Goal: Task Accomplishment & Management: Use online tool/utility

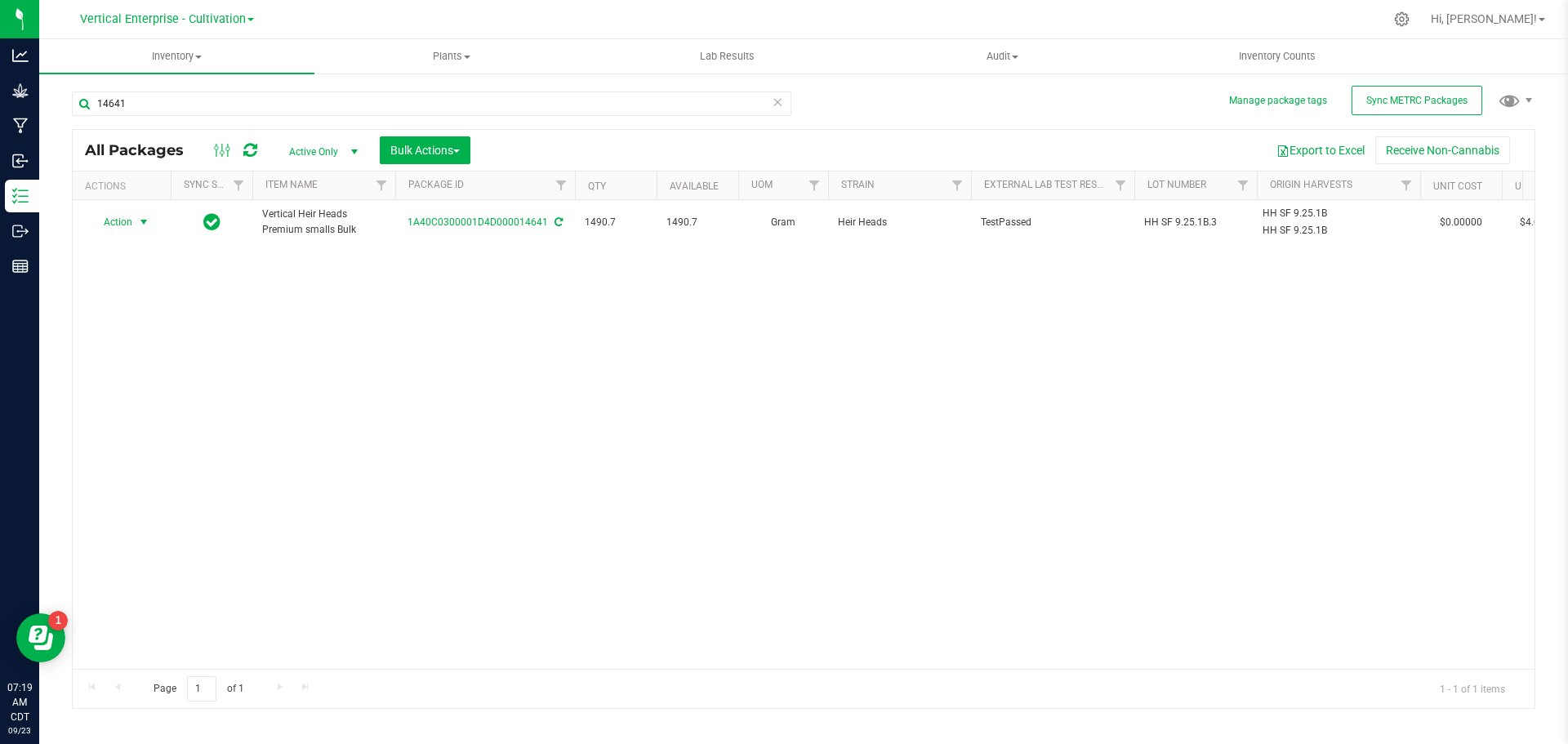
click at [129, 218] on span "Action" at bounding box center [111, 222] width 44 height 23
click at [122, 271] on li "Create package" at bounding box center [142, 273] width 103 height 24
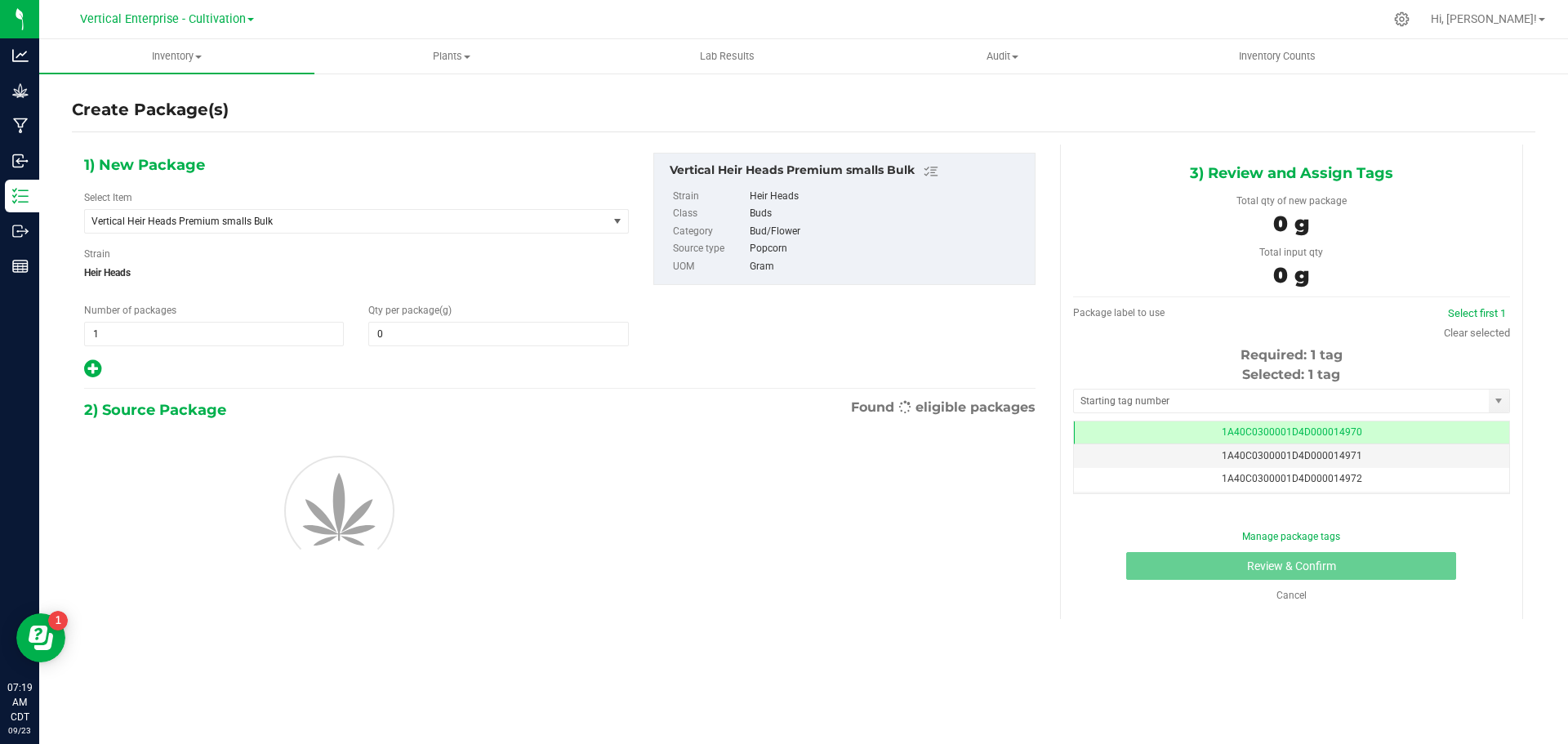
type input "0.0000"
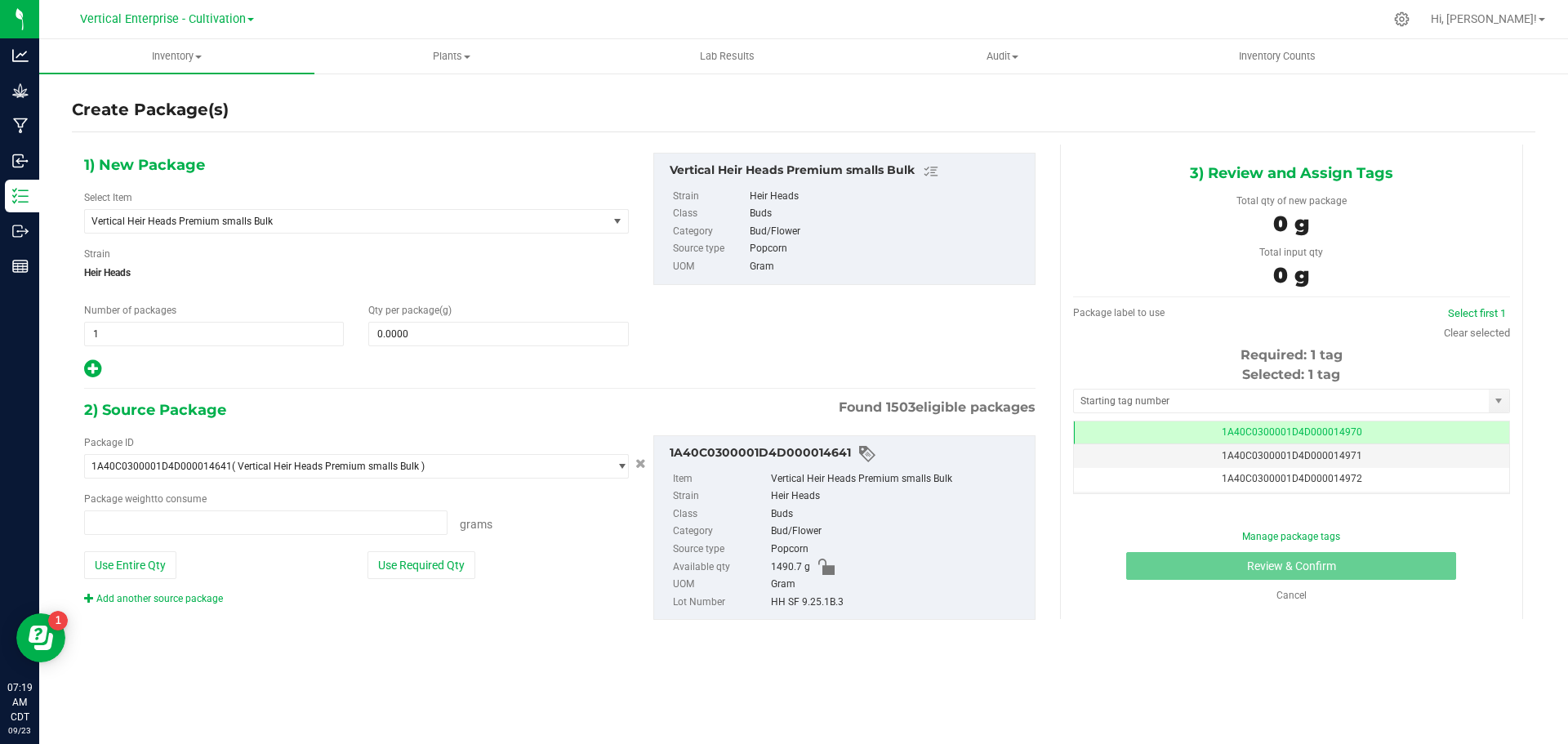
type input "0.0000 g"
click at [206, 216] on span "Vertical Heir Heads Premium smalls Bulk" at bounding box center [335, 222] width 489 height 11
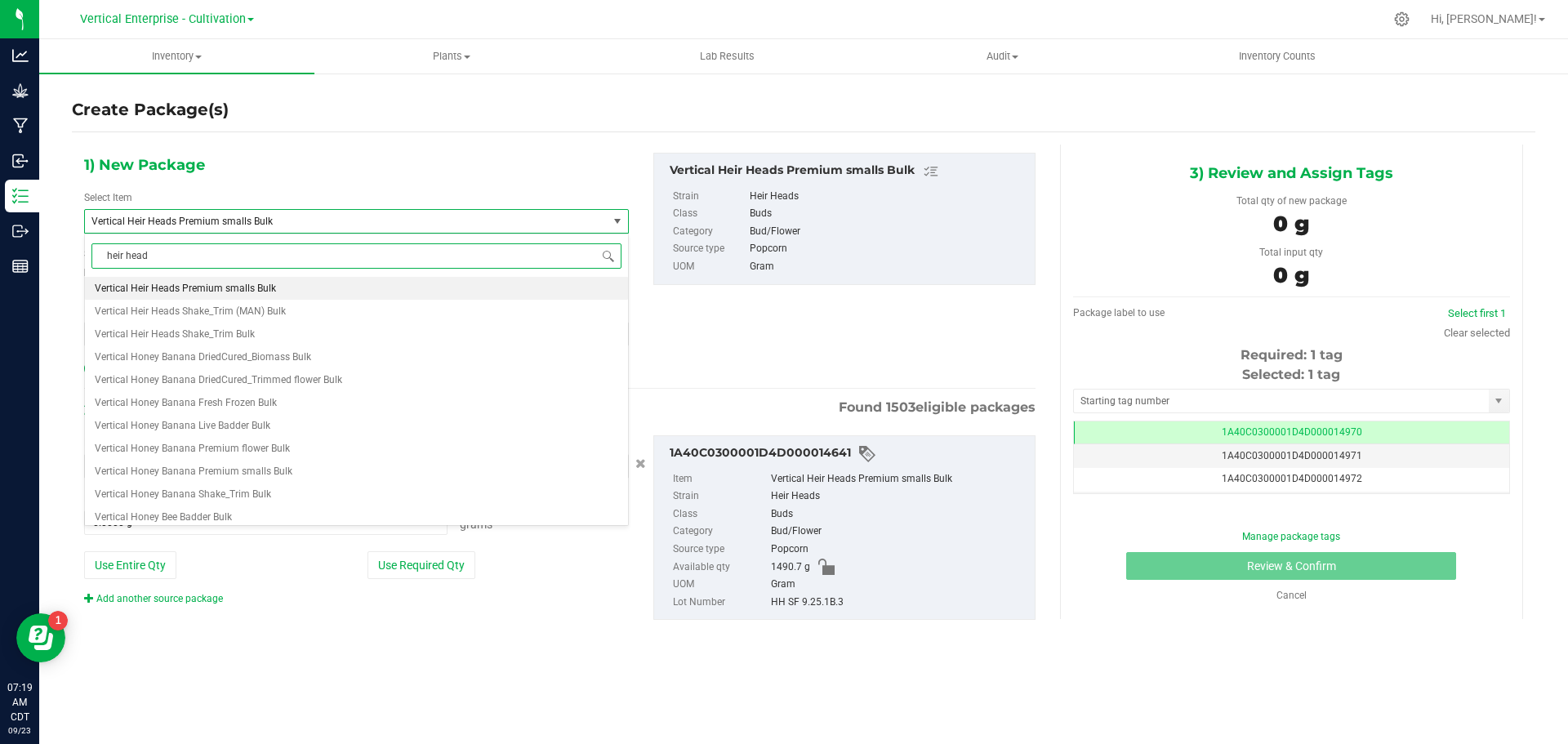
type input "heir heads"
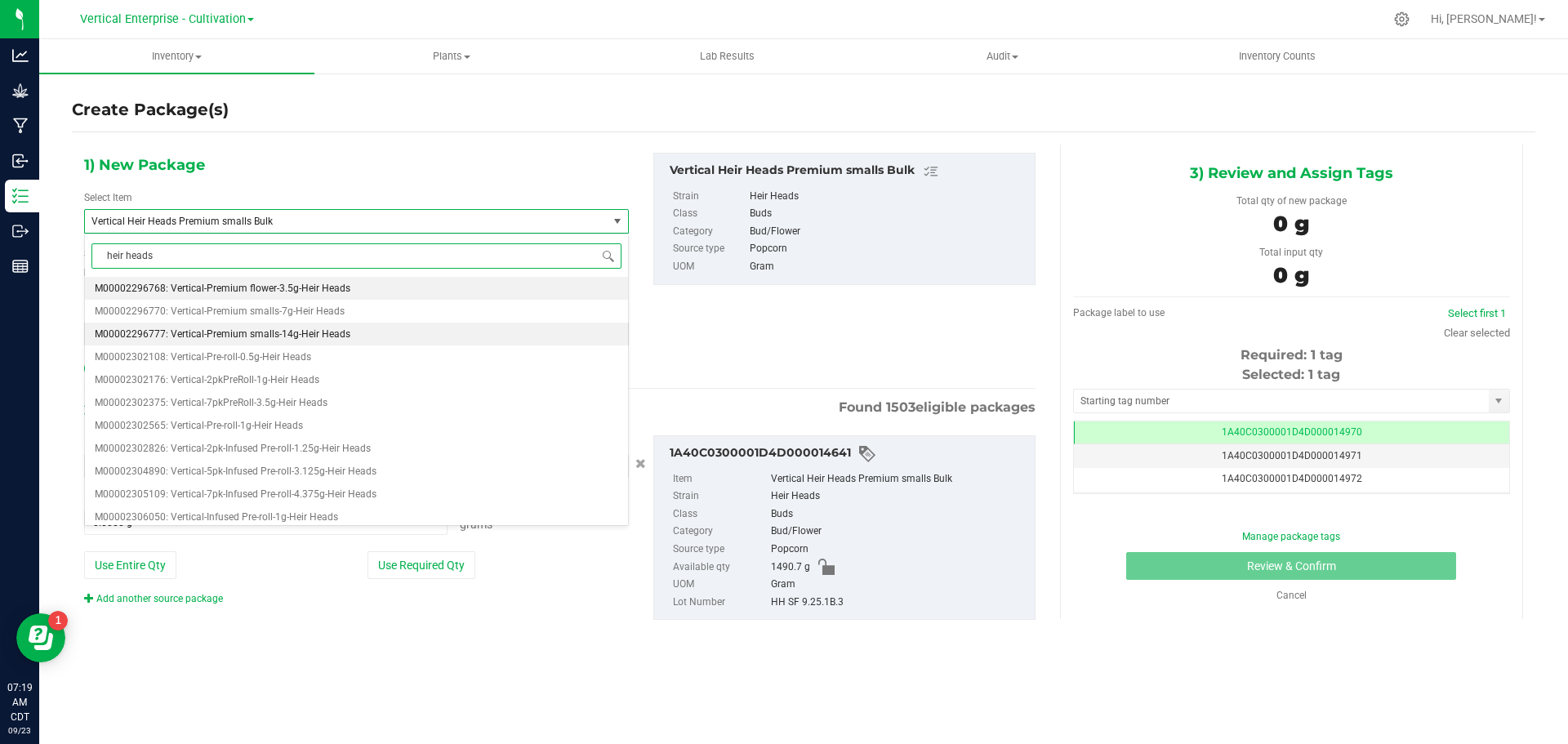
click at [228, 329] on span "M00002296777: Vertical-Premium smalls-14g-Heir Heads" at bounding box center [223, 334] width 255 height 11
type input "0"
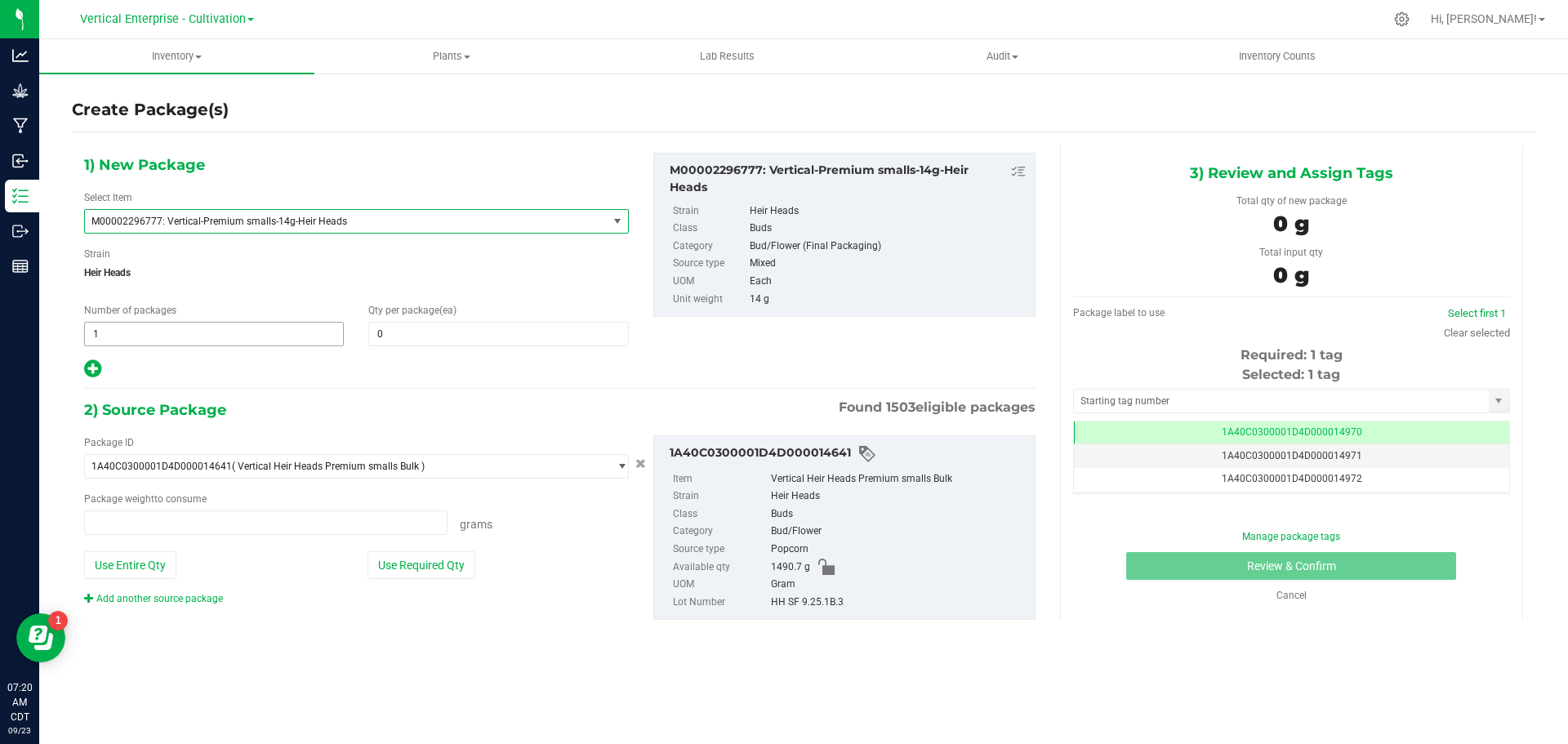
type input "0.0000 g"
click at [200, 344] on span "1 1" at bounding box center [214, 334] width 260 height 24
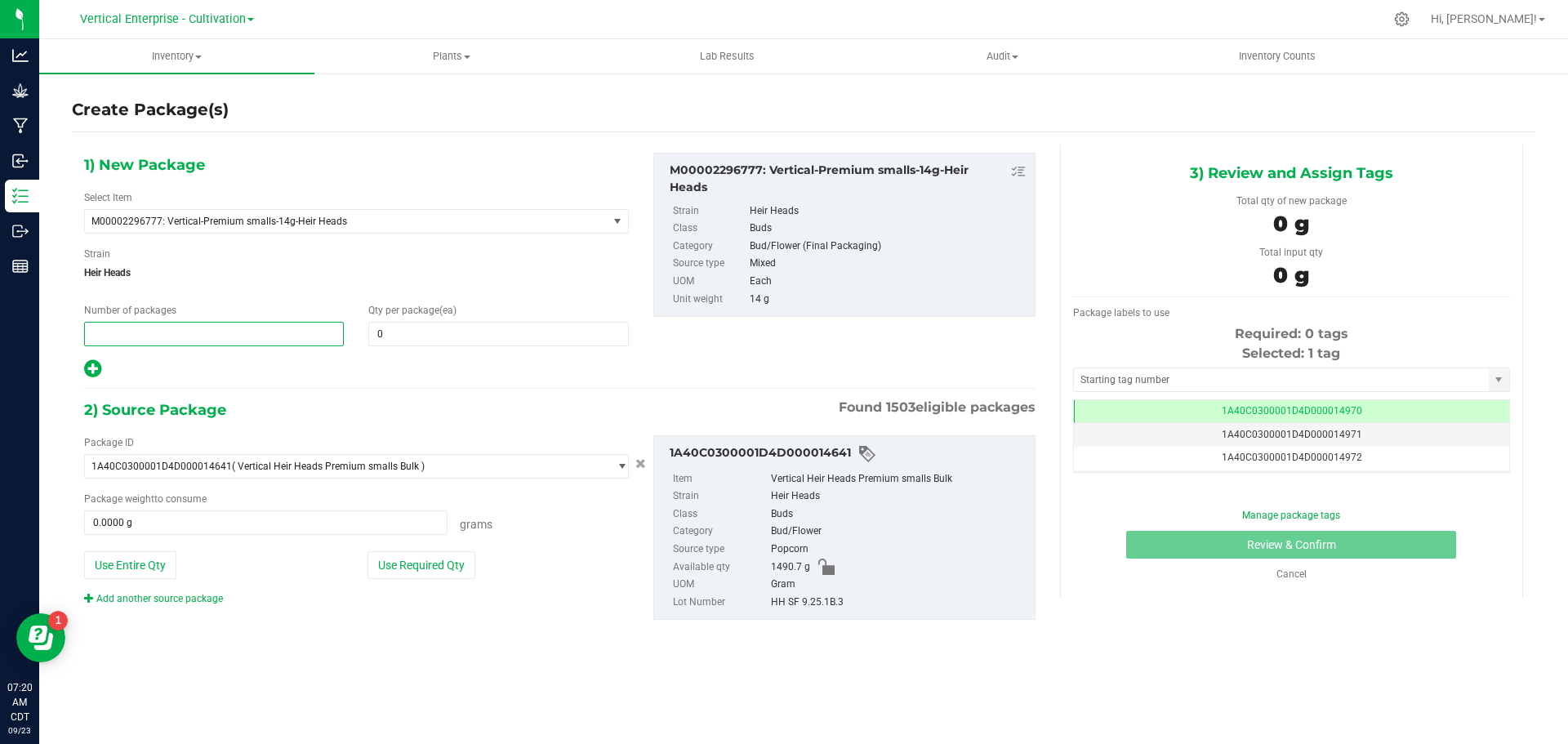
type input "4"
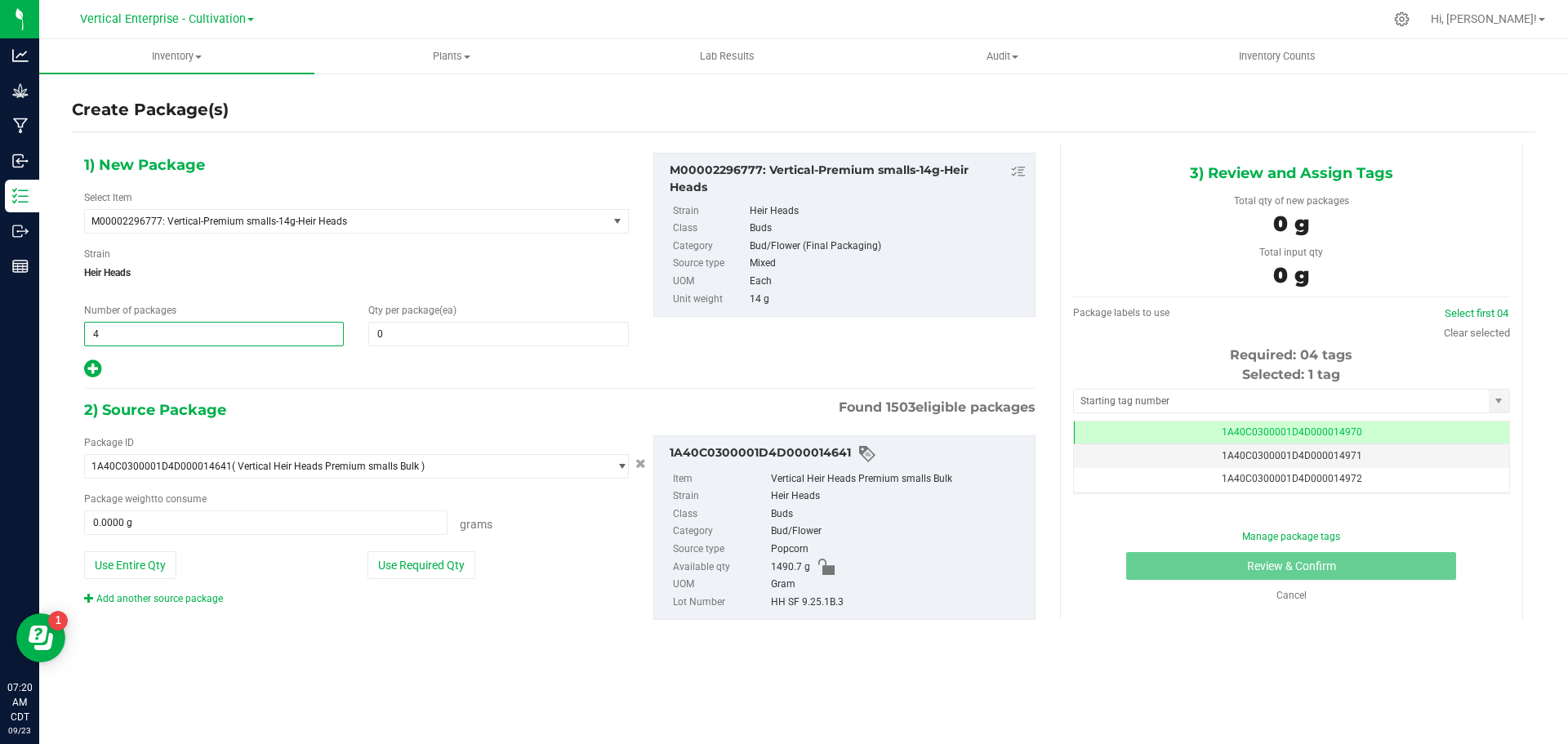
type input "4"
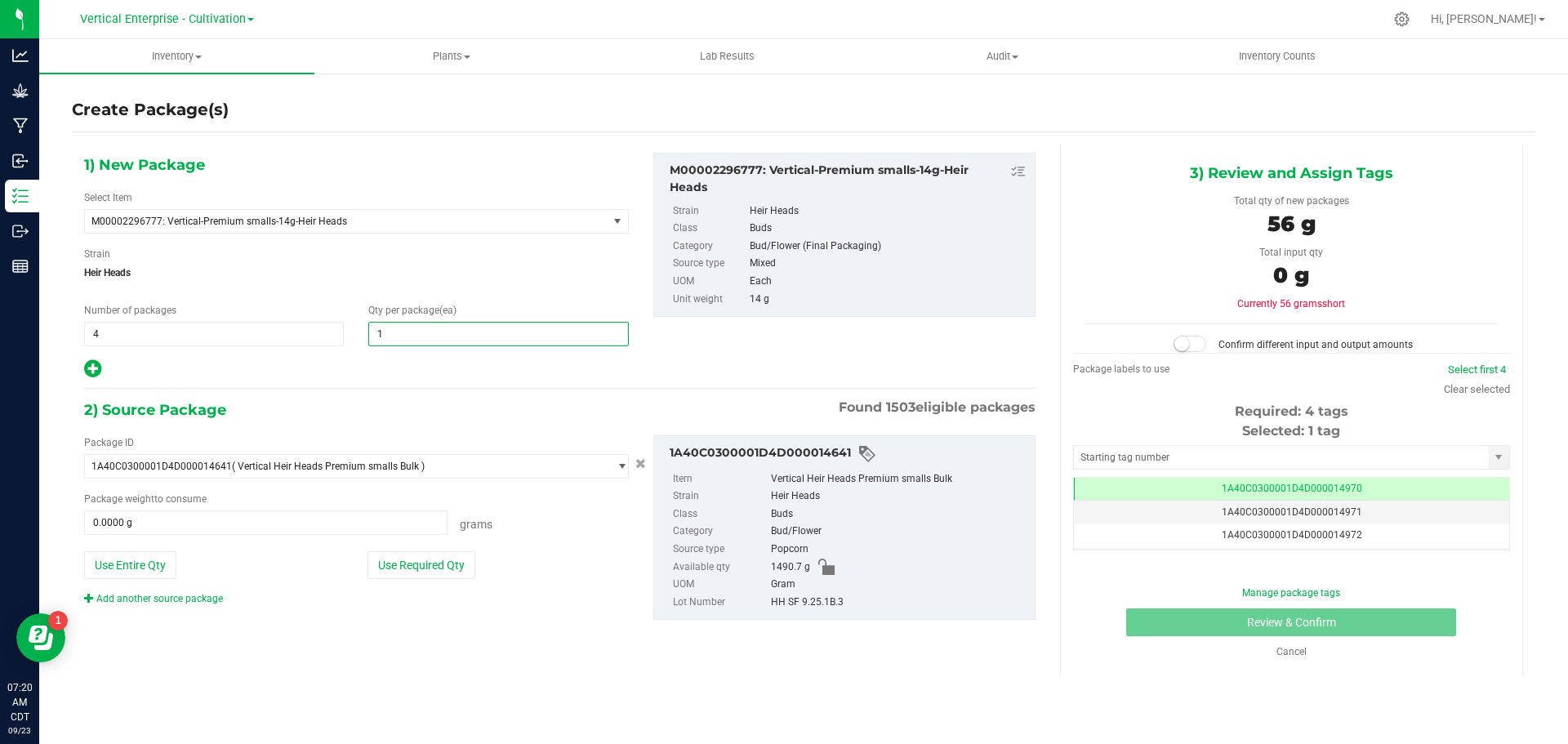
type input "12"
click at [408, 559] on button "Use Required Qty" at bounding box center [421, 566] width 108 height 28
type input "672.0000 g"
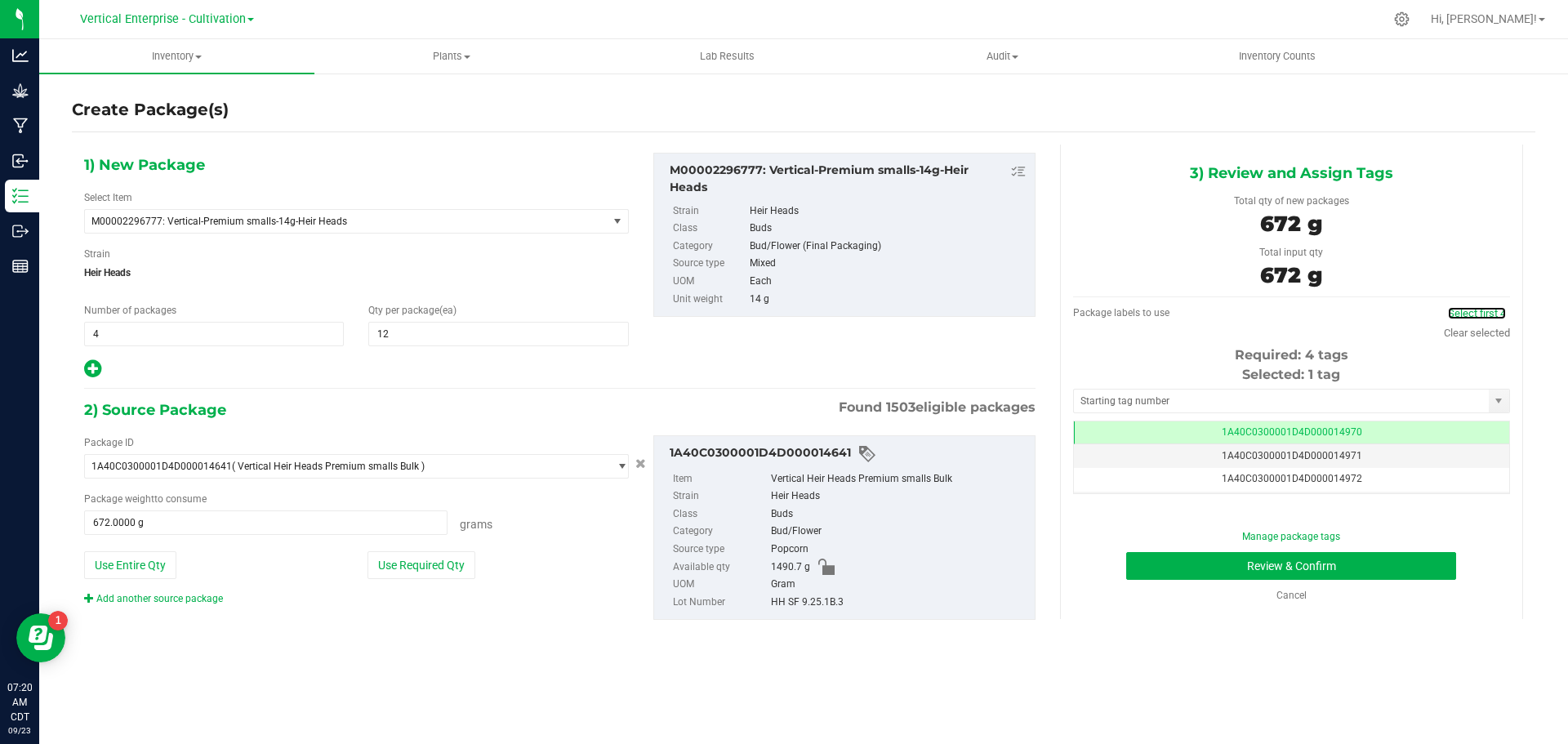
click at [1473, 311] on link "Select first 4" at bounding box center [1477, 313] width 58 height 12
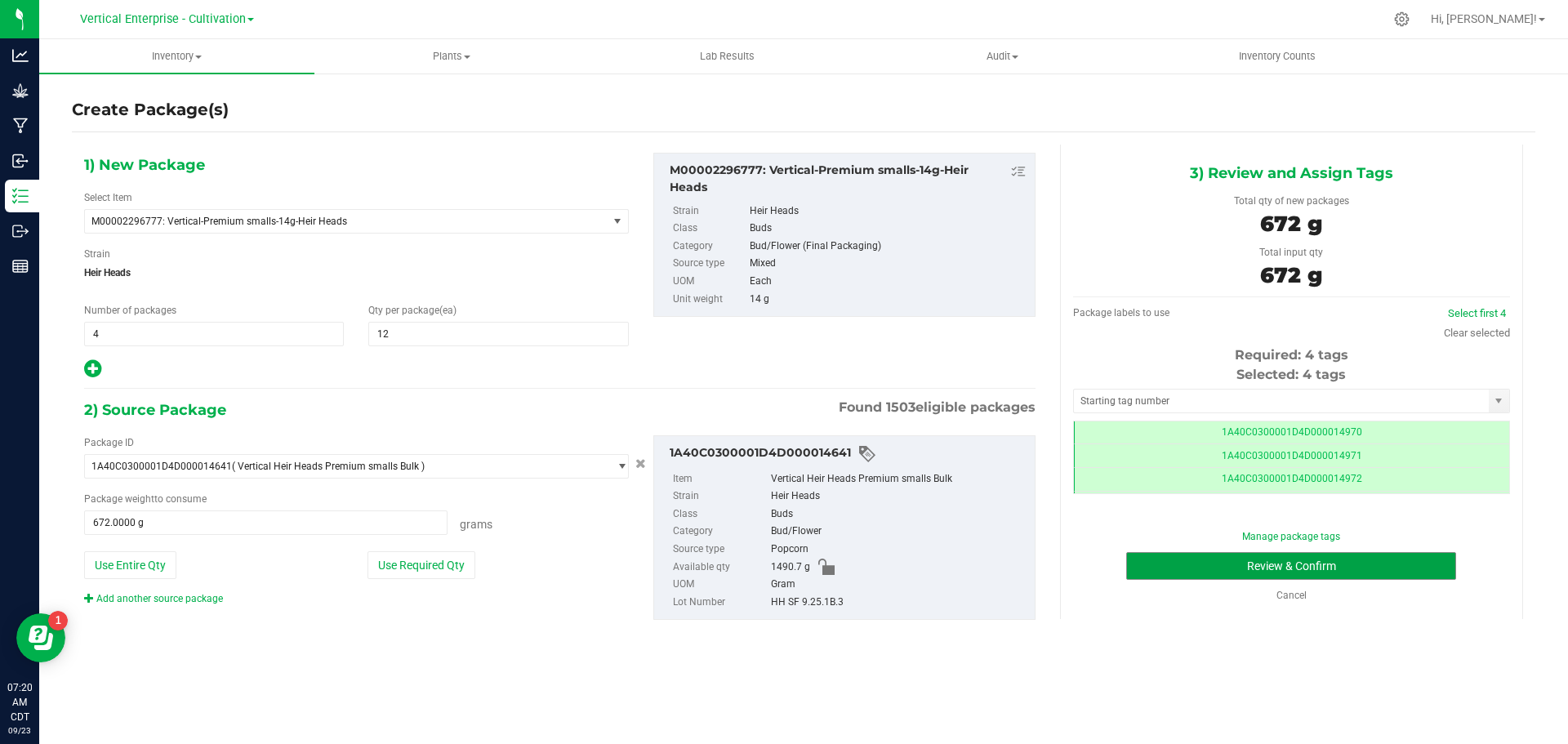
click at [1311, 574] on button "Review & Confirm" at bounding box center [1290, 566] width 330 height 28
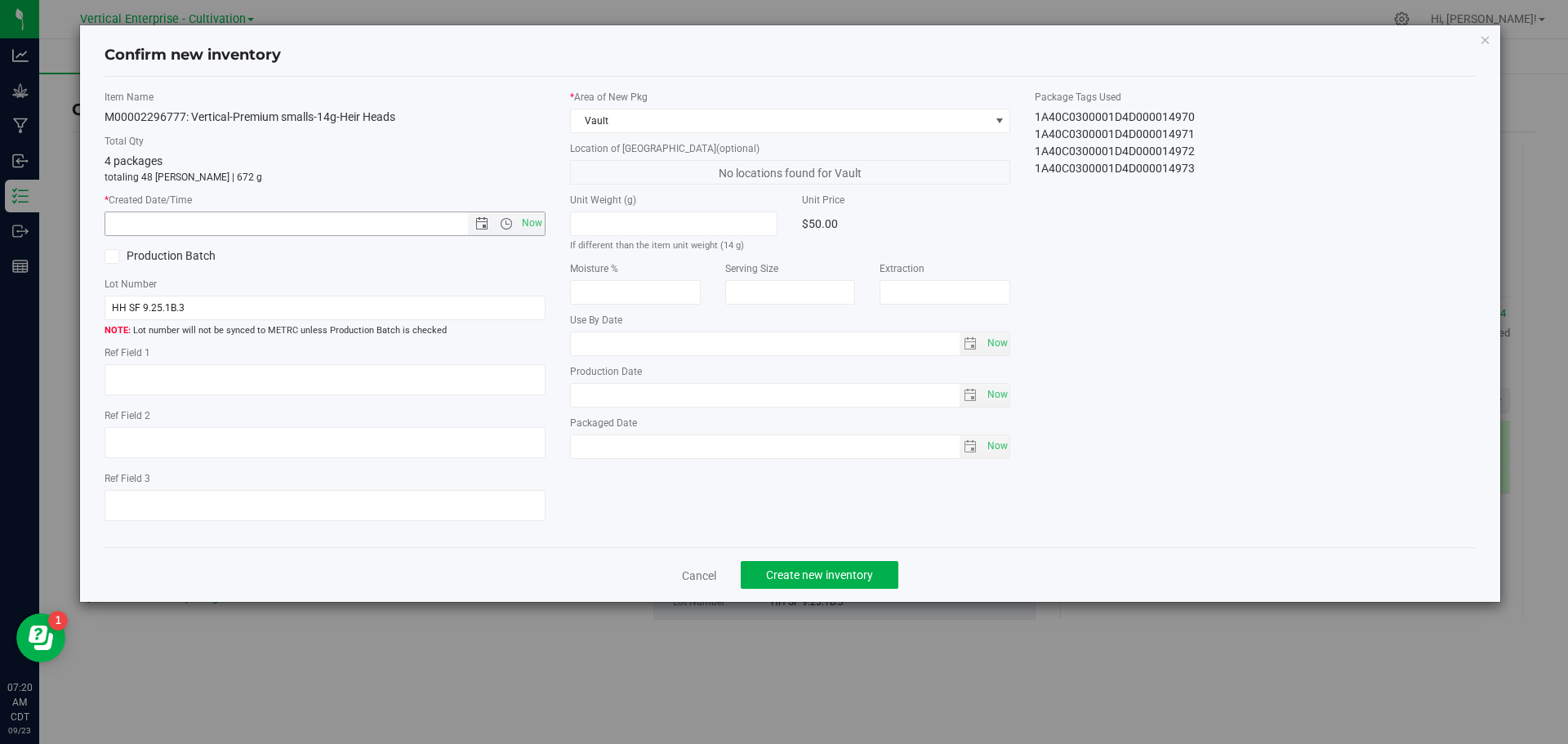
click at [527, 229] on span "Now" at bounding box center [531, 223] width 28 height 23
type input "9/23/2025 7:20 AM"
click at [843, 568] on button "Create new inventory" at bounding box center [820, 576] width 158 height 28
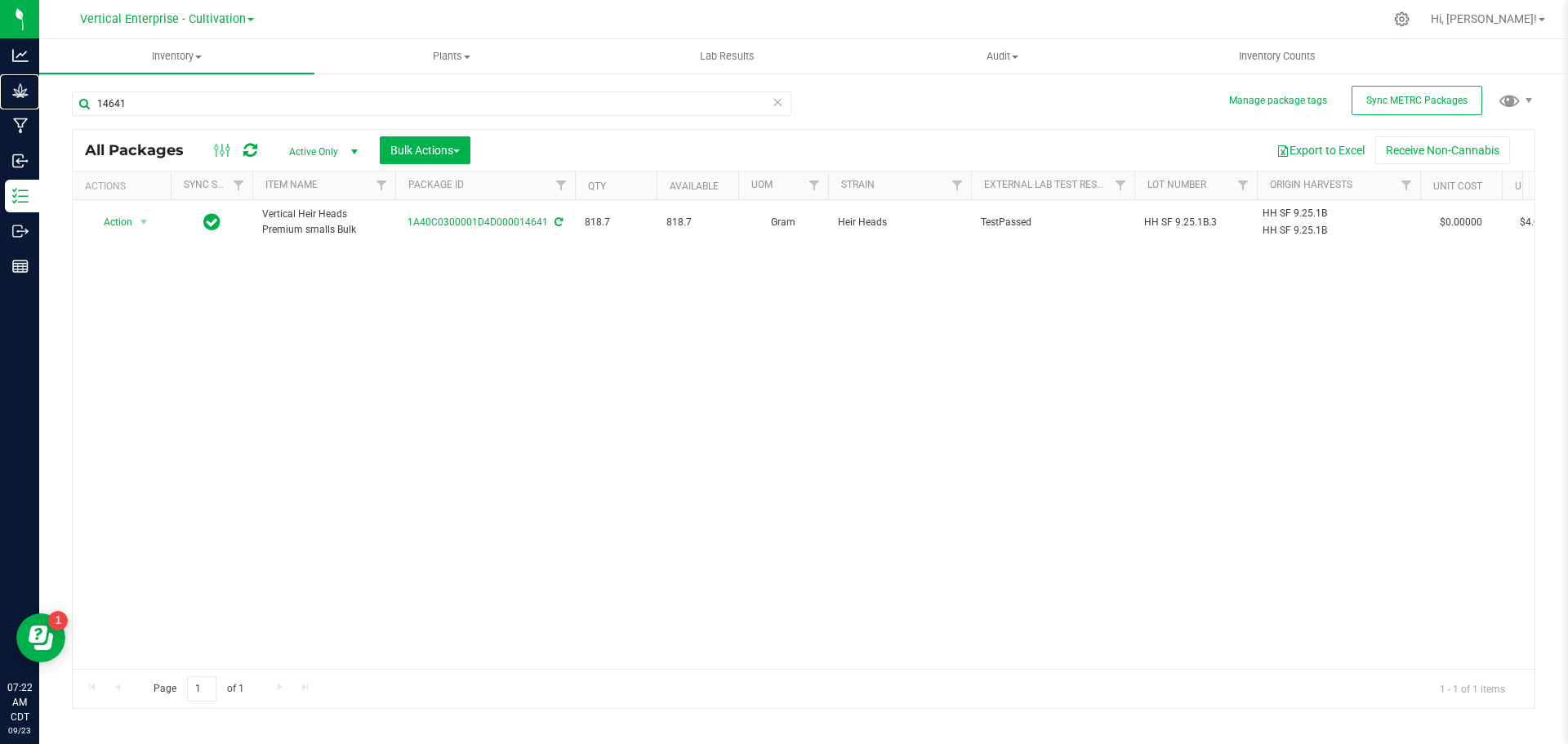
click at [26, 89] on icon at bounding box center [20, 90] width 16 height 14
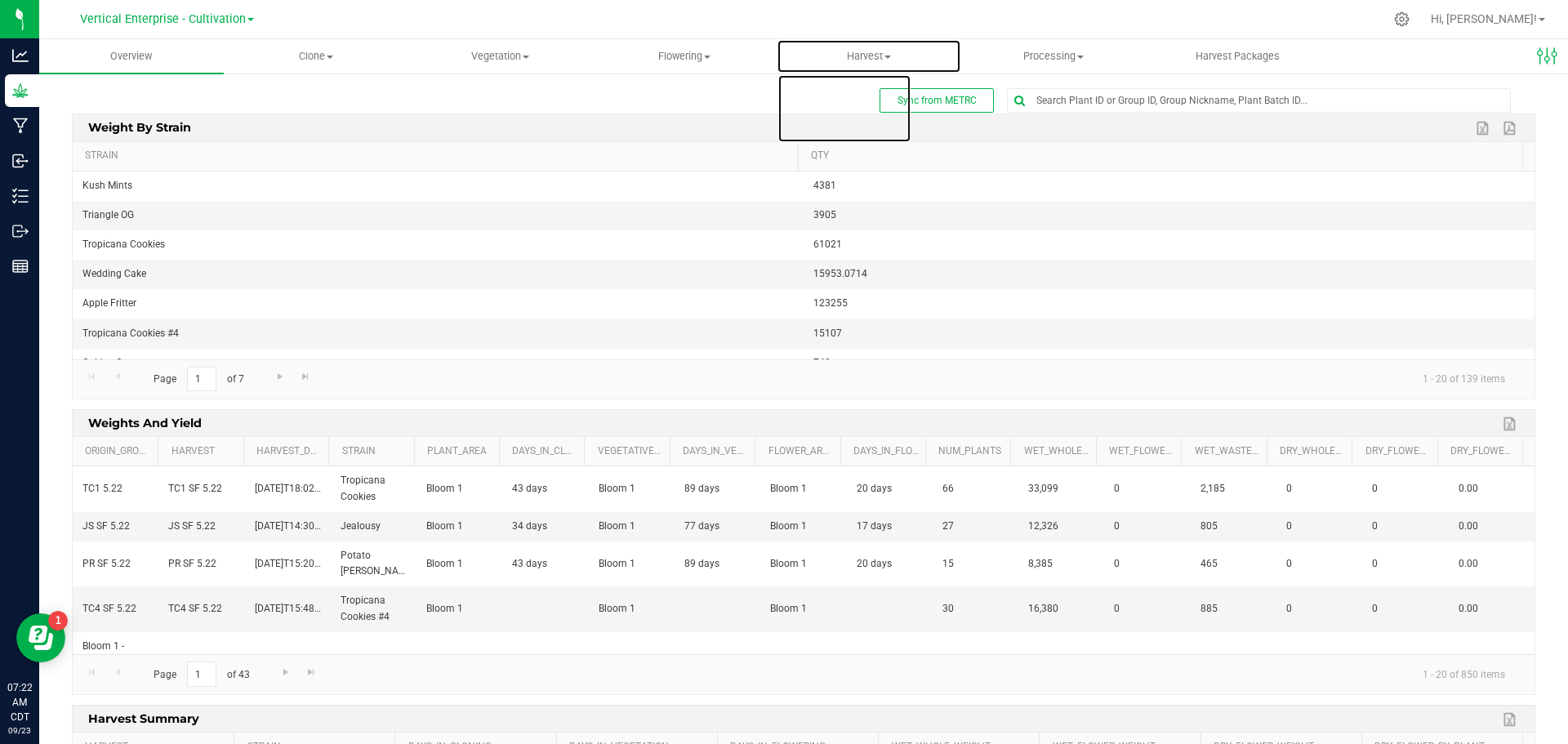
click at [853, 57] on span "Harvest" at bounding box center [869, 56] width 183 height 15
click at [840, 96] on span "Harvests" at bounding box center [822, 98] width 91 height 14
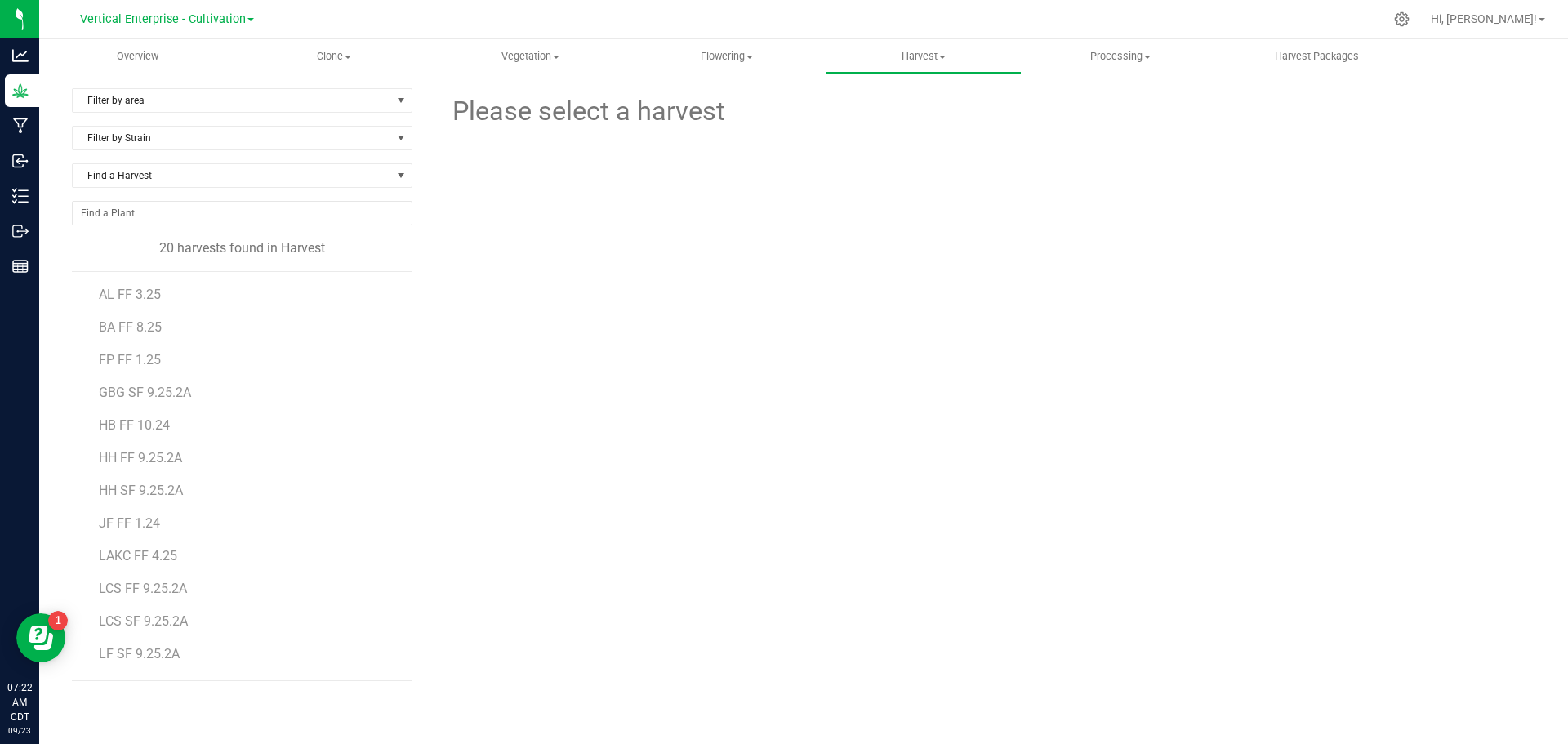
click at [130, 485] on span "HH SF 9.25.2A" at bounding box center [141, 490] width 85 height 16
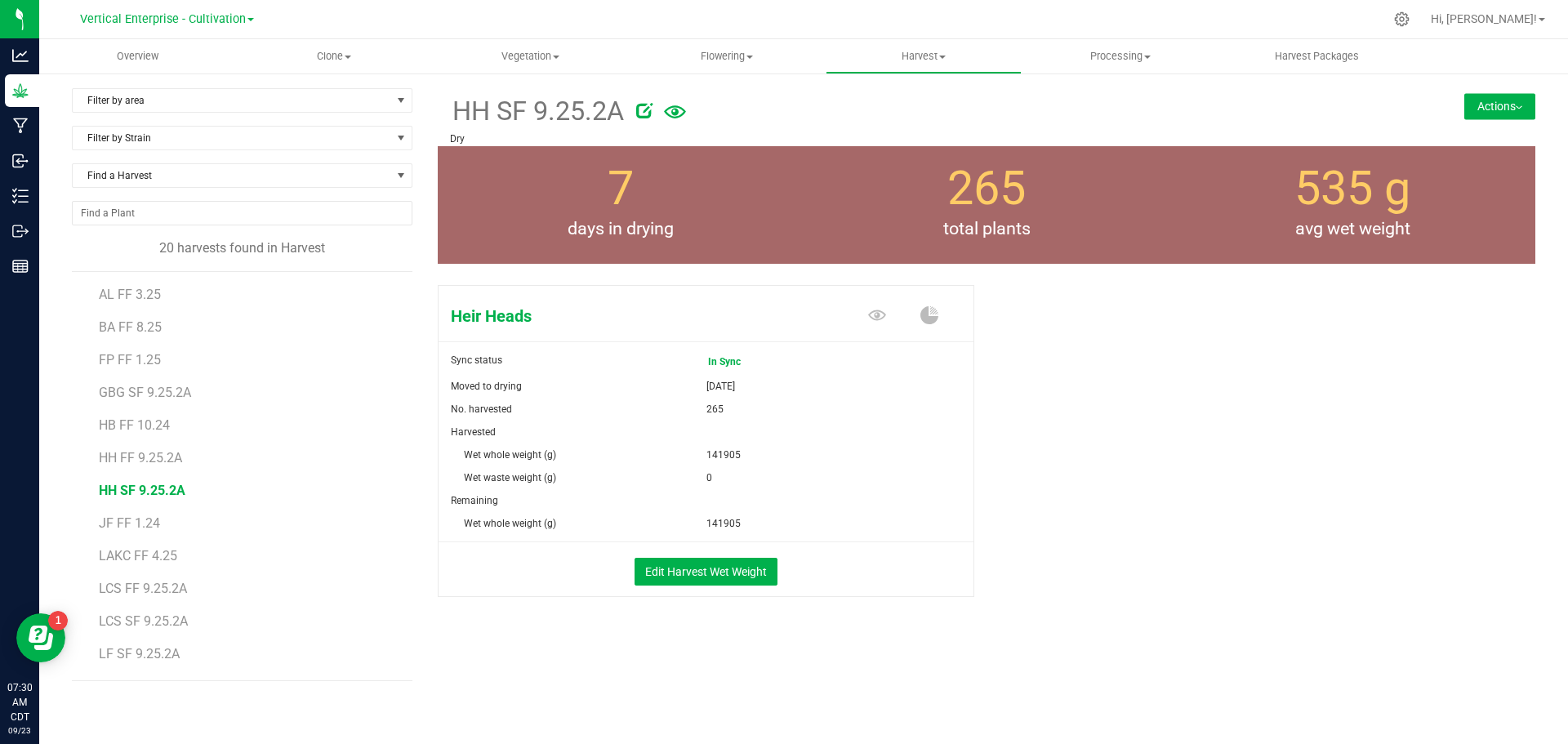
click at [1510, 95] on button "Actions" at bounding box center [1500, 106] width 71 height 26
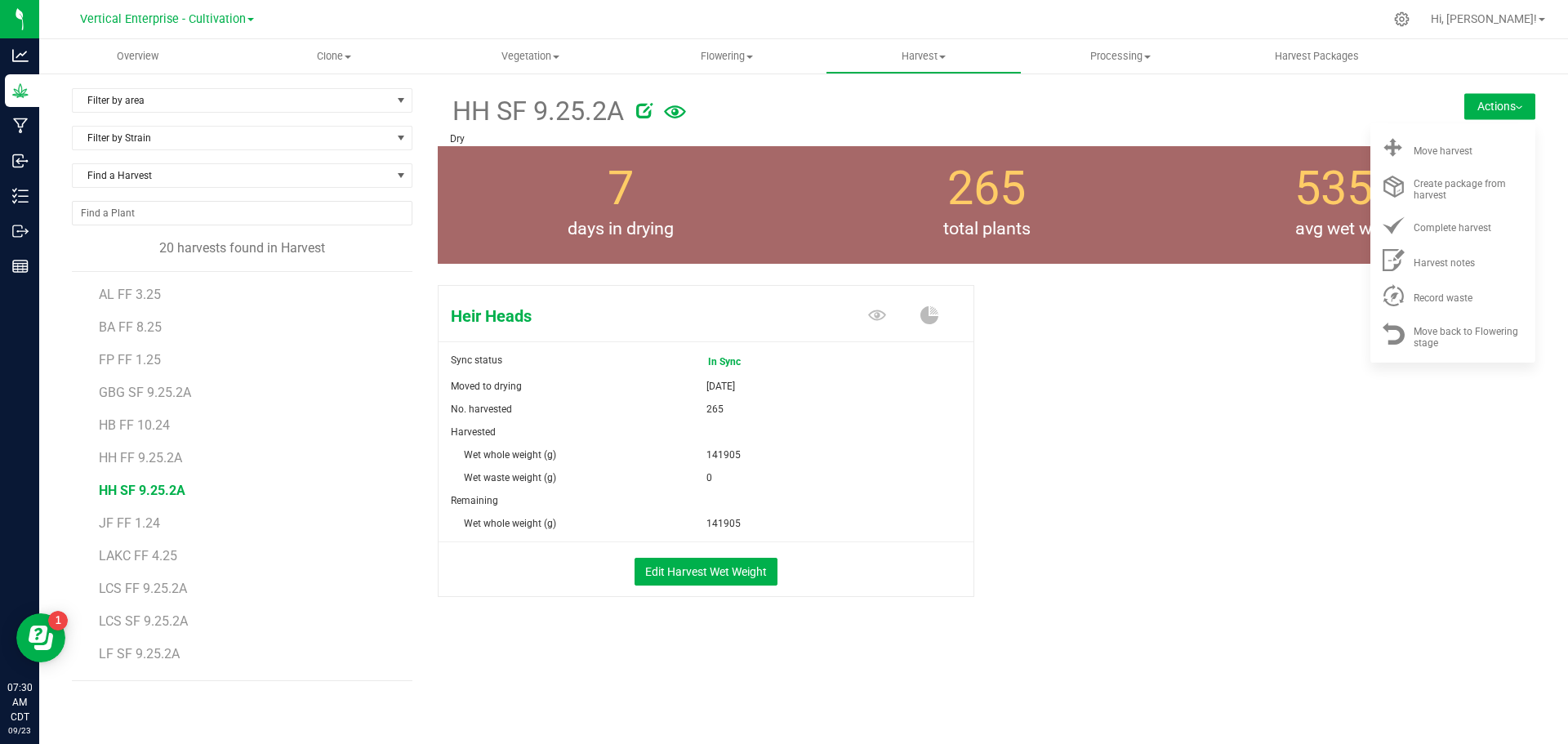
click at [1472, 290] on div "Record waste" at bounding box center [1469, 295] width 111 height 17
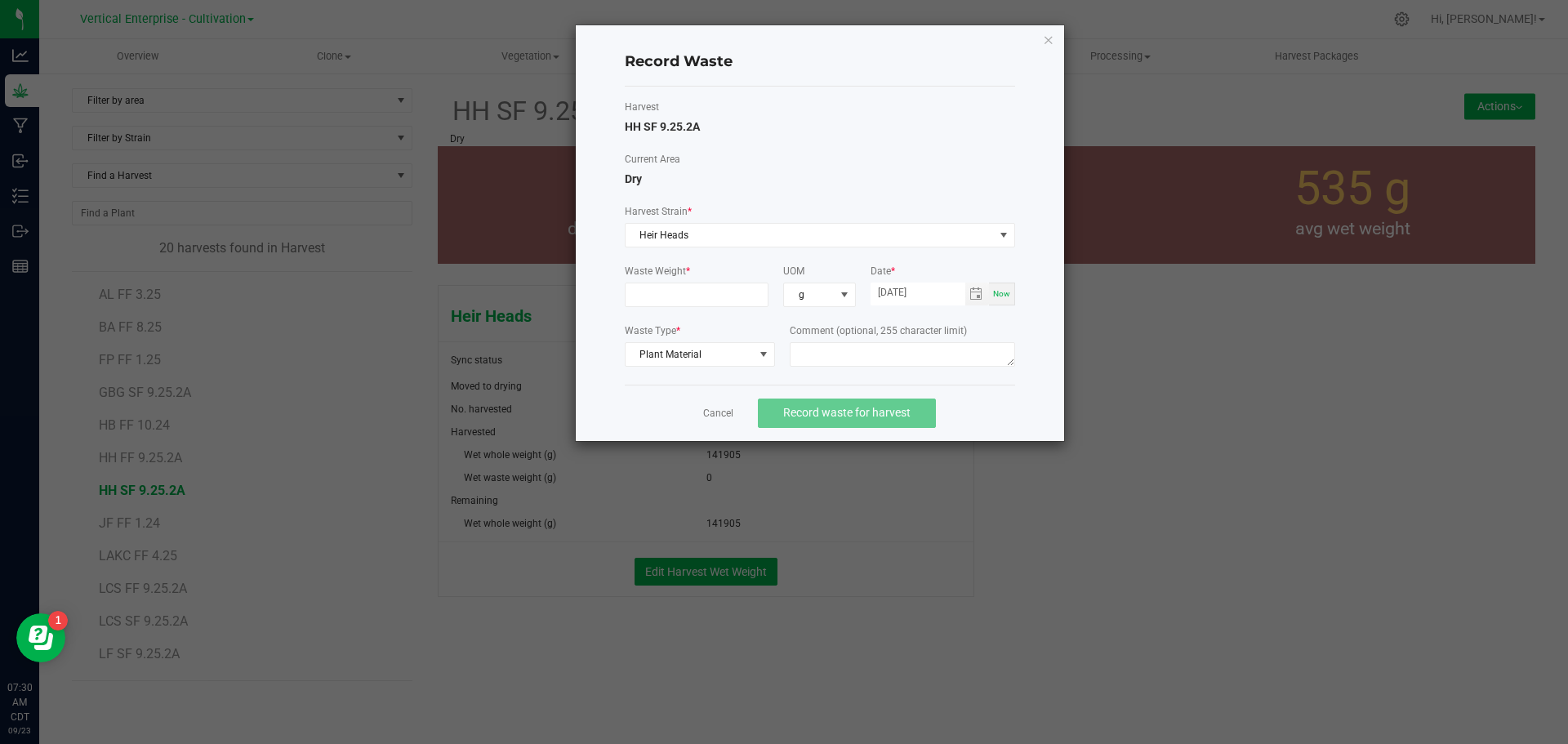
click at [679, 311] on form "Waste Weight * UOM g Date * 09/23/2025 Now Waste Type * Plant Material Comment …" at bounding box center [820, 318] width 391 height 108
click at [684, 292] on input at bounding box center [697, 295] width 143 height 23
type input "10545.0000 g"
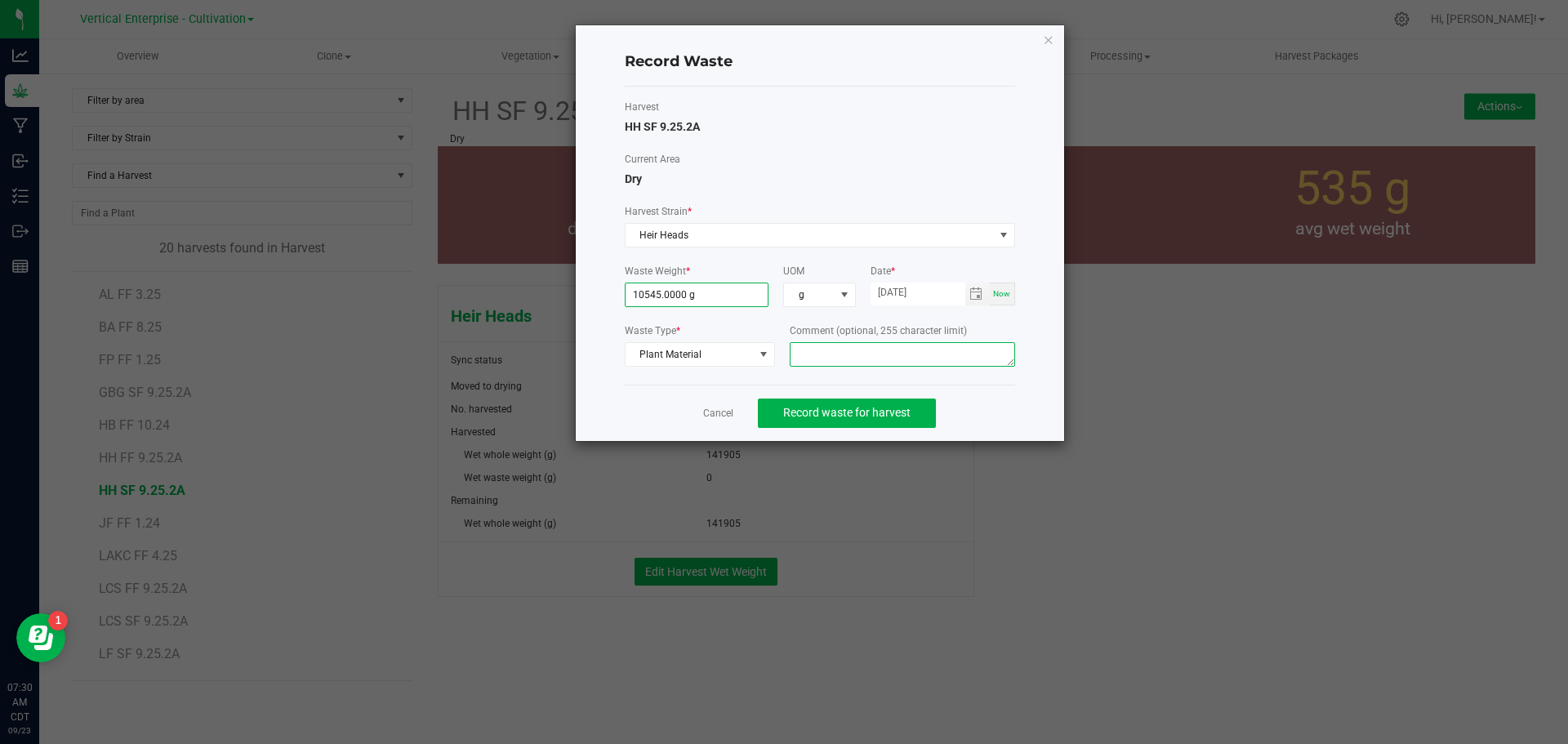
click at [832, 349] on textarea at bounding box center [902, 354] width 225 height 24
type textarea "Bucking"
click at [861, 411] on span "Record waste for harvest" at bounding box center [847, 412] width 128 height 13
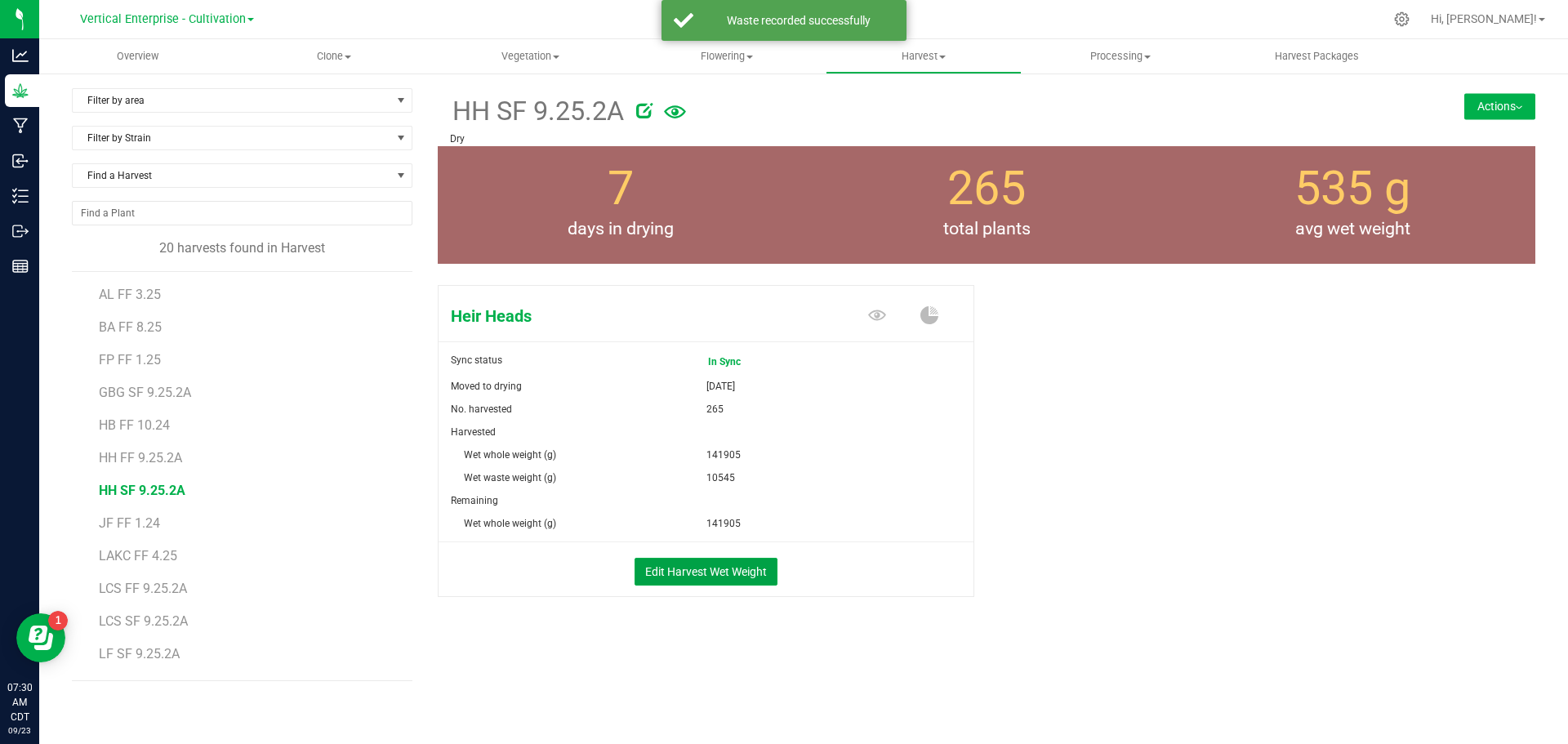
click at [716, 565] on button "Edit Harvest Wet Weight" at bounding box center [706, 572] width 143 height 28
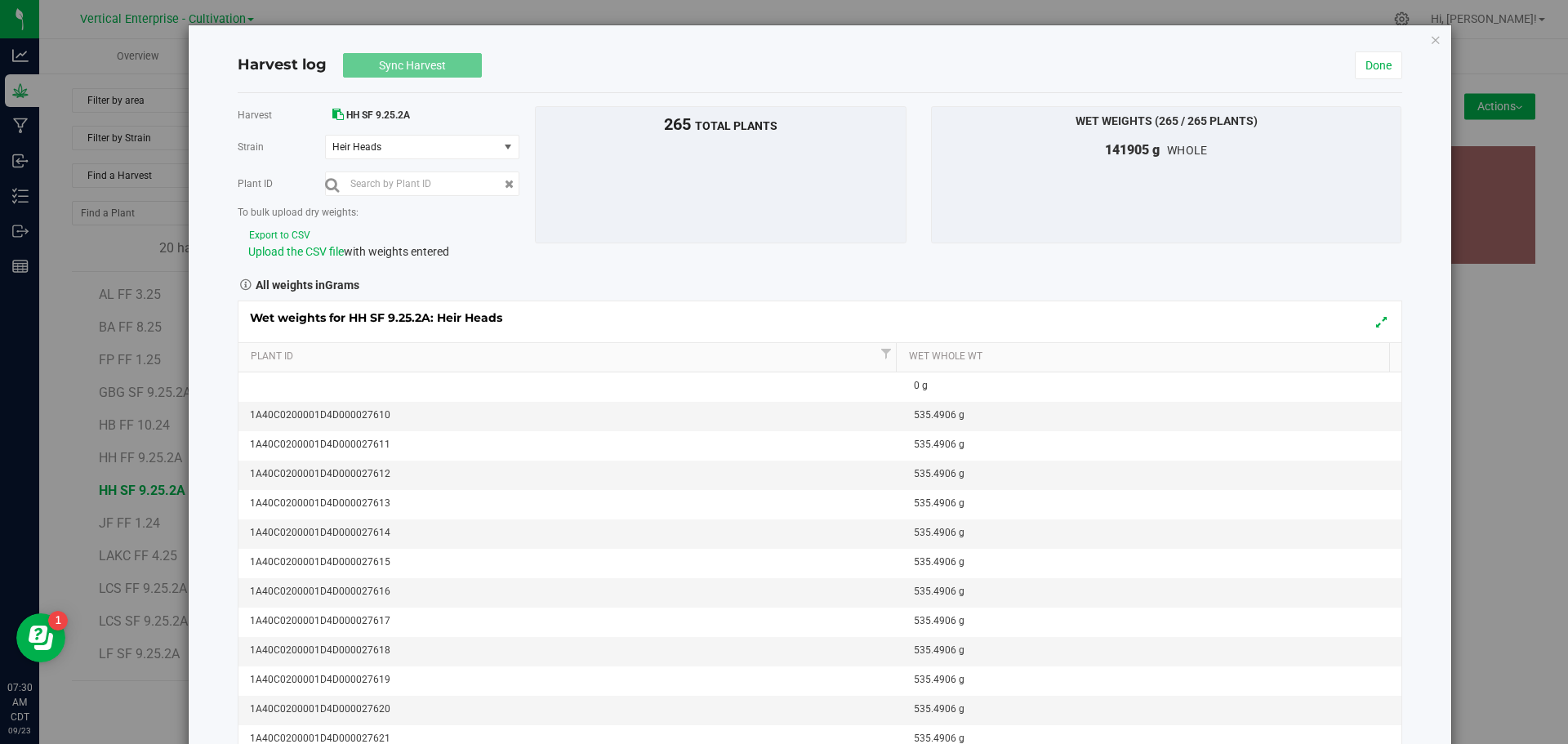
click at [1430, 41] on icon "button" at bounding box center [1436, 39] width 11 height 20
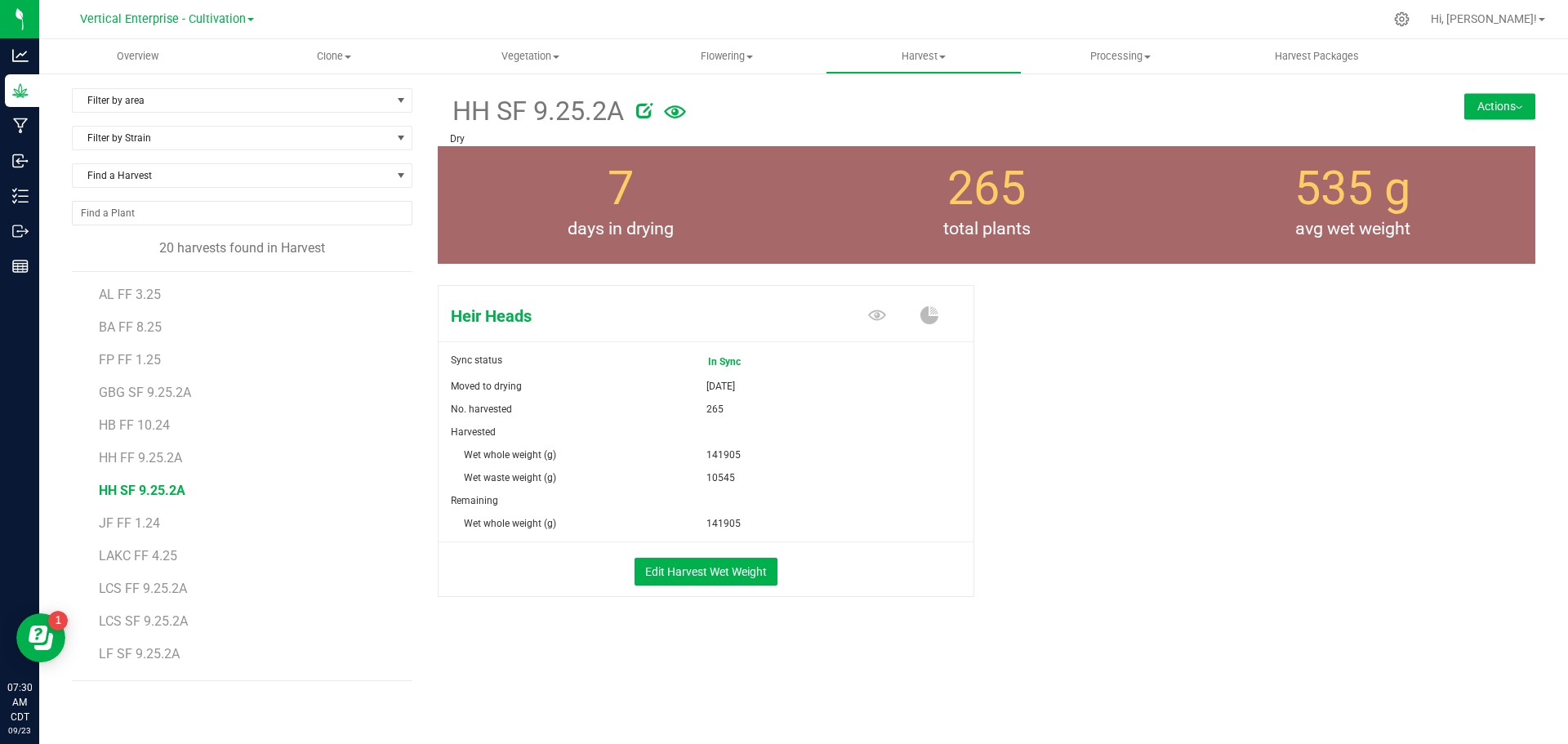
click at [1504, 101] on button "Actions" at bounding box center [1500, 106] width 71 height 26
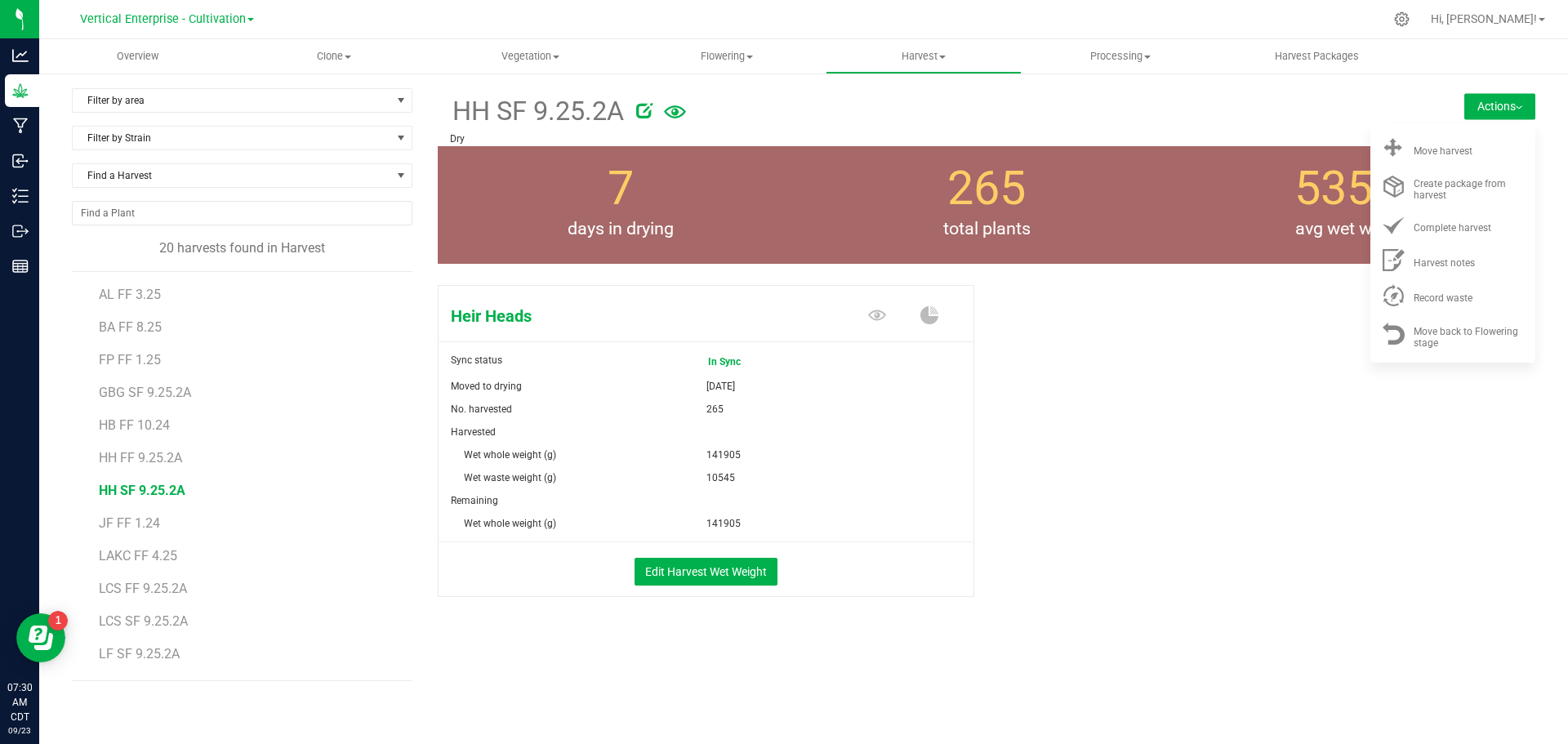
click at [1486, 147] on div "Move harvest" at bounding box center [1469, 148] width 111 height 17
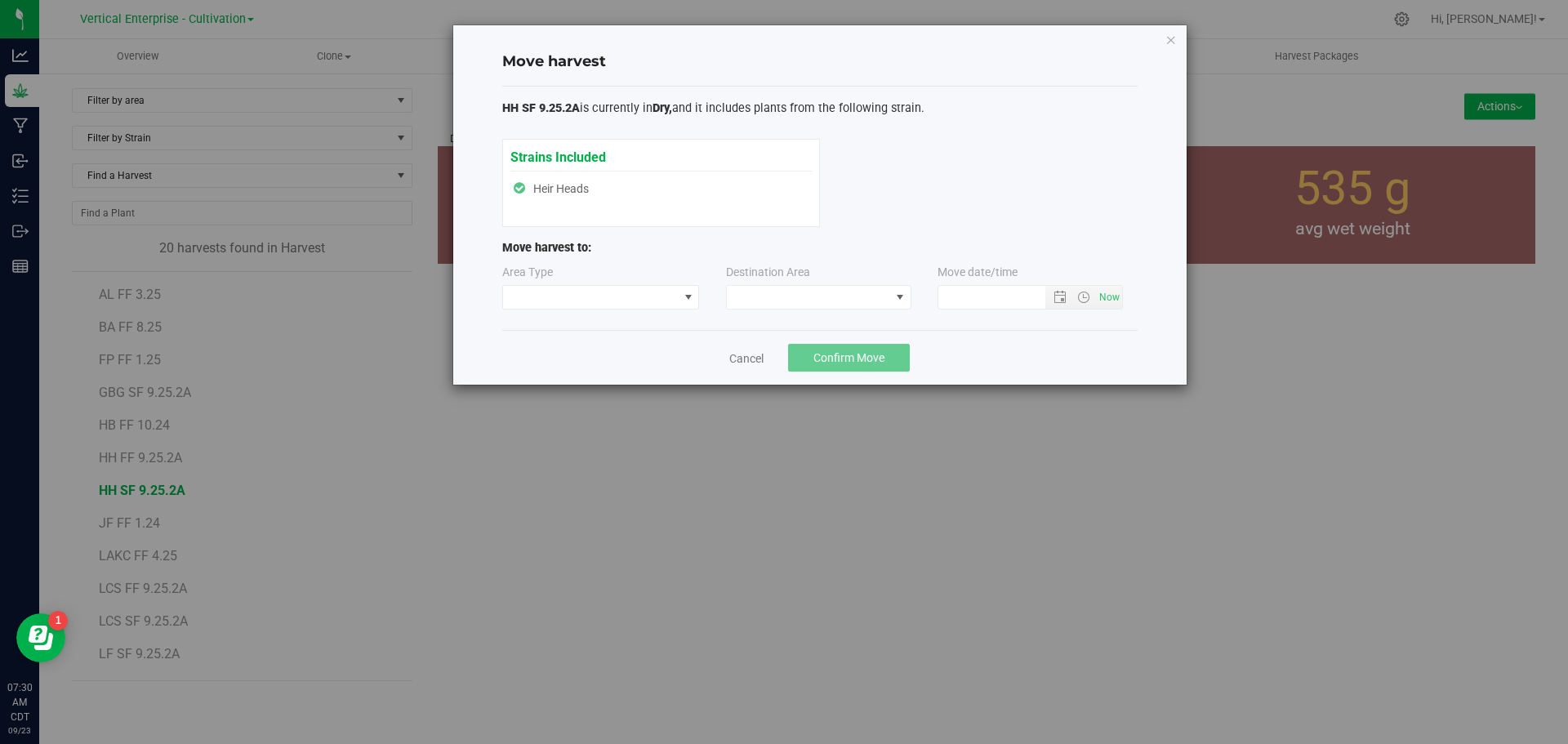
type input "9/23/2025 7:31 AM"
click at [576, 301] on span at bounding box center [591, 297] width 176 height 23
click at [594, 355] on li "Processing" at bounding box center [601, 356] width 196 height 28
click at [817, 294] on span at bounding box center [808, 297] width 163 height 23
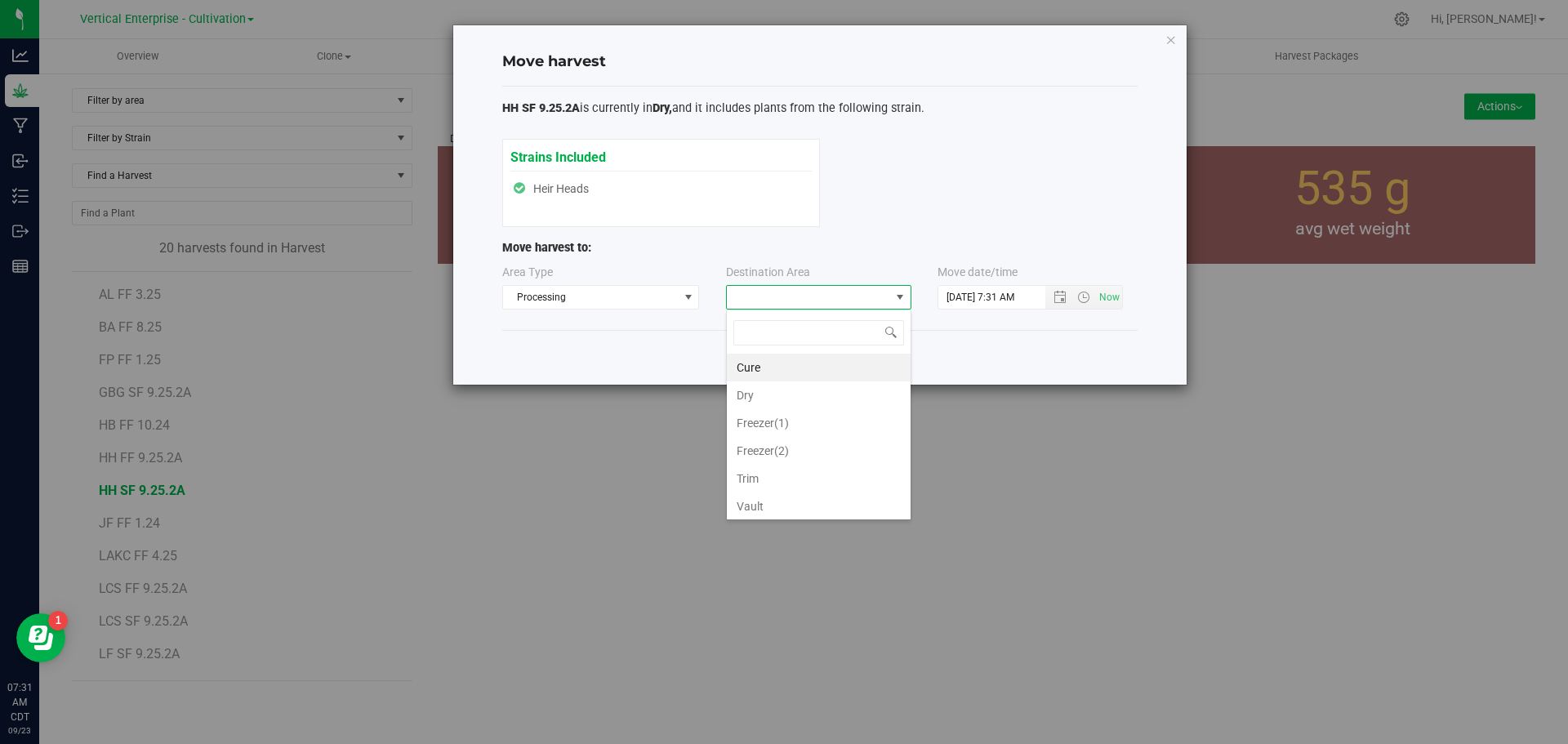
scroll to position [24, 185]
click at [794, 477] on li "Trim" at bounding box center [819, 479] width 184 height 28
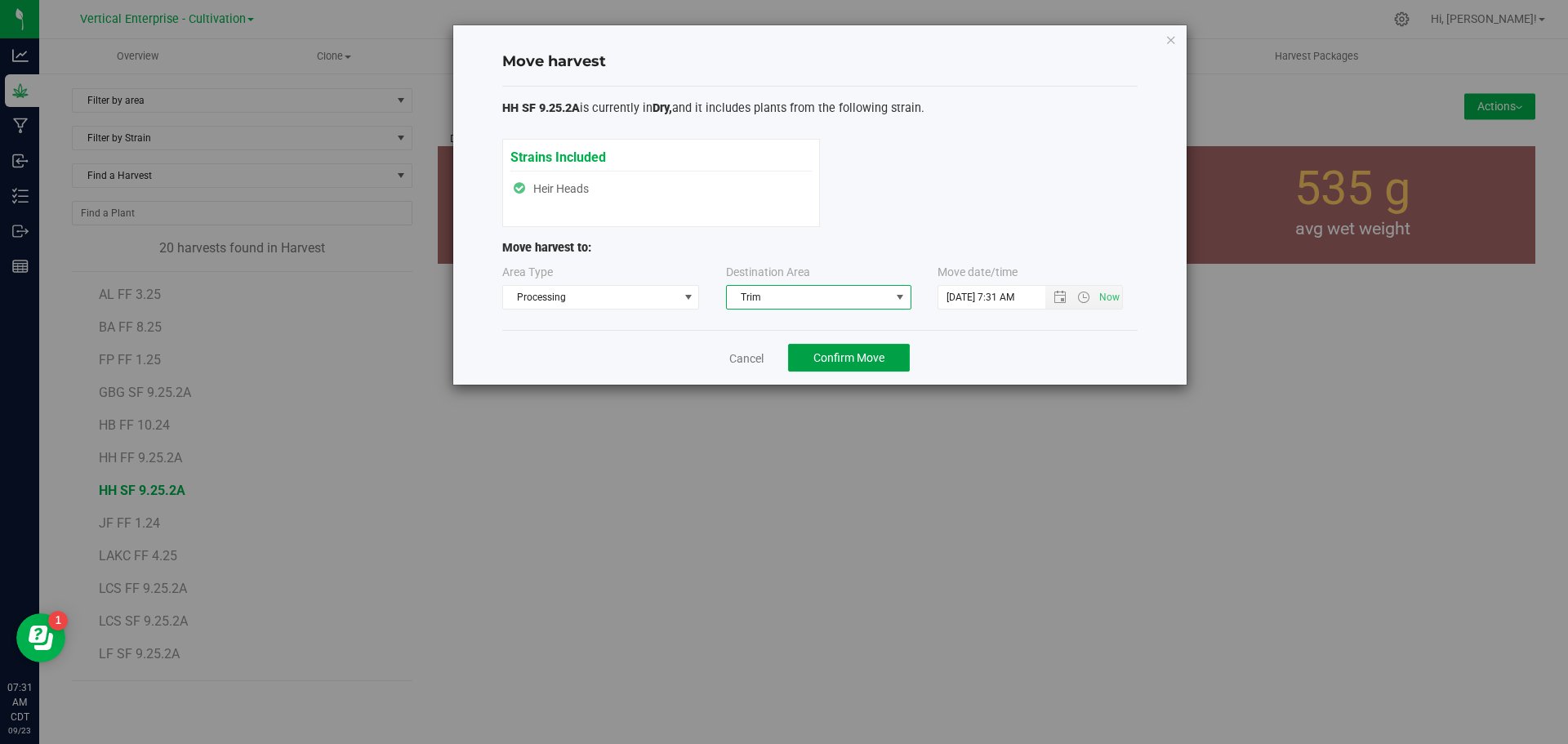
click at [873, 351] on span "Confirm Move" at bounding box center [849, 358] width 71 height 13
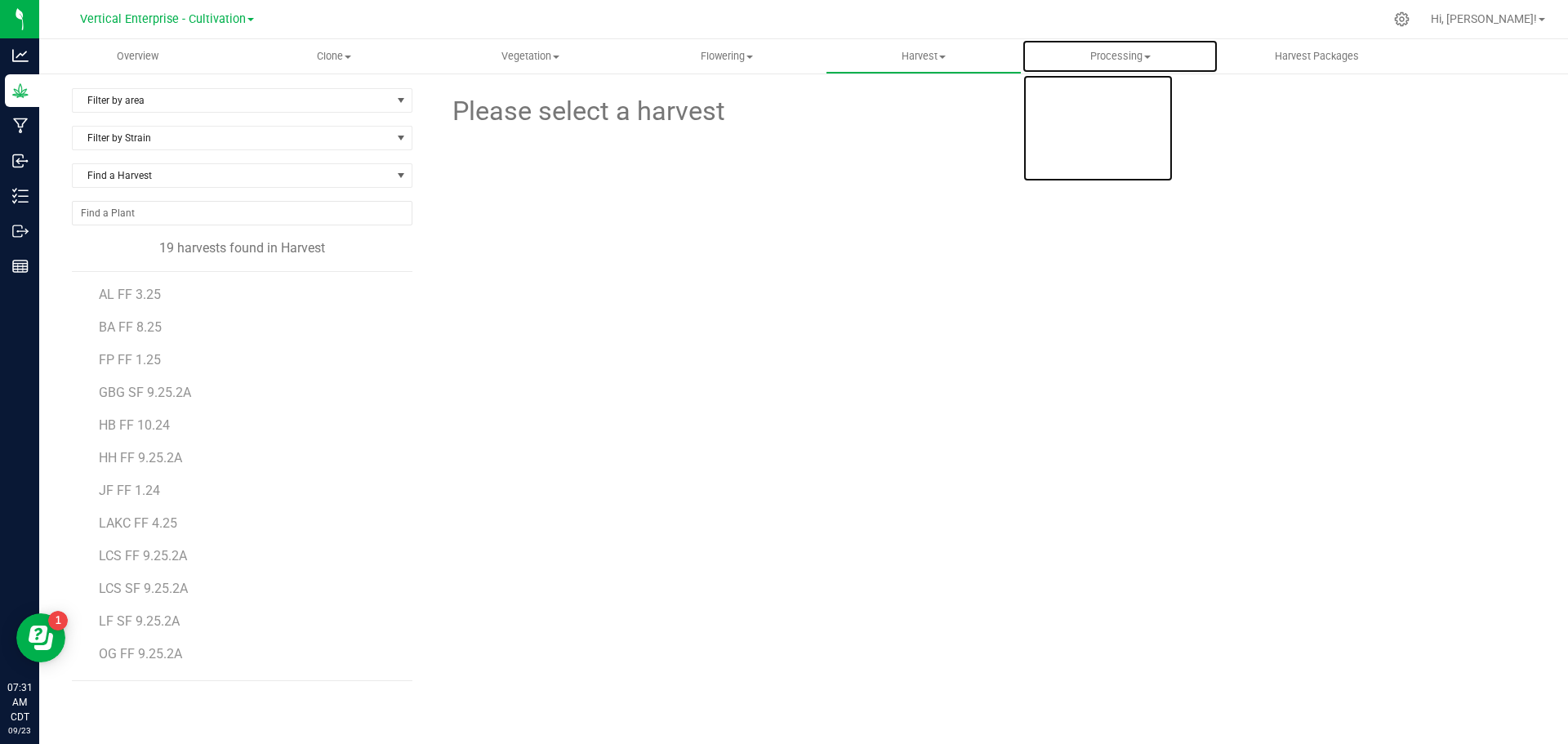
click at [1100, 58] on span "Processing" at bounding box center [1120, 56] width 195 height 15
click at [1100, 115] on span "Processing harvests" at bounding box center [1097, 117] width 151 height 14
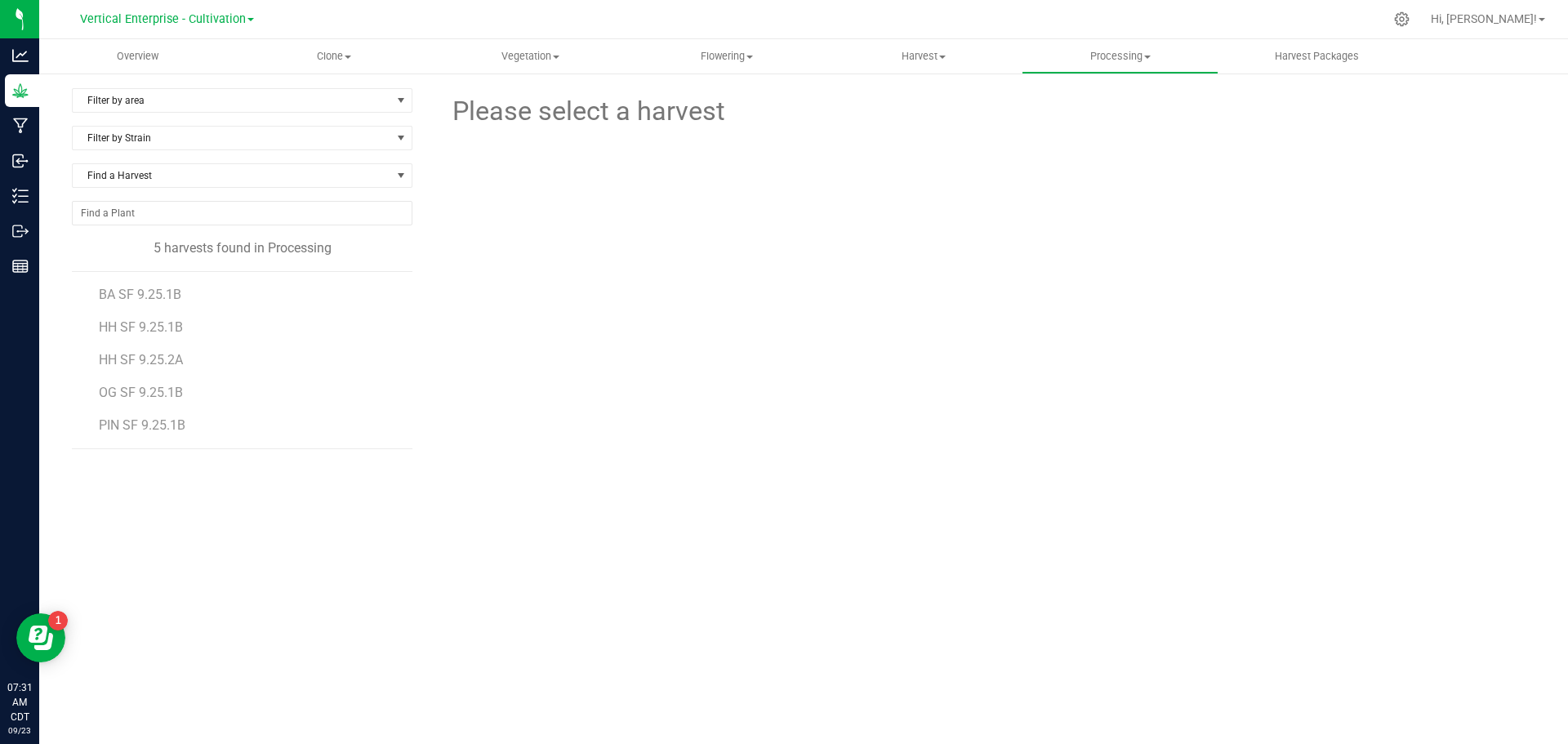
click at [165, 362] on span "HH SF 9.25.2A" at bounding box center [141, 360] width 85 height 16
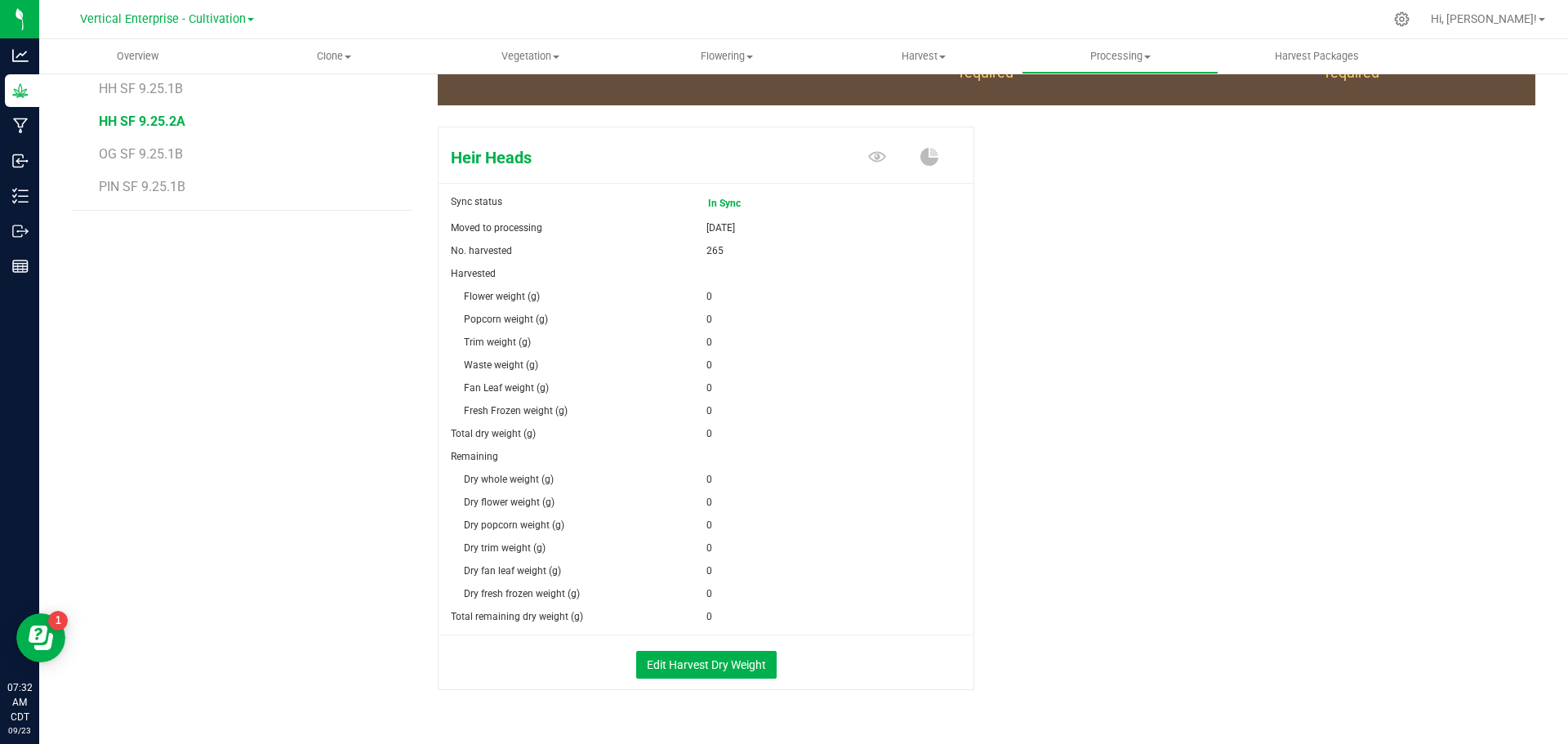
scroll to position [245, 0]
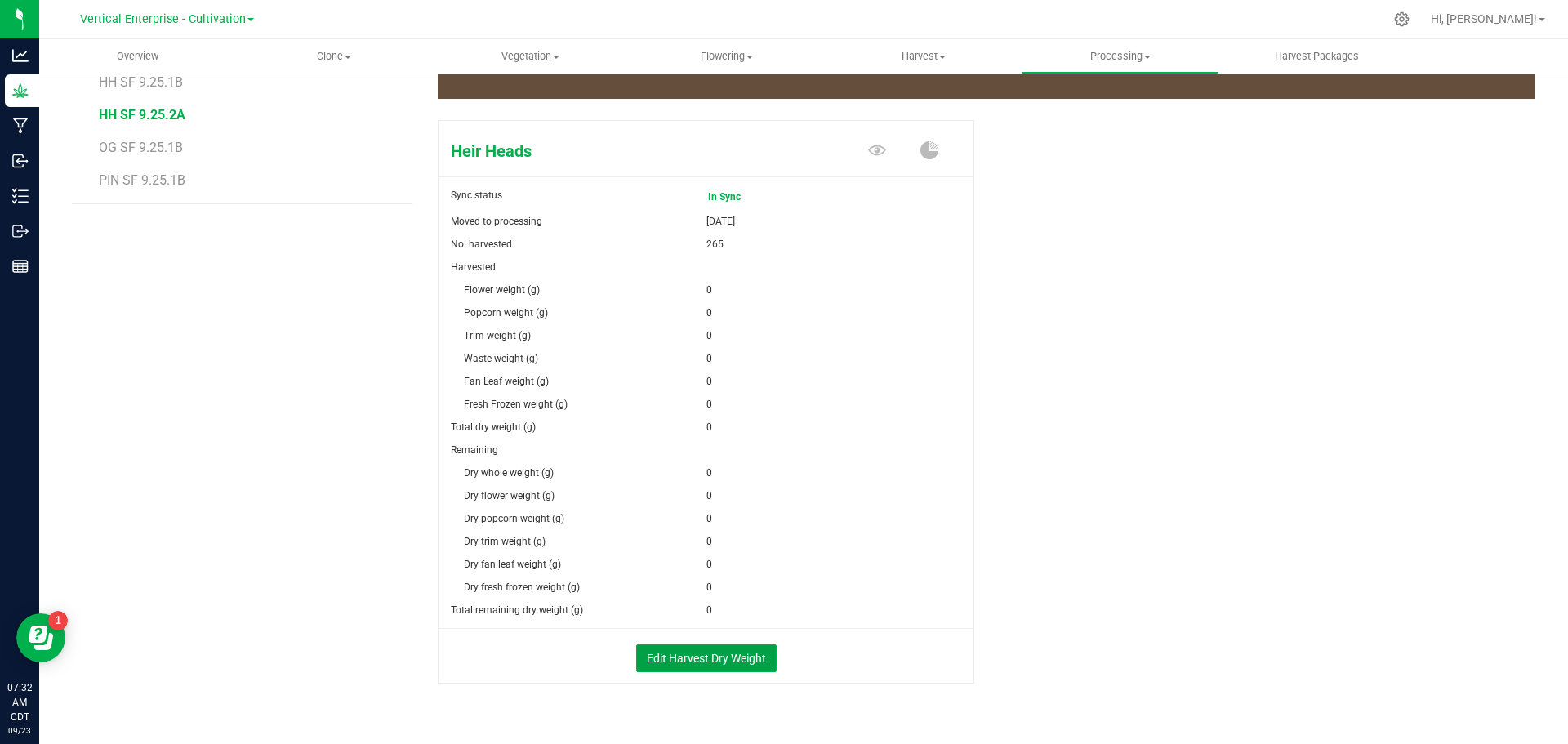
click at [674, 656] on button "Edit Harvest Dry Weight" at bounding box center [707, 659] width 141 height 28
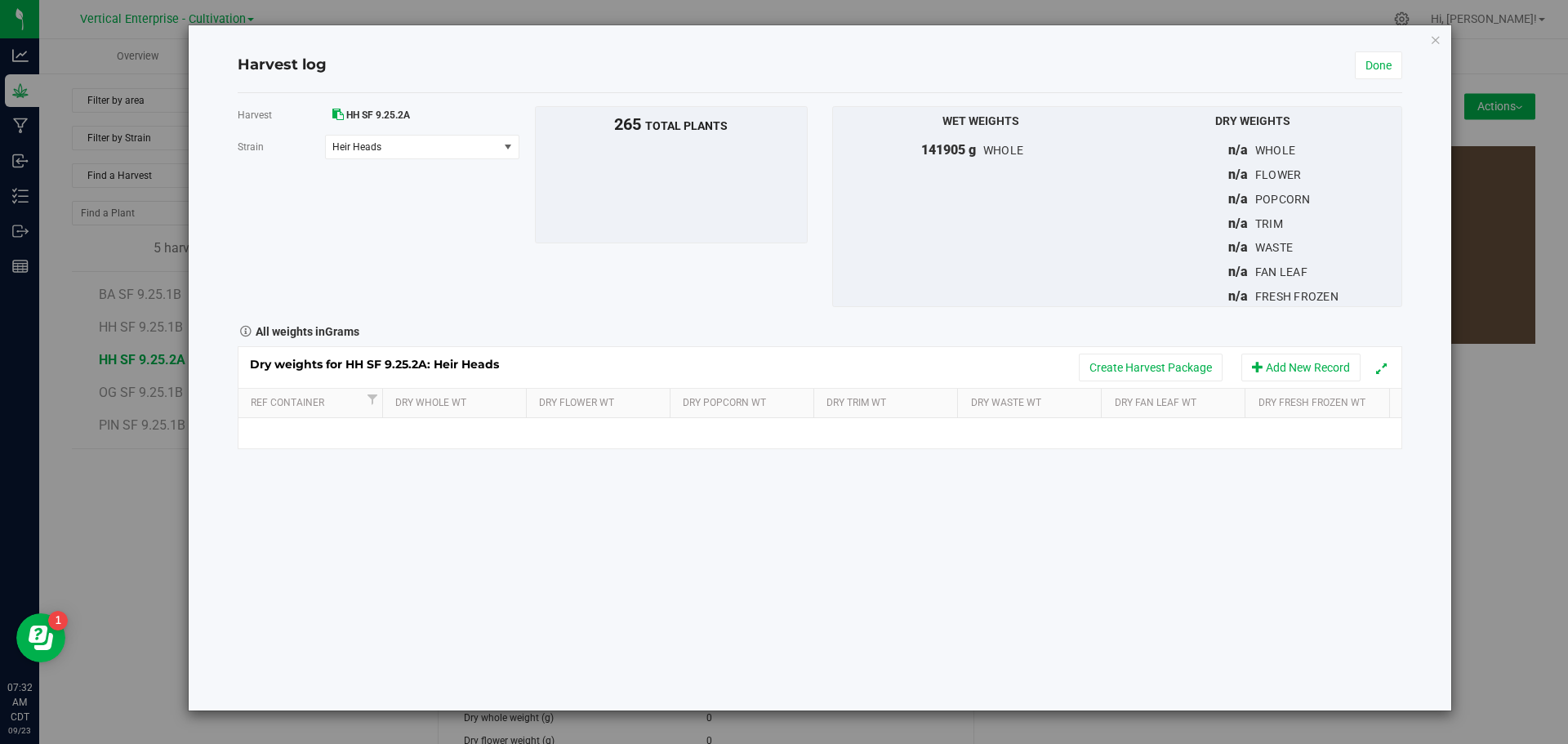
click at [1437, 43] on icon "button" at bounding box center [1436, 39] width 11 height 20
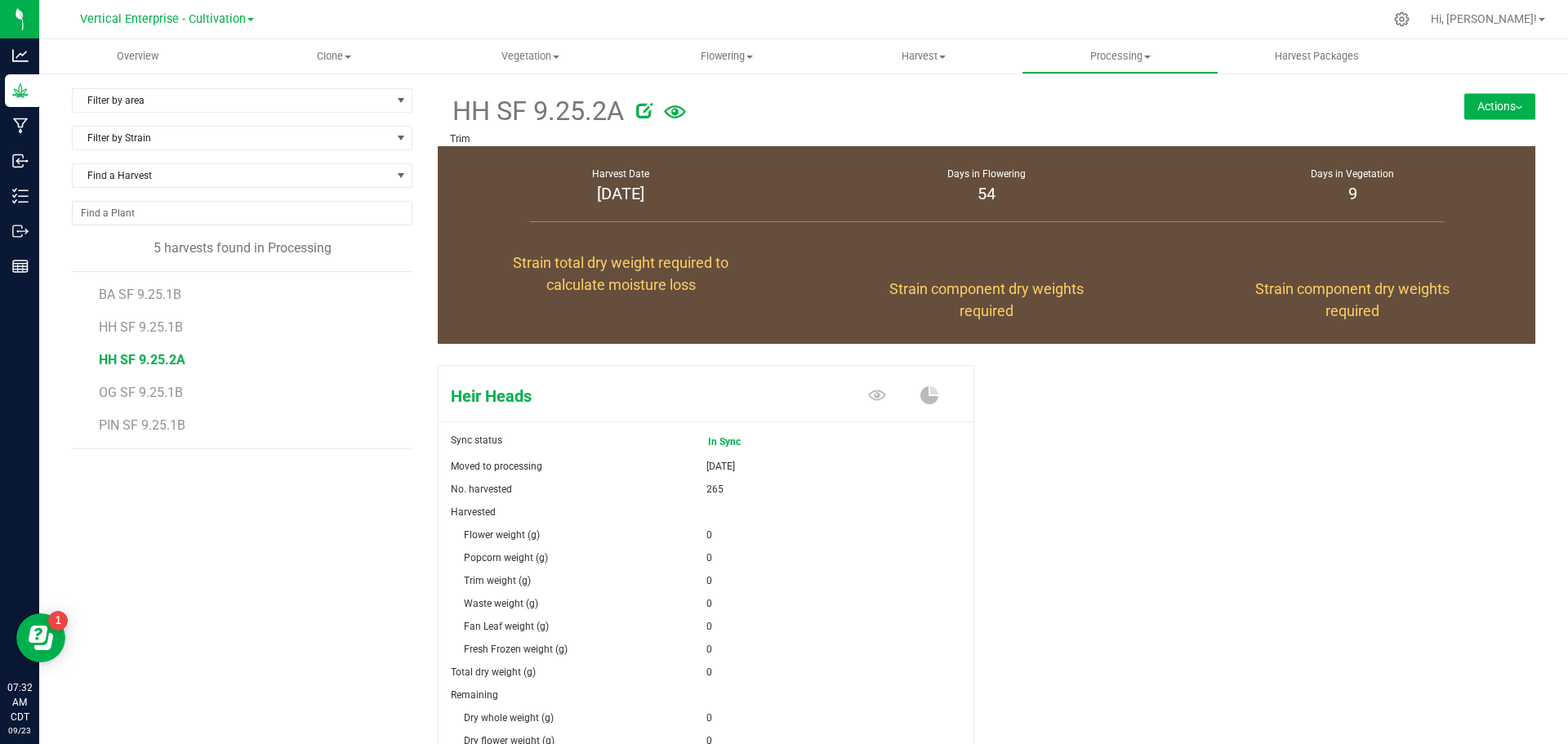
click at [1499, 113] on button "Actions" at bounding box center [1500, 106] width 71 height 26
click at [1502, 101] on button "Actions" at bounding box center [1500, 106] width 71 height 26
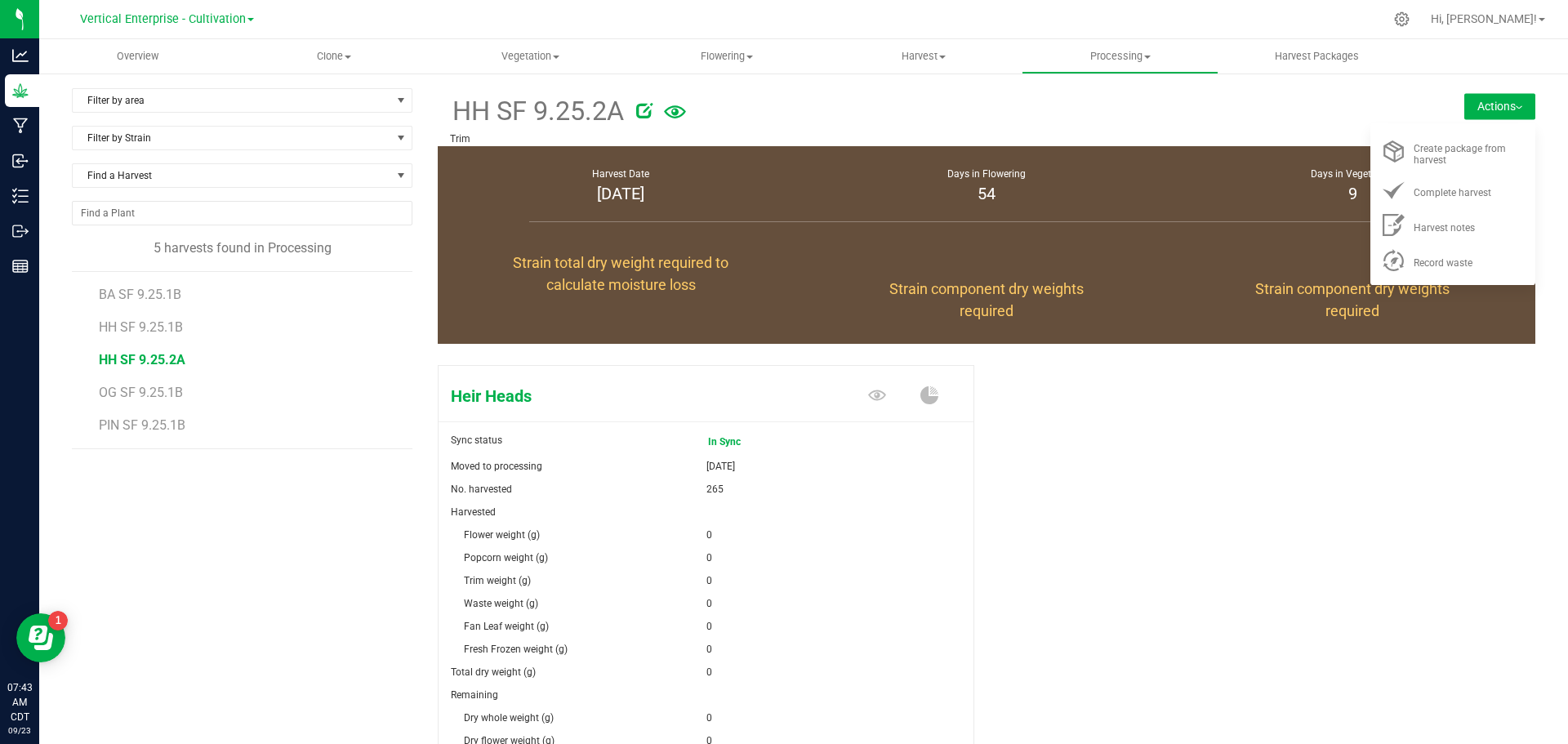
click at [1466, 273] on li "Record waste" at bounding box center [1453, 259] width 165 height 35
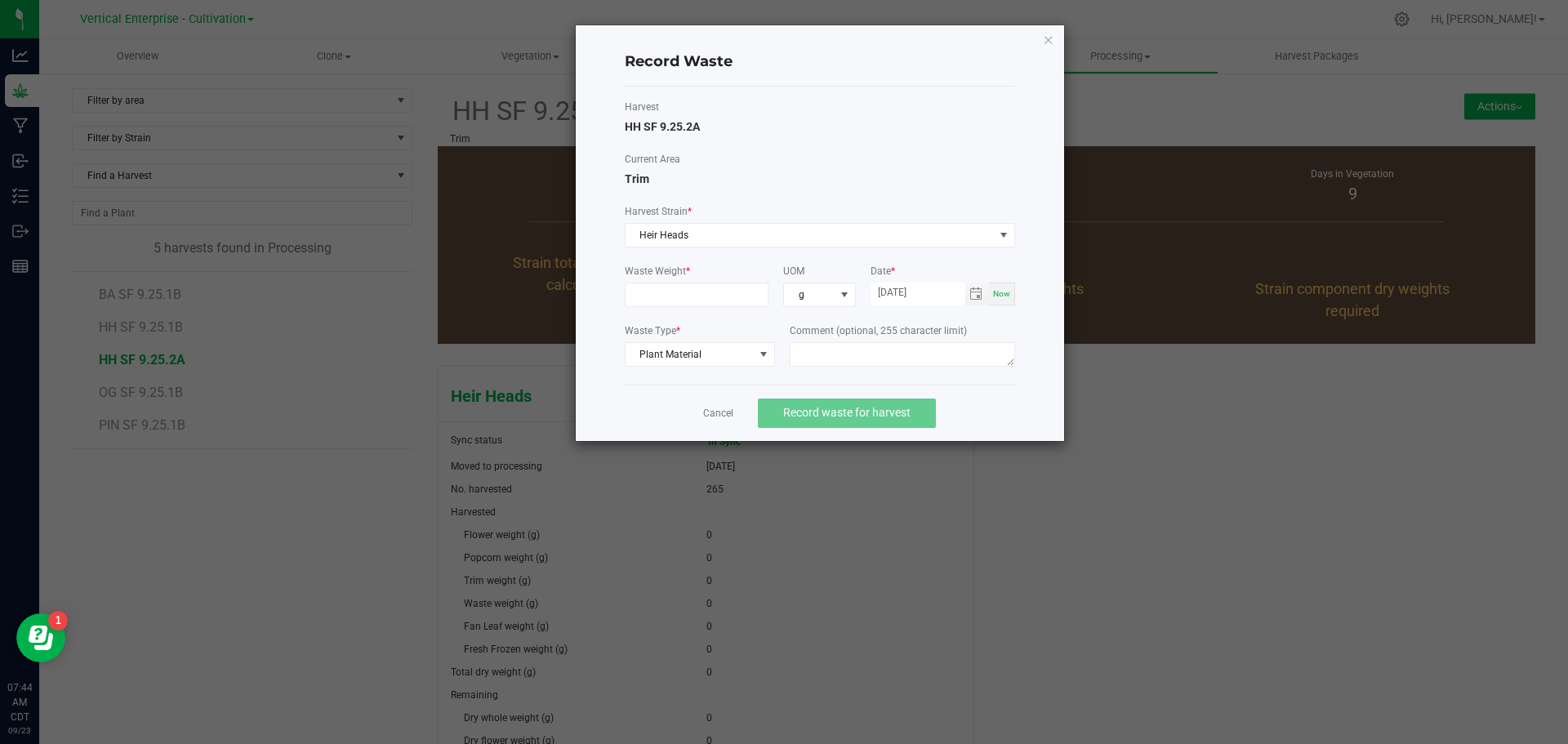
click at [655, 291] on input at bounding box center [697, 295] width 143 height 23
type input "10545.0000 g"
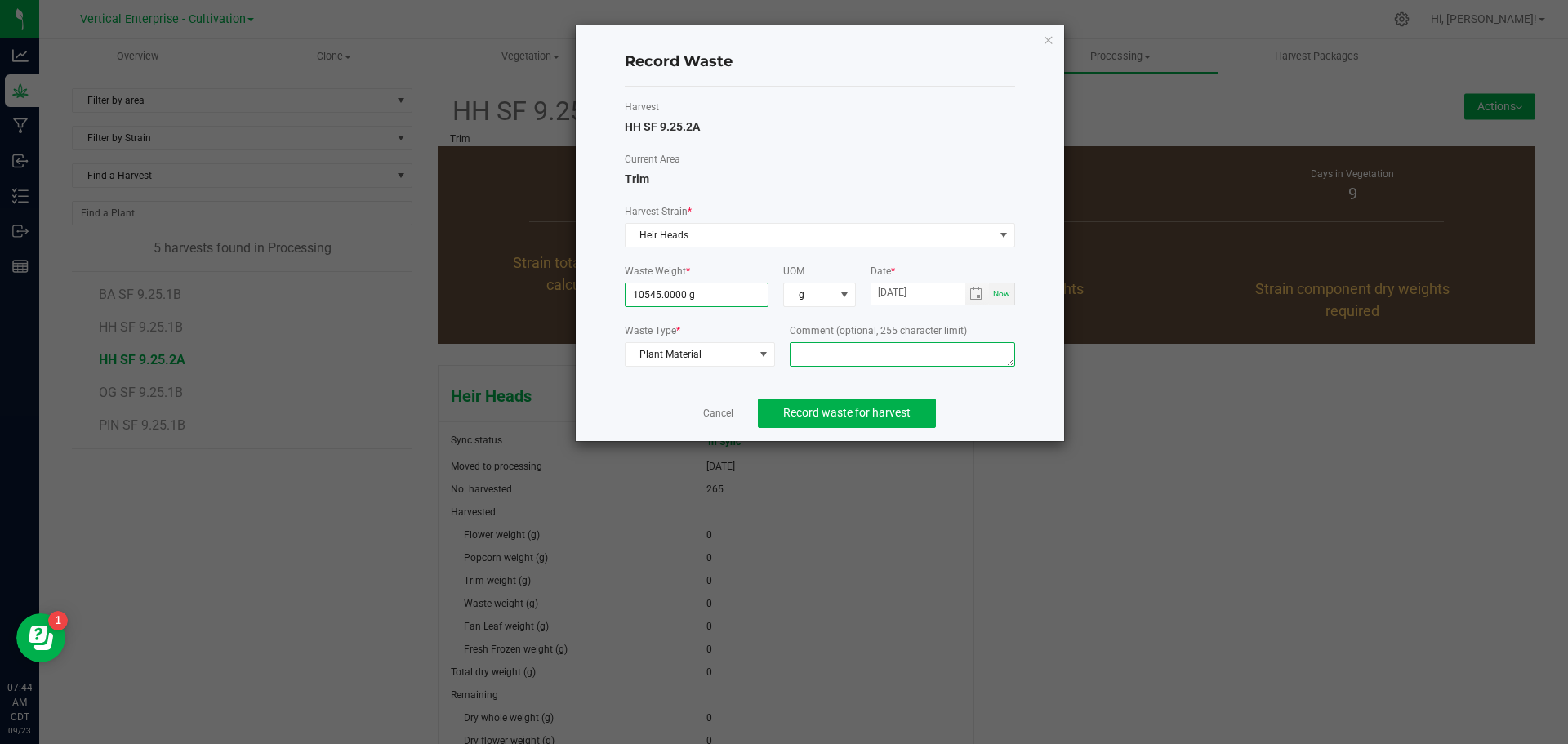
click at [872, 356] on textarea at bounding box center [902, 354] width 225 height 24
type textarea "Bucking"
click at [845, 413] on span "Record waste for harvest" at bounding box center [847, 412] width 128 height 13
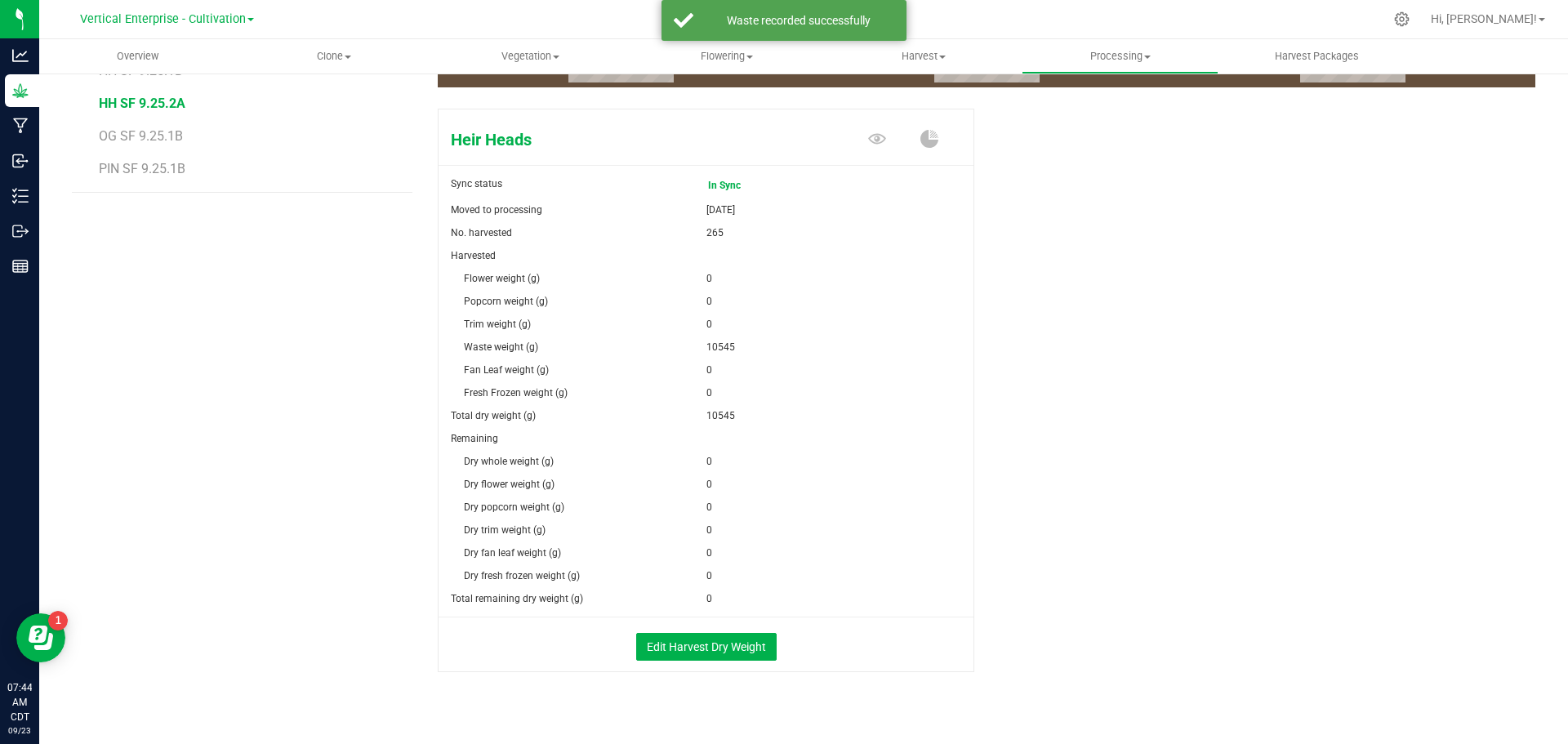
scroll to position [279, 0]
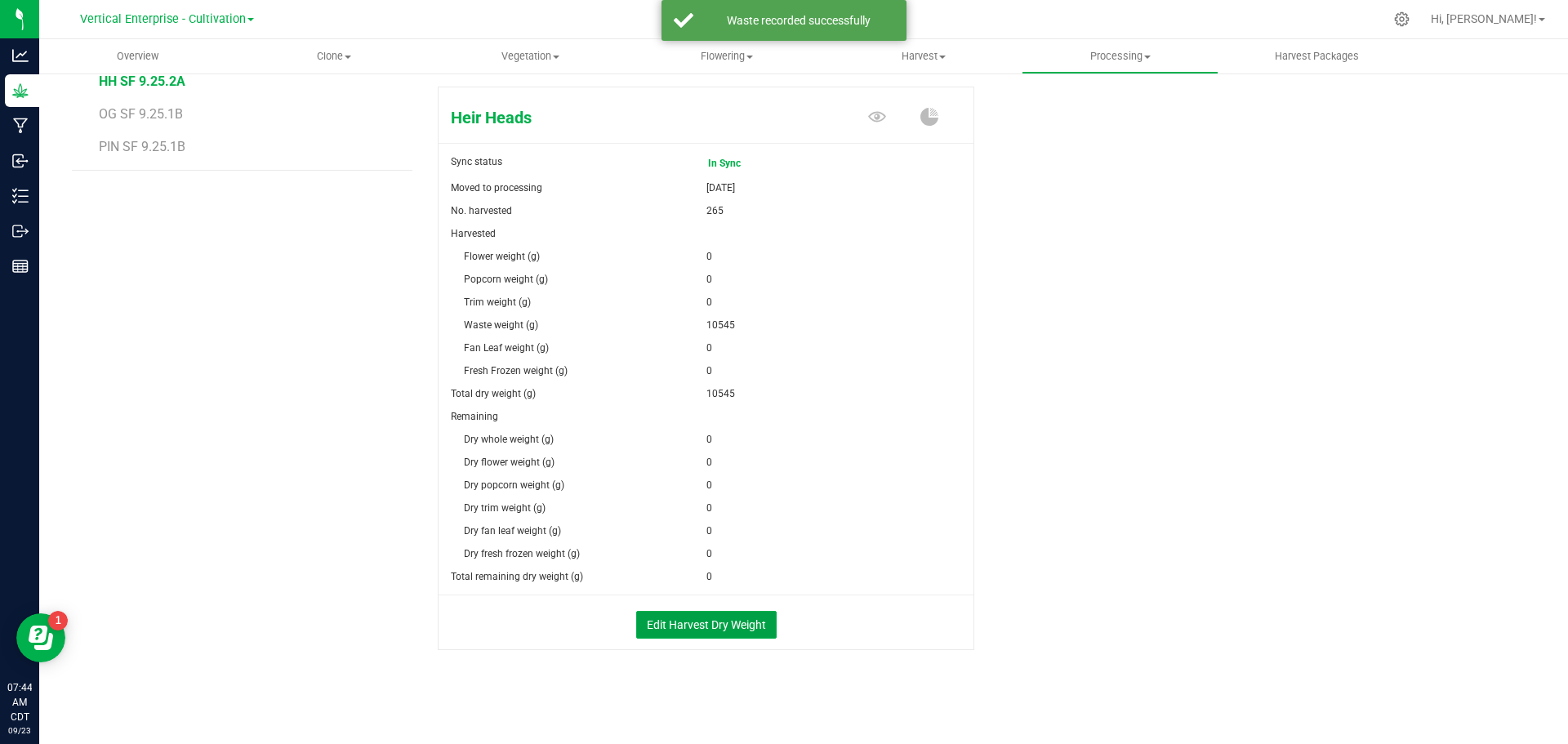
click at [713, 618] on button "Edit Harvest Dry Weight" at bounding box center [707, 626] width 141 height 28
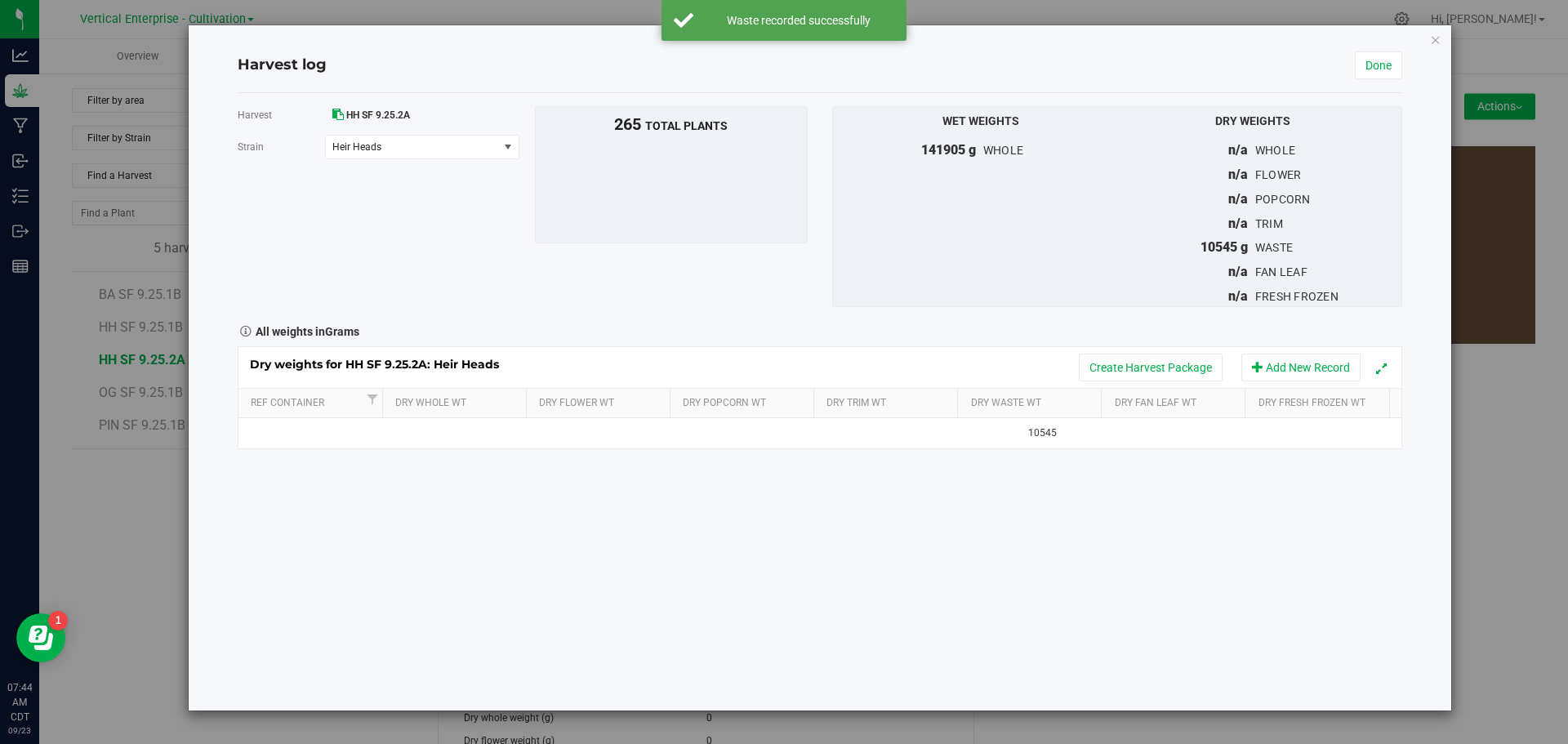
click at [467, 436] on td at bounding box center [456, 432] width 146 height 29
type input "28220"
click at [630, 530] on div "Harvest HH SF 9.25.2A Strain Heir Heads Select strain Heir Heads To bulk upload…" at bounding box center [820, 402] width 1164 height 618
click at [1182, 356] on button "Create Harvest Package" at bounding box center [1150, 368] width 144 height 28
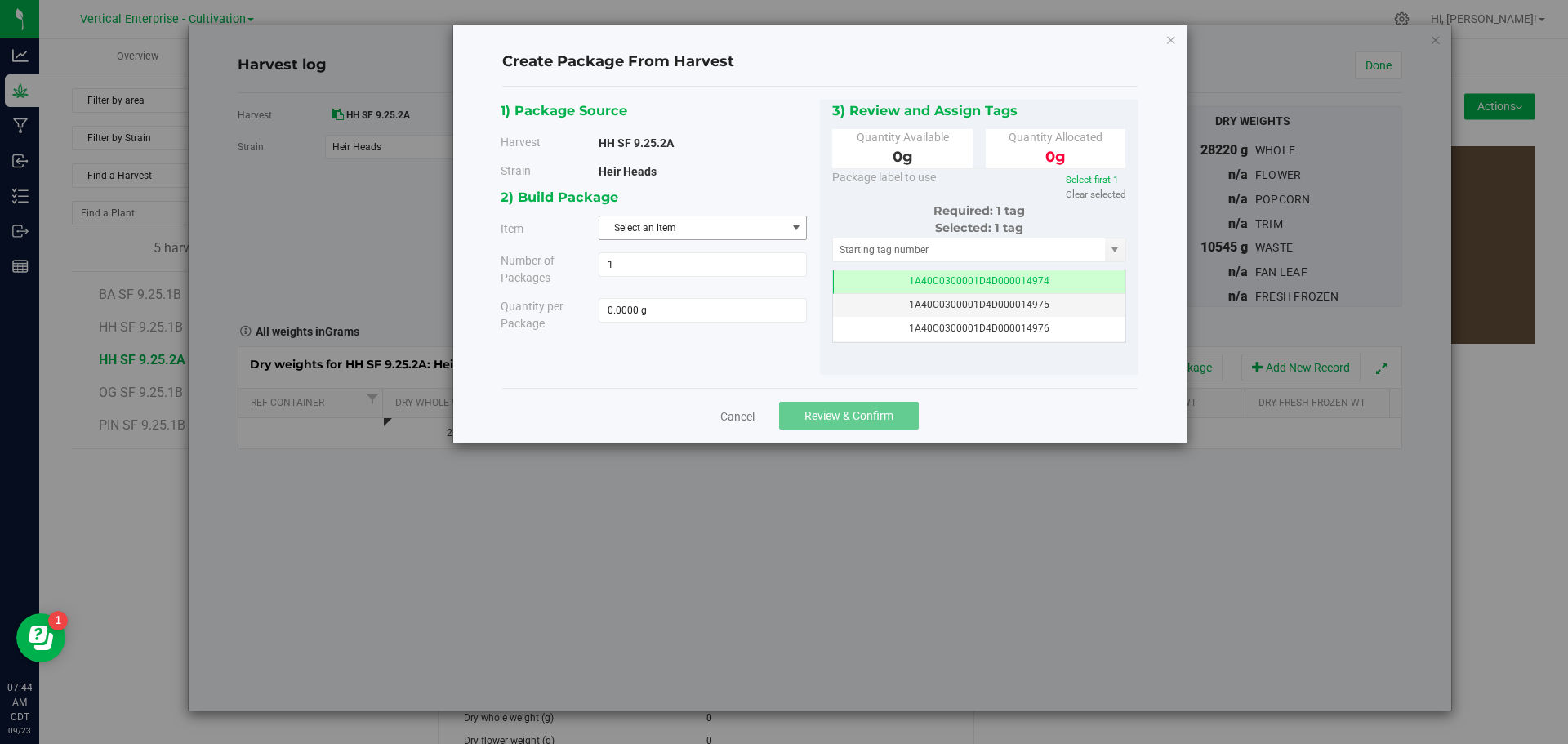
click at [668, 225] on span "Select an item" at bounding box center [692, 227] width 186 height 23
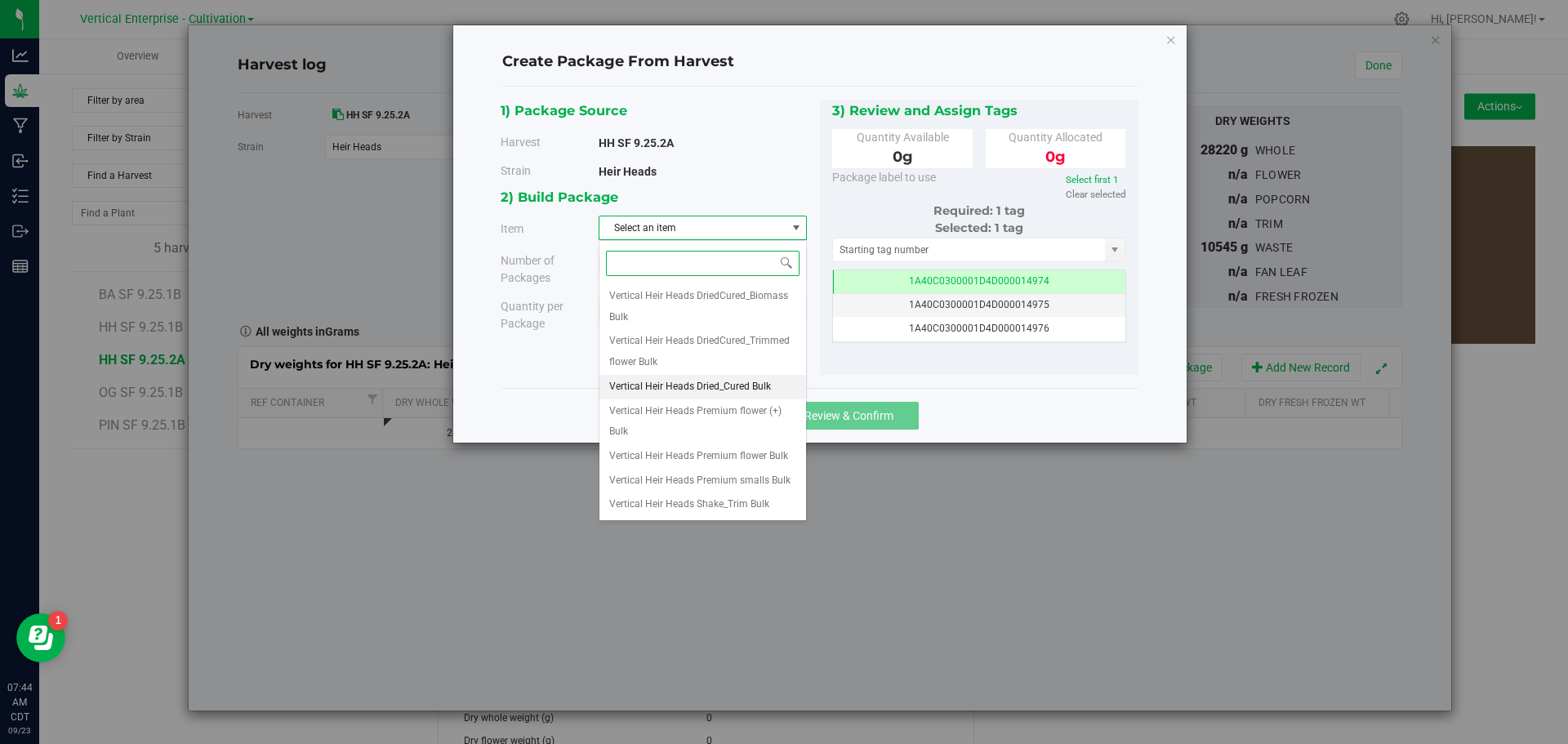
click at [704, 384] on span "Vertical Heir Heads Dried_Cured Bulk" at bounding box center [690, 387] width 161 height 22
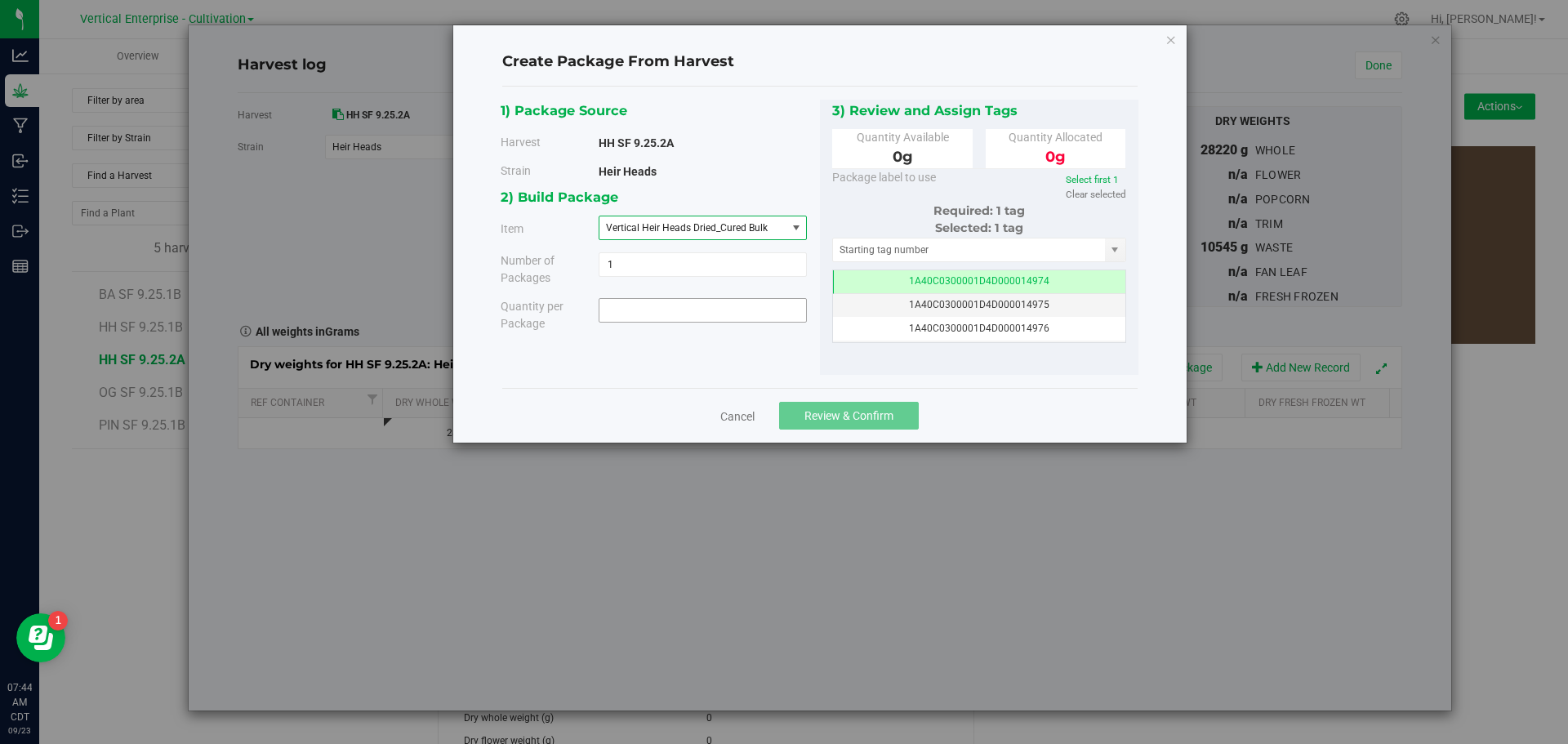
click at [675, 306] on span at bounding box center [703, 310] width 208 height 24
type input "0.0000 g"
drag, startPoint x: 715, startPoint y: 406, endPoint x: 737, endPoint y: 414, distance: 23.4
click at [718, 413] on div "Cancel Review & Confirm" at bounding box center [820, 415] width 636 height 54
click at [737, 414] on link "Cancel" at bounding box center [737, 416] width 35 height 16
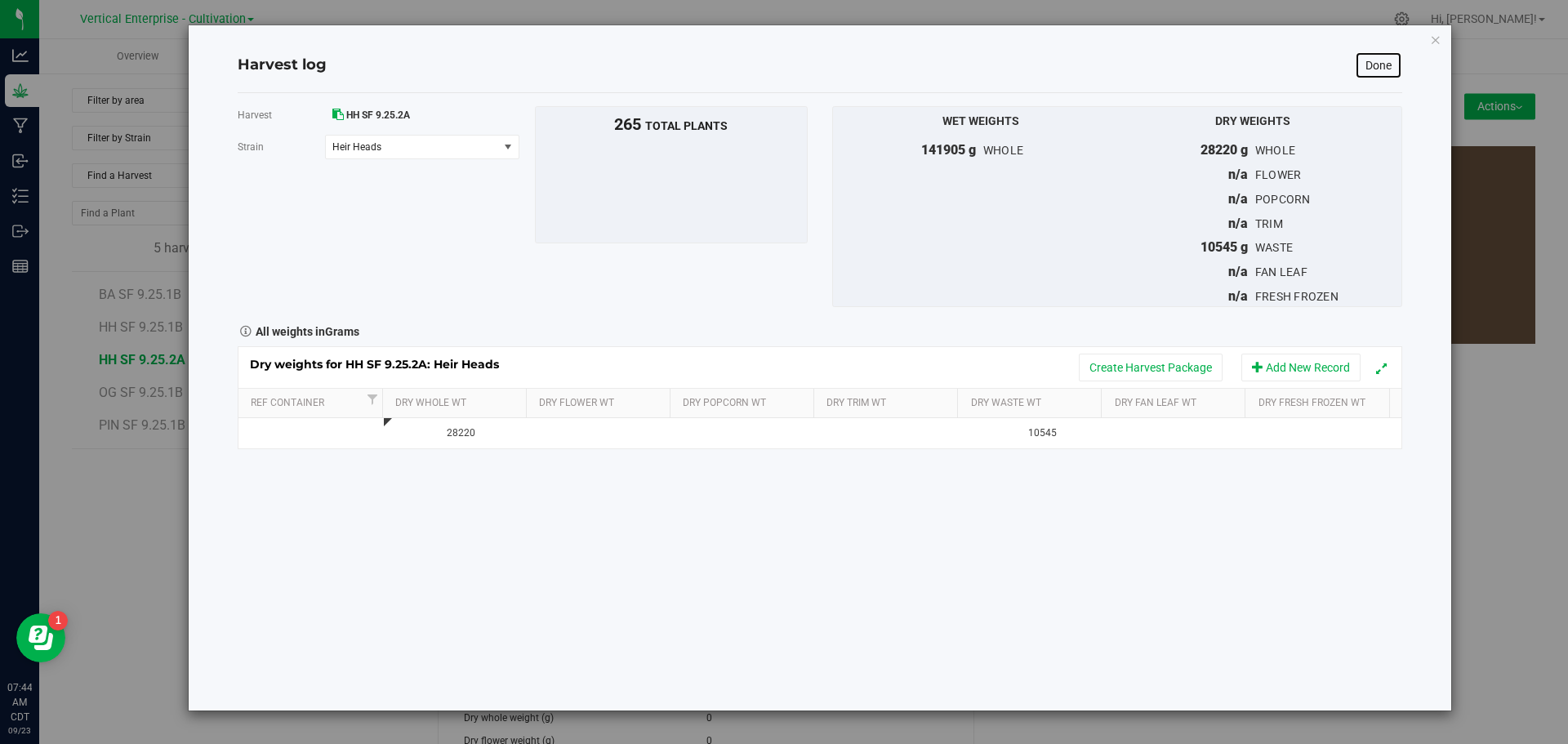
click at [1393, 62] on link "Done" at bounding box center [1378, 66] width 47 height 28
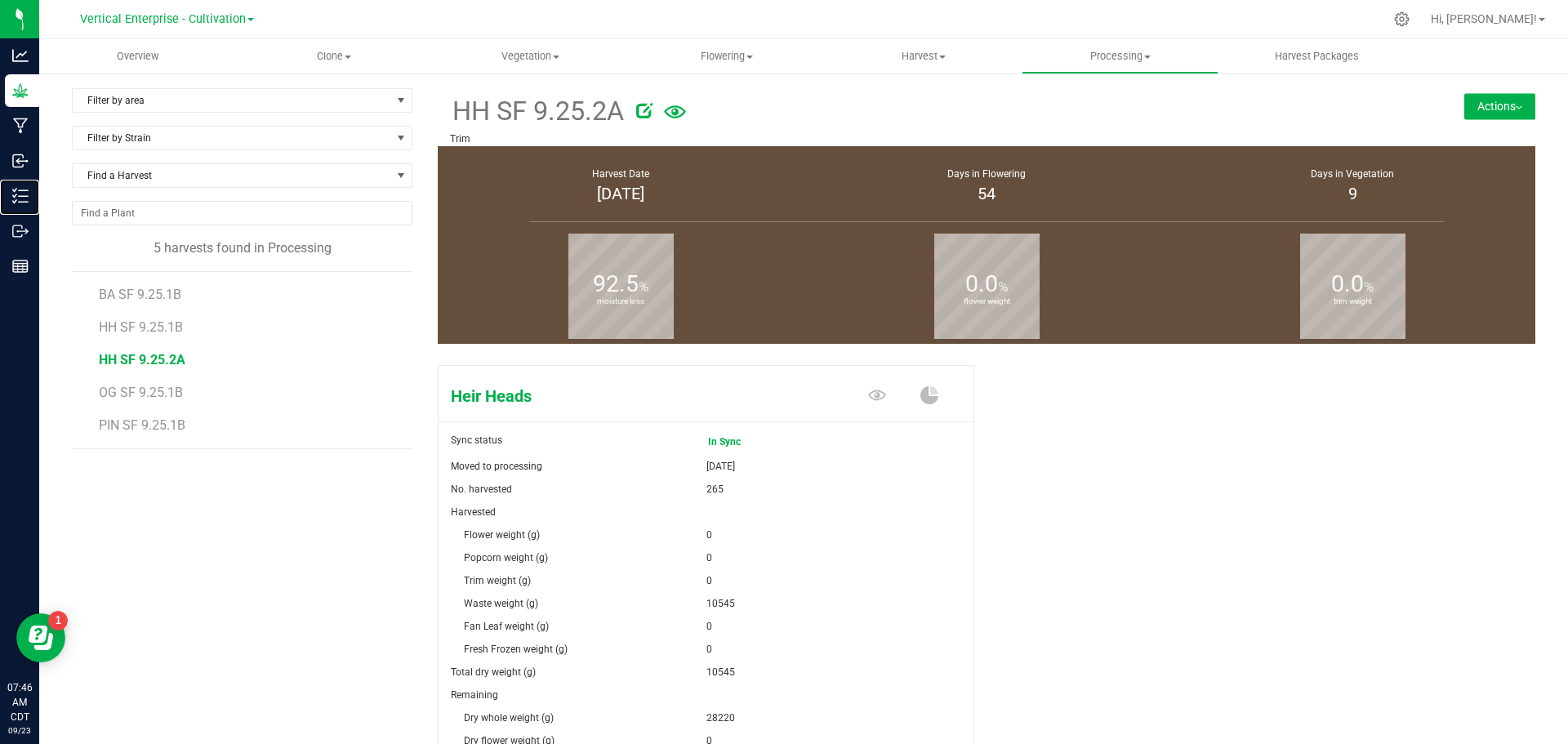
click at [0, 0] on p "Inventory" at bounding box center [0, 0] width 0 height 0
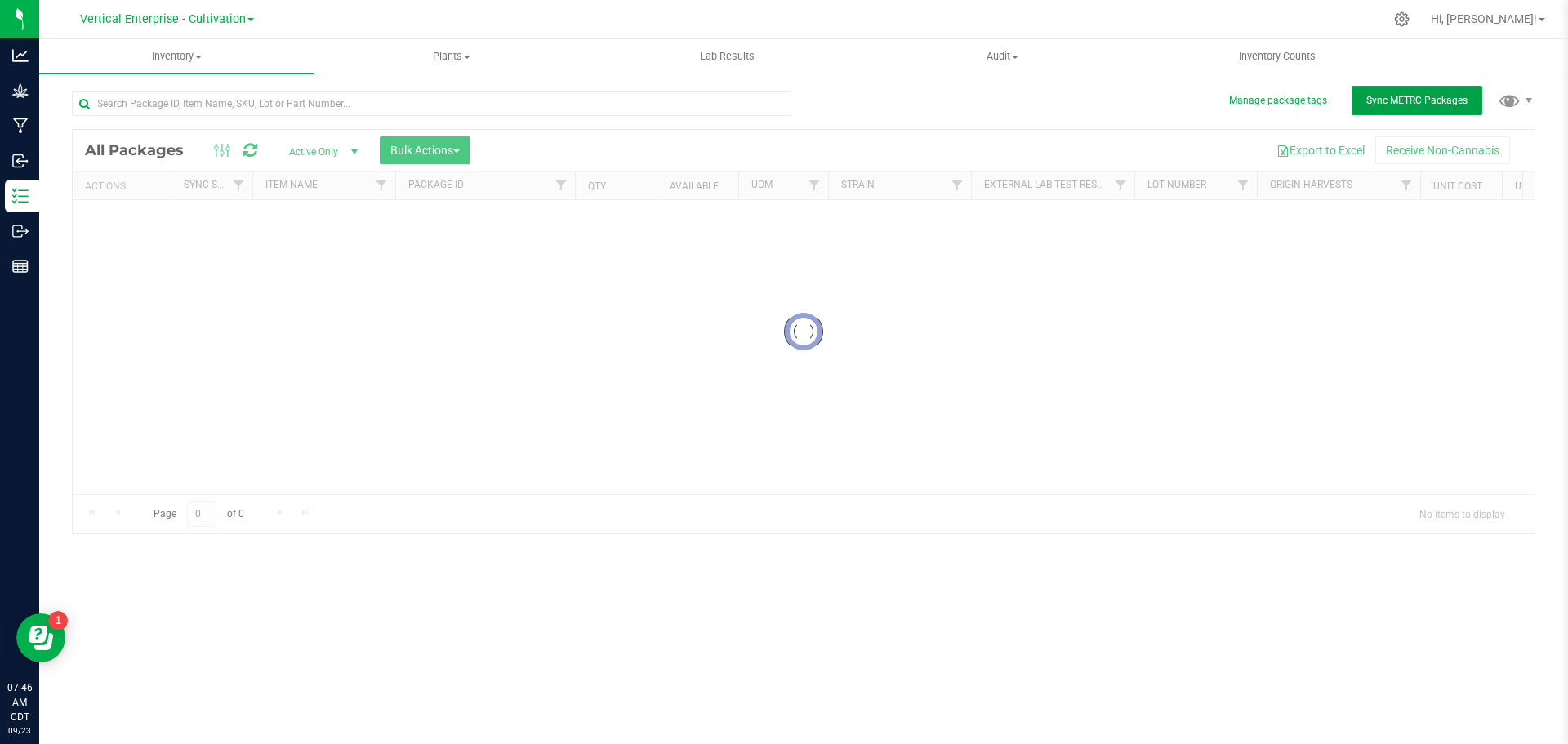
click at [1369, 105] on span "Sync METRC Packages" at bounding box center [1417, 101] width 101 height 11
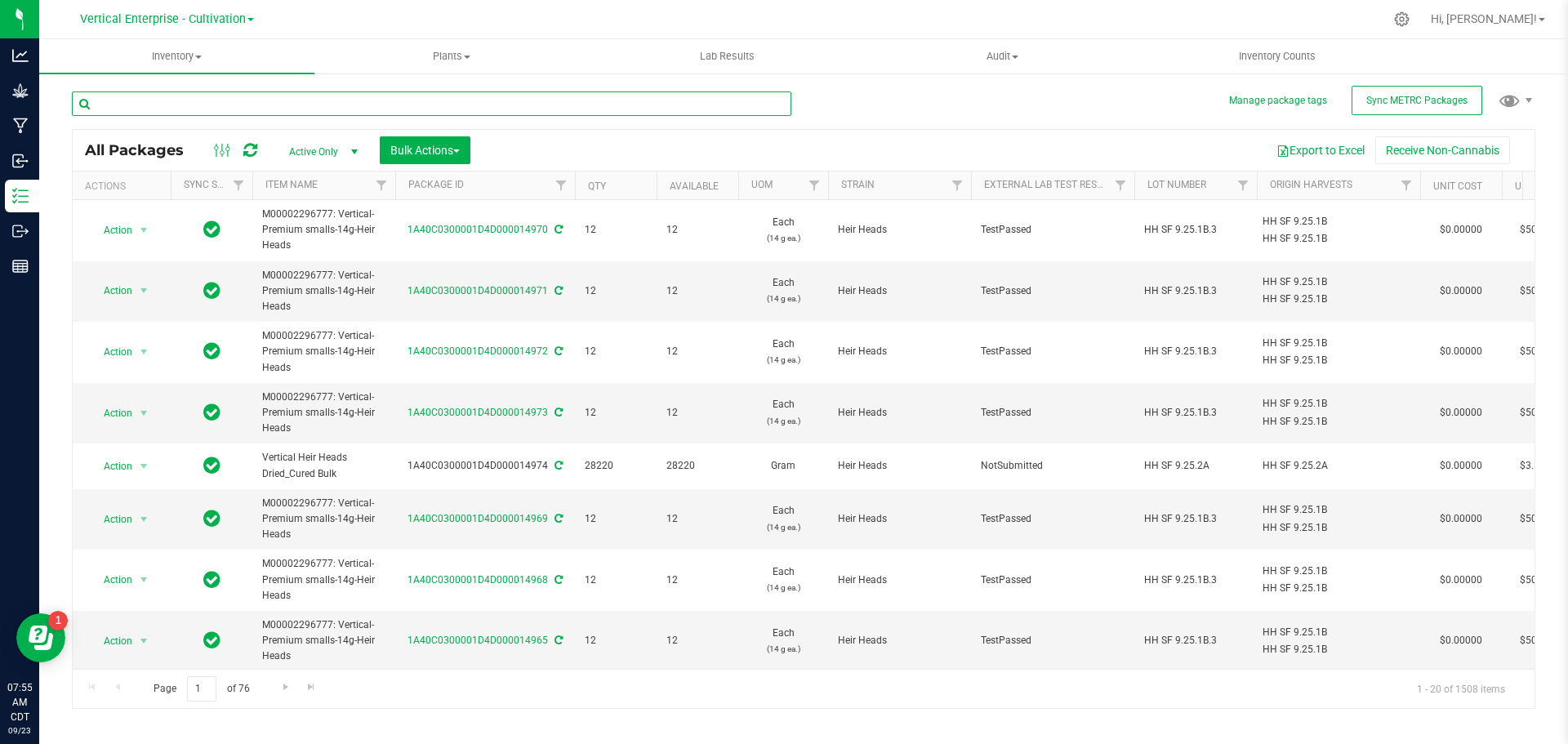
click at [259, 94] on input "text" at bounding box center [432, 103] width 719 height 24
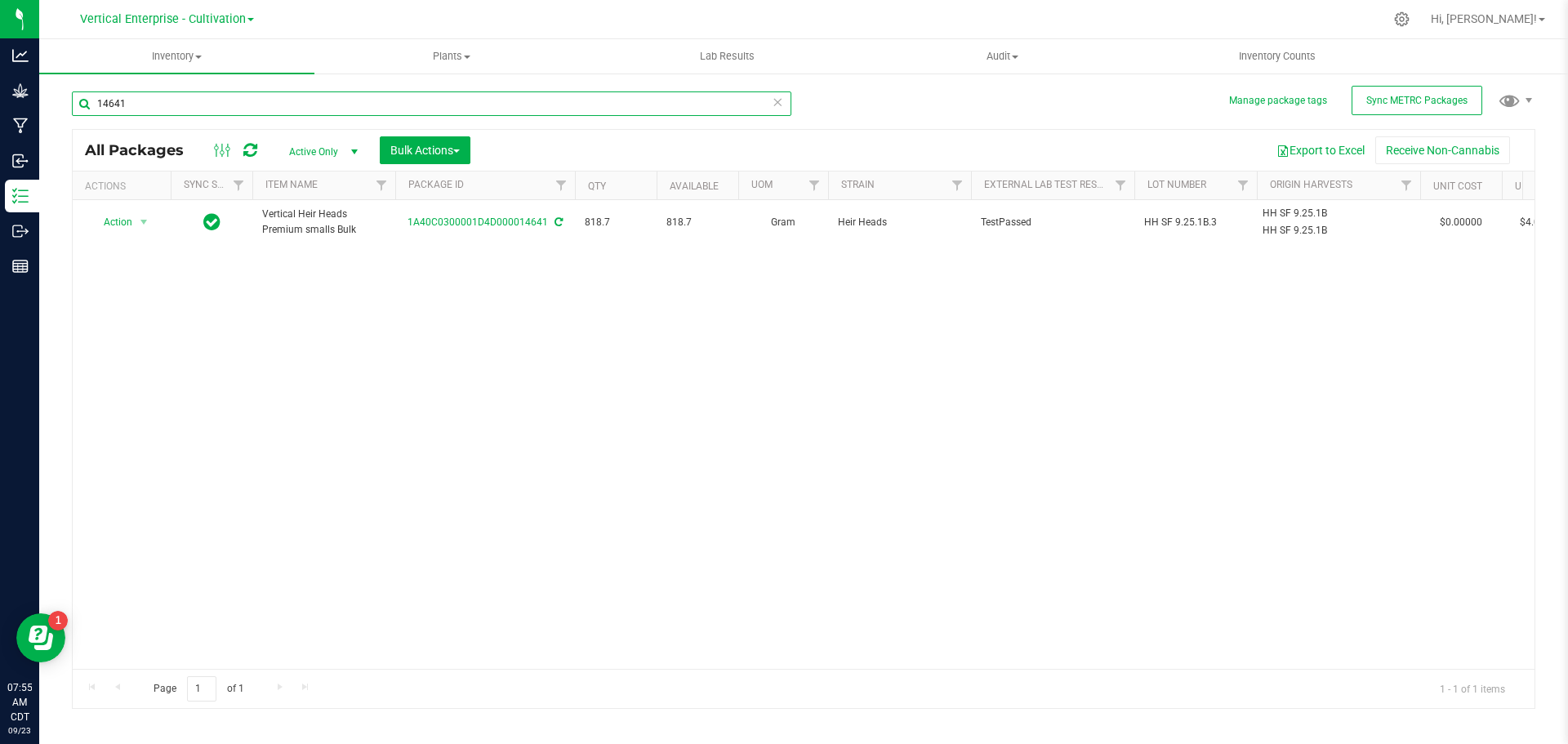
type input "14641"
click at [115, 223] on span "Action" at bounding box center [111, 222] width 44 height 23
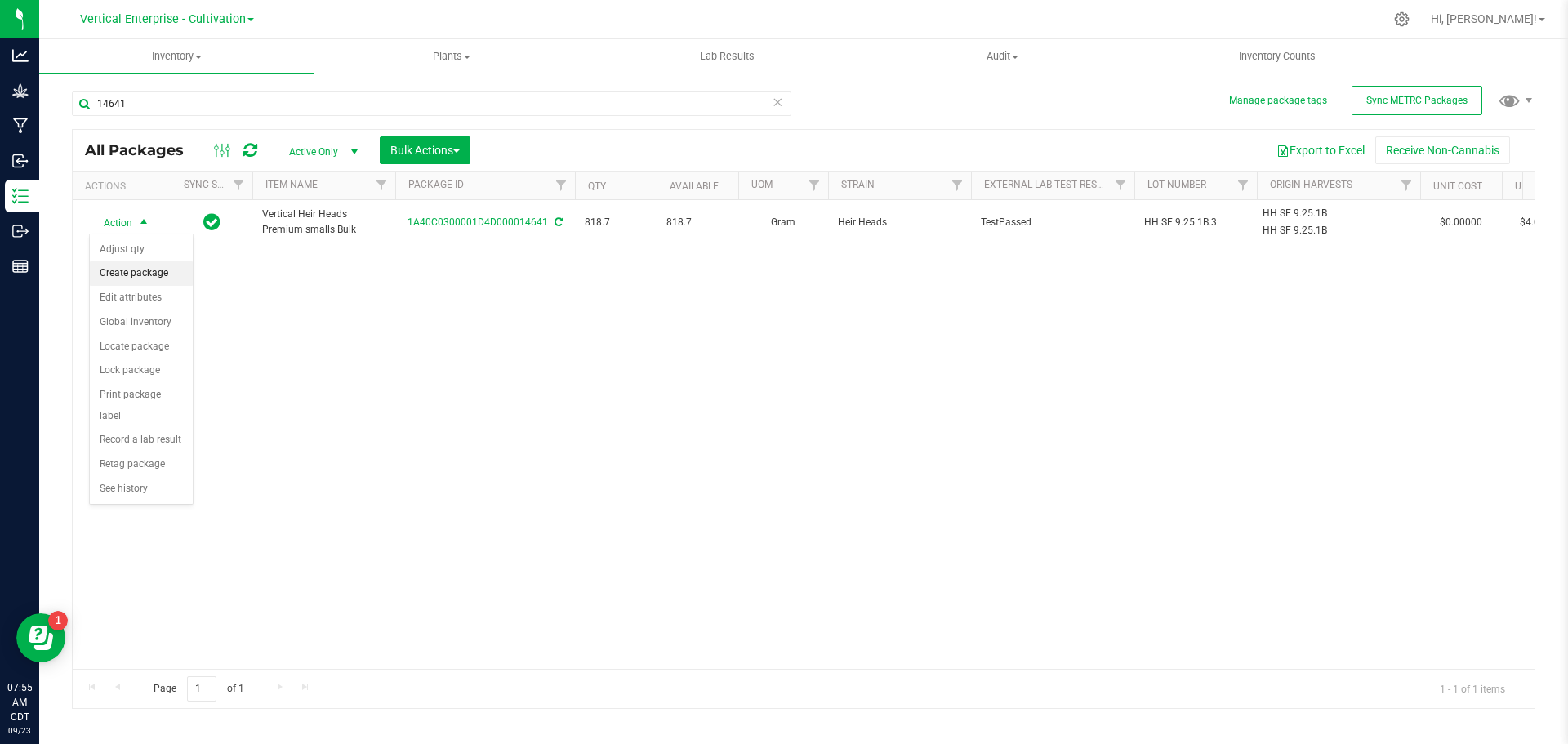
click at [129, 266] on li "Create package" at bounding box center [142, 273] width 103 height 24
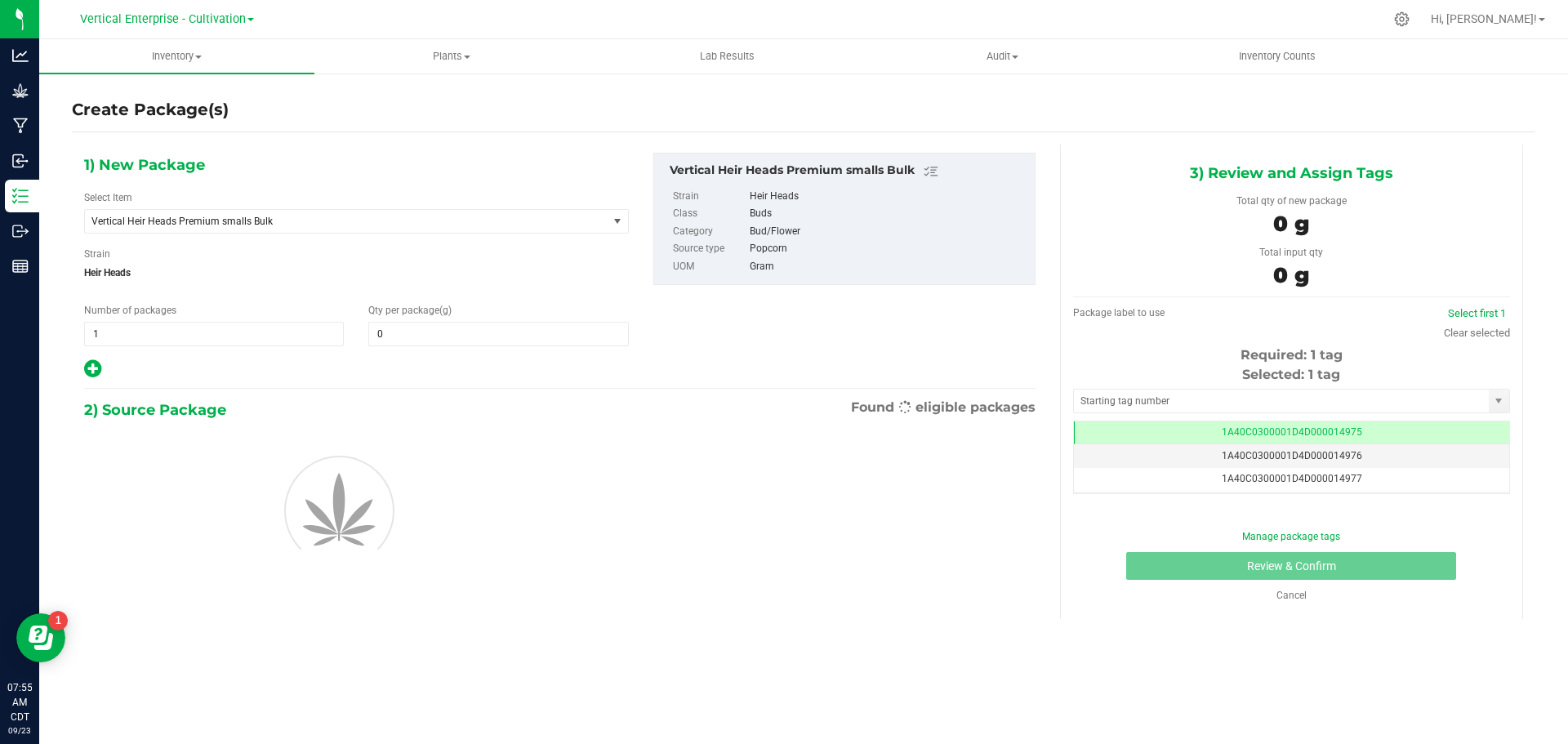
type input "0.0000"
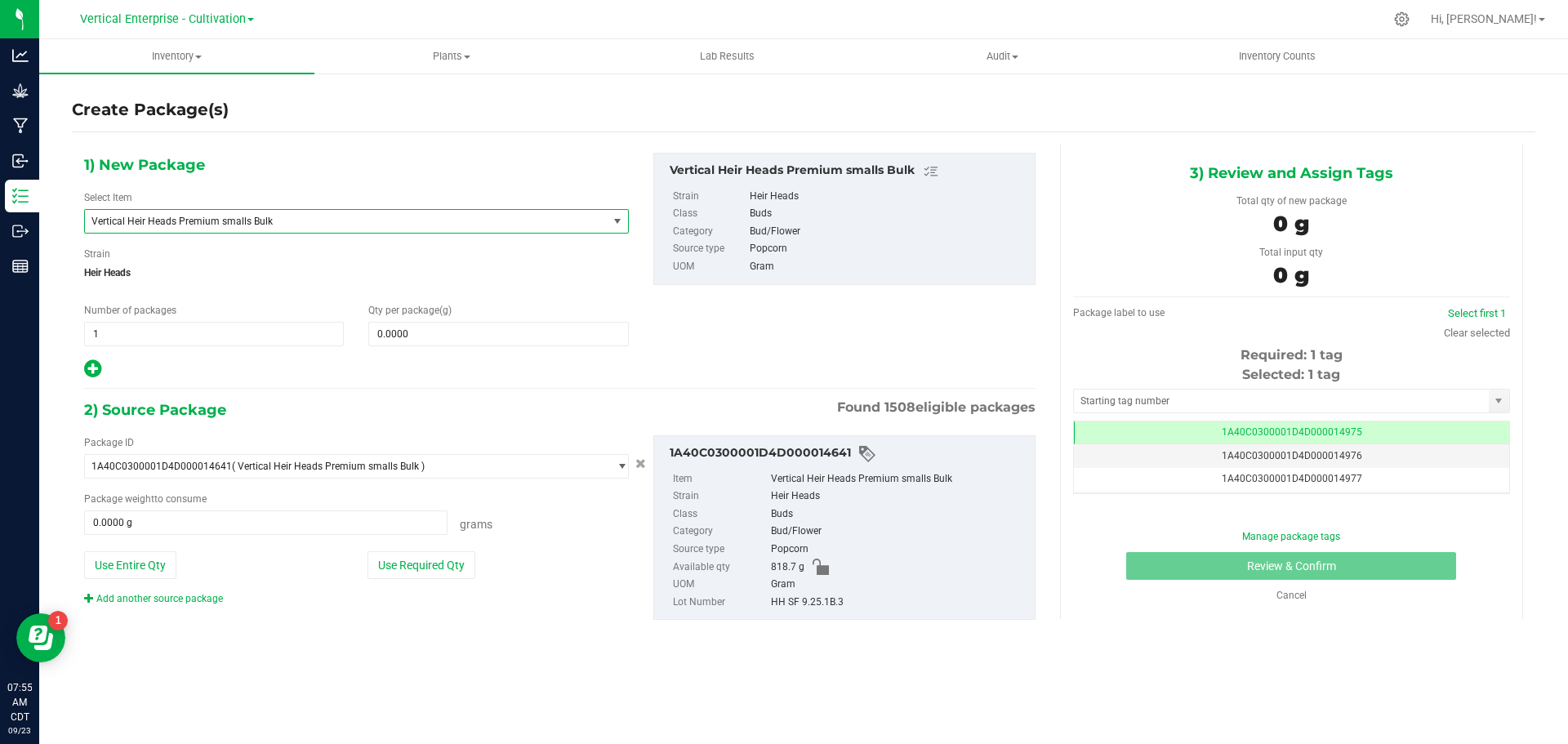
click at [196, 216] on span "Vertical Heir Heads Premium smalls Bulk" at bounding box center [335, 222] width 489 height 11
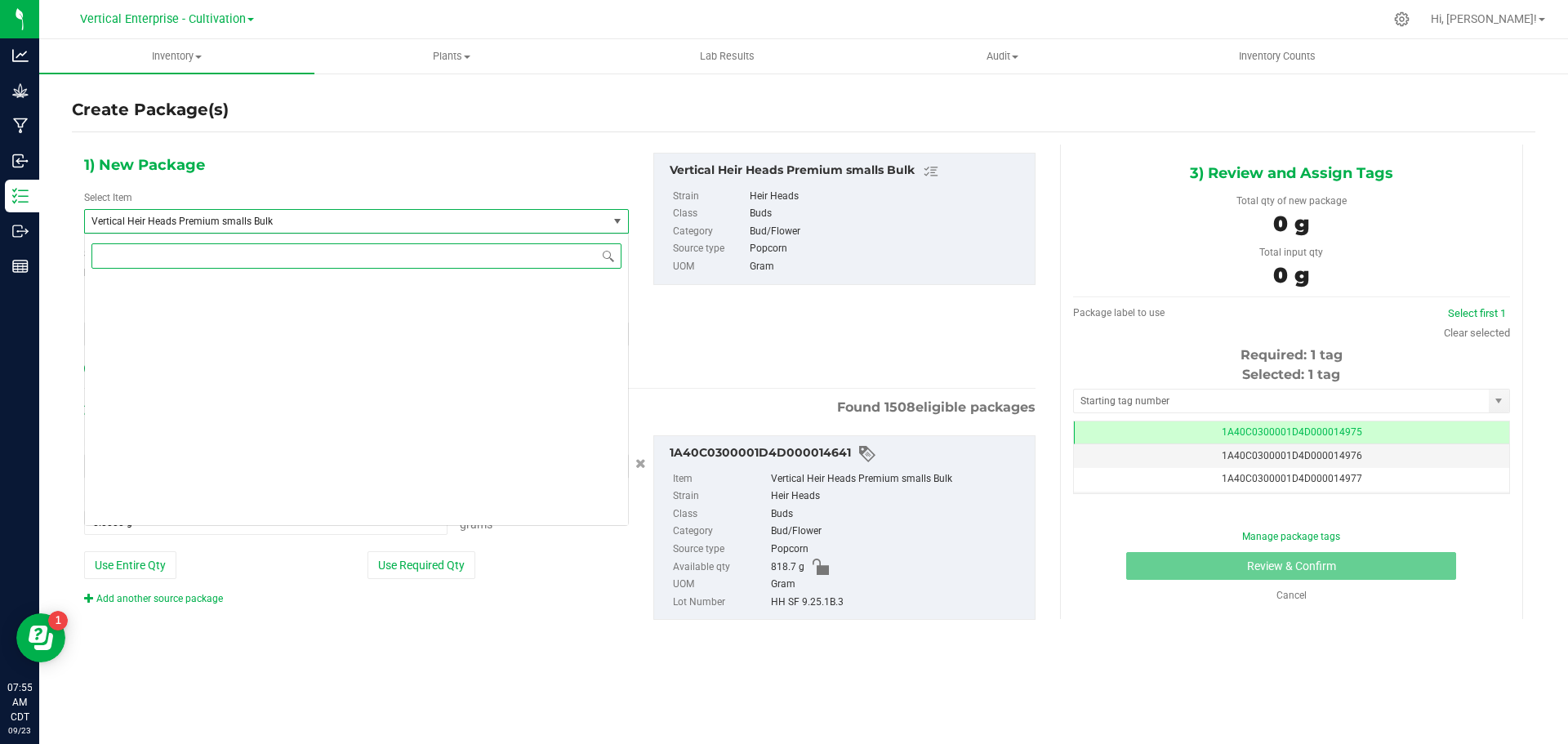
scroll to position [126101, 0]
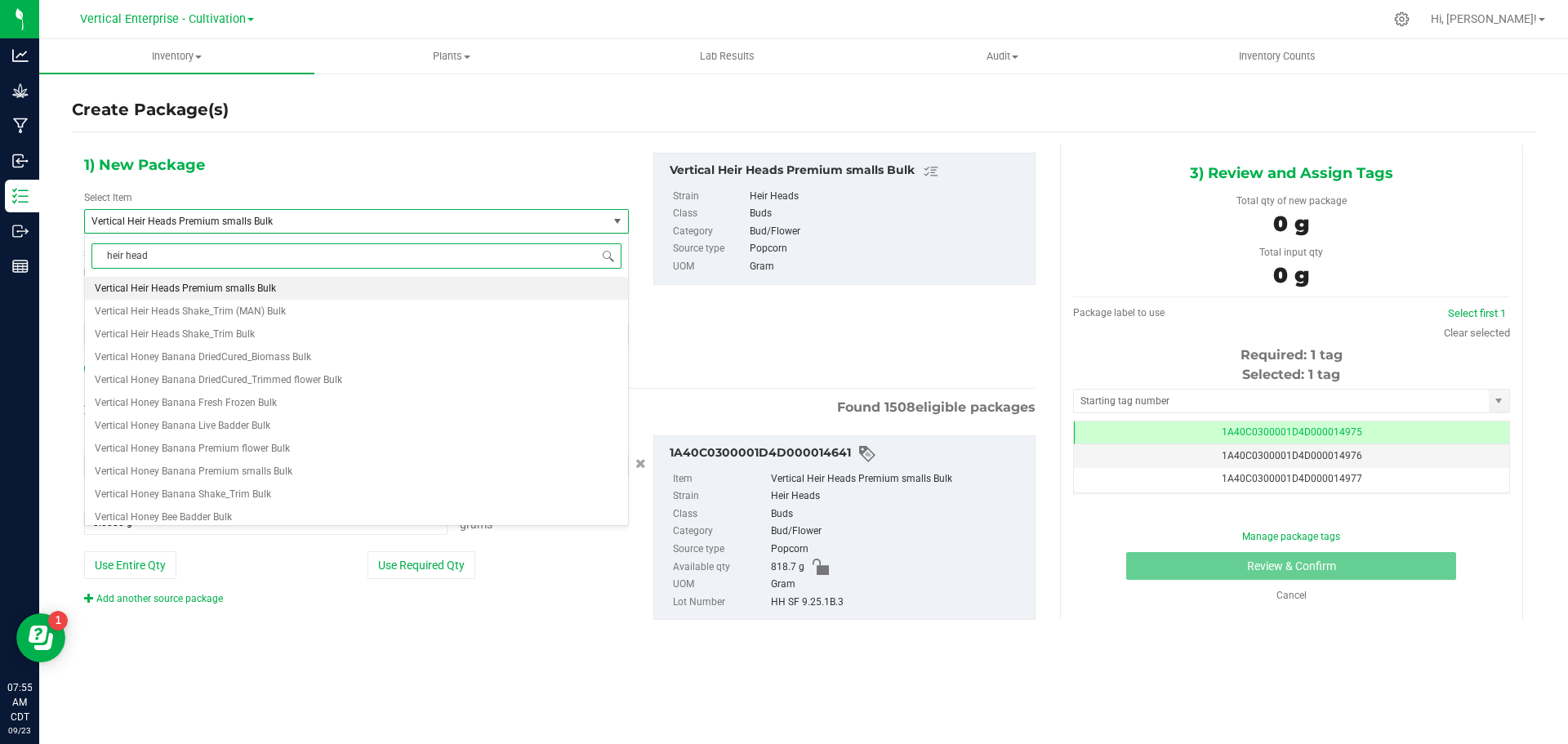
type input "heir heads"
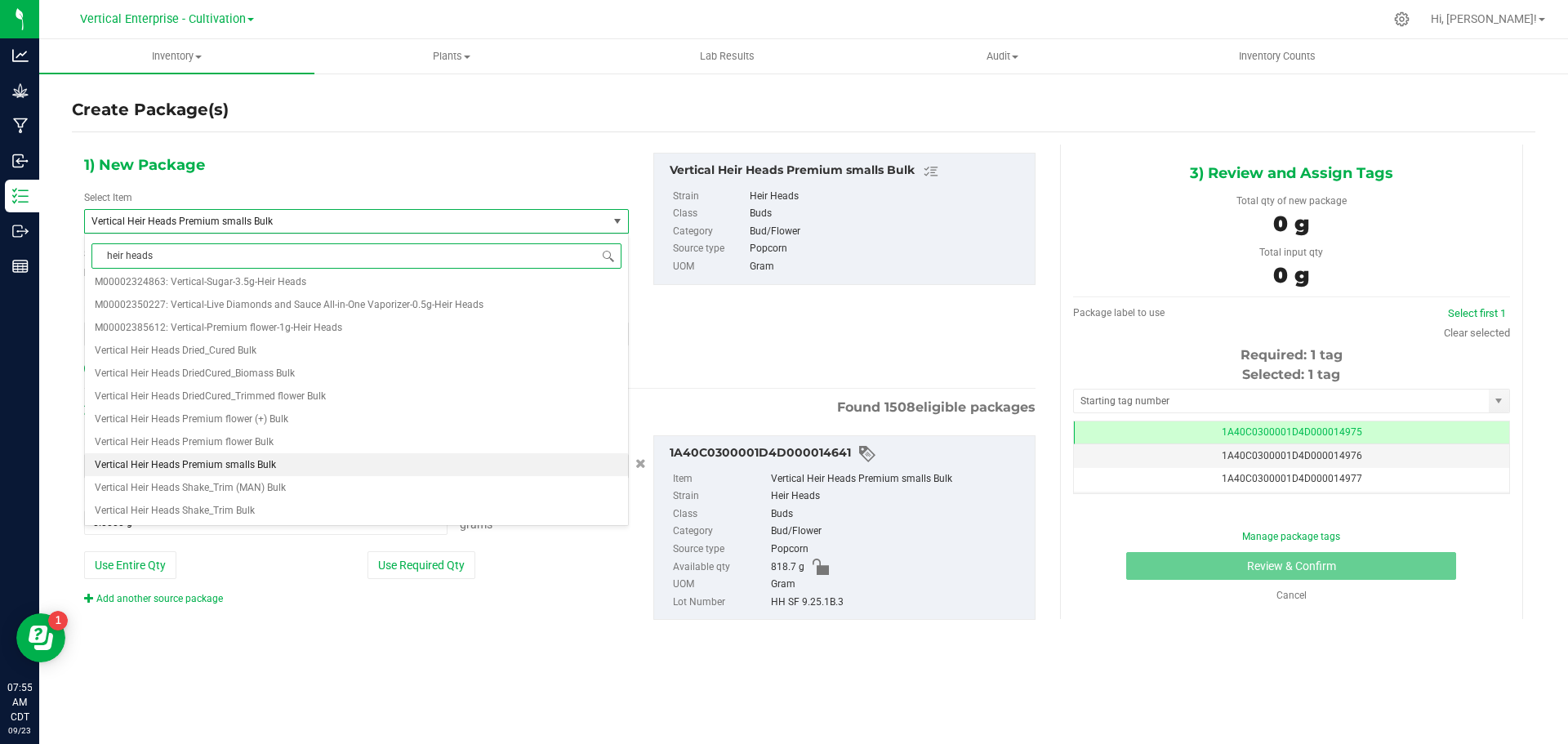
scroll to position [0, 0]
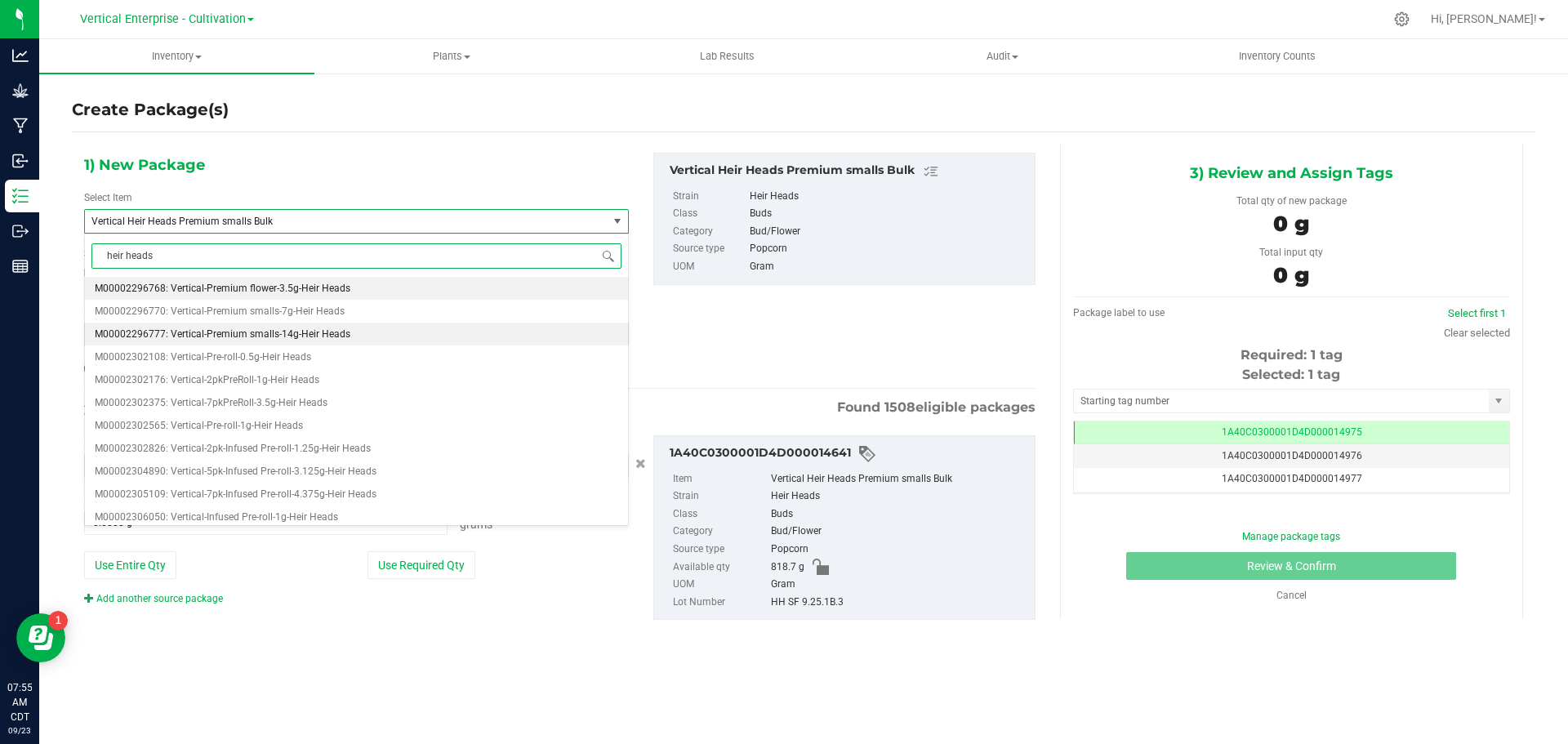
click at [248, 330] on span "M00002296777: Vertical-Premium smalls-14g-Heir Heads" at bounding box center [223, 334] width 255 height 11
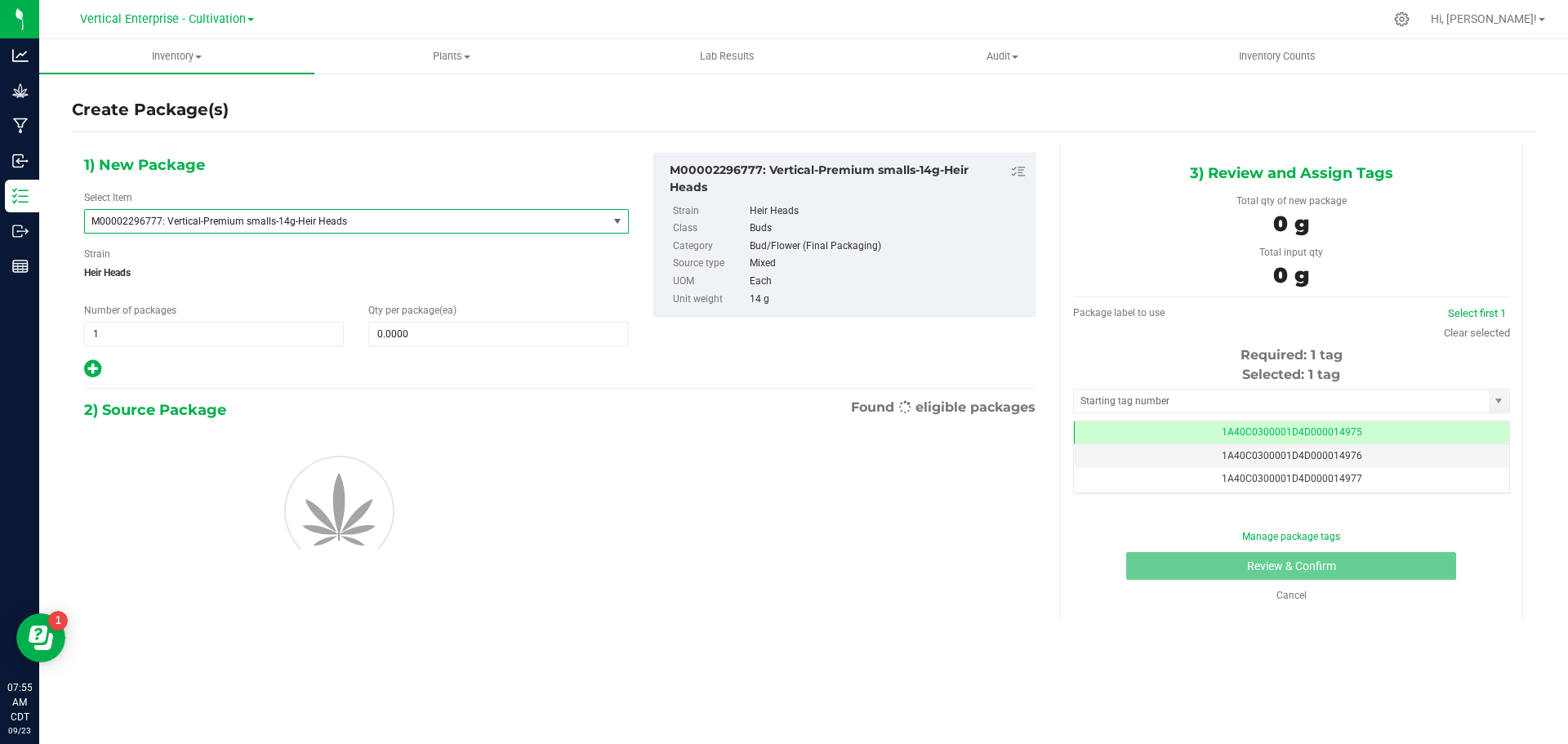
type input "0"
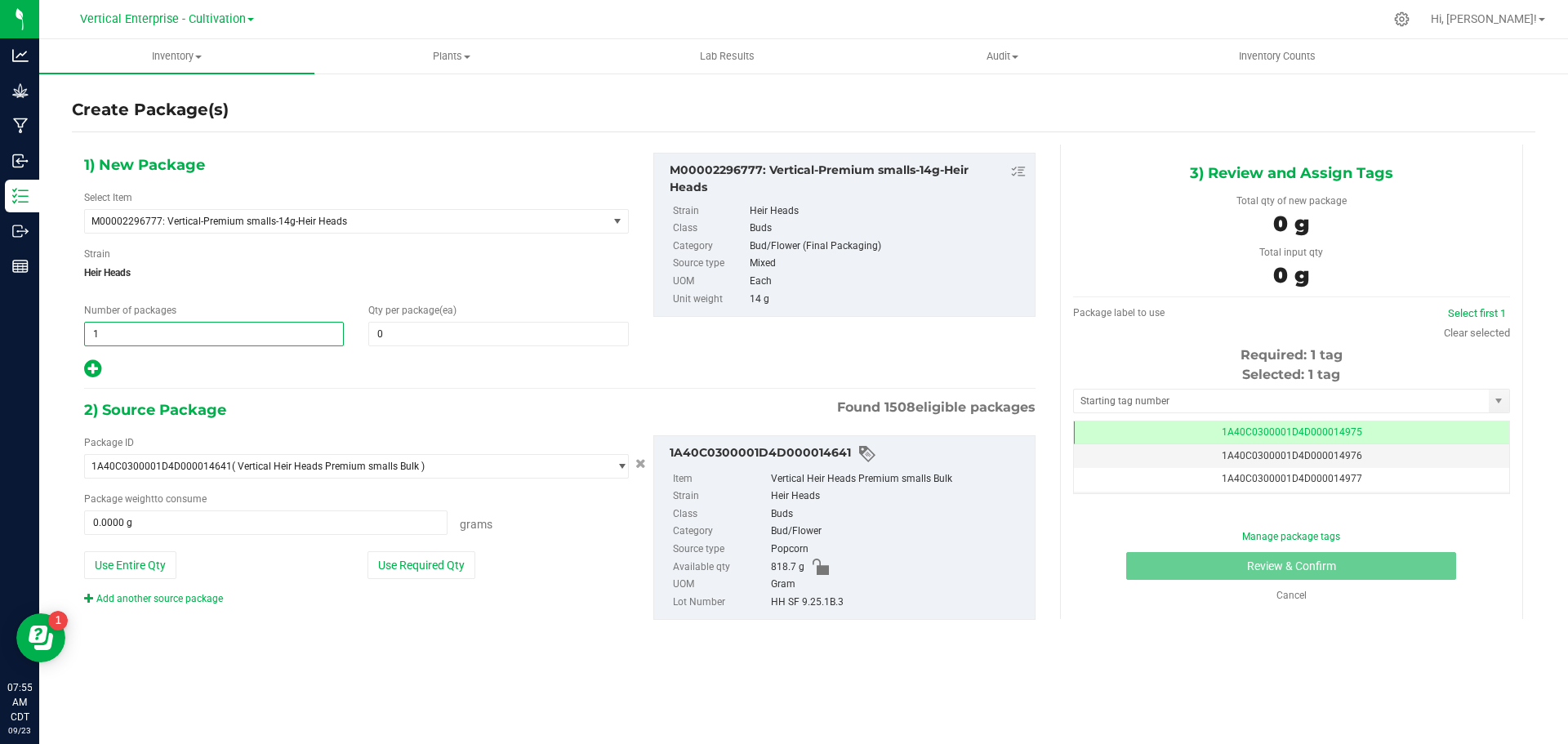
drag, startPoint x: 138, startPoint y: 331, endPoint x: 16, endPoint y: 337, distance: 122.1
click at [16, 337] on div "Analytics Grow Manufacturing Inbound Inventory Outbound Reports 07:55 AM CDT 09…" at bounding box center [784, 372] width 1568 height 744
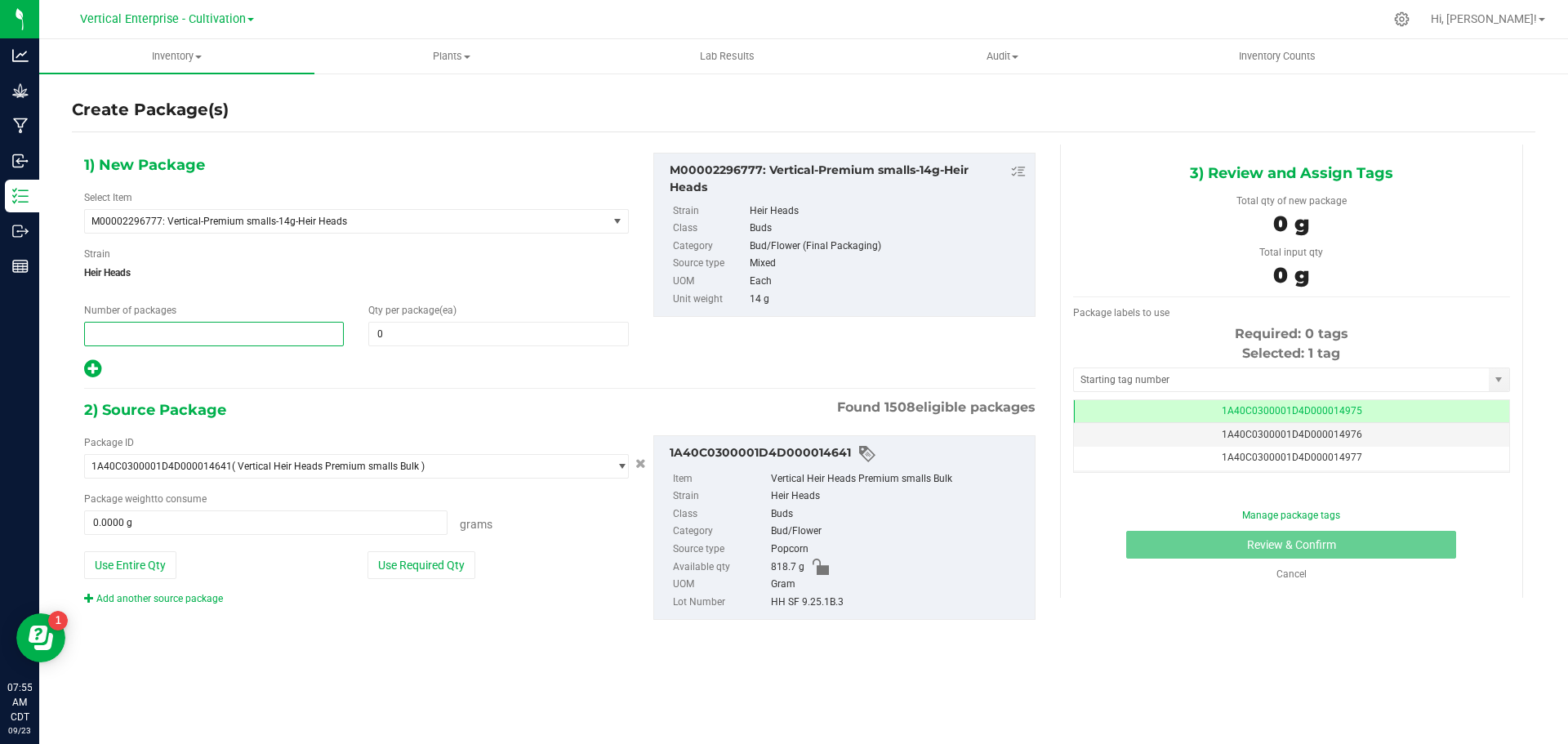
type input "2"
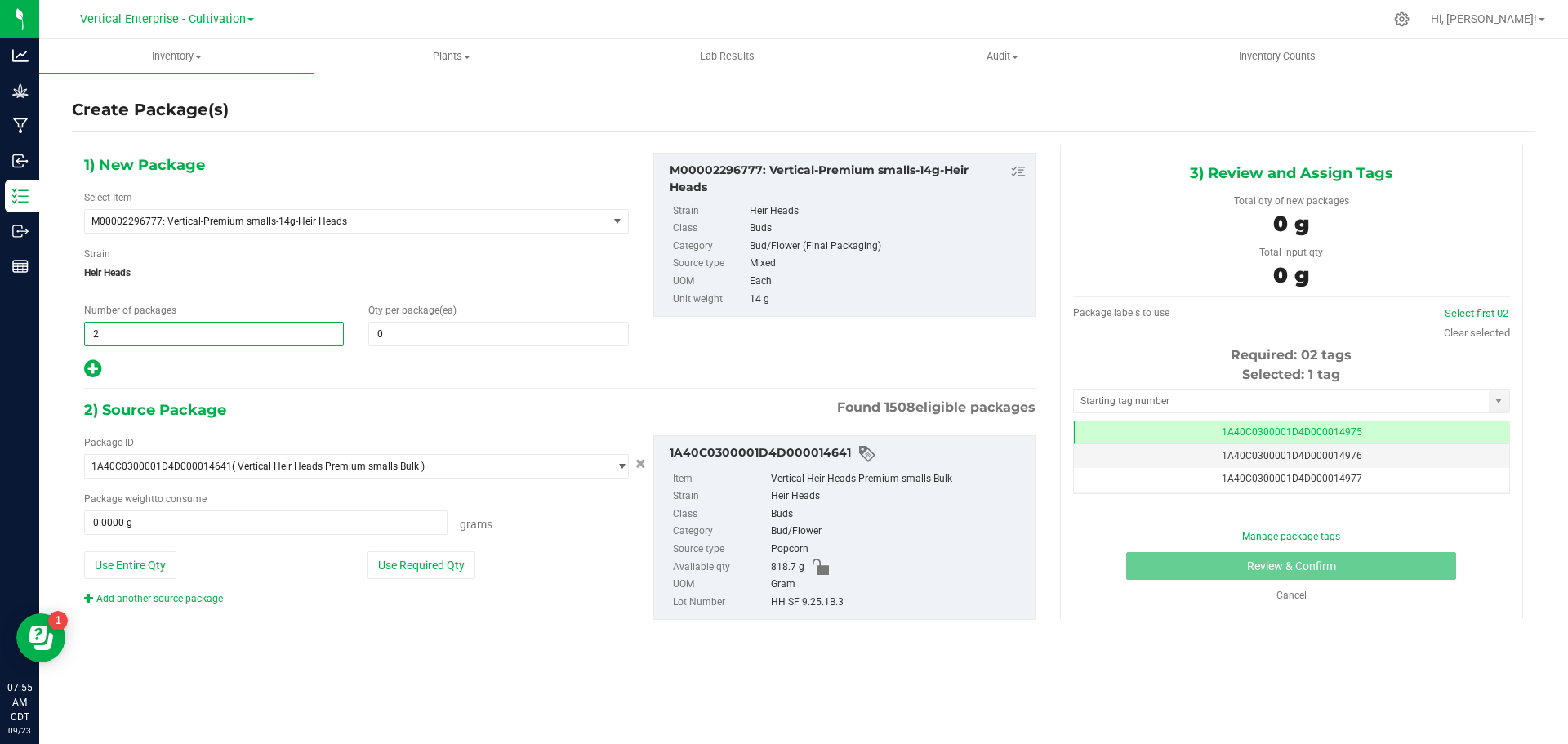
type input "2"
type input "12"
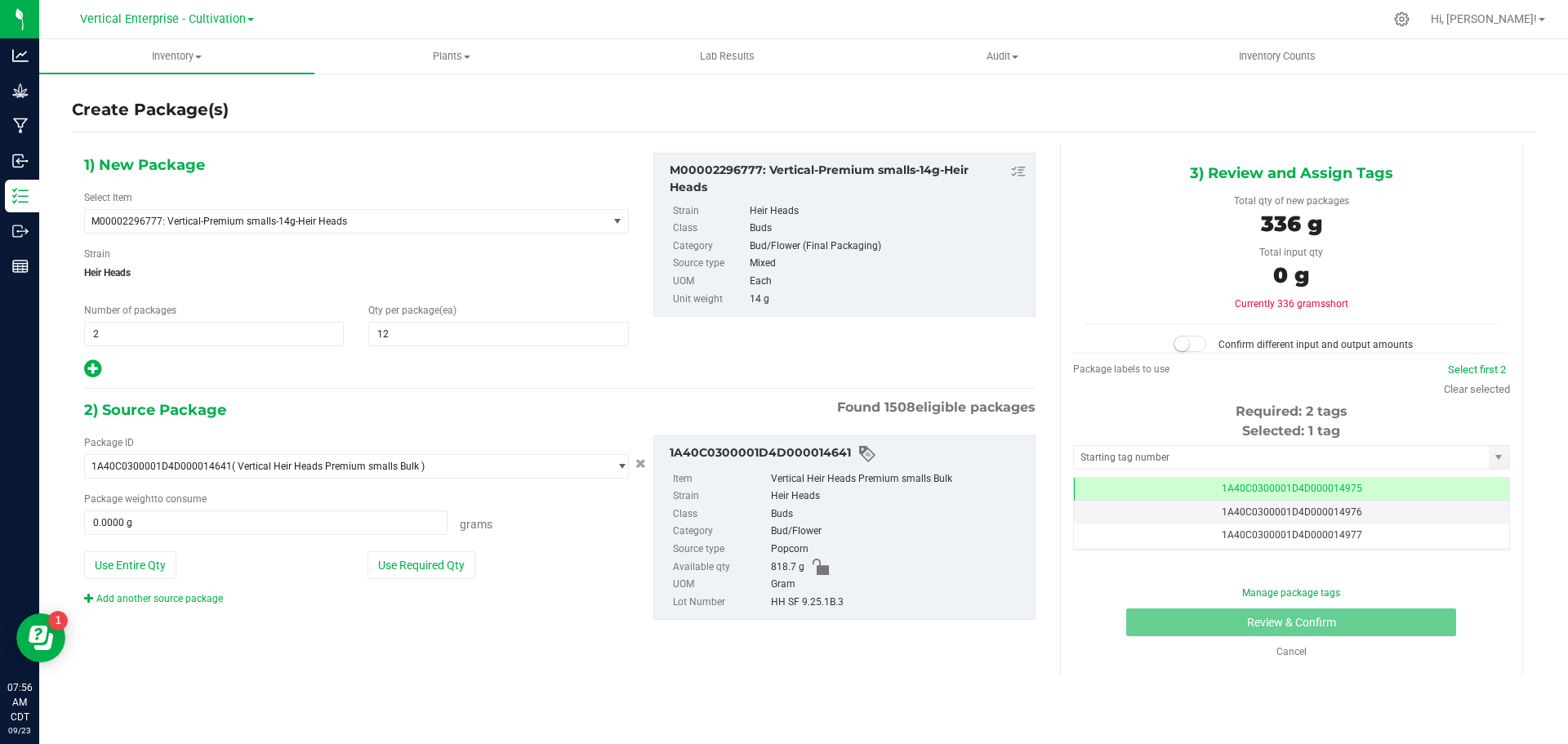
click at [98, 366] on icon at bounding box center [93, 369] width 17 height 21
type input "12"
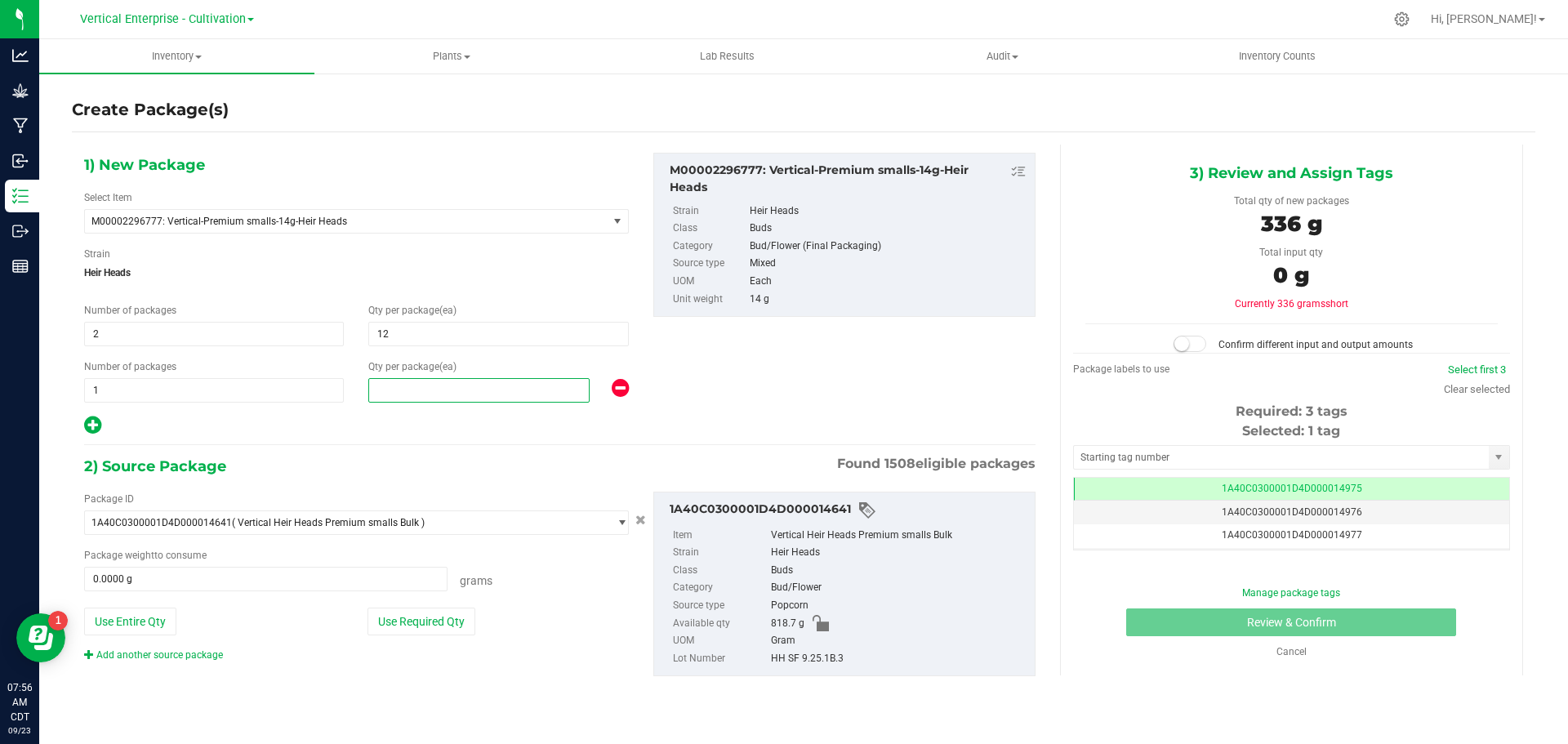
click at [408, 392] on span at bounding box center [479, 391] width 222 height 24
type input "4"
click at [449, 620] on button "Use Required Qty" at bounding box center [421, 622] width 108 height 28
type input "392.0000 g"
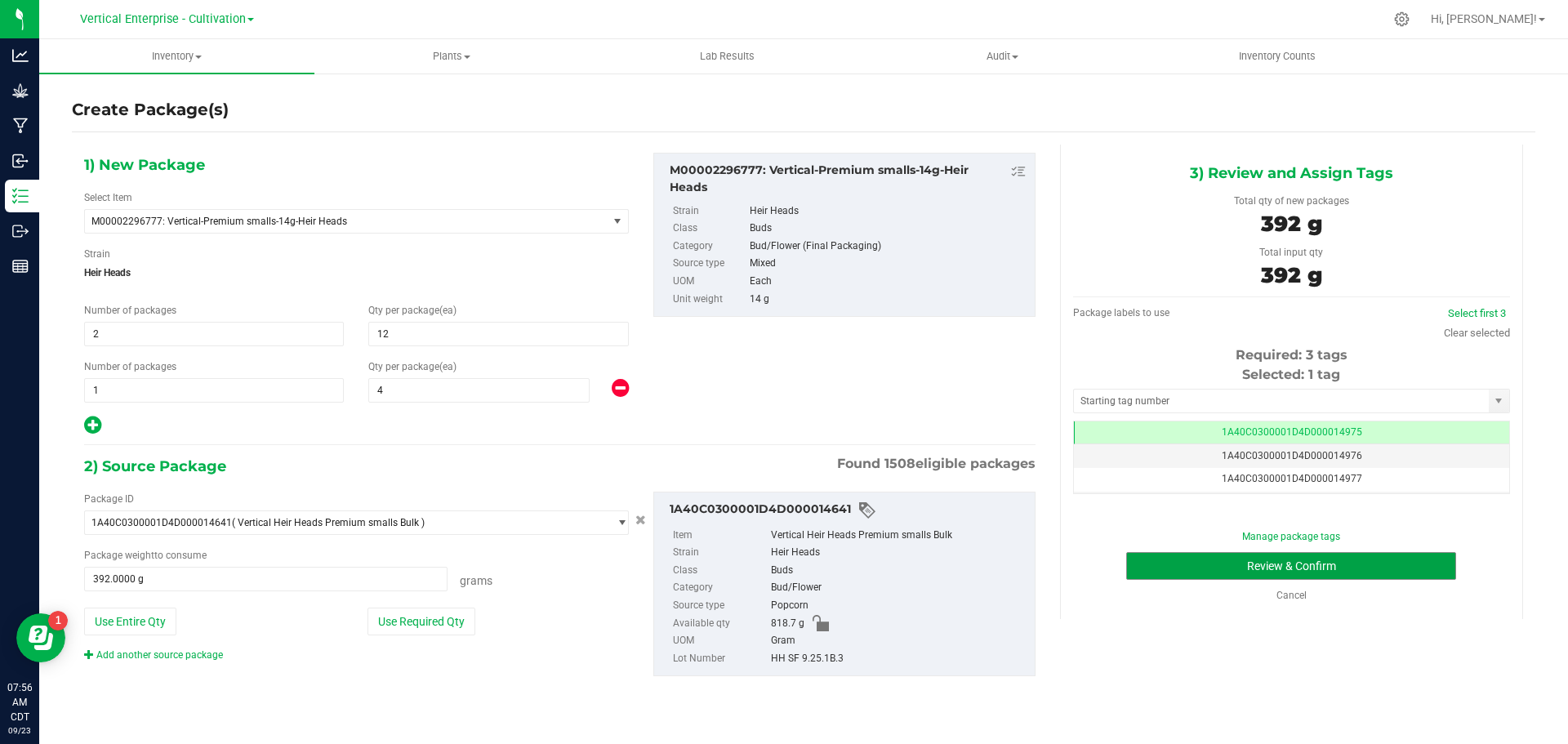
click at [1345, 571] on button "Review & Confirm" at bounding box center [1290, 566] width 330 height 28
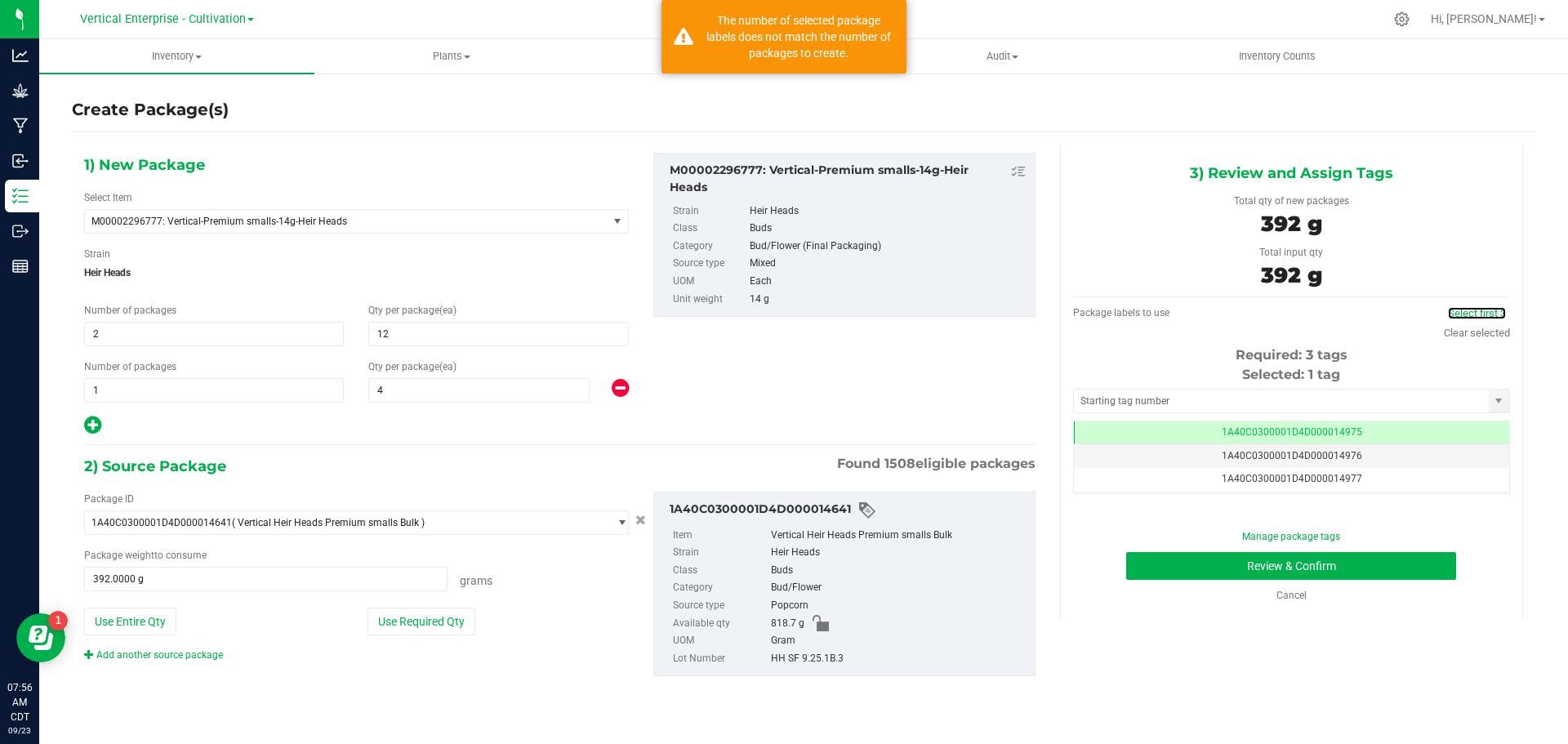
click at [1472, 309] on link "Select first 3" at bounding box center [1477, 313] width 58 height 12
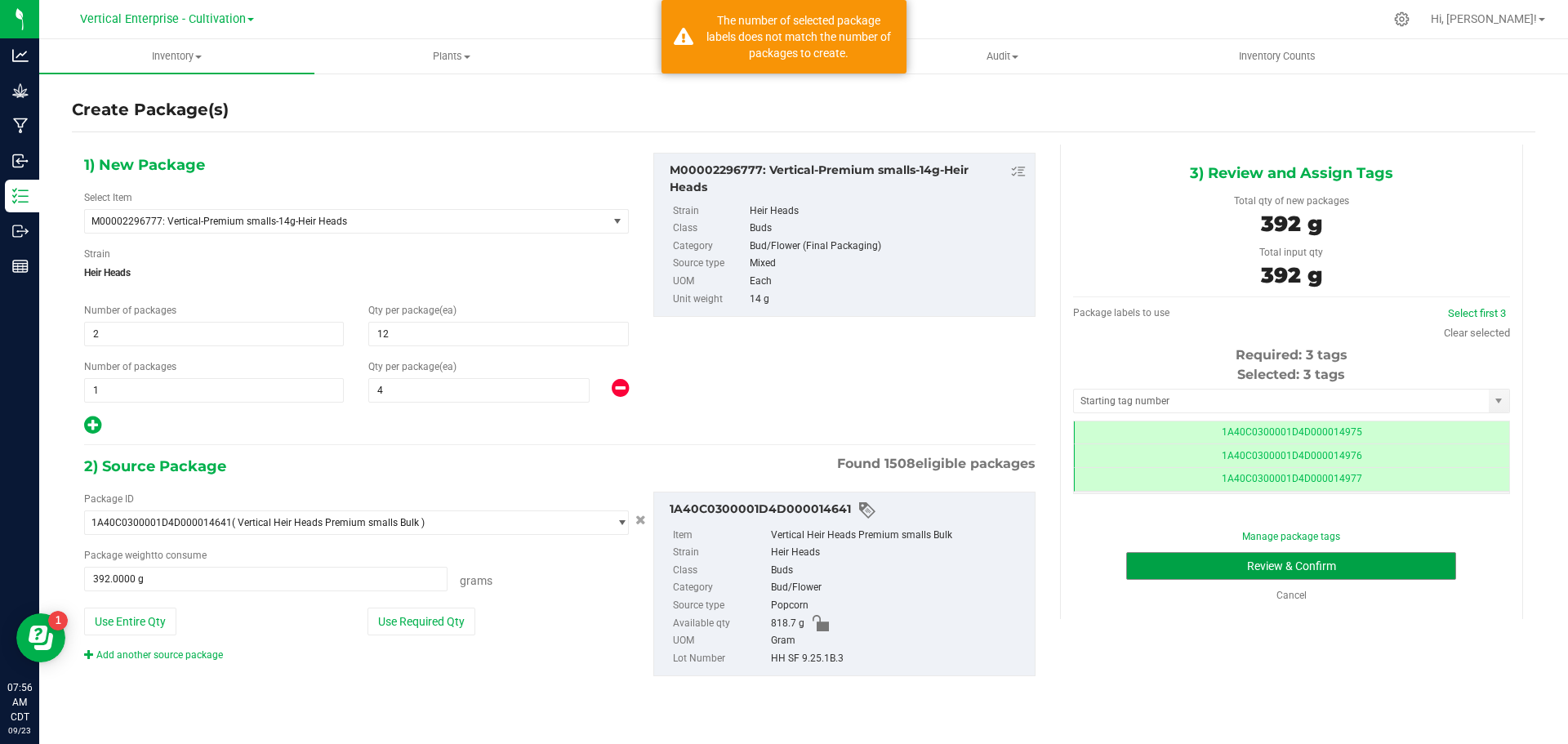
click at [1414, 572] on button "Review & Confirm" at bounding box center [1290, 566] width 330 height 28
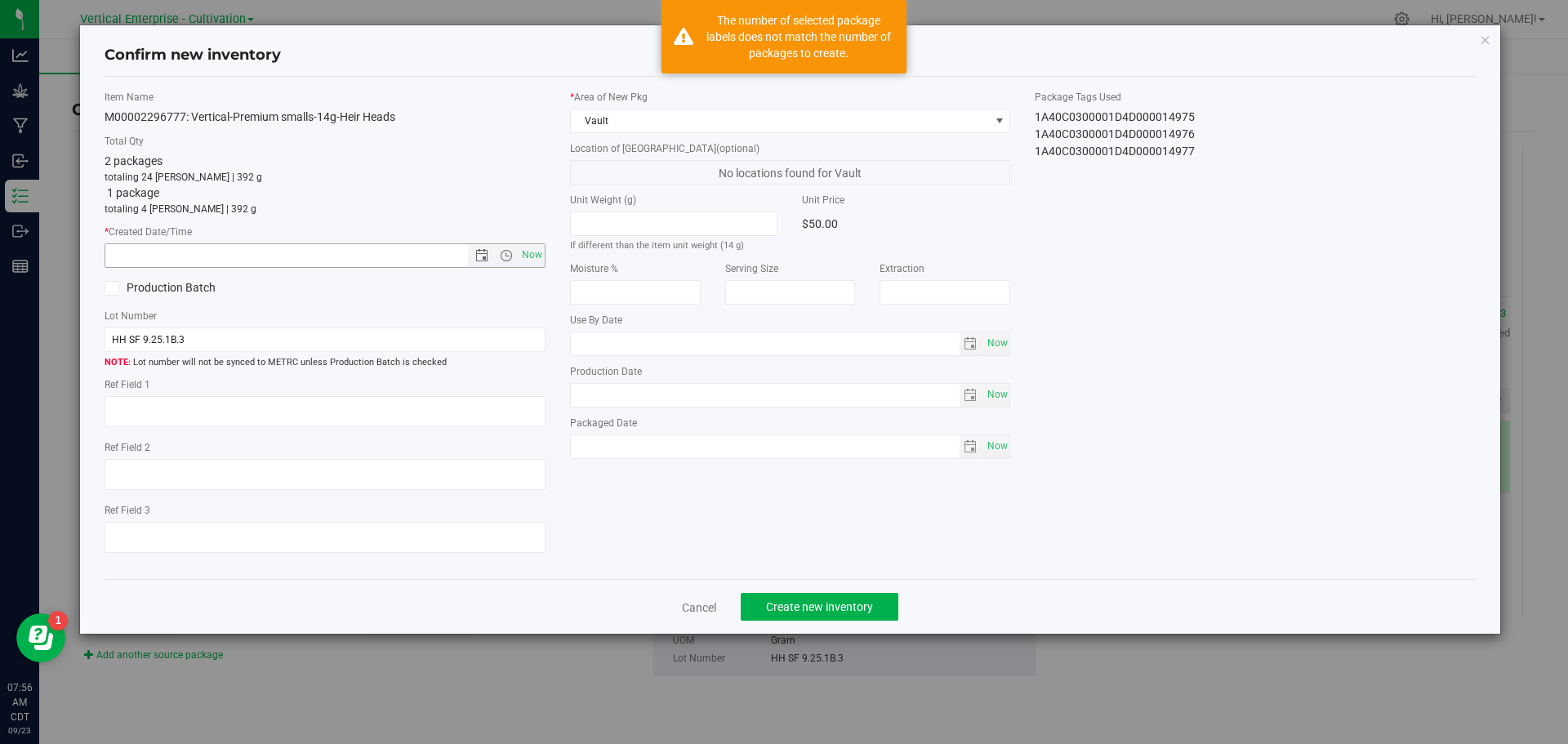
click at [530, 256] on span "Now" at bounding box center [531, 255] width 28 height 23
type input "9/23/2025 7:56 AM"
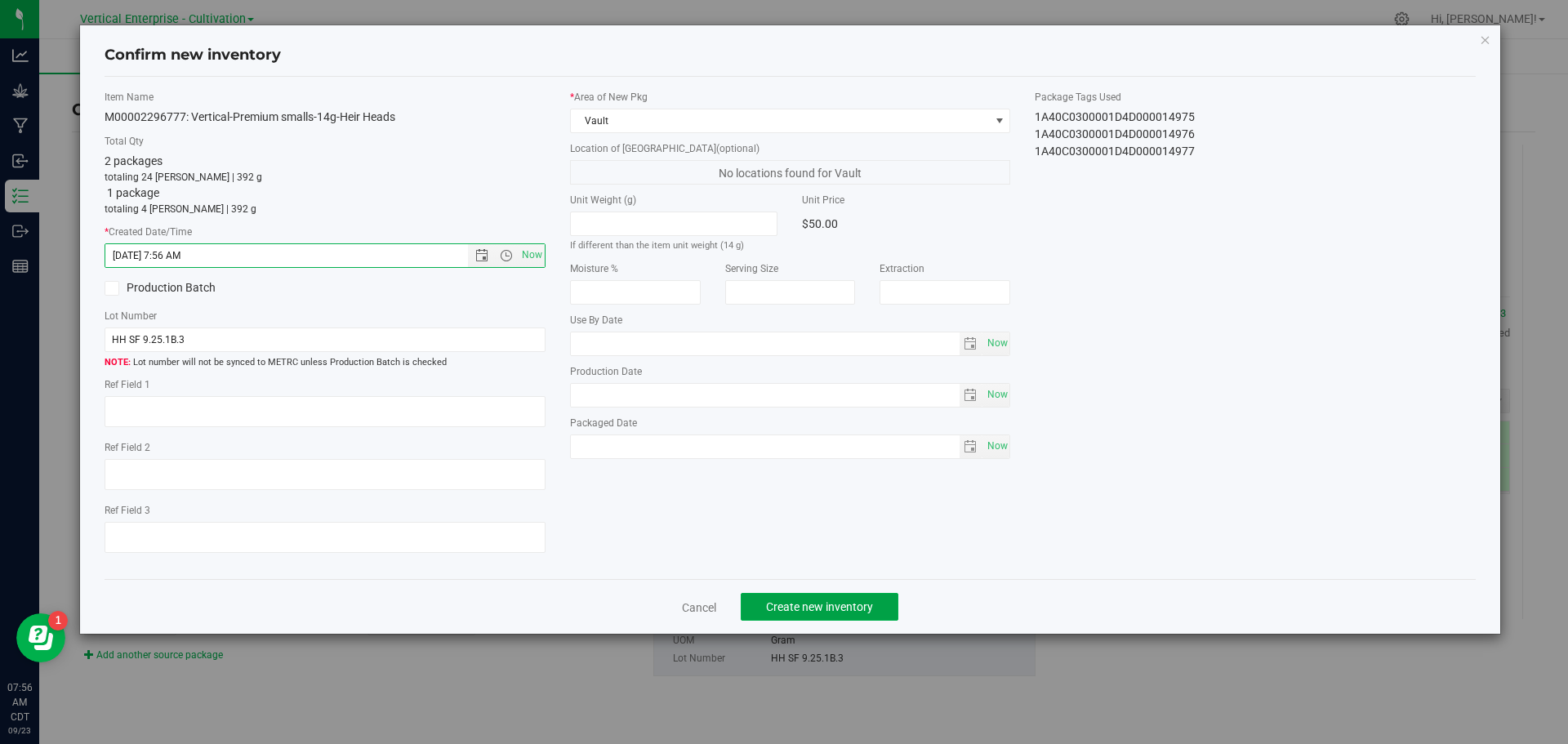
click at [864, 614] on button "Create new inventory" at bounding box center [820, 607] width 158 height 28
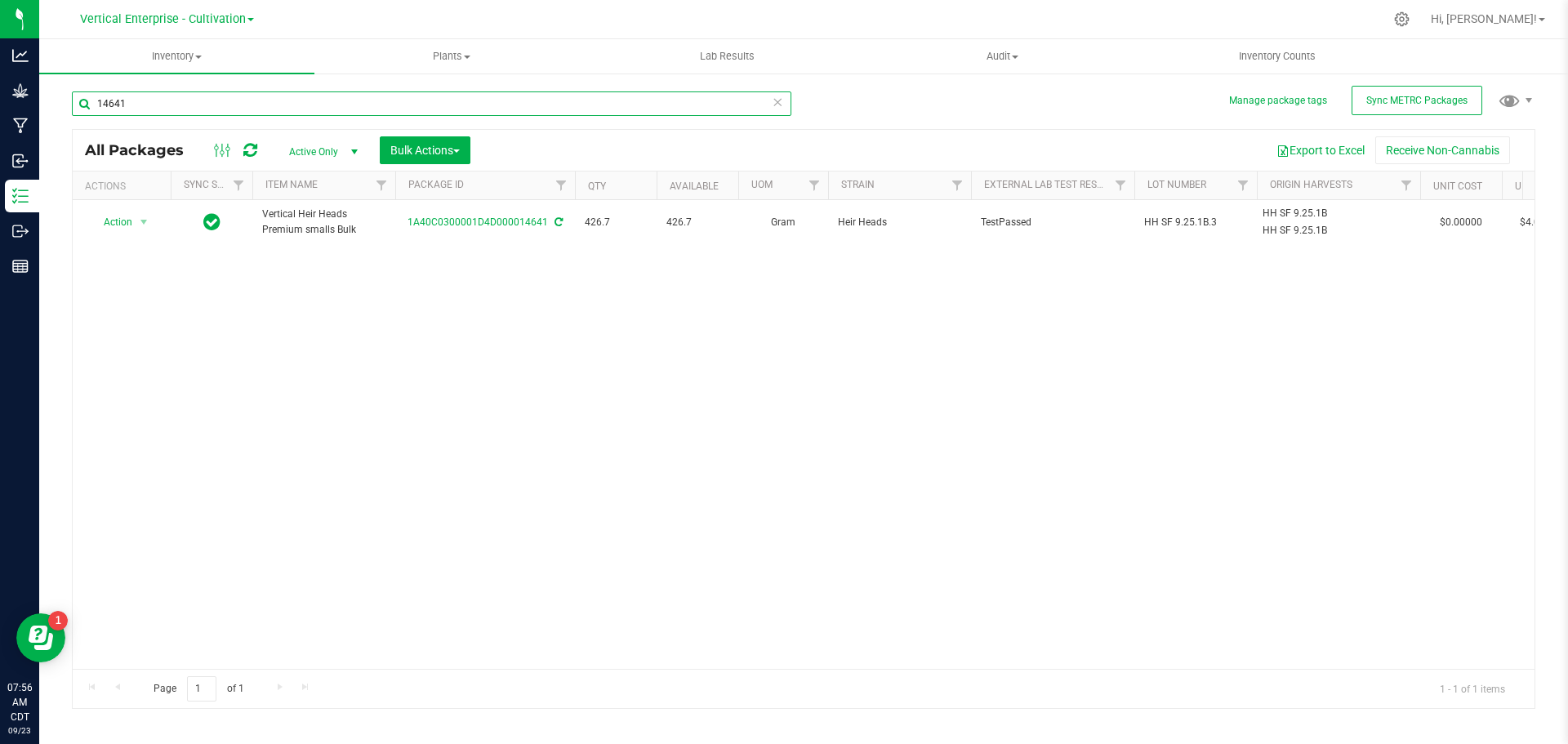
click at [213, 103] on input "14641" at bounding box center [432, 103] width 719 height 24
type input "1"
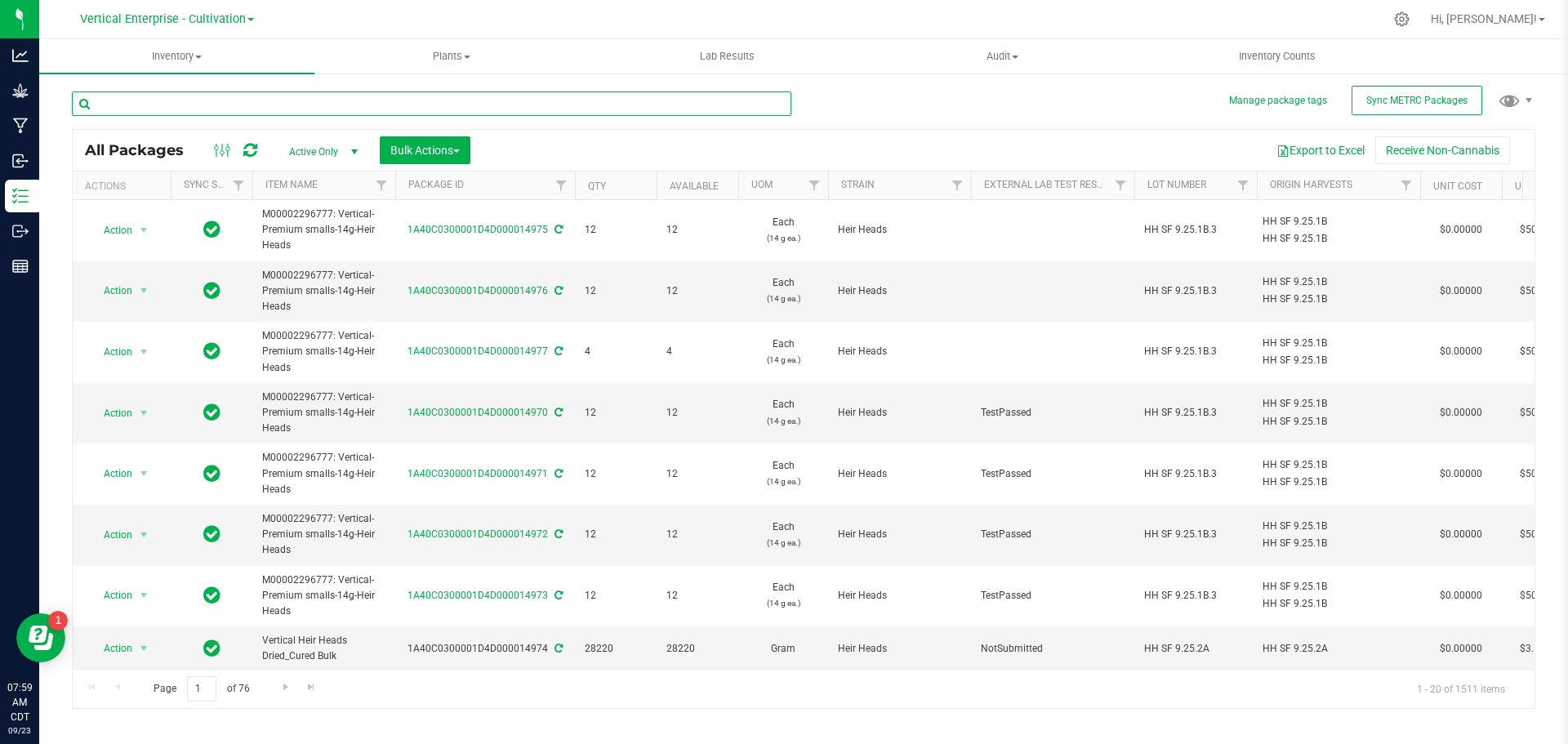
click at [135, 107] on input "text" at bounding box center [432, 103] width 719 height 24
type input "14641"
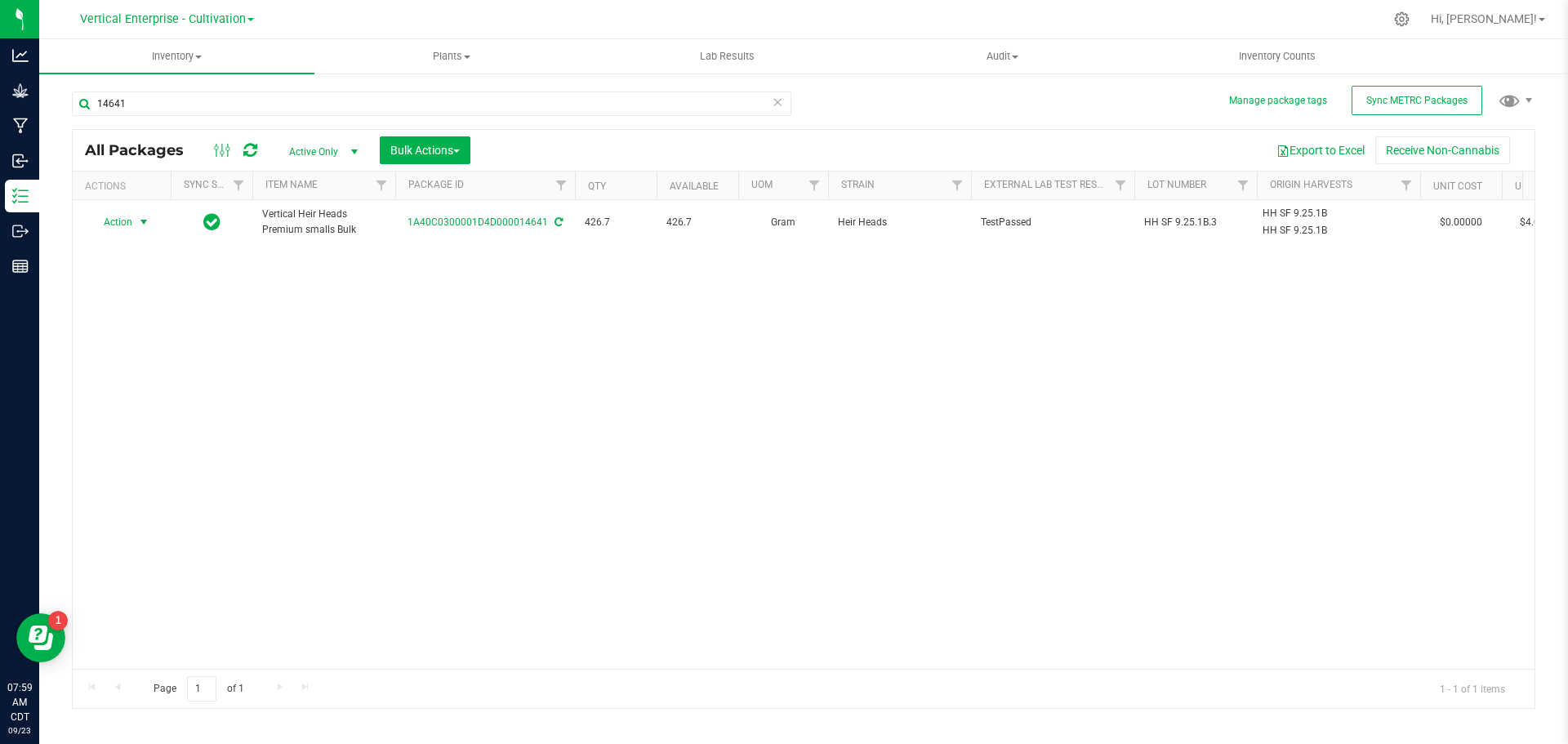
click at [113, 220] on span "Action" at bounding box center [111, 222] width 44 height 23
click at [125, 273] on li "Create package" at bounding box center [142, 273] width 103 height 24
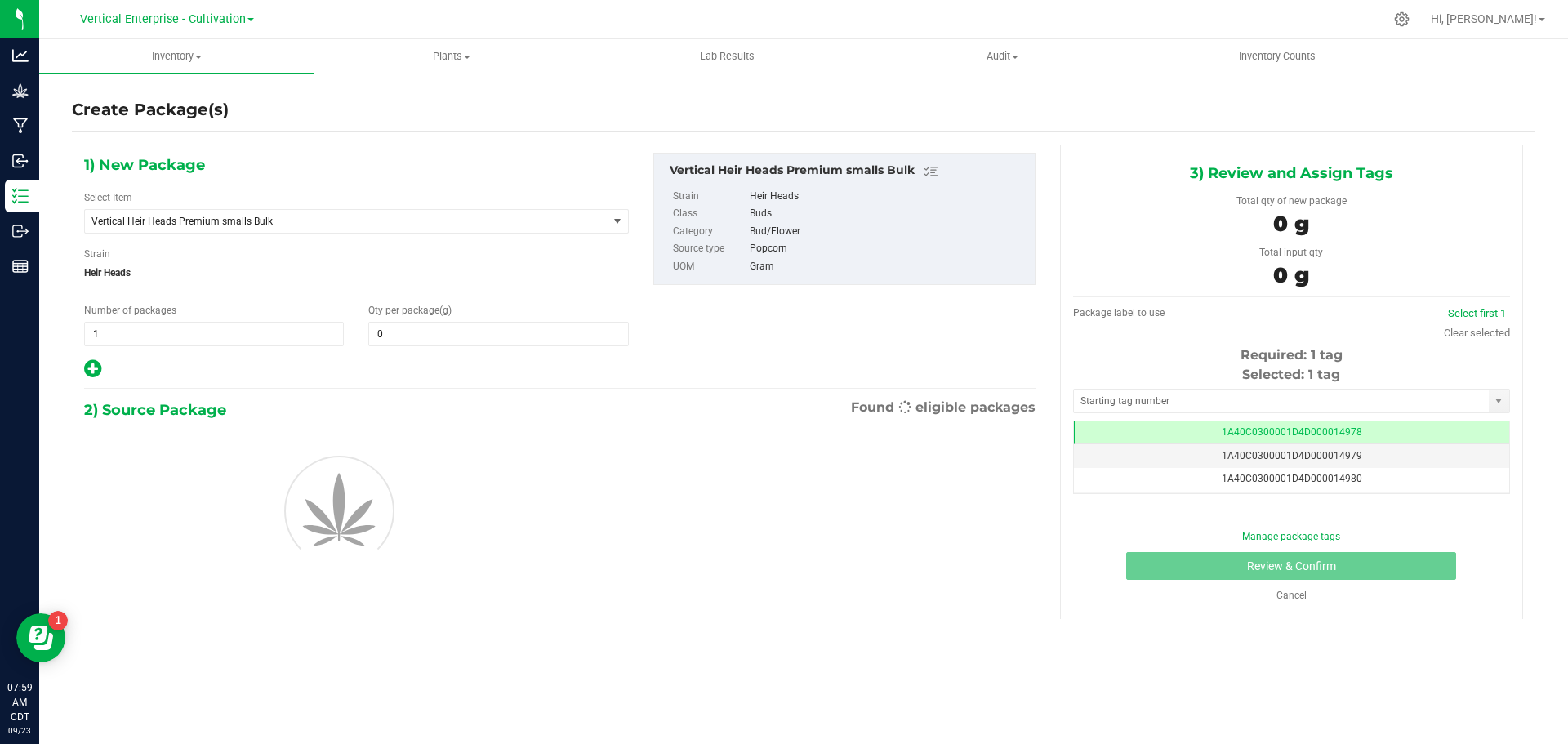
type input "0.0000"
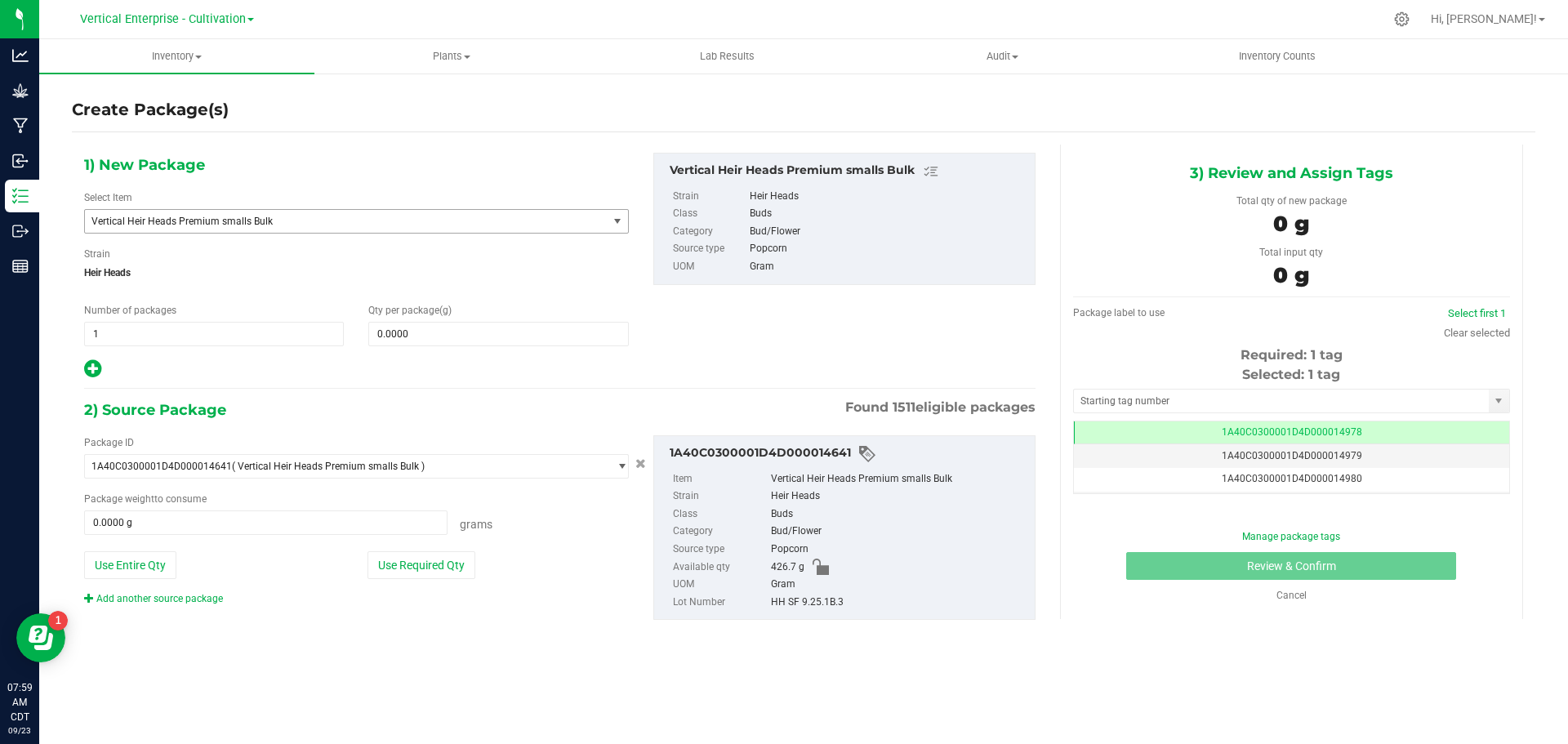
click at [284, 226] on span "Vertical Heir Heads Premium smalls Bulk" at bounding box center [335, 222] width 489 height 11
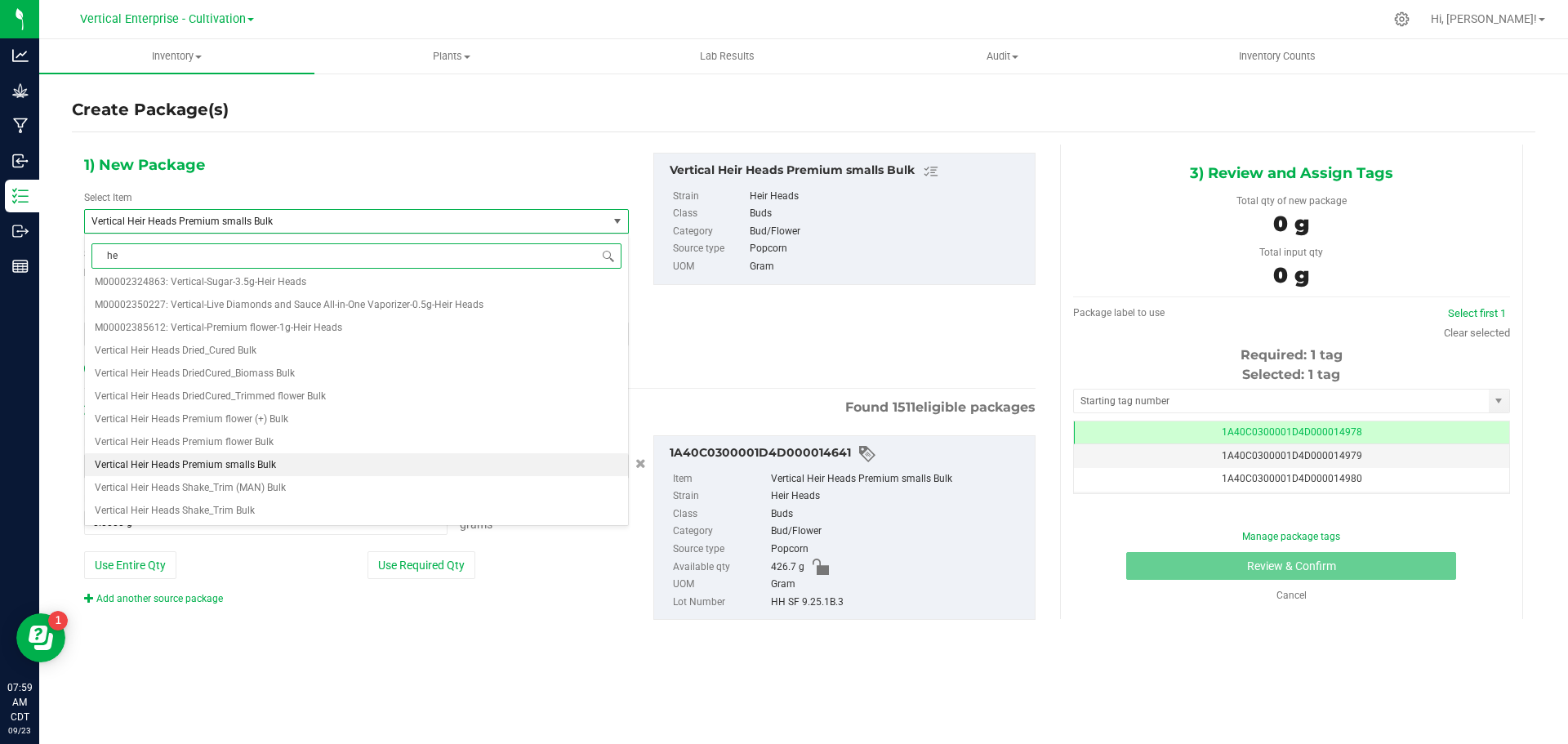
scroll to position [0, 0]
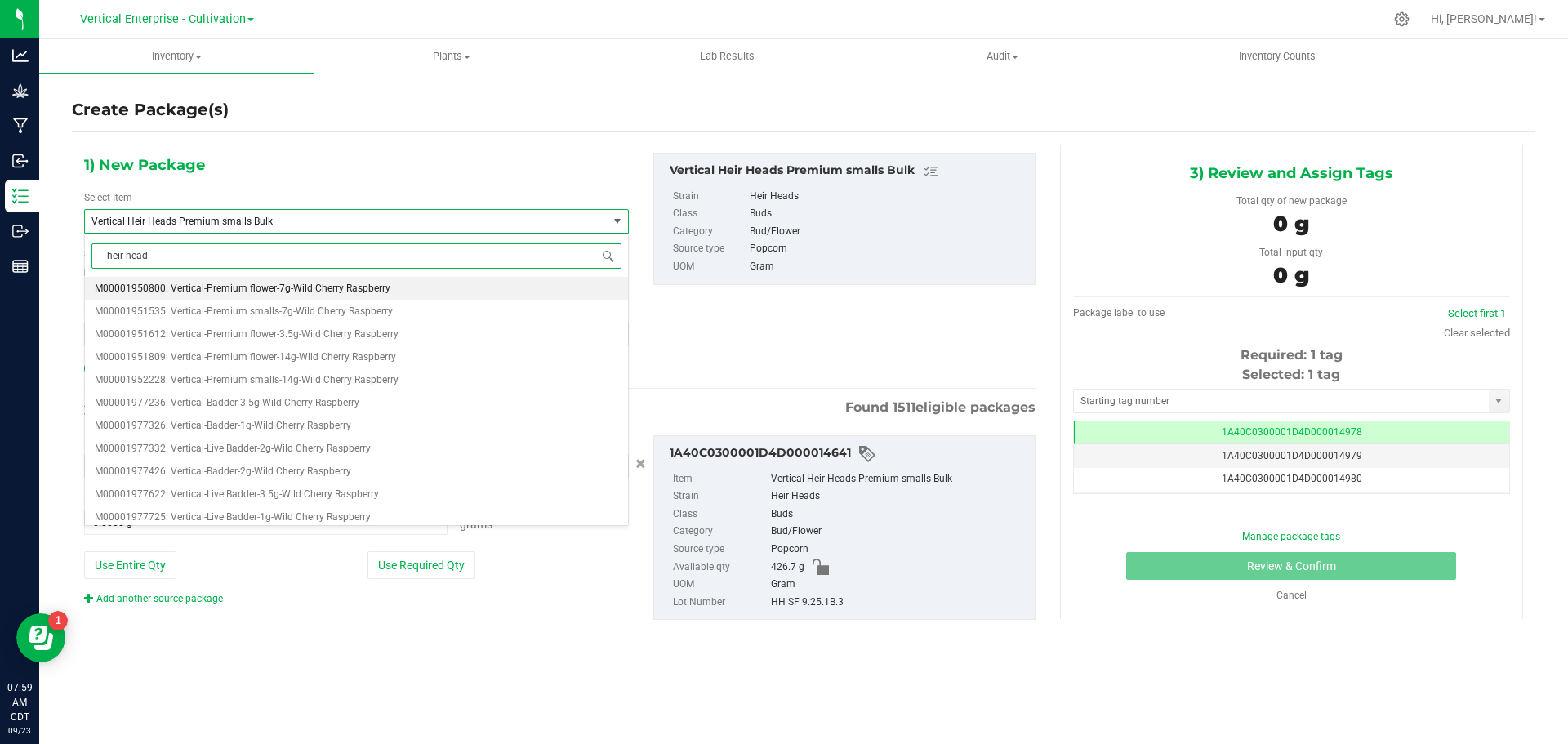
type input "heir heads"
drag, startPoint x: 126, startPoint y: 267, endPoint x: 59, endPoint y: 266, distance: 67.0
click at [59, 266] on body "Analytics Grow Manufacturing Inbound Inventory Outbound Reports 08:00 AM CDT 09…" at bounding box center [784, 372] width 1568 height 744
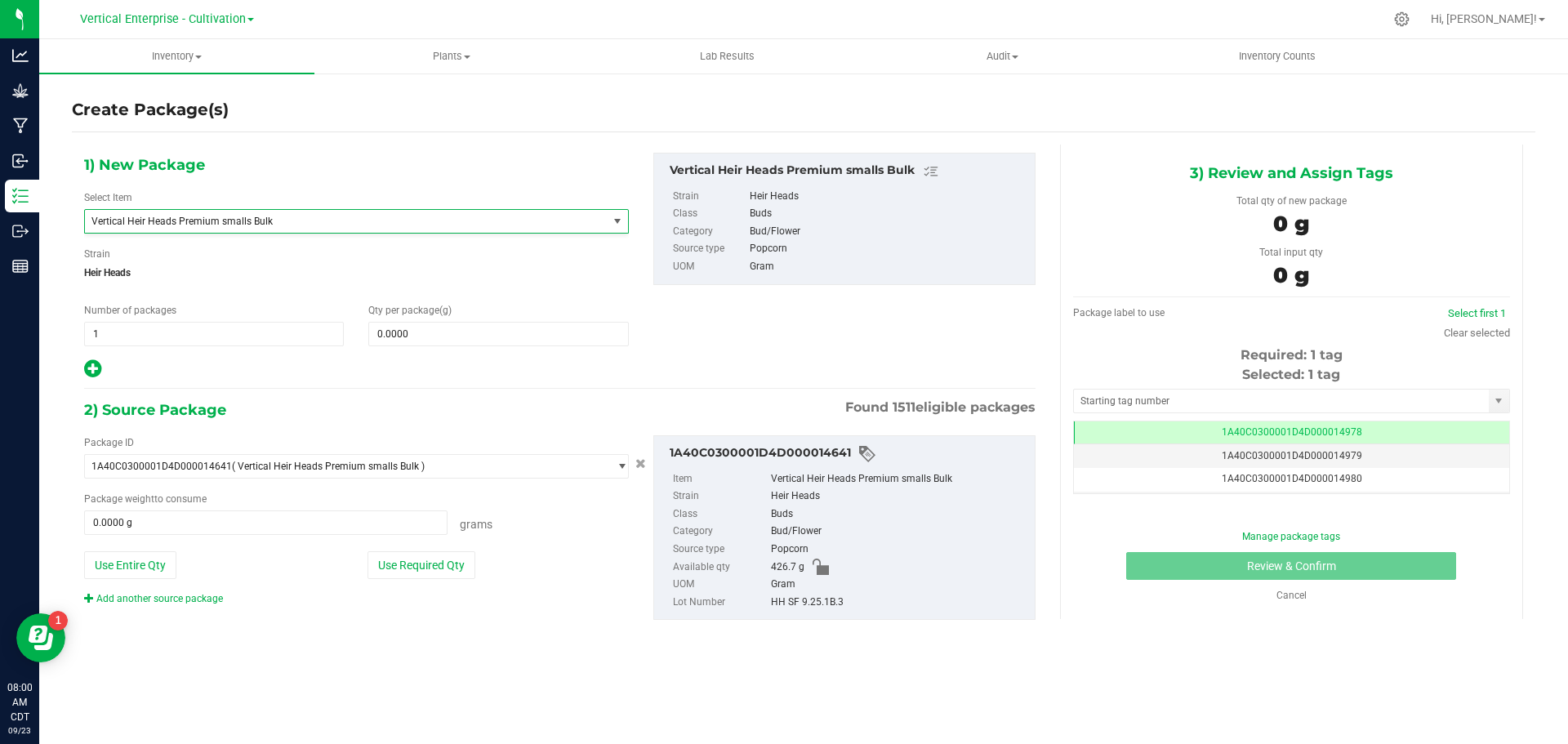
click at [332, 172] on div "1) New Package Select Item Vertical Heir Heads Premium smalls Bulk Badder_NSS B…" at bounding box center [357, 267] width 569 height 227
click at [249, 225] on span "Vertical Heir Heads Premium smalls Bulk" at bounding box center [335, 222] width 489 height 11
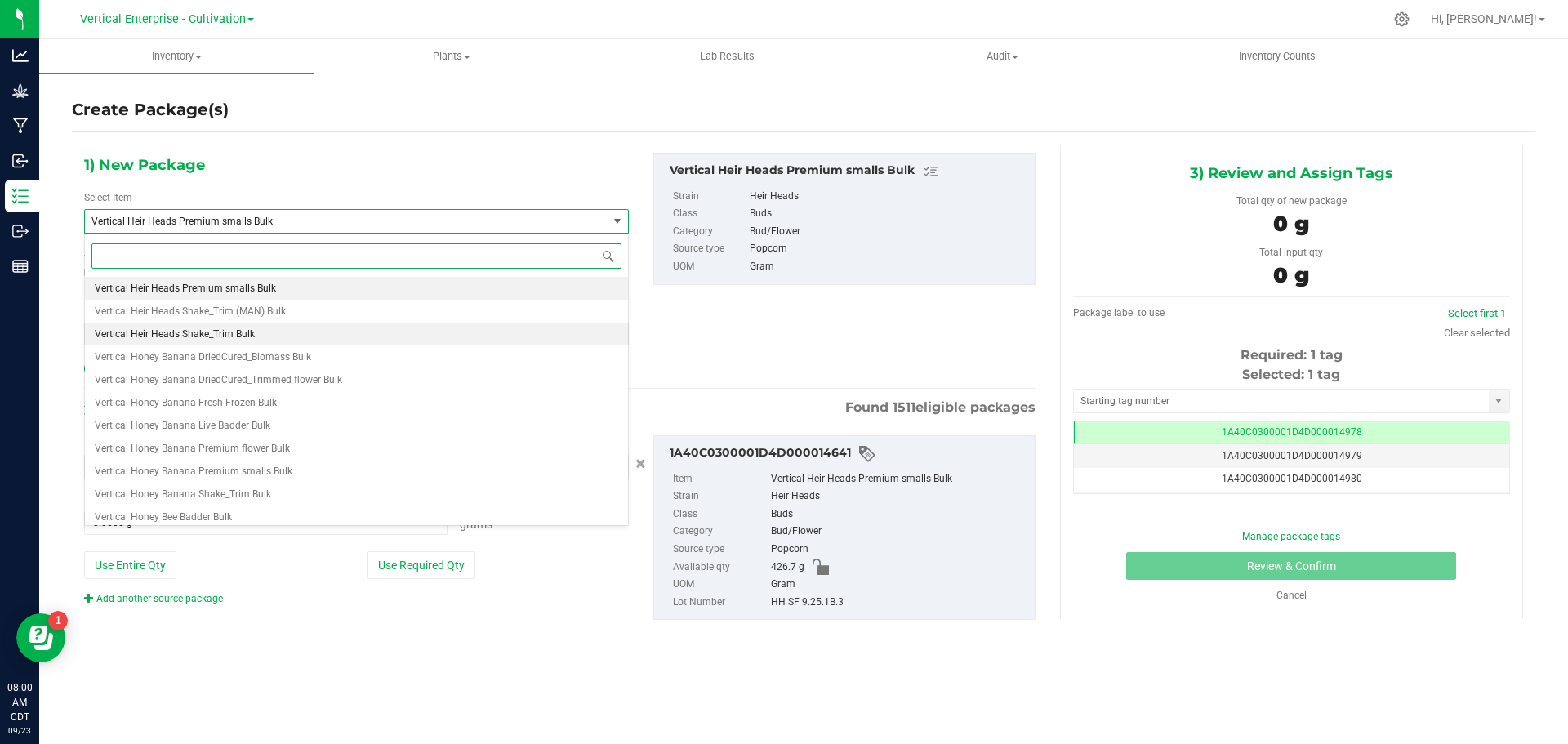
click at [227, 327] on li "Vertical Heir Heads Shake_Trim Bulk" at bounding box center [356, 334] width 543 height 23
type input "0.0000"
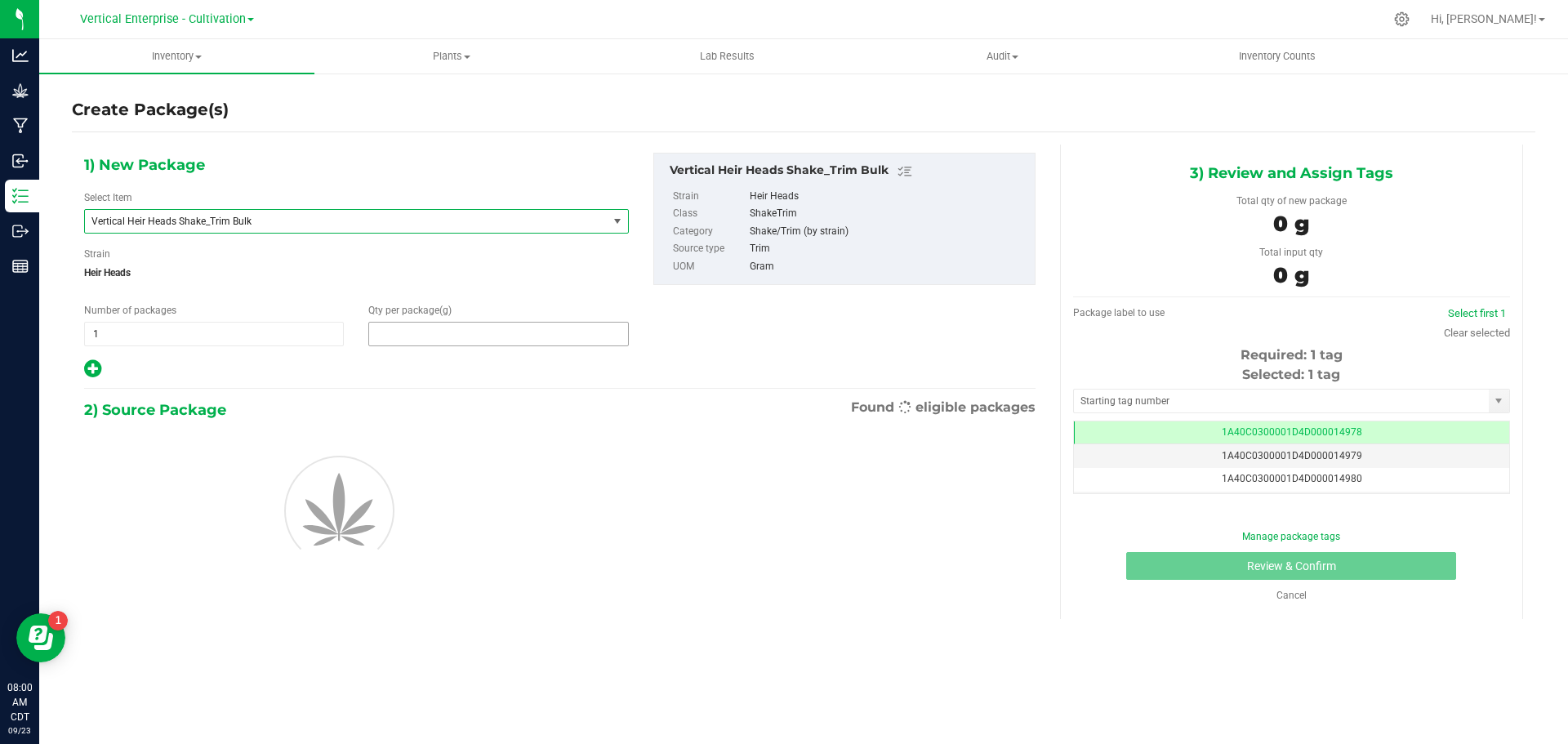
click at [461, 334] on span at bounding box center [498, 334] width 260 height 24
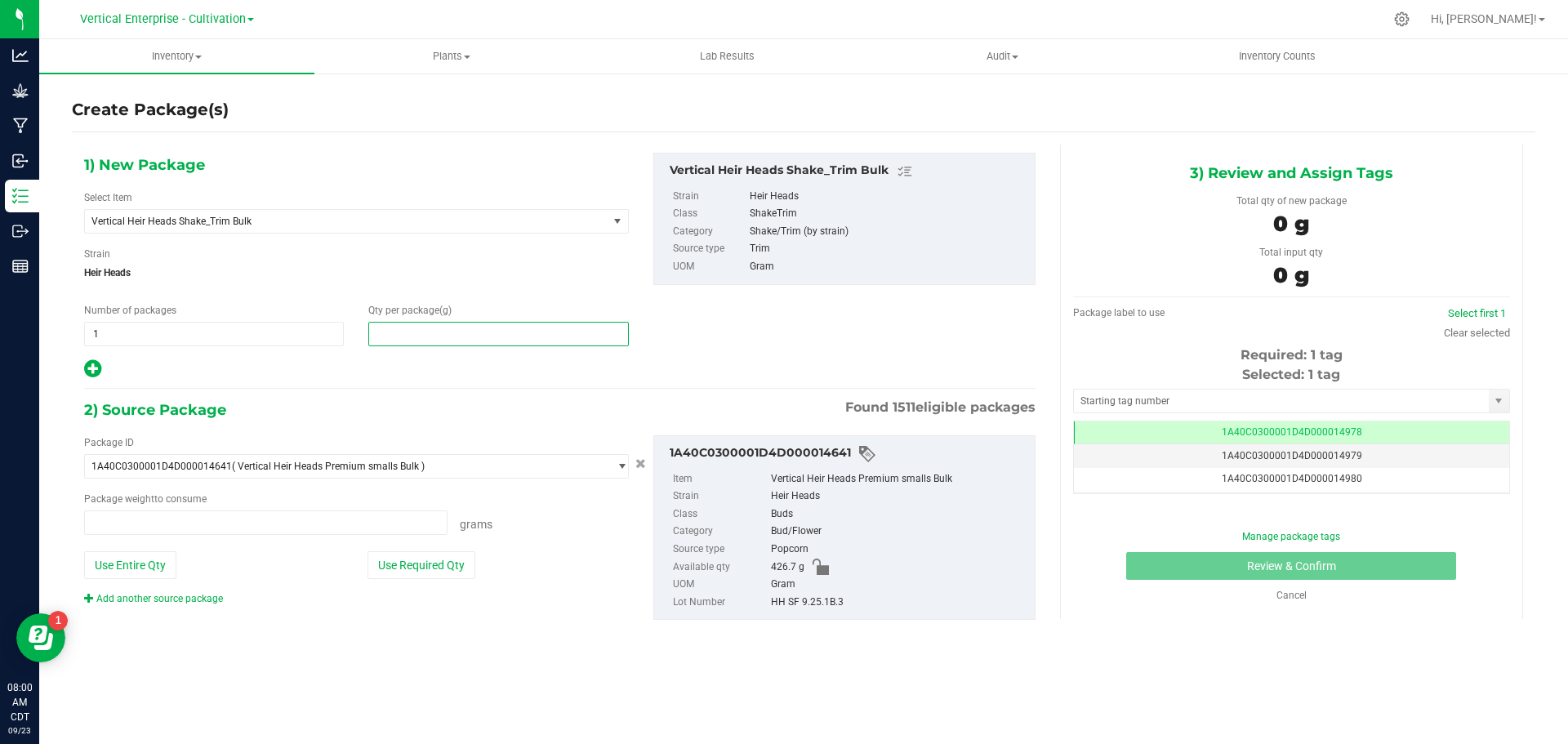
type input "0.0000 g"
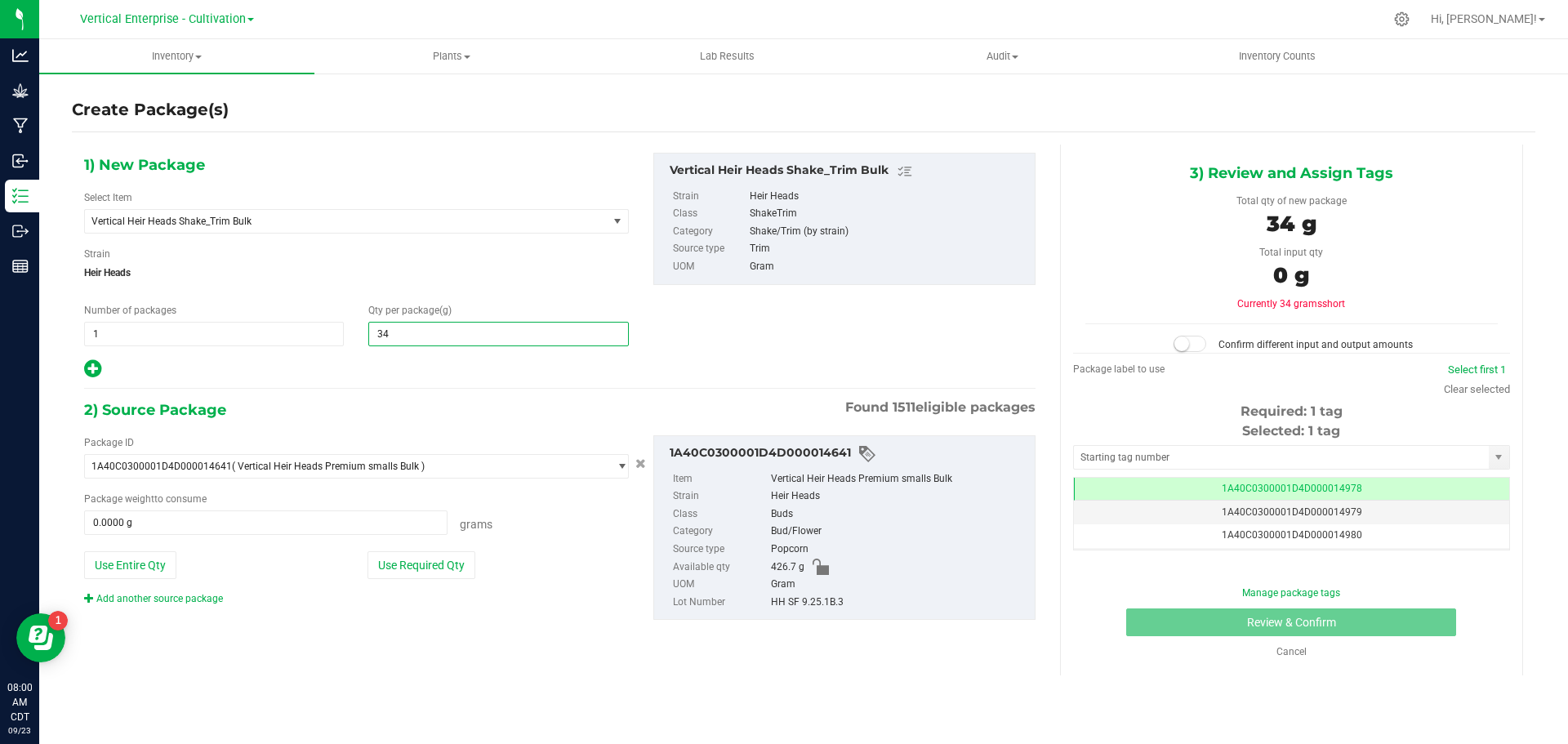
type input "345"
type input "345.0000"
click at [447, 562] on button "Use Required Qty" at bounding box center [421, 566] width 108 height 28
type input "345.0000 g"
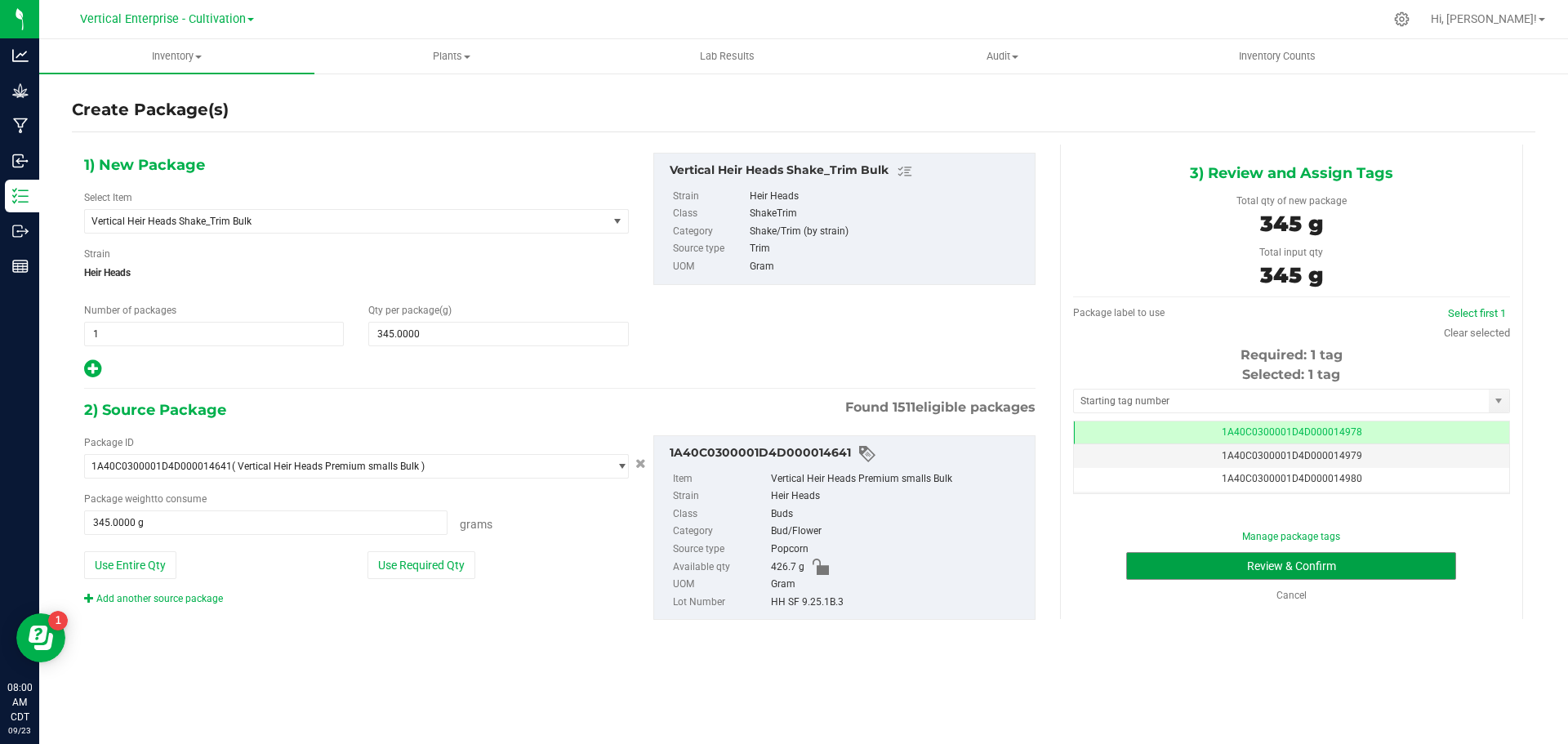
click at [1239, 570] on button "Review & Confirm" at bounding box center [1290, 566] width 330 height 28
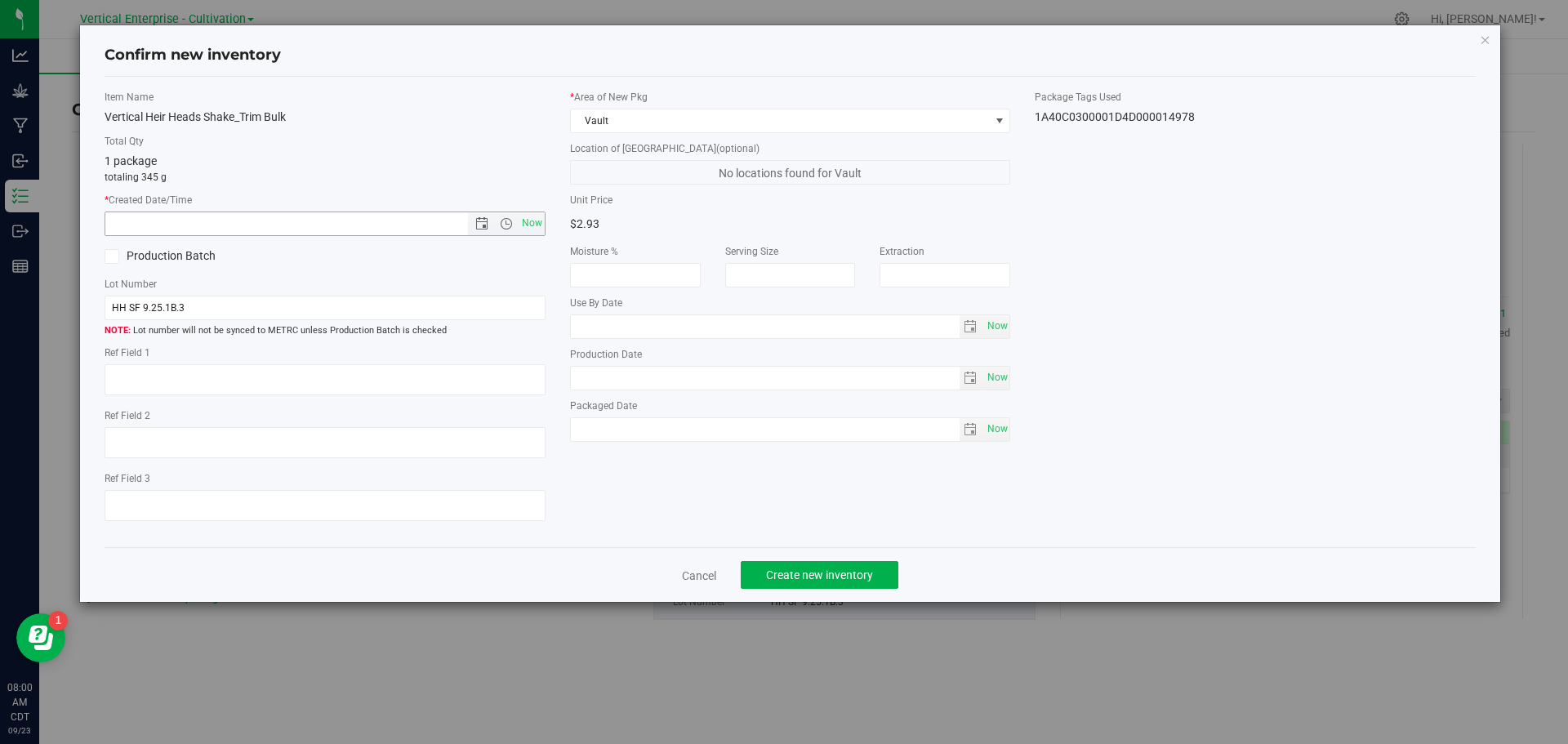
click at [541, 226] on span "Now" at bounding box center [531, 223] width 28 height 23
type input "9/23/2025 8:00 AM"
click at [695, 577] on link "Cancel" at bounding box center [699, 575] width 35 height 16
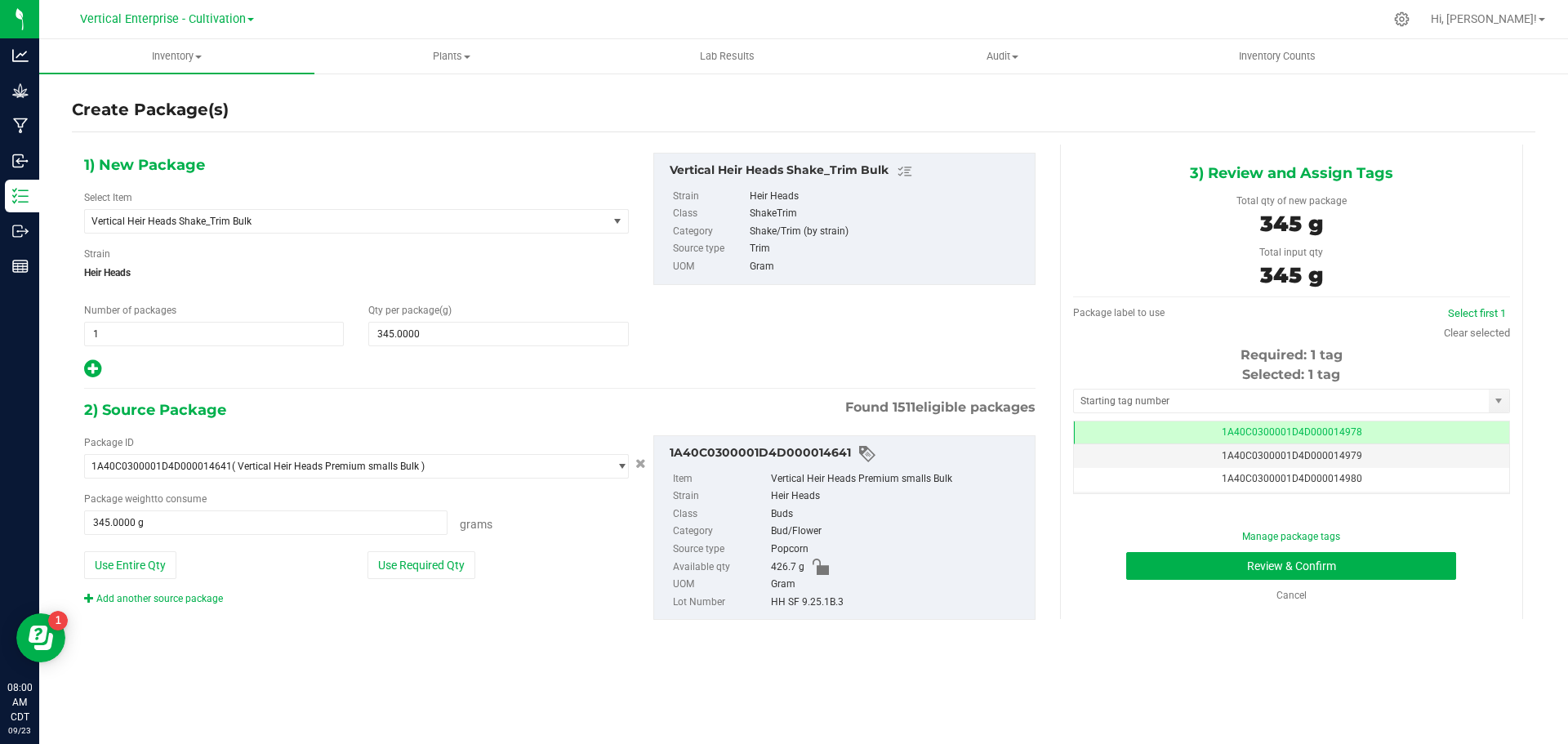
click at [143, 560] on button "Use Entire Qty" at bounding box center [131, 566] width 92 height 28
type input "426.7000 g"
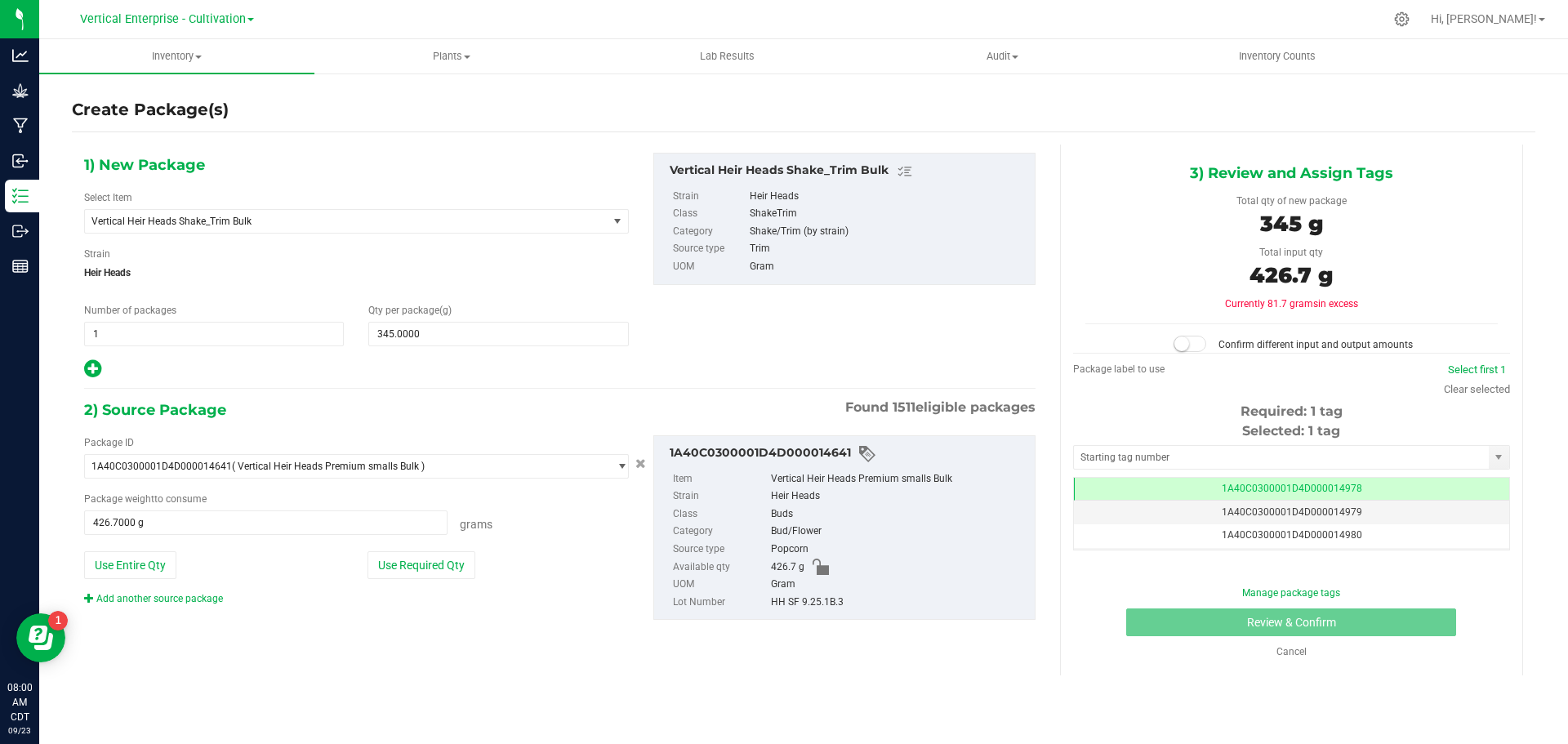
click at [1184, 343] on small at bounding box center [1182, 344] width 15 height 15
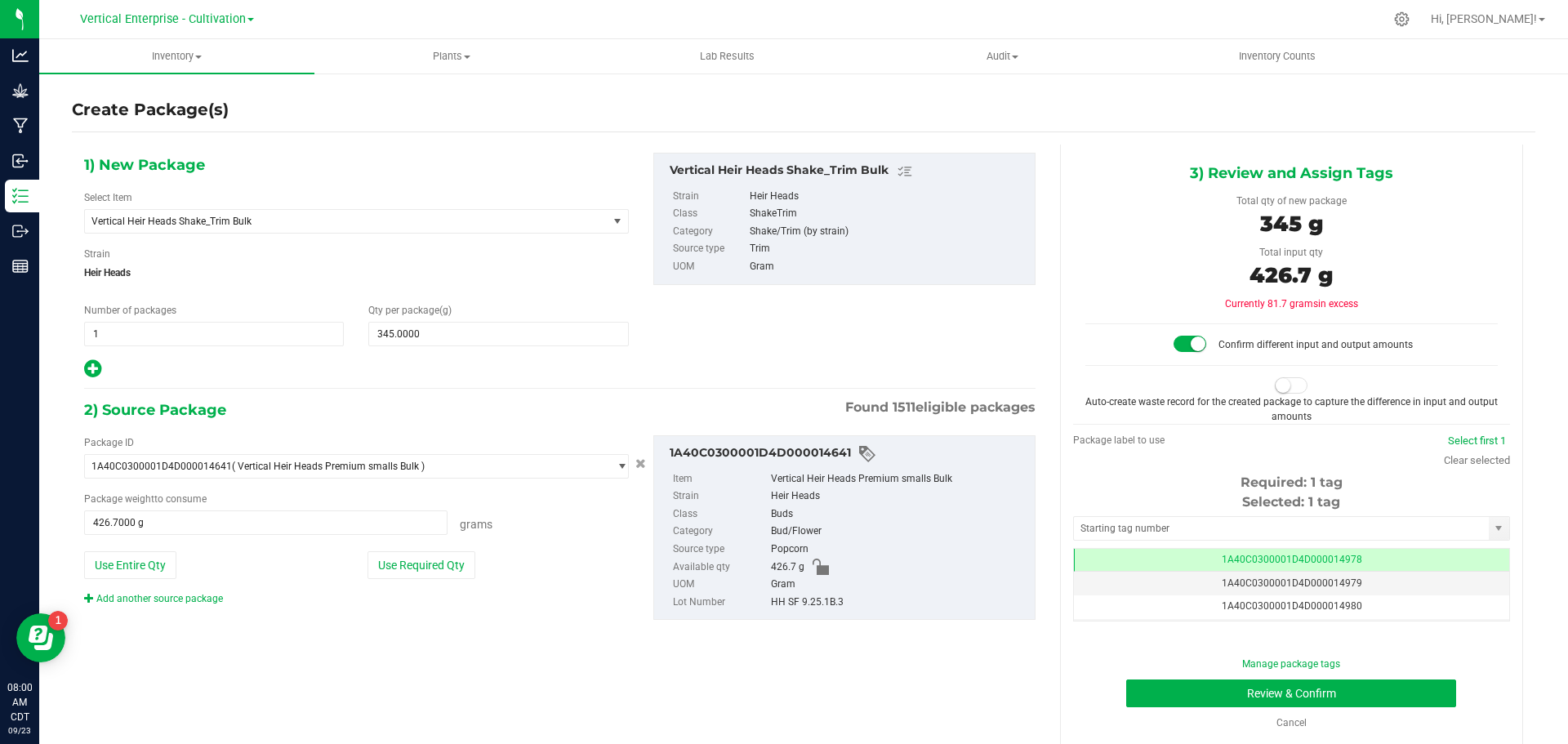
click at [1283, 383] on span at bounding box center [1291, 385] width 33 height 16
click at [1312, 699] on button "Review & Confirm" at bounding box center [1290, 694] width 330 height 28
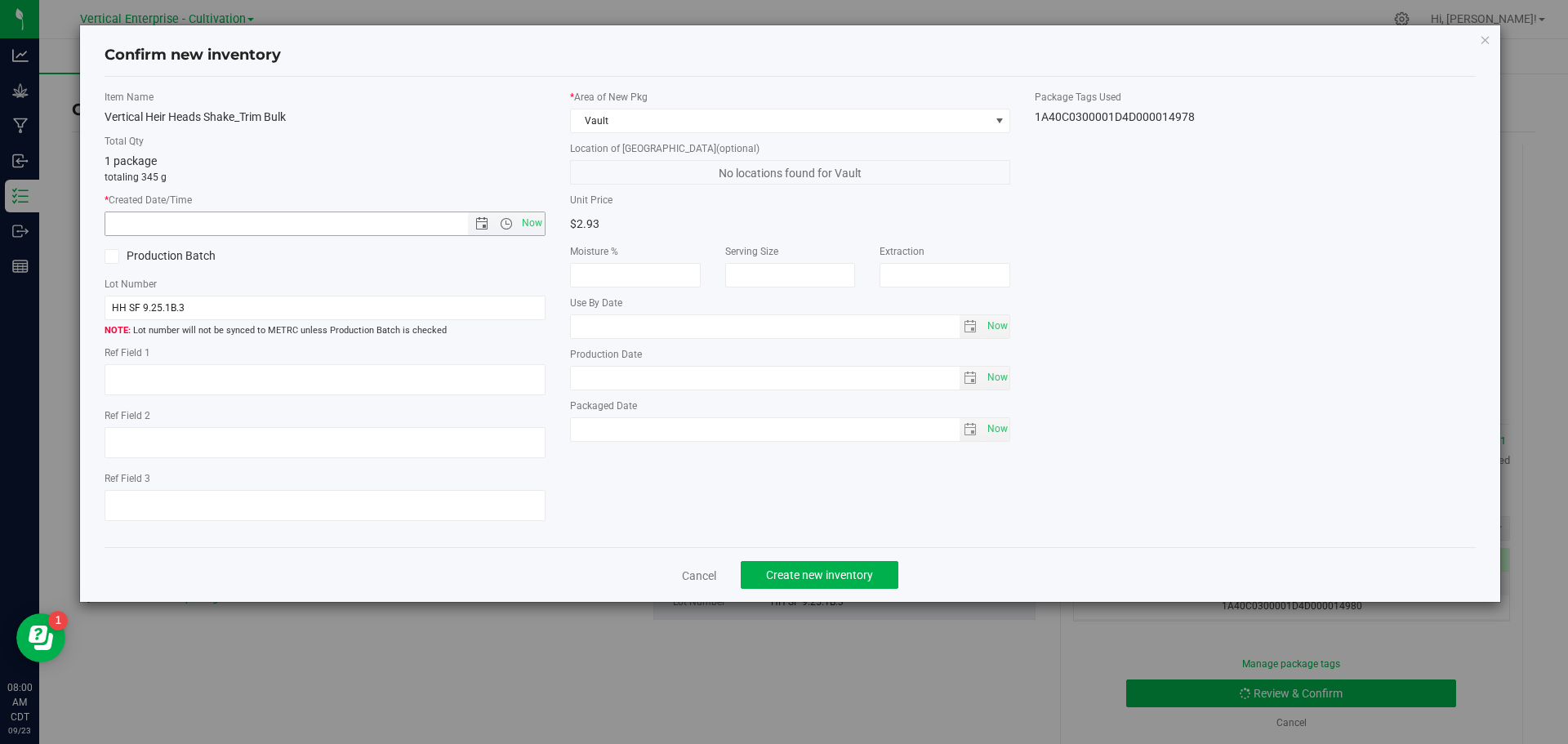
click at [541, 222] on span "Now" at bounding box center [531, 223] width 28 height 23
type input "9/23/2025 8:01 AM"
click at [108, 256] on icon at bounding box center [111, 256] width 10 height 0
click at [0, 0] on input "Production Batch" at bounding box center [0, 0] width 0 height 0
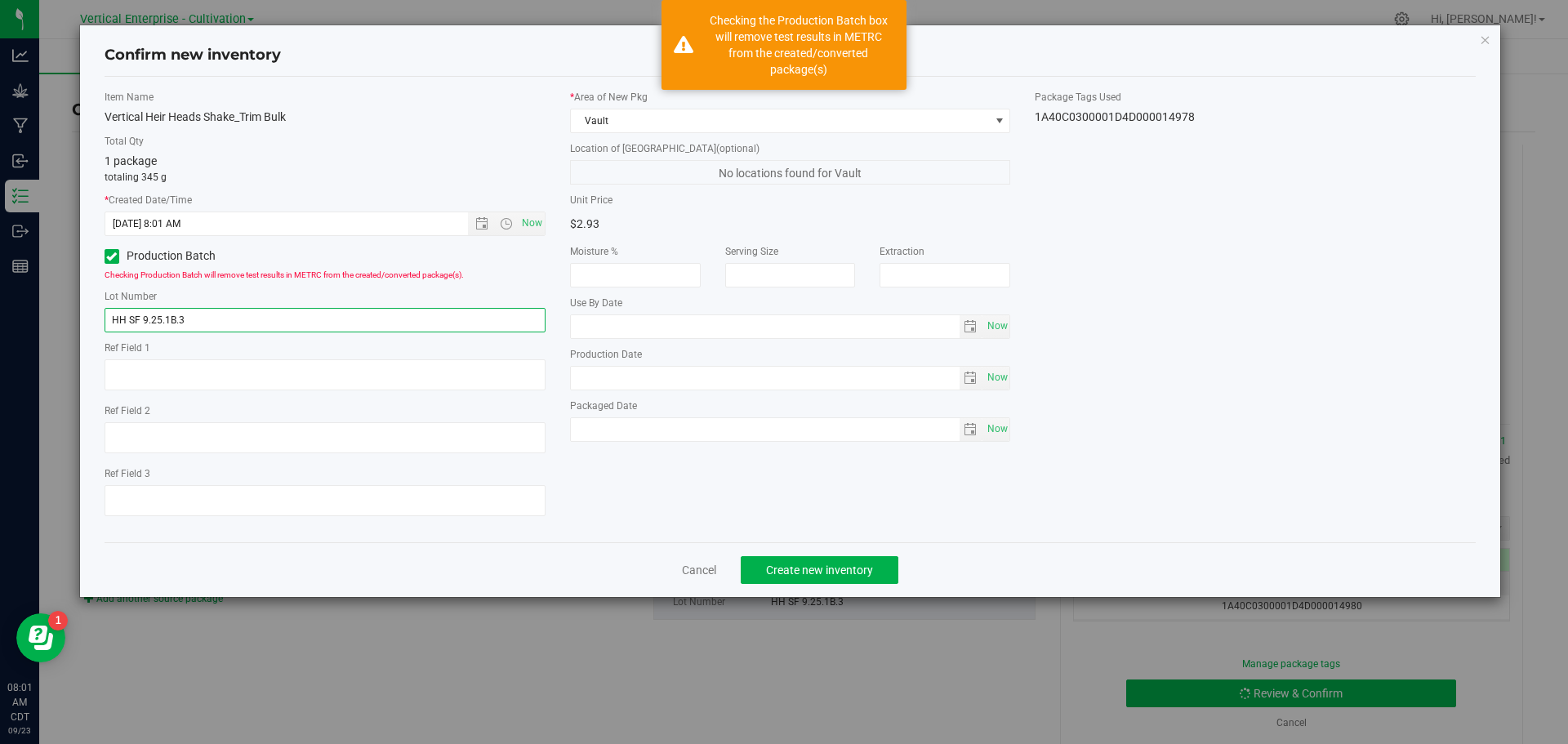
click at [228, 322] on input "HH SF 9.25.1B.3" at bounding box center [325, 320] width 441 height 24
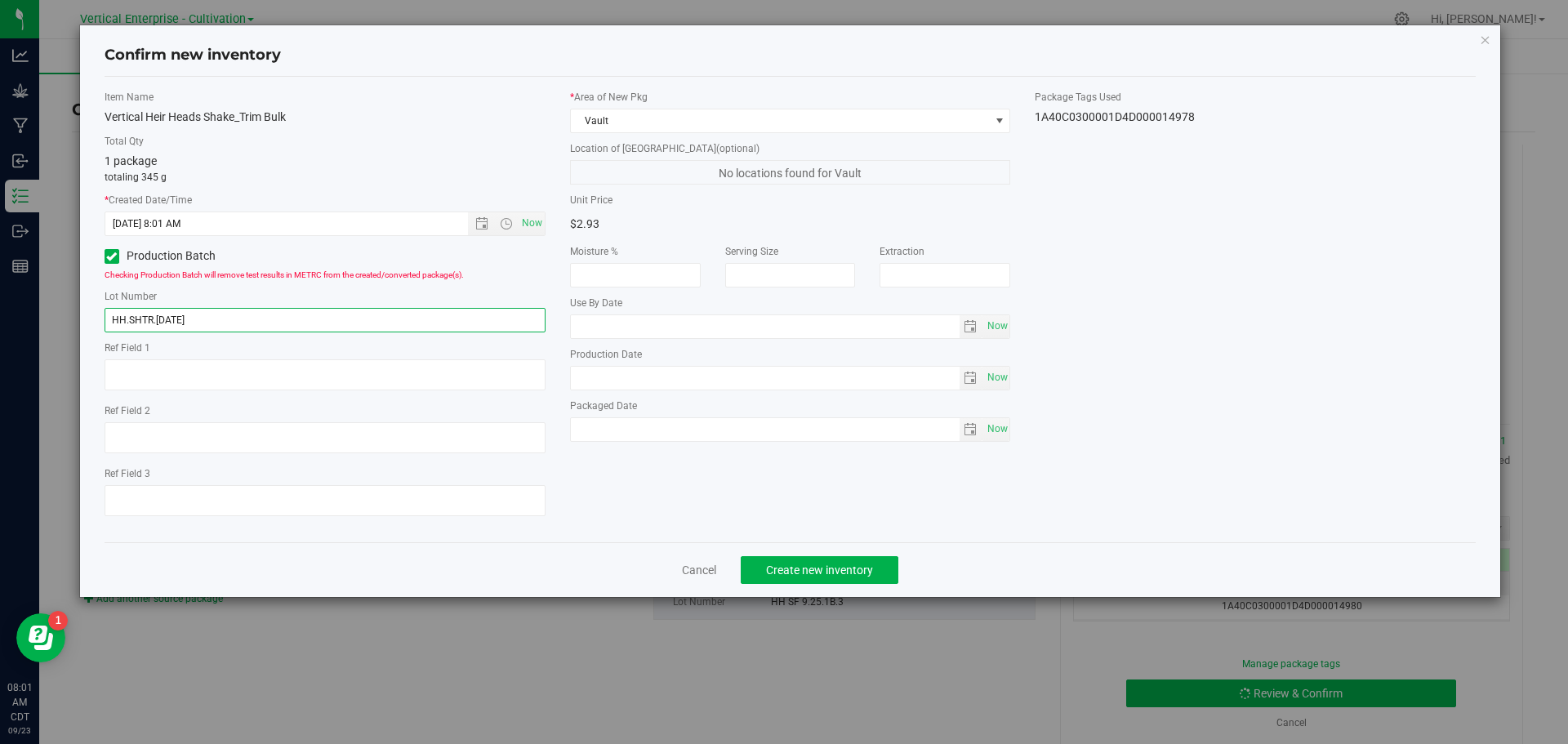
type input "HH.SHTR.9.23.25"
click at [875, 565] on button "Create new inventory" at bounding box center [820, 570] width 158 height 28
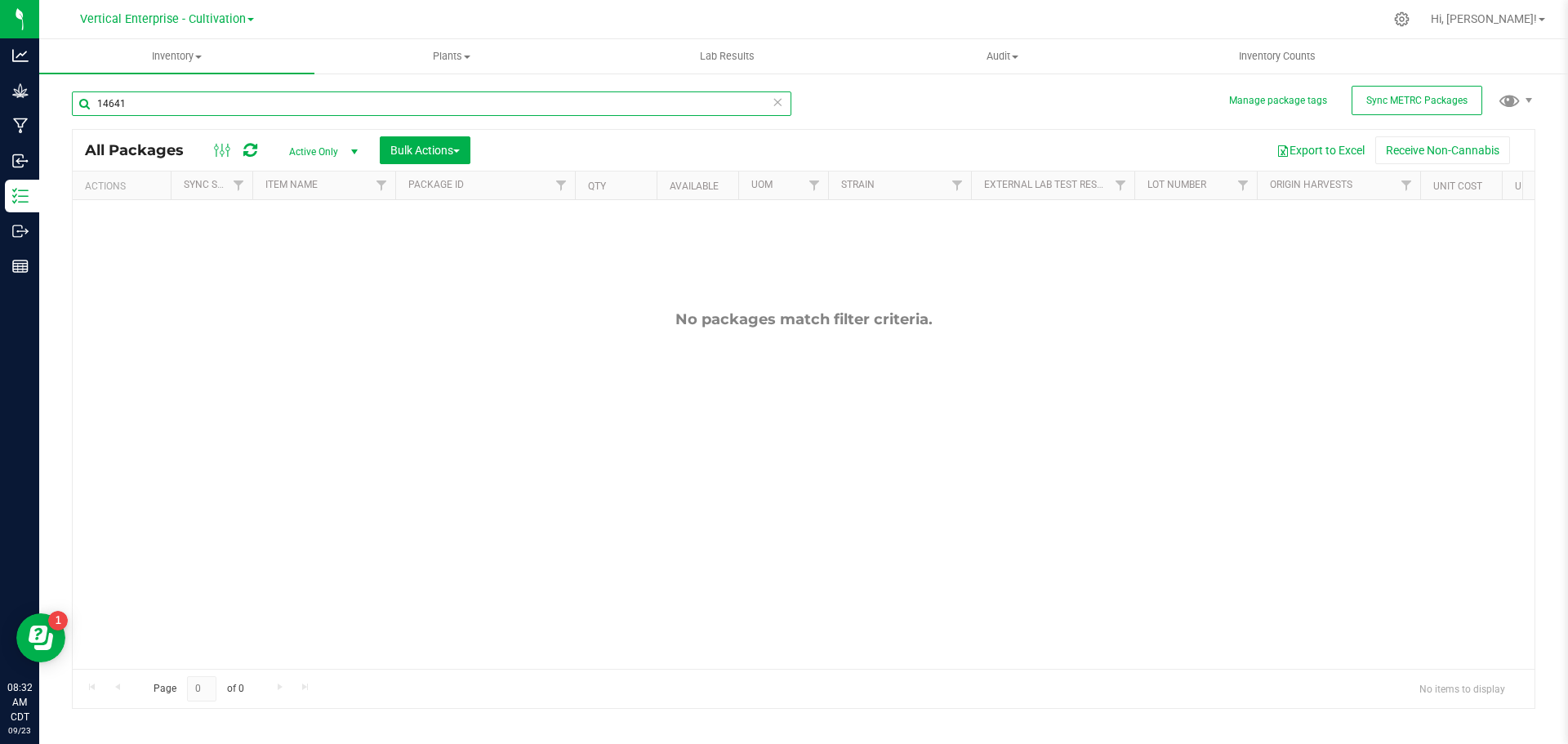
click at [148, 106] on input "14641" at bounding box center [432, 103] width 719 height 24
type input "1"
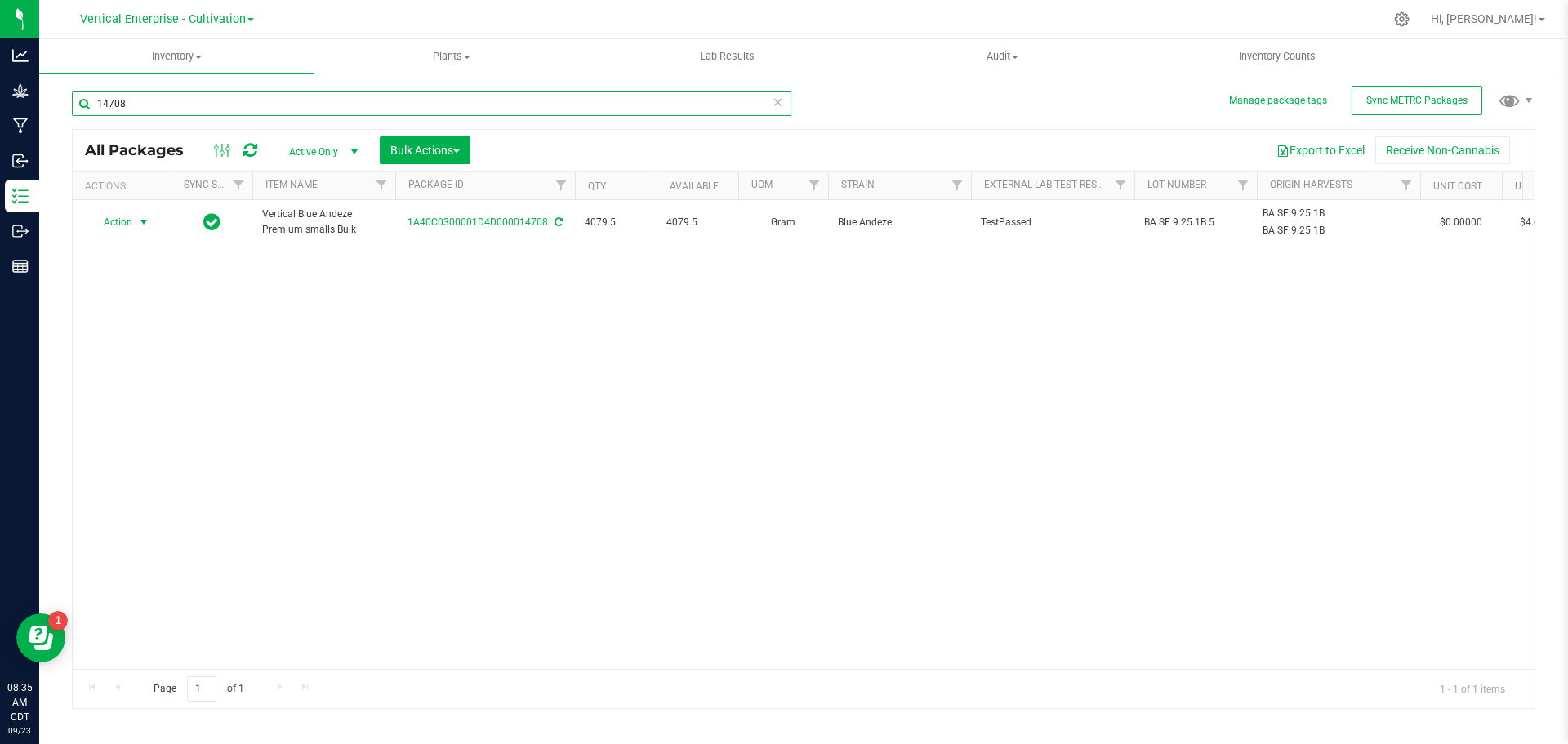
type input "14708"
click at [110, 216] on span "Action" at bounding box center [111, 222] width 44 height 23
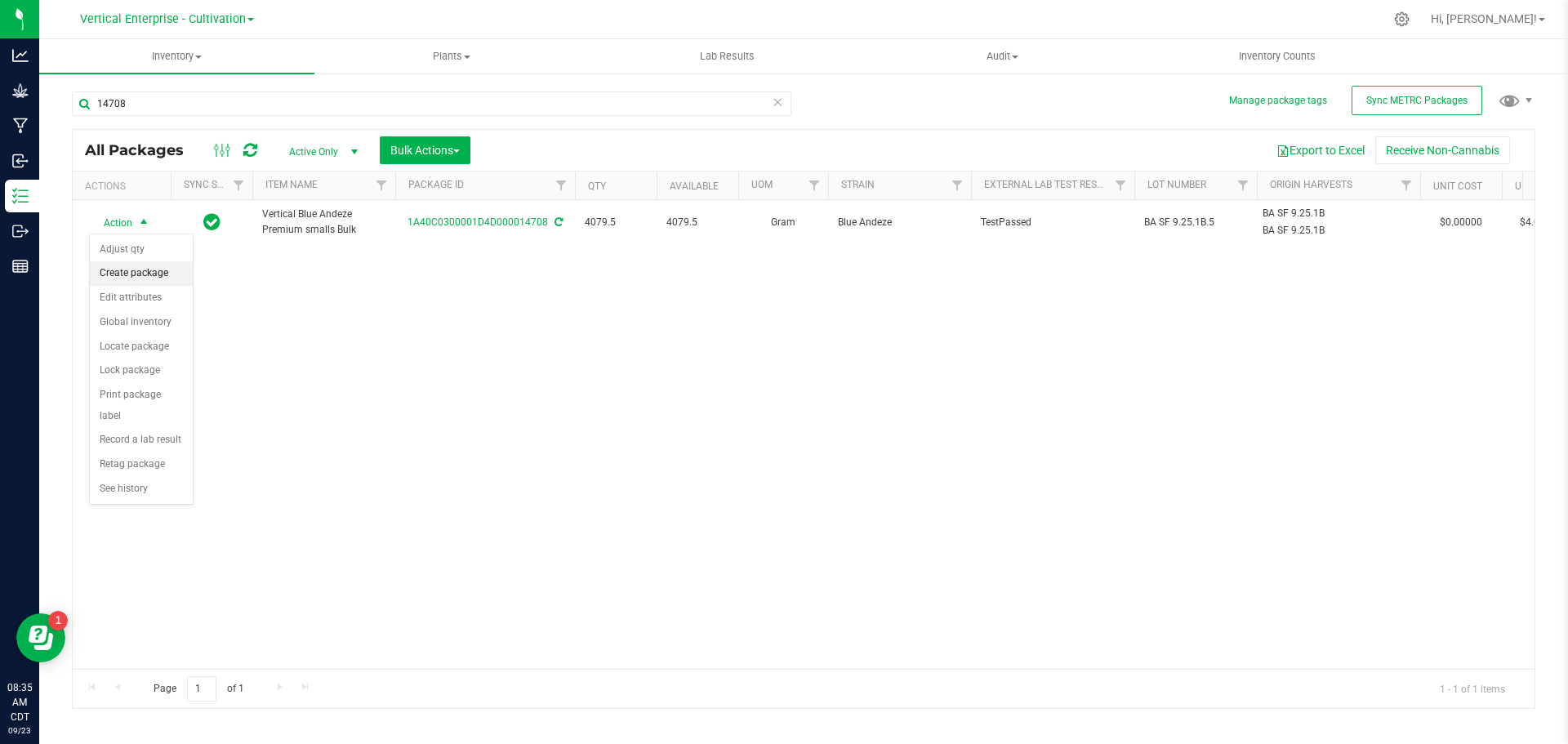
click at [115, 268] on li "Create package" at bounding box center [142, 273] width 103 height 24
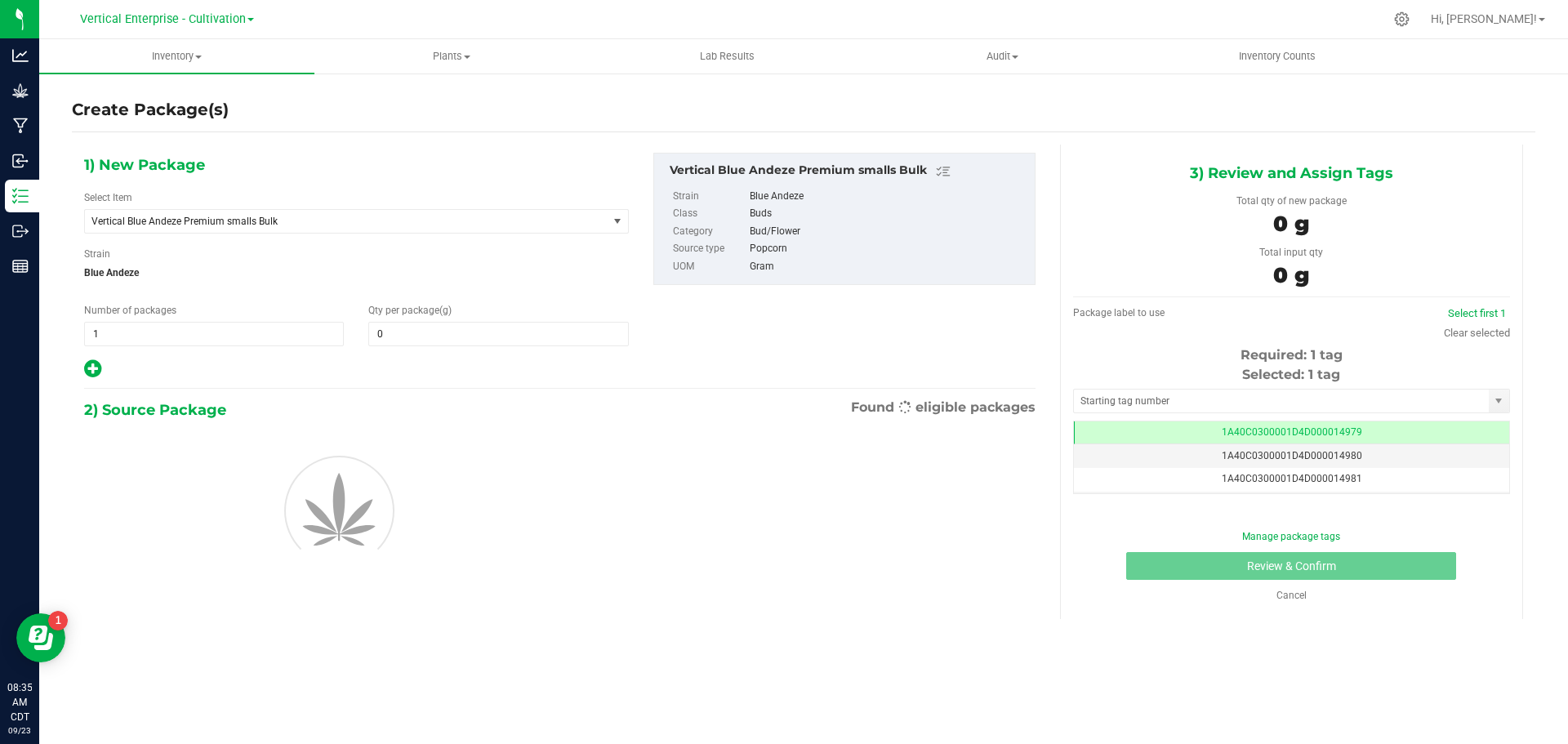
type input "0.0000"
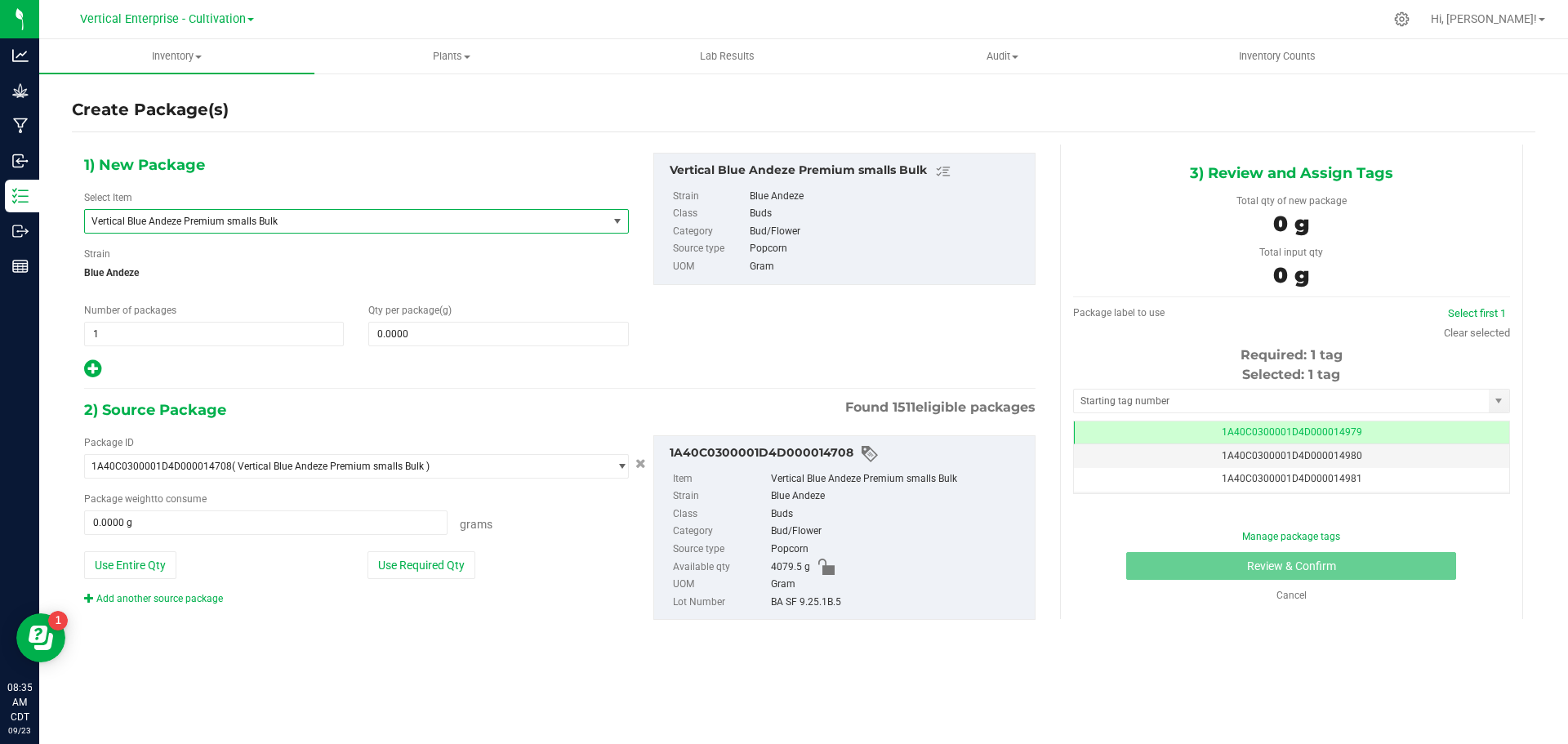
click at [242, 222] on span "Vertical Blue Andeze Premium smalls Bulk" at bounding box center [335, 222] width 489 height 11
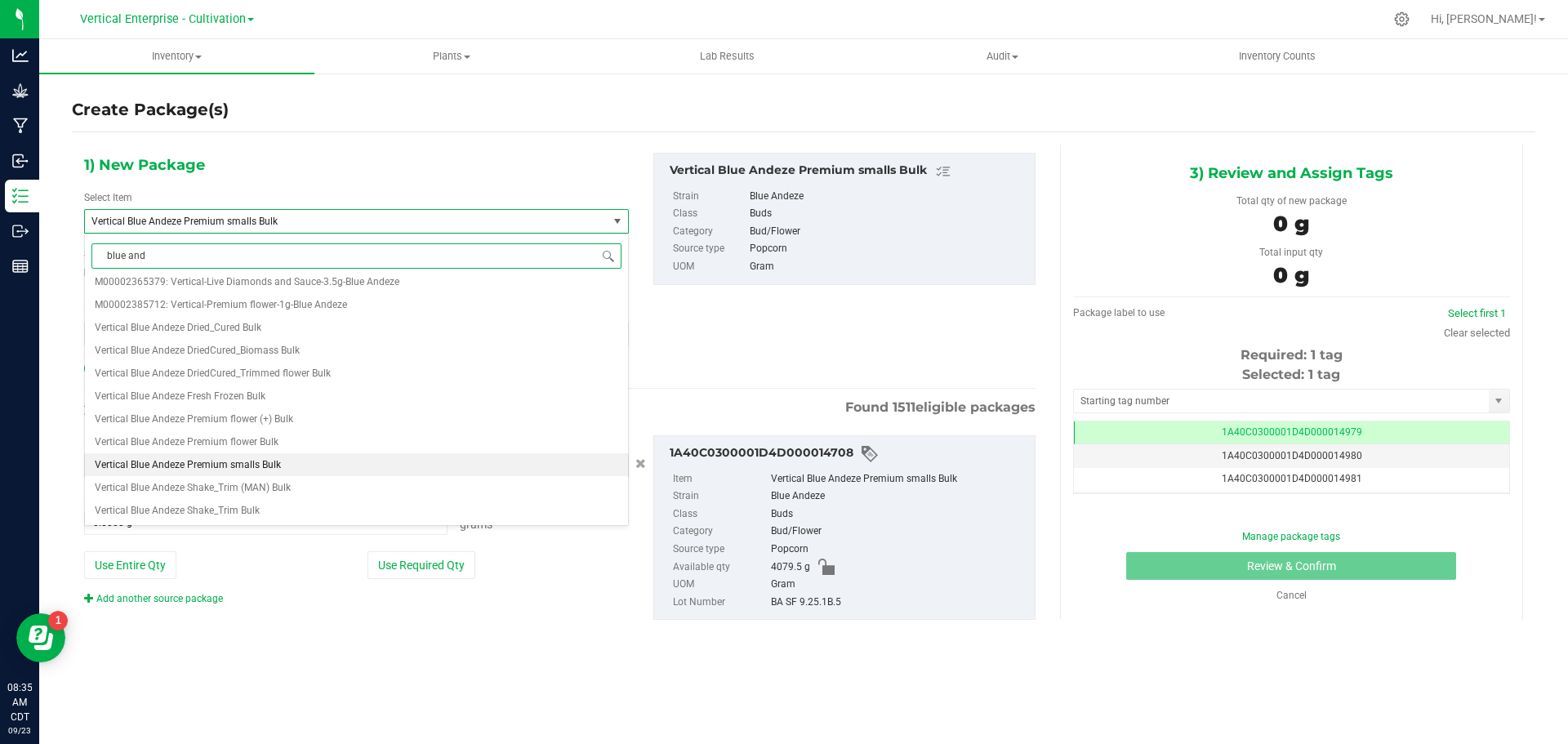
scroll to position [0, 0]
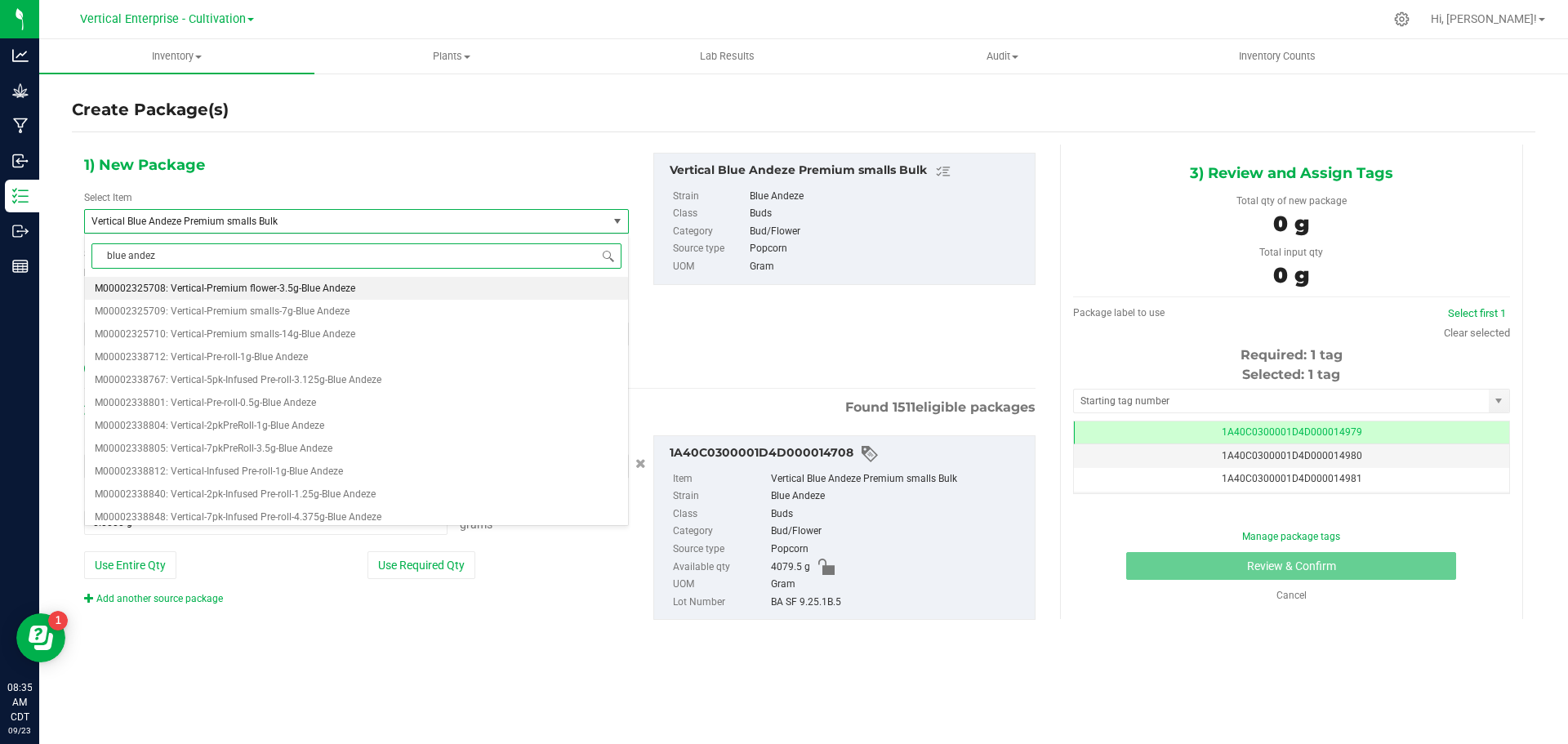
type input "blue andeze"
click at [223, 312] on span "M00002325709: Vertical-Premium smalls-7g-Blue Andeze" at bounding box center [222, 311] width 254 height 11
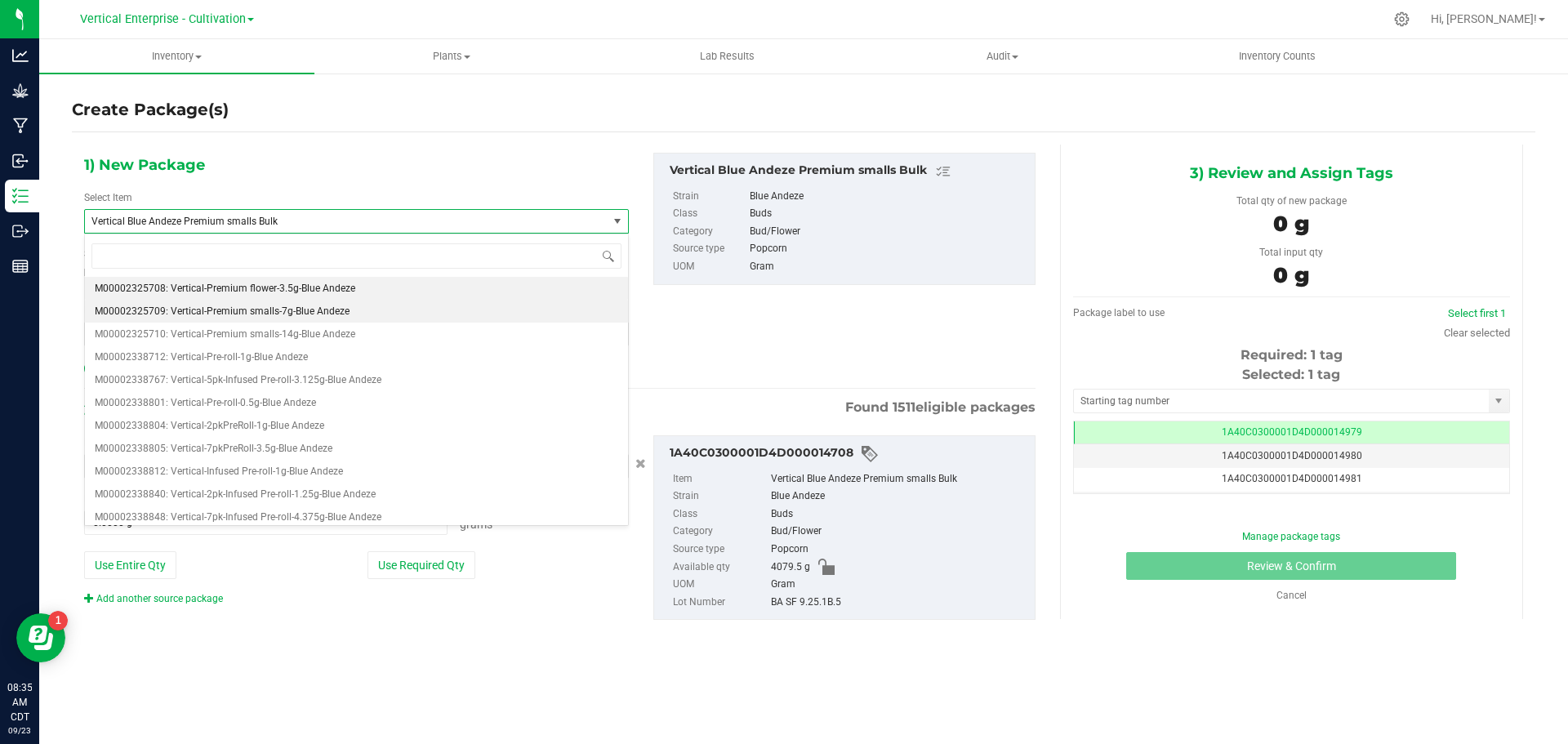
type input "0"
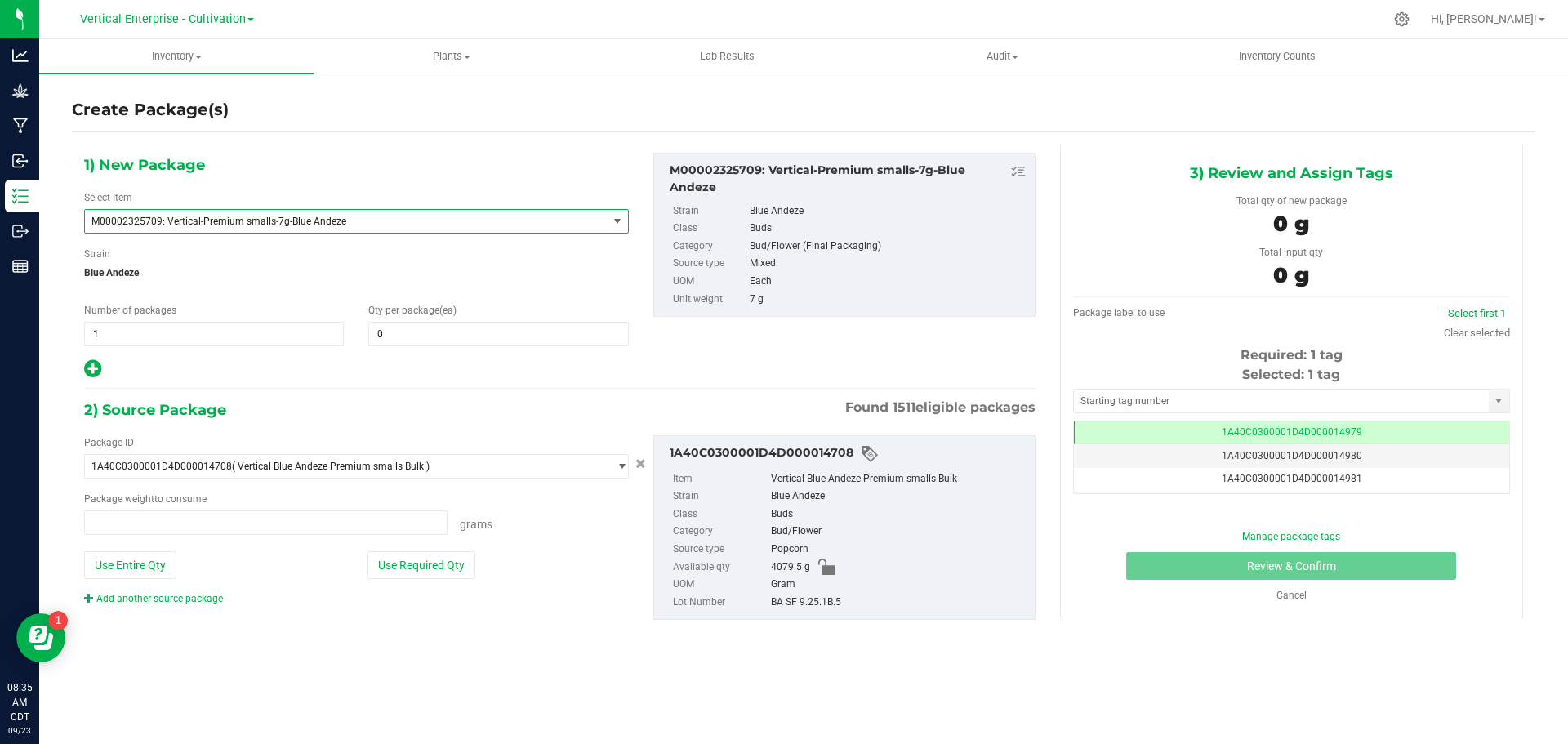
type input "0.0000 g"
drag, startPoint x: 153, startPoint y: 319, endPoint x: 49, endPoint y: 320, distance: 104.0
click at [49, 320] on div "Create Package(s) 1) New Package Select Item M00002325709: Vertical-Premium sma…" at bounding box center [804, 328] width 1529 height 511
click at [120, 323] on span "1 1" at bounding box center [214, 334] width 260 height 24
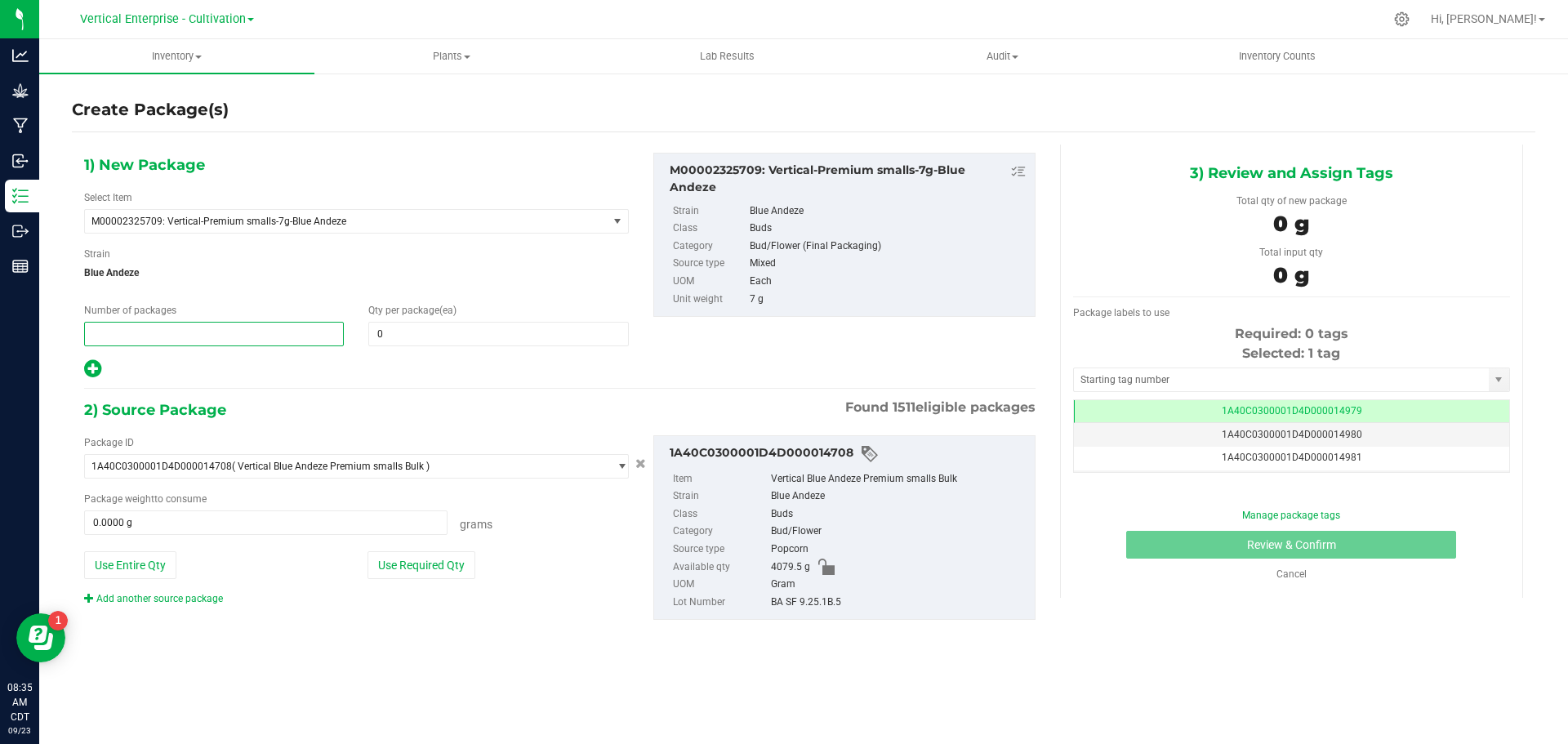
type input "2"
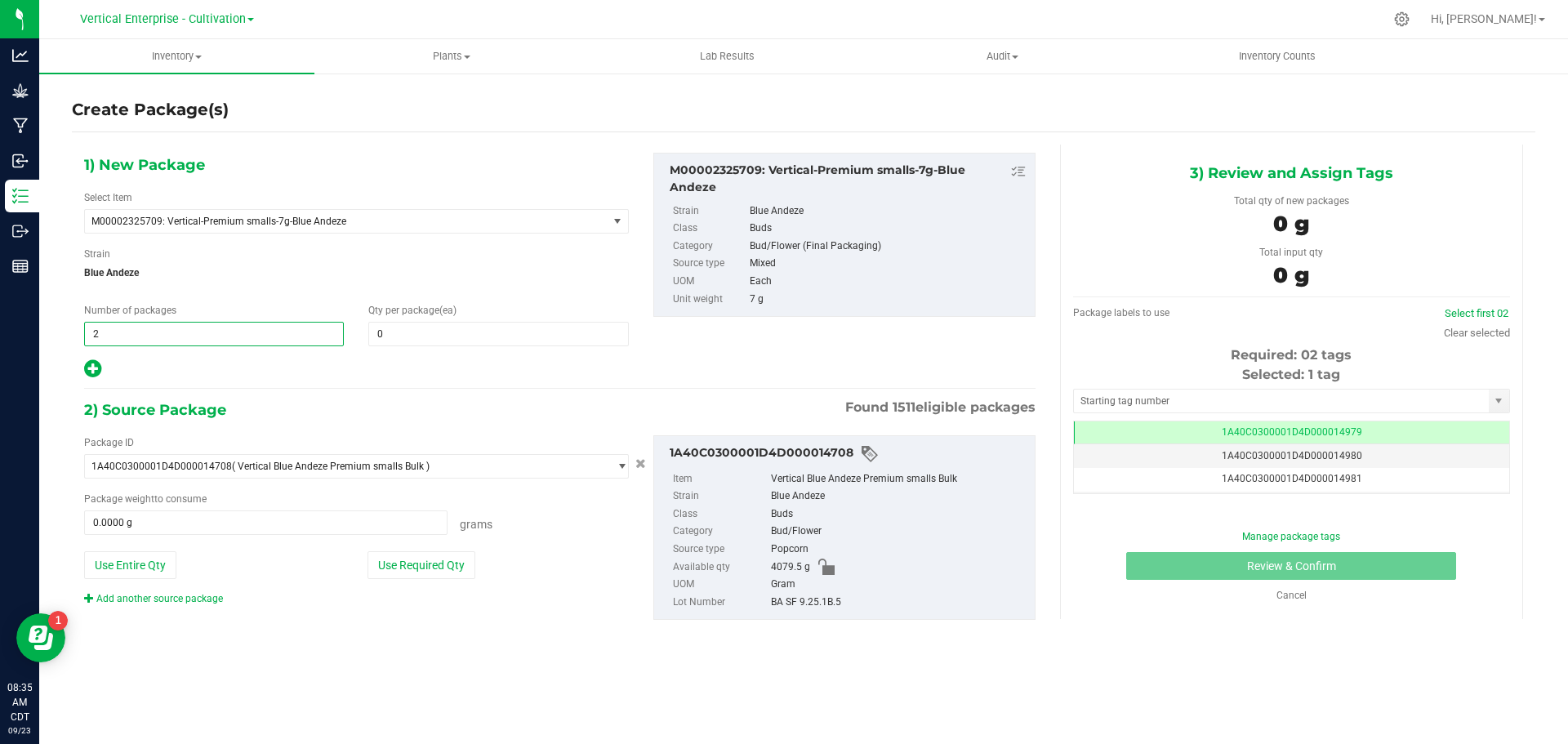
type input "2"
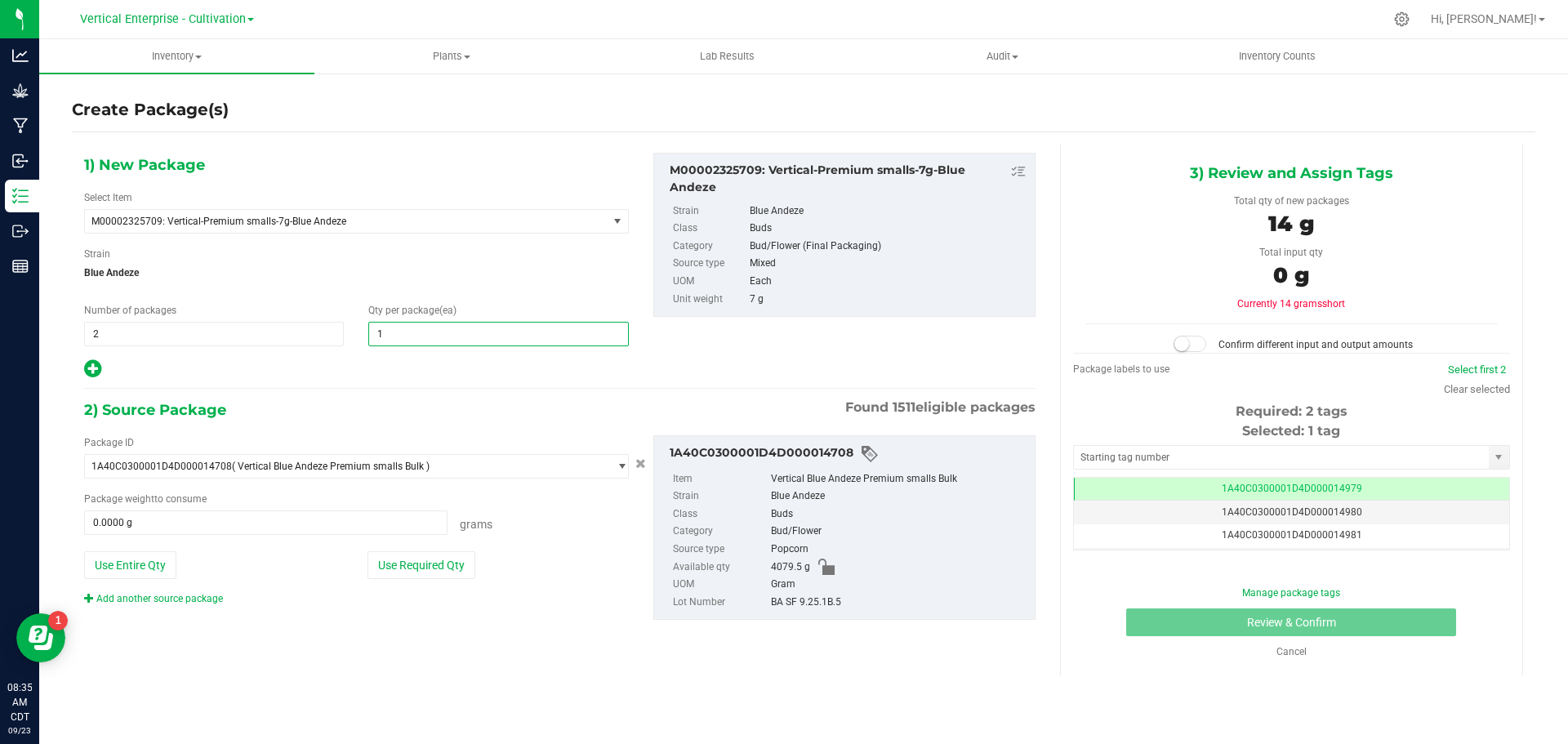
type input "18"
click at [386, 566] on button "Use Required Qty" at bounding box center [421, 566] width 108 height 28
type input "252.0000 g"
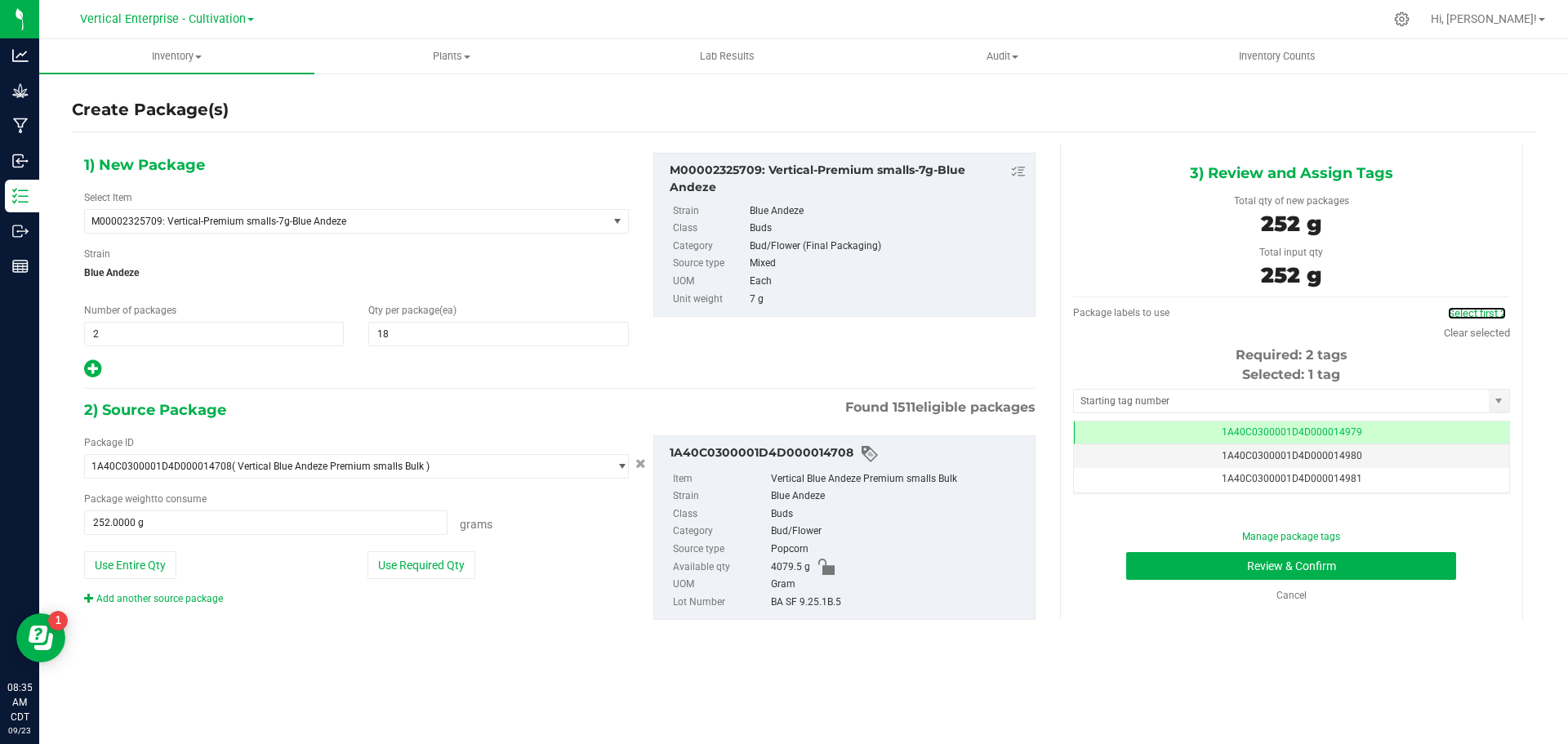
click at [1477, 310] on link "Select first 2" at bounding box center [1477, 313] width 58 height 12
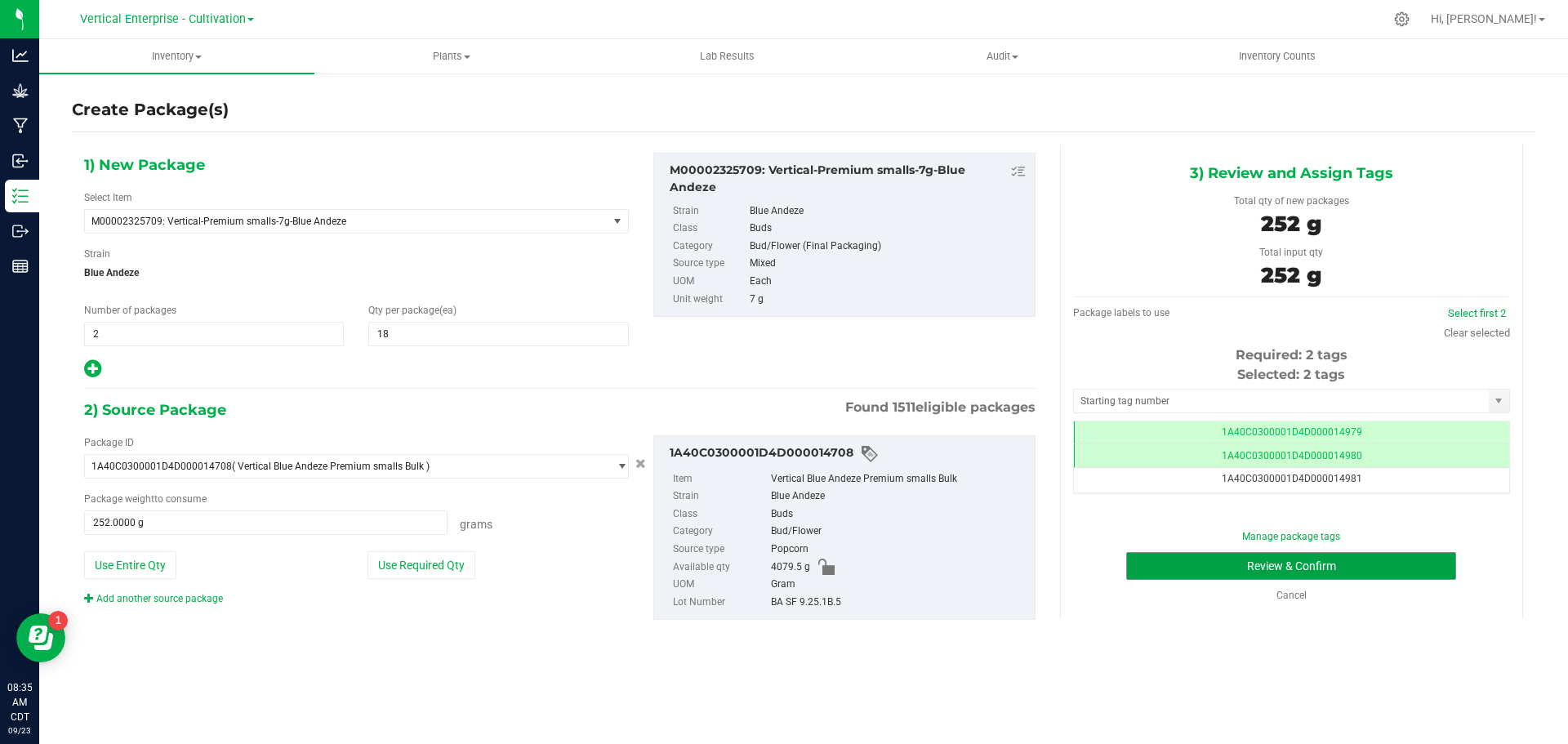
click at [1354, 573] on button "Review & Confirm" at bounding box center [1290, 566] width 330 height 28
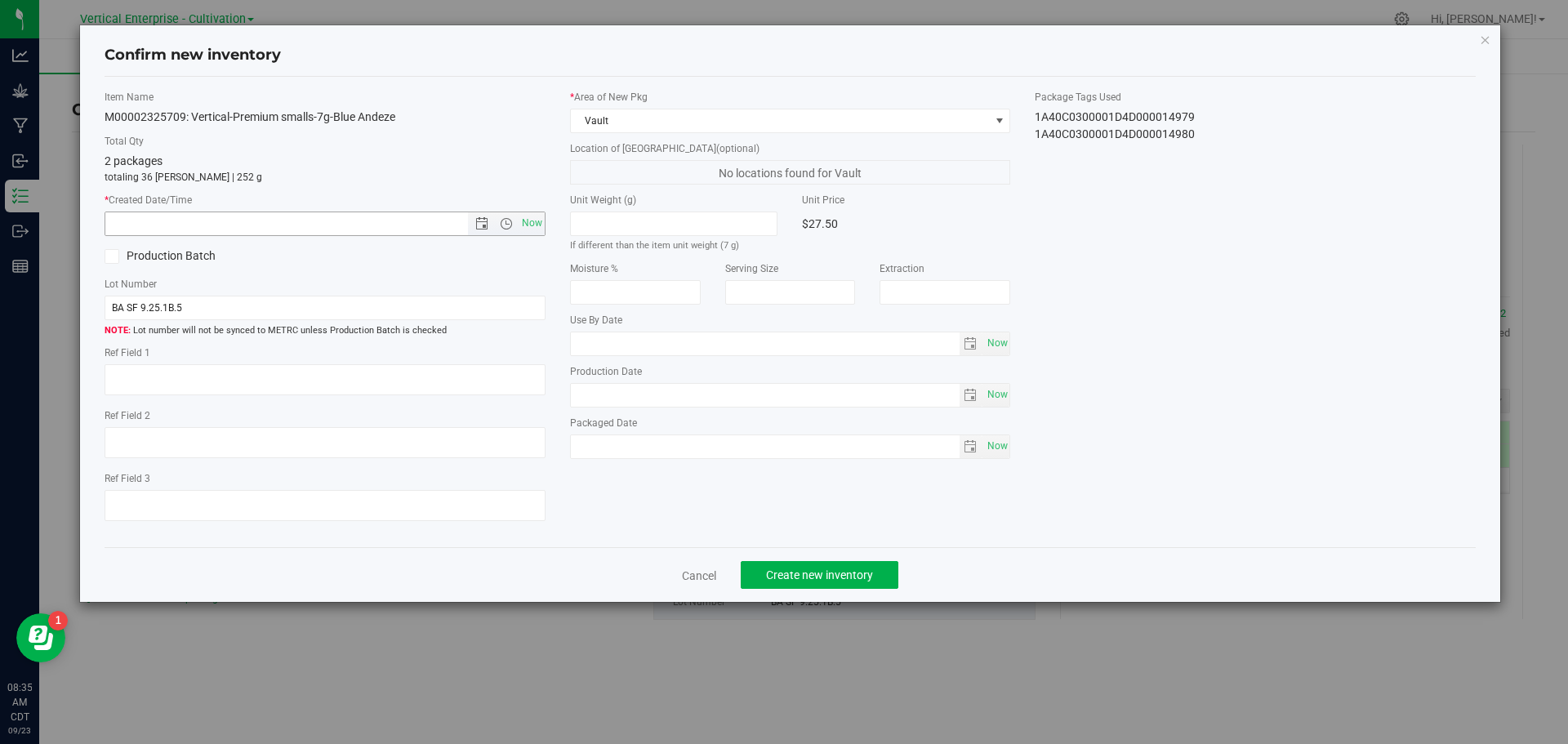
click at [541, 229] on span "Now" at bounding box center [531, 223] width 28 height 23
type input "9/23/2025 8:35 AM"
click at [869, 581] on span "Create new inventory" at bounding box center [820, 575] width 107 height 13
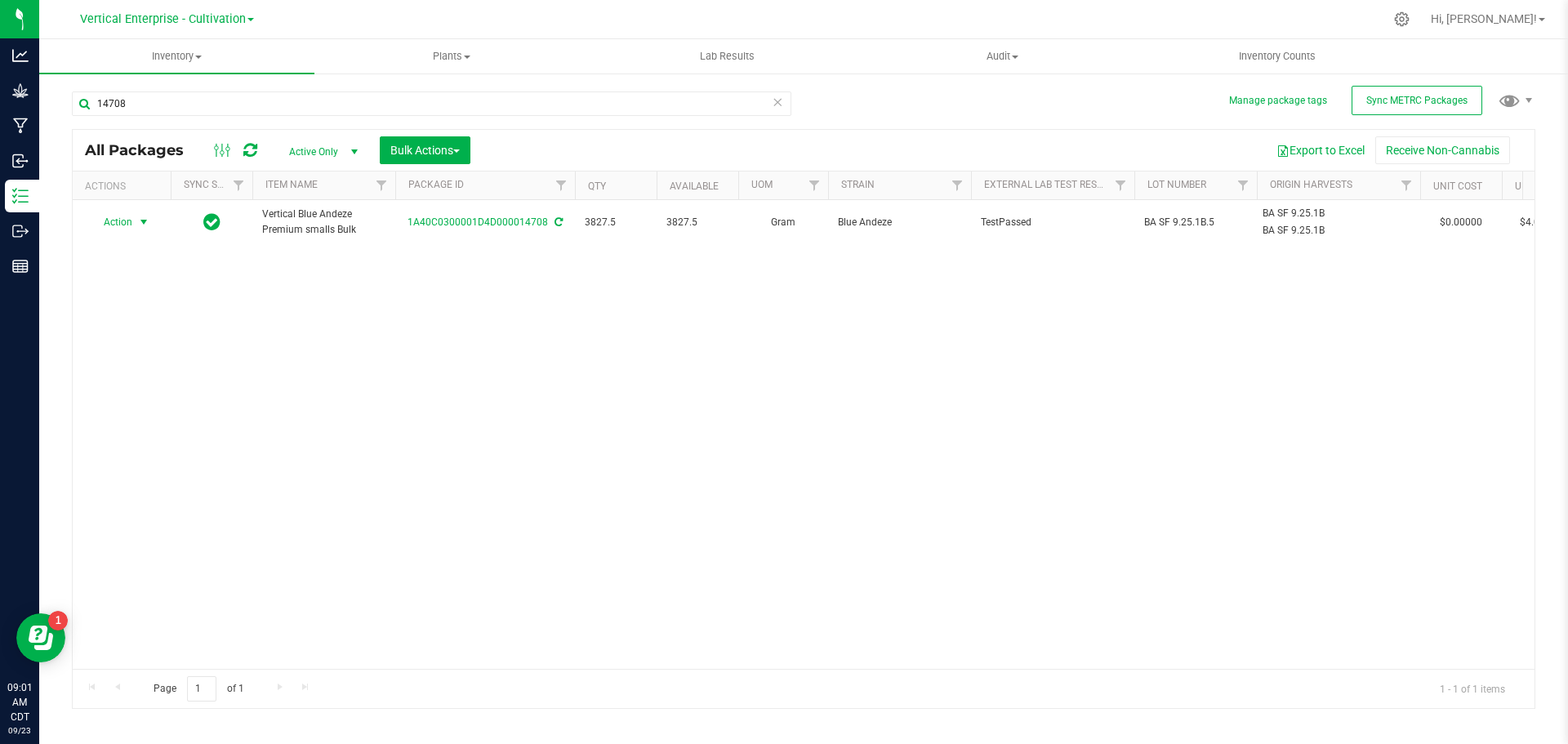
click at [101, 222] on span "Action" at bounding box center [111, 222] width 44 height 23
click at [130, 273] on li "Create package" at bounding box center [142, 273] width 103 height 24
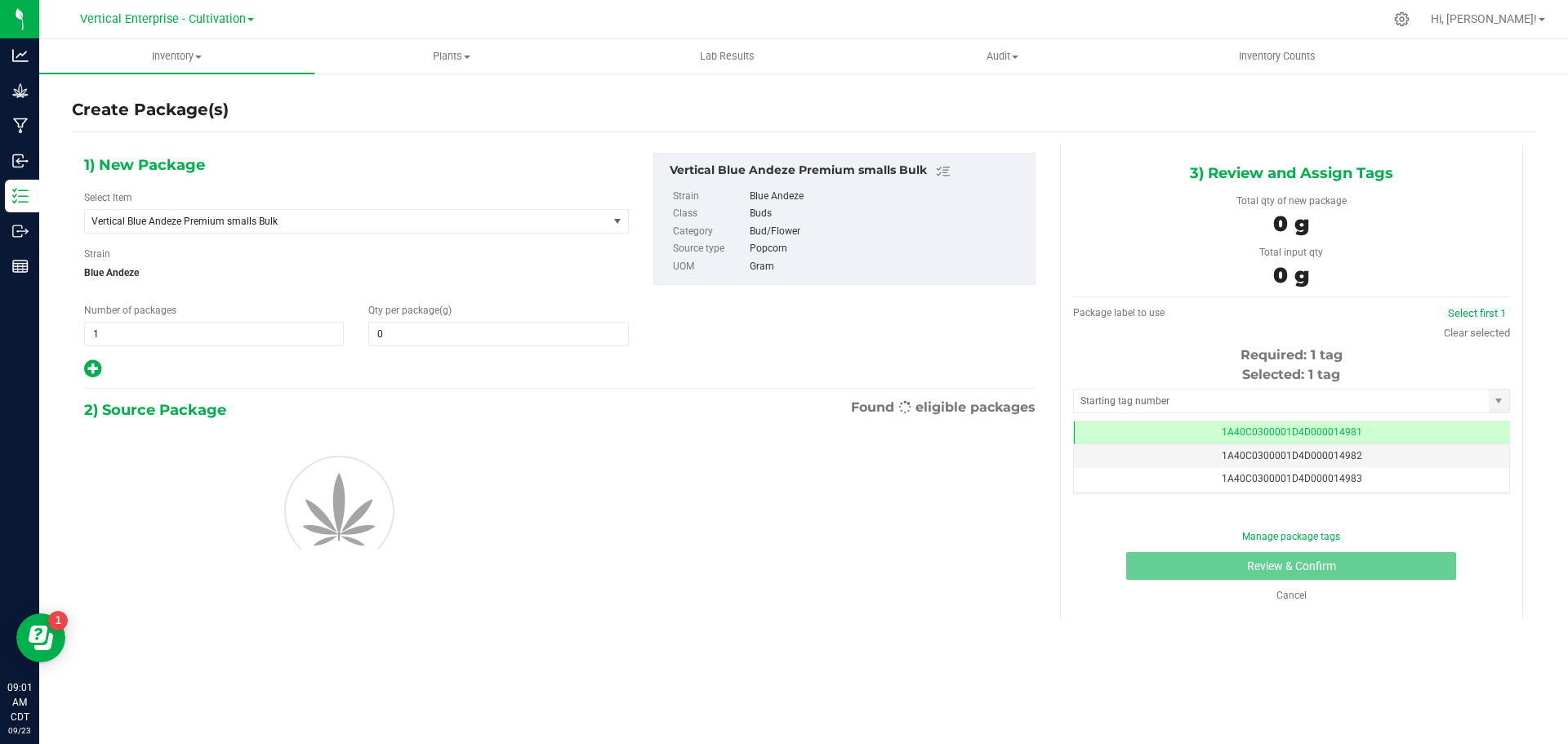
type input "0.0000"
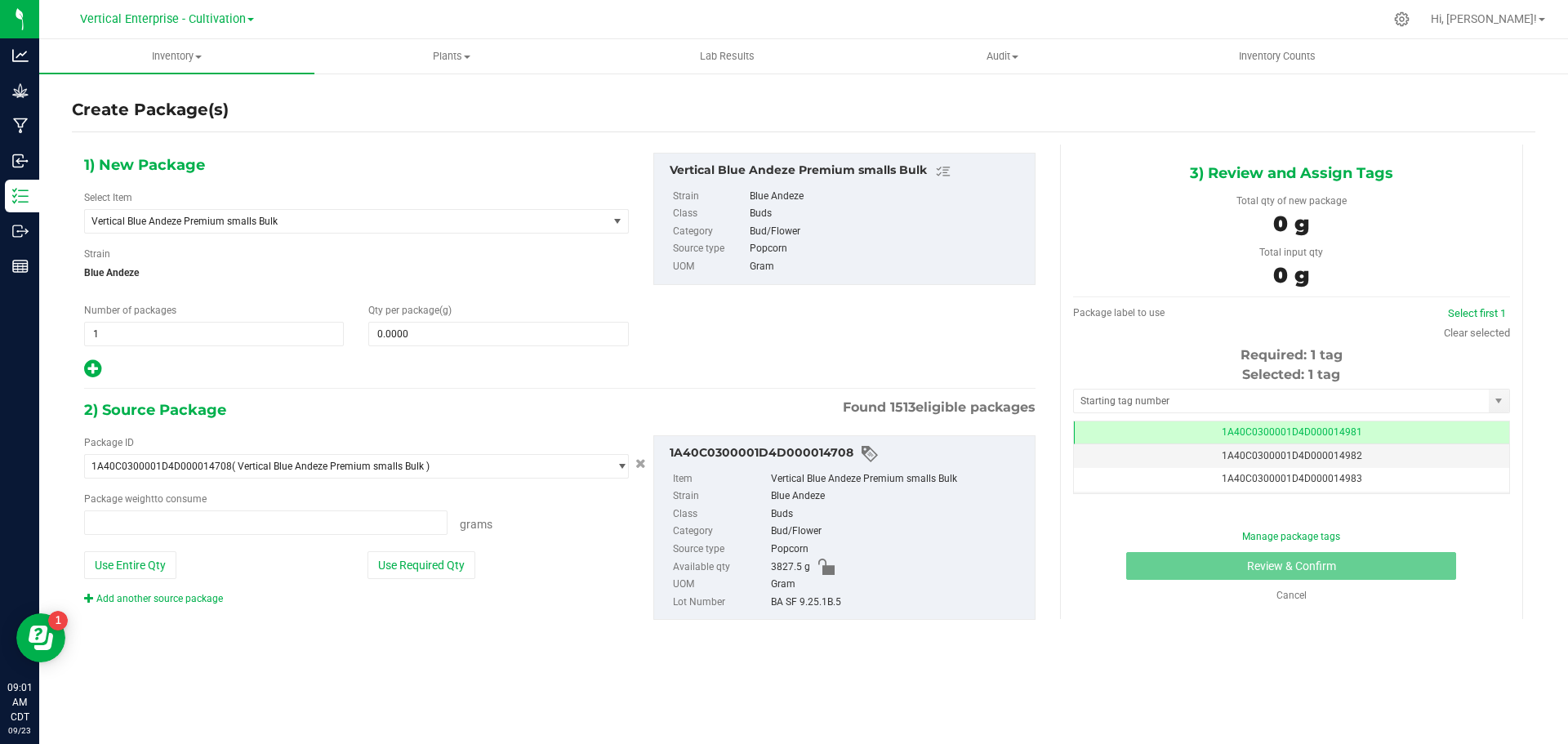
type input "0.0000 g"
click at [179, 220] on span "Vertical Blue Andeze Premium smalls Bulk" at bounding box center [335, 222] width 489 height 11
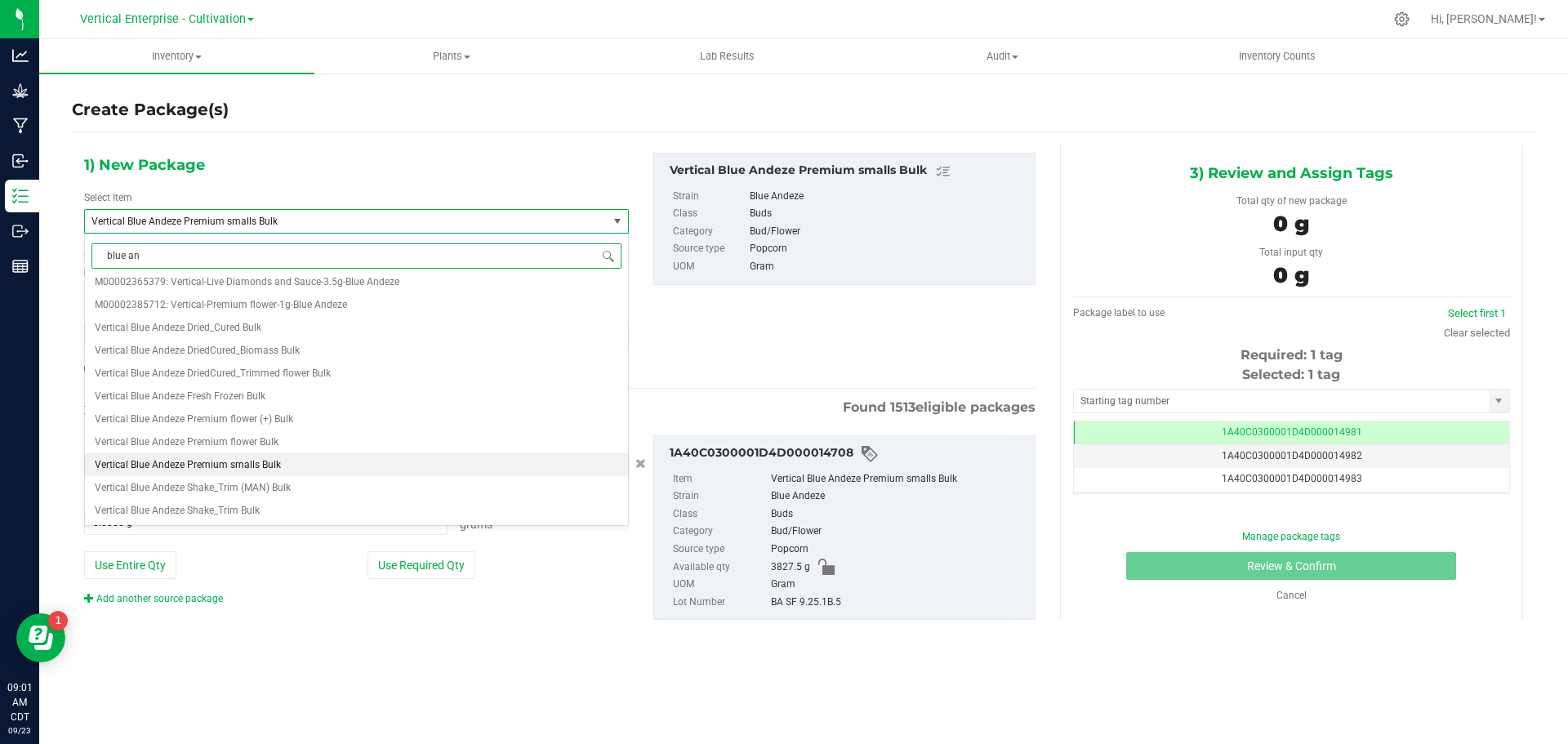
scroll to position [0, 0]
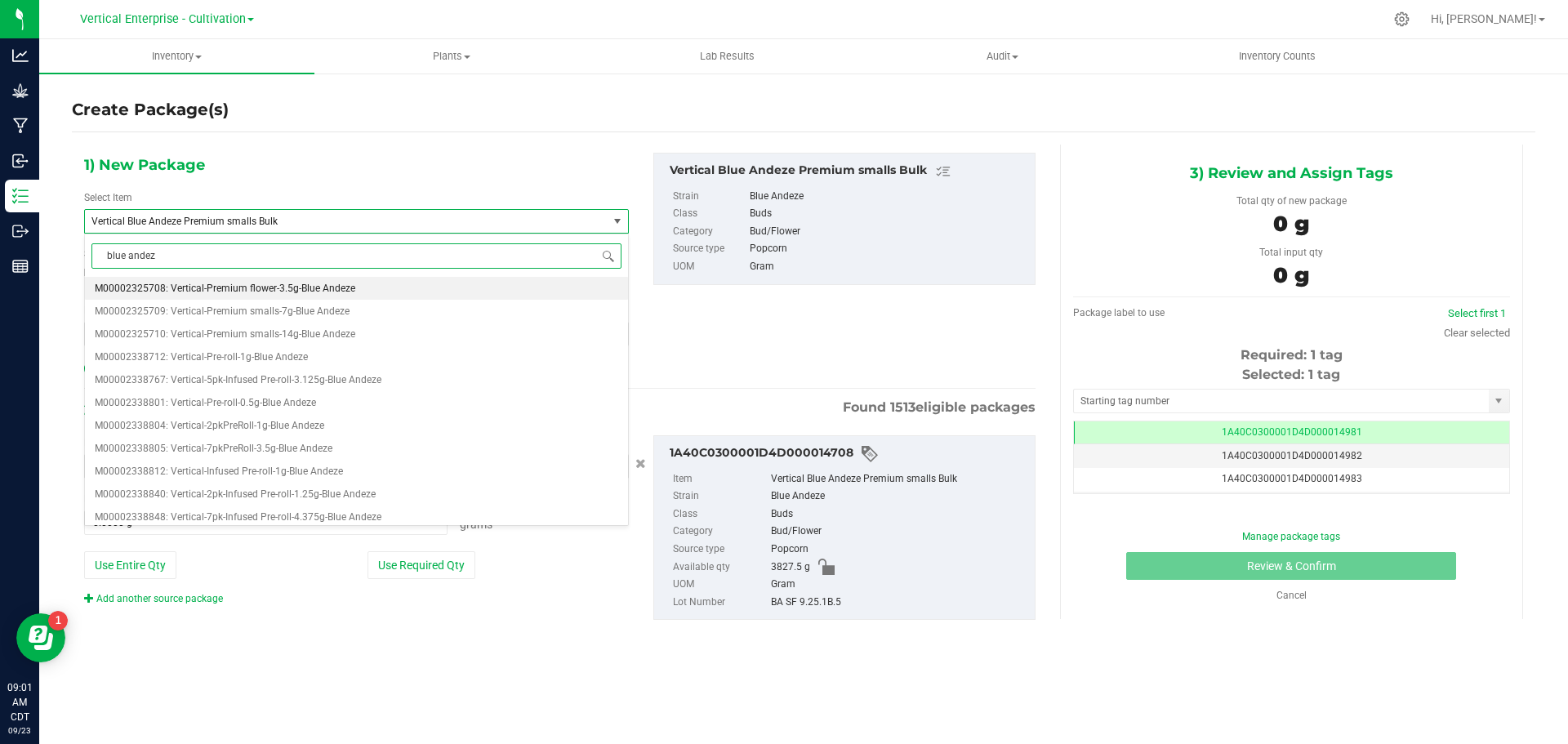
type input "blue andeze"
click at [272, 330] on span "M00002325710: Vertical-Premium smalls-14g-Blue Andeze" at bounding box center [224, 334] width 260 height 11
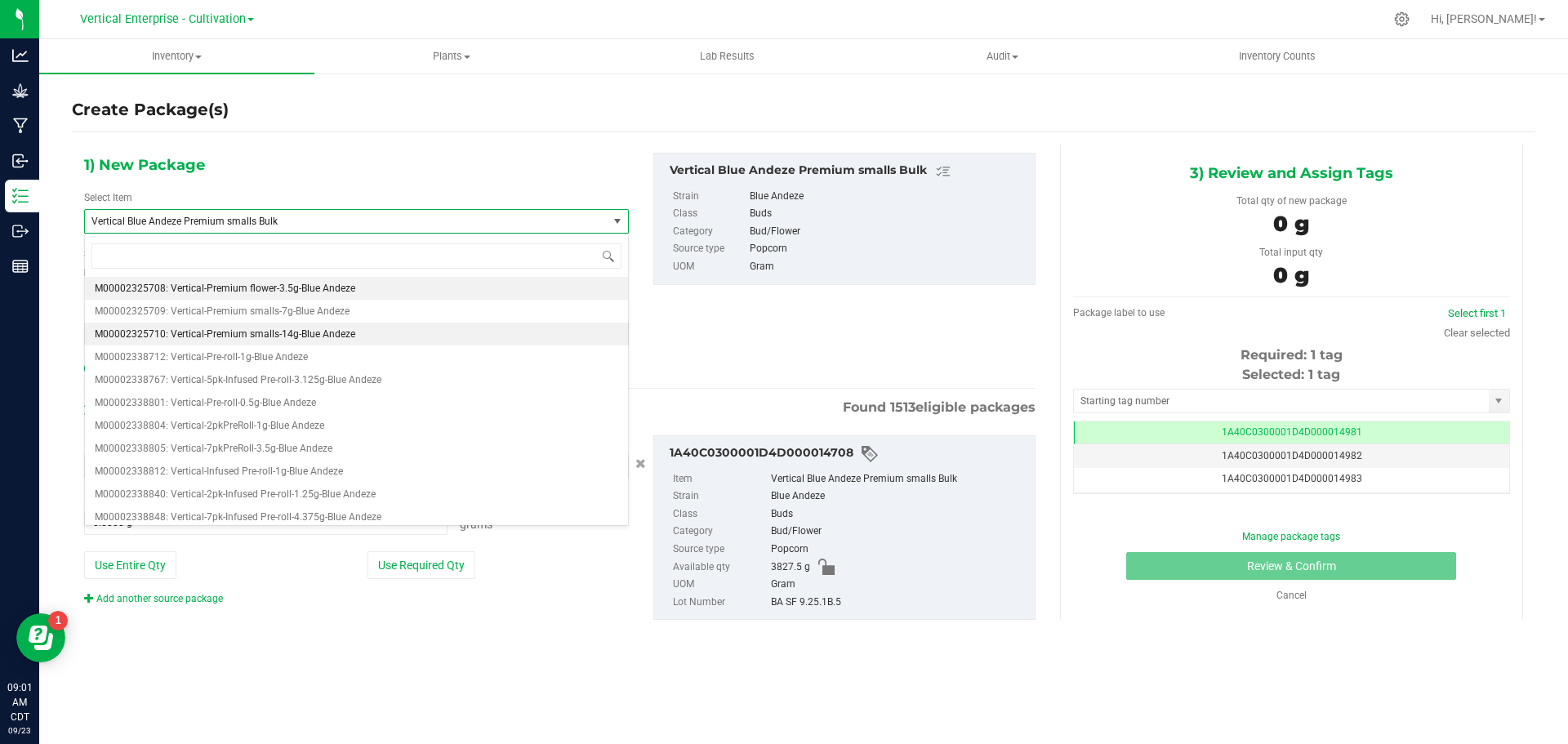
type input "0"
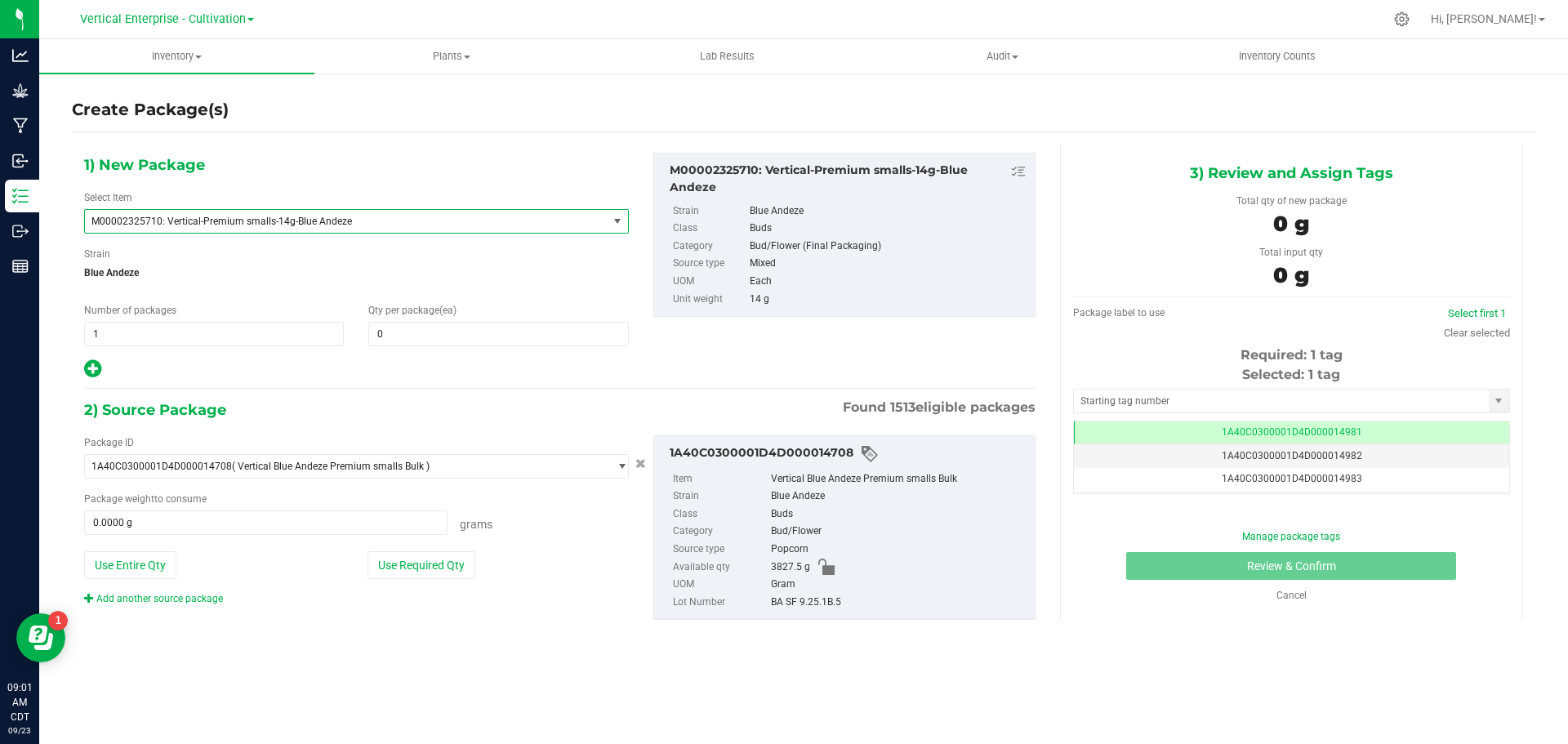
click at [281, 225] on span "M00002325710: Vertical-Premium smalls-14g-Blue Andeze" at bounding box center [335, 222] width 489 height 11
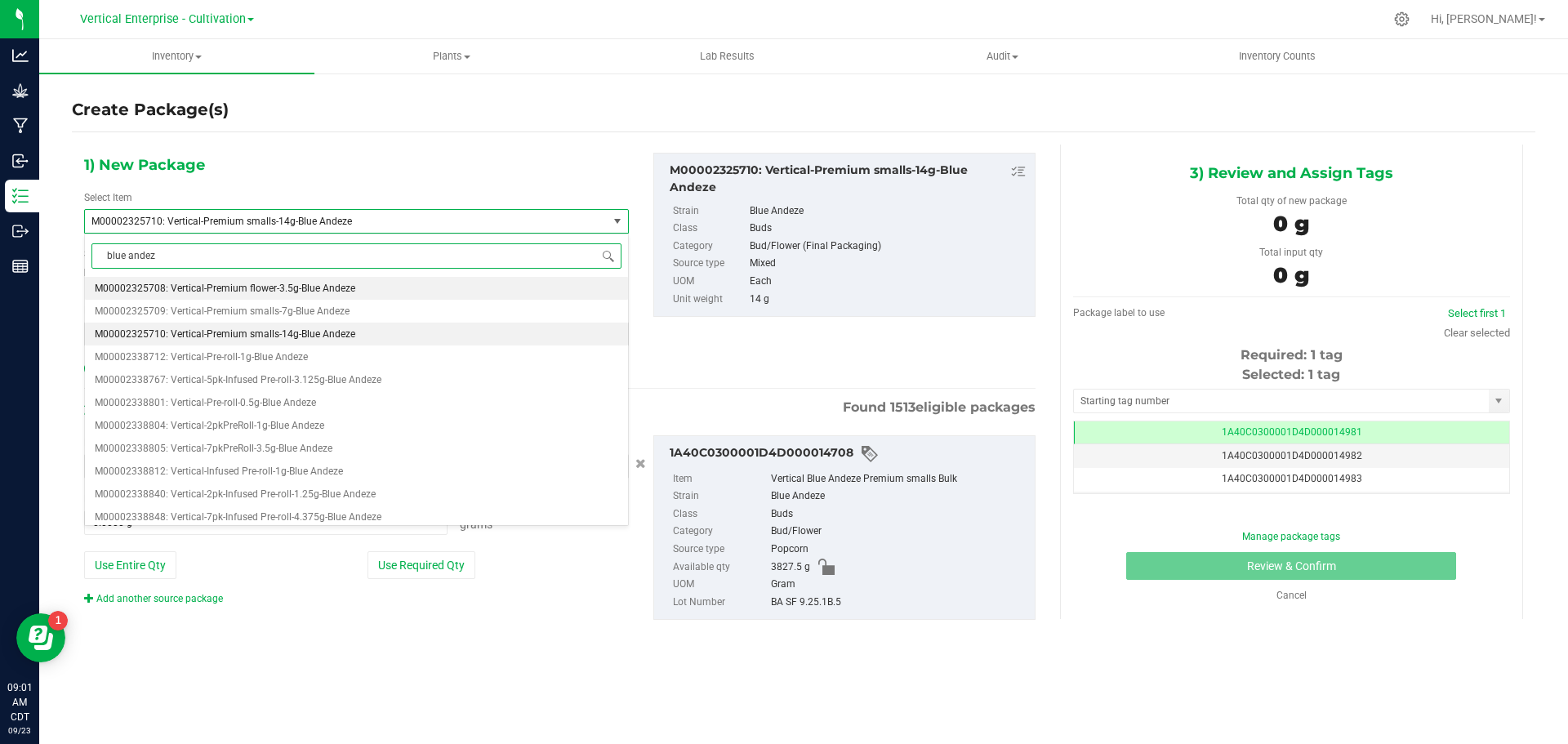
type input "blue andeze"
click at [256, 298] on li "M00002325708: Vertical-Premium flower-3.5g-Blue Andeze" at bounding box center [356, 288] width 543 height 23
type input "0"
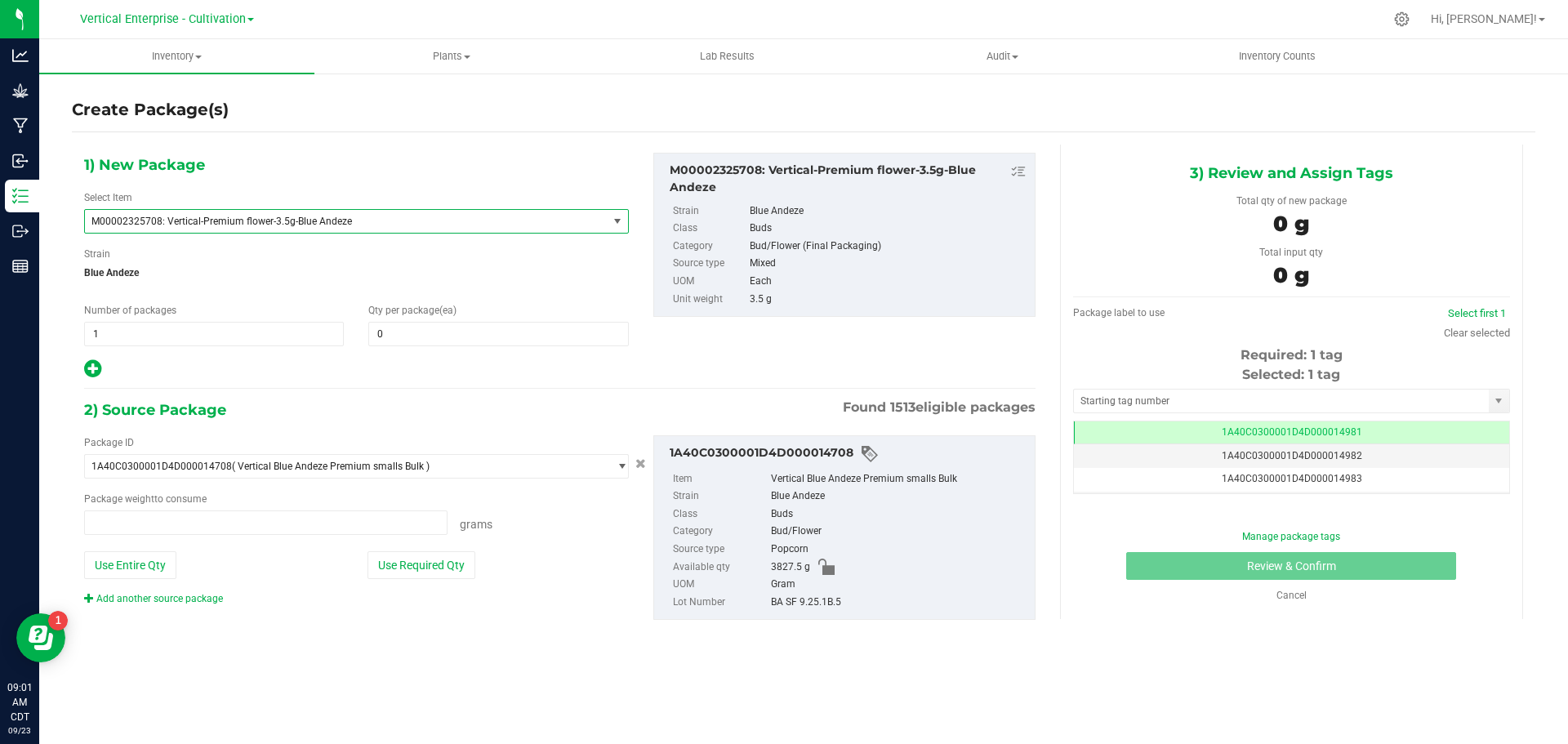
type input "0.0000 g"
click at [280, 218] on span "M00002325708: Vertical-Premium flower-3.5g-Blue Andeze" at bounding box center [335, 222] width 489 height 11
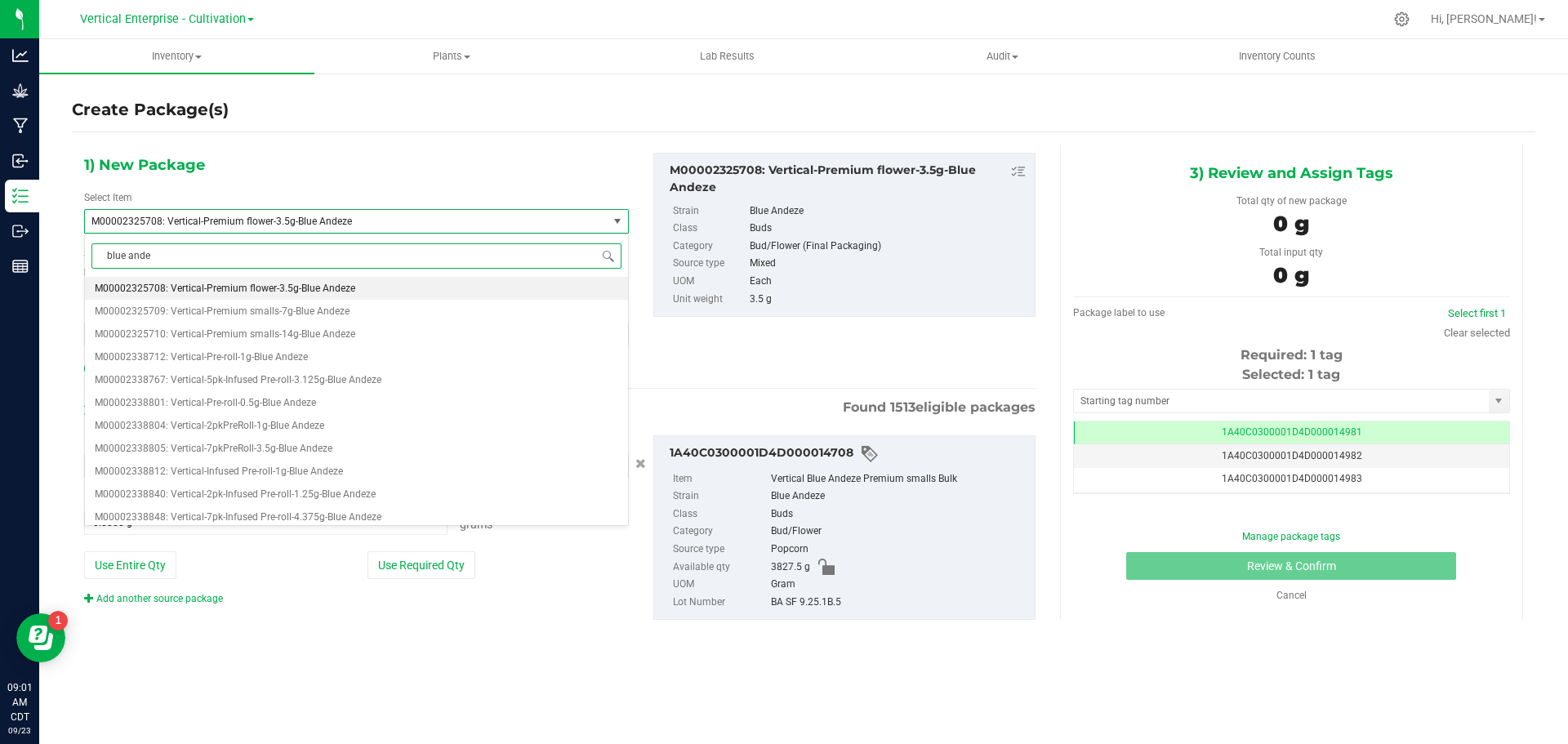
type input "blue andez"
click at [238, 310] on span "M00002325709: Vertical-Premium smalls-7g-Blue Andeze" at bounding box center [222, 311] width 254 height 11
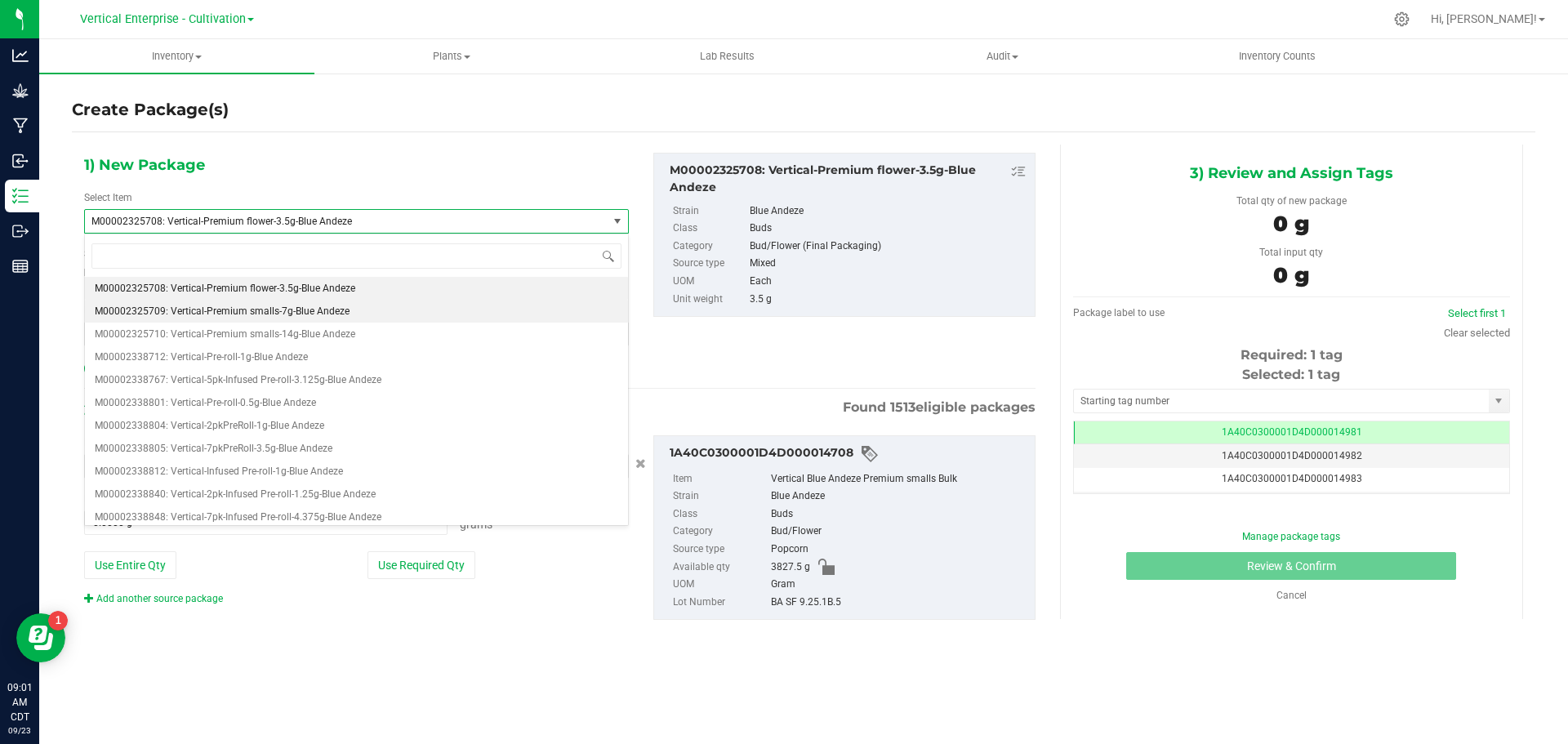
type input "0"
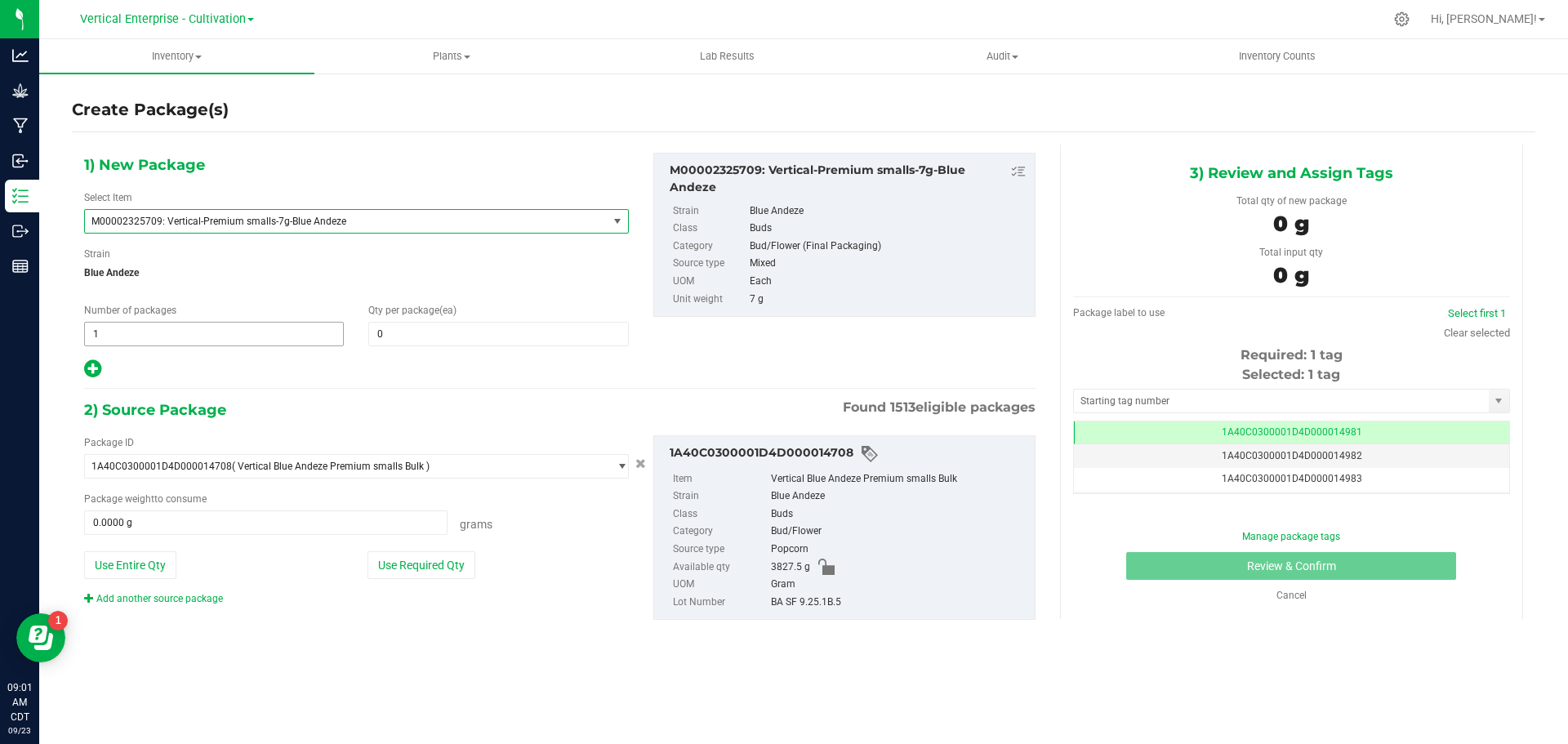
click at [152, 332] on span "1 1" at bounding box center [214, 334] width 260 height 24
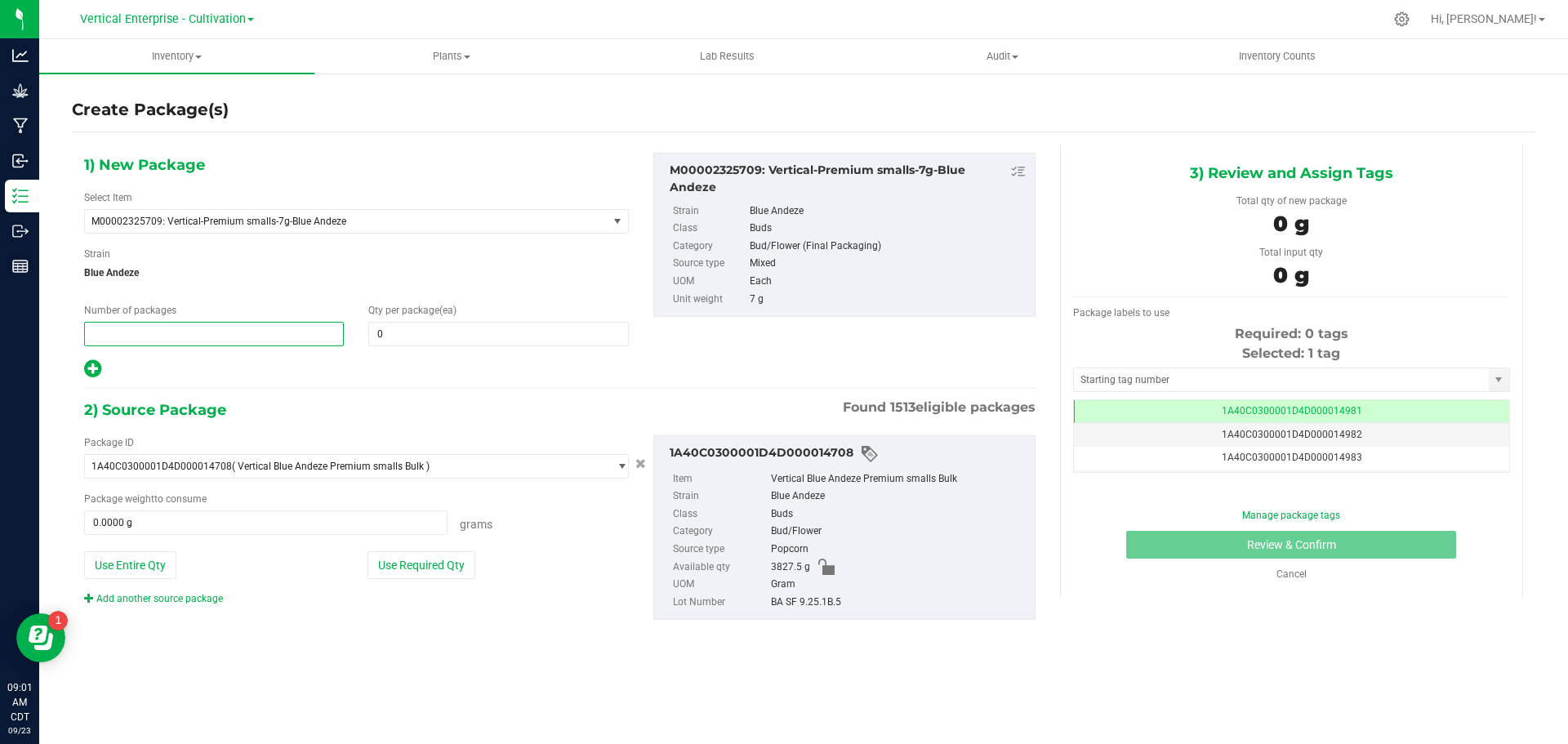
type input "2"
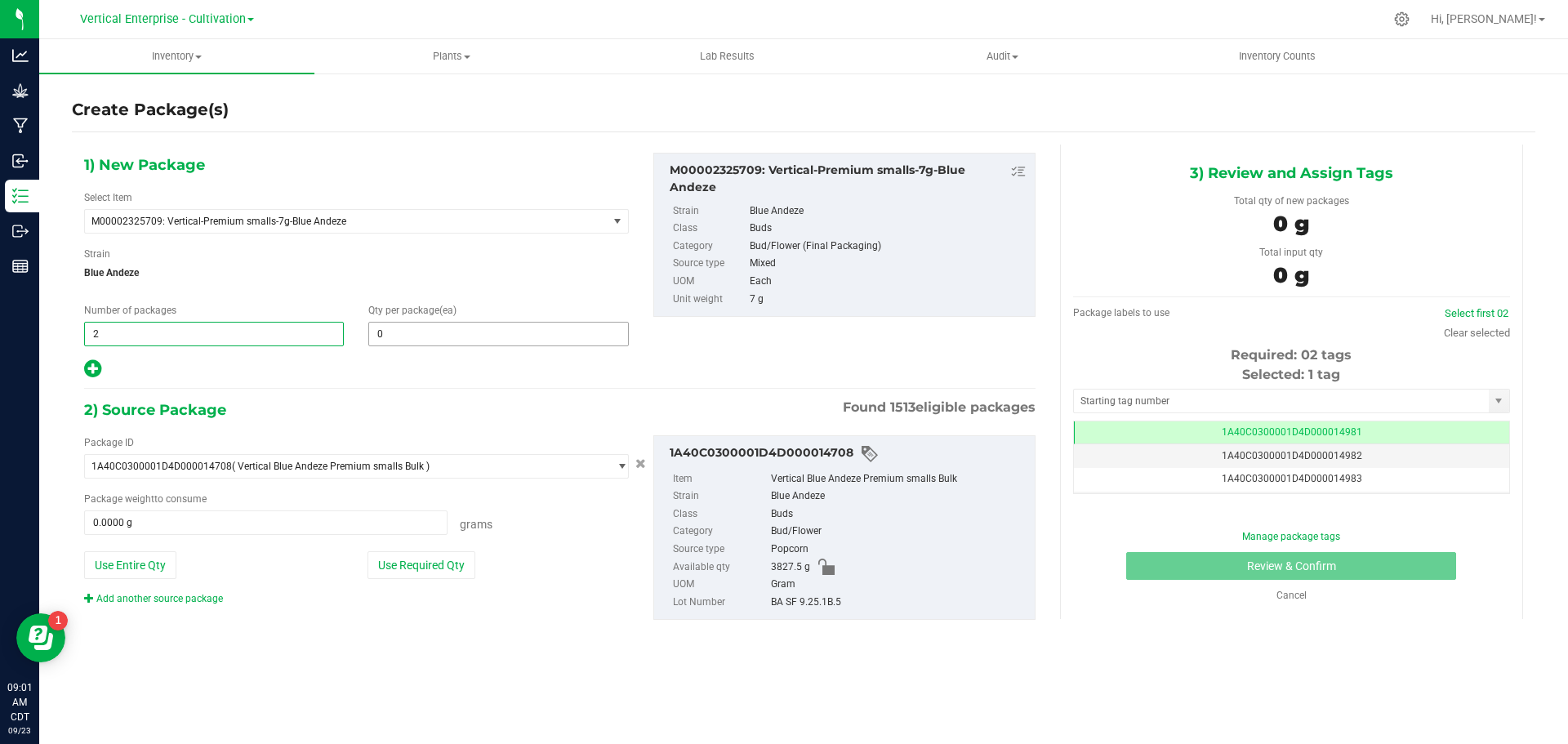
type input "2"
click at [442, 340] on span at bounding box center [498, 334] width 260 height 24
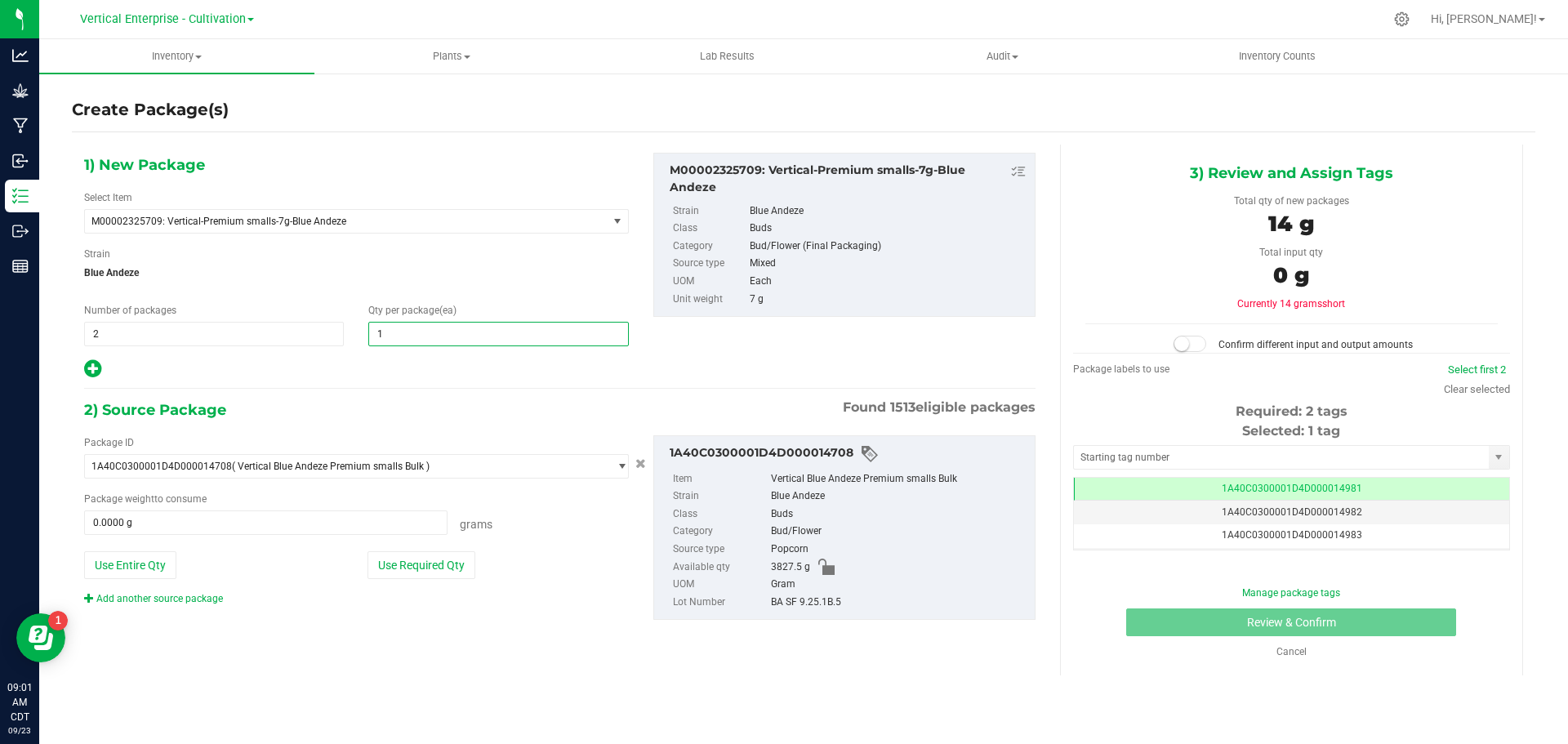
type input "18"
click at [421, 559] on button "Use Required Qty" at bounding box center [421, 566] width 108 height 28
type input "252.0000 g"
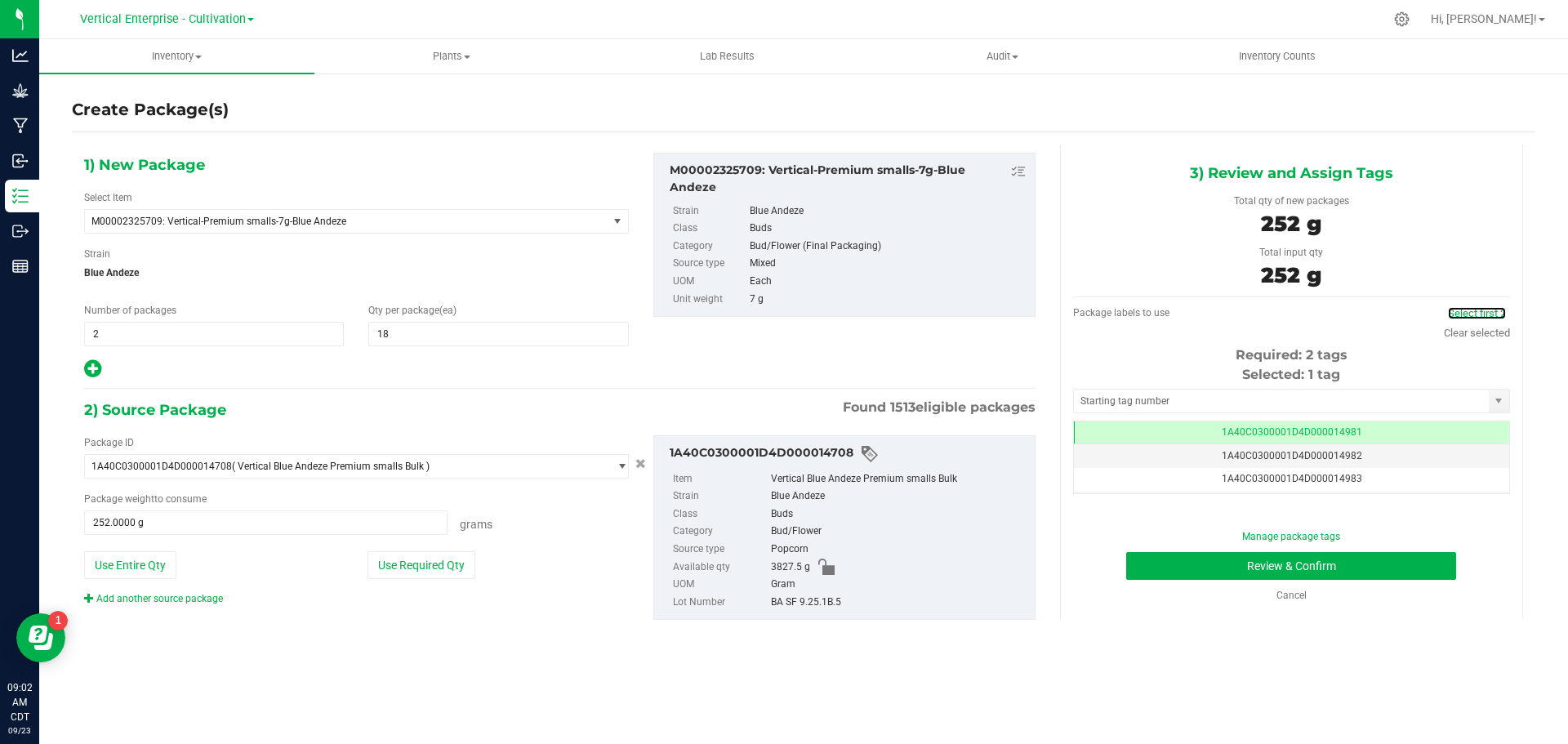
click at [1480, 318] on link "Select first 2" at bounding box center [1477, 313] width 58 height 12
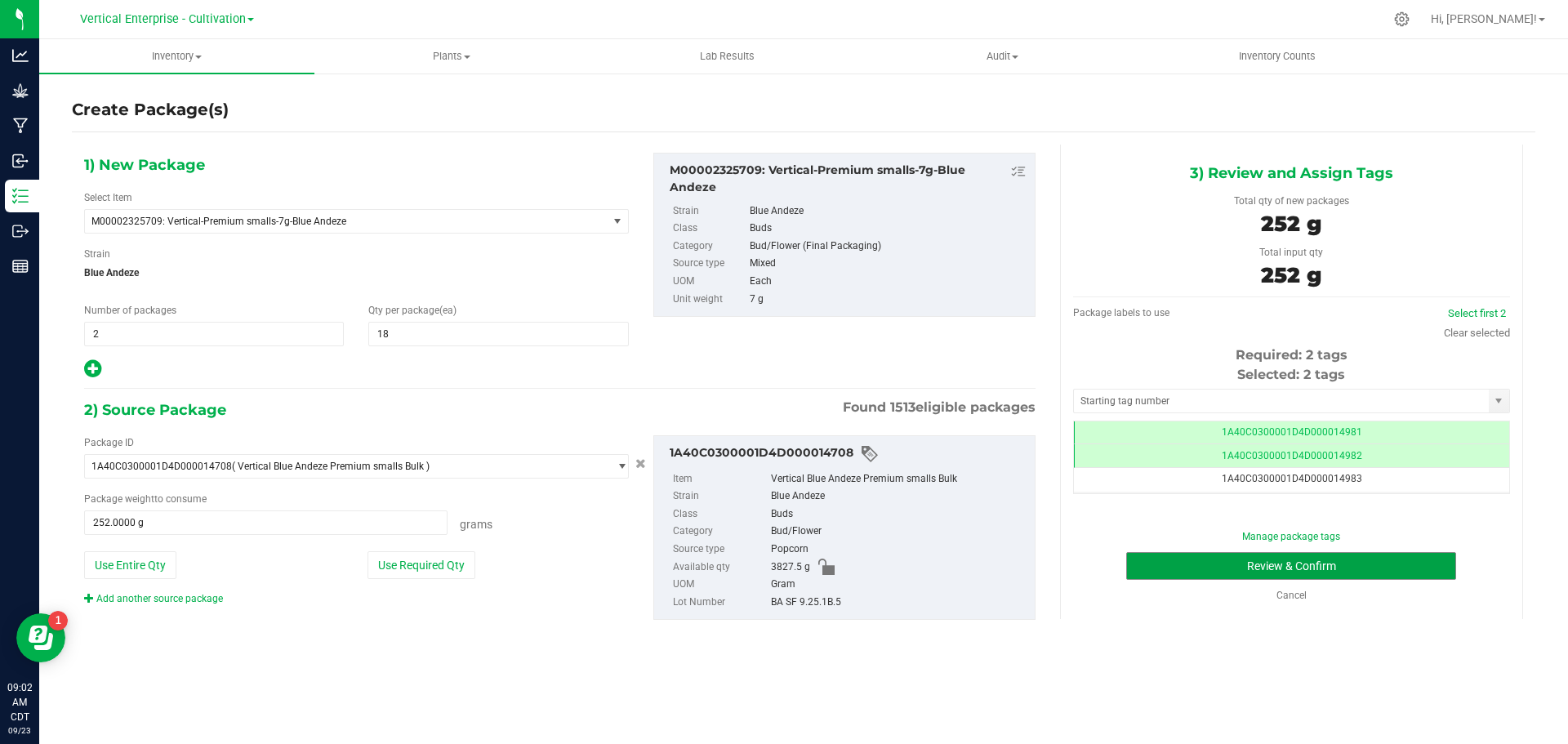
click at [1382, 572] on button "Review & Confirm" at bounding box center [1290, 566] width 330 height 28
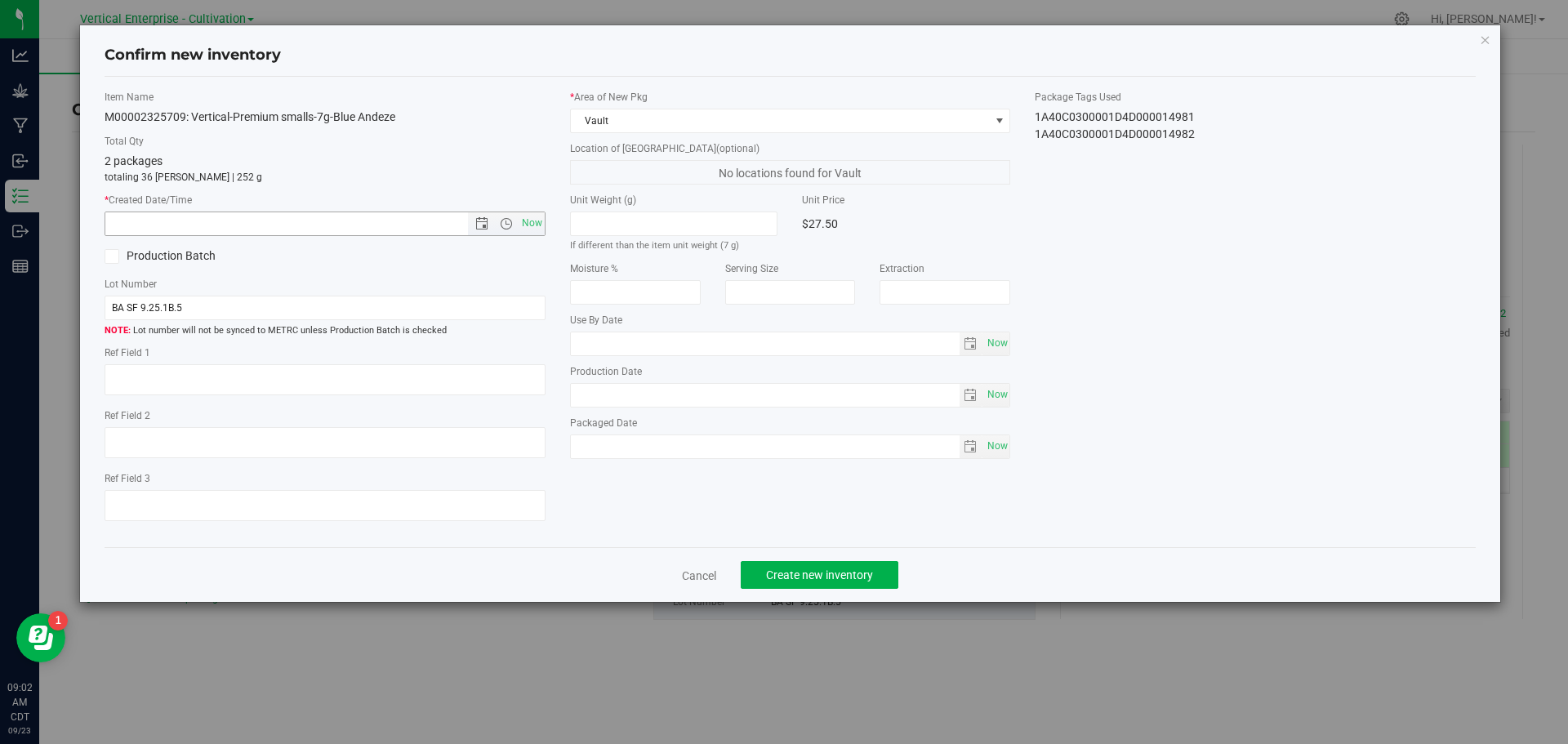
click at [537, 218] on span "Now" at bounding box center [531, 223] width 28 height 23
type input "9/23/2025 9:02 AM"
click at [884, 578] on button "Create new inventory" at bounding box center [820, 576] width 158 height 28
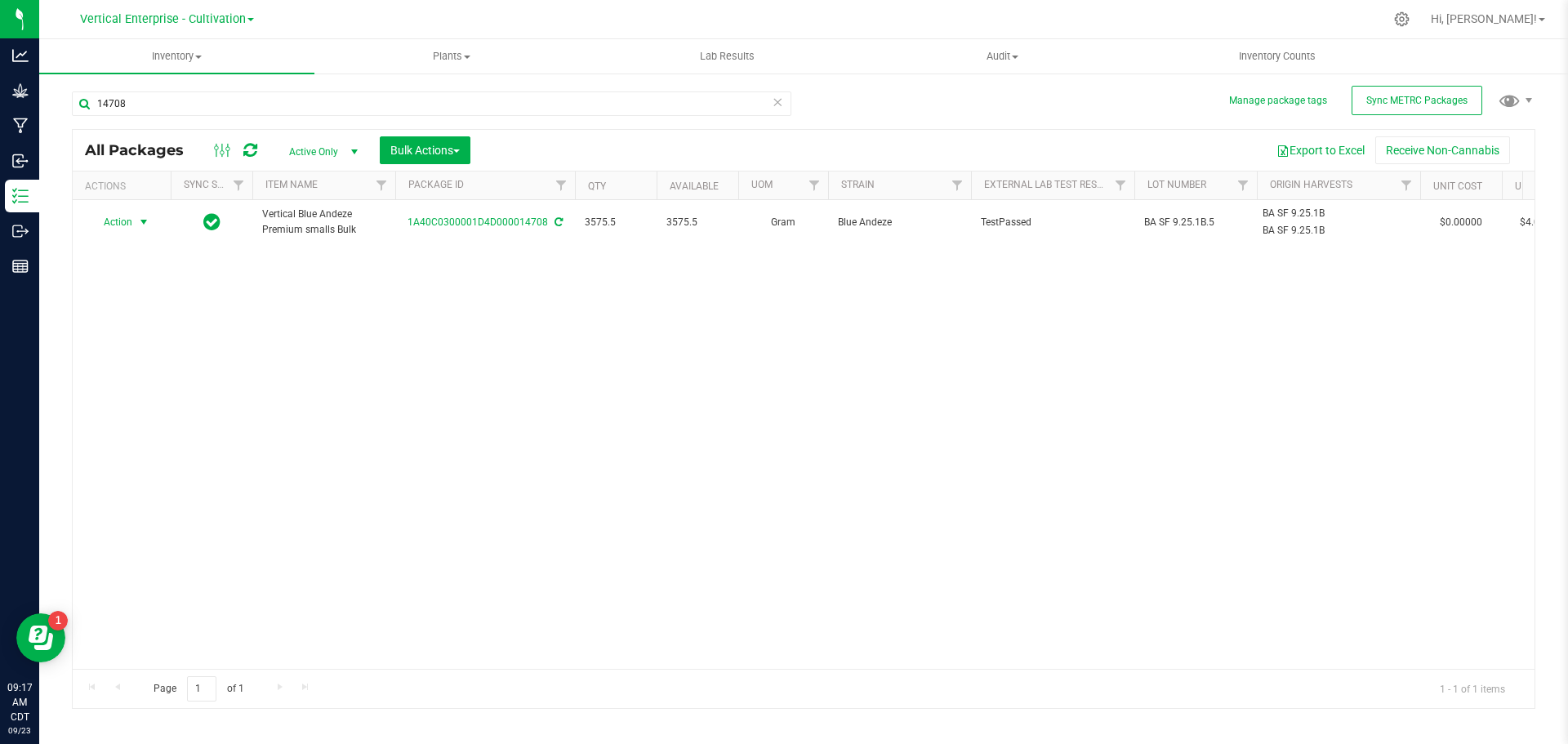
click at [116, 223] on span "Action" at bounding box center [111, 222] width 44 height 23
click at [131, 270] on li "Create package" at bounding box center [142, 273] width 103 height 24
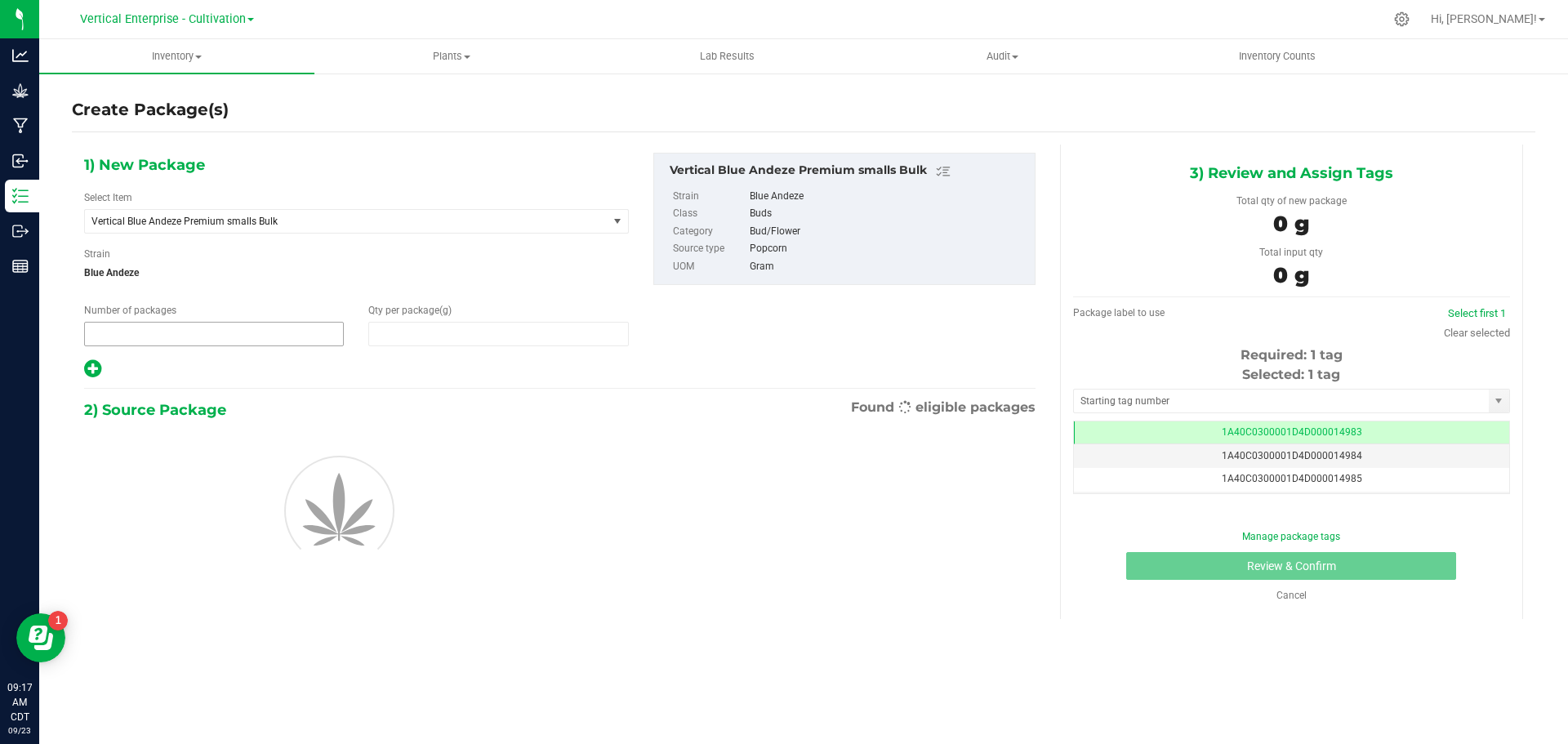
type input "1"
type input "0.0000"
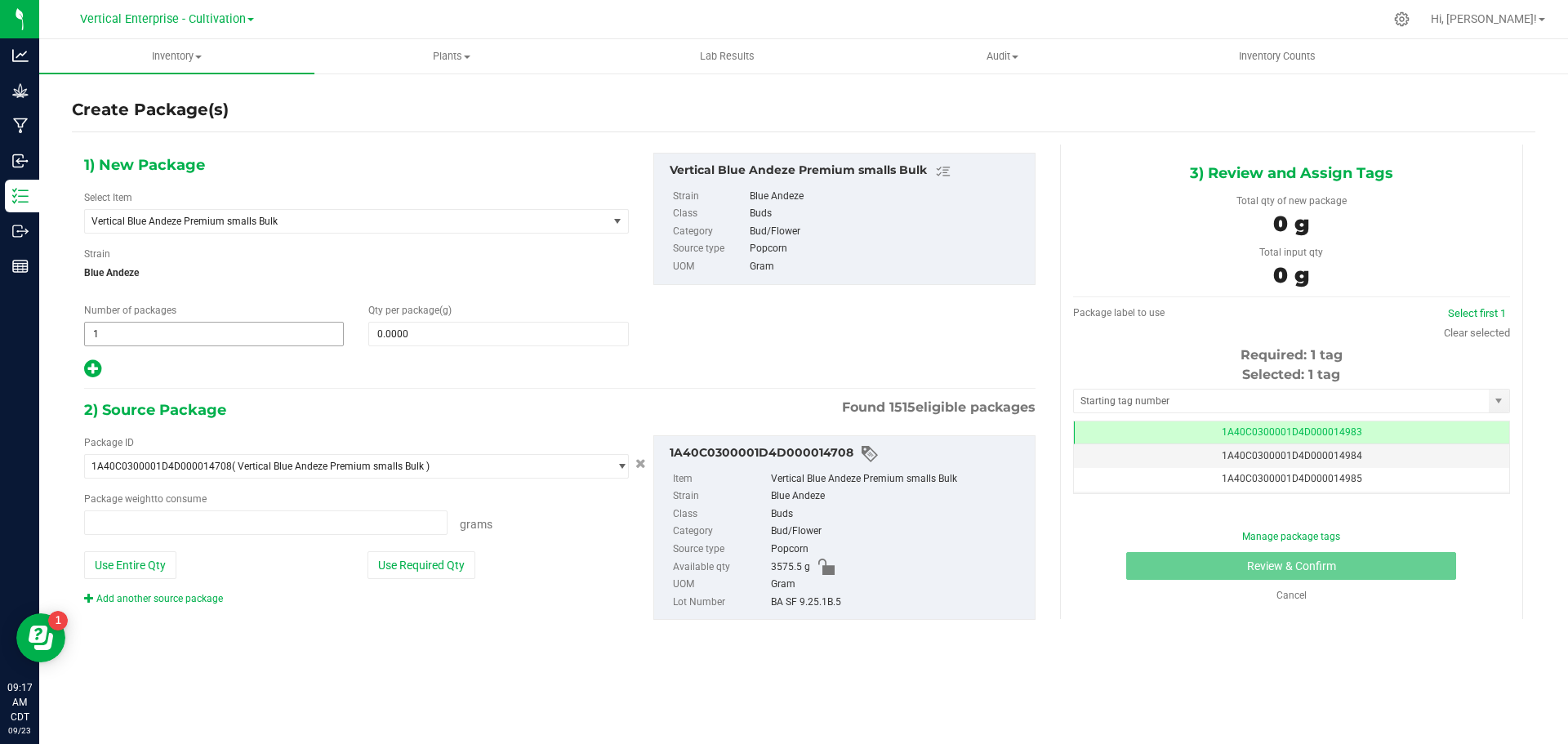
type input "0.0000 g"
click at [218, 216] on span "Vertical Blue Andeze Premium smalls Bulk" at bounding box center [335, 222] width 489 height 11
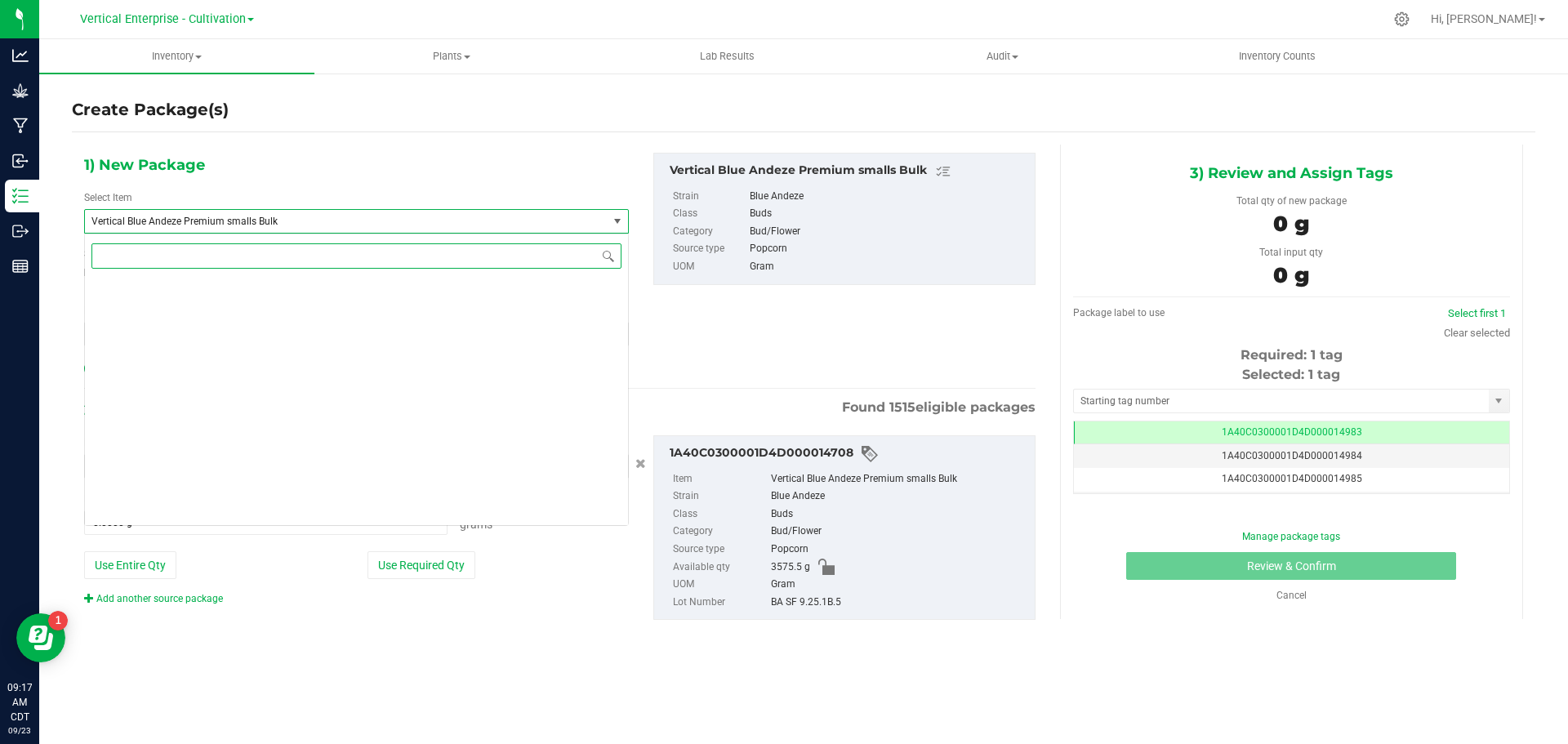
scroll to position [43307, 0]
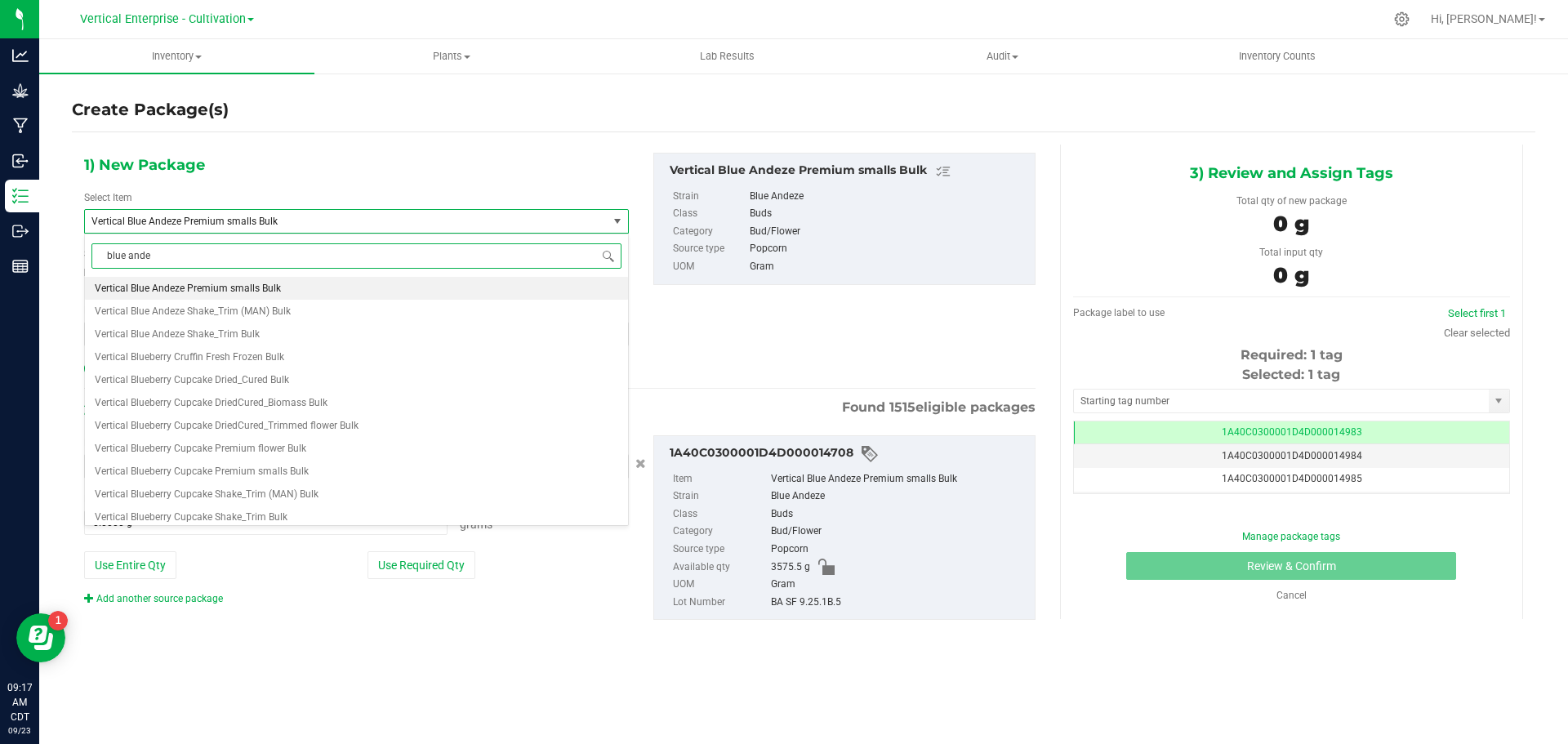
type input "blue andez"
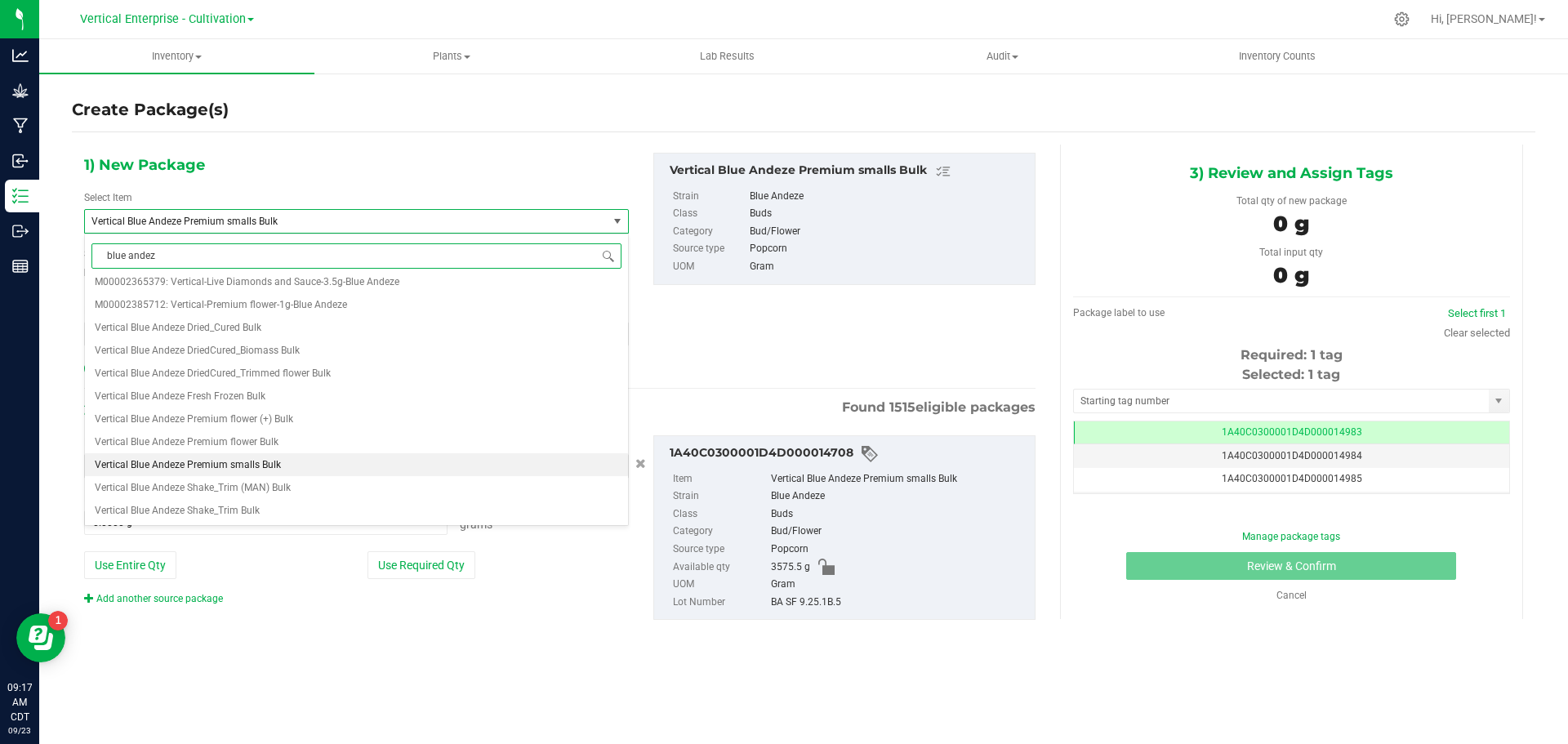
scroll to position [0, 0]
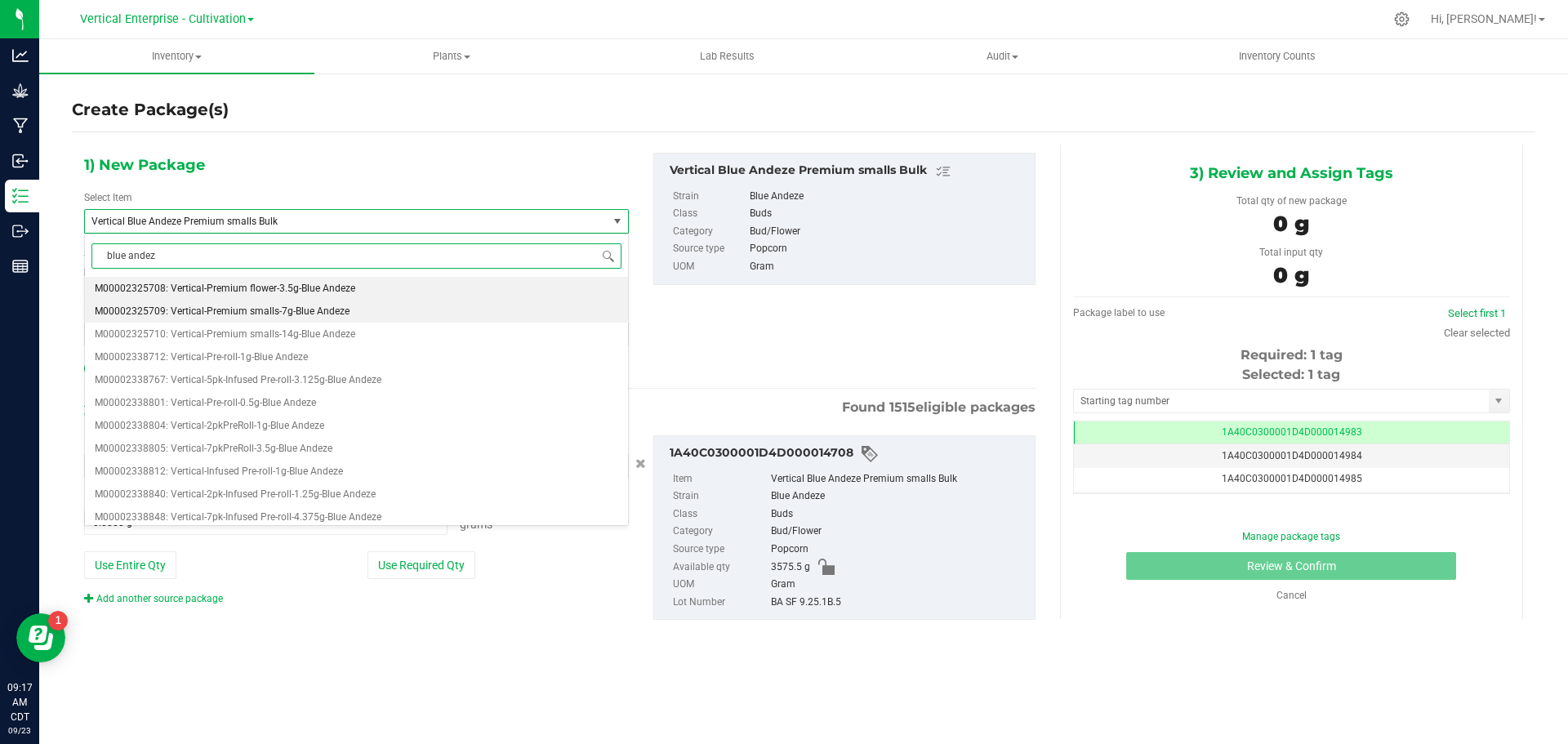
click at [193, 311] on span "M00002325709: Vertical-Premium smalls-7g-Blue Andeze" at bounding box center [222, 311] width 254 height 11
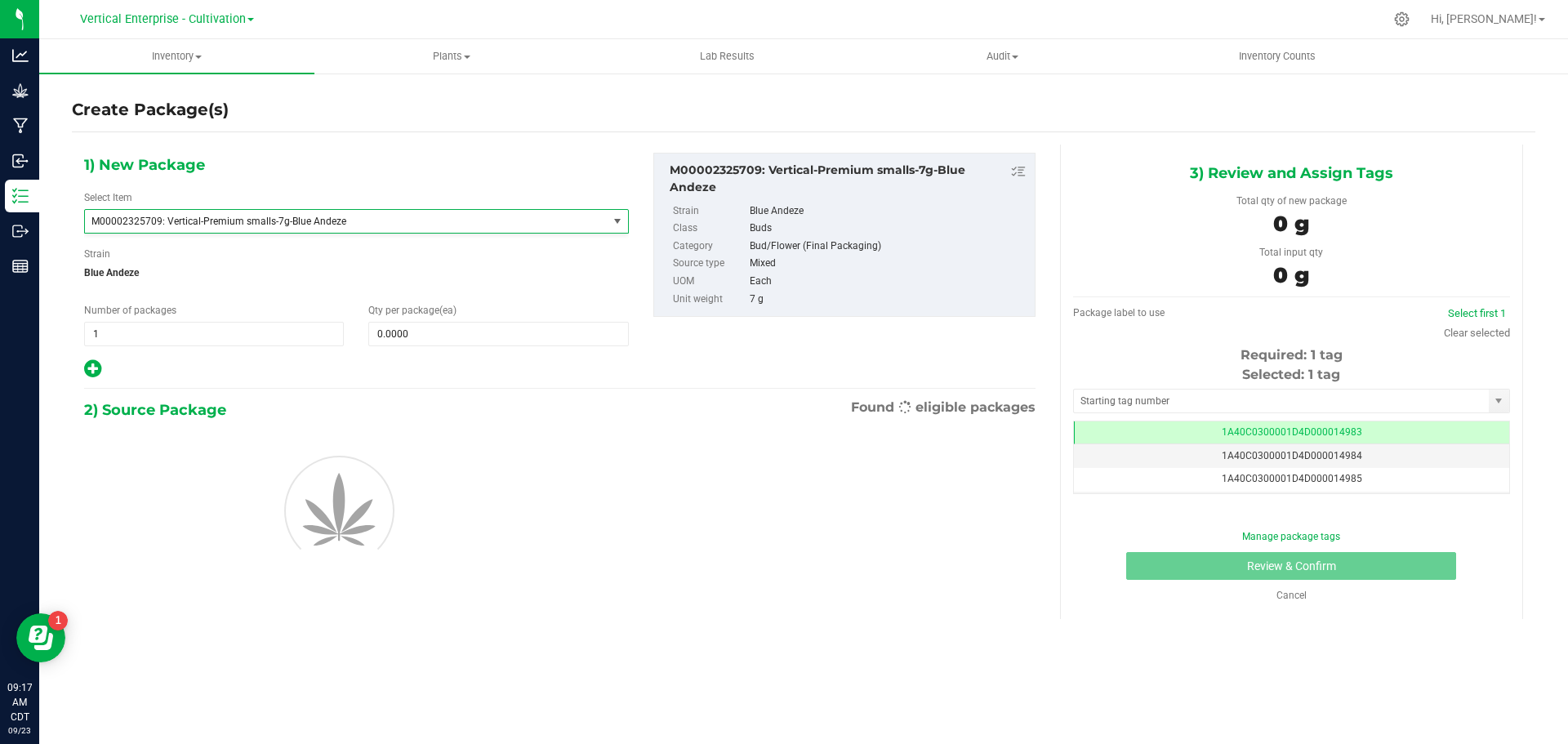
type input "0"
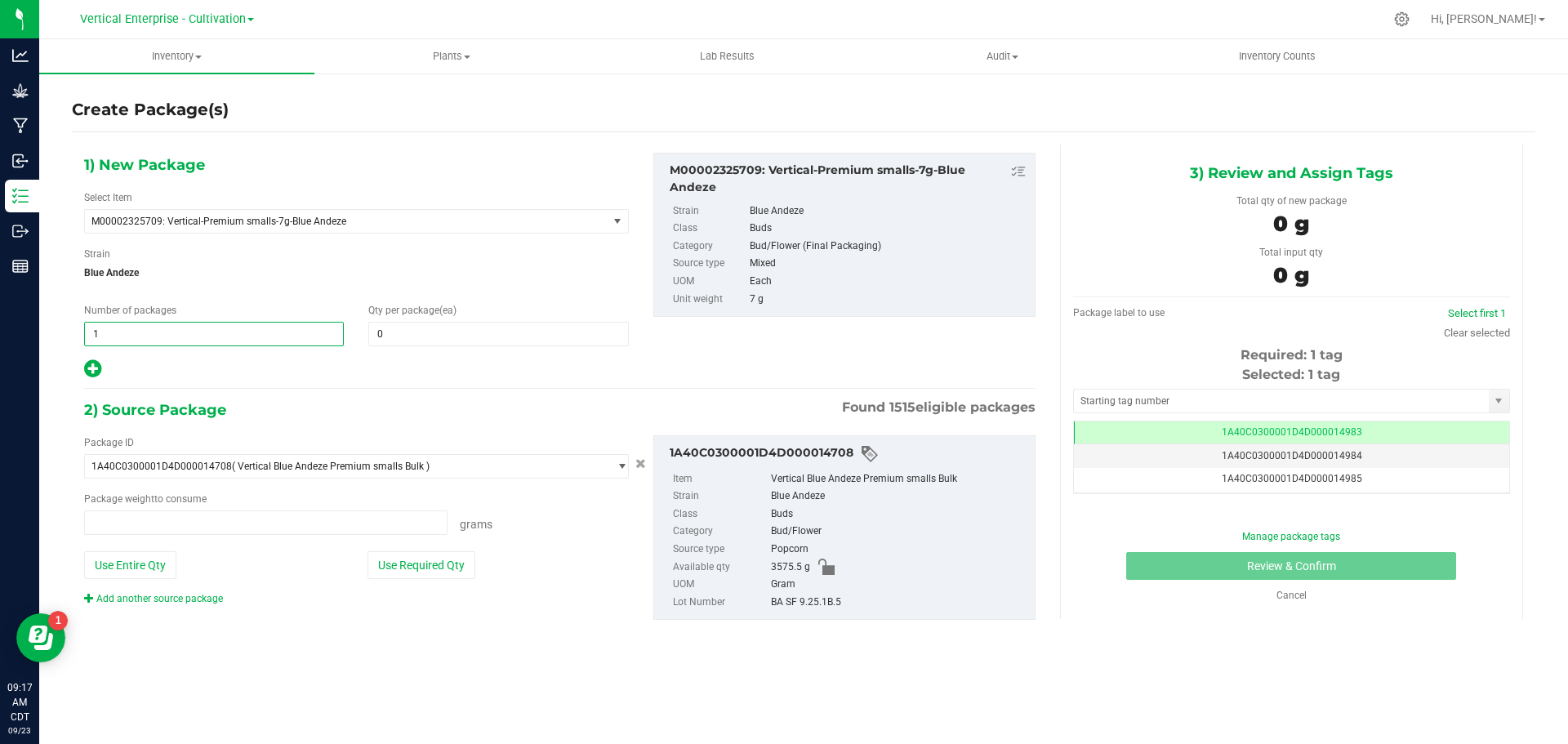
type input "0.0000 g"
drag, startPoint x: 131, startPoint y: 341, endPoint x: 63, endPoint y: 342, distance: 68.0
click at [63, 342] on div "Create Package(s) 1) New Package Select Item M00002325709: Vertical-Premium sma…" at bounding box center [804, 328] width 1529 height 511
type input "2"
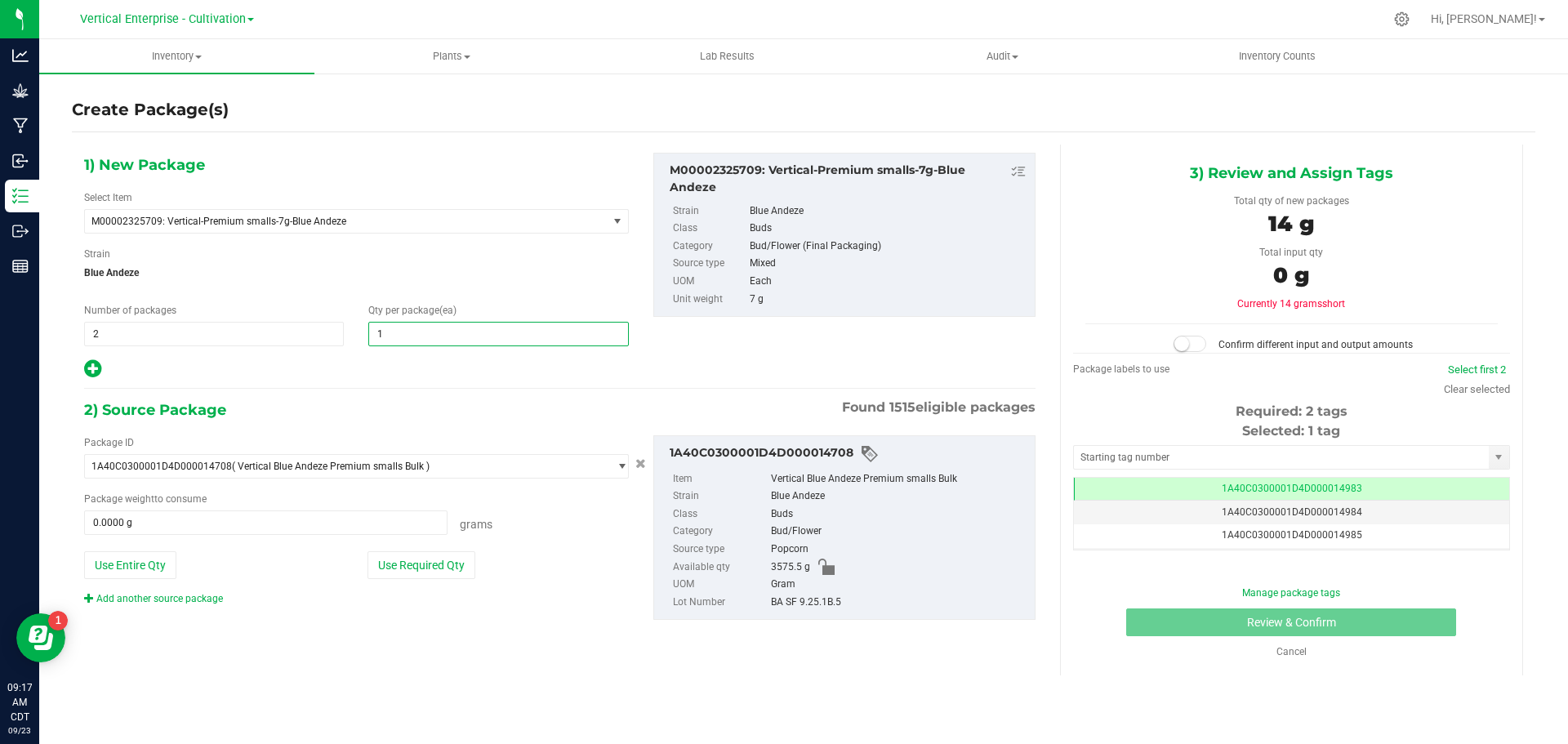
type input "18"
click at [376, 566] on button "Use Required Qty" at bounding box center [421, 566] width 108 height 28
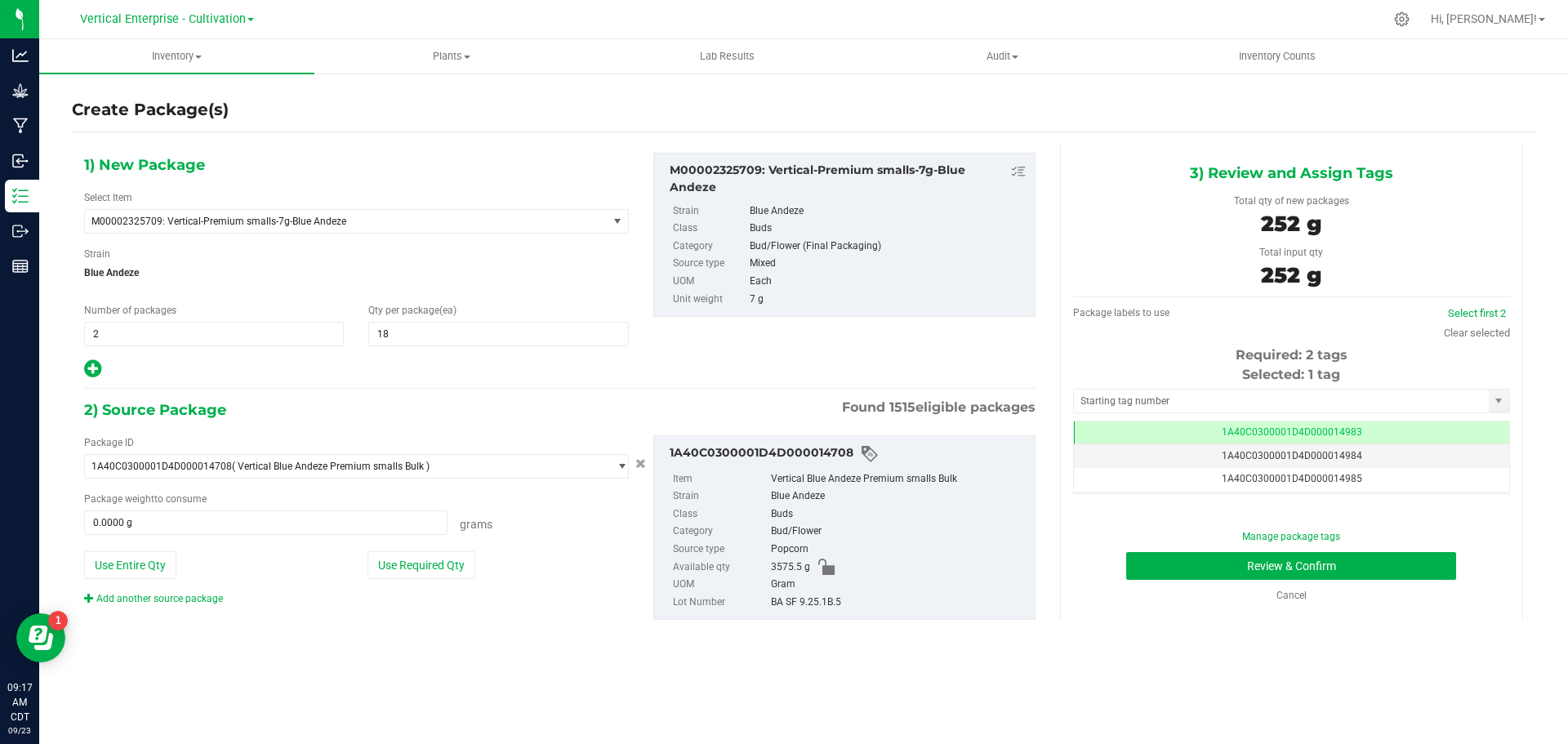
type input "252.0000 g"
click at [1491, 312] on link "Select first 2" at bounding box center [1477, 313] width 58 height 12
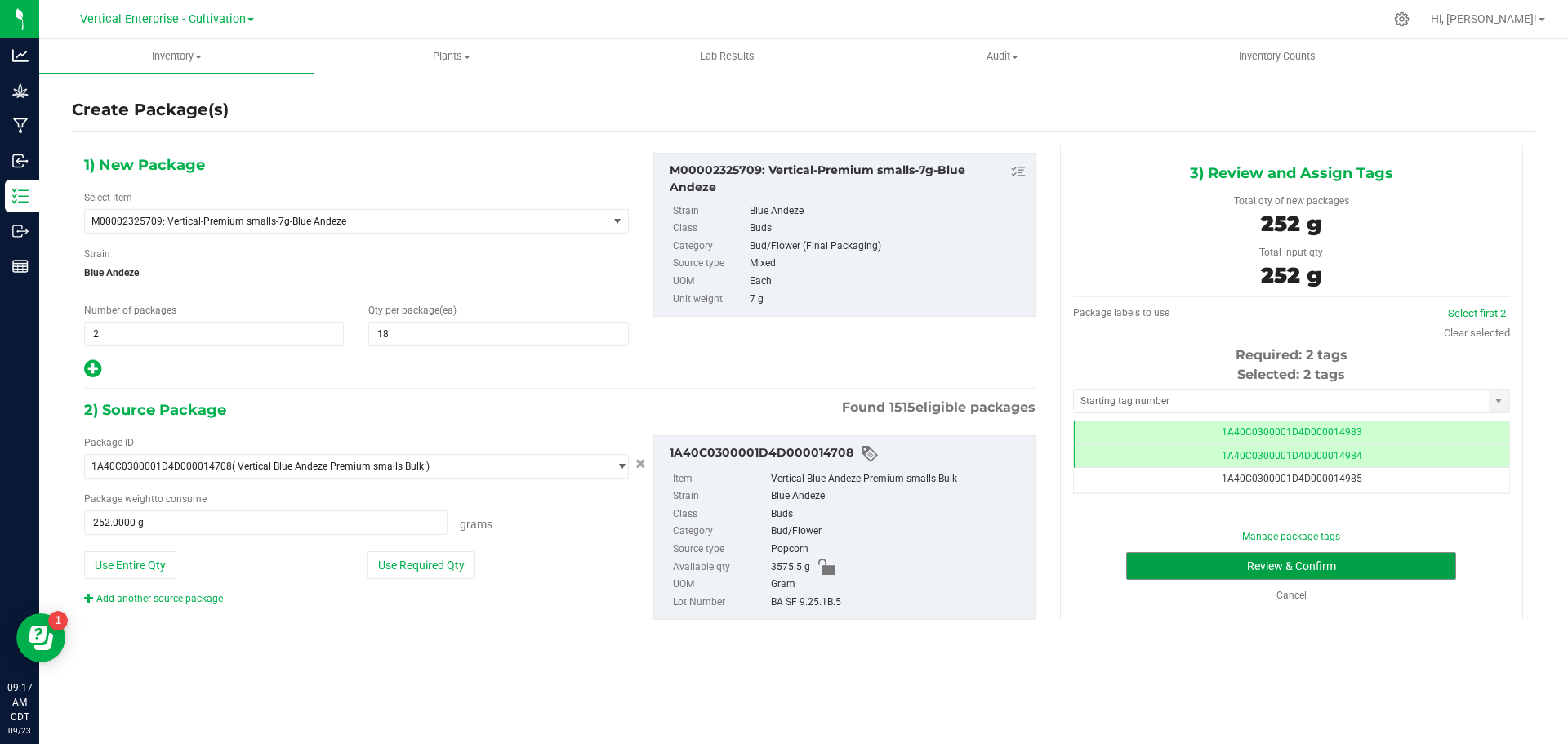
click at [1343, 557] on button "Review & Confirm" at bounding box center [1290, 566] width 330 height 28
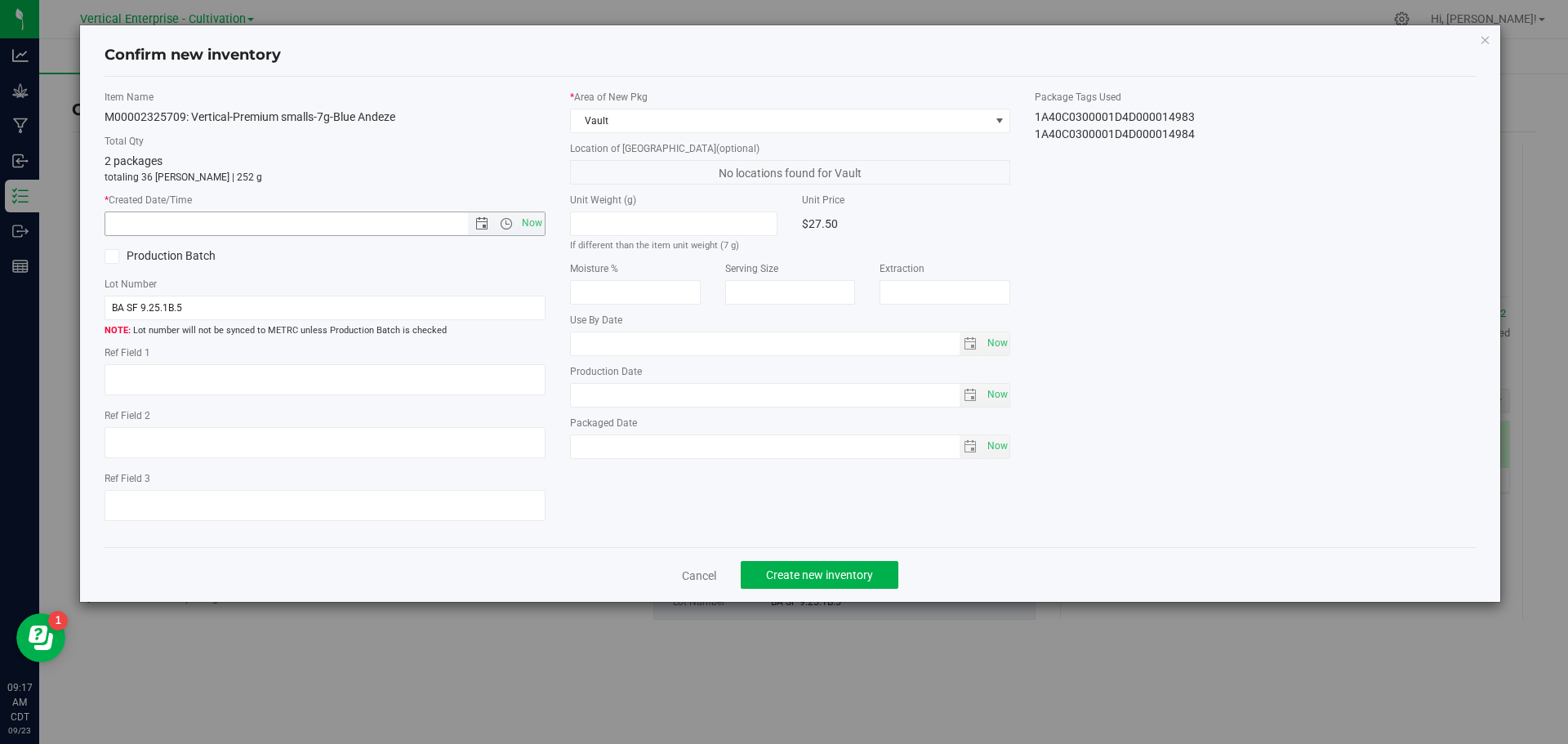
click at [535, 223] on span "Now" at bounding box center [531, 223] width 28 height 23
type input "9/23/2025 9:17 AM"
click at [886, 570] on button "Create new inventory" at bounding box center [820, 576] width 158 height 28
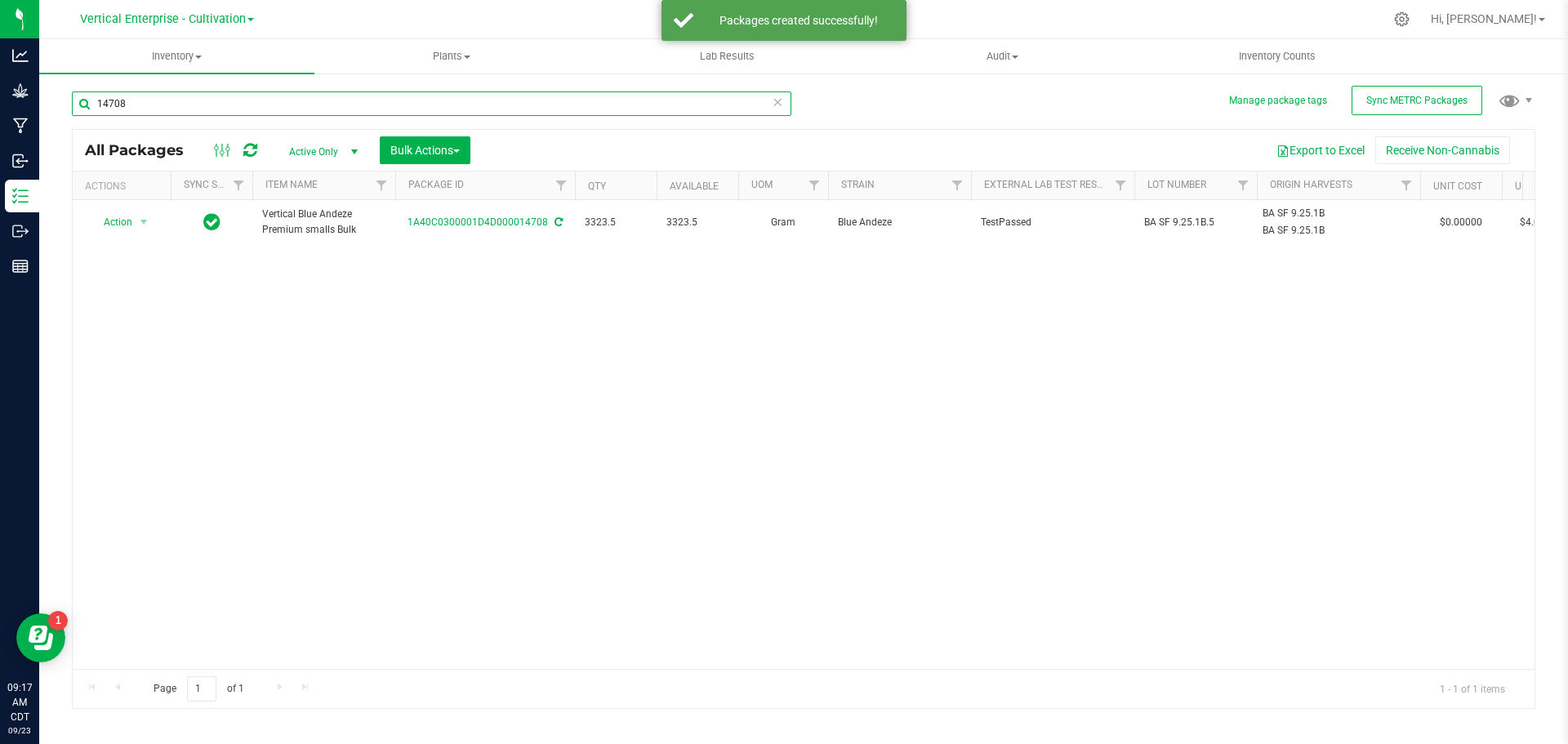
click at [235, 108] on input "14708" at bounding box center [432, 103] width 719 height 24
type input "1"
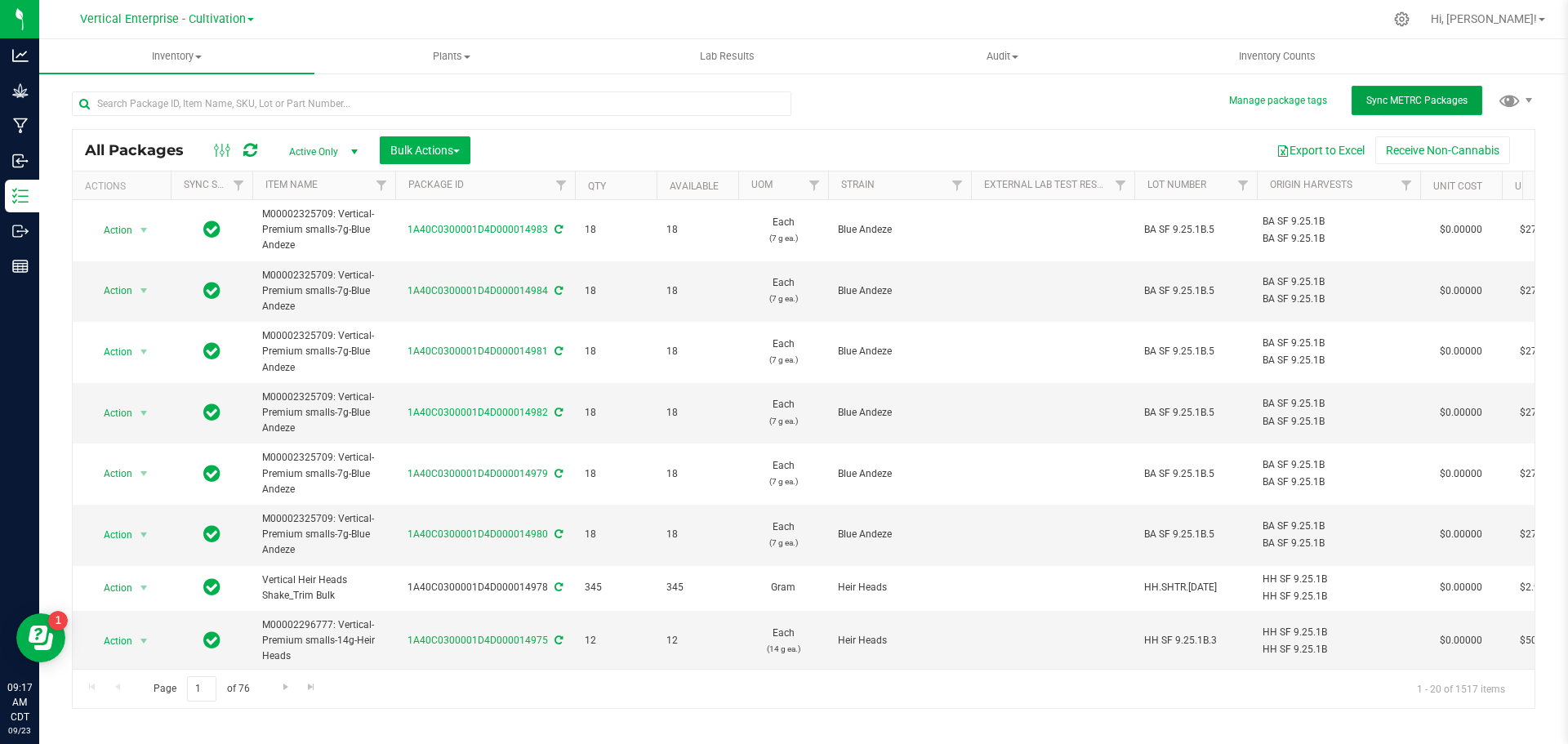
click at [1444, 88] on button "Sync METRC Packages" at bounding box center [1416, 100] width 131 height 29
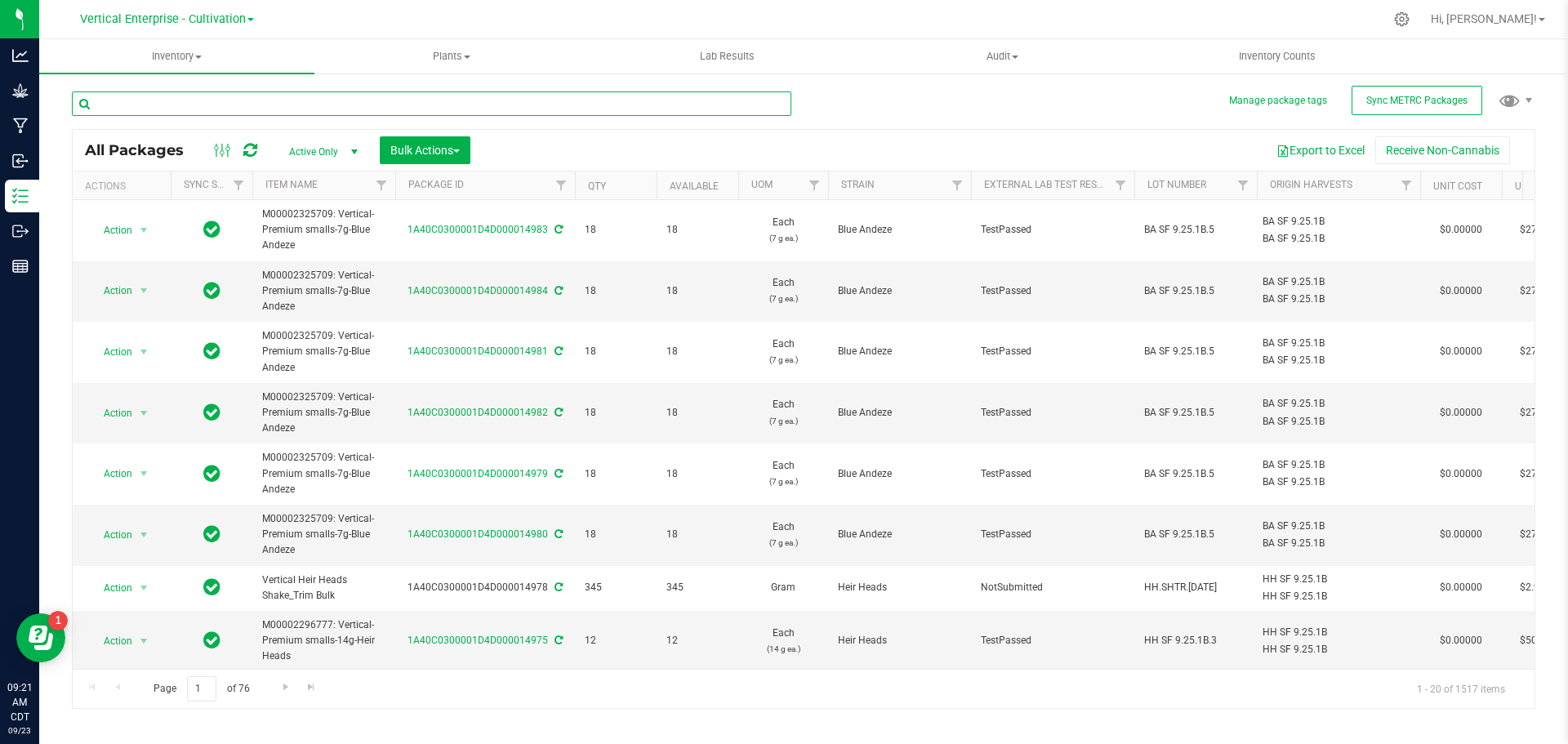
click at [292, 110] on input "text" at bounding box center [432, 103] width 719 height 24
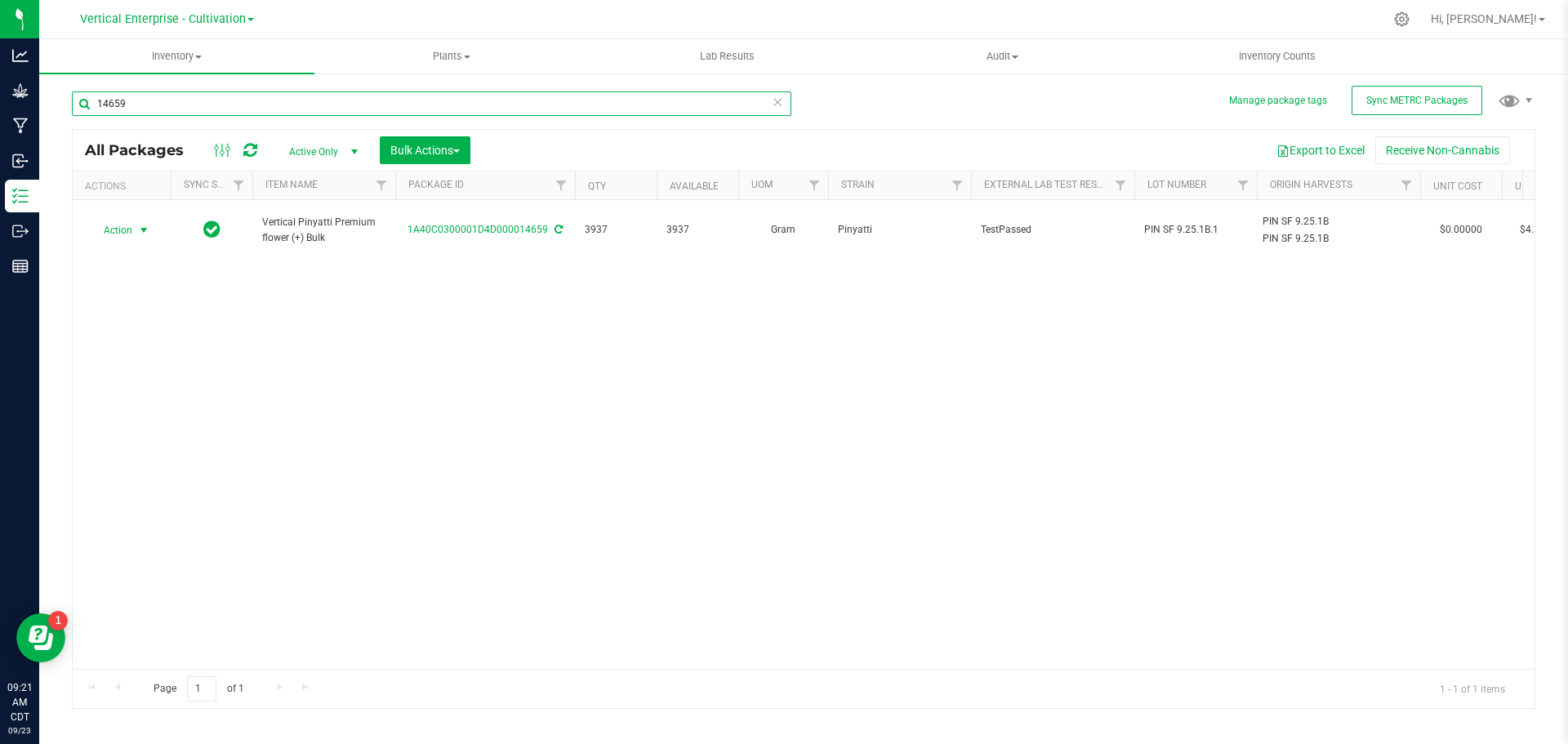
type input "14659"
click at [125, 226] on span "Action" at bounding box center [111, 230] width 44 height 23
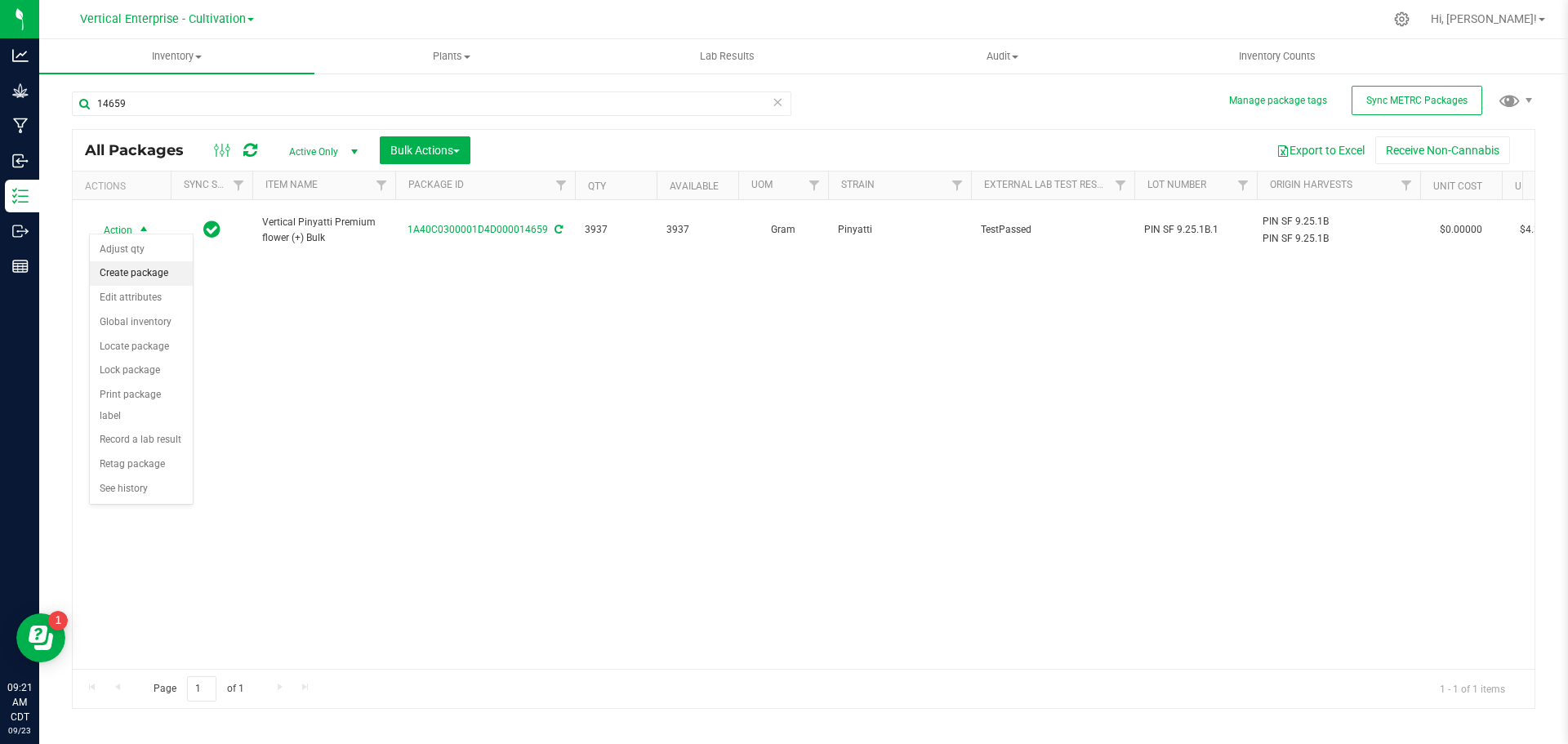
click at [126, 273] on li "Create package" at bounding box center [142, 273] width 103 height 24
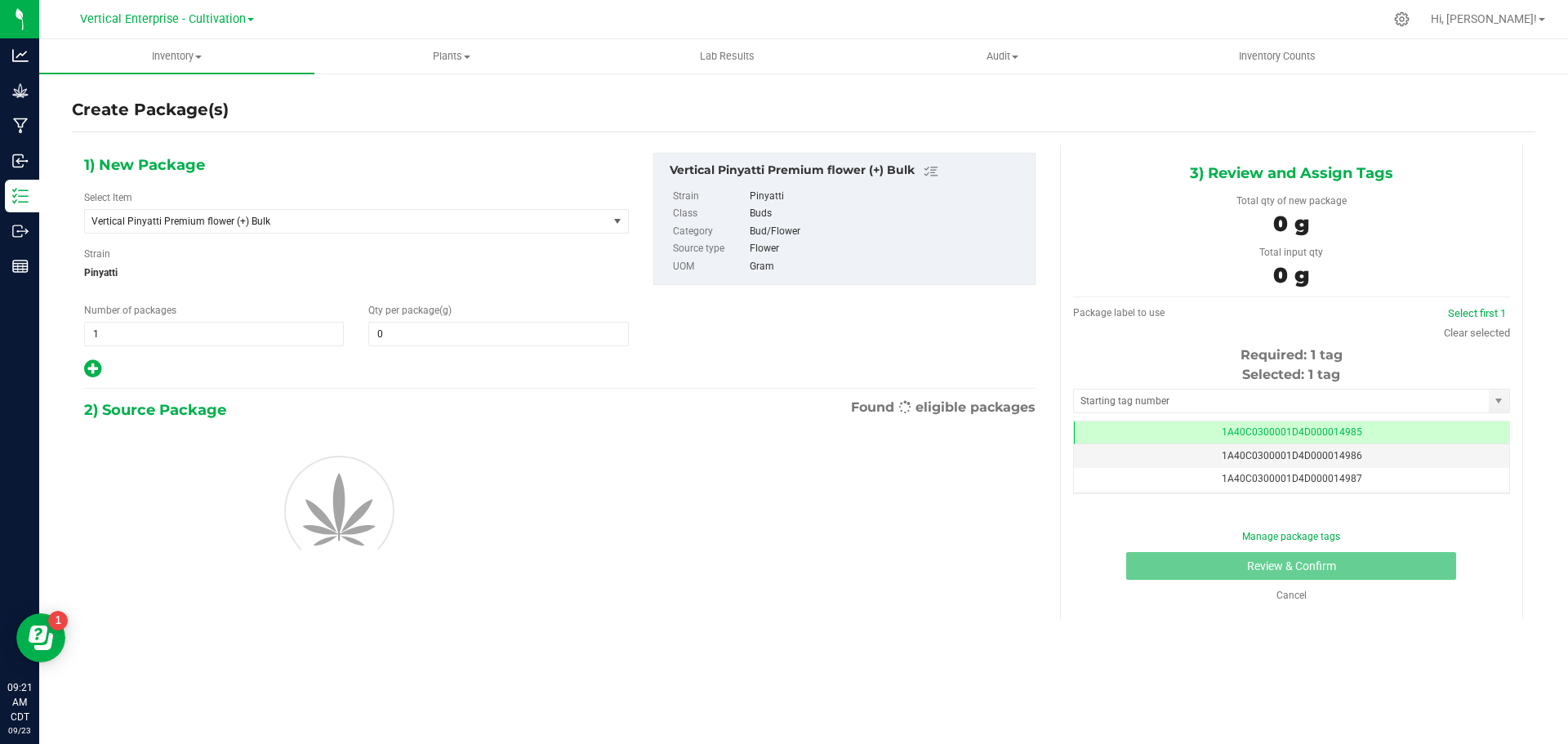
type input "0.0000"
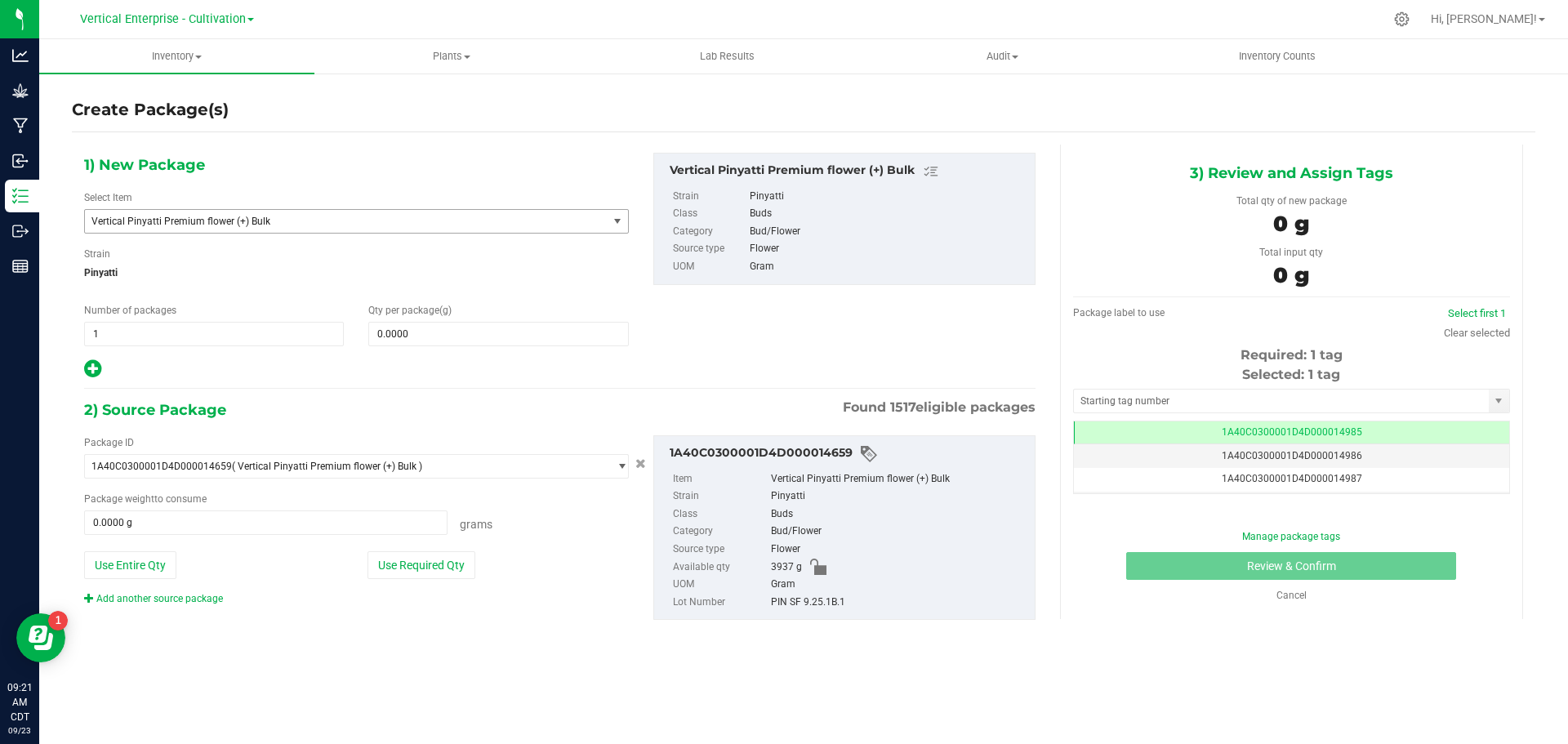
click at [250, 229] on span "Vertical Pinyatti Premium flower (+) Bulk" at bounding box center [346, 222] width 523 height 23
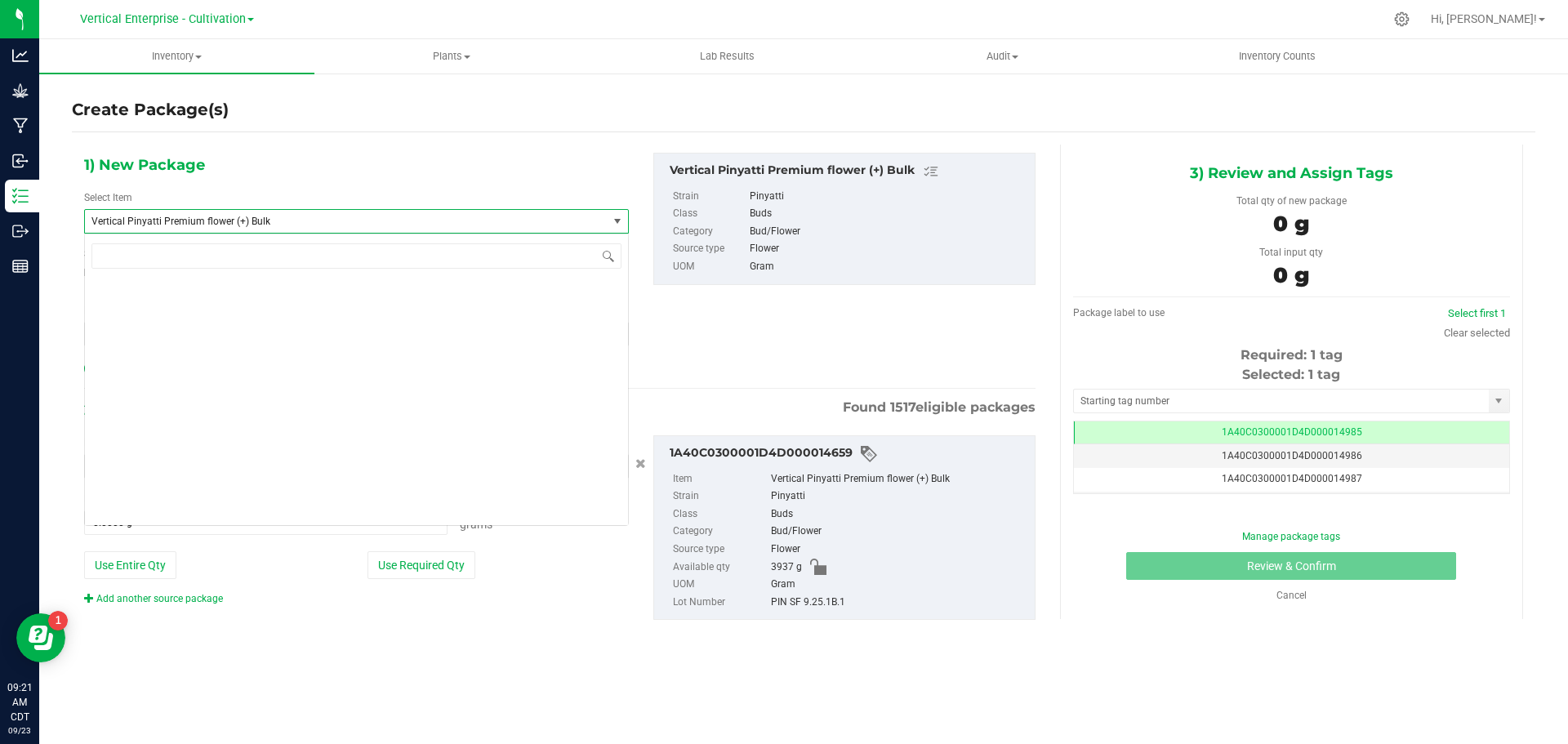
scroll to position [131364, 0]
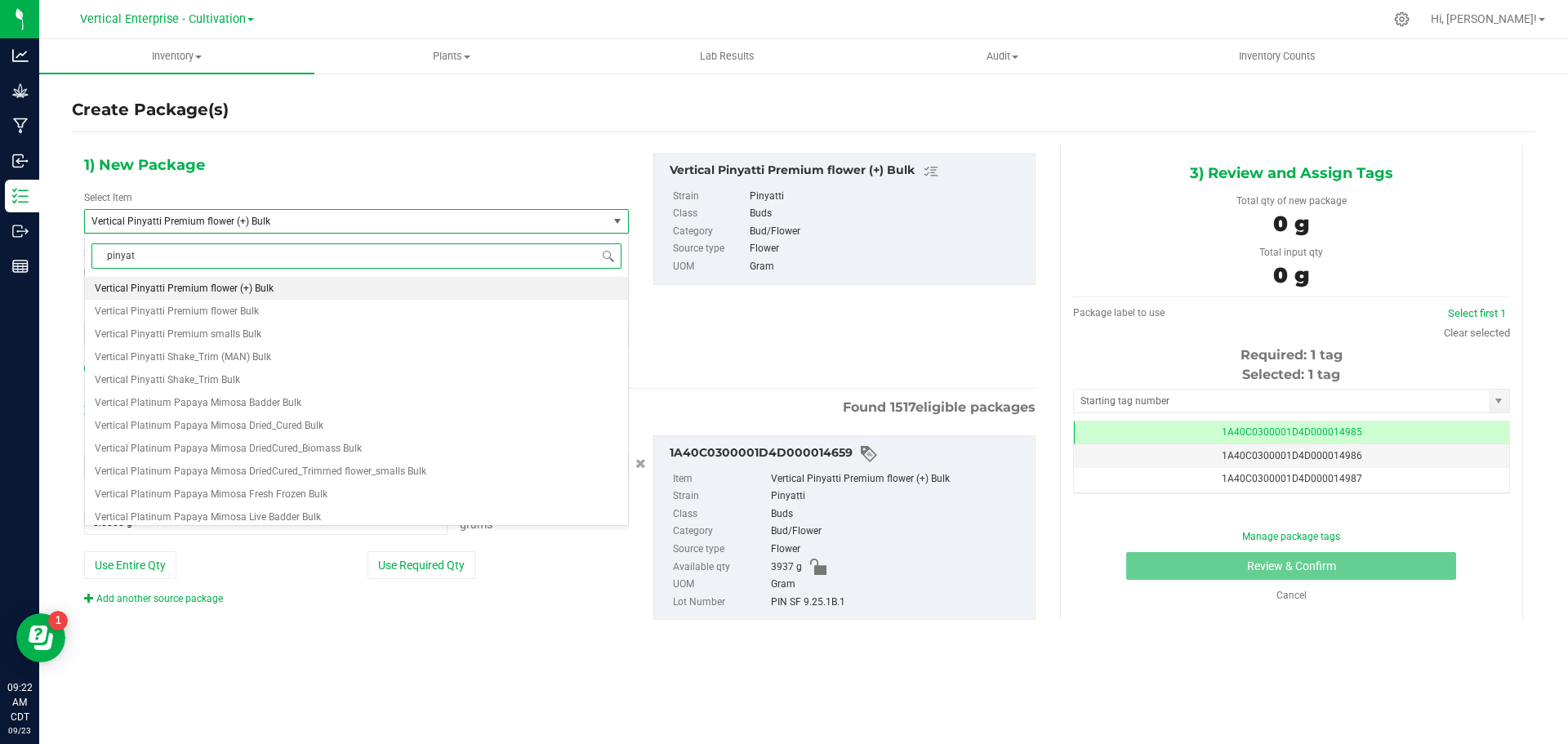
type input "pinyatt"
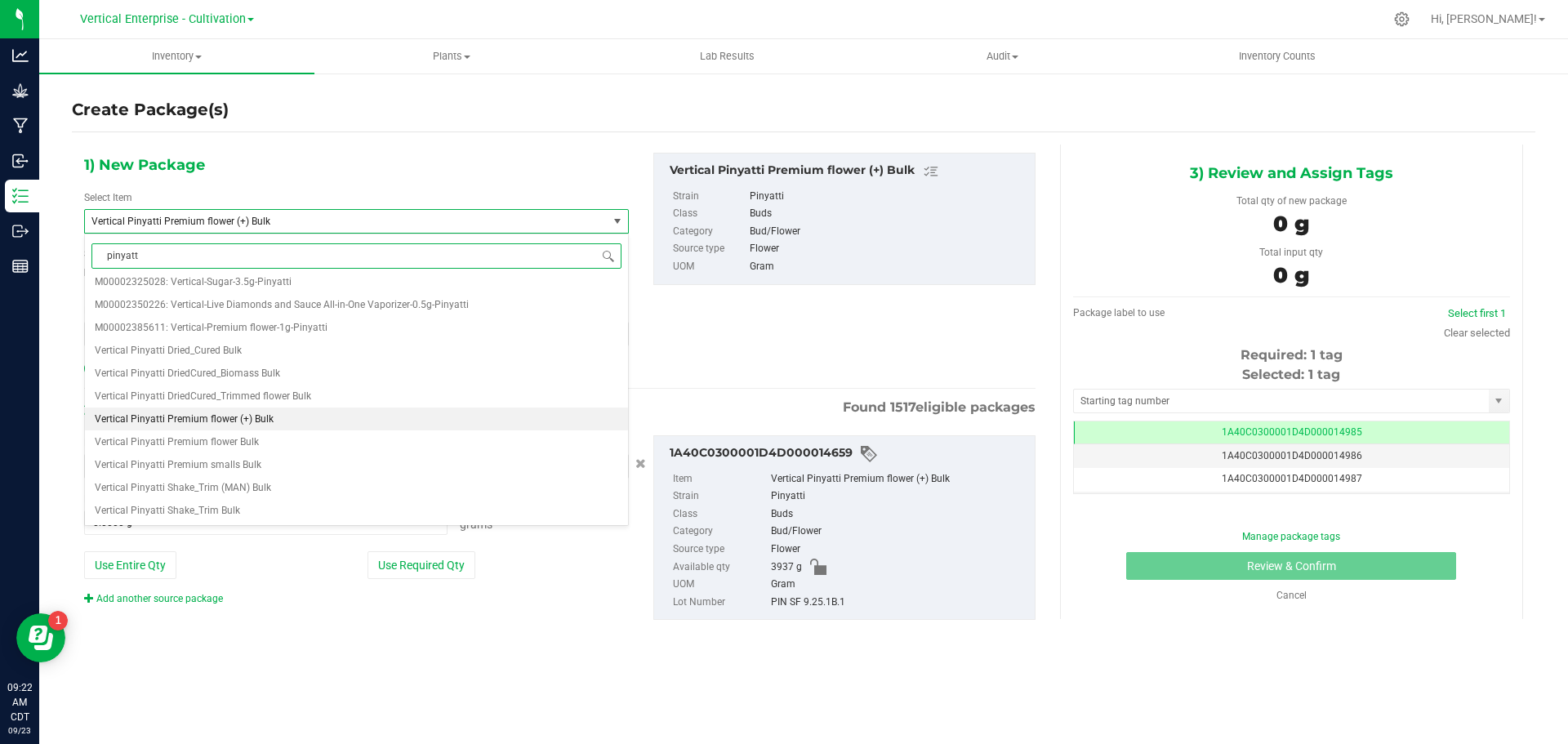
scroll to position [0, 0]
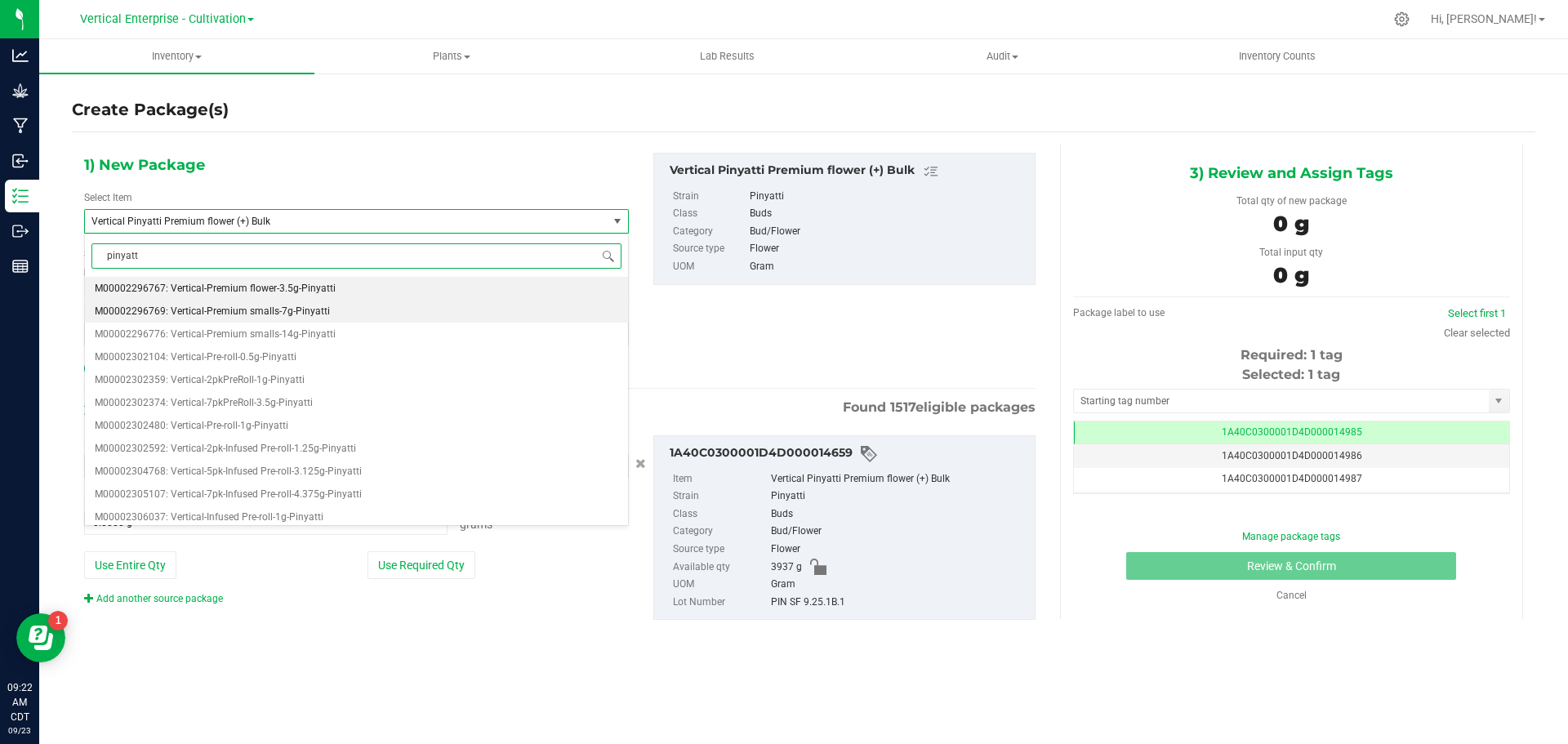
click at [237, 311] on span "M00002296769: Vertical-Premium smalls-7g-Pinyatti" at bounding box center [212, 311] width 235 height 11
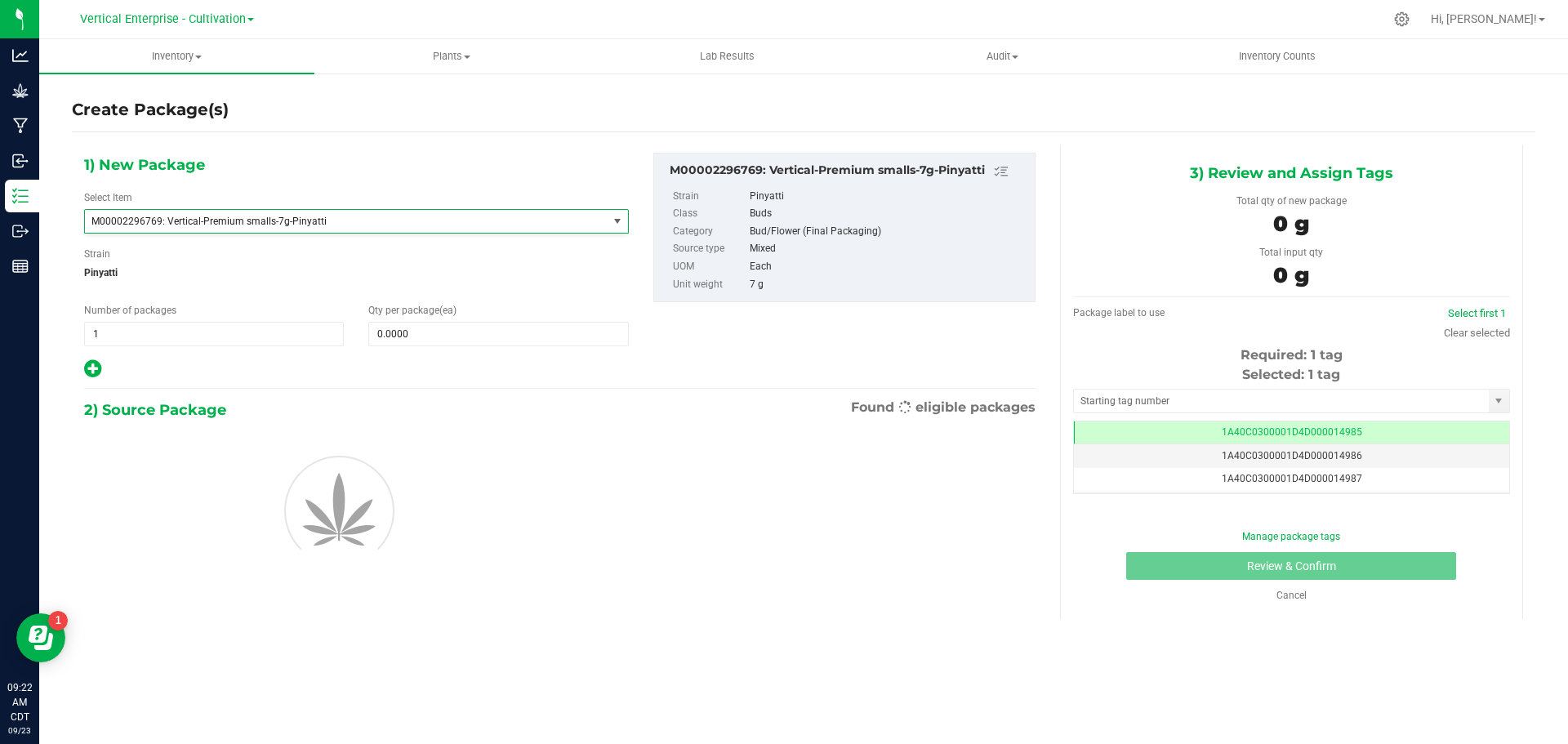
type input "0"
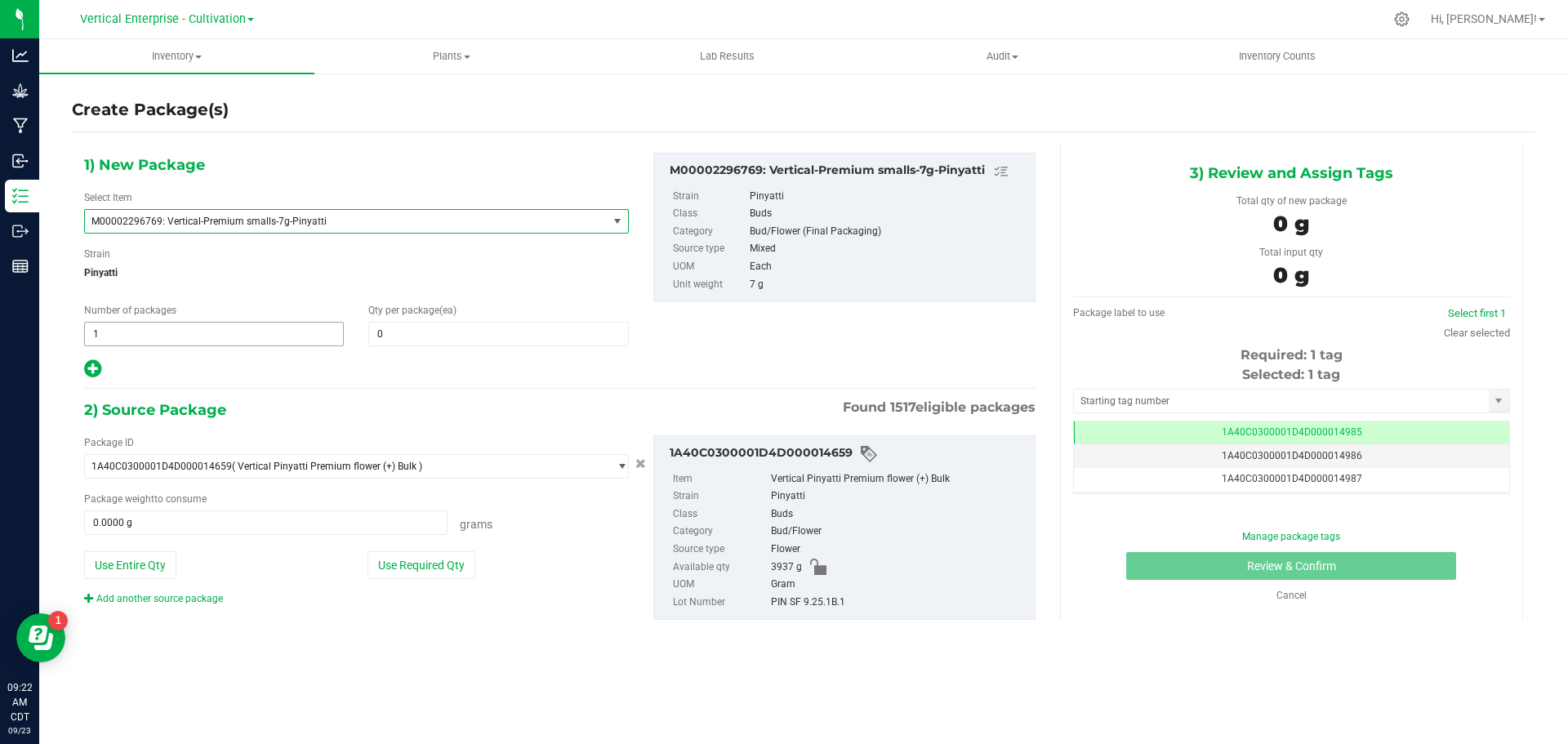
click at [167, 335] on span "1 1" at bounding box center [214, 334] width 260 height 24
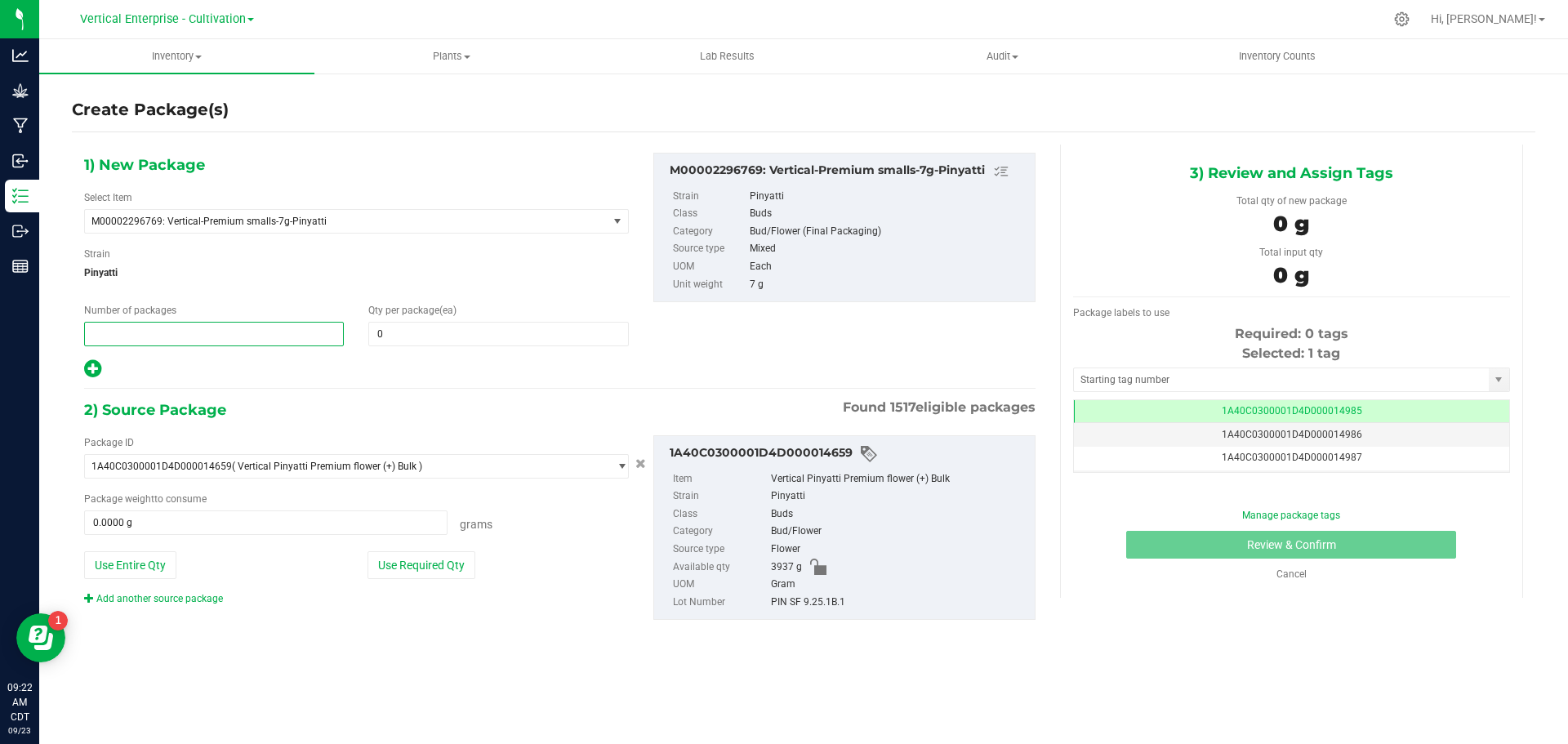
type input "3"
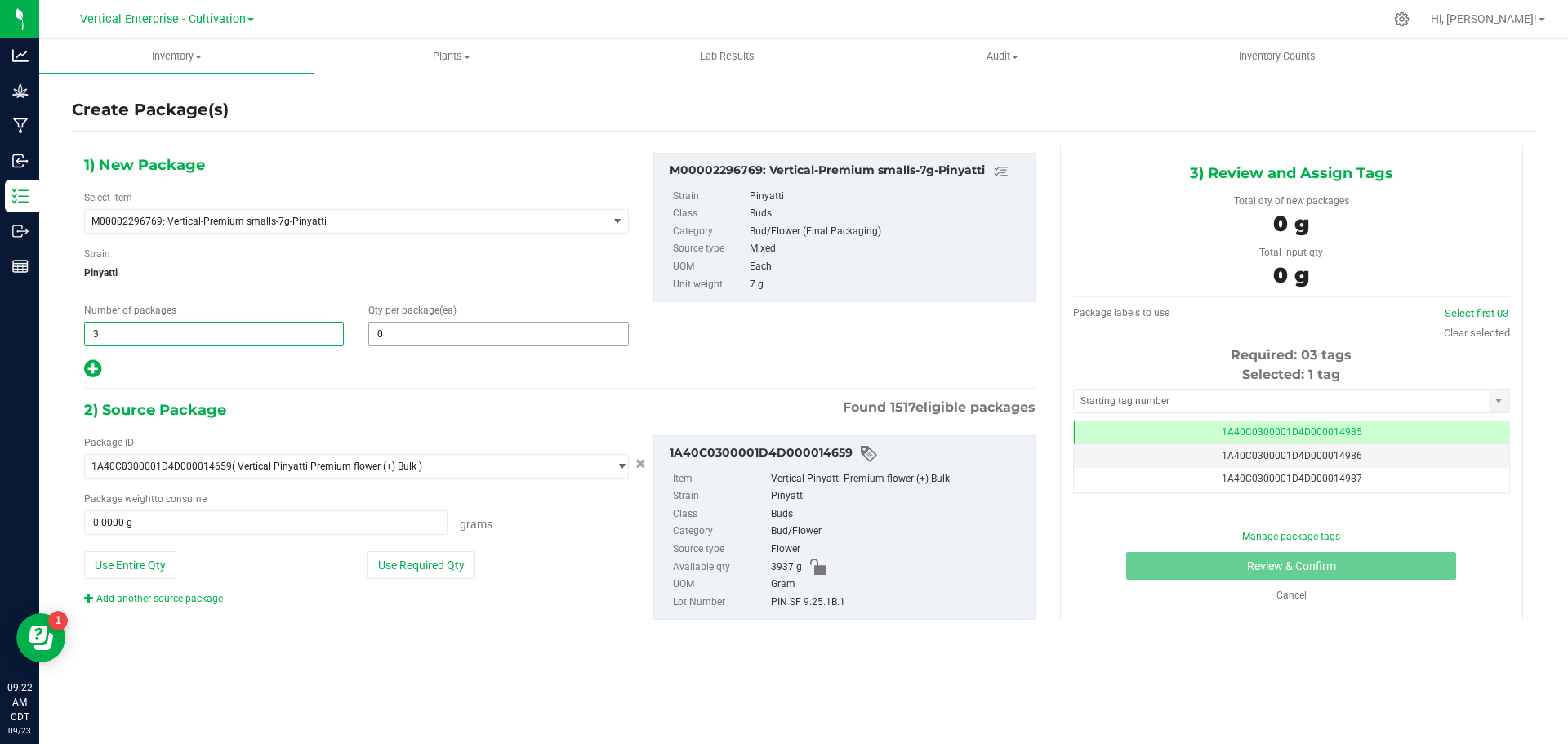
type input "3"
click at [478, 326] on span at bounding box center [498, 334] width 260 height 24
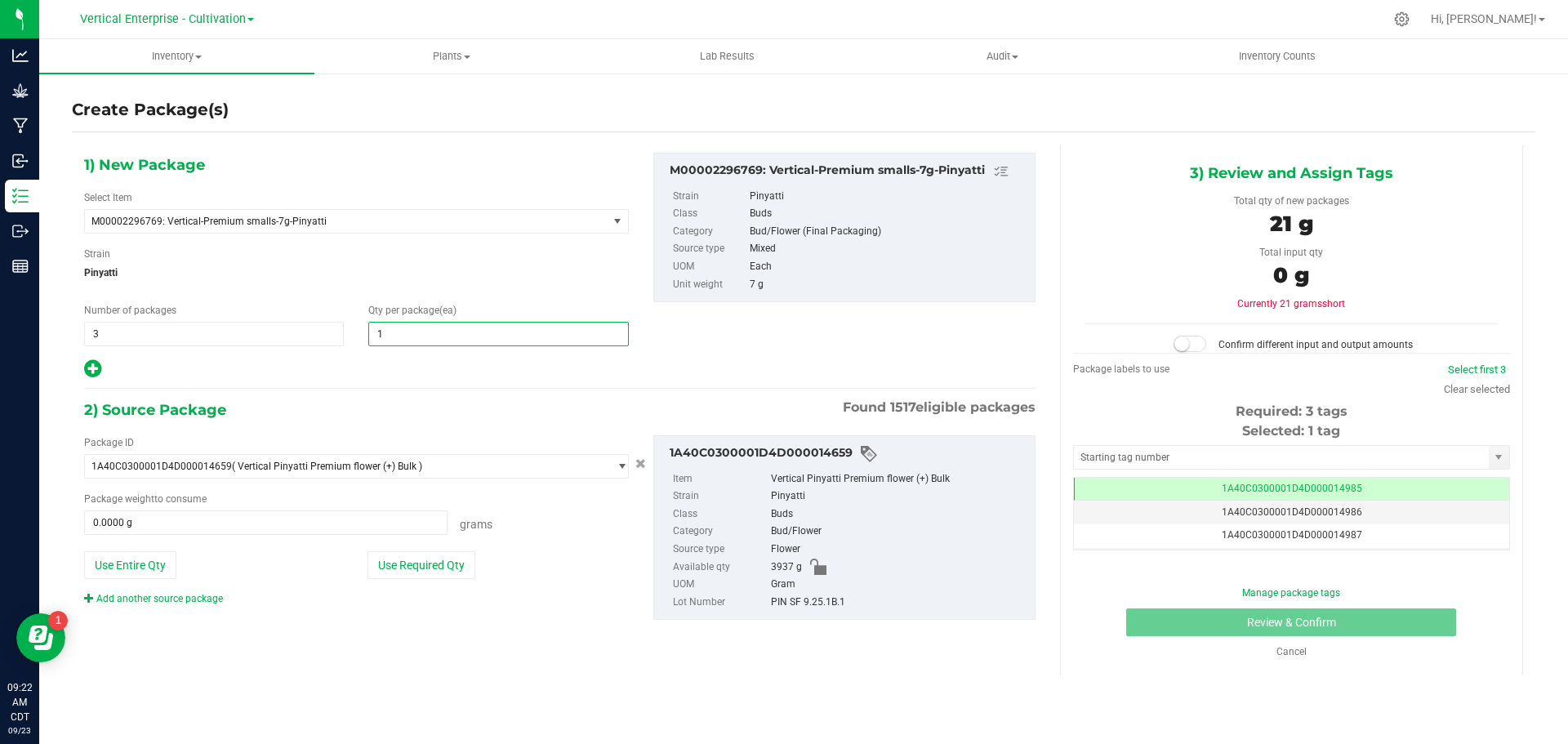
type input "18"
click at [402, 552] on button "Use Required Qty" at bounding box center [421, 566] width 108 height 28
type input "378.0000 g"
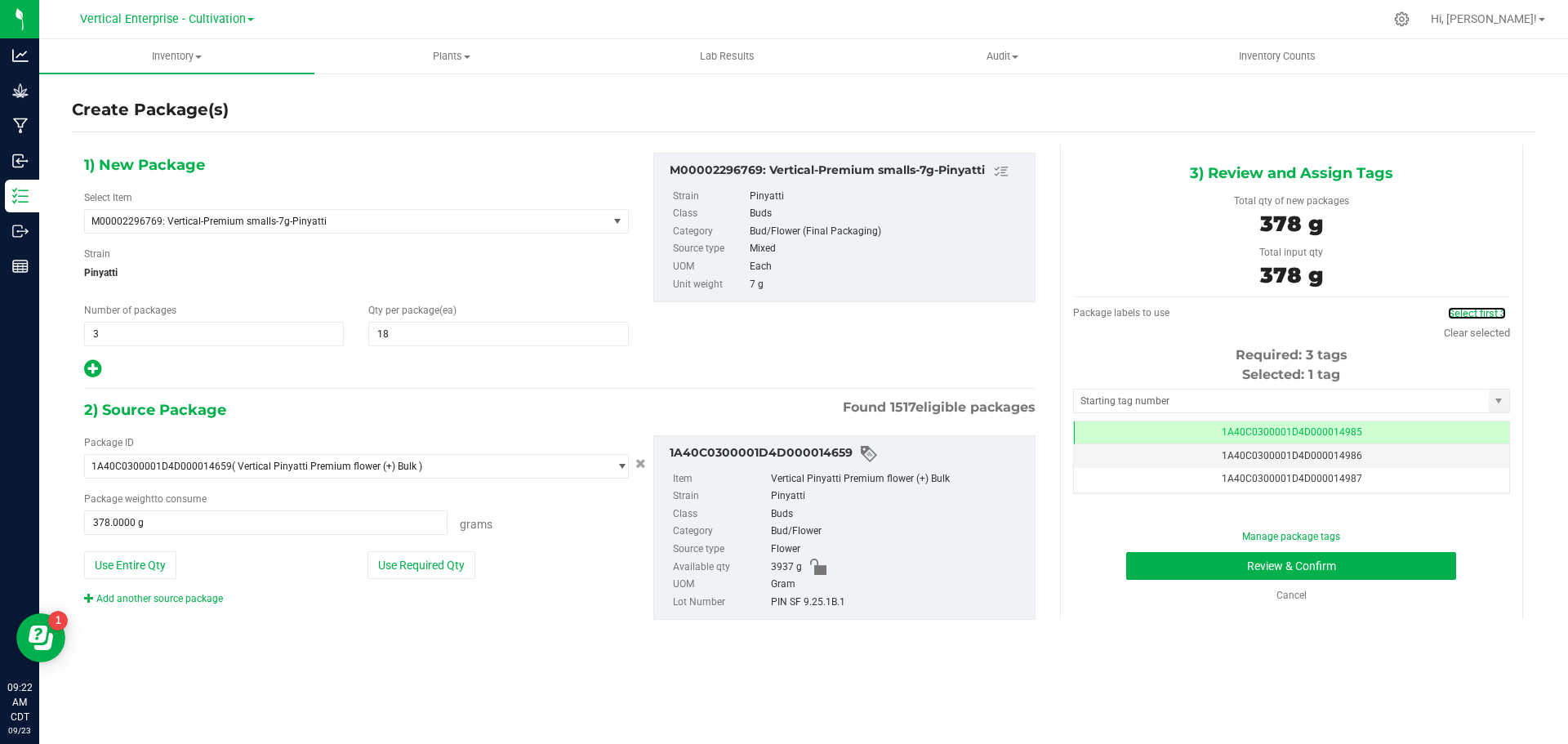
click at [1472, 312] on link "Select first 3" at bounding box center [1477, 313] width 58 height 12
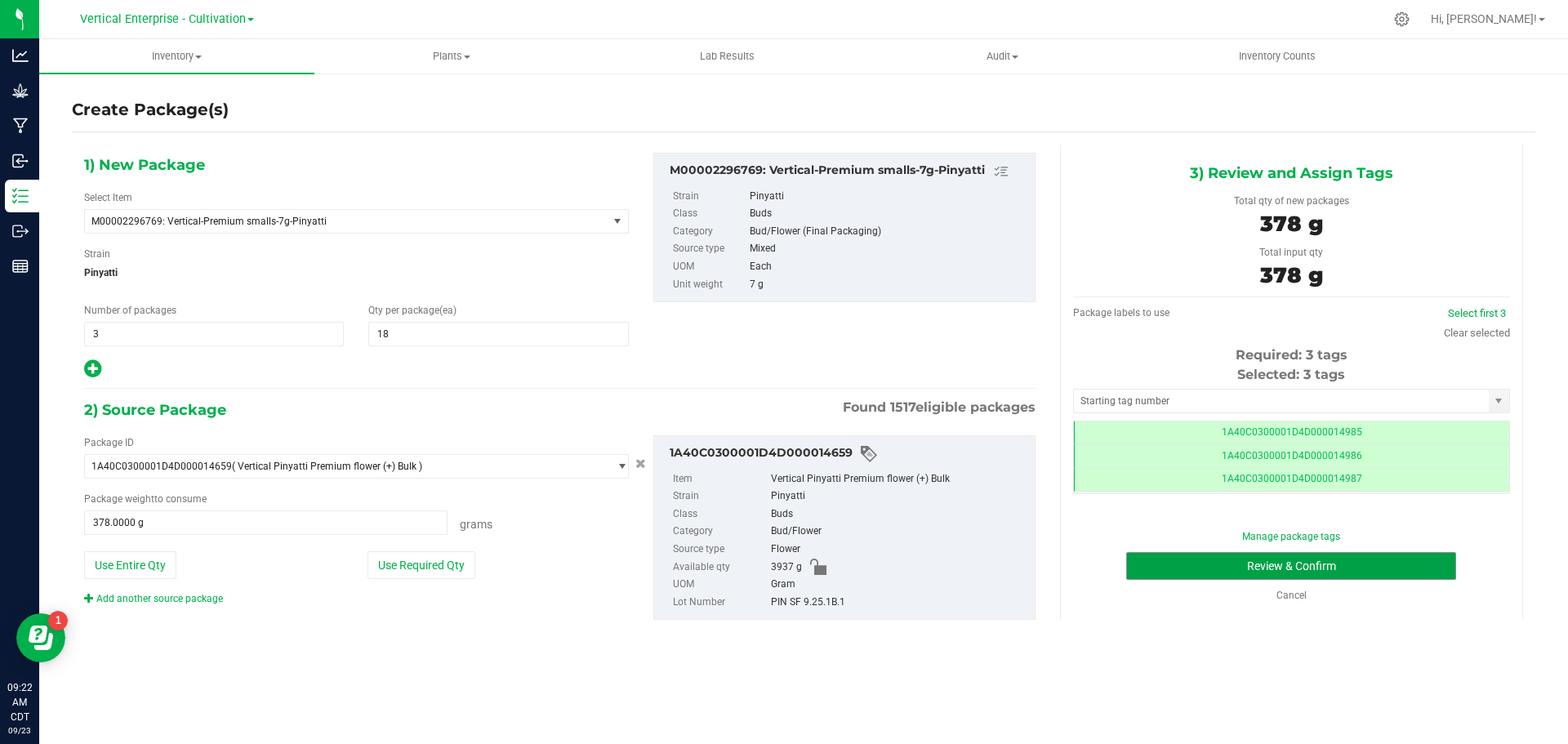
click at [1320, 576] on button "Review & Confirm" at bounding box center [1290, 566] width 330 height 28
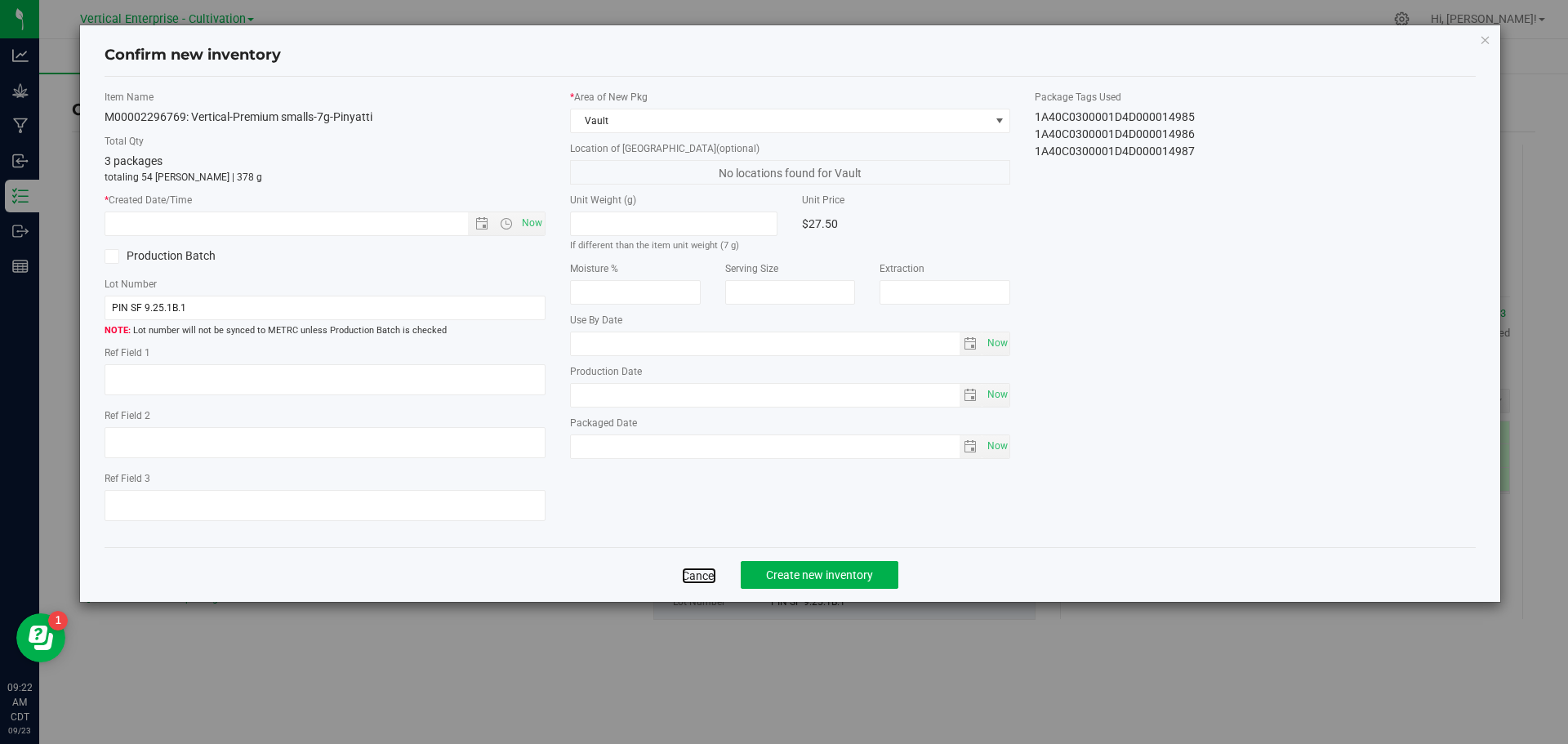
click at [693, 575] on link "Cancel" at bounding box center [699, 575] width 35 height 16
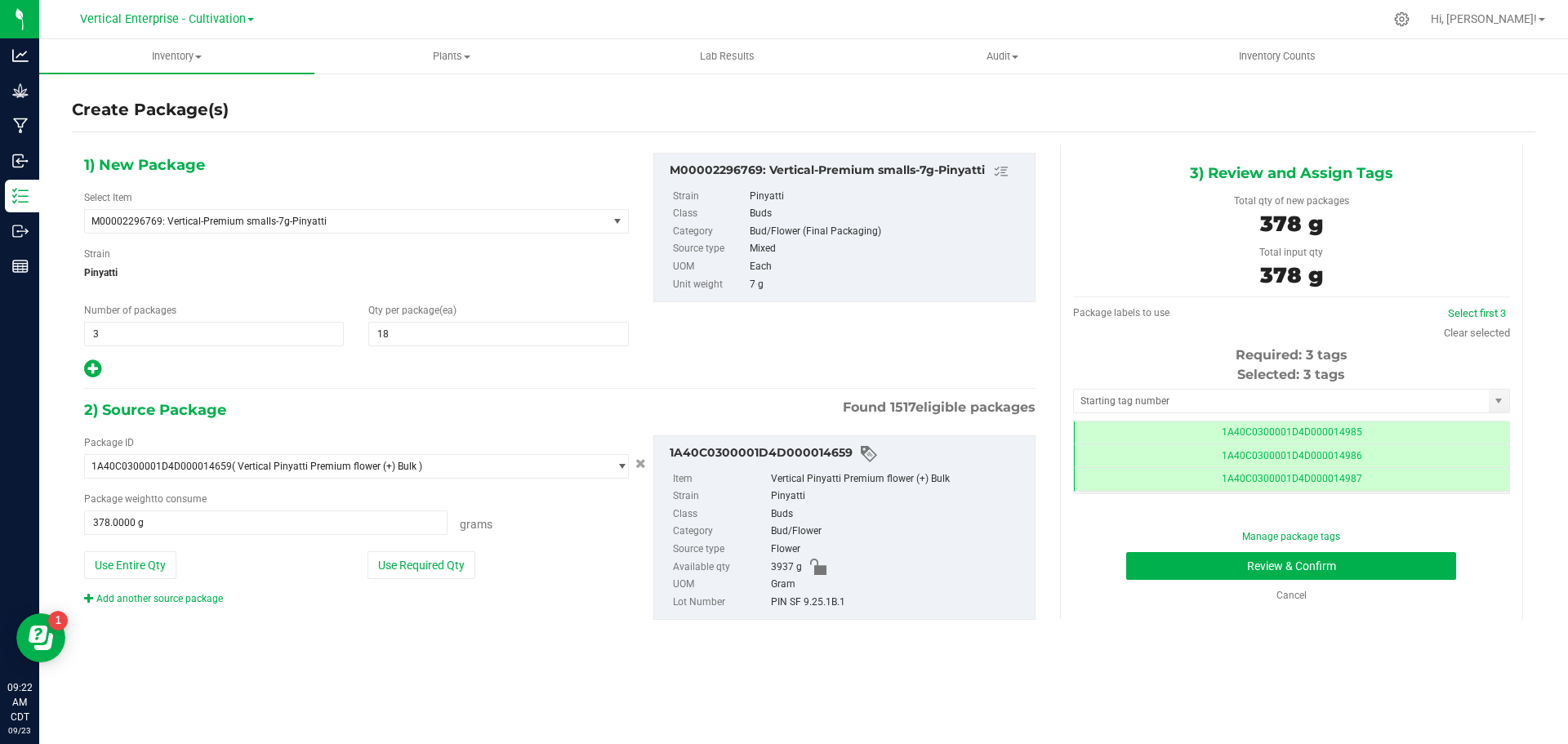
click at [1335, 438] on td "1A40C0300001D4D000014985" at bounding box center [1292, 433] width 436 height 23
click at [1340, 461] on td "1A40C0300001D4D000014986" at bounding box center [1292, 456] width 436 height 23
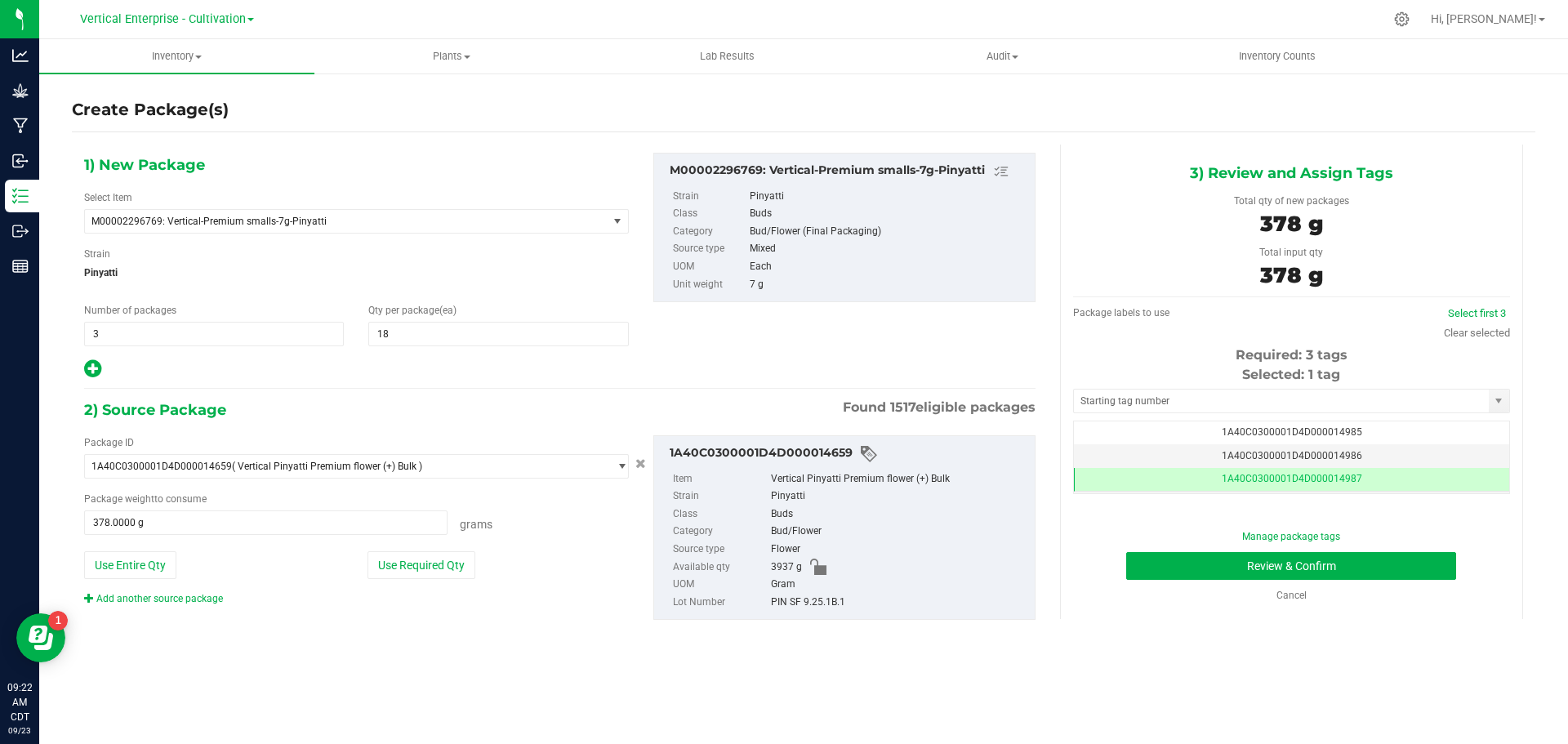
click at [1338, 480] on span "1A40C0300001D4D000014987" at bounding box center [1292, 479] width 141 height 11
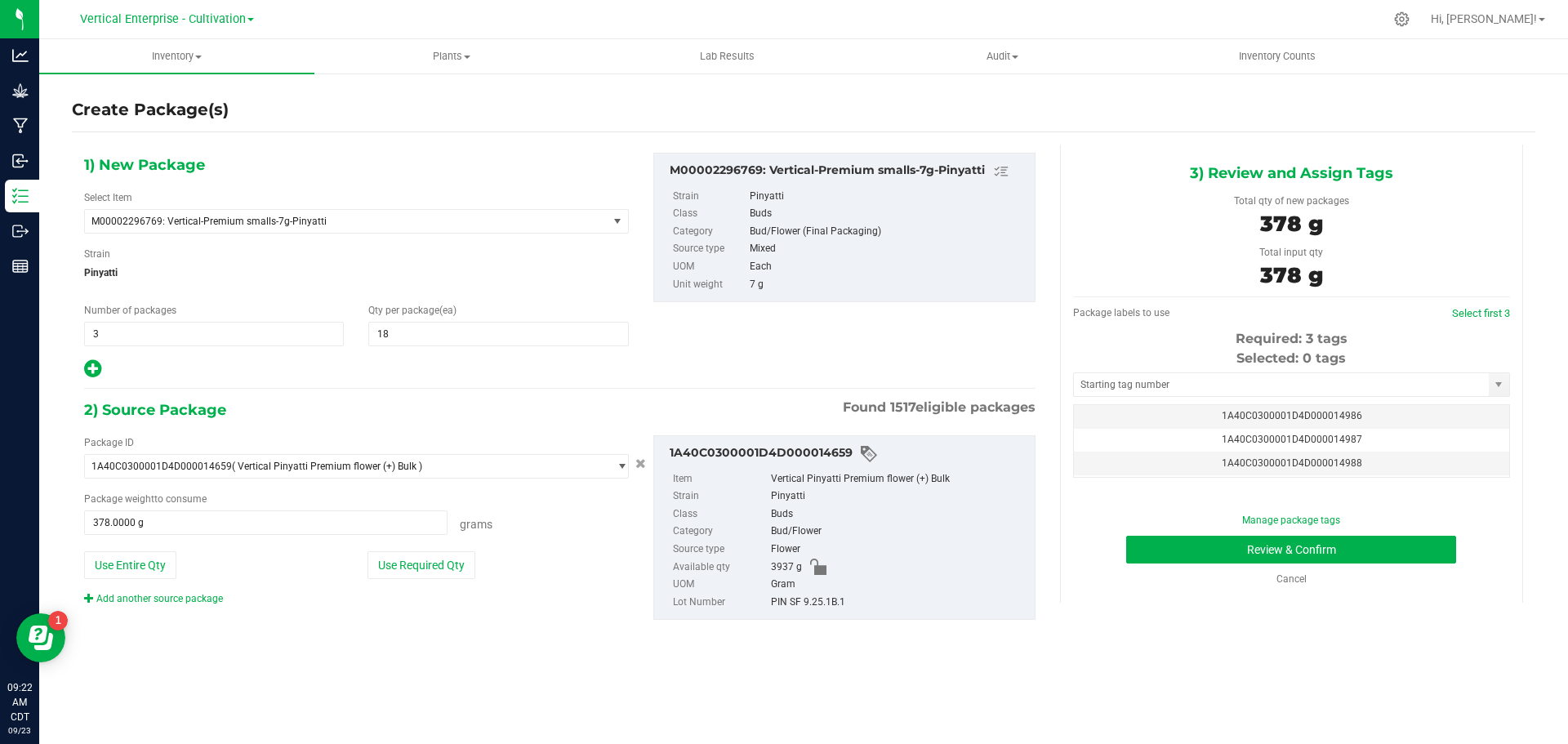
scroll to position [33, 0]
click at [1407, 431] on td "1A40C0300001D4D000014987" at bounding box center [1292, 431] width 436 height 23
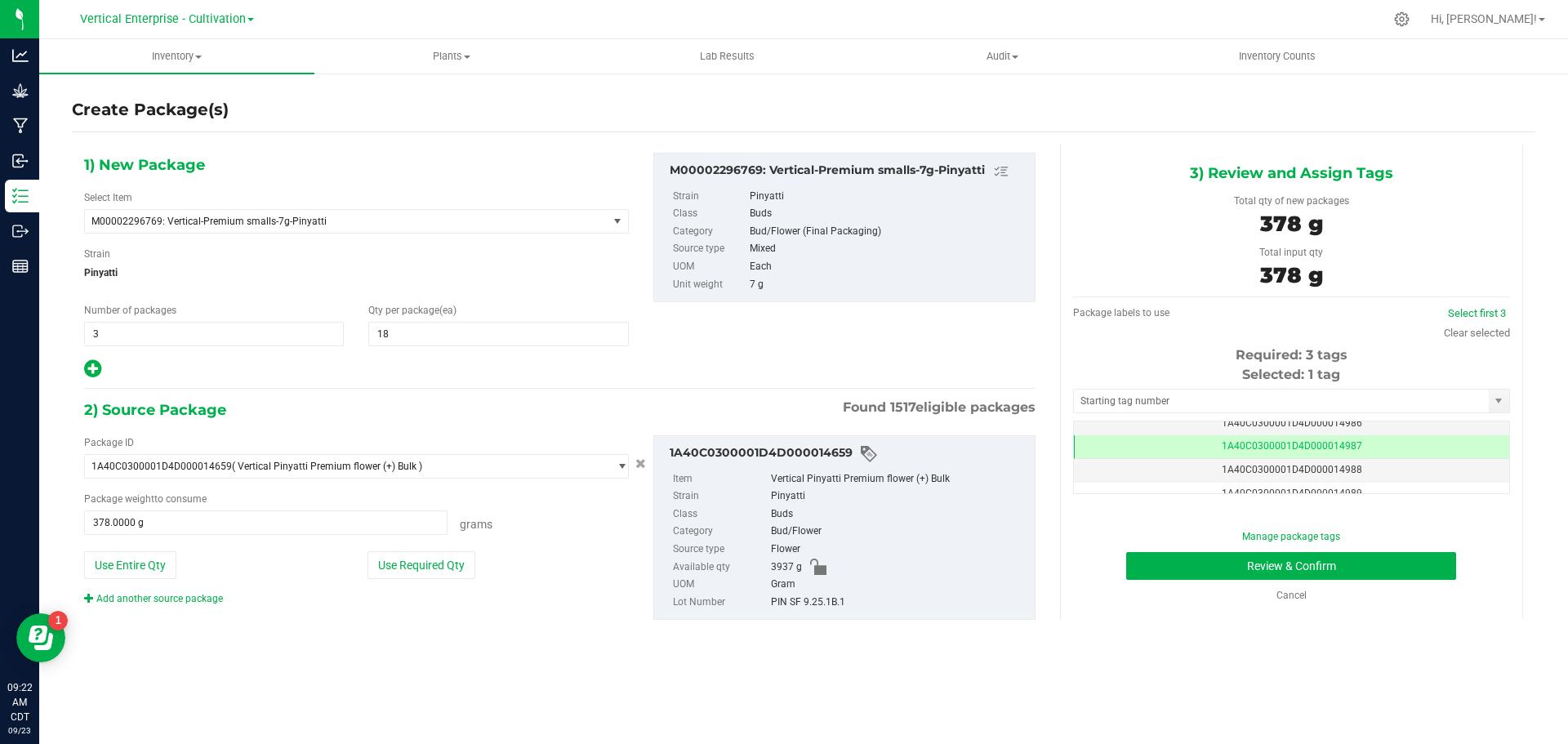
click at [1395, 474] on td "1A40C0300001D4D000014988" at bounding box center [1292, 471] width 436 height 23
click at [1410, 469] on td "1A40C0300001D4D000014989" at bounding box center [1292, 461] width 436 height 23
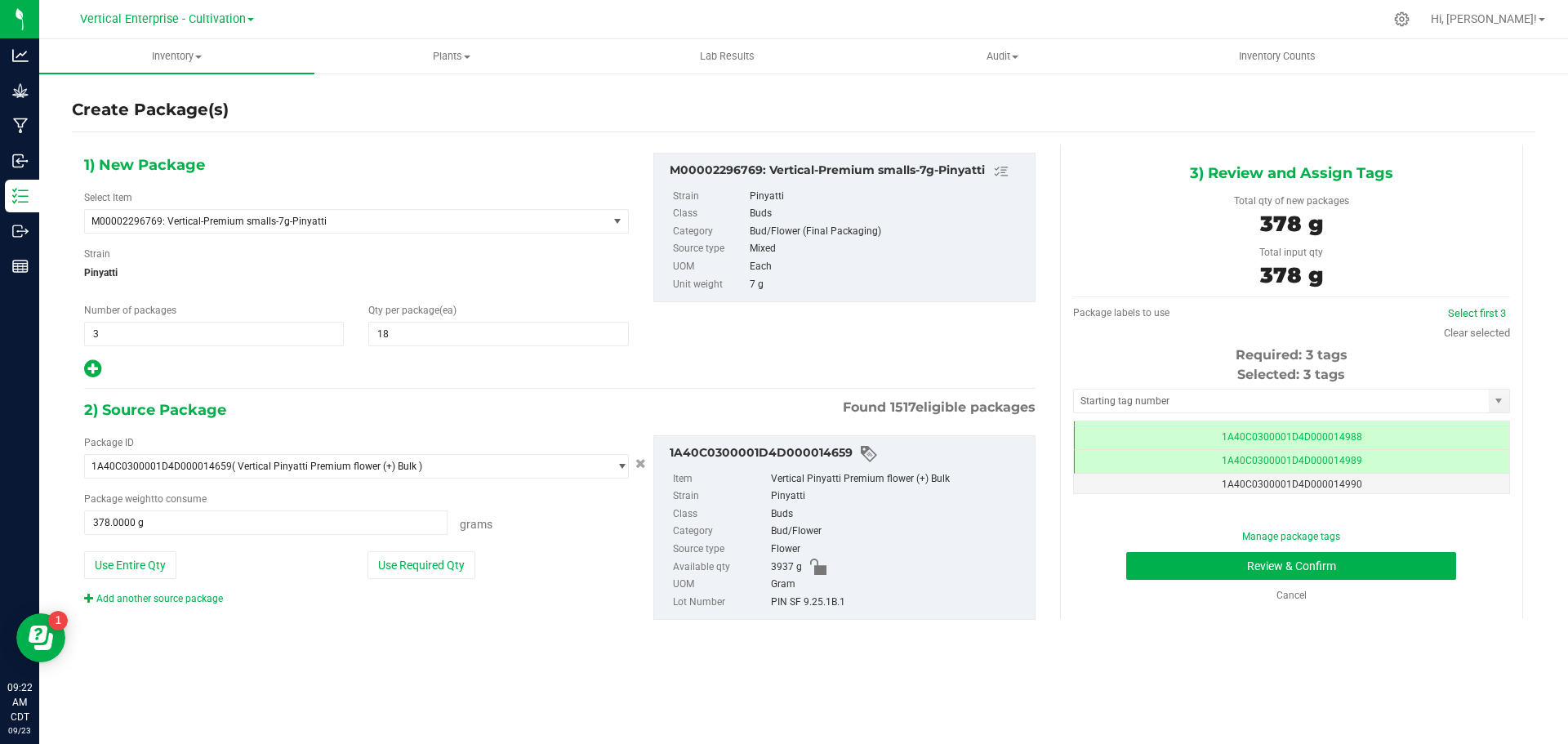
click at [1339, 588] on div "Cancel" at bounding box center [1292, 596] width 124 height 15
click at [1388, 552] on button "Review & Confirm" at bounding box center [1290, 566] width 330 height 28
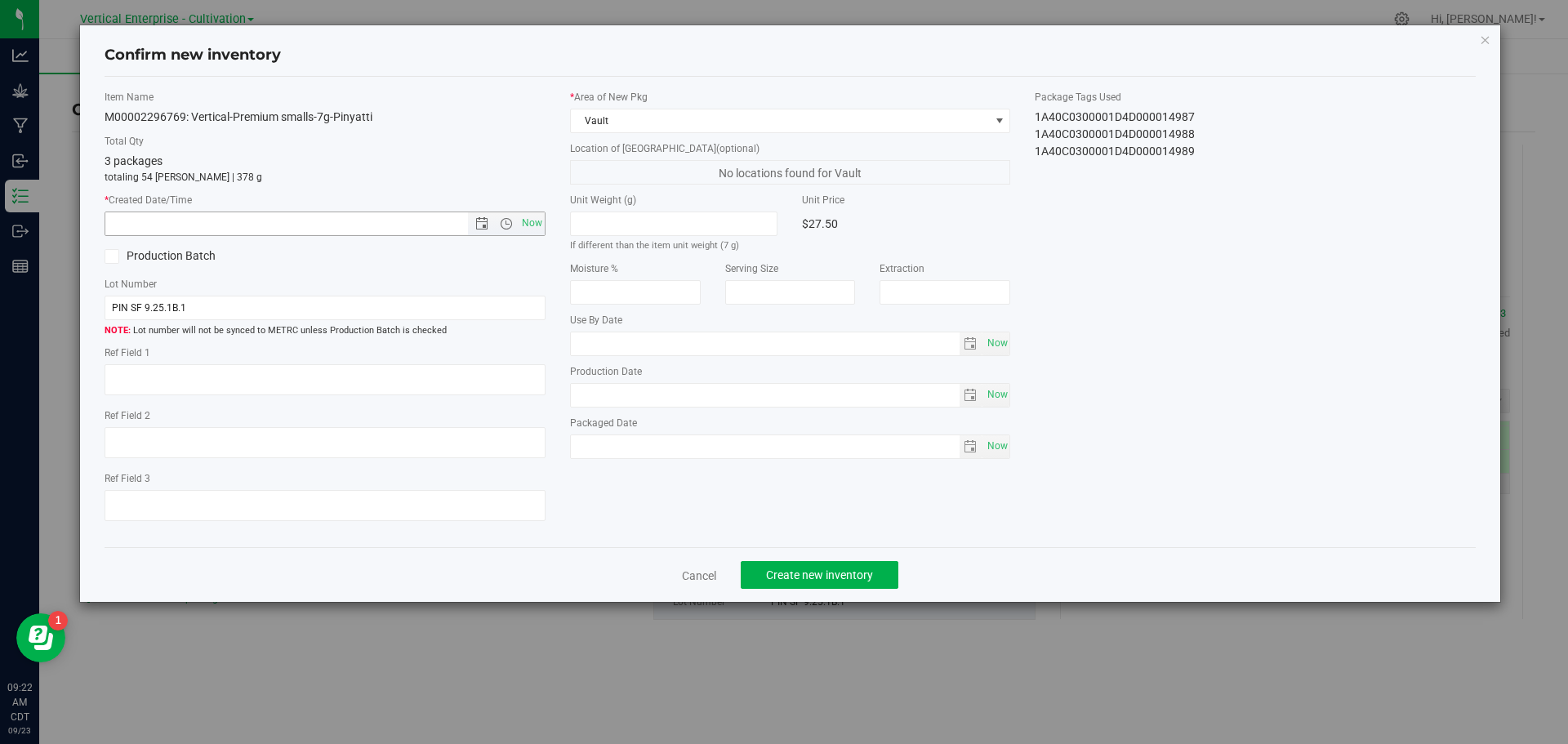
drag, startPoint x: 527, startPoint y: 225, endPoint x: 540, endPoint y: 256, distance: 33.6
click at [528, 225] on span "Now" at bounding box center [531, 223] width 28 height 23
type input "9/23/2025 9:22 AM"
click at [852, 578] on span "Create new inventory" at bounding box center [820, 575] width 107 height 13
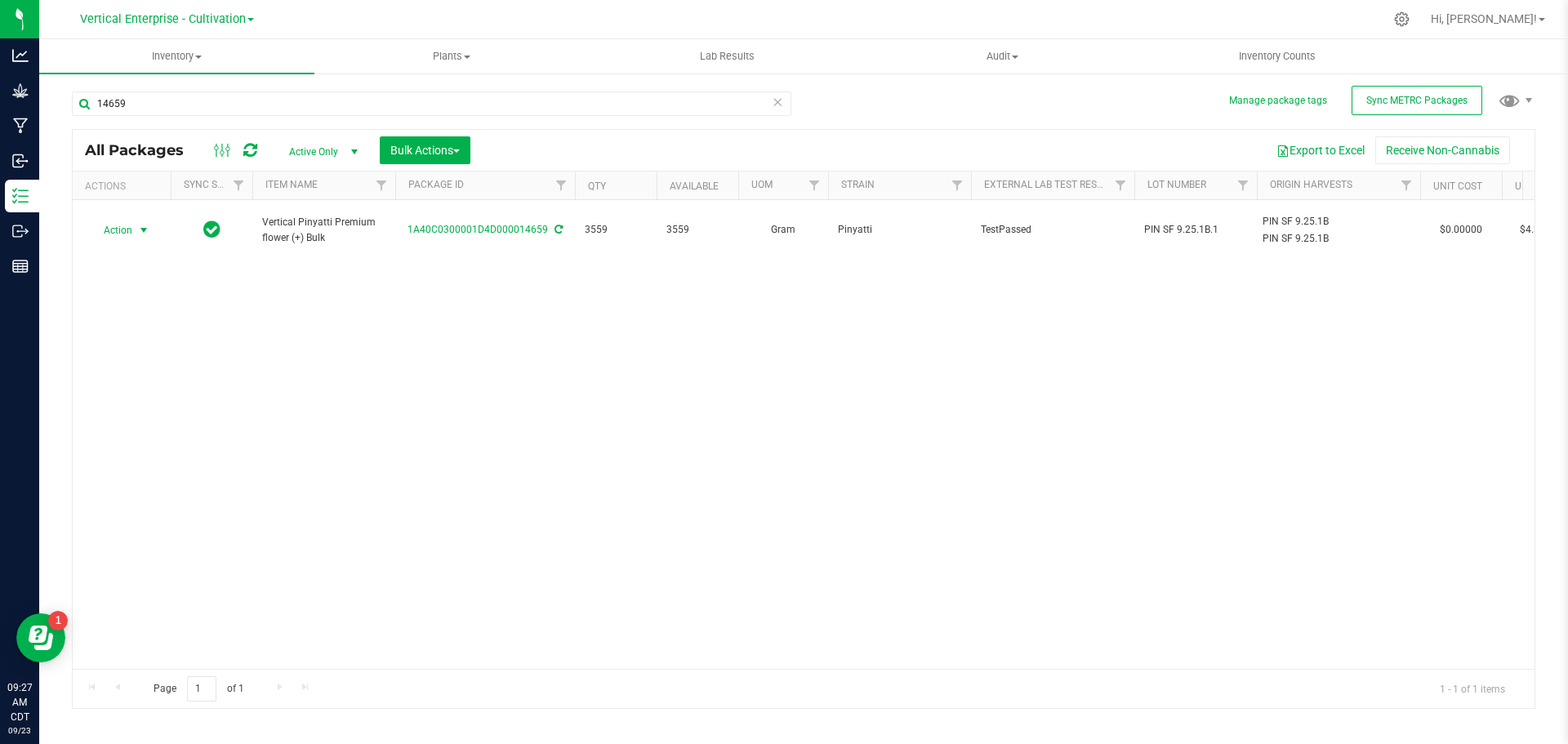
click at [124, 229] on span "Action" at bounding box center [111, 230] width 44 height 23
click at [126, 273] on li "Create package" at bounding box center [142, 273] width 103 height 24
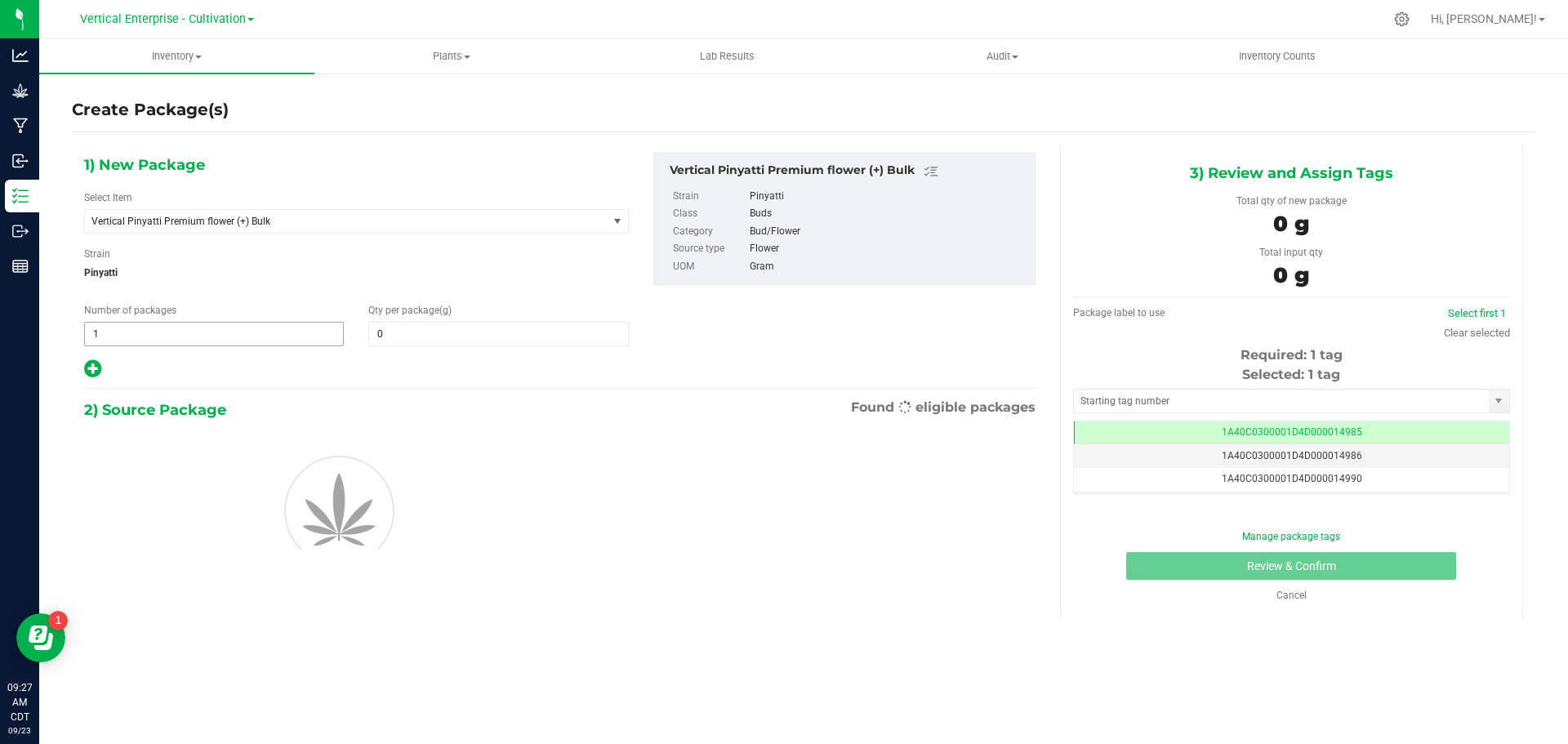
type input "0.0000"
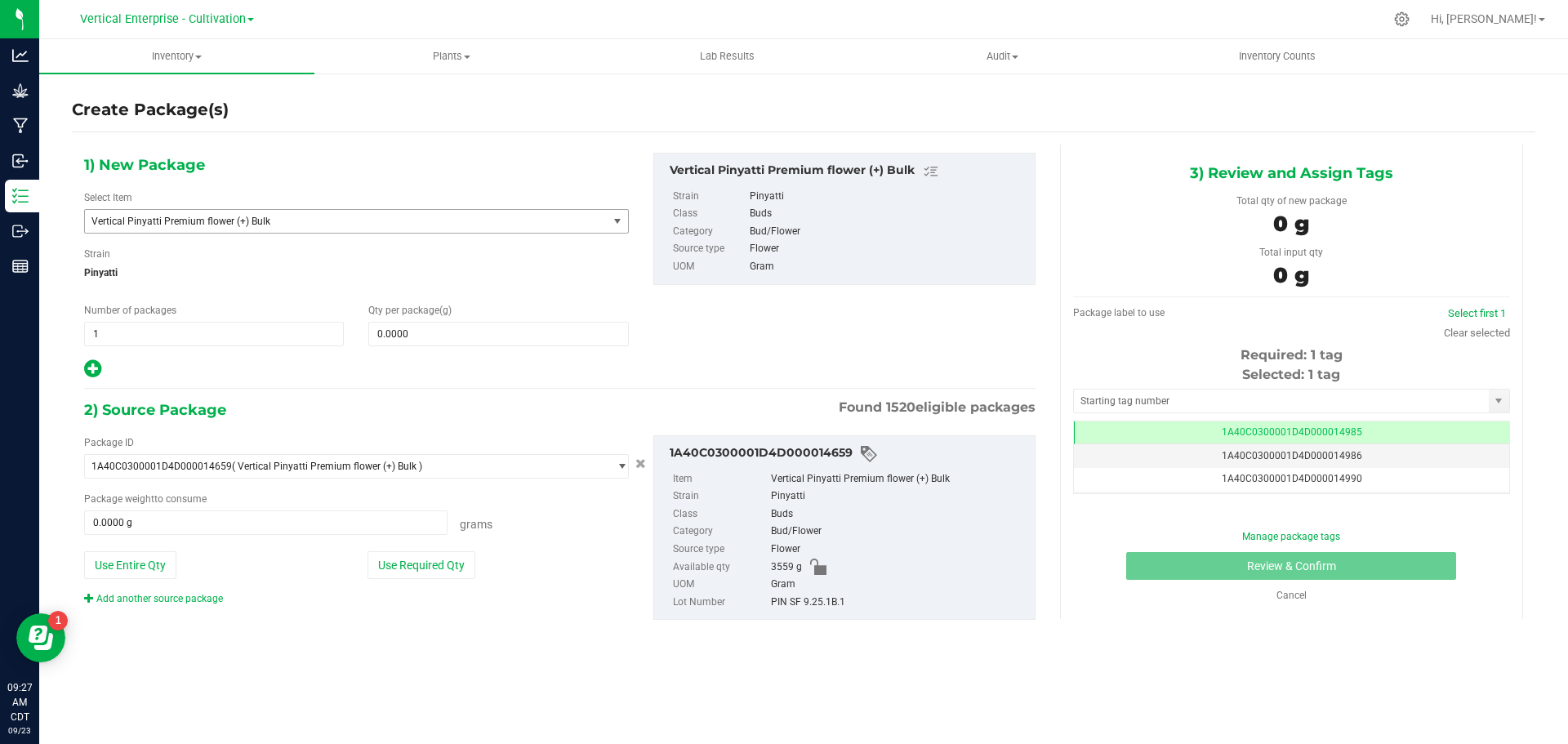
click at [258, 220] on span "Vertical Pinyatti Premium flower (+) Bulk" at bounding box center [335, 222] width 489 height 11
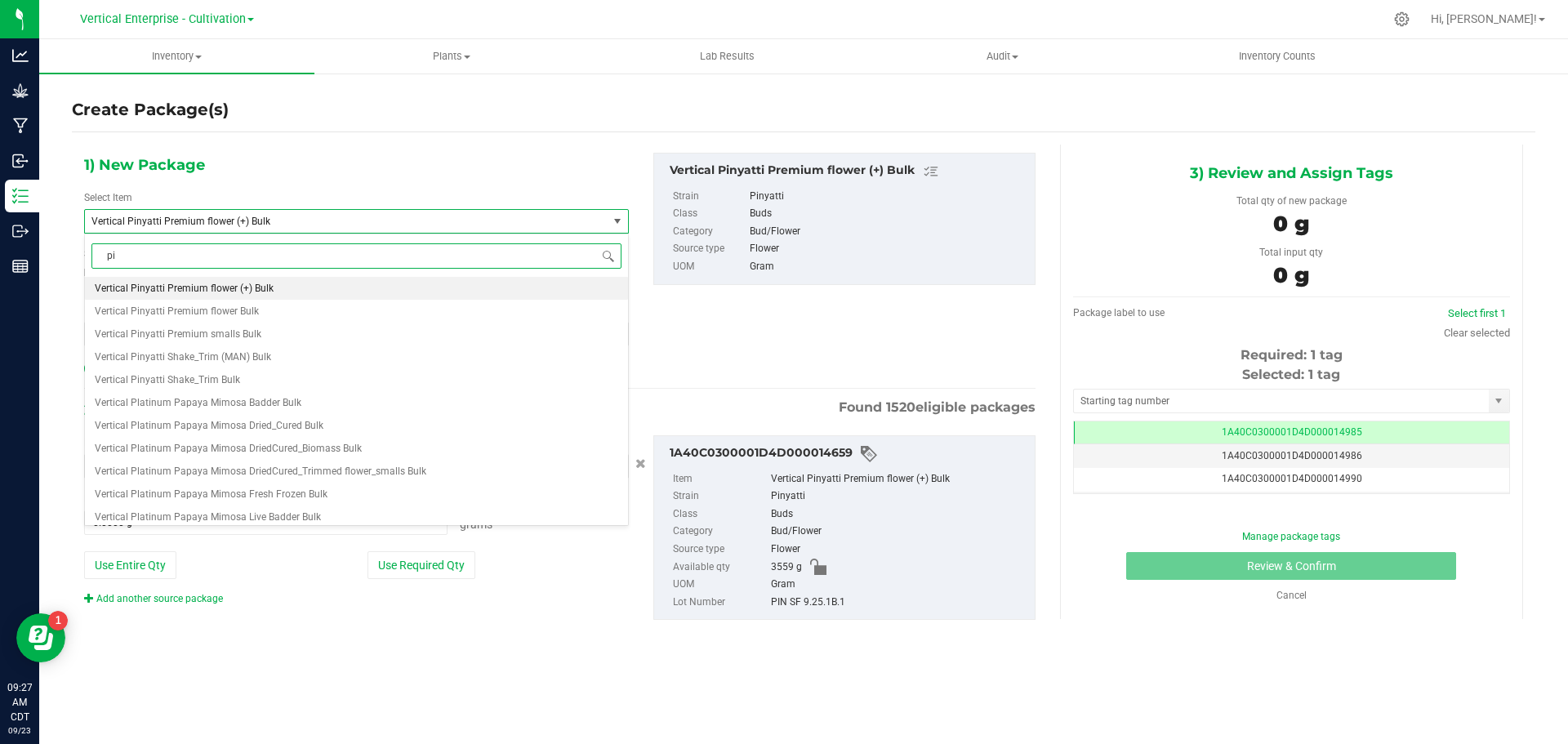
scroll to position [0, 0]
type input "pinyatti"
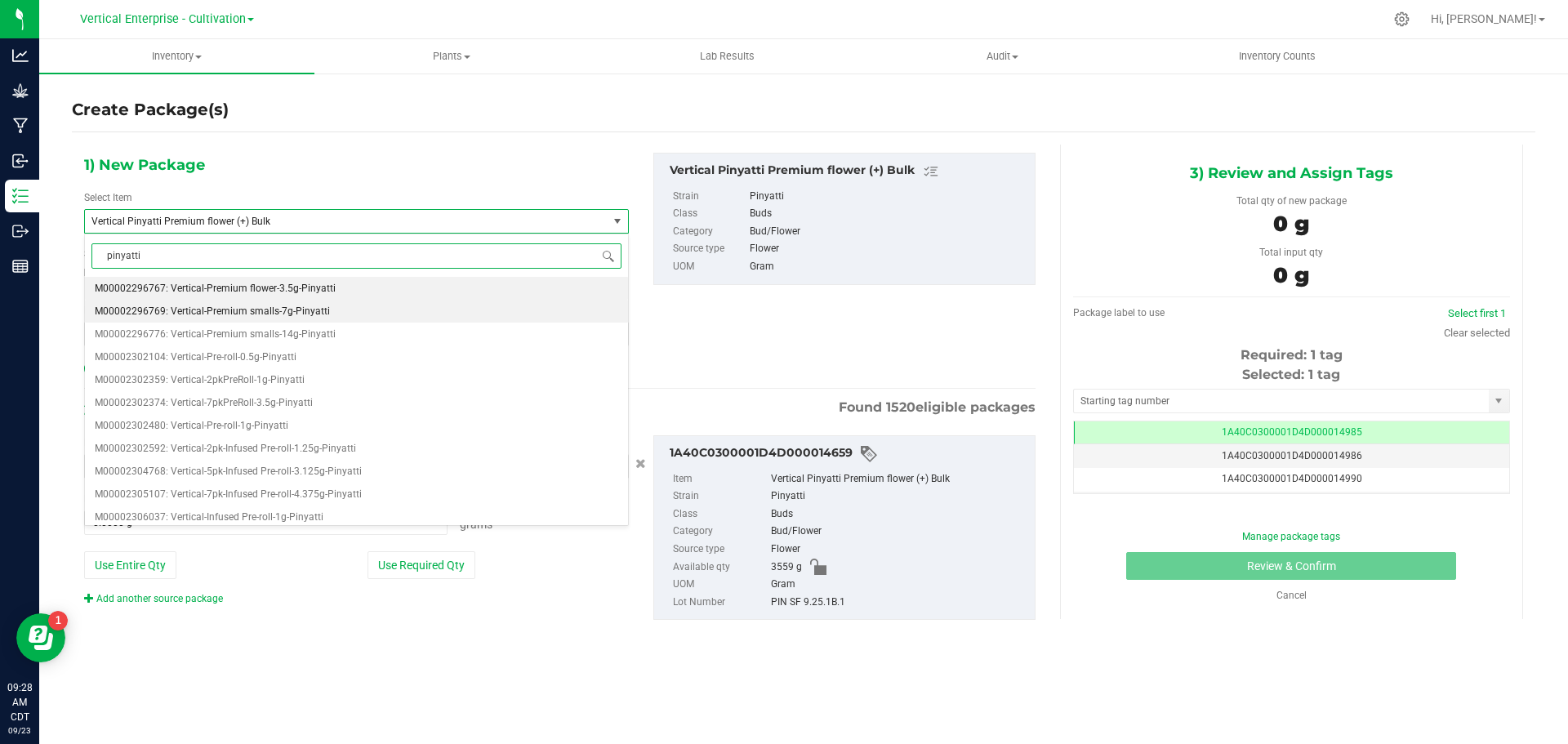
click at [270, 302] on li "M00002296769: Vertical-Premium smalls-7g-Pinyatti" at bounding box center [356, 311] width 543 height 23
type input "0"
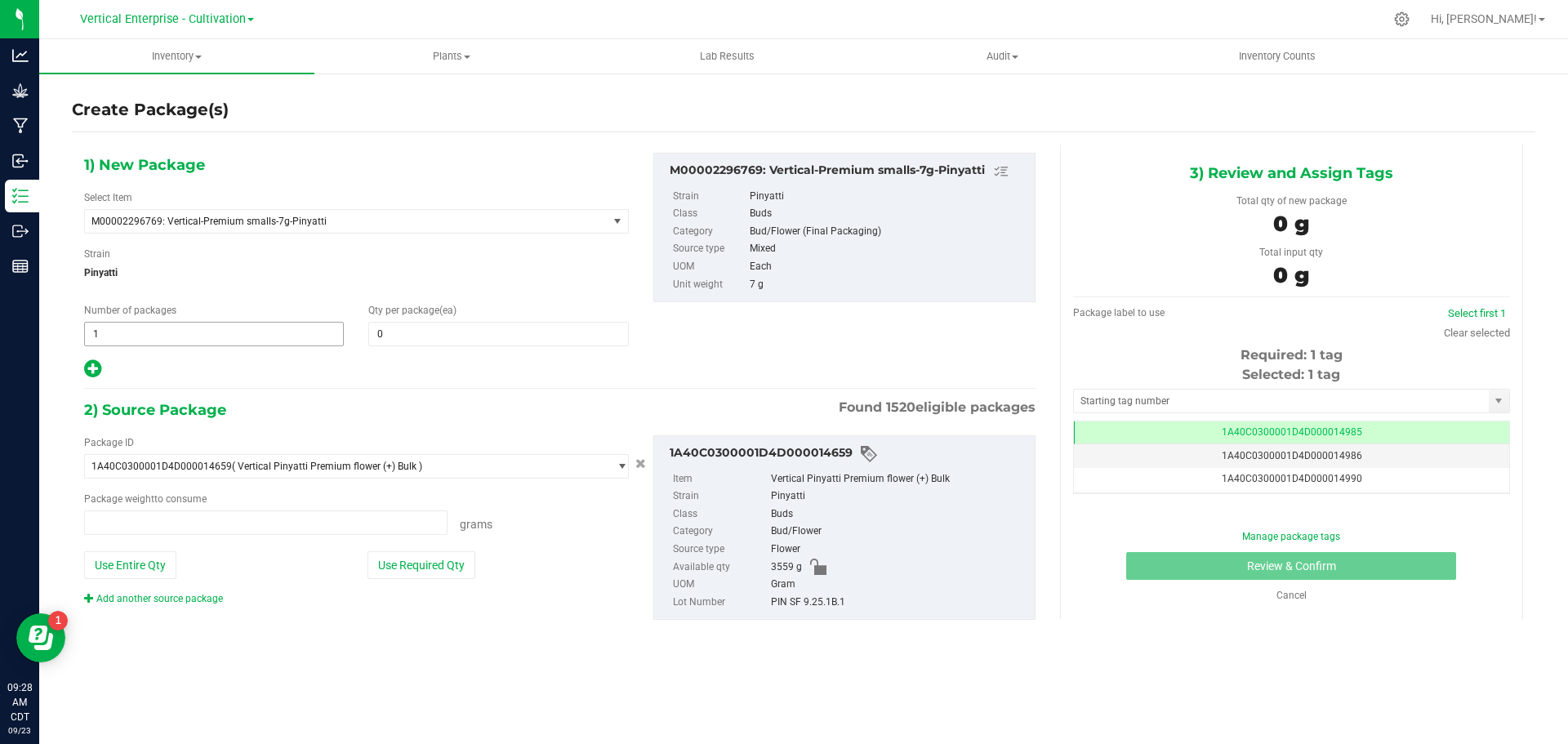
type input "0.0000 g"
click at [142, 334] on span "1 1" at bounding box center [214, 334] width 260 height 24
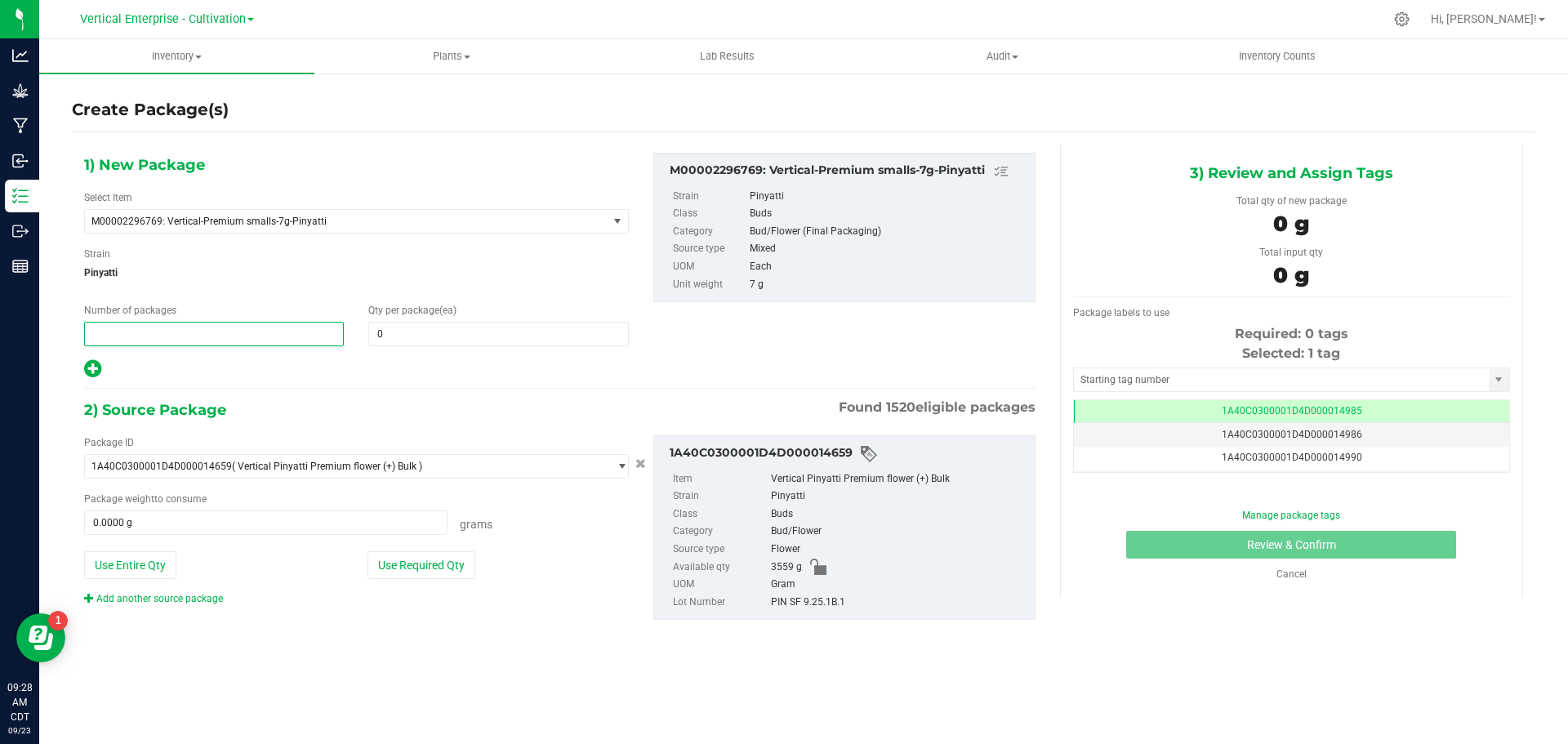
type input "4"
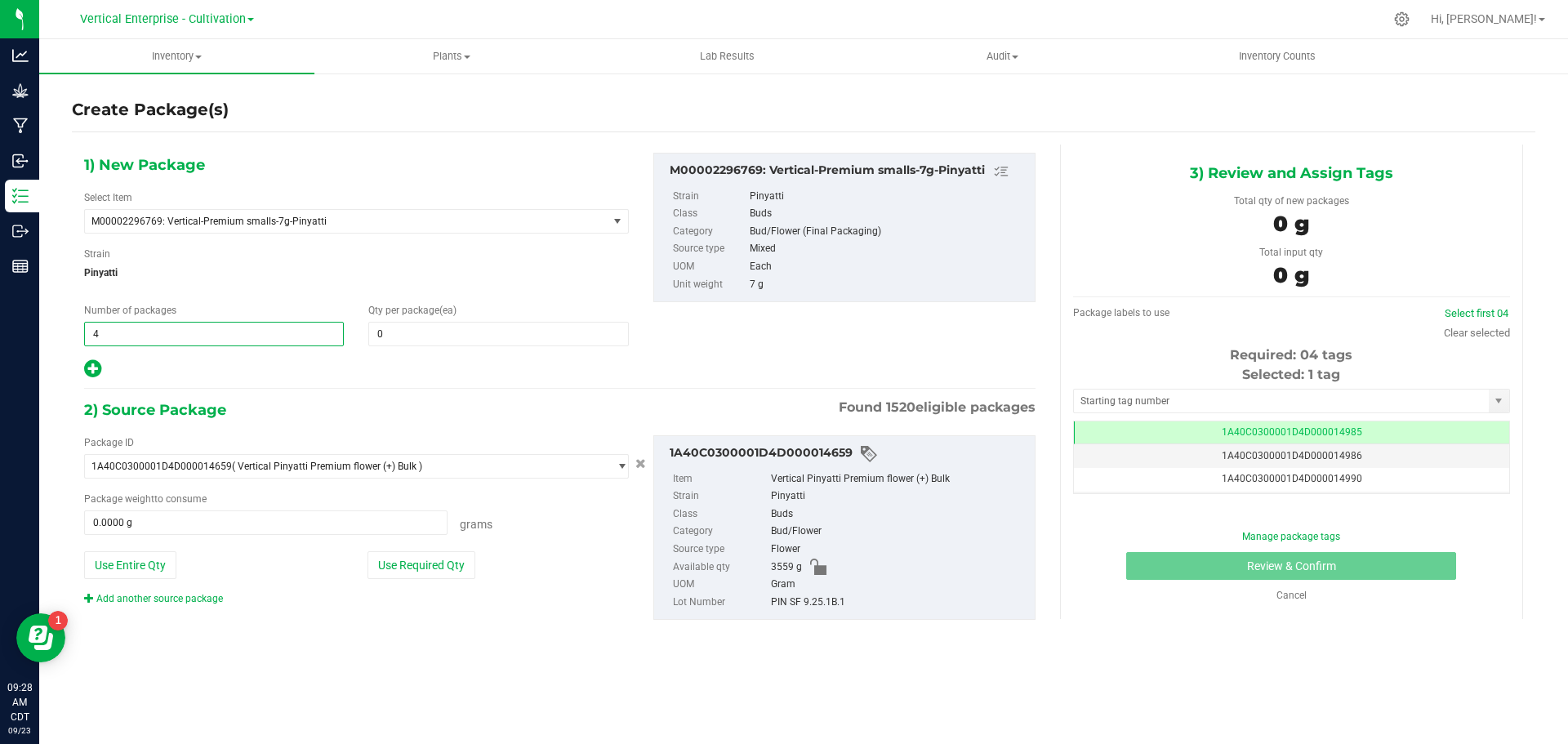
type input "4"
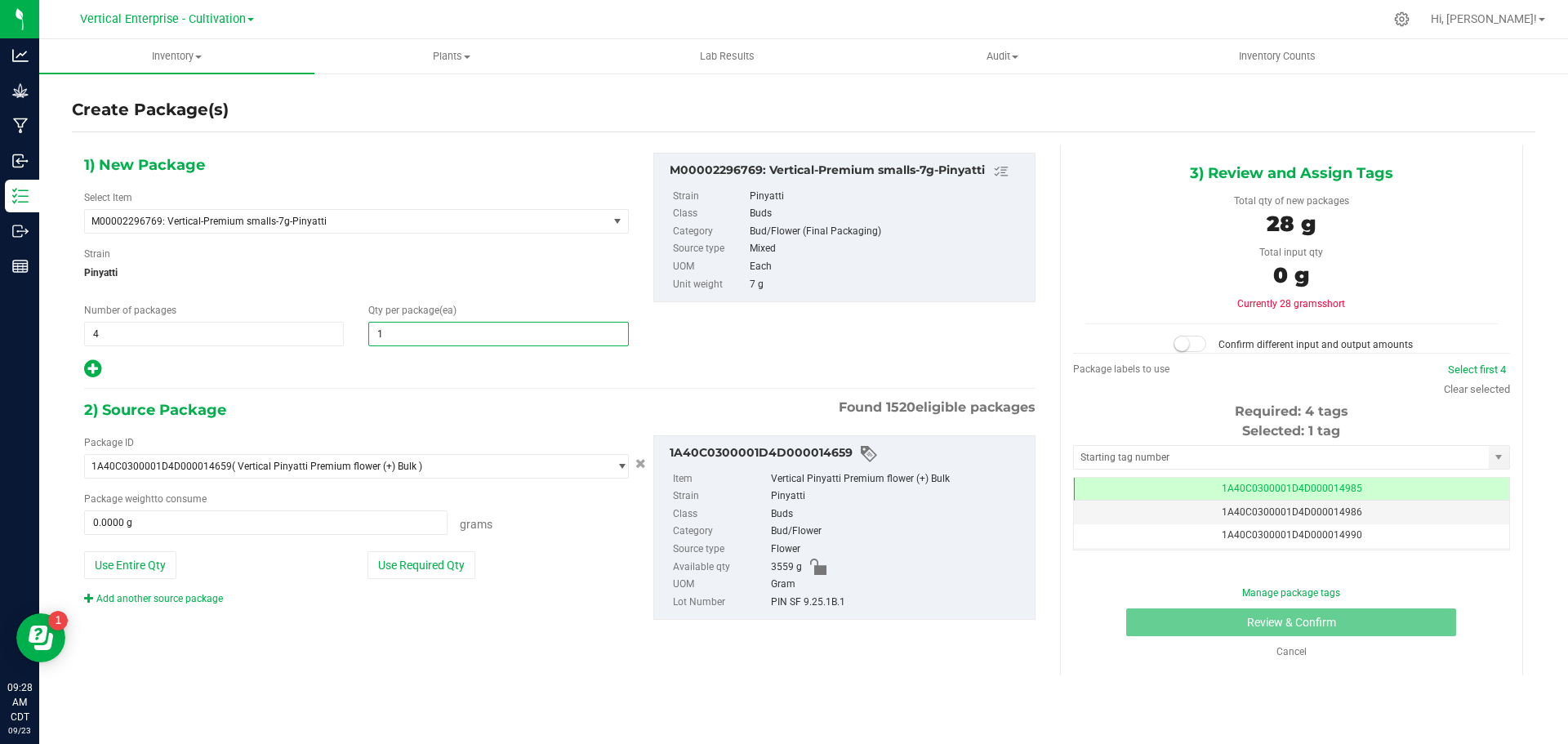
type input "18"
click at [428, 564] on button "Use Required Qty" at bounding box center [421, 566] width 108 height 28
type input "504.0000 g"
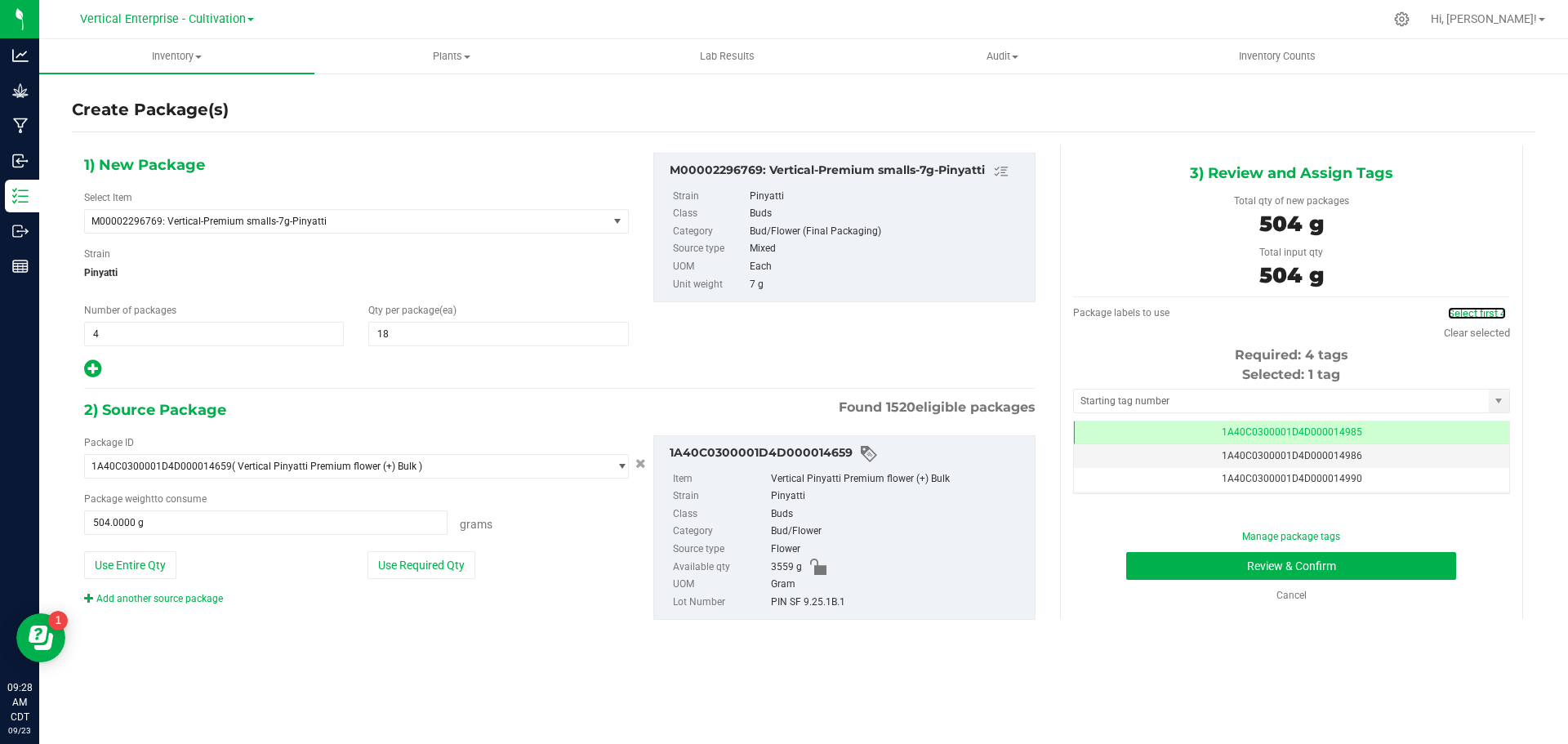
click at [1489, 312] on link "Select first 4" at bounding box center [1477, 313] width 58 height 12
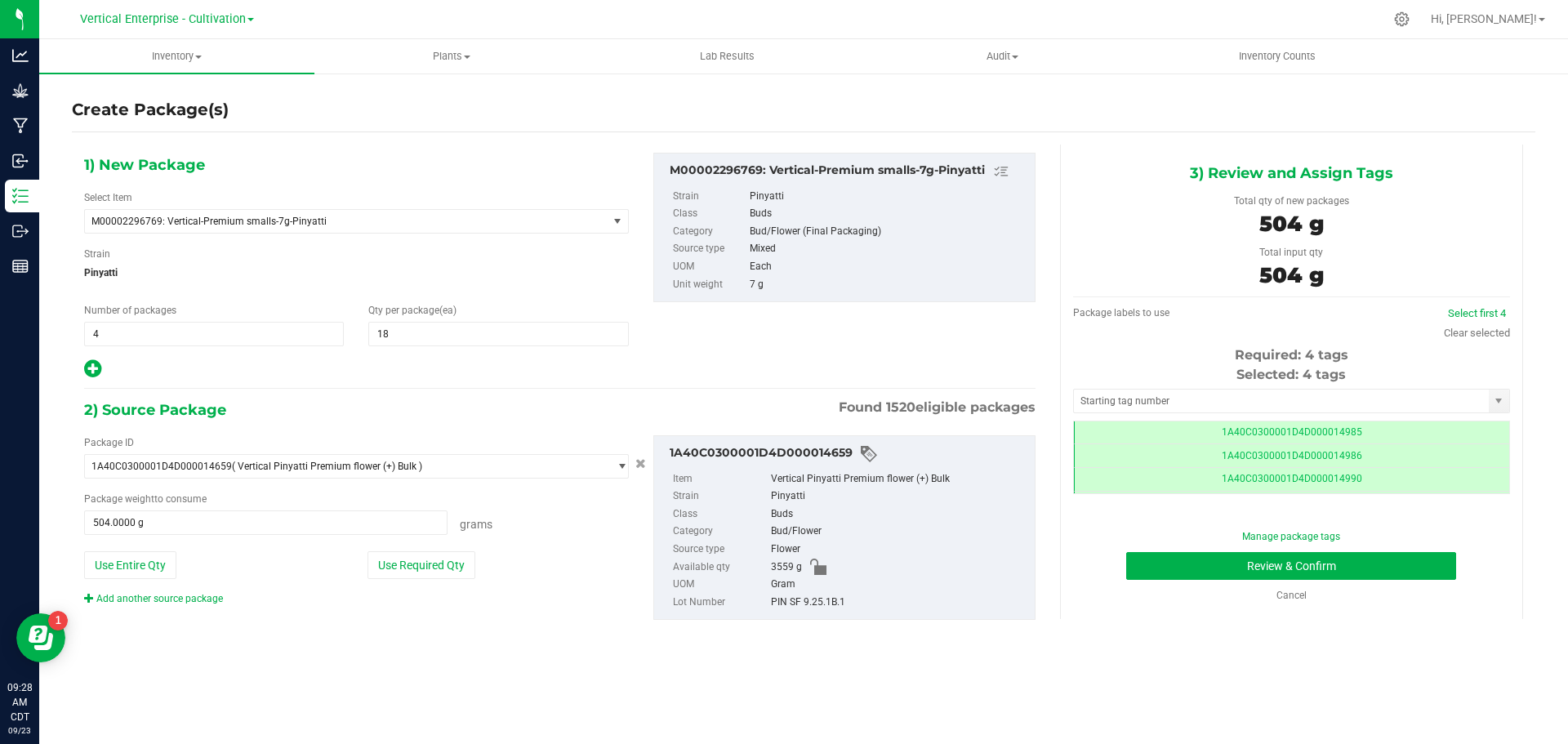
click at [1368, 435] on td "1A40C0300001D4D000014985" at bounding box center [1292, 433] width 436 height 23
click at [1364, 461] on td "1A40C0300001D4D000014986" at bounding box center [1292, 456] width 436 height 23
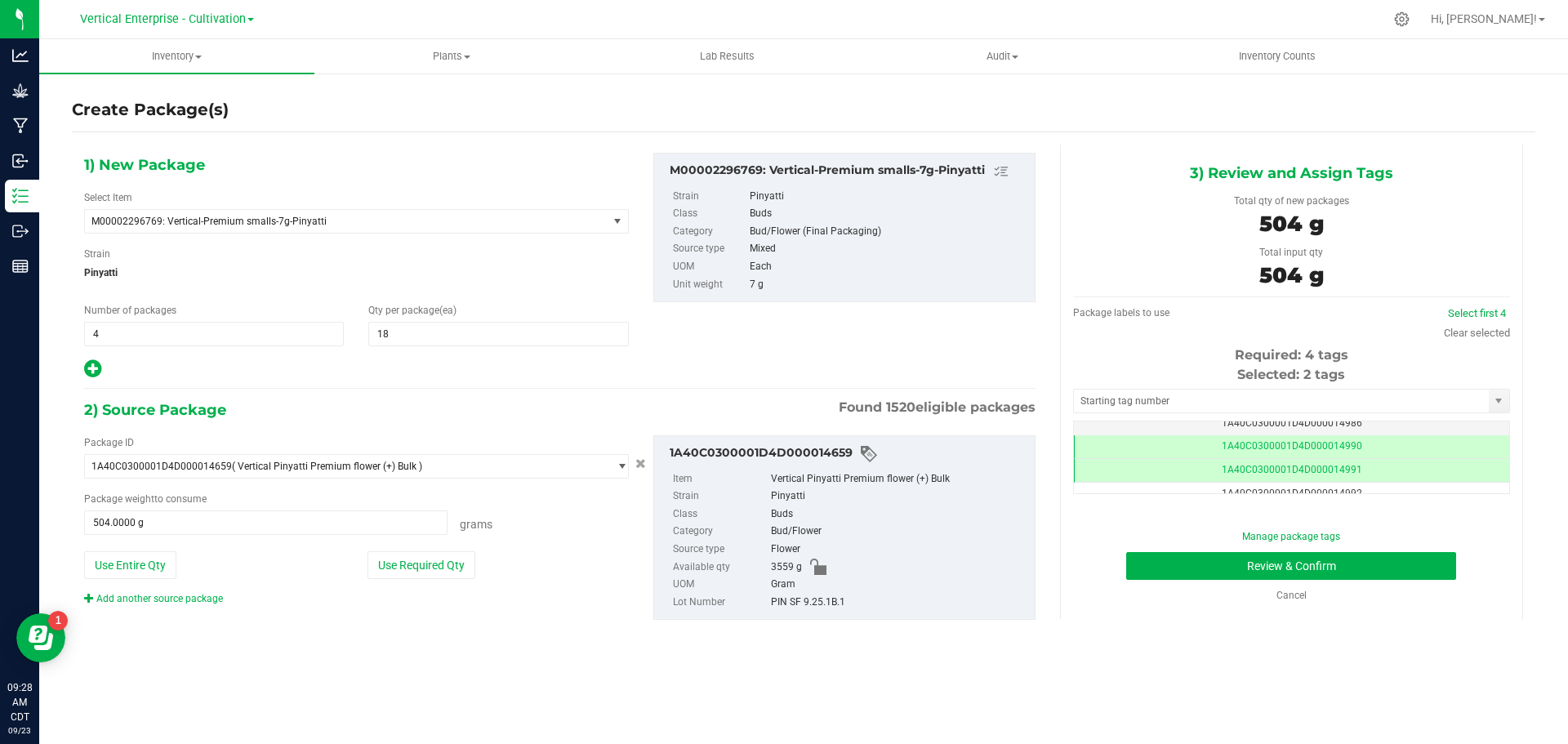
scroll to position [66, 0]
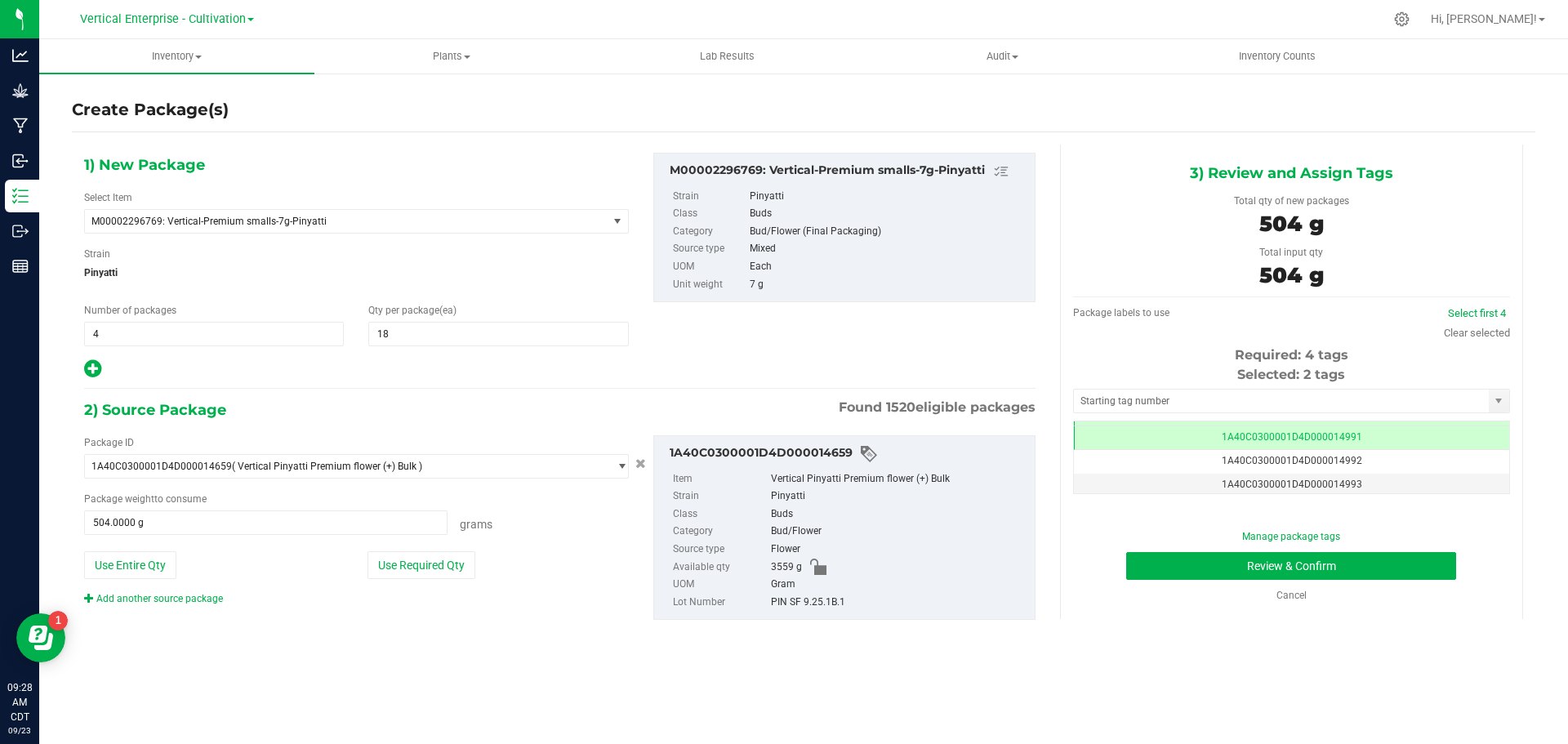
click at [1364, 459] on td "1A40C0300001D4D000014992" at bounding box center [1292, 461] width 436 height 23
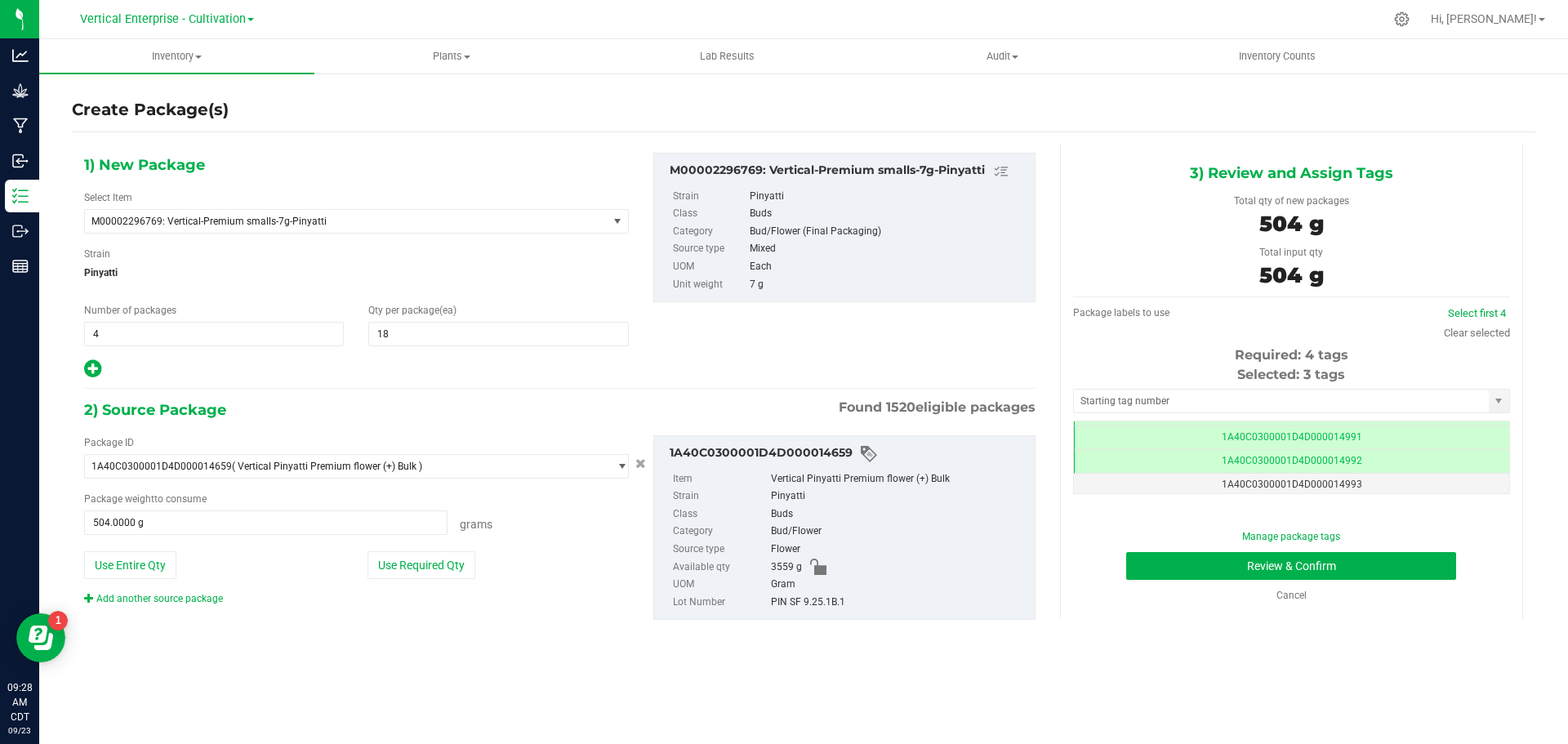
click at [1375, 494] on div "Package labels to use Select first 4 Clear selected Required: 4 tags Selected: …" at bounding box center [1291, 396] width 437 height 199
click at [1370, 488] on td "1A40C0300001D4D000014993" at bounding box center [1292, 485] width 436 height 23
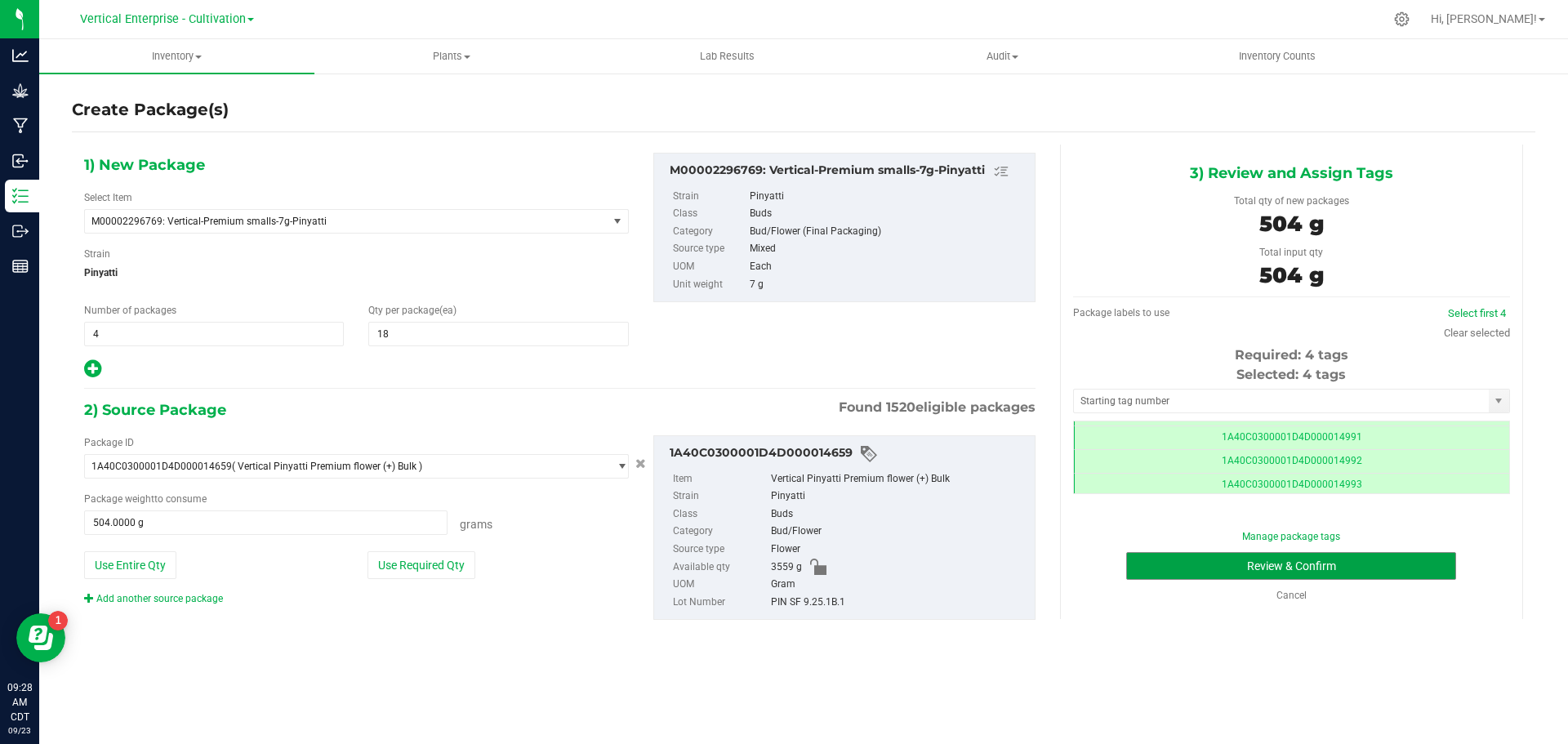
click at [1364, 558] on button "Review & Confirm" at bounding box center [1290, 566] width 330 height 28
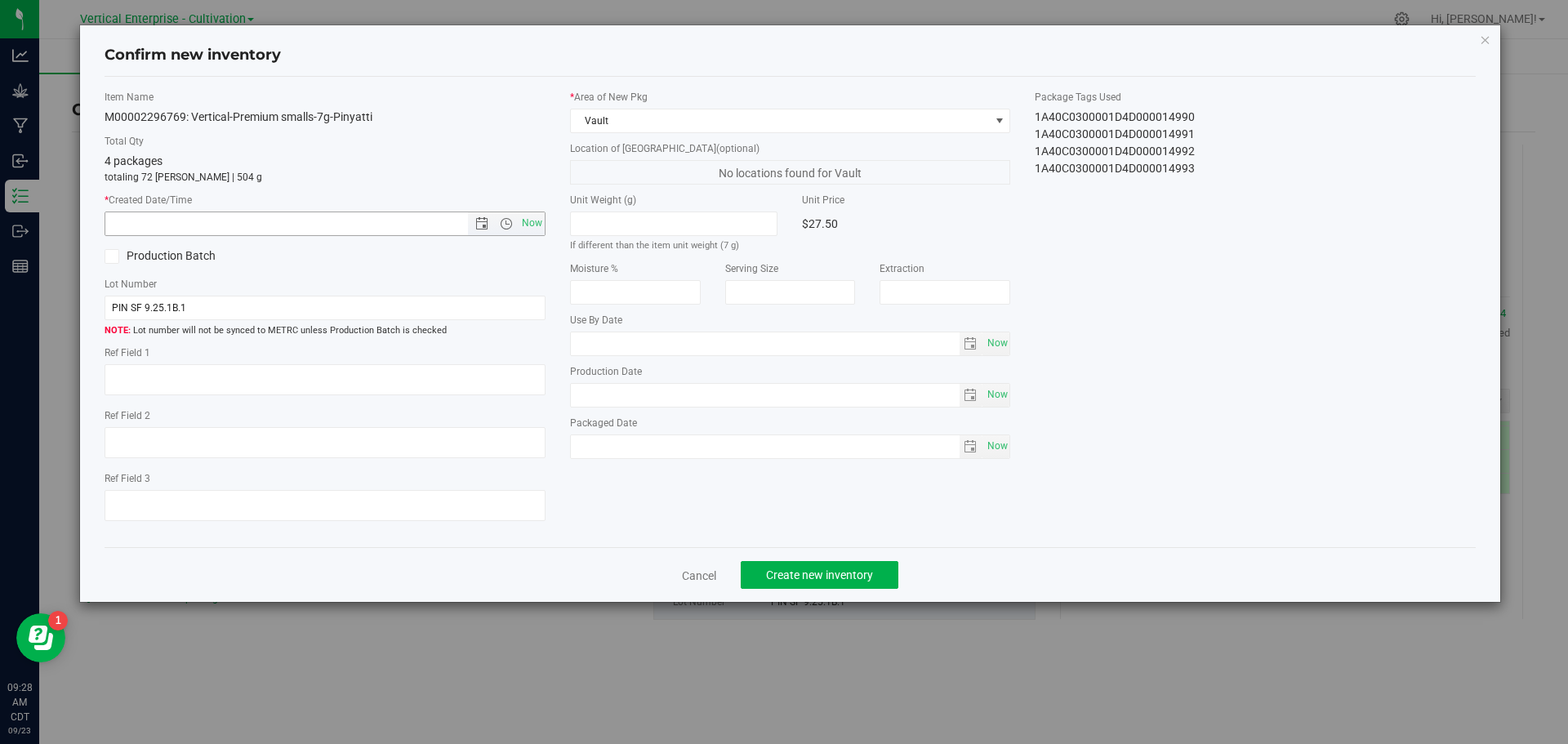
click at [541, 218] on span "Now" at bounding box center [531, 223] width 28 height 23
type input "9/23/2025 9:28 AM"
drag, startPoint x: 541, startPoint y: 220, endPoint x: 541, endPoint y: 258, distance: 38.0
click at [546, 221] on div "Item Name M00002296769: Vertical-Premium smalls-7g-Pinyatti Total Qty 4 package…" at bounding box center [325, 313] width 466 height 445
click at [839, 580] on span "Create new inventory" at bounding box center [820, 575] width 107 height 13
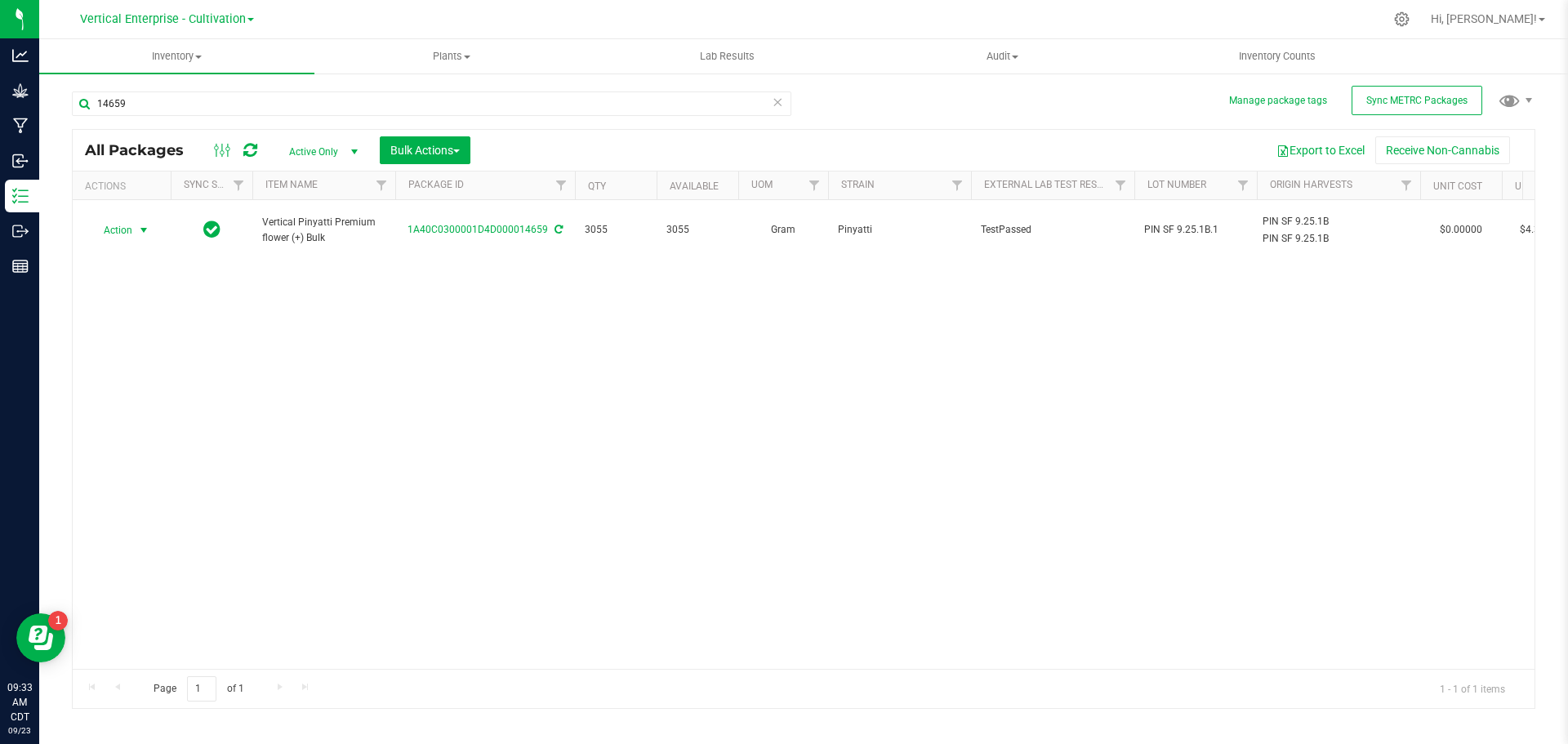
click at [128, 225] on span "Action" at bounding box center [111, 230] width 44 height 23
click at [112, 272] on li "Create package" at bounding box center [142, 273] width 103 height 24
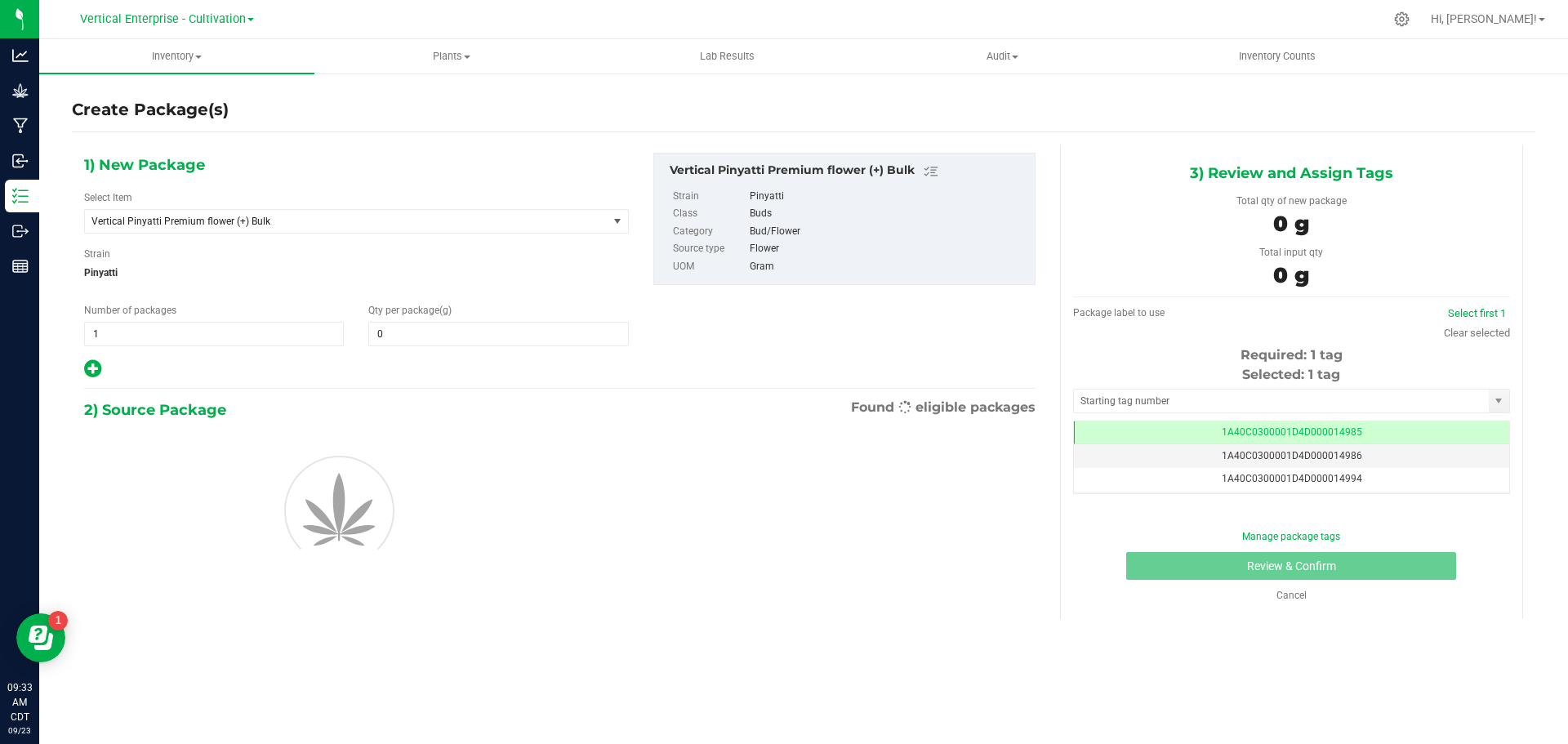
type input "0.0000"
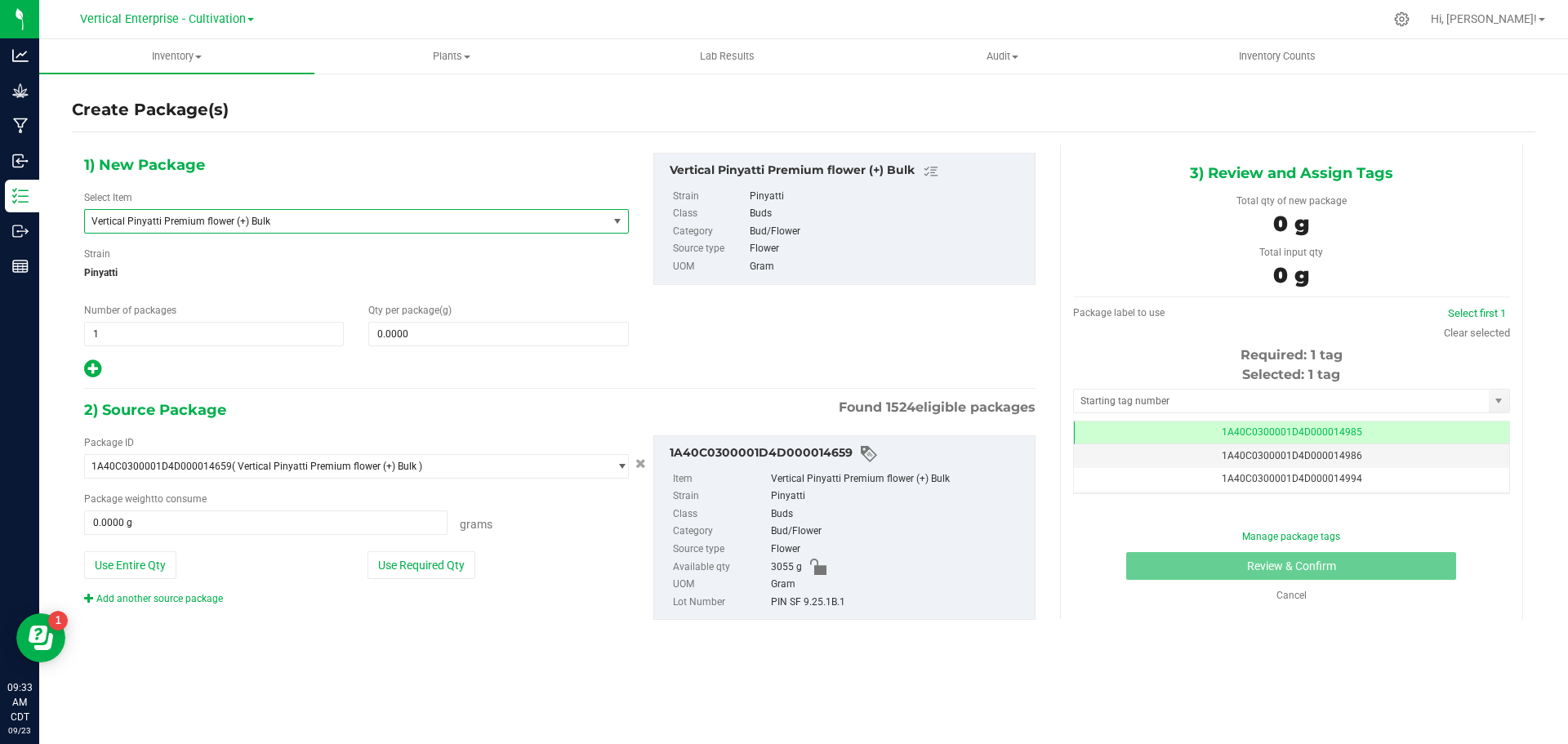
click at [238, 218] on span "Vertical Pinyatti Premium flower (+) Bulk" at bounding box center [335, 222] width 489 height 11
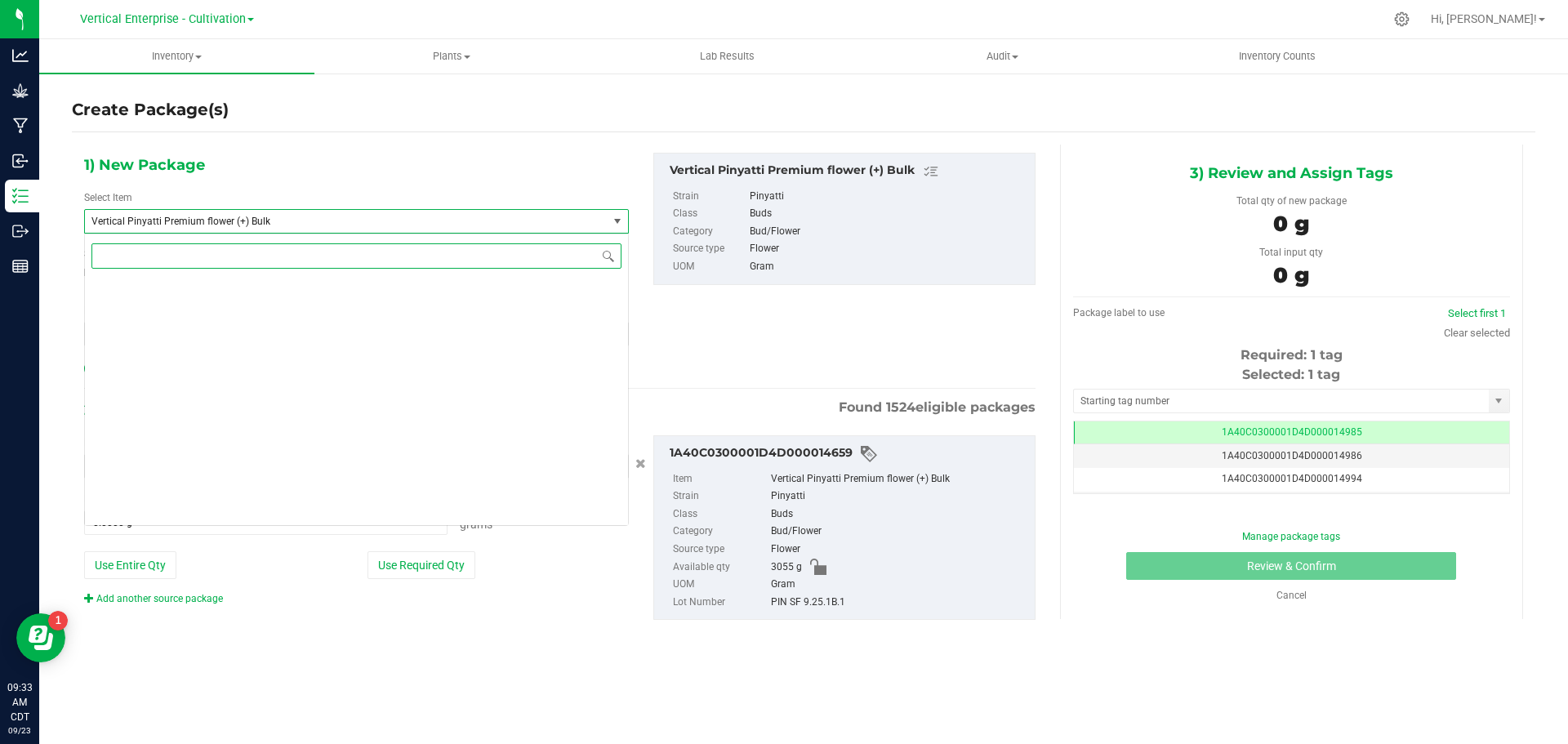
scroll to position [131364, 0]
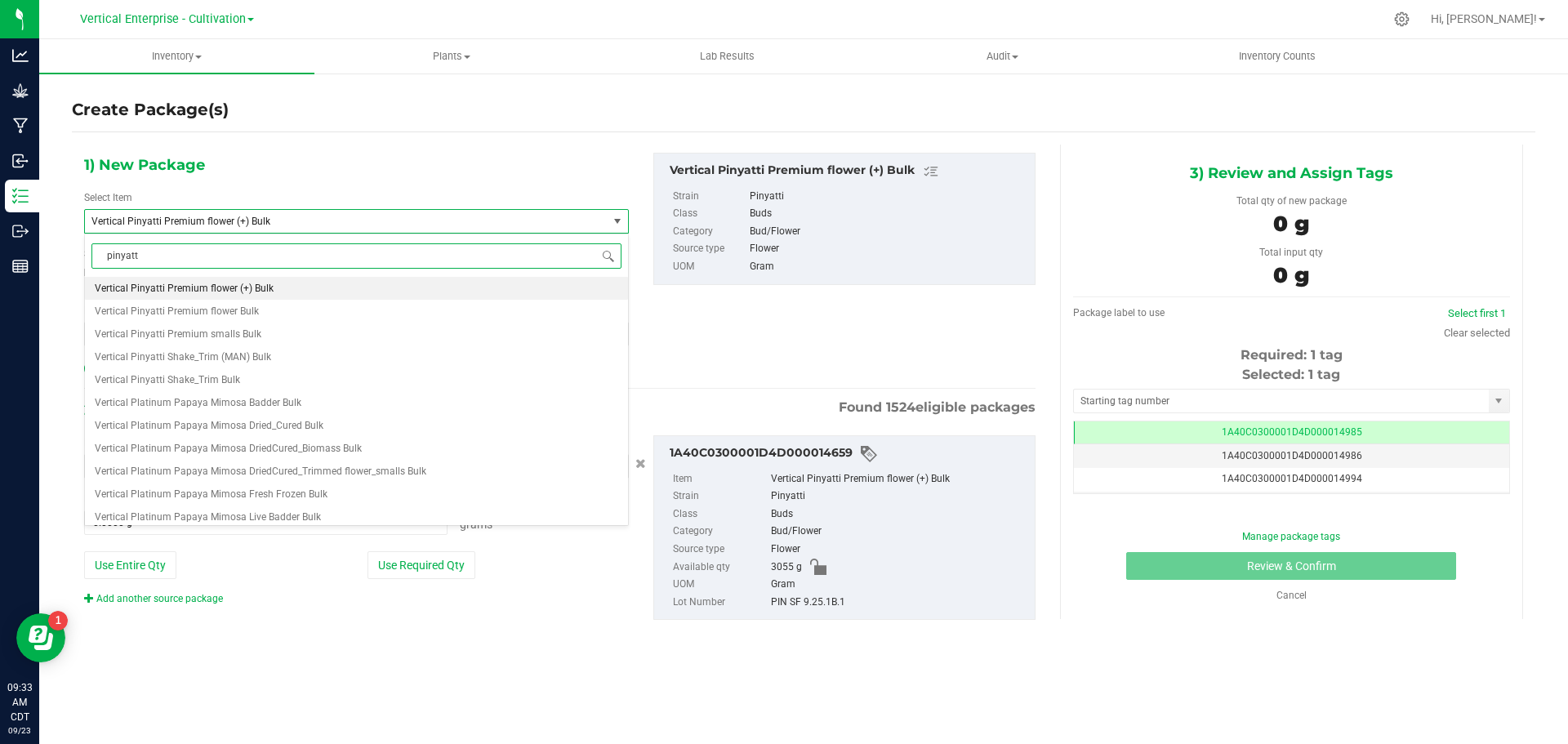
type input "pinyatti"
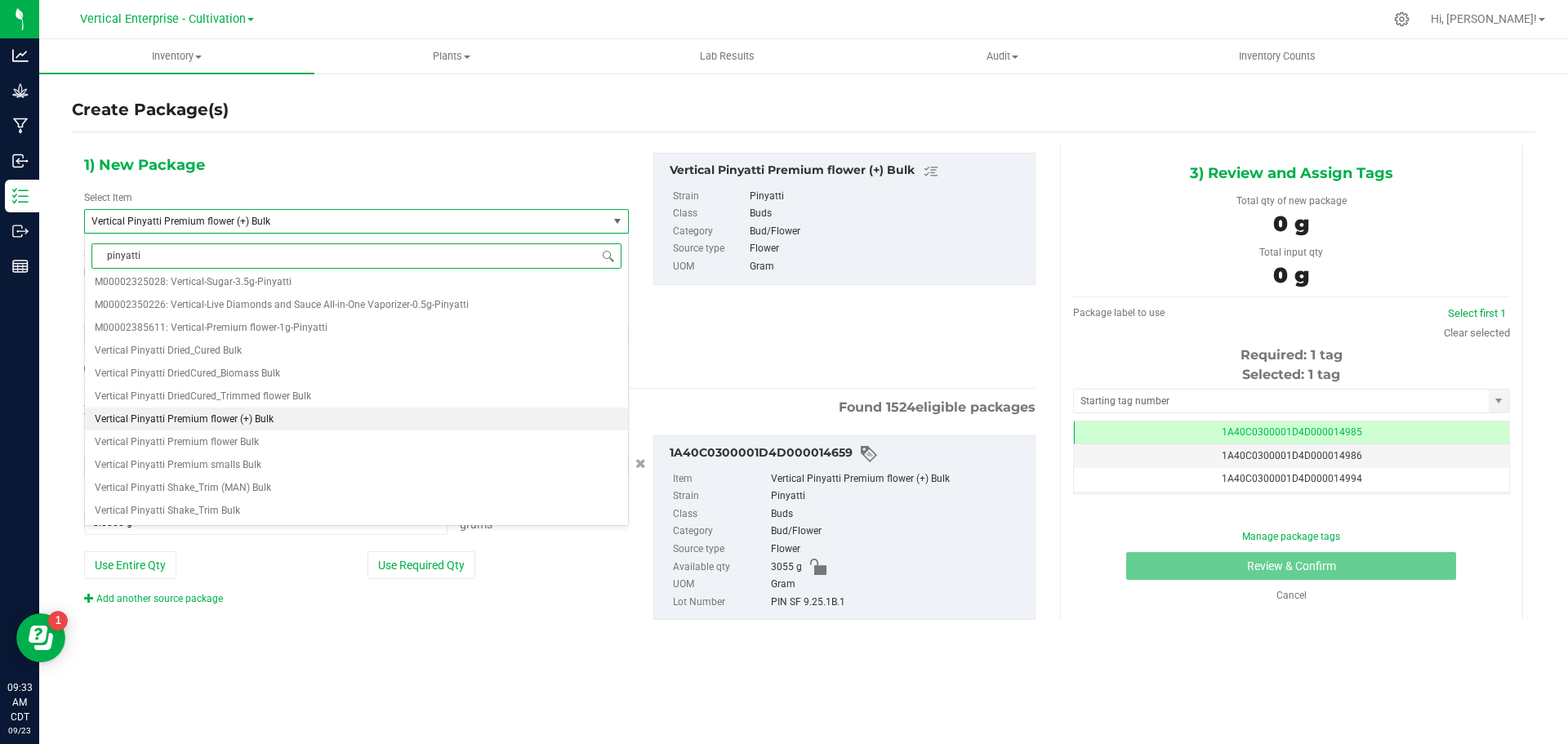
scroll to position [0, 0]
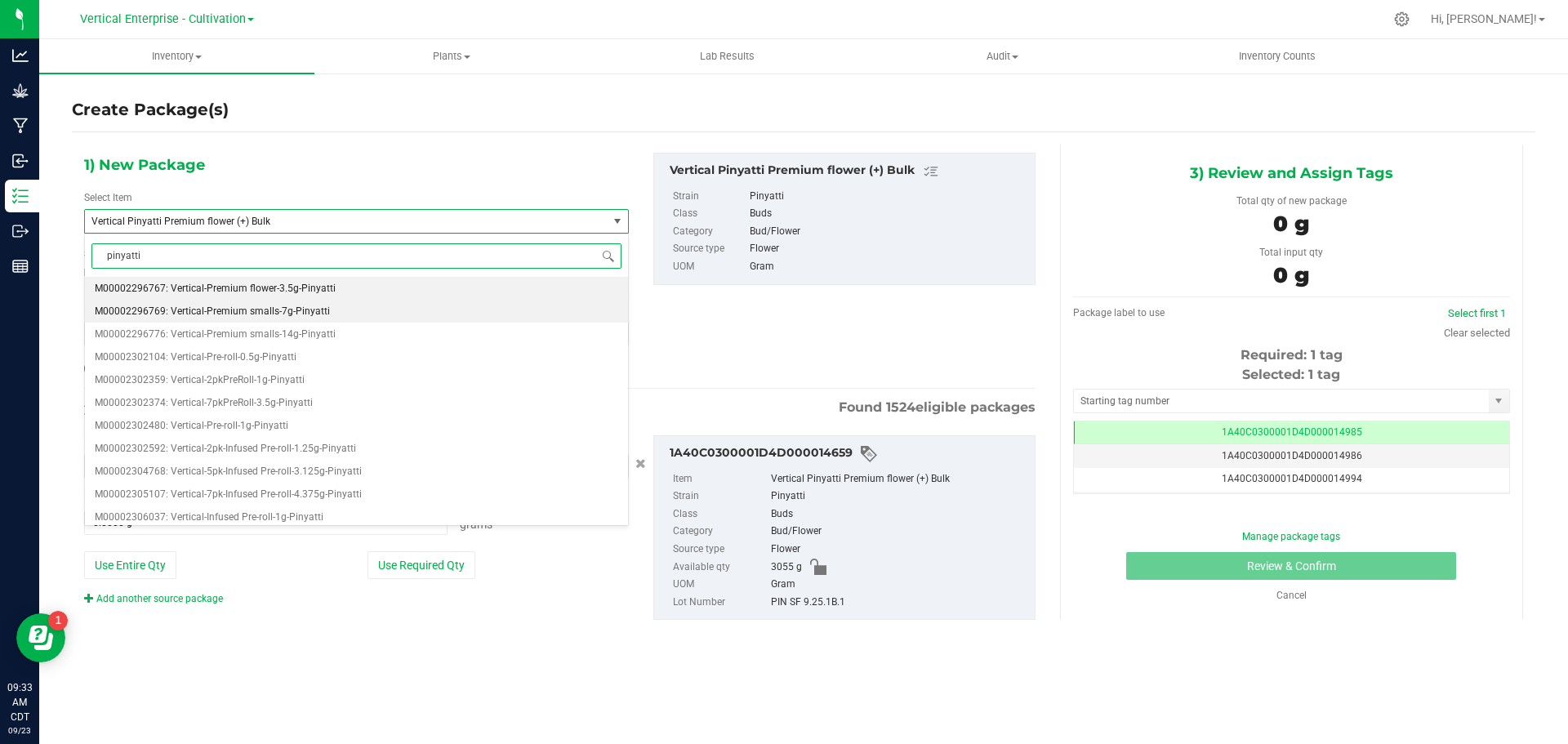
click at [246, 314] on span "M00002296769: Vertical-Premium smalls-7g-Pinyatti" at bounding box center [212, 311] width 235 height 11
type input "0"
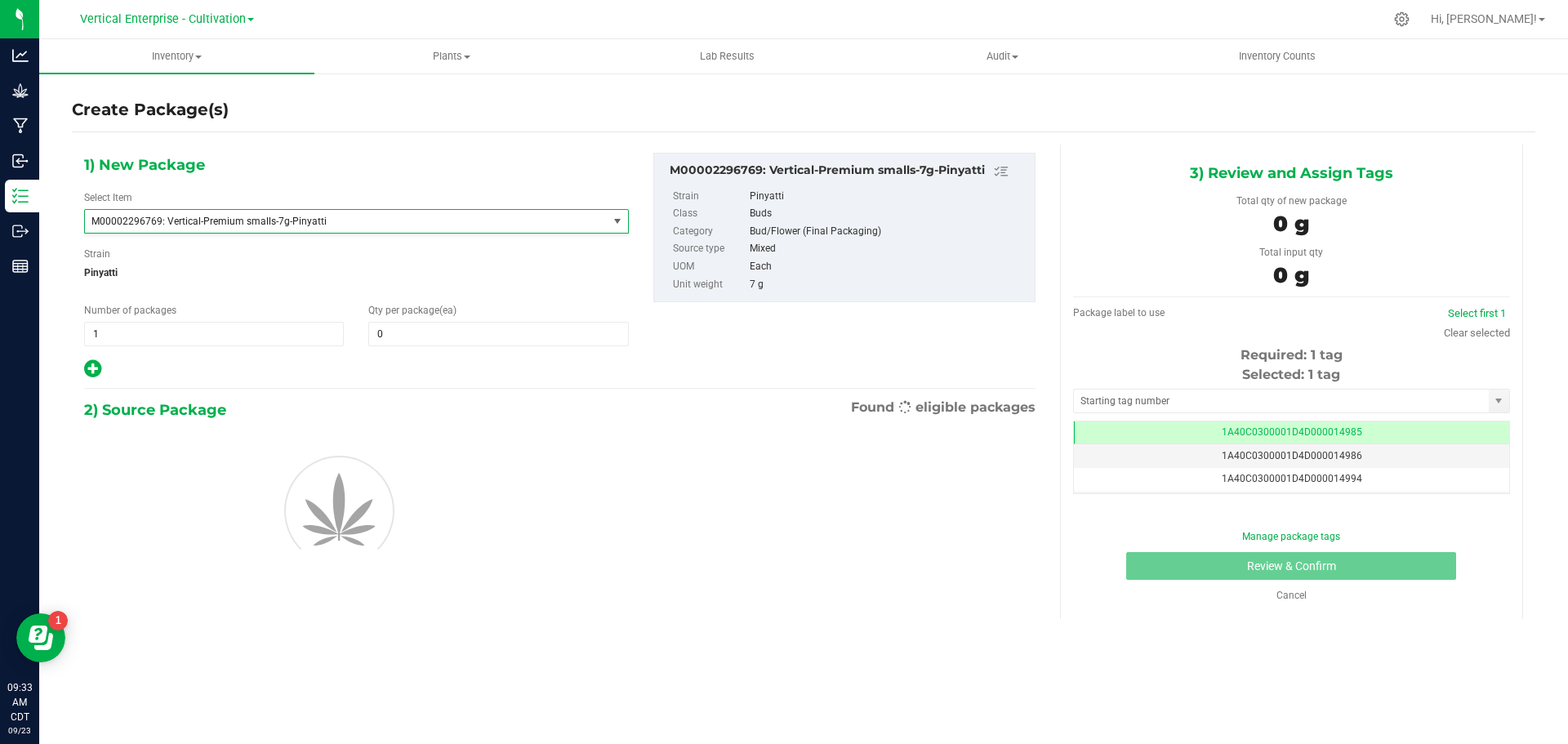
scroll to position [27521, 0]
click at [461, 335] on span at bounding box center [498, 334] width 260 height 24
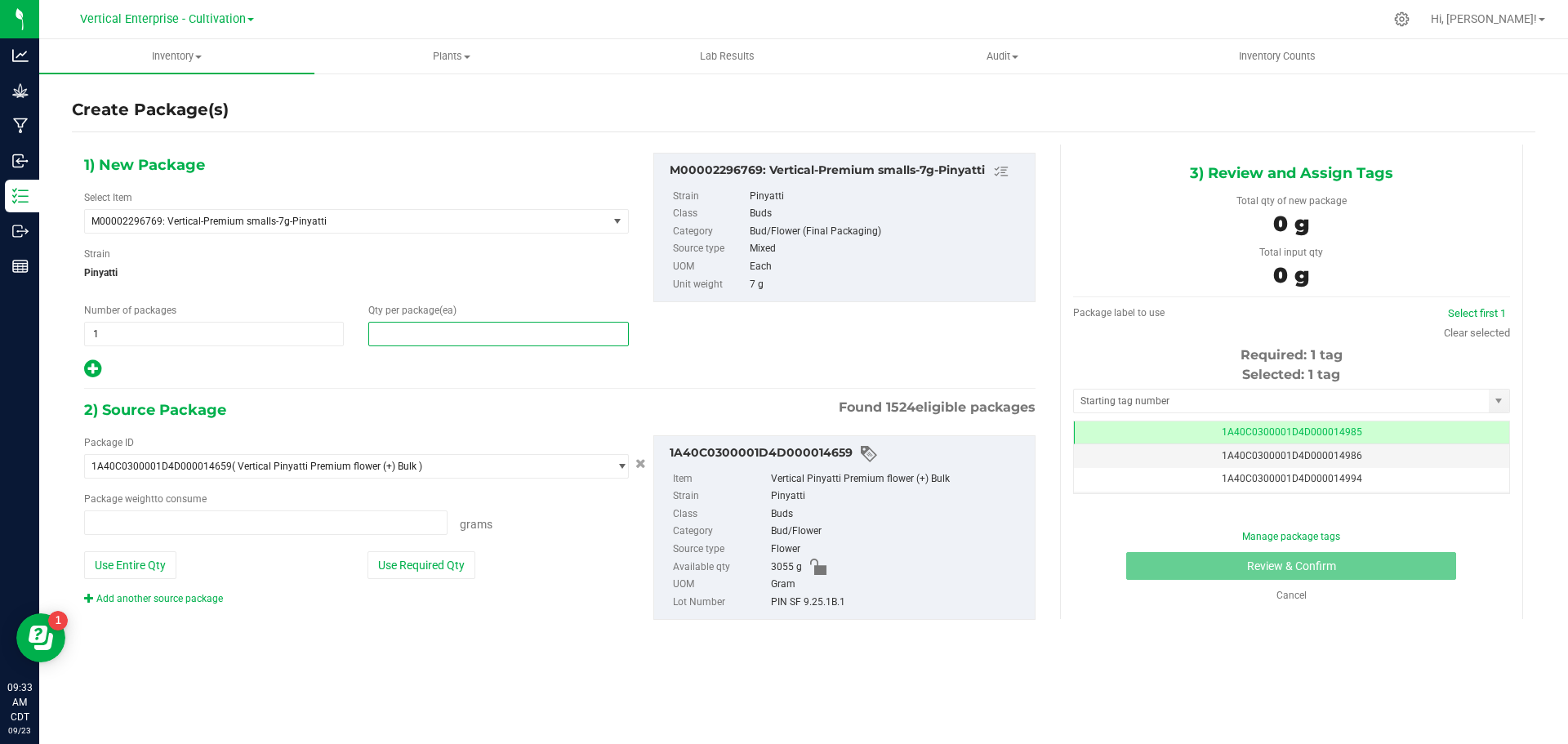
type input "0.0000 g"
type input "0"
click at [154, 335] on span "1 1" at bounding box center [214, 334] width 260 height 24
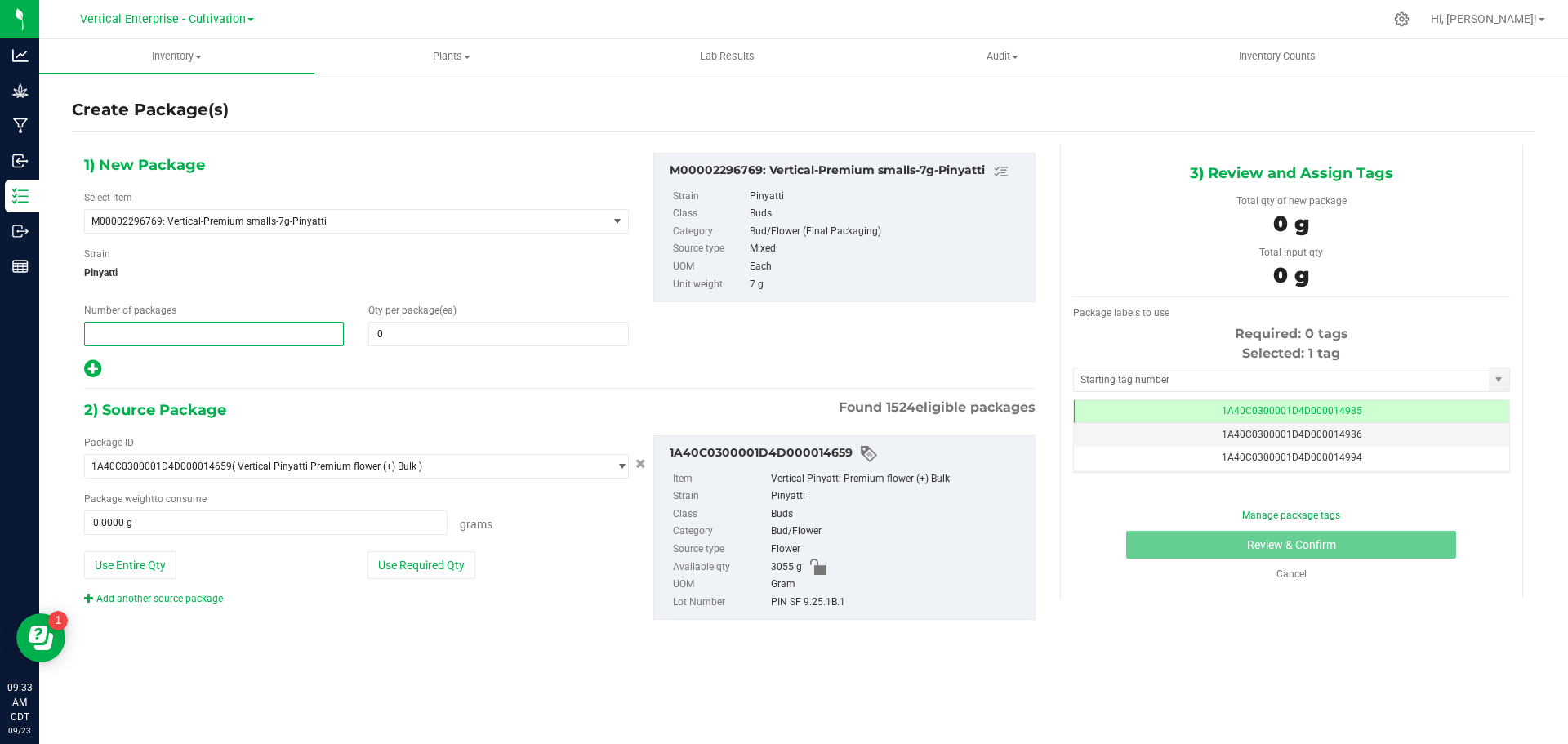
type input "3"
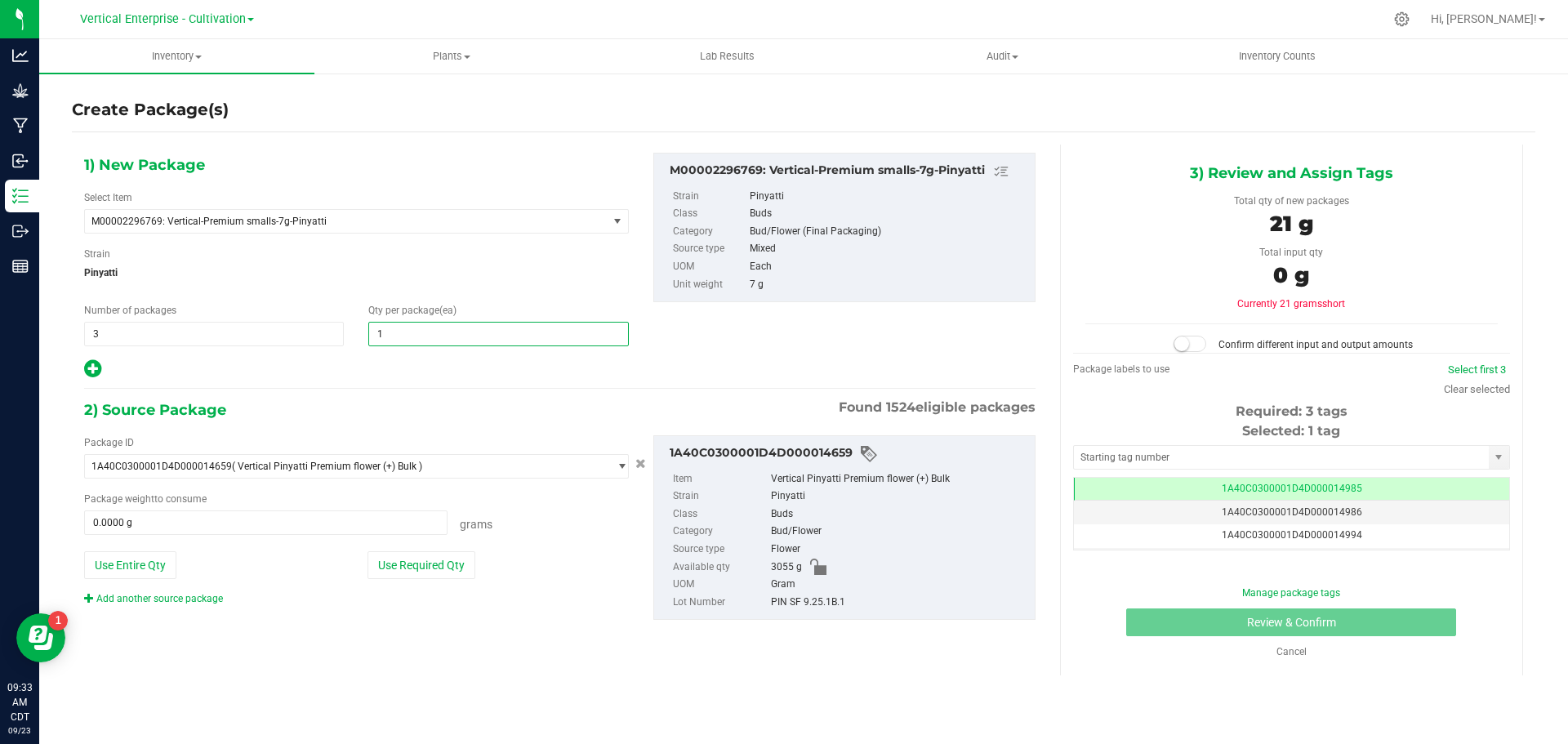
type input "18"
drag, startPoint x: 449, startPoint y: 563, endPoint x: 511, endPoint y: 567, distance: 62.1
click at [451, 562] on button "Use Required Qty" at bounding box center [421, 566] width 108 height 28
type input "378.0000 g"
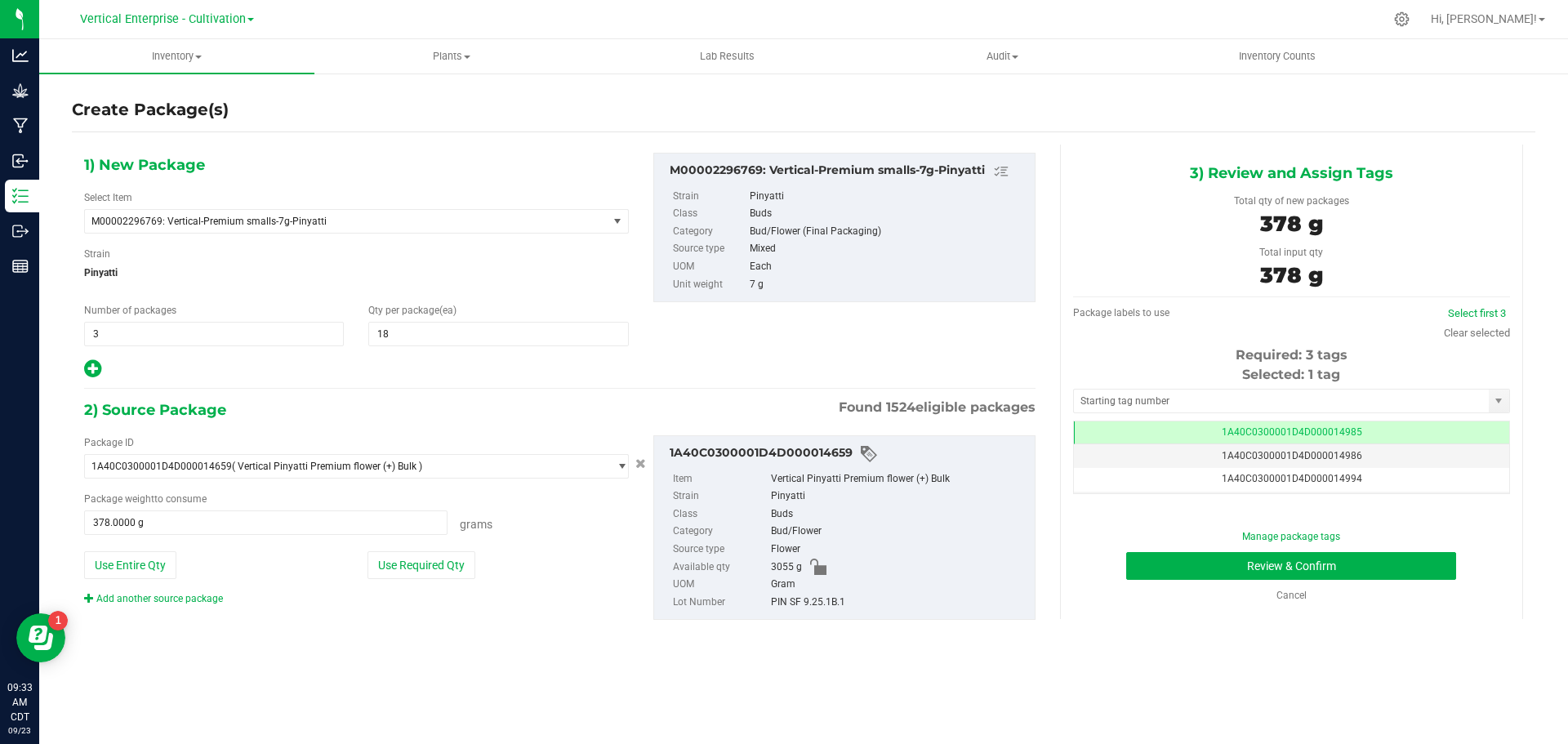
click at [1383, 434] on td "1A40C0300001D4D000014985" at bounding box center [1292, 433] width 436 height 23
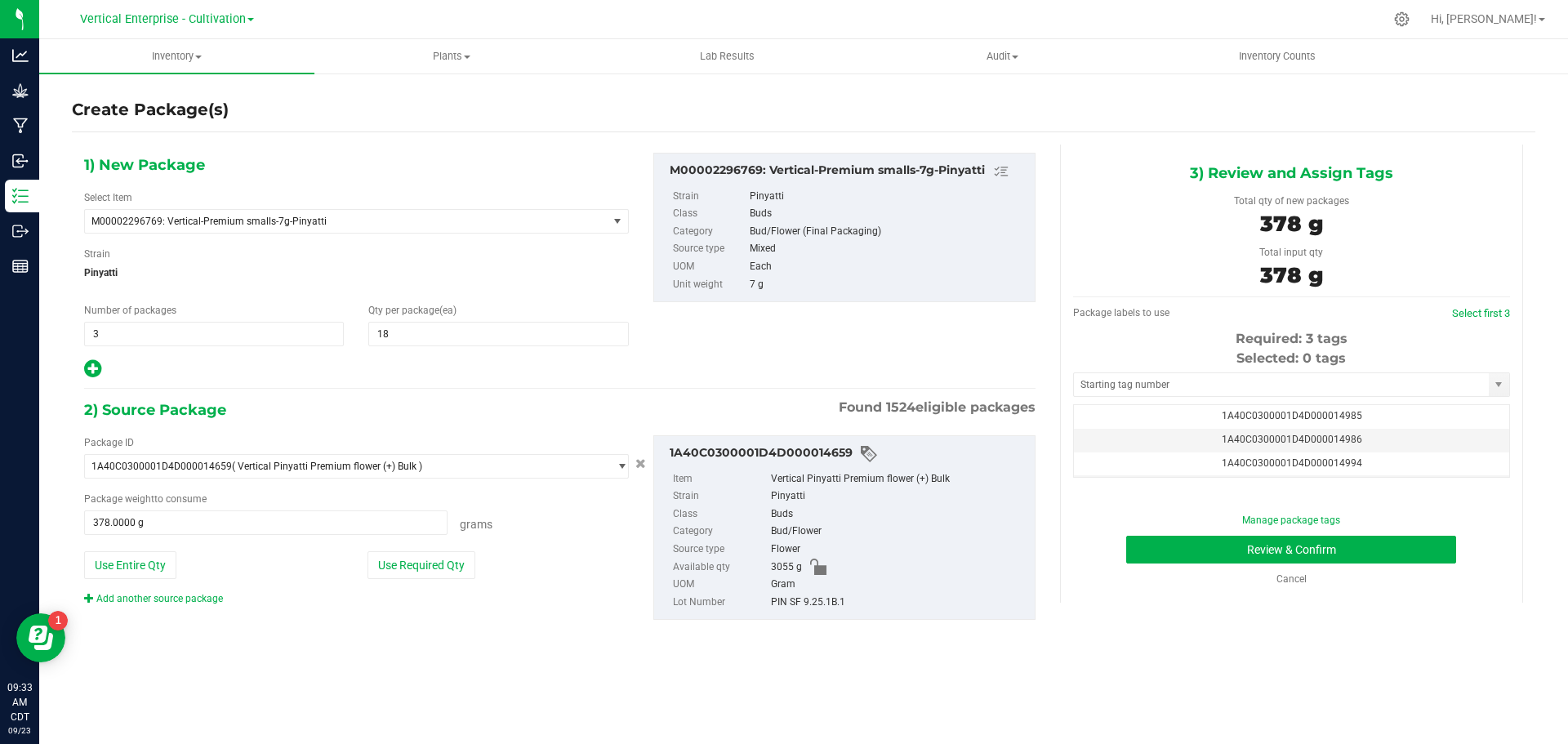
click at [1389, 461] on td "1A40C0300001D4D000014994" at bounding box center [1292, 464] width 436 height 23
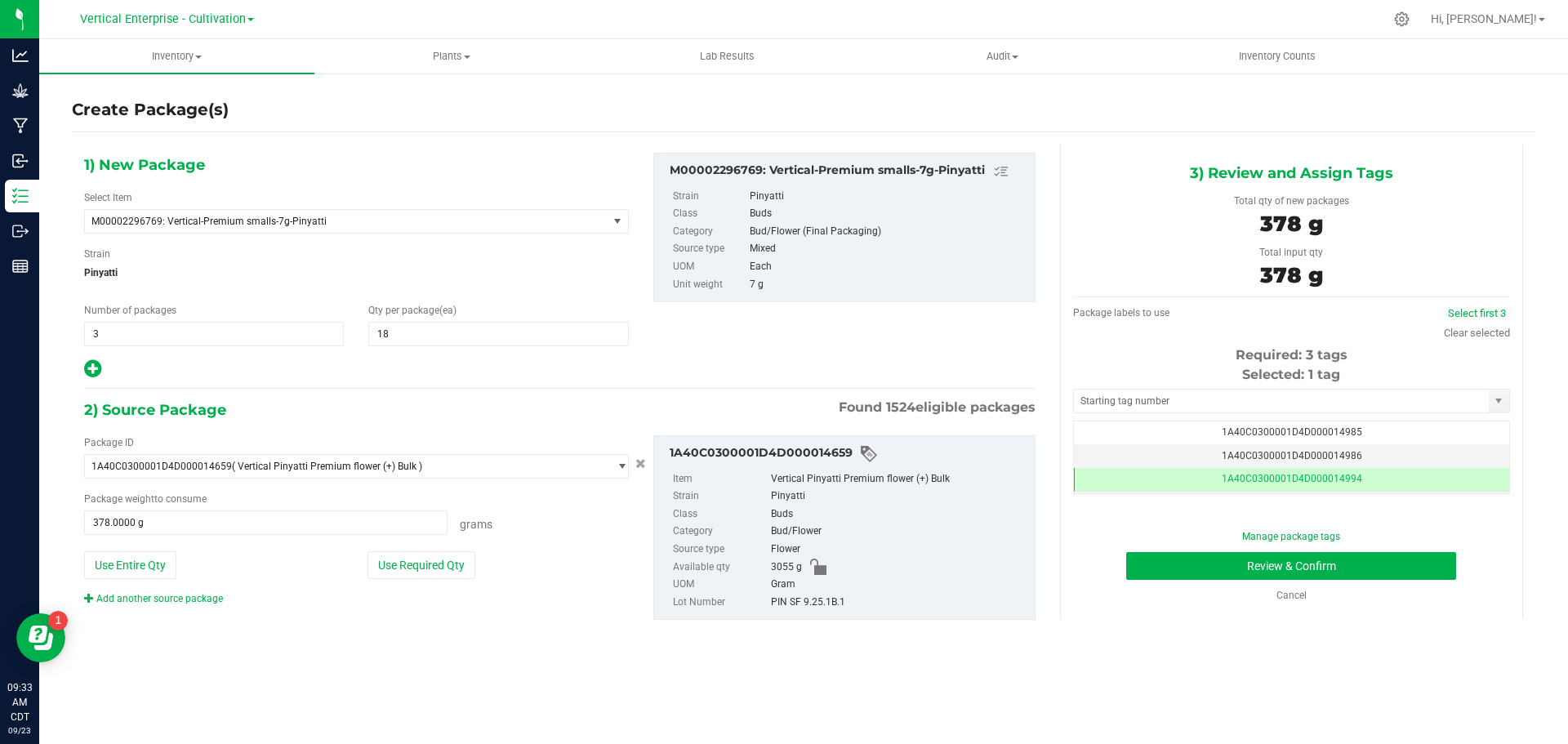
click at [1511, 484] on div "3) Review and Assign Tags Total qty of new packages 378 g Total input qty 378 g…" at bounding box center [1291, 381] width 463 height 474
click at [1510, 484] on div "3) Review and Assign Tags Total qty of new packages 378 g Total input qty 378 g…" at bounding box center [1291, 381] width 463 height 474
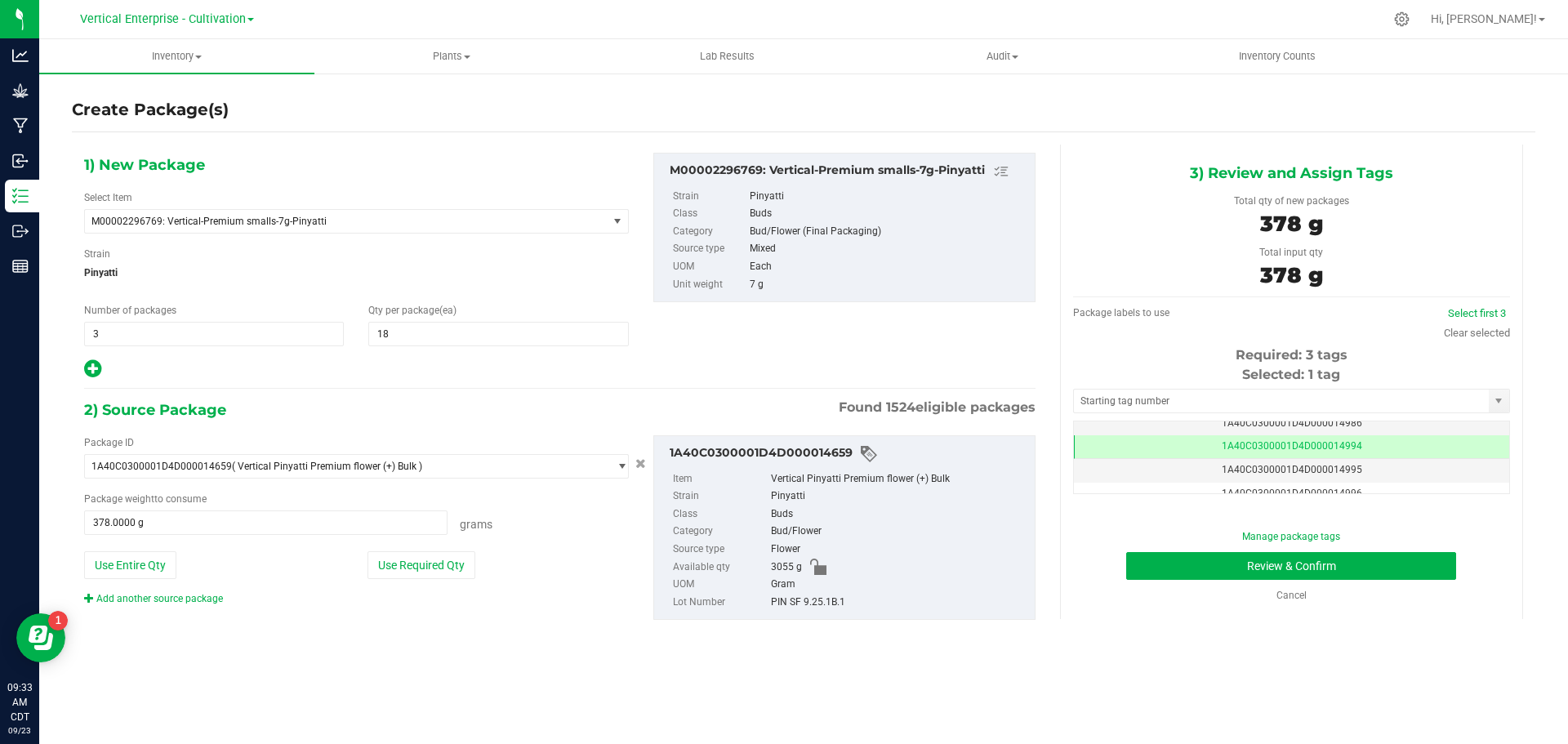
click at [1387, 469] on td "1A40C0300001D4D000014995" at bounding box center [1292, 471] width 436 height 23
click at [1395, 492] on td "1A40C0300001D4D000014996" at bounding box center [1292, 494] width 436 height 23
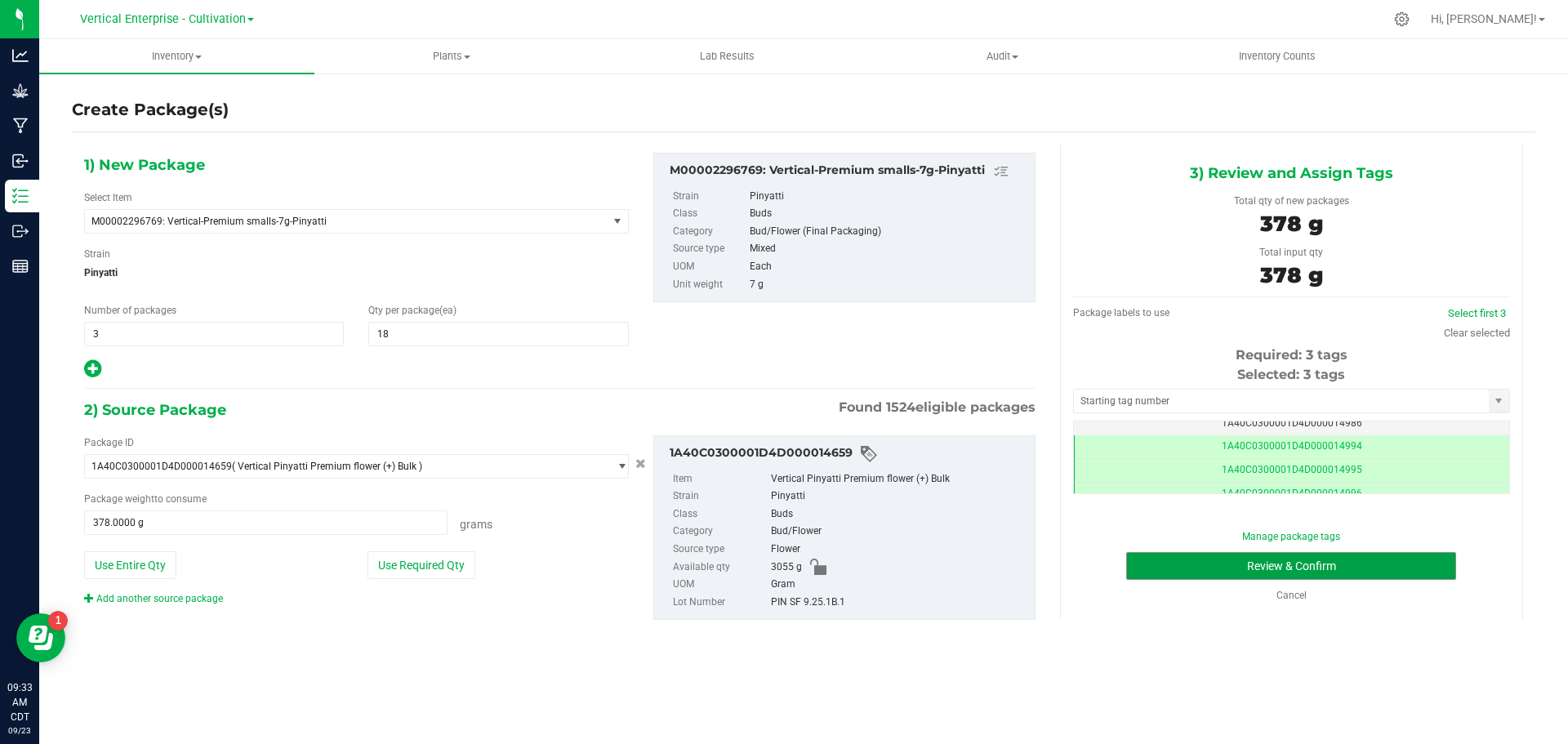
click at [1370, 568] on button "Review & Confirm" at bounding box center [1290, 566] width 330 height 28
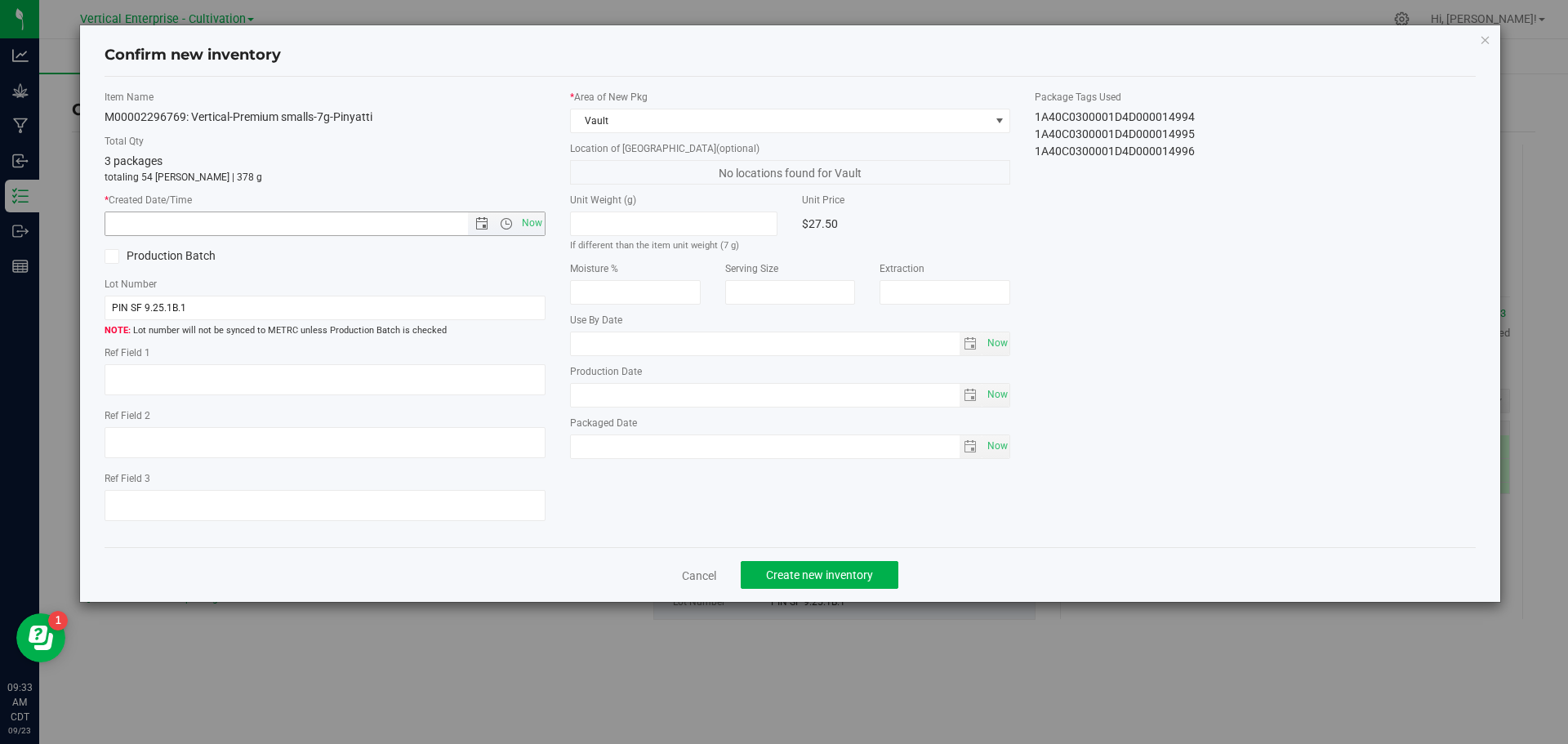
click at [536, 220] on span "Now" at bounding box center [531, 223] width 28 height 23
type input "9/23/2025 9:33 AM"
click at [838, 576] on span "Create new inventory" at bounding box center [820, 575] width 107 height 13
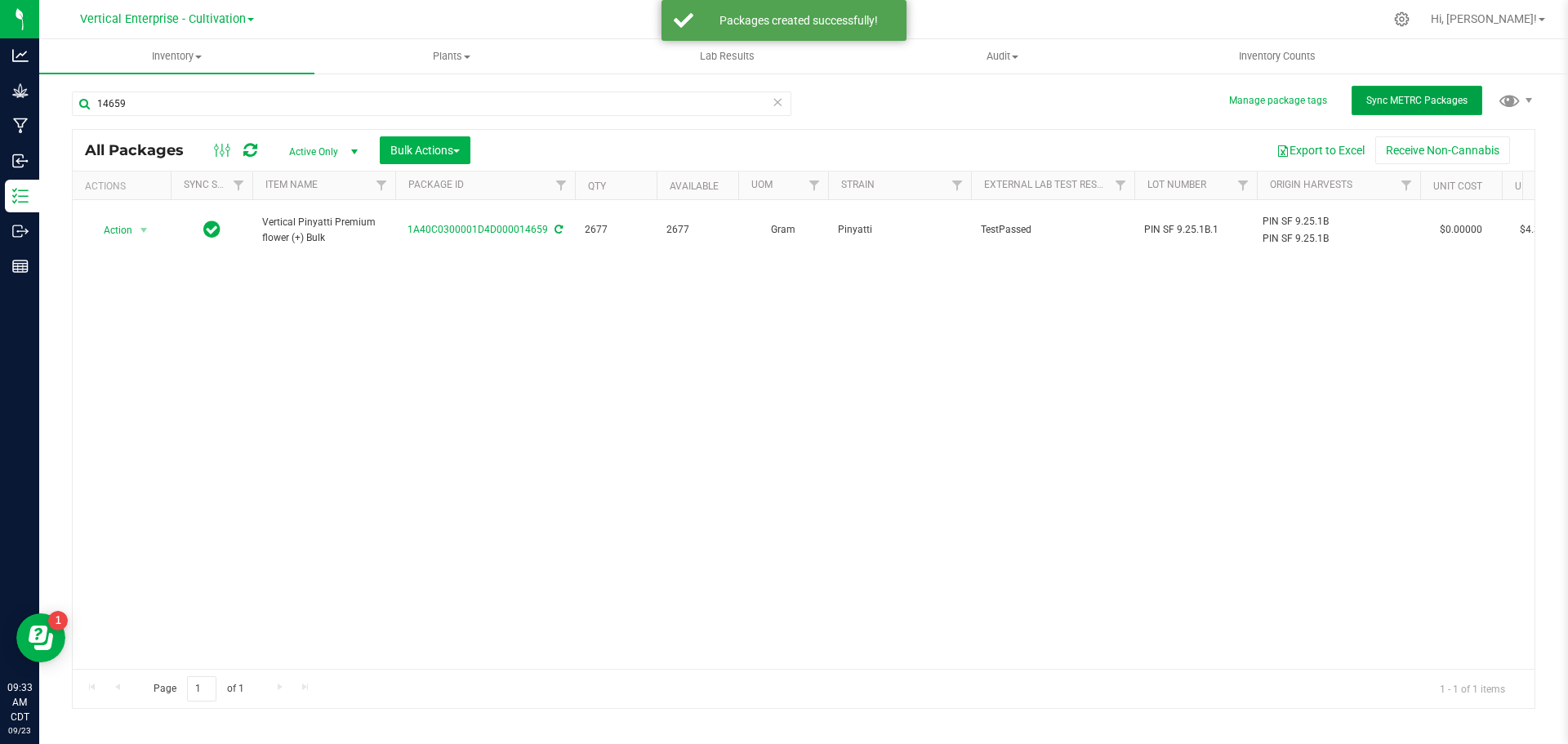
click at [1422, 111] on button "Sync METRC Packages" at bounding box center [1416, 100] width 131 height 29
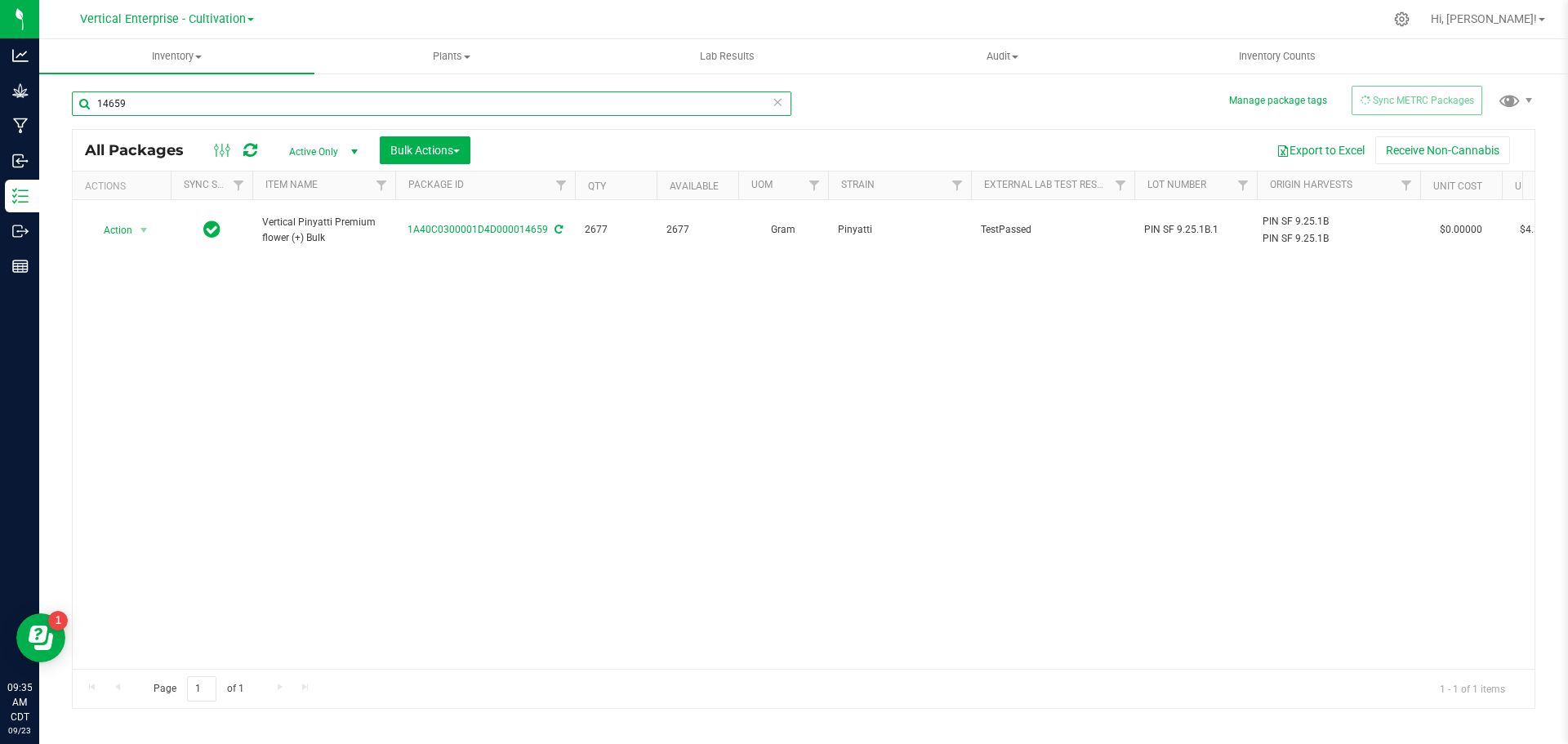
click at [254, 95] on input "14659" at bounding box center [432, 103] width 719 height 24
type input "1"
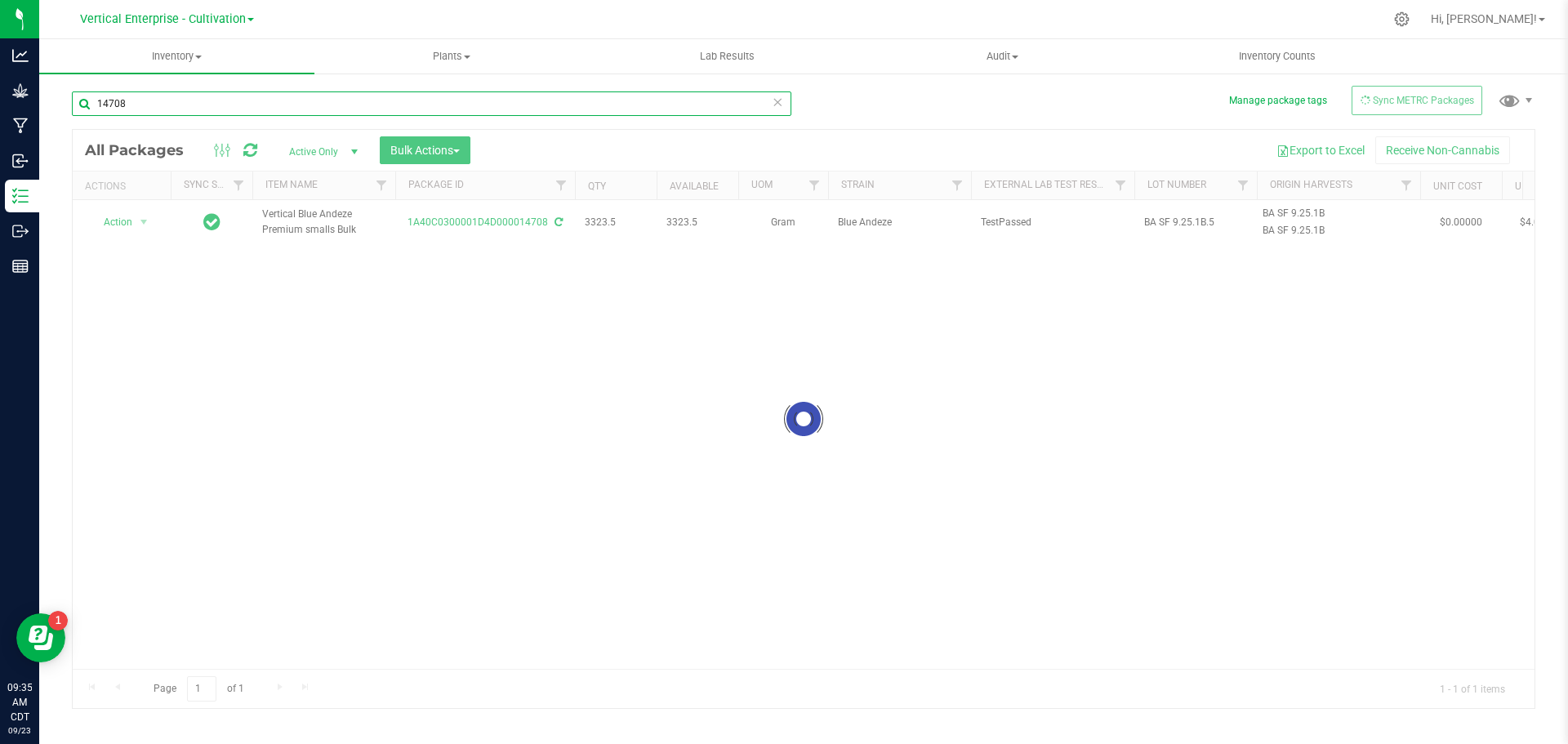
type input "14708"
click at [108, 218] on div at bounding box center [803, 419] width 1462 height 579
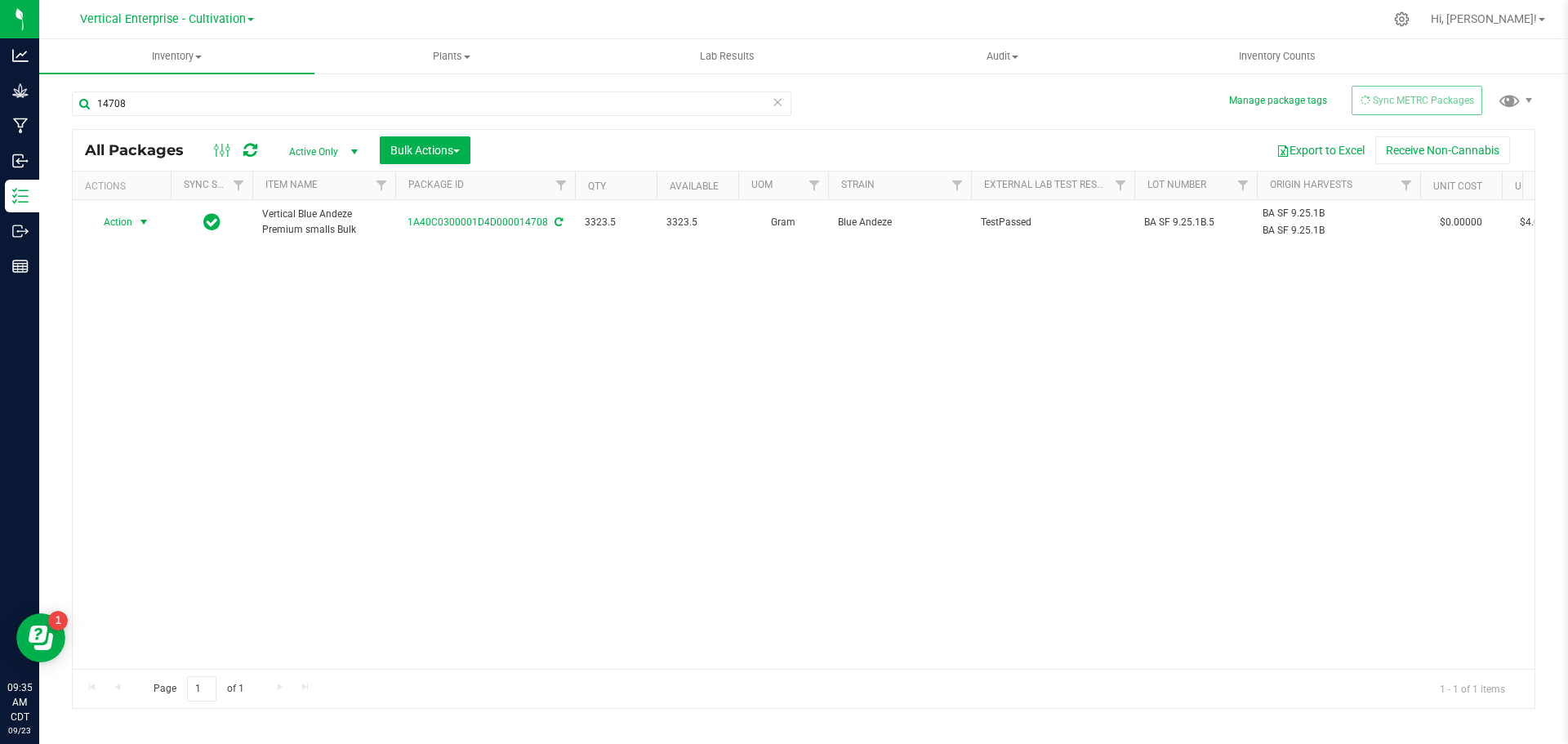
click at [112, 222] on span "Action" at bounding box center [111, 222] width 44 height 23
click at [136, 267] on li "Create package" at bounding box center [142, 273] width 103 height 24
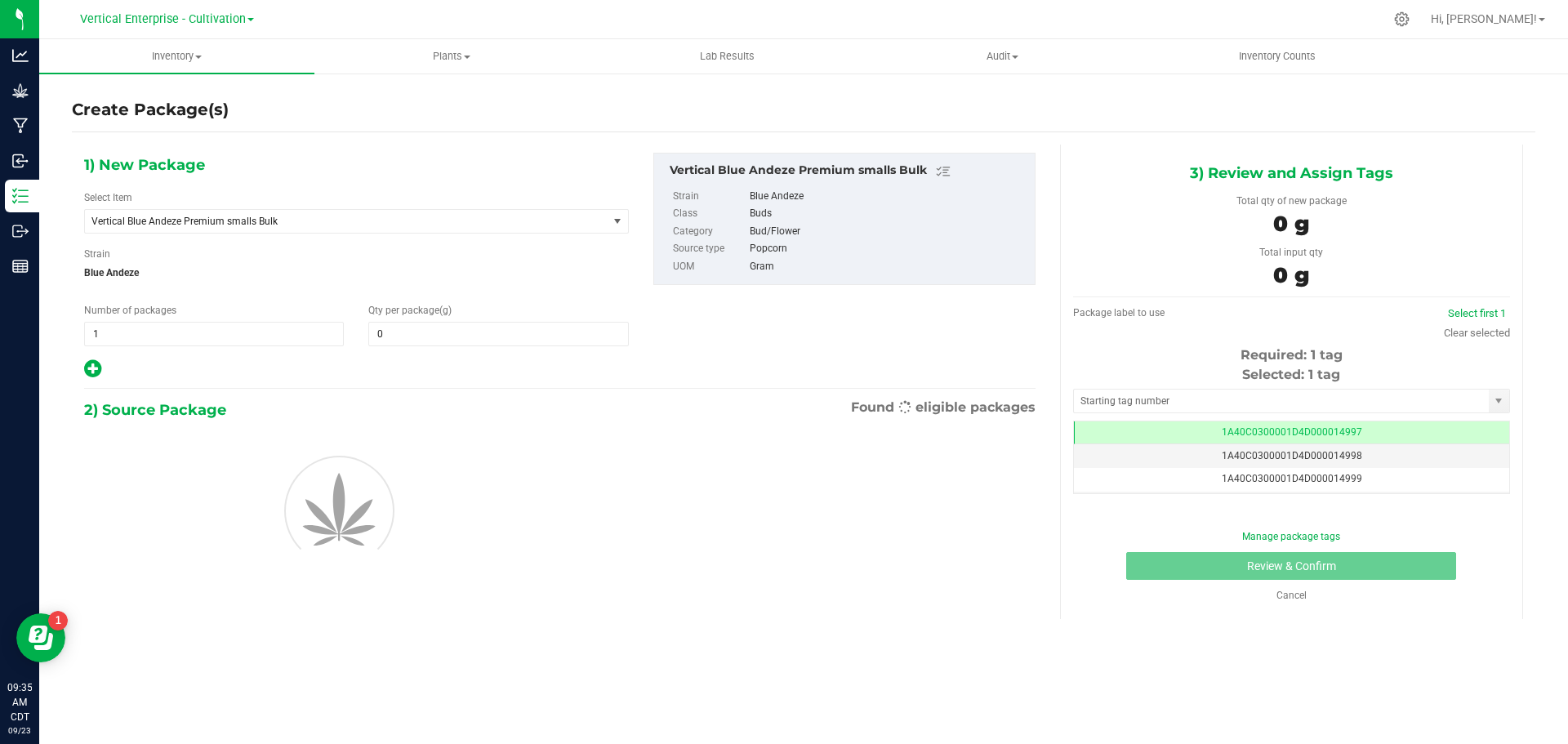
type input "0.0000"
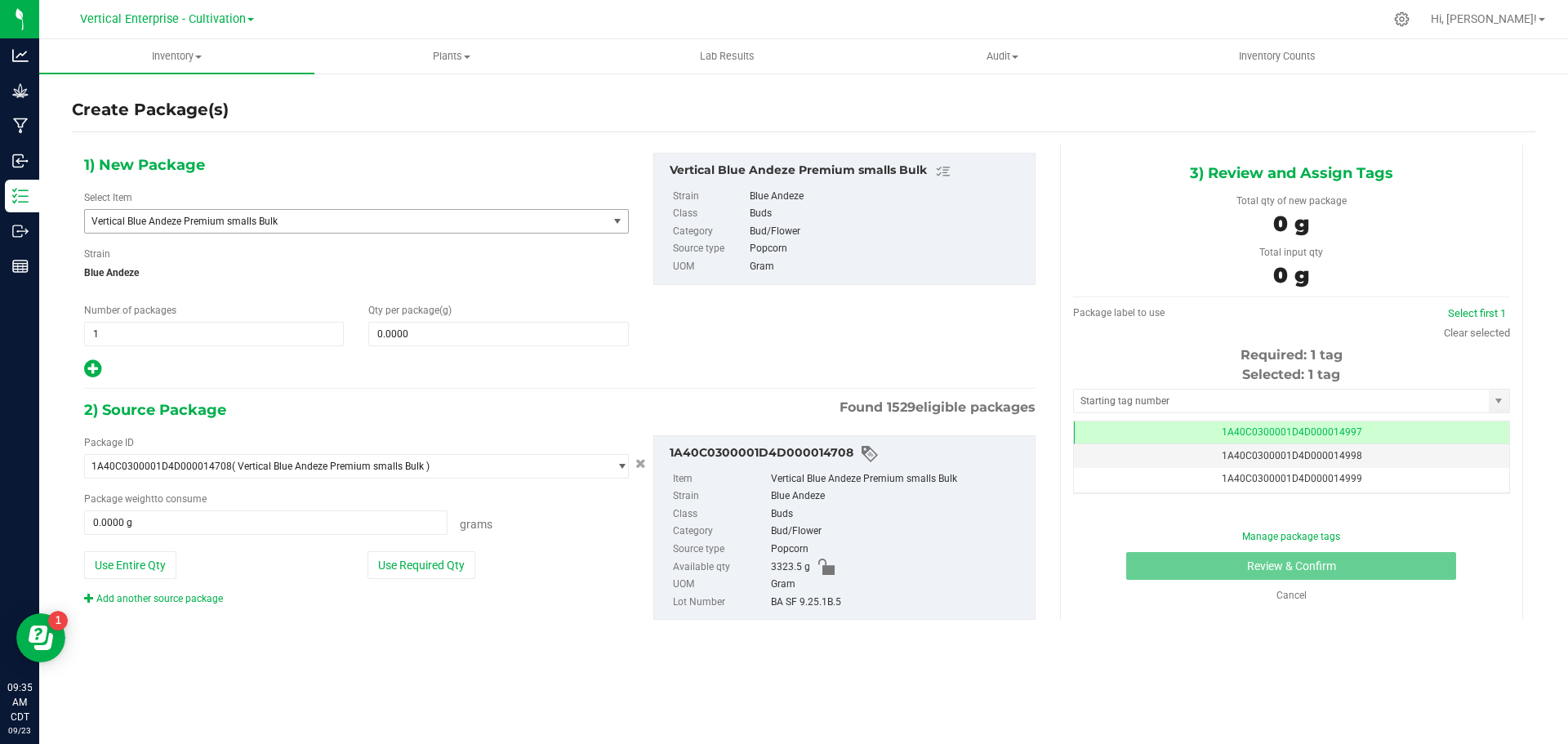
click at [226, 221] on span "Vertical Blue Andeze Premium smalls Bulk" at bounding box center [335, 222] width 489 height 11
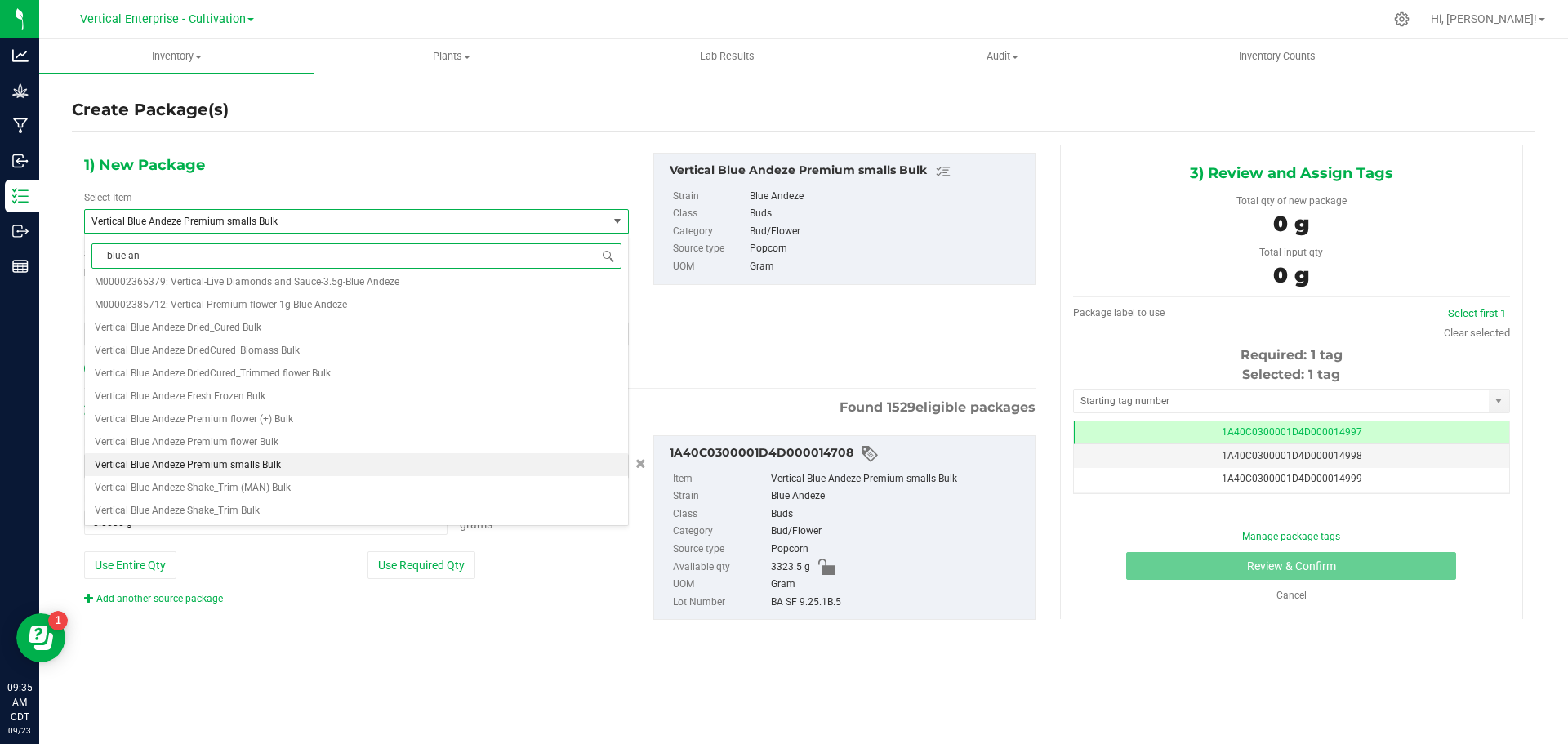
scroll to position [0, 0]
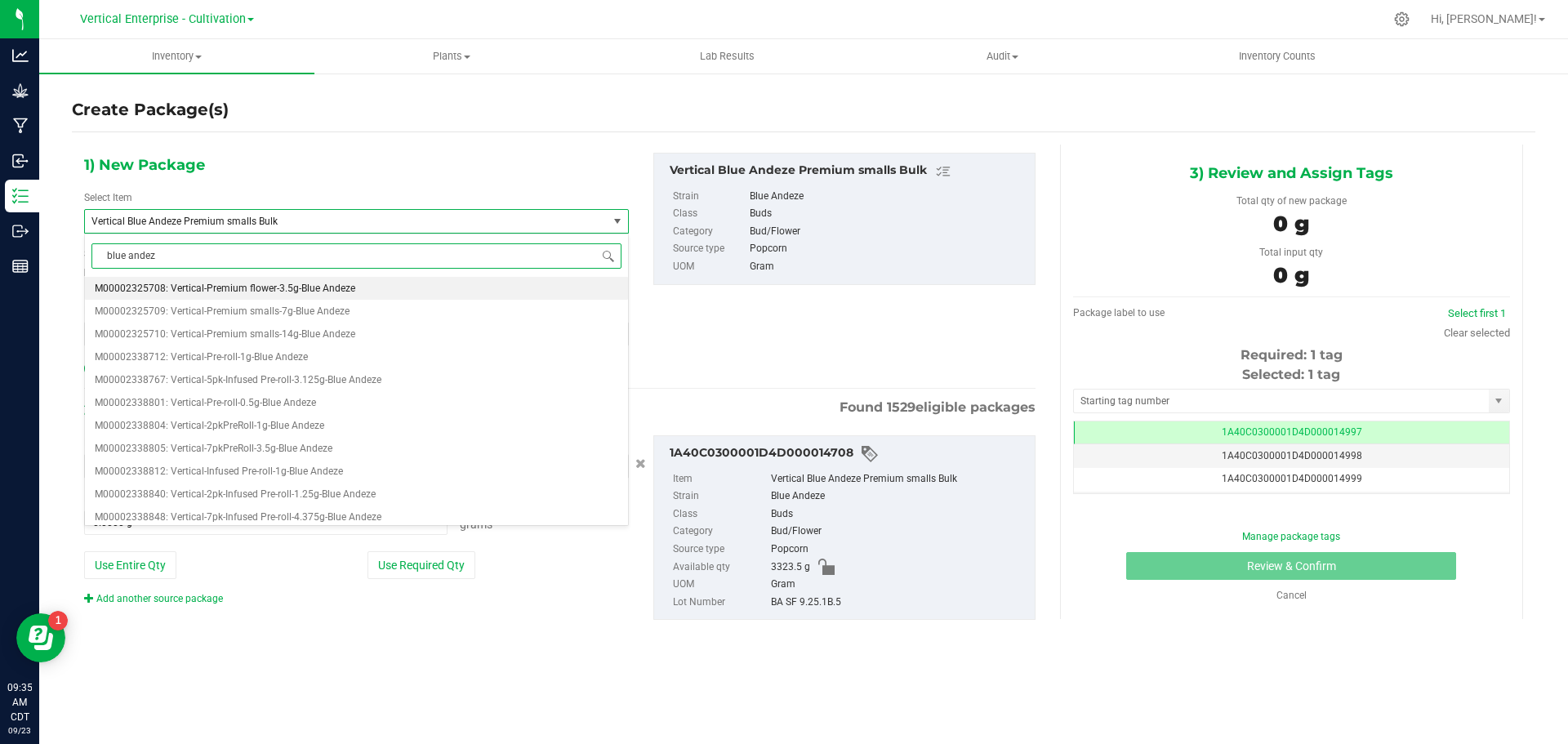
type input "blue andeze"
click at [229, 308] on span "M00002325709: Vertical-Premium smalls-7g-Blue Andeze" at bounding box center [222, 311] width 254 height 11
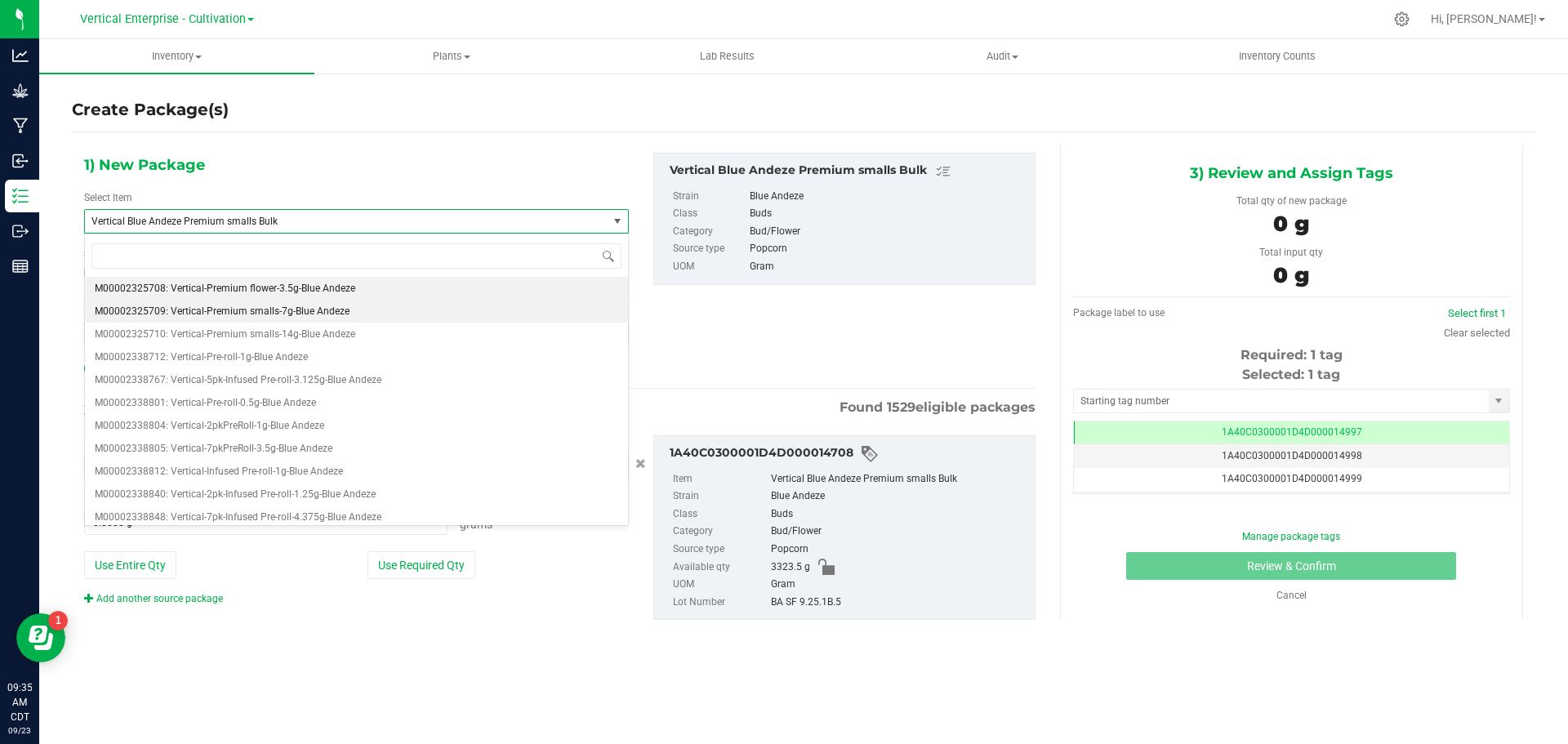
type input "0"
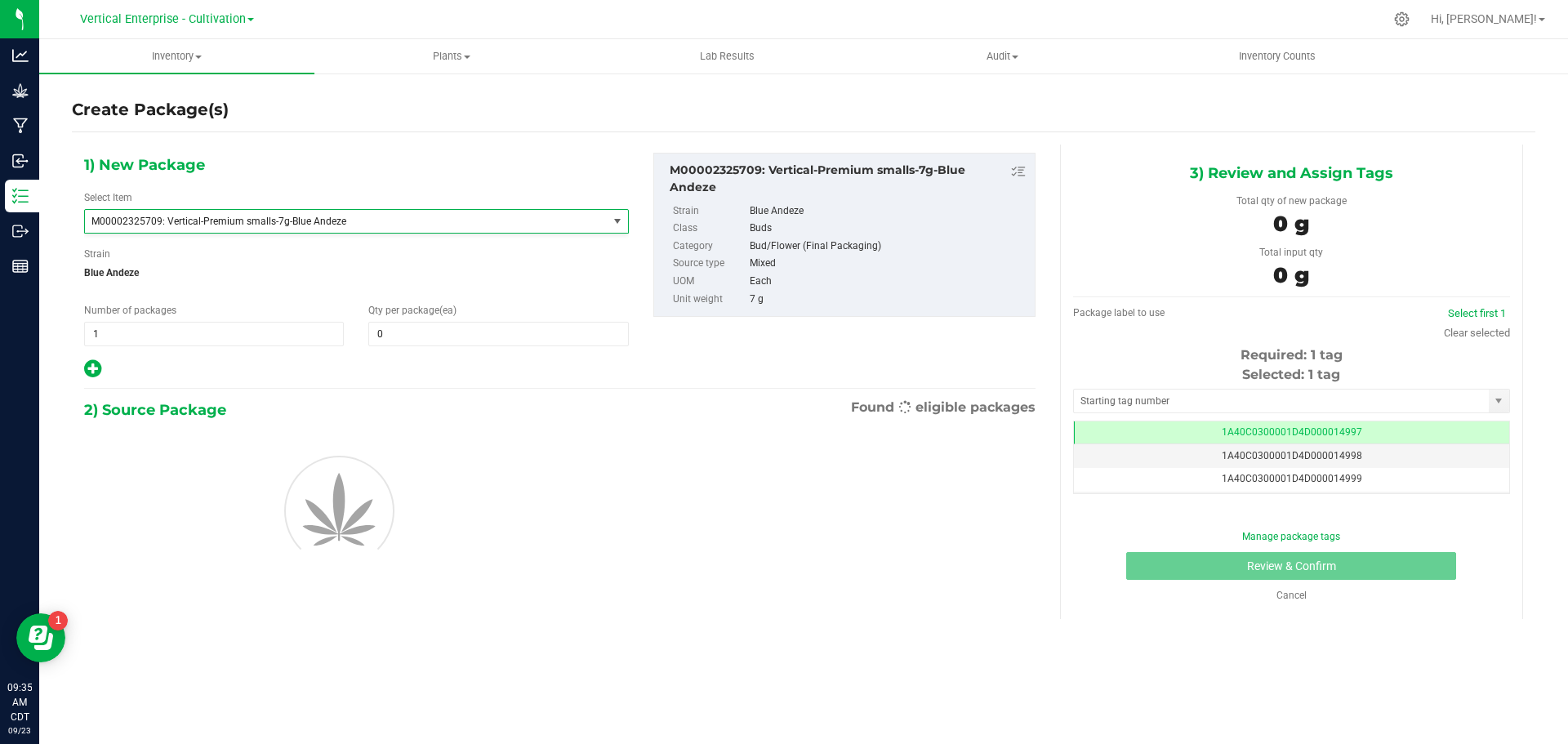
scroll to position [34636, 0]
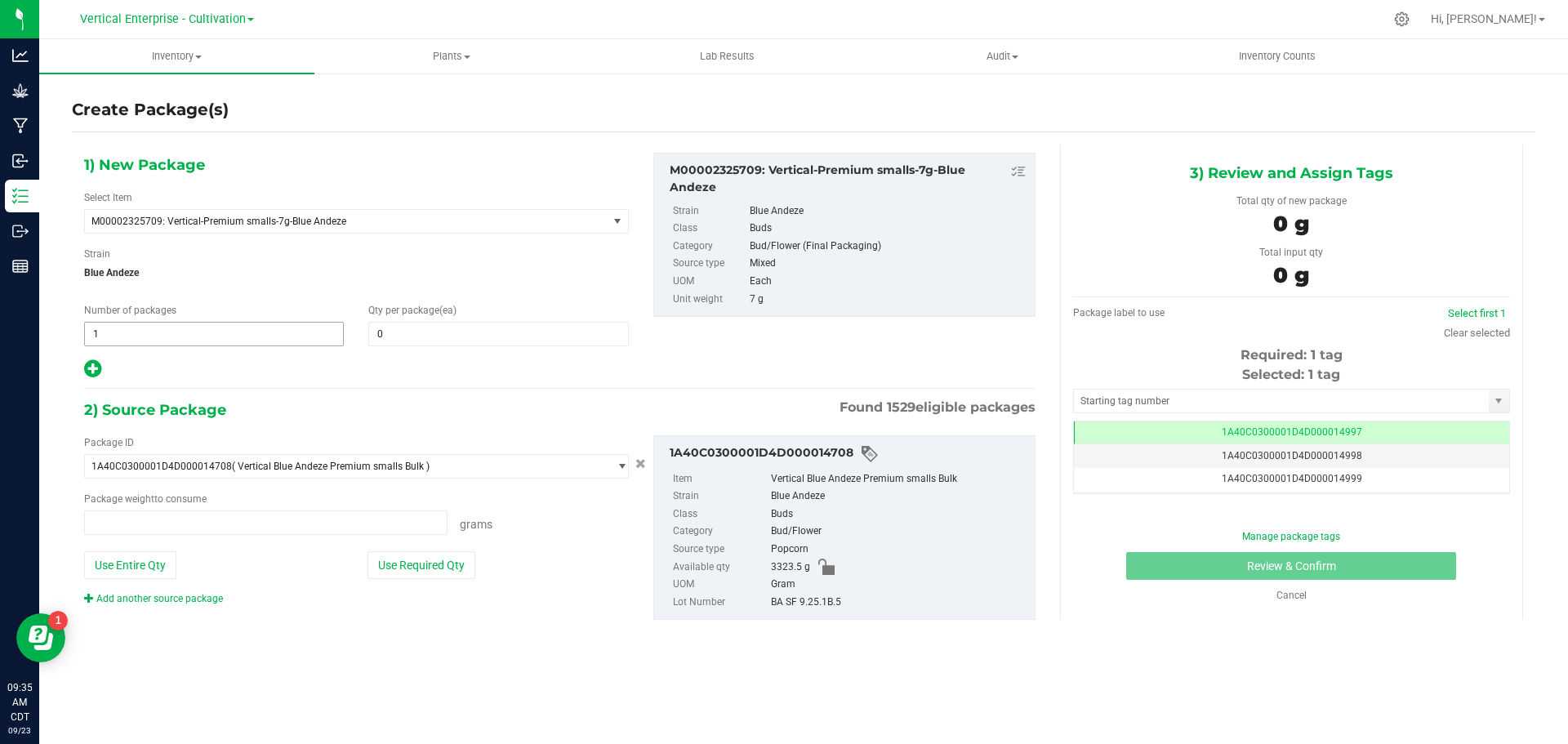
click at [156, 342] on input "1" at bounding box center [213, 334] width 258 height 23
type input "0.0000 g"
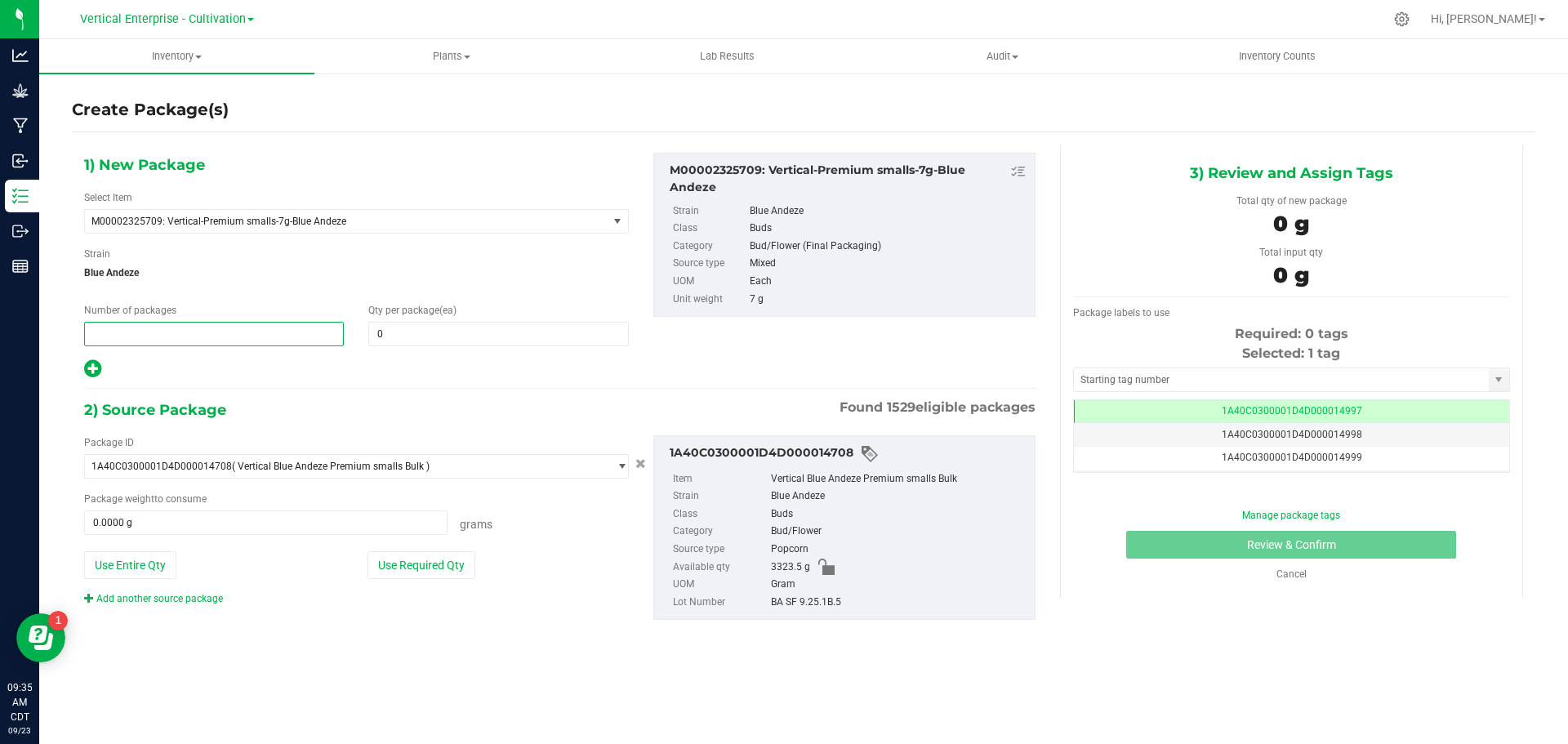
type input "2"
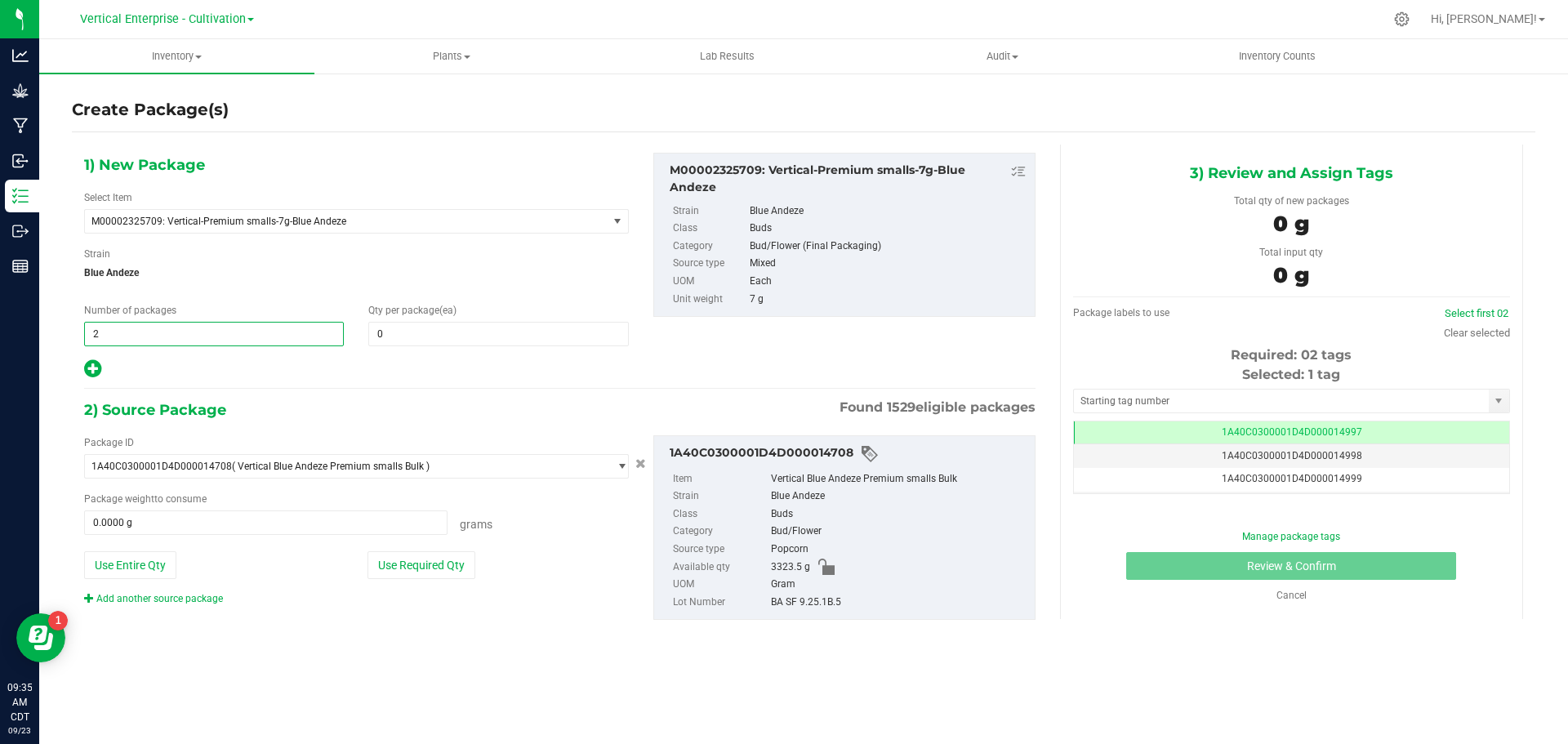
type input "2"
type input "18"
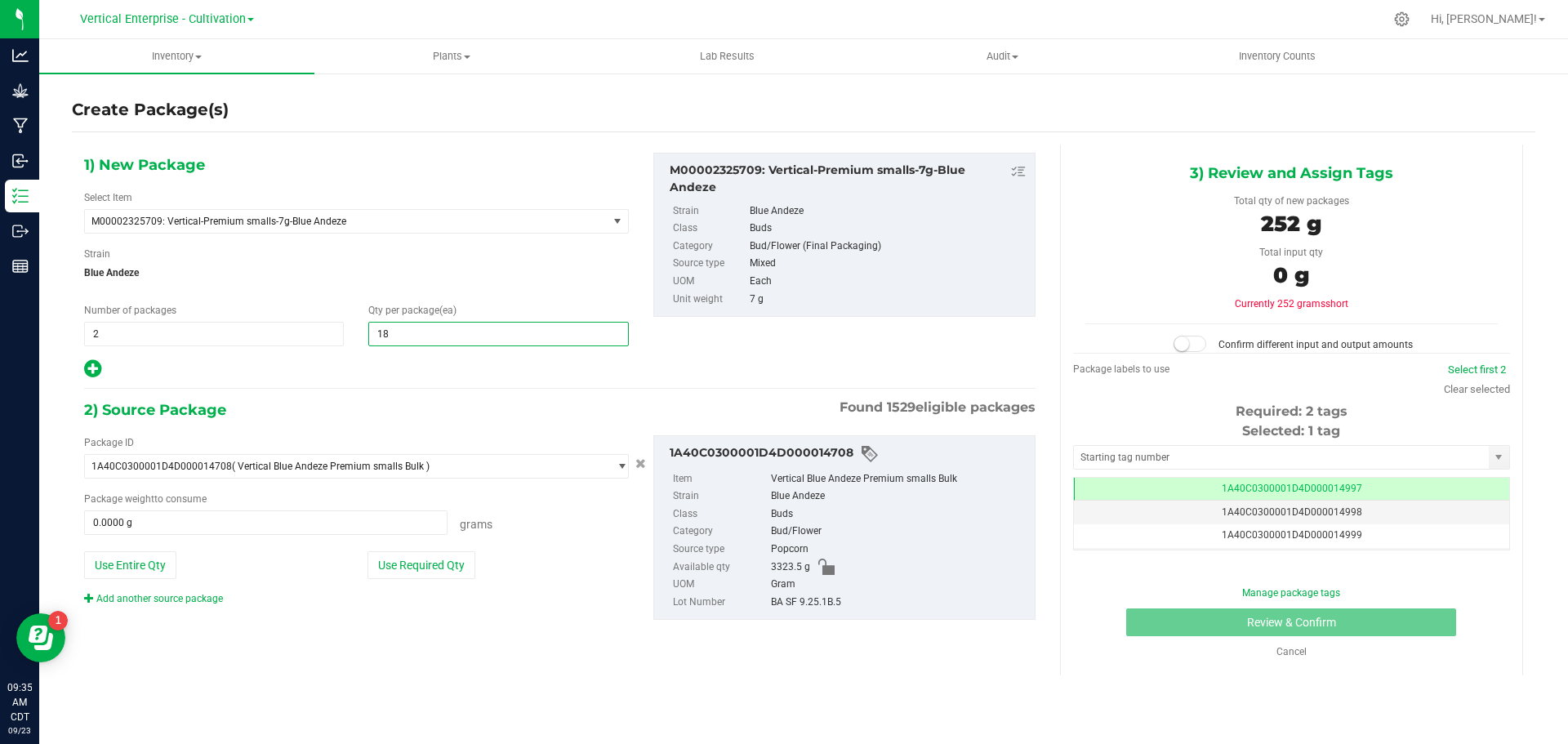
type input "18"
click at [390, 580] on div "Package ID 1A40C0300001D4D000014708 ( Vertical Blue Andeze Premium smalls Bulk …" at bounding box center [357, 521] width 569 height 171
click at [407, 568] on button "Use Required Qty" at bounding box center [421, 566] width 108 height 28
type input "252.0000 g"
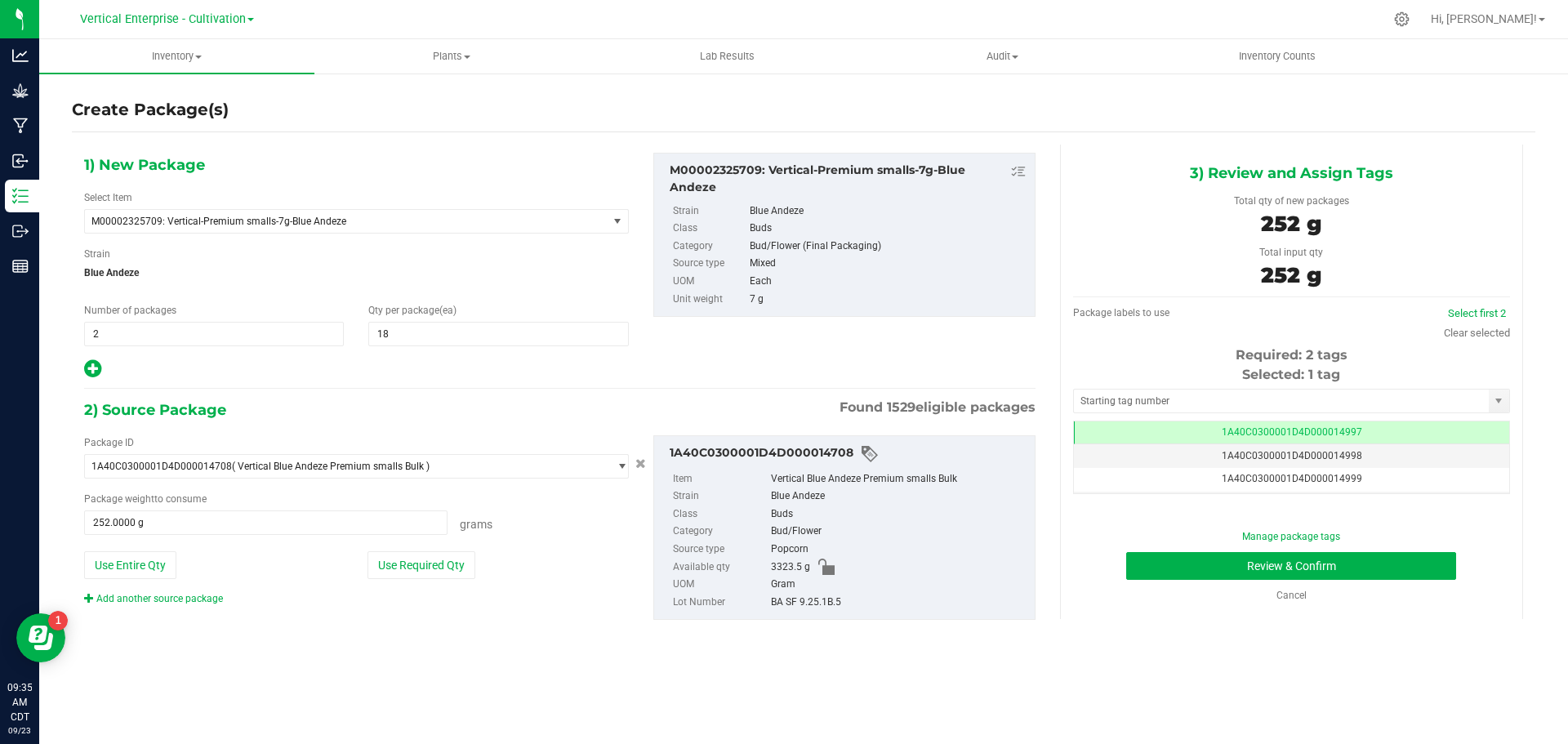
click at [1332, 455] on span "1A40C0300001D4D000014998" at bounding box center [1292, 456] width 141 height 11
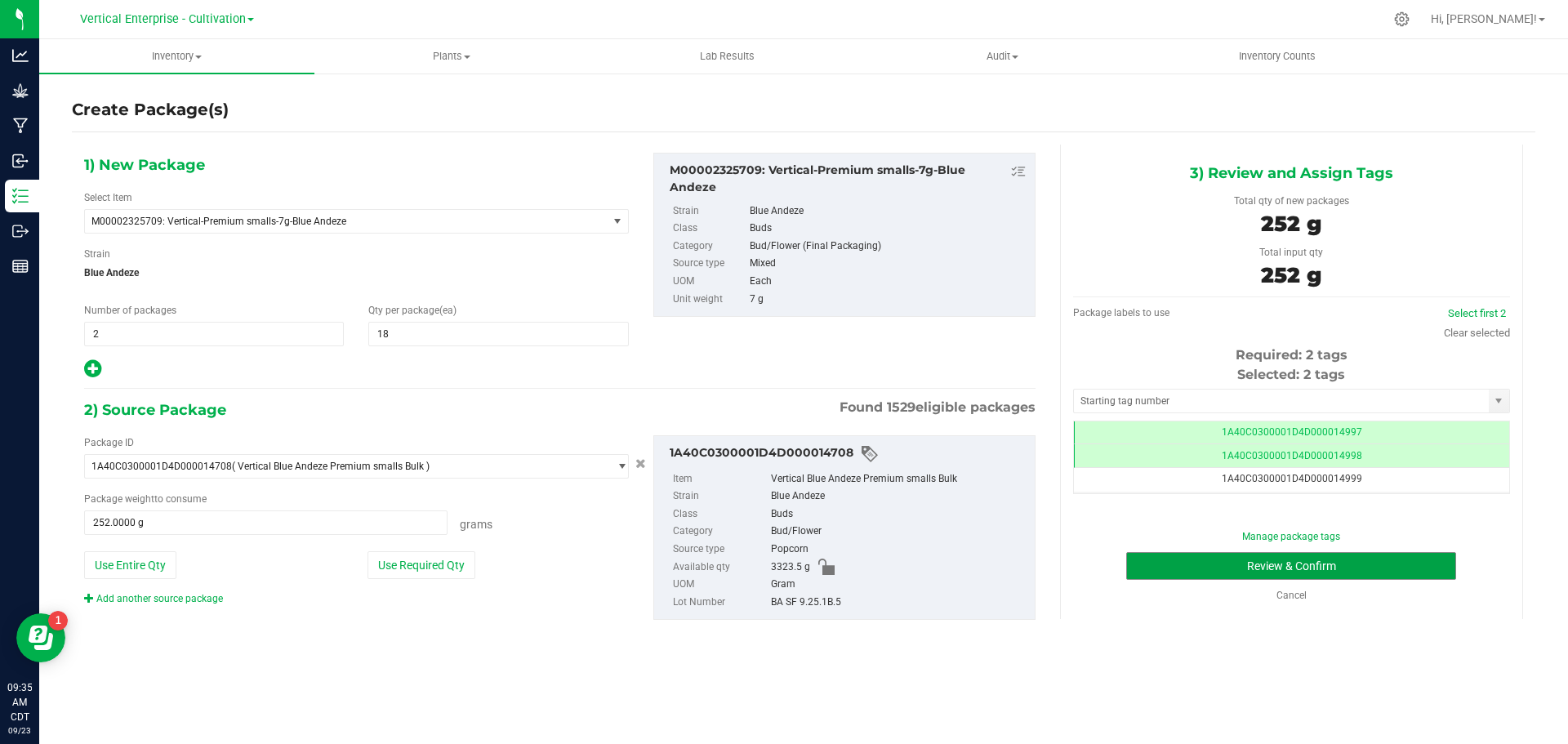
click at [1347, 562] on button "Review & Confirm" at bounding box center [1290, 566] width 330 height 28
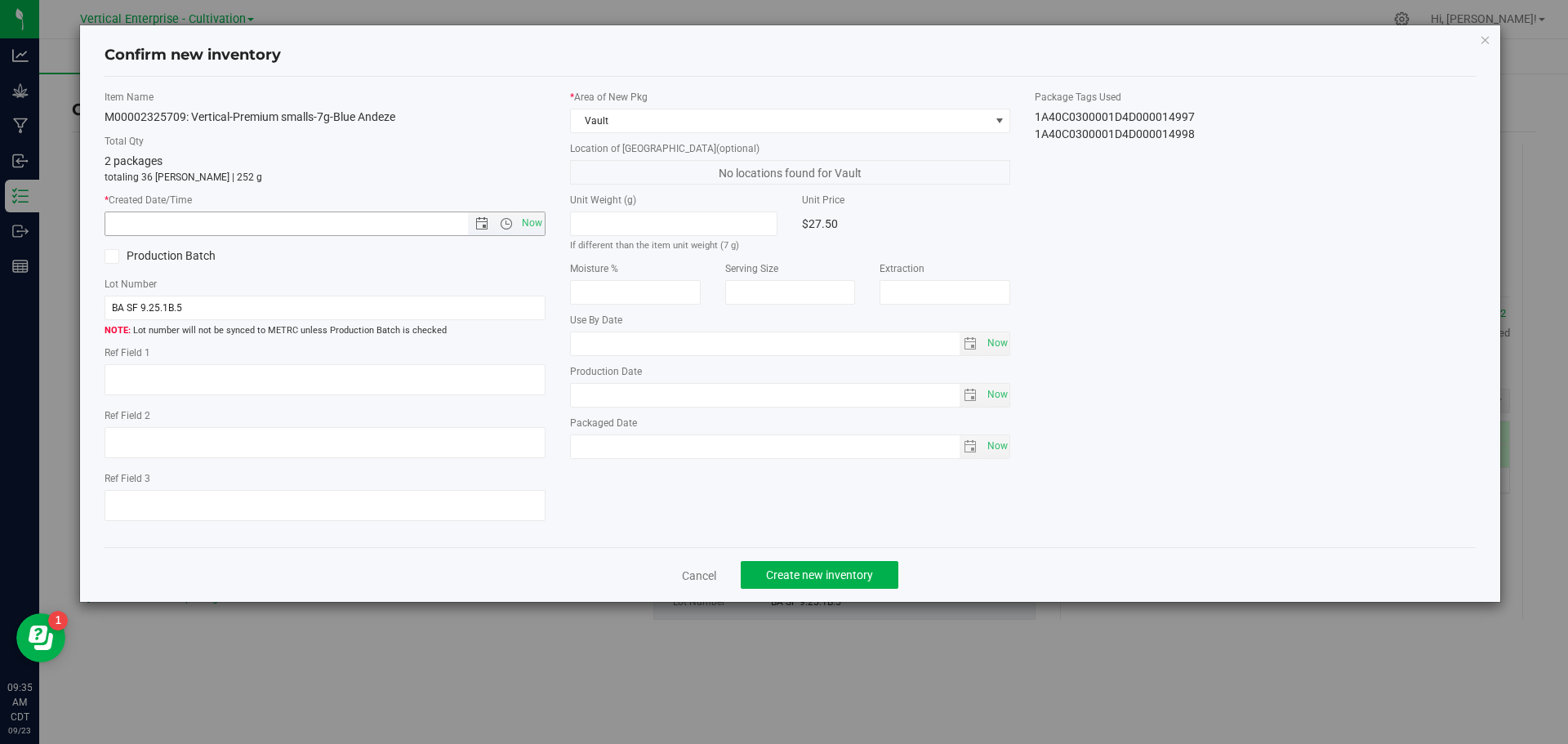
click at [528, 218] on span "Now" at bounding box center [531, 223] width 28 height 23
type input "9/23/2025 9:35 AM"
click at [868, 563] on button "Create new inventory" at bounding box center [820, 576] width 158 height 28
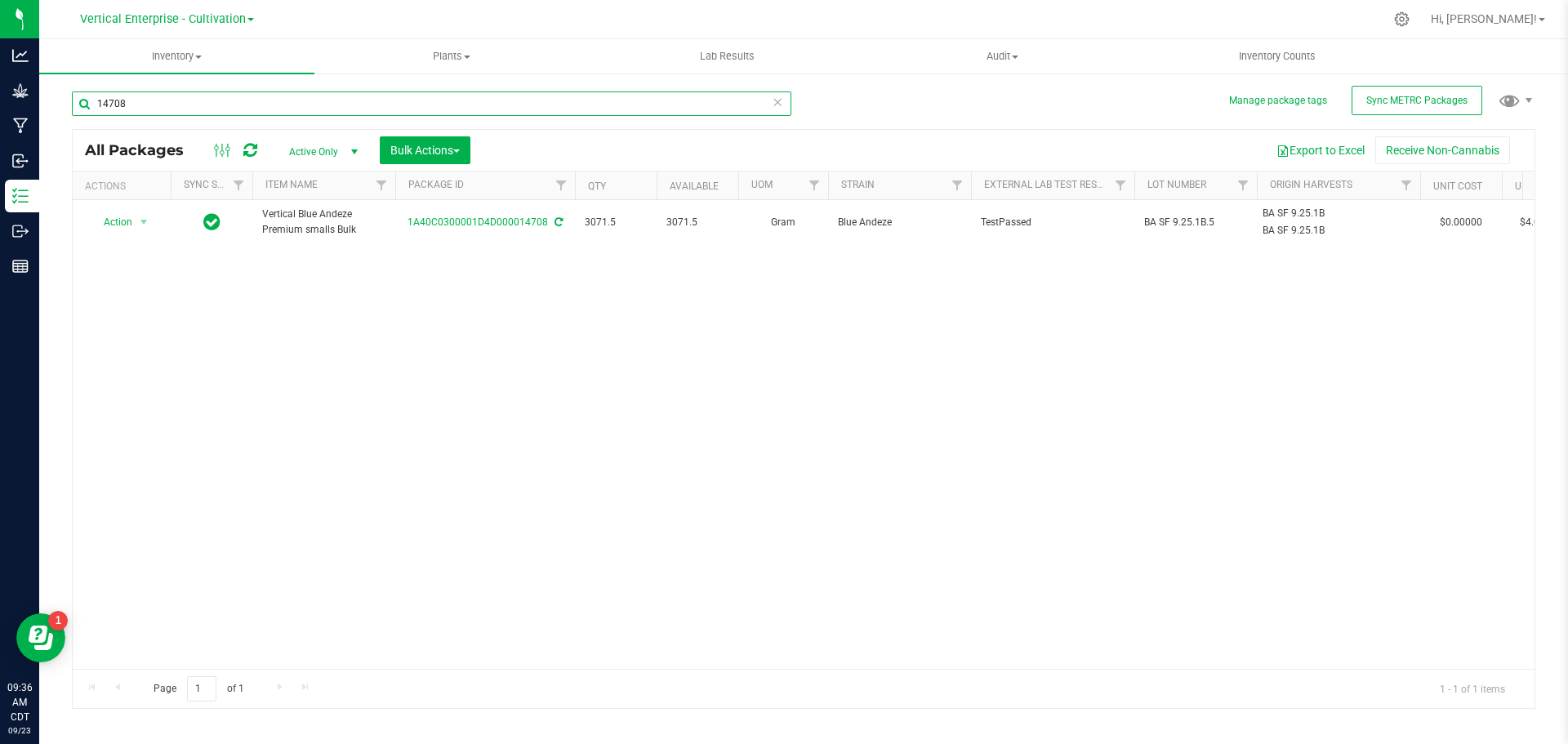
click at [161, 101] on input "14708" at bounding box center [432, 103] width 719 height 24
type input "14659"
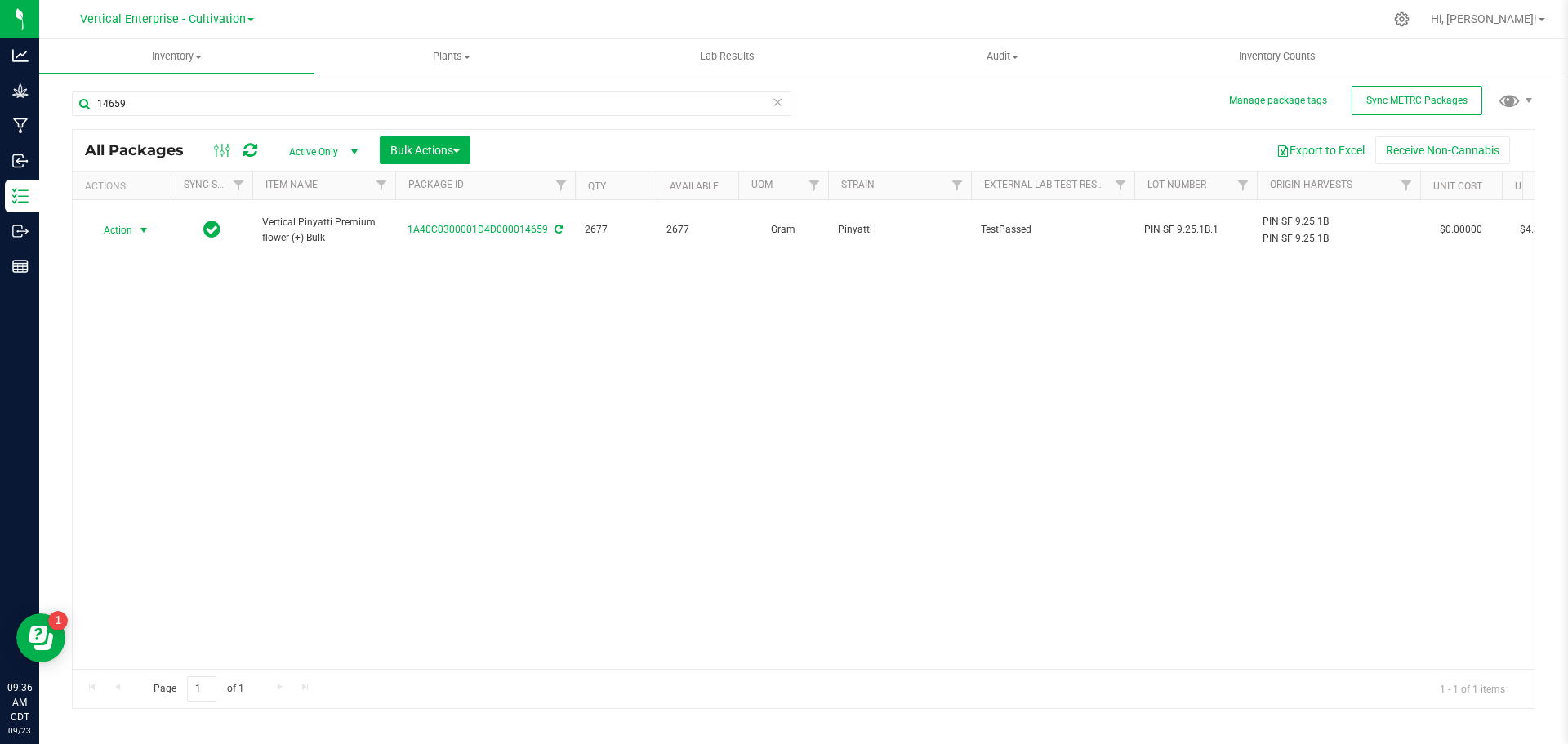
click at [128, 229] on span "Action" at bounding box center [111, 230] width 44 height 23
click at [132, 273] on li "Create package" at bounding box center [142, 273] width 103 height 24
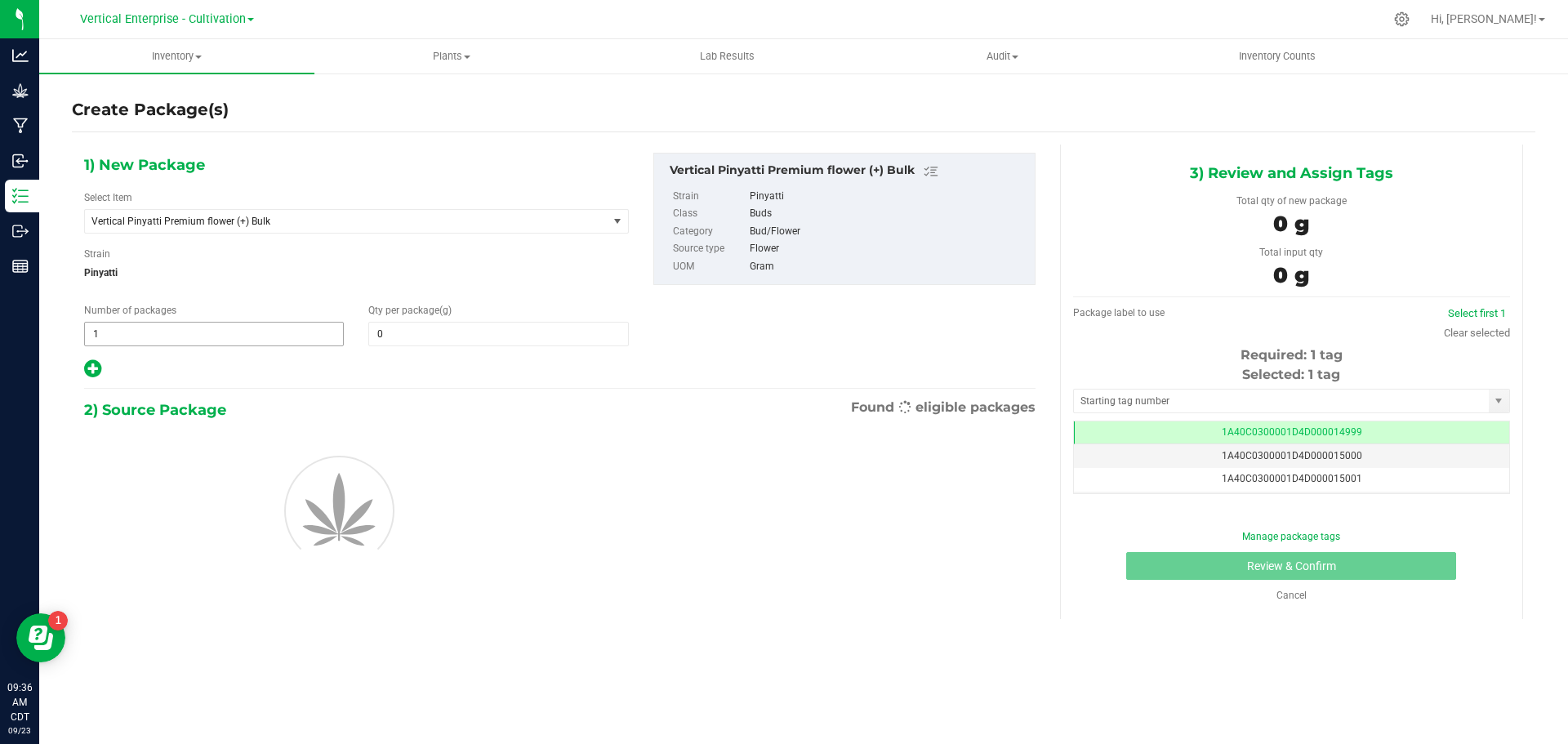
type input "0.0000"
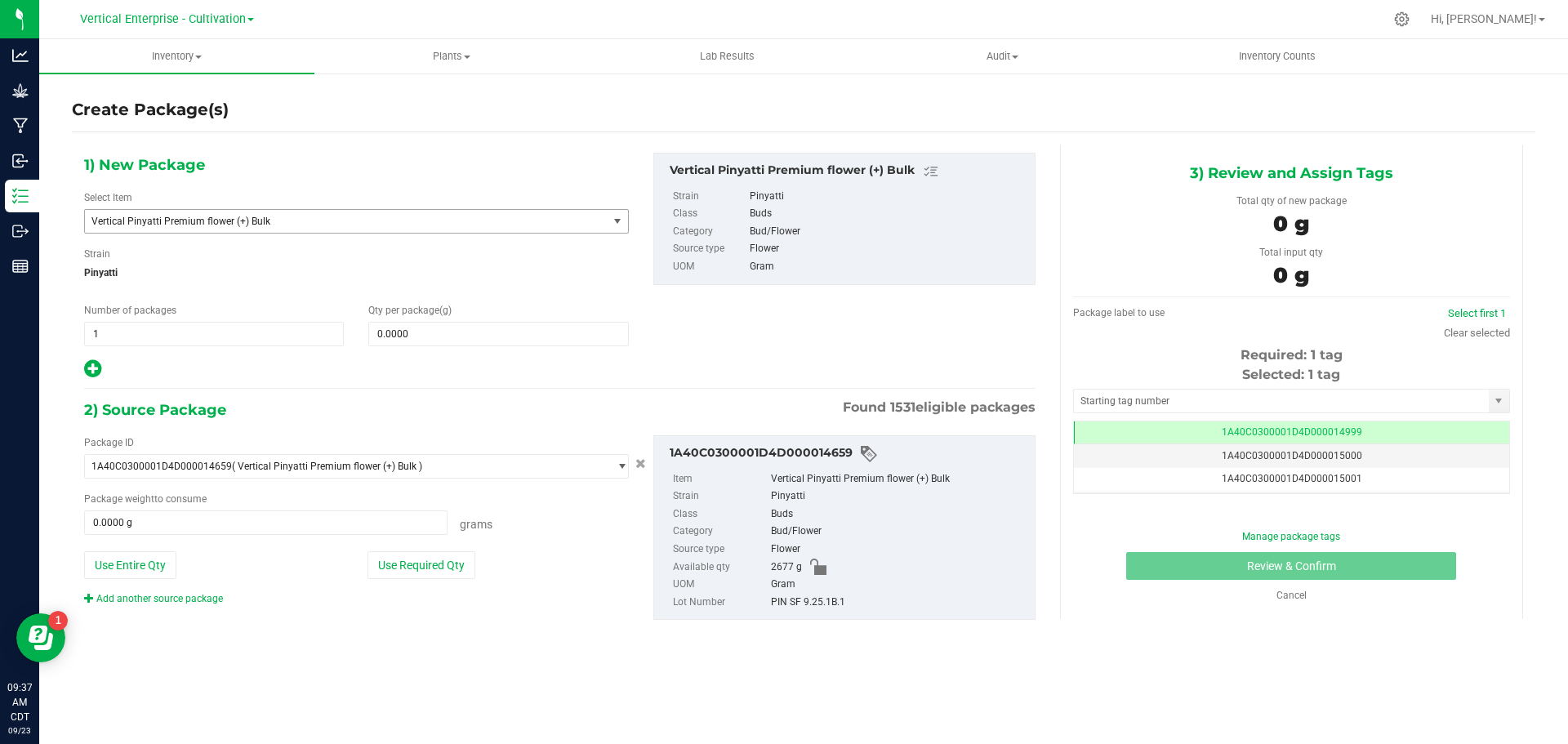
click at [241, 216] on span "Vertical Pinyatti Premium flower (+) Bulk" at bounding box center [335, 222] width 489 height 11
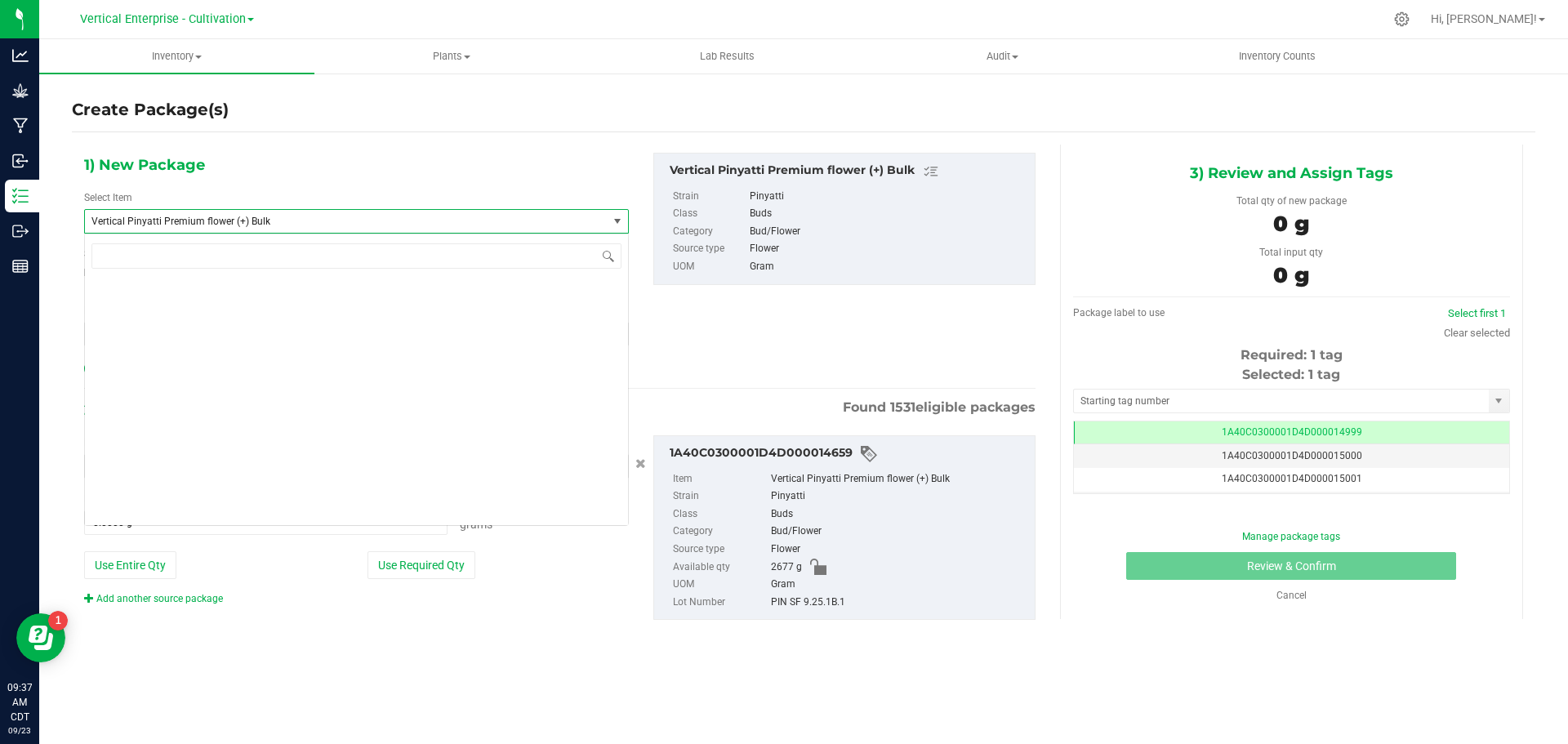
scroll to position [131364, 0]
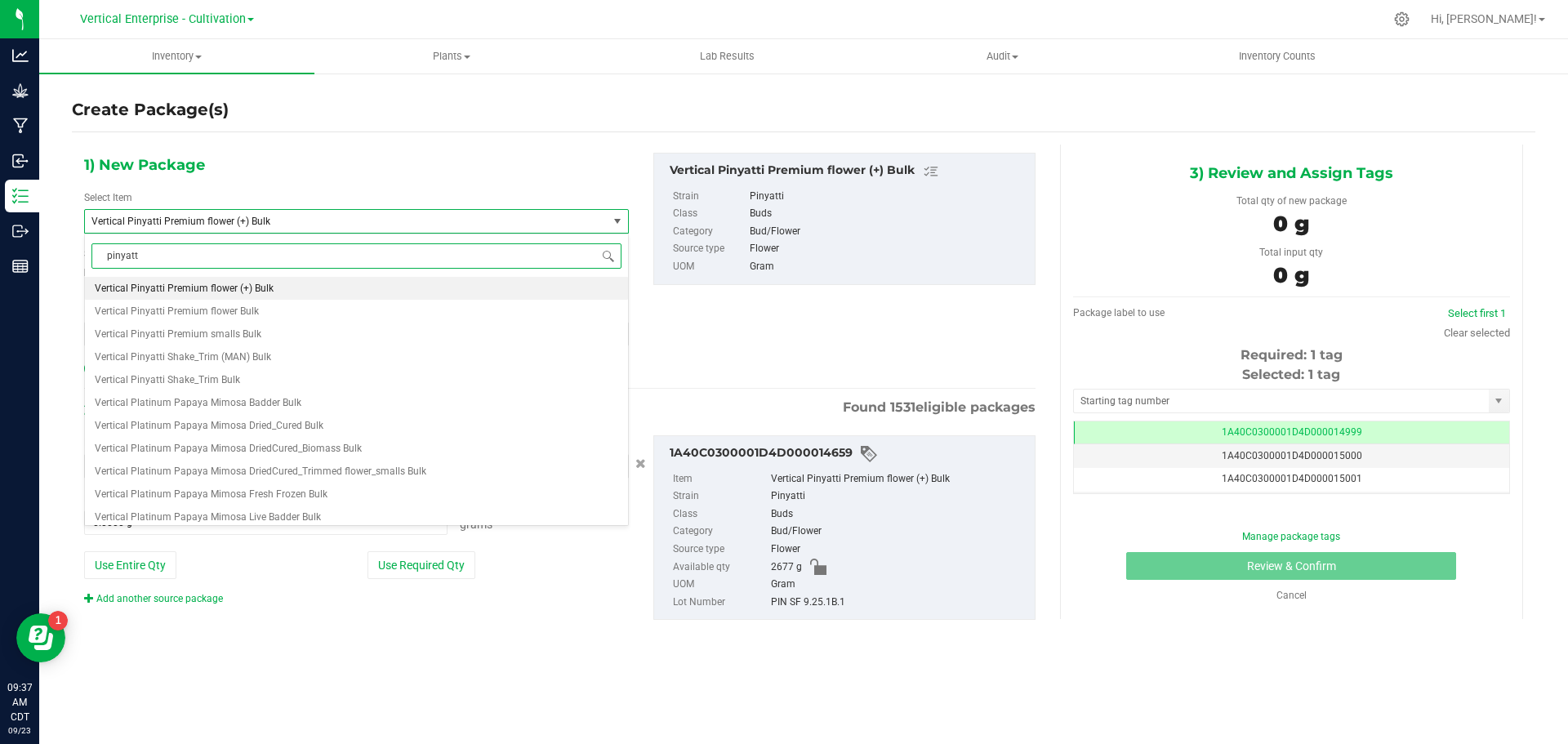
type input "pinyatti"
click at [276, 313] on span "M00002296769: Vertical-Premium smalls-7g-Pinyatti" at bounding box center [212, 311] width 235 height 11
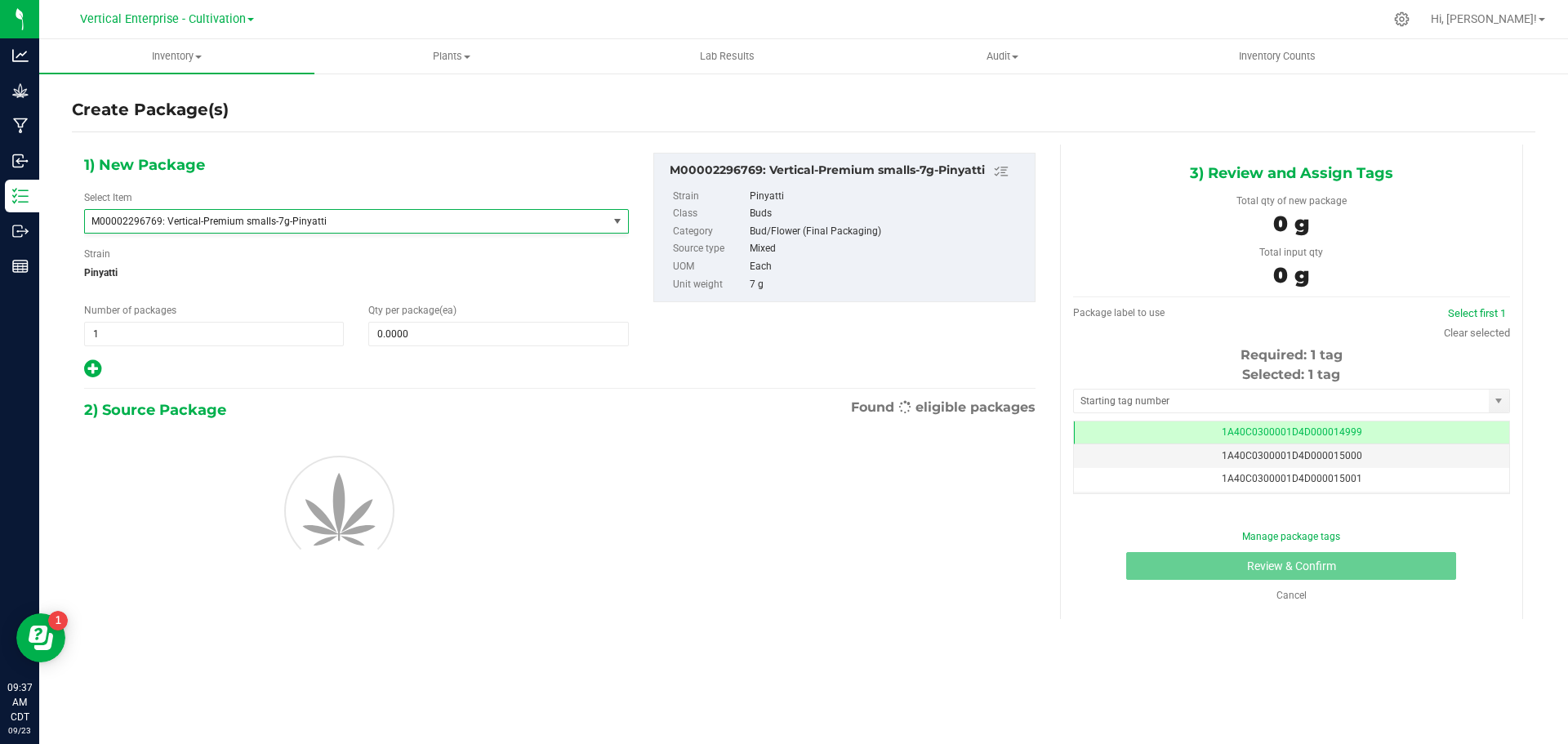
type input "0"
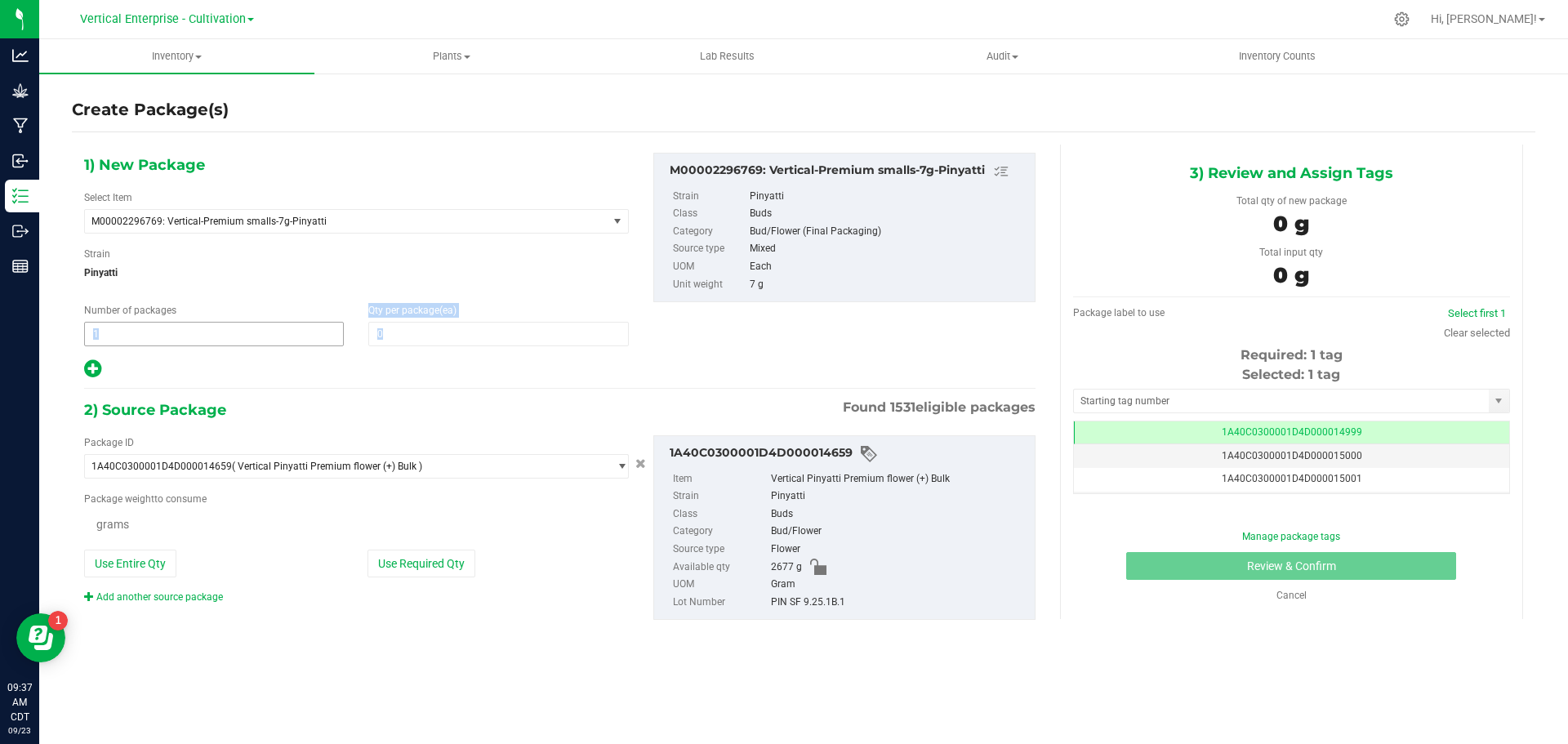
click at [115, 342] on div "1) New Package Select Item M00002296769: Vertical-Premium smalls-7g-Pinyatti M0…" at bounding box center [357, 267] width 569 height 227
click at [115, 340] on span "1 1" at bounding box center [214, 334] width 260 height 24
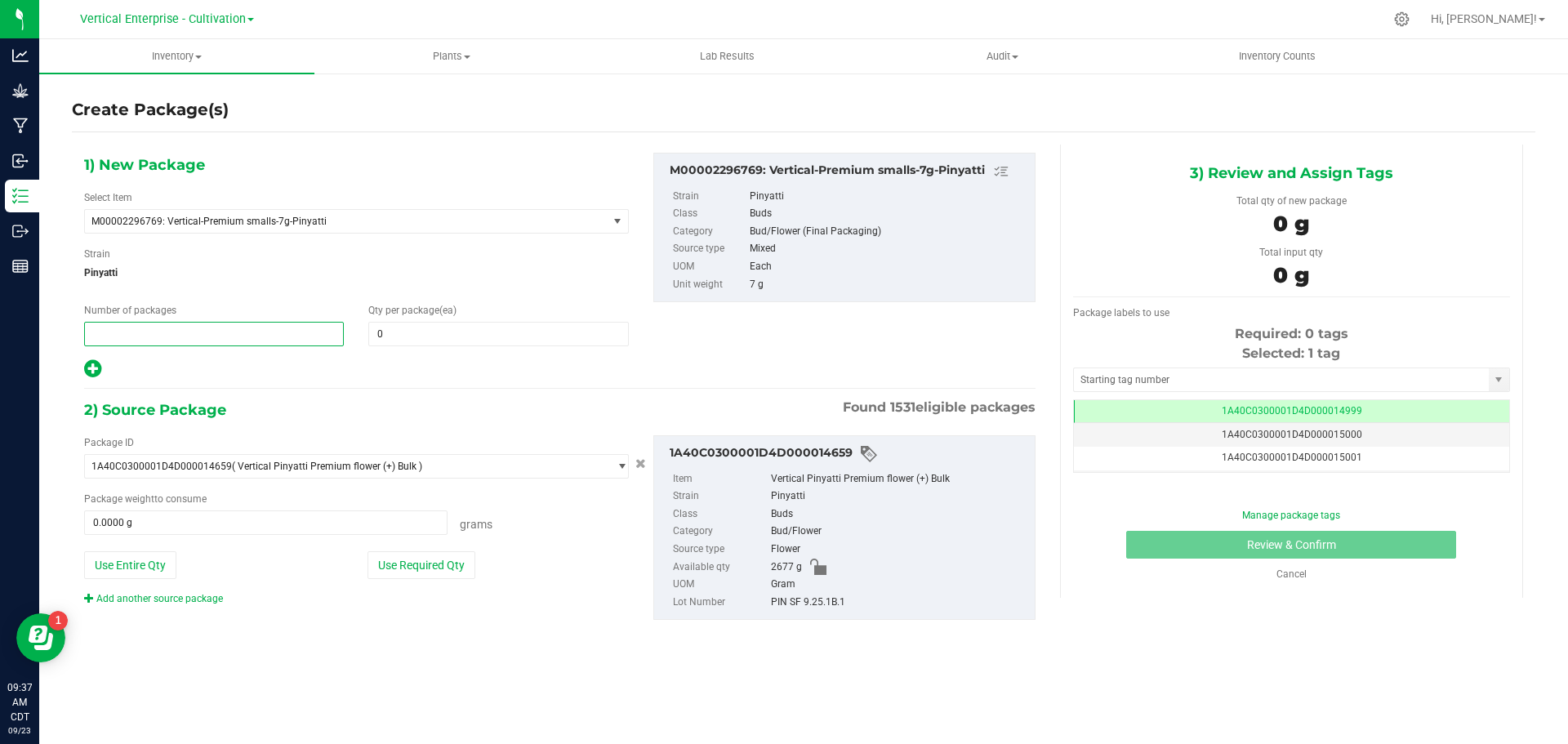
type input "3"
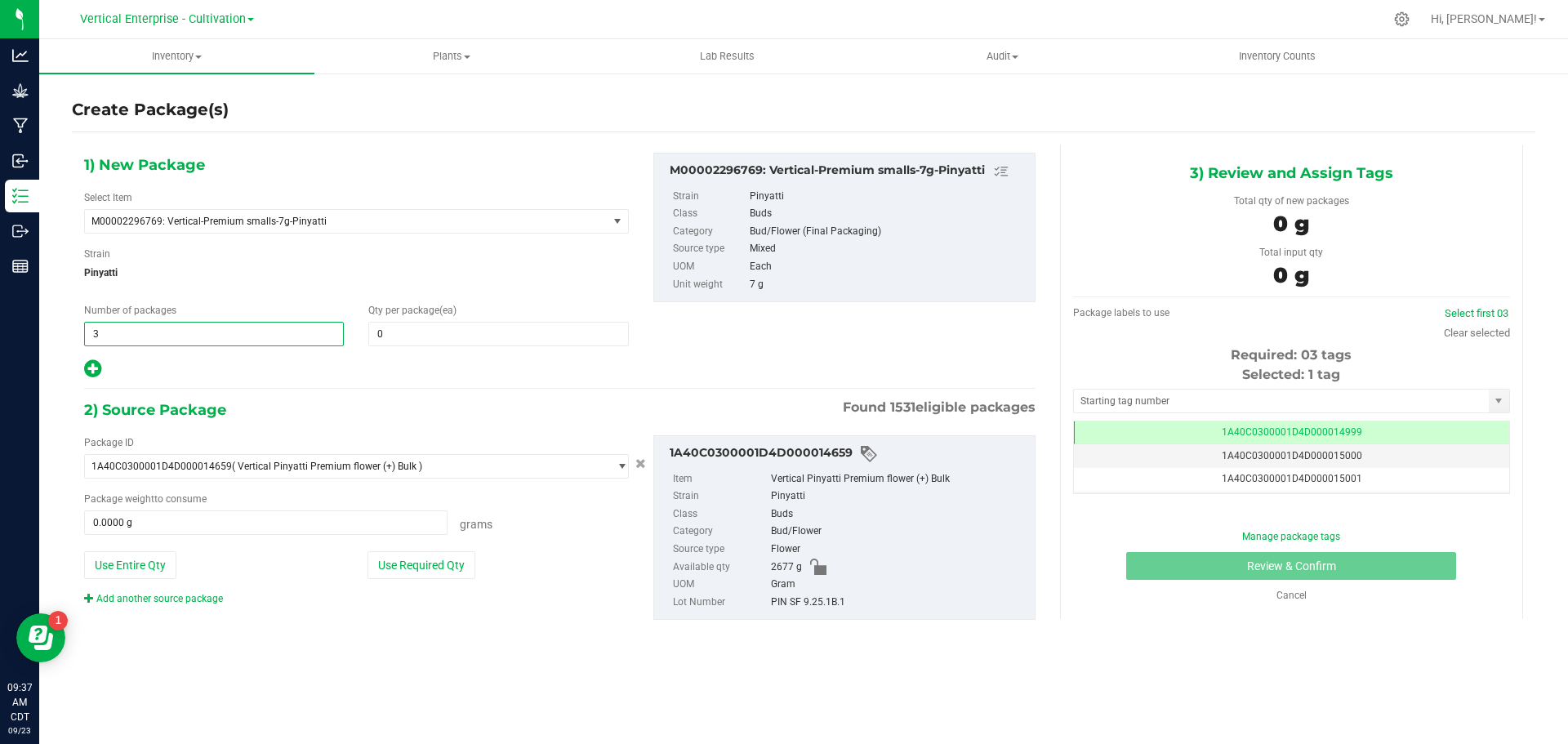
type input "3"
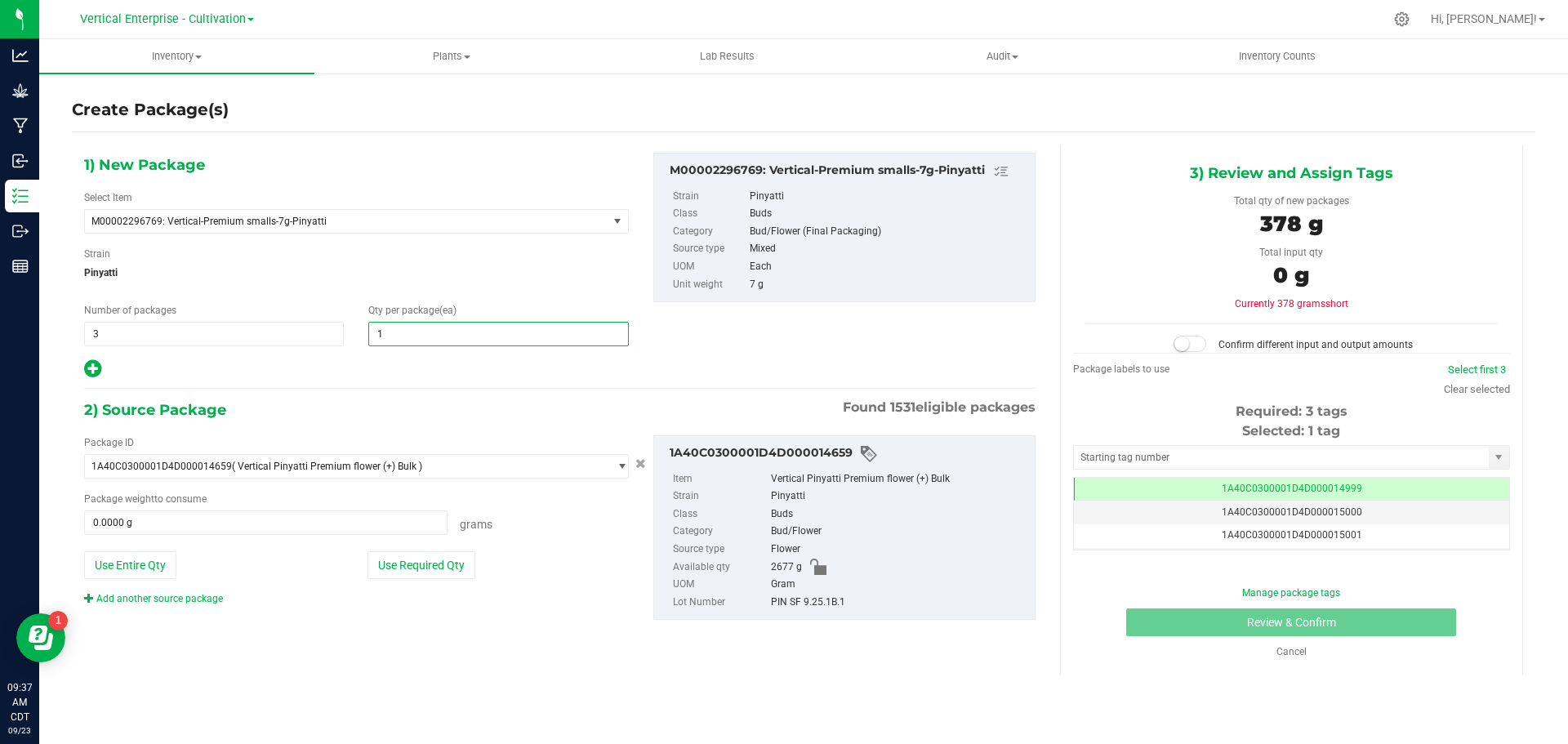
type input "18"
click at [447, 566] on button "Use Required Qty" at bounding box center [421, 566] width 108 height 28
type input "378.0000 g"
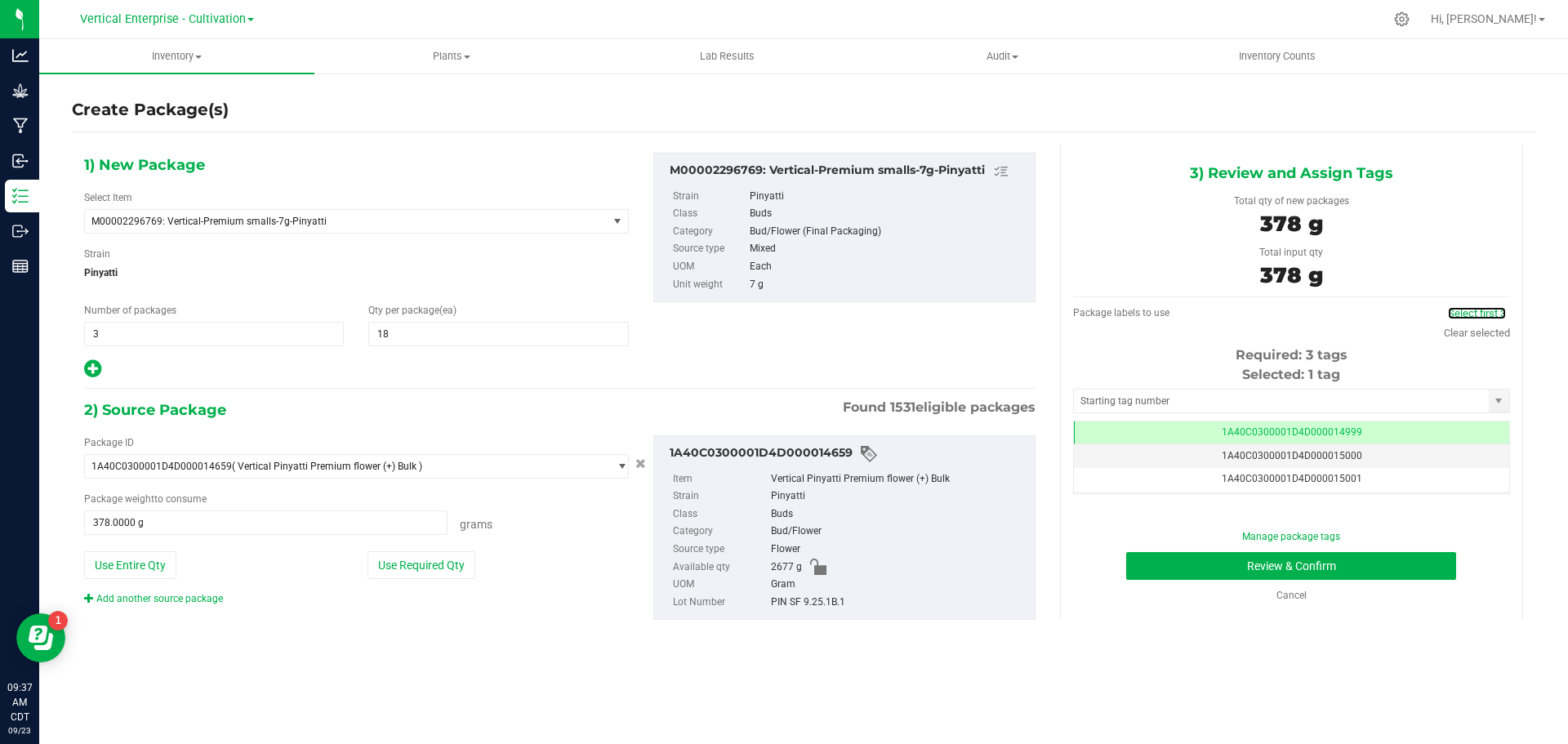
click at [1480, 310] on link "Select first 3" at bounding box center [1477, 313] width 58 height 12
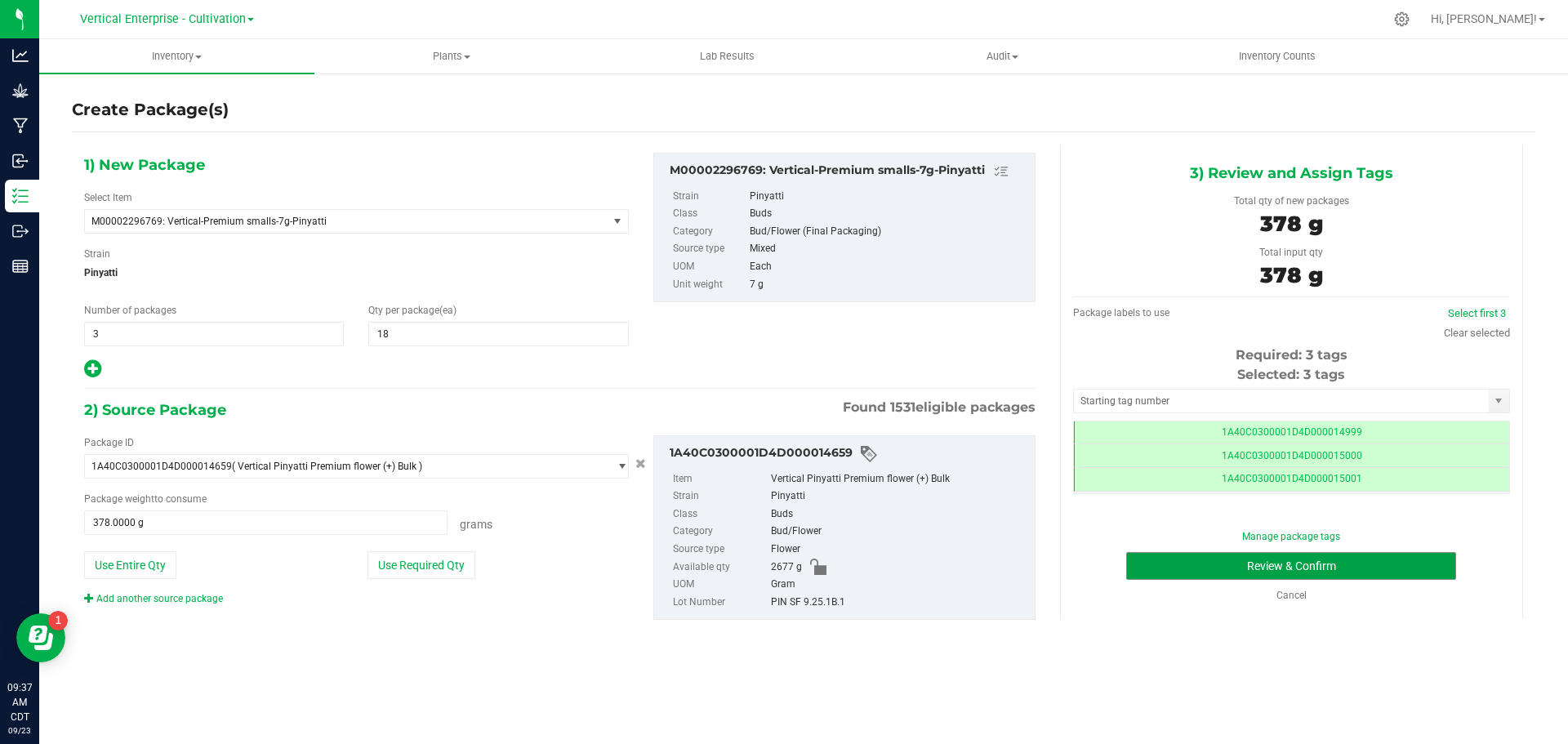
click at [1376, 574] on button "Review & Confirm" at bounding box center [1290, 566] width 330 height 28
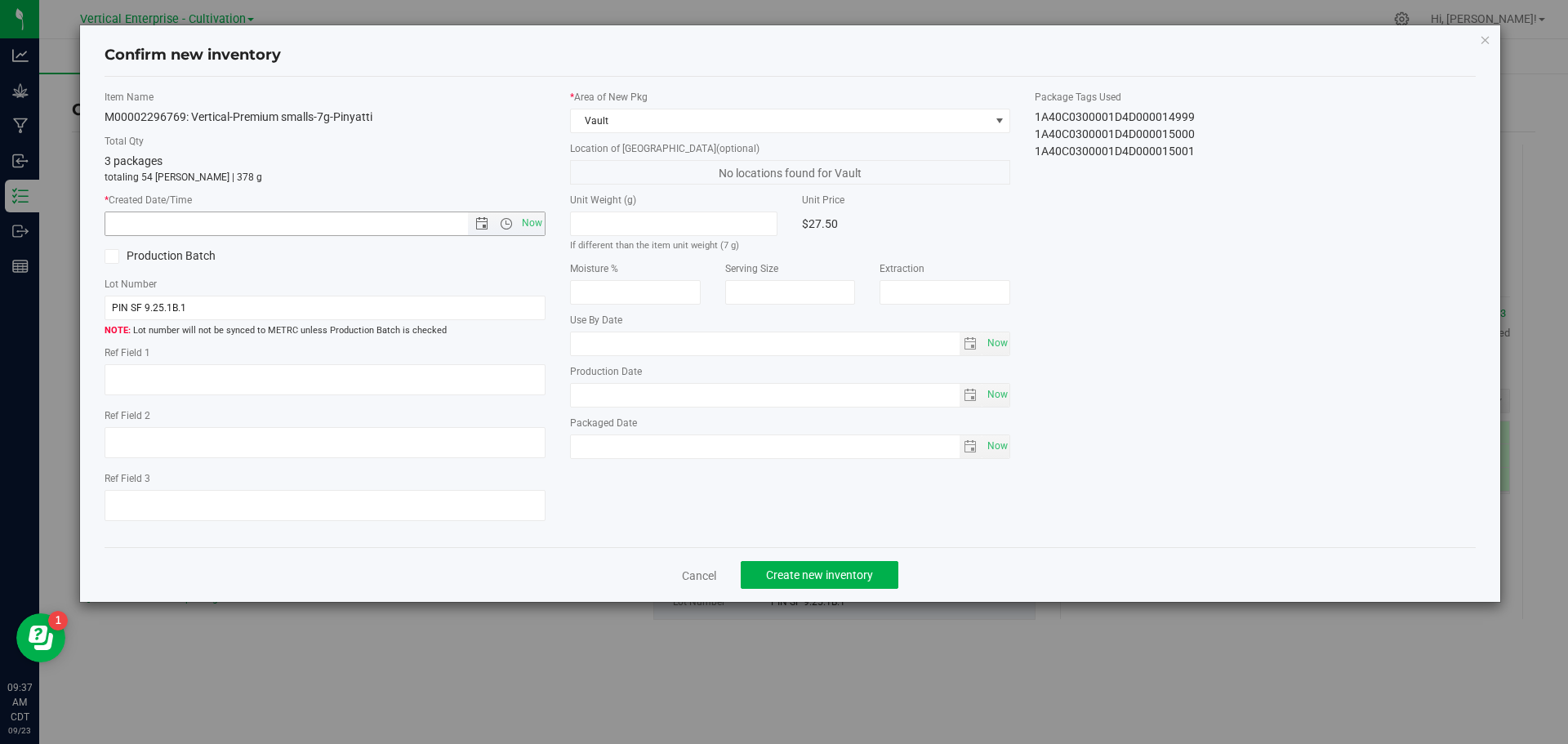
click at [541, 226] on span "Now" at bounding box center [531, 223] width 28 height 23
type input "9/23/2025 9:37 AM"
click at [688, 579] on link "Cancel" at bounding box center [699, 575] width 35 height 16
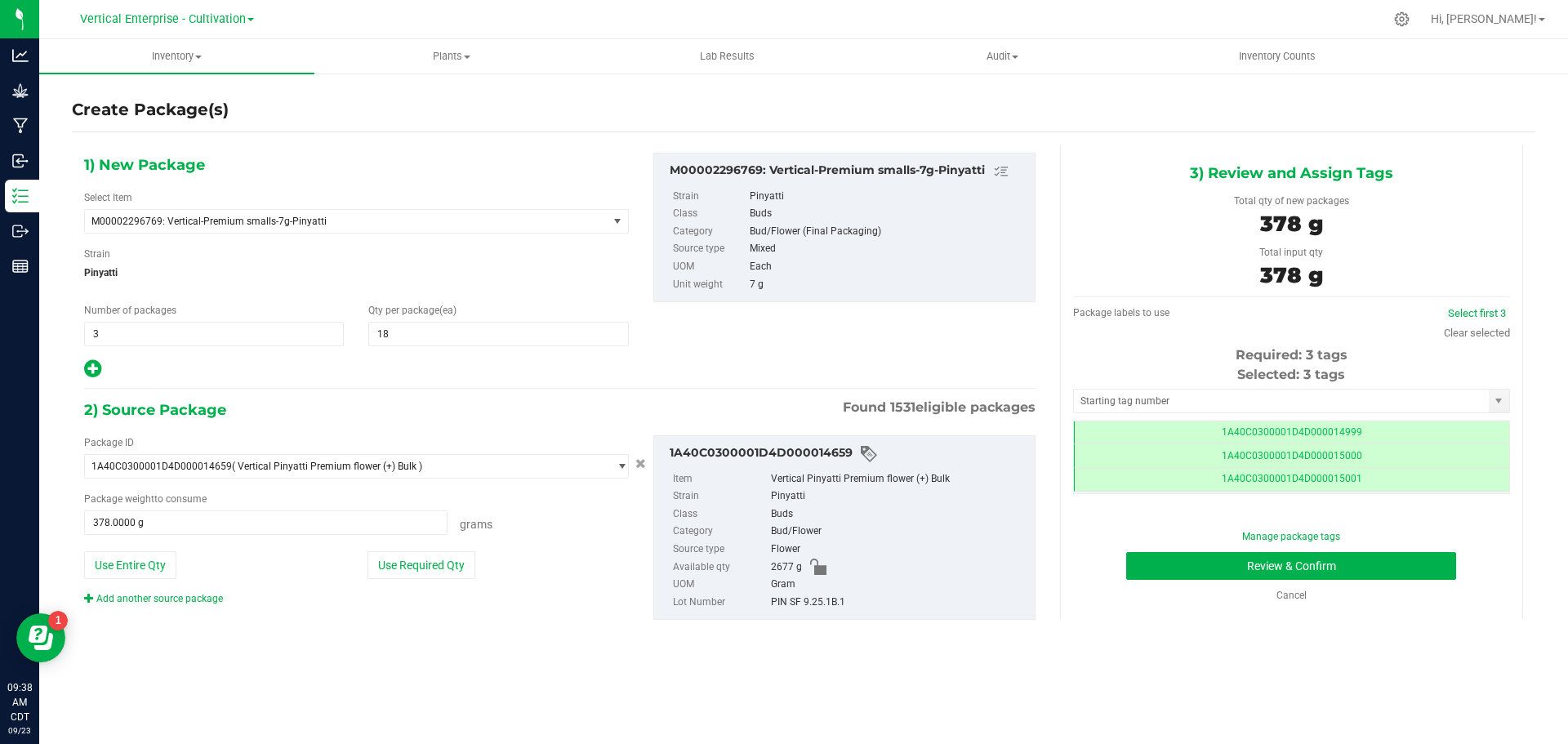
drag, startPoint x: 125, startPoint y: 349, endPoint x: 114, endPoint y: 349, distance: 11.0
click at [118, 349] on div "1) New Package Select Item M00002296769: Vertical-Premium smalls-7g-Pinyatti M0…" at bounding box center [357, 267] width 569 height 227
click at [119, 335] on span "3 3" at bounding box center [214, 334] width 260 height 24
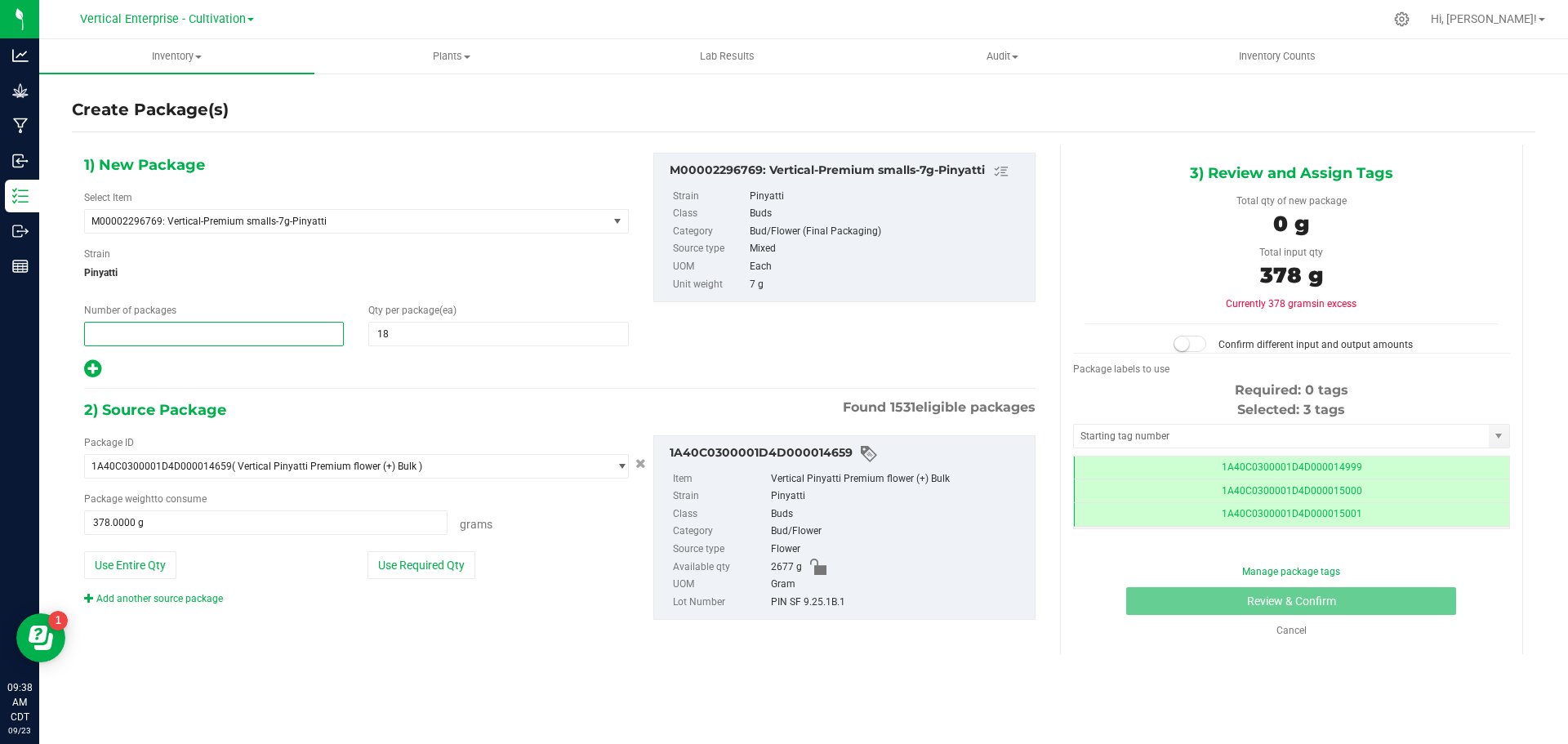
type input "4"
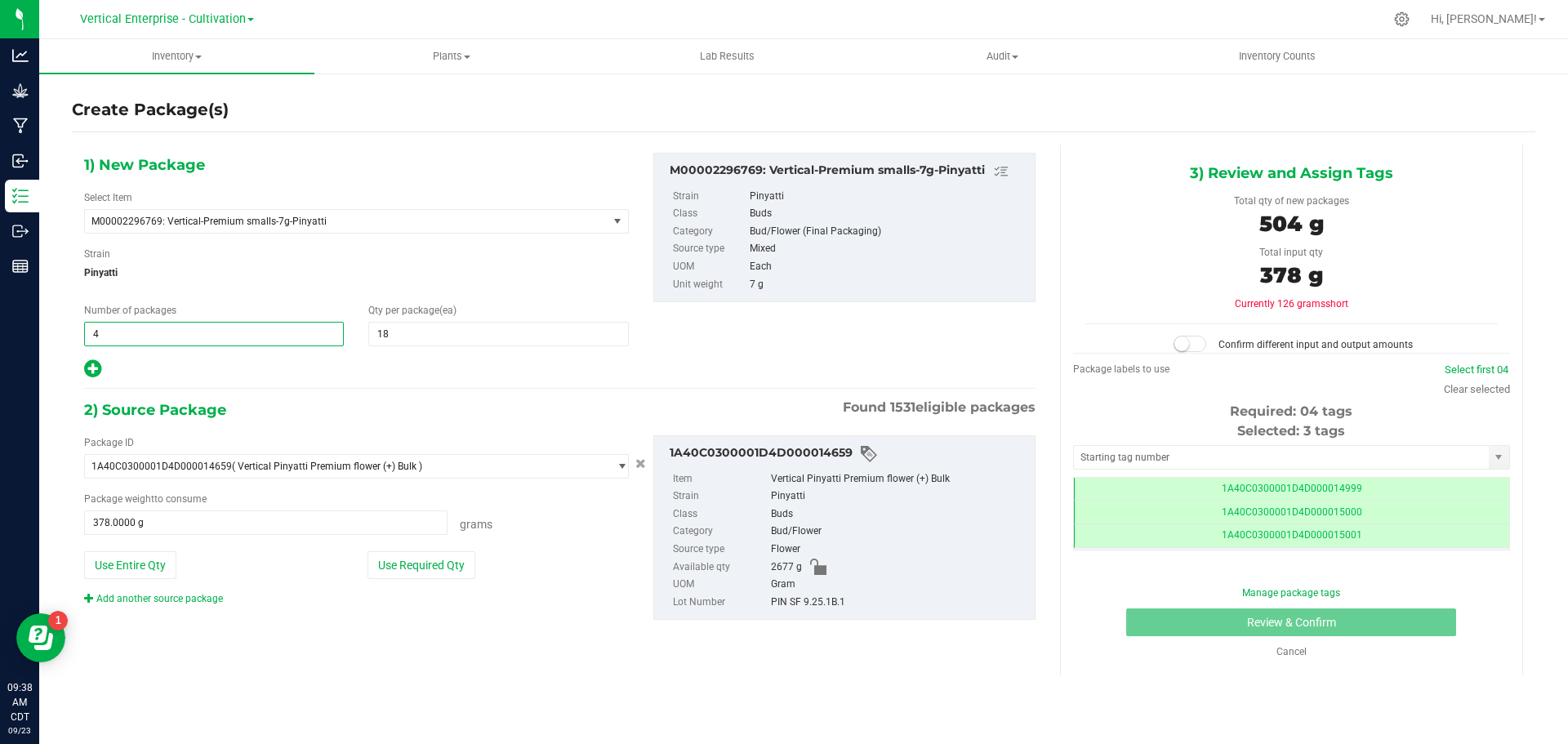
type input "4"
click at [438, 567] on button "Use Required Qty" at bounding box center [421, 566] width 108 height 28
type input "504.0000 g"
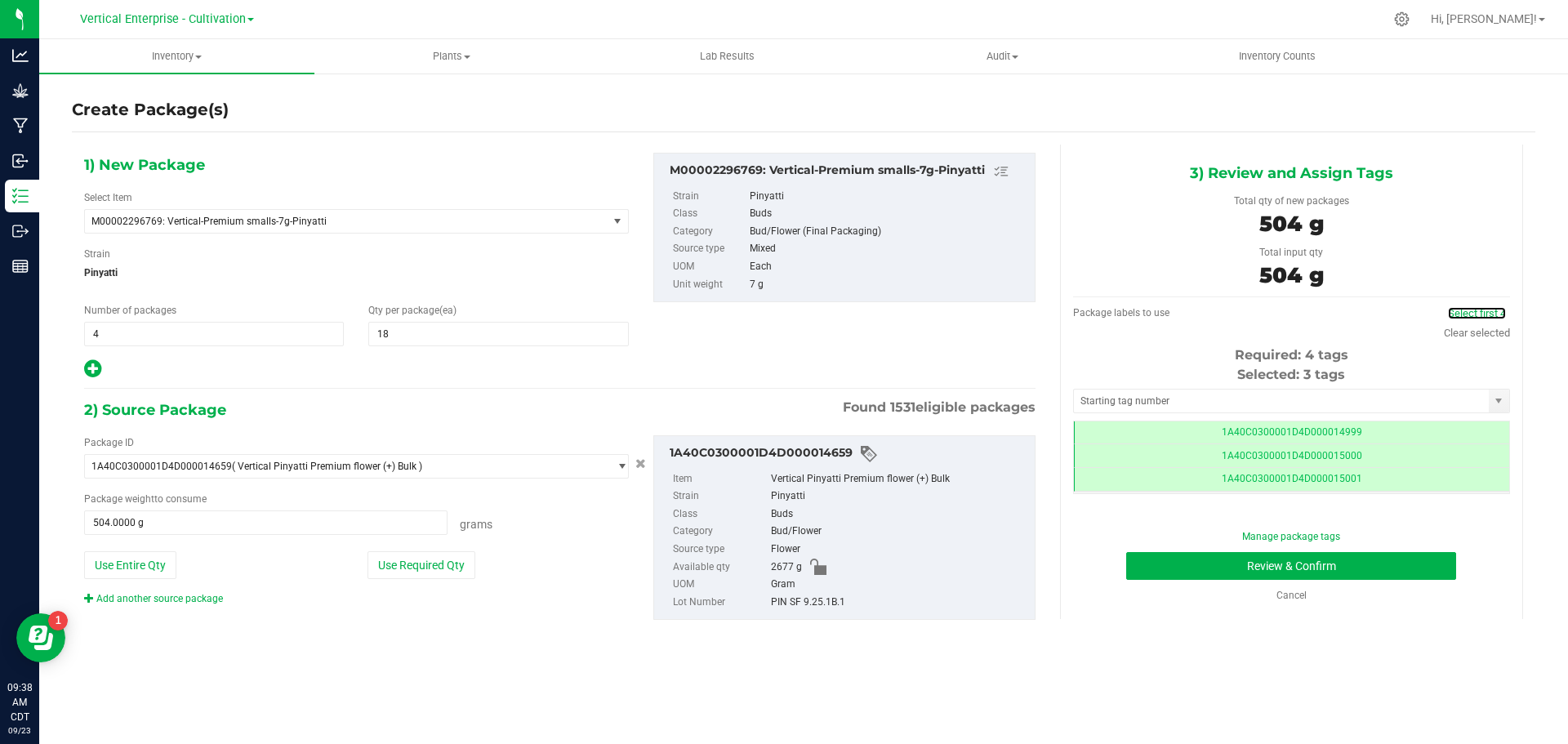
click at [1479, 308] on link "Select first 4" at bounding box center [1477, 313] width 58 height 12
click at [1353, 564] on button "Review & Confirm" at bounding box center [1290, 566] width 330 height 28
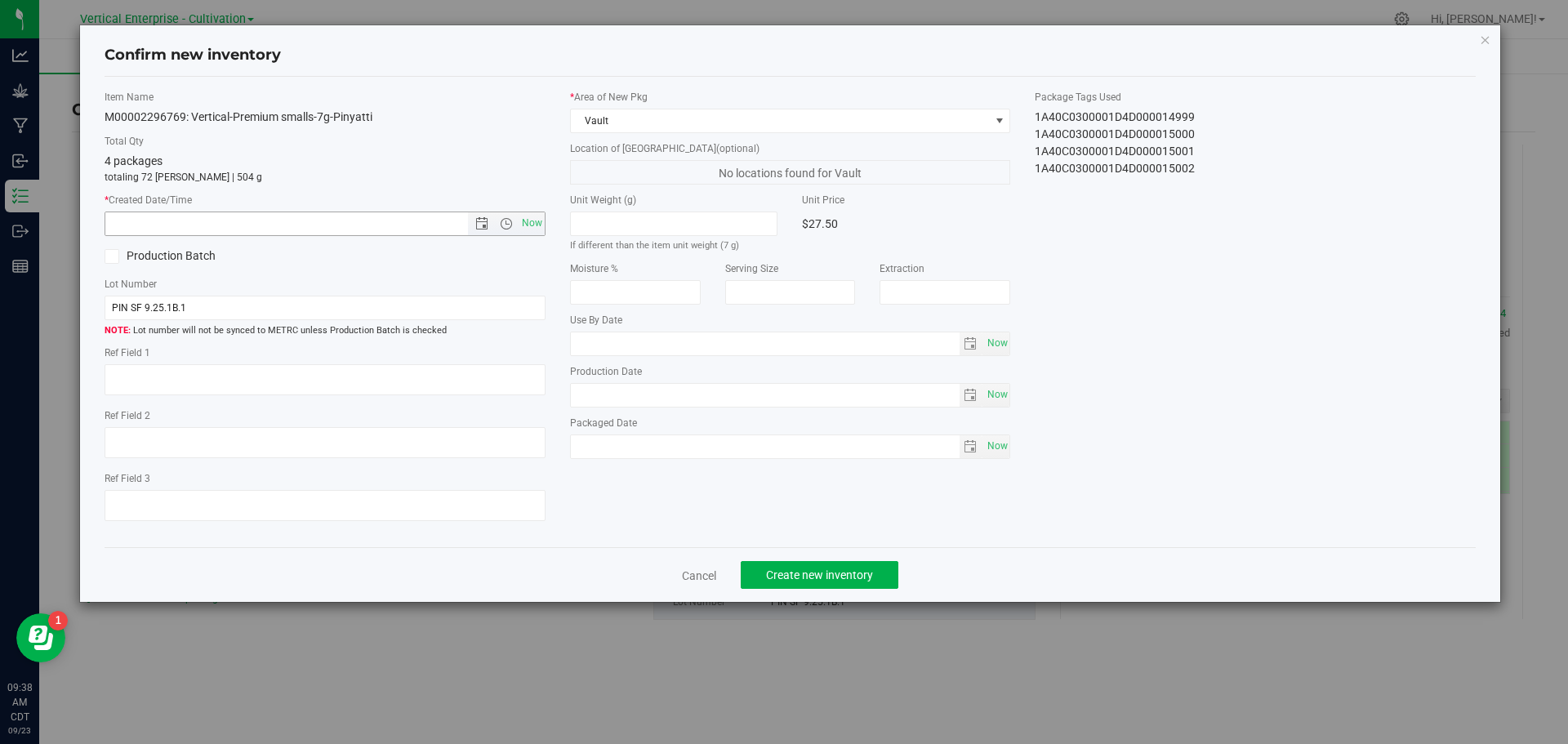
click at [515, 221] on span "Open the time view" at bounding box center [506, 224] width 28 height 13
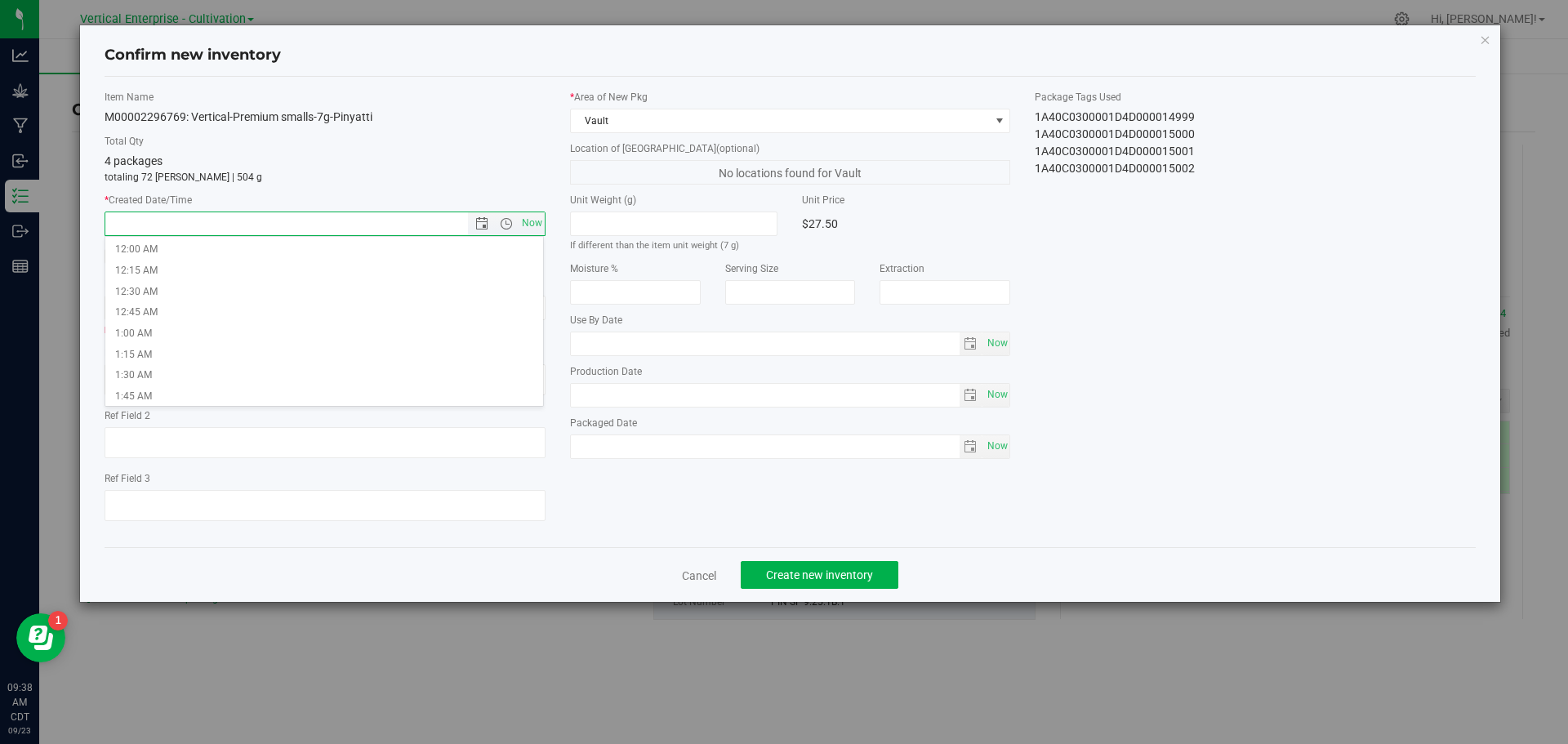
click at [528, 216] on span "Now" at bounding box center [531, 223] width 28 height 23
type input "9/23/2025 9:38 AM"
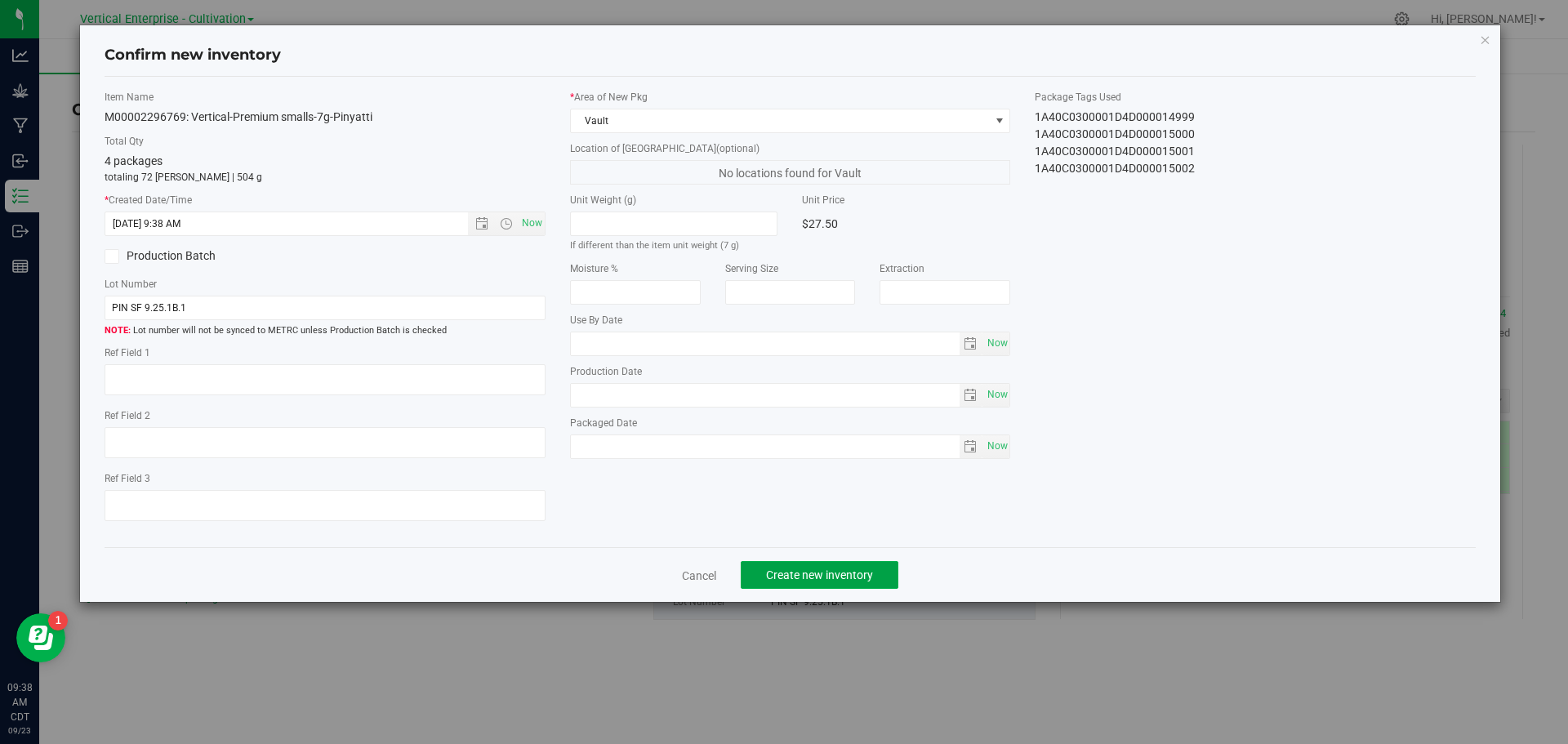
click at [841, 568] on span "Create new inventory" at bounding box center [820, 575] width 107 height 13
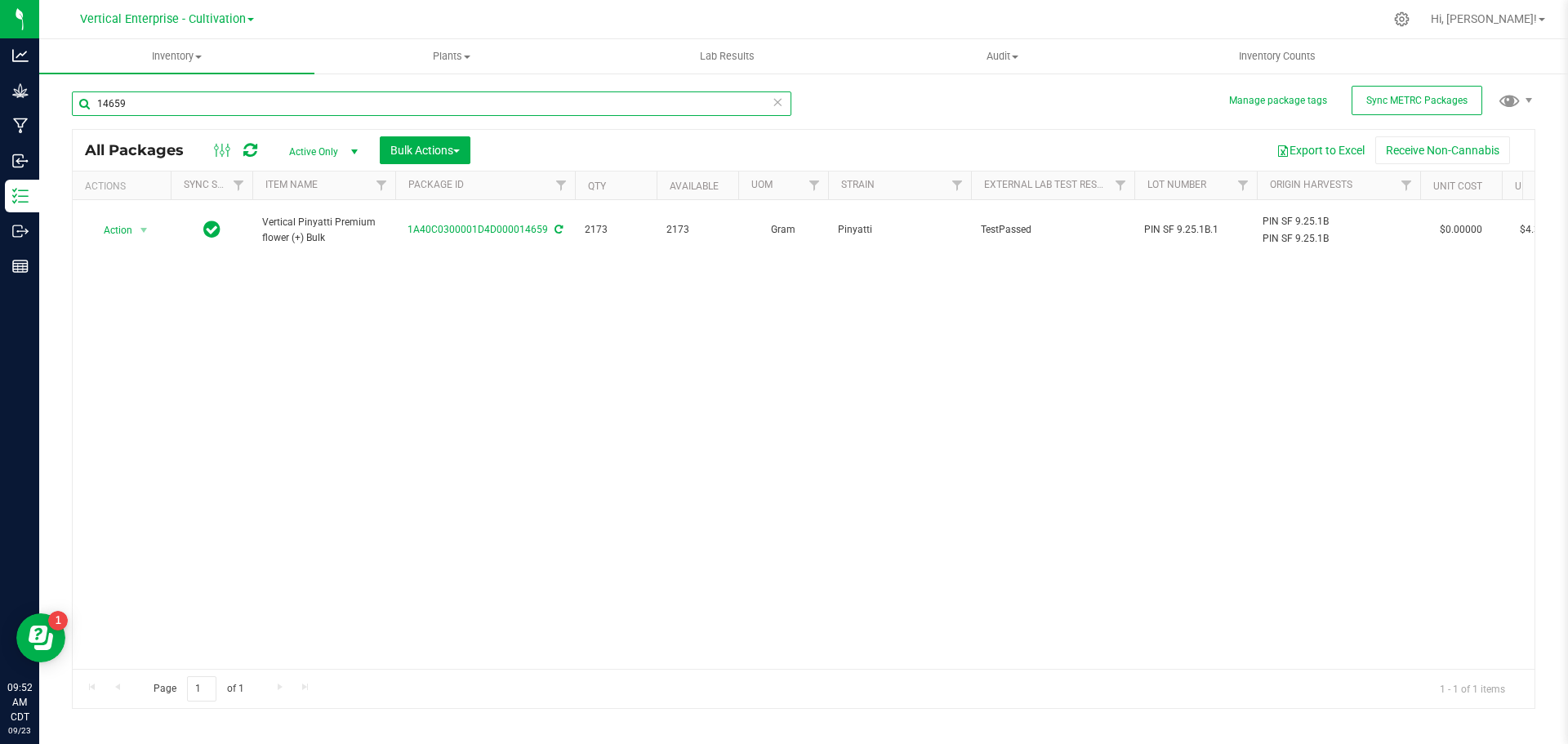
click at [179, 101] on input "14659" at bounding box center [432, 103] width 719 height 24
type input "1"
type input "14708"
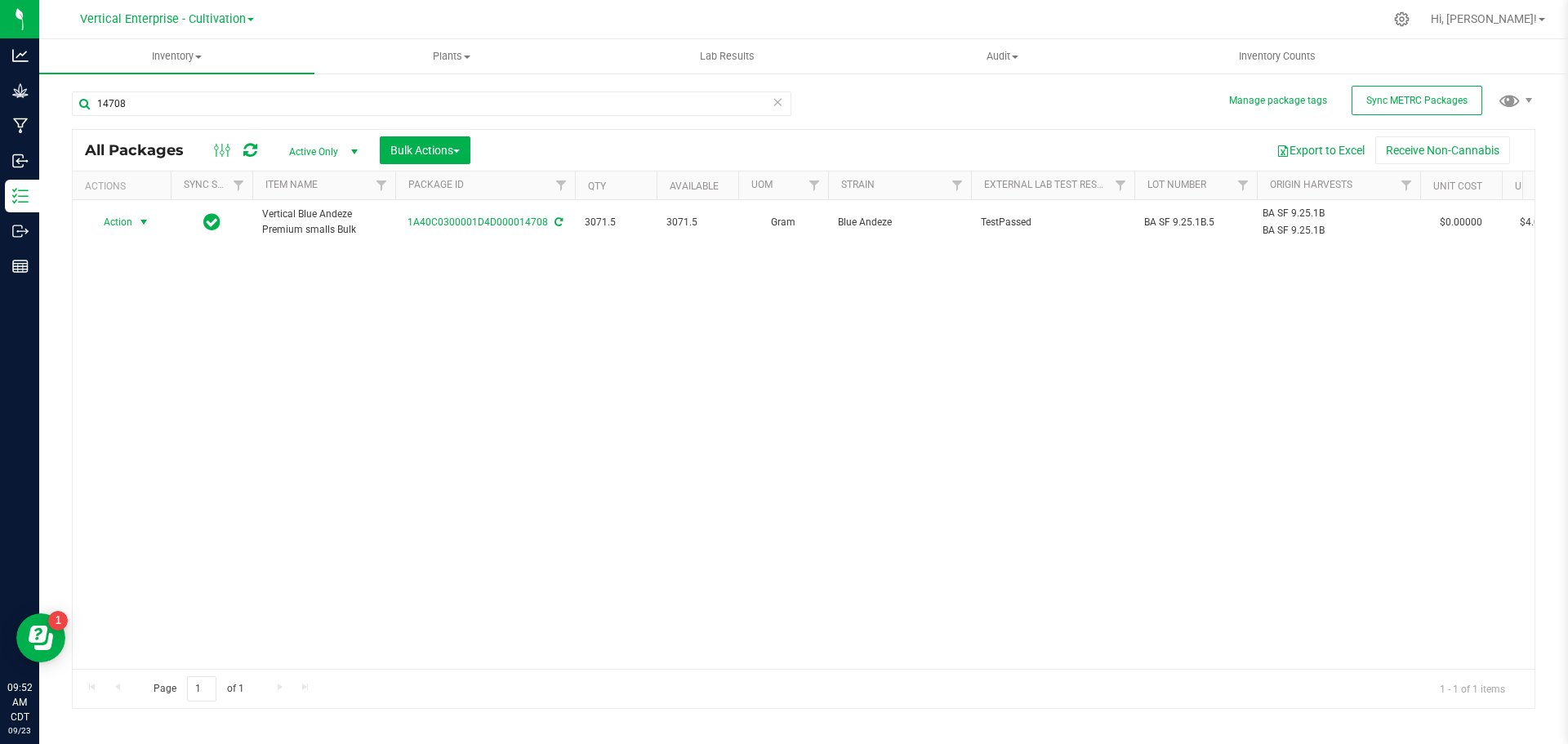
click at [109, 229] on span "Action" at bounding box center [111, 222] width 44 height 23
click at [126, 270] on li "Create package" at bounding box center [142, 273] width 103 height 24
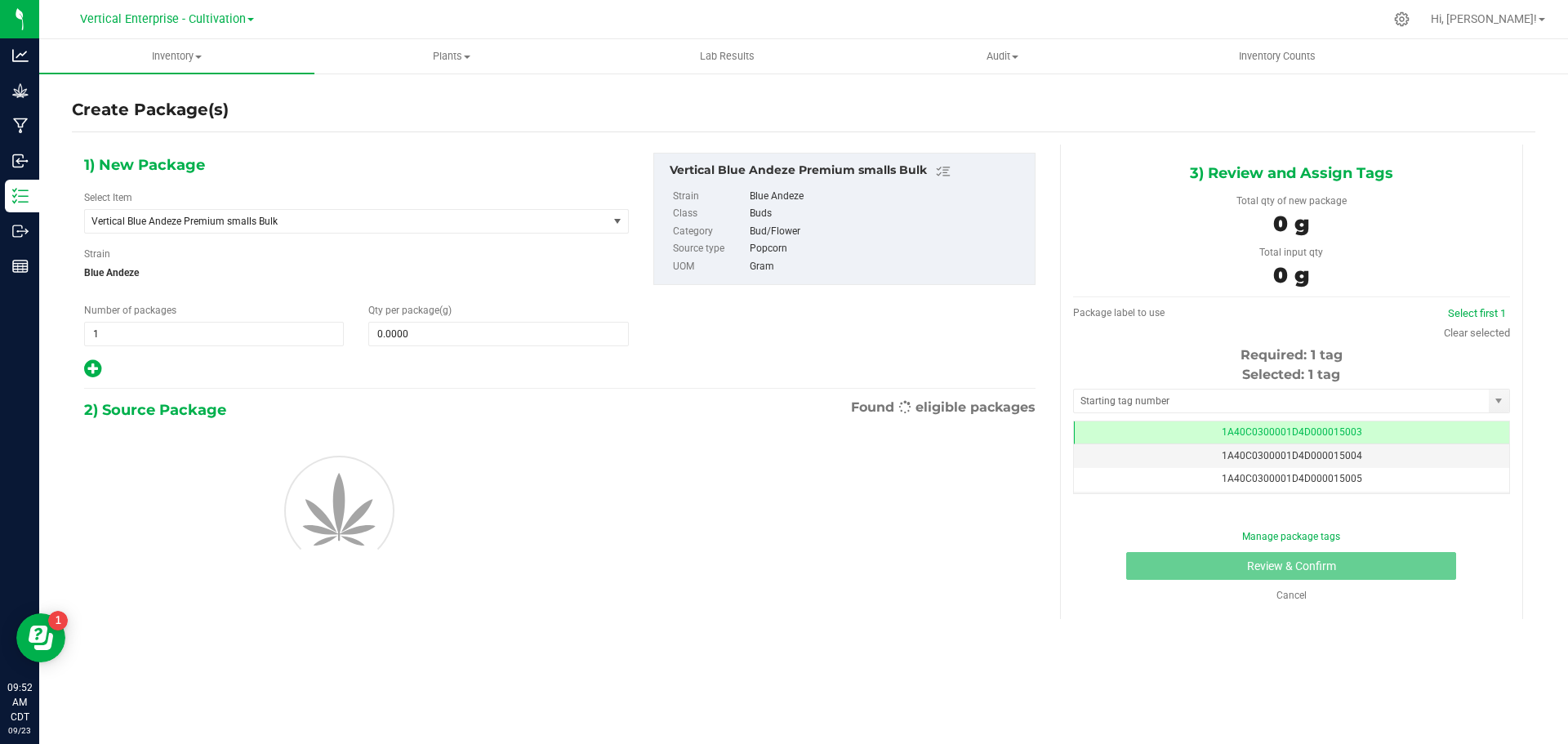
scroll to position [0, -1]
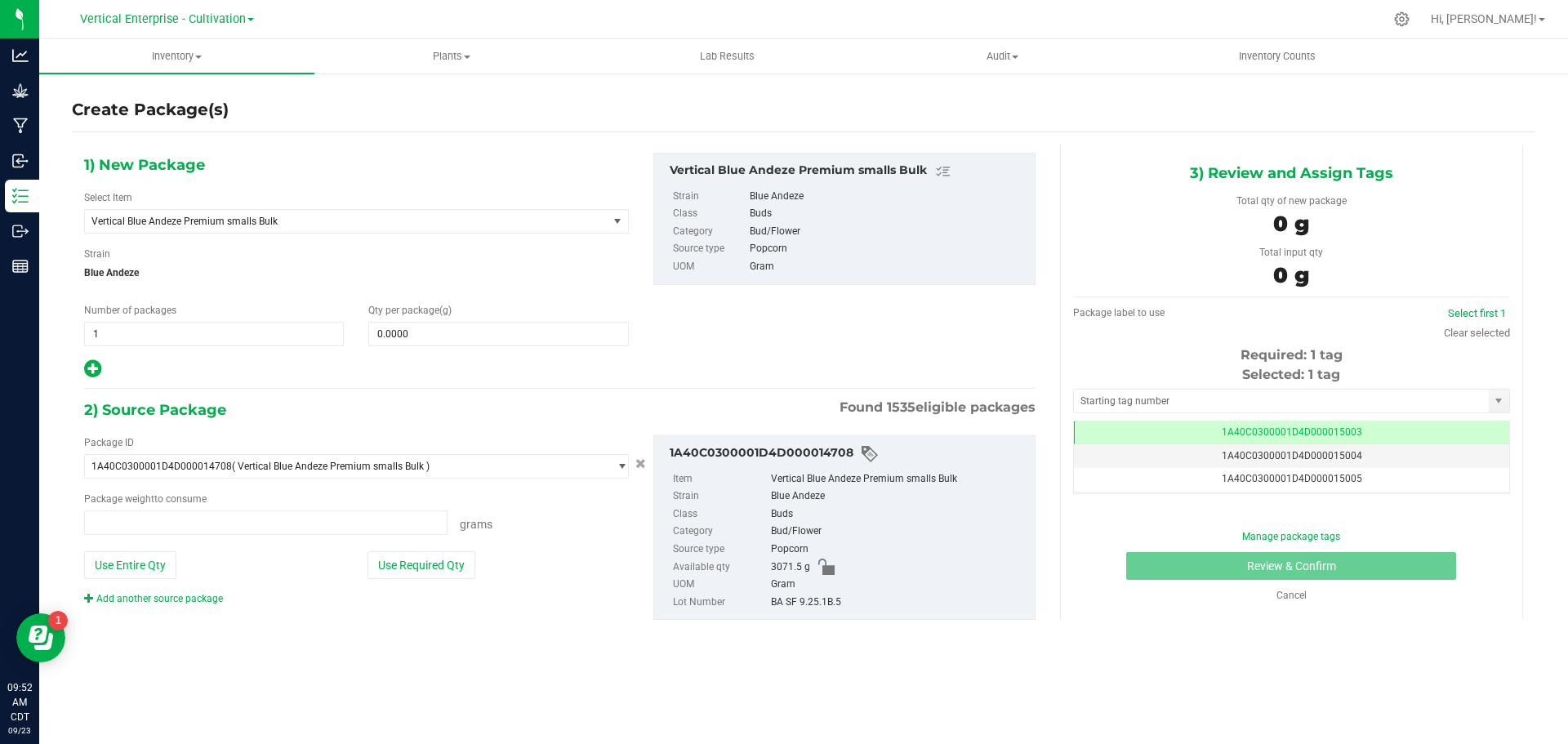
type input "0.0000 g"
click at [248, 216] on span "Vertical Blue Andeze Premium smalls Bulk" at bounding box center [335, 222] width 489 height 11
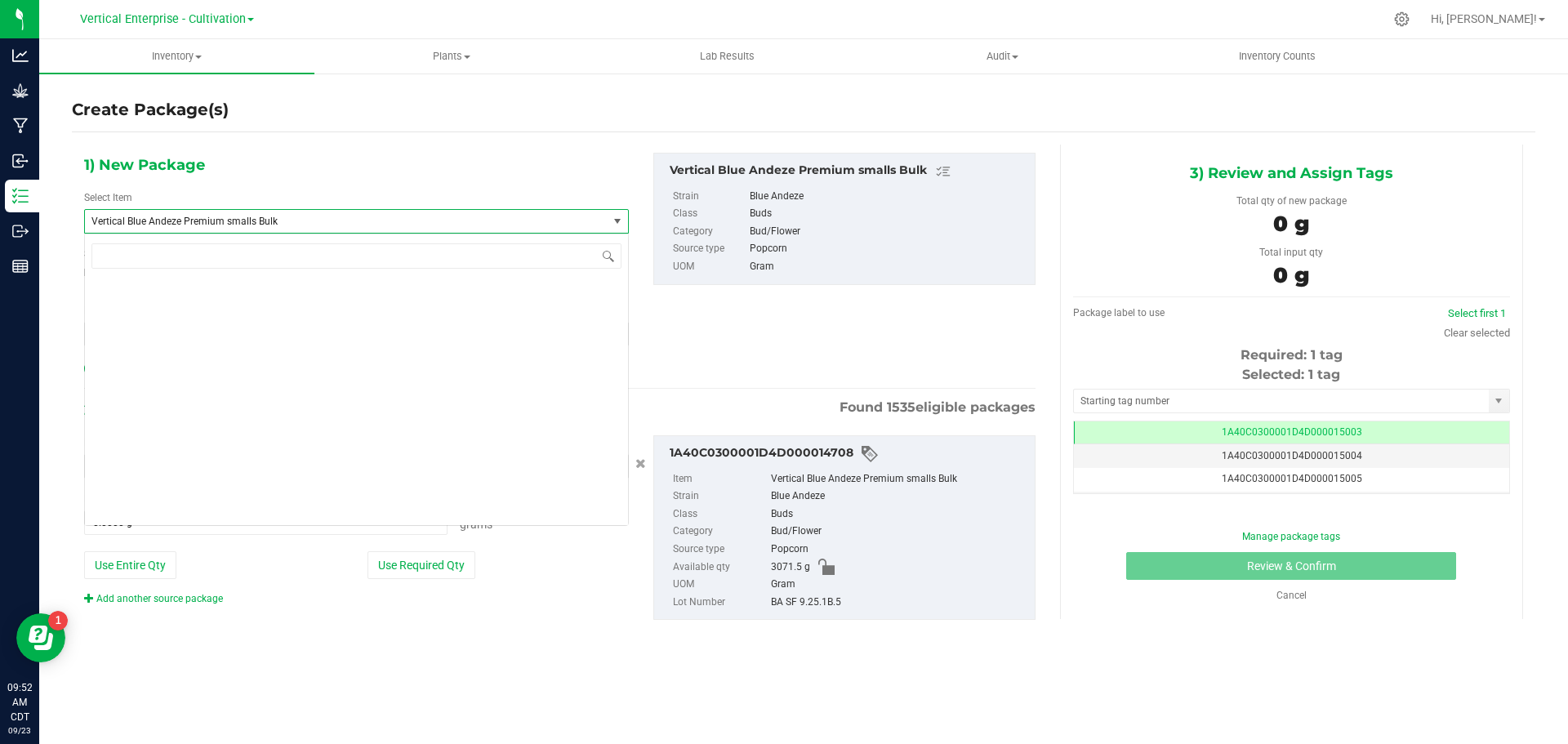
scroll to position [43307, 0]
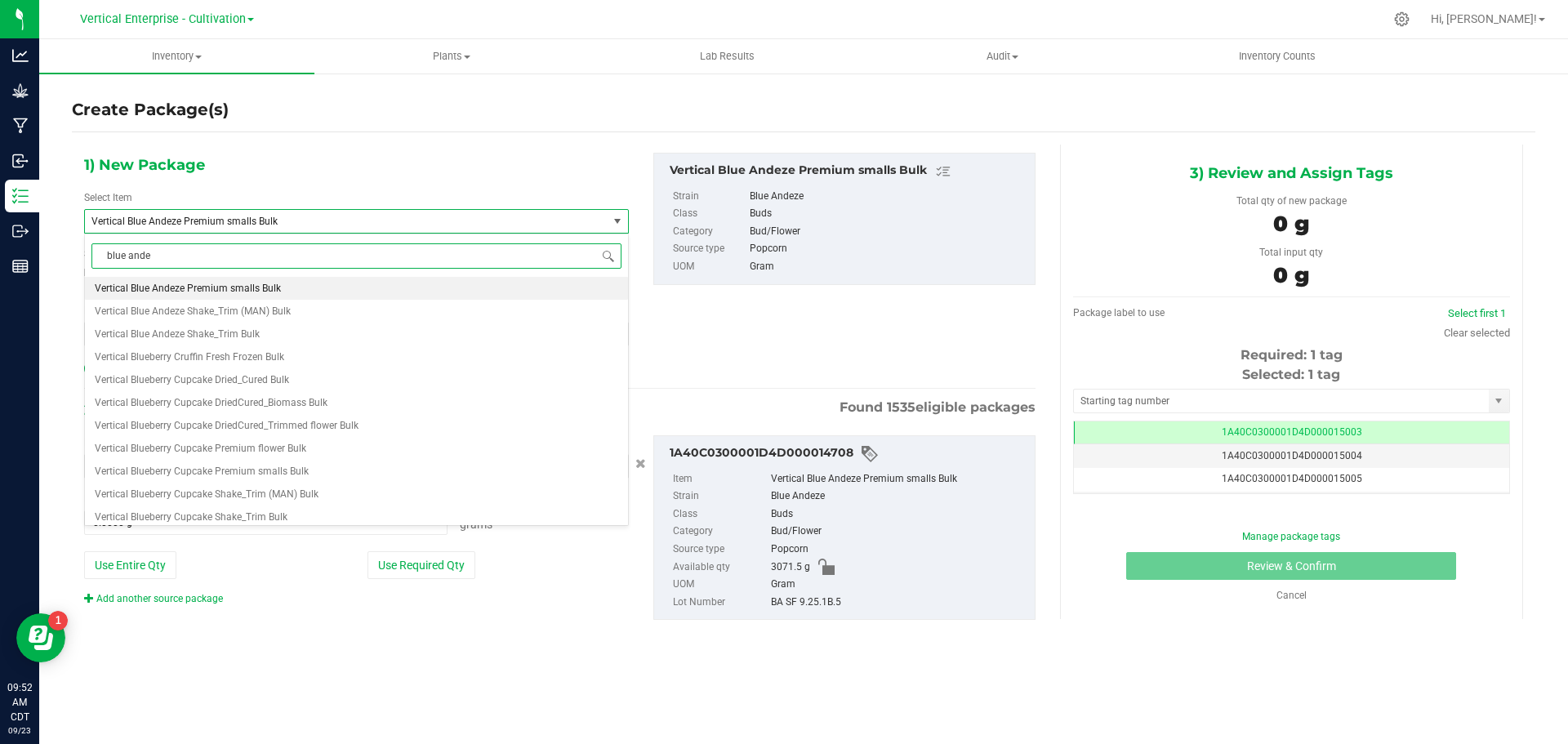
type input "blue andez"
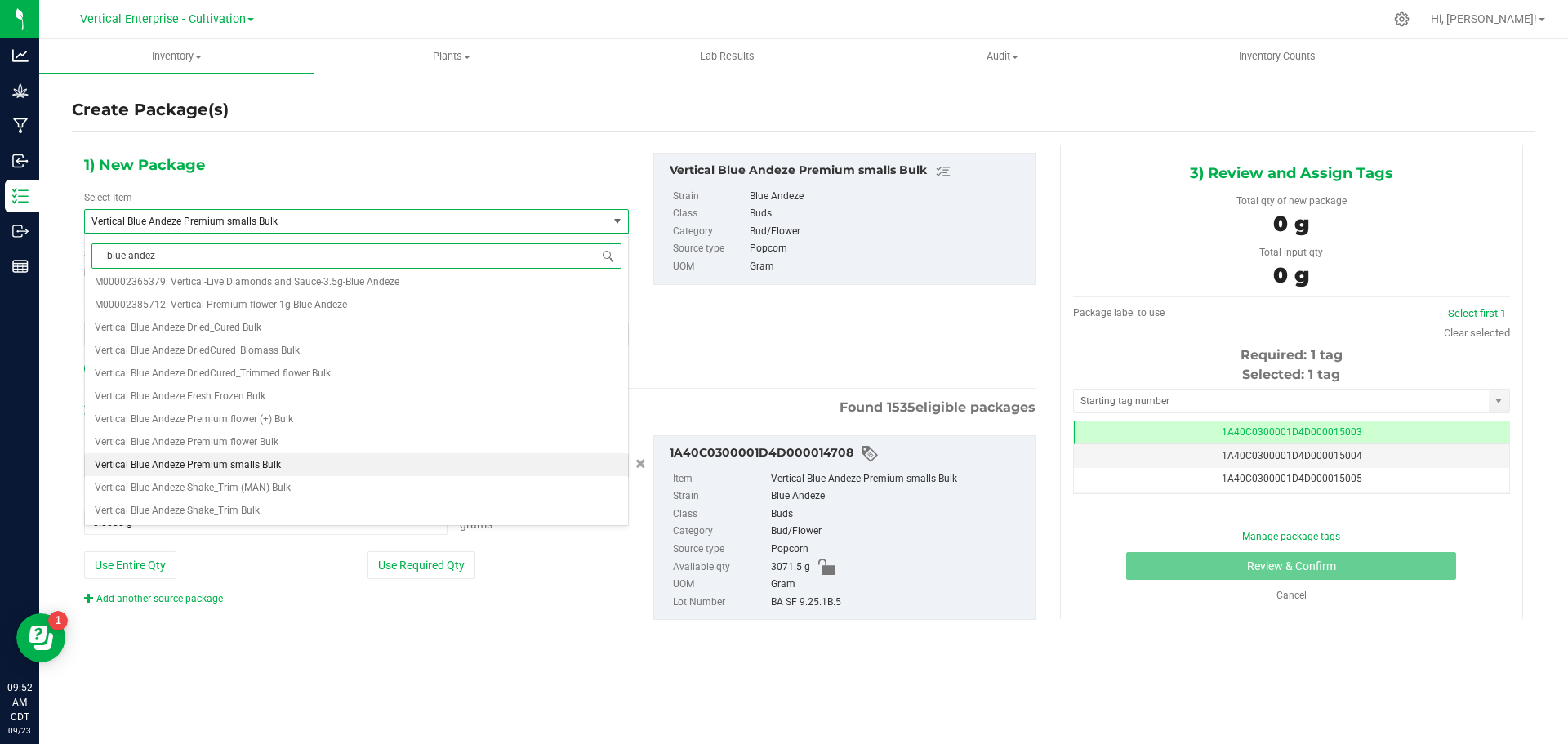
scroll to position [0, 0]
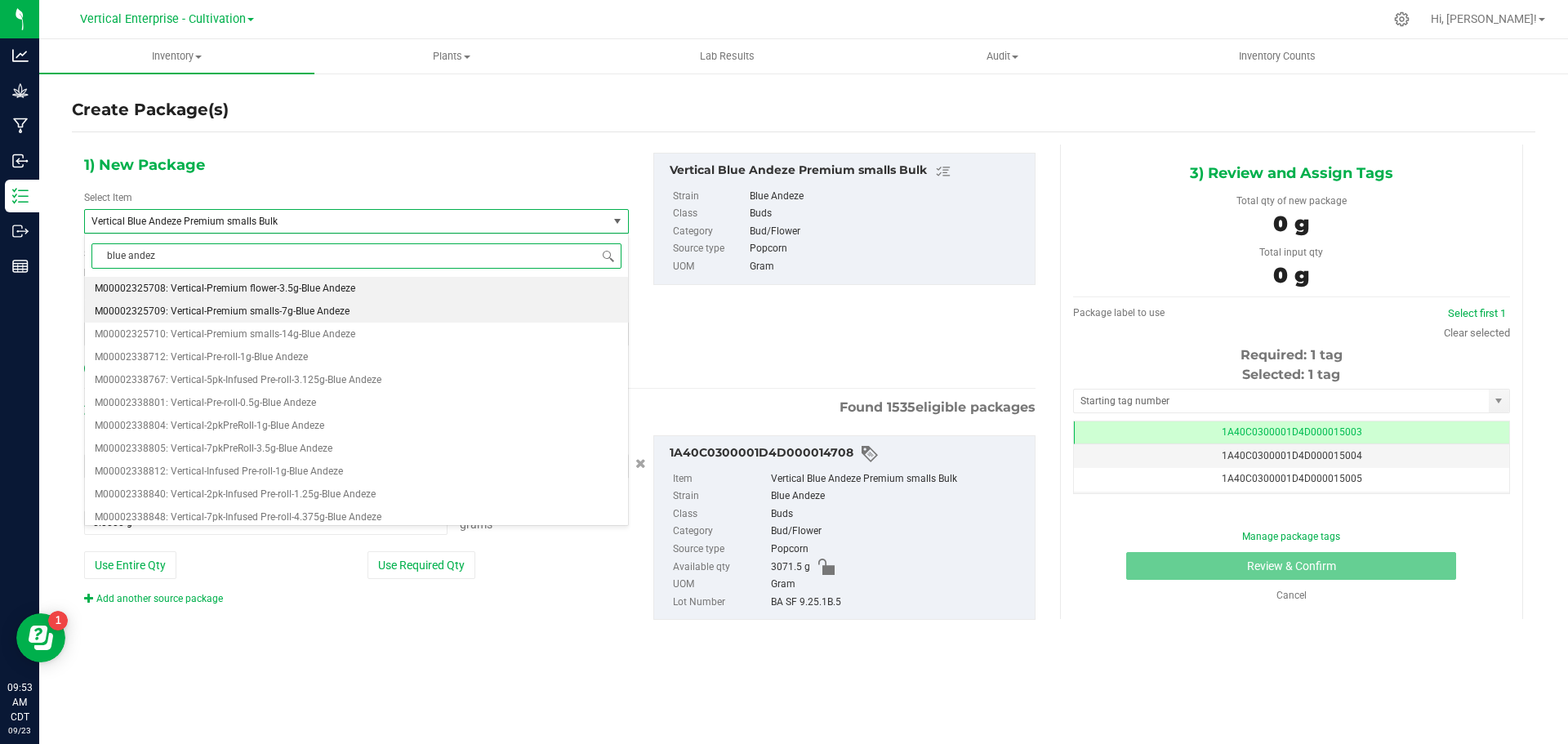
click at [221, 309] on span "M00002325709: Vertical-Premium smalls-7g-Blue Andeze" at bounding box center [222, 311] width 254 height 11
type input "0"
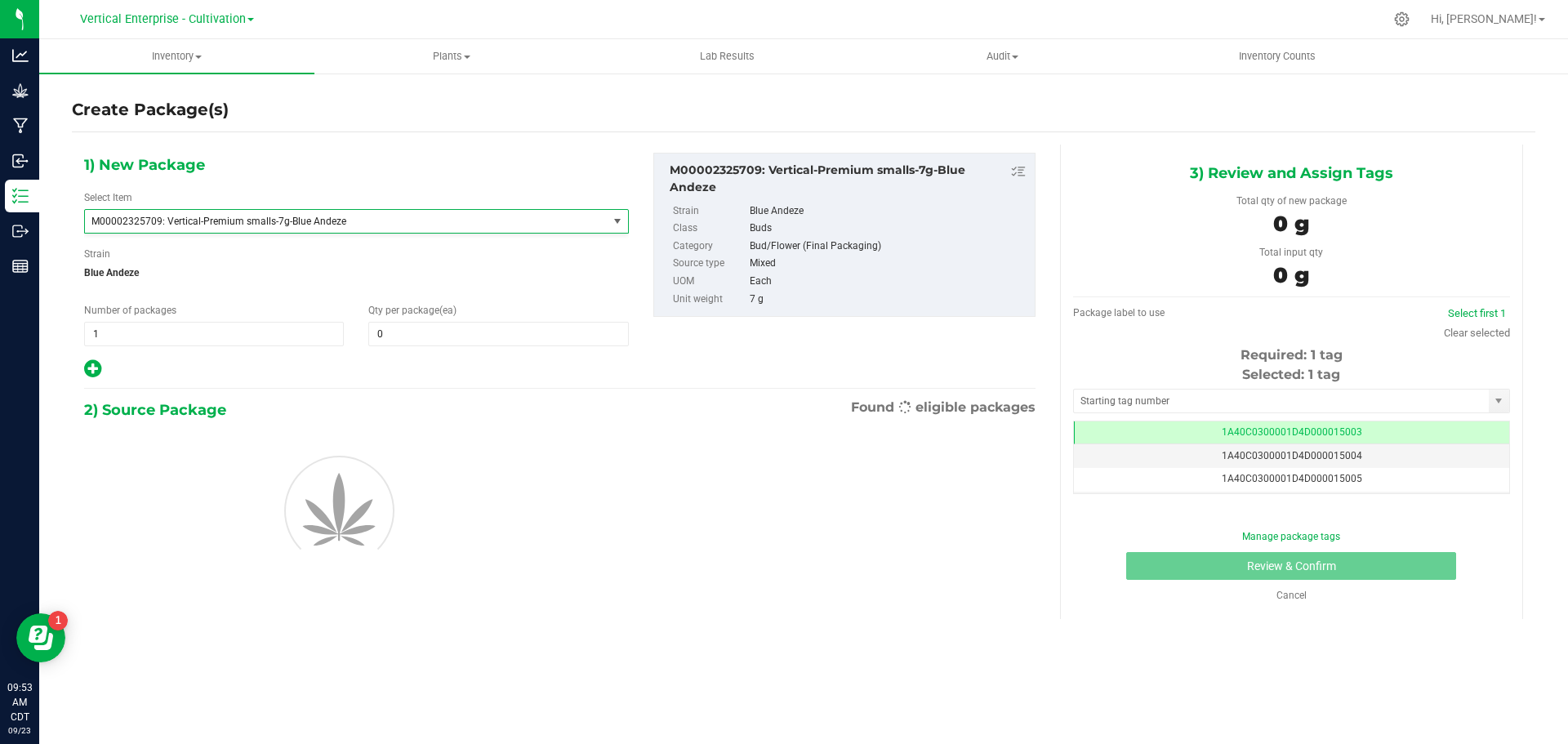
scroll to position [34636, 0]
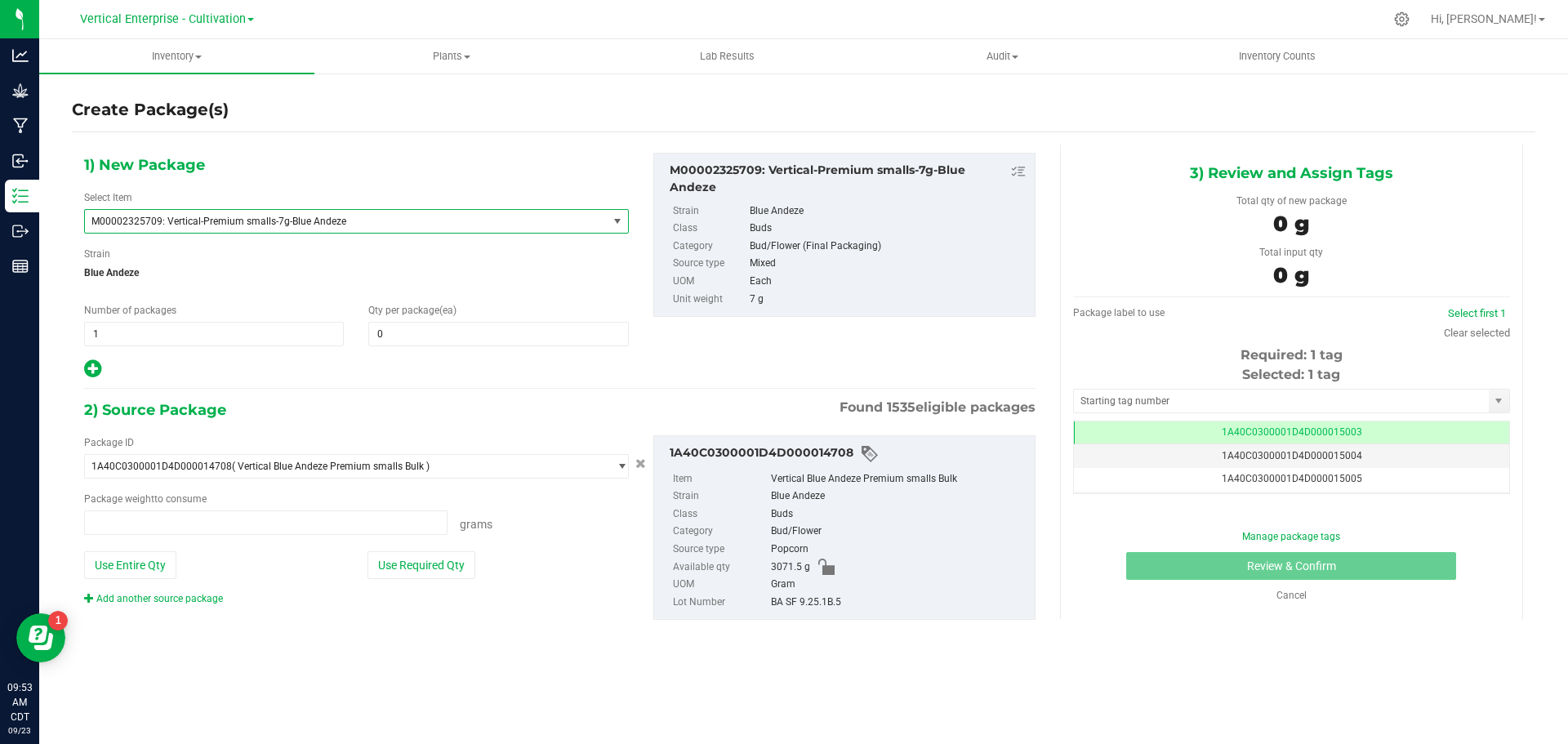
type input "0.0000 g"
click at [142, 348] on div "1) New Package Select Item M00002325709: Vertical-Premium smalls-7g-Blue Andeze…" at bounding box center [357, 267] width 569 height 227
click at [144, 323] on span "1 1" at bounding box center [214, 334] width 260 height 24
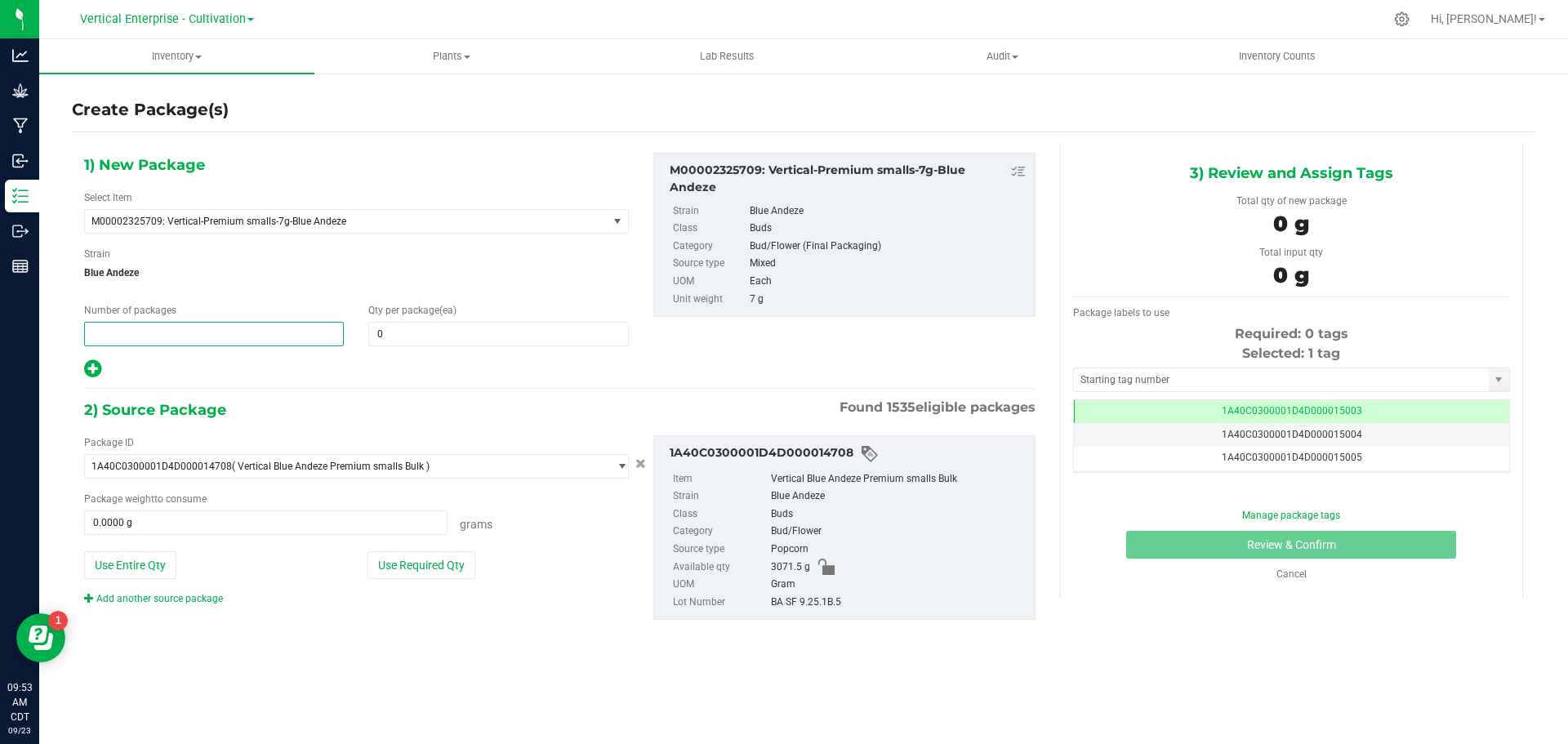
type input "3"
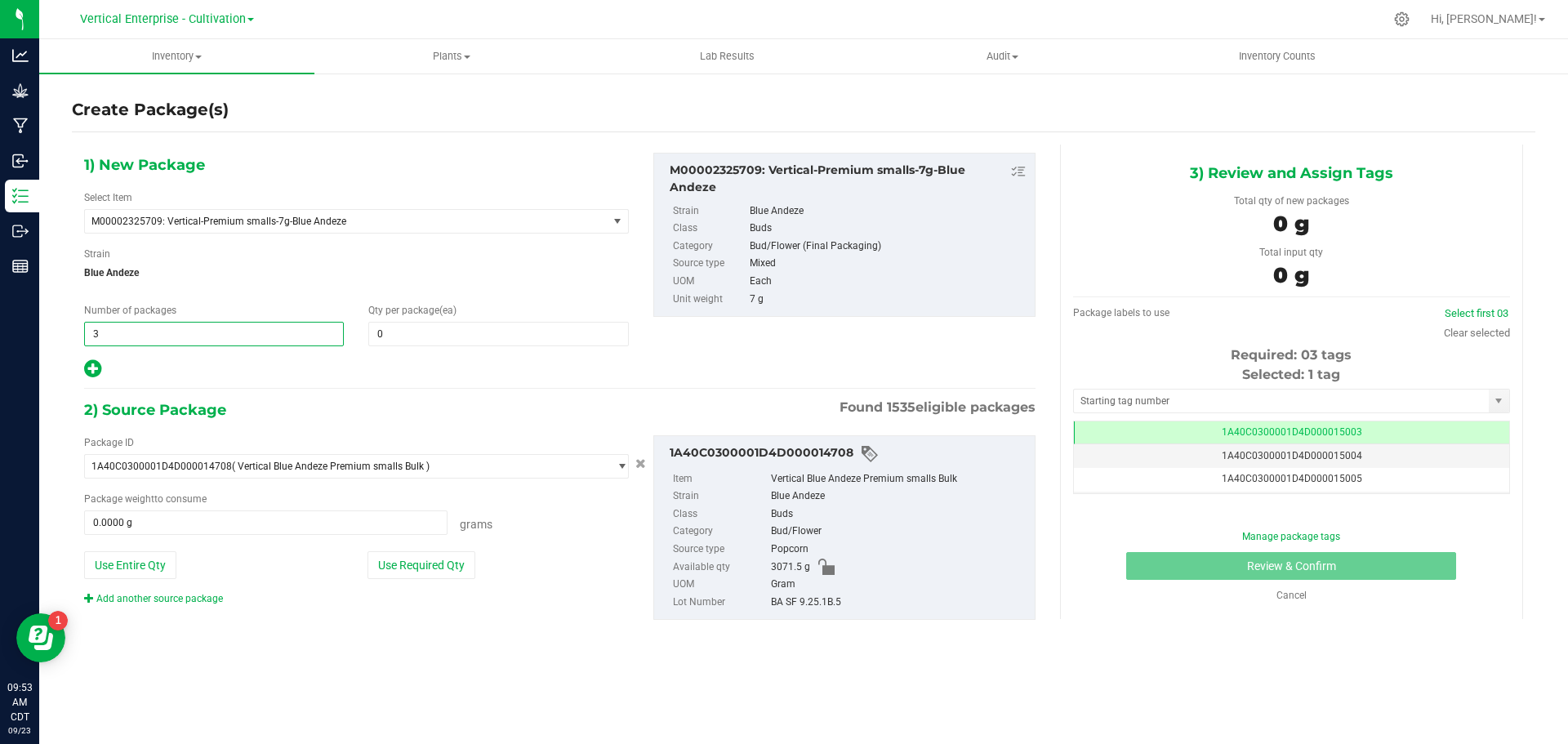
type input "3"
type input "18"
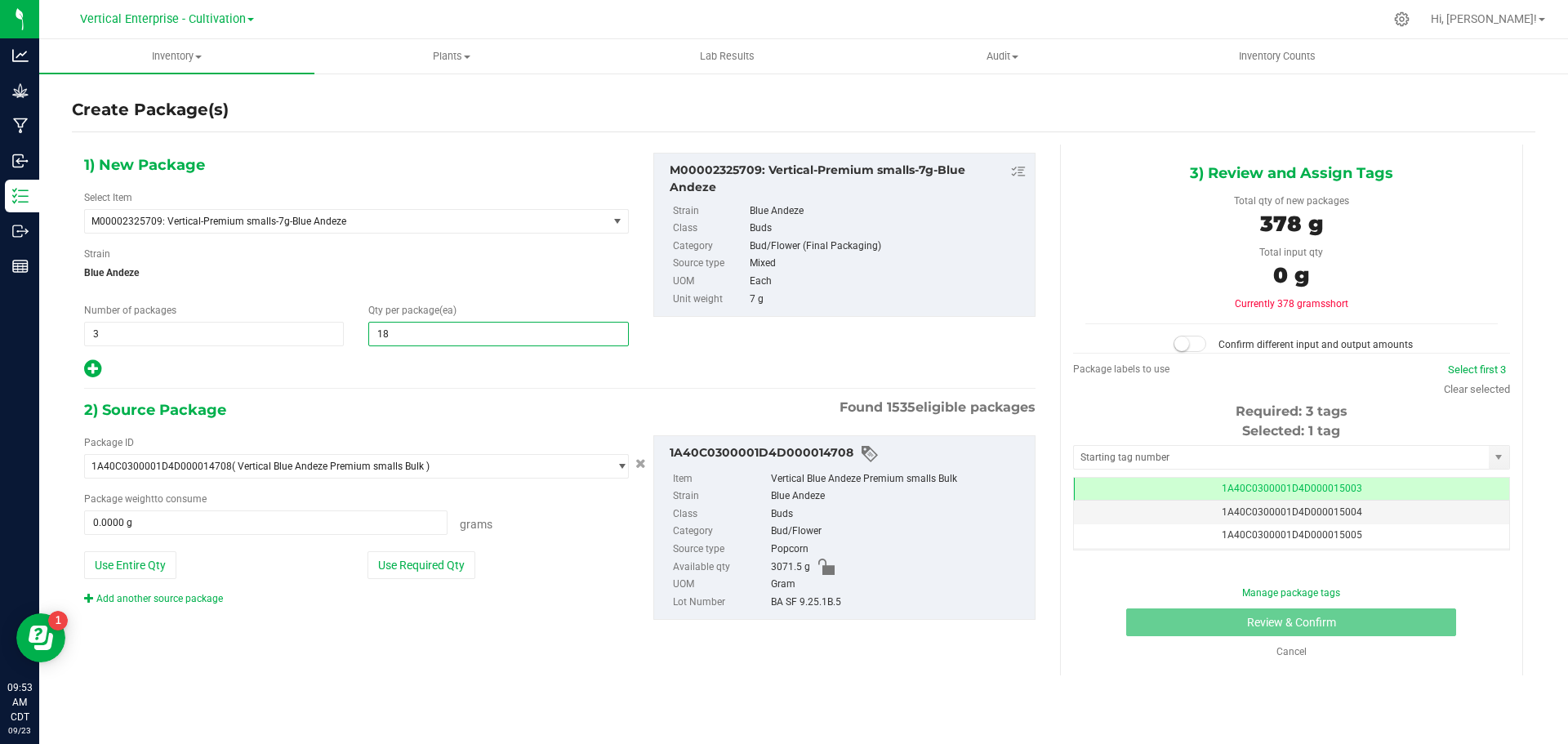
type input "18"
click at [404, 555] on button "Use Required Qty" at bounding box center [421, 566] width 108 height 28
type input "378.0000 g"
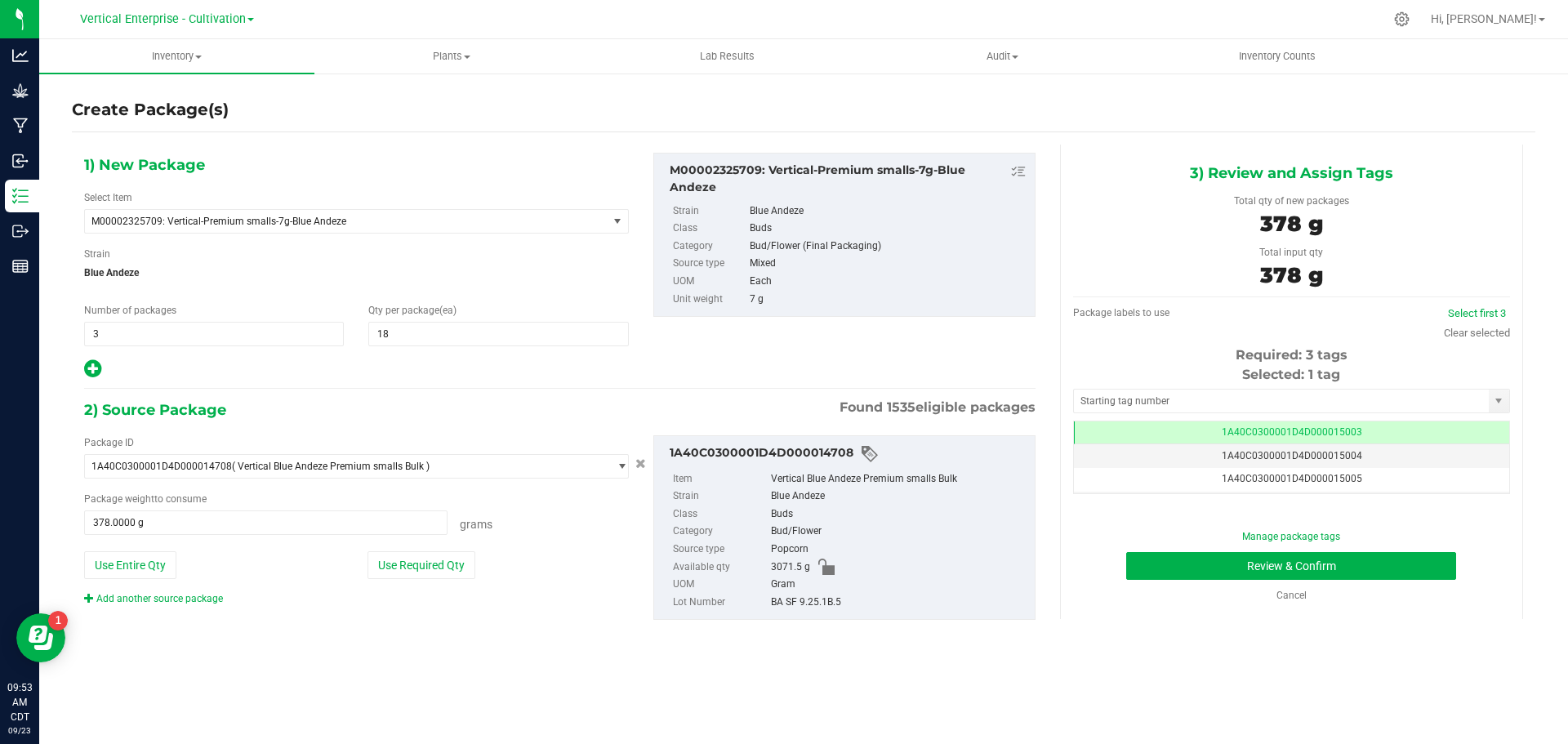
click at [1360, 426] on td "1A40C0300001D4D000015003" at bounding box center [1292, 433] width 436 height 23
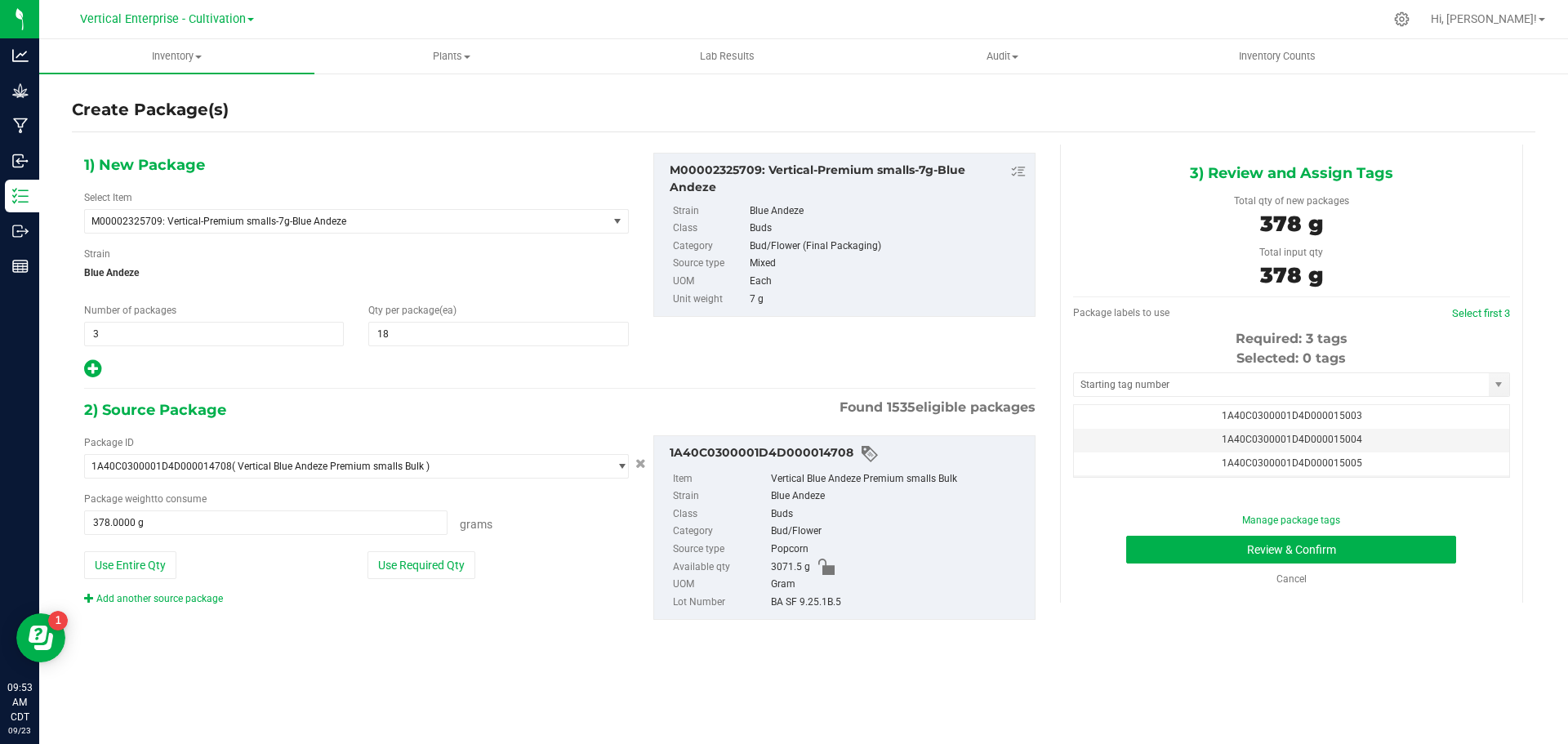
click at [1367, 461] on td "1A40C0300001D4D000015005" at bounding box center [1292, 464] width 436 height 23
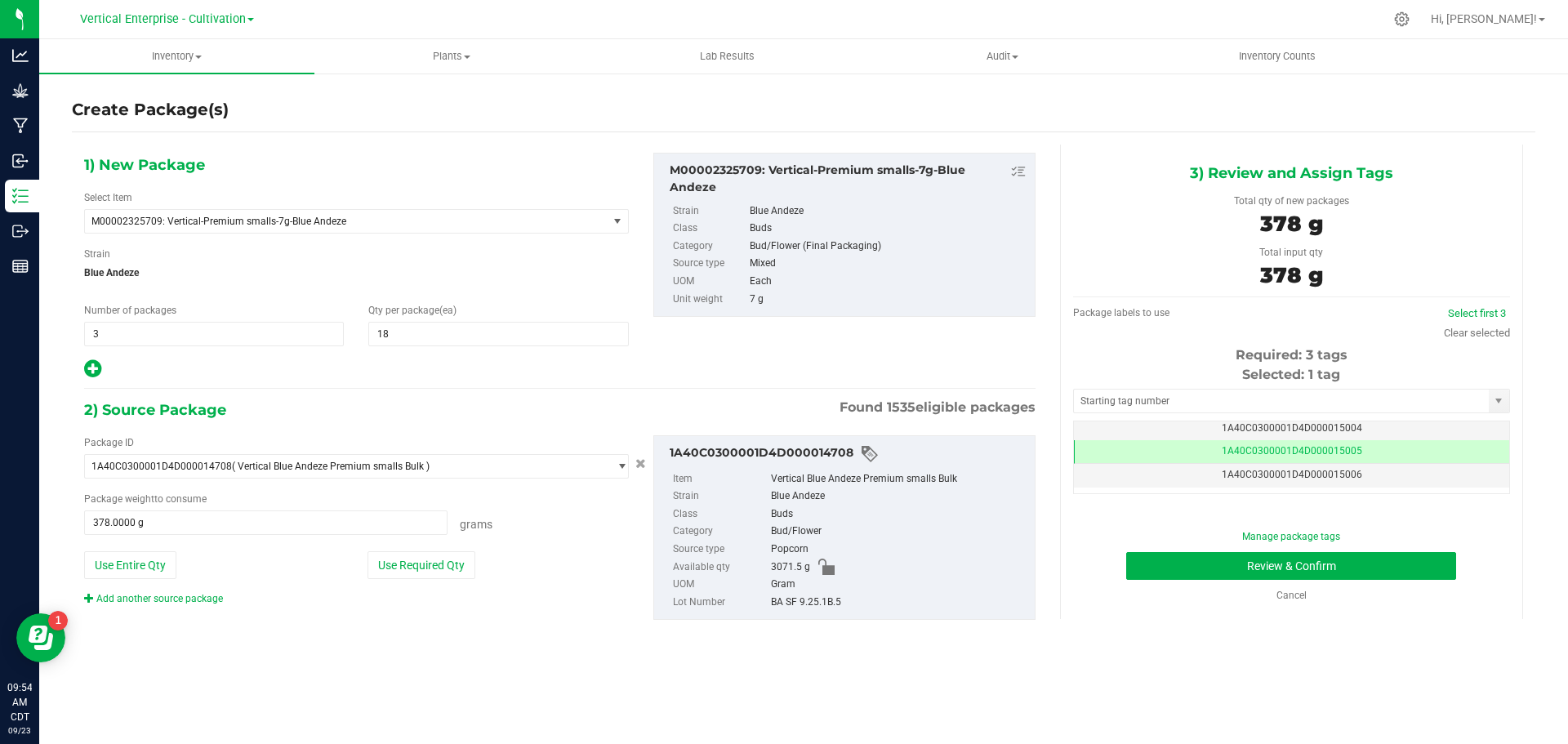
scroll to position [33, 0]
click at [1363, 469] on td "1A40C0300001D4D000015006" at bounding box center [1292, 471] width 436 height 23
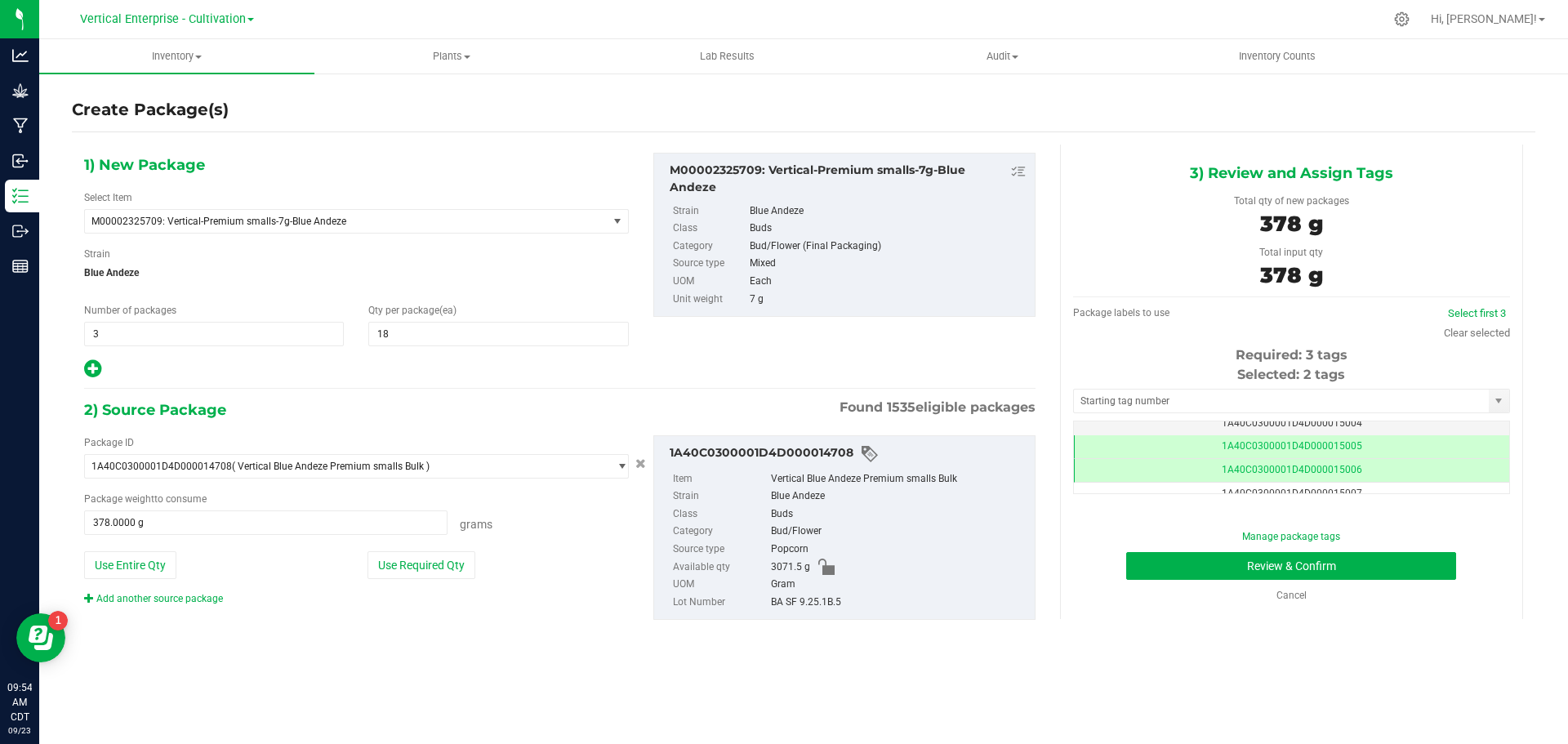
click at [1372, 487] on td "1A40C0300001D4D000015007" at bounding box center [1292, 494] width 436 height 23
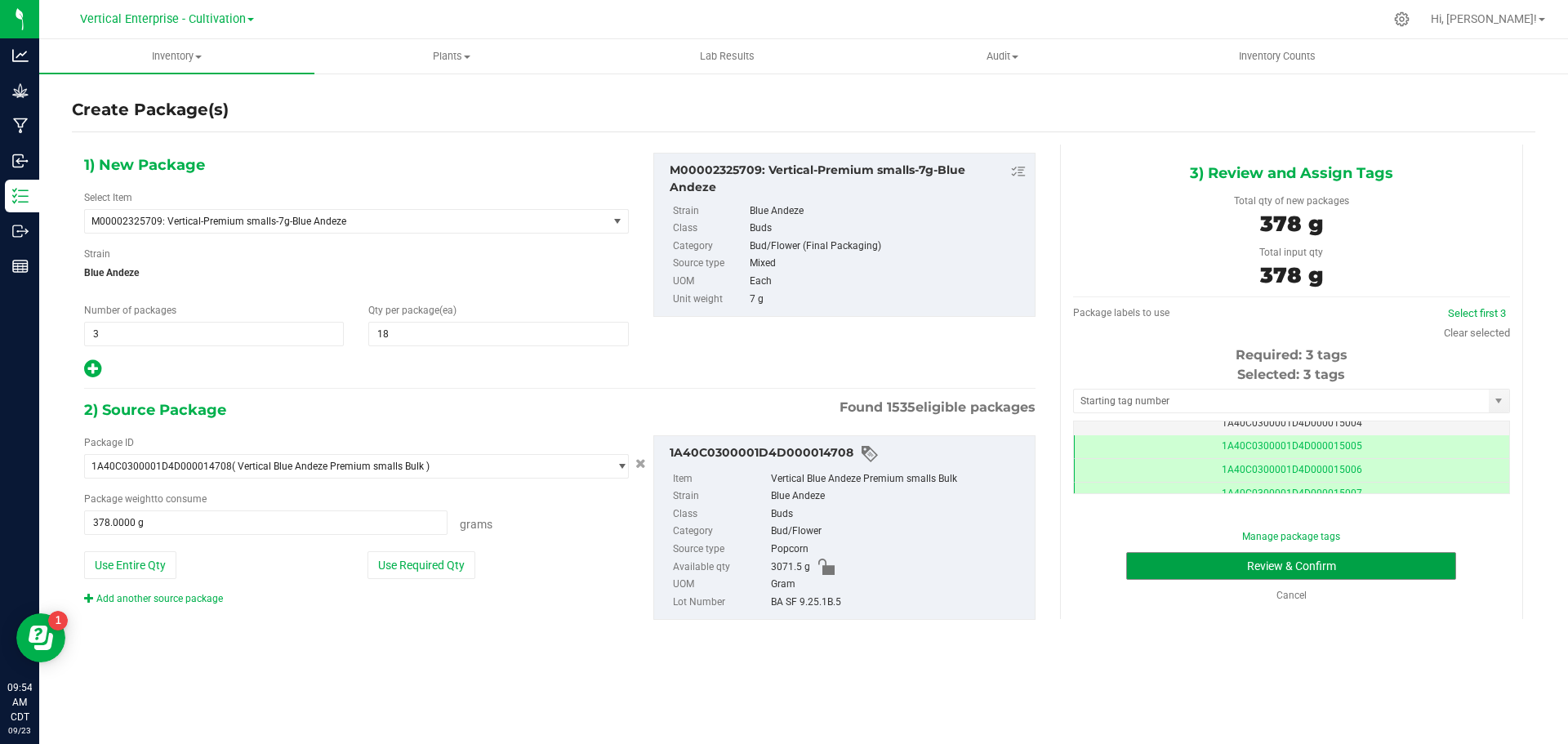
click at [1342, 571] on button "Review & Confirm" at bounding box center [1290, 566] width 330 height 28
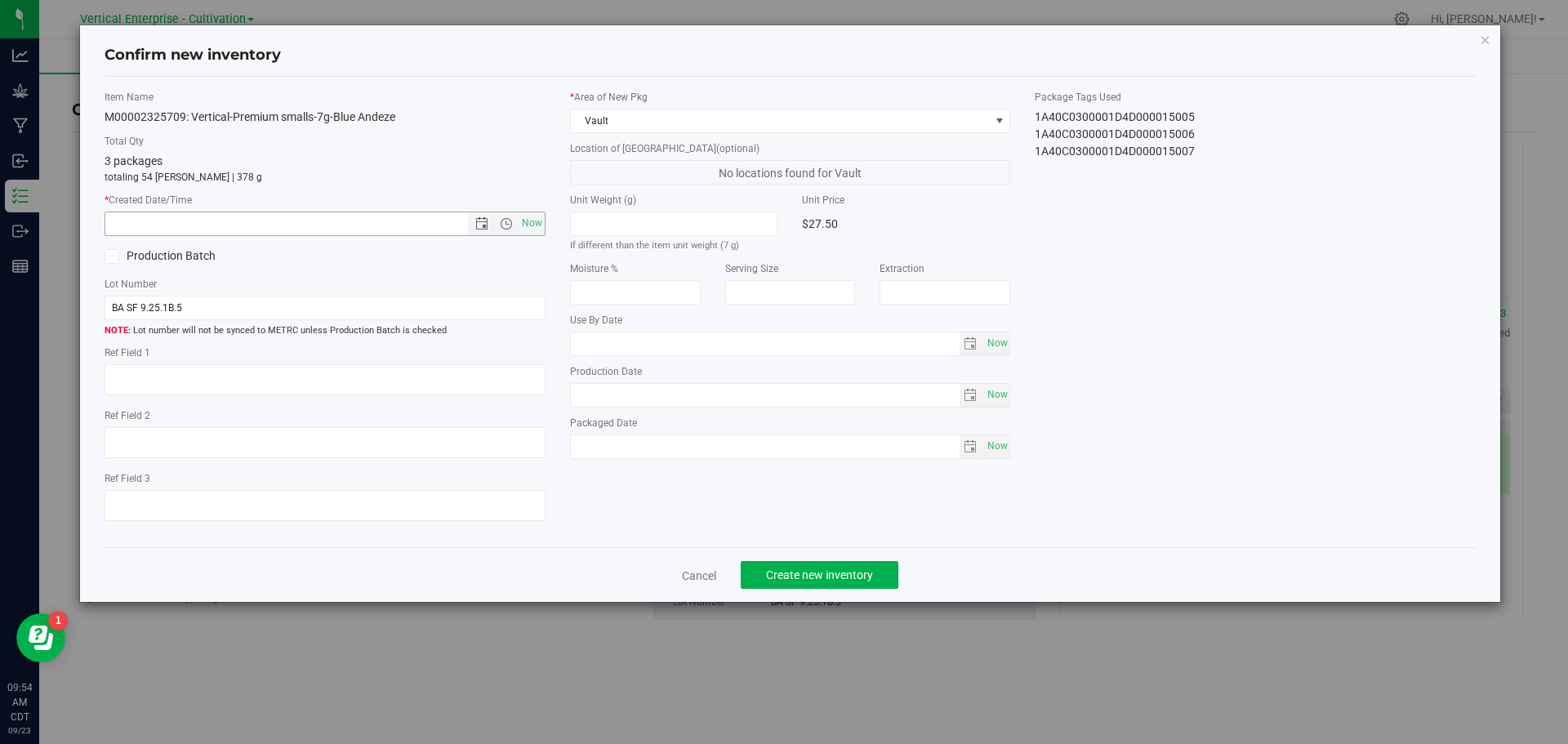
drag, startPoint x: 523, startPoint y: 221, endPoint x: 520, endPoint y: 237, distance: 16.3
click at [523, 229] on span "Now" at bounding box center [531, 223] width 28 height 23
type input "9/23/2025 9:54 AM"
click at [849, 575] on span "Create new inventory" at bounding box center [820, 575] width 107 height 13
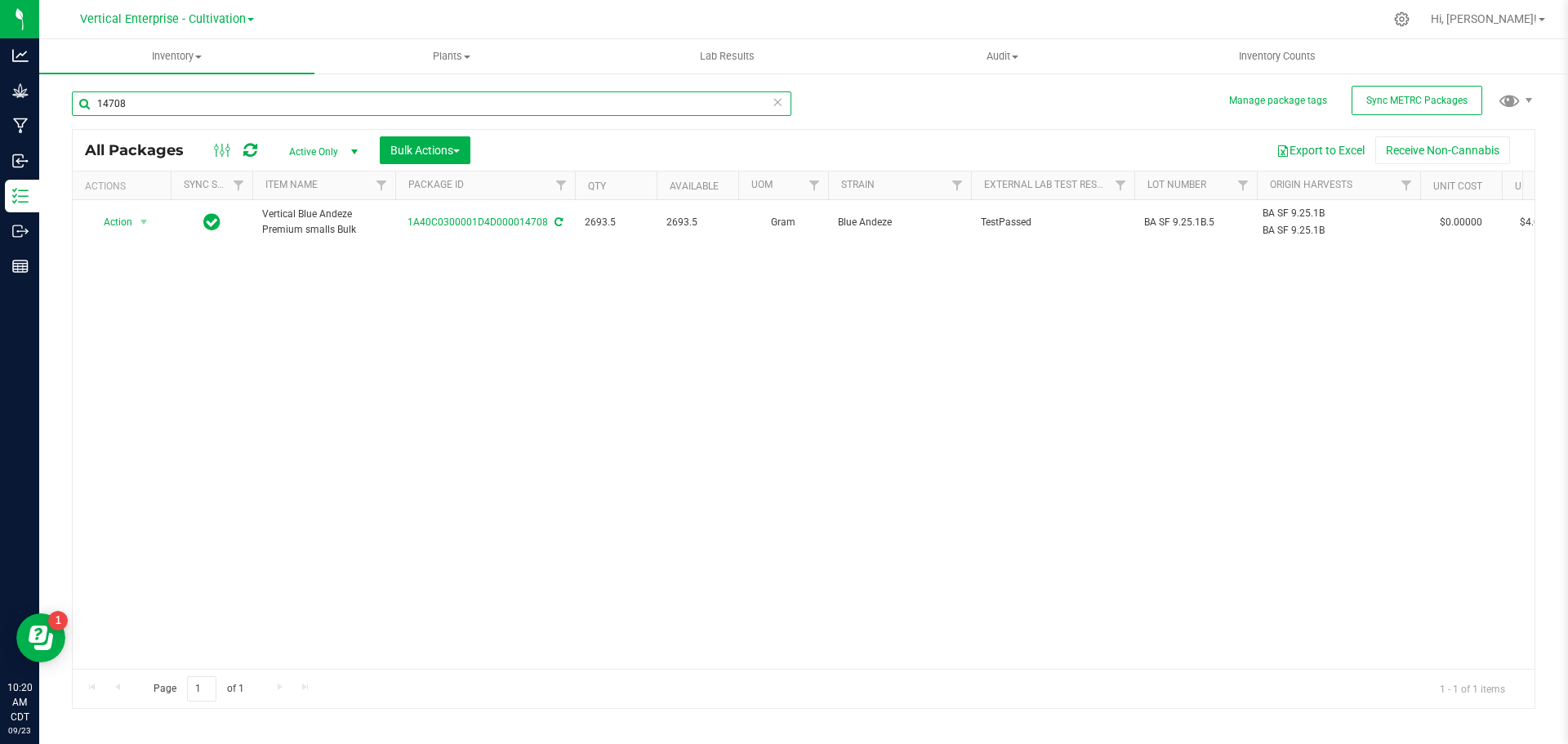
click at [146, 108] on input "14708" at bounding box center [432, 103] width 719 height 24
type input "1"
type input "14659"
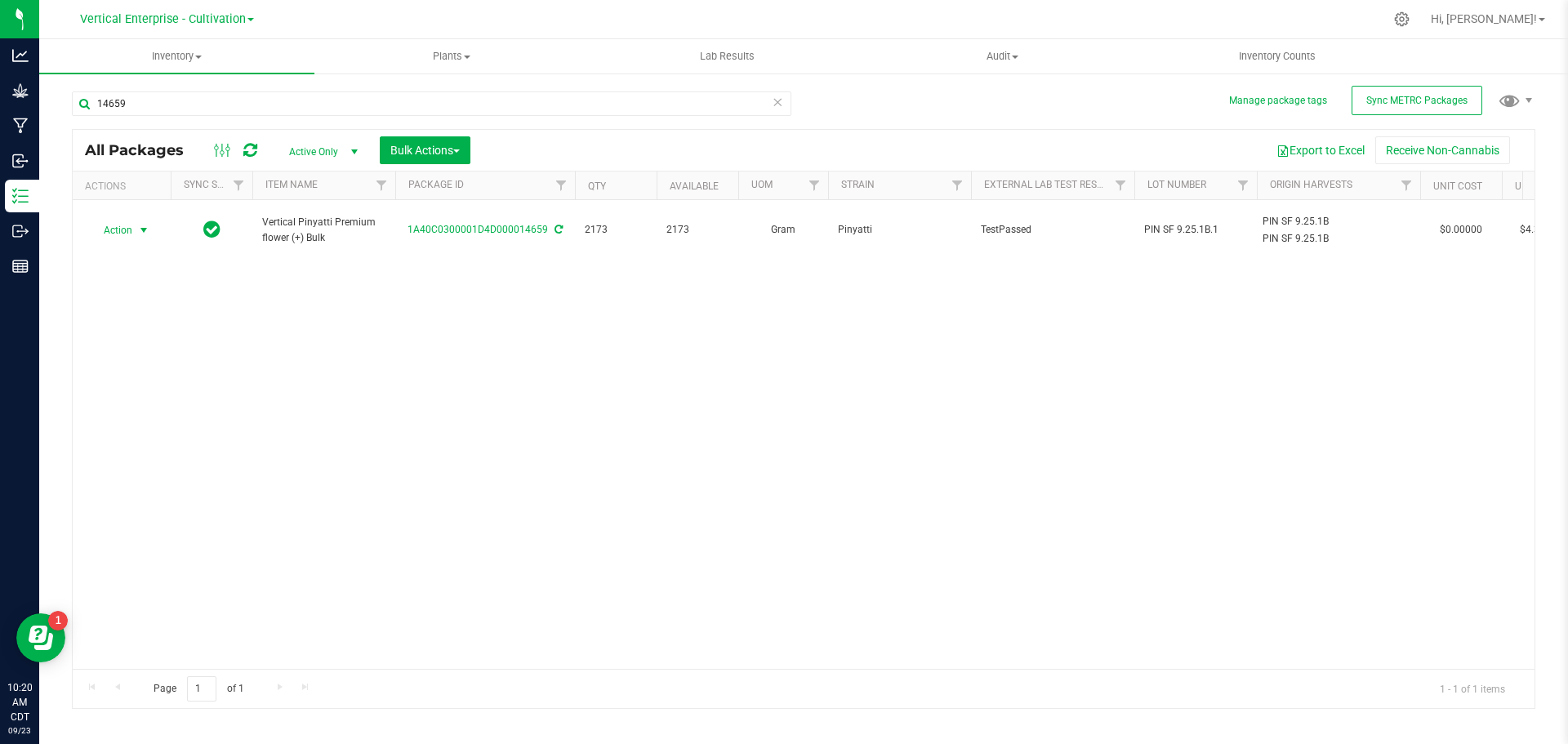
click at [94, 231] on span "Action" at bounding box center [111, 230] width 44 height 23
click at [135, 263] on li "Create package" at bounding box center [142, 273] width 103 height 24
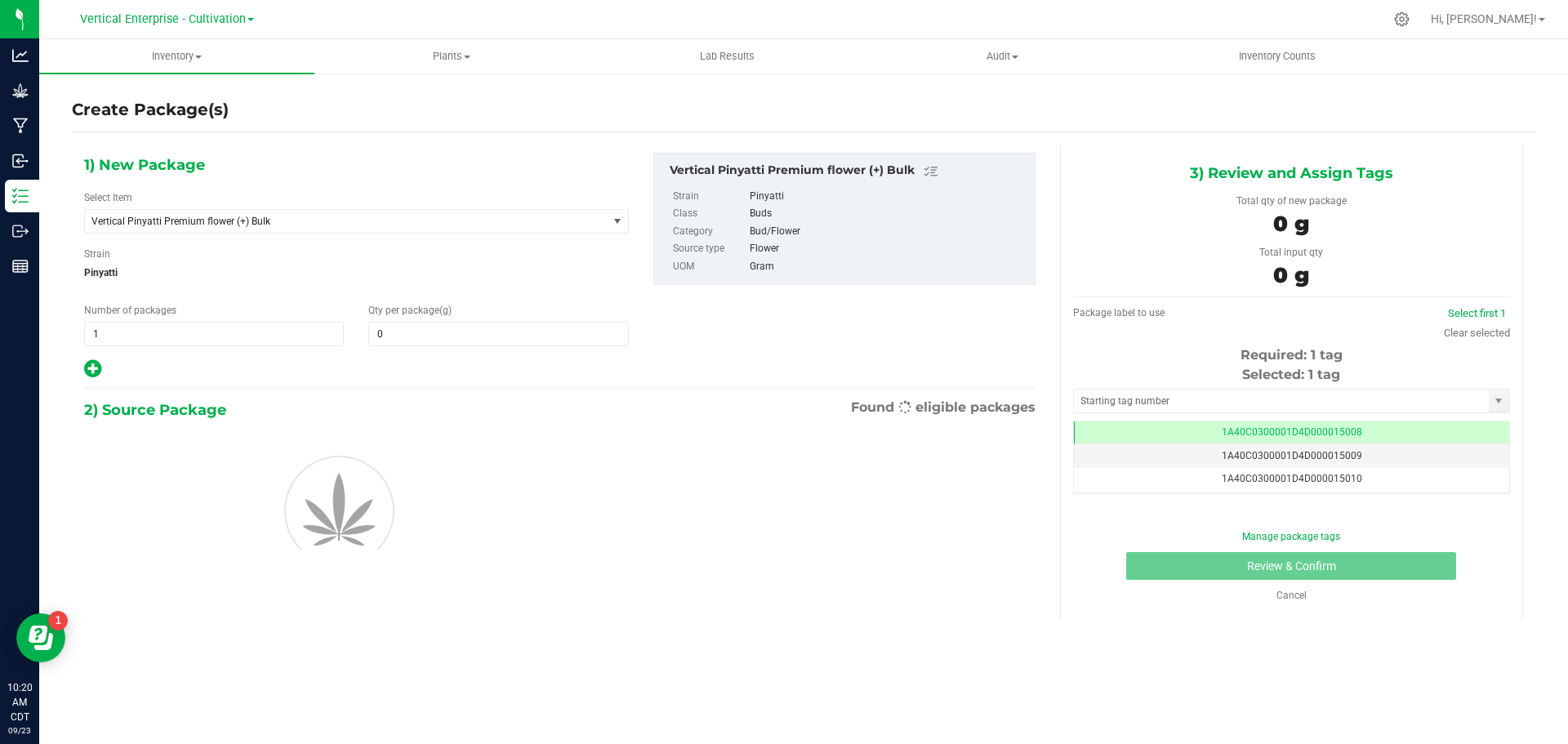
type input "0.0000"
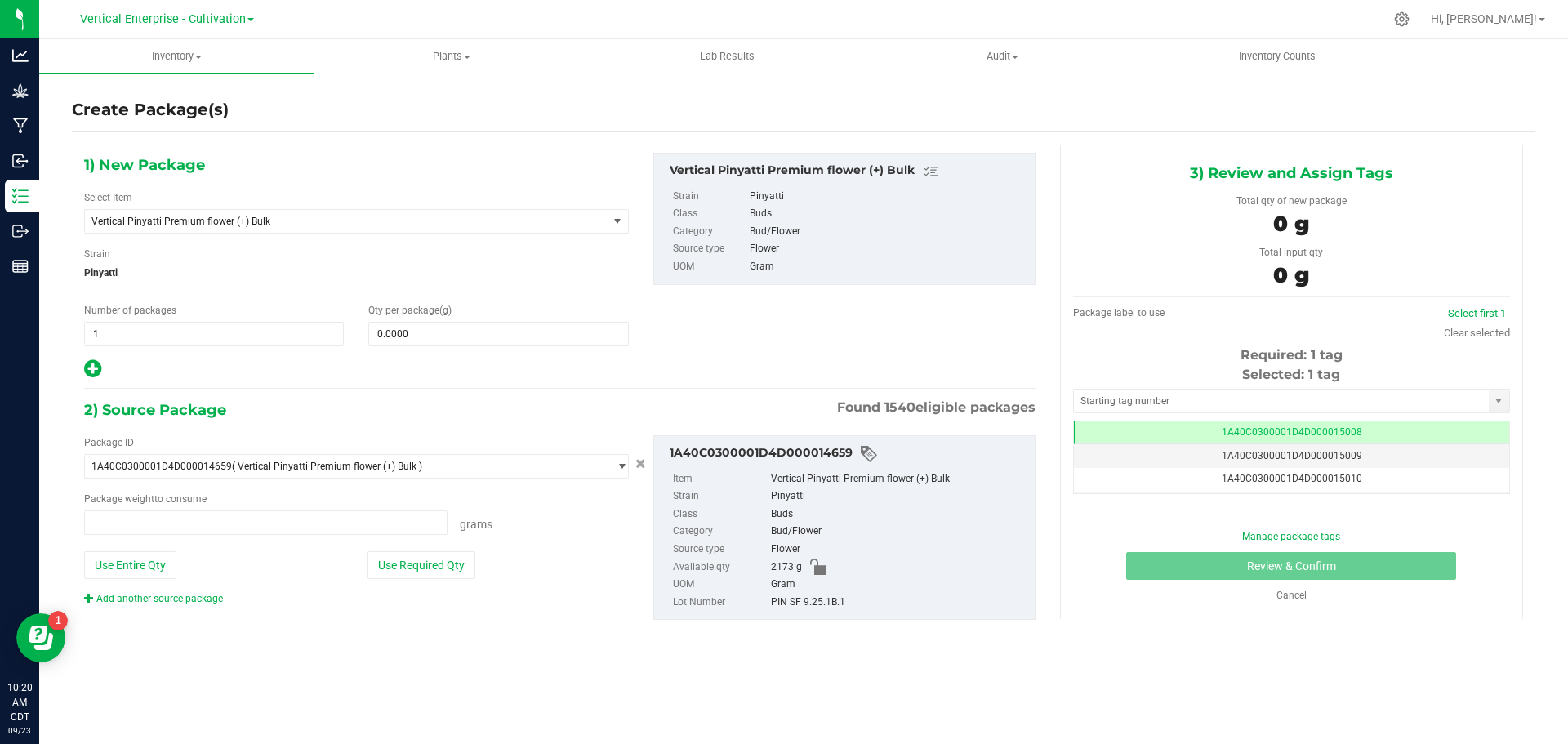
type input "0.0000 g"
click at [182, 217] on span "Vertical Pinyatti Premium flower (+) Bulk" at bounding box center [335, 222] width 489 height 11
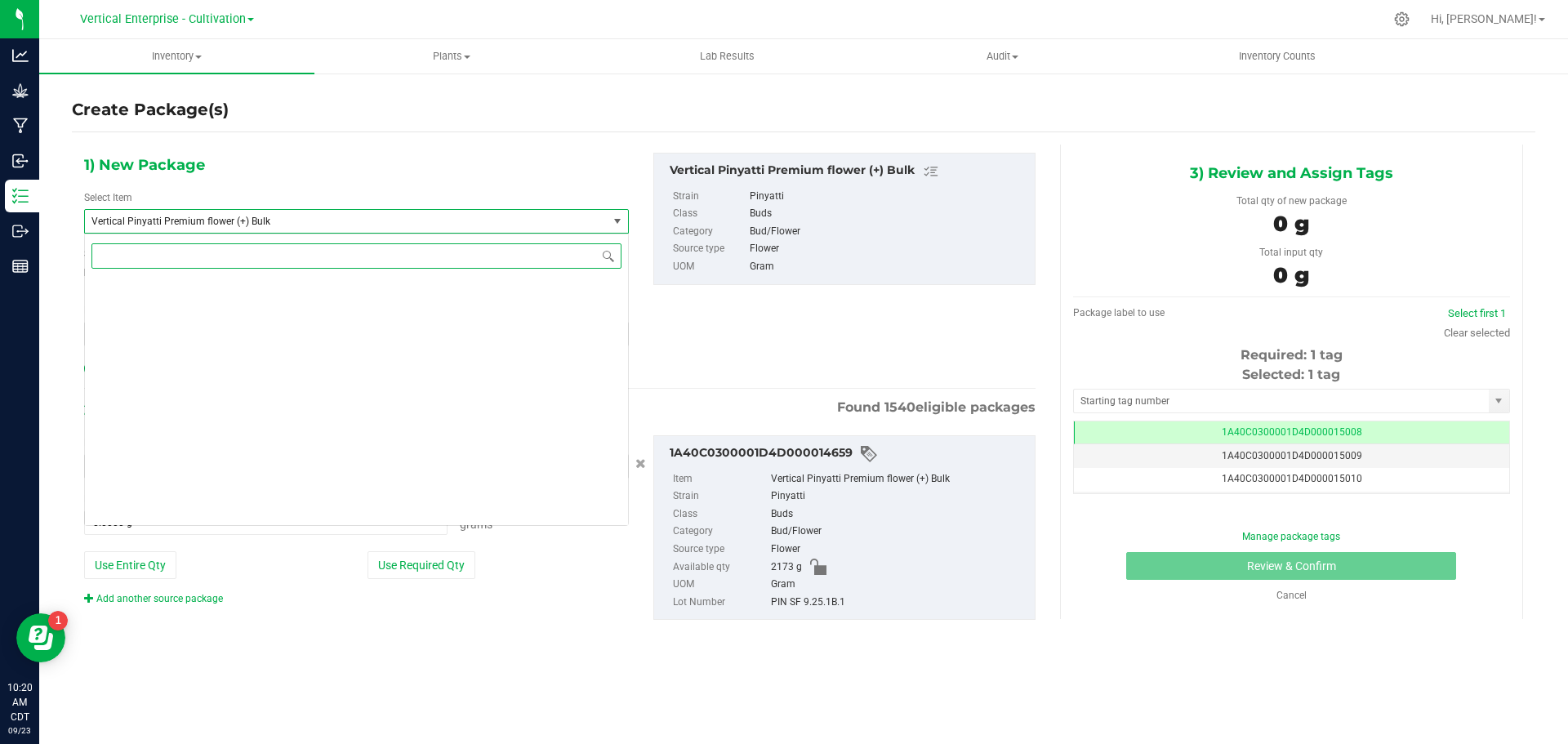
scroll to position [131364, 0]
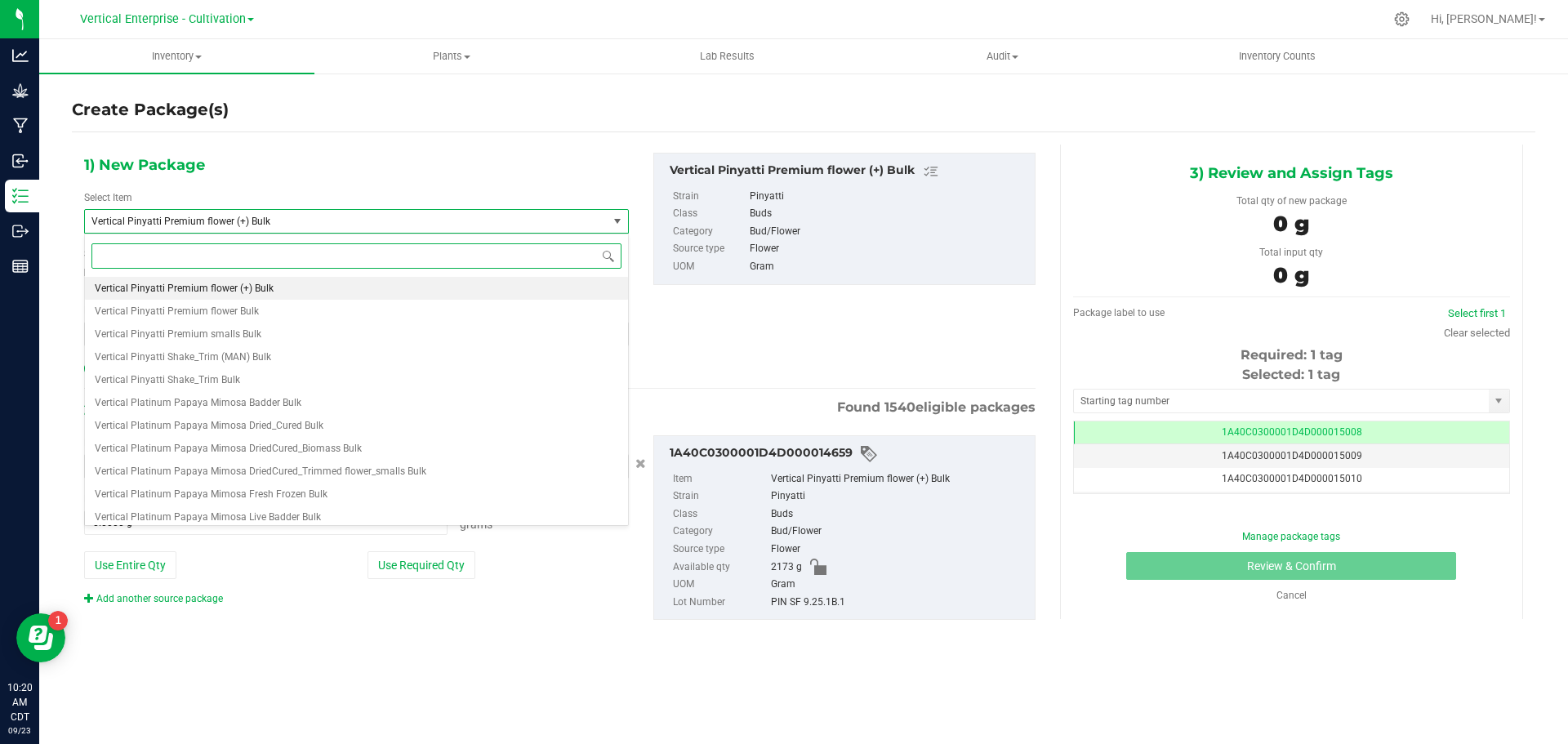
paste input "HH SF 9.25.2A"
type input "H"
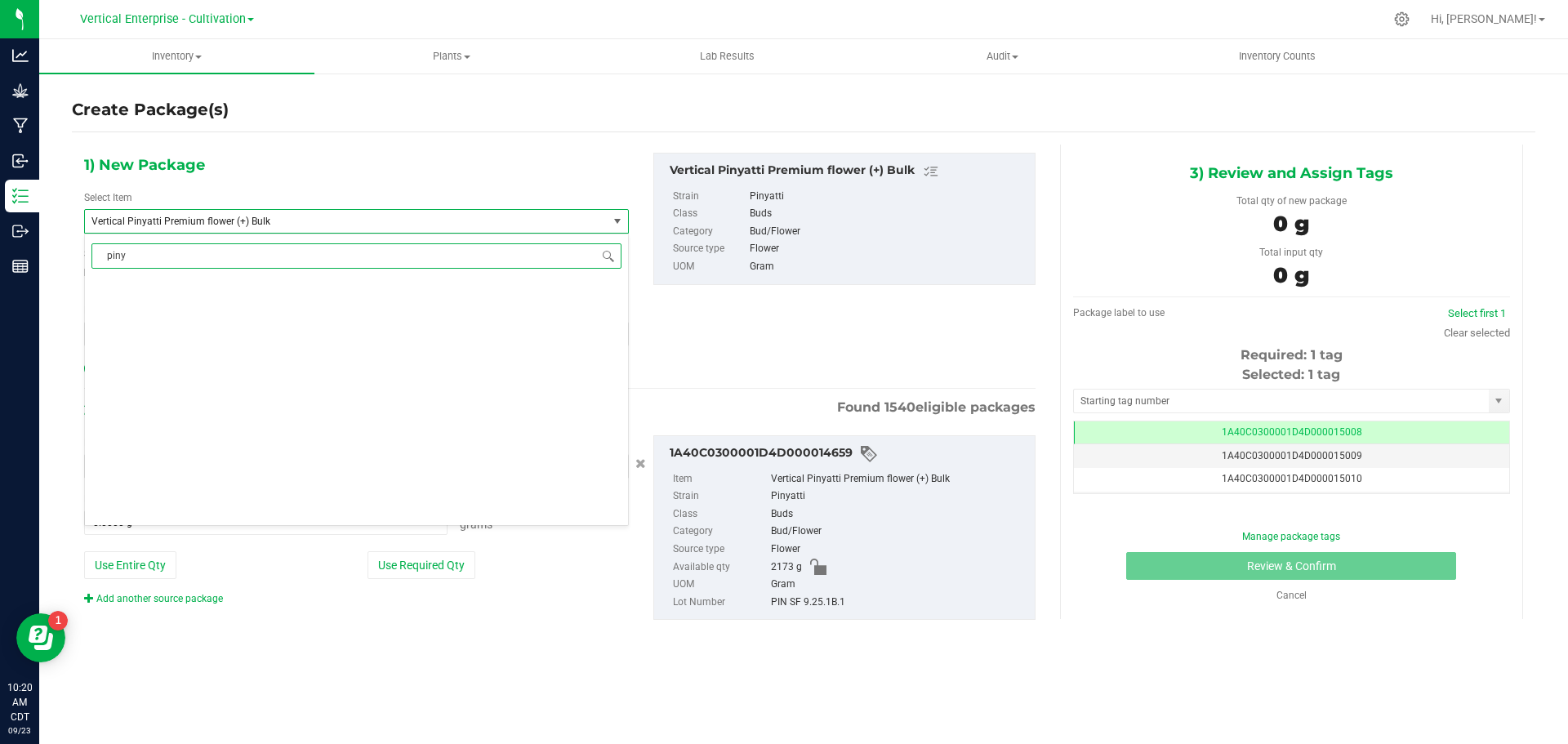
scroll to position [0, 0]
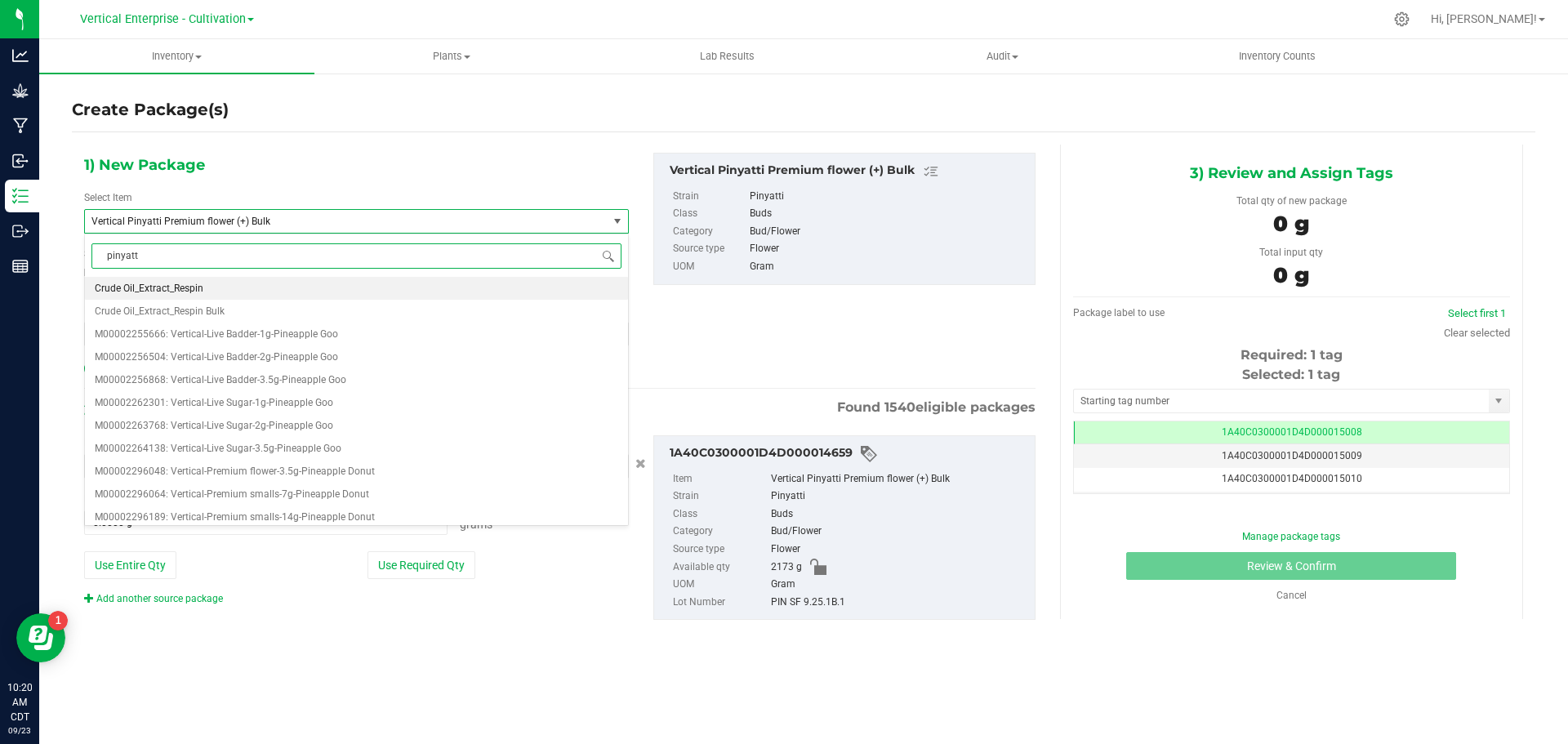
type input "pinyatti"
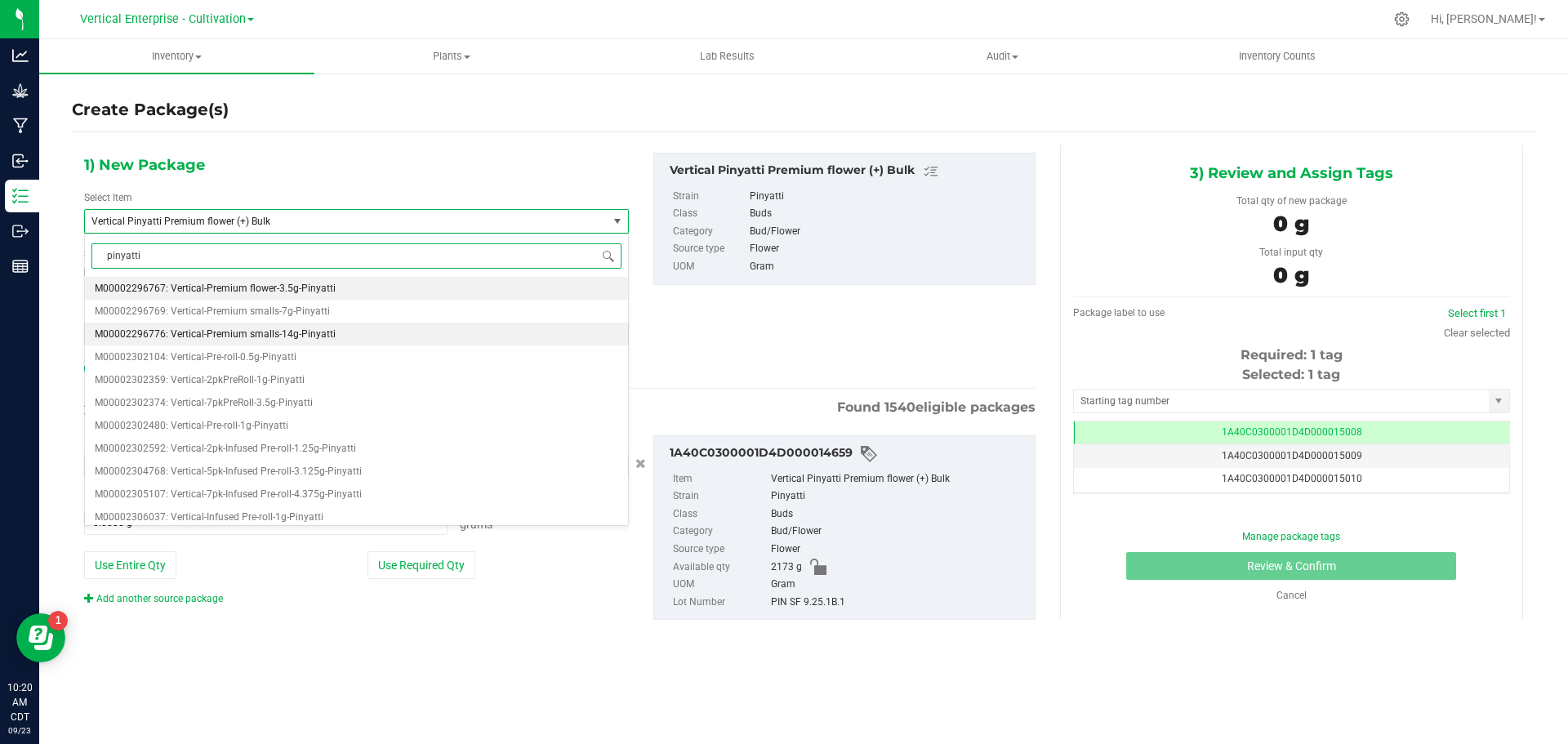
click at [254, 328] on li "M00002296776: Vertical-Premium smalls-14g-Pinyatti" at bounding box center [356, 334] width 543 height 23
type input "0"
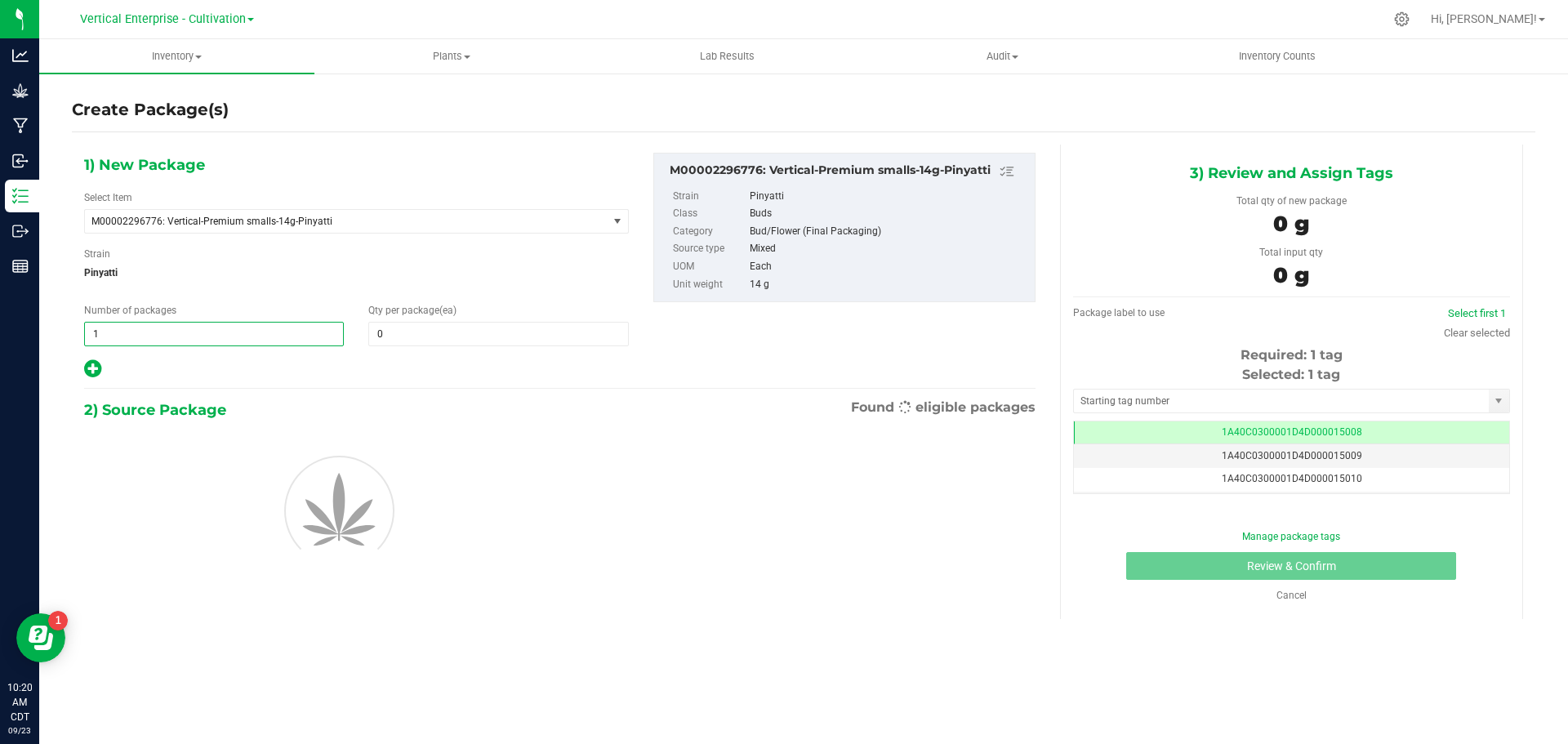
click at [179, 334] on span "1 1" at bounding box center [214, 334] width 260 height 24
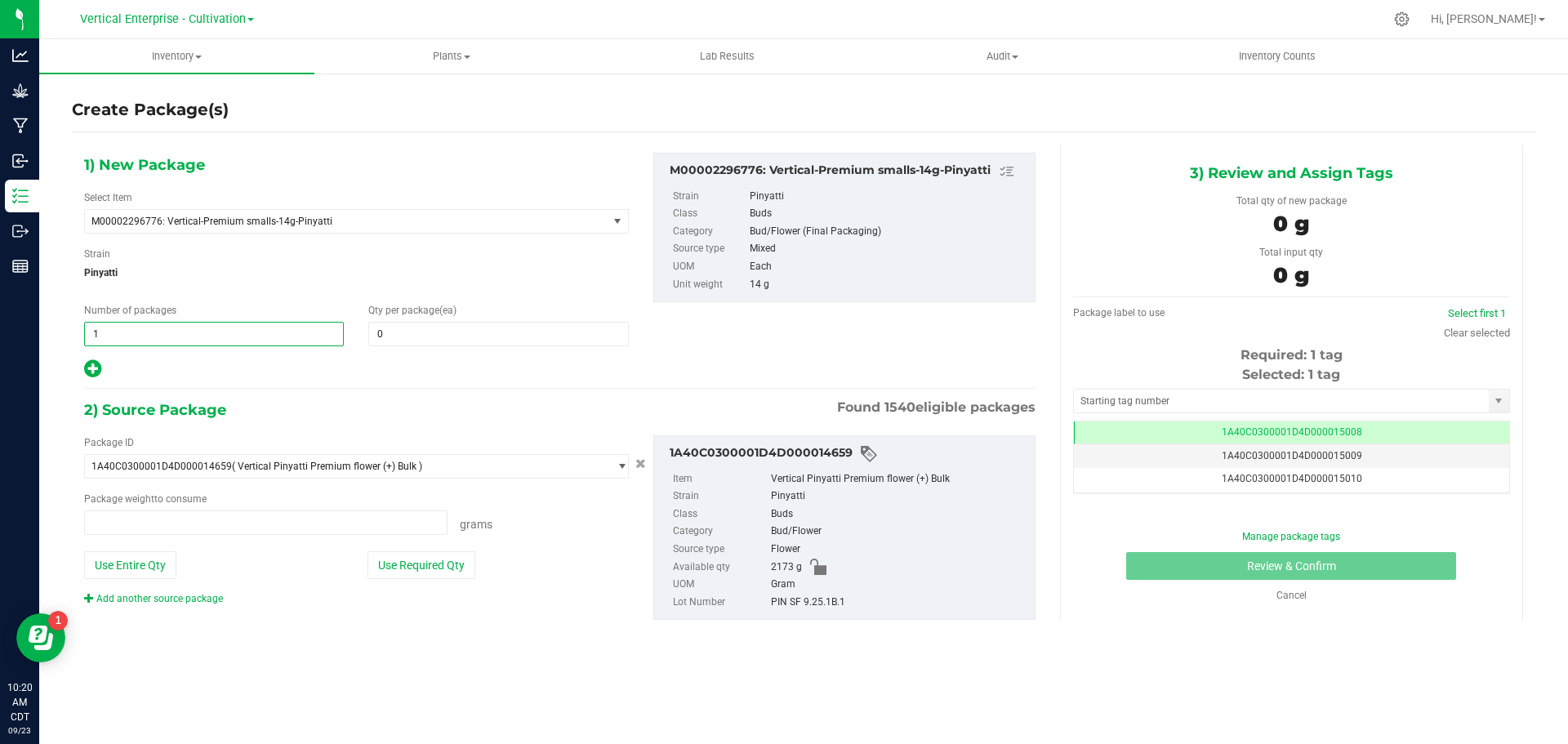
type input "0.0000 g"
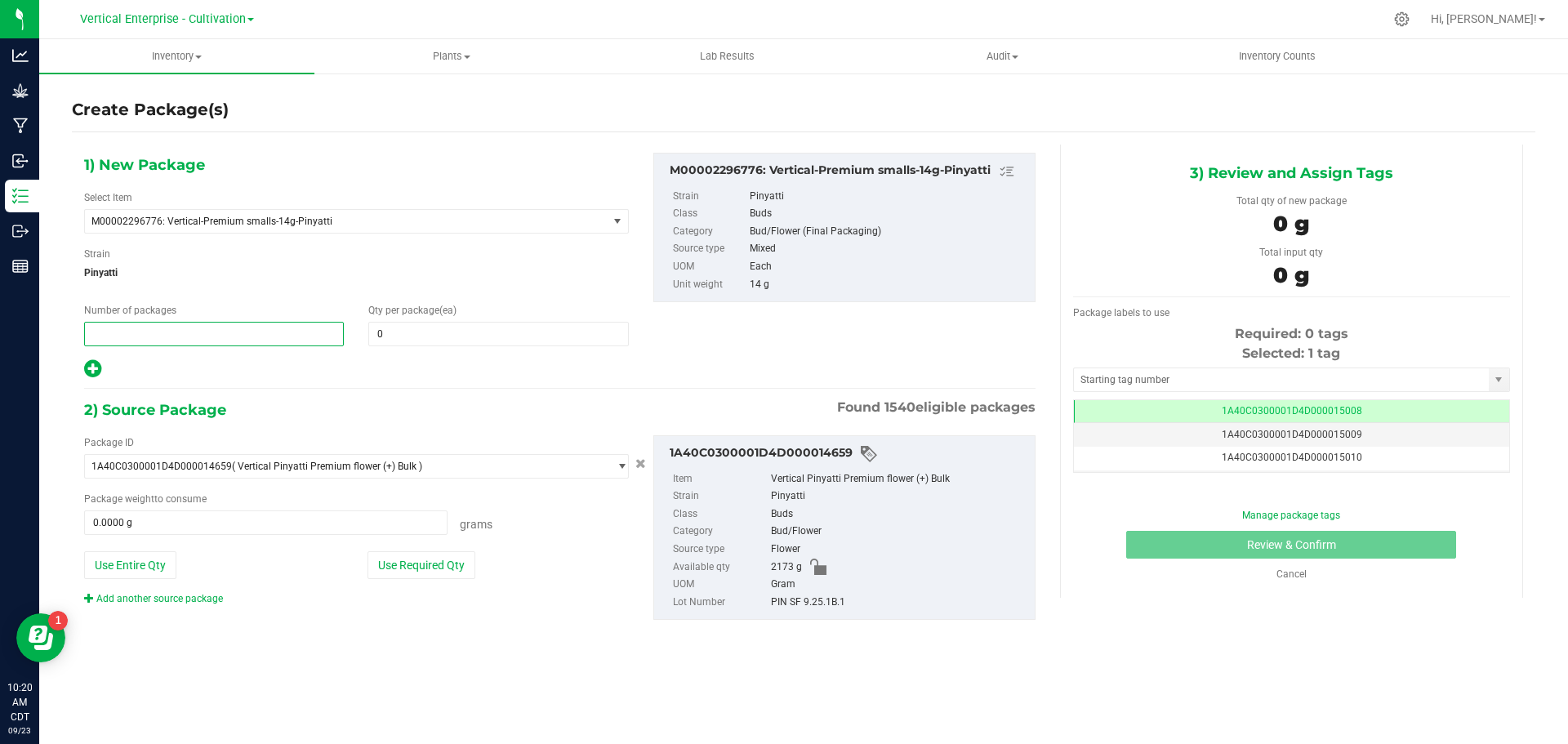
type input "5"
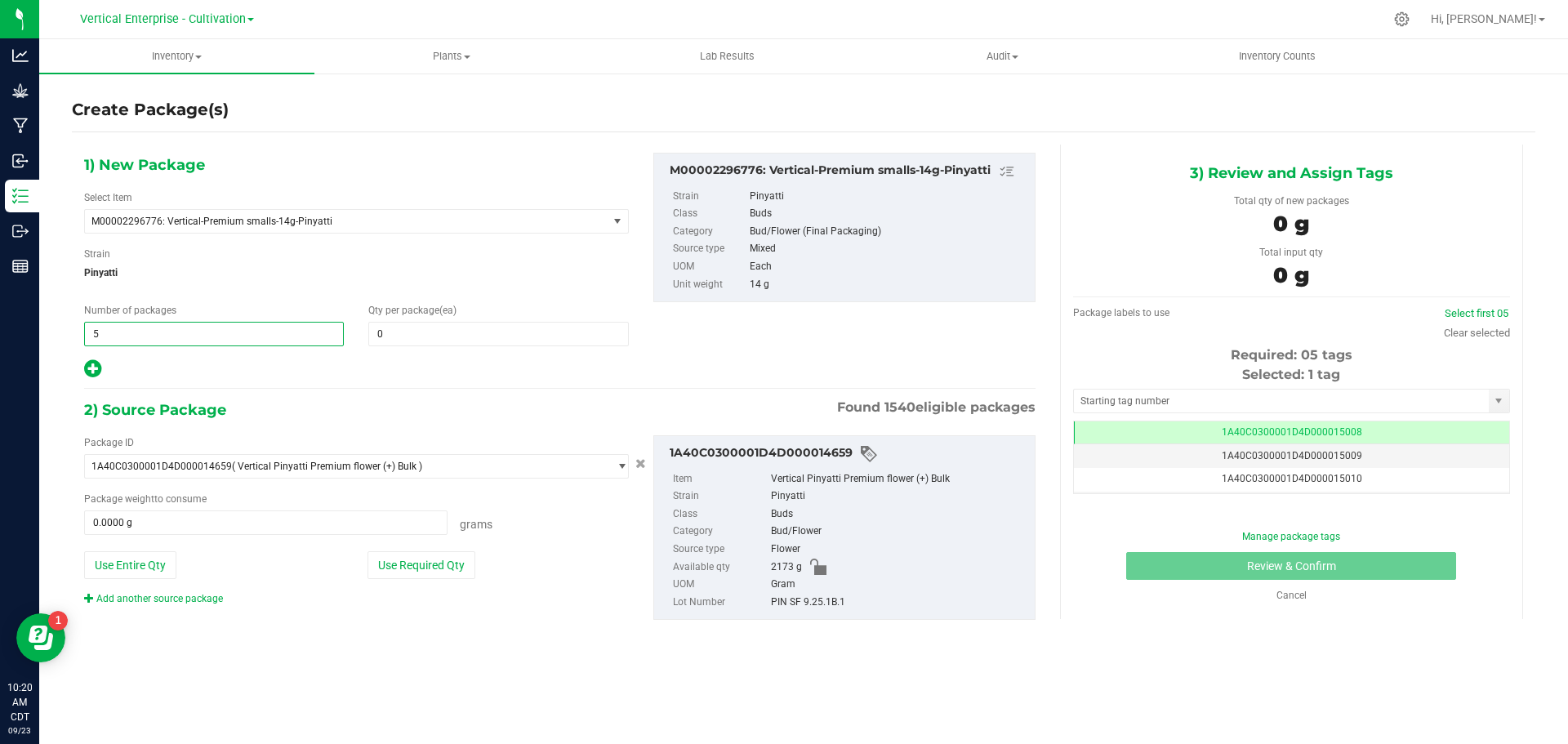
type input "5"
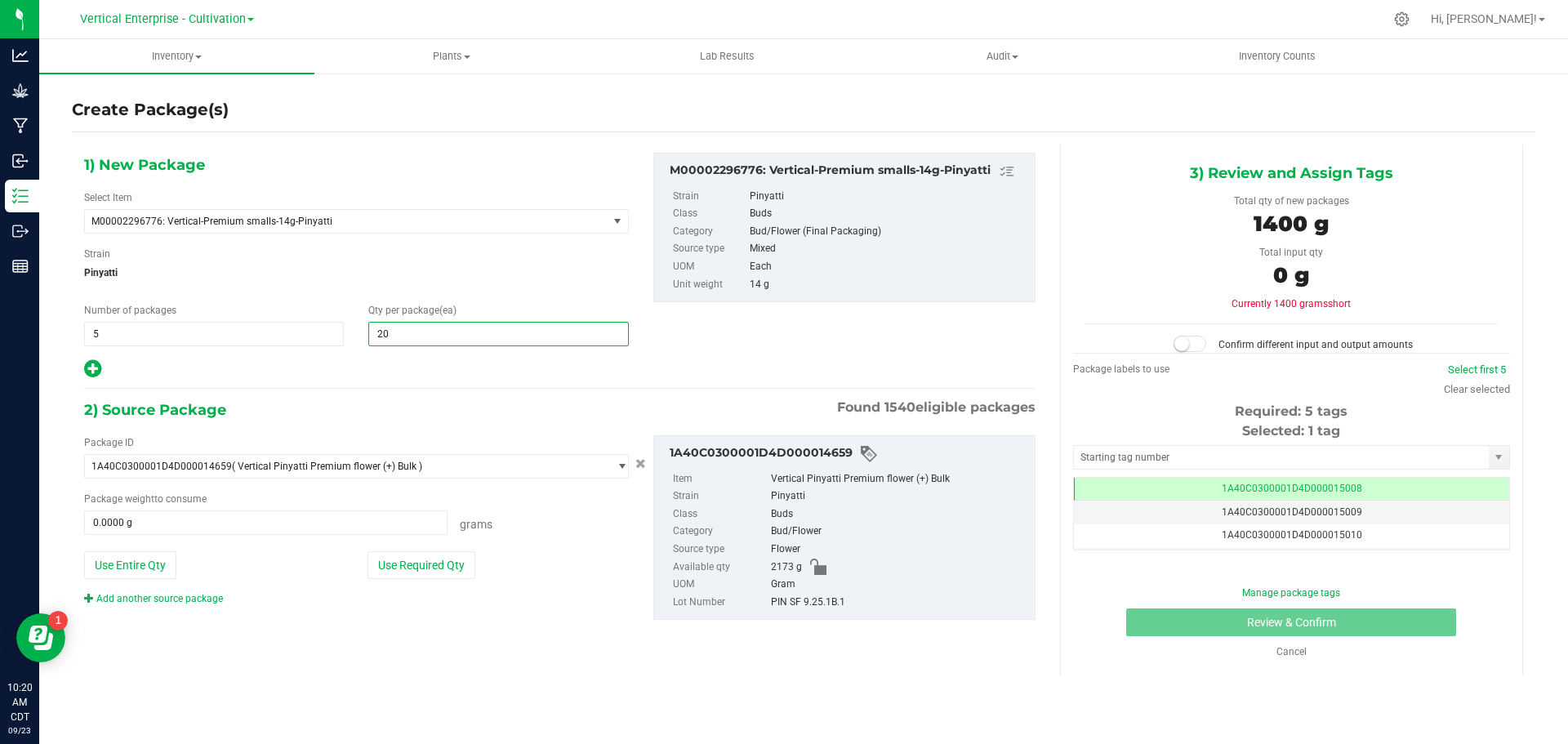
type input "2"
type input "12"
click at [430, 560] on button "Use Required Qty" at bounding box center [421, 566] width 108 height 28
type input "840.0000 g"
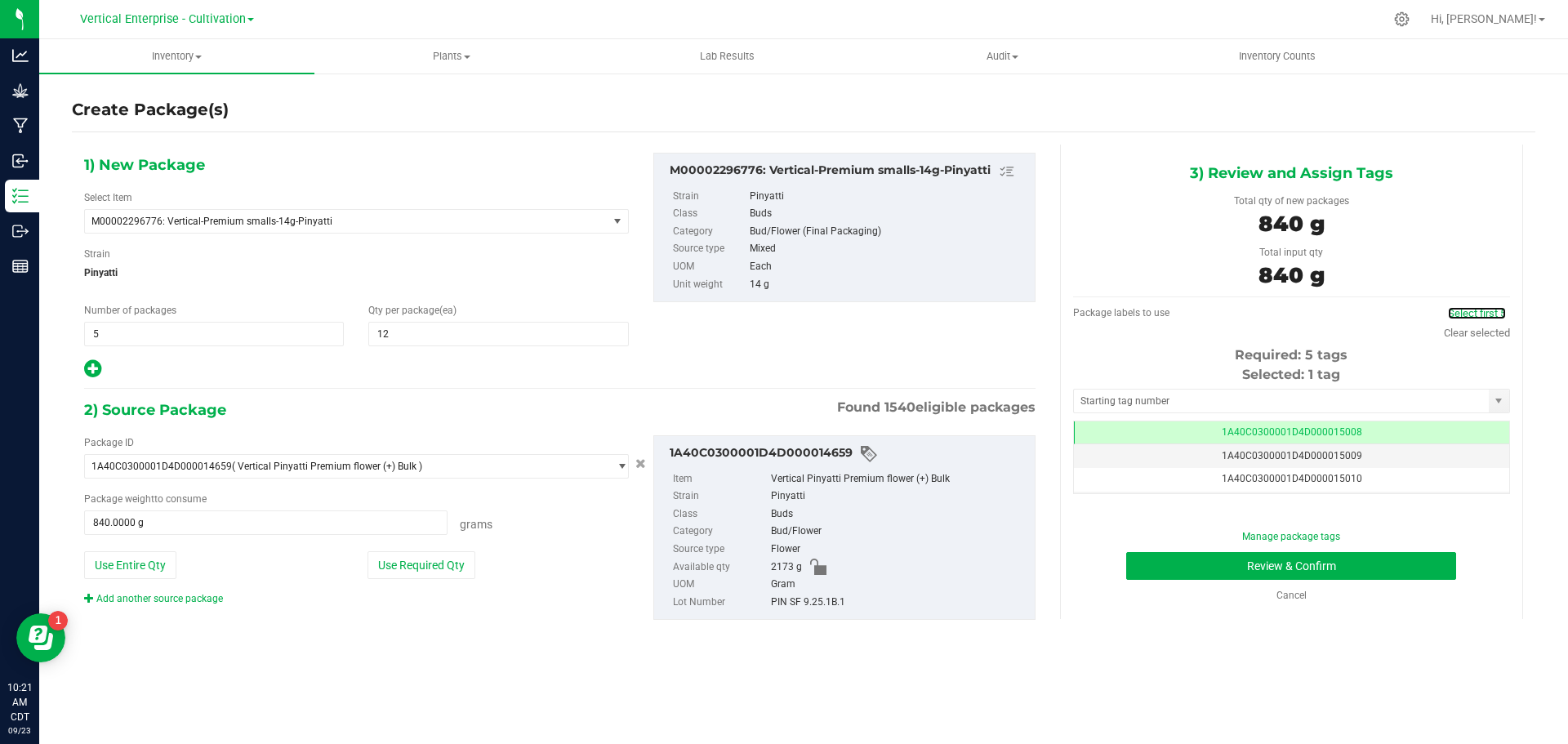
click at [1486, 312] on link "Select first 5" at bounding box center [1477, 313] width 58 height 12
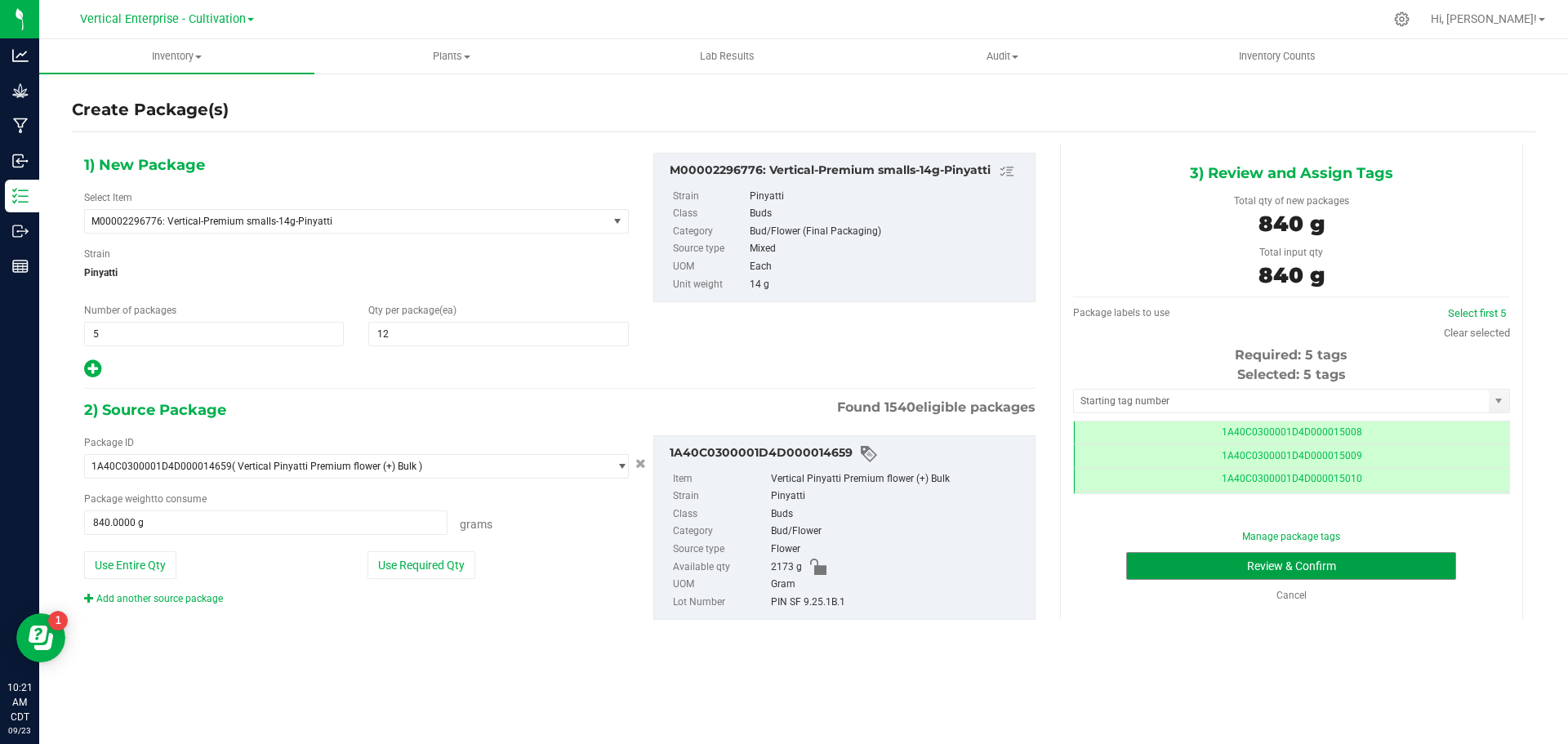
click at [1357, 565] on button "Review & Confirm" at bounding box center [1290, 566] width 330 height 28
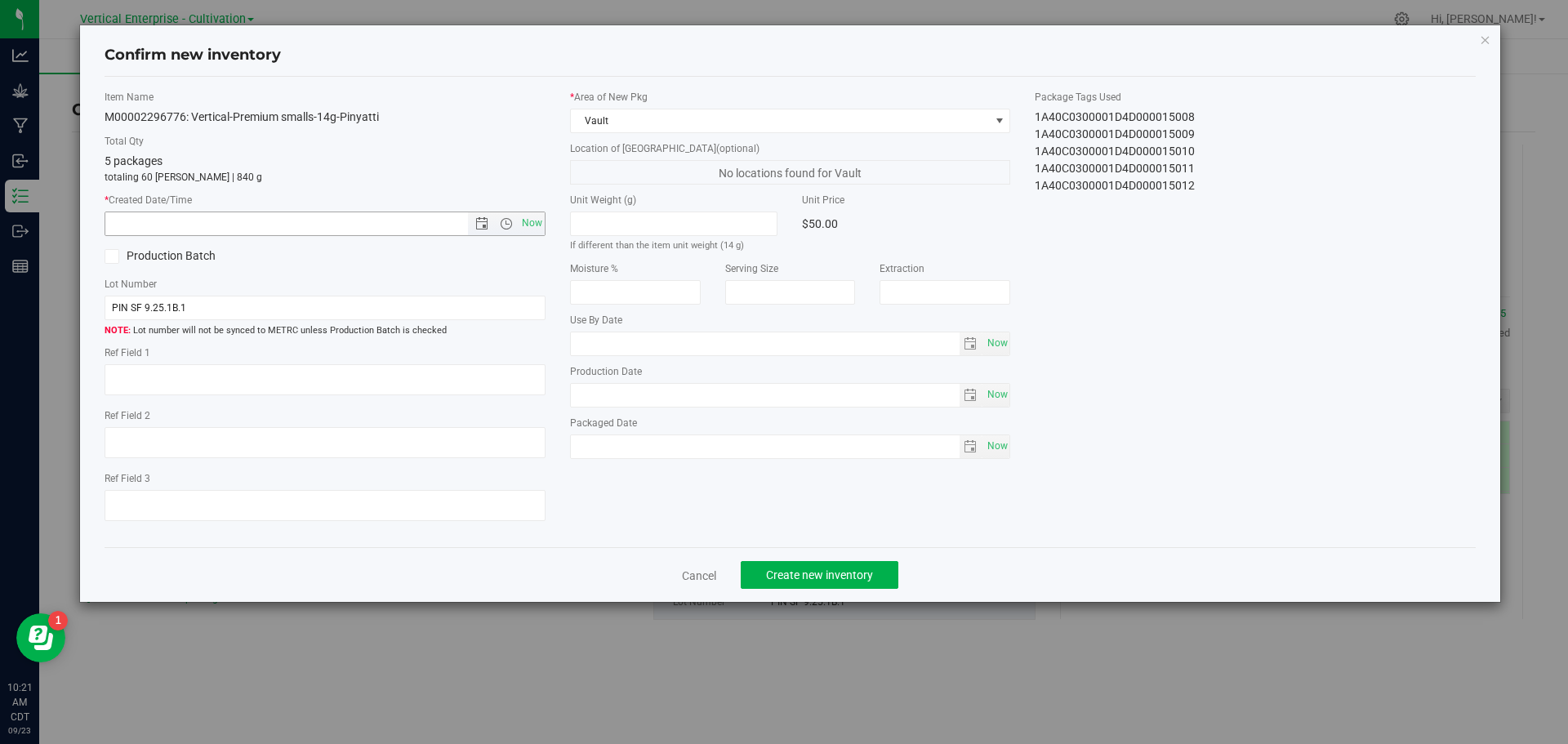
click at [539, 227] on span "Now" at bounding box center [531, 223] width 28 height 23
type input "9/23/2025 10:21 AM"
click at [820, 569] on span "Create new inventory" at bounding box center [820, 575] width 107 height 13
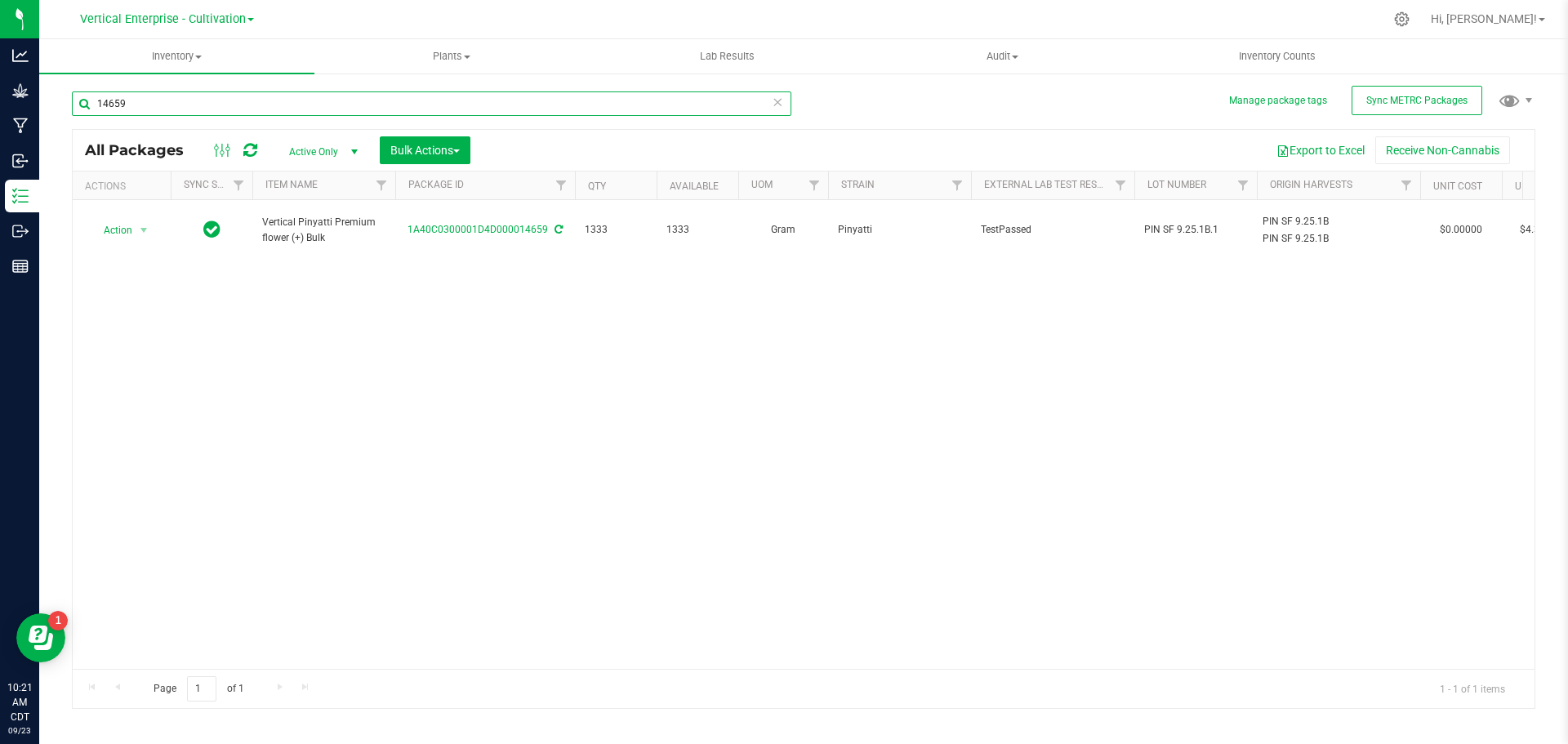
click at [186, 102] on input "14659" at bounding box center [432, 103] width 719 height 24
type input "1"
type input "14708"
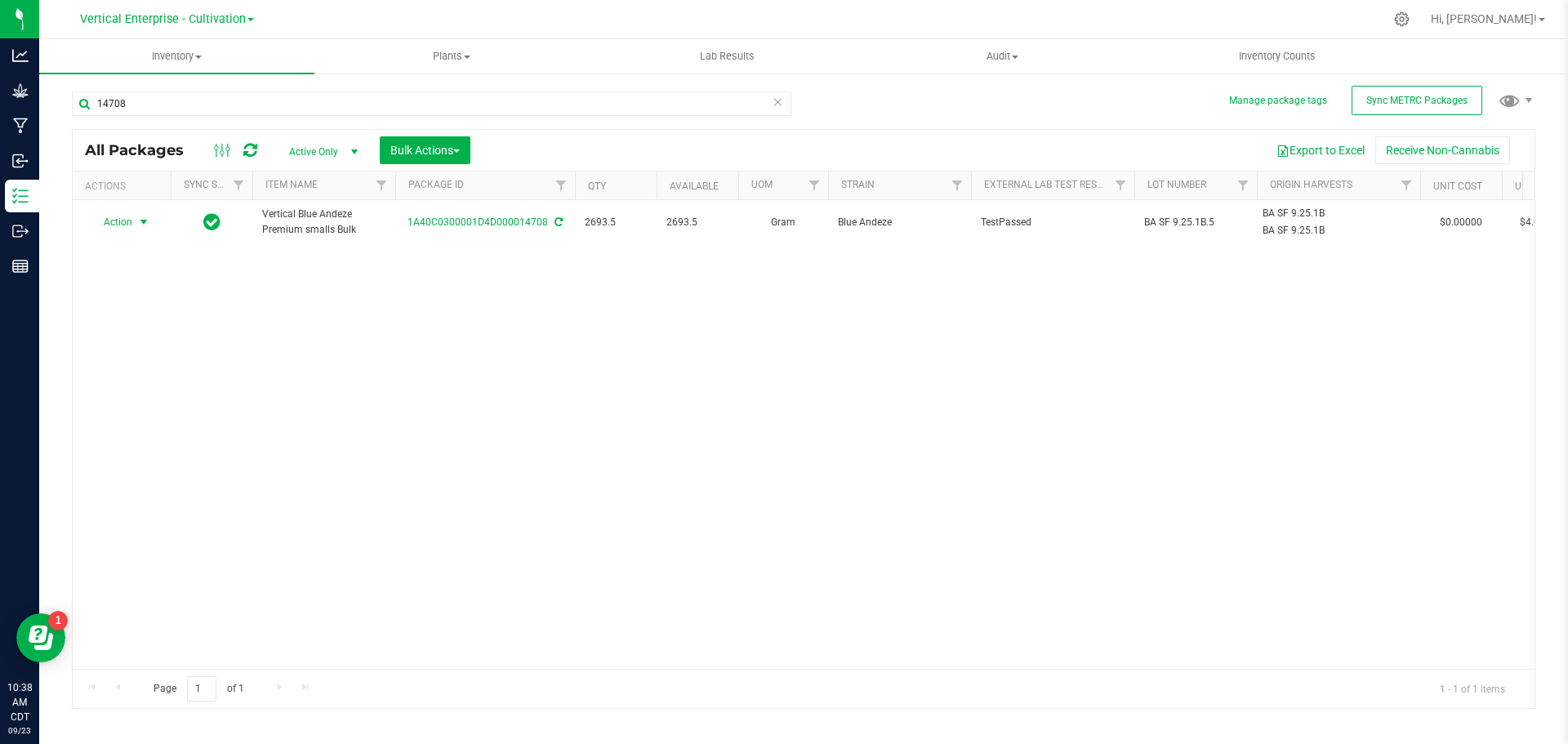
click at [116, 216] on span "Action" at bounding box center [111, 222] width 44 height 23
click at [115, 273] on li "Create package" at bounding box center [142, 273] width 103 height 24
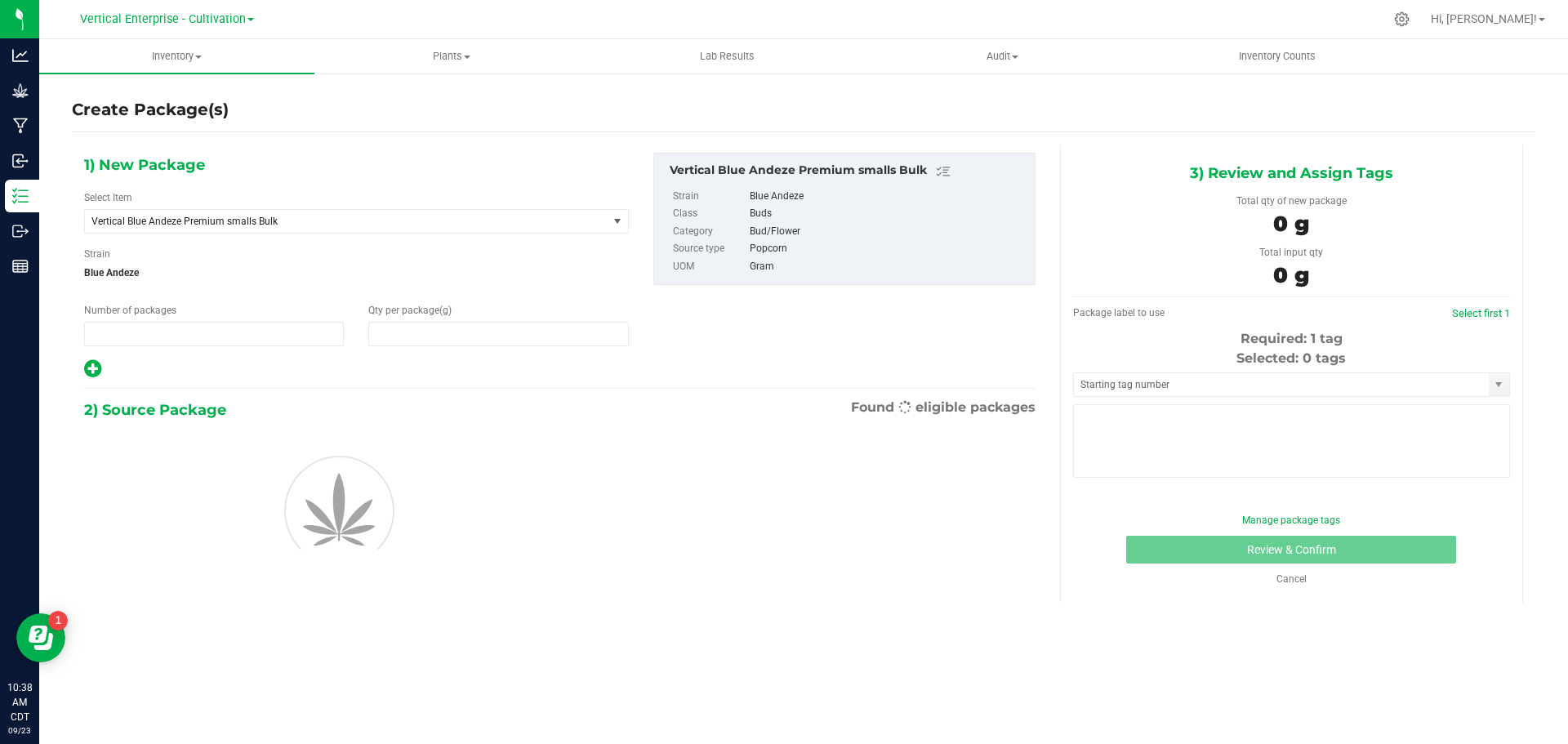
type input "1"
type input "0.0000"
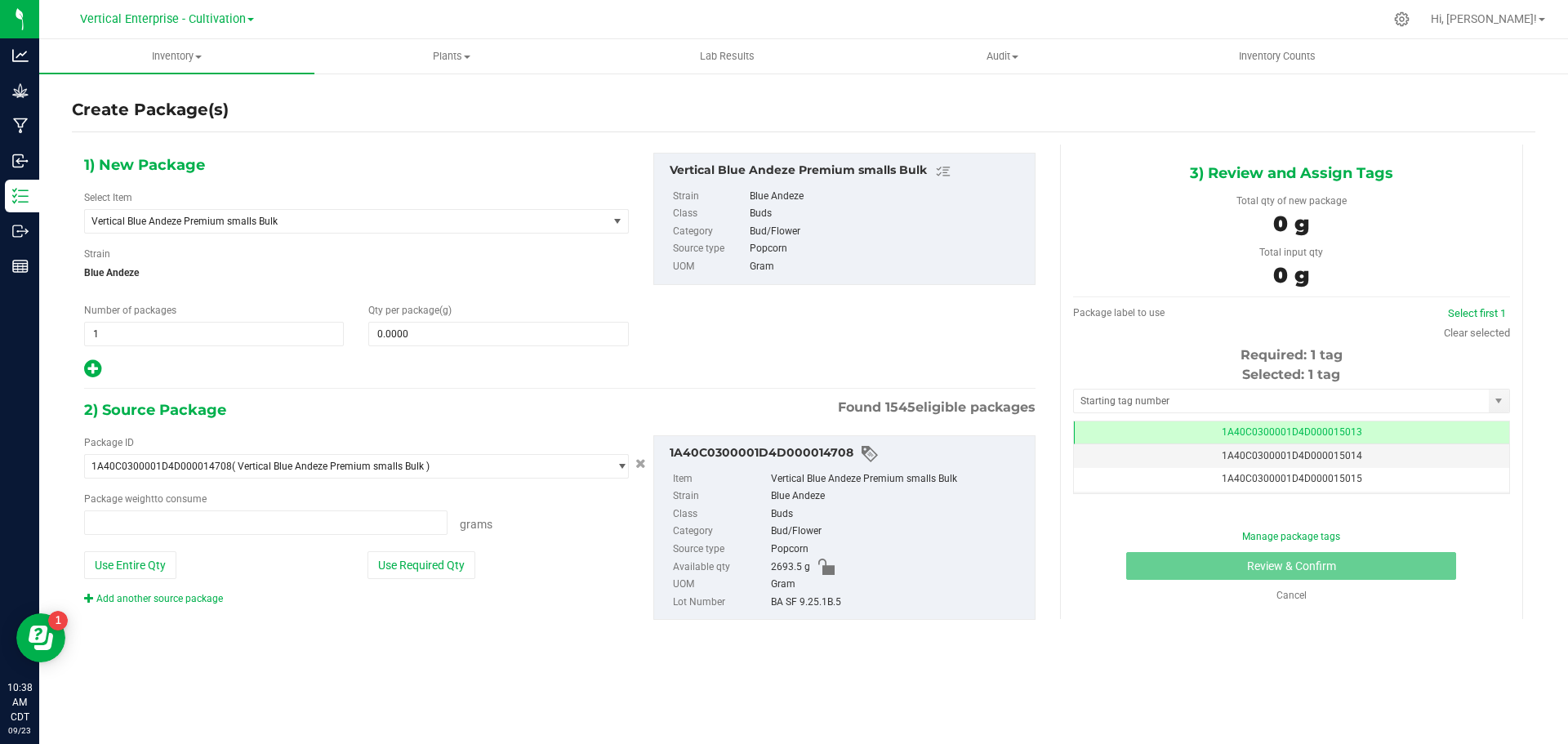
type input "0.0000 g"
click at [254, 219] on span "Vertical Blue Andeze Premium smalls Bulk" at bounding box center [335, 222] width 489 height 11
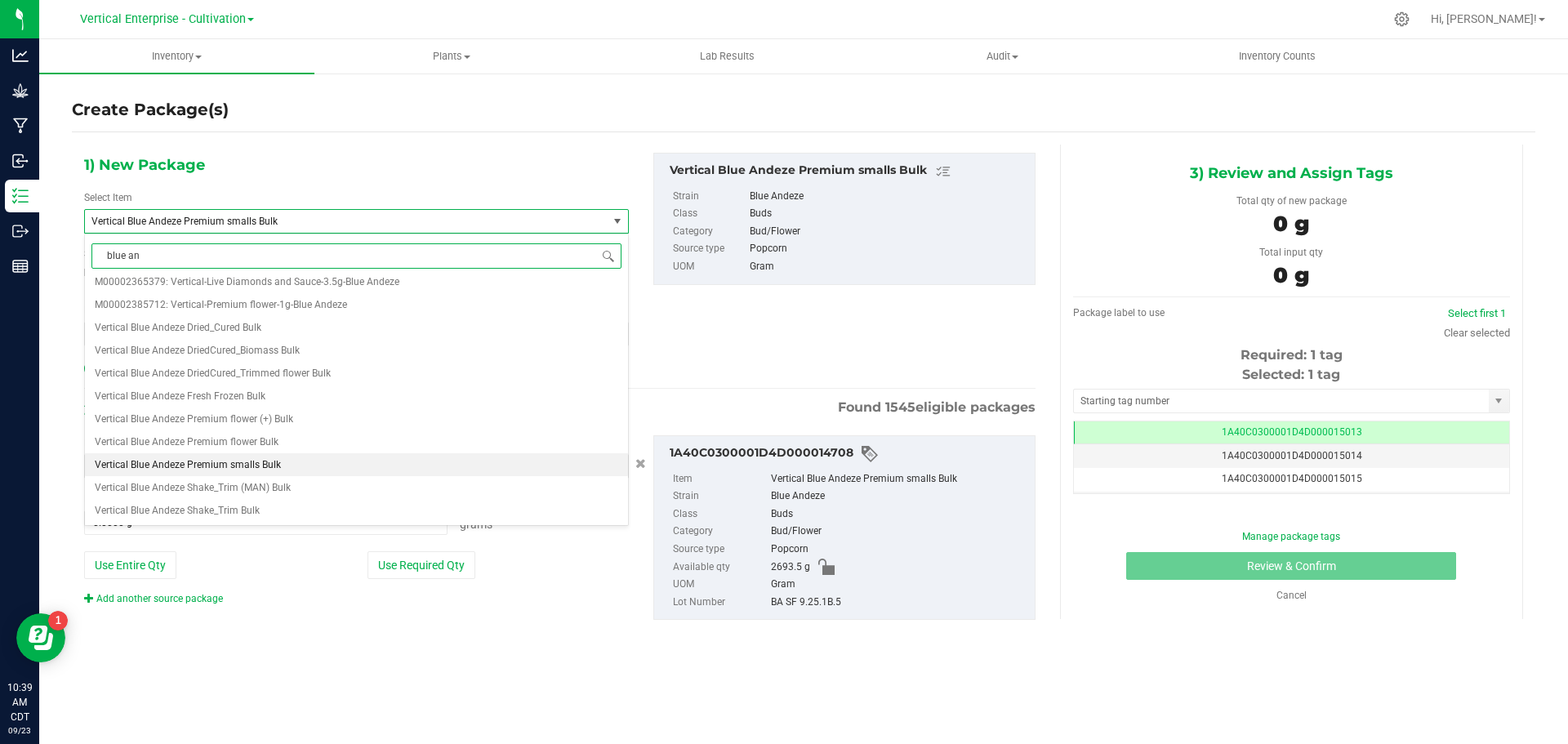
scroll to position [0, 0]
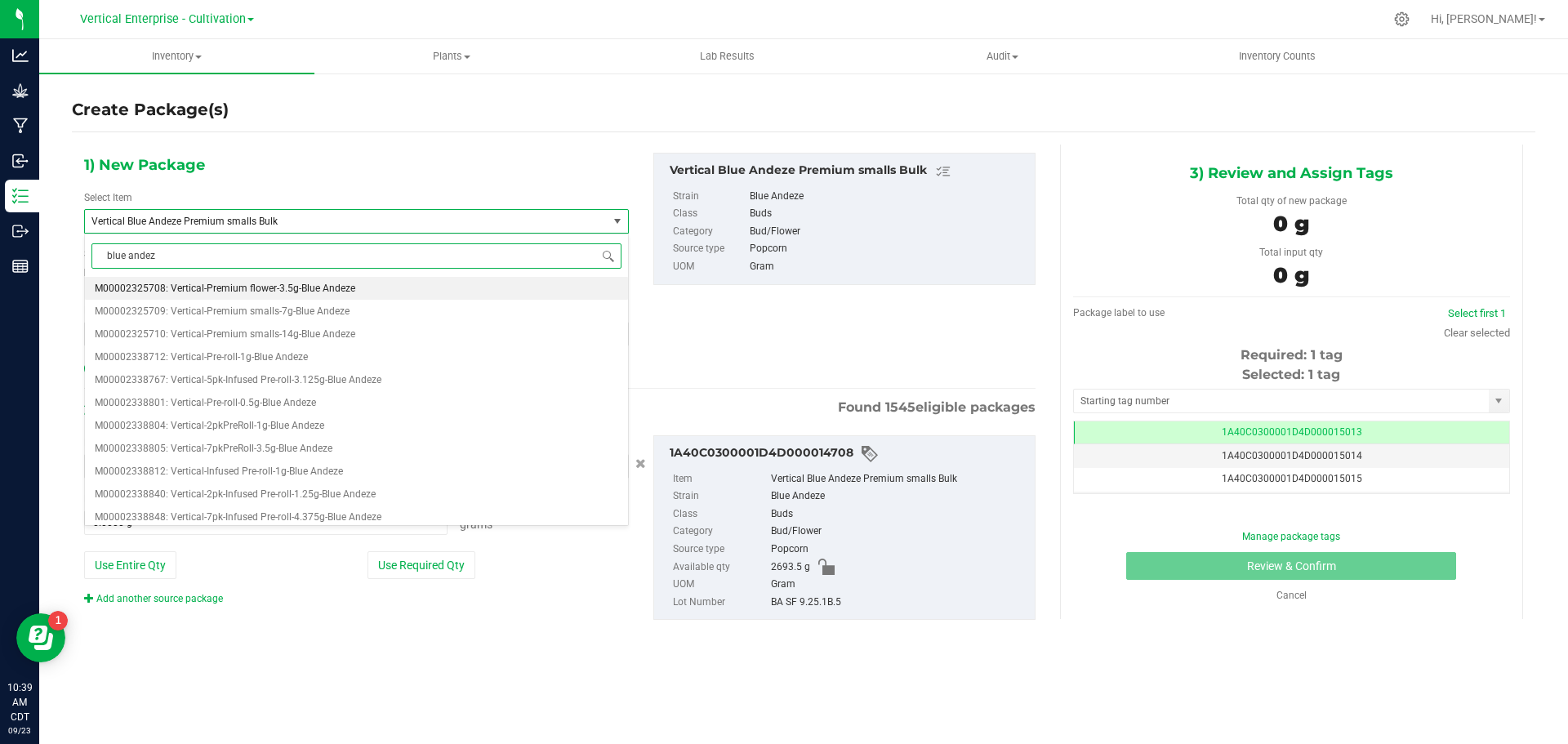
type input "blue andeze"
click at [228, 309] on span "M00002325709: Vertical-Premium smalls-7g-Blue Andeze" at bounding box center [222, 311] width 254 height 11
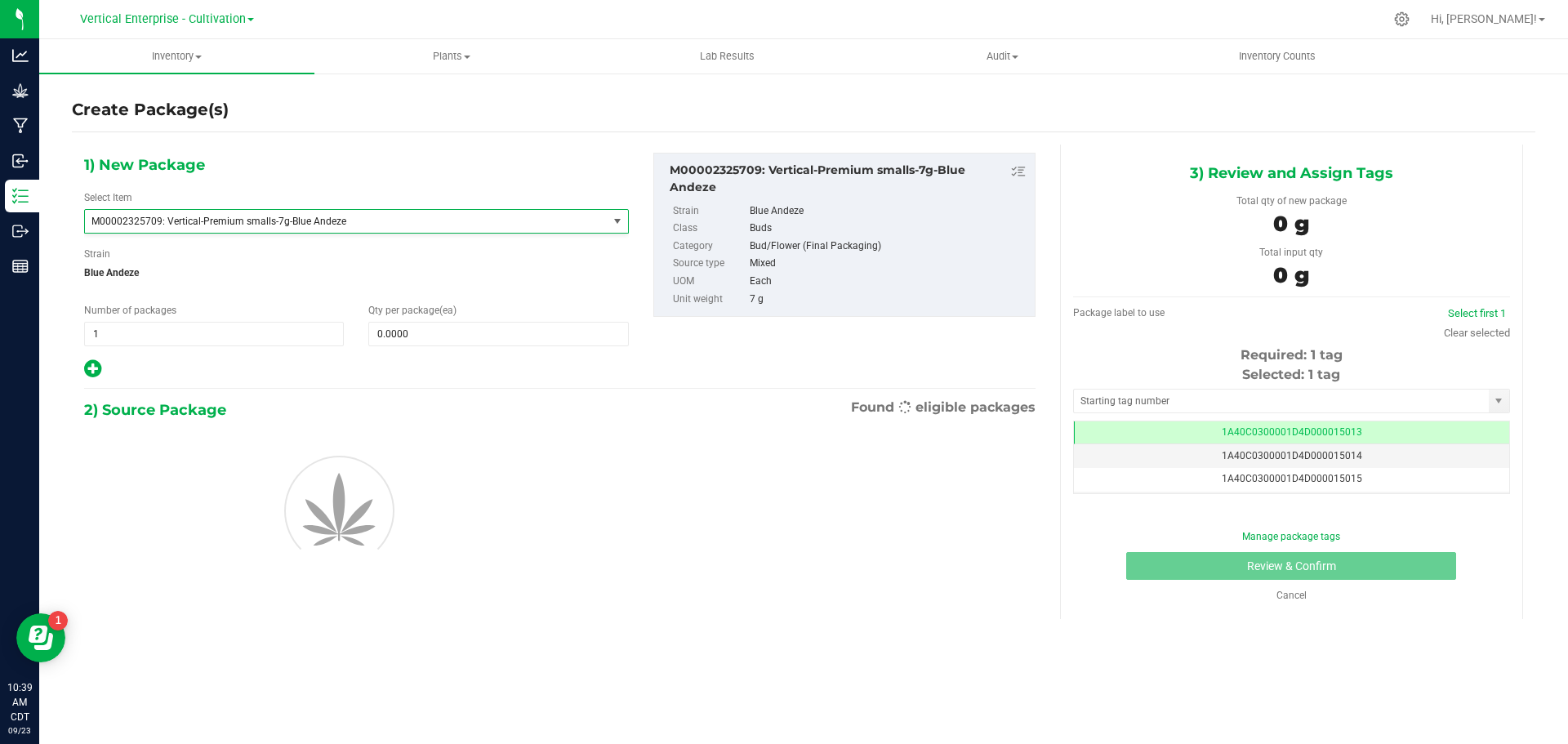
type input "0"
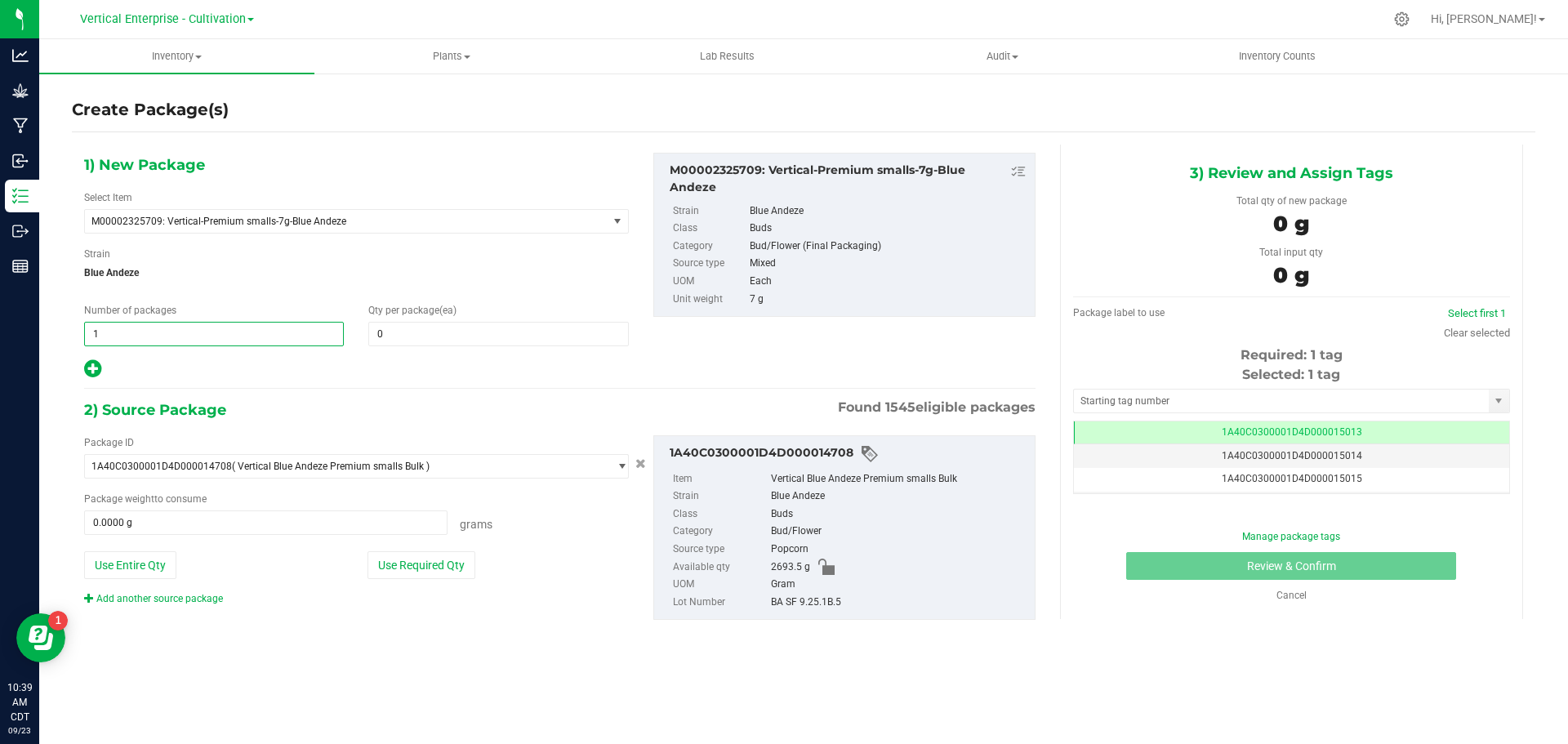
click at [139, 335] on span "1 1" at bounding box center [214, 334] width 260 height 24
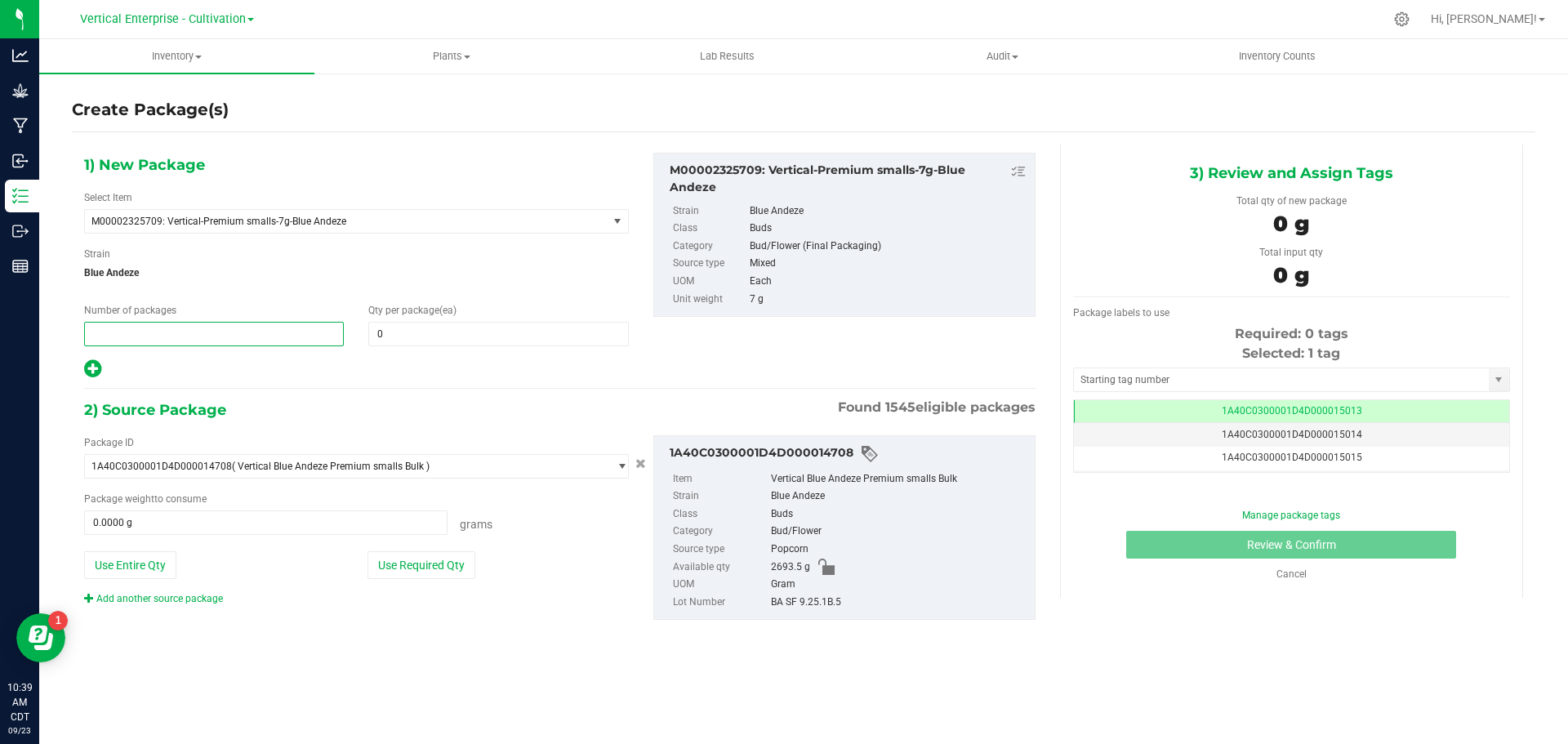
type input "2"
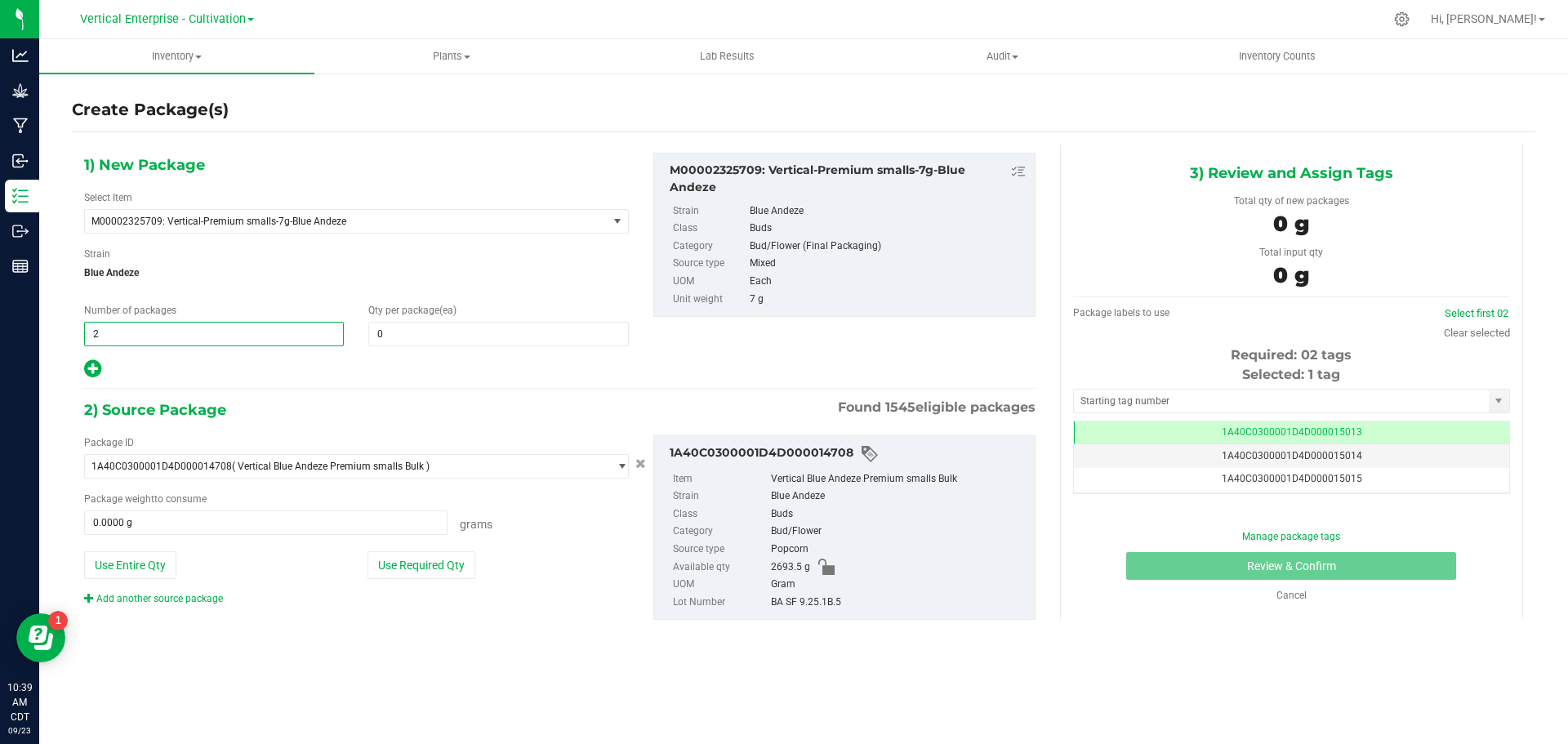
type input "2"
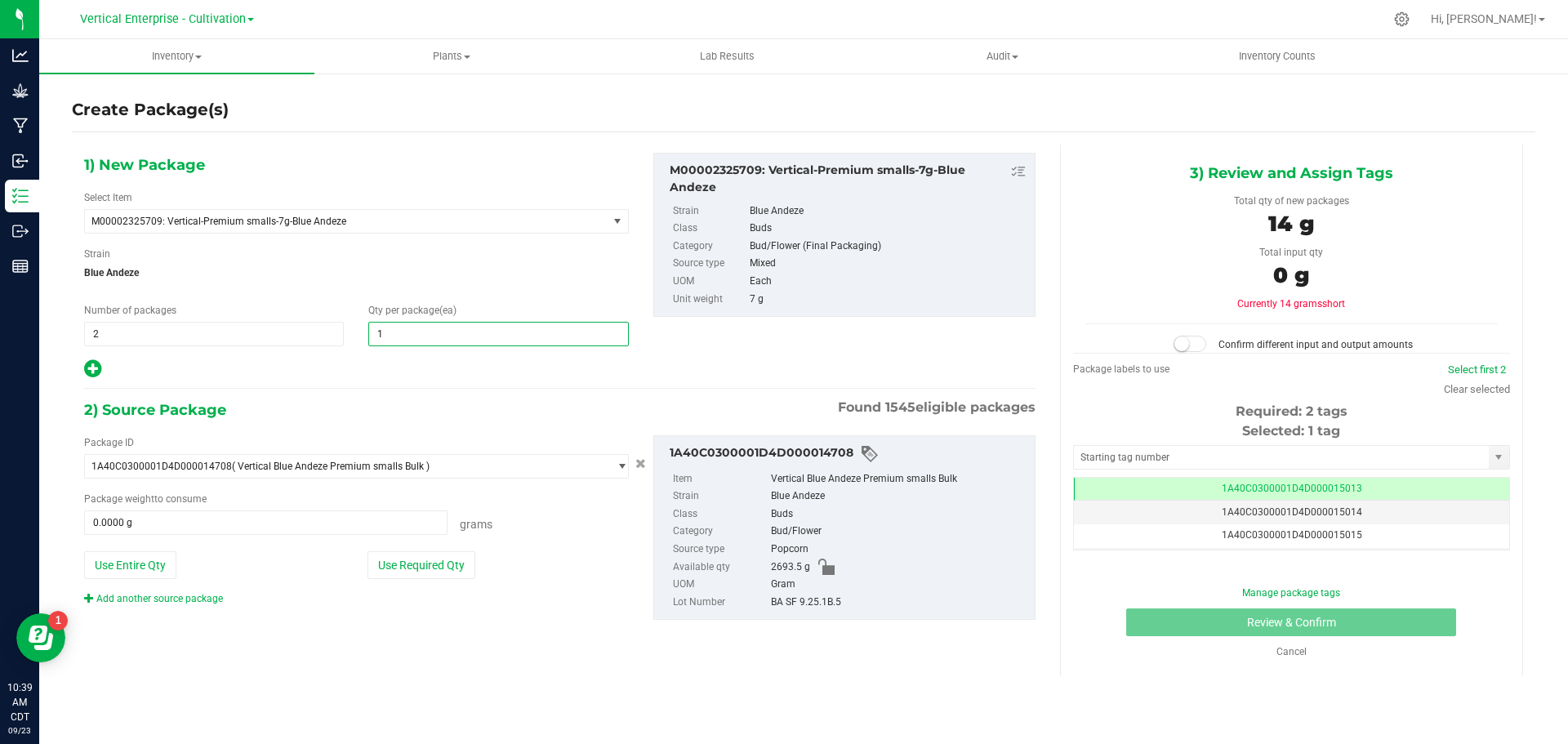
type input "18"
click at [422, 564] on button "Use Required Qty" at bounding box center [421, 566] width 108 height 28
type input "252.0000 g"
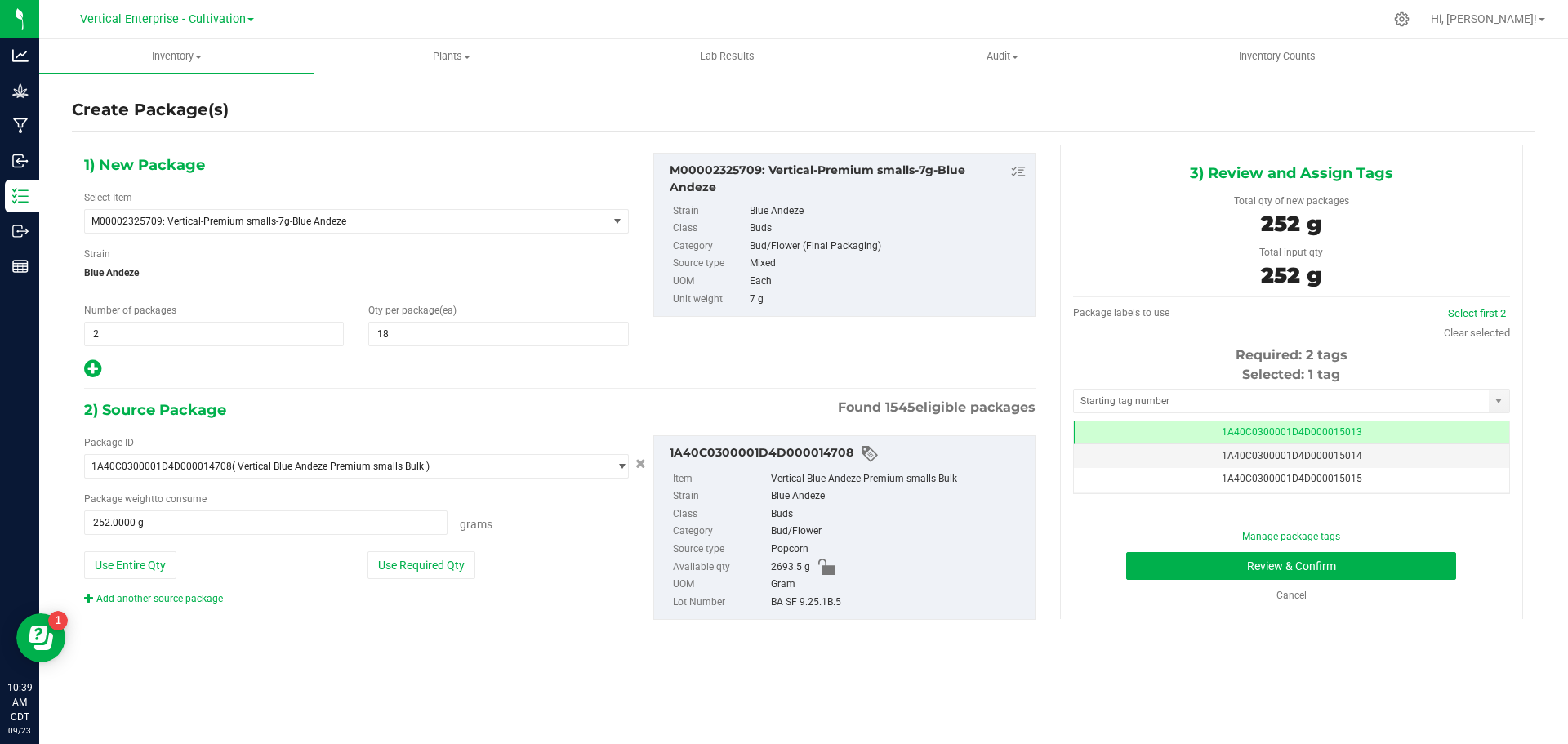
click at [1470, 305] on div "Select first 2" at bounding box center [1477, 313] width 66 height 16
click at [1483, 311] on link "Select first 2" at bounding box center [1477, 313] width 58 height 12
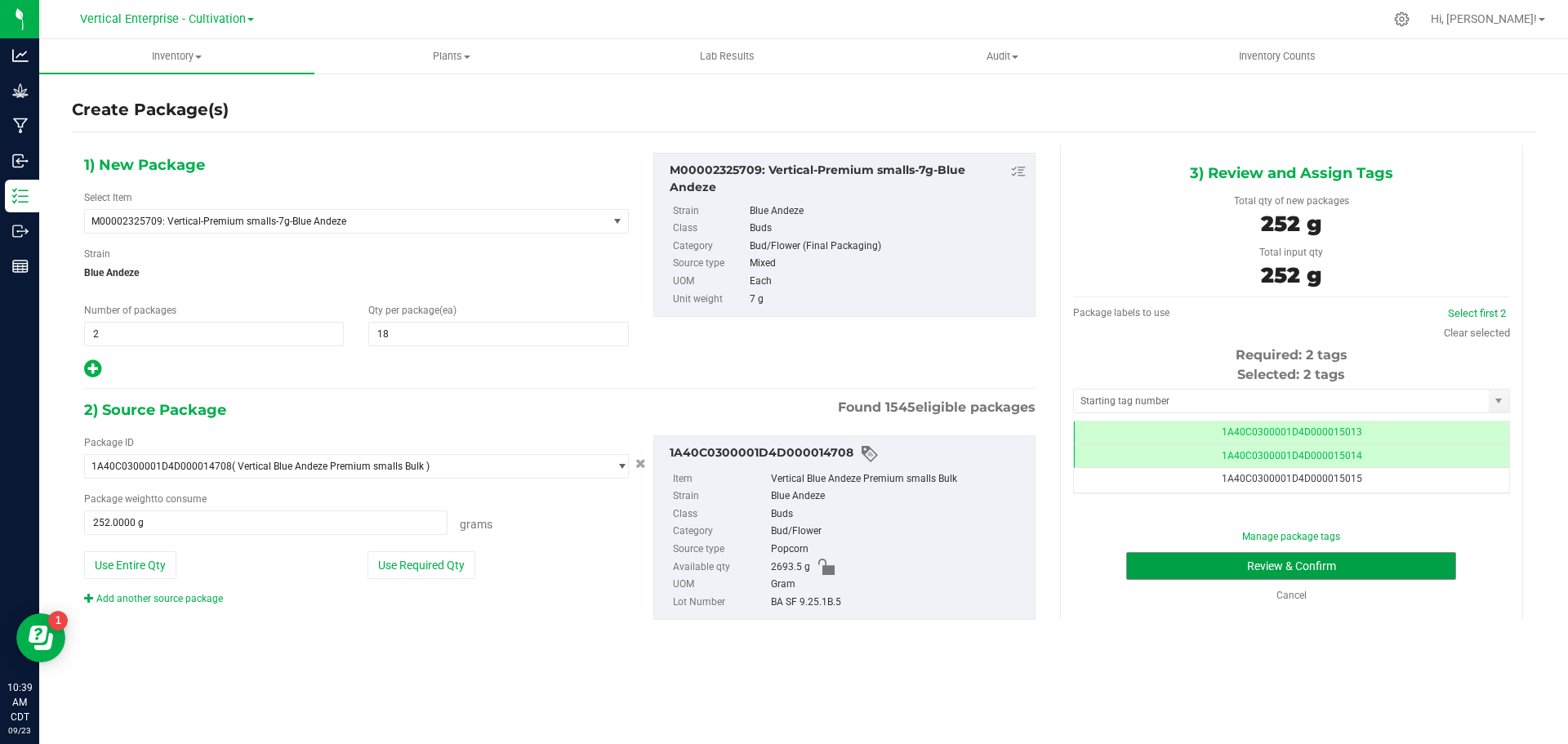
click at [1406, 579] on button "Review & Confirm" at bounding box center [1290, 566] width 330 height 28
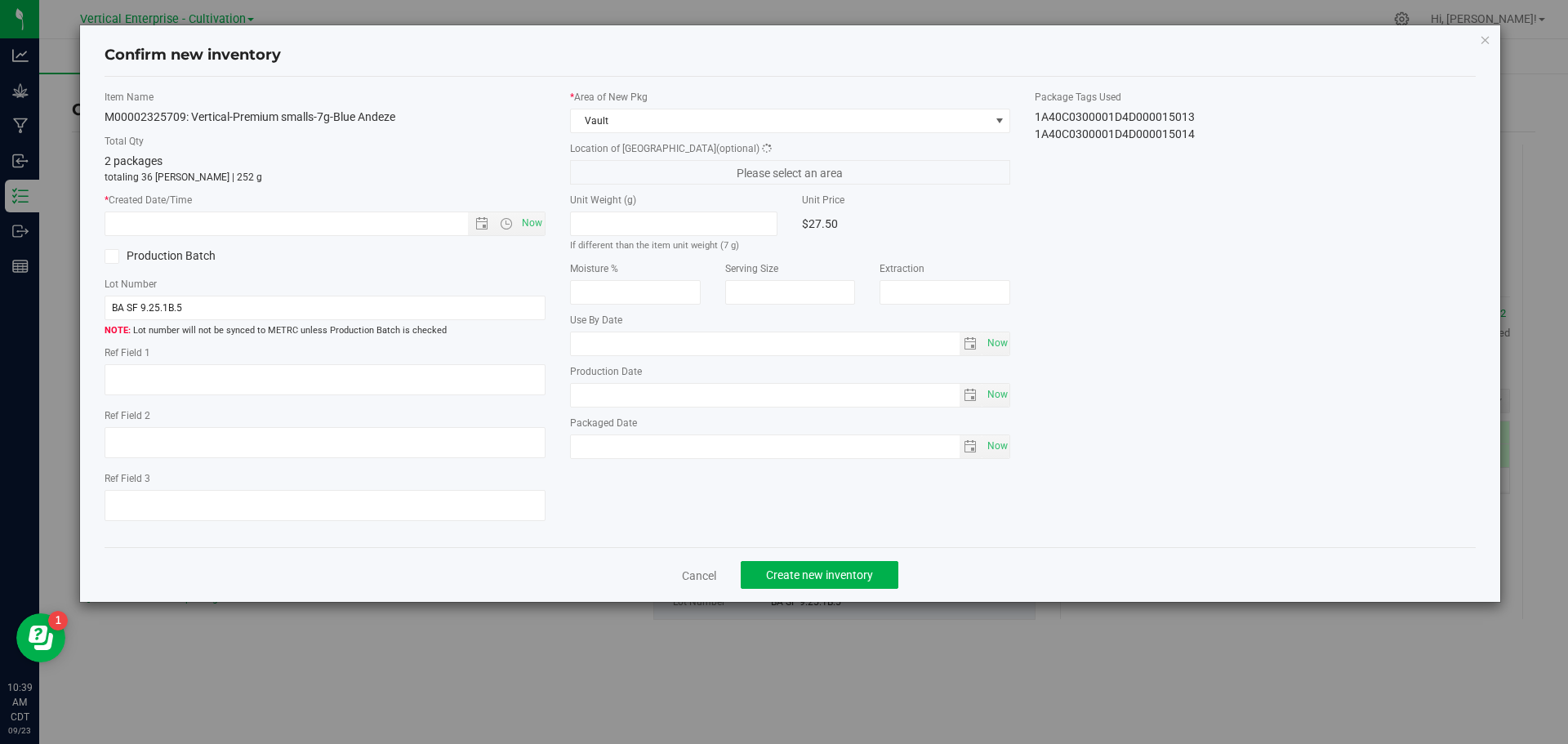
click at [1395, 562] on div "Cancel Create new inventory" at bounding box center [790, 575] width 1372 height 54
click at [532, 221] on span "Now" at bounding box center [531, 223] width 28 height 23
type input "9/23/2025 10:39 AM"
click at [846, 576] on span "Create new inventory" at bounding box center [820, 575] width 107 height 13
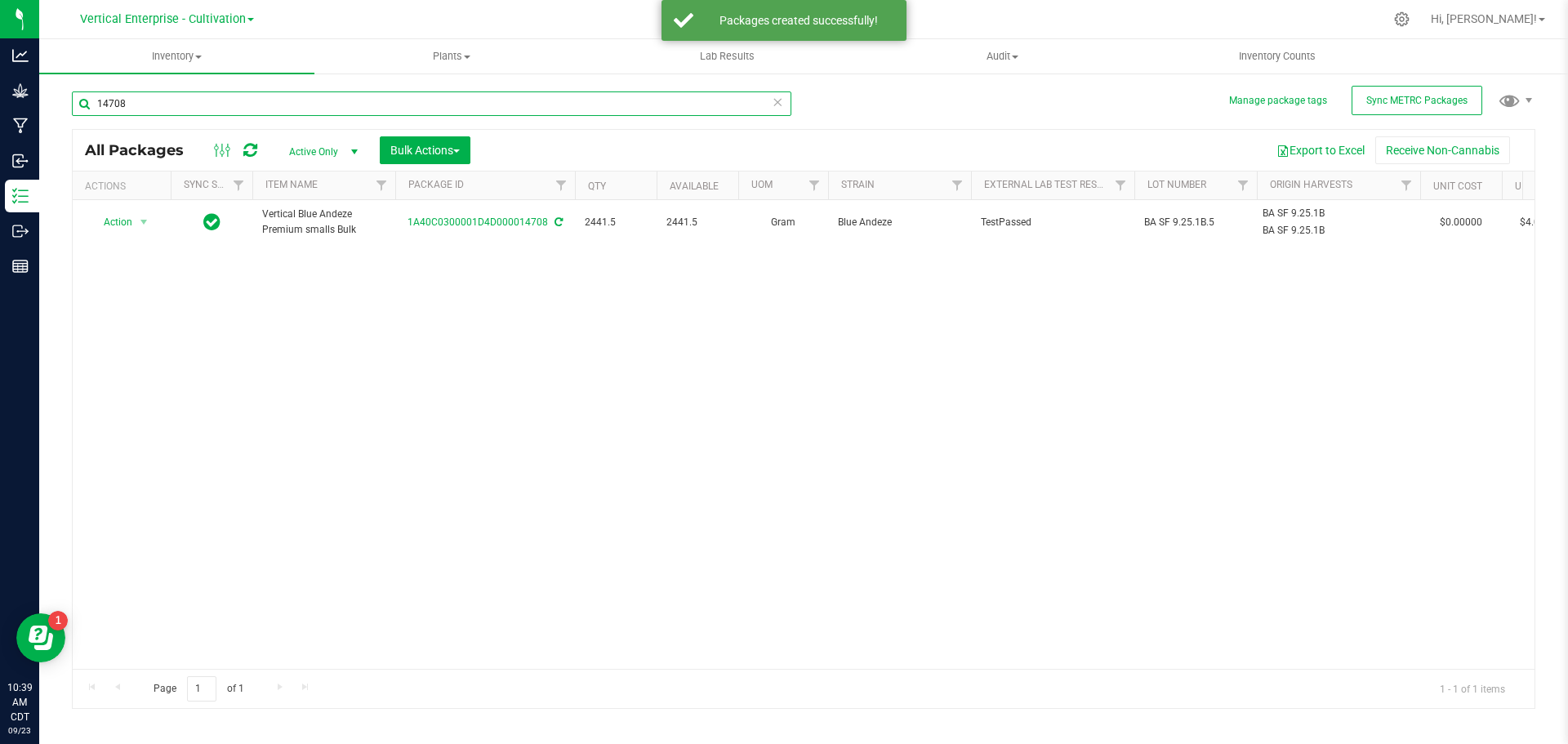
click at [225, 100] on input "14708" at bounding box center [432, 103] width 719 height 24
type input "1"
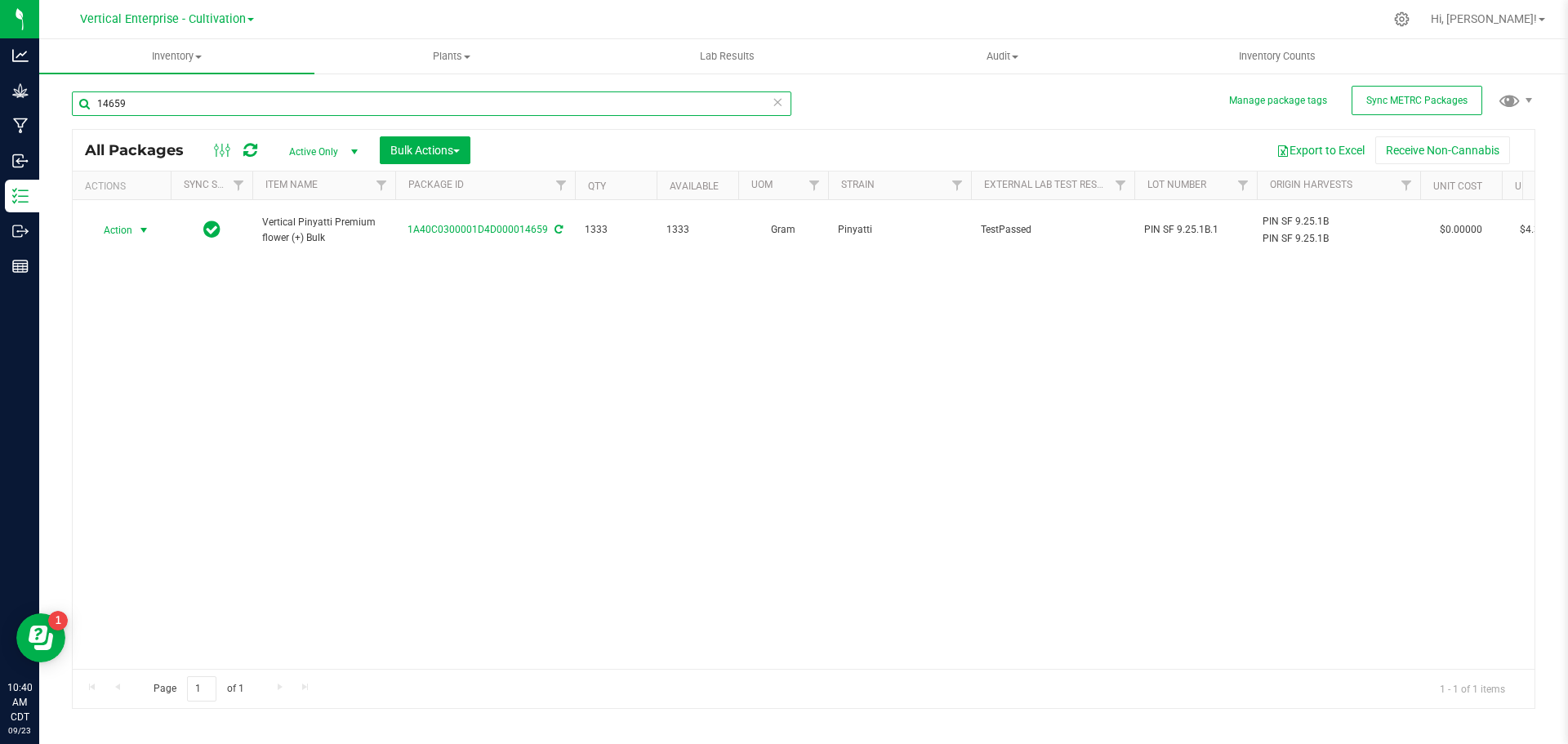
type input "14659"
click at [105, 225] on span "Action" at bounding box center [111, 230] width 44 height 23
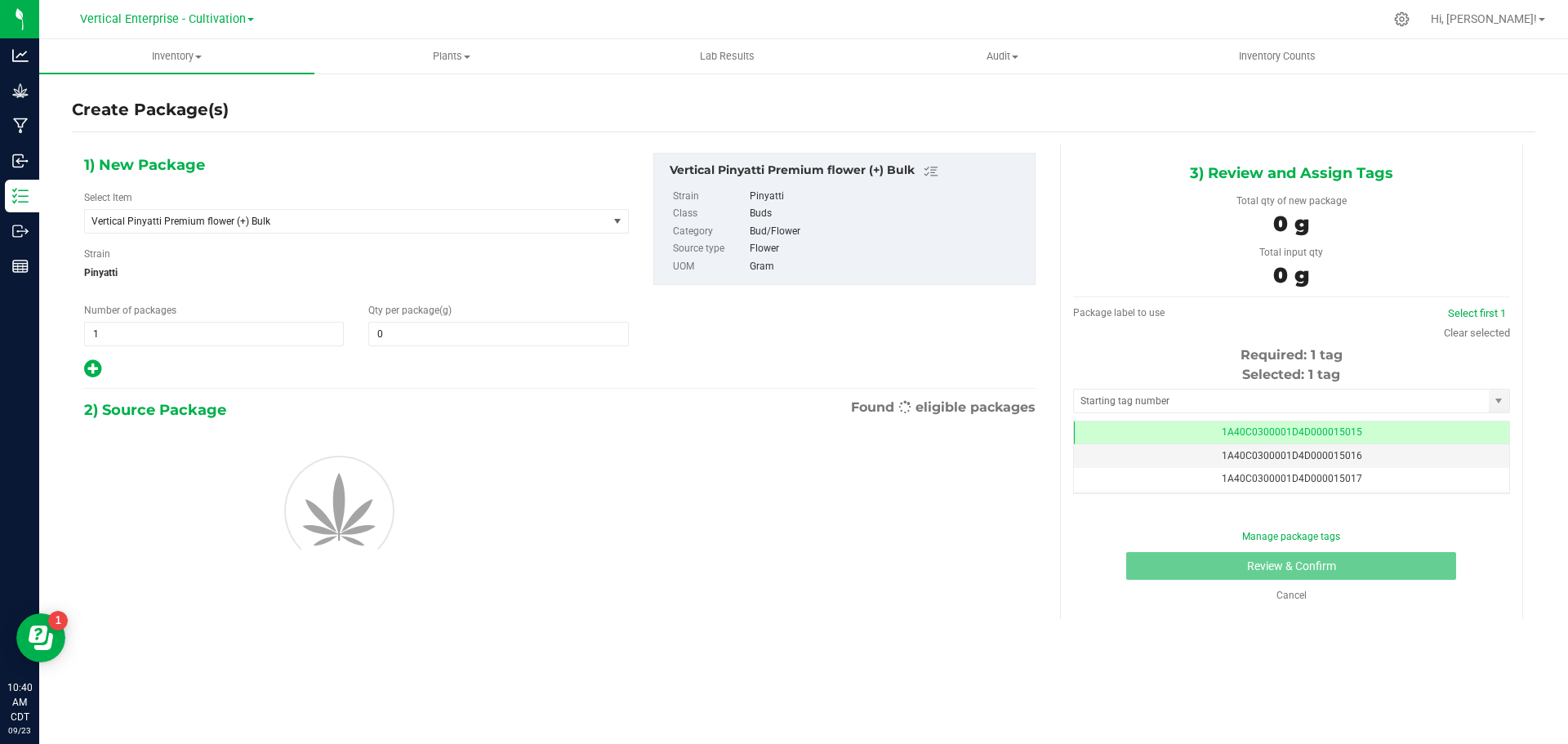
type input "0.0000"
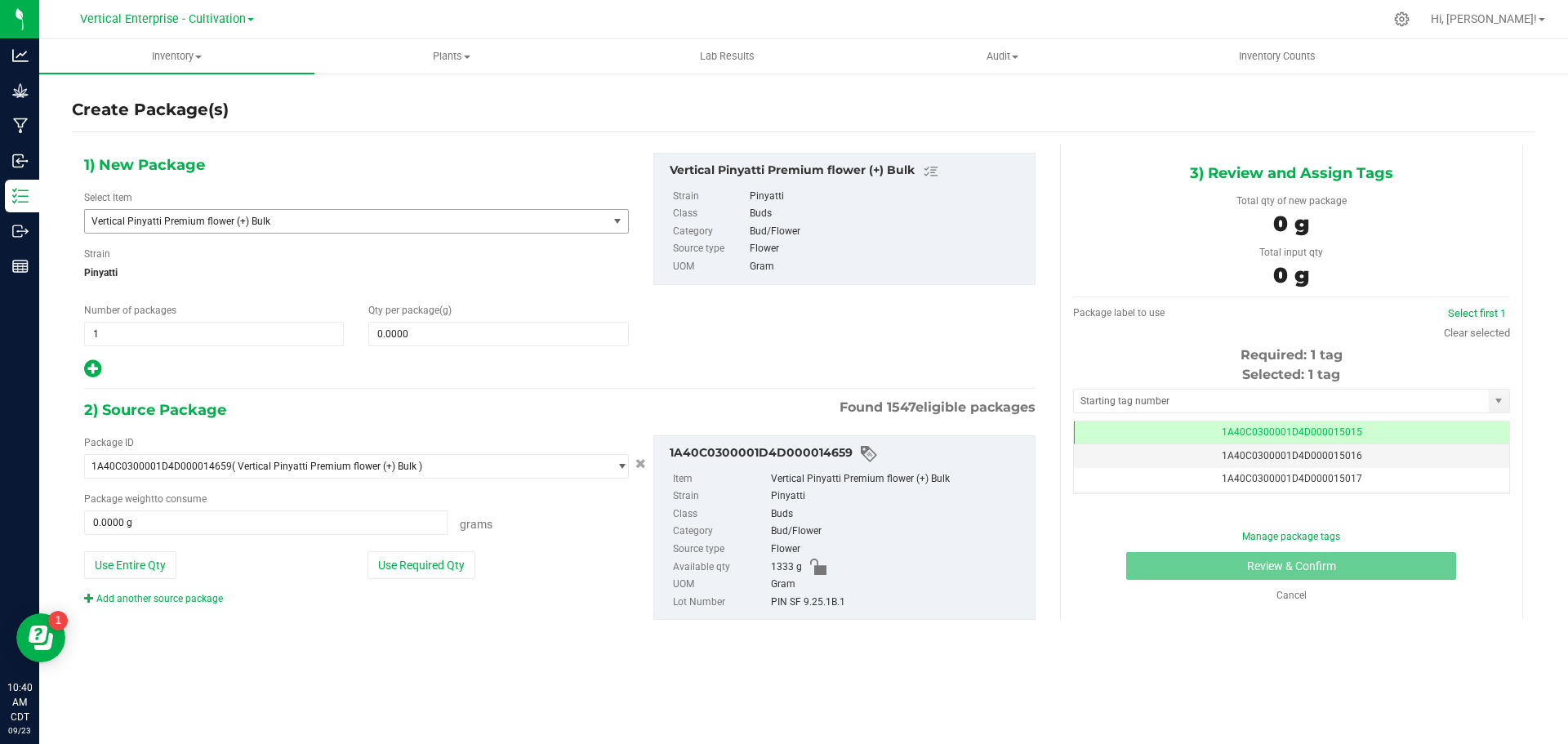
click at [307, 224] on span "Vertical Pinyatti Premium flower (+) Bulk" at bounding box center [335, 222] width 489 height 11
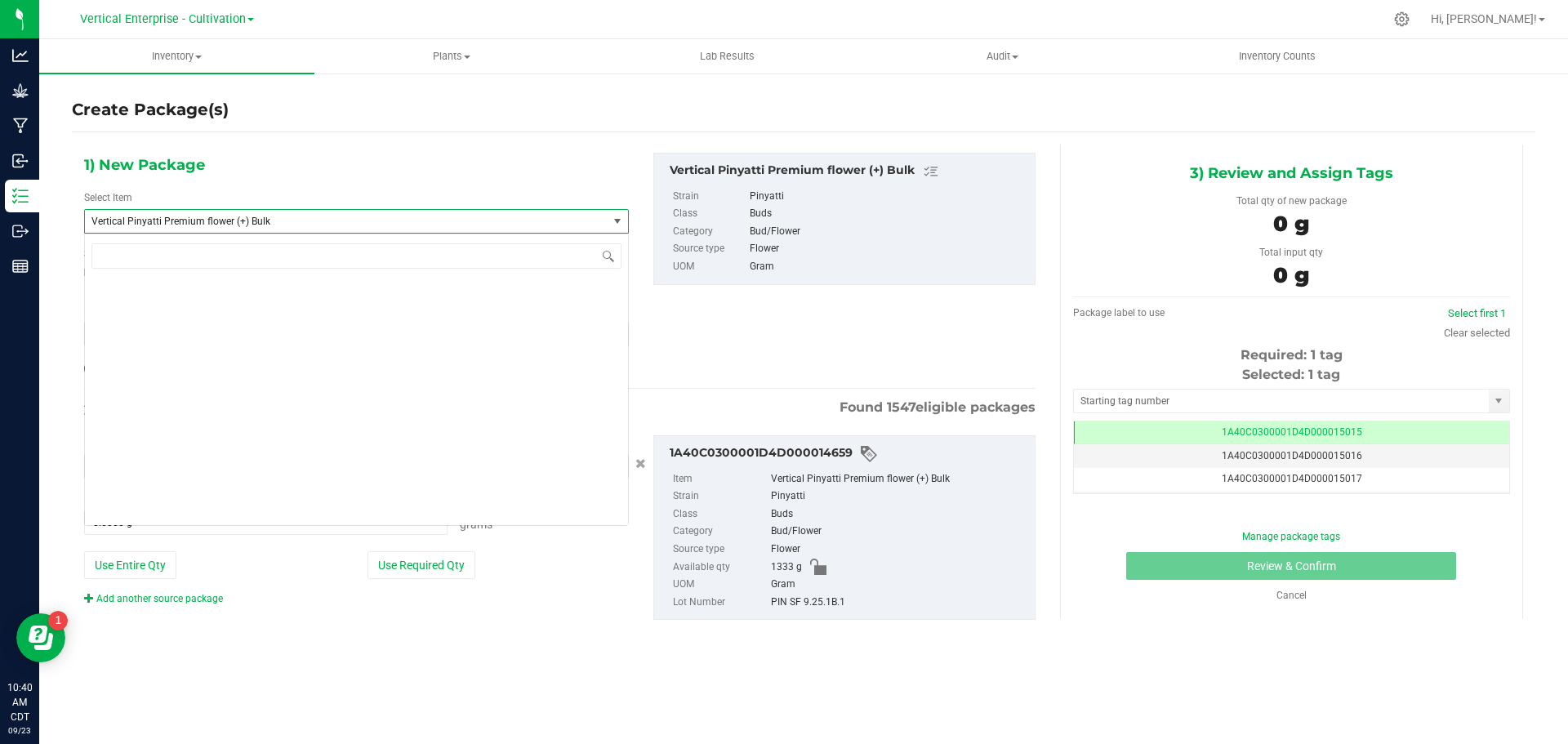
scroll to position [131364, 0]
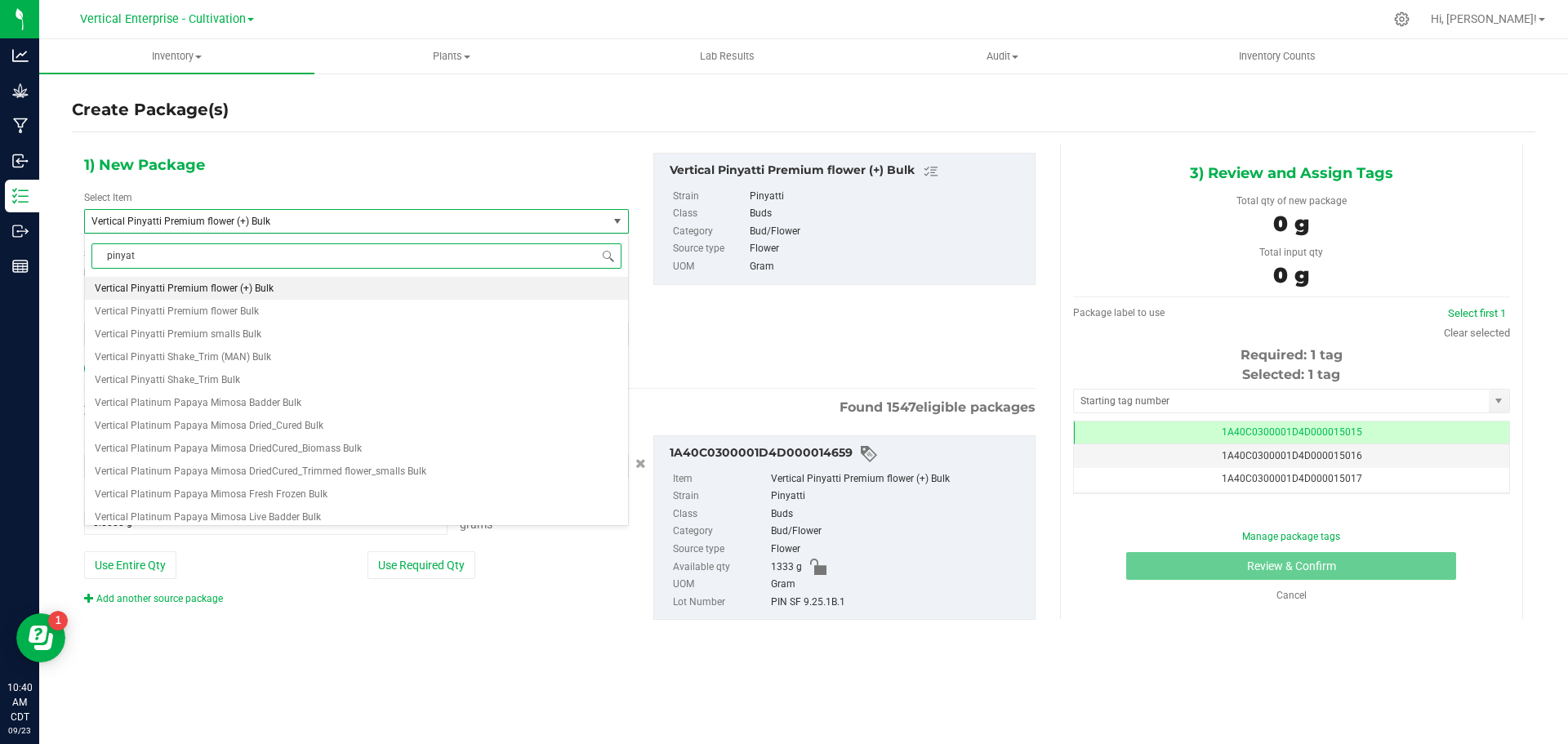
type input "pinyatt"
click at [306, 330] on span "M00002296776: Vertical-Premium smalls-14g-Pinyatti" at bounding box center [215, 334] width 241 height 11
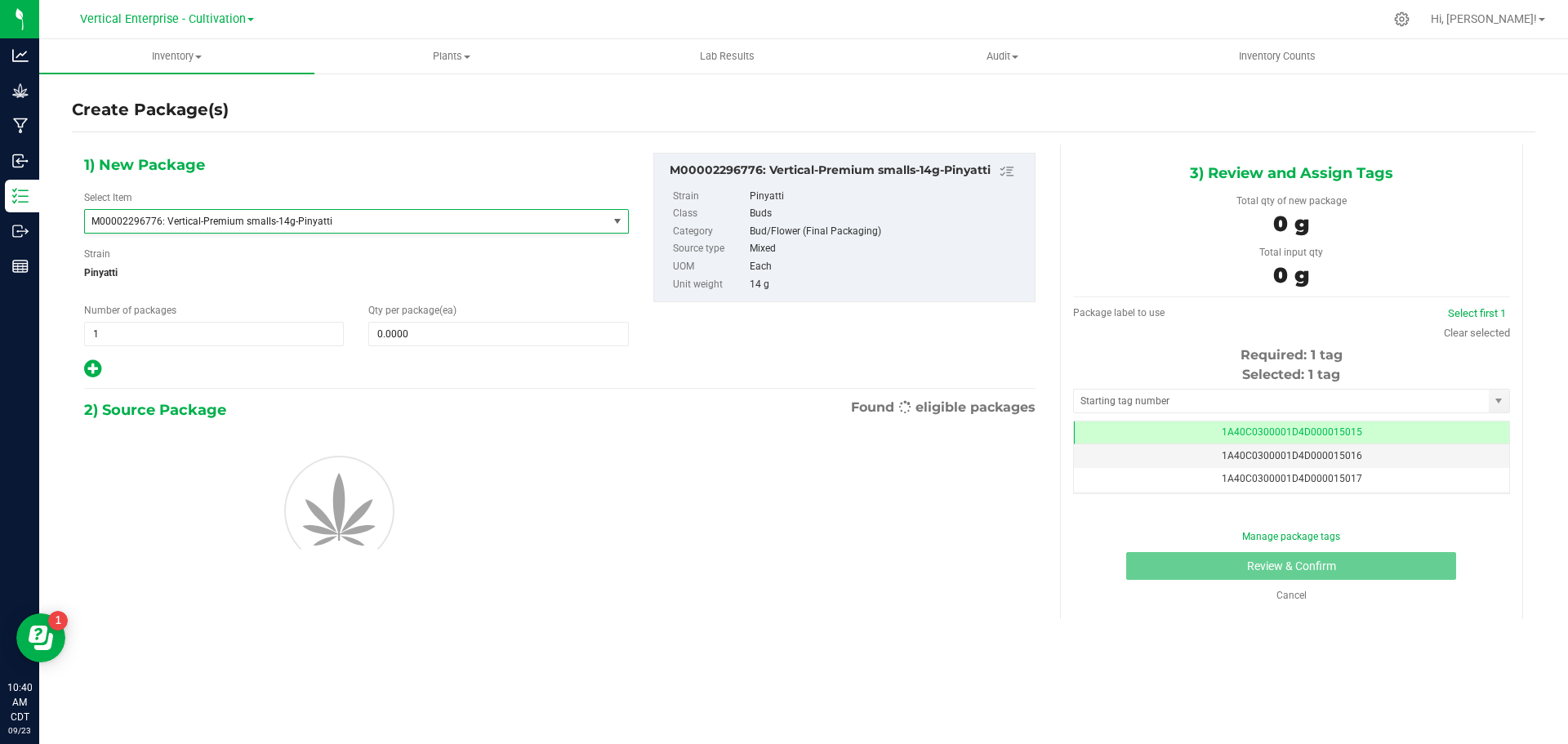
type input "0"
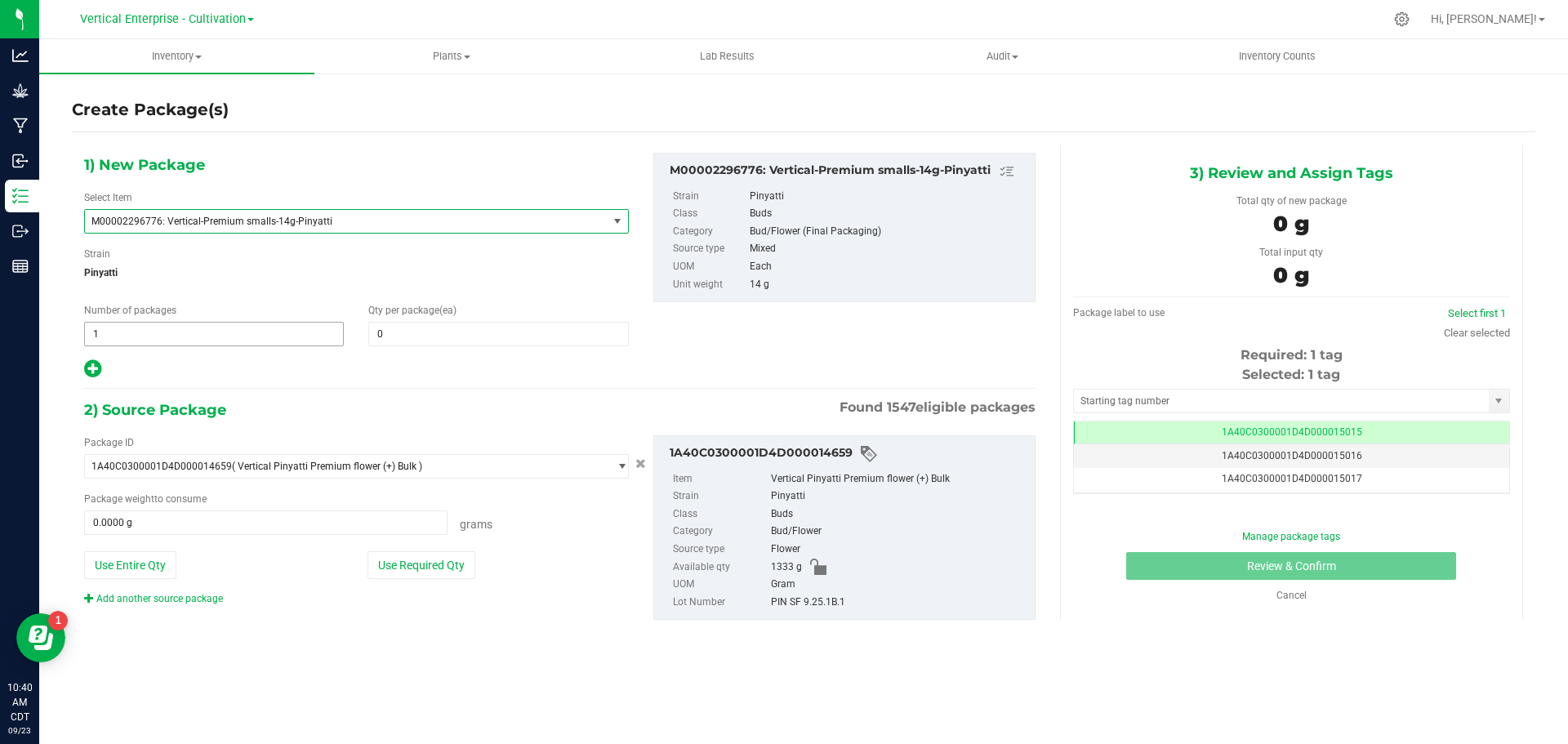
click at [156, 336] on span "1 1" at bounding box center [214, 334] width 260 height 24
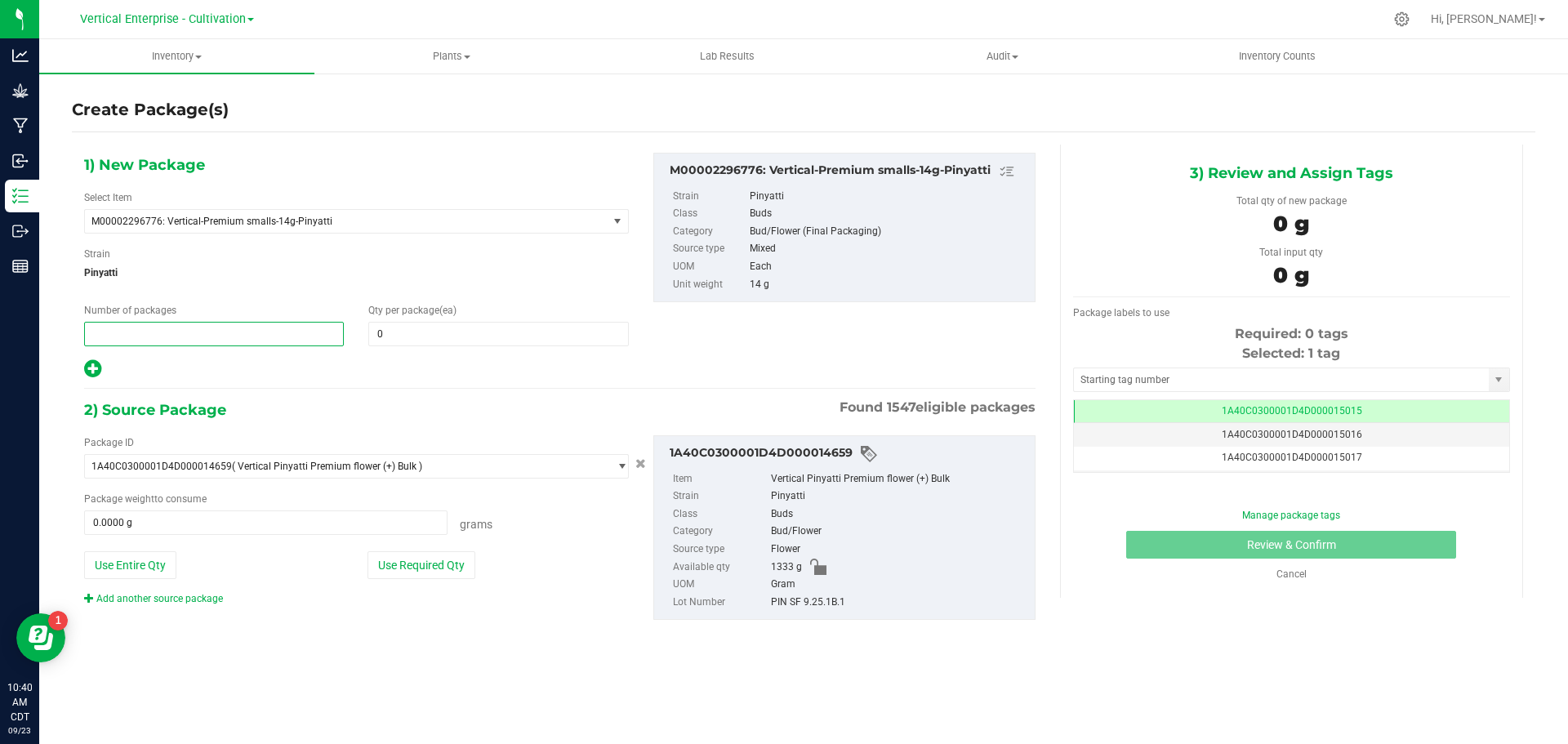
type input "2"
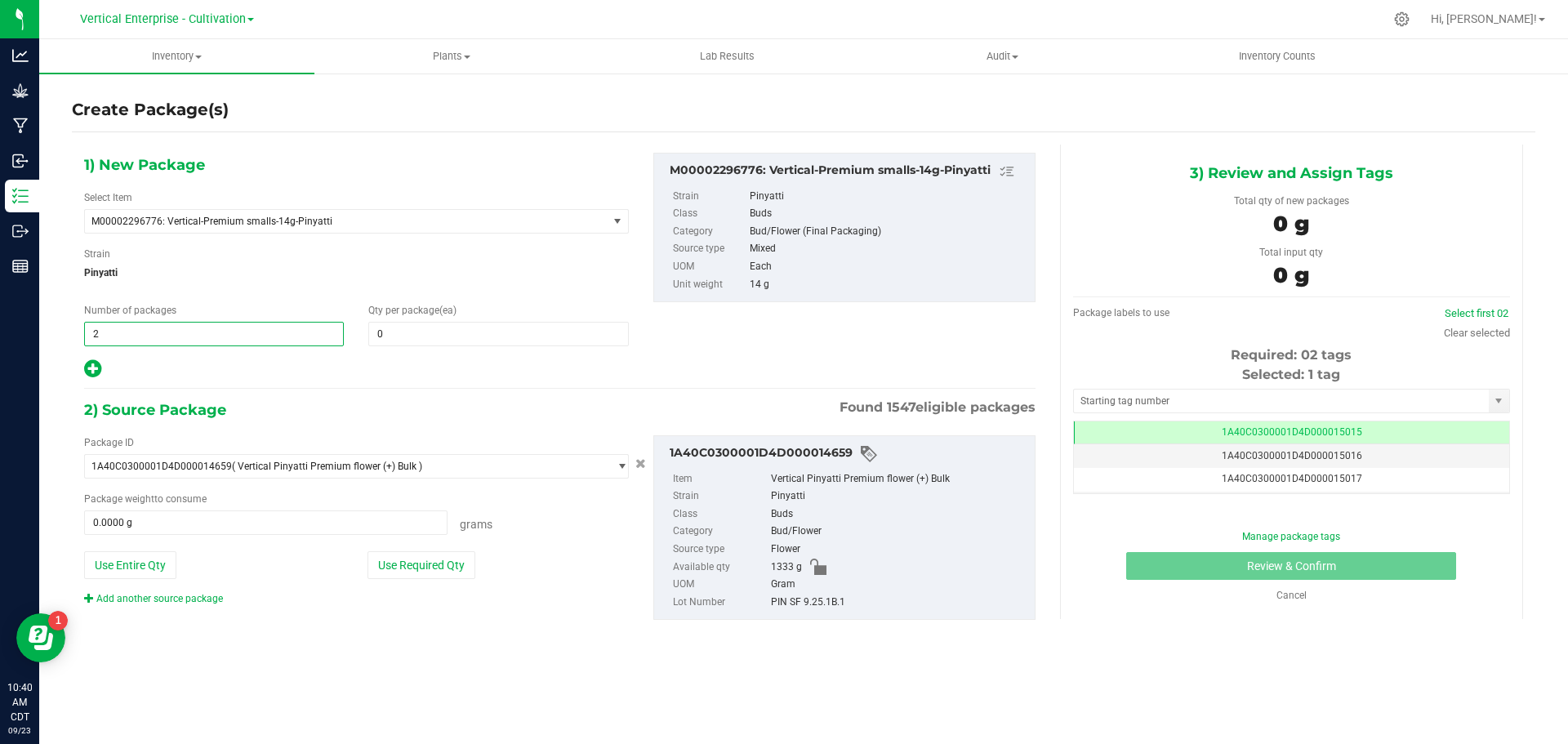
type input "2"
type input "12"
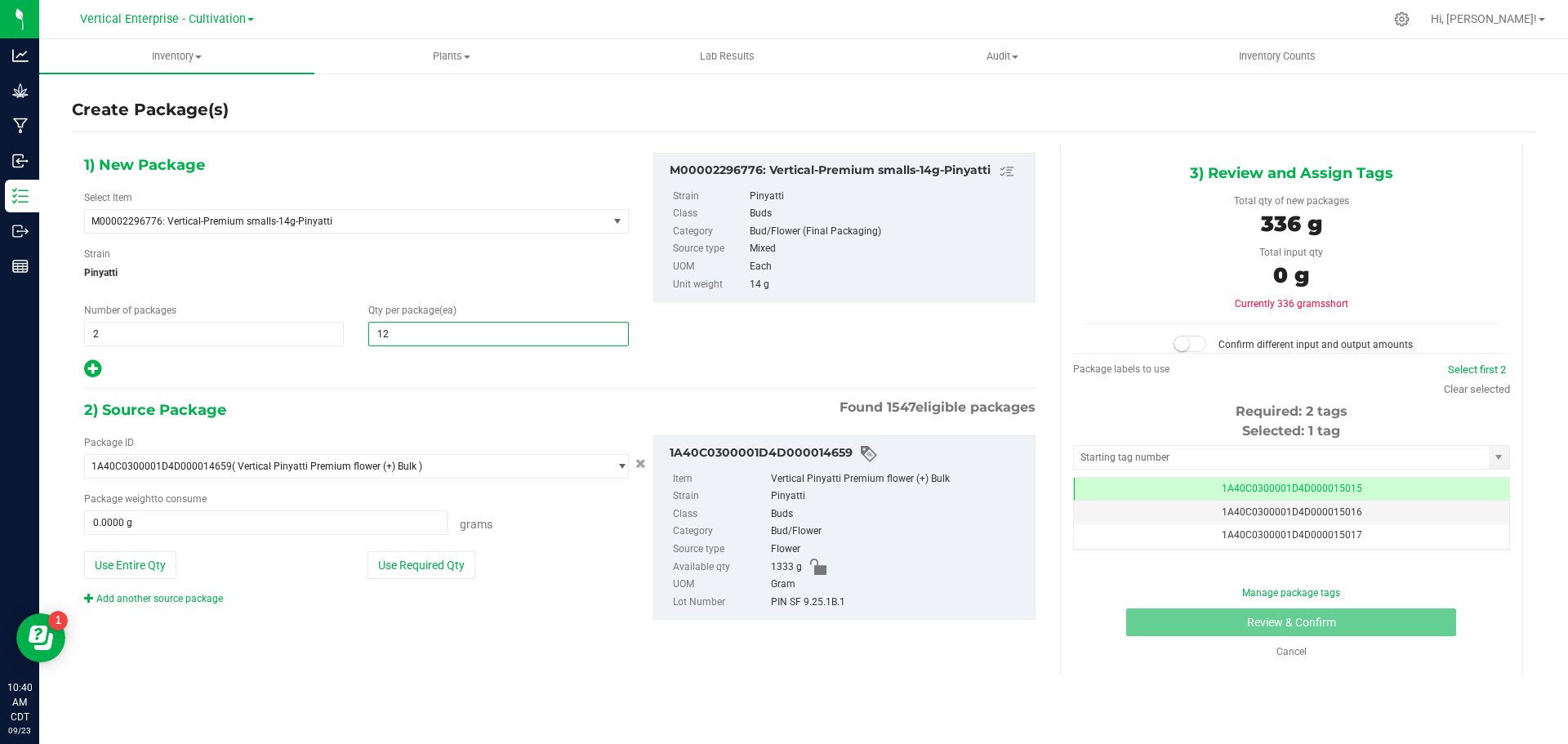
type input "12"
click at [408, 567] on button "Use Required Qty" at bounding box center [421, 566] width 108 height 28
type input "336.0000 g"
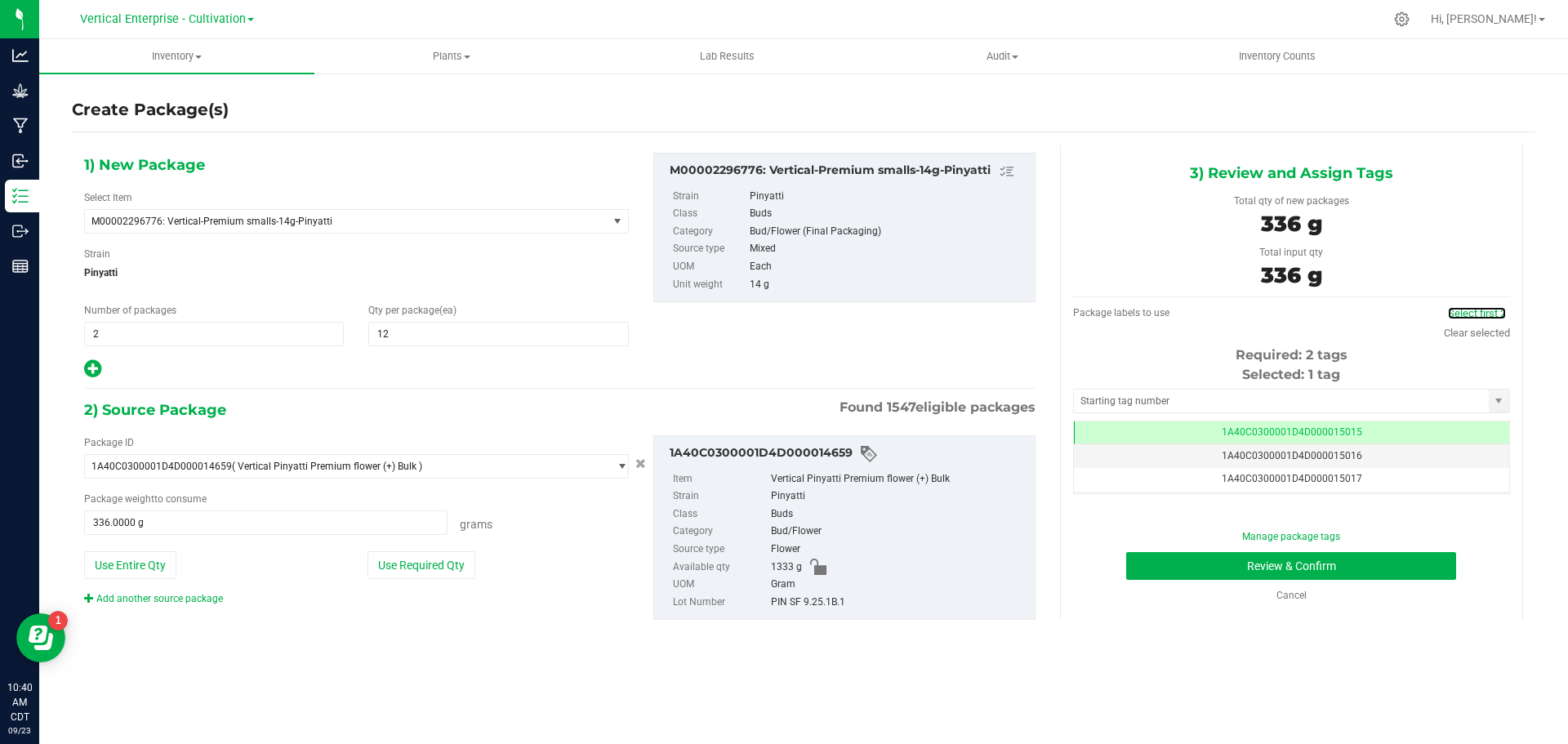
click at [1483, 317] on link "Select first 2" at bounding box center [1477, 313] width 58 height 12
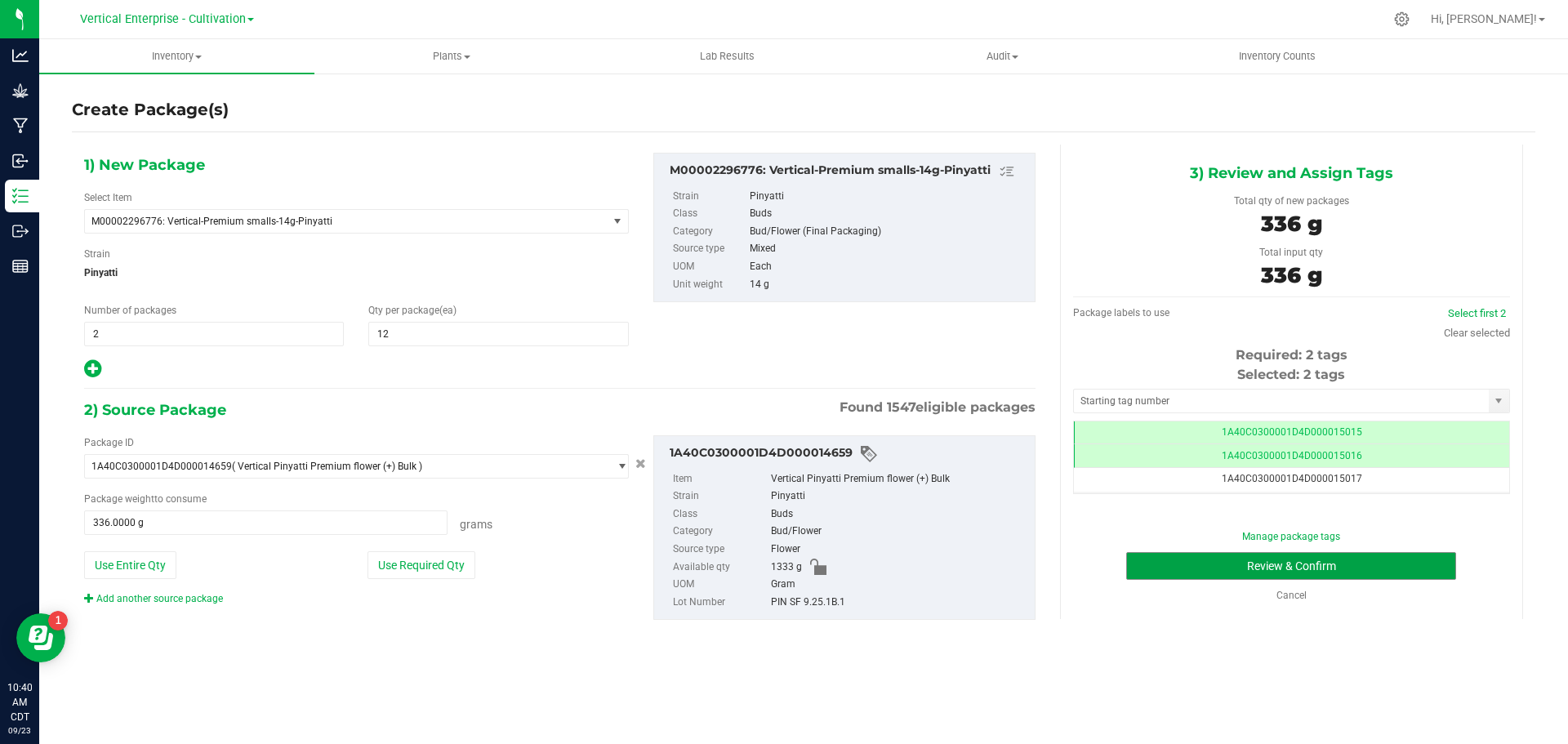
click at [1415, 555] on button "Review & Confirm" at bounding box center [1290, 566] width 330 height 28
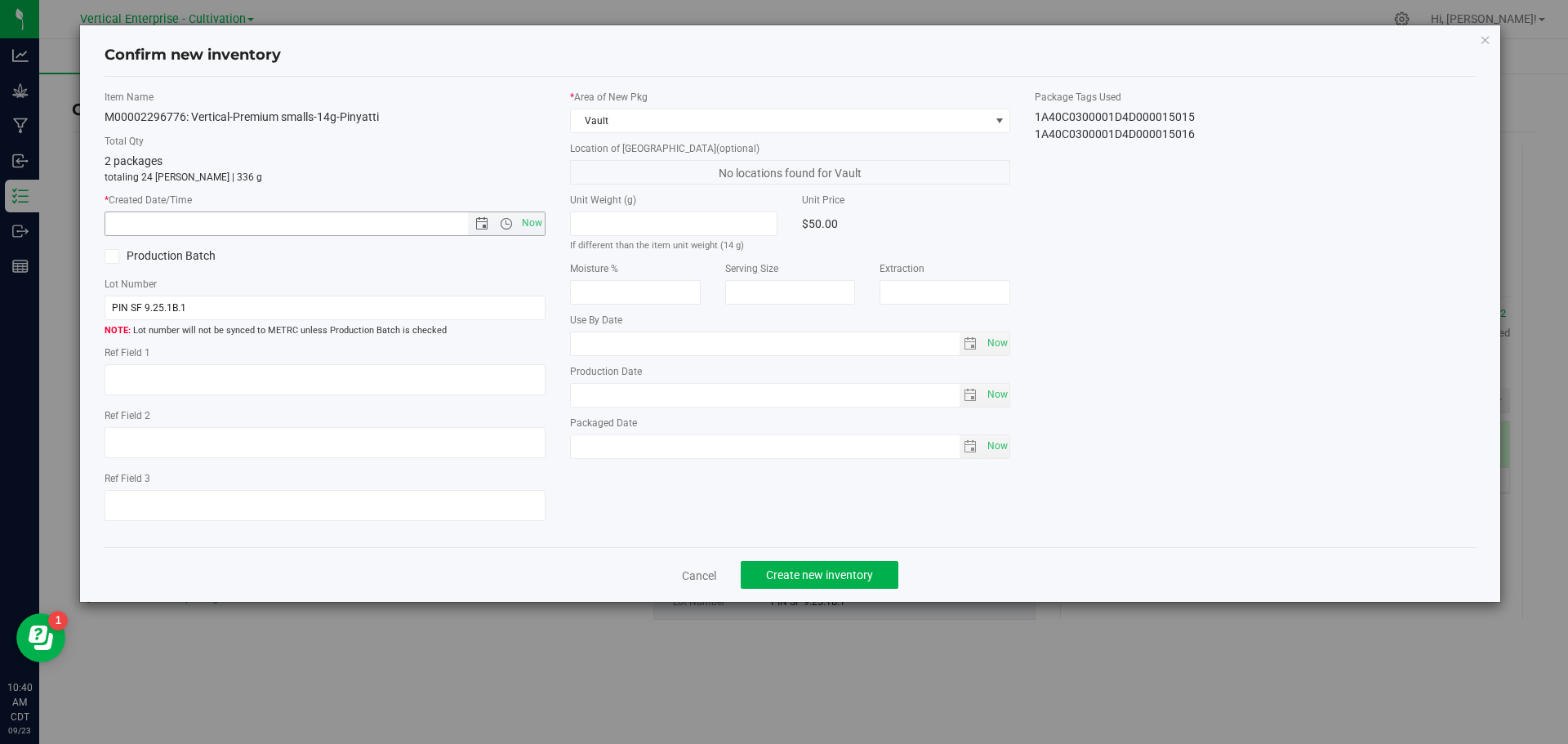
drag, startPoint x: 529, startPoint y: 229, endPoint x: 543, endPoint y: 258, distance: 32.2
click at [530, 227] on span "Now" at bounding box center [531, 223] width 28 height 23
type input "9/23/2025 10:40 AM"
click at [888, 576] on button "Create new inventory" at bounding box center [820, 576] width 158 height 28
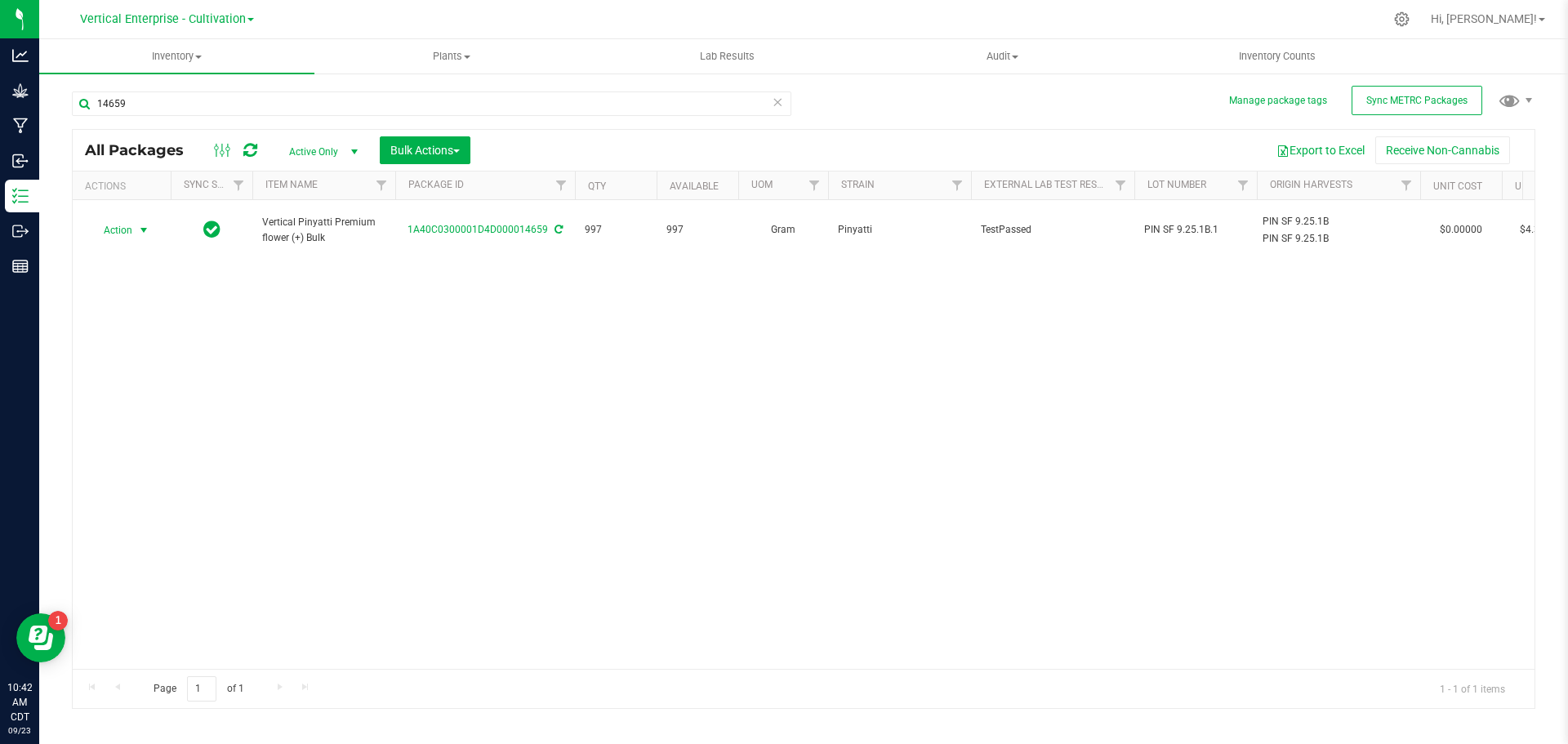
click at [116, 219] on span "Action" at bounding box center [111, 230] width 44 height 23
click at [132, 271] on li "Create package" at bounding box center [142, 273] width 103 height 24
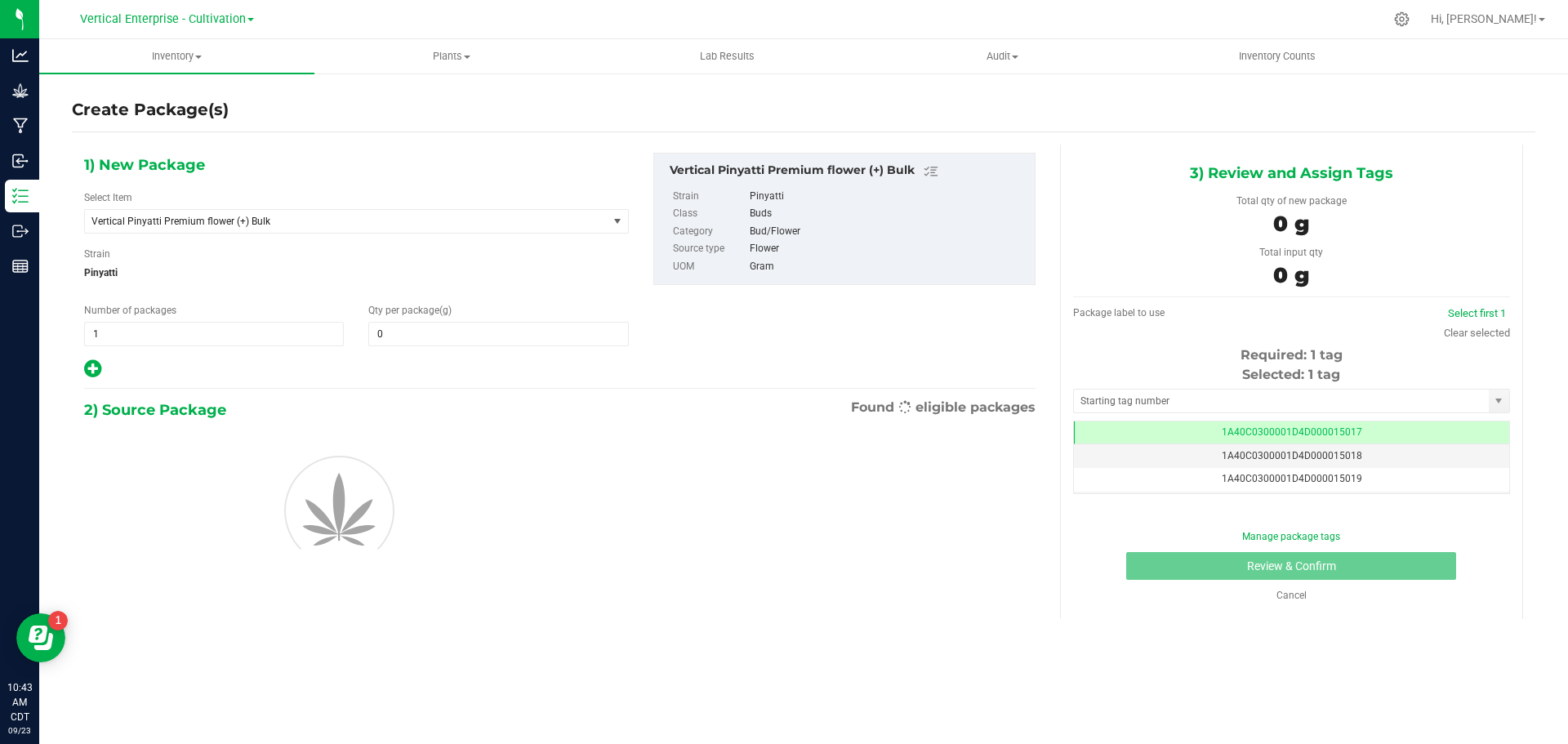
type input "0.0000"
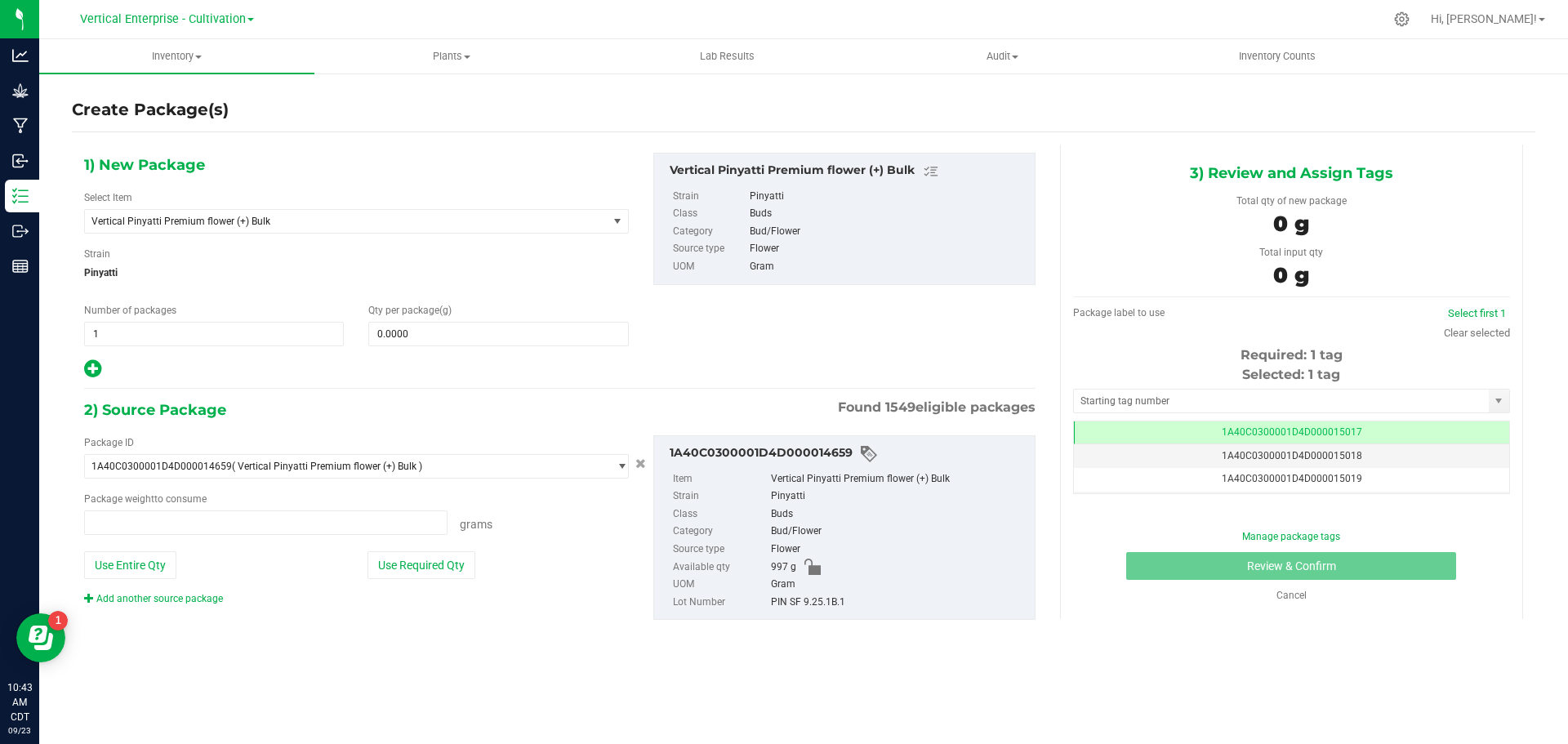
type input "0.0000 g"
click at [267, 223] on span "Vertical Pinyatti Premium flower (+) Bulk" at bounding box center [335, 222] width 489 height 11
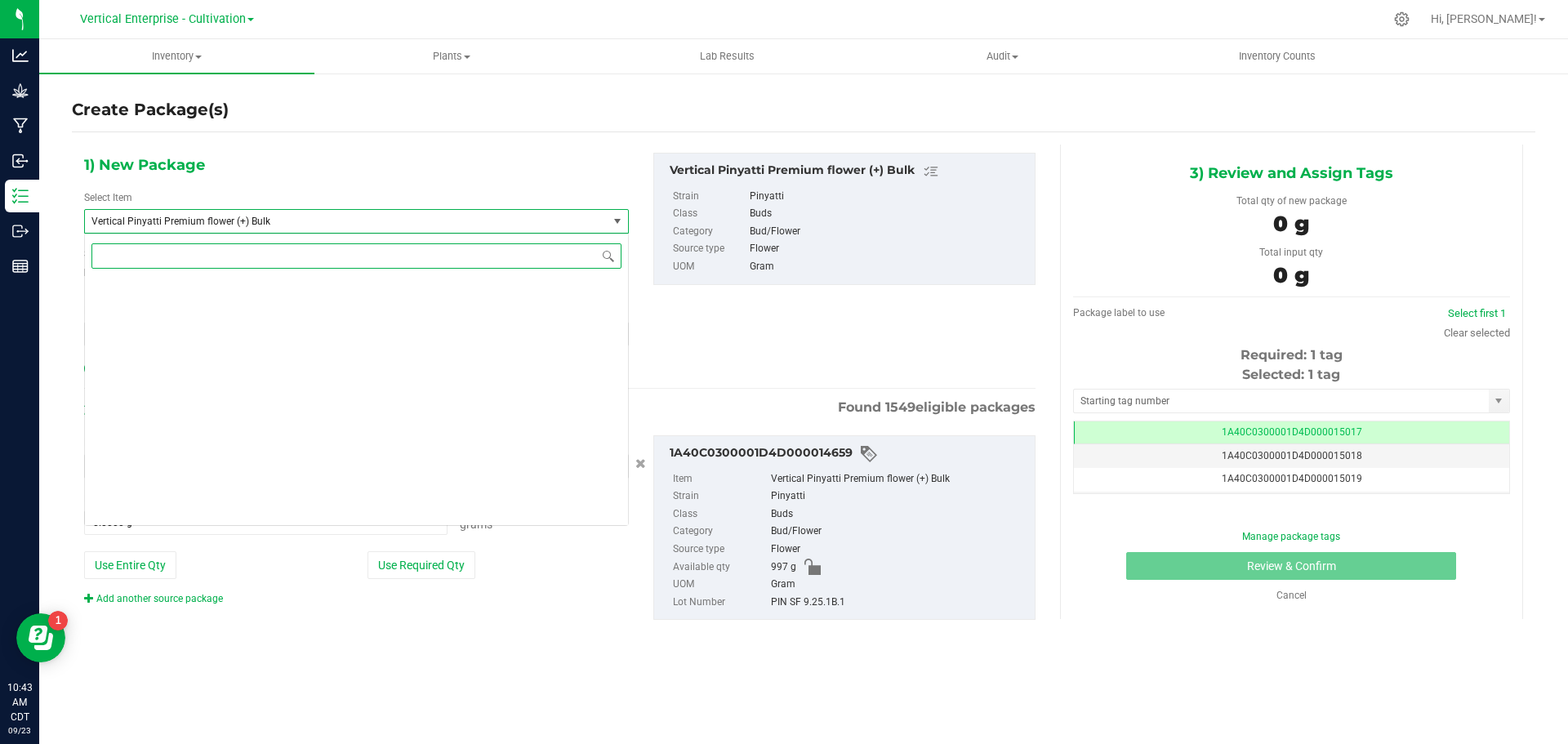
scroll to position [131364, 0]
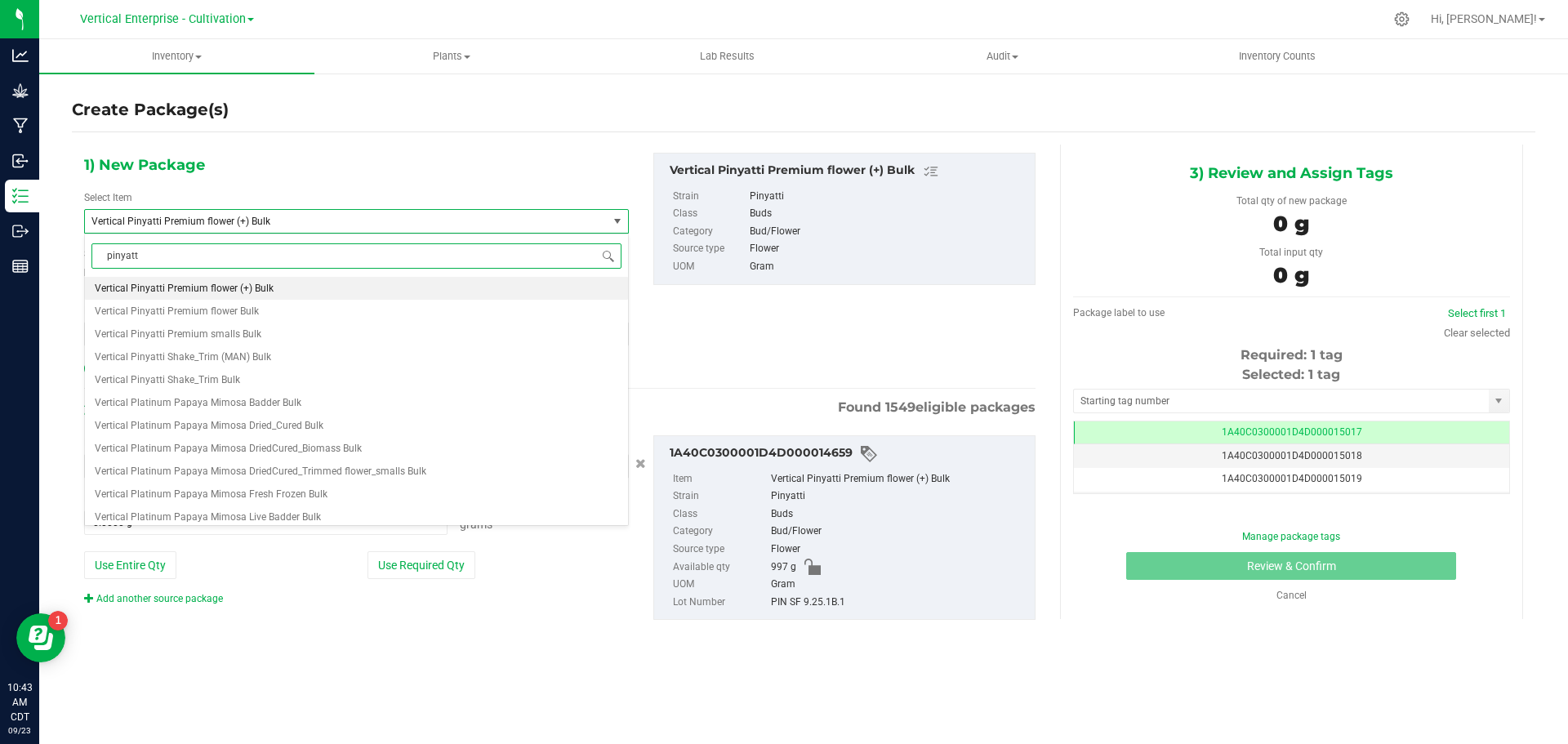
type input "pinyatti"
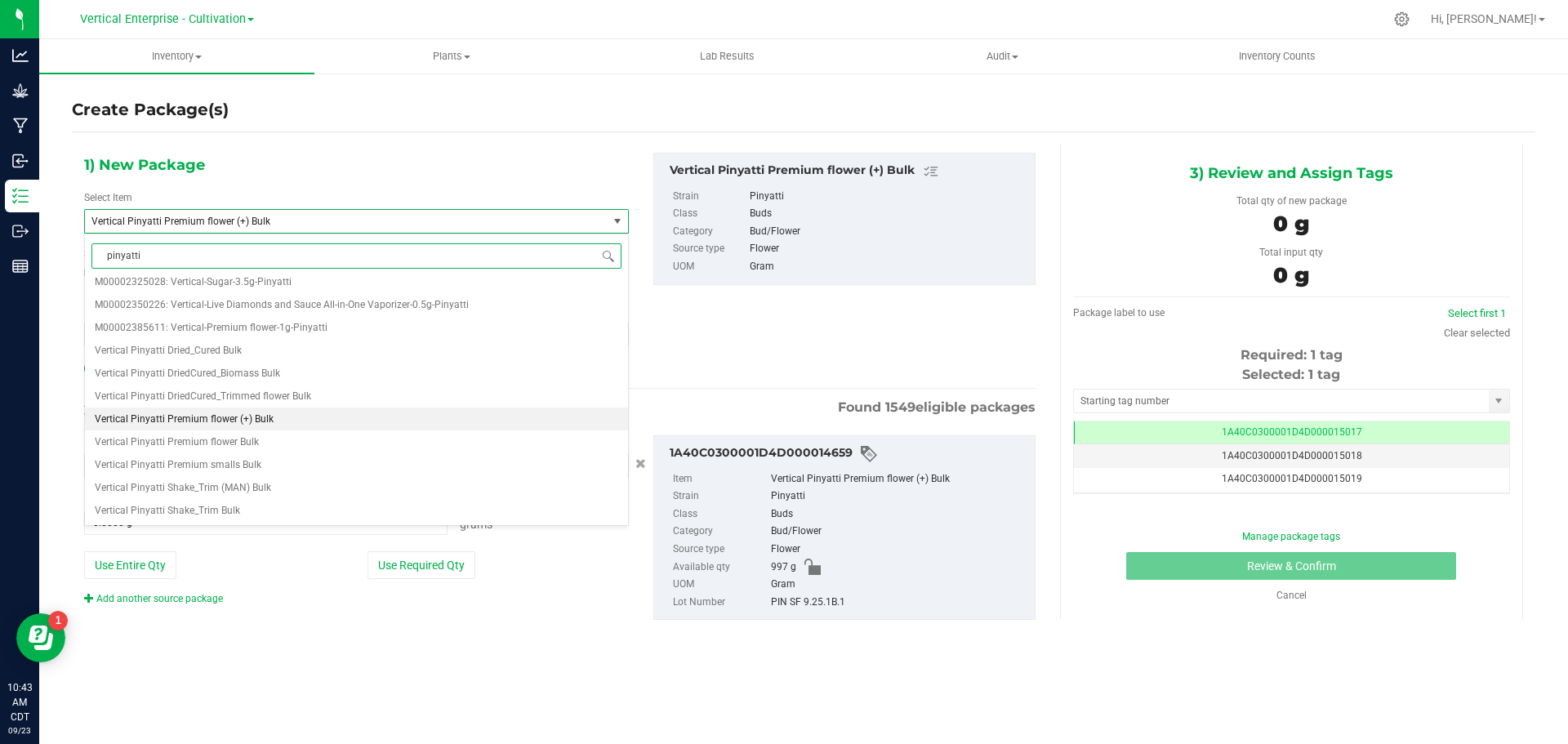
scroll to position [0, 0]
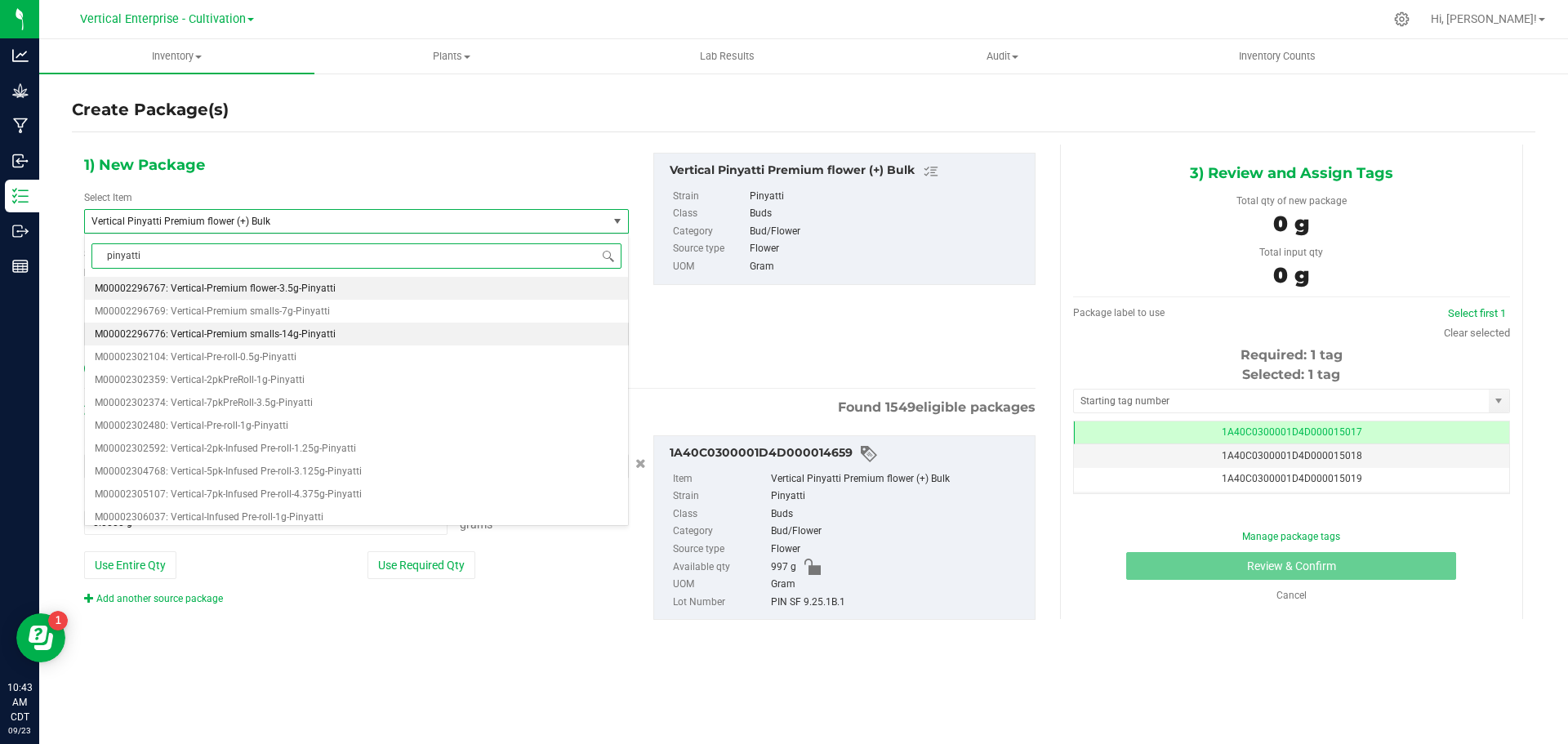
click at [307, 329] on span "M00002296776: Vertical-Premium smalls-14g-Pinyatti" at bounding box center [215, 334] width 241 height 11
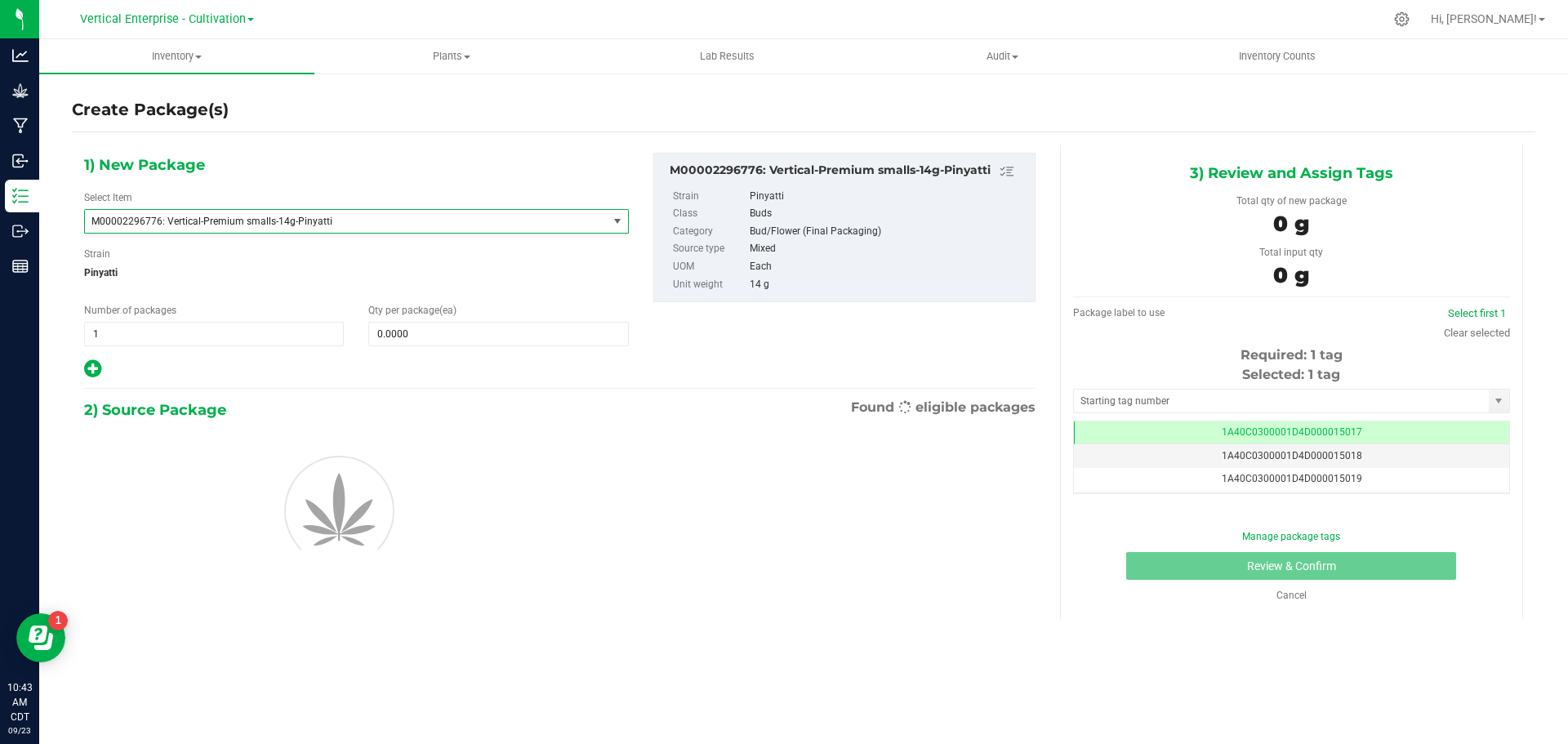
type input "0"
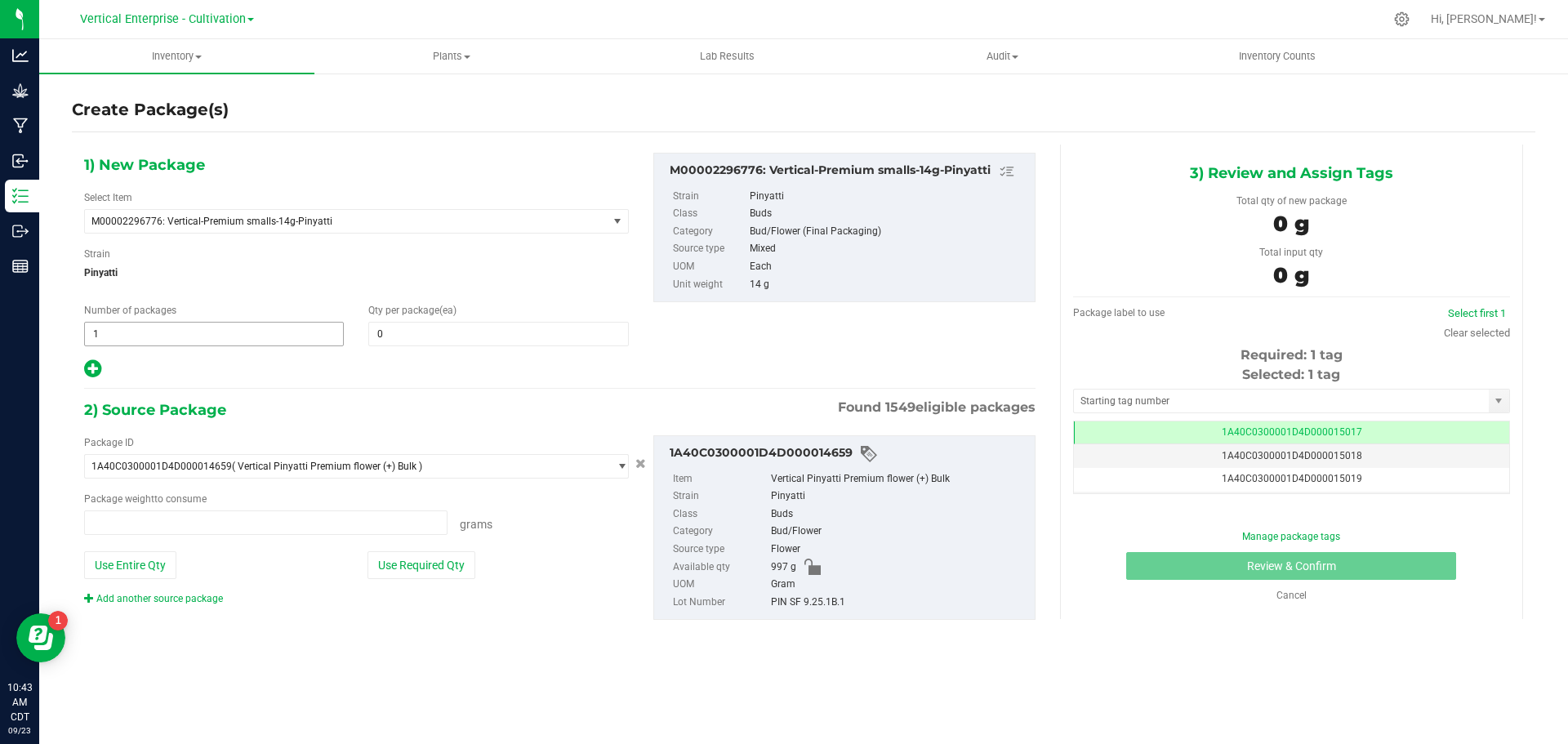
type input "0.0000 g"
click at [146, 337] on span "1 1" at bounding box center [214, 334] width 260 height 24
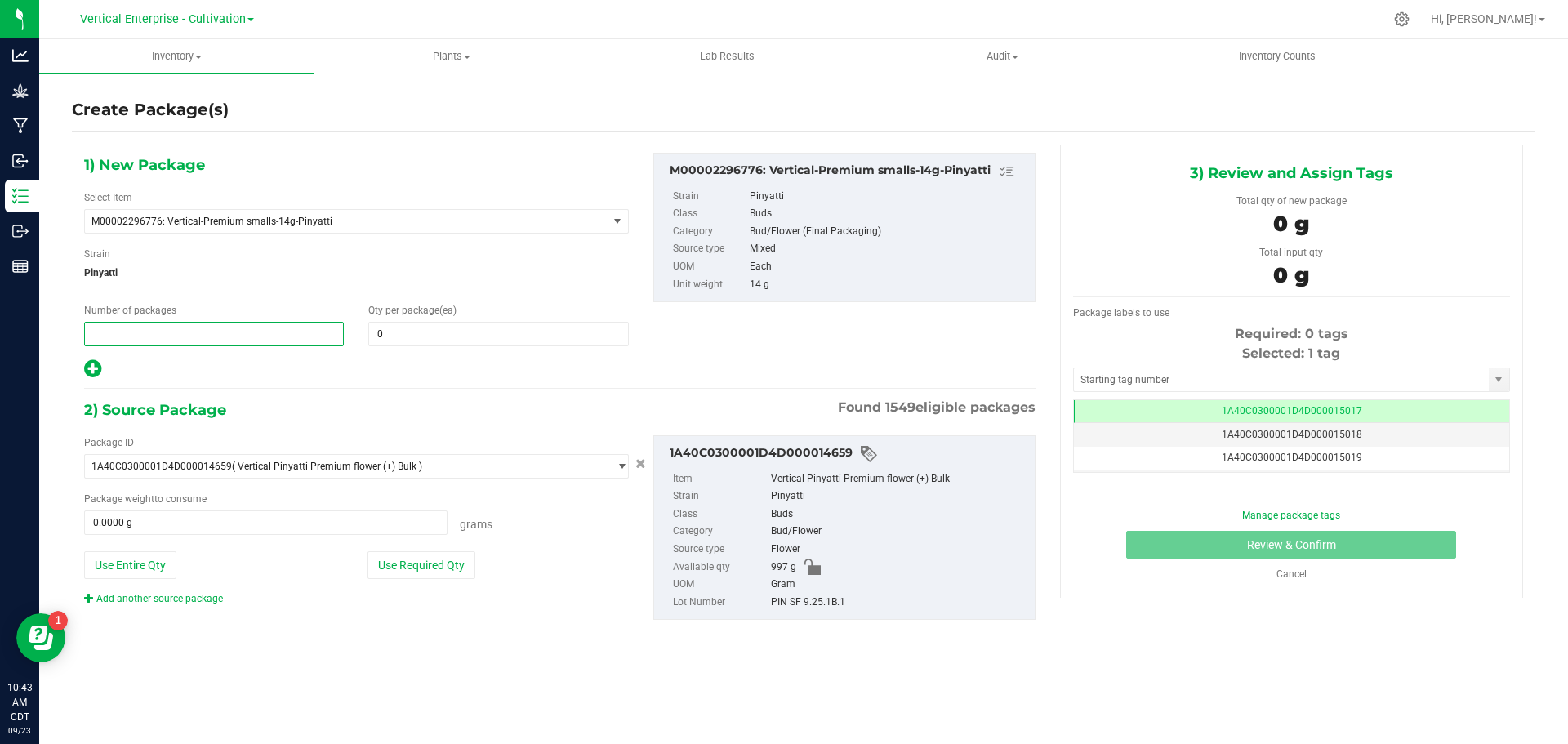
type input "2"
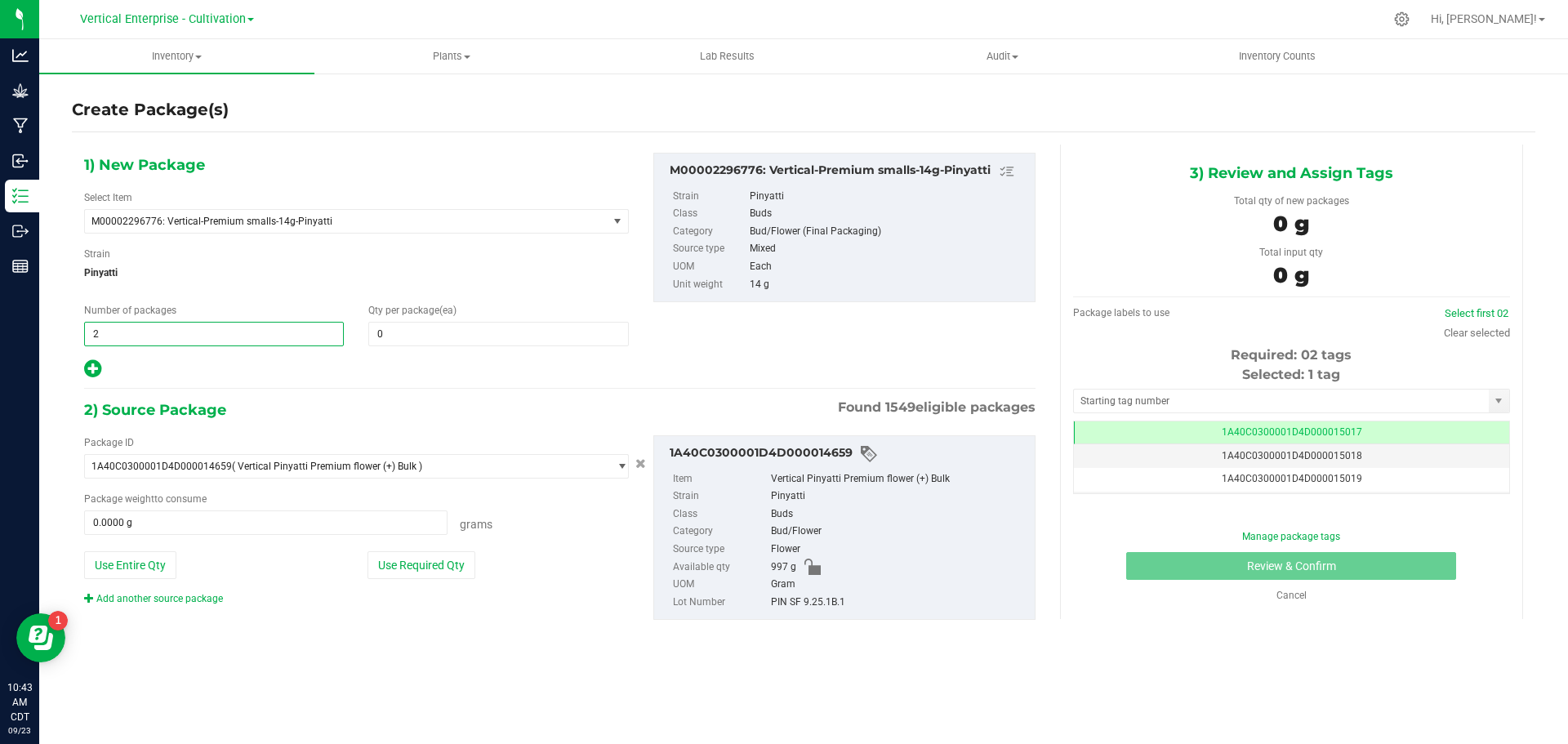
type input "2"
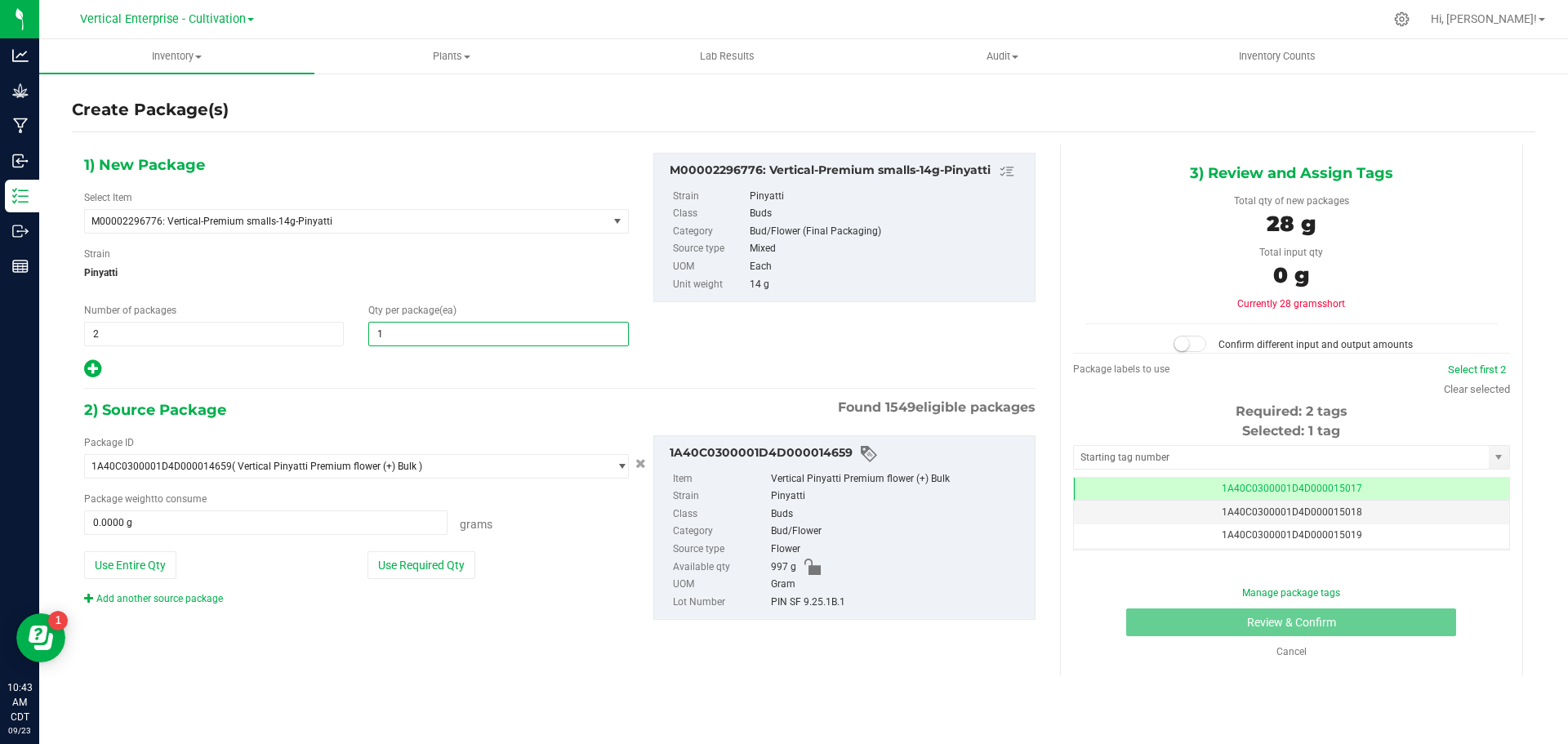
type input "12"
click at [394, 560] on button "Use Required Qty" at bounding box center [421, 566] width 108 height 28
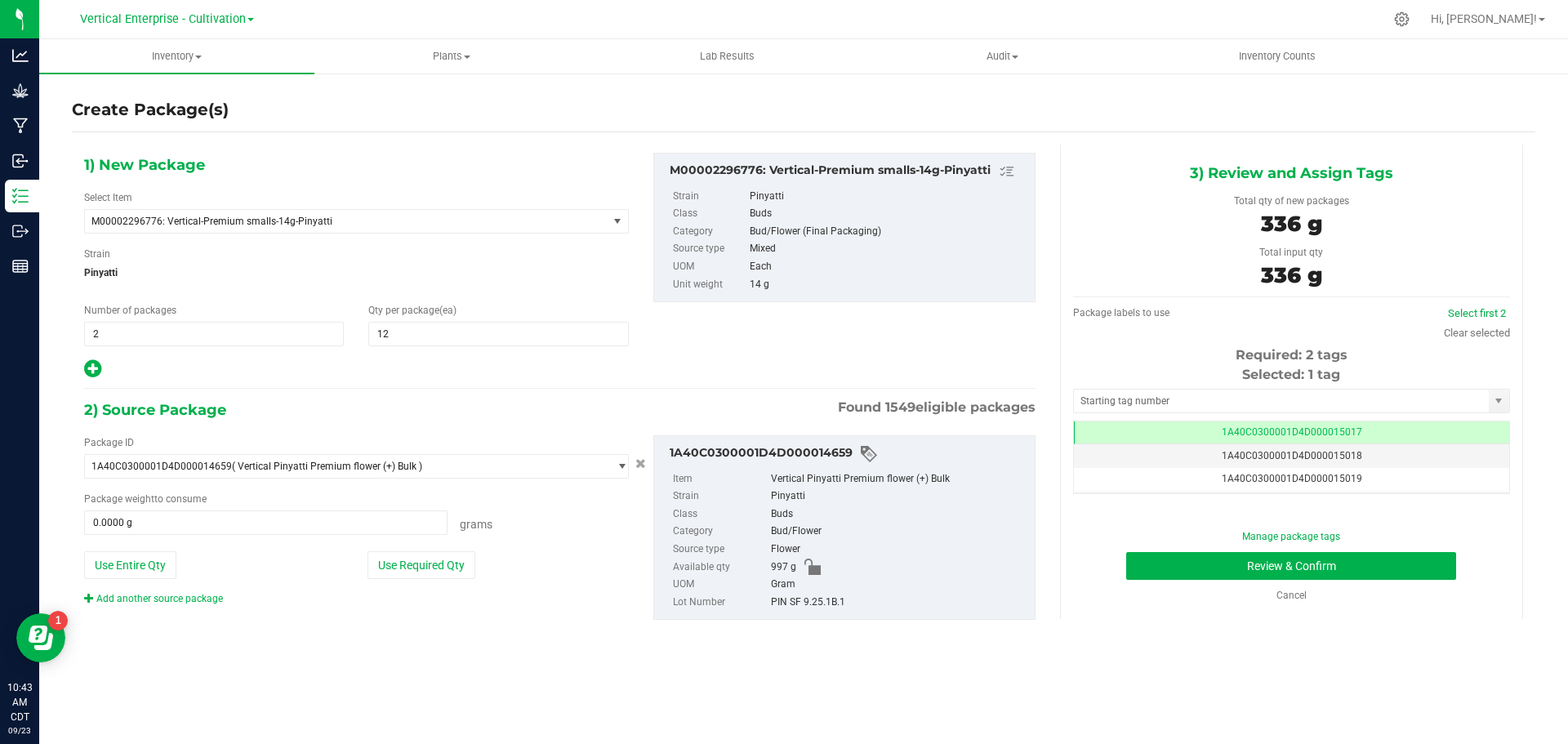
type input "336.0000 g"
click at [1486, 306] on div "Select first 2" at bounding box center [1477, 313] width 66 height 16
click at [1490, 313] on link "Select first 2" at bounding box center [1477, 313] width 58 height 12
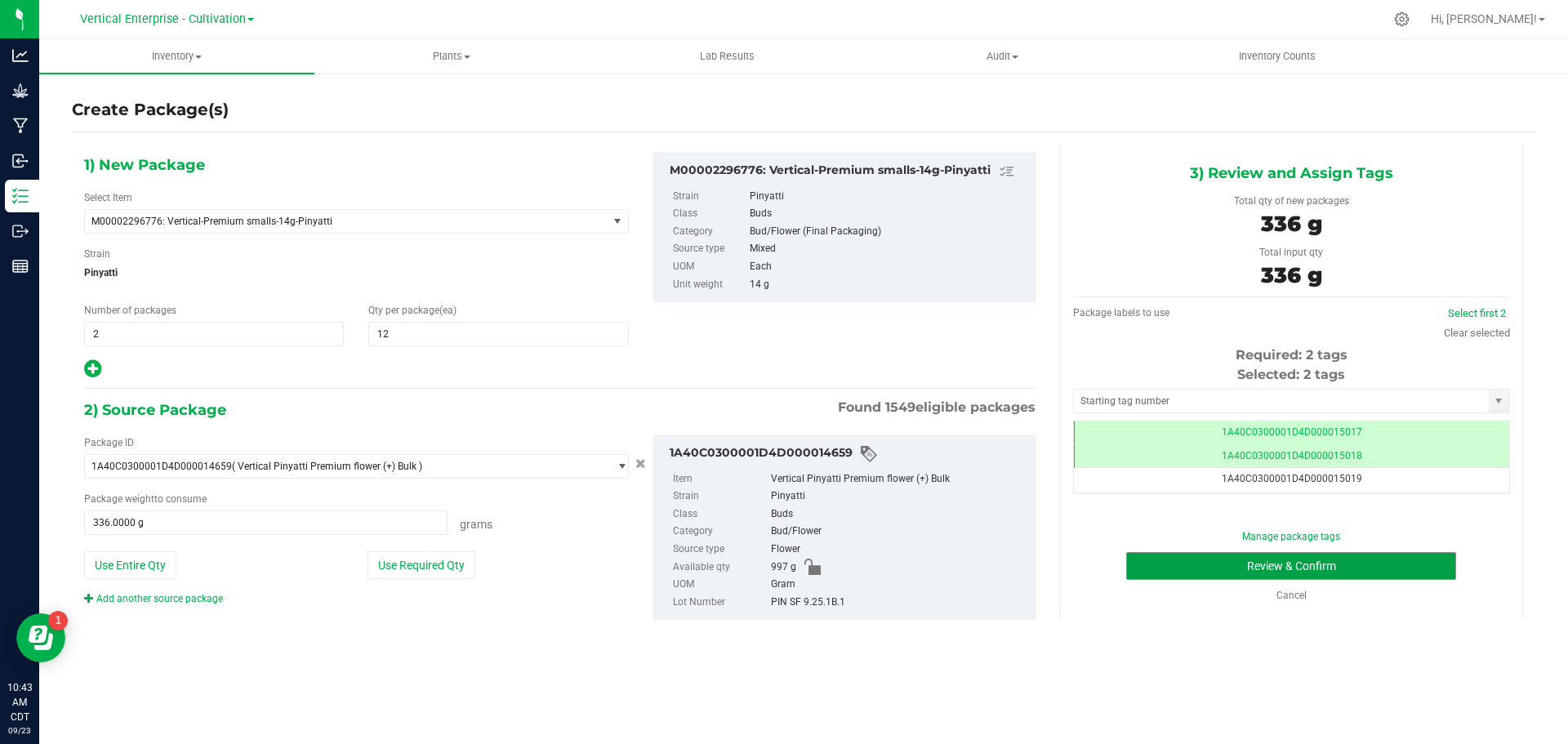
click at [1425, 558] on button "Review & Confirm" at bounding box center [1290, 566] width 330 height 28
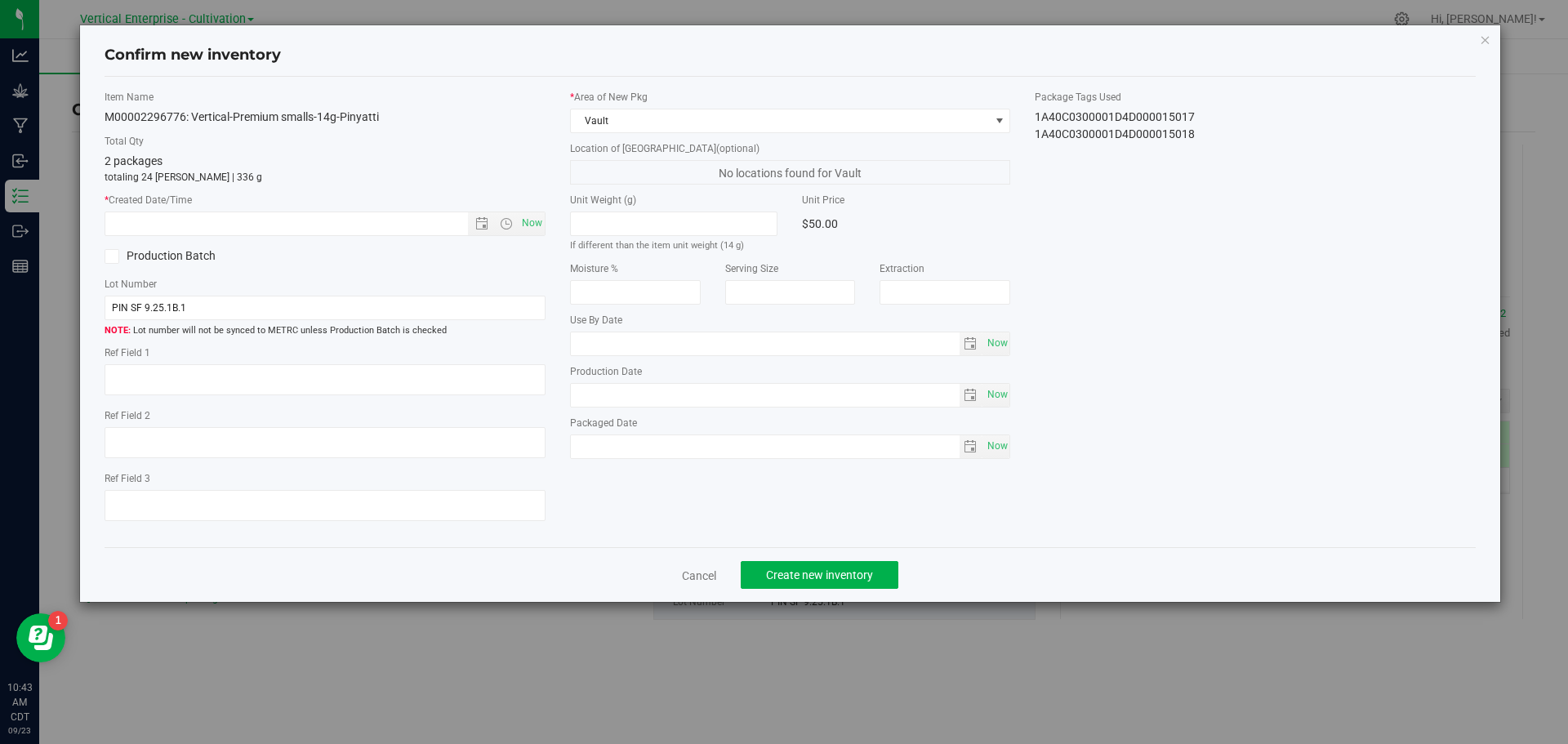
click at [548, 223] on div "Item Name M00002296776: Vertical-Premium smalls-14g-Pinyatti Total Qty 2 packag…" at bounding box center [325, 313] width 466 height 445
click at [536, 226] on span "Now" at bounding box center [531, 223] width 28 height 23
type input "9/23/2025 10:43 AM"
click at [831, 568] on span "Create new inventory" at bounding box center [820, 575] width 107 height 13
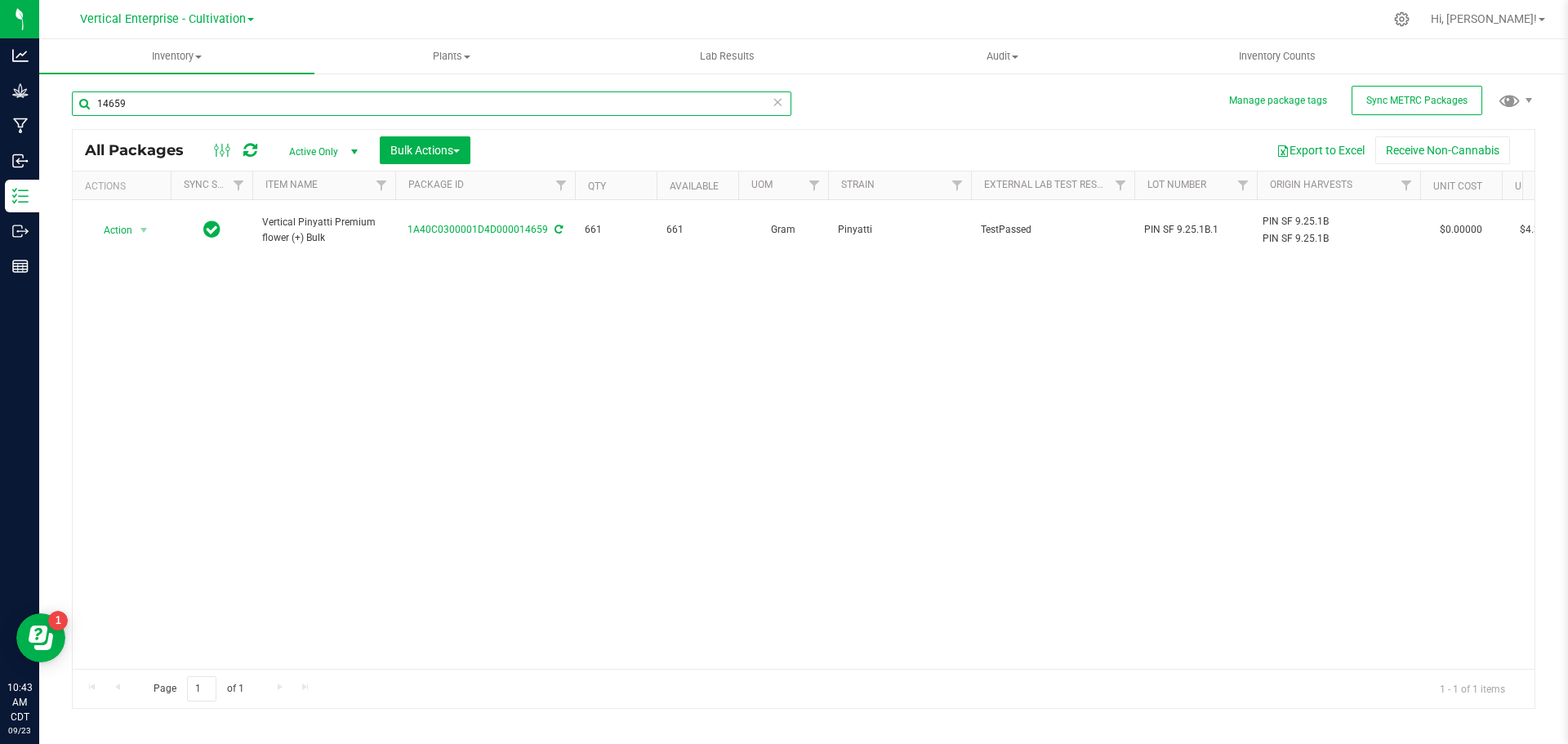
click at [177, 106] on input "14659" at bounding box center [432, 103] width 719 height 24
type input "1"
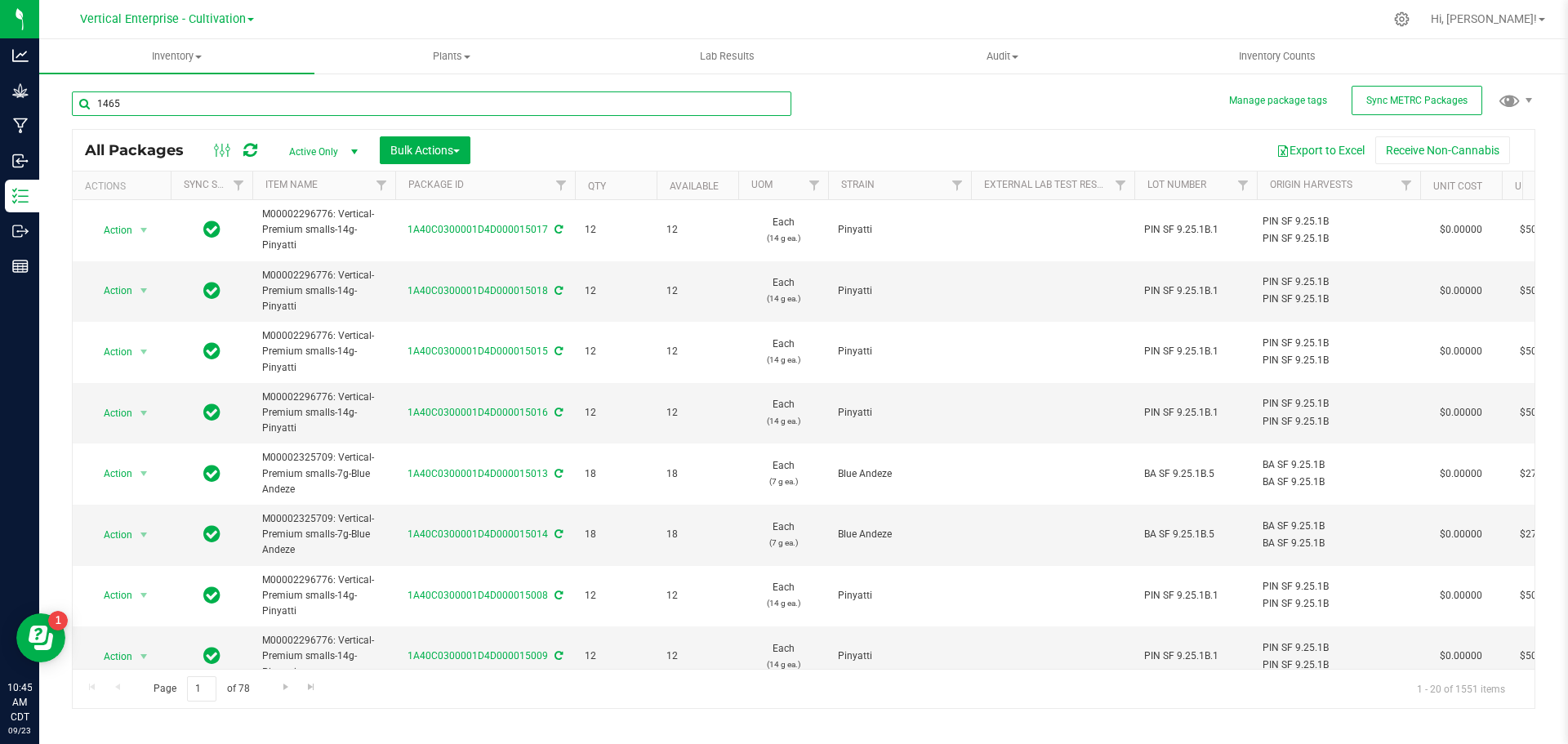
type input "14659"
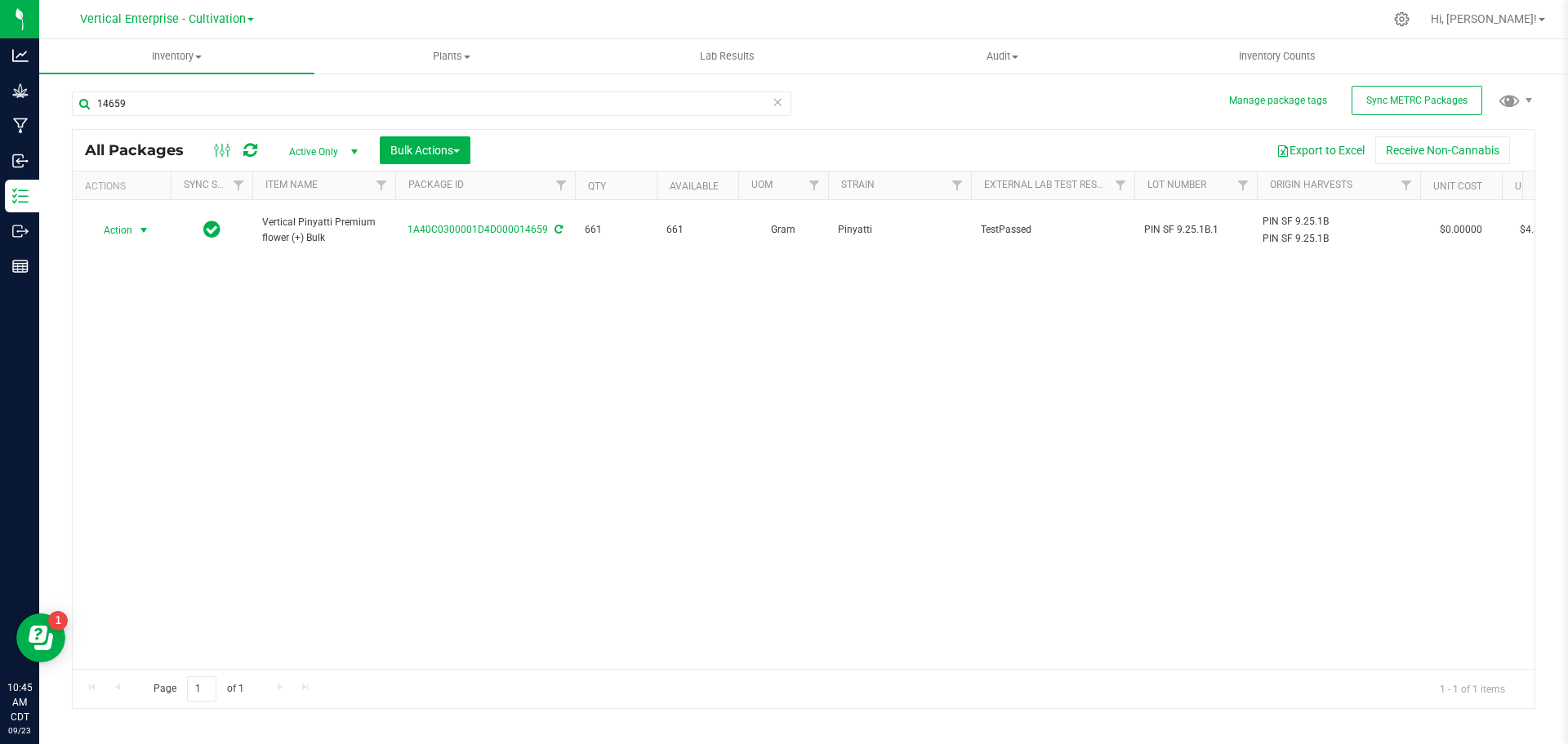
click at [123, 222] on span "Action" at bounding box center [111, 230] width 44 height 23
click at [120, 279] on li "Create package" at bounding box center [142, 273] width 103 height 24
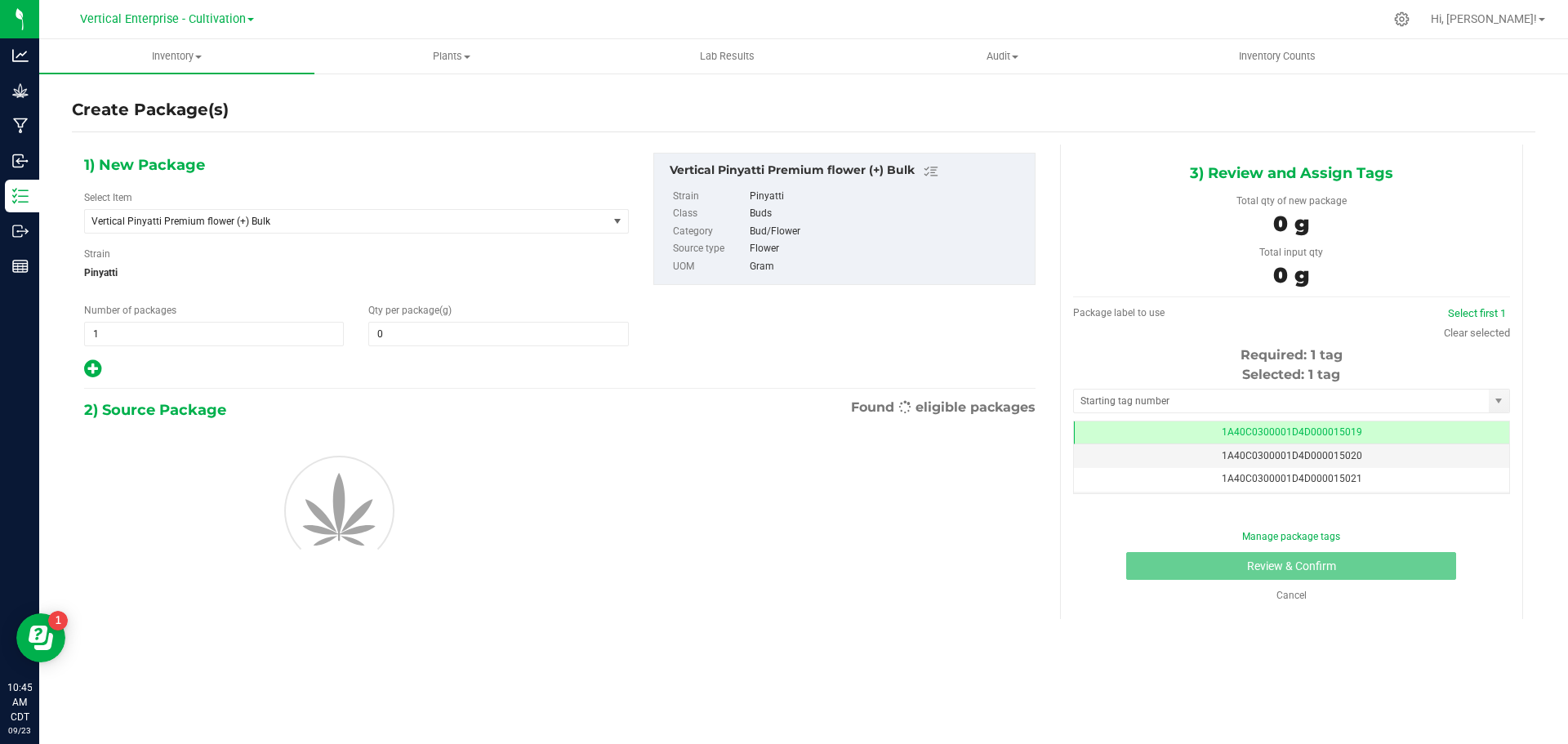
type input "0.0000"
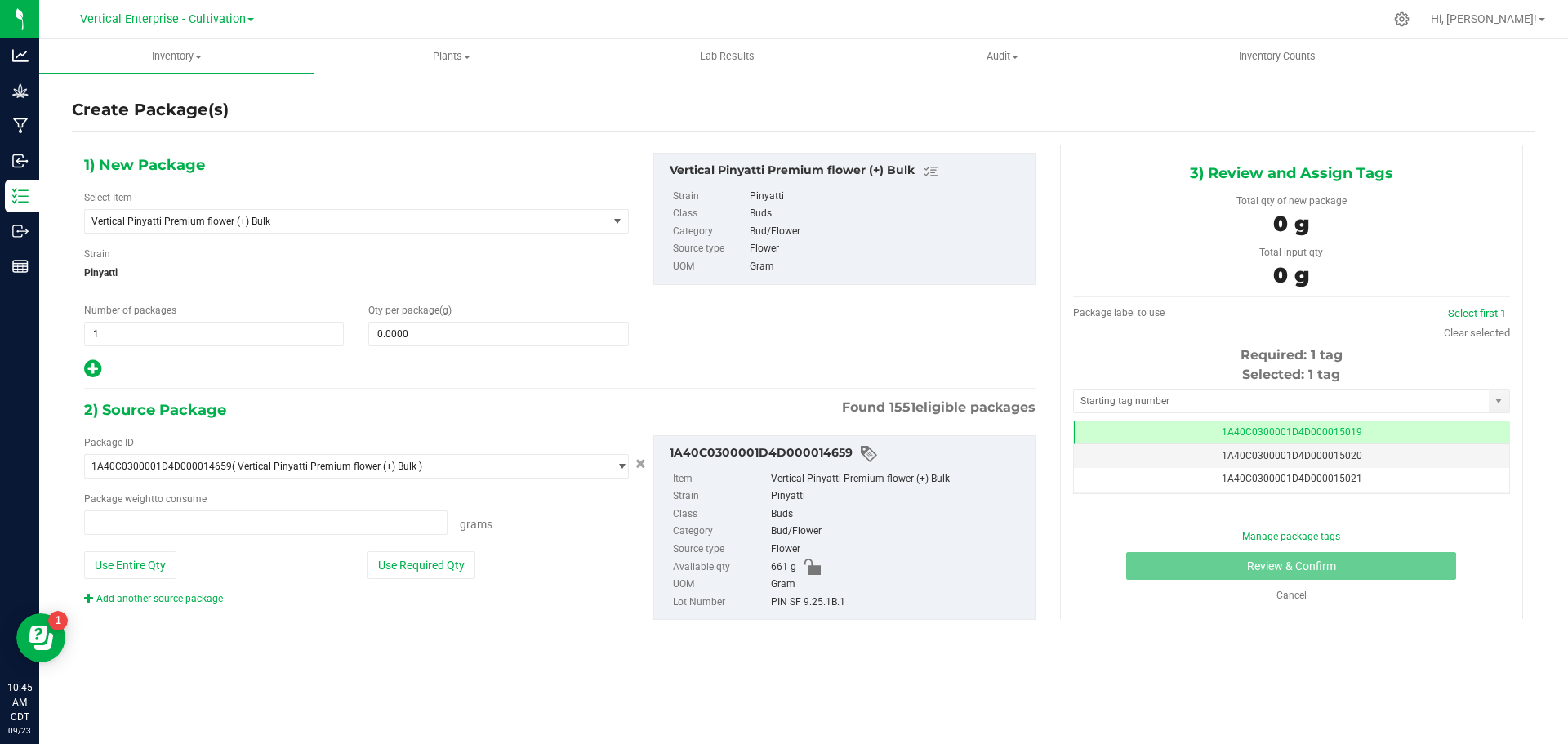
type input "0.0000 g"
click at [254, 228] on span "Vertical Pinyatti Premium flower (+) Bulk" at bounding box center [346, 222] width 523 height 23
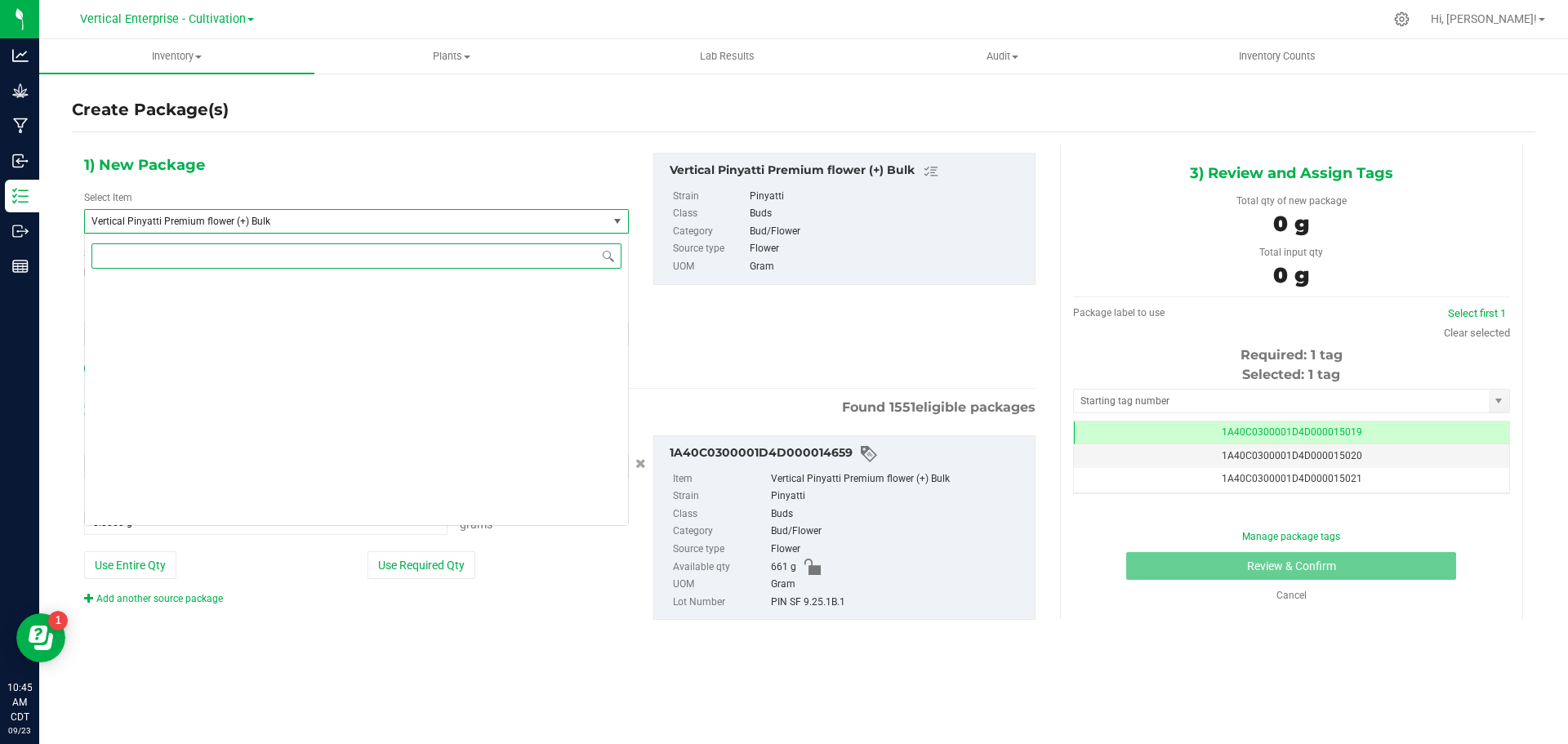
scroll to position [131364, 0]
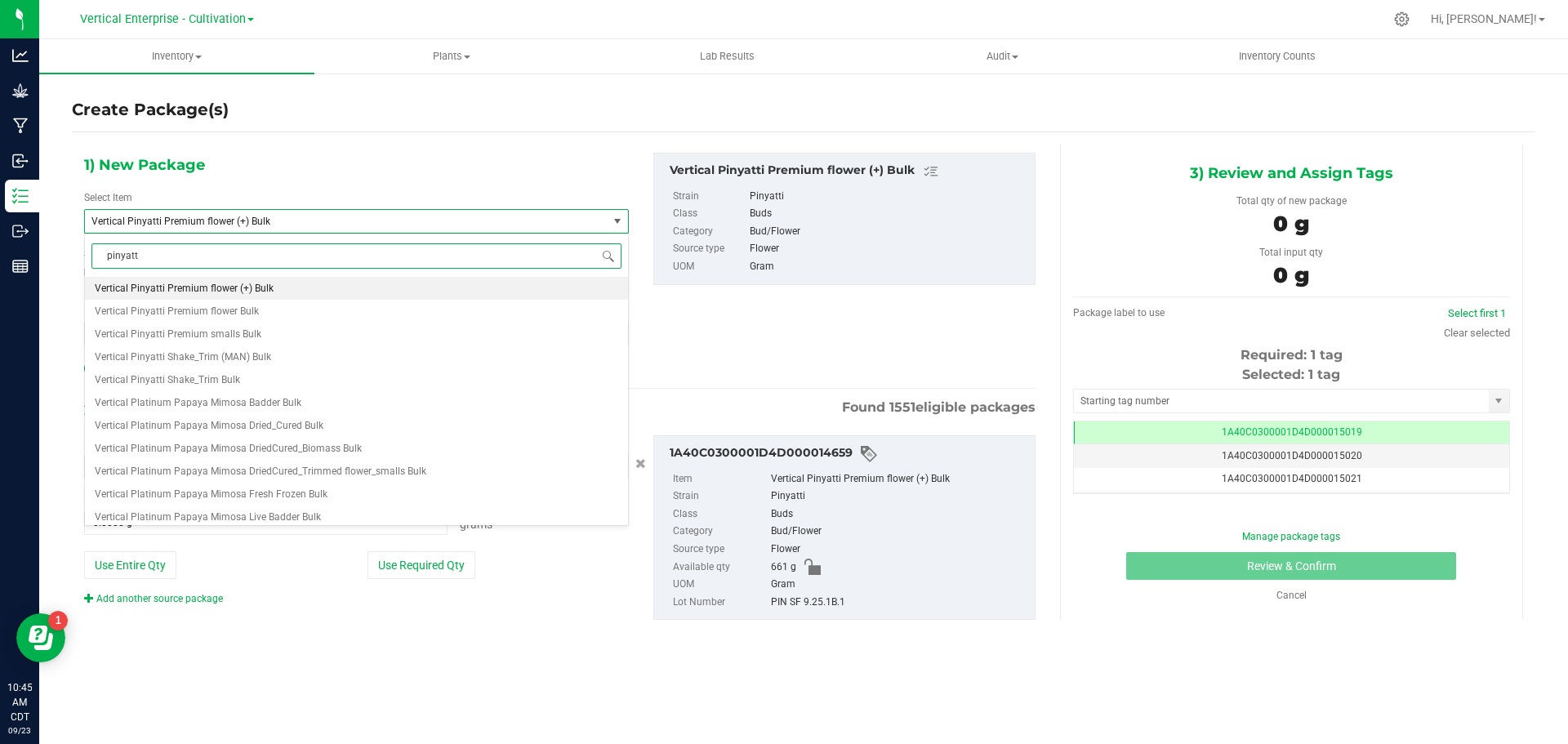
type input "pinyatti"
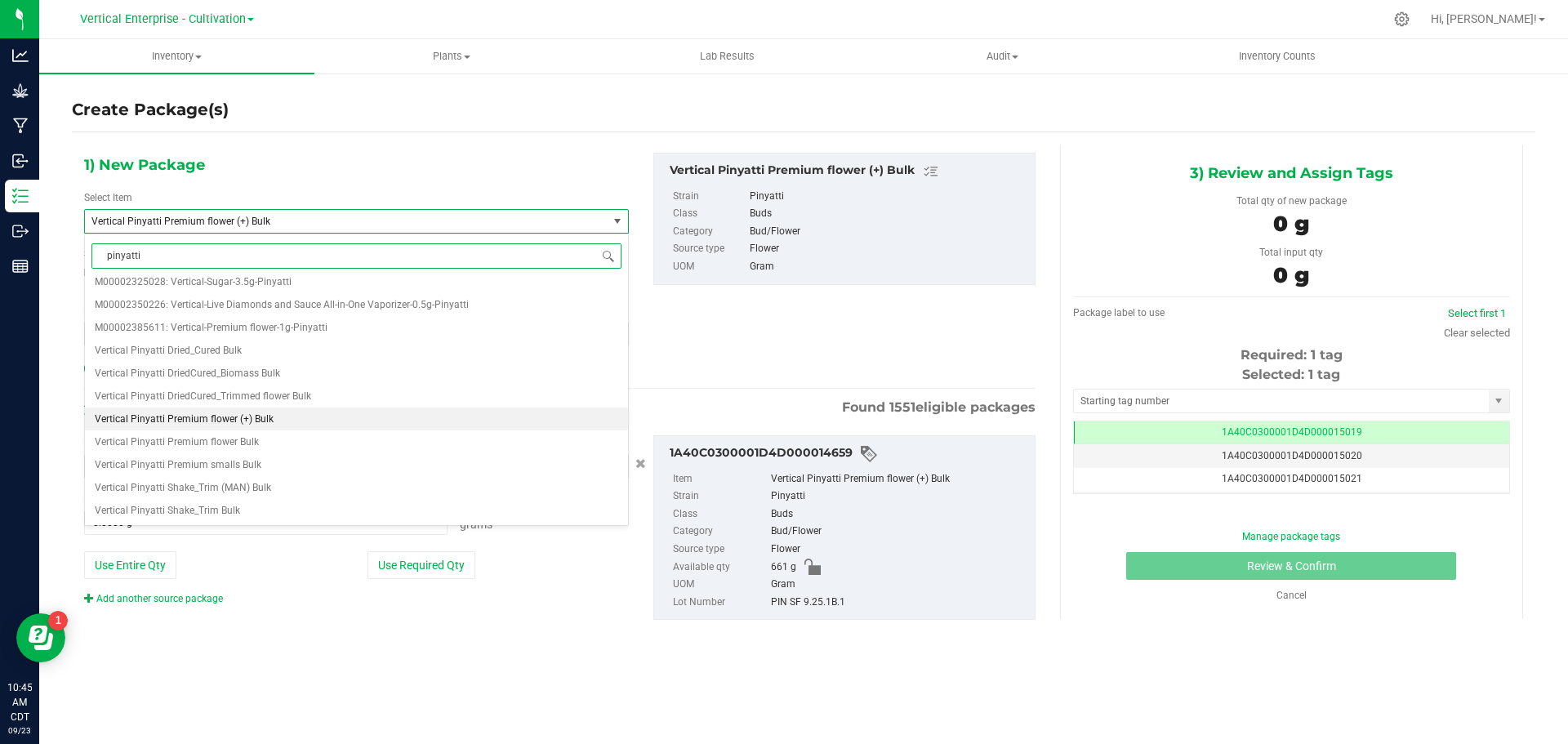
scroll to position [0, 0]
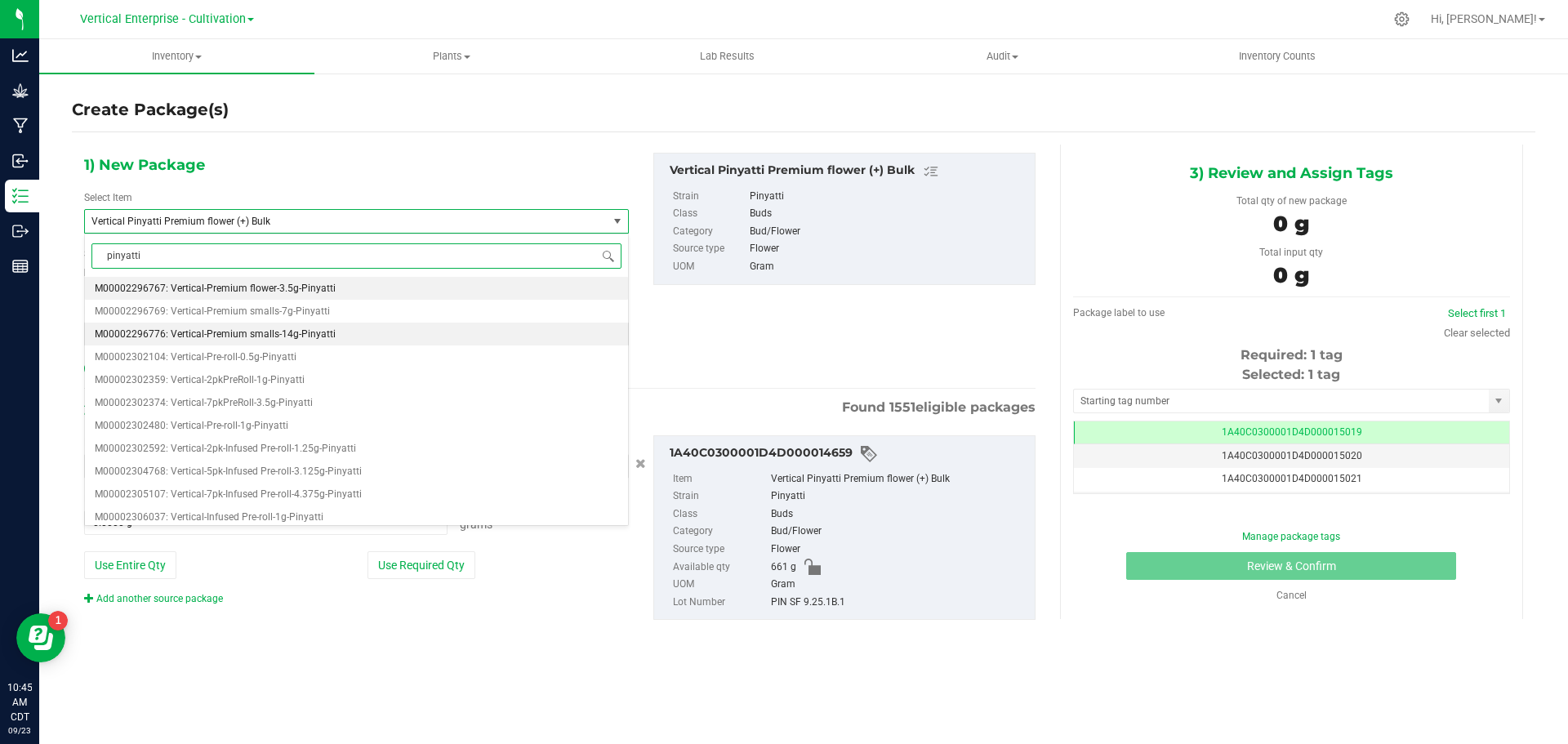
click at [262, 333] on span "M00002296776: Vertical-Premium smalls-14g-Pinyatti" at bounding box center [215, 334] width 241 height 11
type input "0"
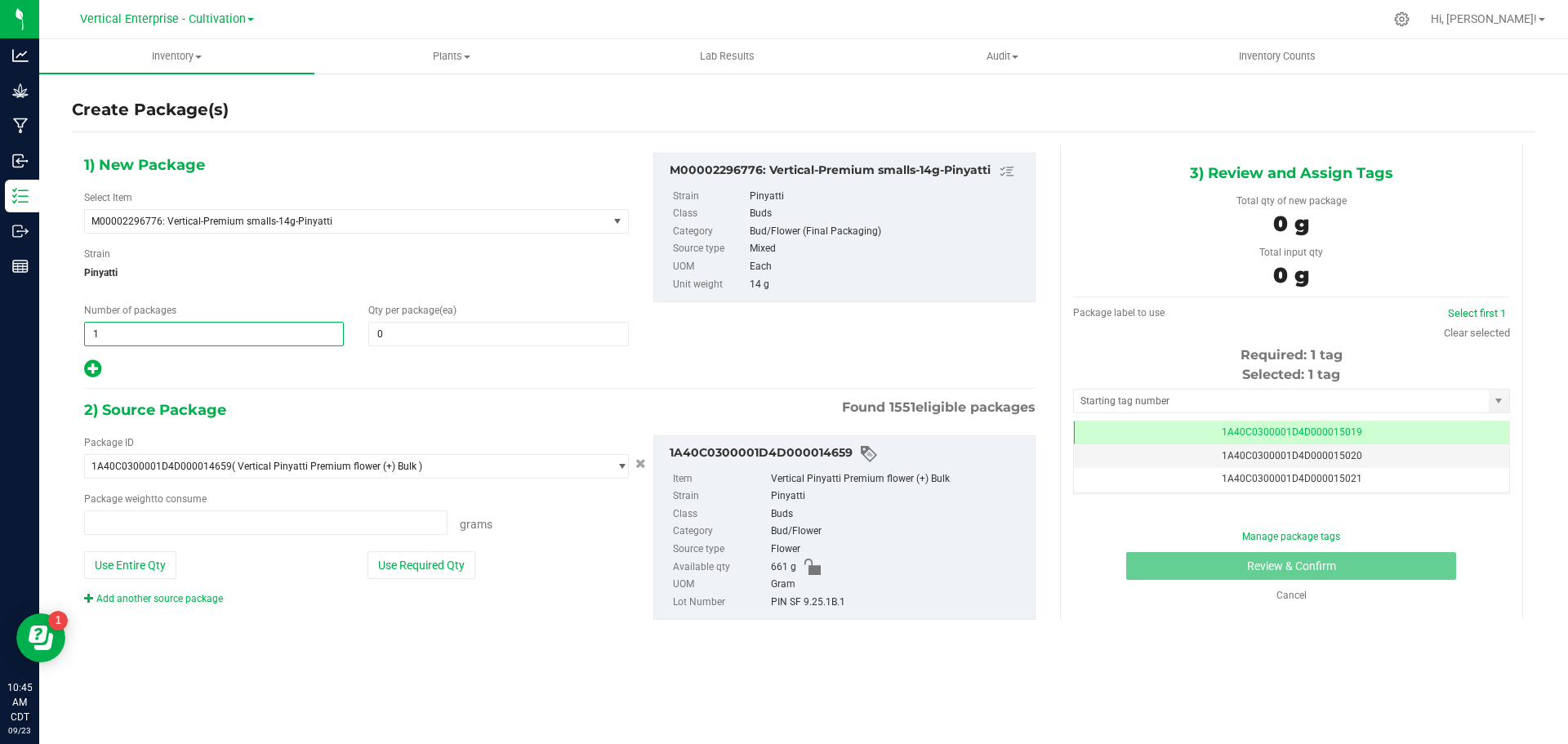
type input "0.0000 g"
drag, startPoint x: 167, startPoint y: 335, endPoint x: 0, endPoint y: 342, distance: 167.1
click at [0, 342] on div "Analytics Grow Manufacturing Inbound Inventory Outbound Reports 10:45 AM CDT 09…" at bounding box center [784, 372] width 1568 height 744
type input "2"
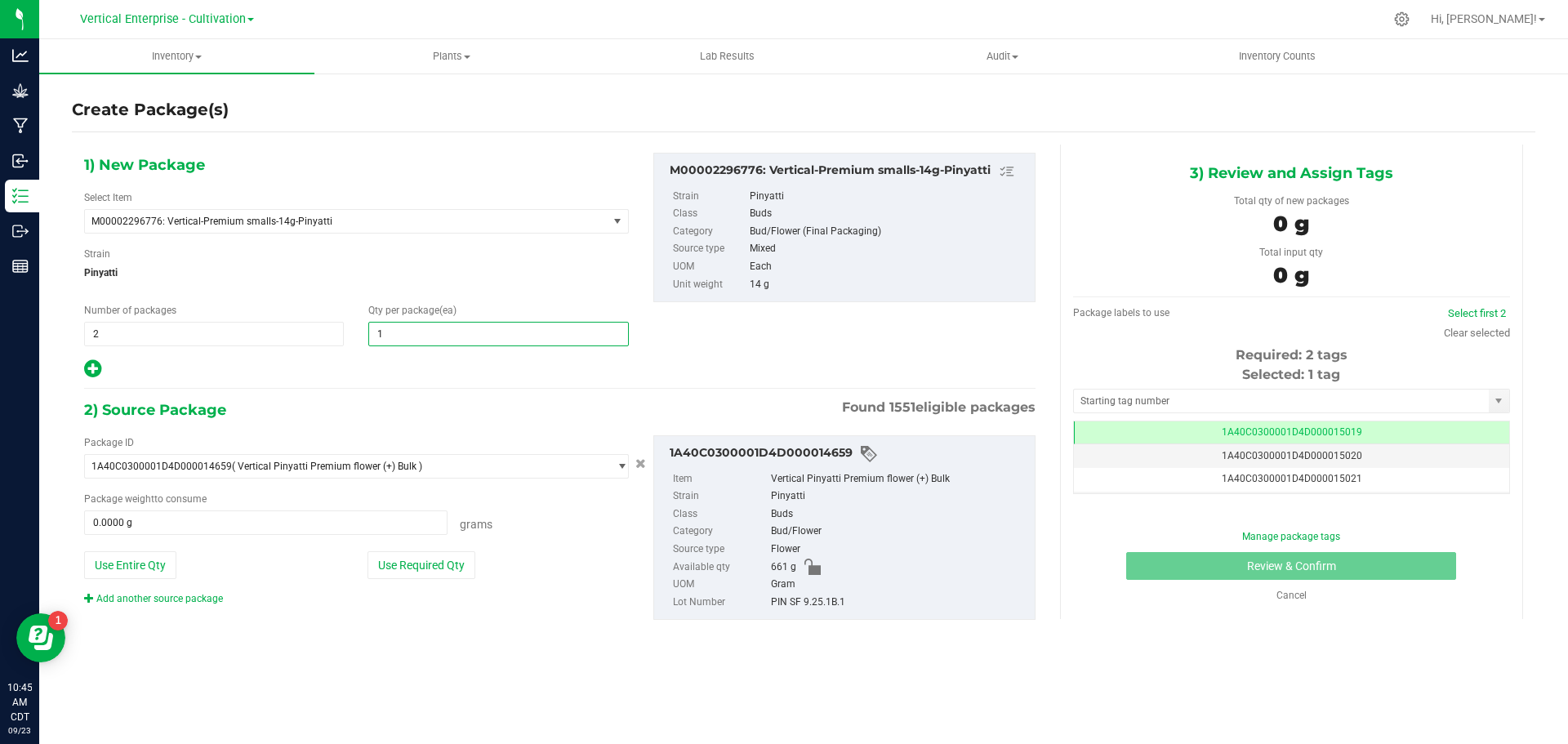
type input "12"
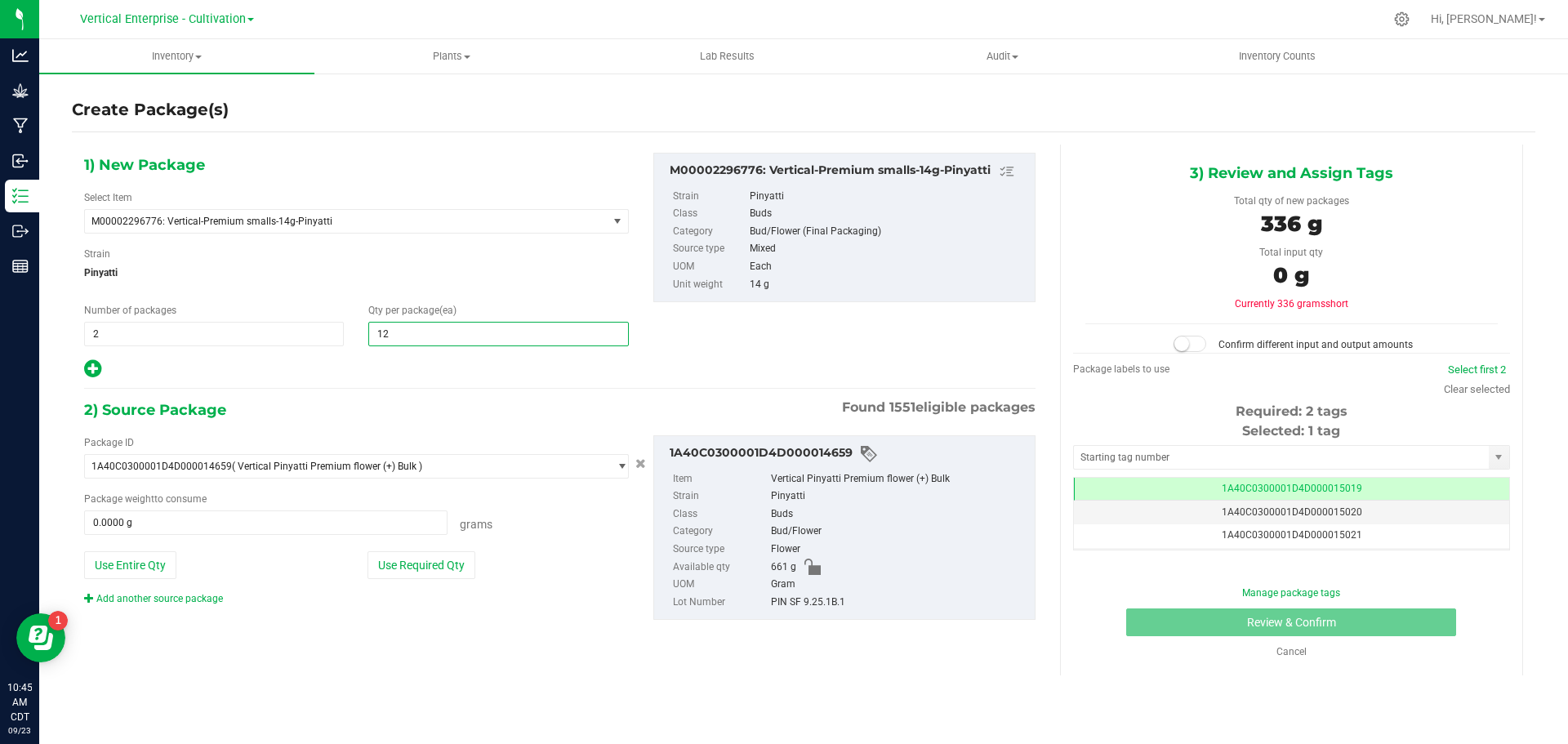
click at [91, 366] on icon at bounding box center [93, 369] width 17 height 21
type input "12"
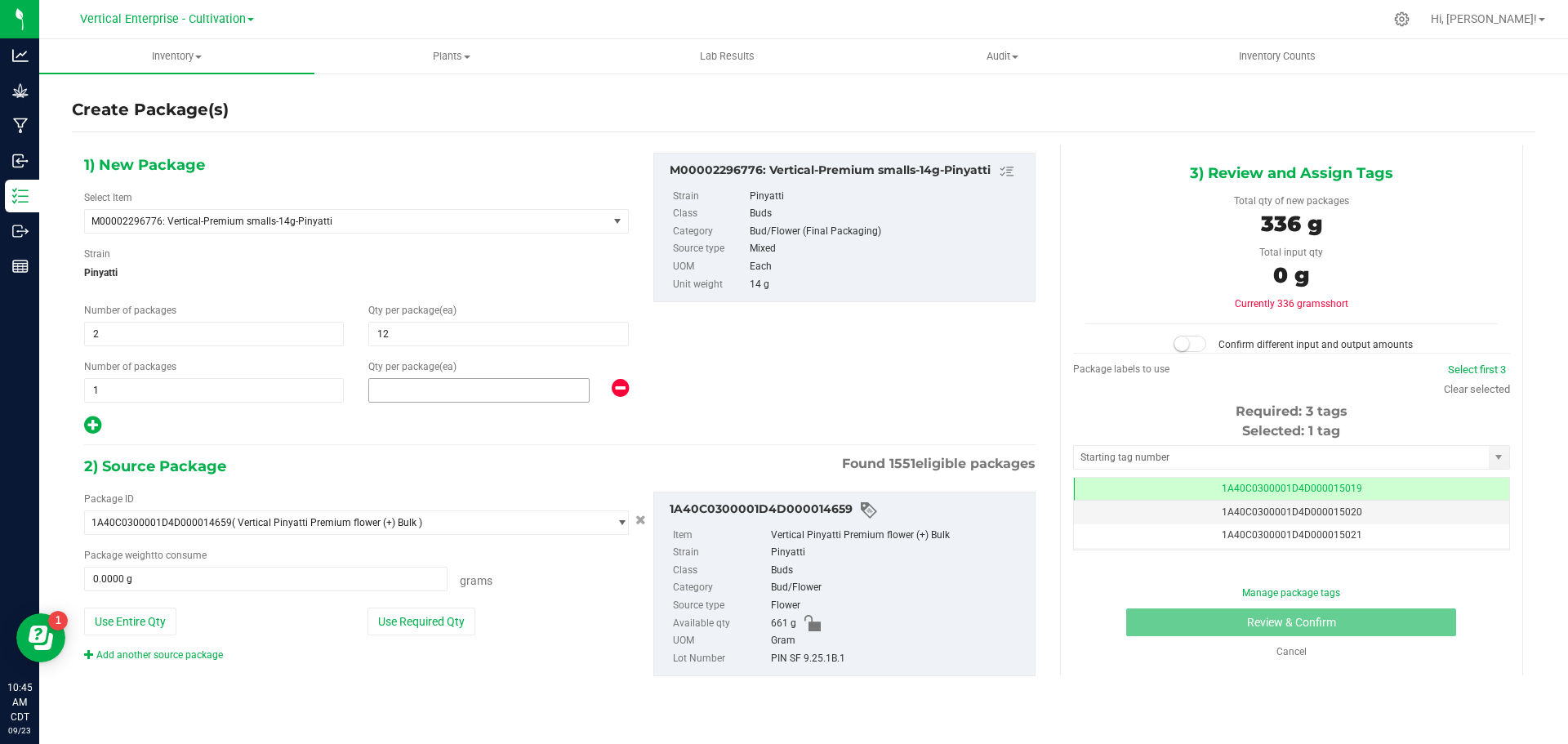
click at [463, 386] on span at bounding box center [479, 391] width 222 height 24
type input "3"
click at [437, 617] on button "Use Required Qty" at bounding box center [421, 622] width 108 height 28
type input "378.0000 g"
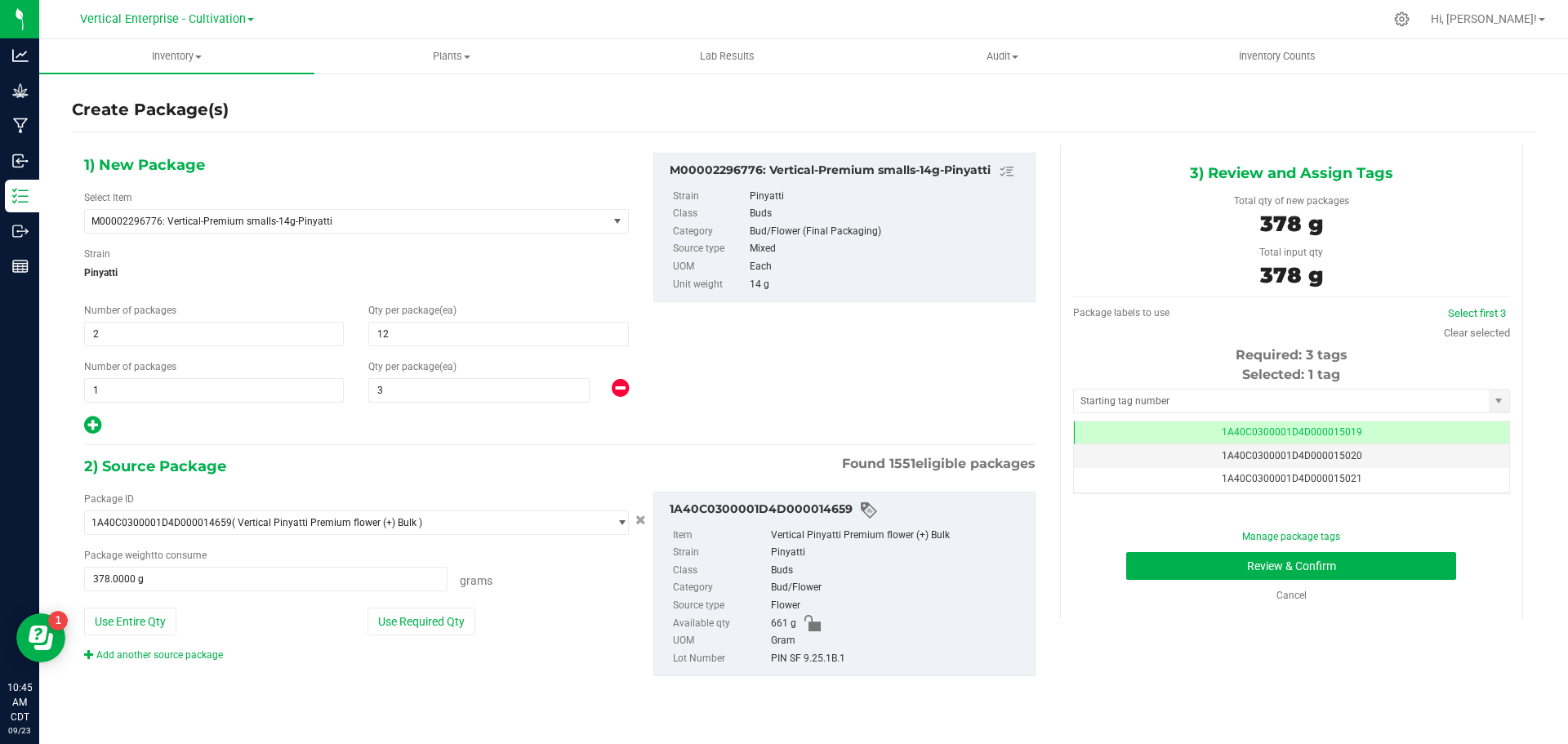
click at [1366, 431] on td "1A40C0300001D4D000015019" at bounding box center [1292, 433] width 436 height 23
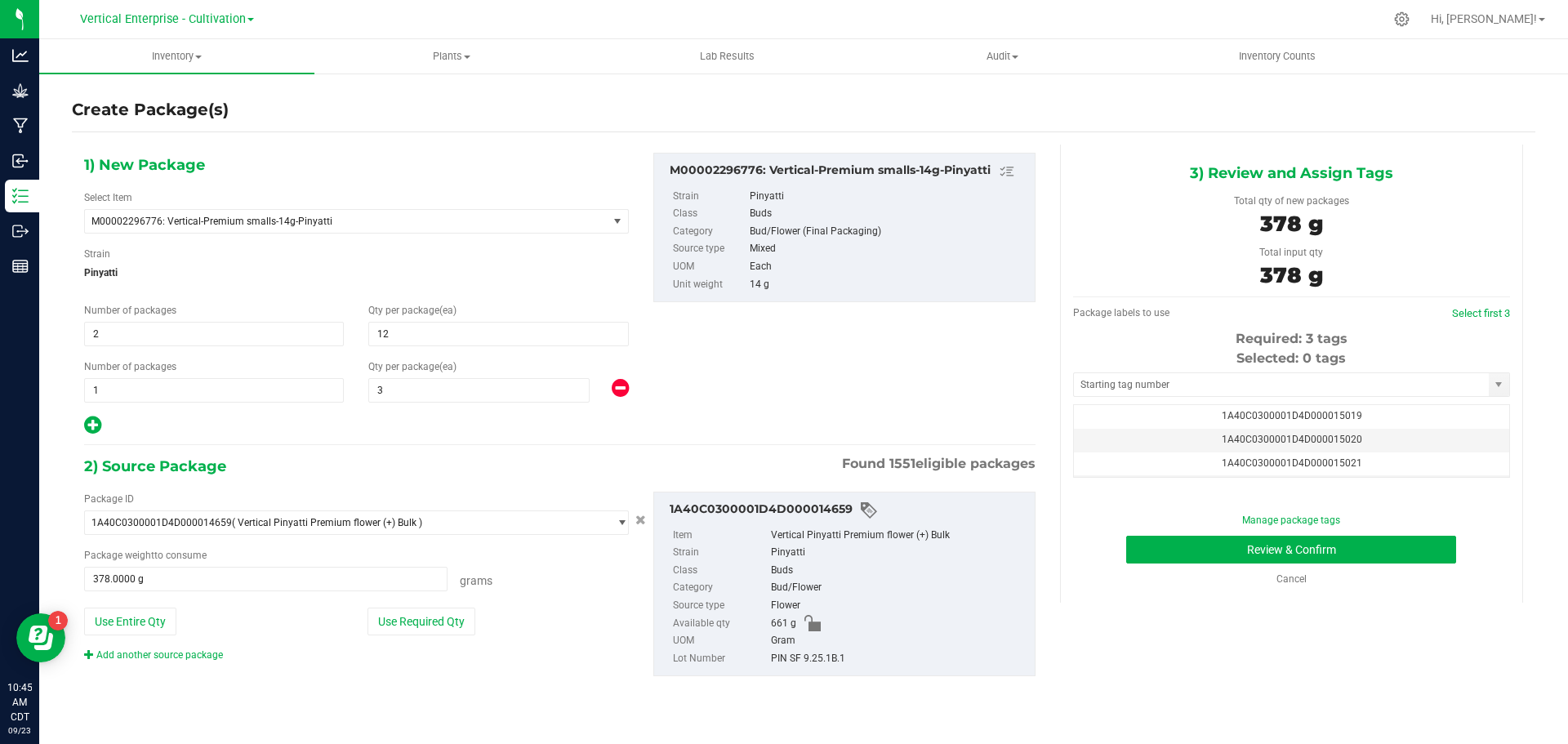
click at [1375, 440] on td "1A40C0300001D4D000015020" at bounding box center [1292, 441] width 436 height 23
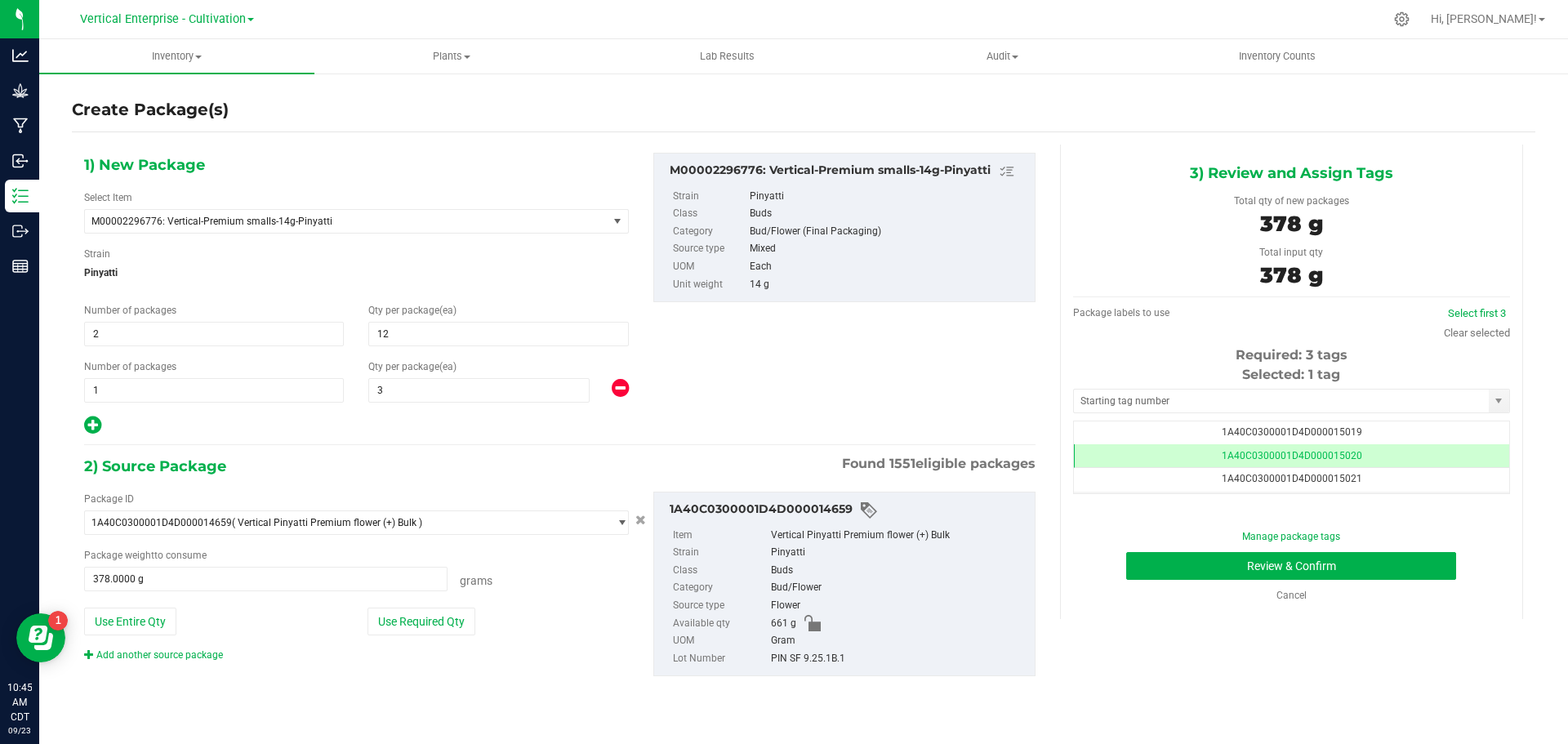
click at [1376, 480] on td "1A40C0300001D4D000015021" at bounding box center [1292, 479] width 436 height 23
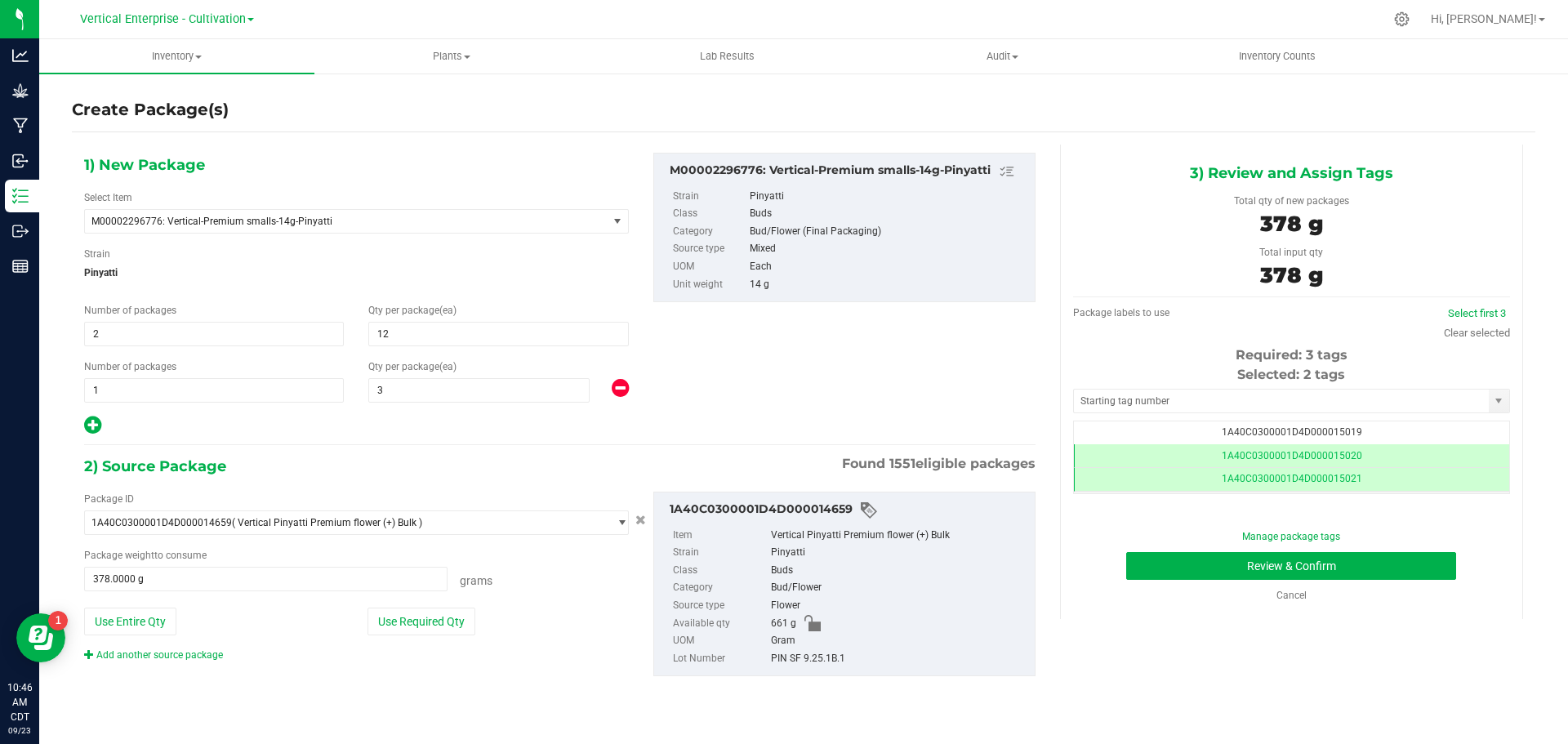
click at [1496, 488] on td "1A40C0300001D4D000015021" at bounding box center [1292, 479] width 436 height 23
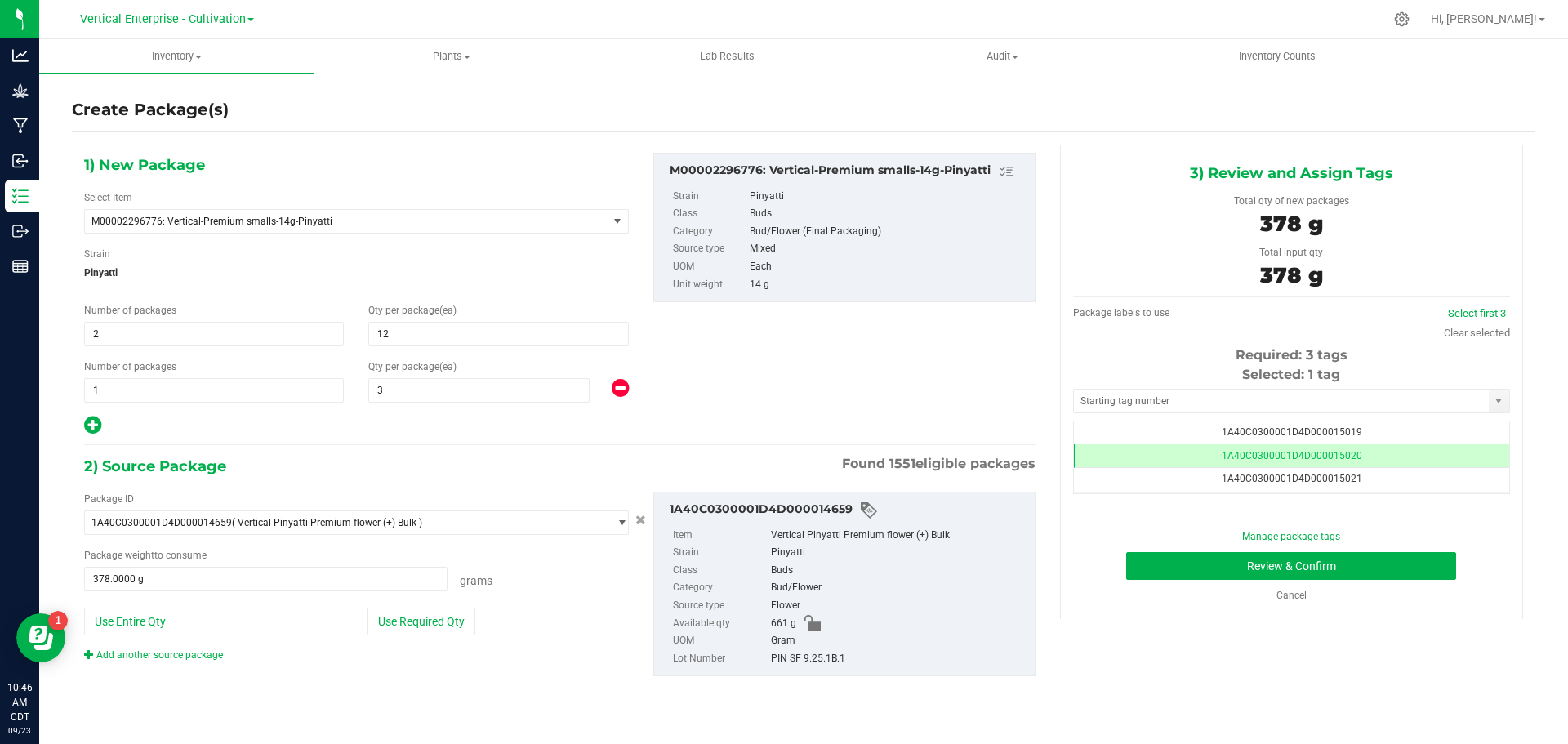
click at [1391, 484] on td "1A40C0300001D4D000015021" at bounding box center [1292, 479] width 436 height 23
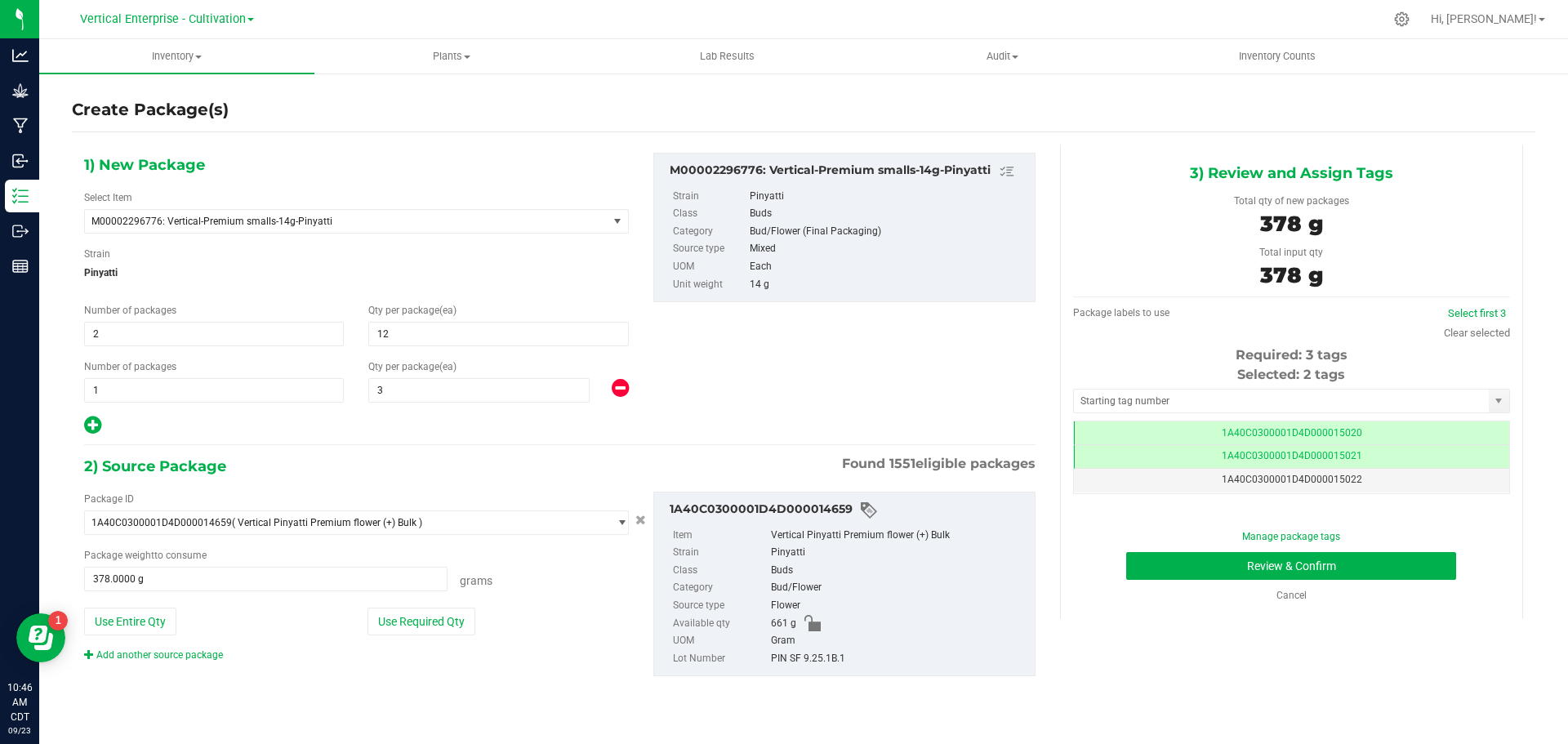
scroll to position [33, 0]
click at [1390, 478] on td "1A40C0300001D4D000015022" at bounding box center [1292, 471] width 436 height 23
click at [1407, 470] on td "1A40C0300001D4D000015022" at bounding box center [1292, 471] width 436 height 23
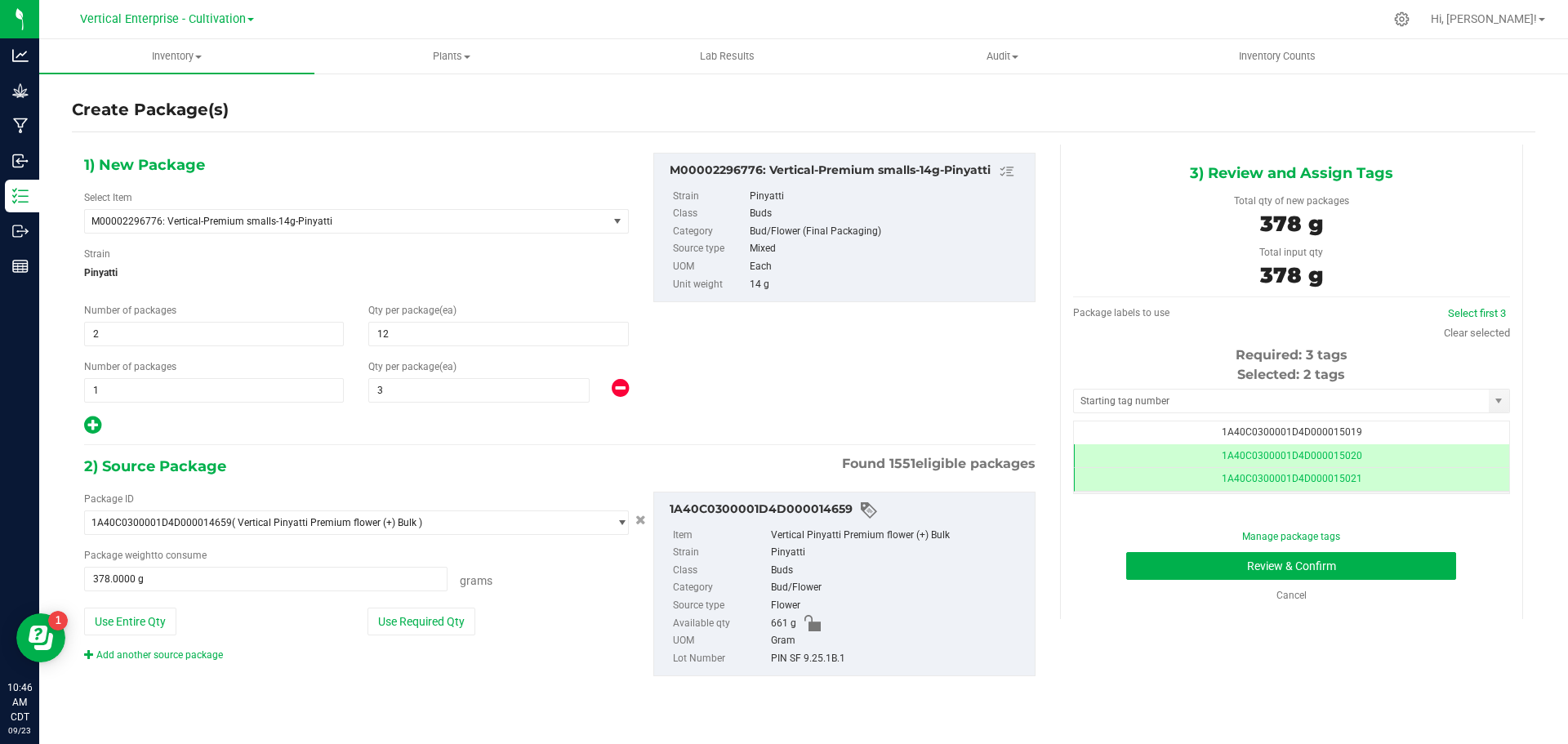
click at [1358, 429] on td "1A40C0300001D4D000015019" at bounding box center [1292, 433] width 436 height 23
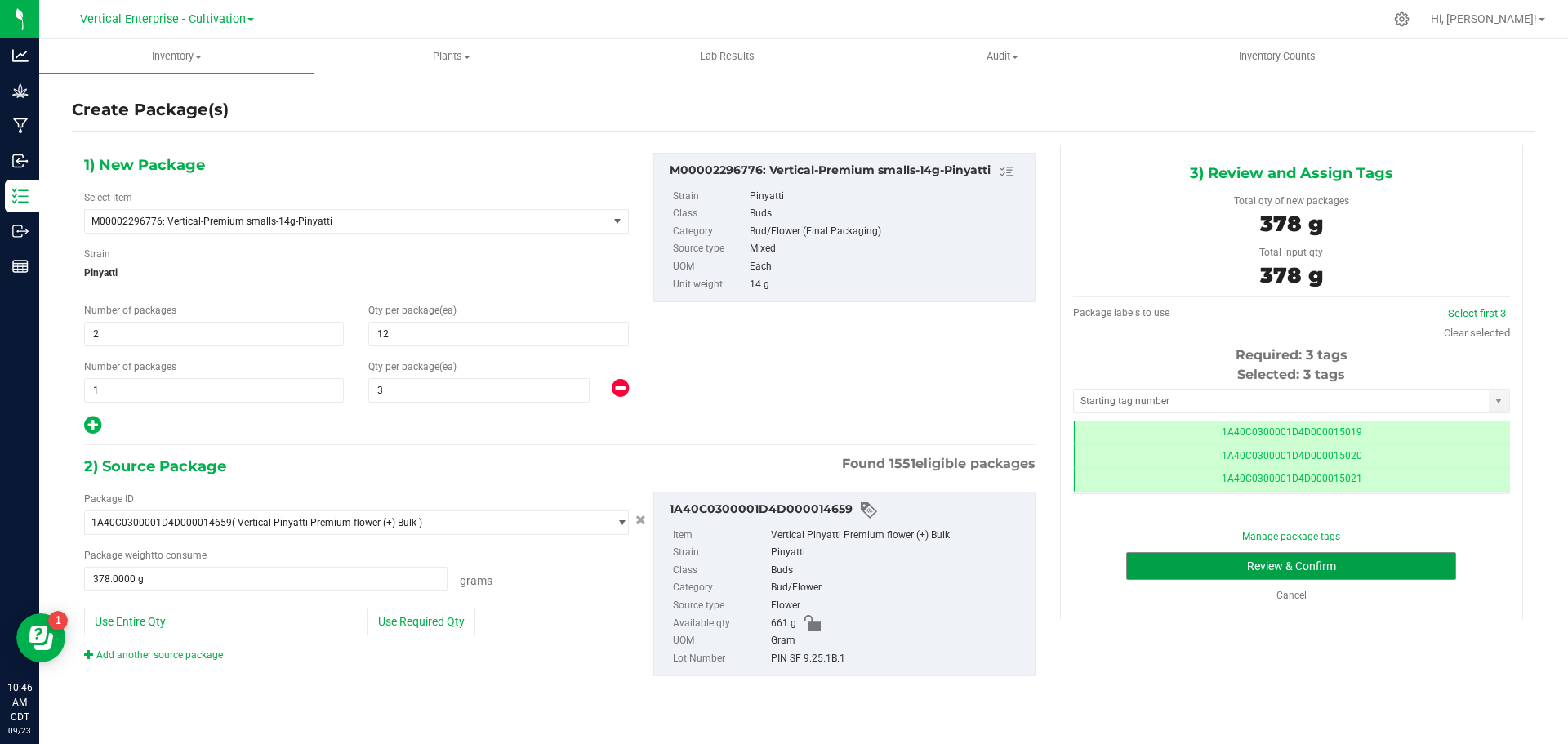
click at [1366, 563] on button "Review & Confirm" at bounding box center [1290, 566] width 330 height 28
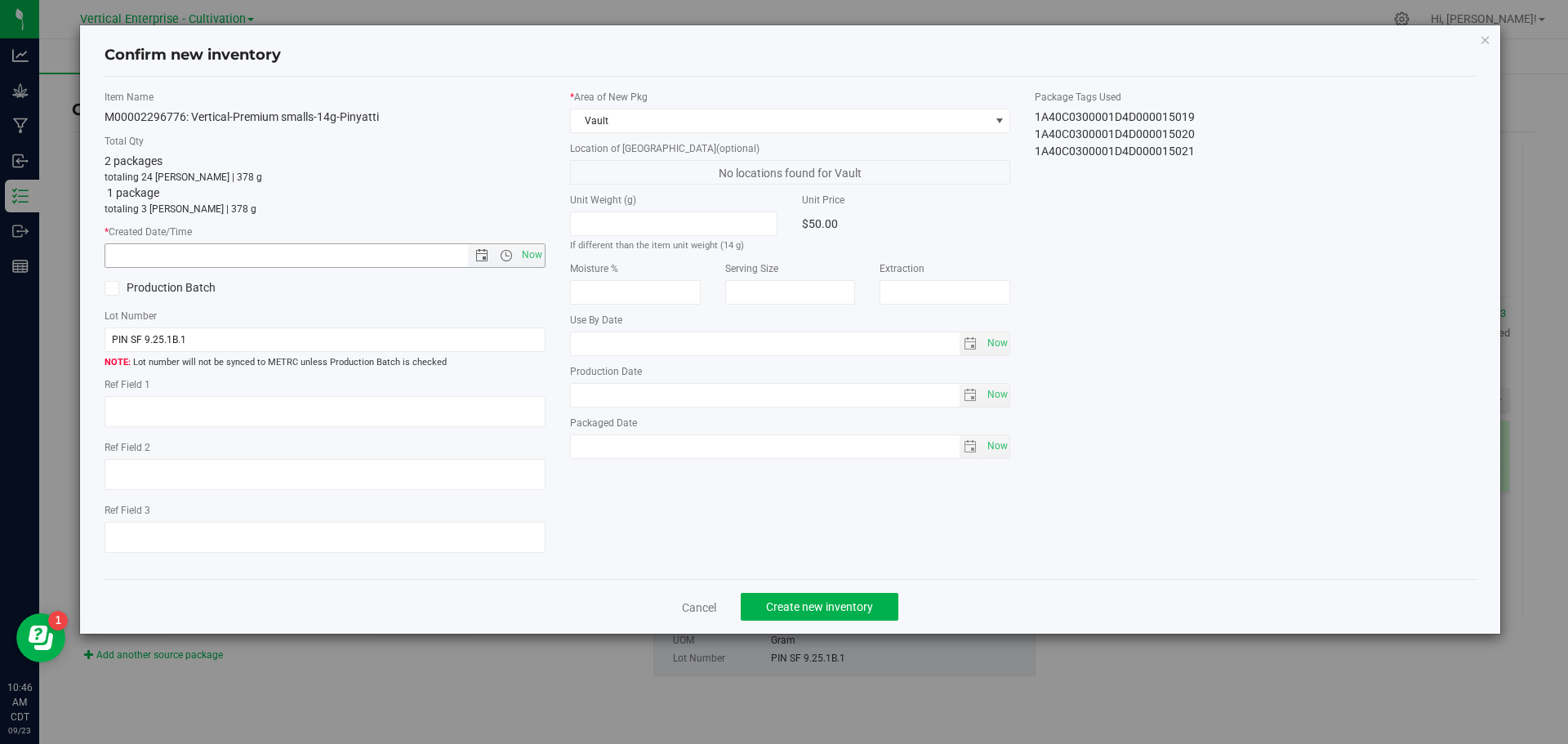
click at [537, 257] on span "Now" at bounding box center [531, 255] width 28 height 23
type input "9/23/2025 10:46 AM"
click at [849, 607] on span "Create new inventory" at bounding box center [820, 607] width 107 height 13
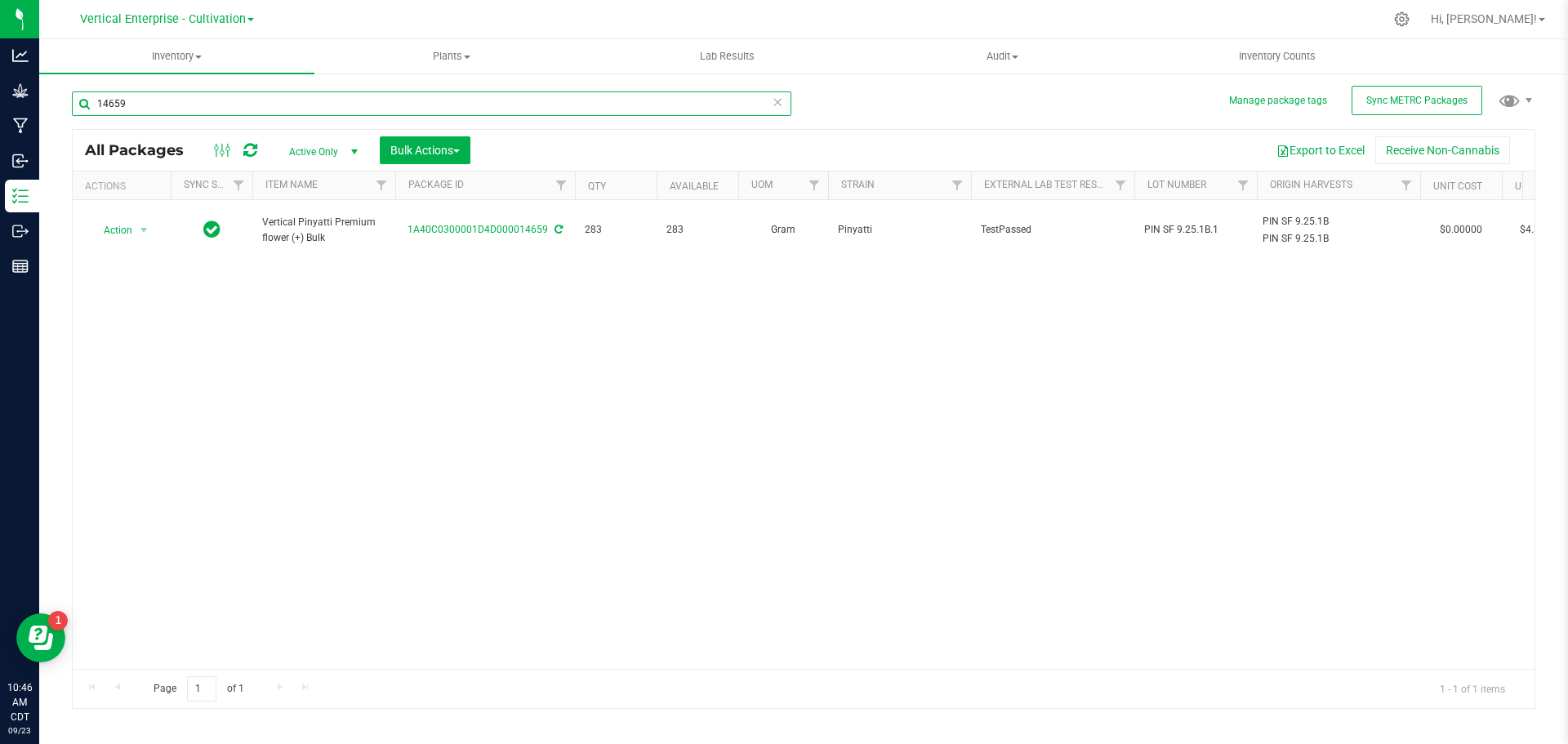
click at [152, 96] on input "14659" at bounding box center [432, 103] width 719 height 24
type input "1"
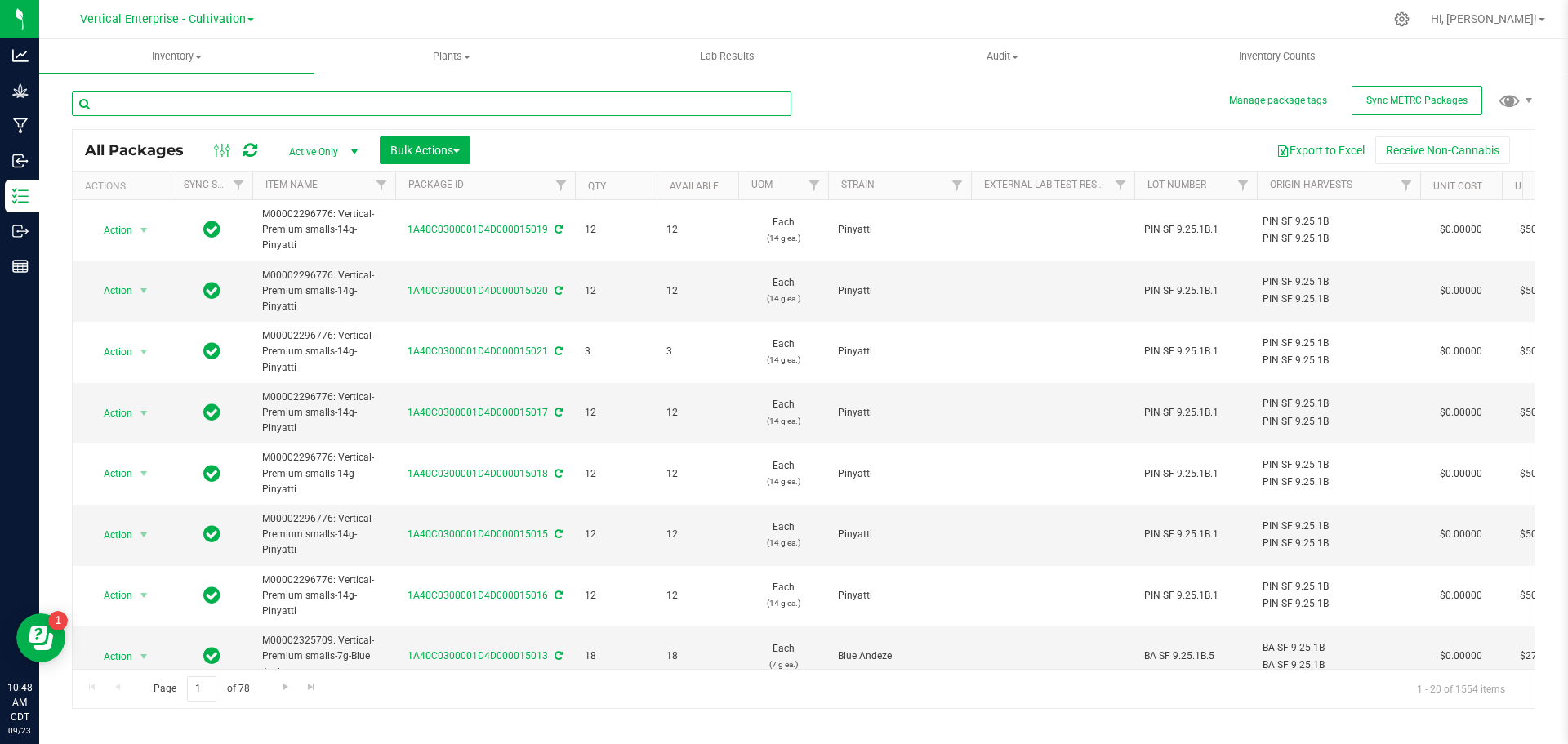
click at [311, 104] on input "text" at bounding box center [432, 103] width 719 height 24
type input "4"
type input "14659"
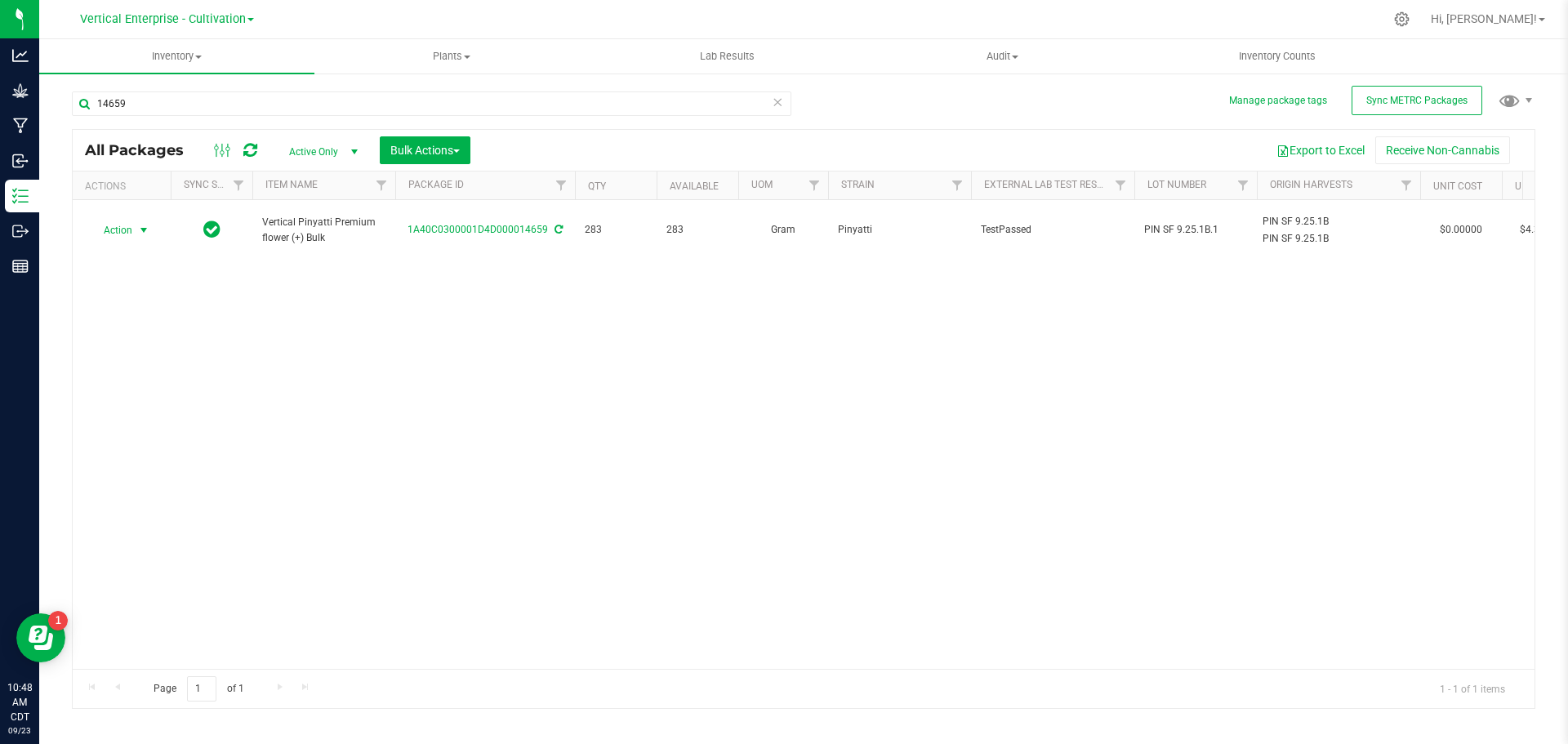
click at [98, 222] on span "Action" at bounding box center [111, 230] width 44 height 23
click at [116, 273] on li "Create package" at bounding box center [142, 273] width 103 height 24
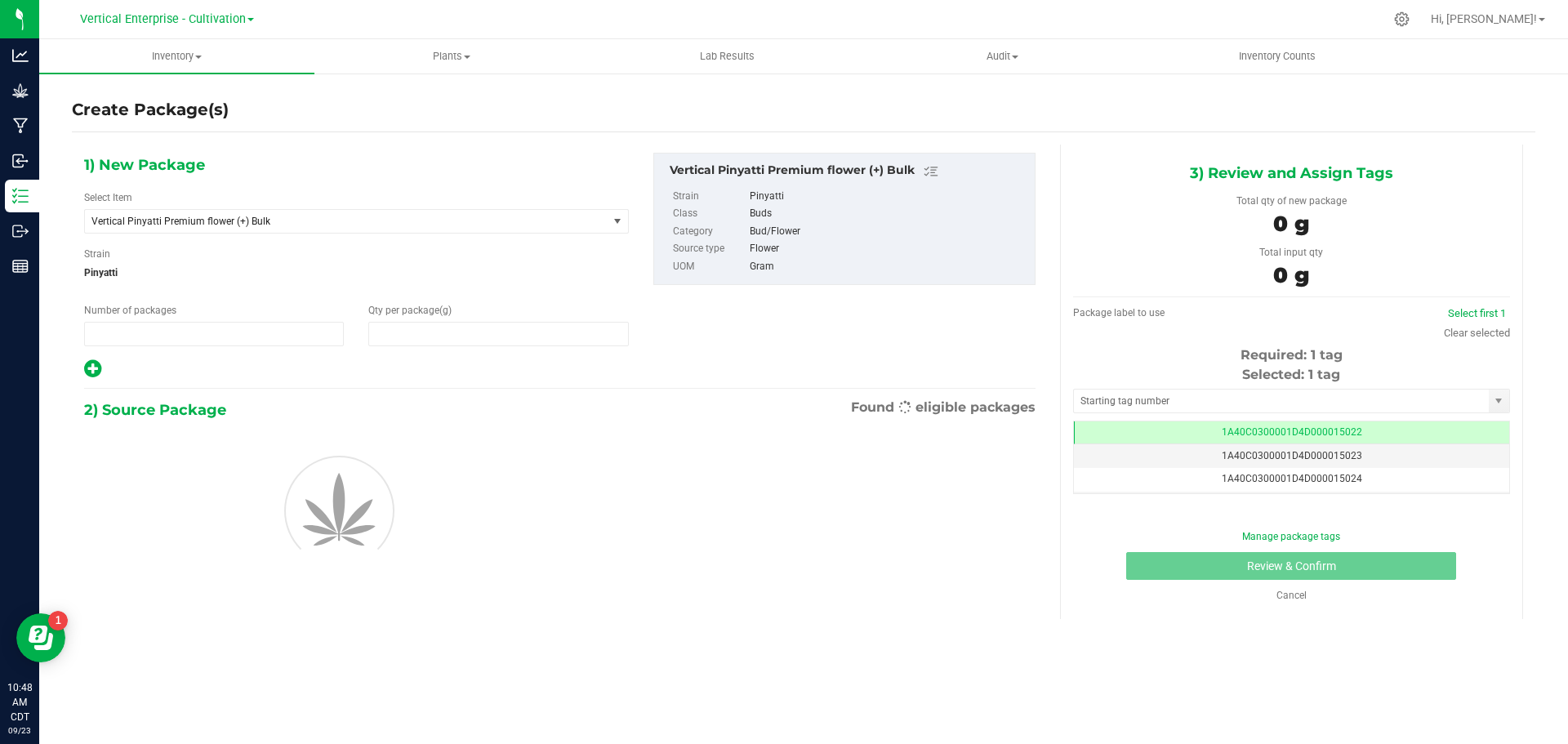
type input "1"
type input "0.0000"
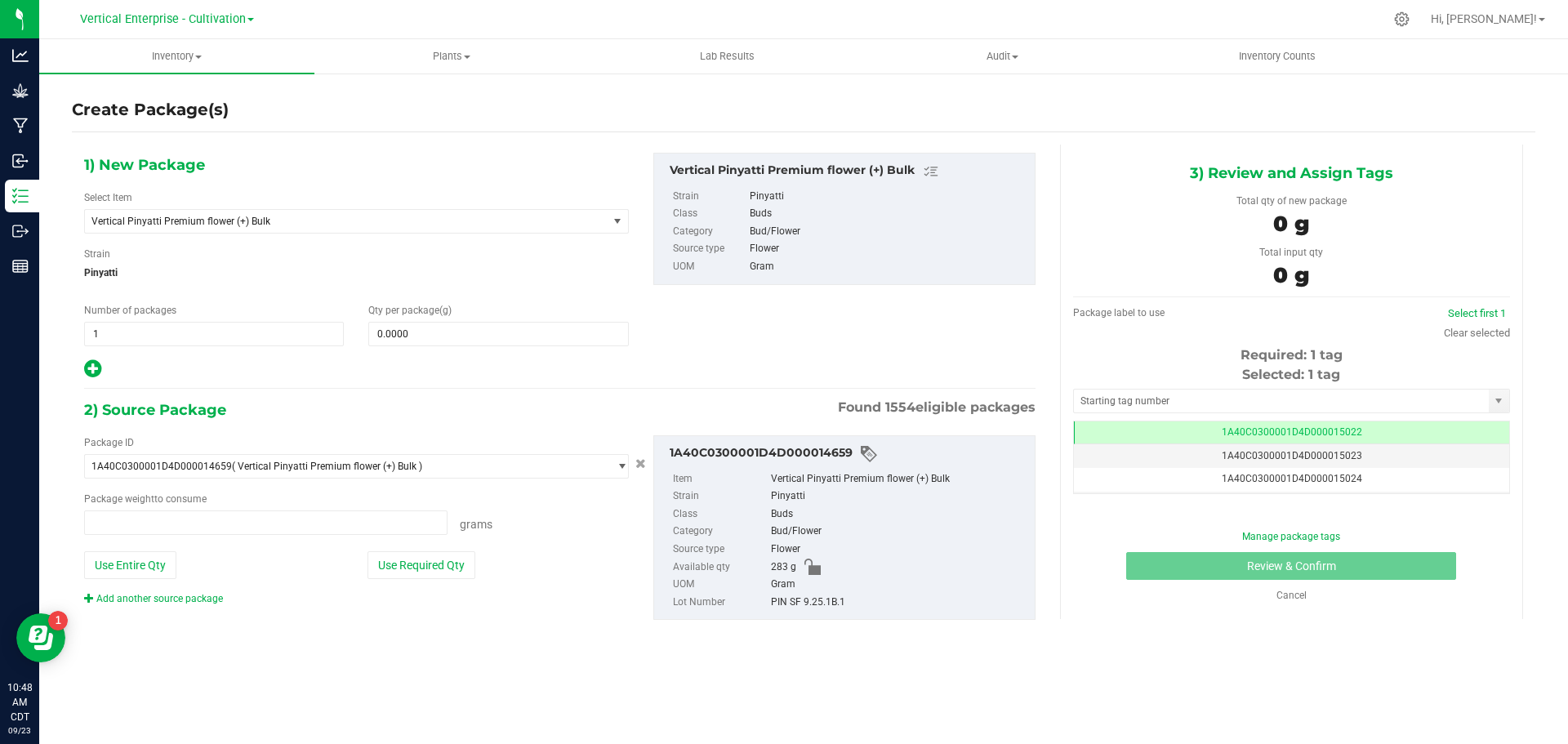
scroll to position [0, -1]
type input "0.0000 g"
click at [249, 217] on span "Vertical Pinyatti Premium flower (+) Bulk" at bounding box center [335, 222] width 489 height 11
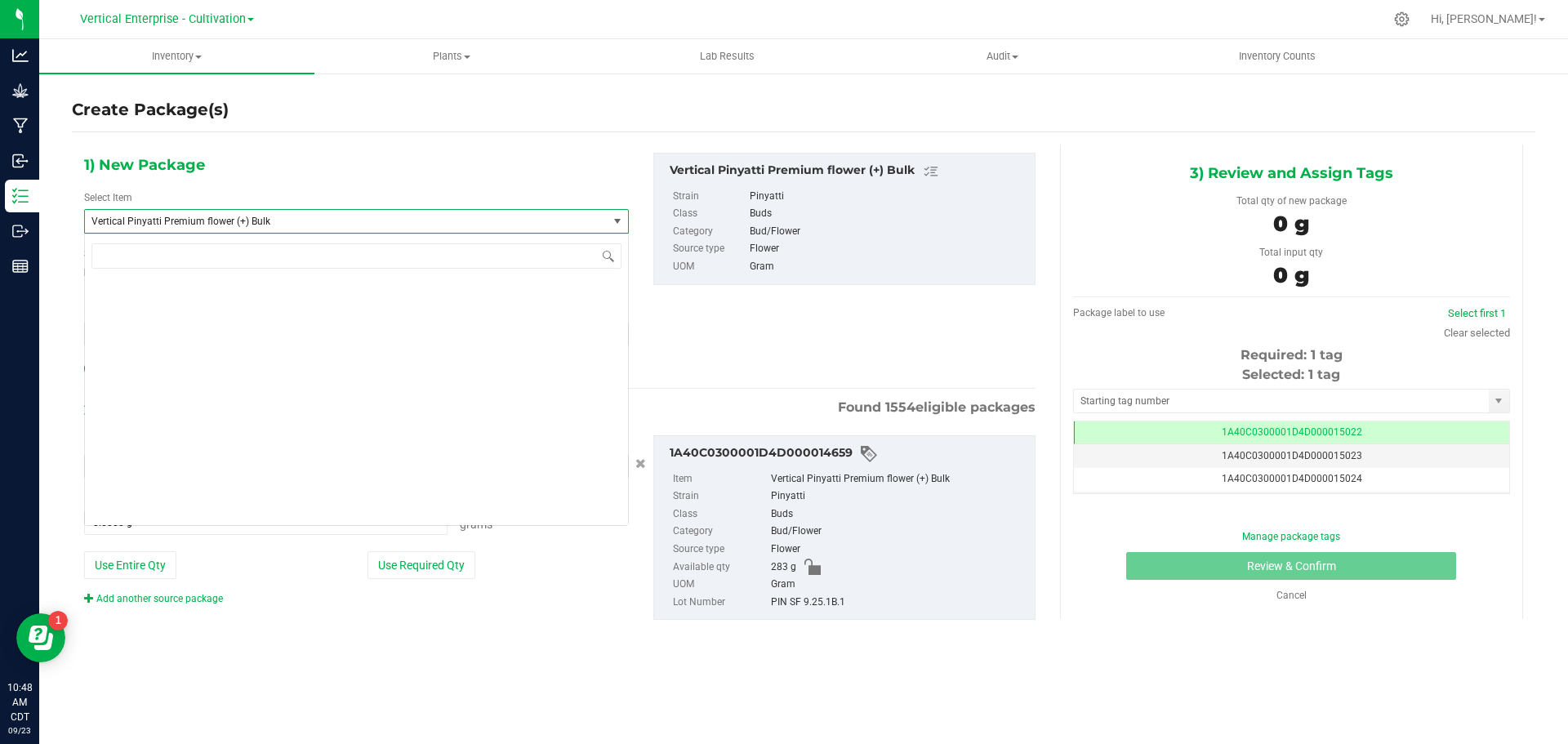
scroll to position [131364, 0]
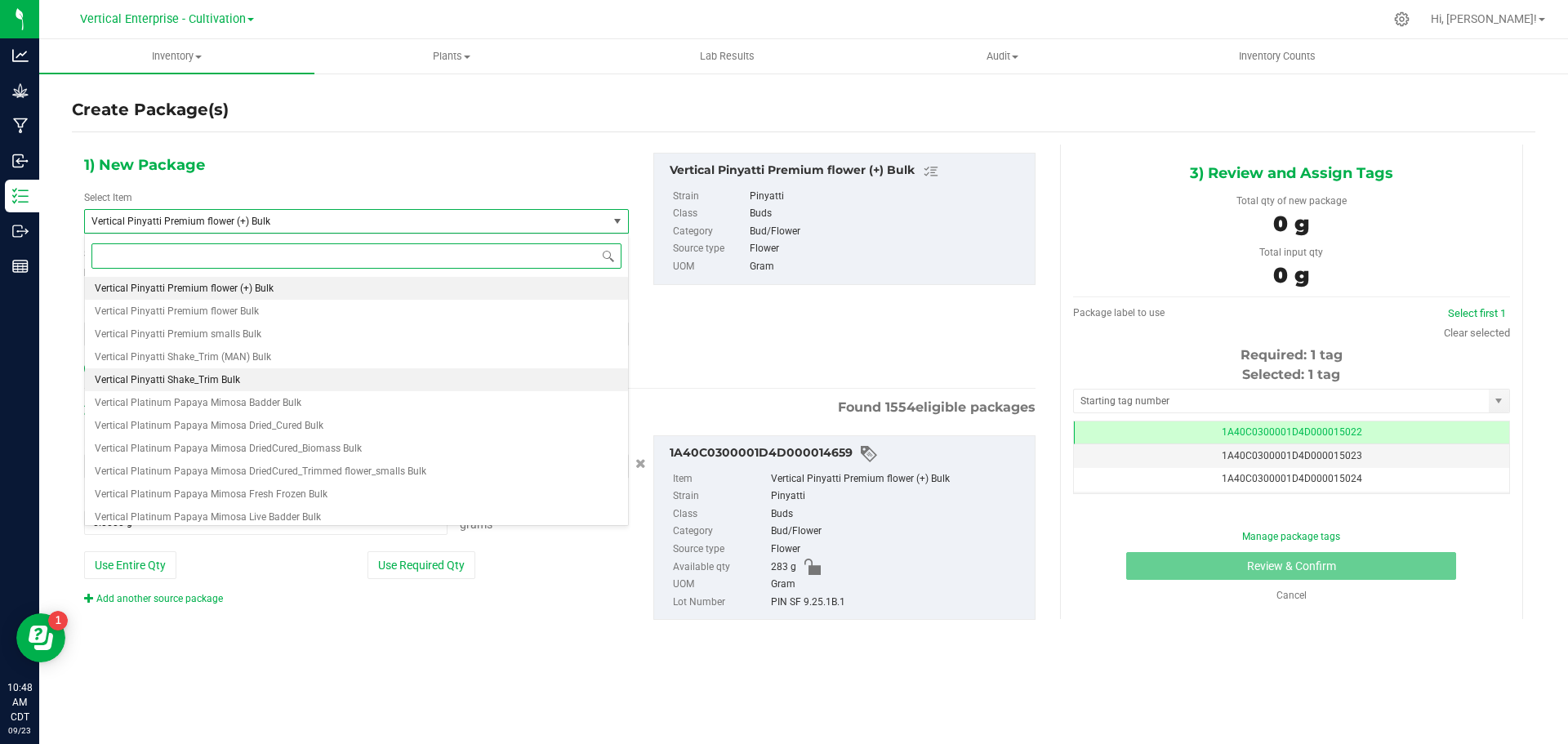
click at [254, 378] on li "Vertical Pinyatti Shake_Trim Bulk" at bounding box center [356, 380] width 543 height 23
type input "0.0000"
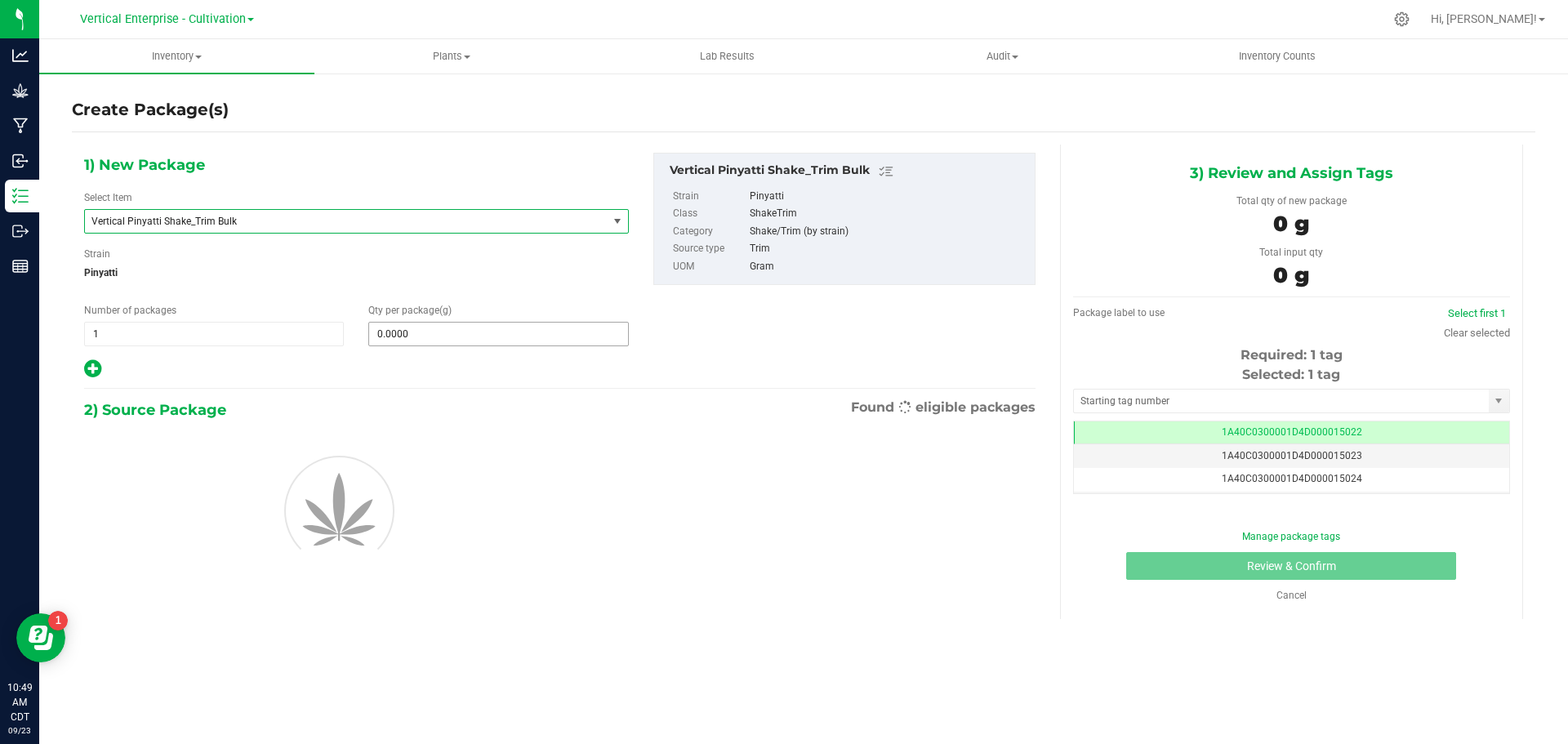
click at [440, 334] on span "0.0000 0" at bounding box center [498, 334] width 260 height 24
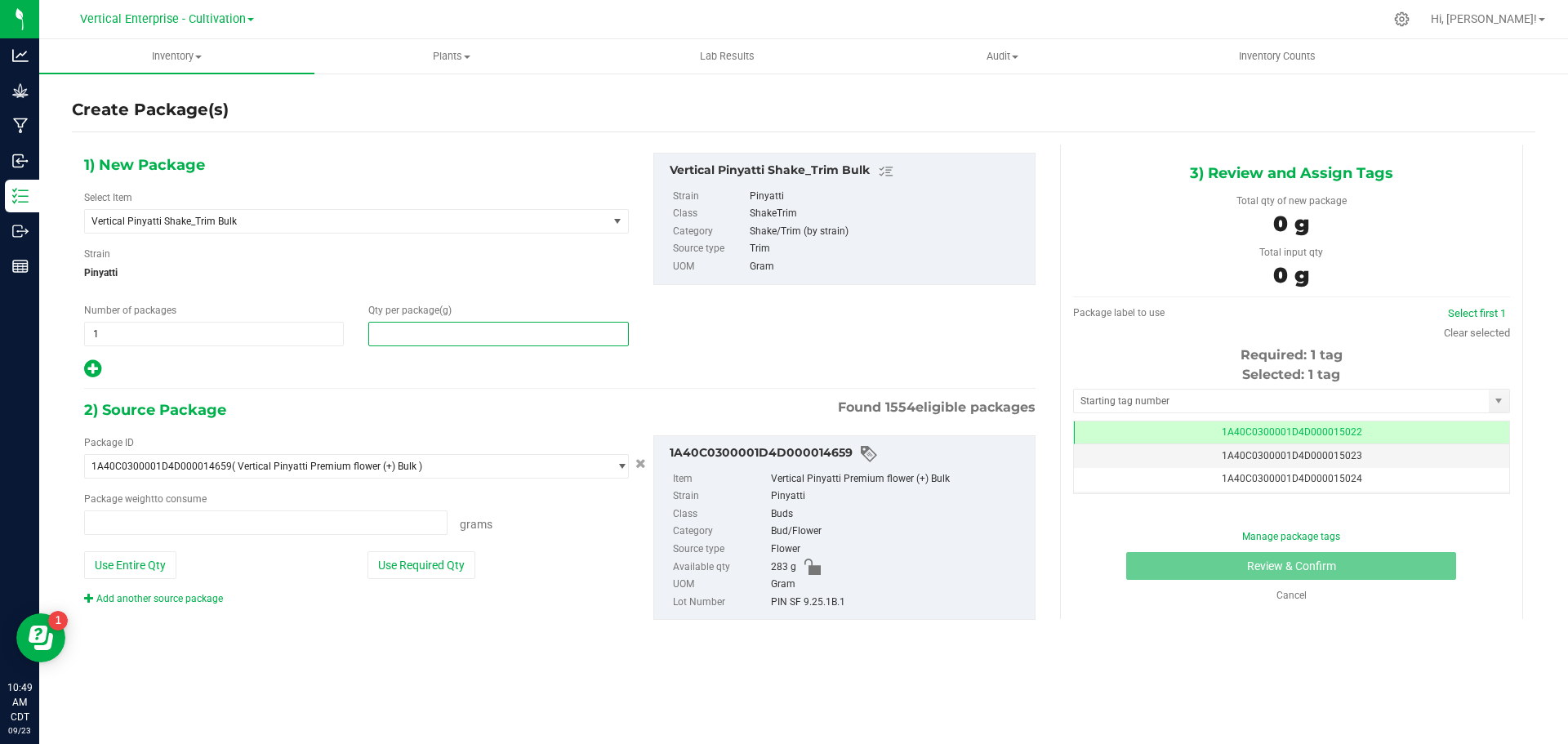
type input "0.0000 g"
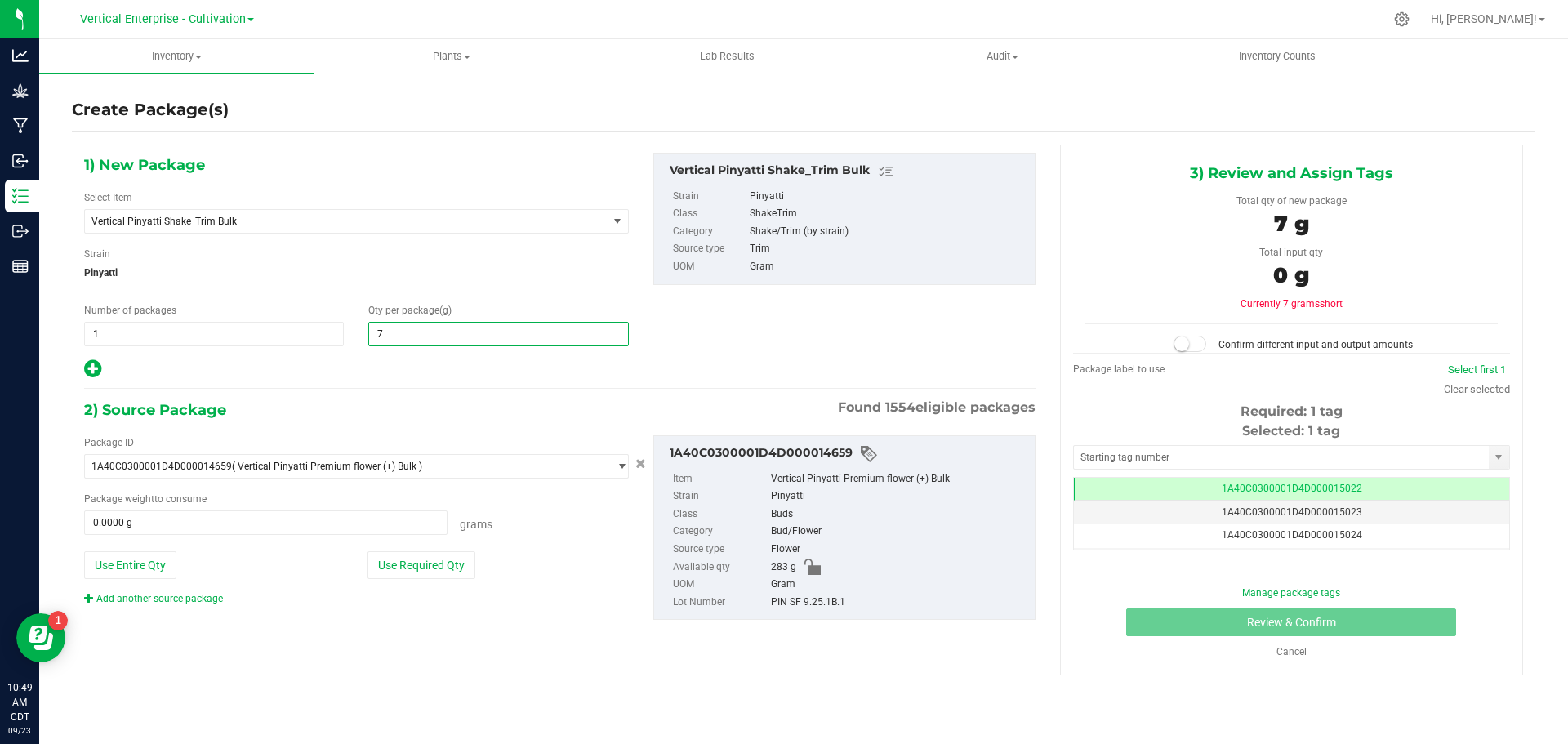
type input "70"
click at [105, 567] on button "Use Entire Qty" at bounding box center [131, 566] width 92 height 28
type input "70.0000"
type input "283.0000 g"
click at [1179, 342] on small at bounding box center [1182, 344] width 15 height 15
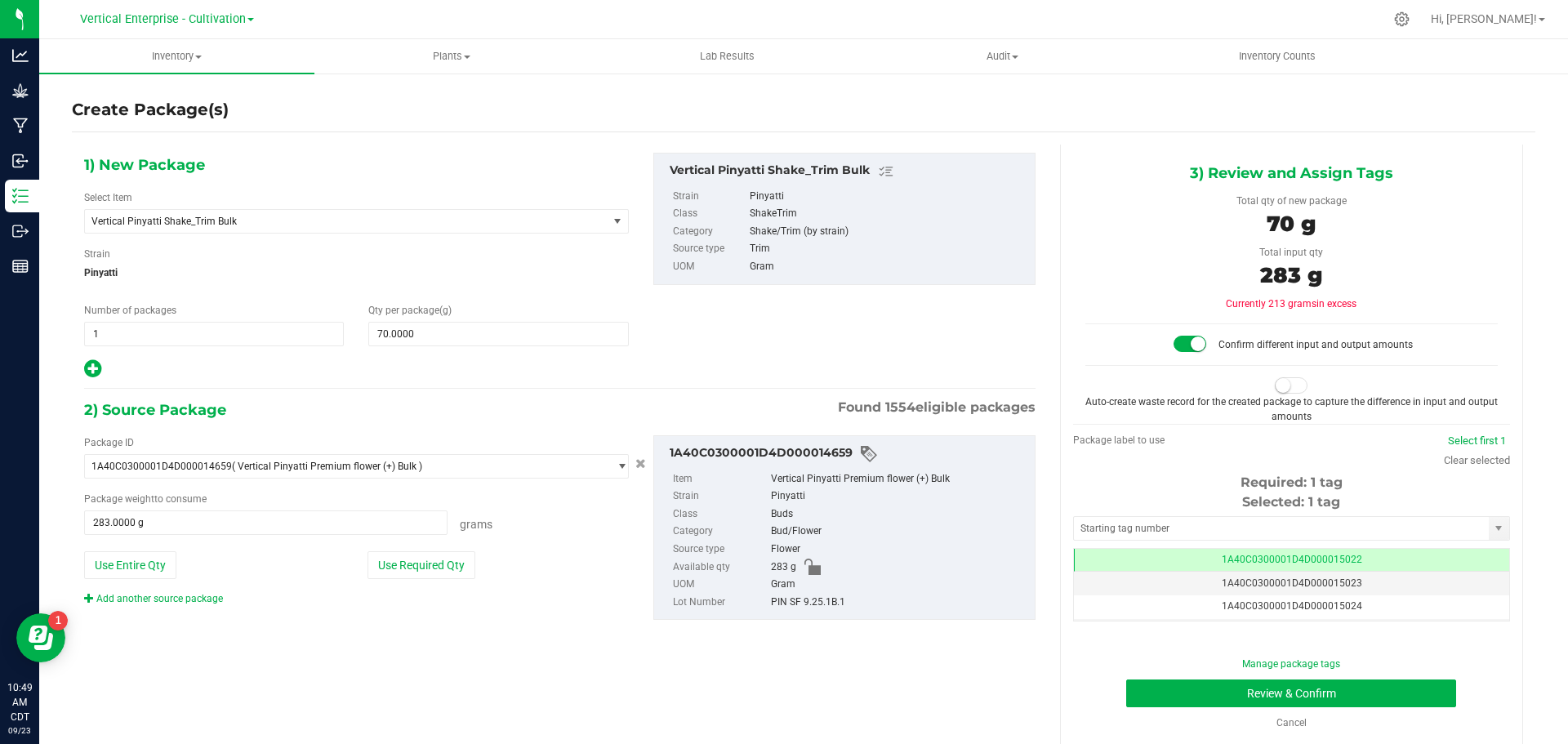
click at [1276, 384] on small at bounding box center [1284, 386] width 15 height 15
click at [1363, 687] on button "Review & Confirm" at bounding box center [1290, 694] width 330 height 28
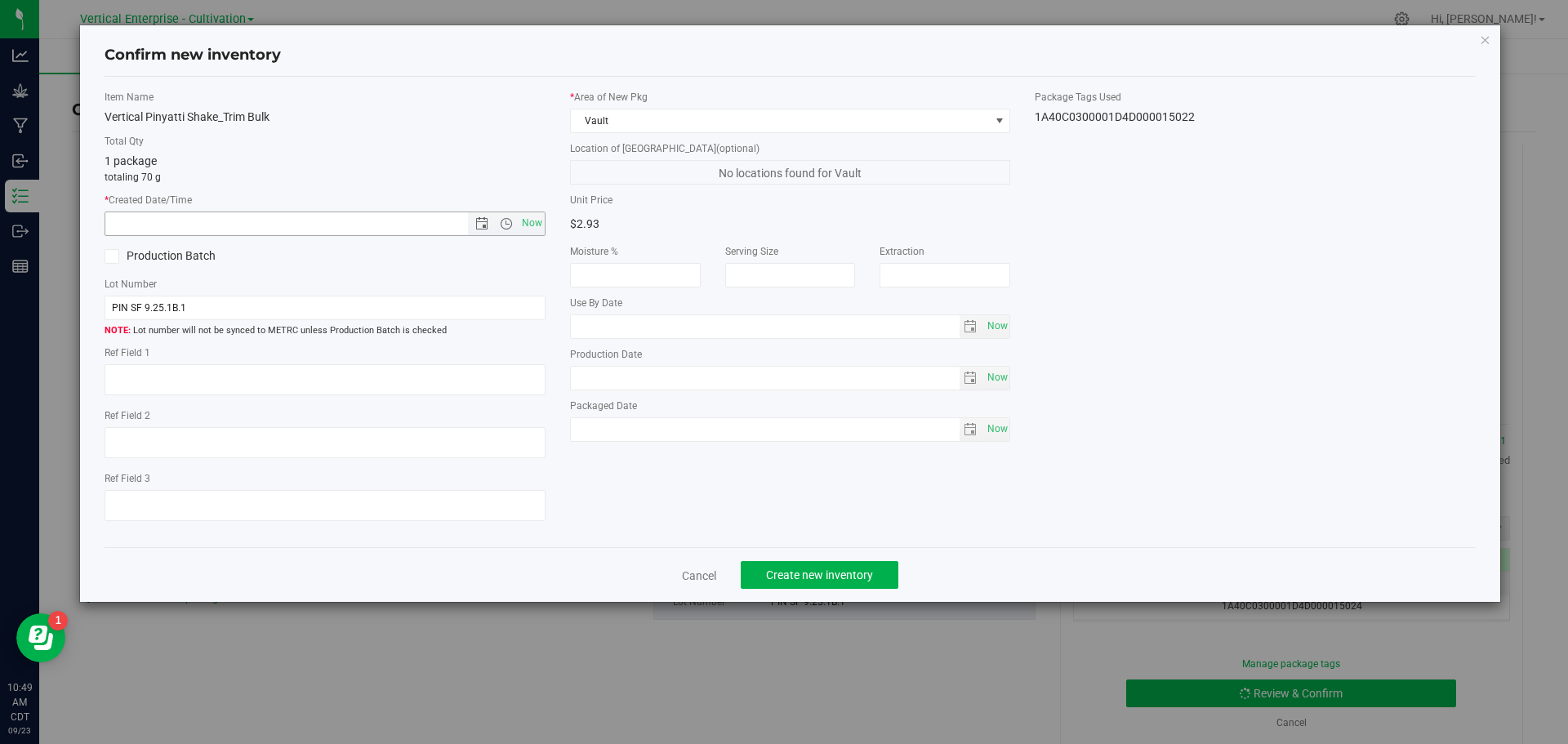
click at [530, 224] on span "Now" at bounding box center [531, 223] width 28 height 23
type input "9/23/2025 10:49 AM"
click at [148, 258] on label "Production Batch" at bounding box center [208, 256] width 208 height 17
click at [0, 0] on input "Production Batch" at bounding box center [0, 0] width 0 height 0
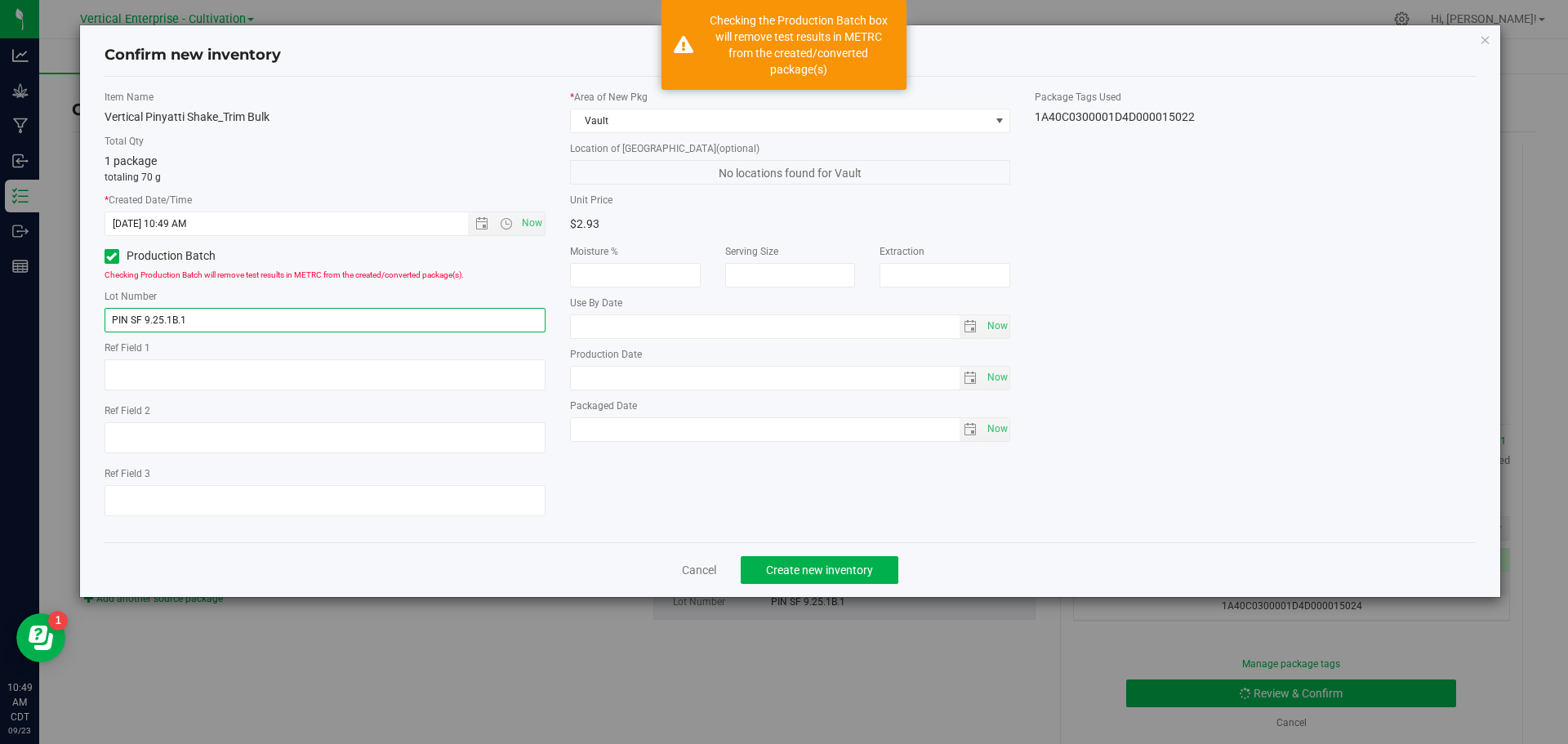
click at [251, 318] on input "PIN SF 9.25.1B.1" at bounding box center [325, 320] width 441 height 24
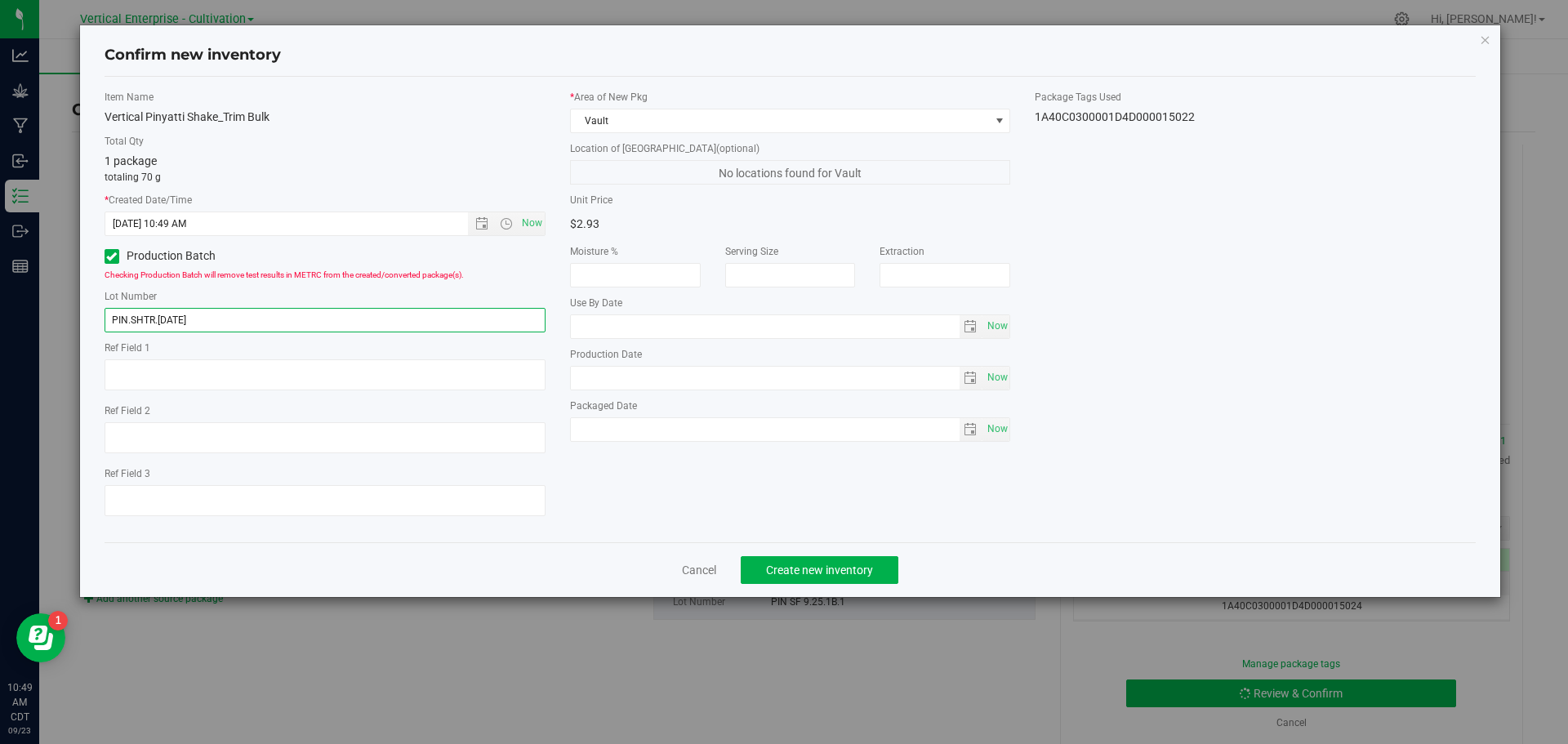
type input "PIN.SHTR.[DATE]"
click at [888, 562] on button "Create new inventory" at bounding box center [820, 570] width 158 height 28
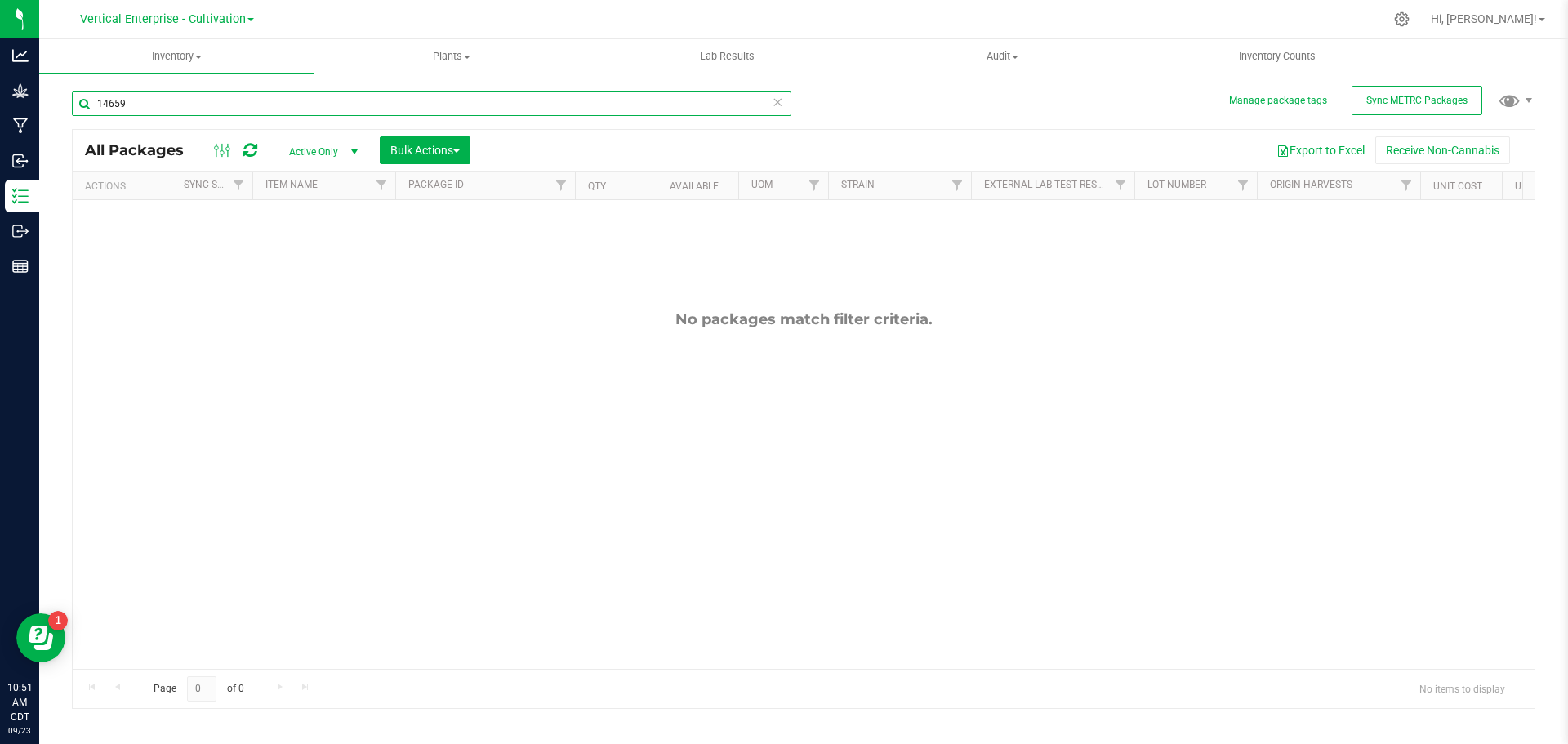
click at [146, 100] on input "14659" at bounding box center [432, 103] width 719 height 24
type input "1"
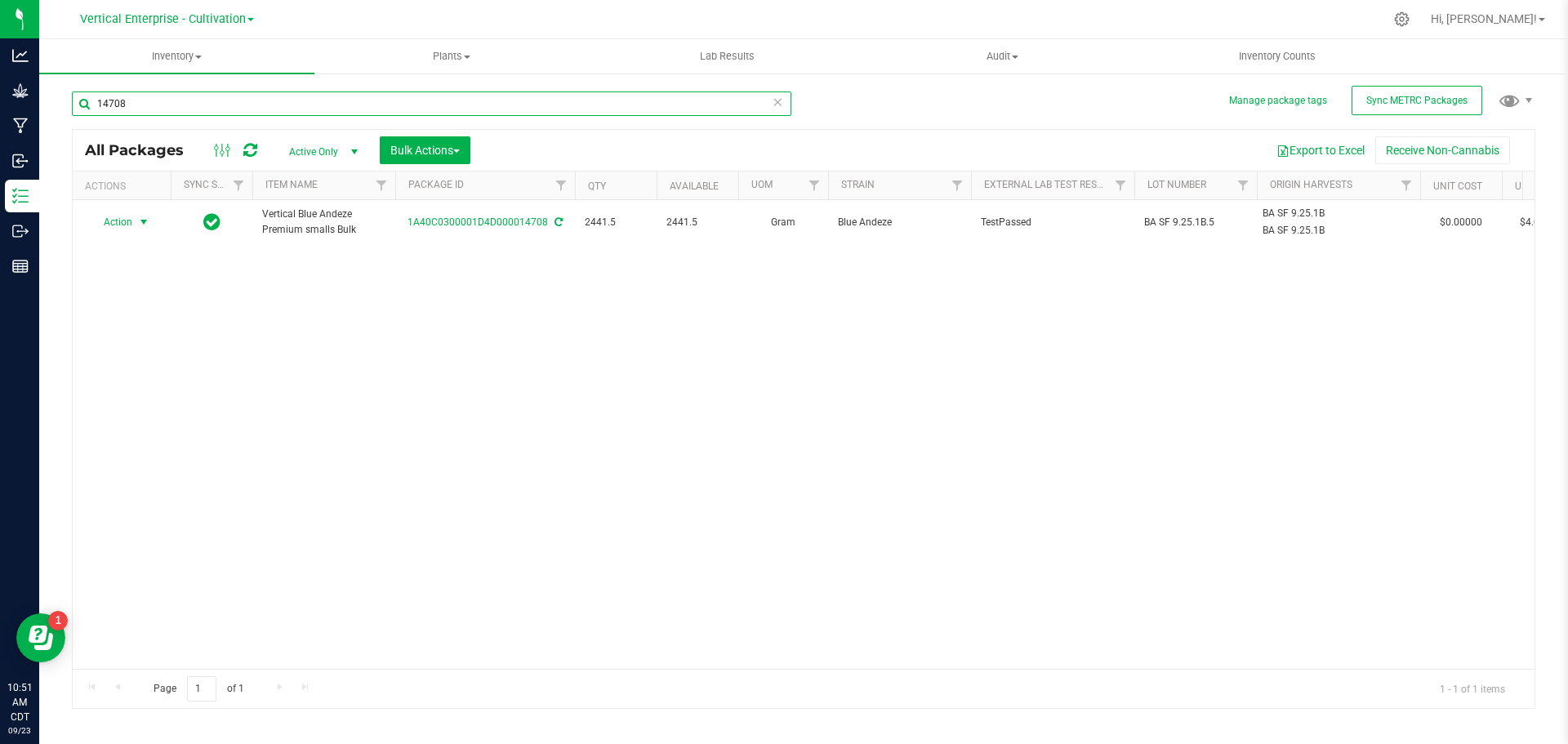
type input "14708"
click at [124, 225] on span "Action" at bounding box center [111, 222] width 44 height 23
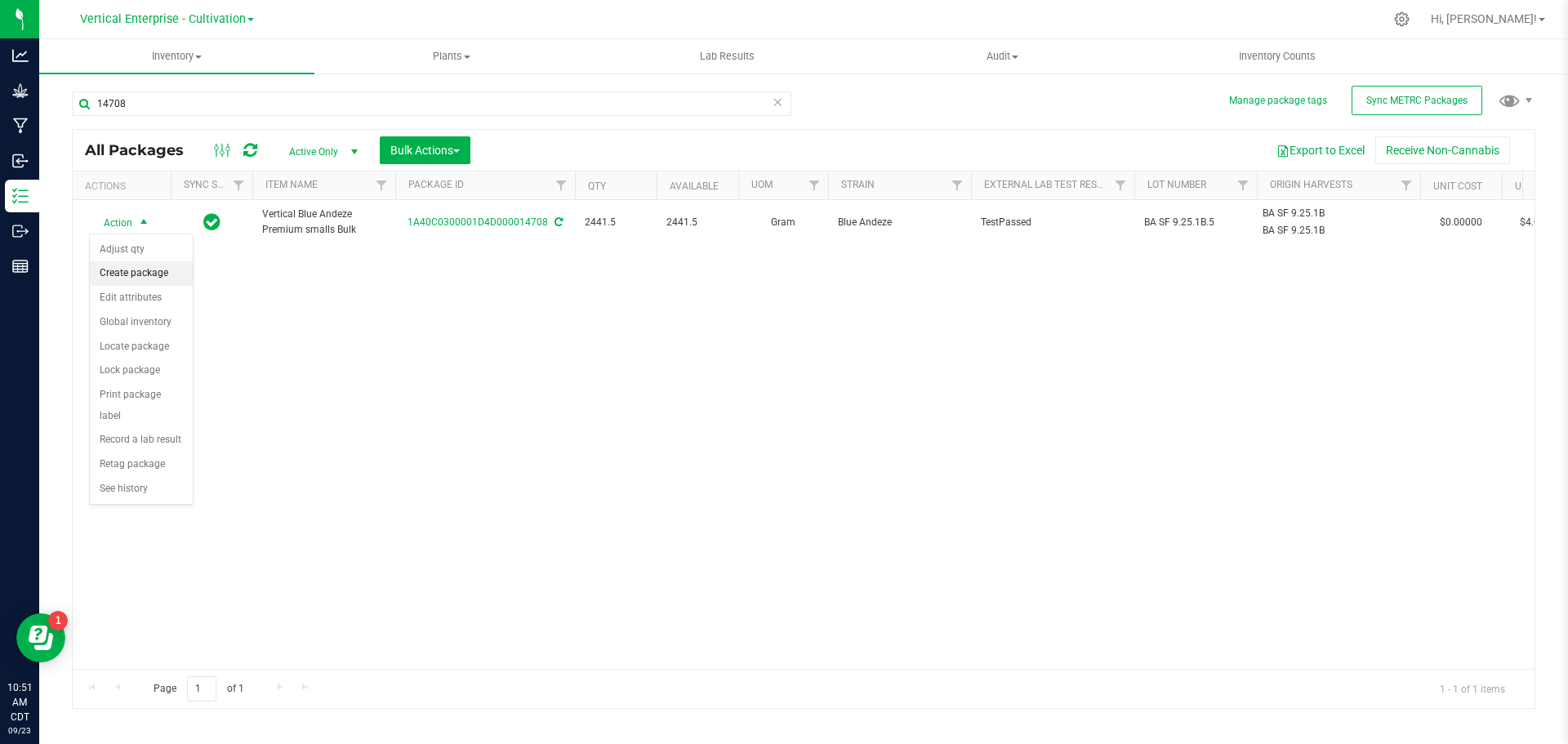
click at [127, 271] on li "Create package" at bounding box center [142, 273] width 103 height 24
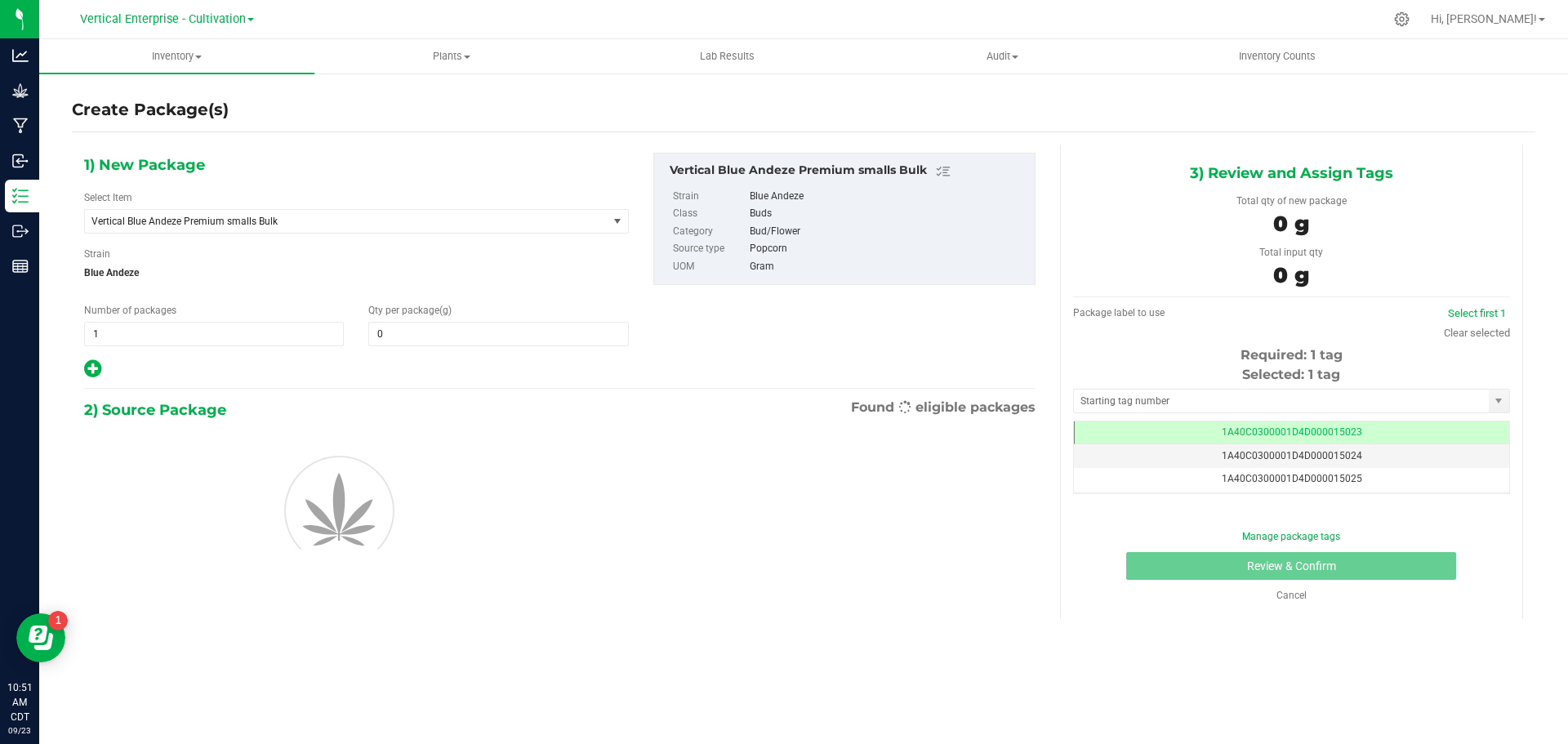
type input "0.0000"
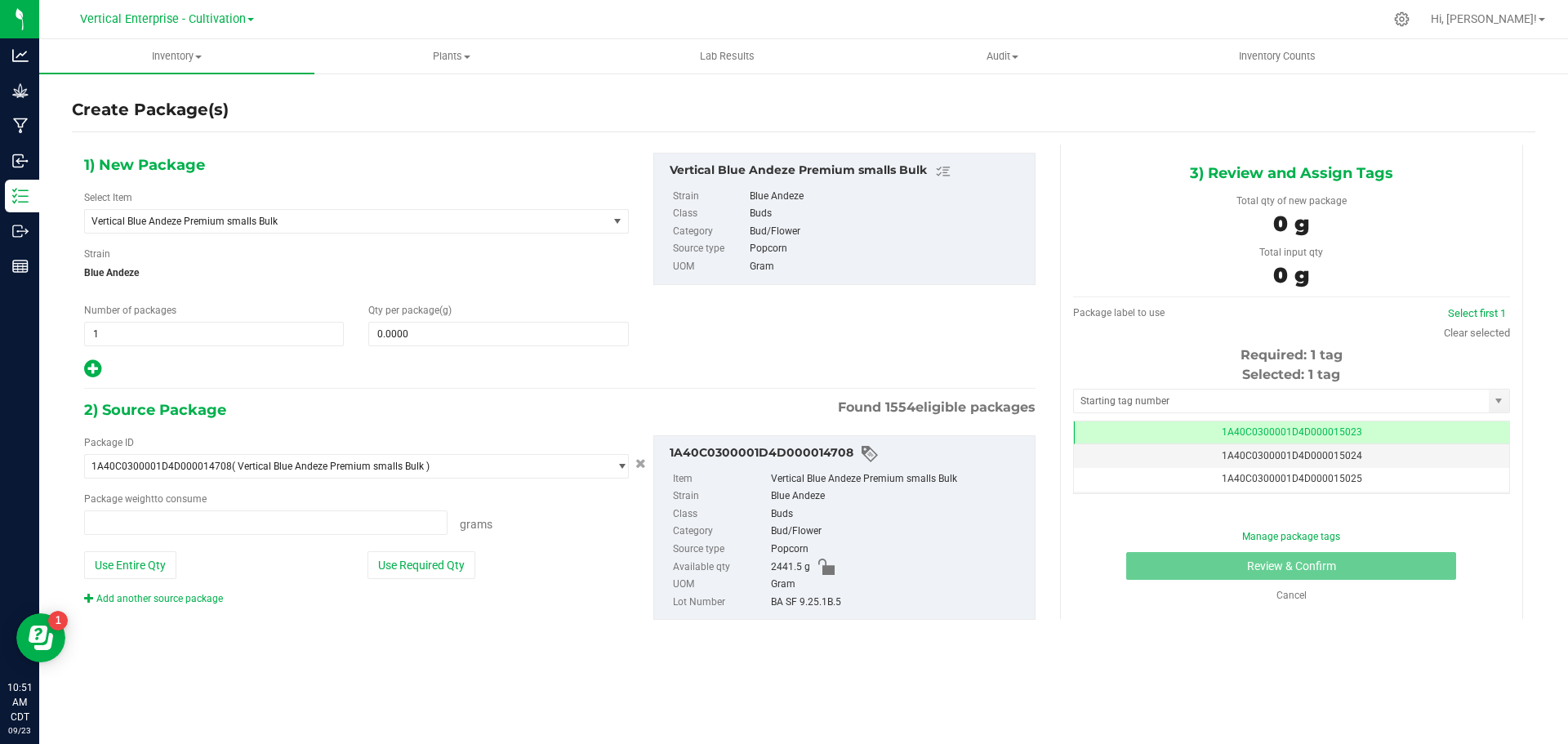
type input "0.0000 g"
click at [122, 221] on span "Vertical Blue Andeze Premium smalls Bulk" at bounding box center [335, 222] width 489 height 11
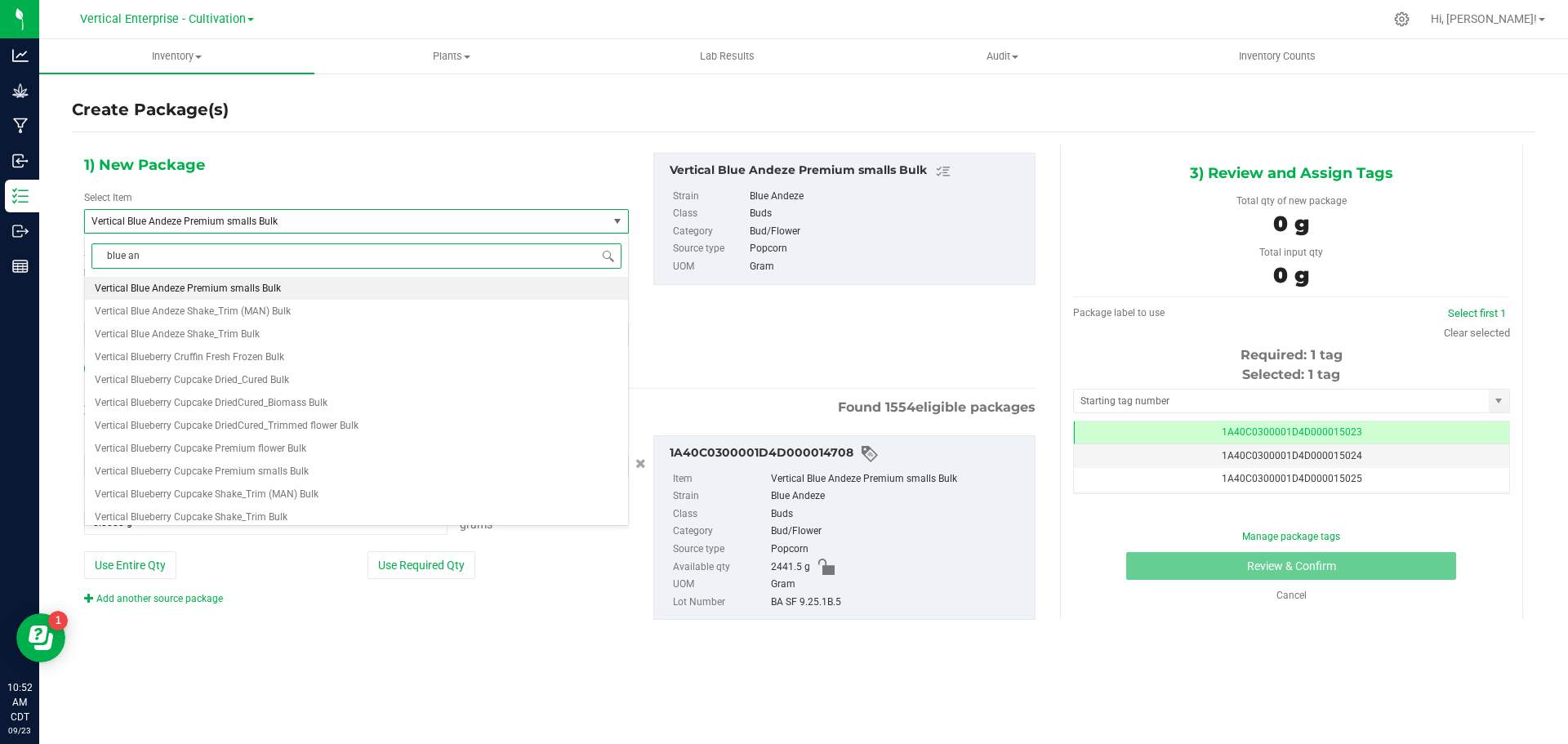
scroll to position [0, 0]
type input "blue andeze"
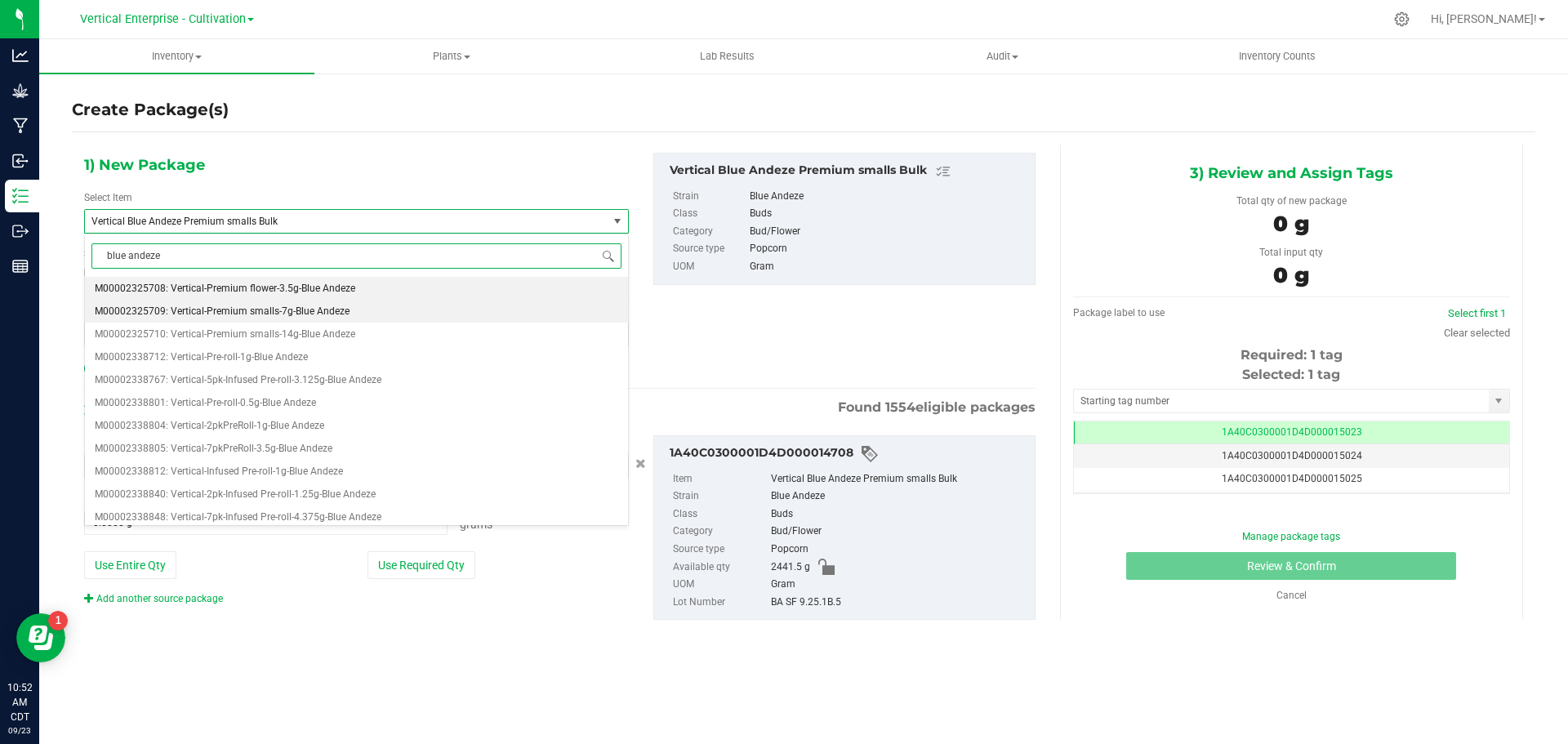
click at [251, 311] on span "M00002325709: Vertical-Premium smalls-7g-Blue Andeze" at bounding box center [222, 311] width 254 height 11
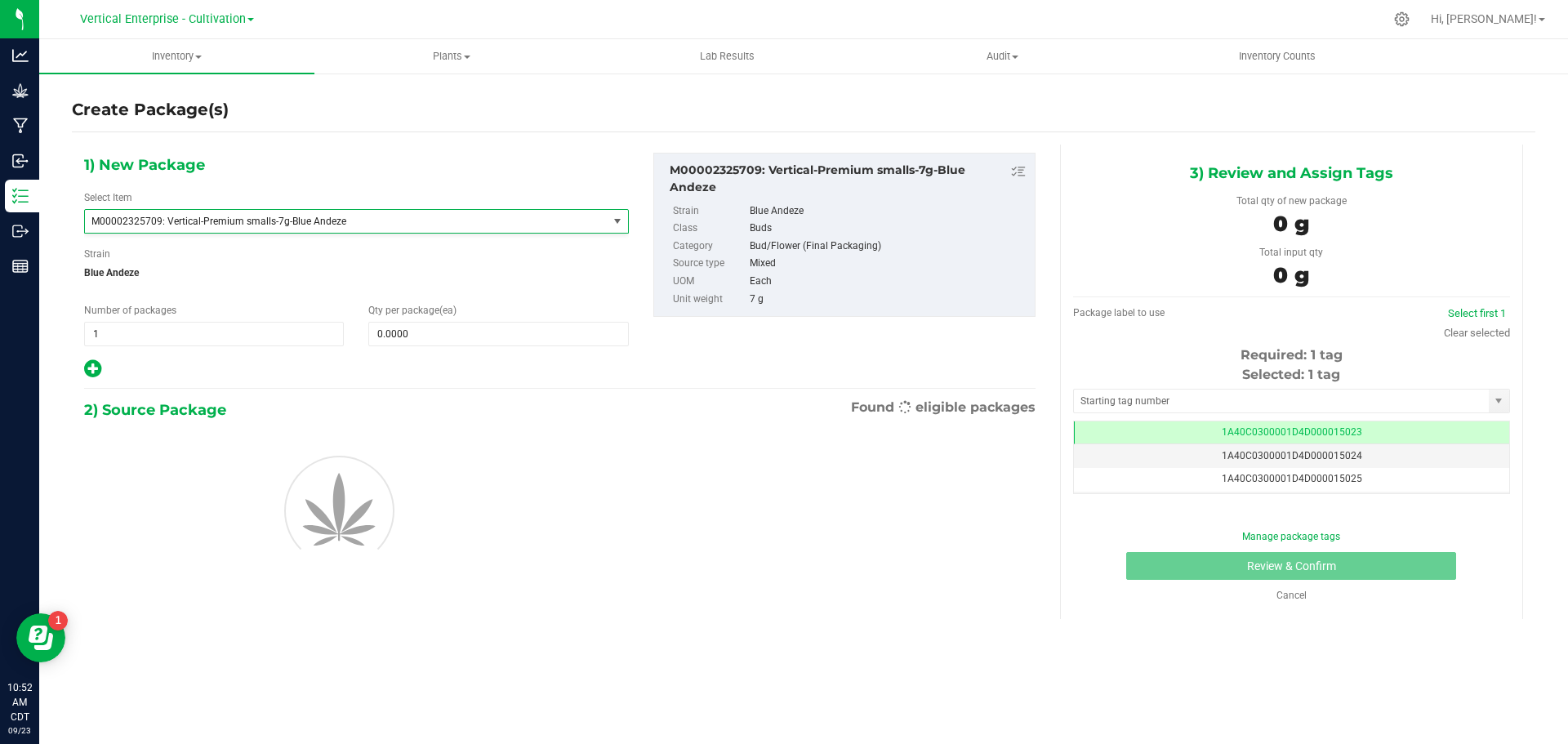
type input "0"
click at [129, 333] on span "1 1" at bounding box center [214, 334] width 260 height 24
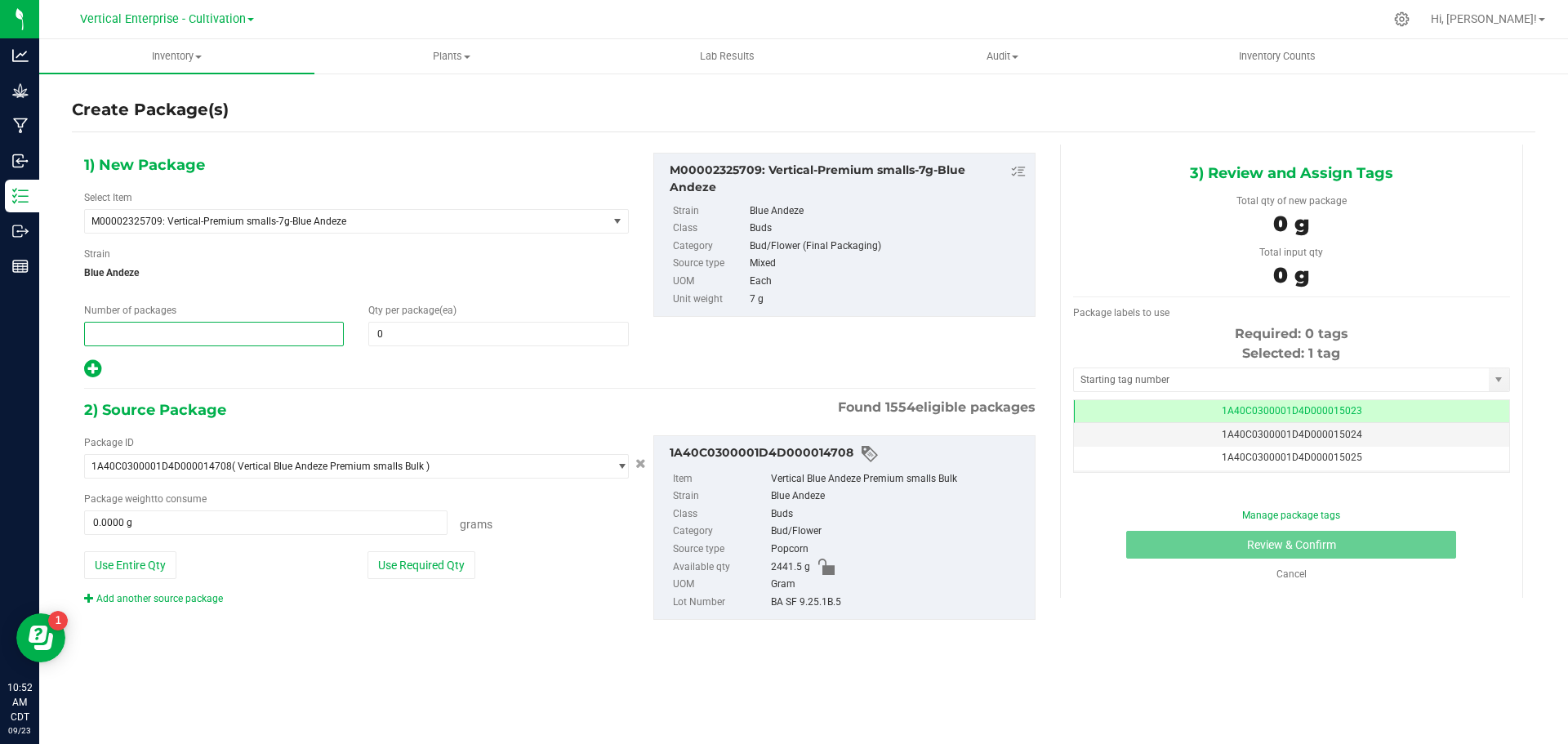
type input "2"
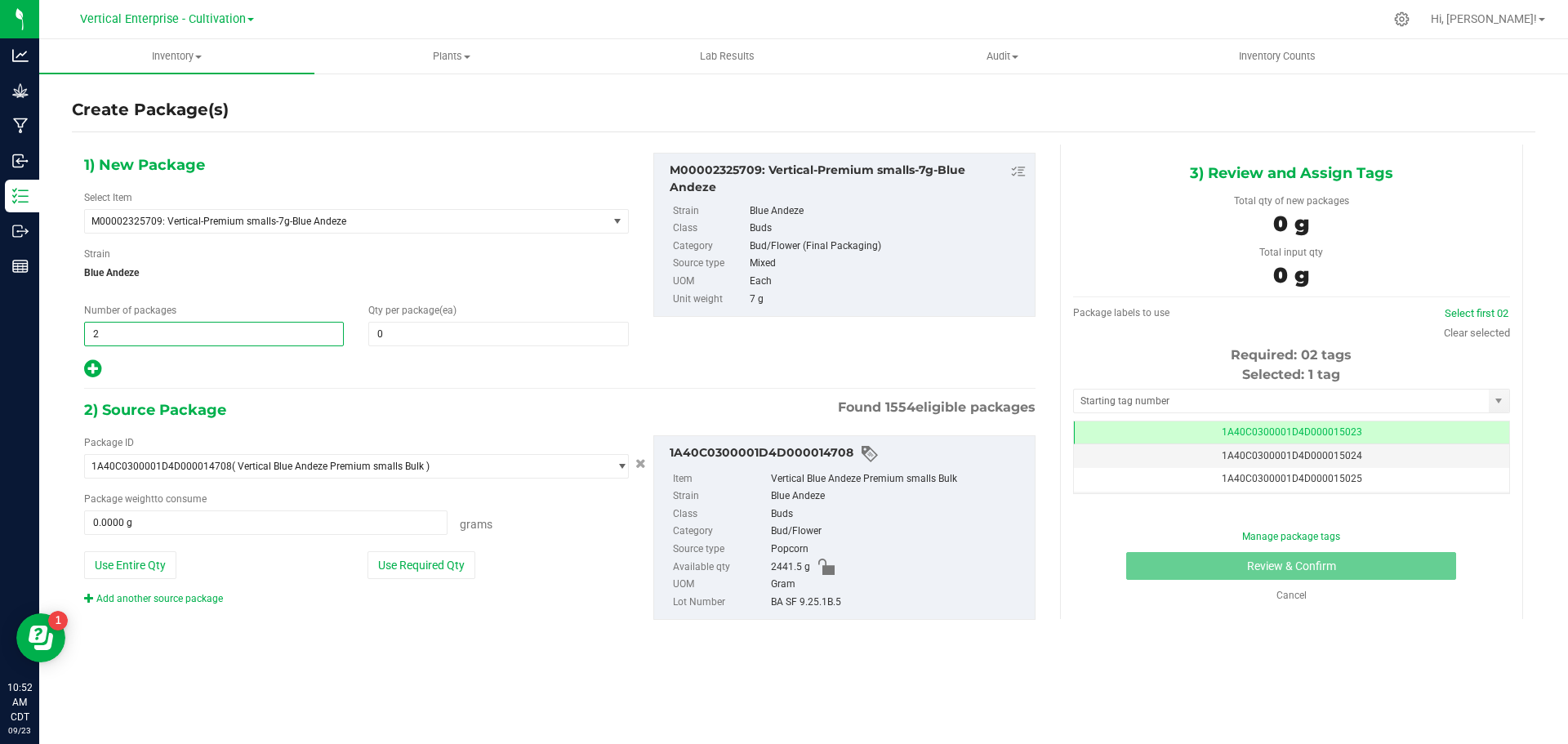
type input "2"
type input "18"
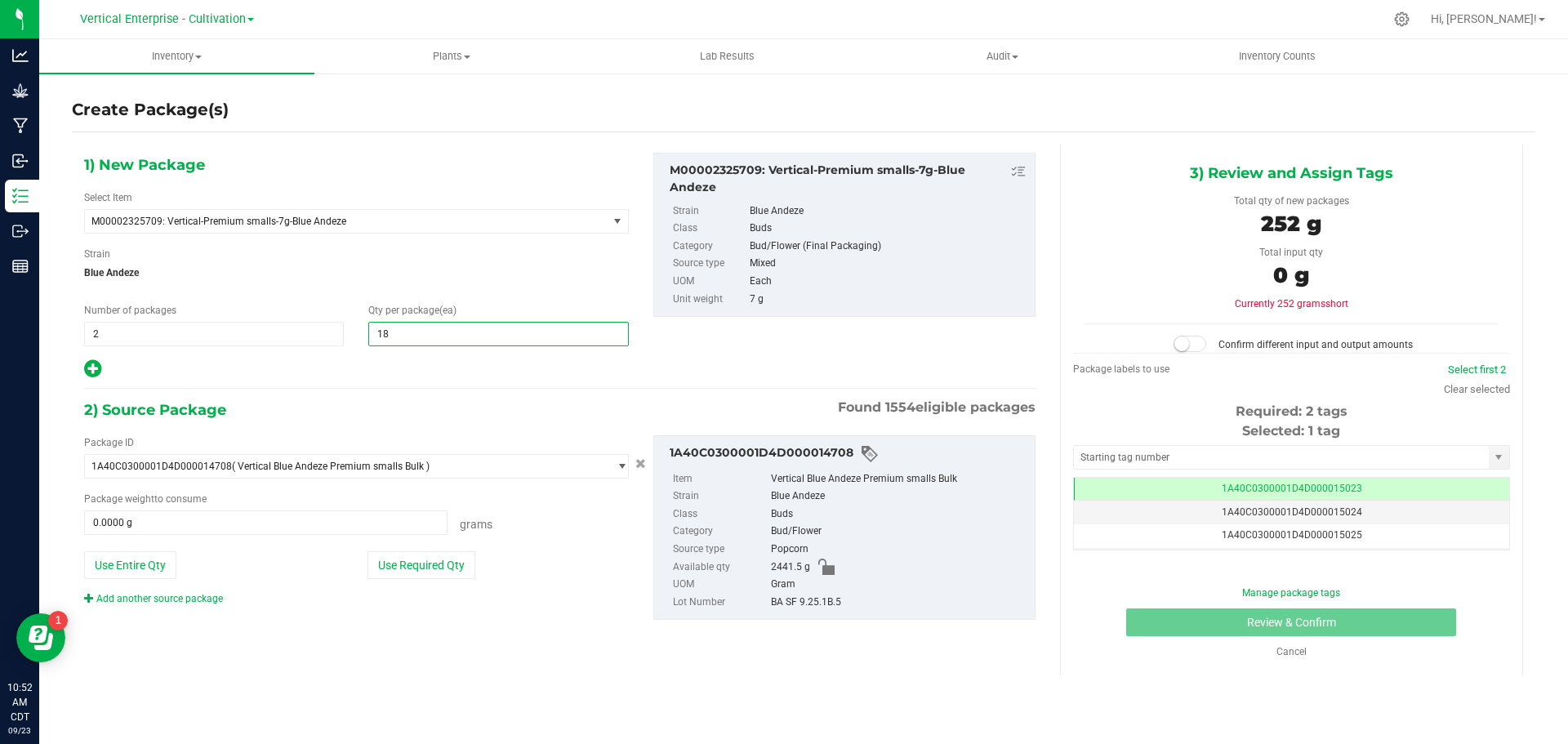
click at [85, 364] on icon at bounding box center [93, 369] width 17 height 21
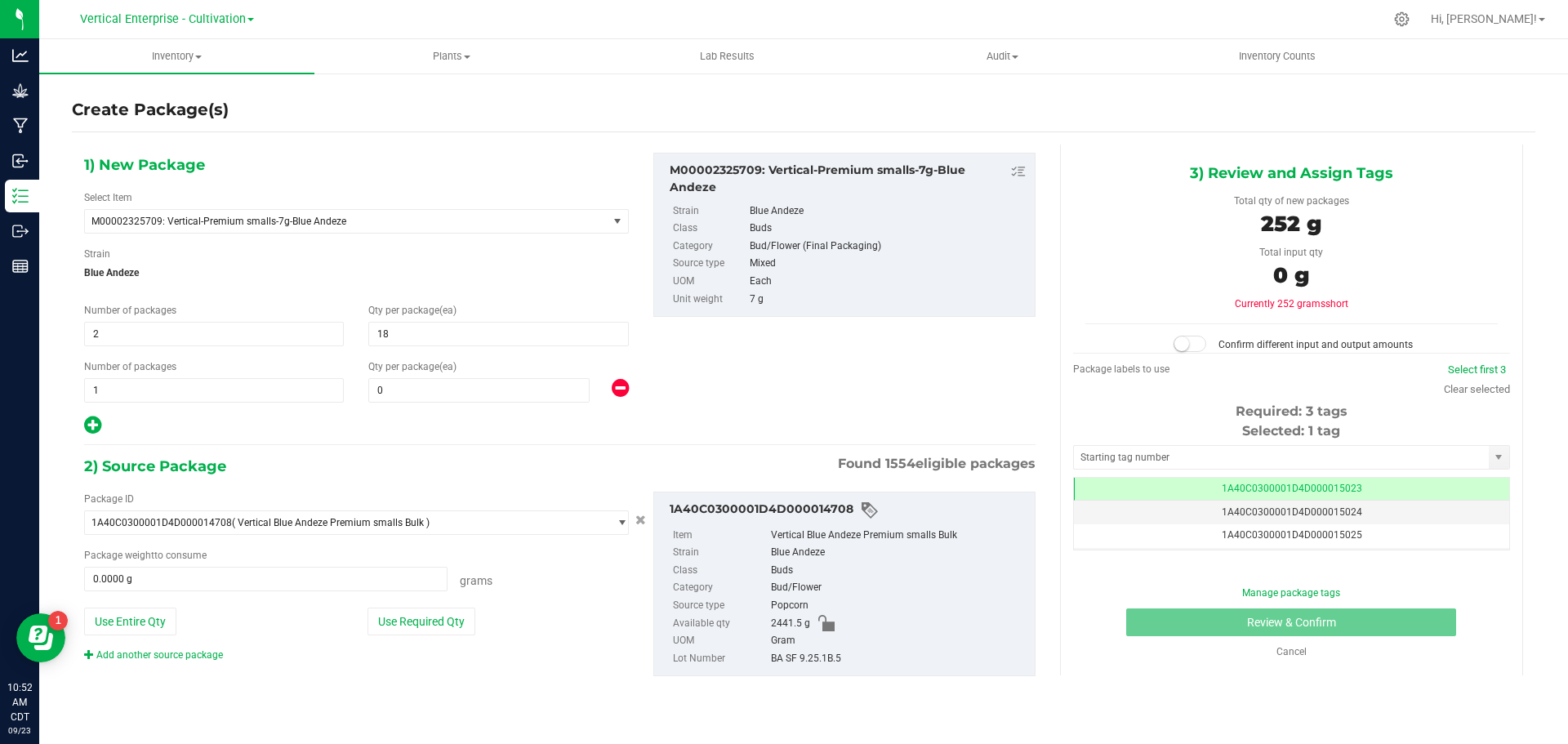
type input "18"
click at [417, 379] on span "0 0" at bounding box center [479, 391] width 222 height 24
click at [423, 392] on span at bounding box center [479, 391] width 222 height 24
type input "11"
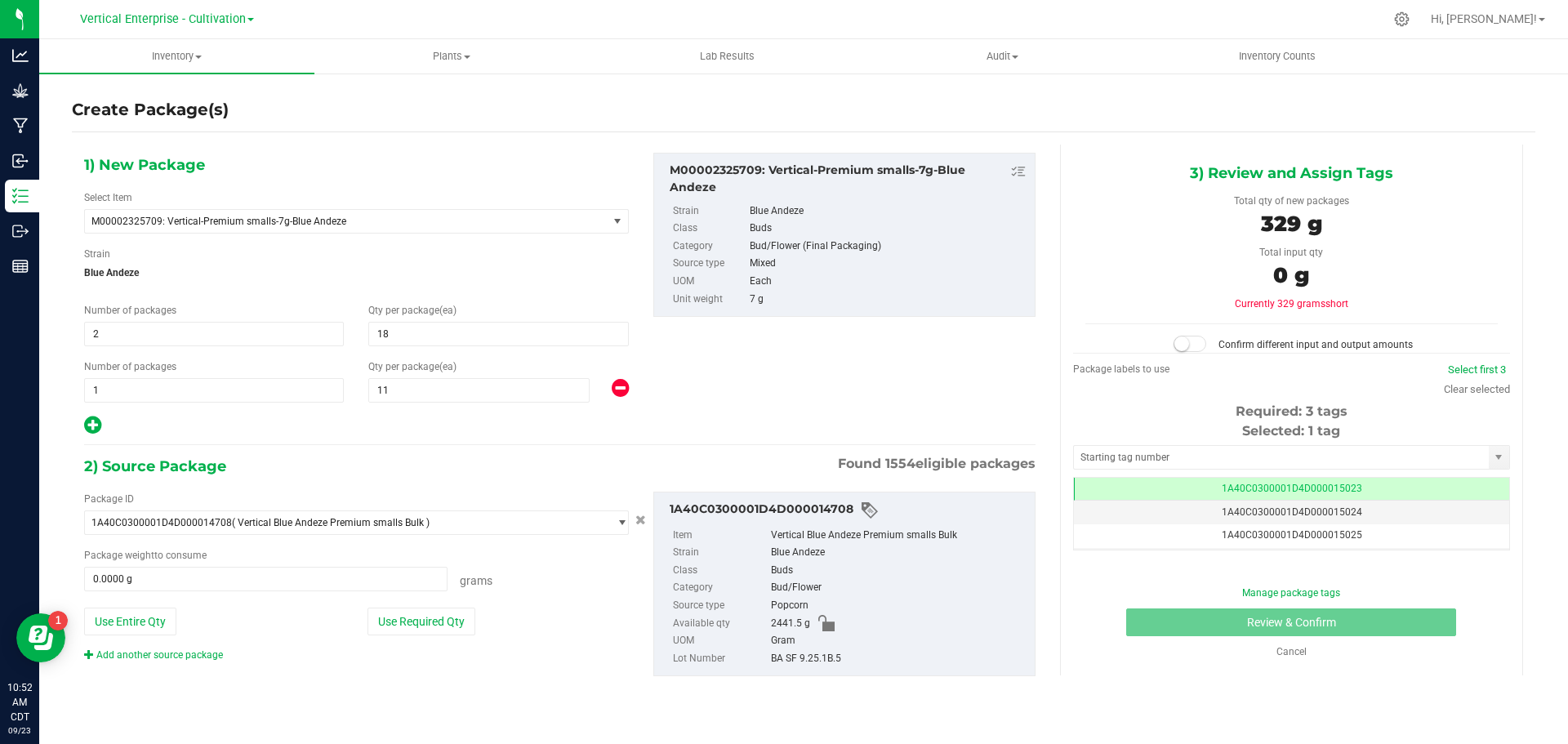
click at [392, 622] on button "Use Required Qty" at bounding box center [421, 622] width 108 height 28
type input "329.0000 g"
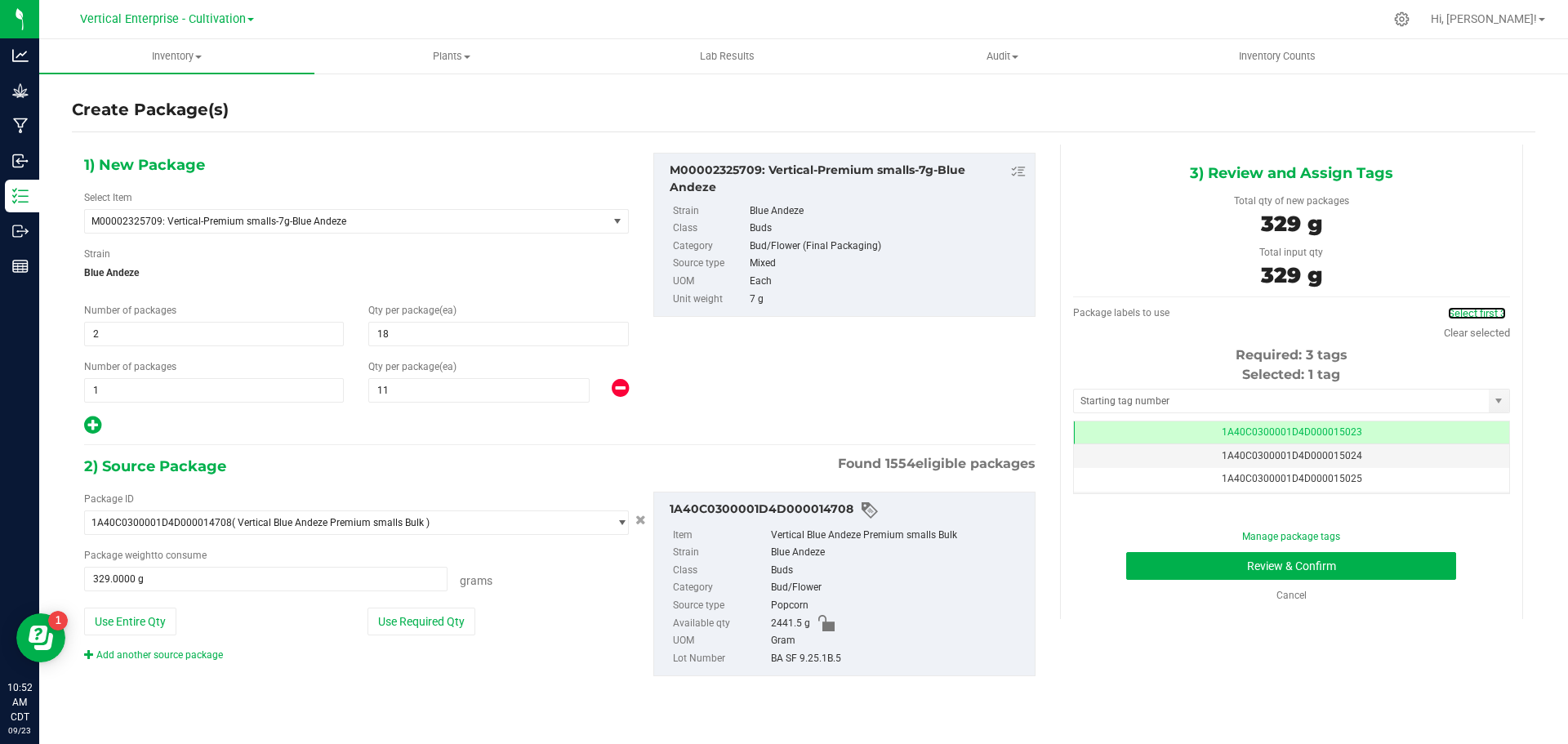
click at [1471, 311] on link "Select first 3" at bounding box center [1477, 313] width 58 height 12
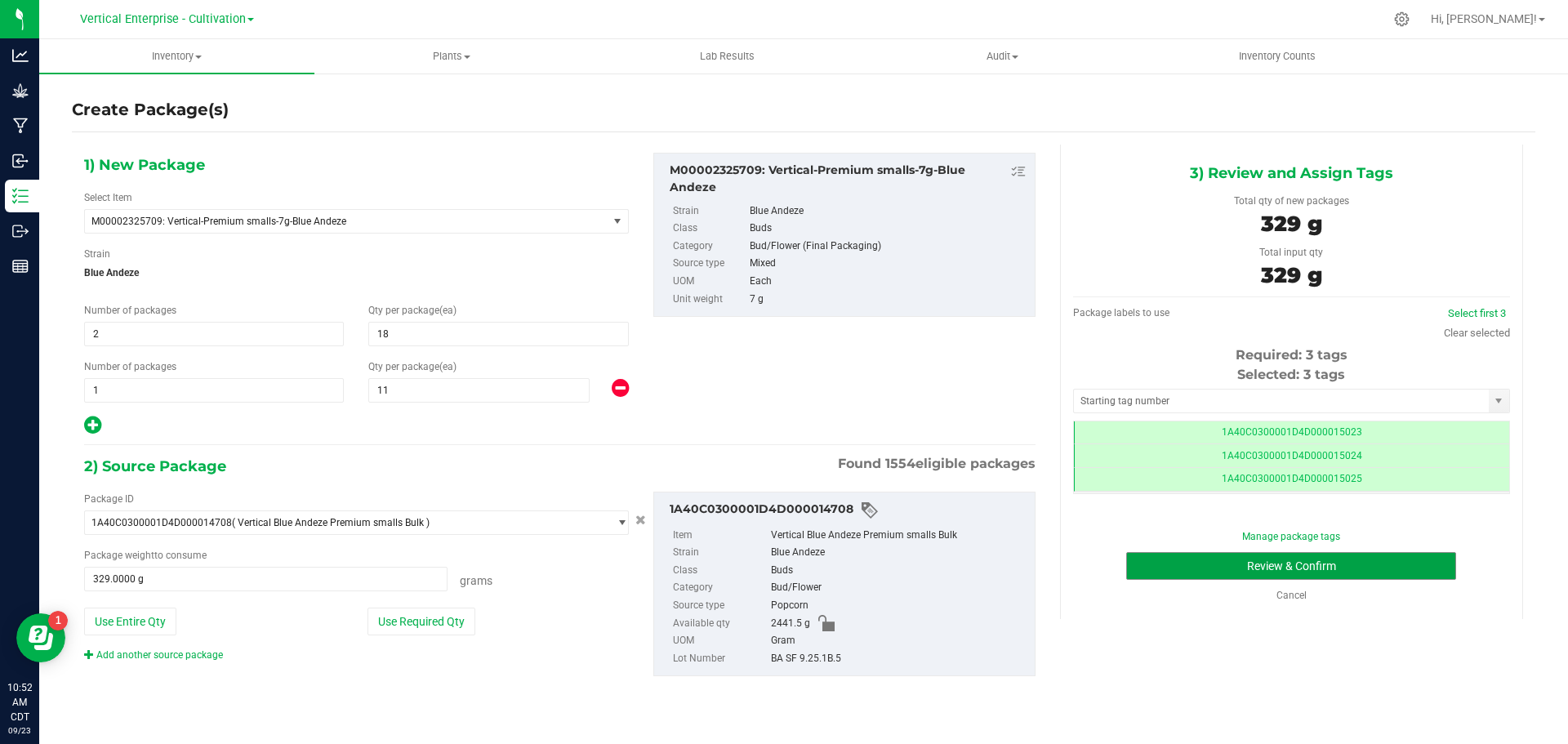
click at [1351, 578] on button "Review & Confirm" at bounding box center [1290, 566] width 330 height 28
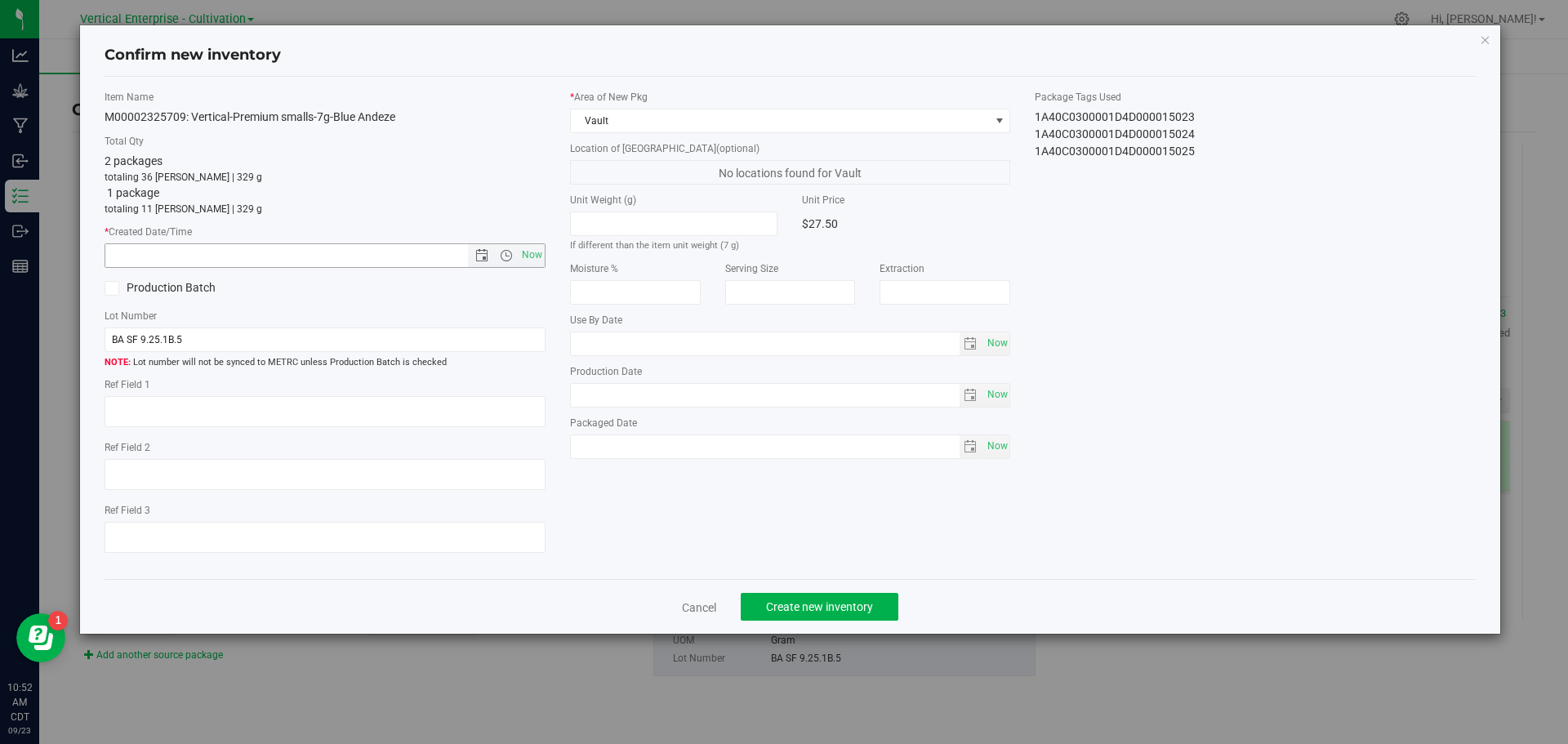
click at [540, 261] on span "Now" at bounding box center [531, 255] width 28 height 23
type input "9/23/2025 10:52 AM"
click at [793, 608] on span "Create new inventory" at bounding box center [820, 607] width 107 height 13
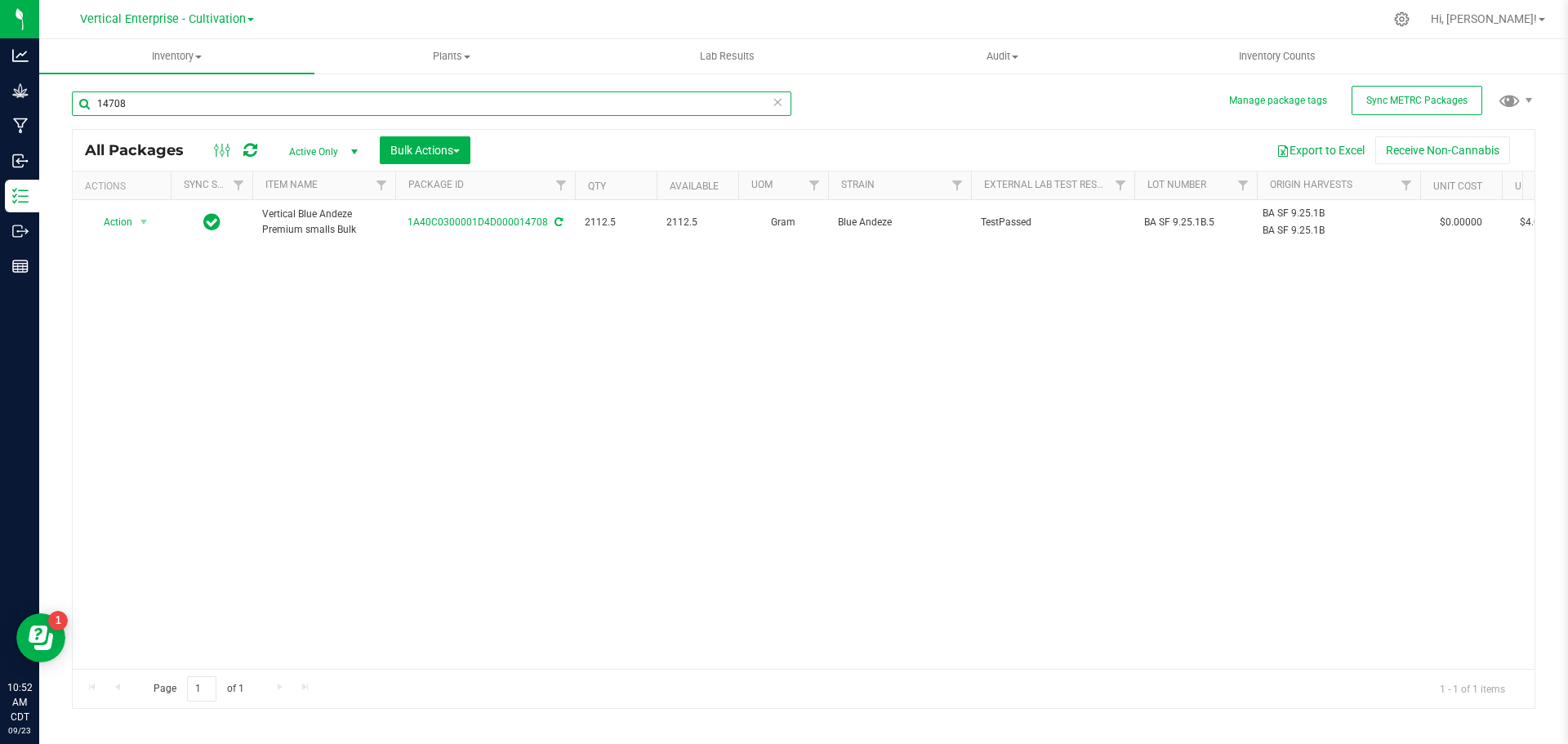
click at [229, 102] on input "14708" at bounding box center [432, 103] width 719 height 24
type input "1"
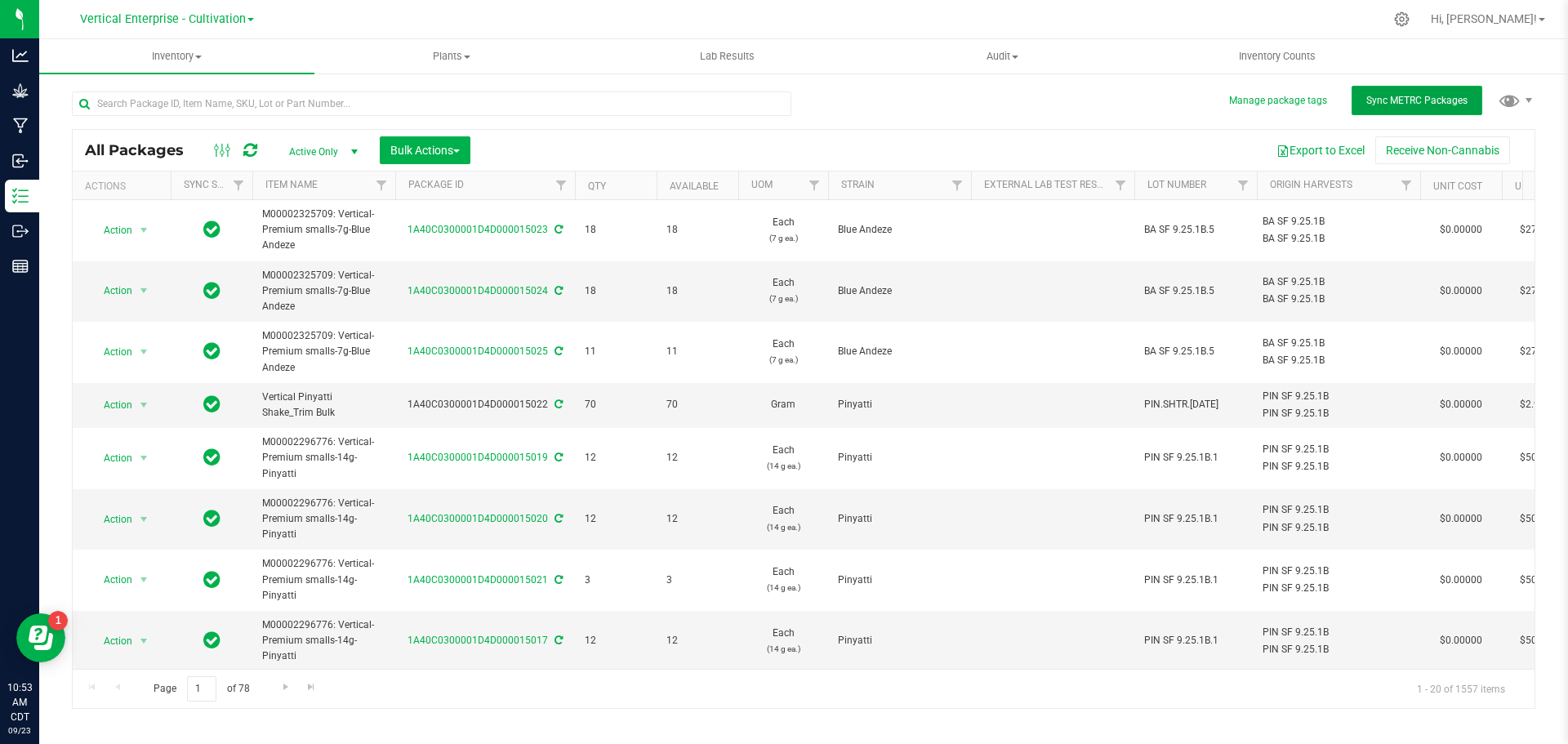
click at [1414, 99] on span "Sync METRC Packages" at bounding box center [1417, 101] width 101 height 11
click at [181, 90] on div at bounding box center [438, 103] width 731 height 53
click at [211, 91] on div at bounding box center [438, 103] width 731 height 53
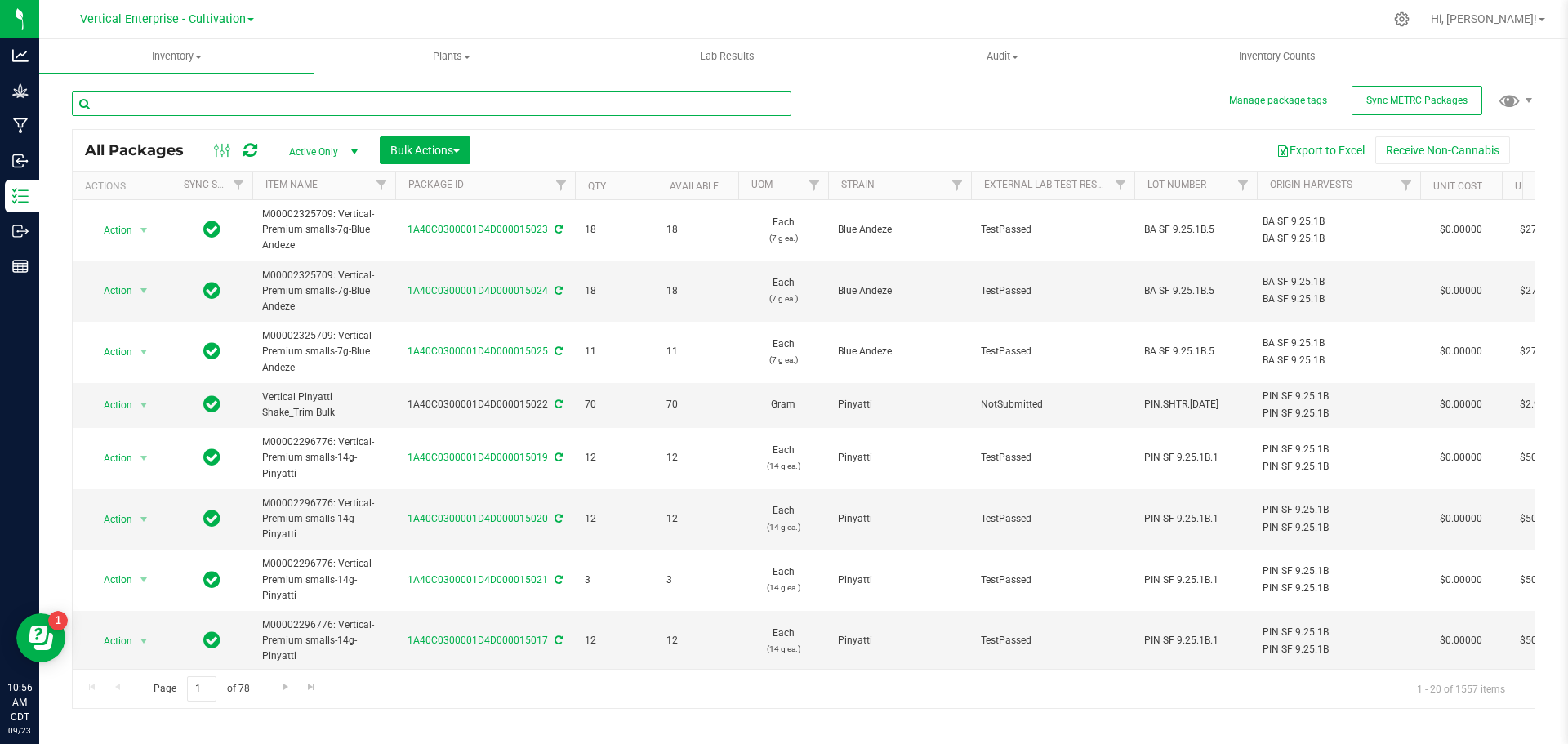
click at [193, 114] on input "text" at bounding box center [432, 103] width 719 height 24
click at [178, 16] on span "Vertical Enterprise - Cultivation" at bounding box center [162, 19] width 166 height 14
click at [179, 80] on link "Vertical Enterprise - Manufacturing" at bounding box center [166, 79] width 238 height 22
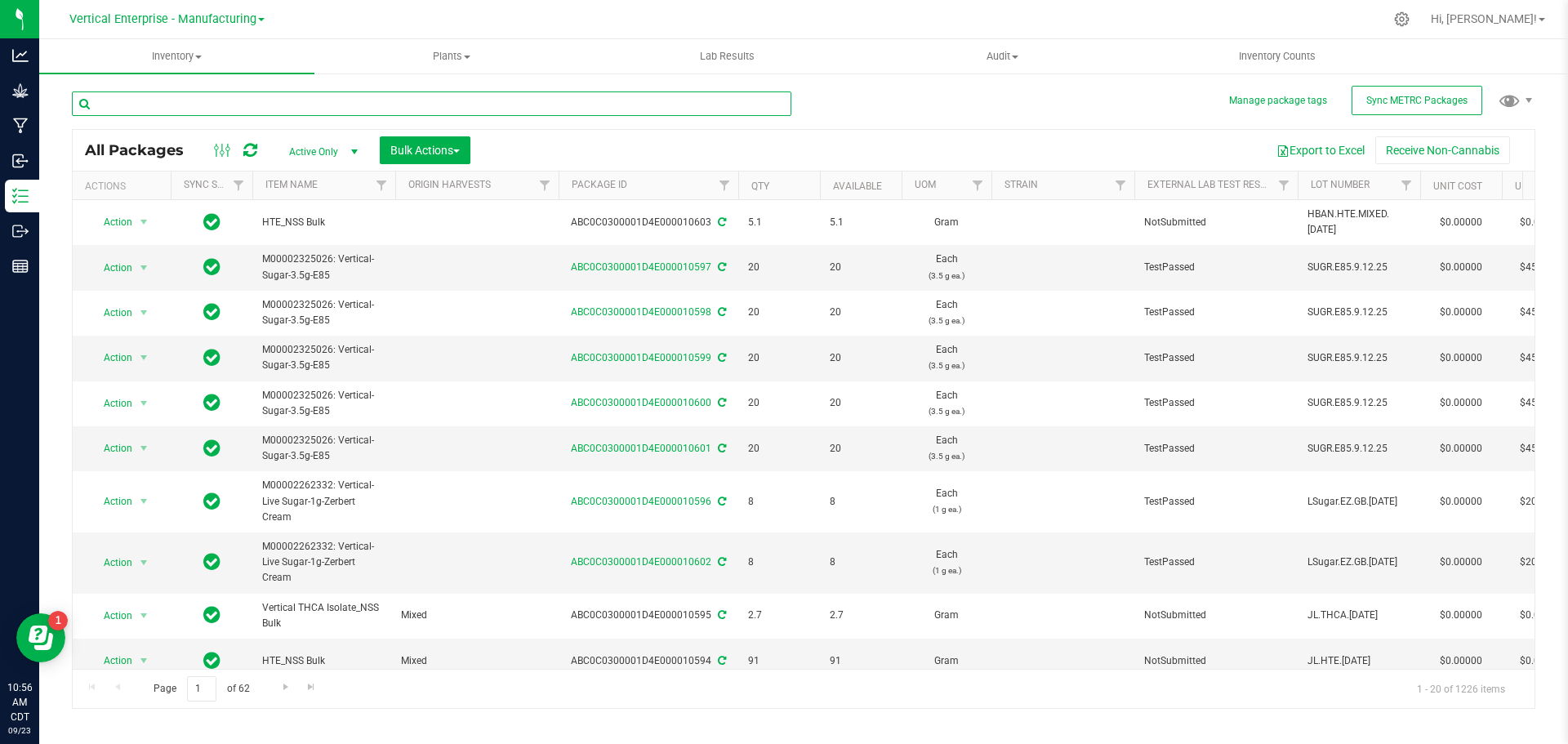
click at [160, 99] on input "text" at bounding box center [432, 103] width 719 height 24
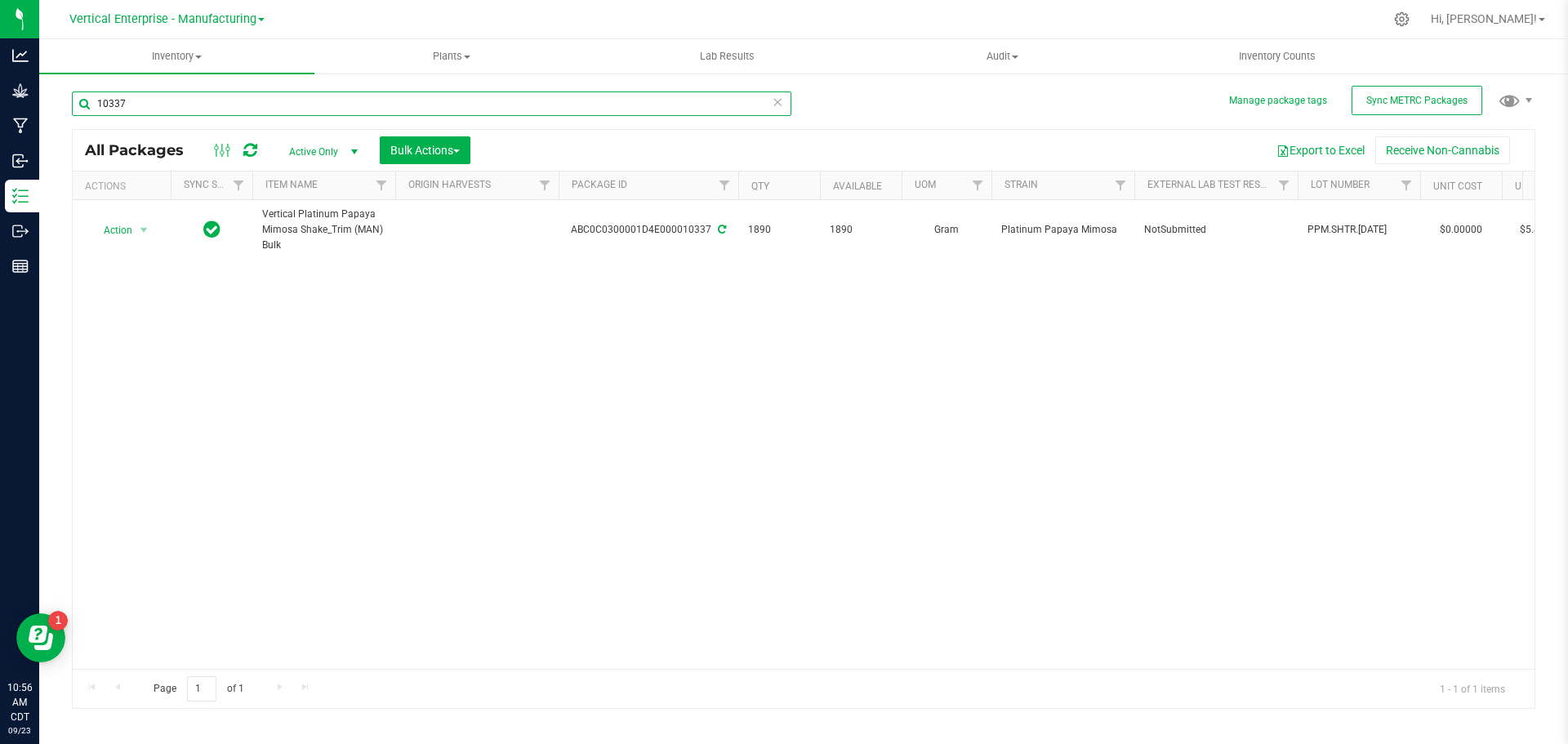
type input "10337"
click at [106, 235] on span "Action" at bounding box center [111, 230] width 44 height 23
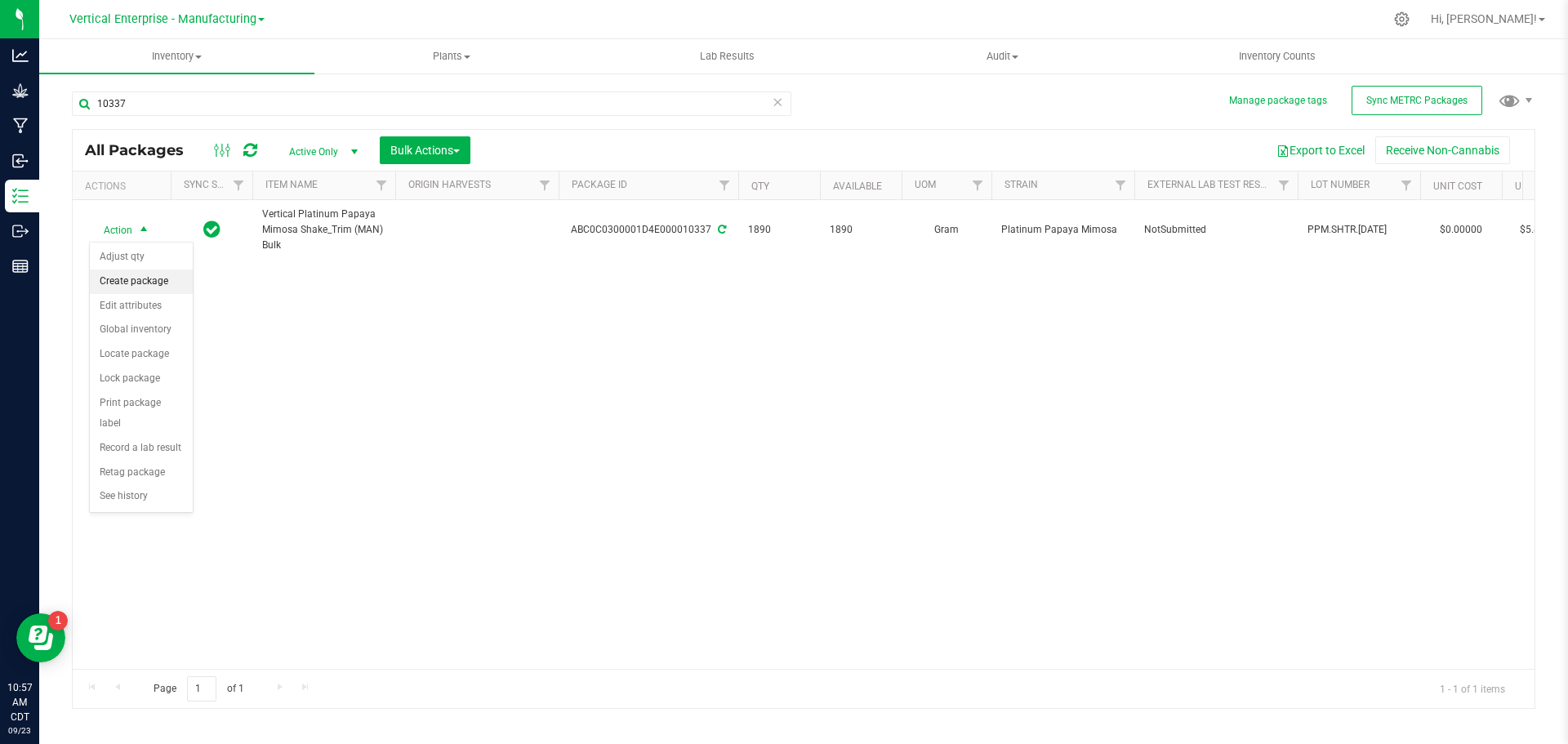
click at [115, 284] on li "Create package" at bounding box center [142, 282] width 103 height 24
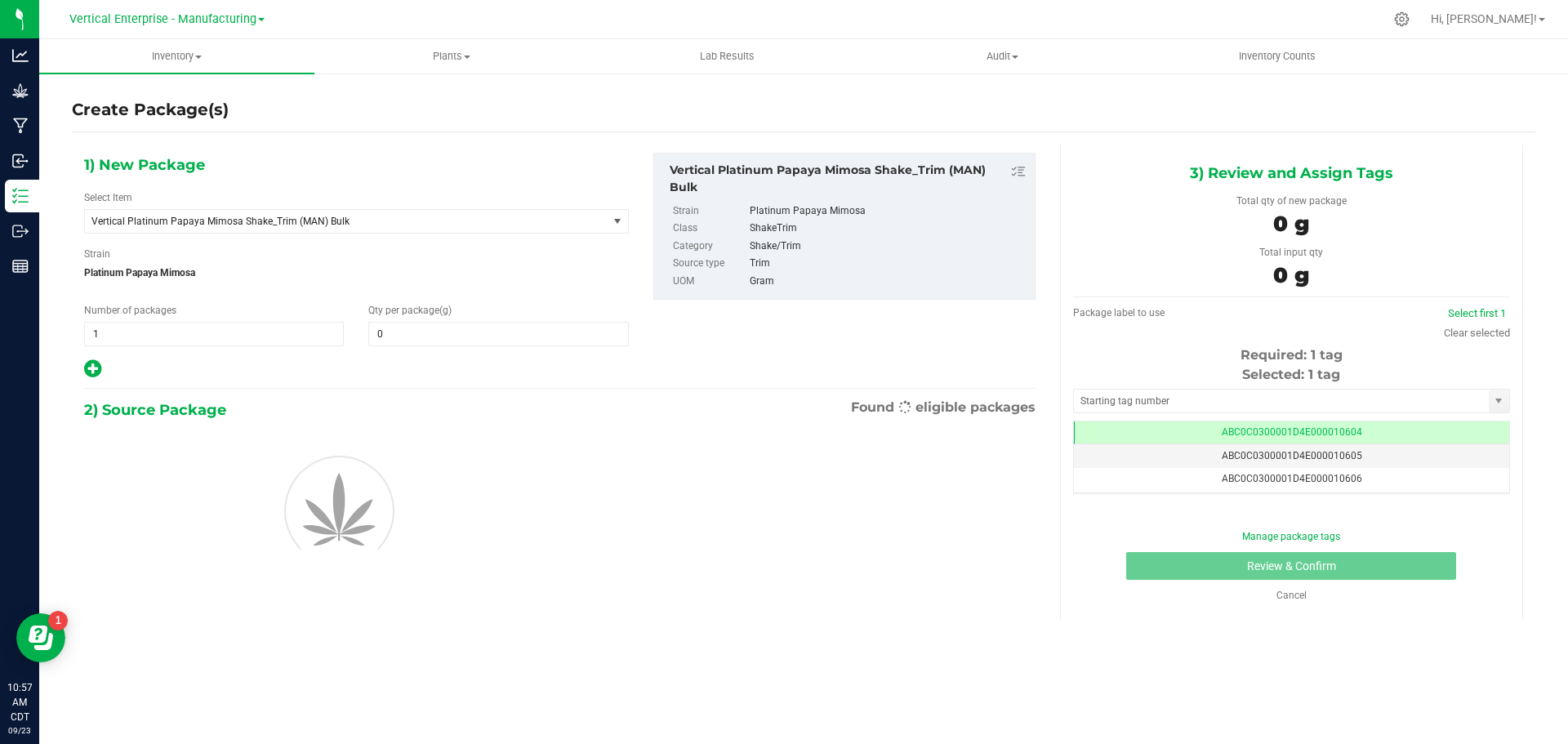
type input "0.0000"
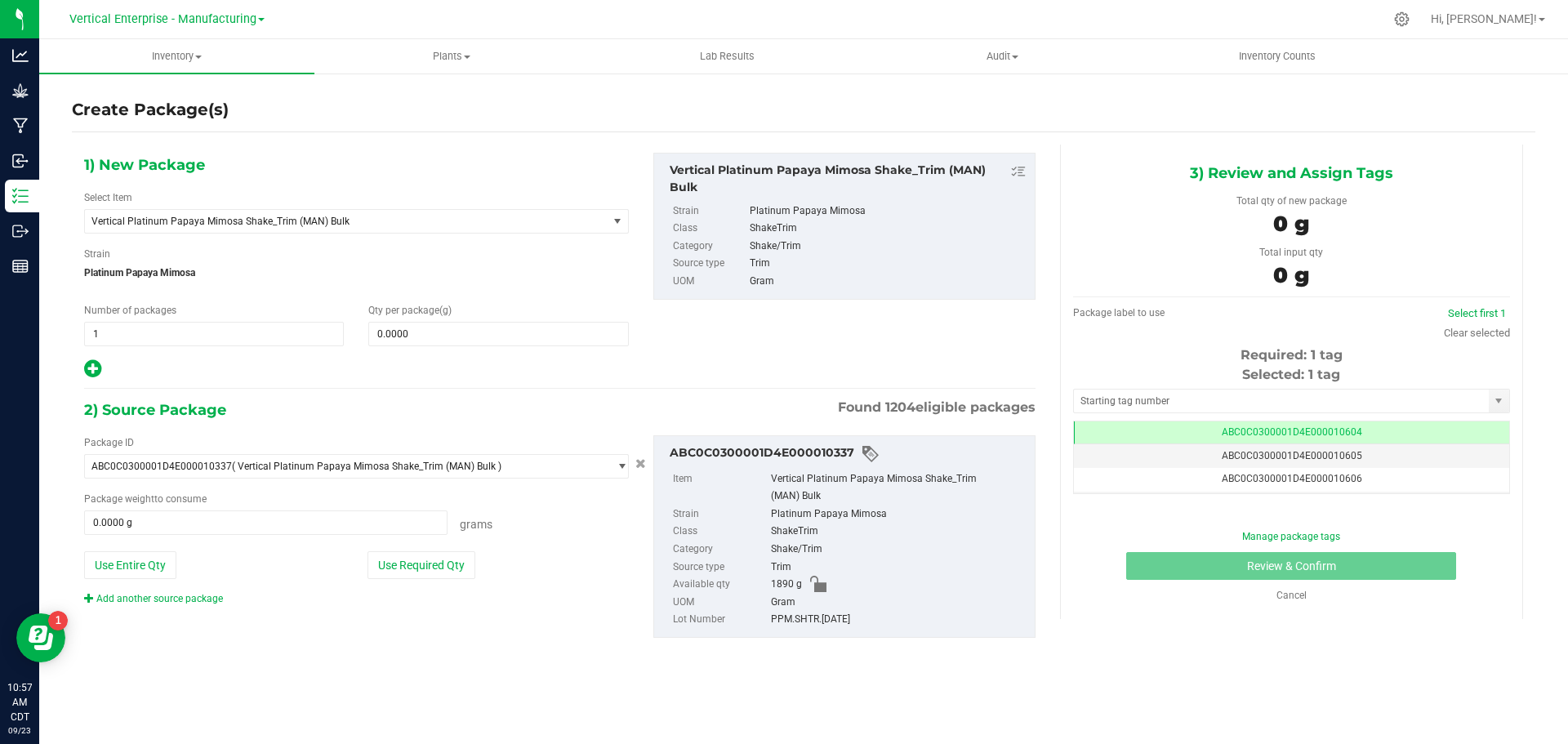
scroll to position [0, -1]
click at [327, 219] on span "Vertical Platinum Papaya Mimosa Shake_Trim (MAN) Bulk" at bounding box center [335, 222] width 489 height 11
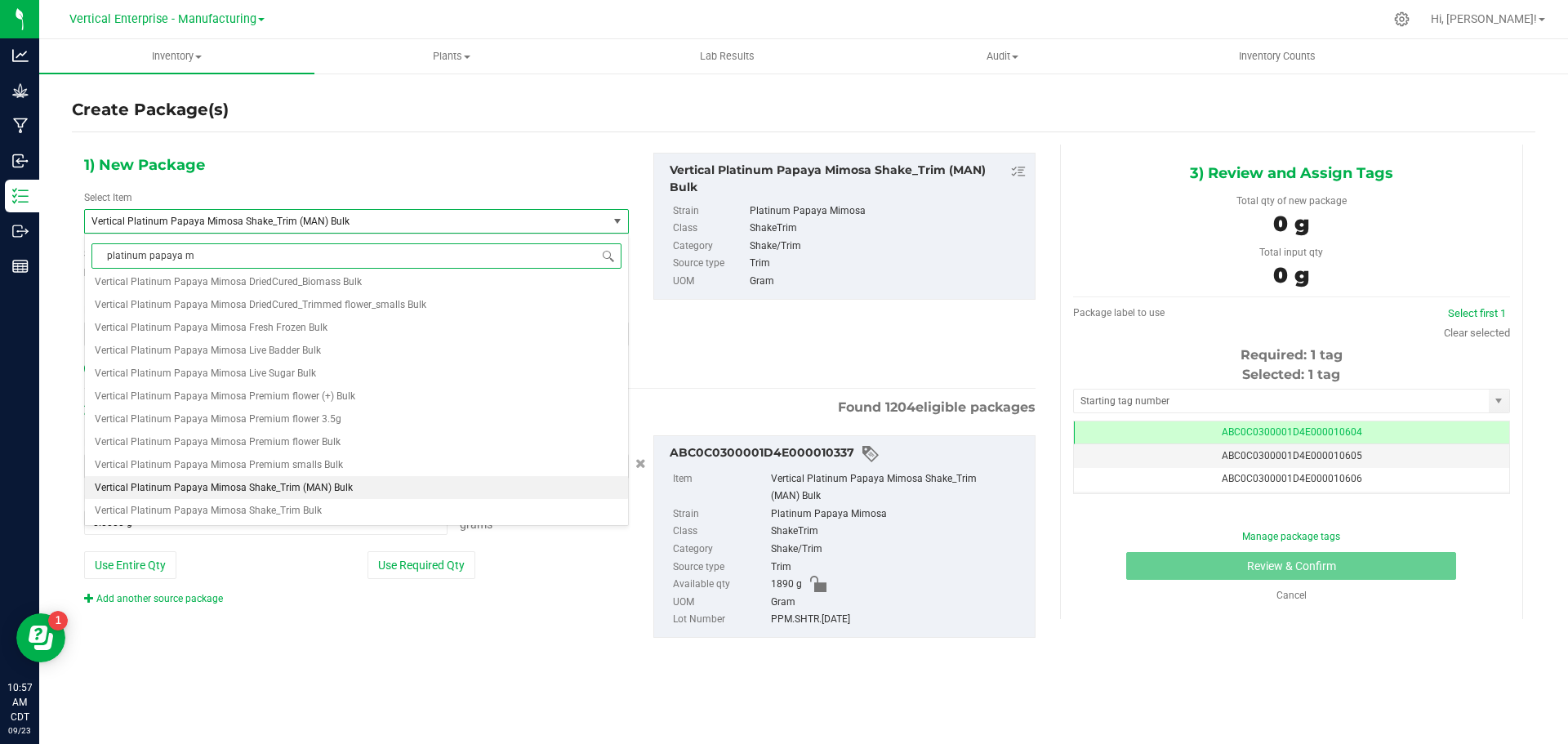
scroll to position [0, 0]
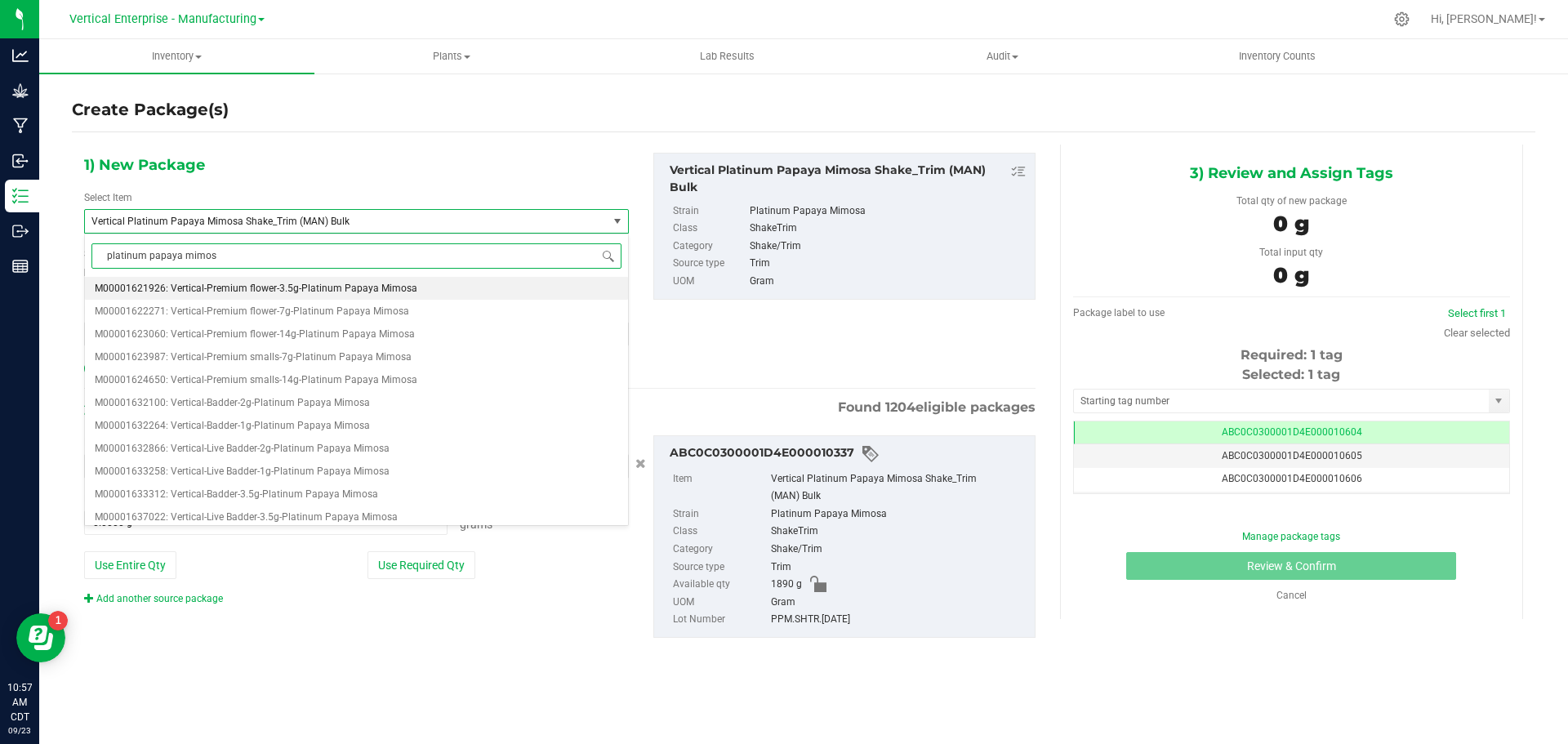
type input "platinum papaya mimosa"
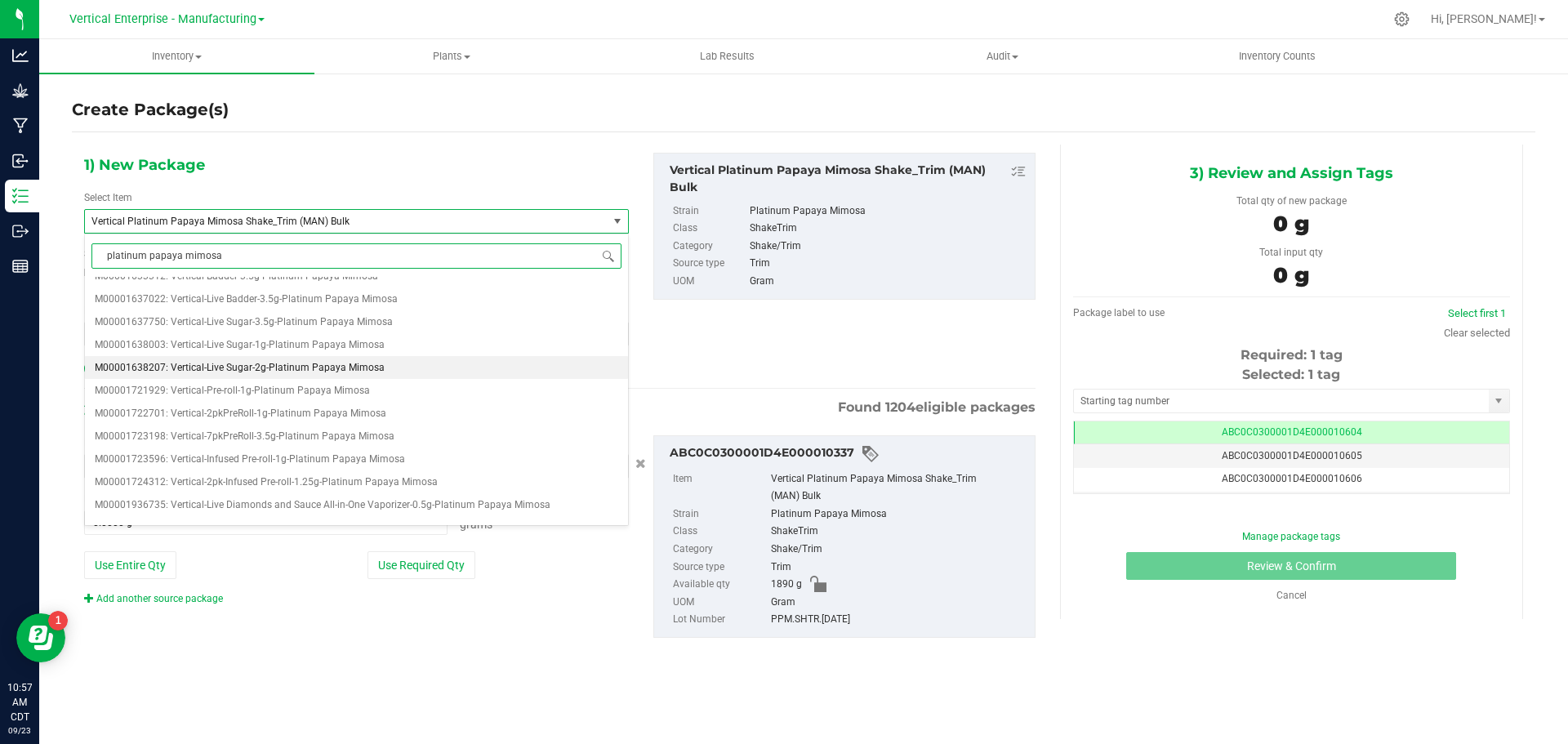
scroll to position [245, 0]
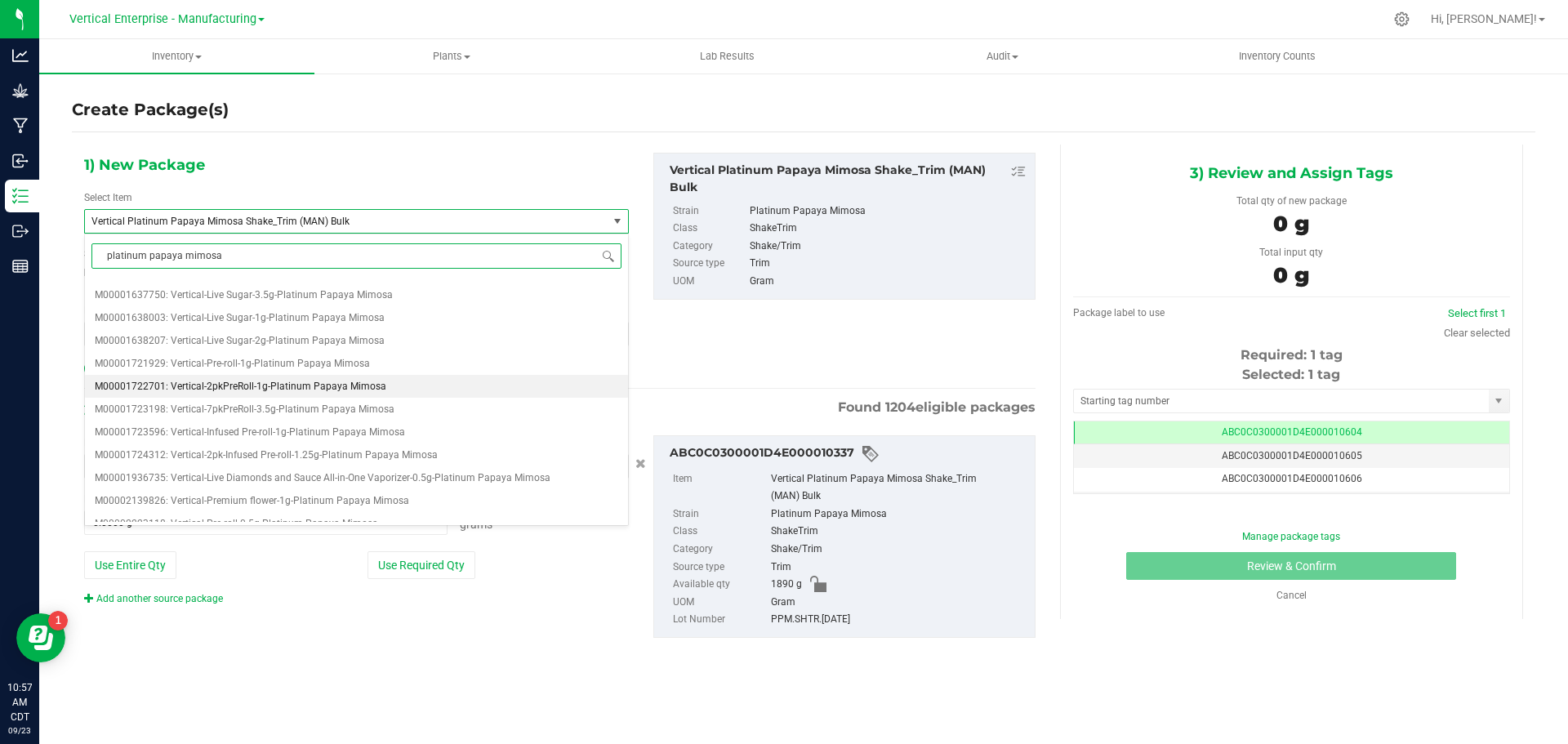
click at [285, 389] on span "M00001722701: Vertical-2pkPreRoll-1g-Platinum Papaya Mimosa" at bounding box center [240, 386] width 292 height 11
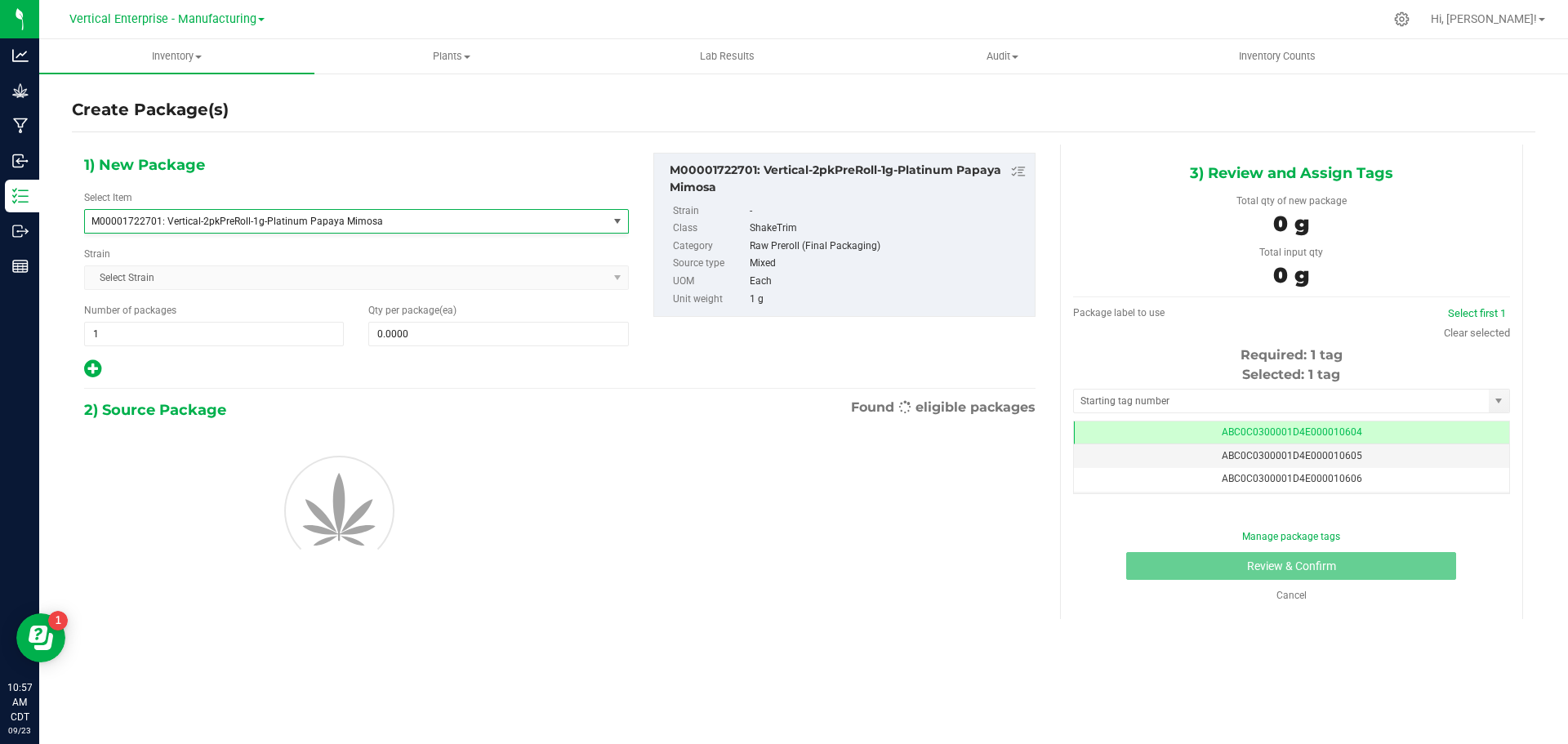
type input "0"
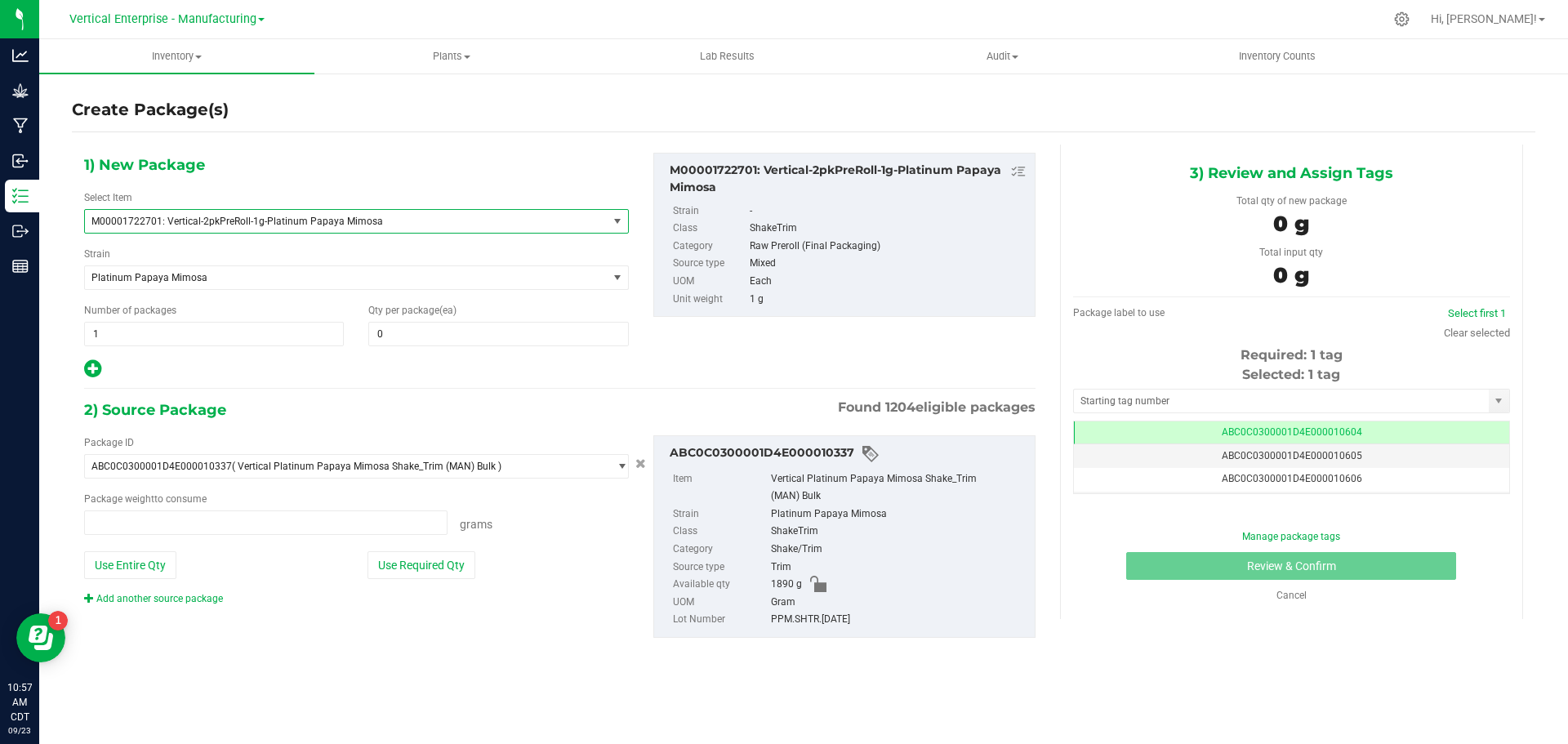
type input "0.0000 g"
click at [434, 344] on span "0 0" at bounding box center [498, 334] width 260 height 24
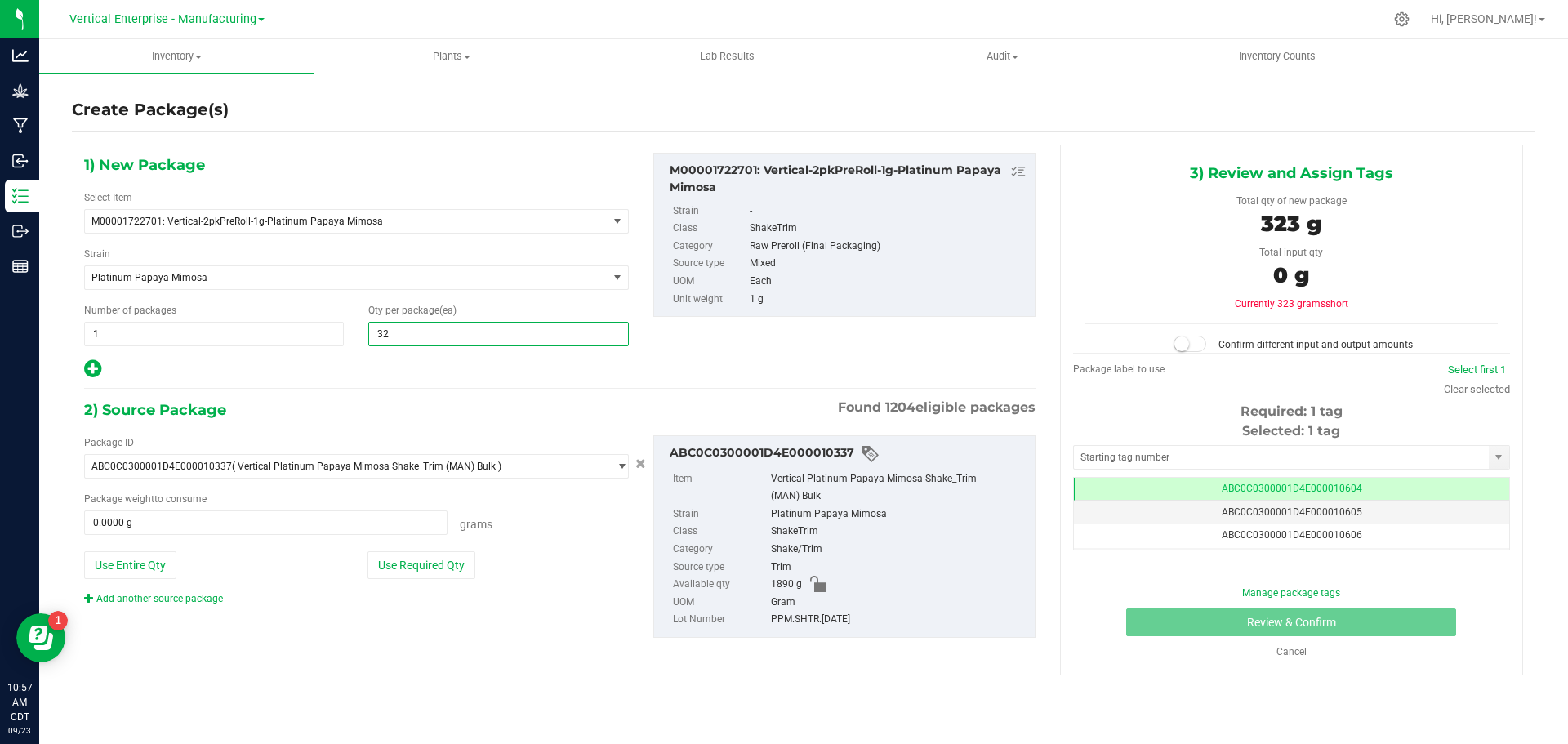
type input "3"
type input "1619"
type input "1,619"
click at [116, 566] on button "Use Entire Qty" at bounding box center [131, 566] width 92 height 28
type input "1890.0000 g"
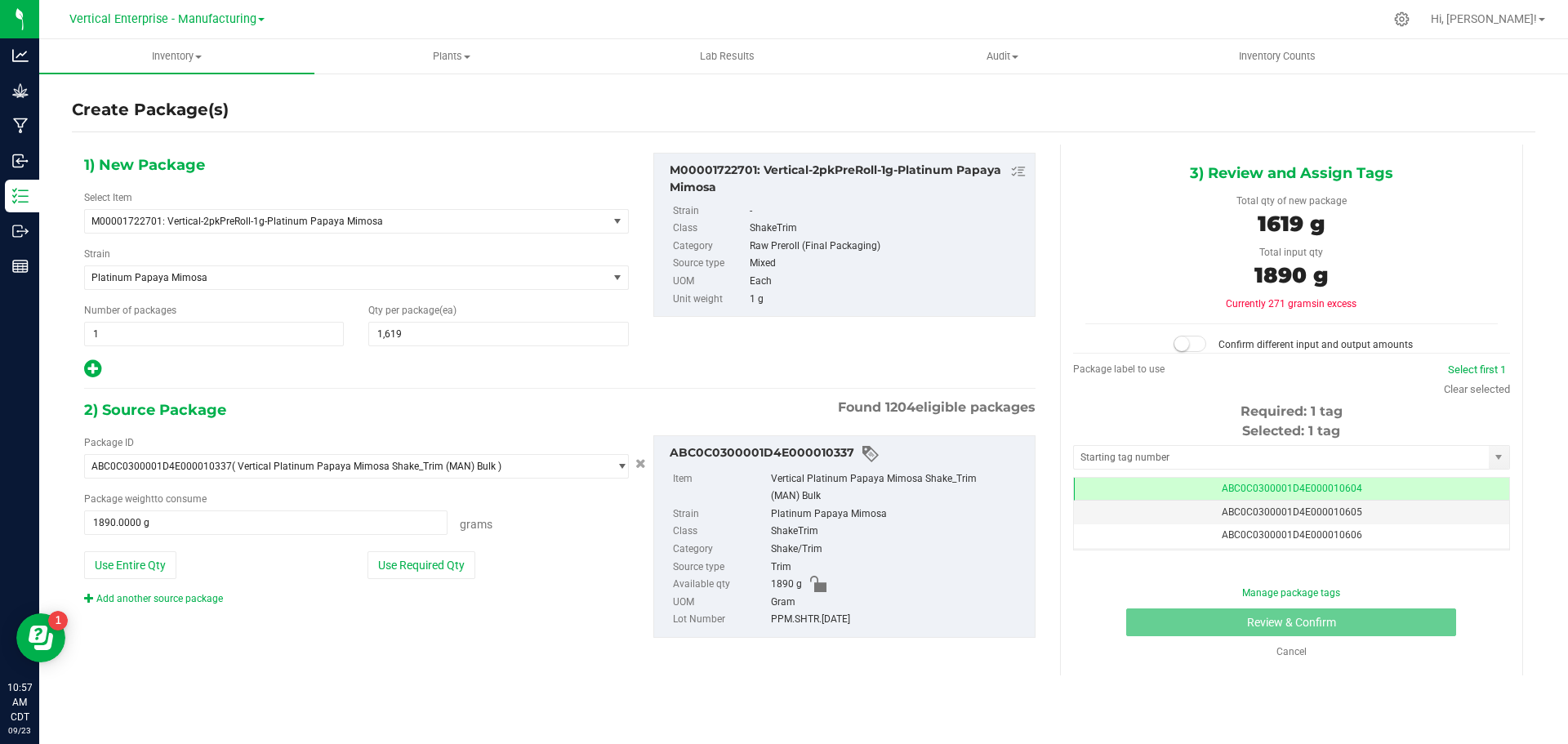
click at [1188, 349] on small at bounding box center [1182, 344] width 15 height 15
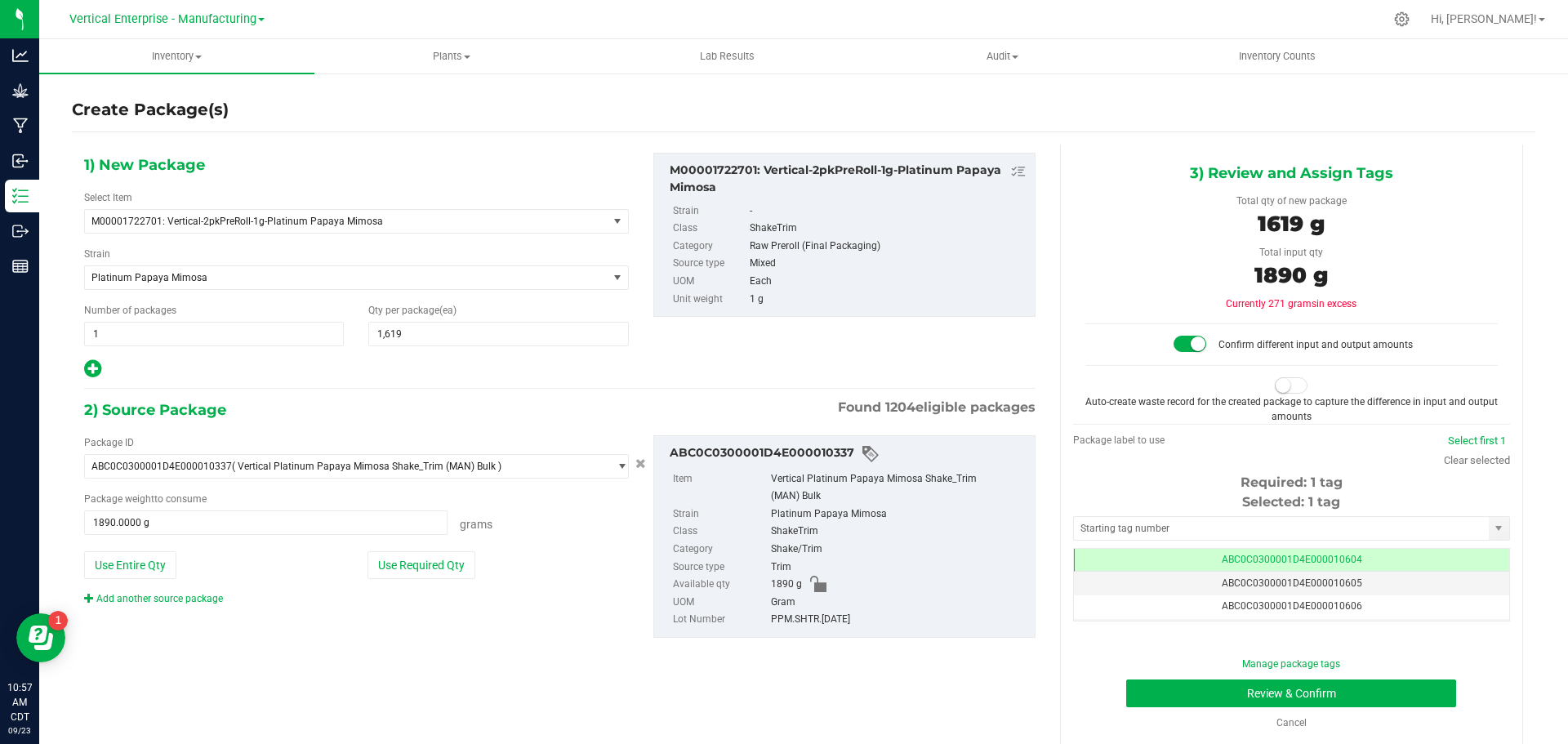
click at [1281, 388] on span at bounding box center [1291, 385] width 33 height 16
click at [1252, 688] on button "Review & Confirm" at bounding box center [1290, 694] width 330 height 28
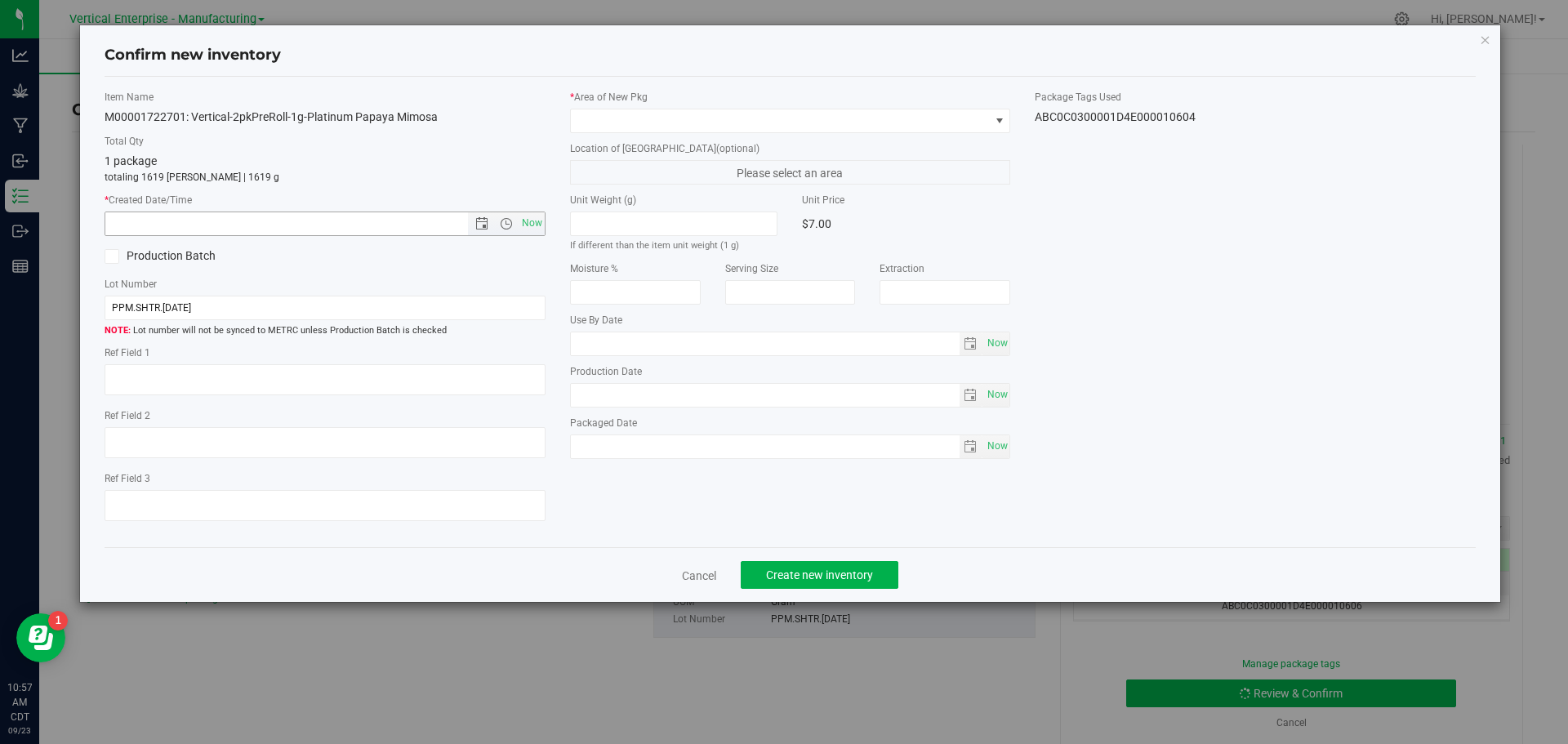
click at [540, 224] on span "Now" at bounding box center [531, 223] width 28 height 23
type input "9/23/2025 10:57 AM"
drag, startPoint x: 148, startPoint y: 253, endPoint x: 132, endPoint y: 253, distance: 16.0
click at [148, 254] on label "Production Batch" at bounding box center [208, 256] width 208 height 17
click at [0, 0] on input "Production Batch" at bounding box center [0, 0] width 0 height 0
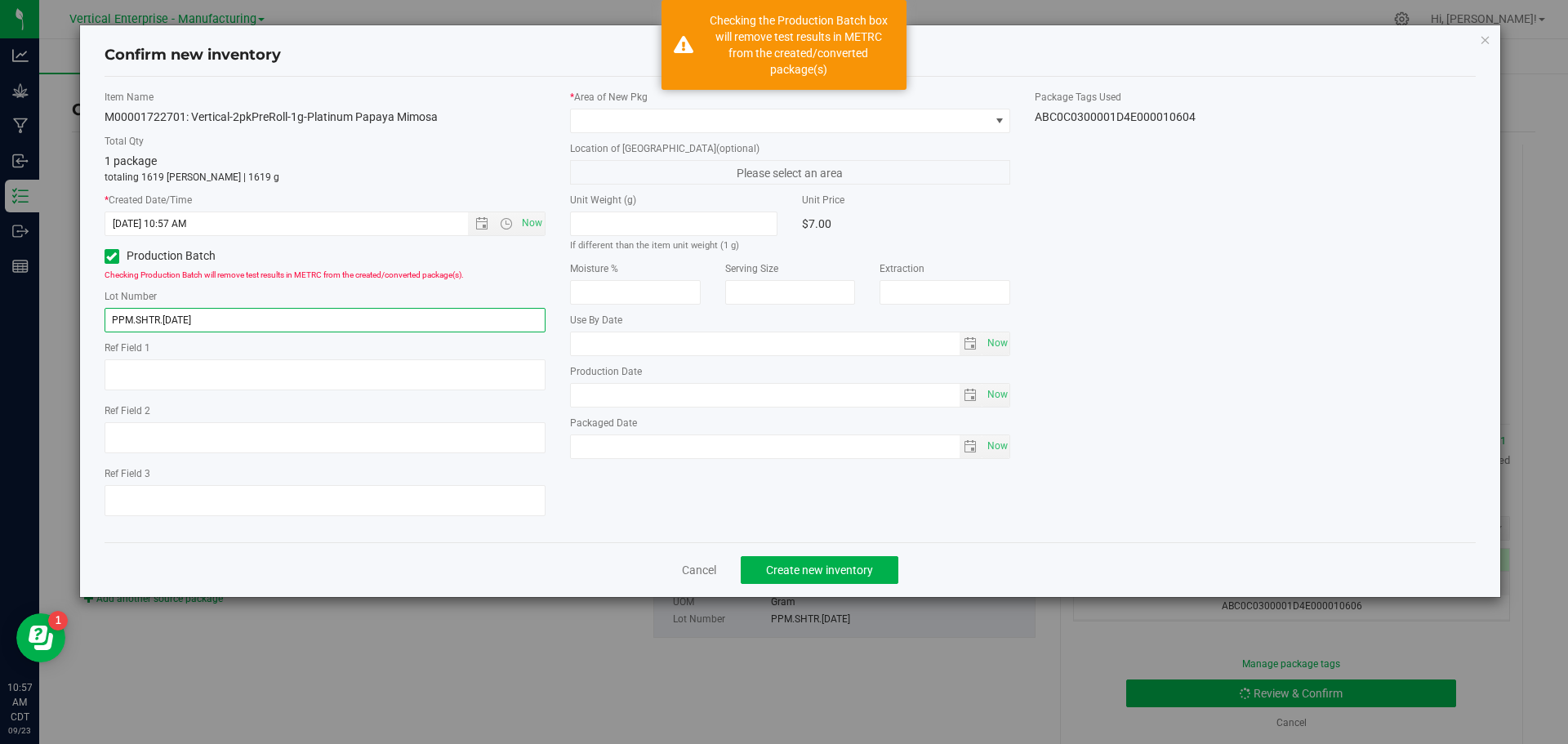
click at [217, 311] on input "PPM.SHTR.9.8.25" at bounding box center [325, 320] width 441 height 24
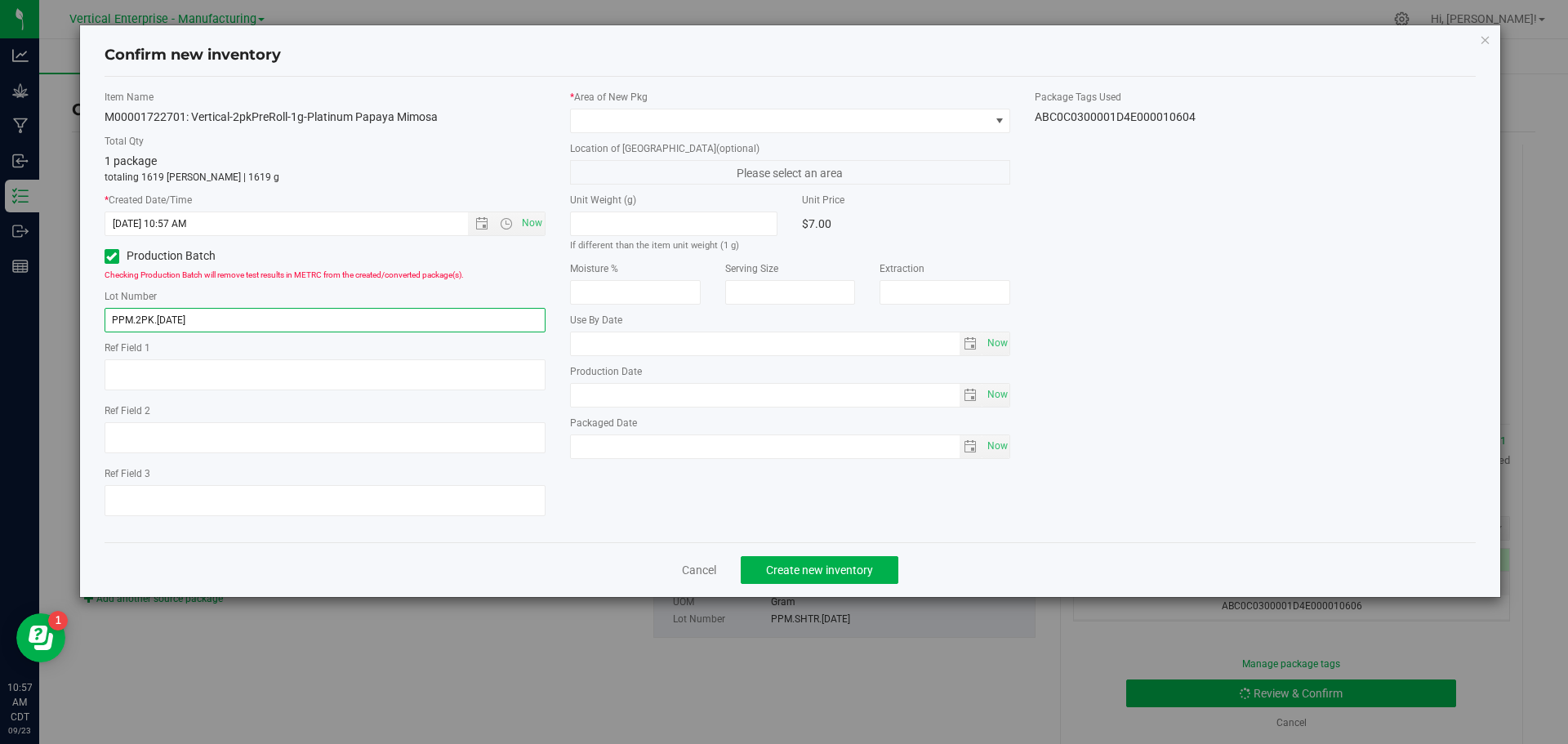
type input "PPM.2PK.9.23.25"
click at [587, 80] on div "Item Name M00001722701: Vertical-2pkPreRoll-1g-Platinum Papaya Mimosa Total Qty…" at bounding box center [790, 310] width 1372 height 466
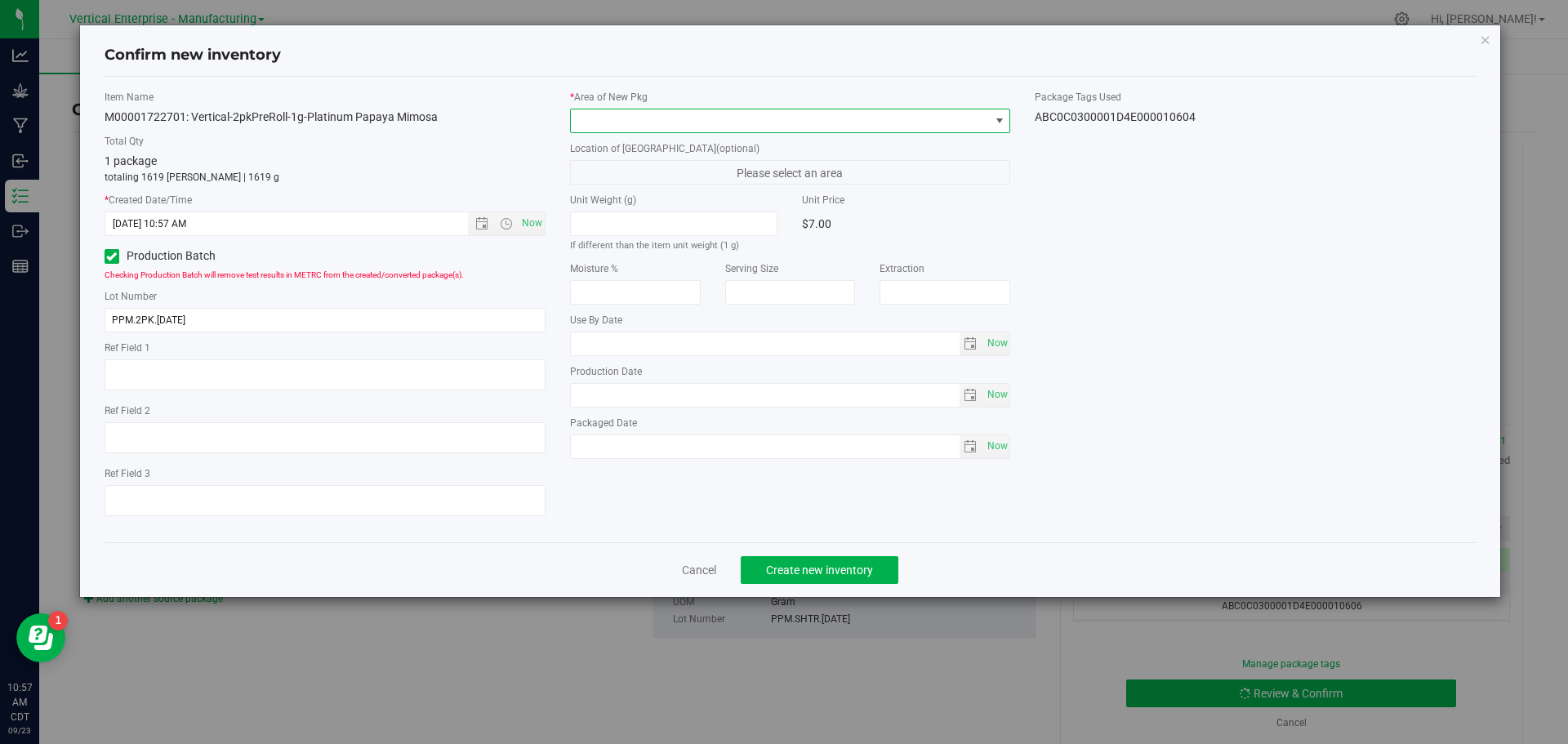
click at [670, 116] on span at bounding box center [780, 121] width 419 height 23
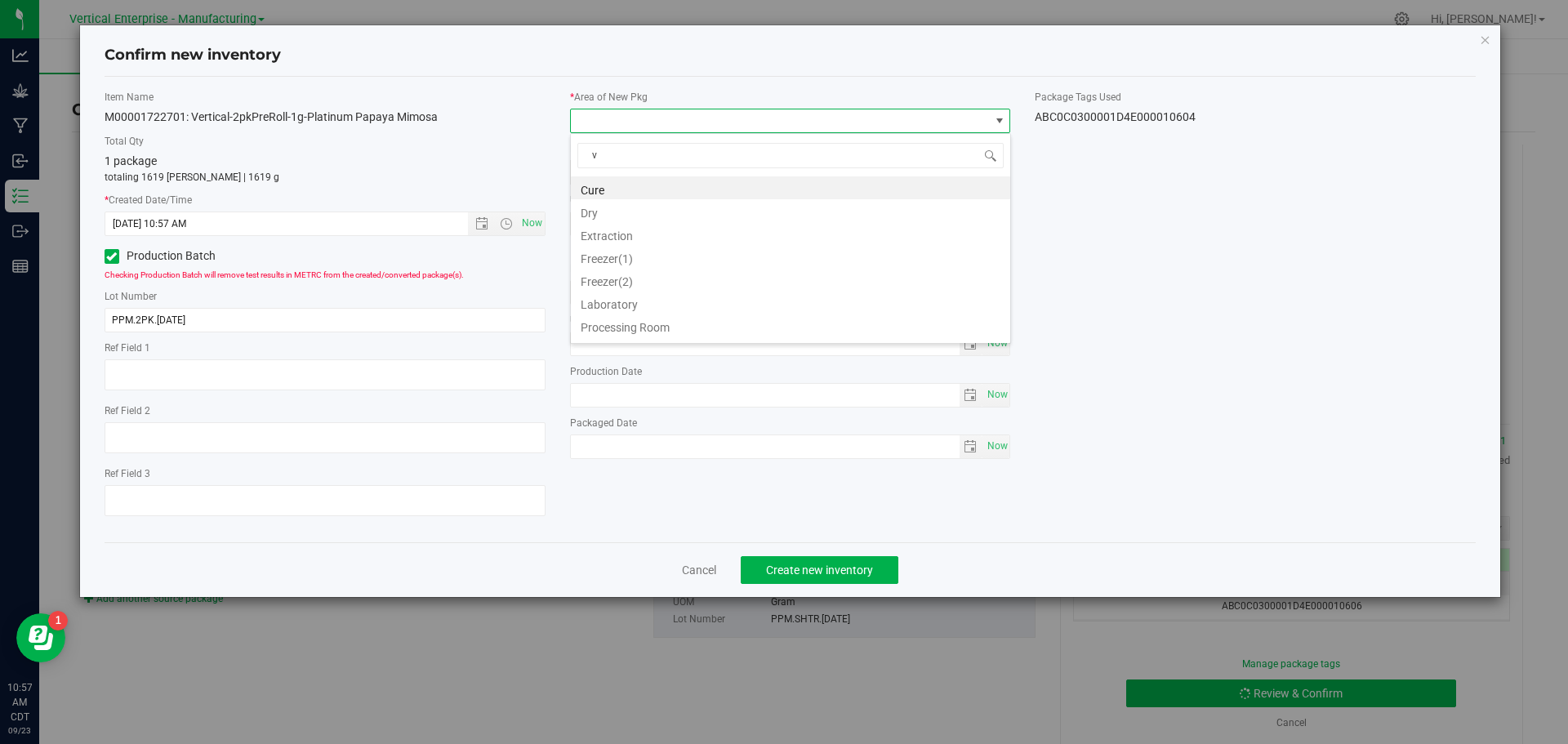
type input "va"
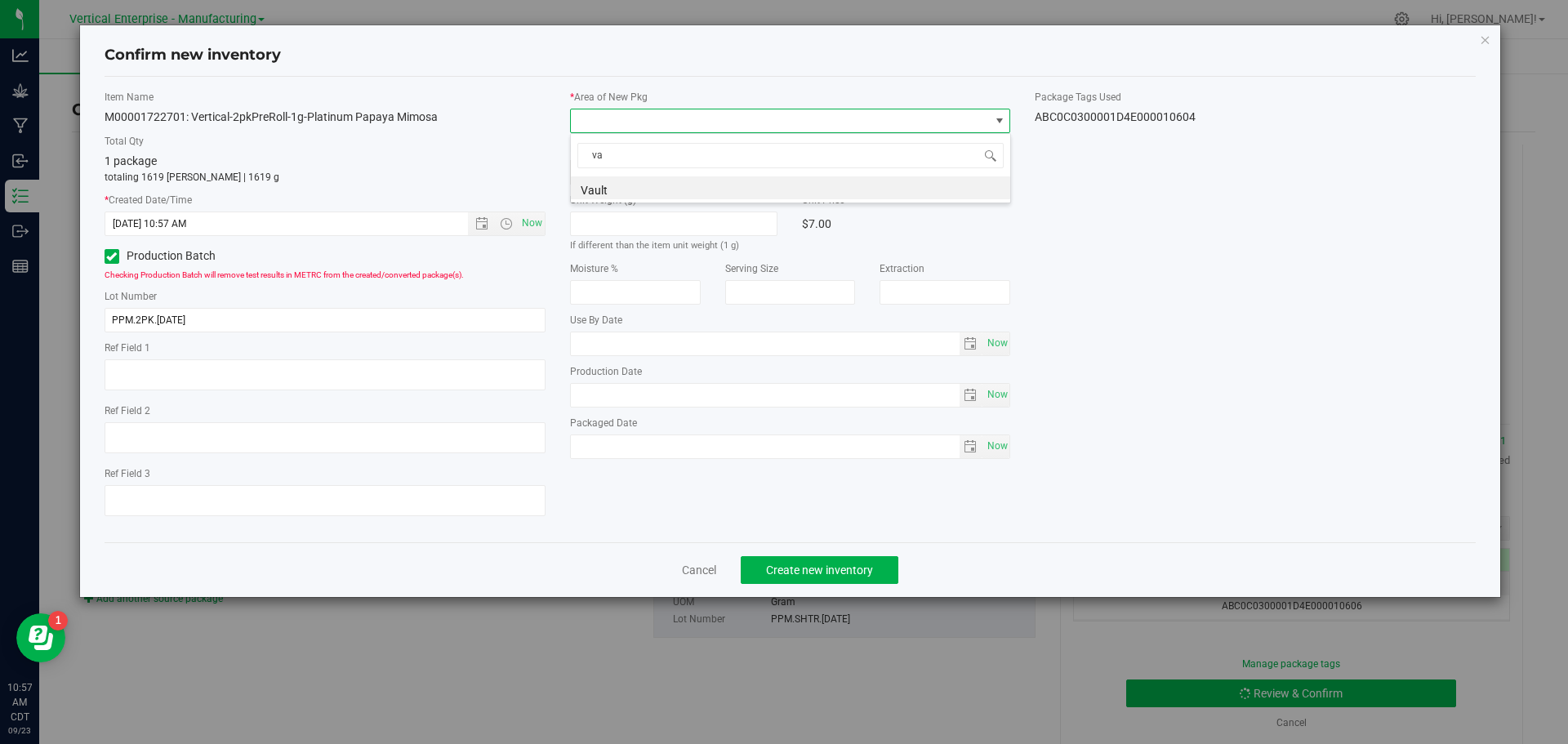
click at [638, 178] on li "Vault" at bounding box center [791, 188] width 439 height 23
click at [822, 556] on button "Create new inventory" at bounding box center [820, 570] width 158 height 28
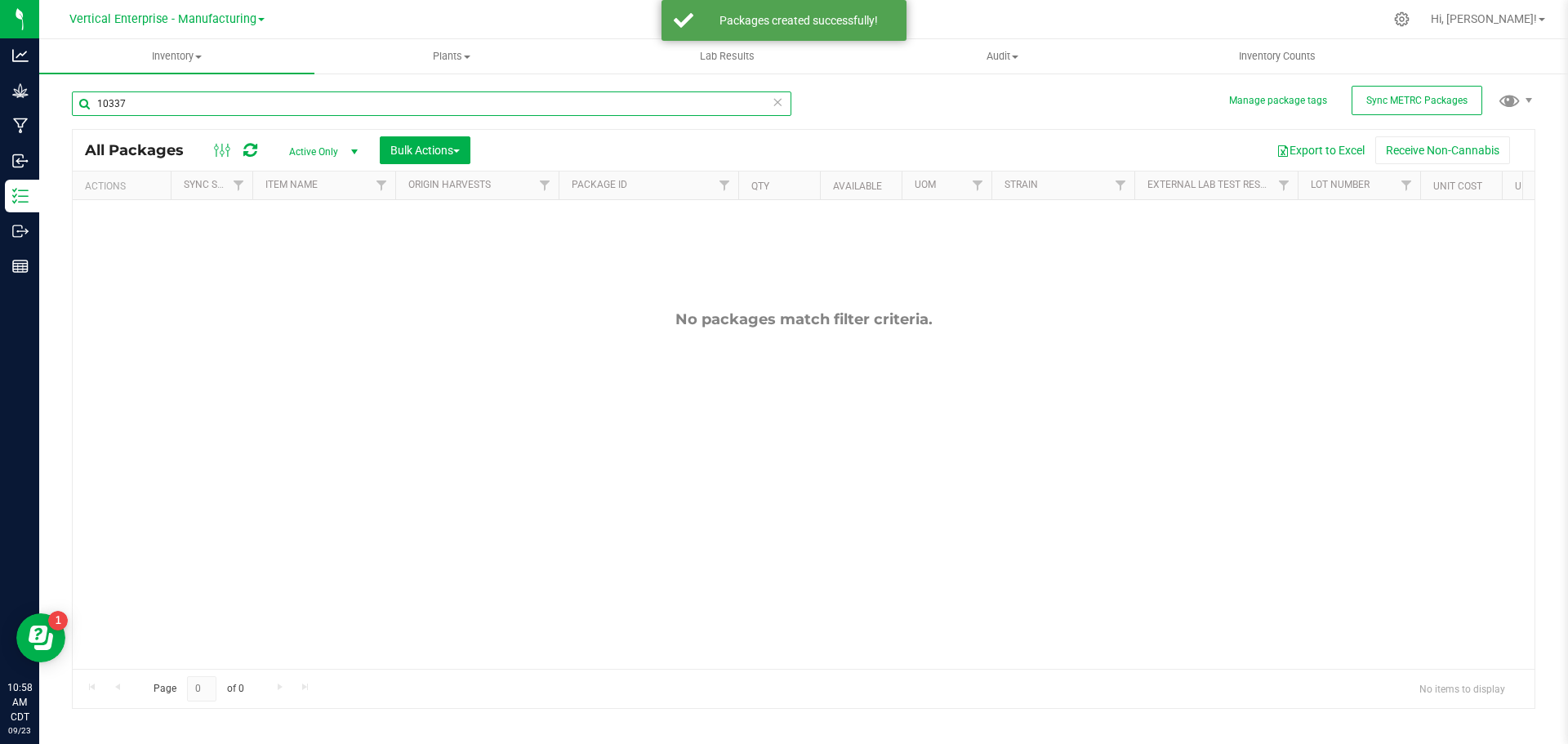
click at [178, 115] on input "10337" at bounding box center [432, 103] width 719 height 24
type input "1"
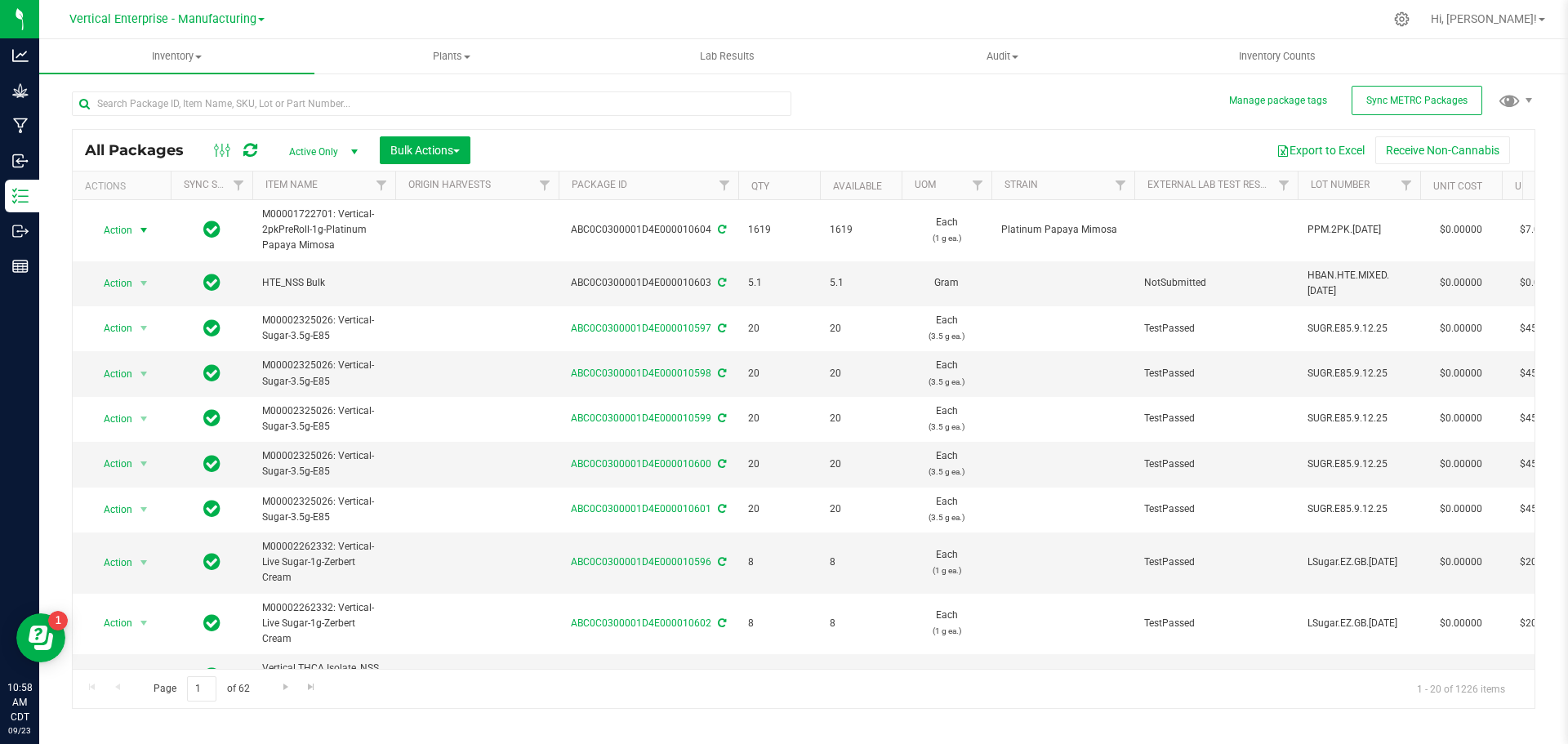
click at [123, 224] on span "Action" at bounding box center [111, 230] width 44 height 23
click at [126, 367] on li "Lock package" at bounding box center [142, 380] width 103 height 24
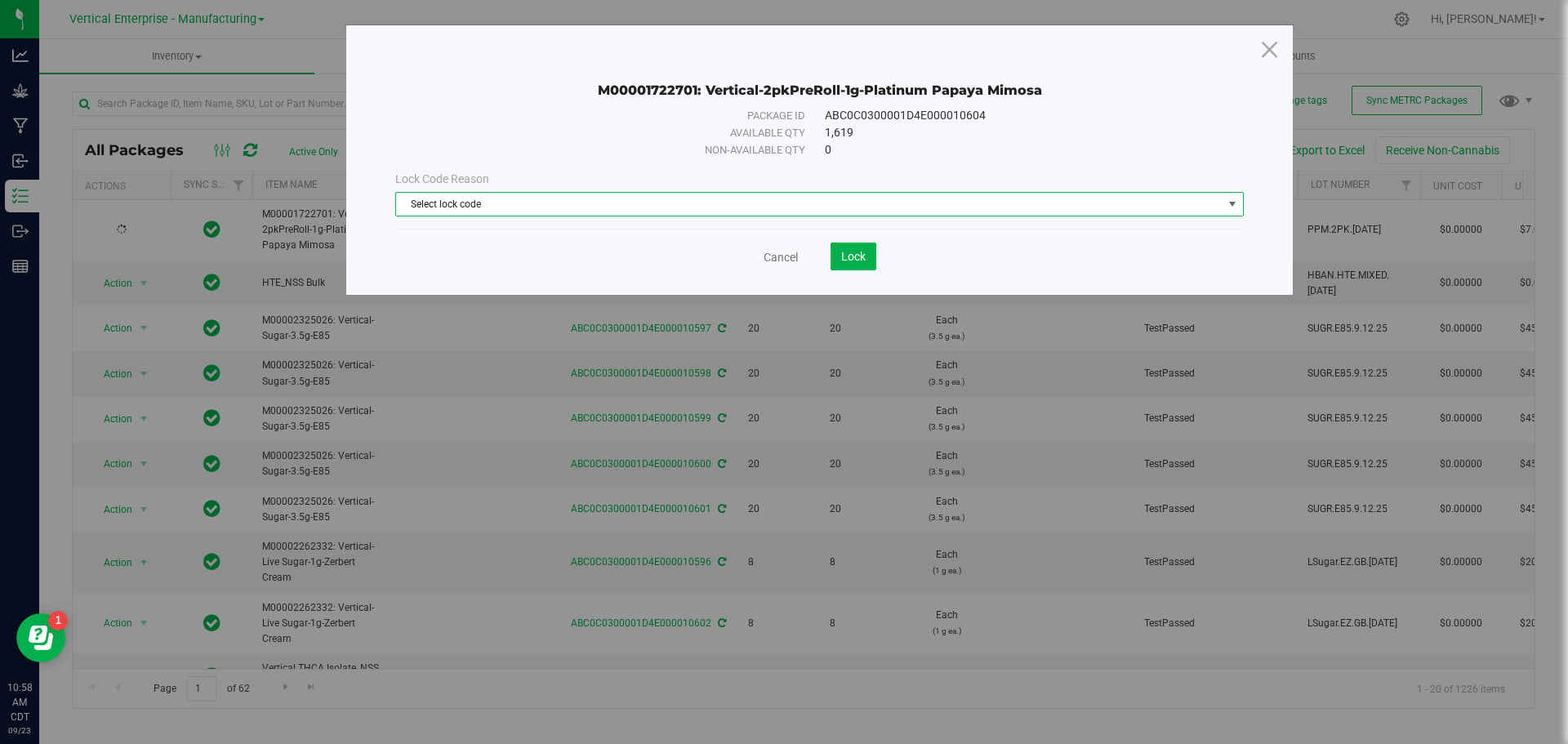
click at [728, 199] on span "Select lock code" at bounding box center [809, 204] width 826 height 23
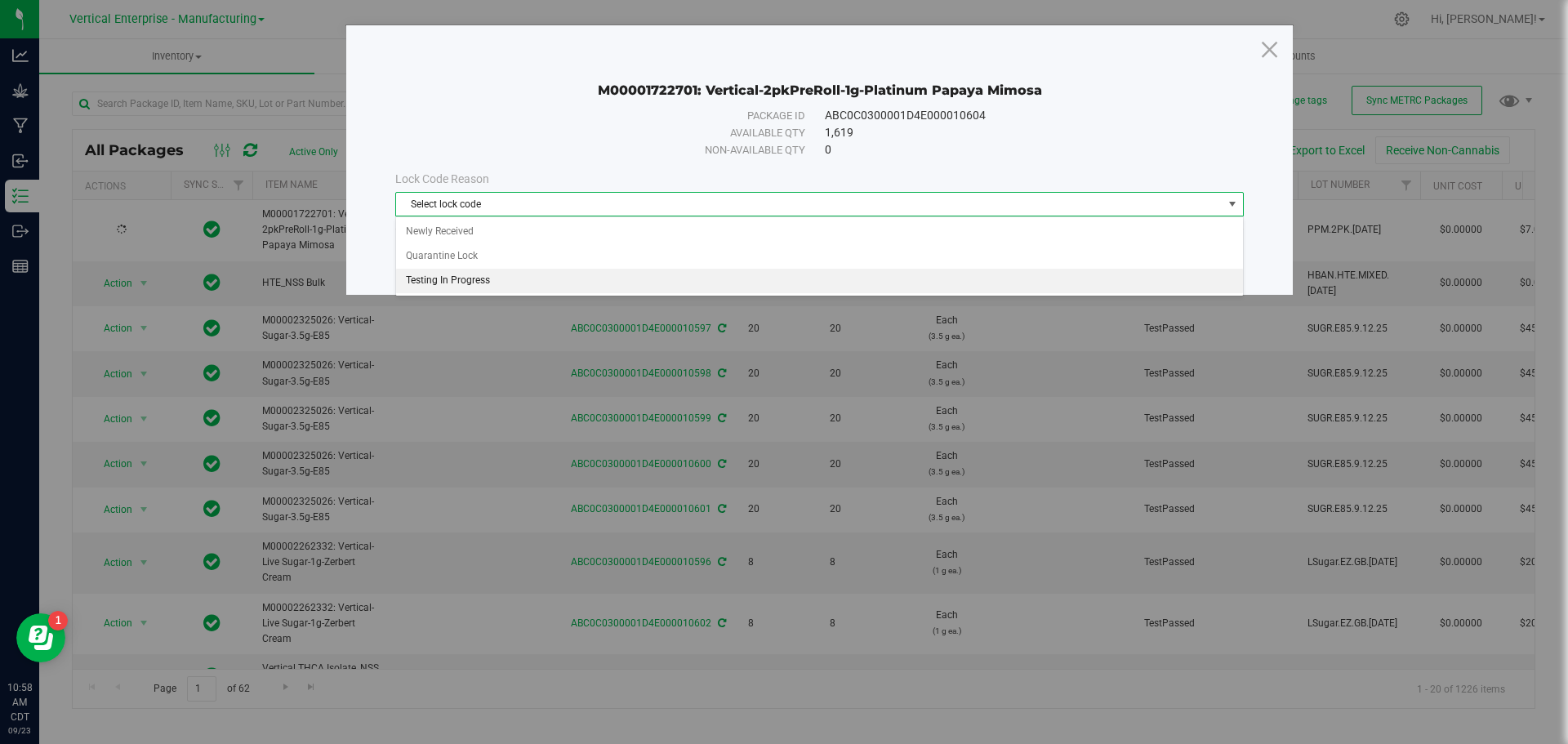
click at [469, 273] on li "Testing In Progress" at bounding box center [820, 281] width 847 height 24
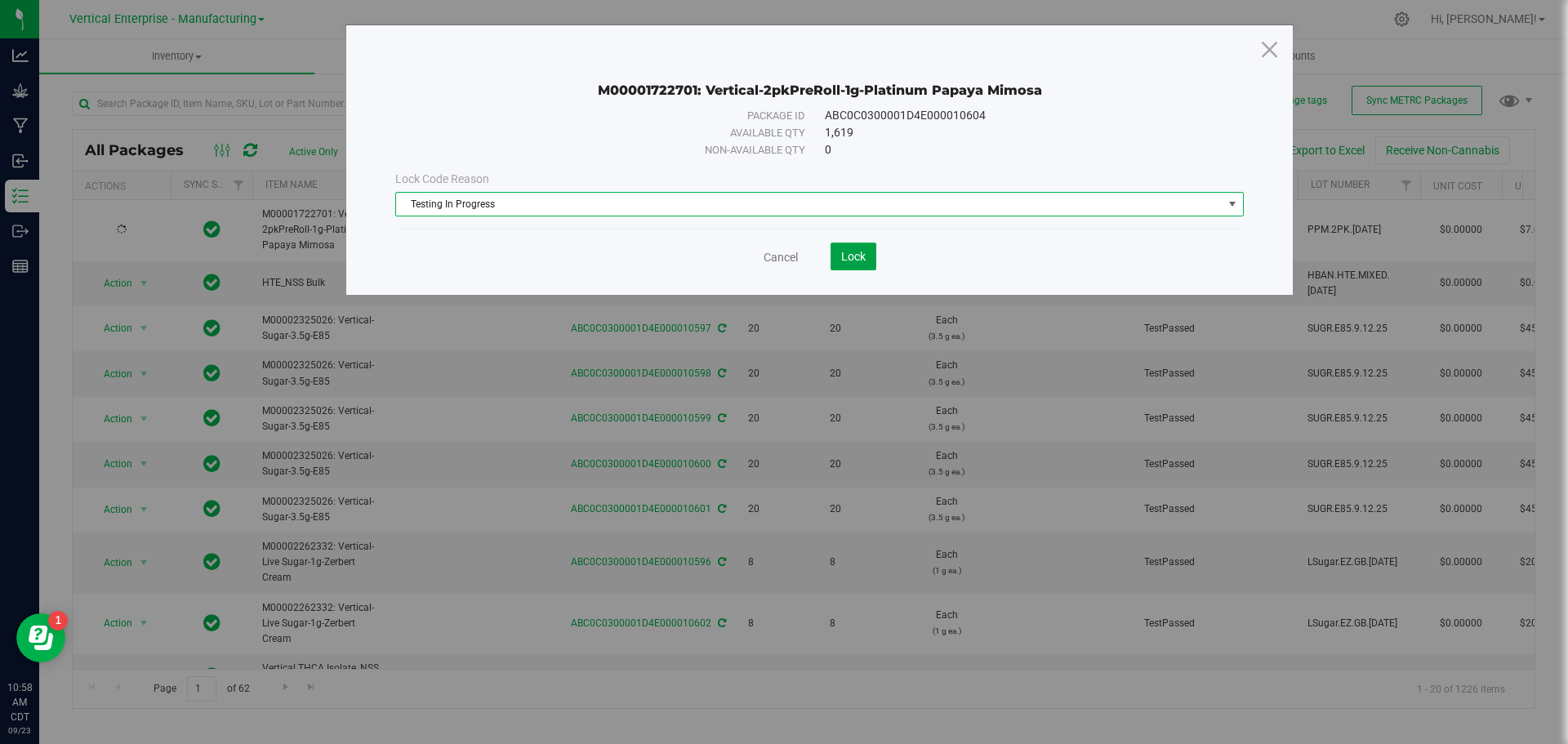
click at [867, 261] on button "Lock" at bounding box center [853, 256] width 46 height 28
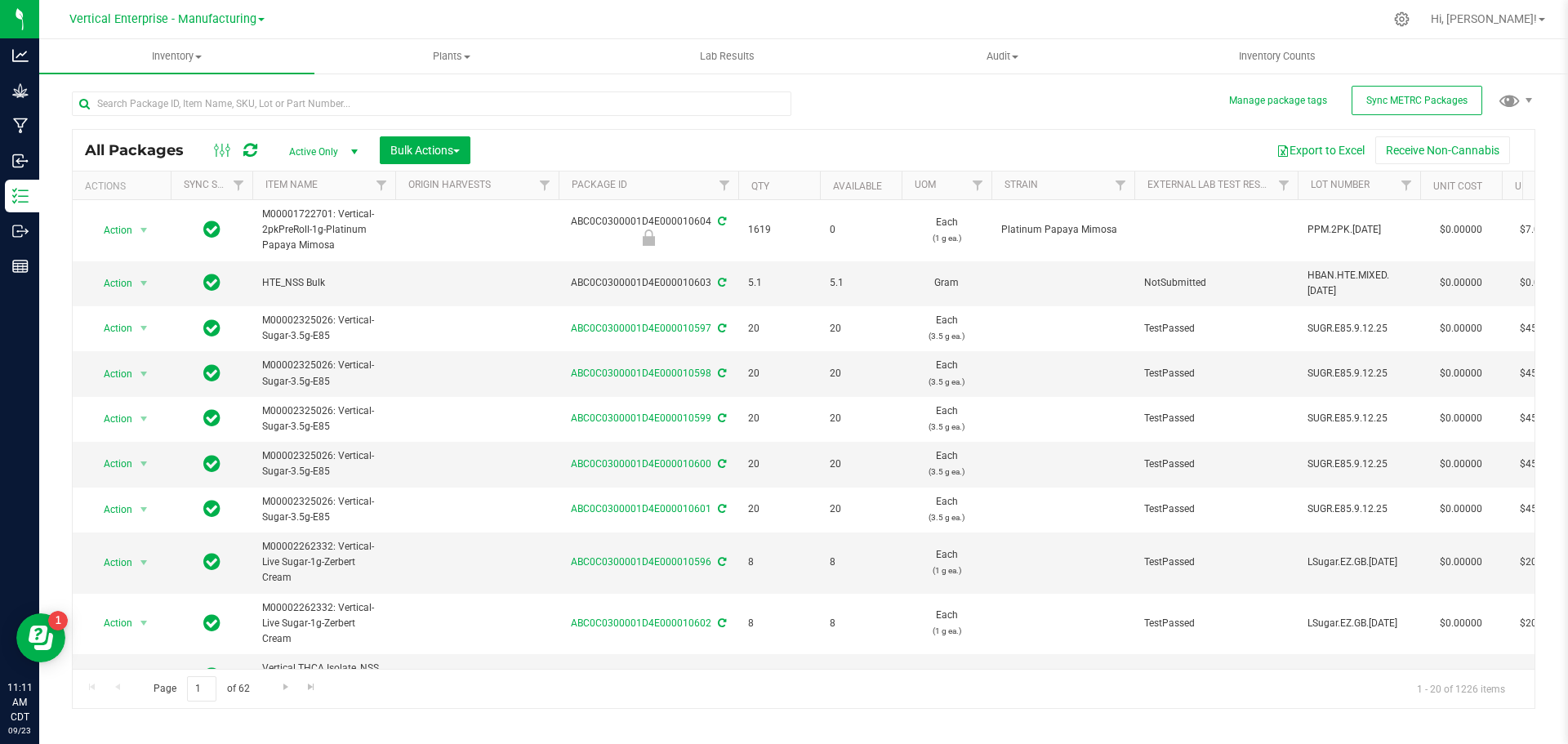
click at [667, 219] on div "ABC0C0300001D4E000010604" at bounding box center [648, 230] width 185 height 32
copy div "ABC0C0300001D4E000010604"
click at [210, 16] on span "Vertical Enterprise - Manufacturing" at bounding box center [162, 19] width 187 height 14
click at [232, 51] on link "Vertical Enterprise - Cultivation" at bounding box center [166, 57] width 238 height 22
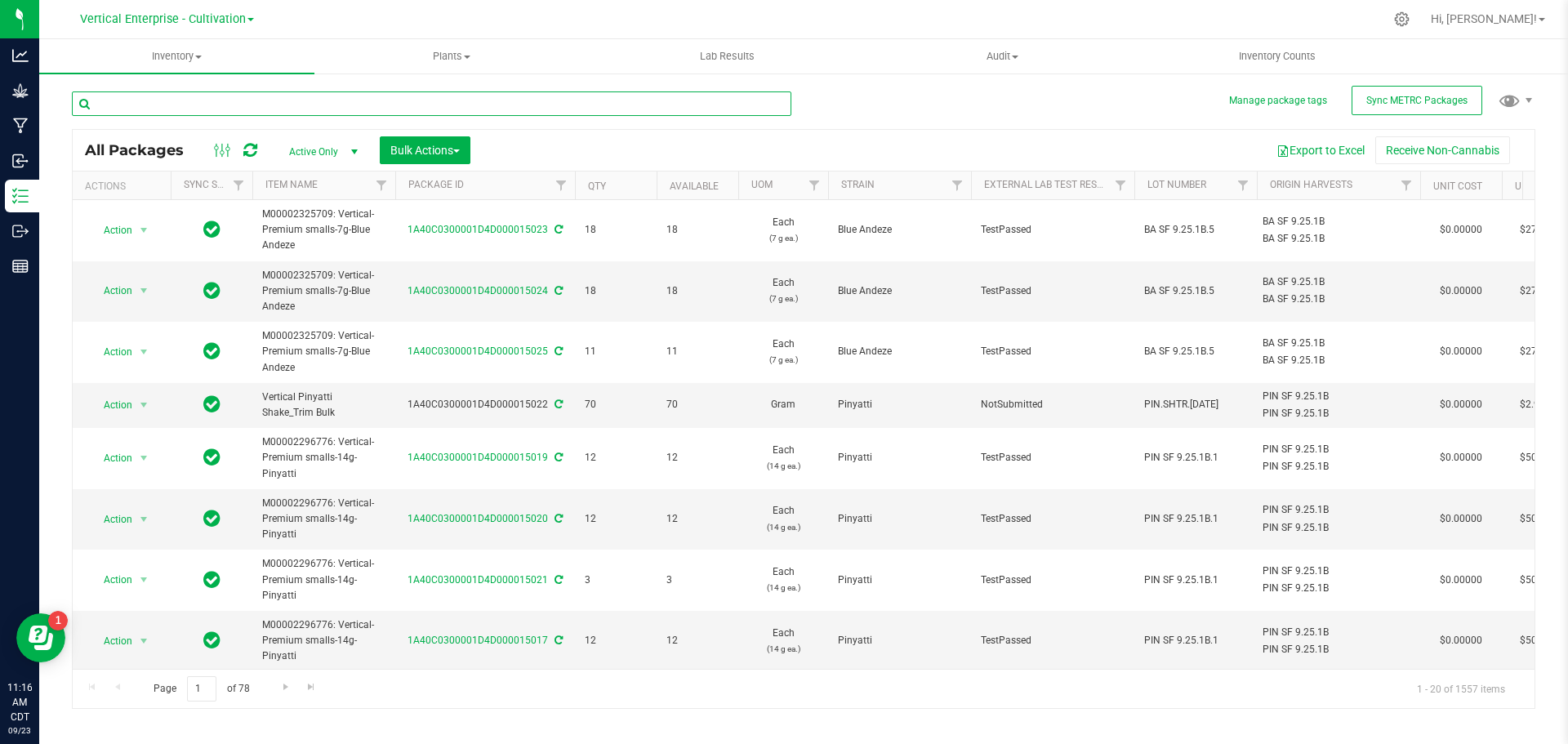
click at [206, 105] on input "text" at bounding box center [432, 103] width 719 height 24
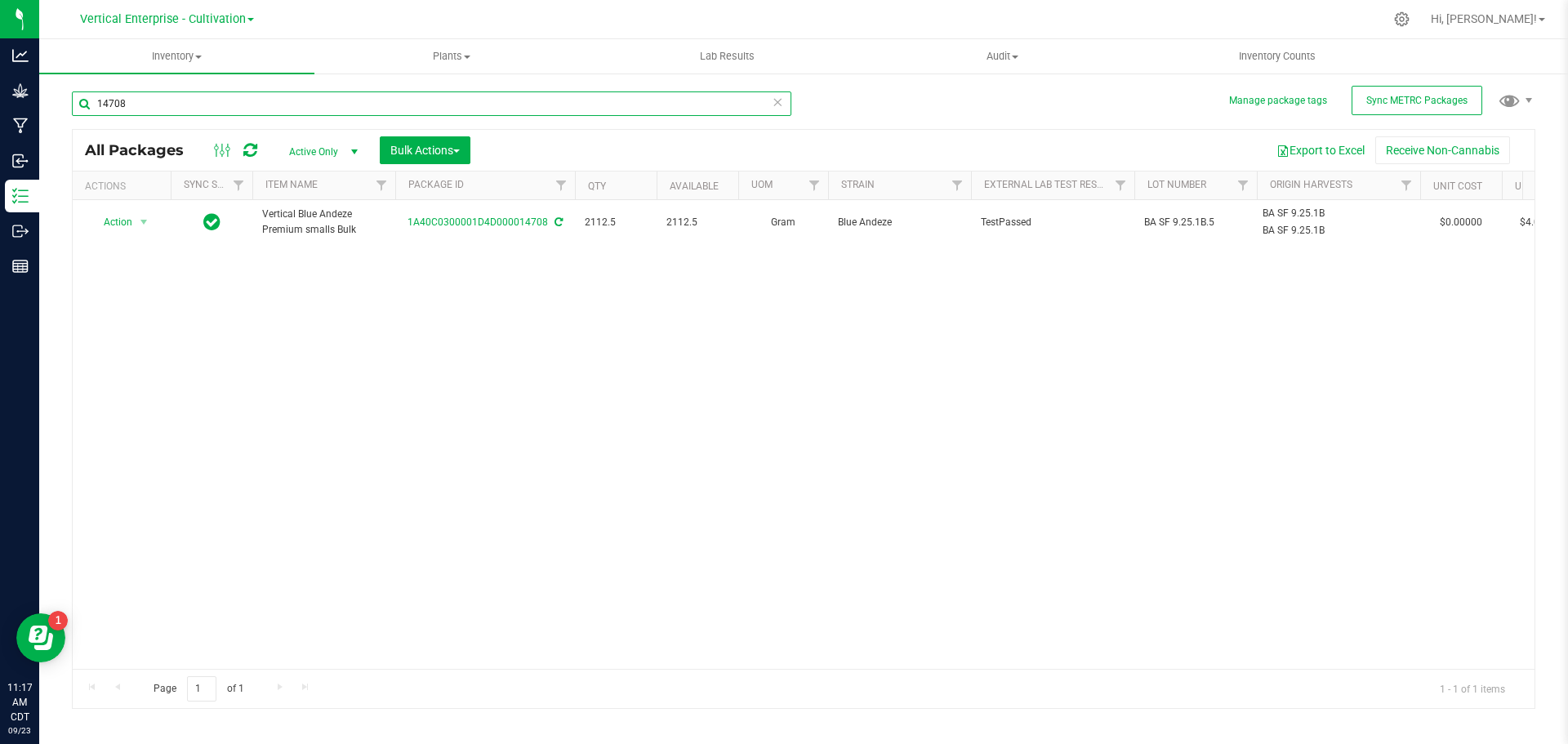
type input "14708"
click at [107, 214] on span "Action" at bounding box center [111, 222] width 44 height 23
click at [110, 229] on span "Action" at bounding box center [111, 222] width 44 height 23
click at [112, 223] on span "Action" at bounding box center [111, 223] width 44 height 23
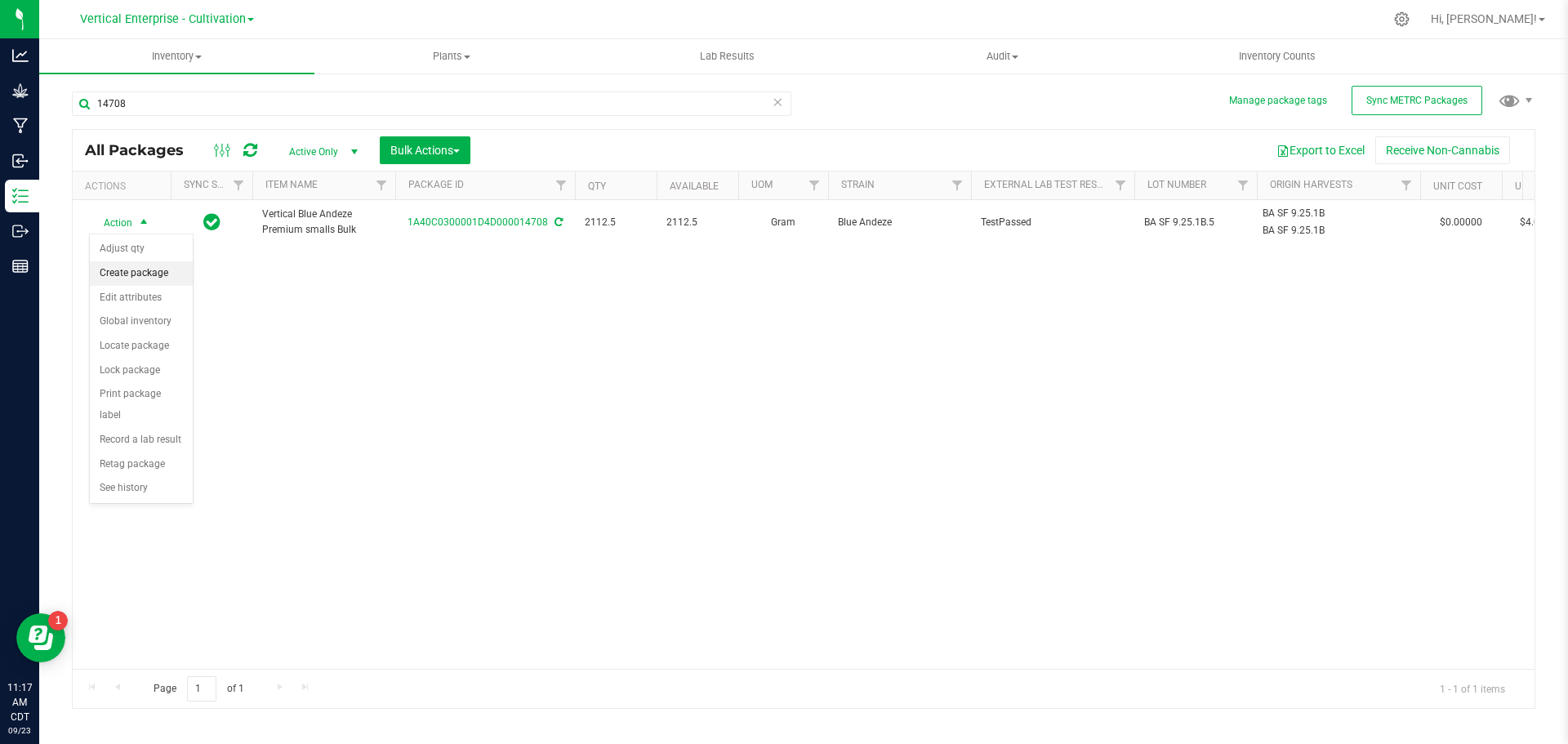
click at [151, 276] on li "Create package" at bounding box center [142, 273] width 103 height 24
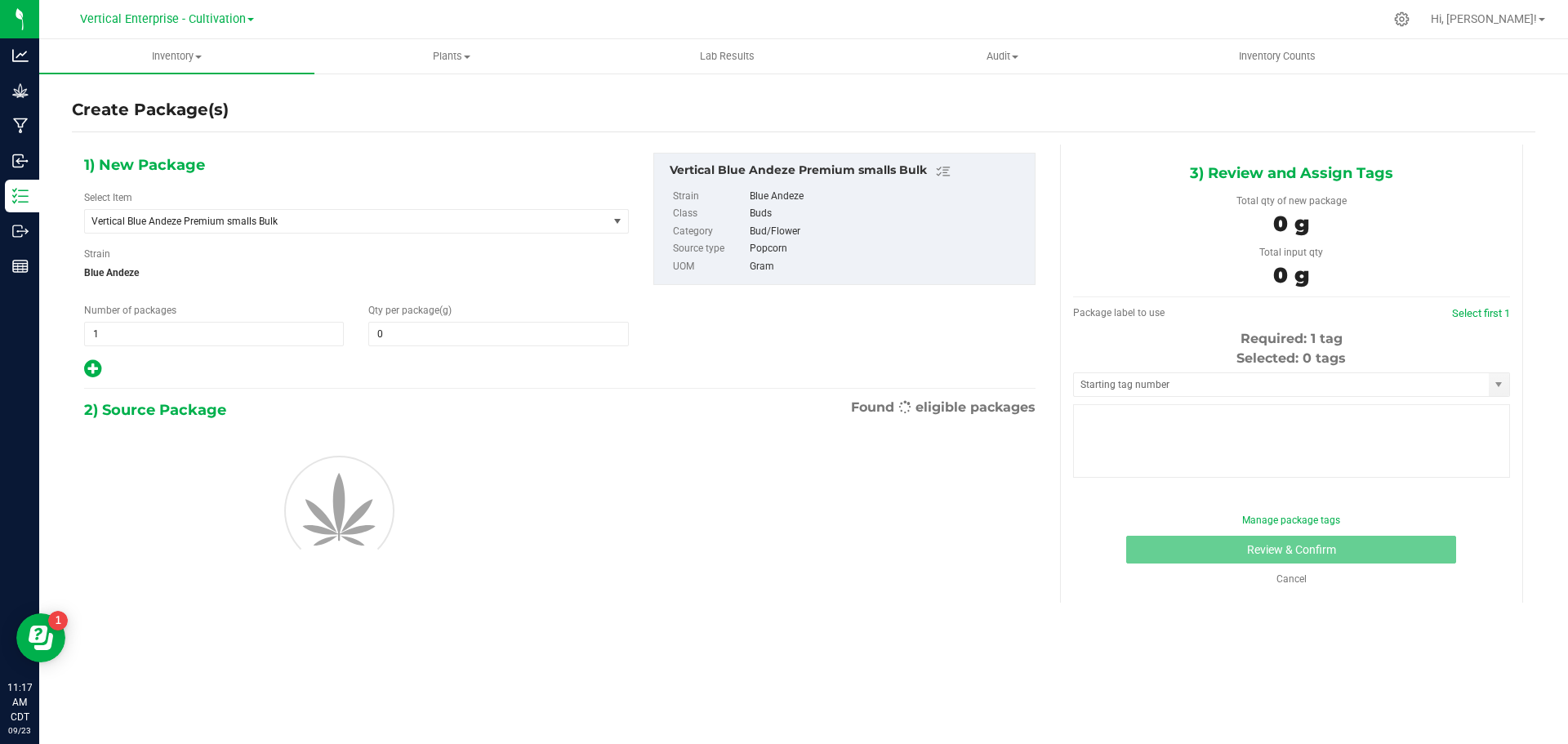
type input "0.0000"
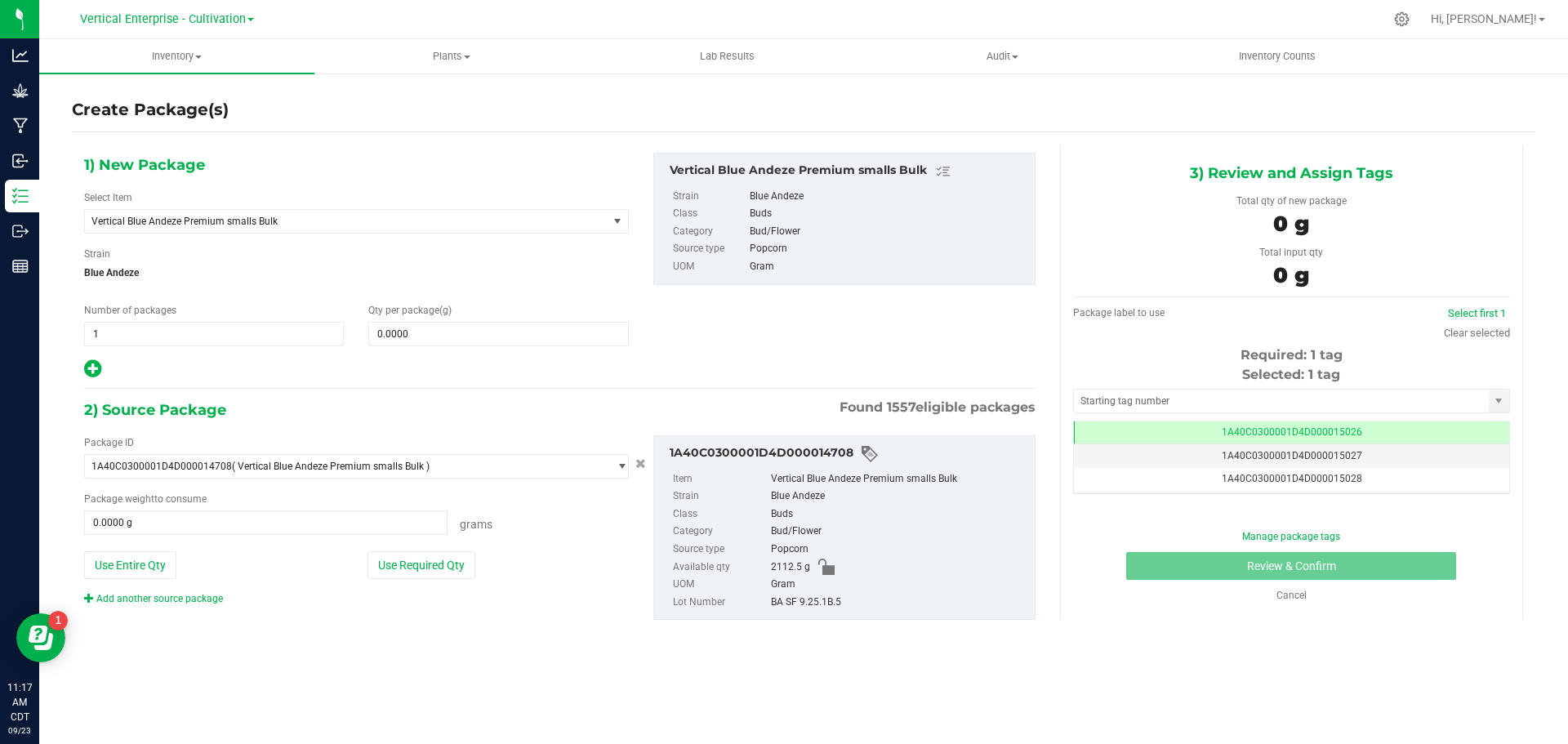
scroll to position [0, -1]
click at [238, 219] on span "Vertical Blue Andeze Premium smalls Bulk" at bounding box center [335, 222] width 489 height 11
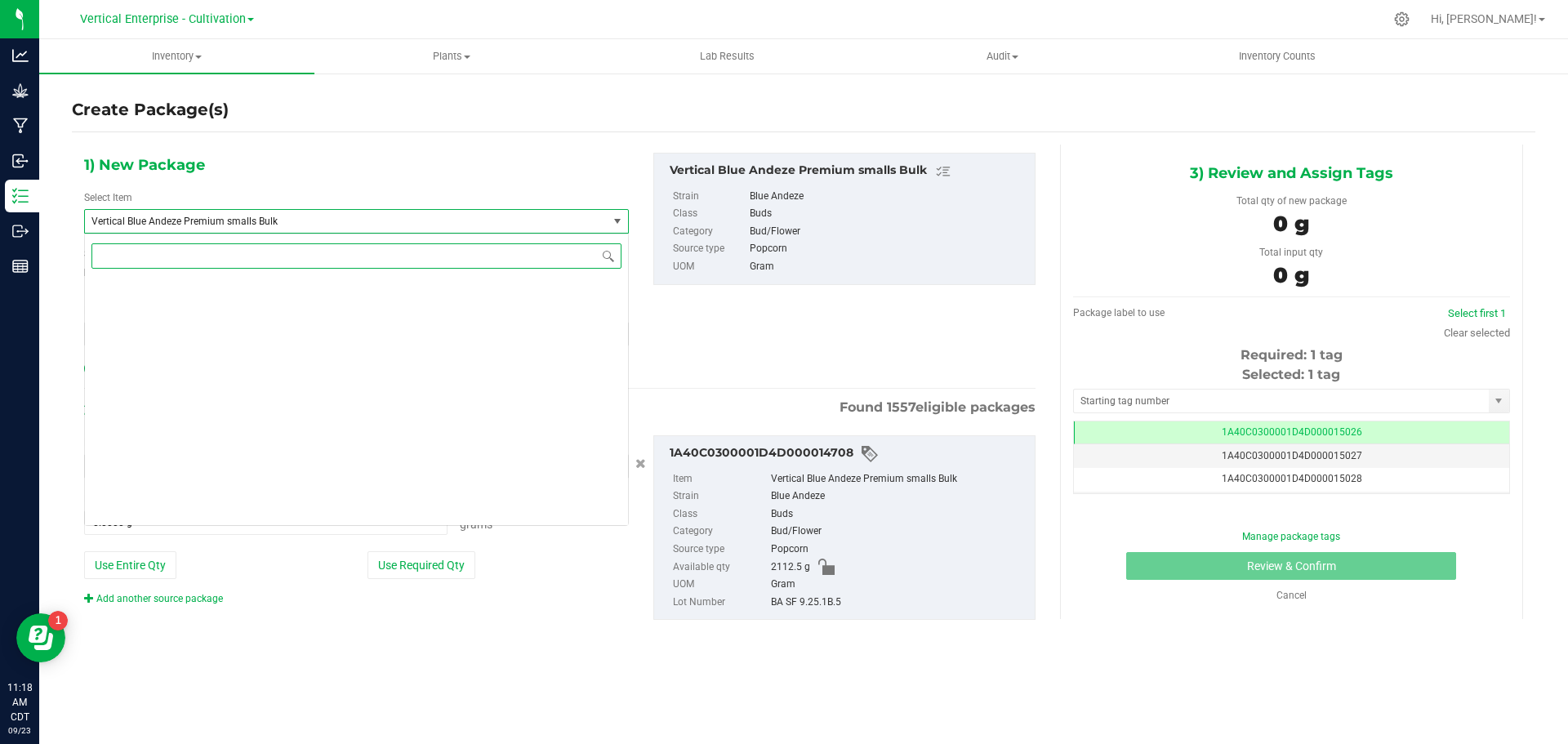
scroll to position [43307, 0]
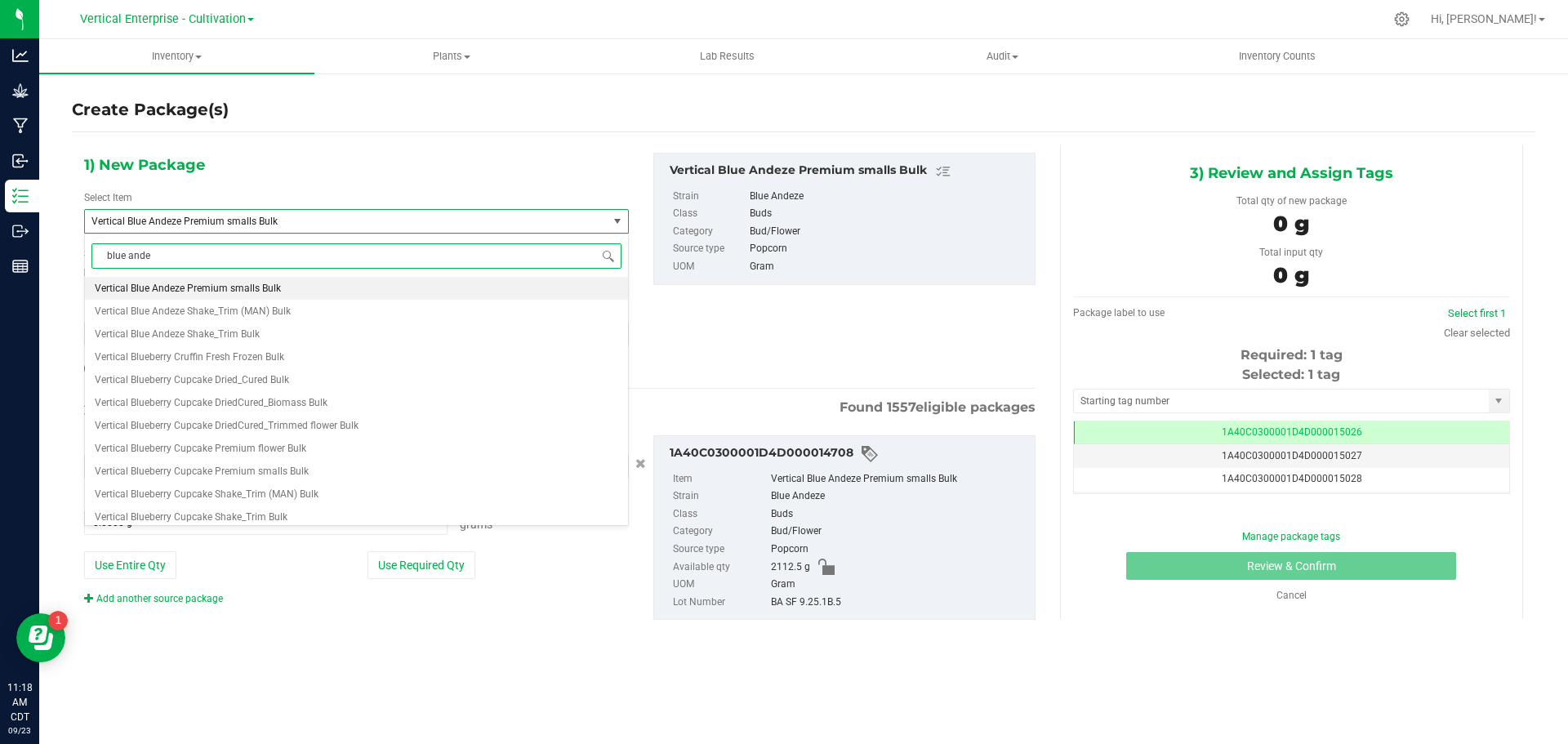
type input "blue andez"
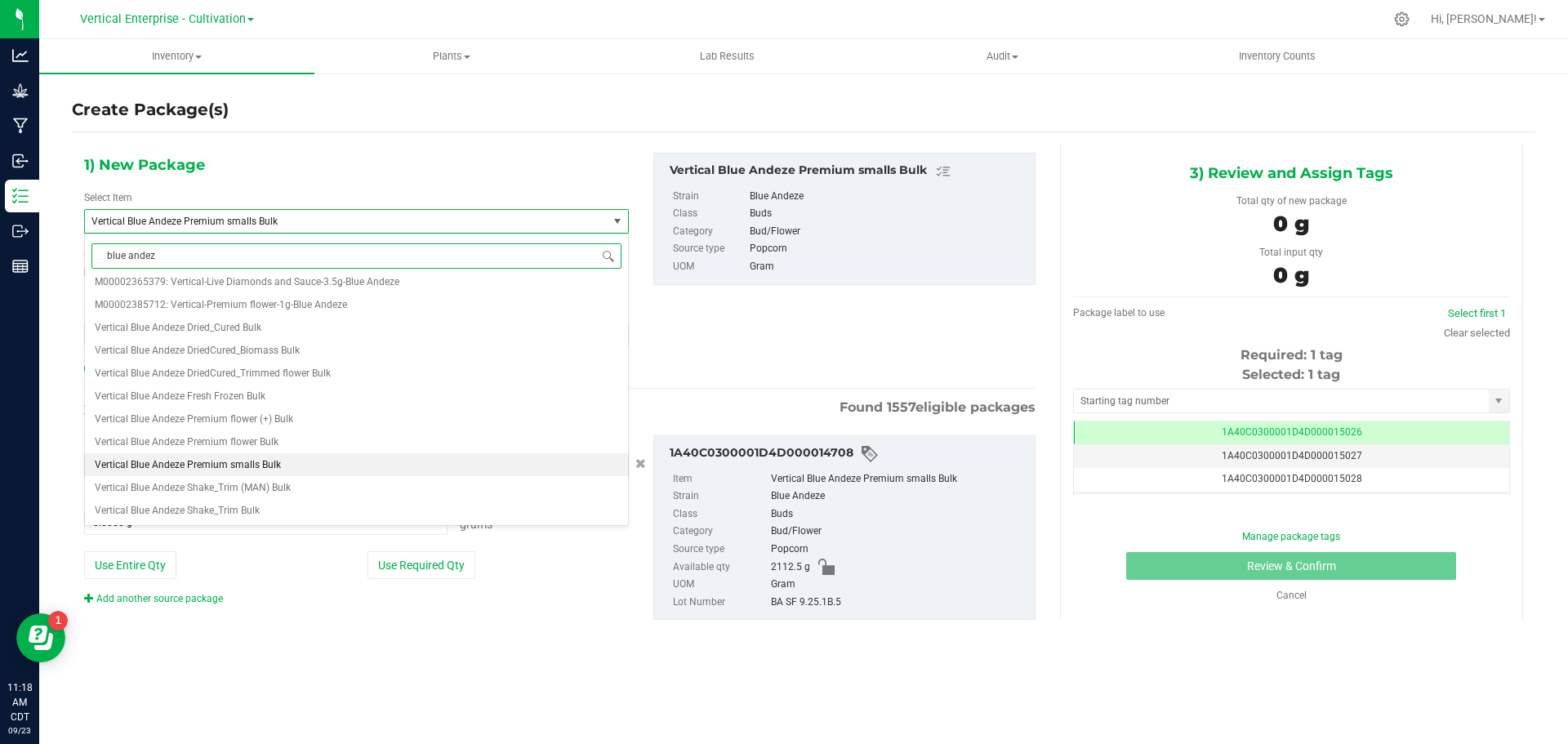
scroll to position [0, 0]
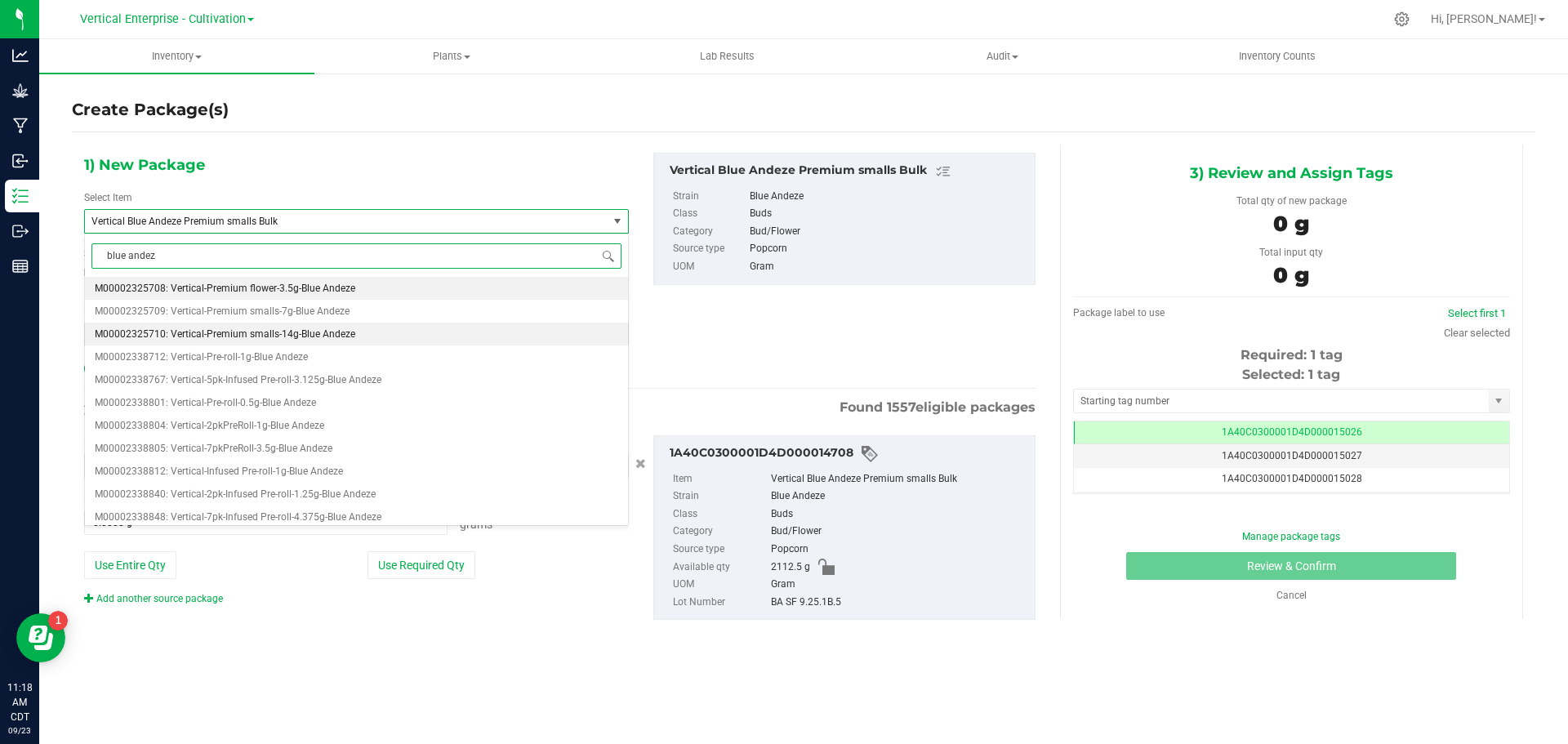
click at [276, 330] on span "M00002325710: Vertical-Premium smalls-14g-Blue Andeze" at bounding box center [224, 334] width 260 height 11
type input "0"
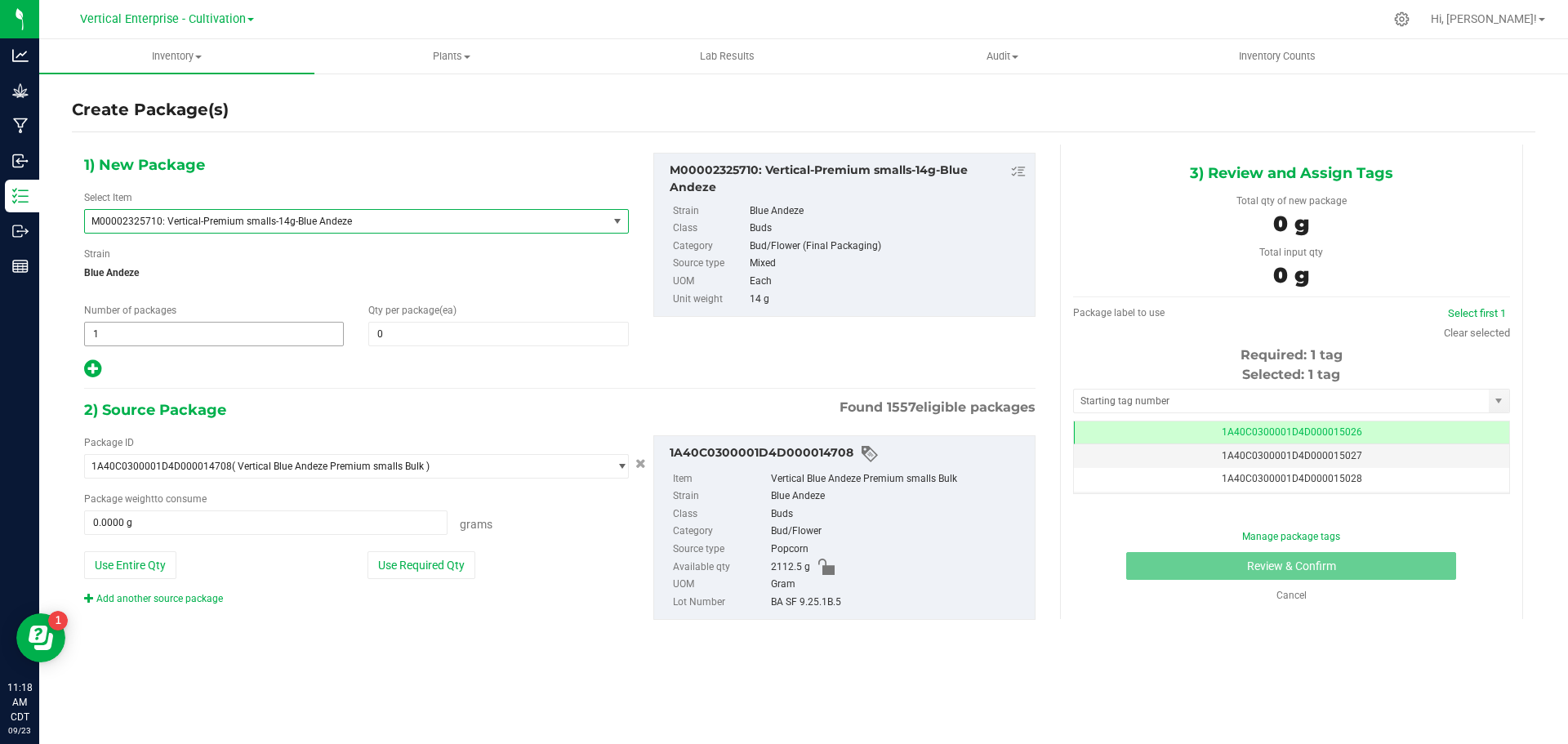
click at [127, 330] on span "1 1" at bounding box center [214, 334] width 260 height 24
click at [454, 335] on span at bounding box center [498, 334] width 260 height 24
type input "12"
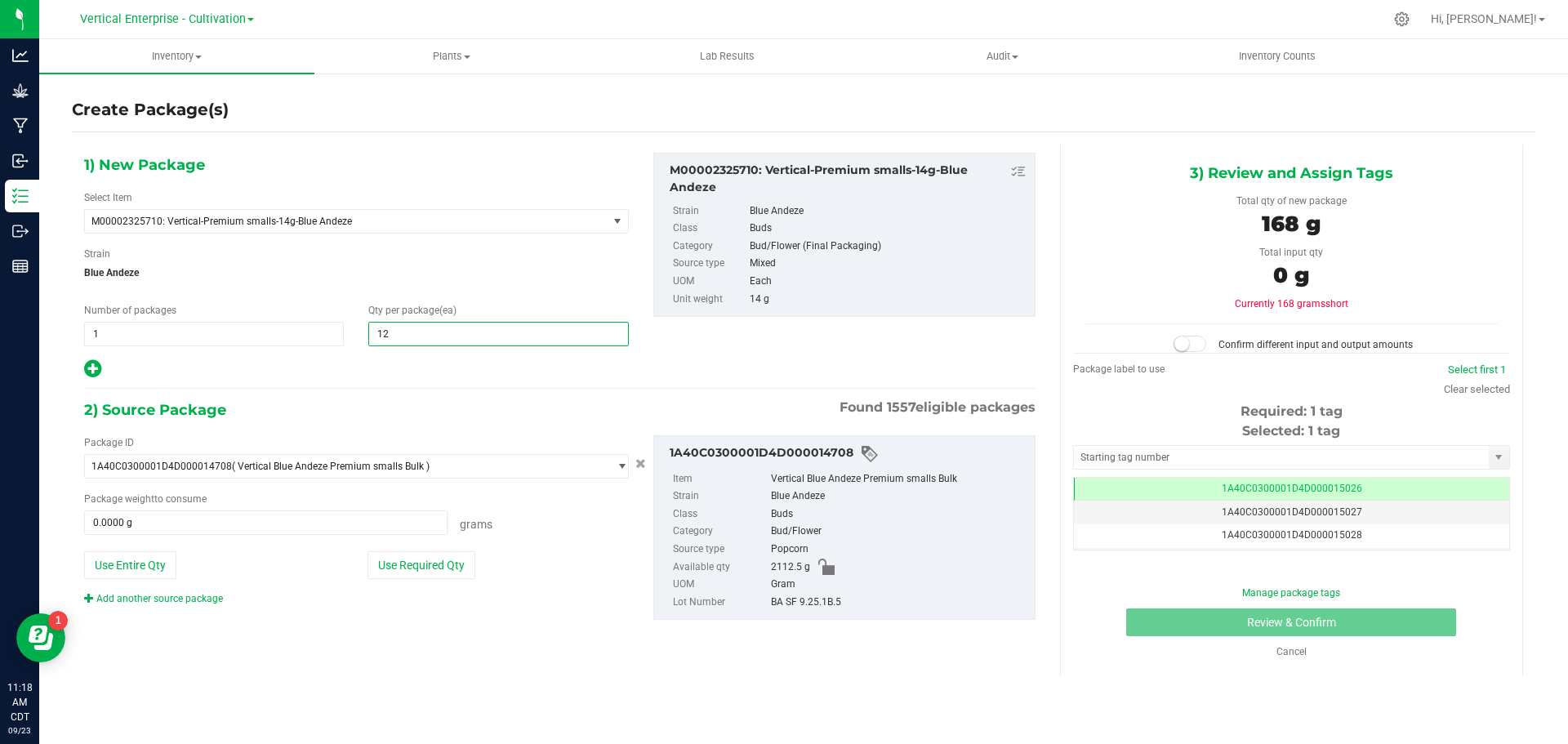
type input "12"
click at [419, 571] on button "Use Required Qty" at bounding box center [421, 566] width 108 height 28
type input "168.0000 g"
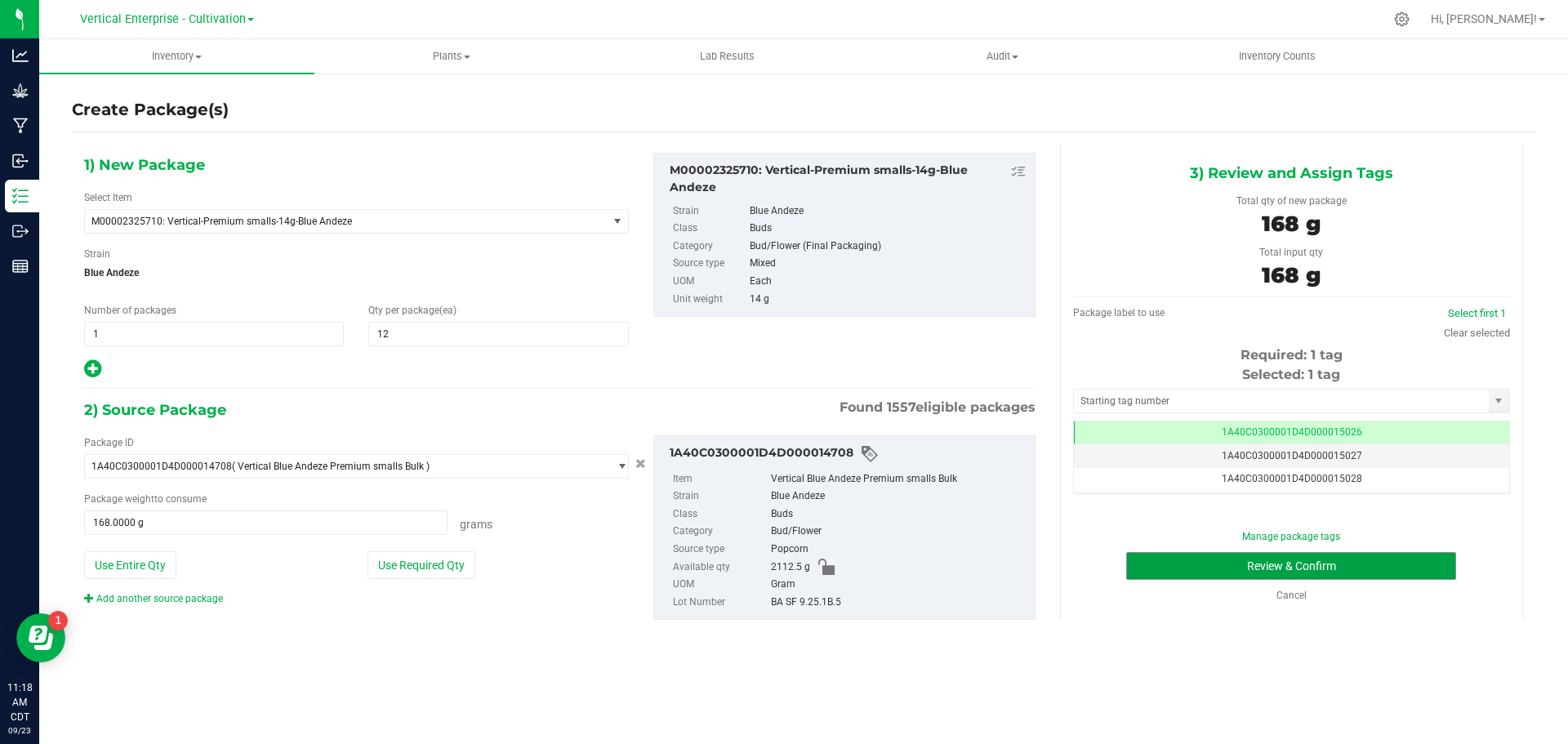
click at [1323, 566] on button "Review & Confirm" at bounding box center [1290, 566] width 330 height 28
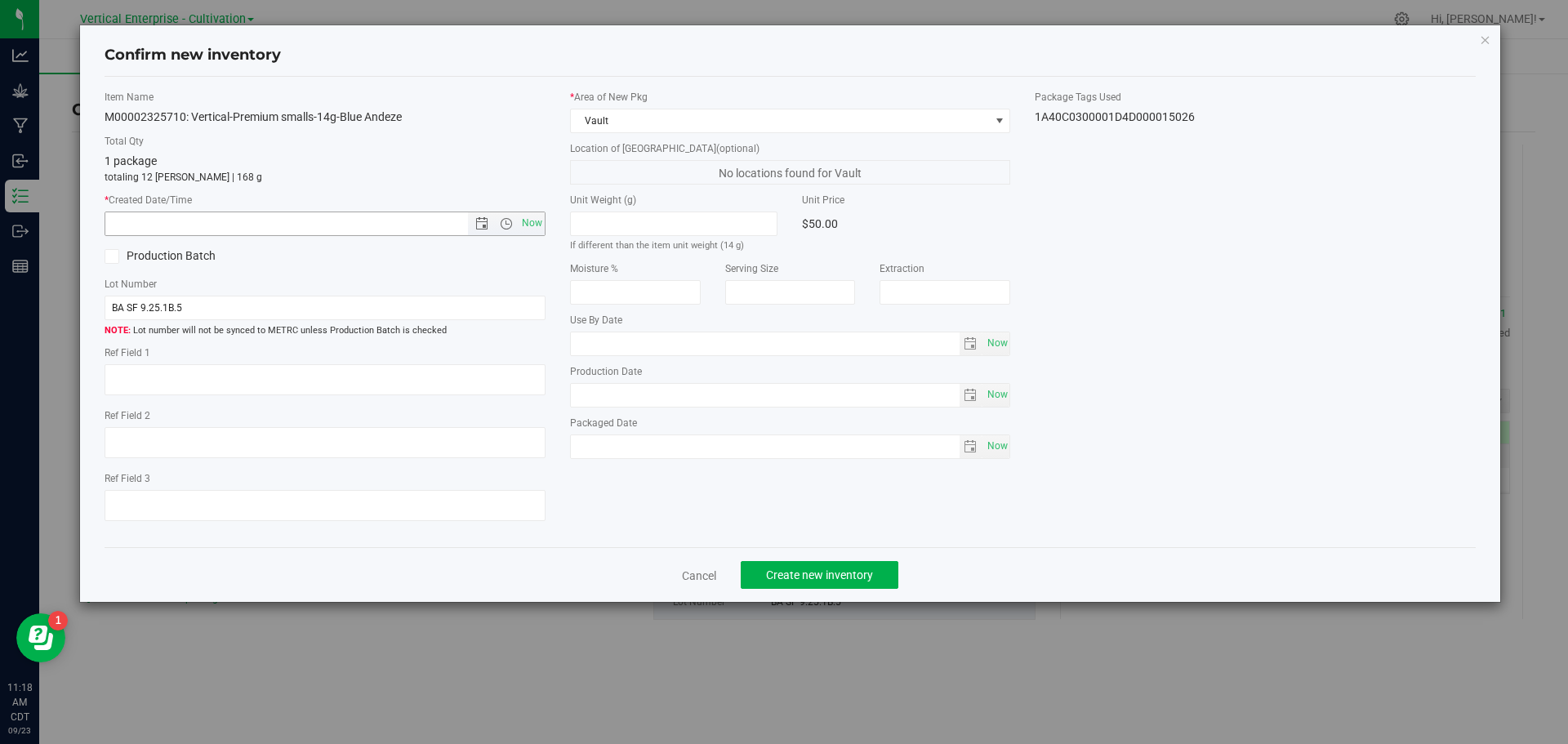
click at [535, 221] on span "Now" at bounding box center [531, 223] width 28 height 23
type input "9/23/2025 11:18 AM"
click at [863, 569] on span "Create new inventory" at bounding box center [820, 575] width 107 height 13
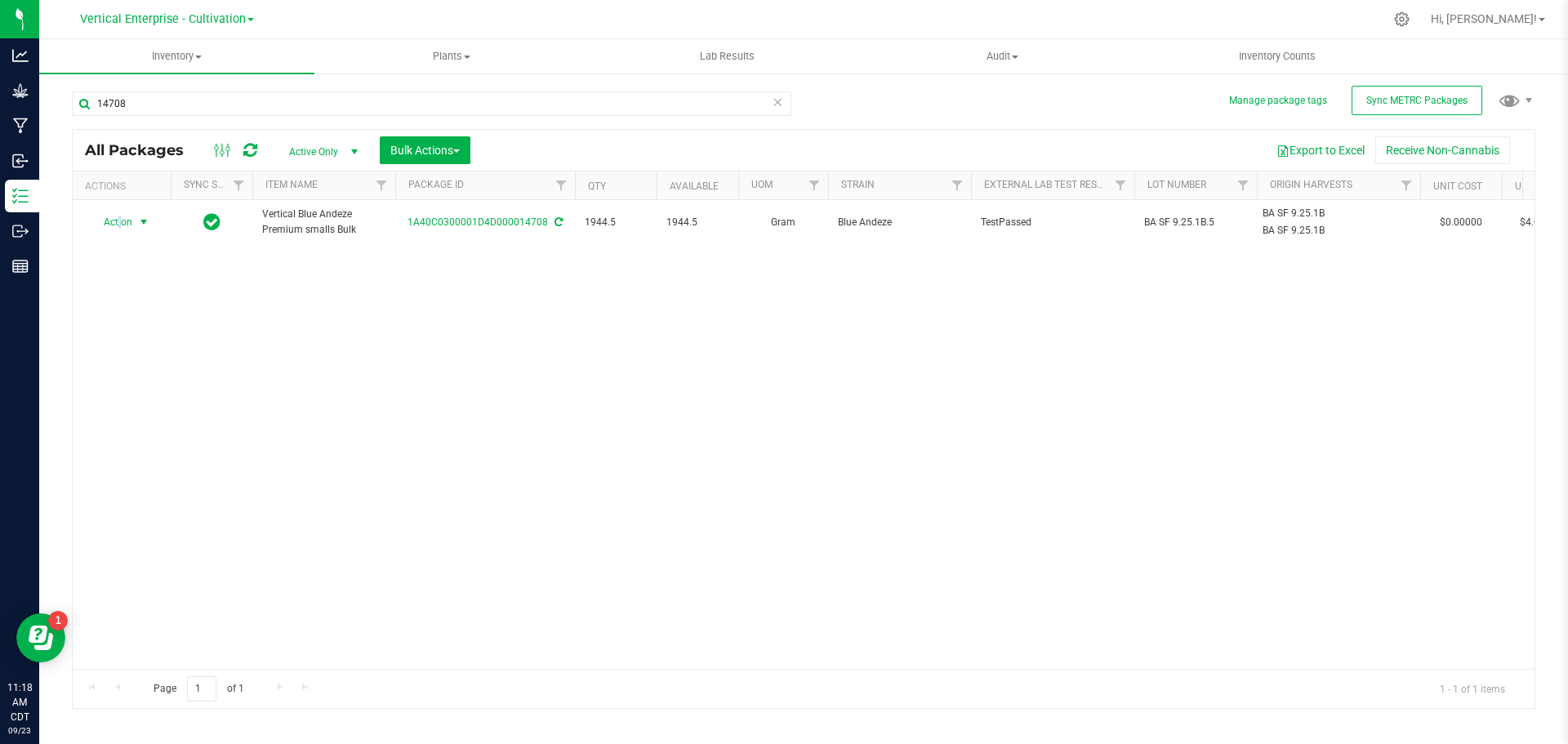
click at [120, 224] on span "Action" at bounding box center [111, 222] width 44 height 23
click at [129, 273] on li "Create package" at bounding box center [142, 273] width 103 height 24
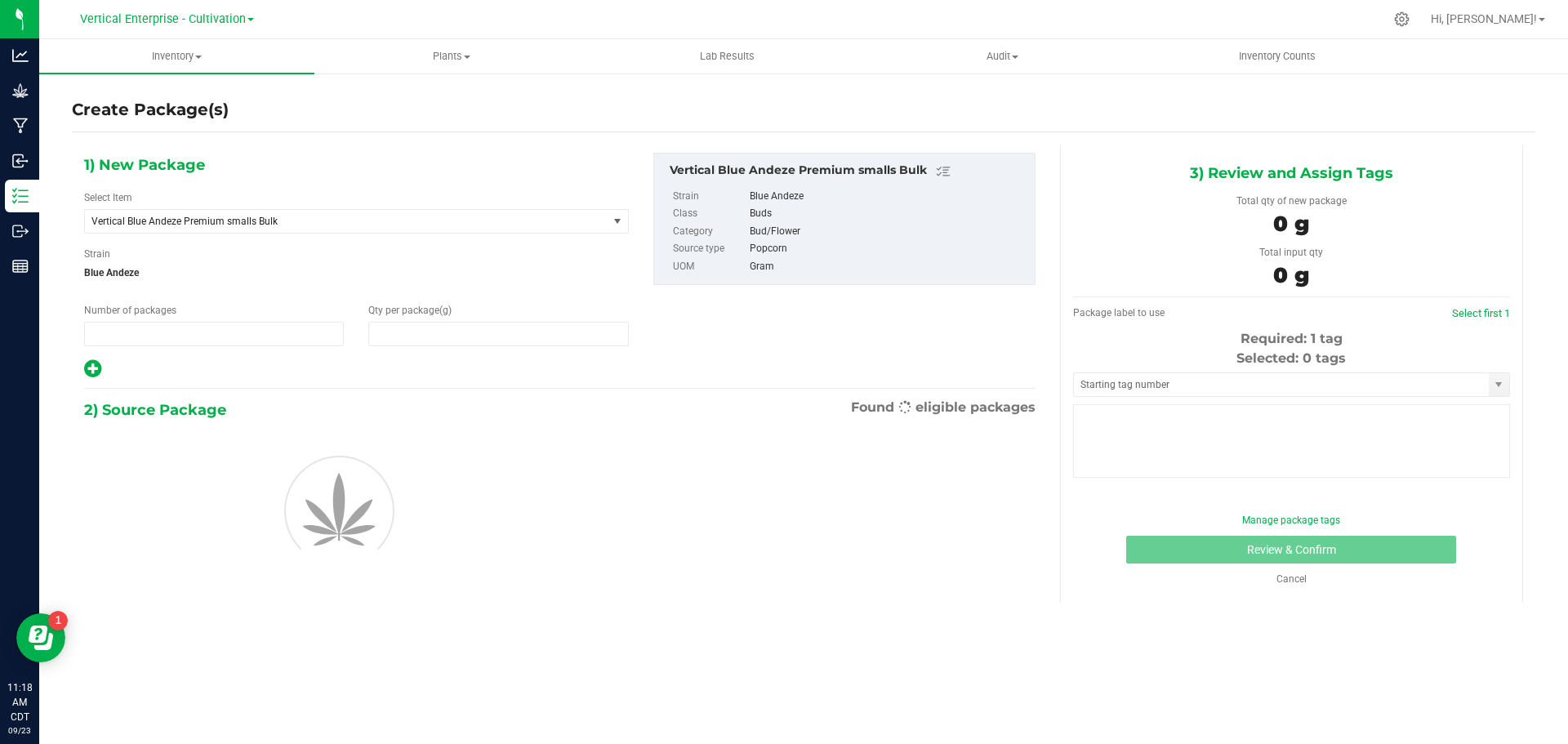
type input "1"
type input "0.0000"
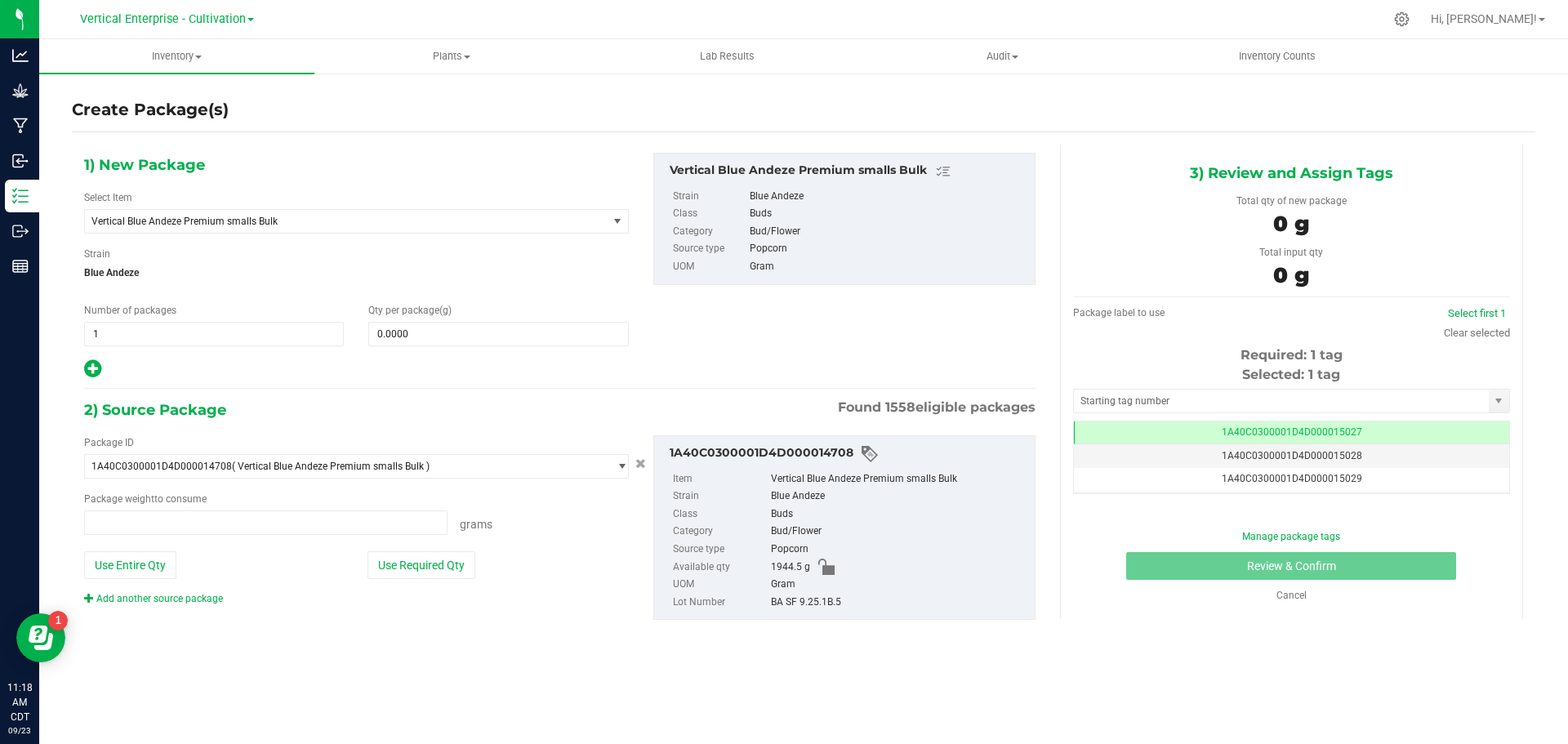
type input "0.0000 g"
click at [1299, 598] on link "Cancel" at bounding box center [1291, 596] width 30 height 11
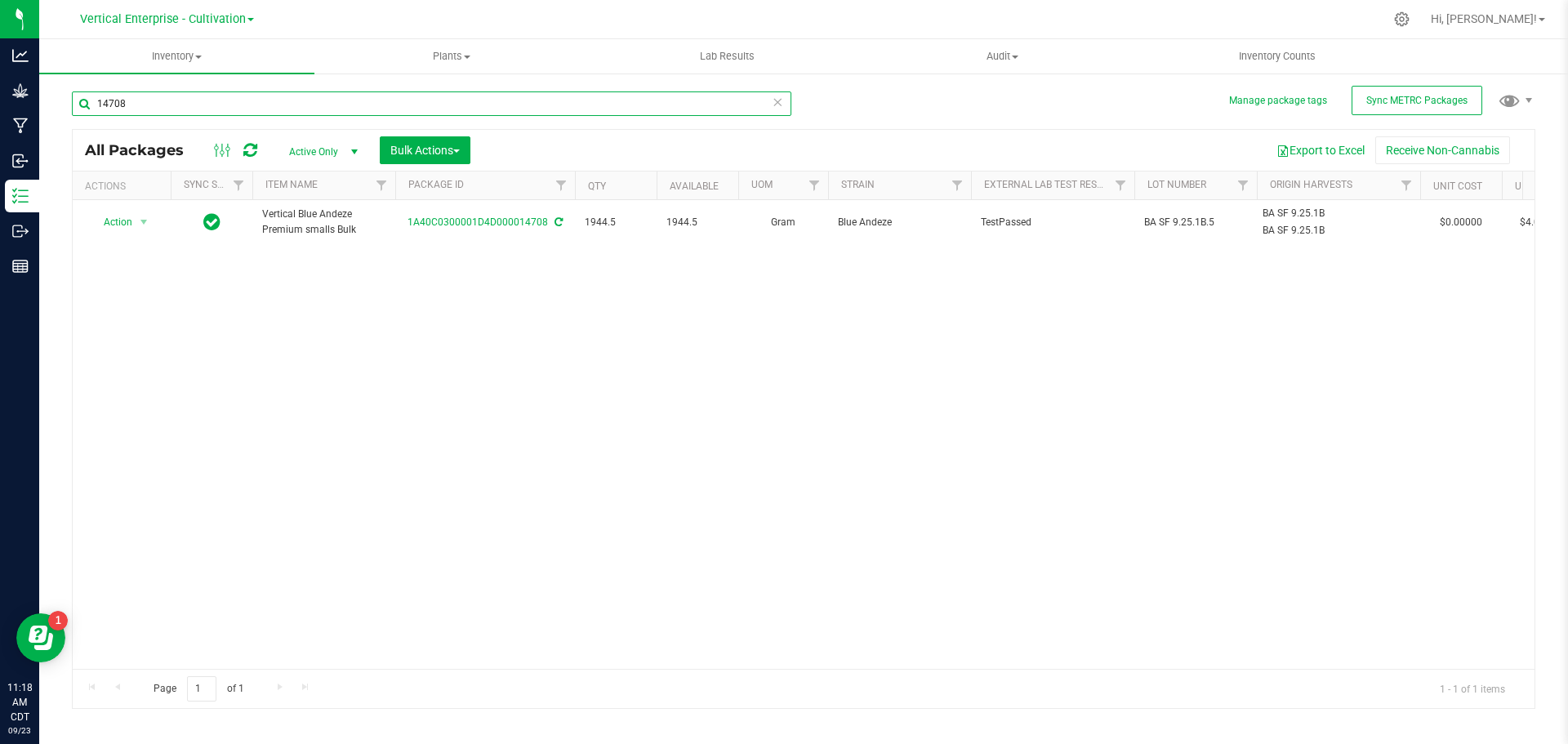
click at [204, 97] on input "14708" at bounding box center [432, 103] width 719 height 24
type input "14648"
click at [118, 223] on span "Action" at bounding box center [111, 222] width 44 height 23
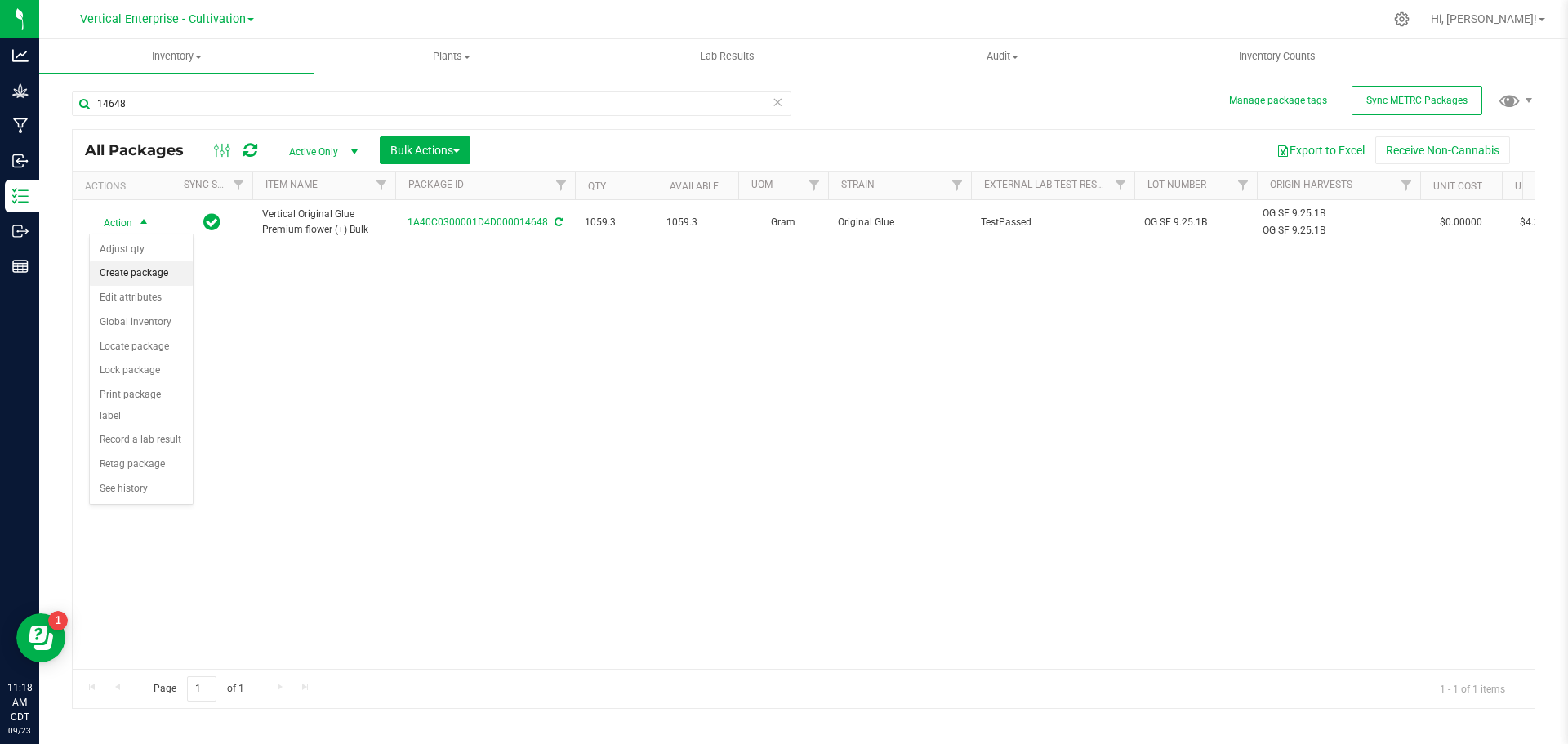
click at [122, 271] on li "Create package" at bounding box center [142, 273] width 103 height 24
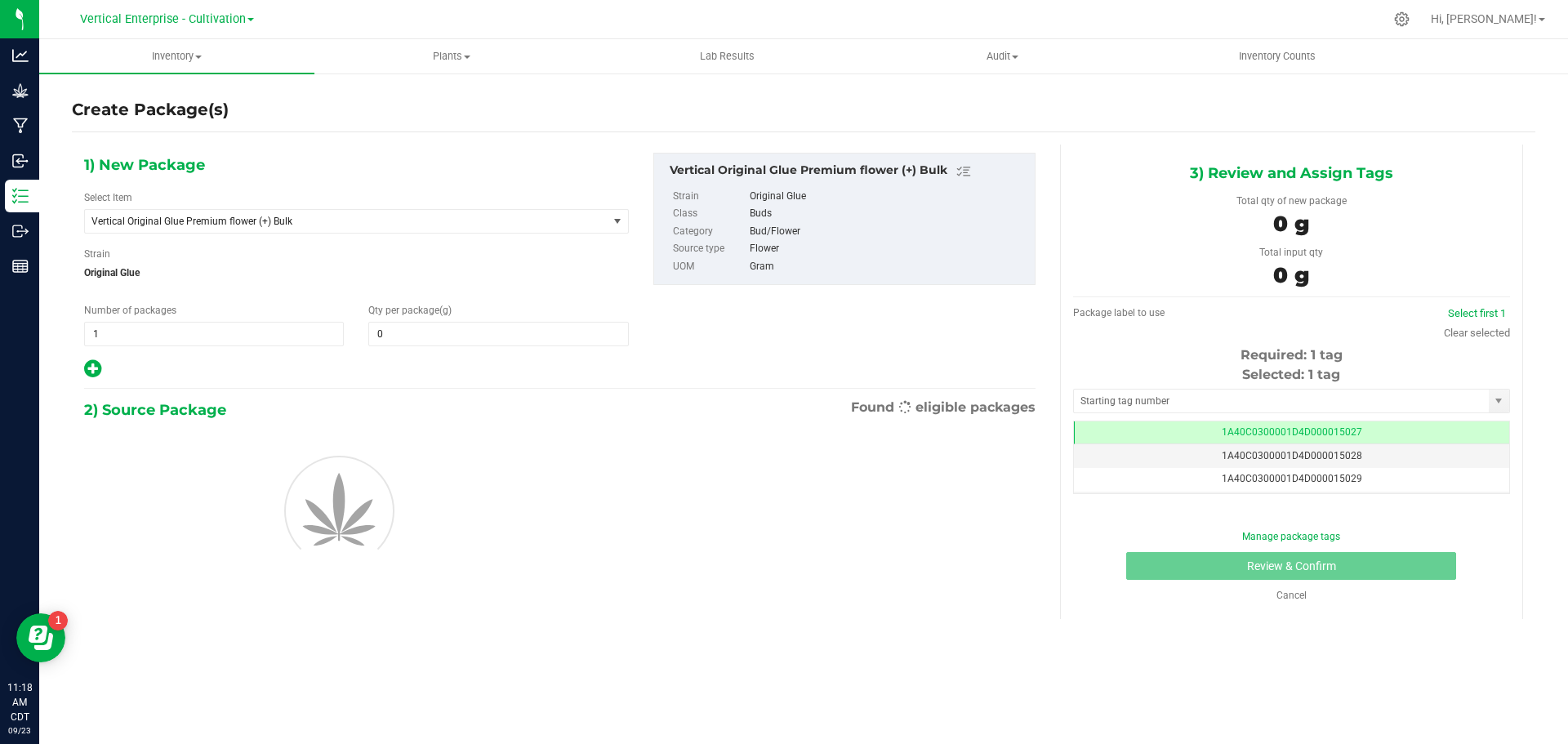
type input "0.0000"
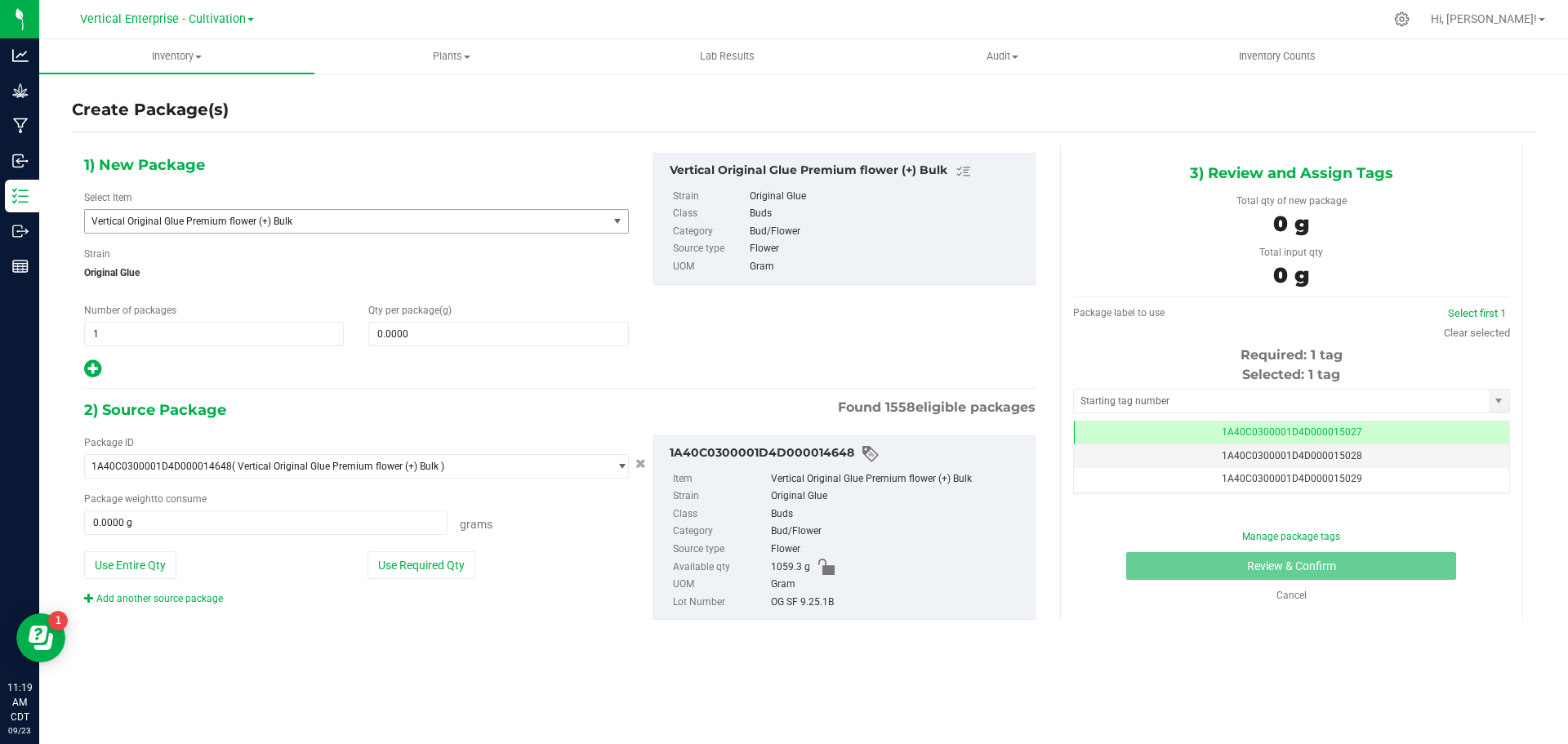
click at [210, 229] on span "Vertical Original Glue Premium flower (+) Bulk" at bounding box center [346, 222] width 523 height 23
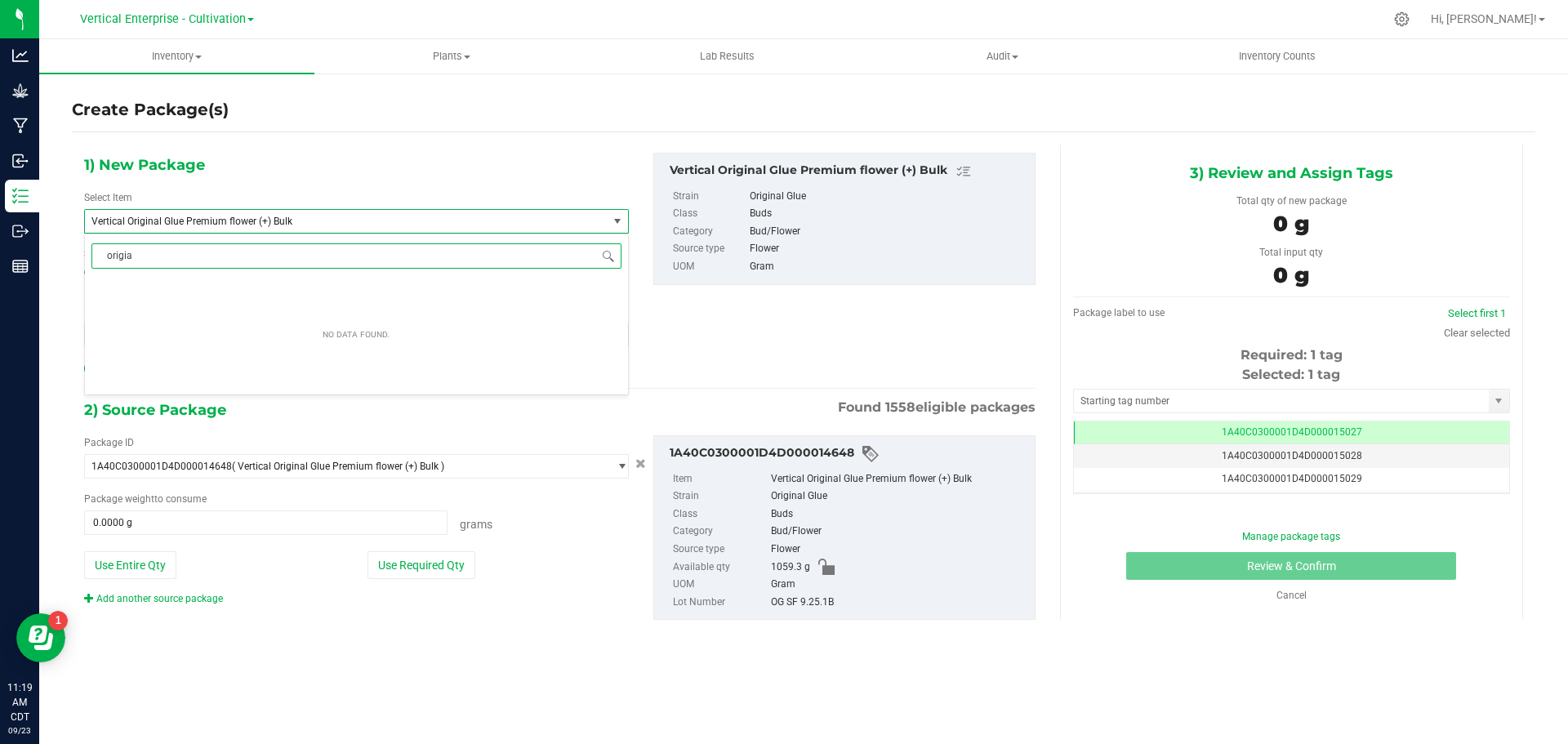
type input "origi"
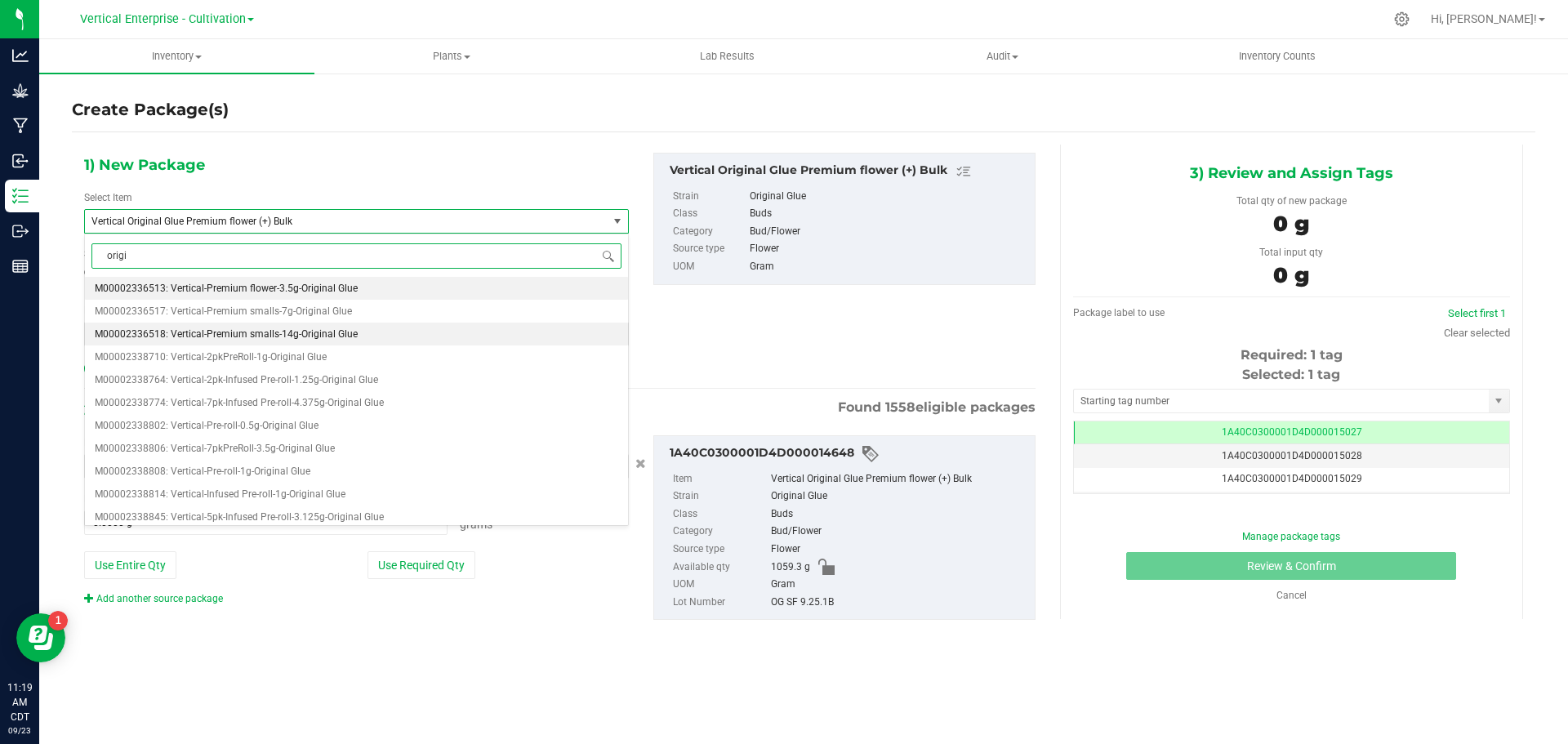
click at [306, 330] on span "M00002336518: Vertical-Premium smalls-14g-Original Glue" at bounding box center [226, 334] width 263 height 11
type input "0"
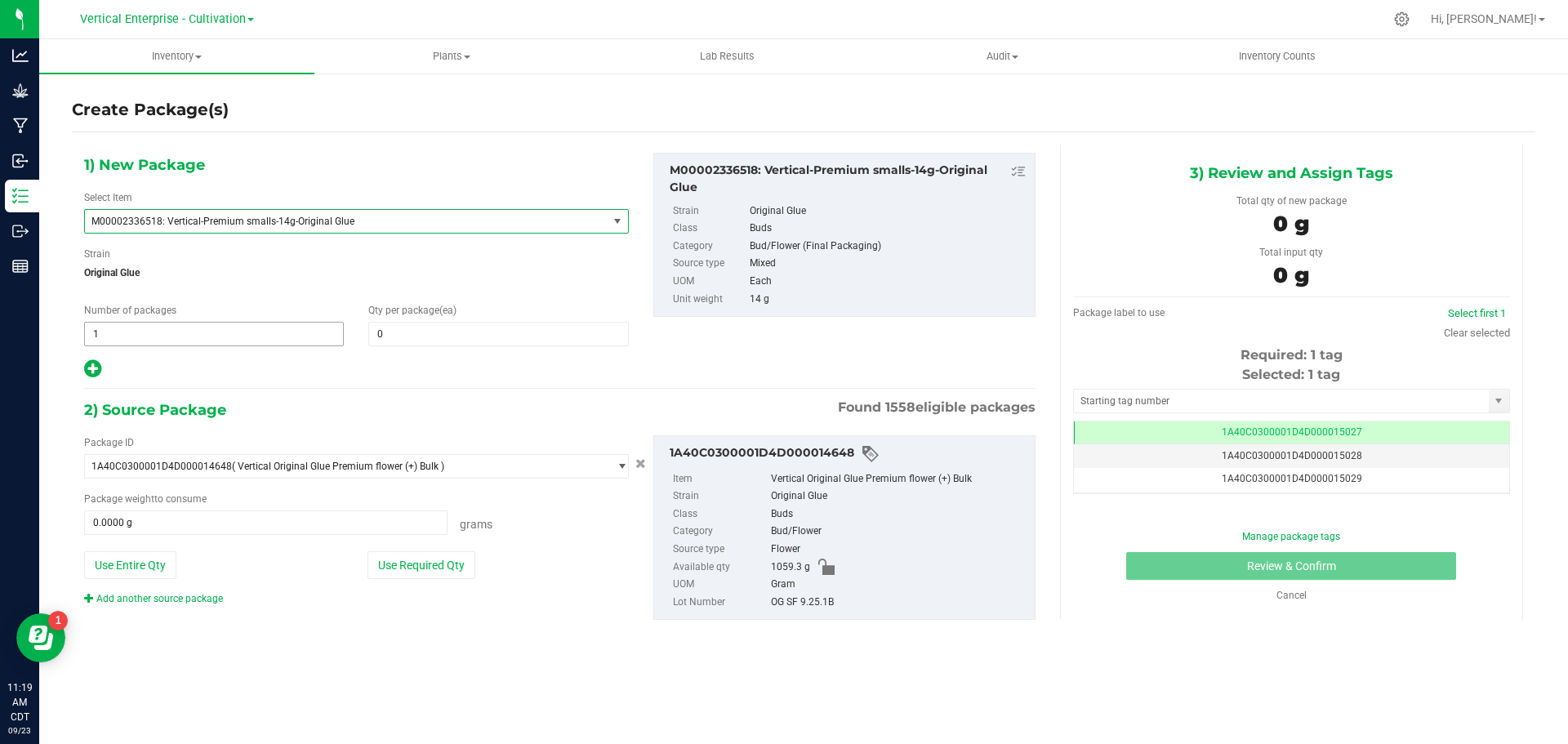
click at [225, 329] on span "1 1" at bounding box center [214, 334] width 260 height 24
click at [183, 332] on input "1" at bounding box center [213, 334] width 258 height 23
click at [121, 333] on input "1" at bounding box center [213, 334] width 258 height 23
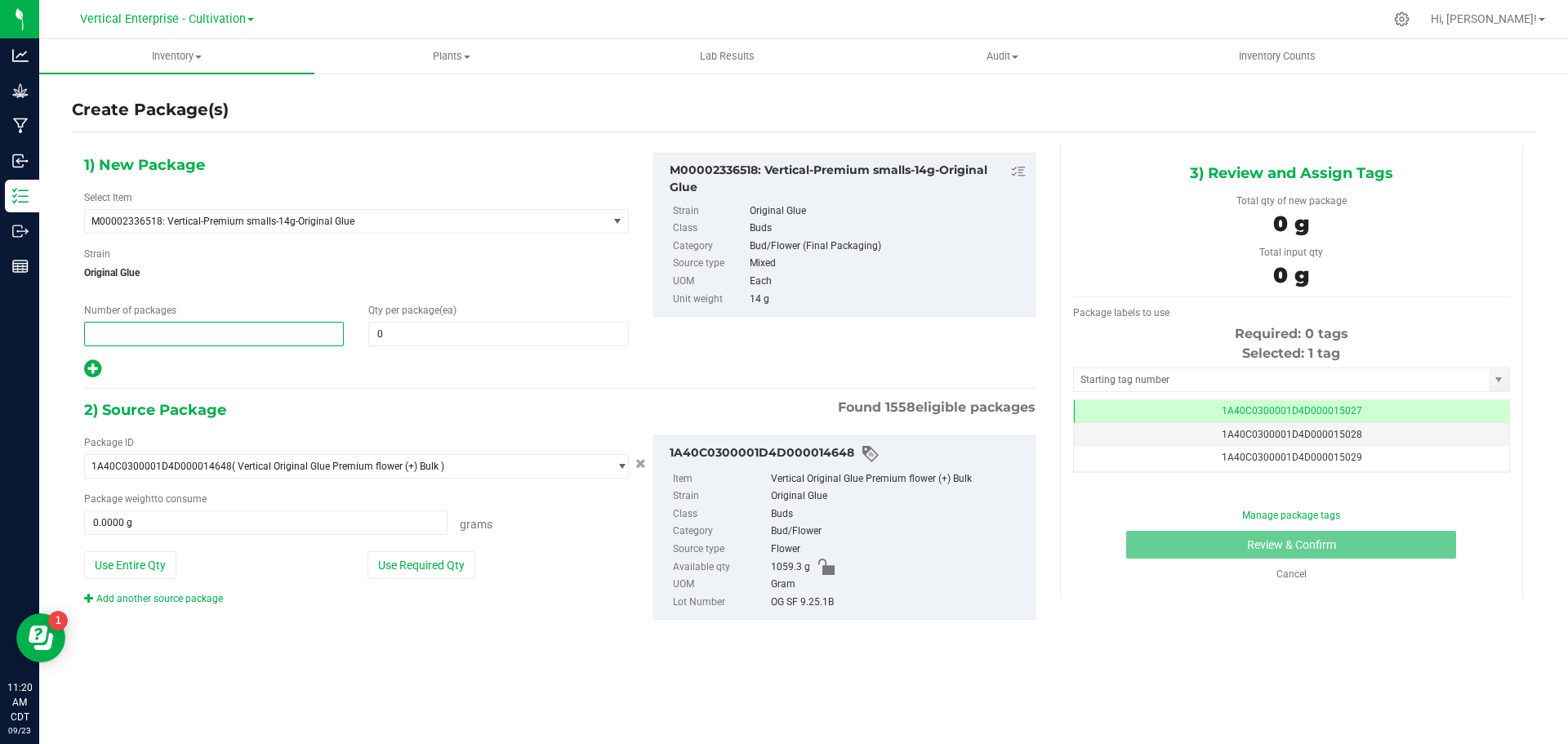
type input "3"
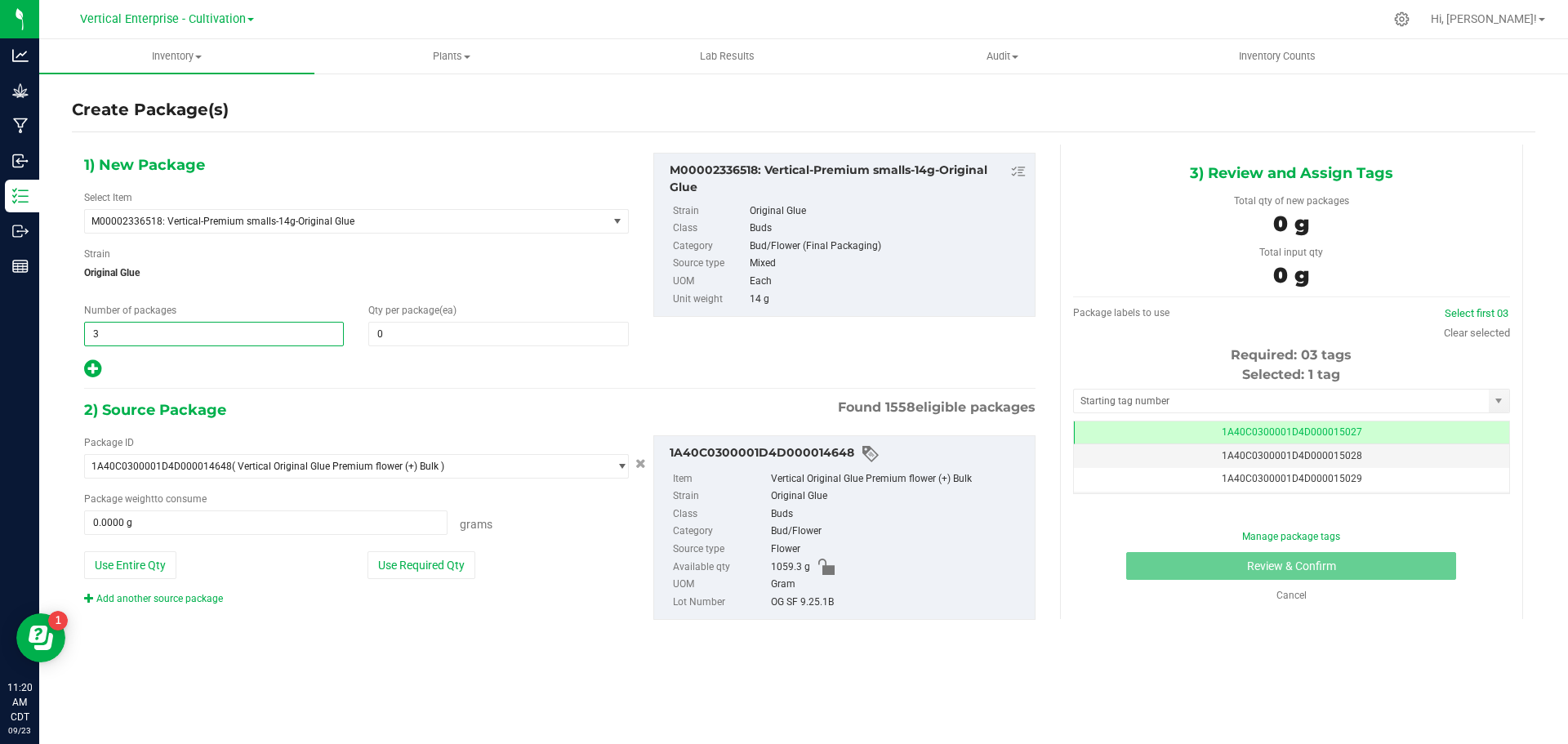
type input "3"
type input "12"
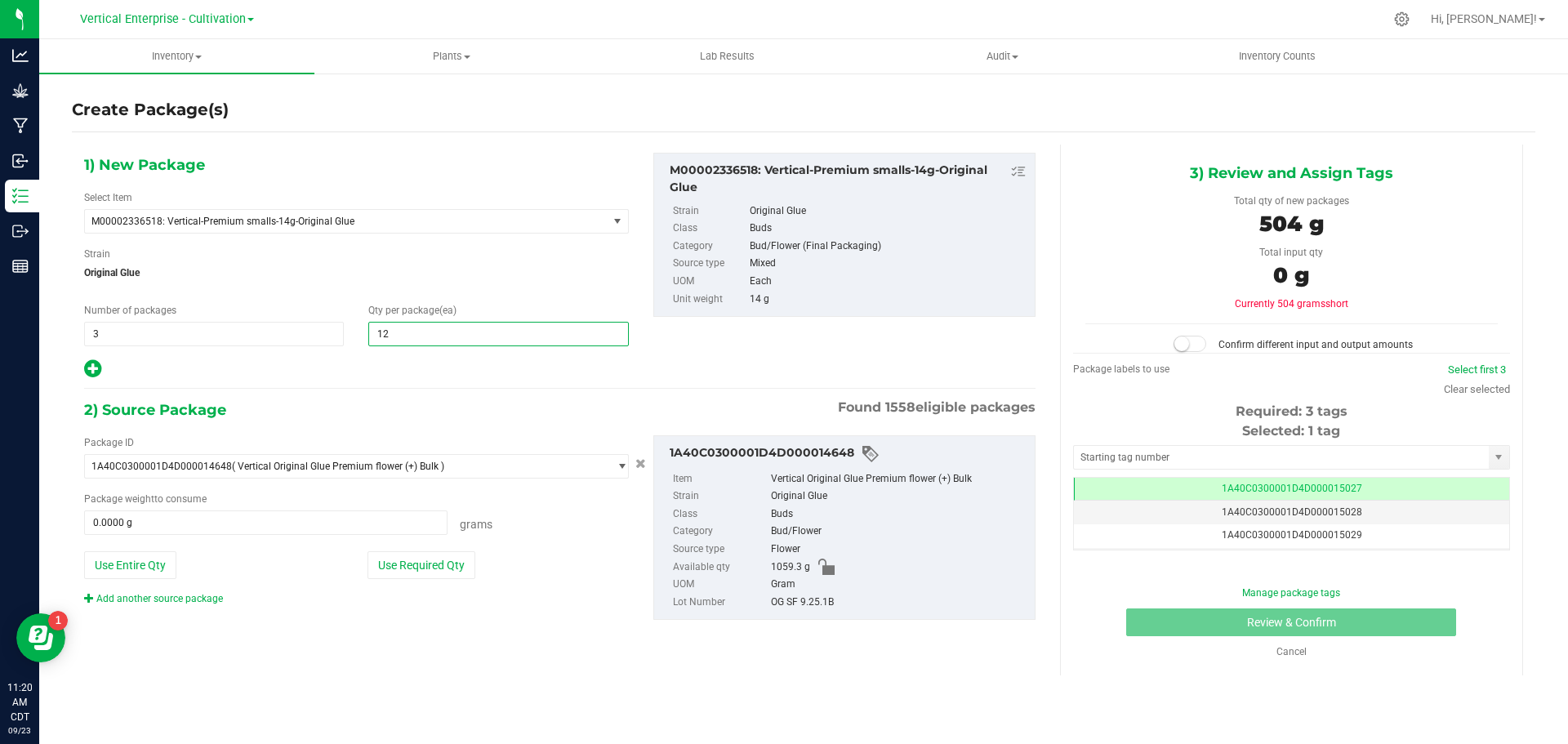
type input "12"
click at [341, 235] on div "1) New Package Select Item M00002336518: Vertical-Premium smalls-14g-Original G…" at bounding box center [357, 267] width 569 height 227
click at [343, 233] on span "M00002336518: Vertical-Premium smalls-14g-Original Glue" at bounding box center [357, 222] width 545 height 24
click at [262, 216] on span "M00002336518: Vertical-Premium smalls-14g-Original Glue" at bounding box center [335, 222] width 489 height 11
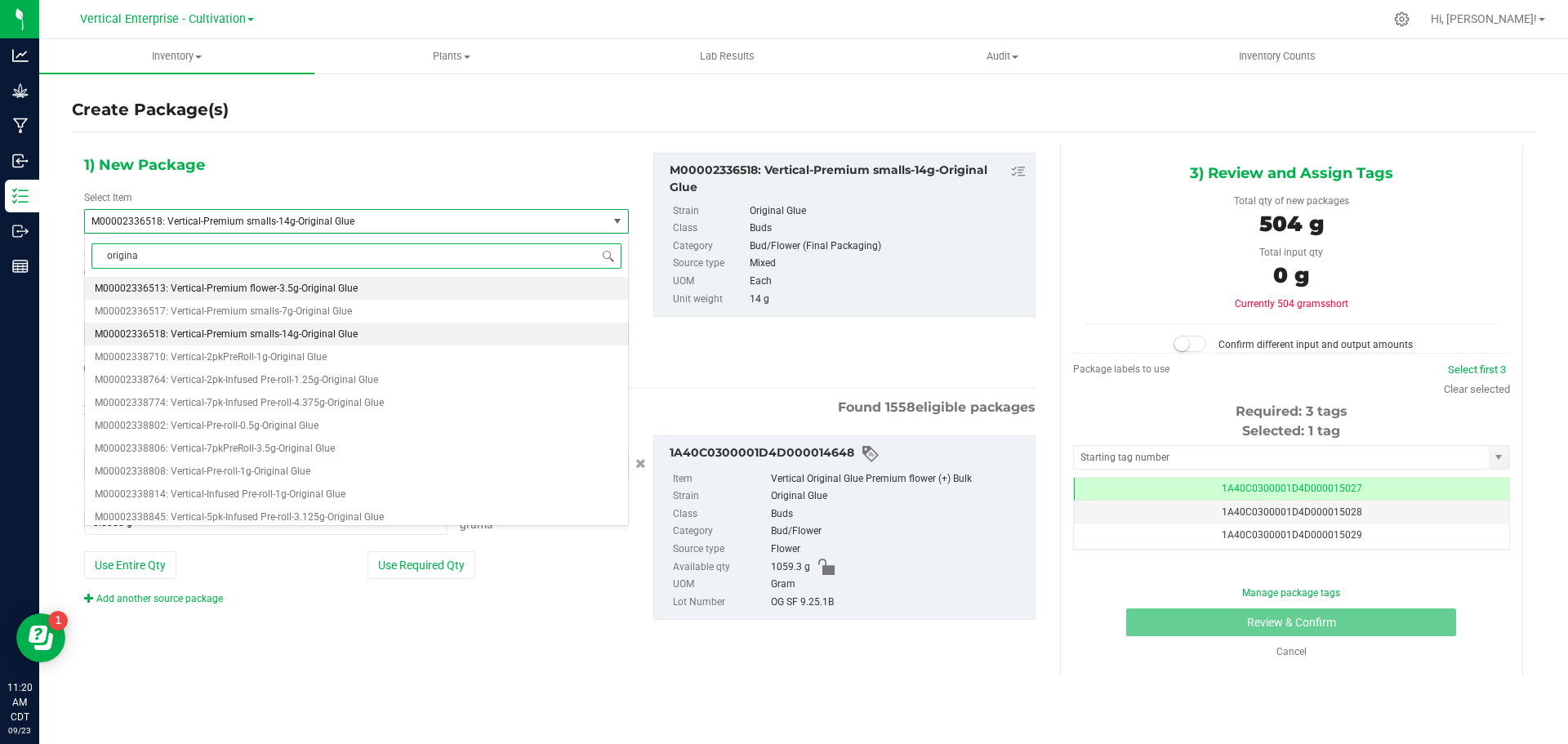
type input "original"
click at [304, 312] on span "M00002336517: Vertical-Premium smalls-7g-Original Glue" at bounding box center [223, 311] width 257 height 11
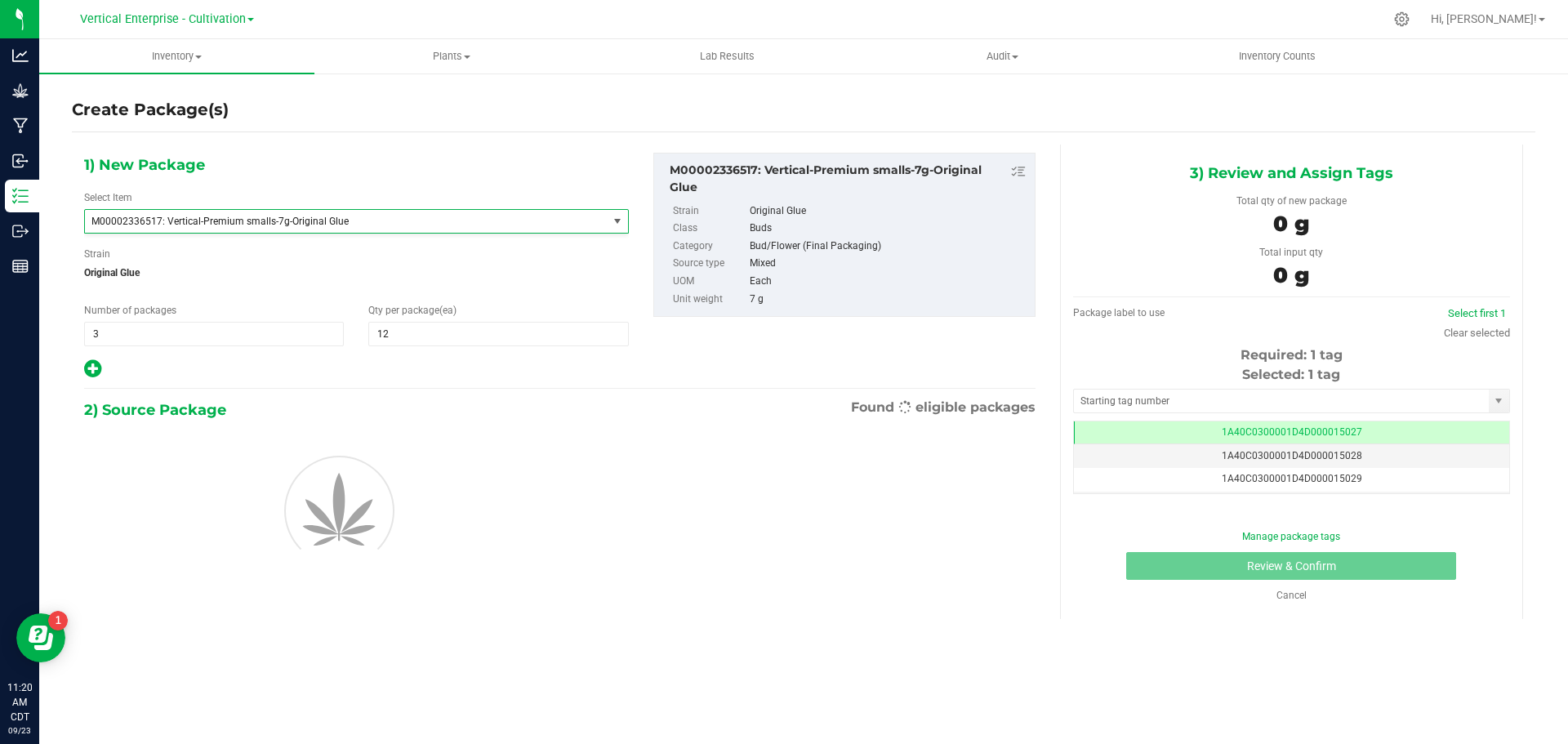
type input "1"
type input "0"
click at [216, 340] on span "1 1" at bounding box center [214, 334] width 260 height 24
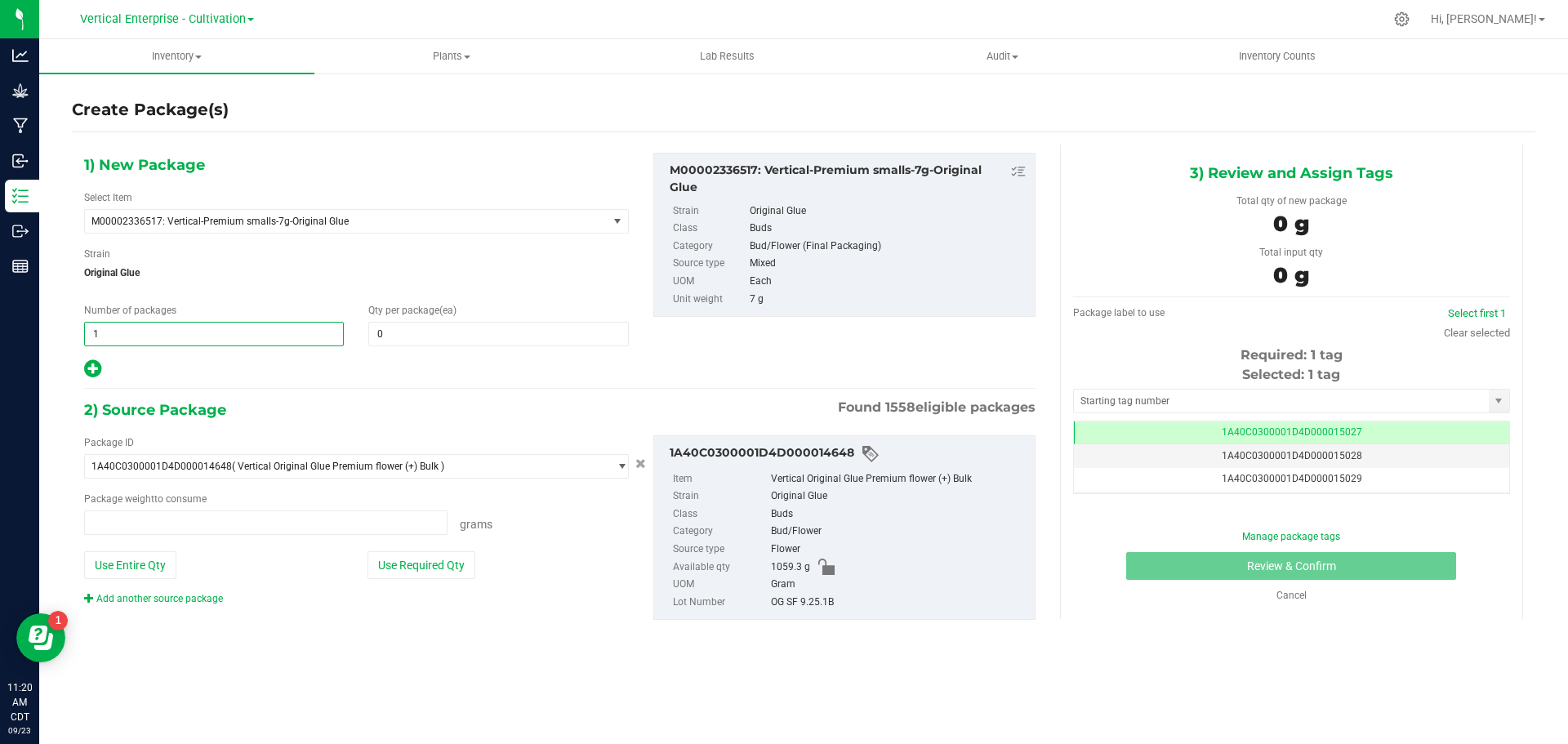
type input "0.0000 g"
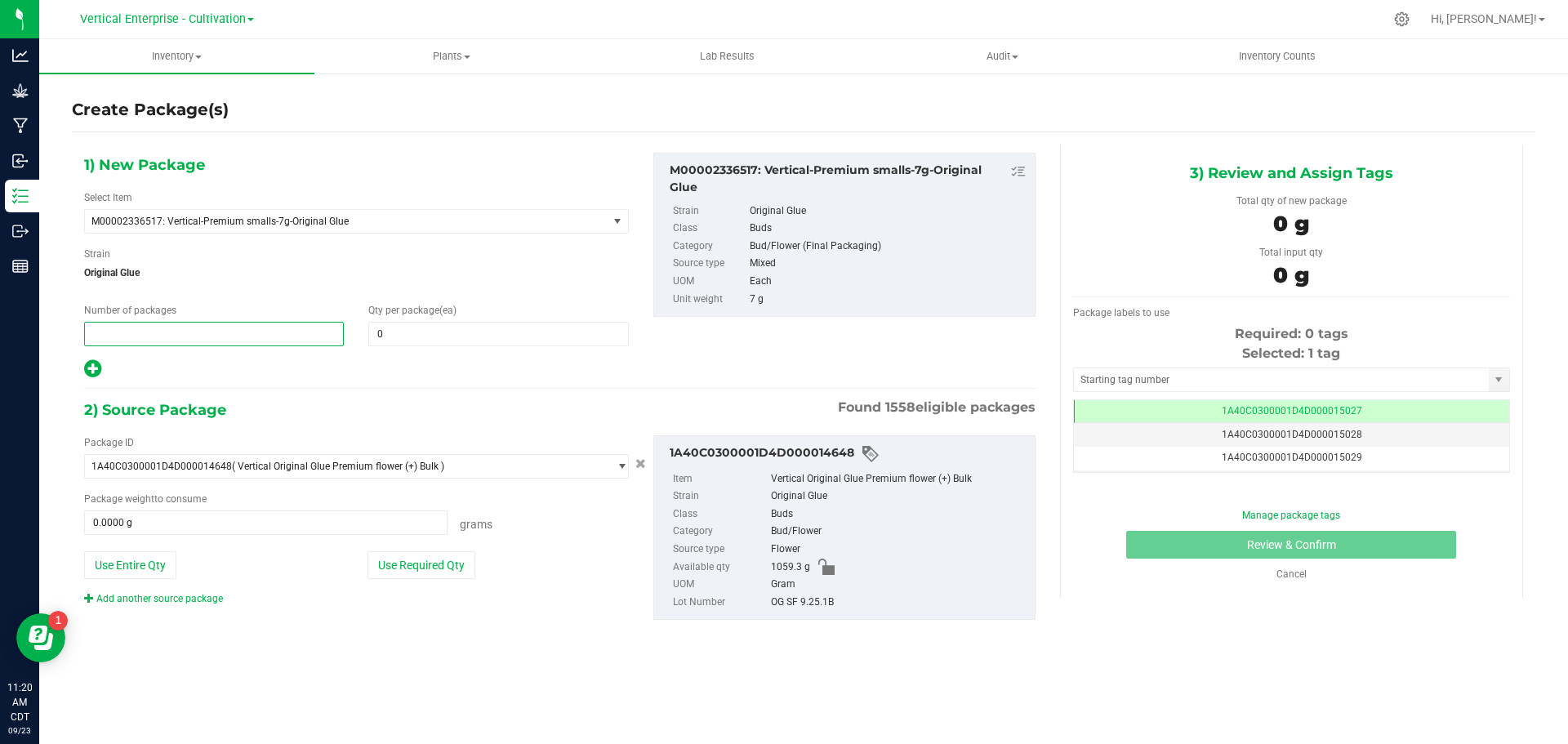
type input "3"
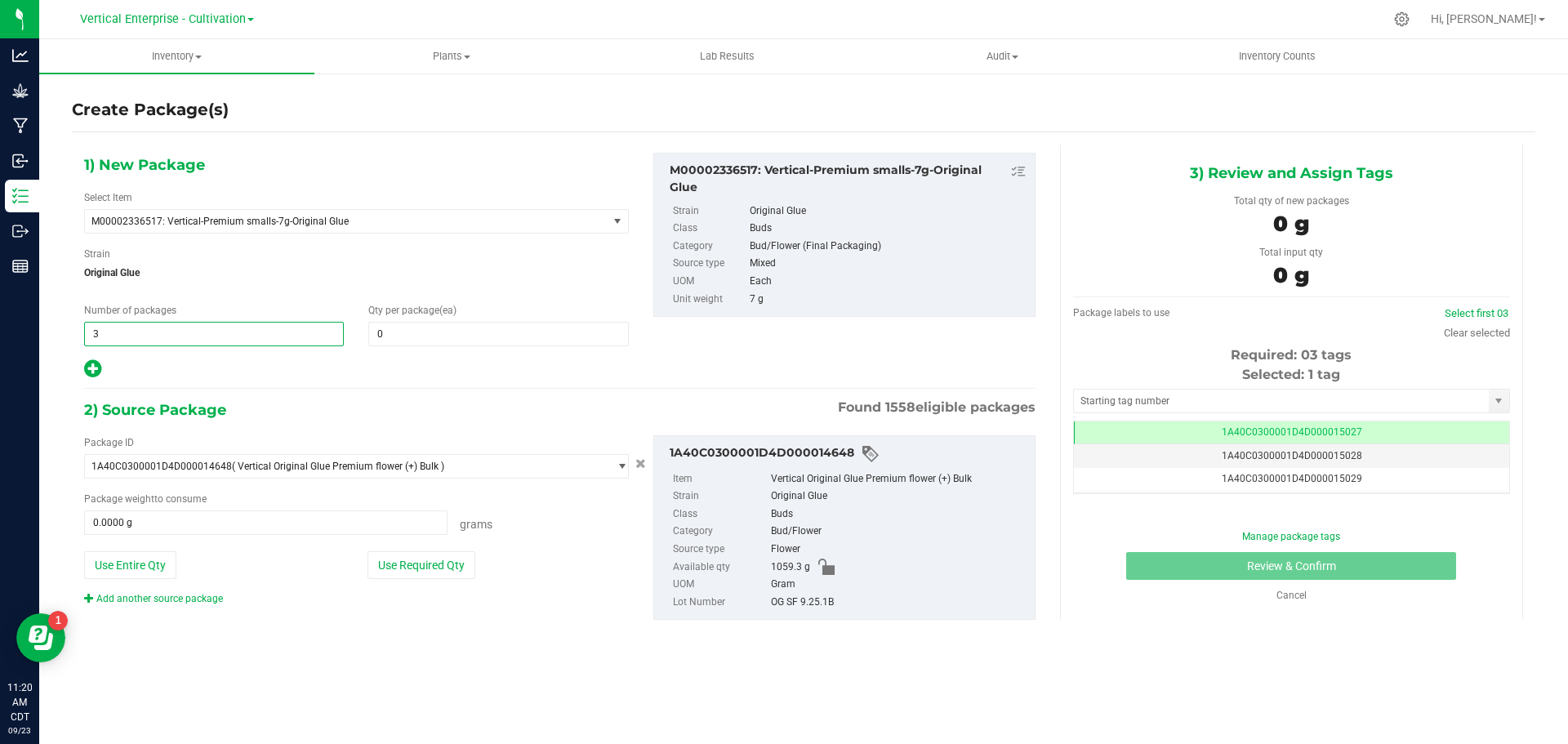
type input "3"
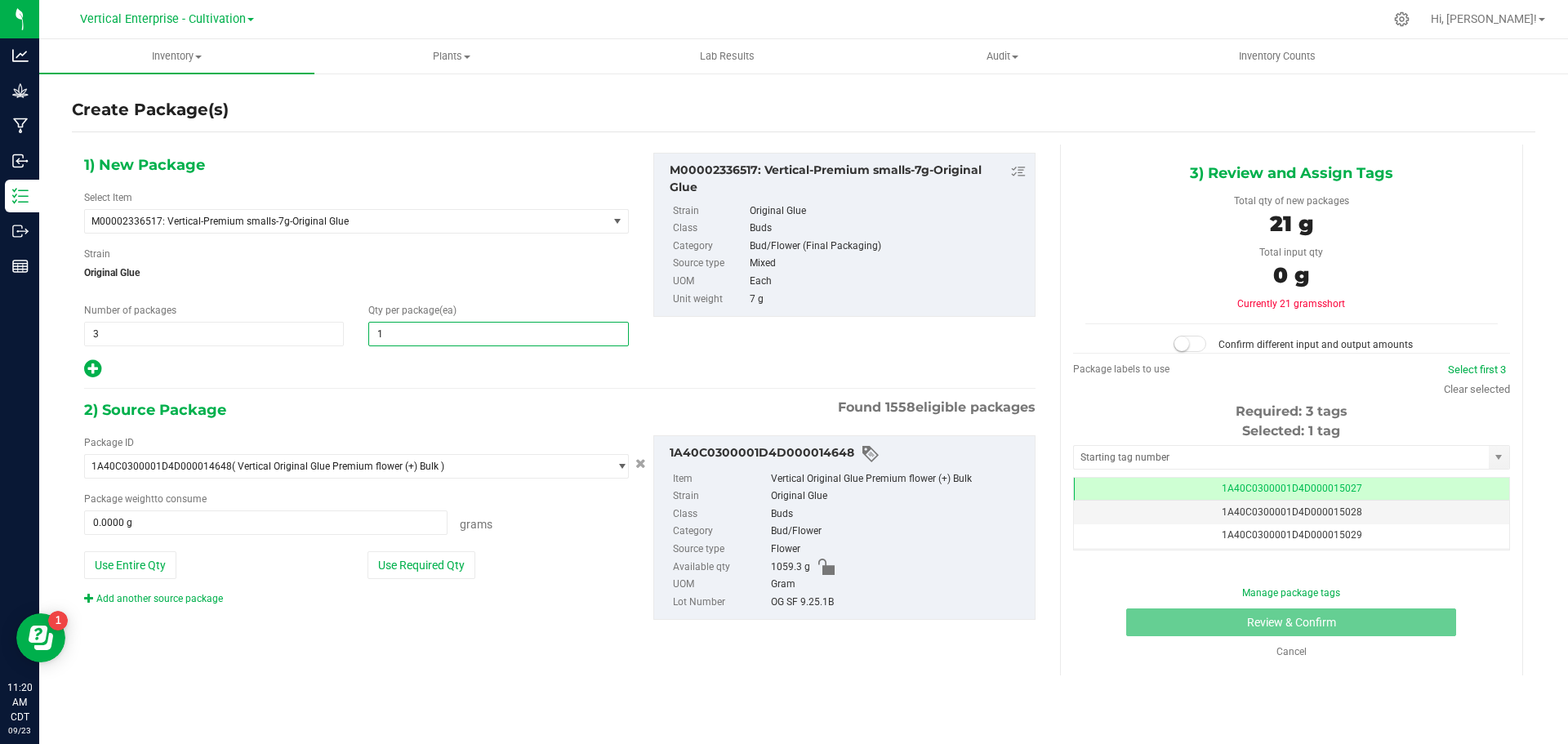
type input "18"
click at [438, 562] on button "Use Required Qty" at bounding box center [421, 566] width 108 height 28
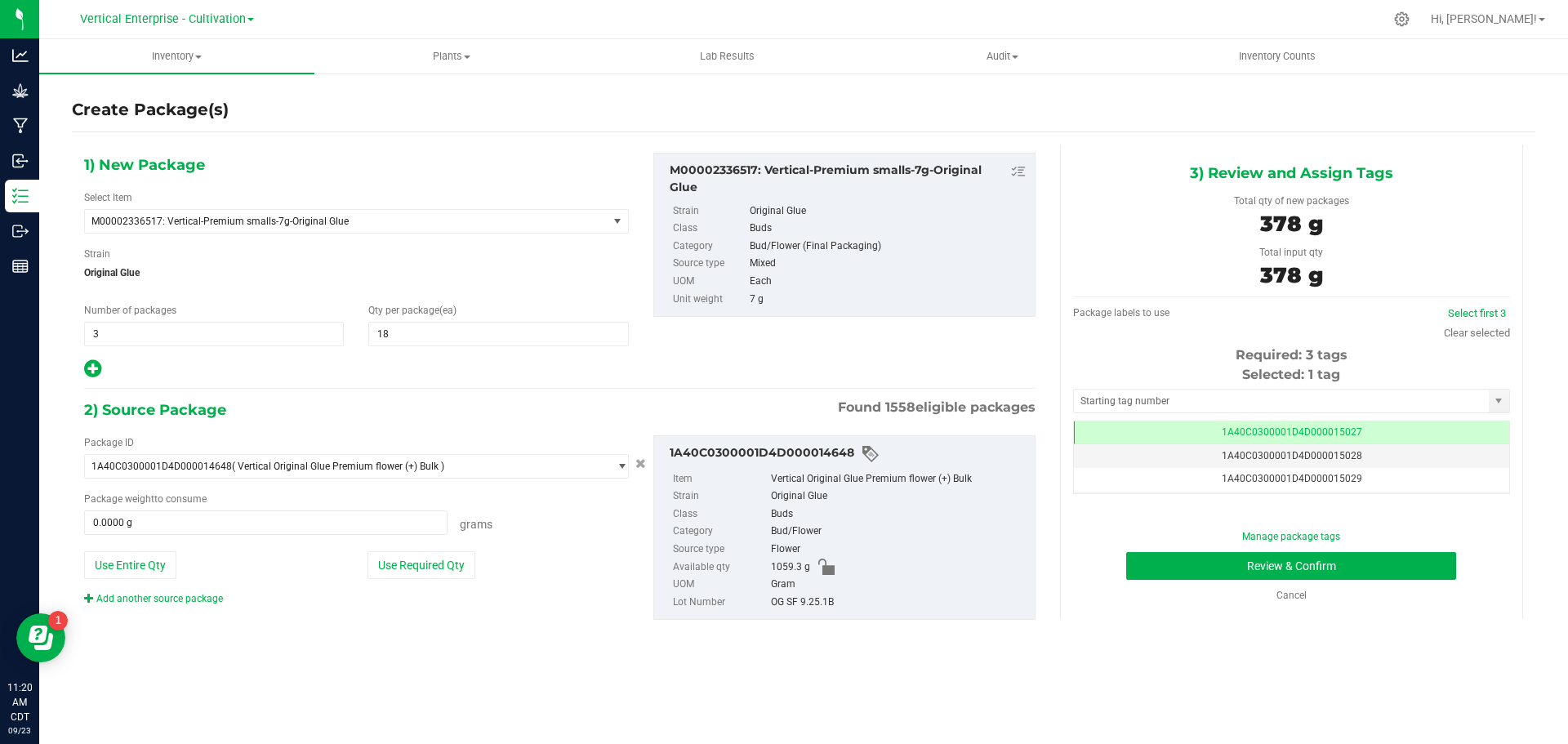
type input "378.0000 g"
click at [1491, 312] on link "Select first 3" at bounding box center [1477, 313] width 58 height 12
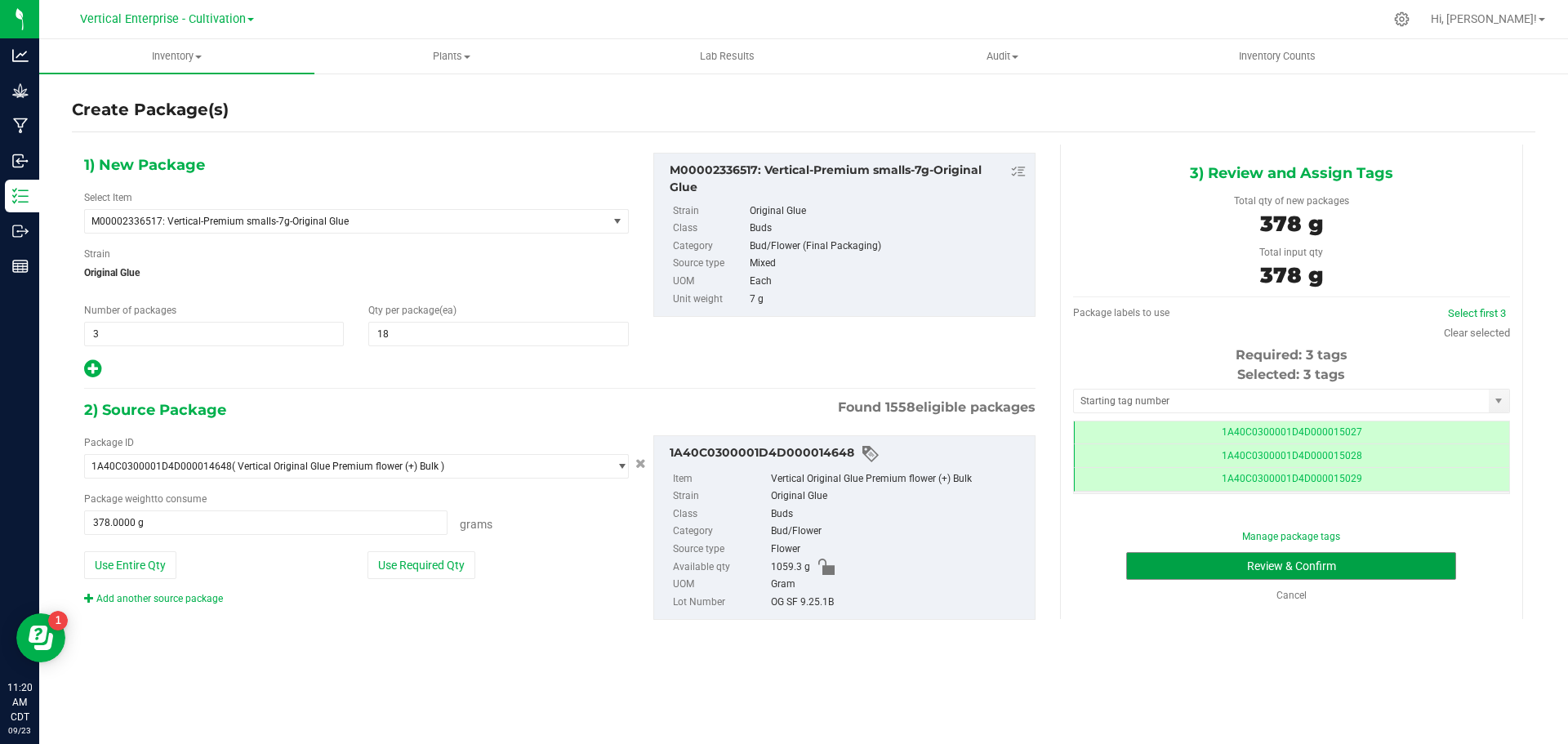
click at [1402, 574] on button "Review & Confirm" at bounding box center [1290, 566] width 330 height 28
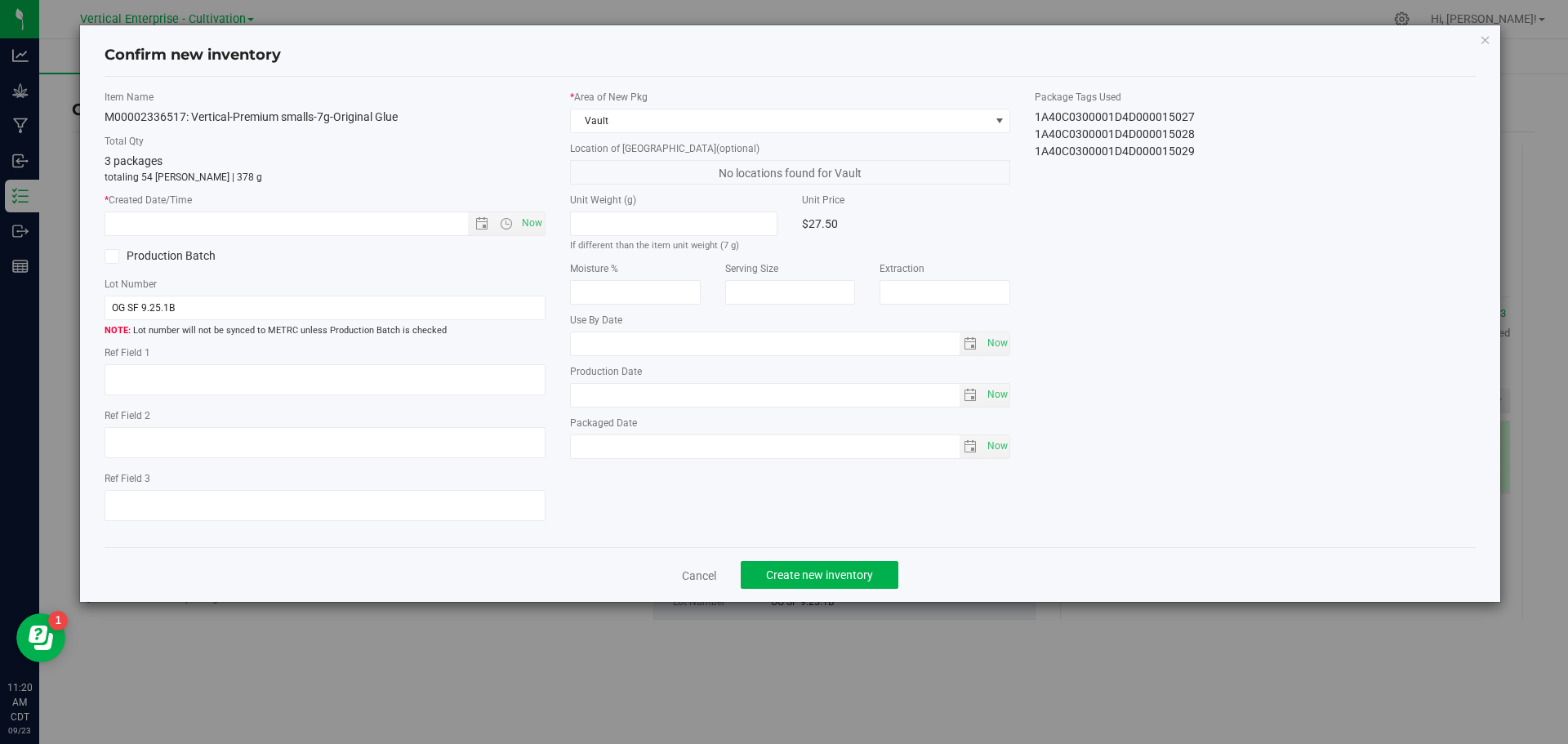
click at [538, 228] on span "Now" at bounding box center [531, 223] width 28 height 23
type input "9/23/2025 11:20 AM"
click at [882, 569] on button "Create new inventory" at bounding box center [820, 576] width 158 height 28
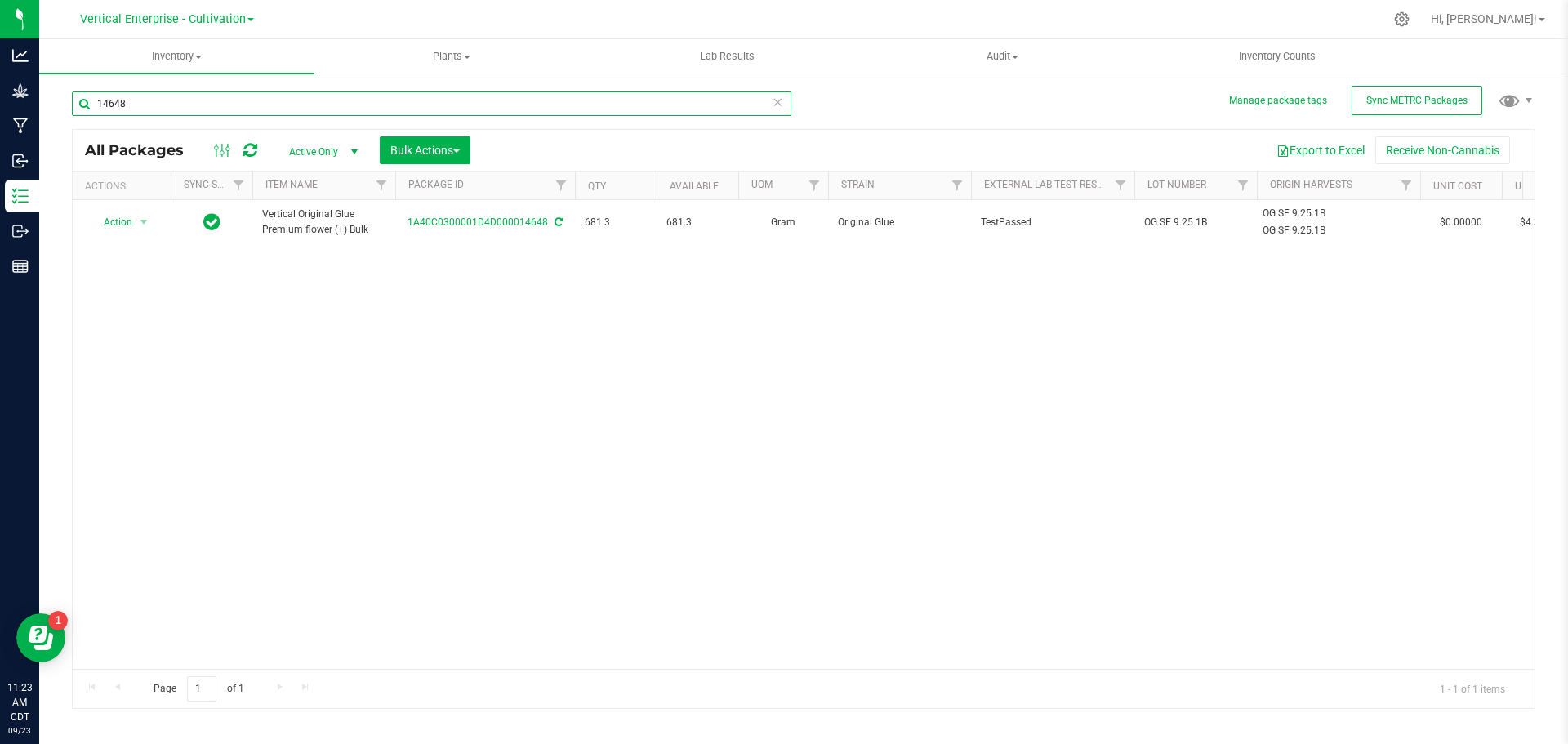
click at [206, 100] on input "14648" at bounding box center [432, 103] width 719 height 24
type input "14708"
click at [105, 220] on span "Action" at bounding box center [111, 222] width 44 height 23
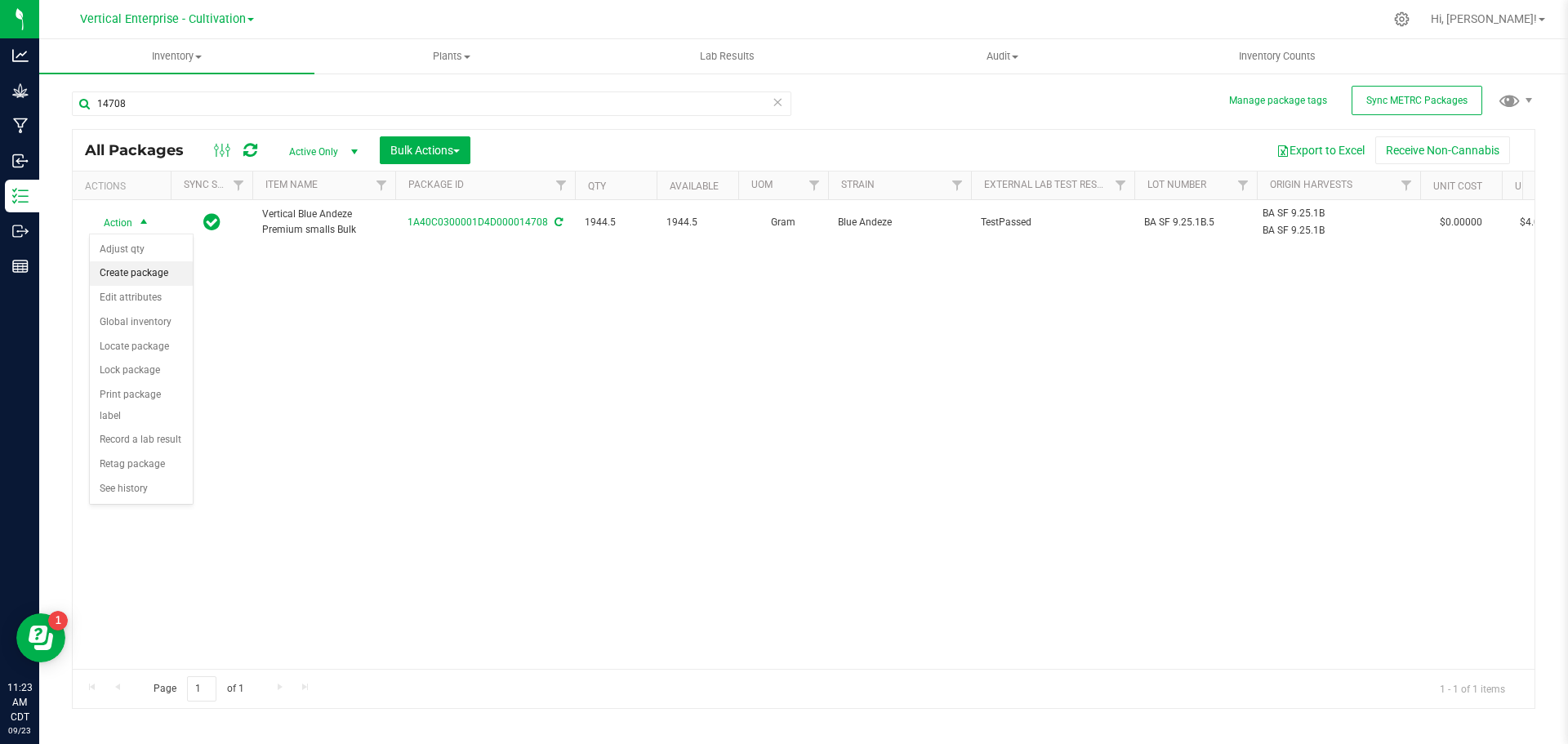
click at [135, 272] on li "Create package" at bounding box center [142, 273] width 103 height 24
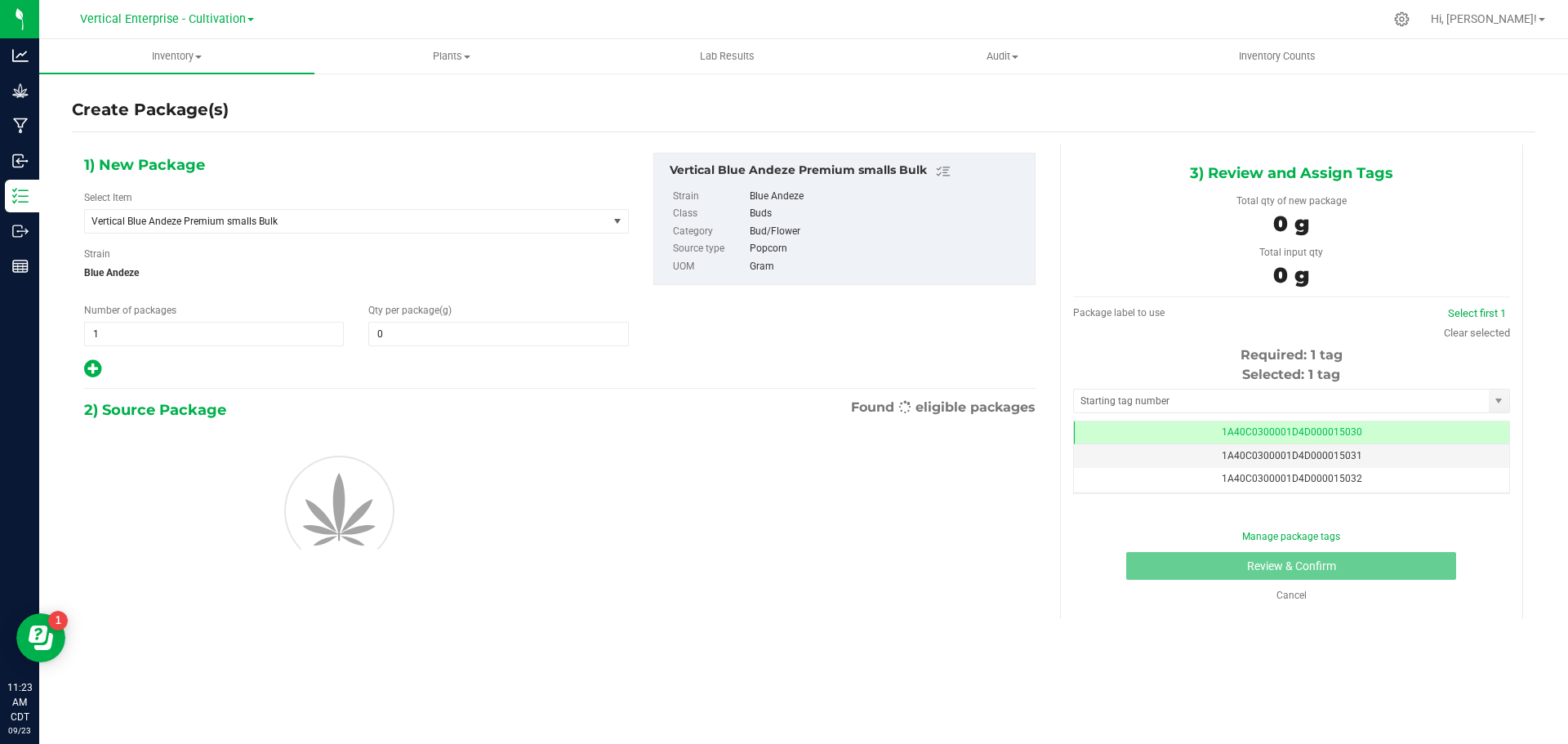
type input "0.0000"
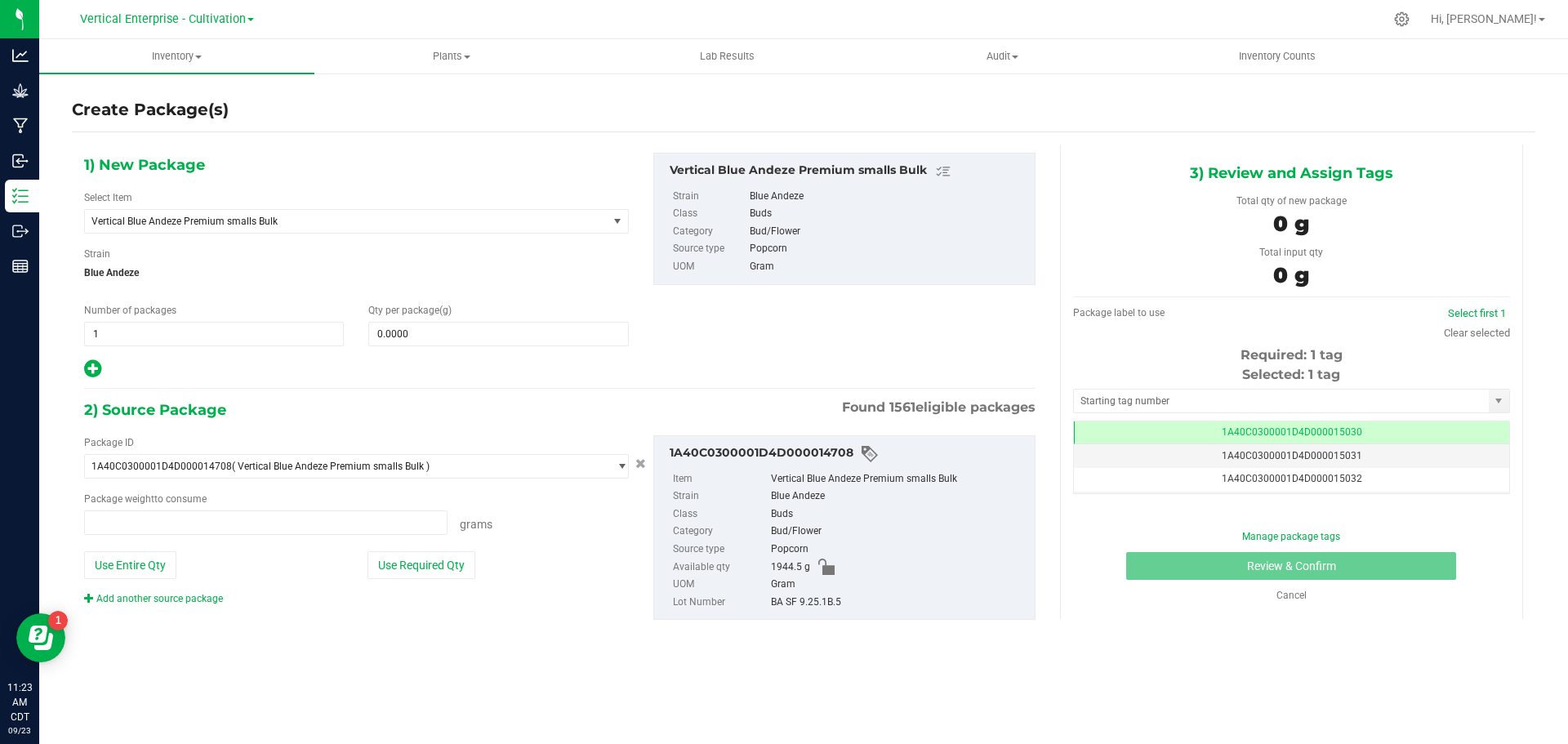
type input "0.0000 g"
click at [307, 225] on span "Vertical Blue Andeze Premium smalls Bulk" at bounding box center [335, 222] width 489 height 11
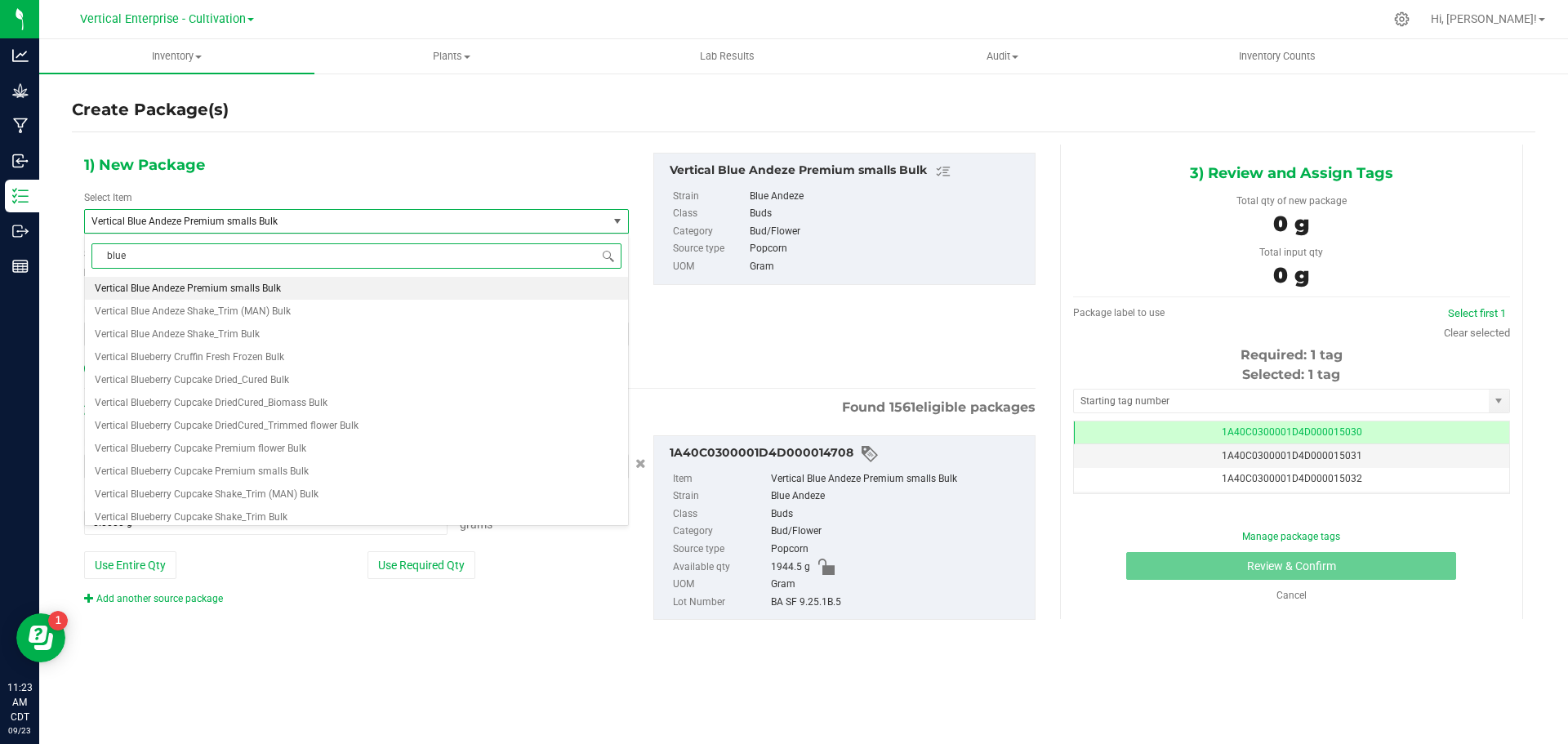
scroll to position [0, 0]
type input "blue andeze"
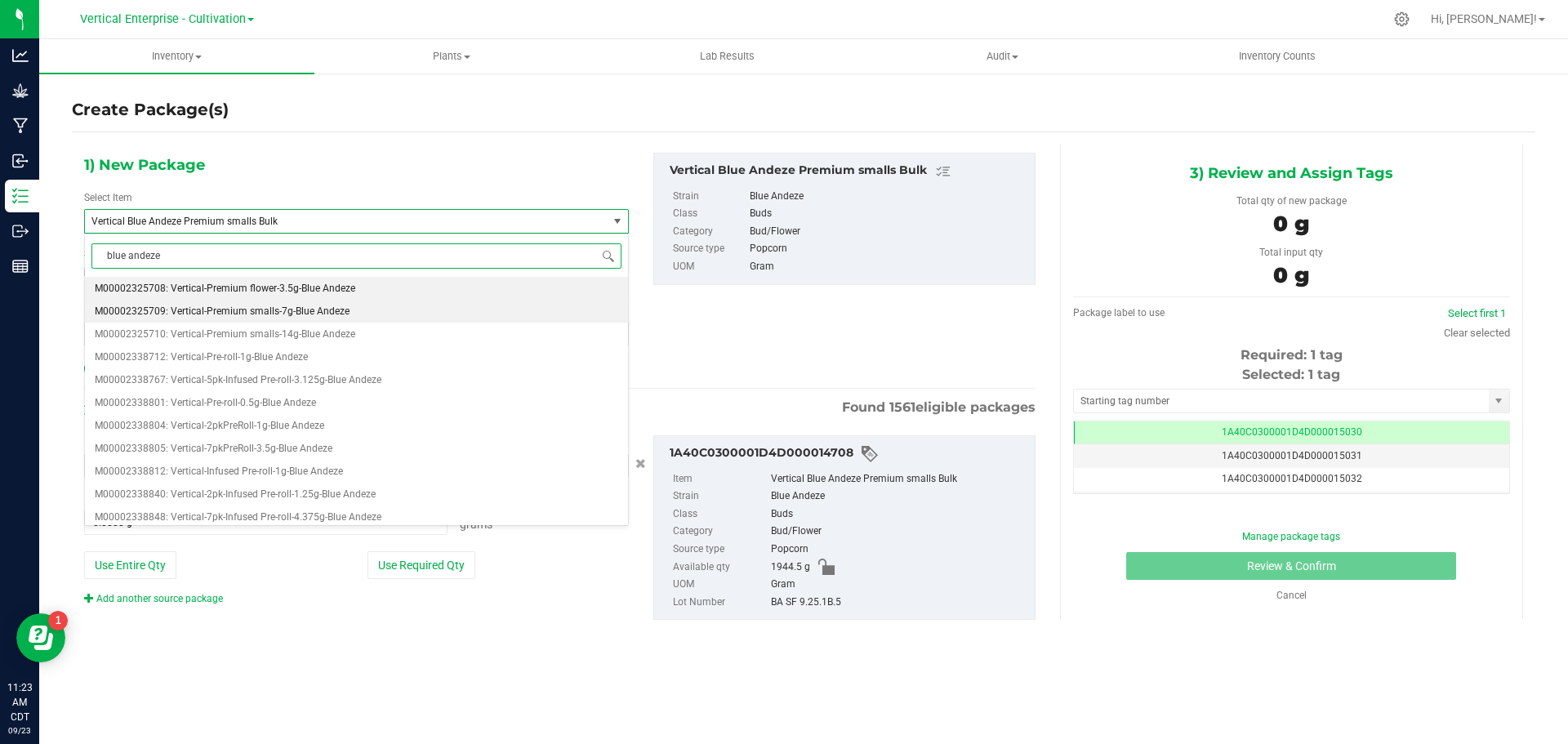
click at [352, 315] on li "M00002325709: Vertical-Premium smalls-7g-Blue Andeze" at bounding box center [356, 311] width 543 height 23
type input "0"
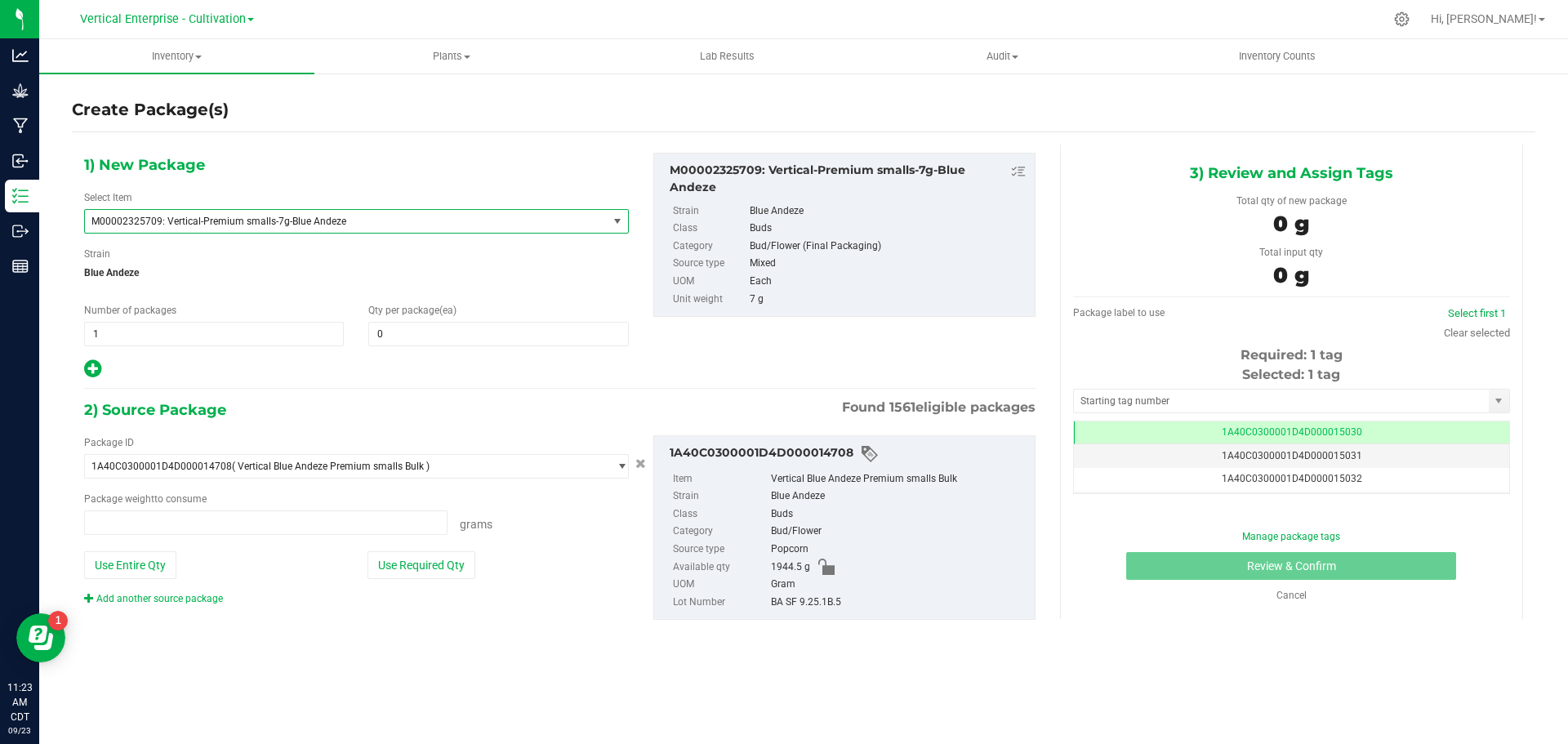
type input "0.0000 g"
click at [1295, 596] on link "Cancel" at bounding box center [1291, 596] width 30 height 11
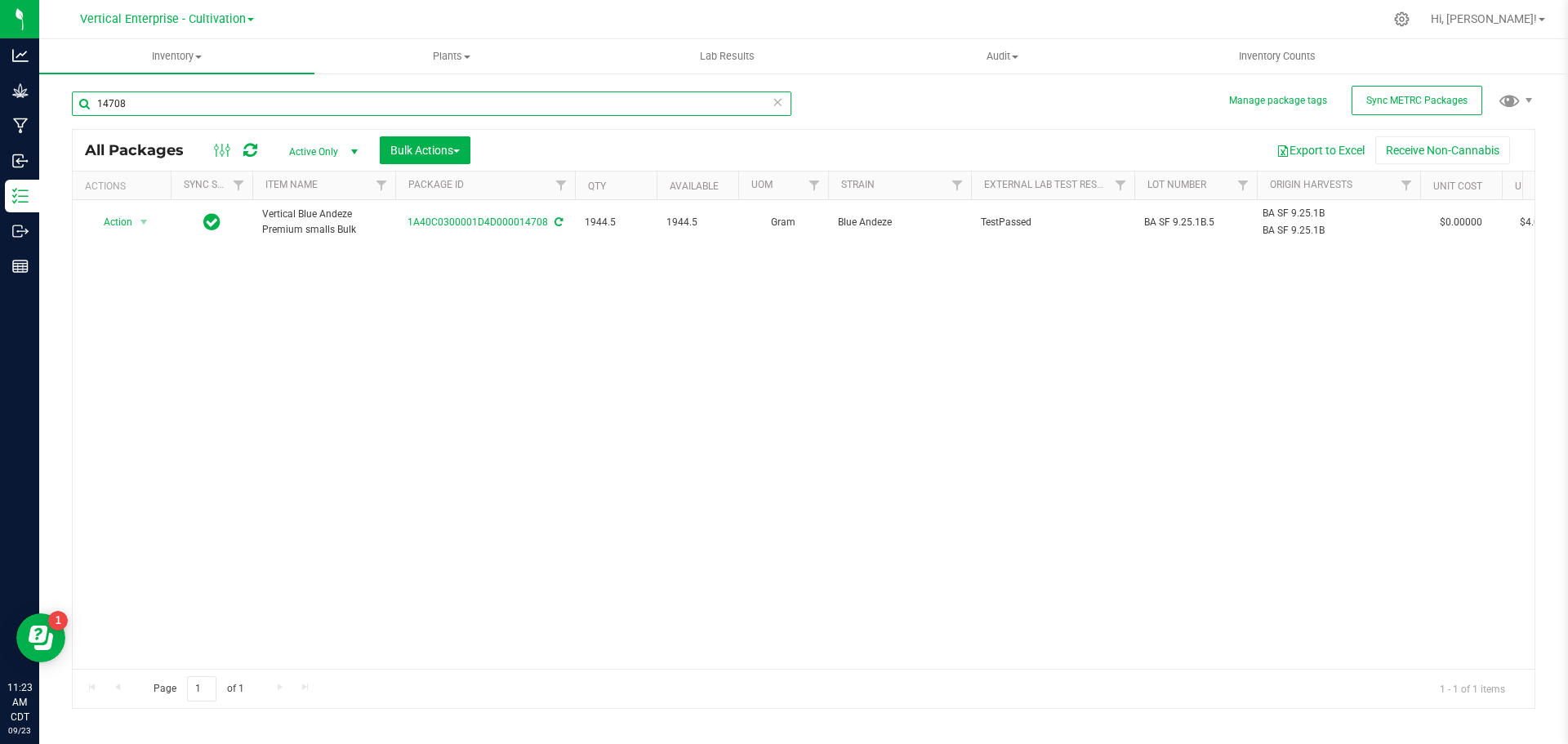
click at [172, 110] on input "14708" at bounding box center [432, 103] width 719 height 24
type input "1"
type input "14648"
drag, startPoint x: 243, startPoint y: 103, endPoint x: 23, endPoint y: 98, distance: 220.1
click at [23, 98] on div "Analytics Grow Manufacturing Inbound Inventory Outbound Reports 11:24 AM CDT 09…" at bounding box center [784, 372] width 1568 height 744
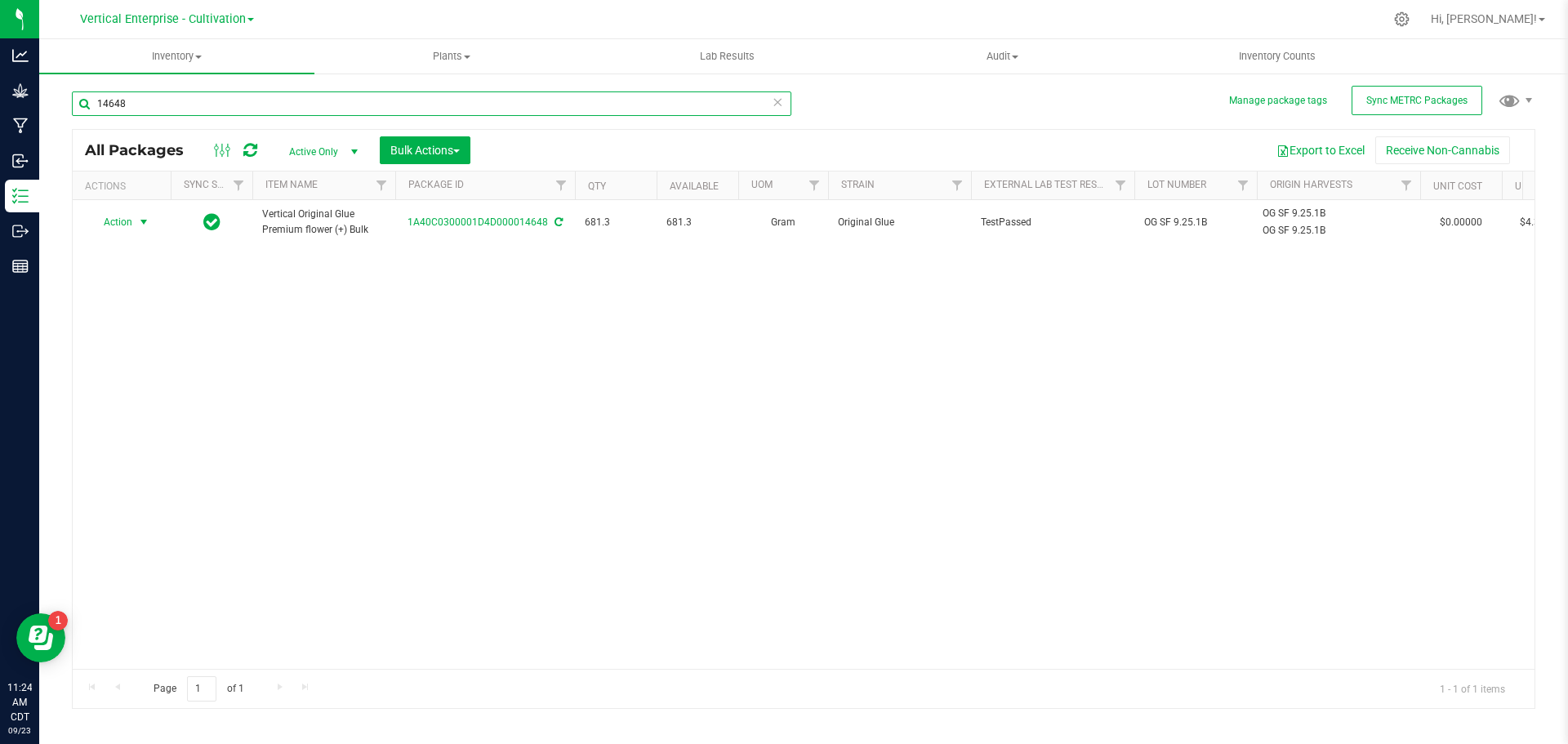
type input "14648"
click at [131, 223] on span "Action" at bounding box center [111, 222] width 44 height 23
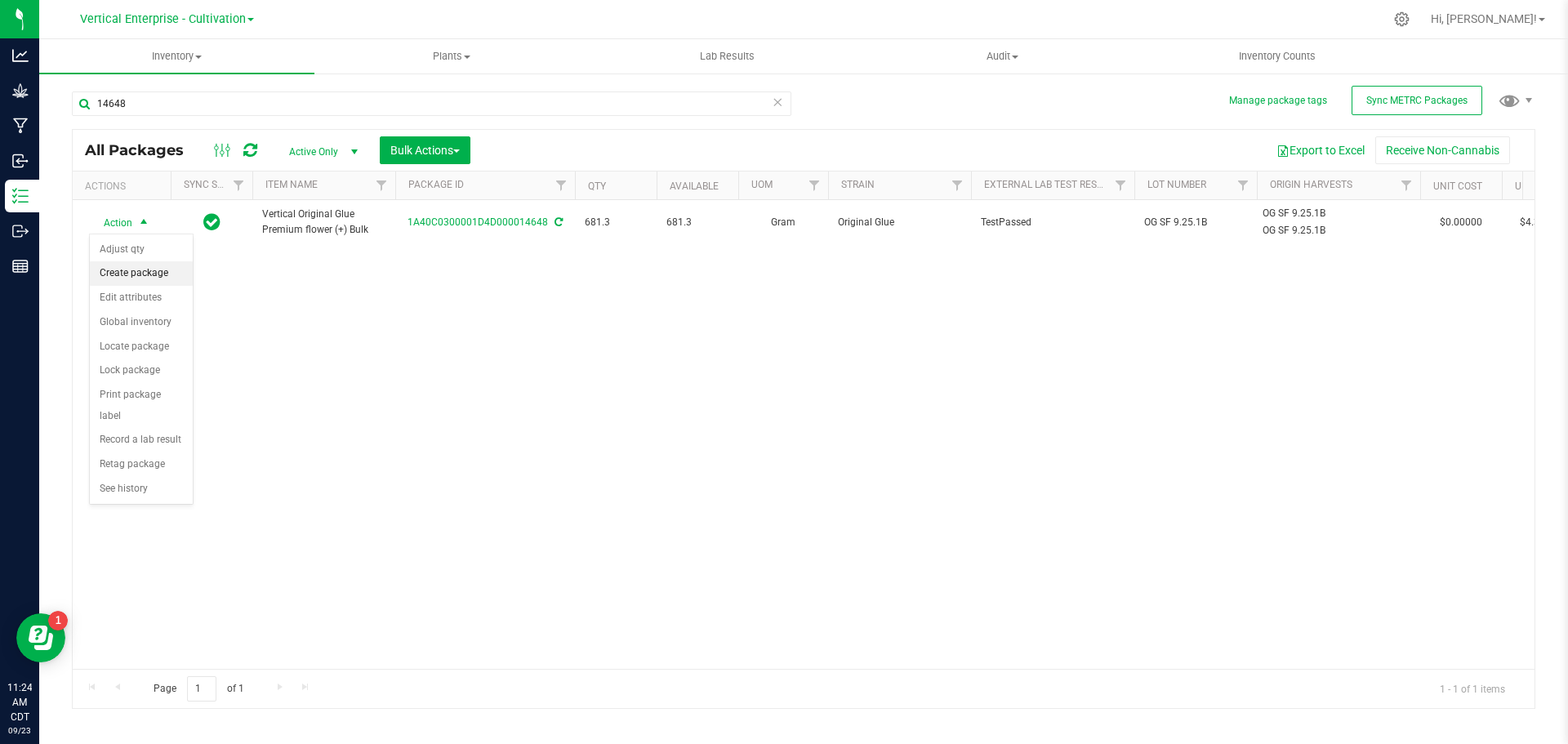
click at [147, 273] on li "Create package" at bounding box center [142, 273] width 103 height 24
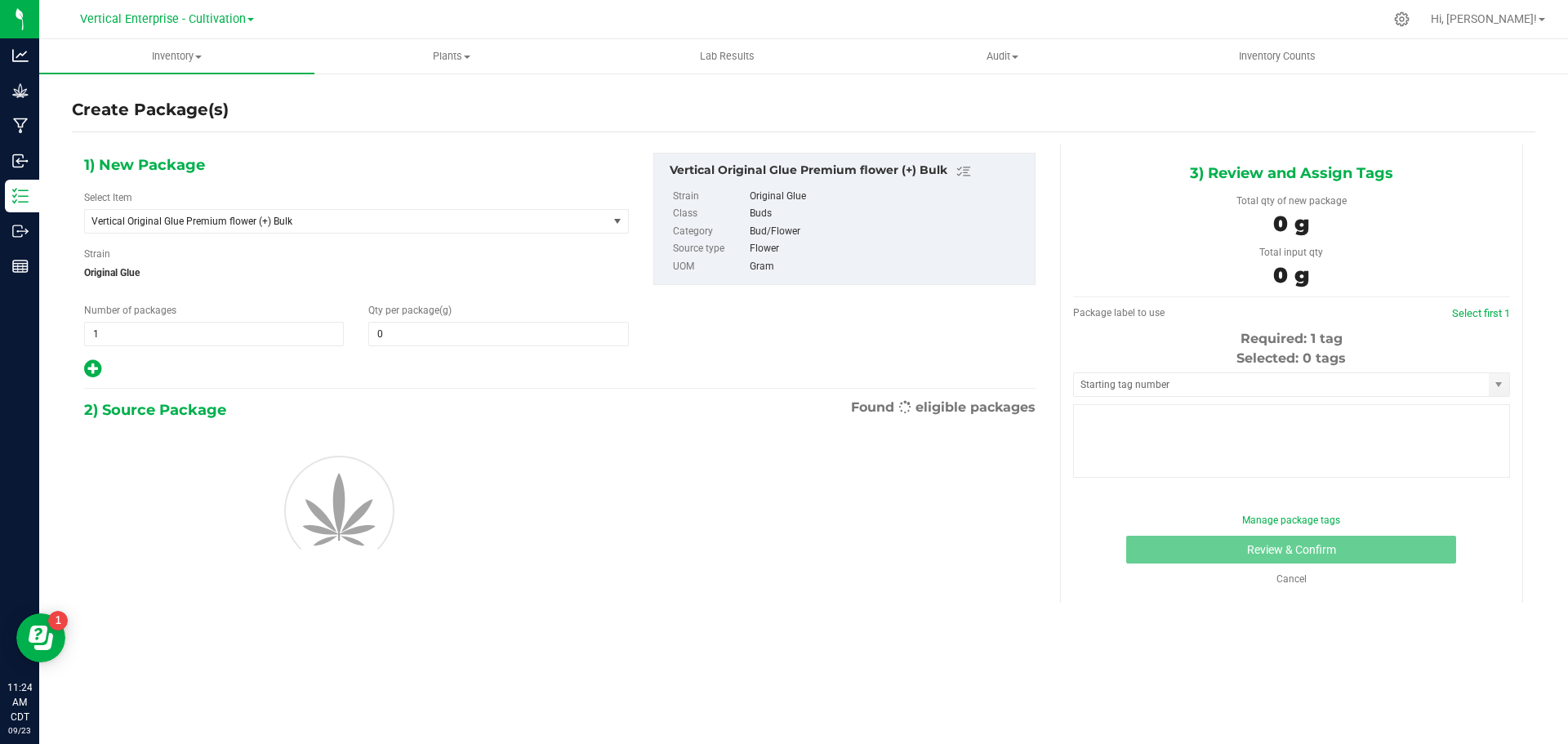
type input "0.0000"
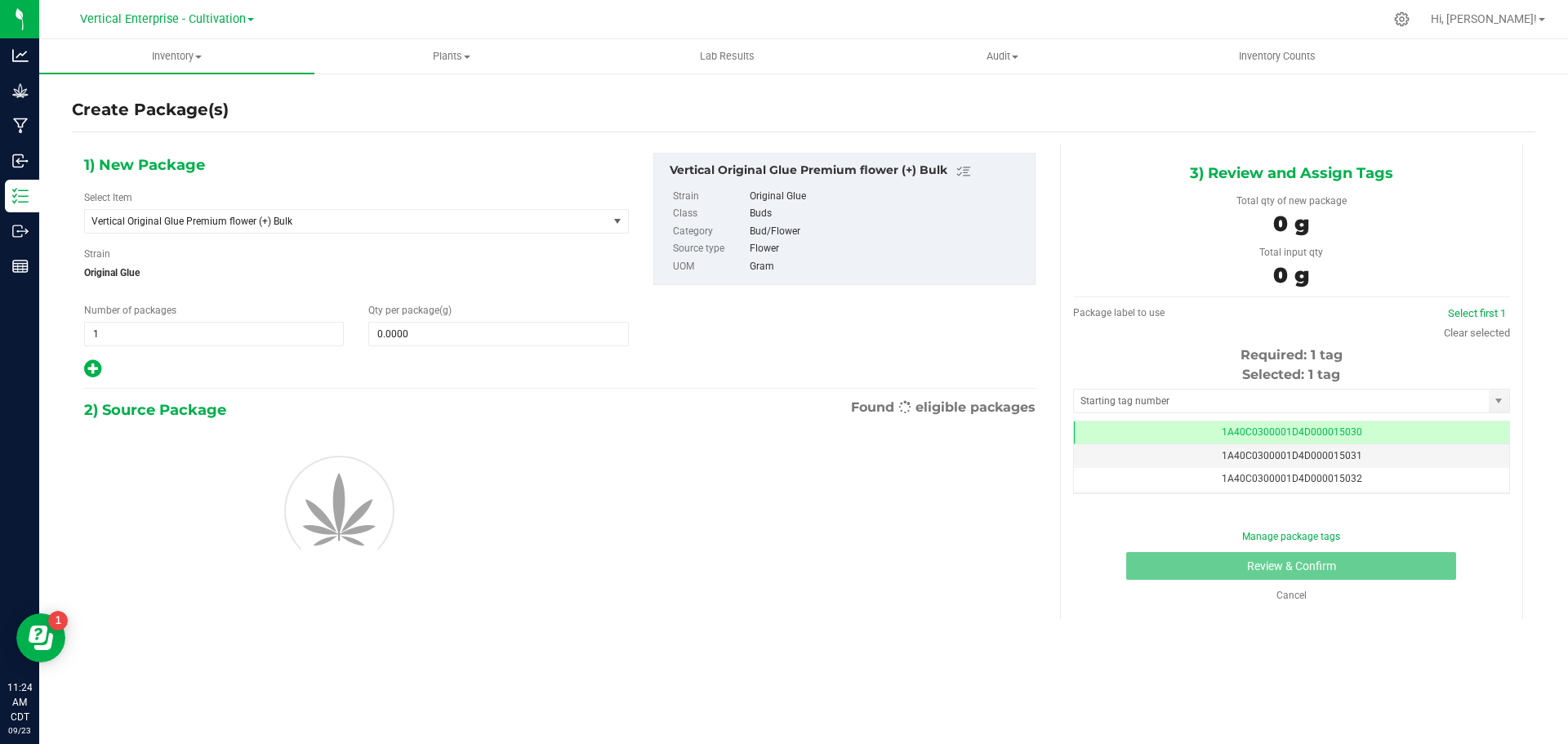
scroll to position [0, -1]
click at [252, 214] on span "Vertical Original Glue Premium flower (+) Bulk" at bounding box center [346, 222] width 523 height 23
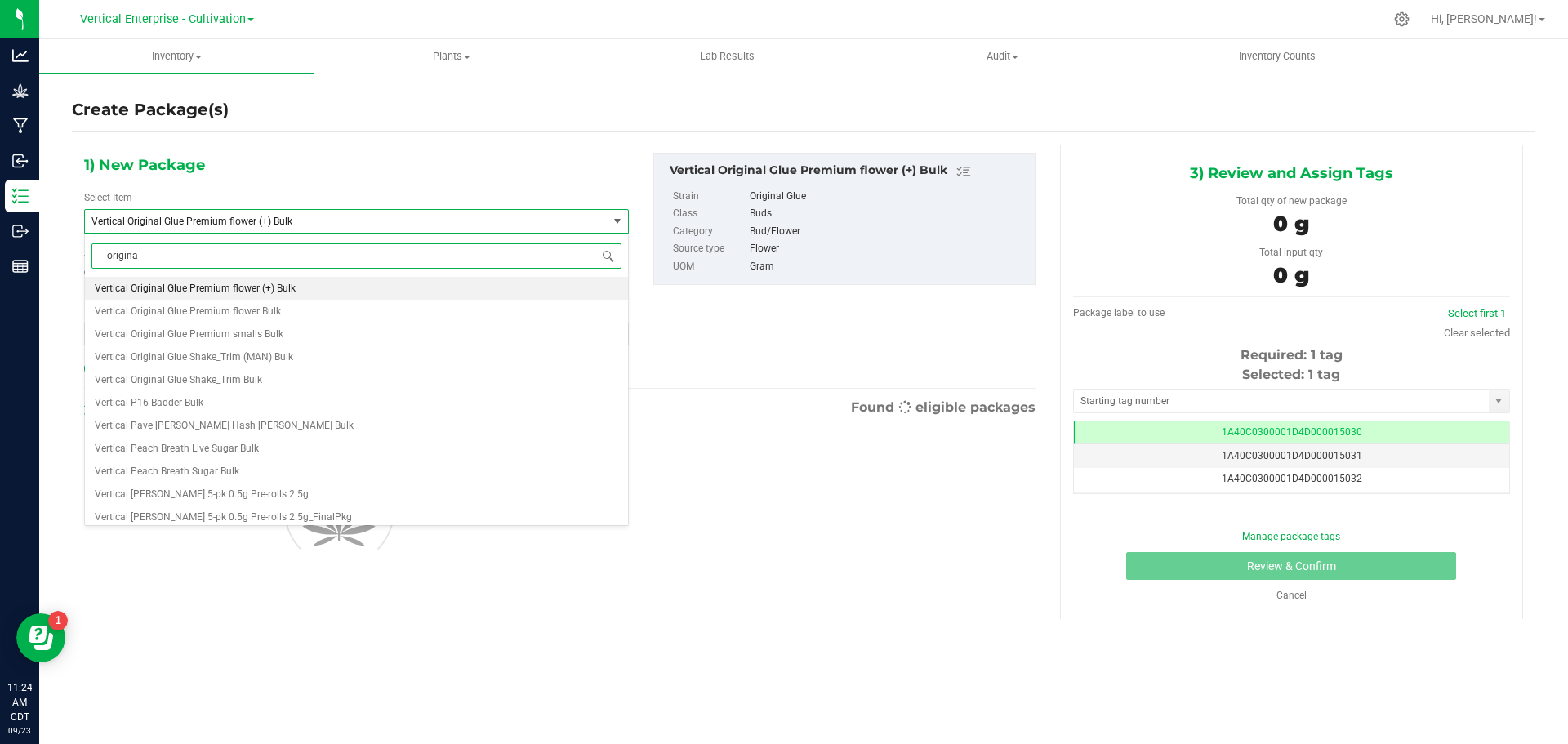
type input "original"
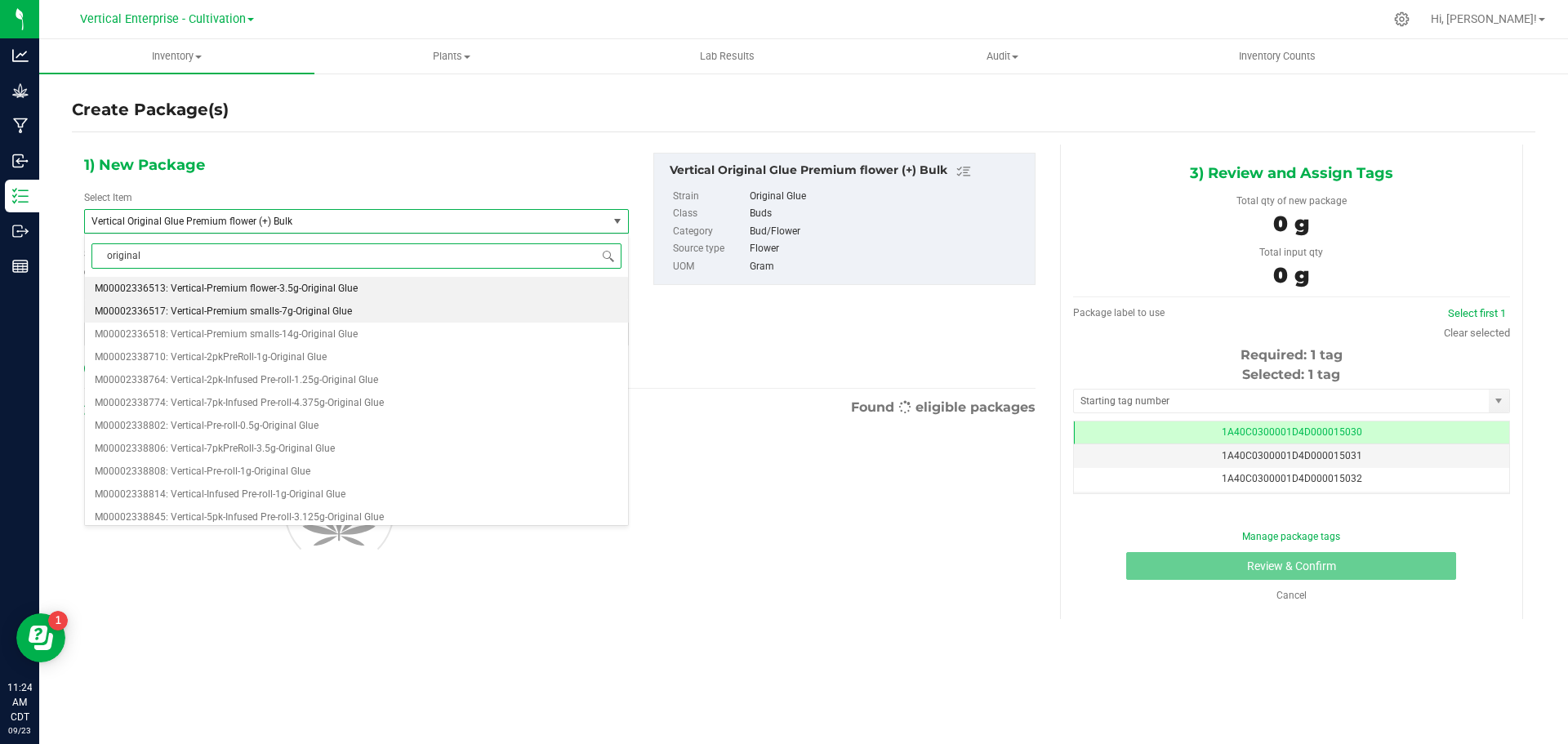
click at [304, 316] on span "M00002336517: Vertical-Premium smalls-7g-Original Glue" at bounding box center [223, 311] width 257 height 11
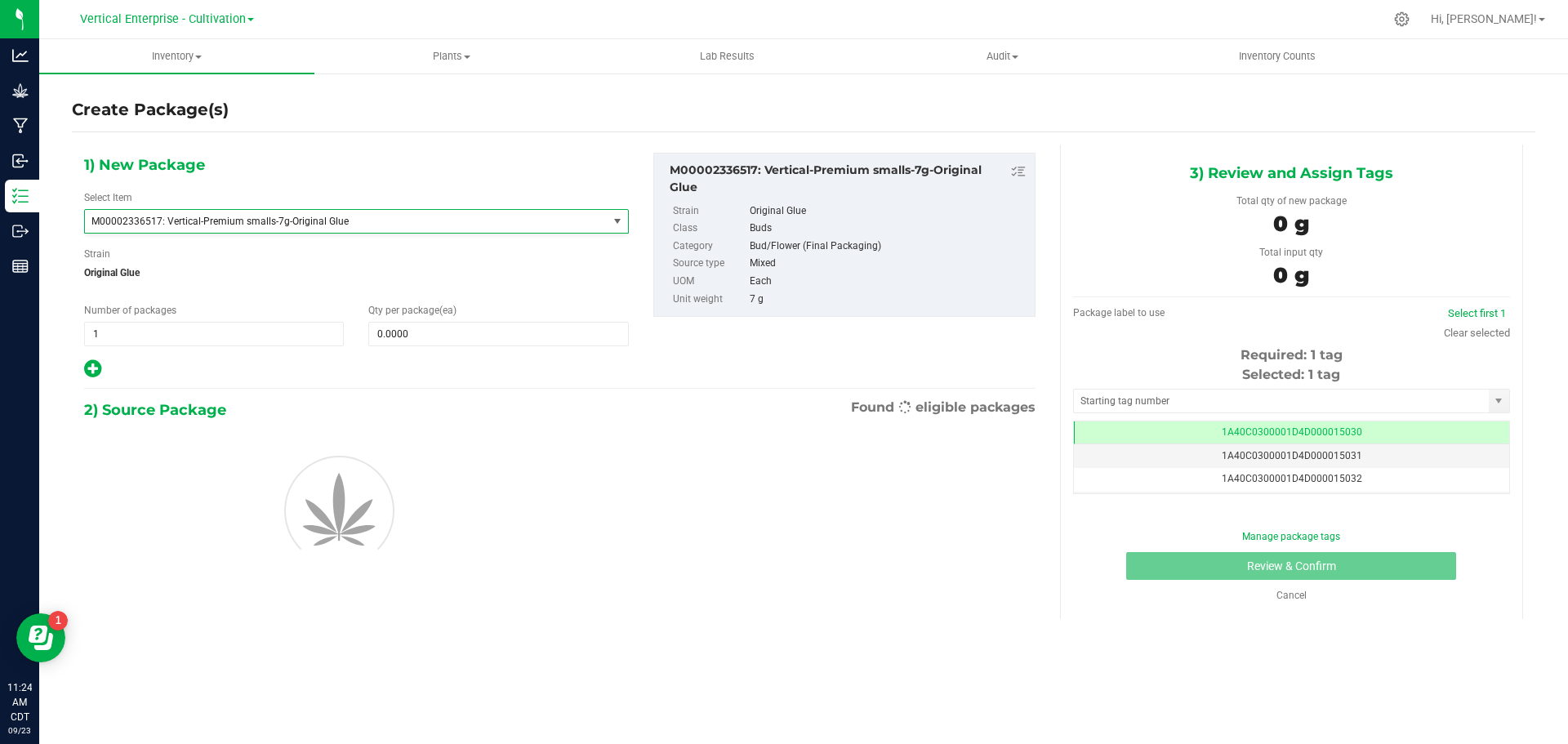
type input "0"
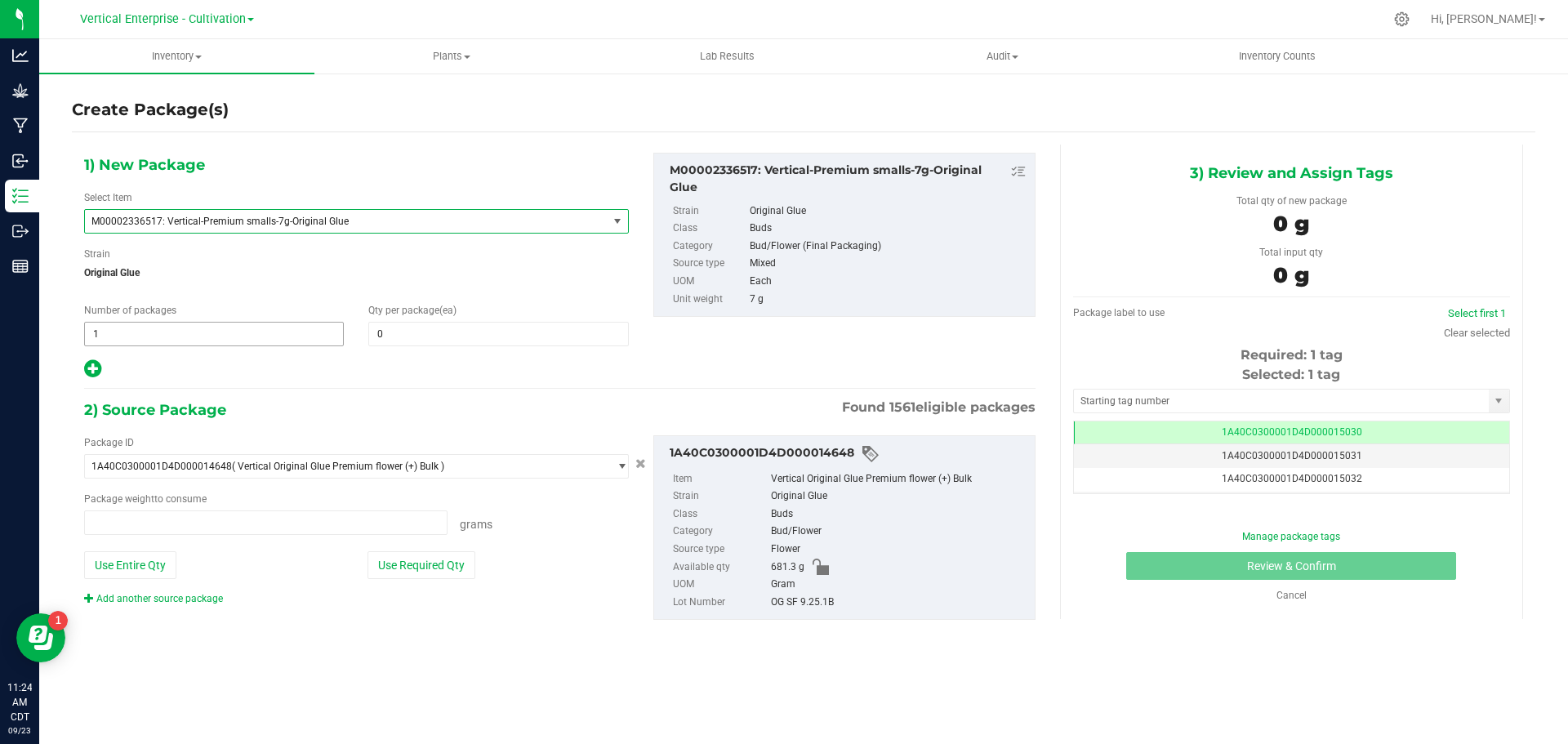
type input "0.0000 g"
drag, startPoint x: 549, startPoint y: 349, endPoint x: 530, endPoint y: 346, distance: 19.2
click at [542, 355] on div "1) New Package Select Item M00002336517: Vertical-Premium smalls-7g-Original Gl…" at bounding box center [357, 267] width 569 height 227
type input "18"
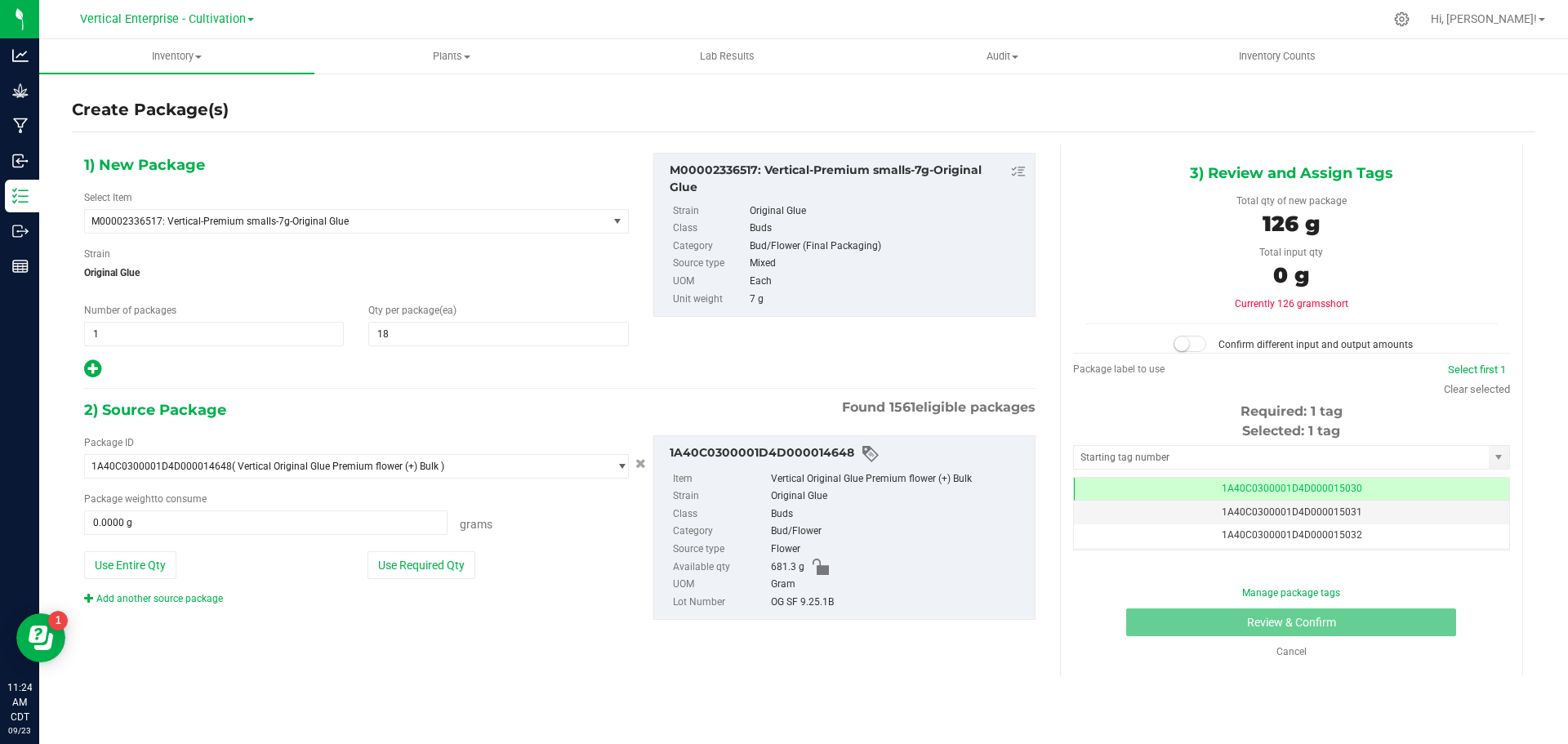
click at [100, 370] on icon at bounding box center [93, 369] width 17 height 21
type input "18"
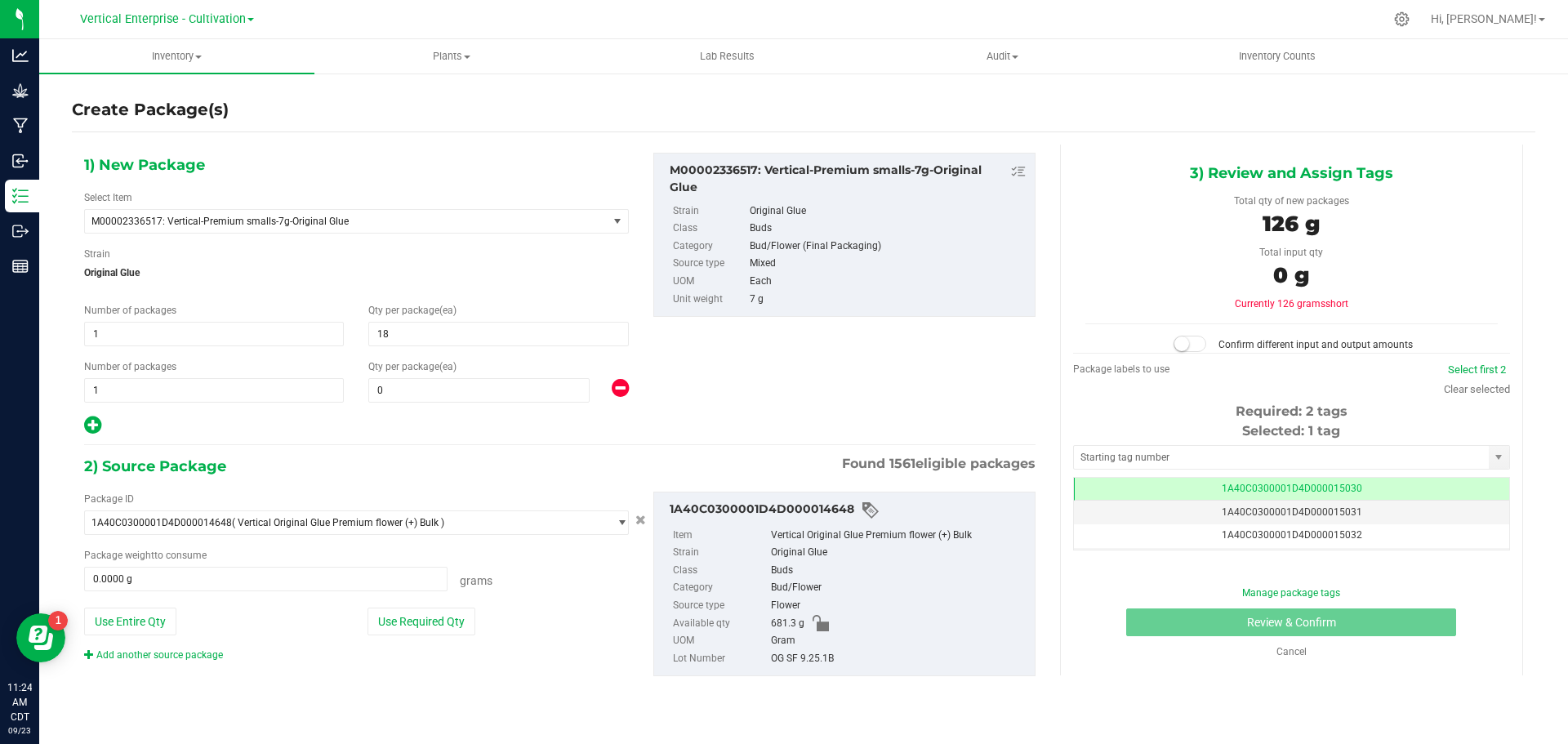
click at [98, 370] on span "Number of packages" at bounding box center [131, 366] width 92 height 11
click at [407, 388] on span at bounding box center [479, 391] width 222 height 24
type input "15"
click at [419, 626] on button "Use Required Qty" at bounding box center [421, 622] width 108 height 28
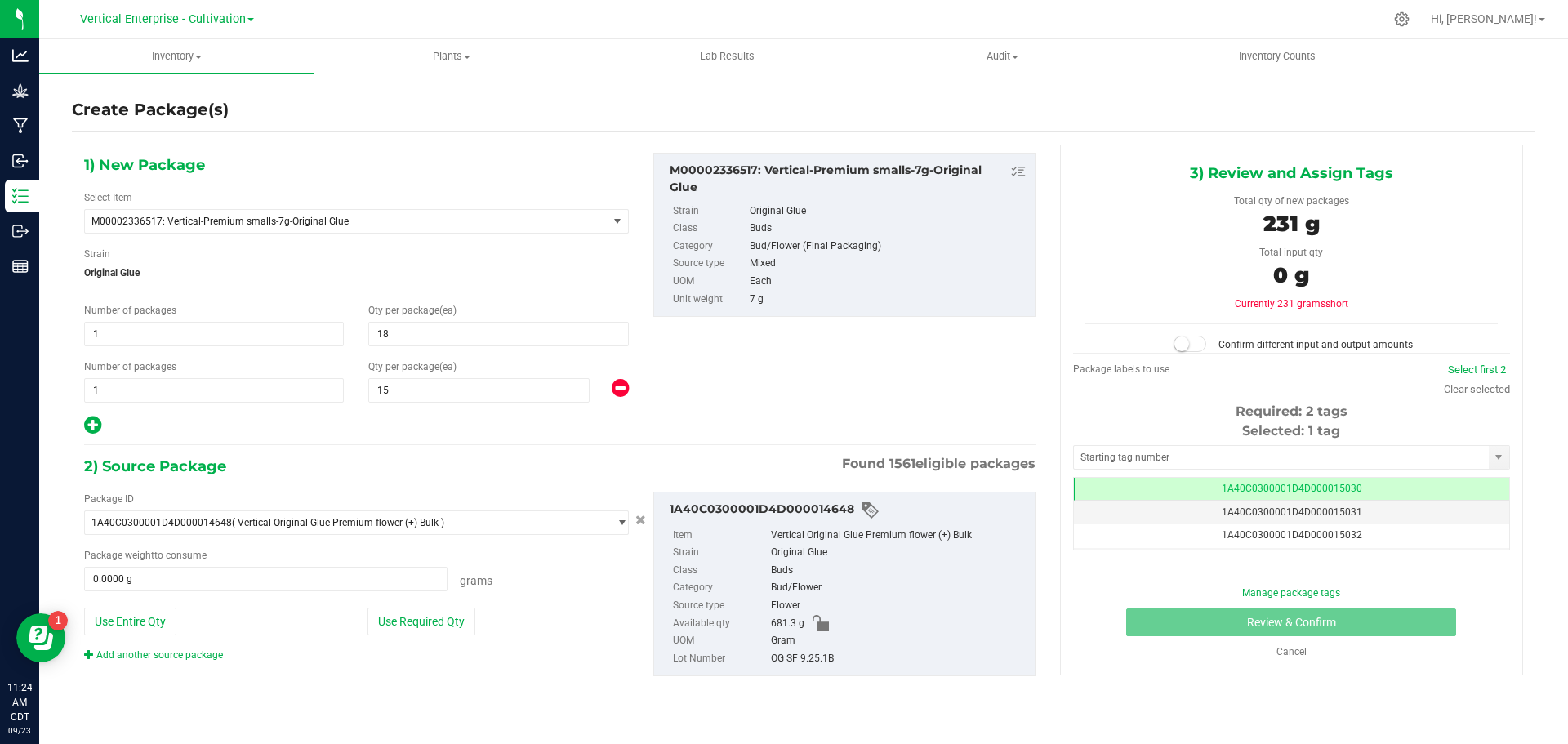
type input "231.0000 g"
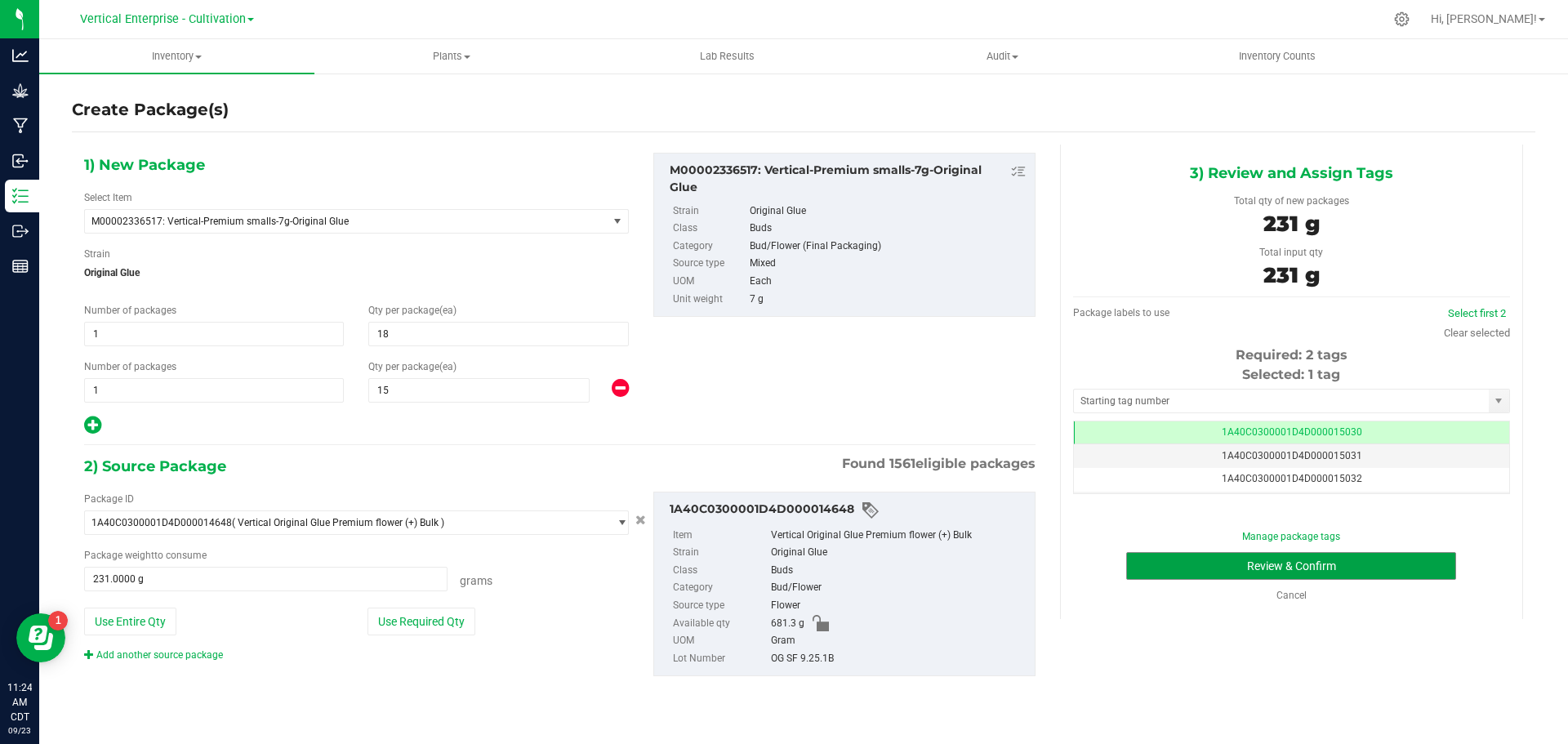
click at [1355, 565] on button "Review & Confirm" at bounding box center [1290, 566] width 330 height 28
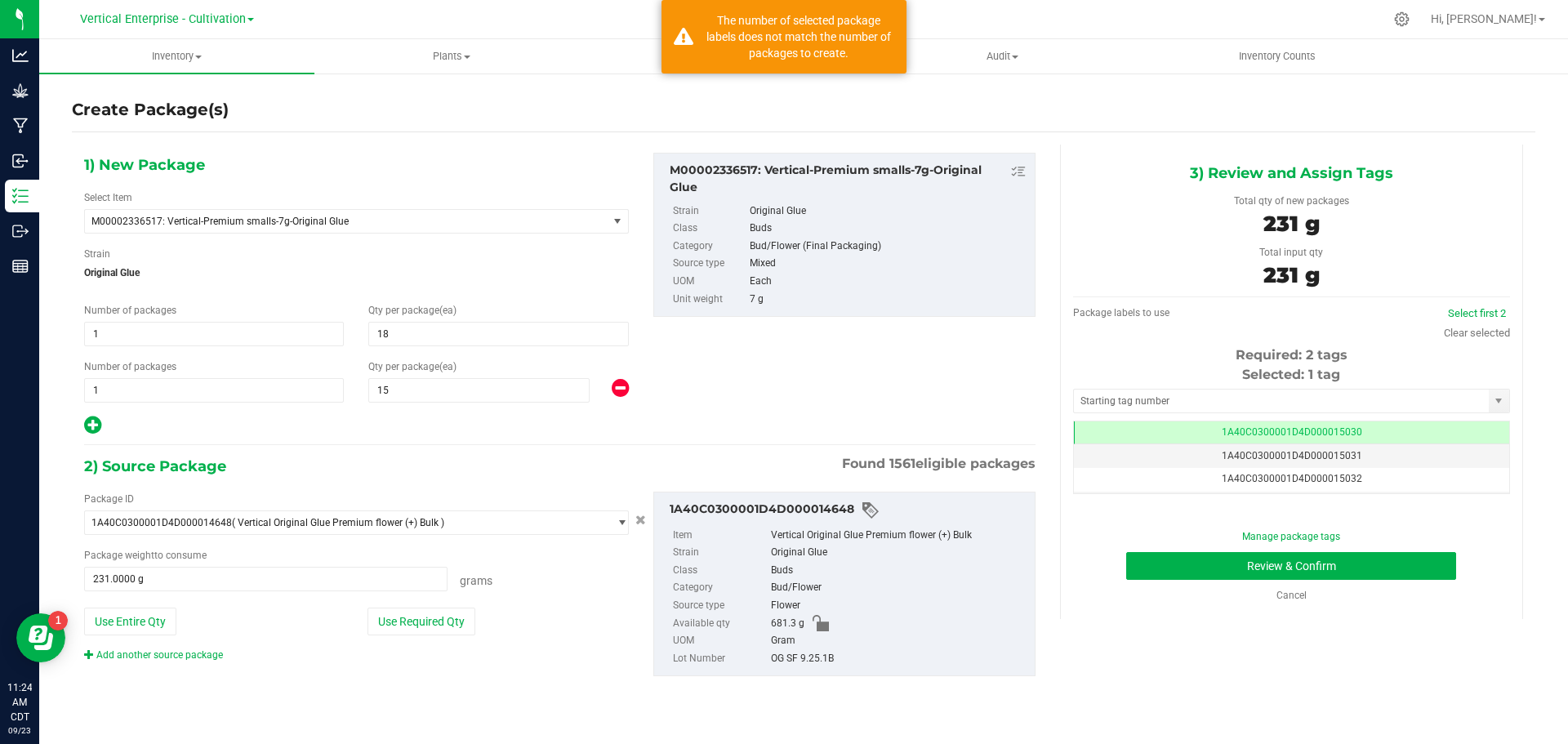
click at [1488, 302] on div "Package labels to use Select first 2 Clear selected Required: 2 tags Selected: …" at bounding box center [1291, 396] width 437 height 199
click at [1477, 321] on div "Select first 2" at bounding box center [1477, 313] width 66 height 16
click at [1483, 309] on link "Select first 2" at bounding box center [1477, 313] width 58 height 12
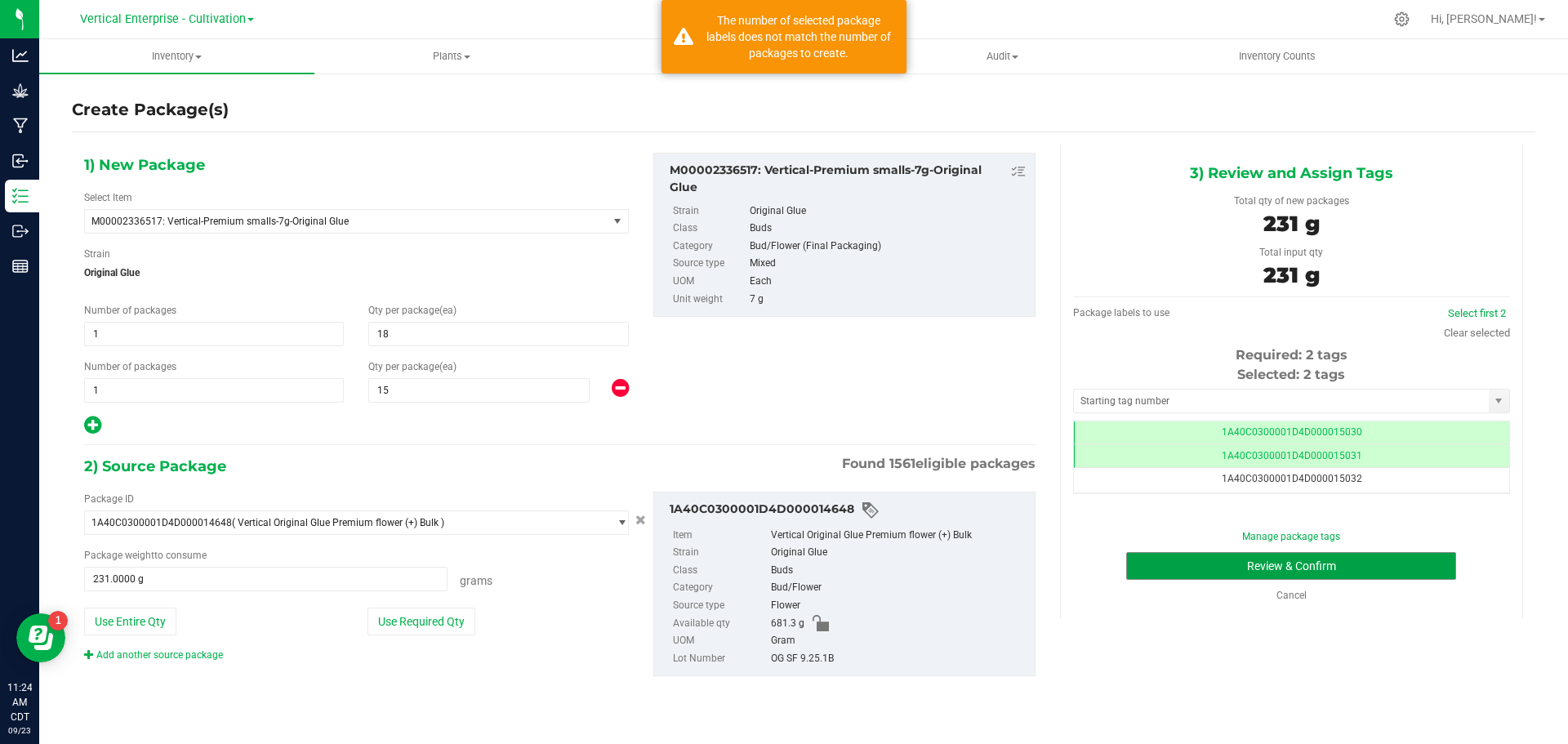
click at [1395, 554] on button "Review & Confirm" at bounding box center [1290, 566] width 330 height 28
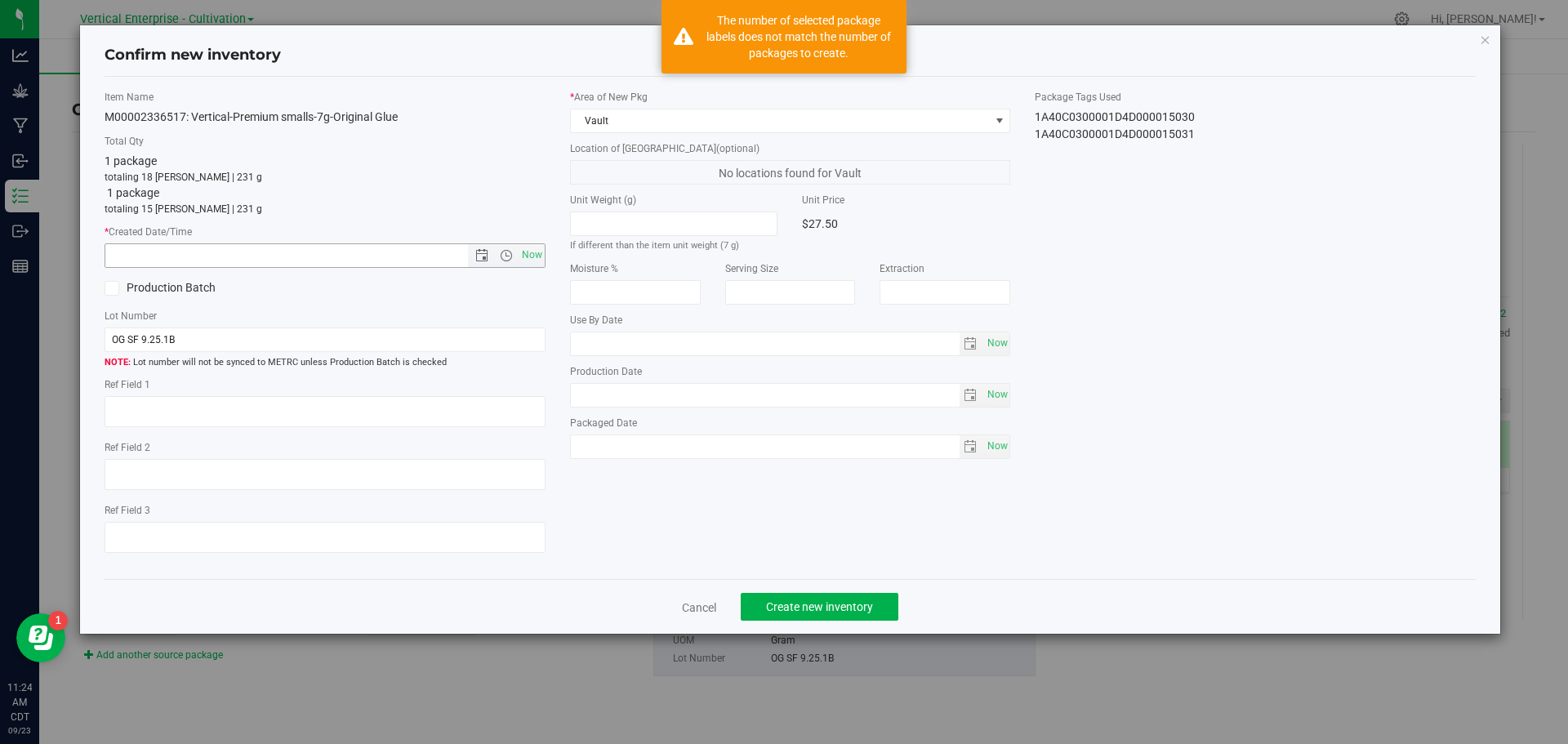
click at [536, 257] on span "Now" at bounding box center [531, 255] width 28 height 23
type input "9/23/2025 11:24 AM"
click at [822, 603] on span "Create new inventory" at bounding box center [820, 607] width 107 height 13
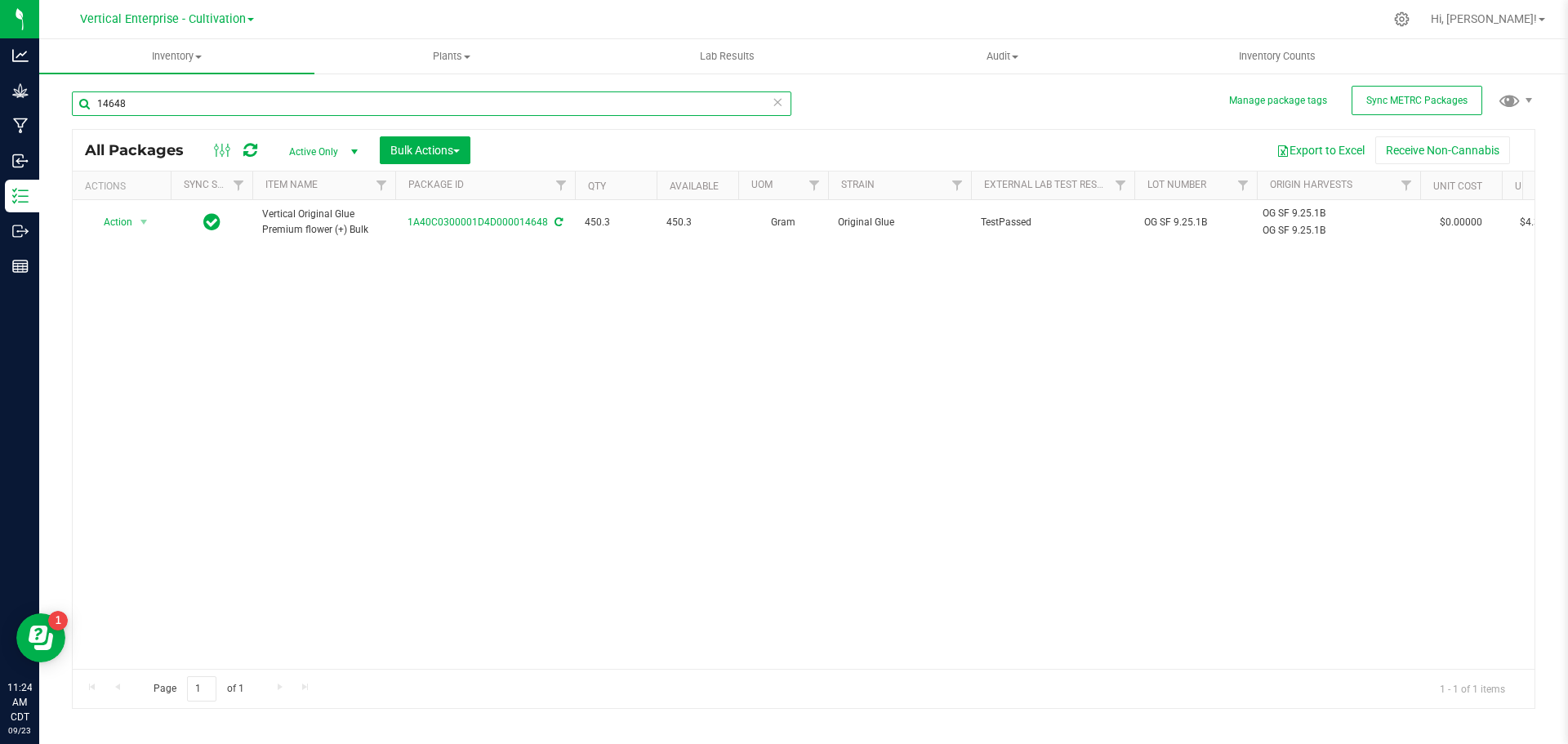
click at [164, 105] on input "14648" at bounding box center [432, 103] width 719 height 24
type input "1"
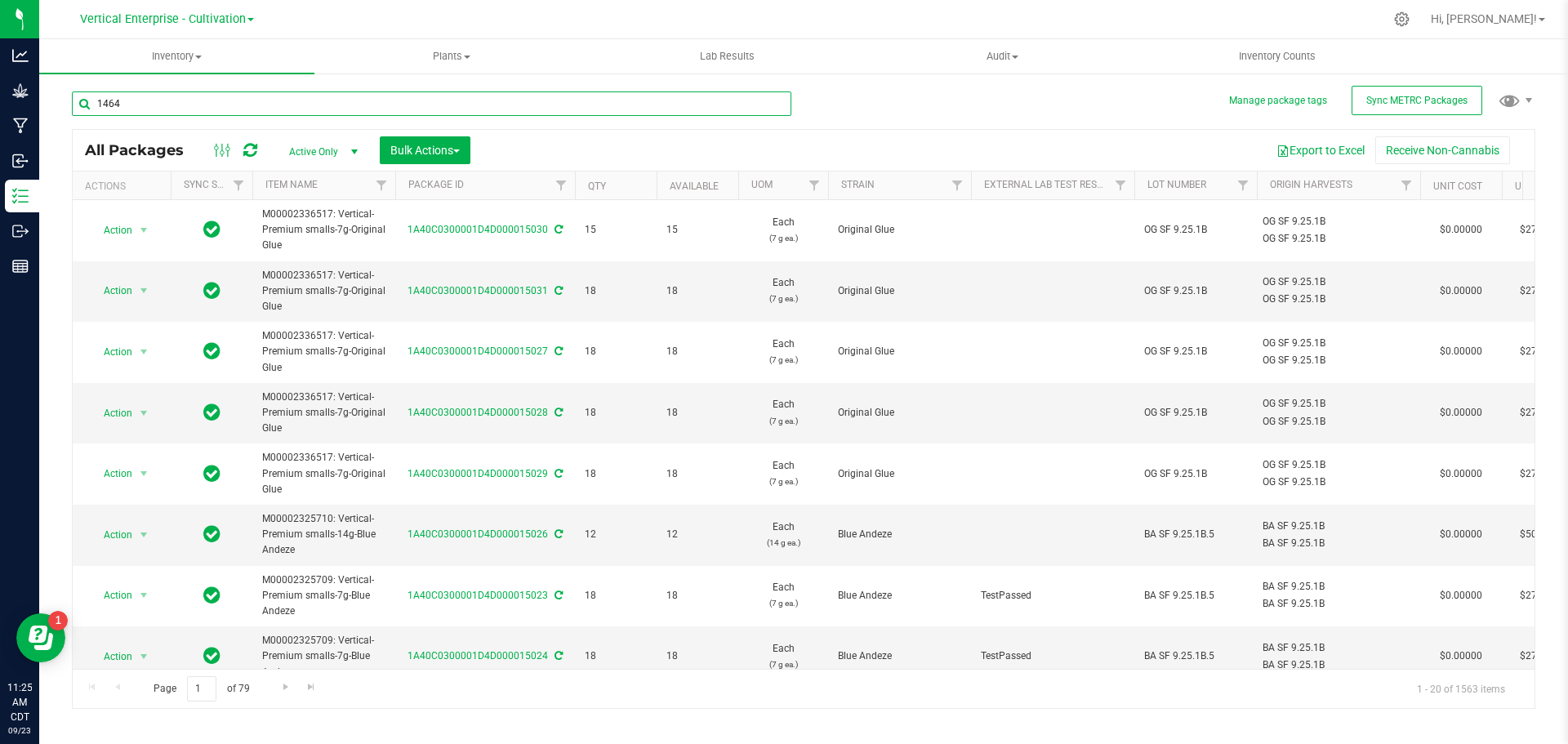
type input "14648"
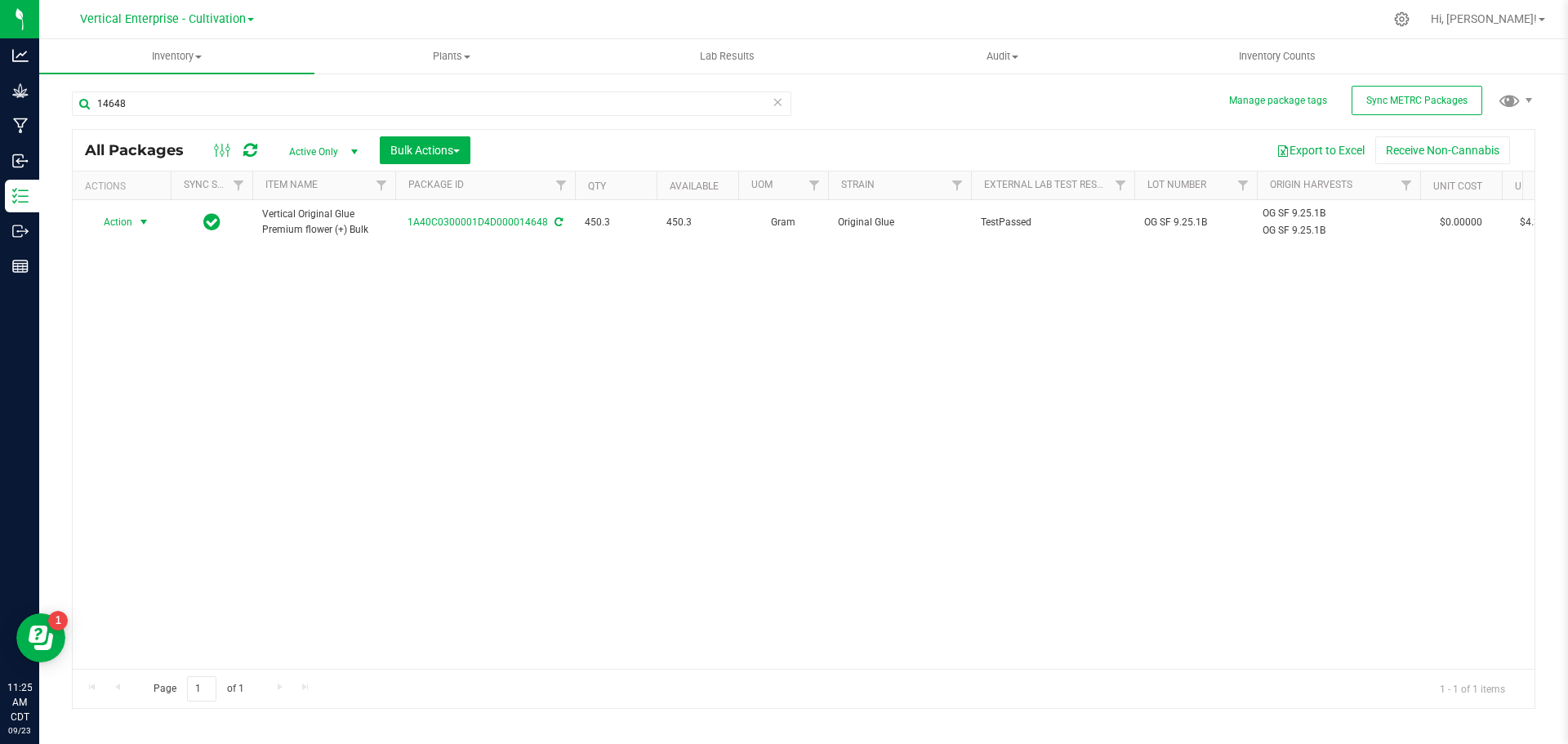
click at [122, 216] on span "Action" at bounding box center [111, 222] width 44 height 23
click at [110, 276] on li "Create package" at bounding box center [142, 273] width 103 height 24
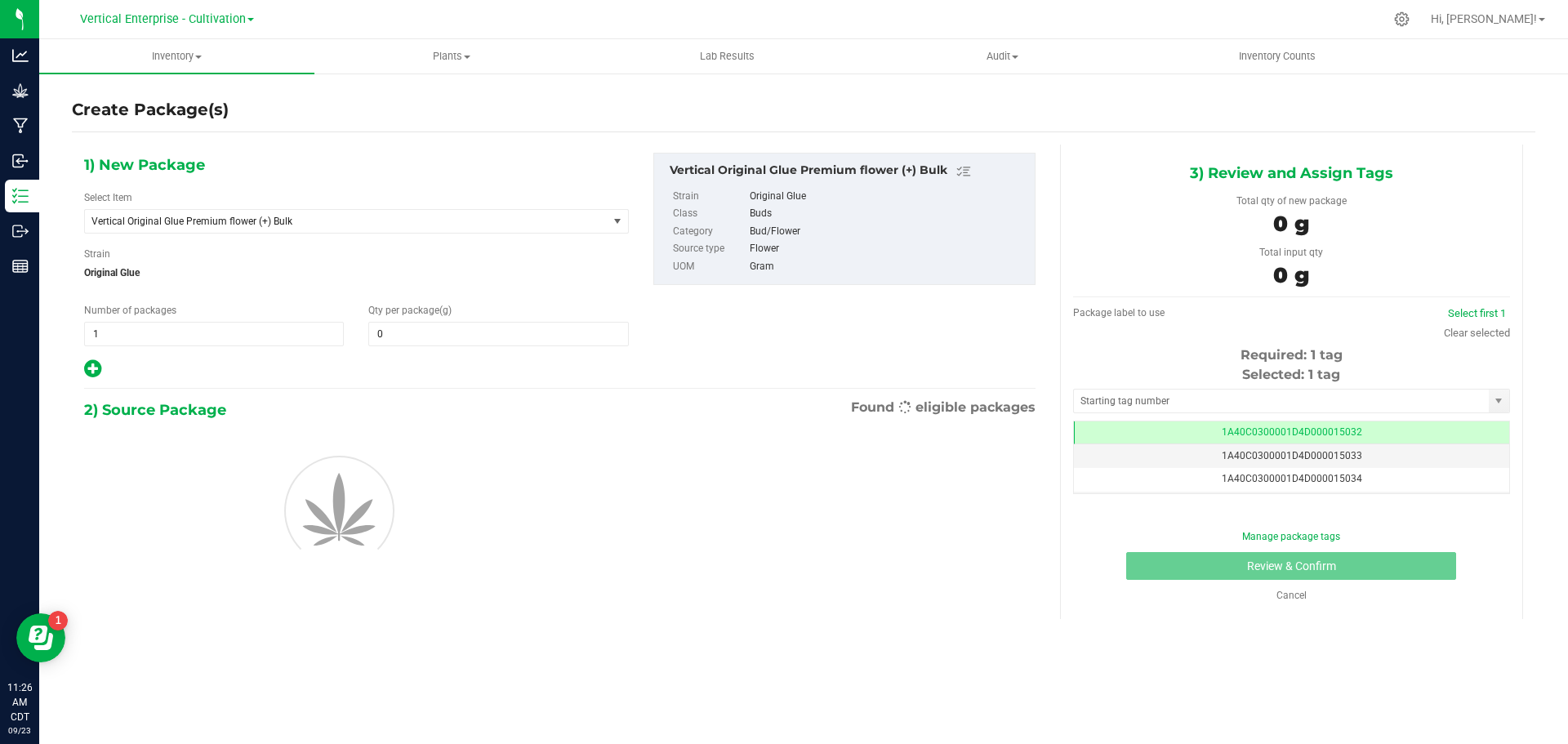
type input "0.0000"
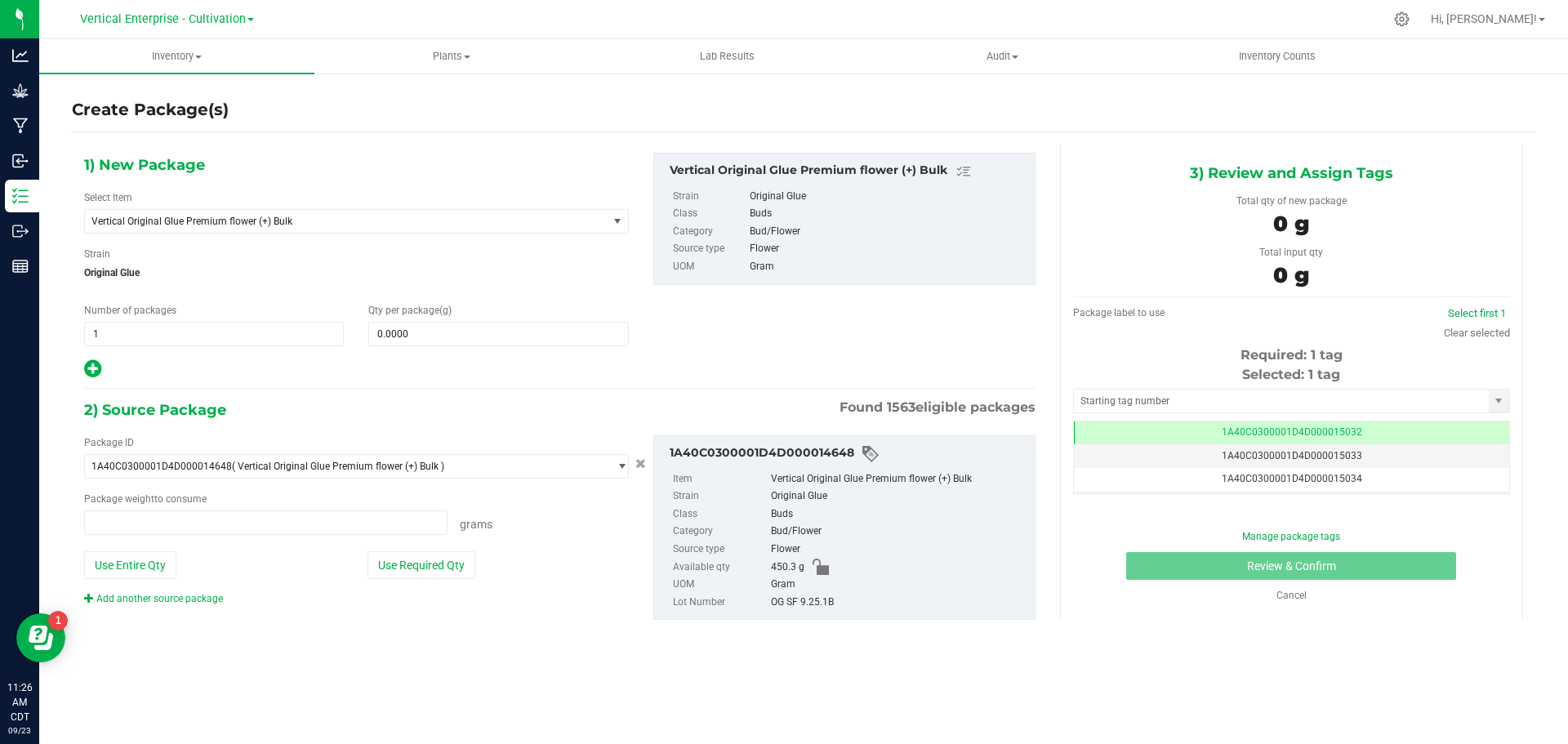
type input "0.0000 g"
click at [229, 214] on span "Vertical Original Glue Premium flower (+) Bulk" at bounding box center [346, 222] width 523 height 23
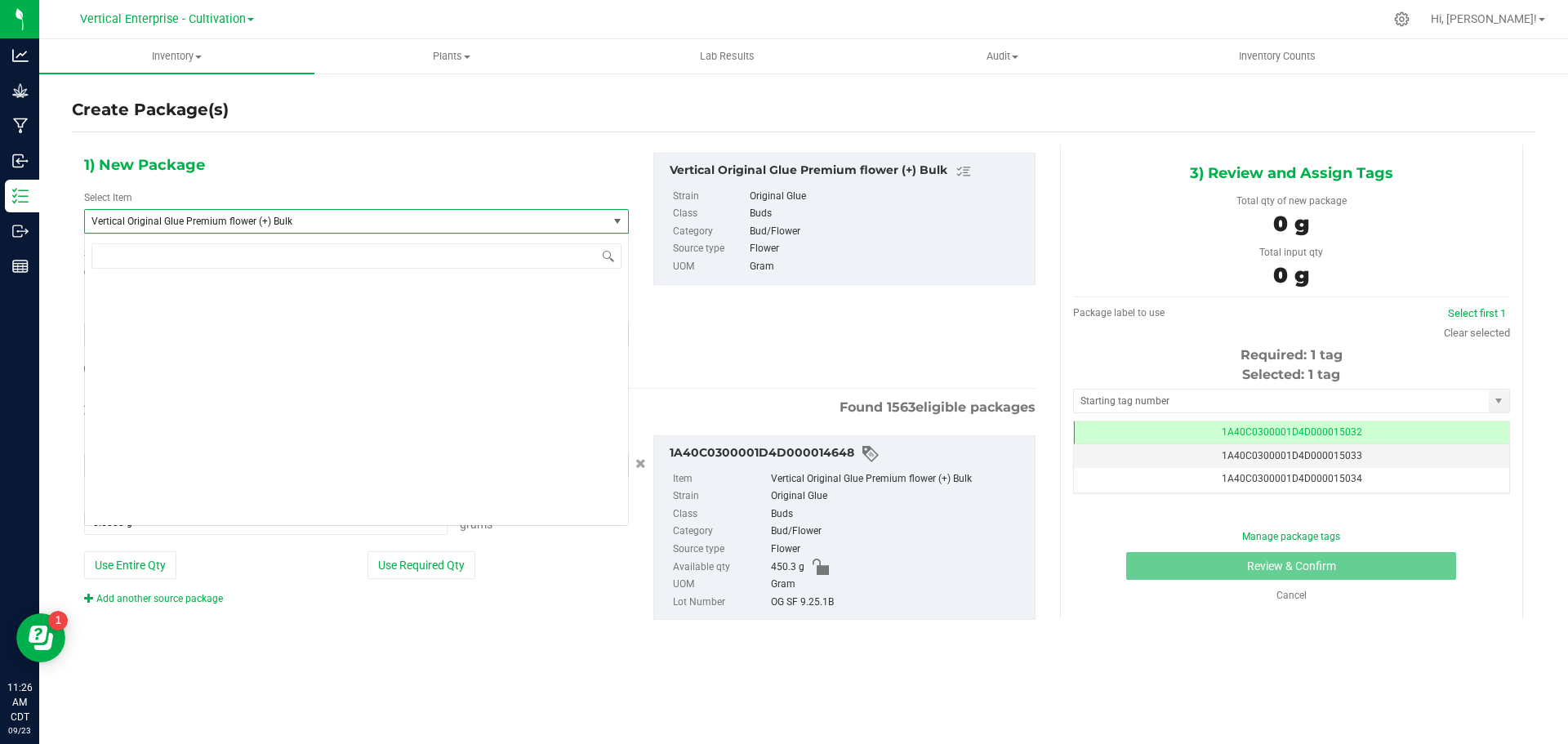
scroll to position [129510, 0]
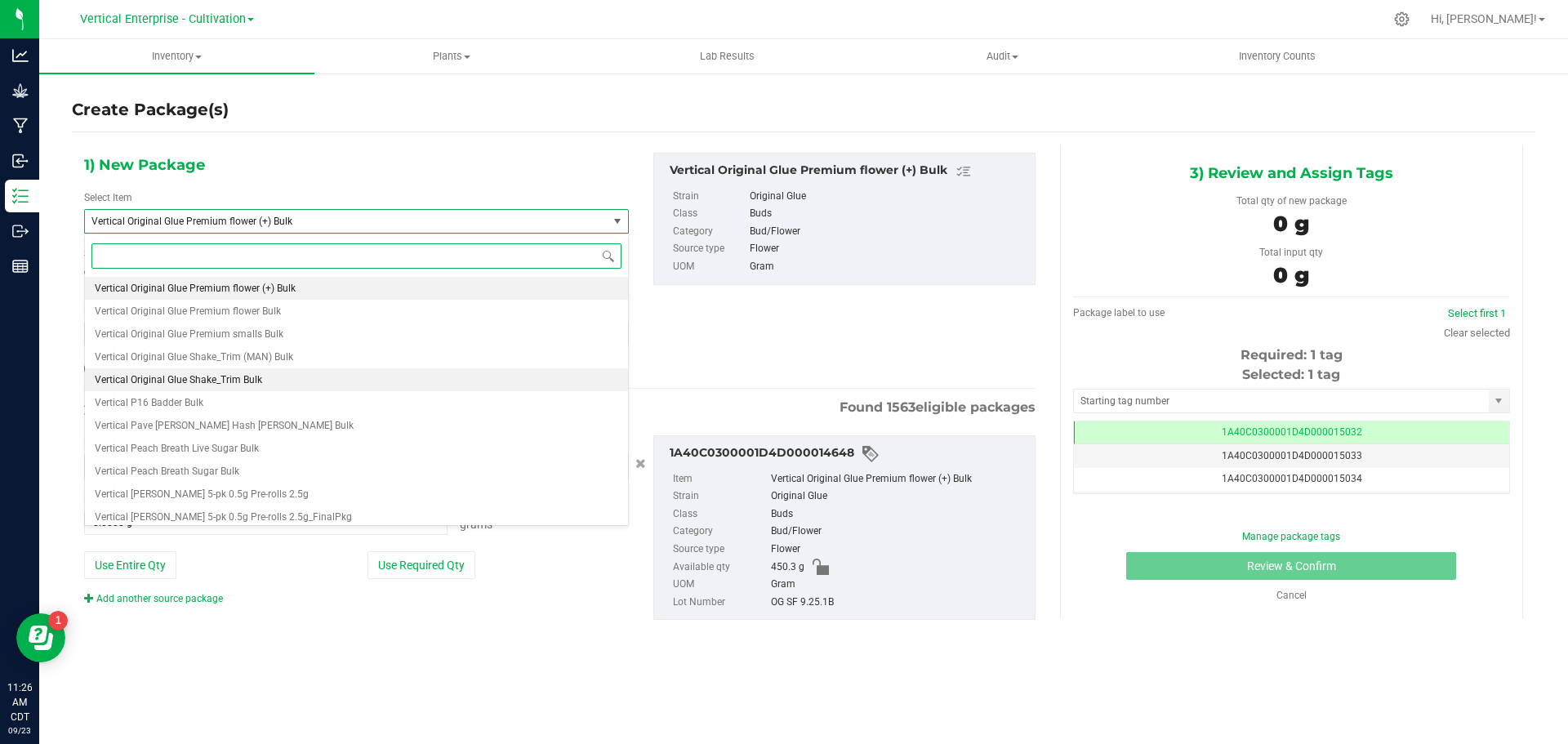
click at [241, 378] on span "Vertical Original Glue Shake_Trim Bulk" at bounding box center [178, 380] width 167 height 11
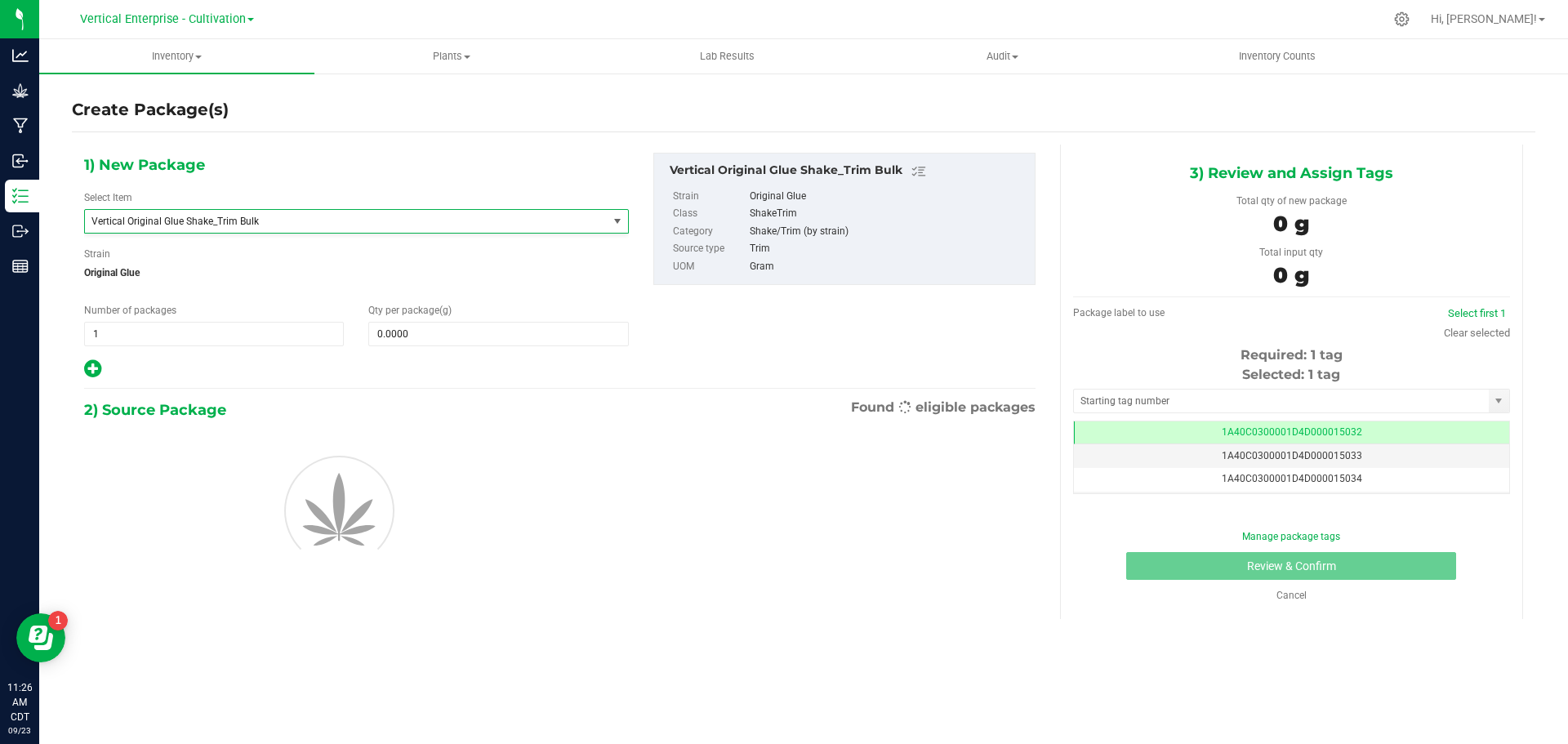
type input "0.0000"
click at [469, 337] on span at bounding box center [498, 334] width 260 height 24
type input "195"
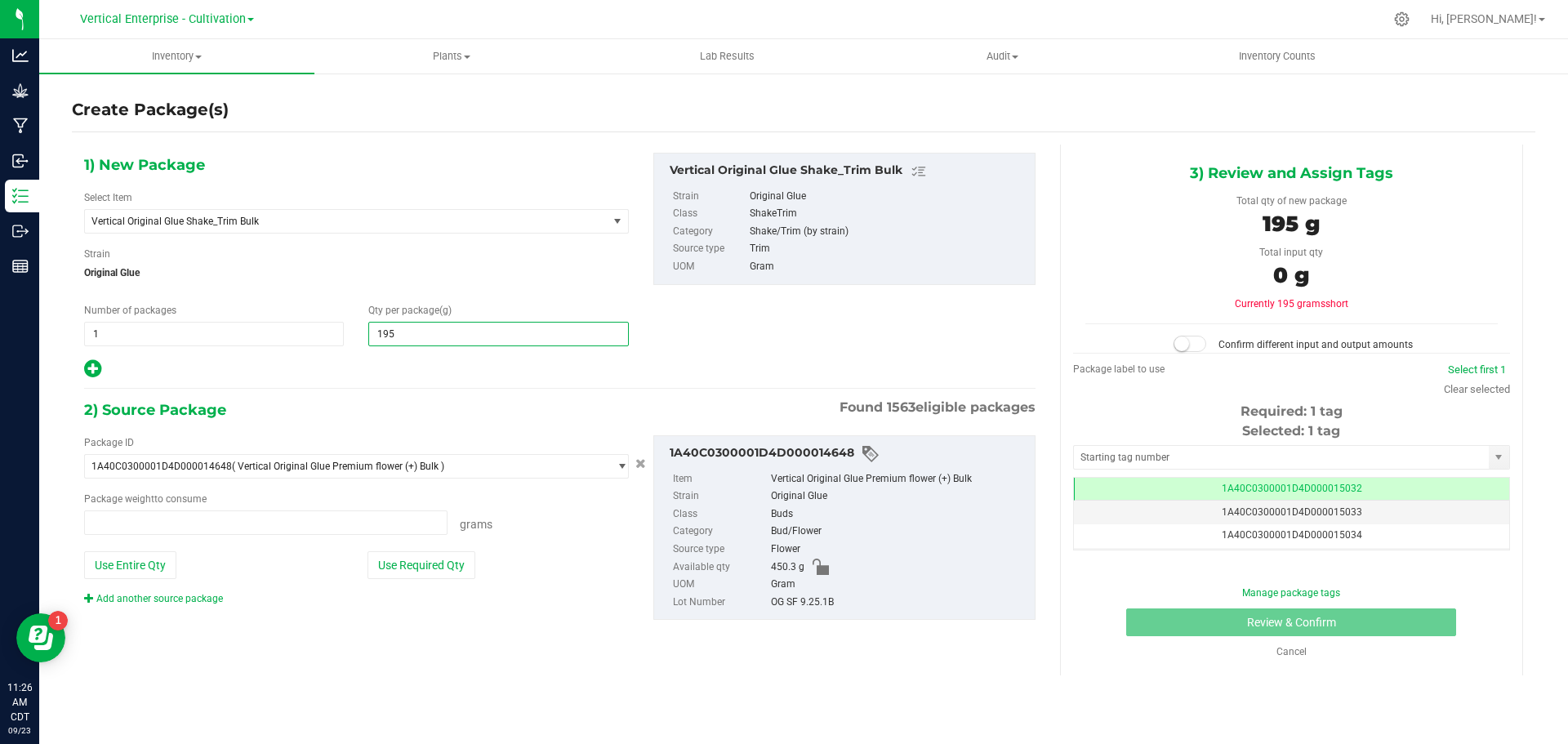
type input "0.0000 g"
type input "195.0000"
click at [130, 551] on button "Use Entire Qty" at bounding box center [131, 566] width 92 height 28
type input "450.3000 g"
click at [1187, 342] on small at bounding box center [1182, 344] width 15 height 15
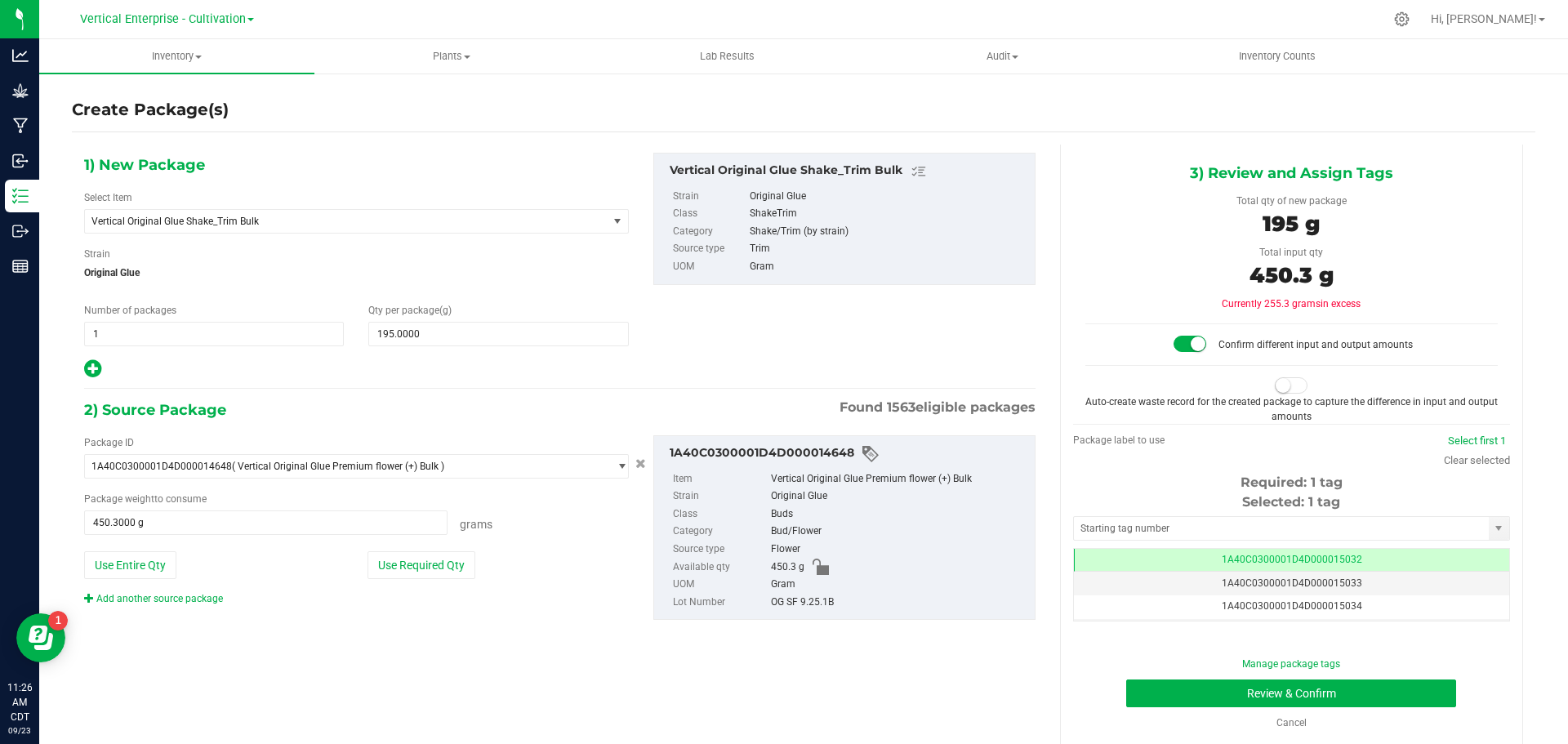
click at [1293, 386] on span at bounding box center [1291, 385] width 33 height 16
click at [1379, 693] on button "Review & Confirm" at bounding box center [1290, 694] width 330 height 28
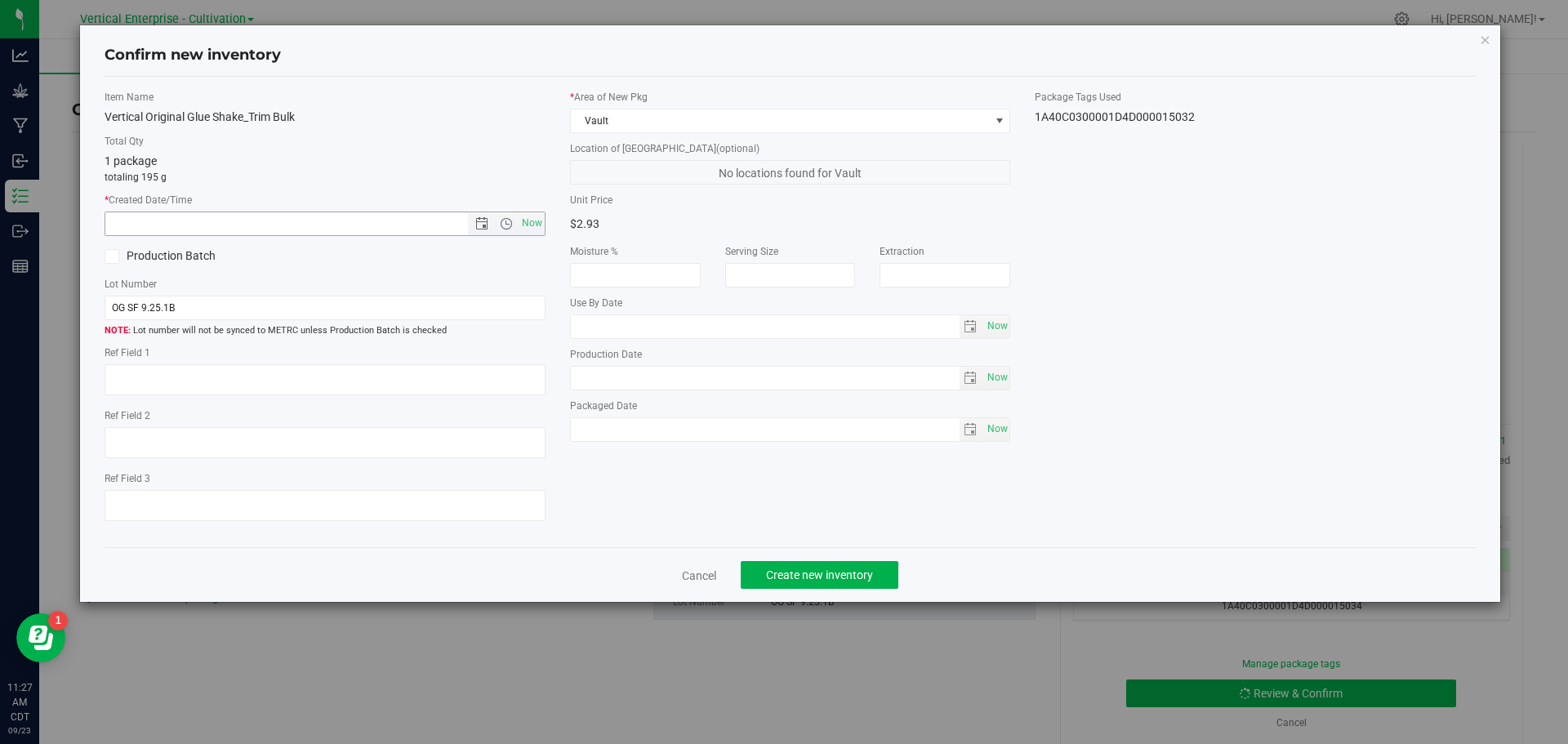
click at [523, 227] on span "Now" at bounding box center [531, 223] width 28 height 23
type input "9/23/2025 11:27 AM"
click at [844, 575] on span "Create new inventory" at bounding box center [820, 575] width 107 height 13
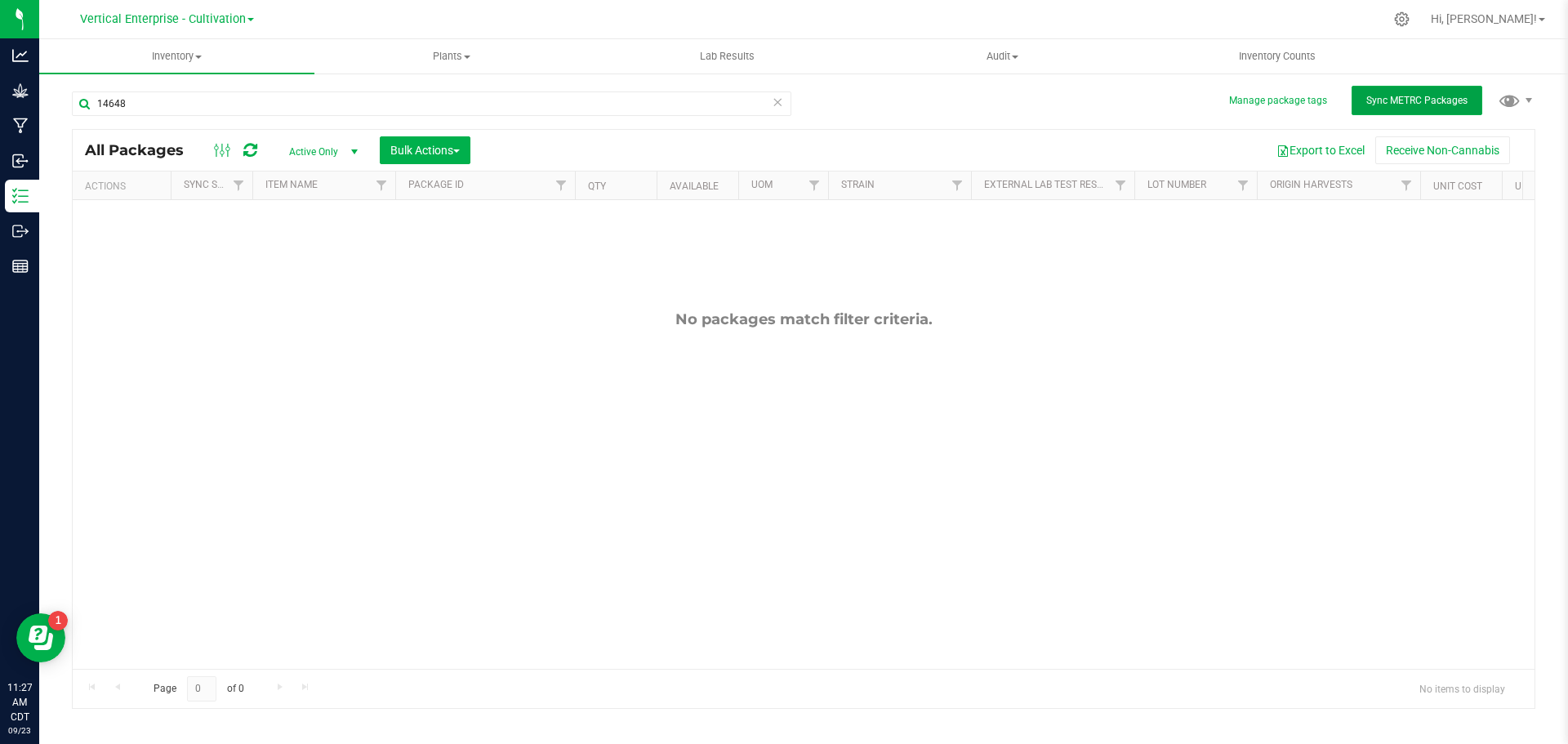
click at [1426, 95] on span "Sync METRC Packages" at bounding box center [1417, 101] width 101 height 11
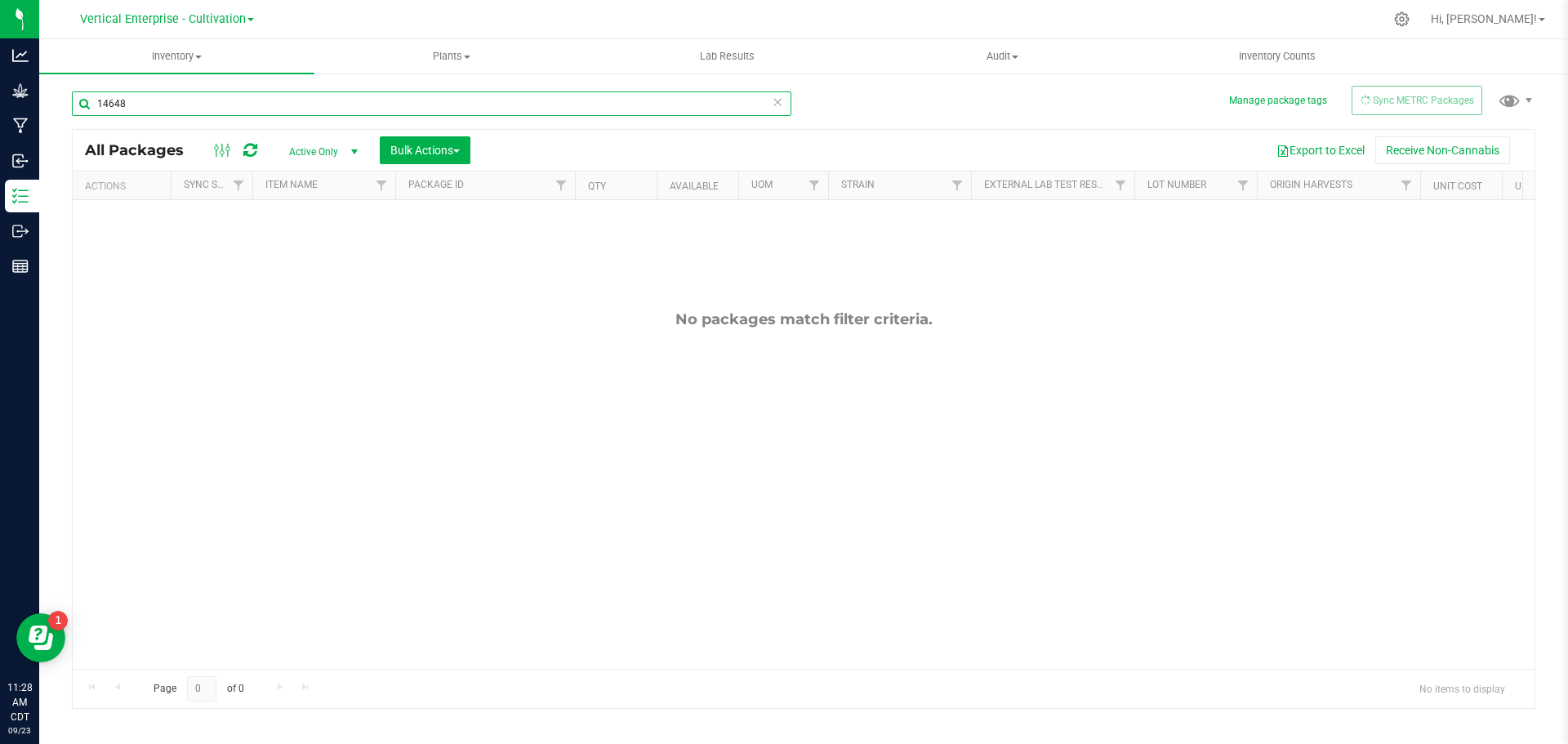
click at [150, 97] on input "14648" at bounding box center [432, 103] width 719 height 24
type input "1"
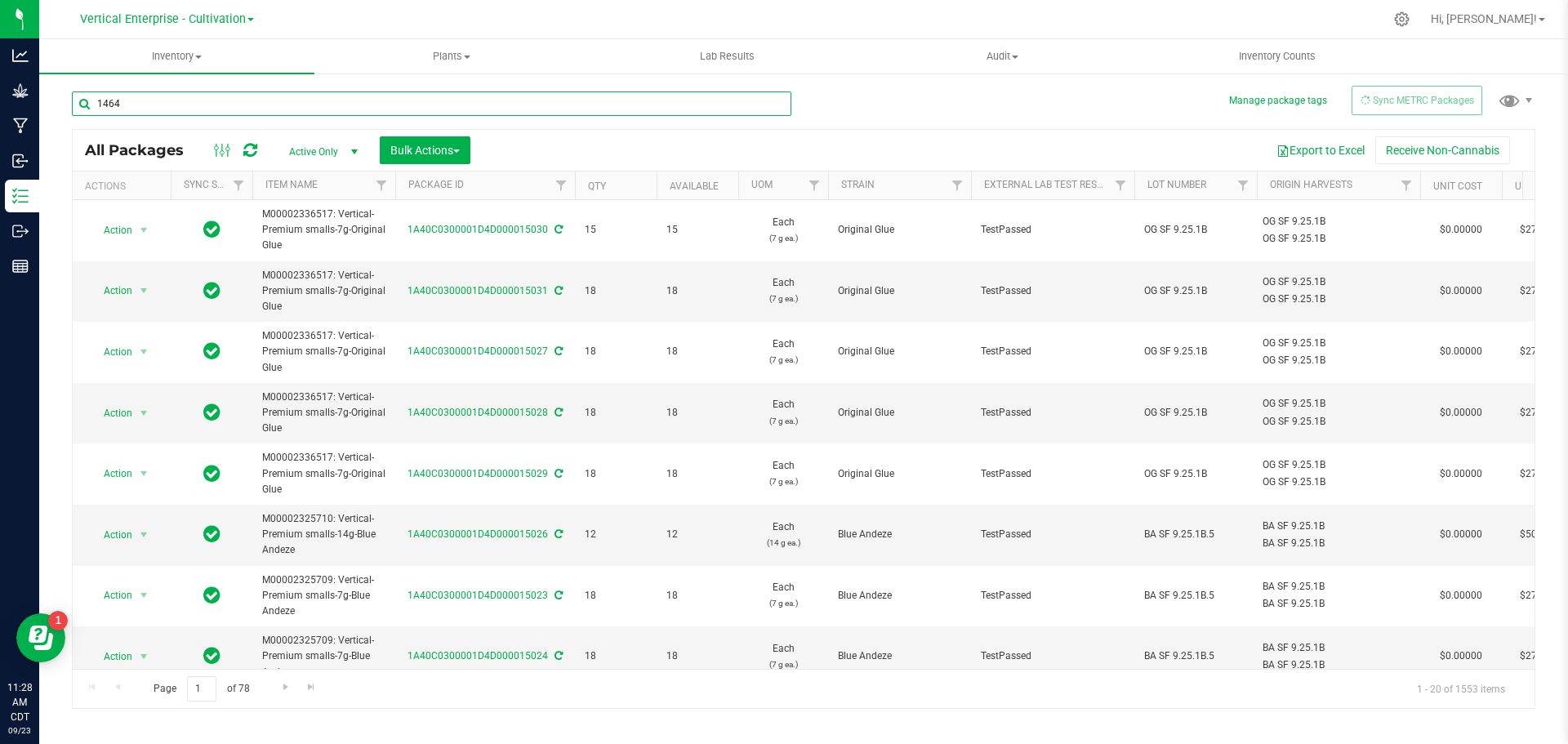
type input "14648"
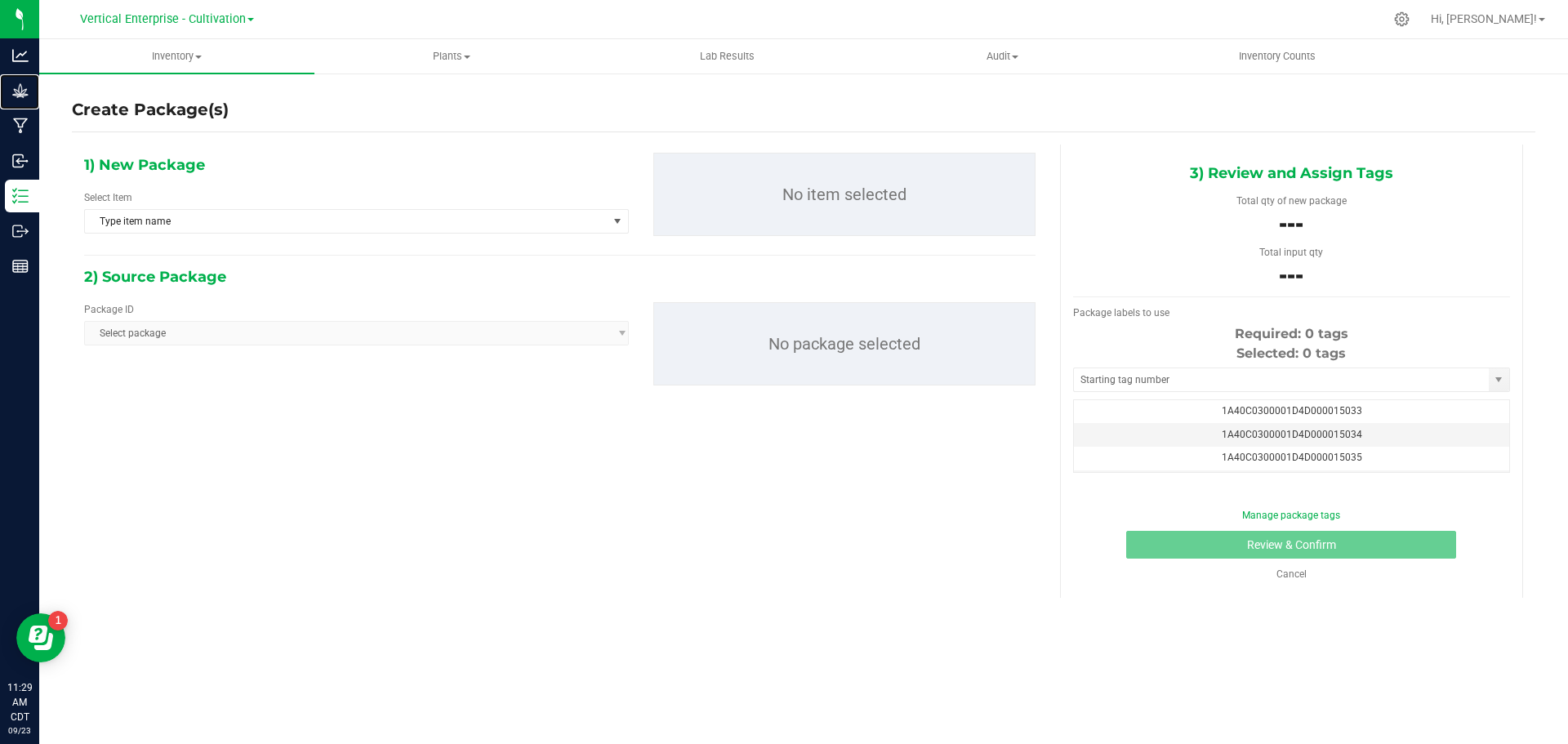
click at [0, 0] on p "Grow" at bounding box center [0, 0] width 0 height 0
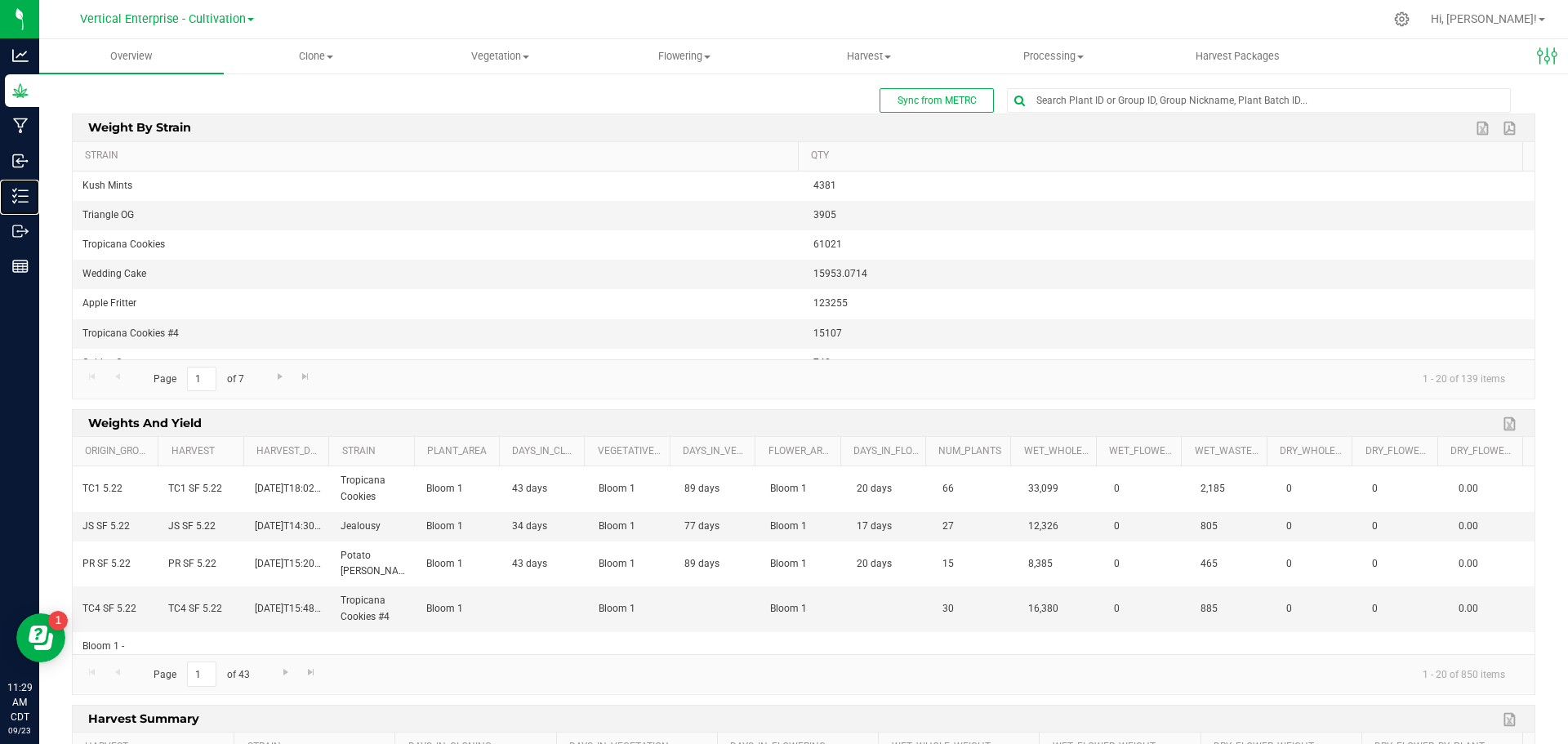
click at [0, 0] on p "Inventory" at bounding box center [0, 0] width 0 height 0
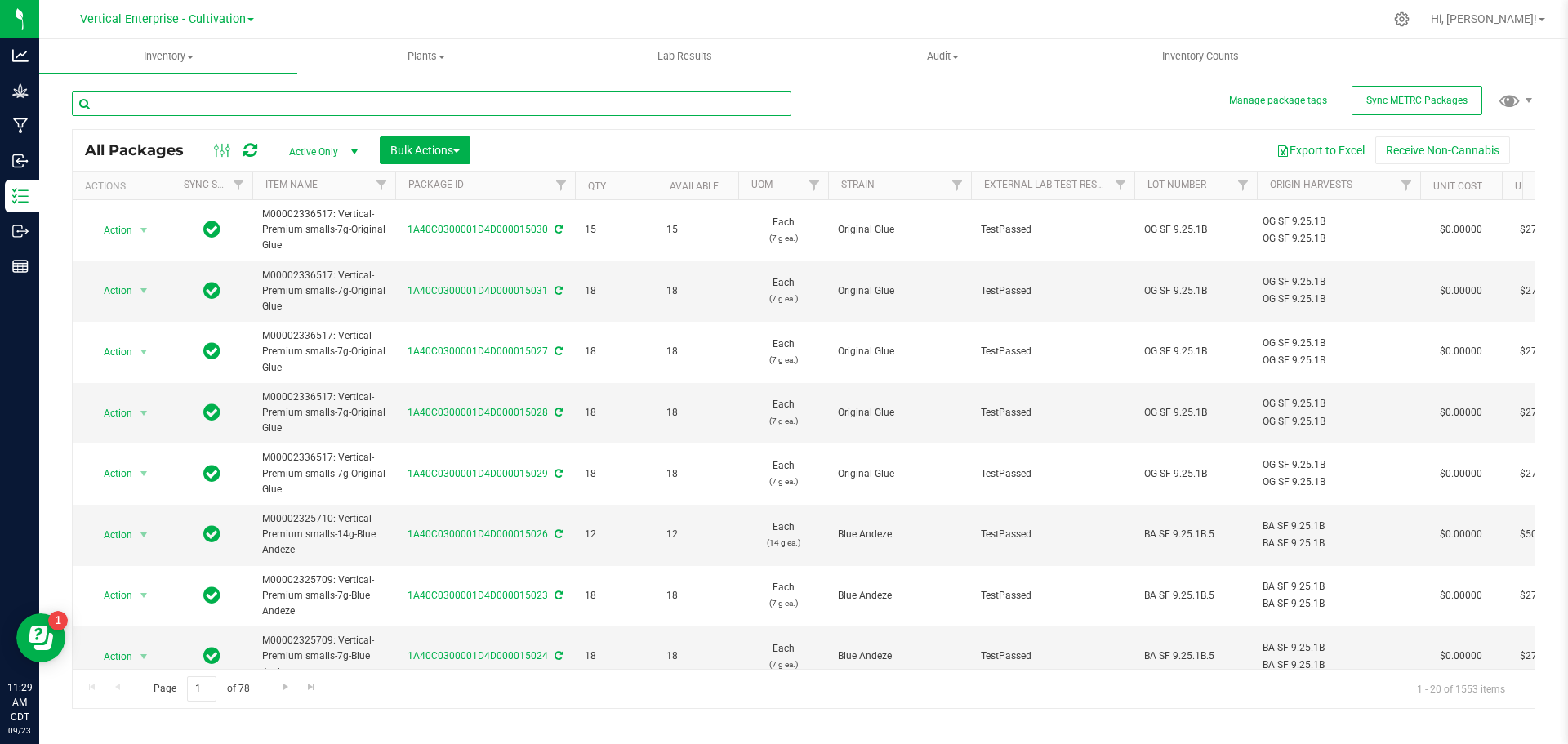
click at [152, 109] on input "text" at bounding box center [432, 103] width 719 height 24
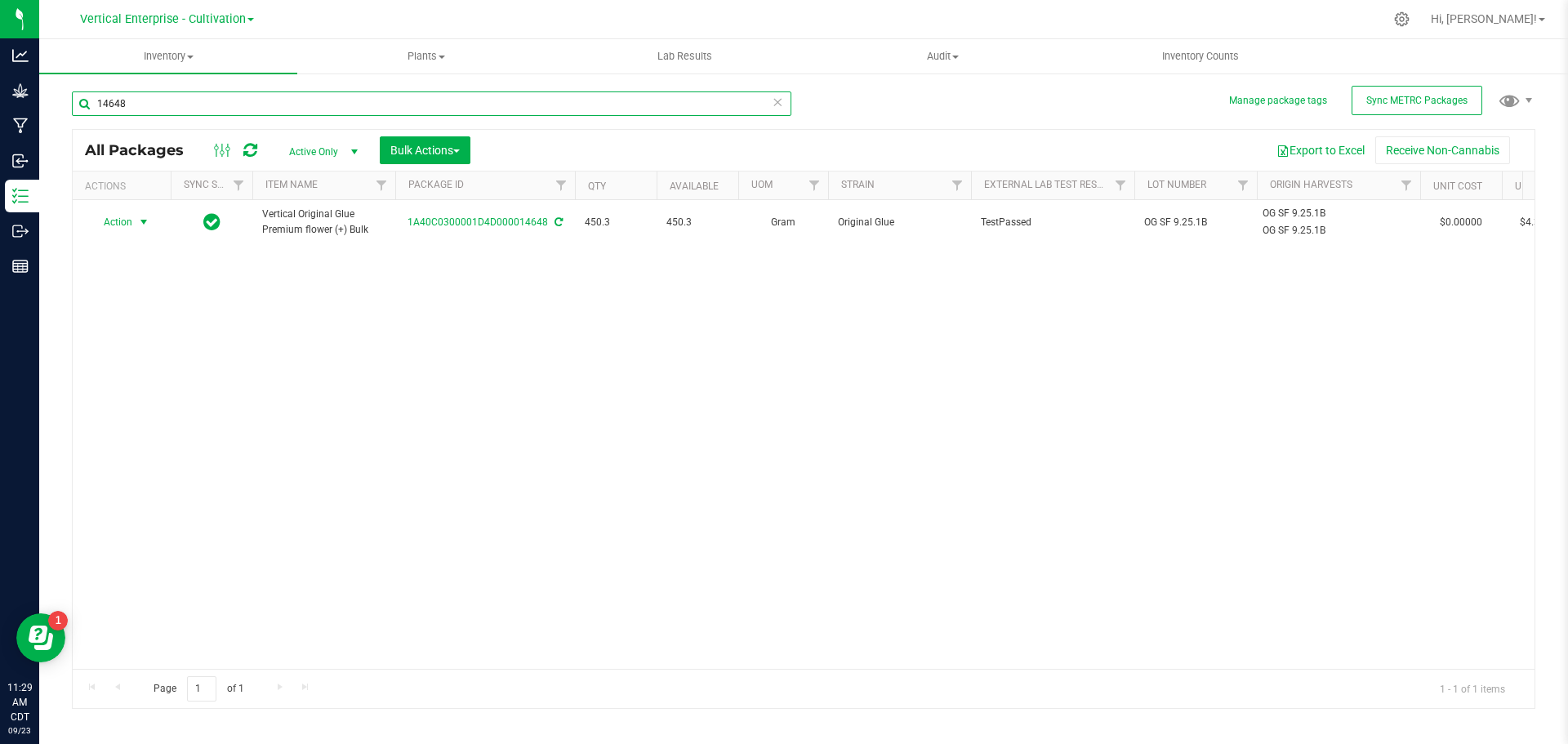
type input "14648"
click at [118, 221] on span "Action" at bounding box center [111, 222] width 44 height 23
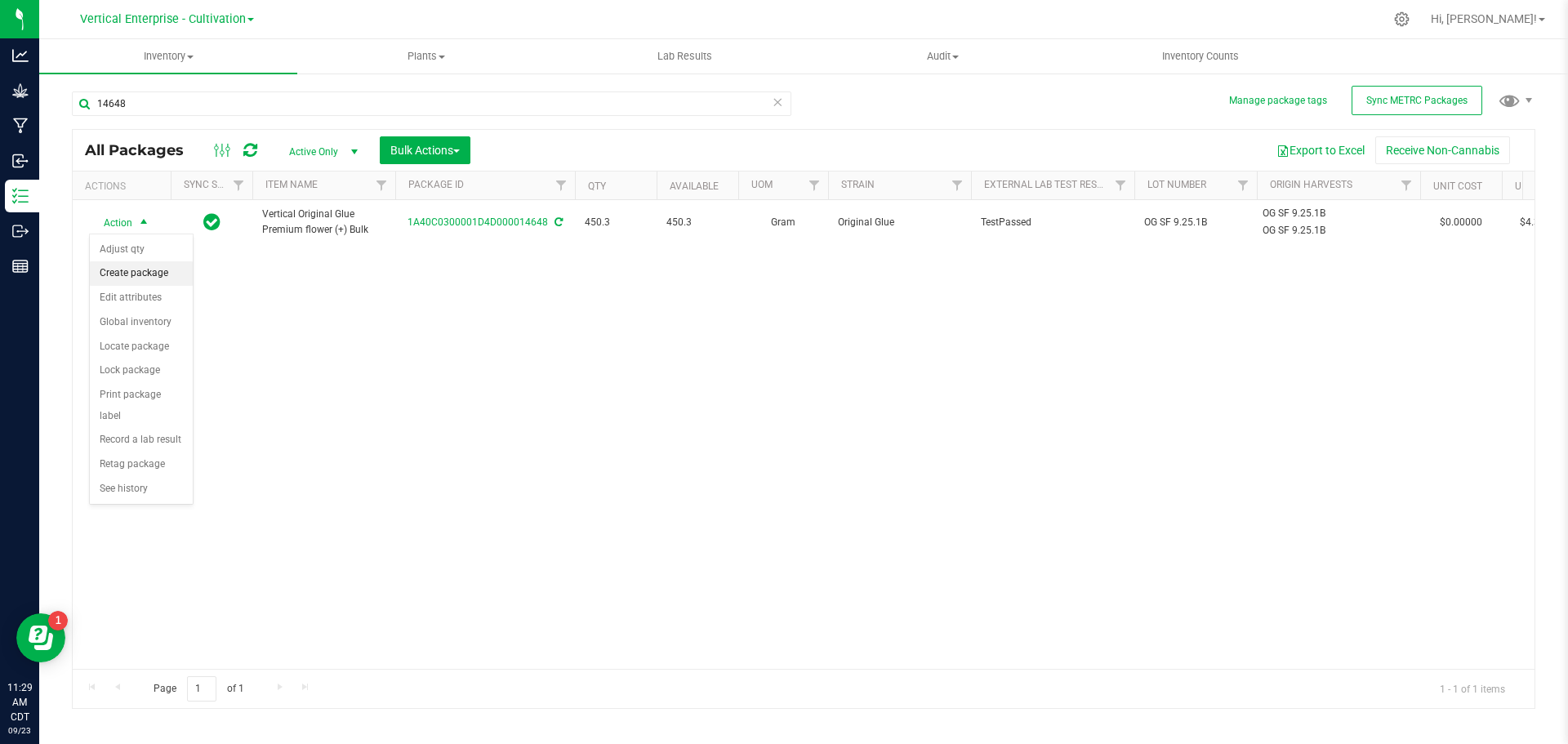
click at [126, 262] on li "Create package" at bounding box center [142, 273] width 103 height 24
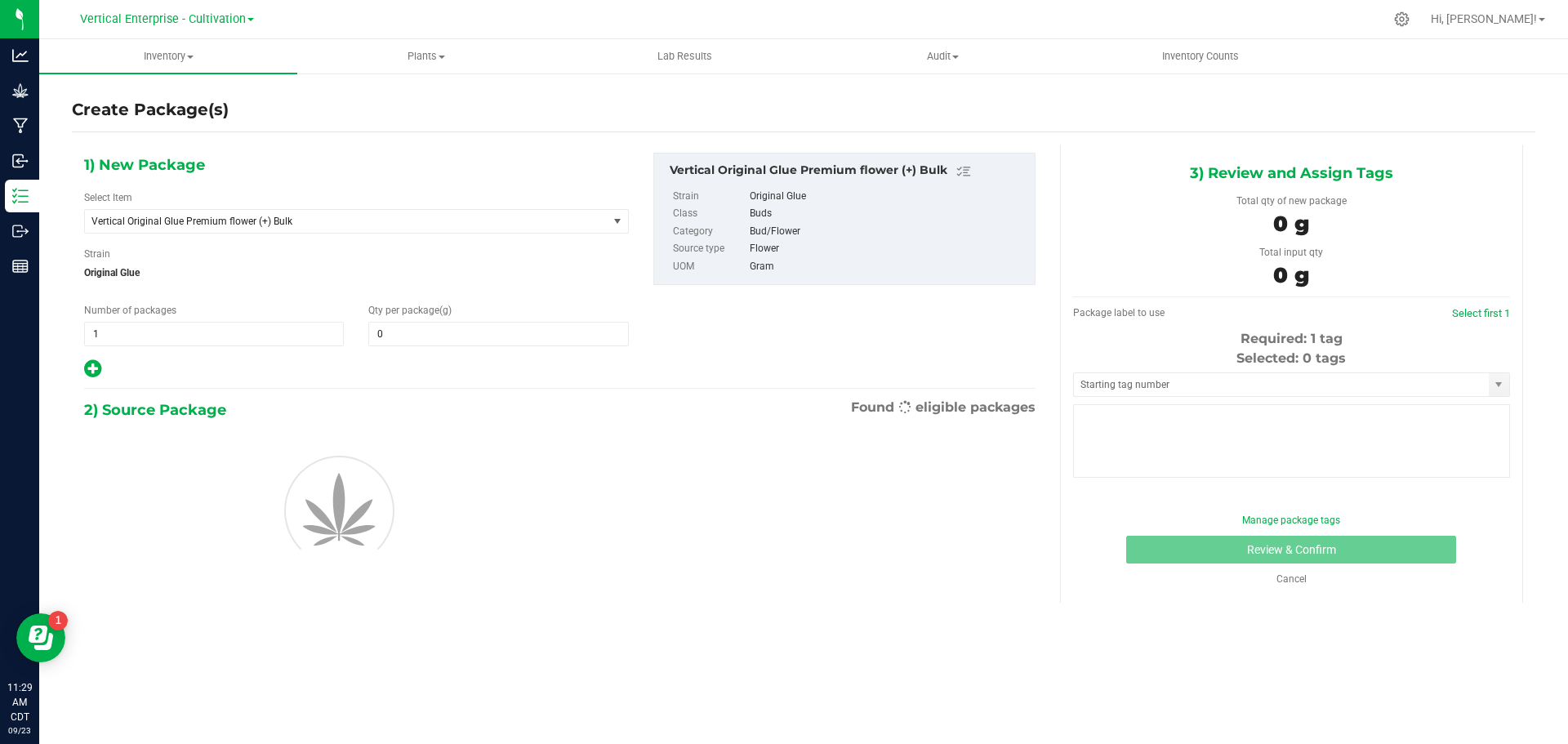
type input "0.0000"
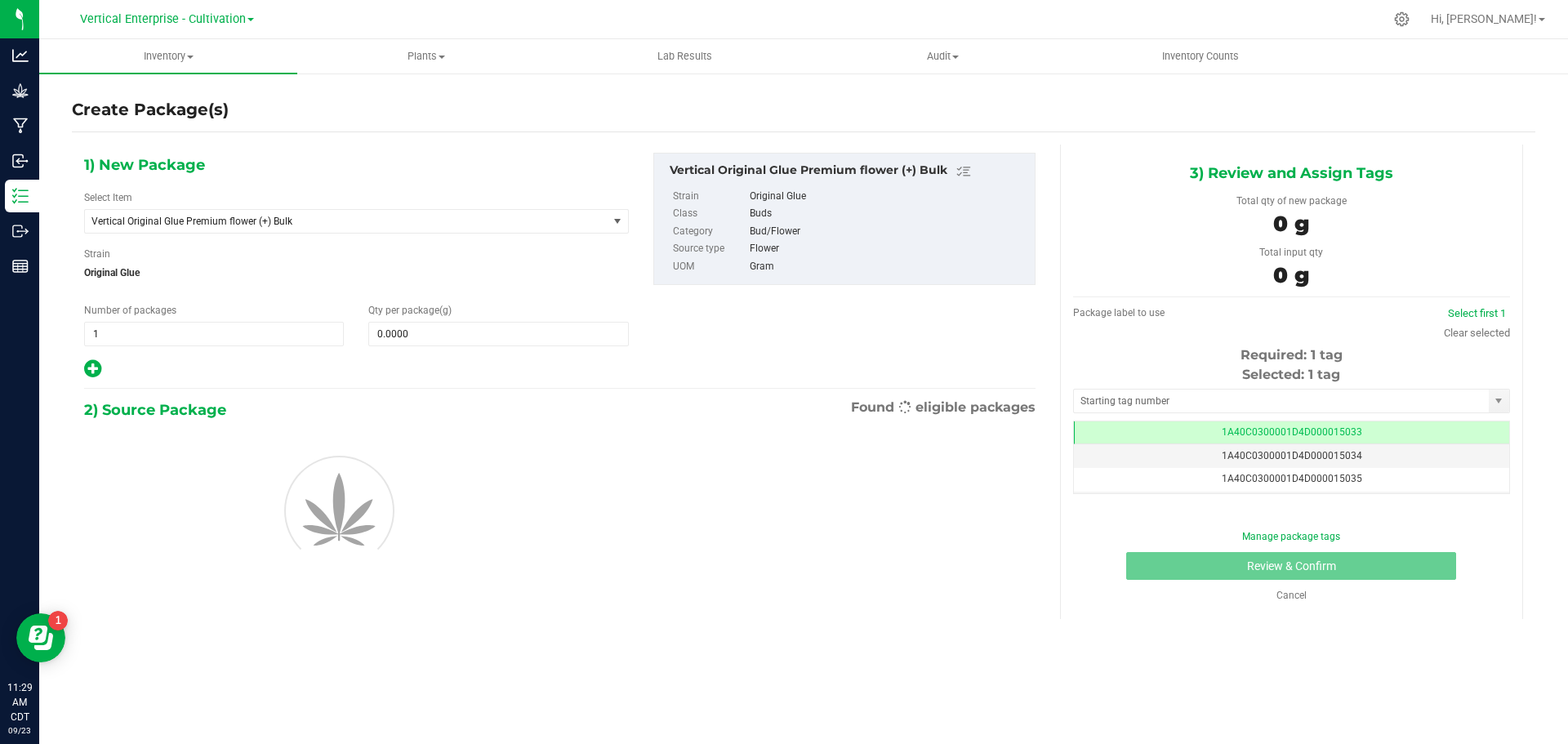
scroll to position [0, -1]
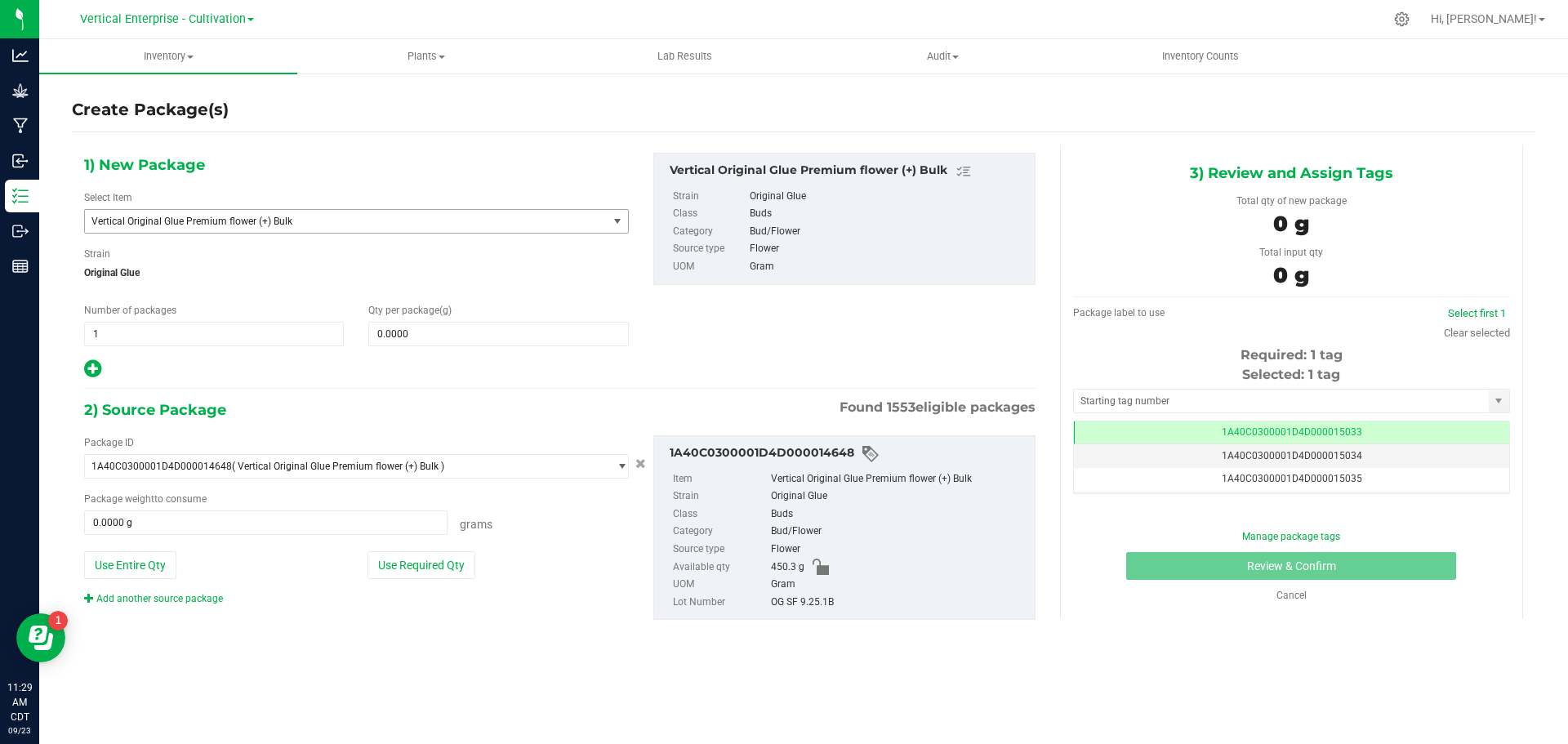
click at [231, 221] on span "Vertical Original Glue Premium flower (+) Bulk" at bounding box center [335, 222] width 489 height 11
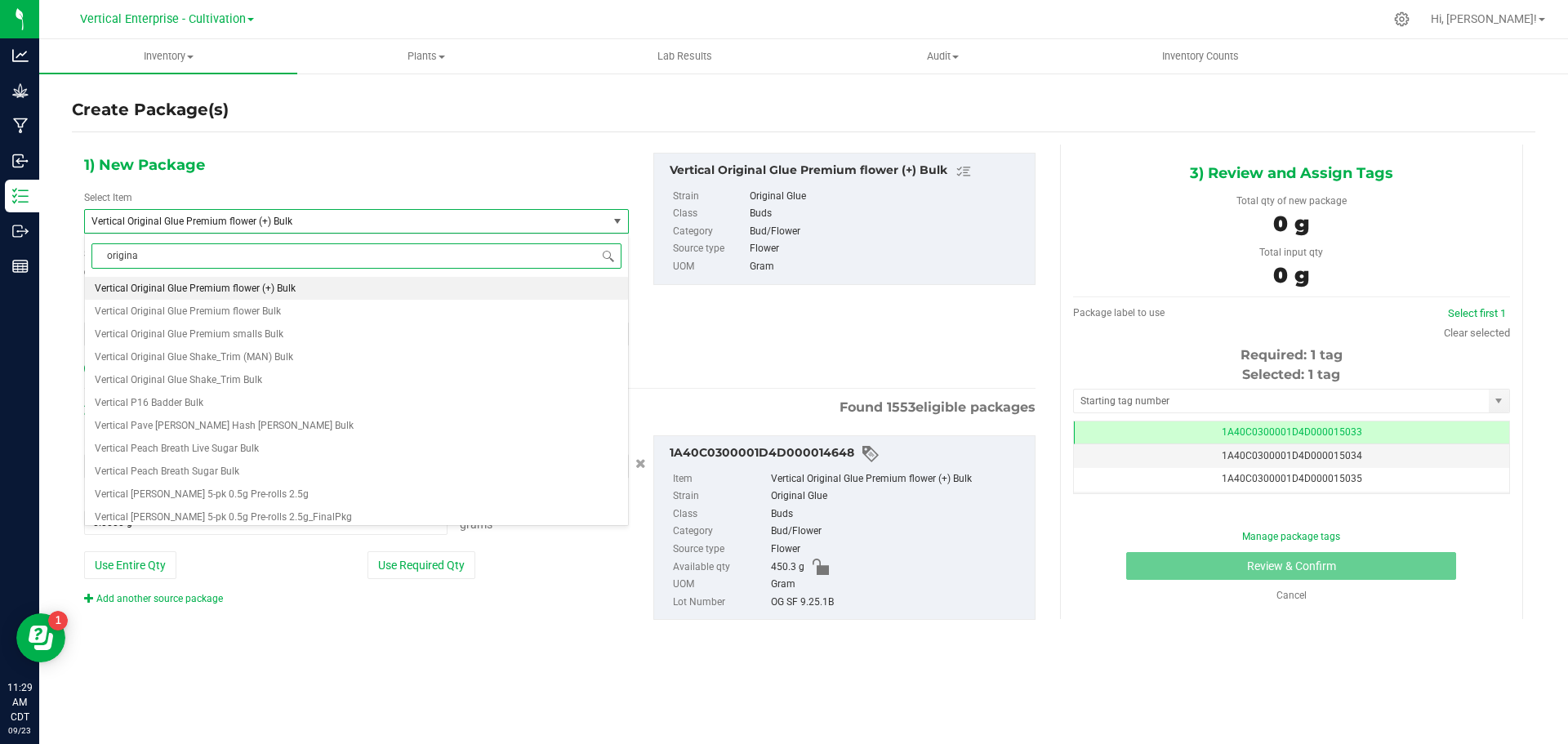
type input "original"
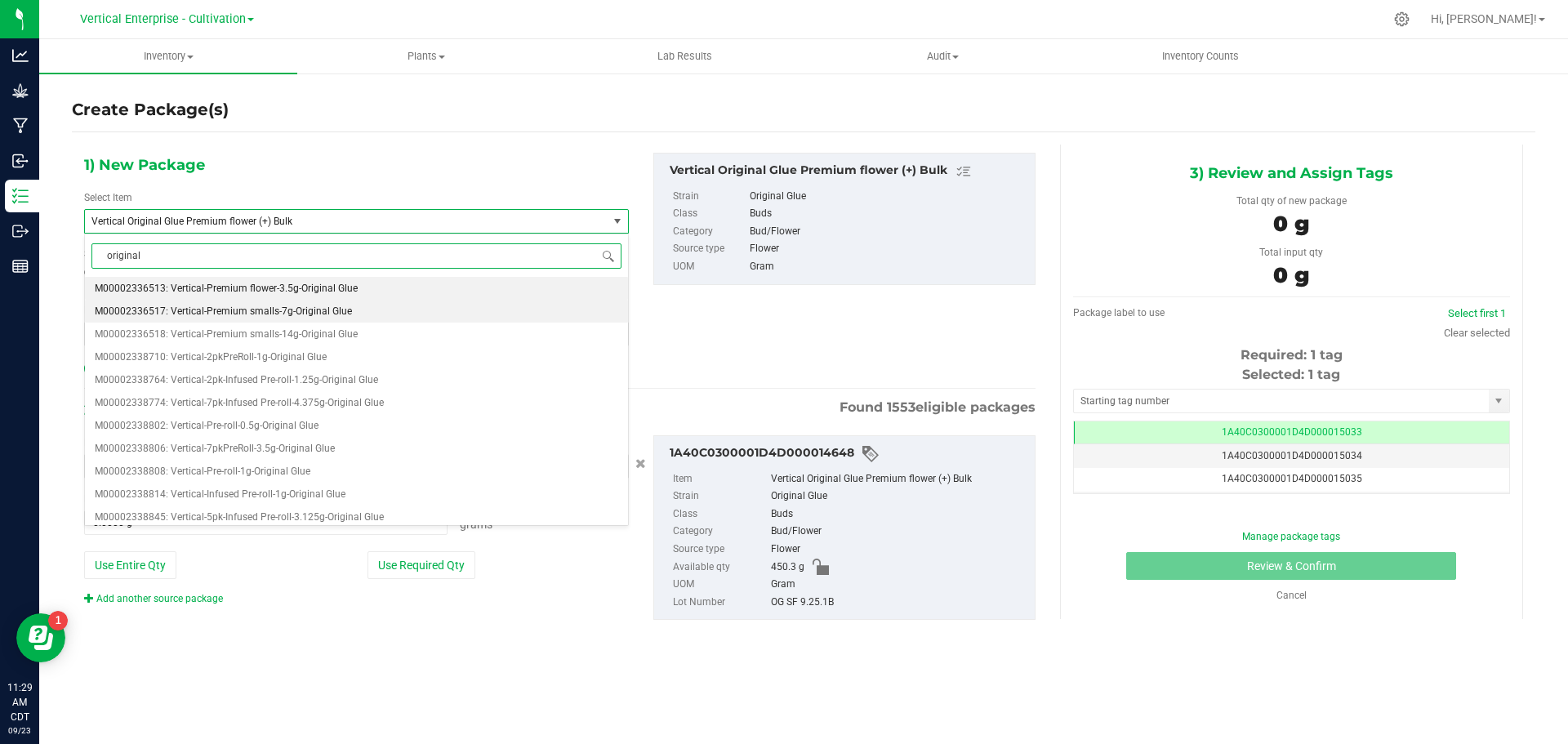
click at [278, 305] on span "M00002336517: Vertical-Premium smalls-7g-Original Glue" at bounding box center [223, 311] width 257 height 11
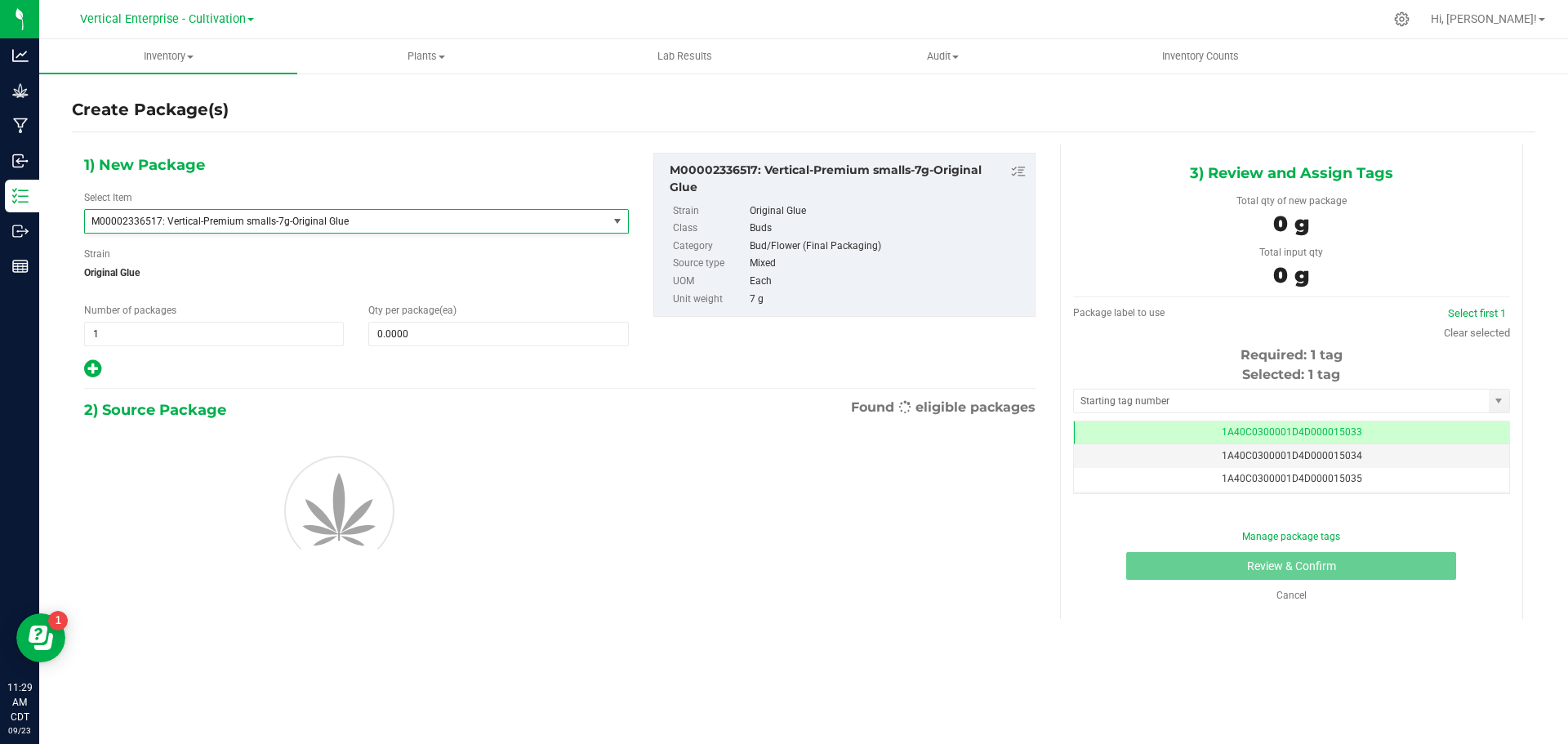
type input "0"
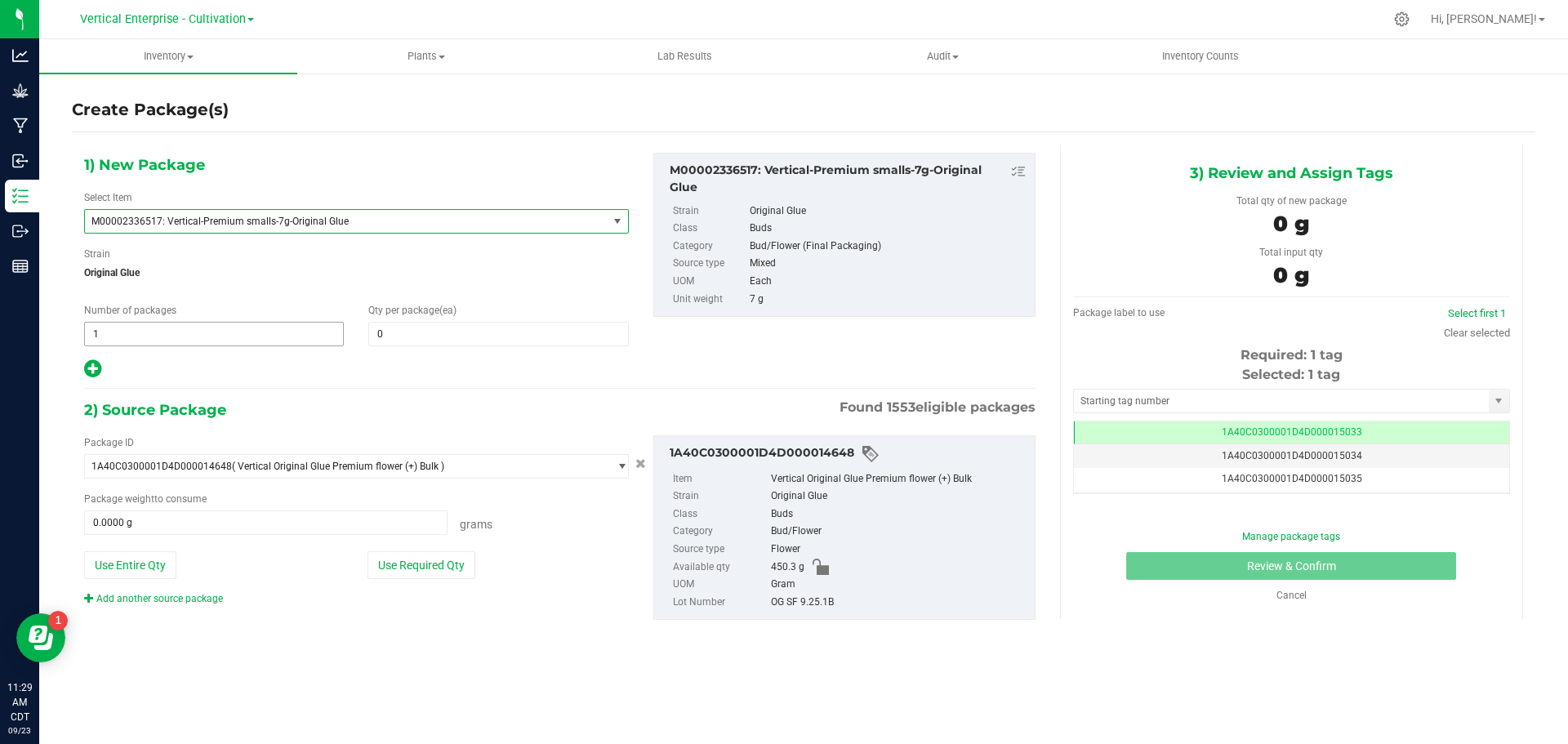
click at [154, 333] on span "1 1" at bounding box center [214, 334] width 260 height 24
click at [306, 214] on span "M00002336517: Vertical-Premium smalls-7g-Original Glue" at bounding box center [346, 222] width 523 height 23
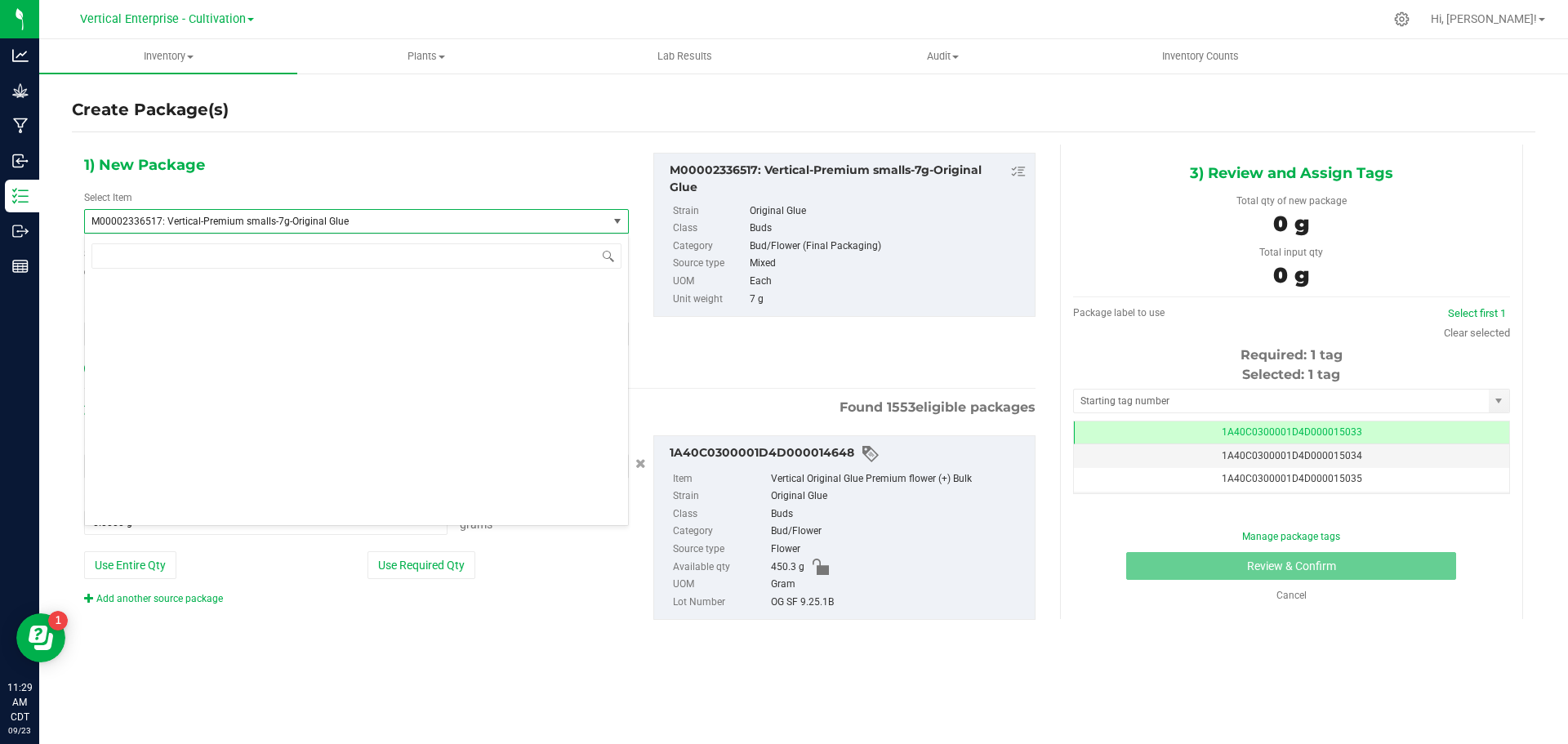
click at [213, 221] on span "M00002336517: Vertical-Premium smalls-7g-Original Glue" at bounding box center [335, 222] width 489 height 11
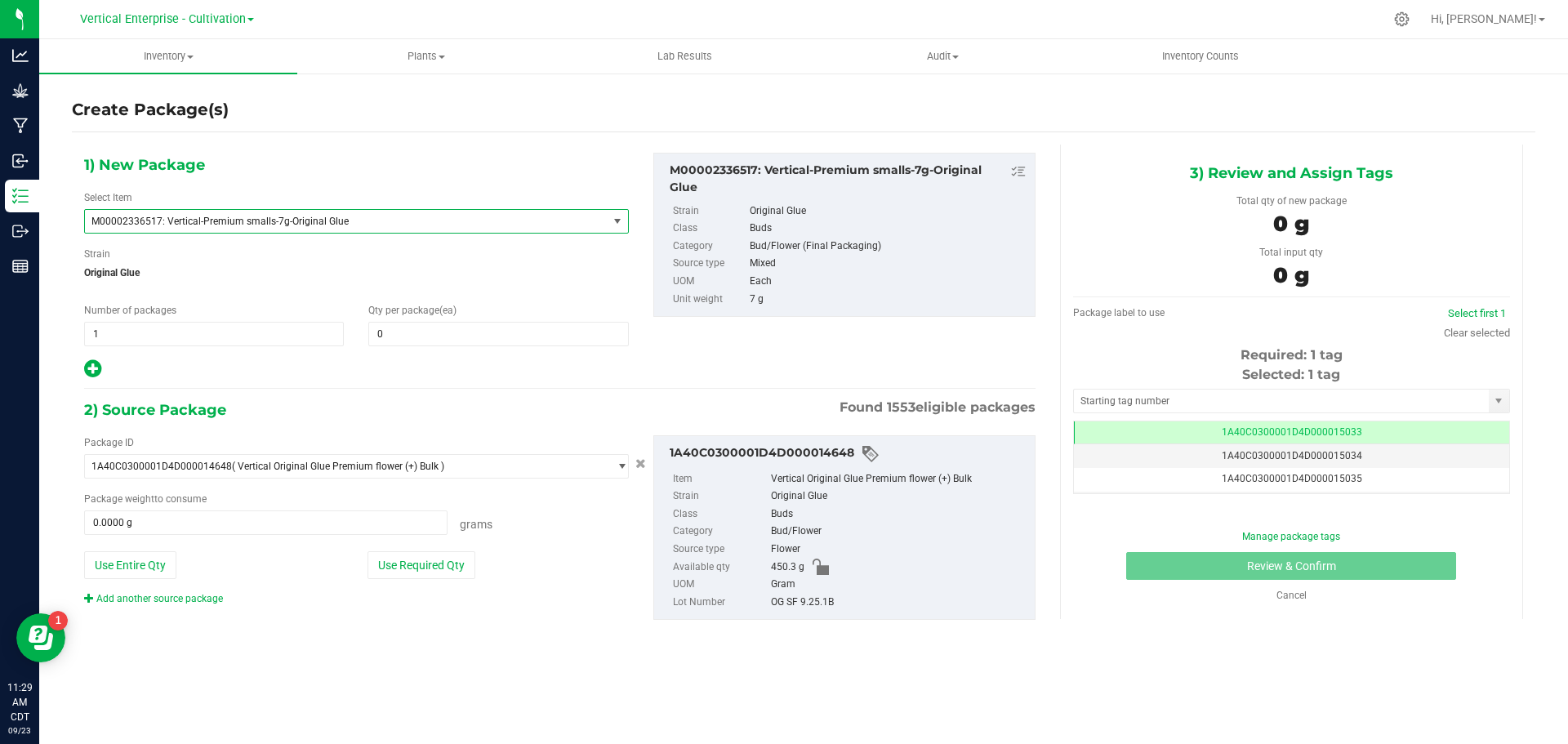
click at [213, 221] on span "M00002336517: Vertical-Premium smalls-7g-Original Glue" at bounding box center [335, 222] width 489 height 11
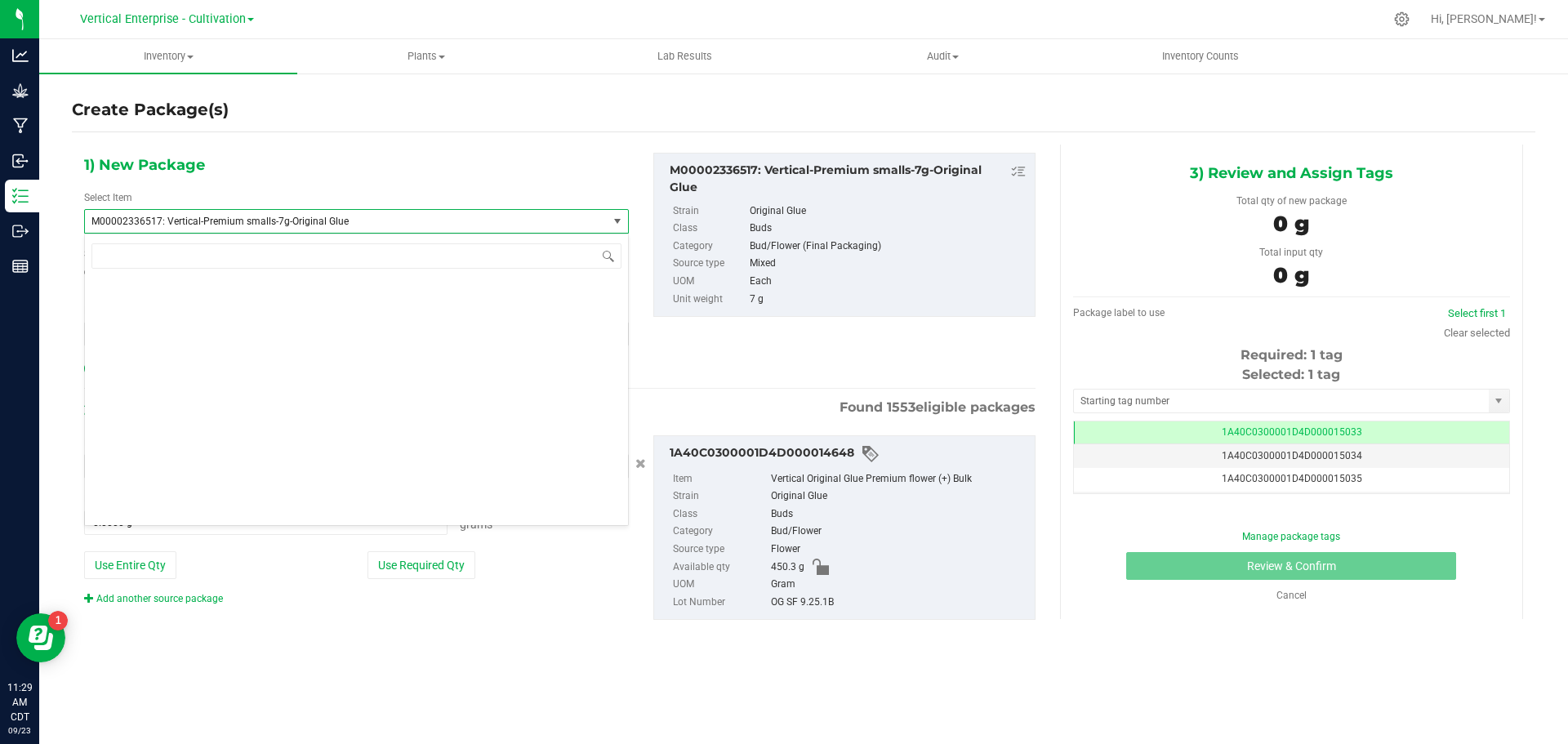
click at [213, 221] on span "M00002336517: Vertical-Premium smalls-7g-Original Glue" at bounding box center [335, 222] width 489 height 11
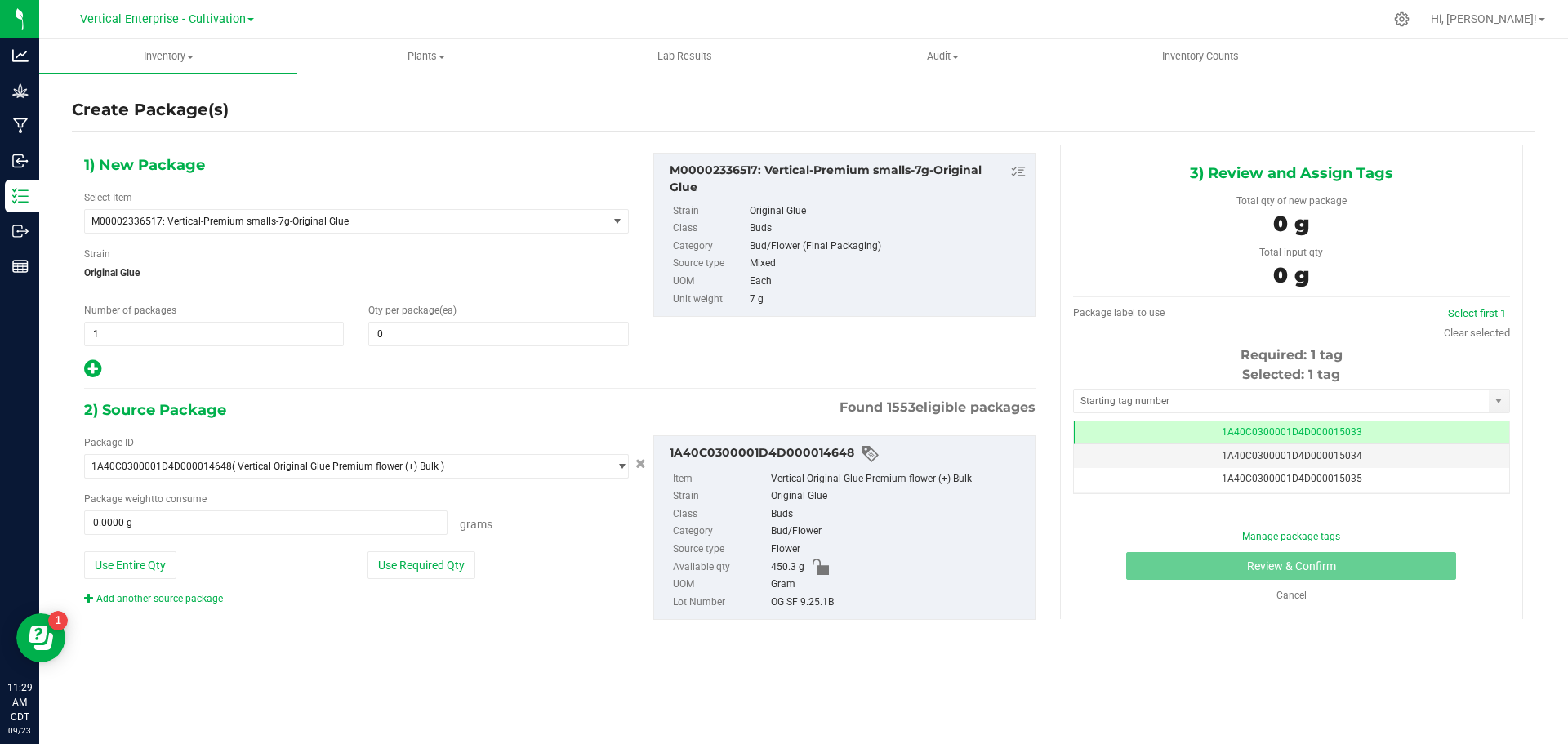
click at [339, 258] on div "Strain Original Glue" at bounding box center [357, 269] width 545 height 43
click at [157, 229] on span "M00002336517: Vertical-Premium smalls-7g-Original Glue" at bounding box center [346, 222] width 523 height 23
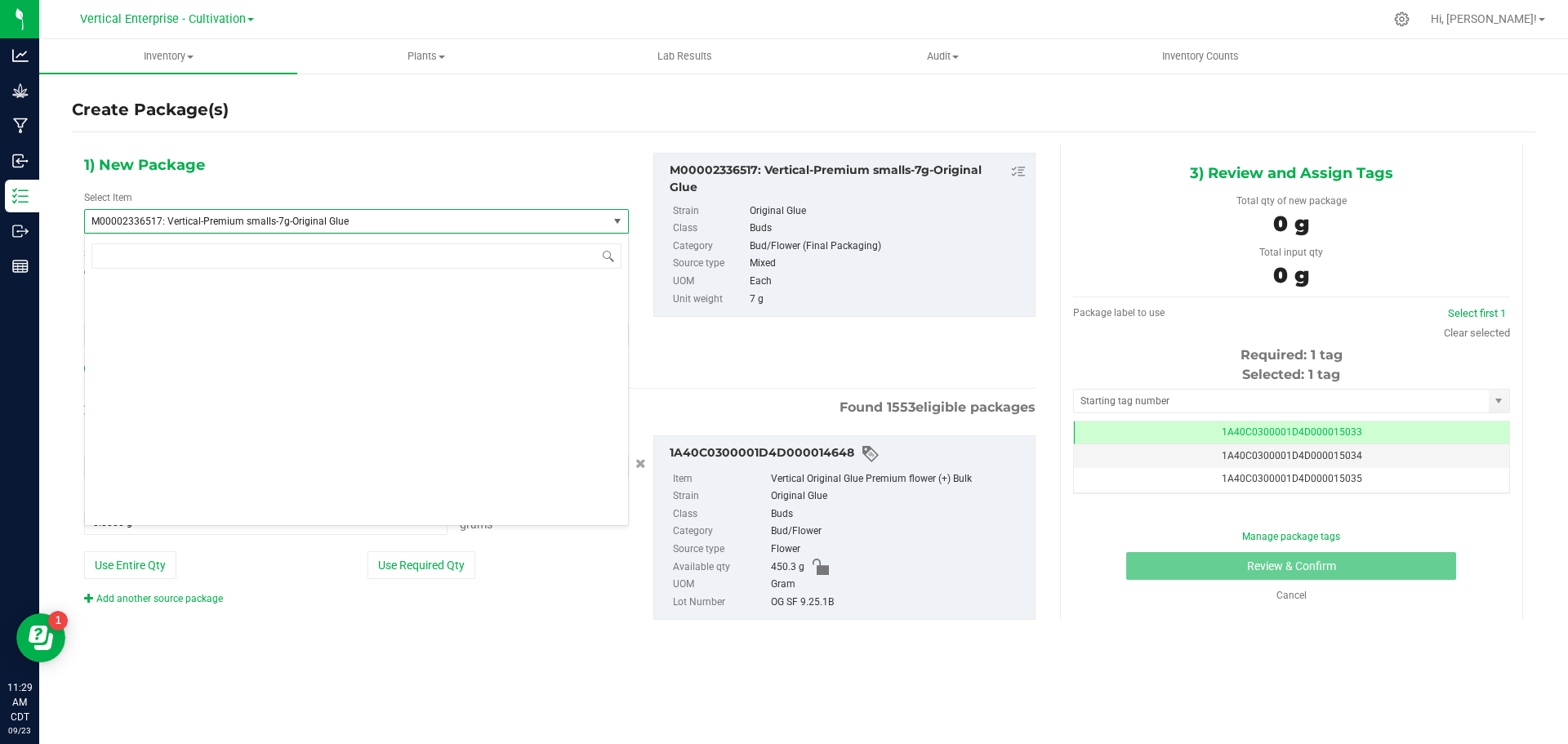
click at [1307, 592] on div "Cancel" at bounding box center [1292, 596] width 124 height 15
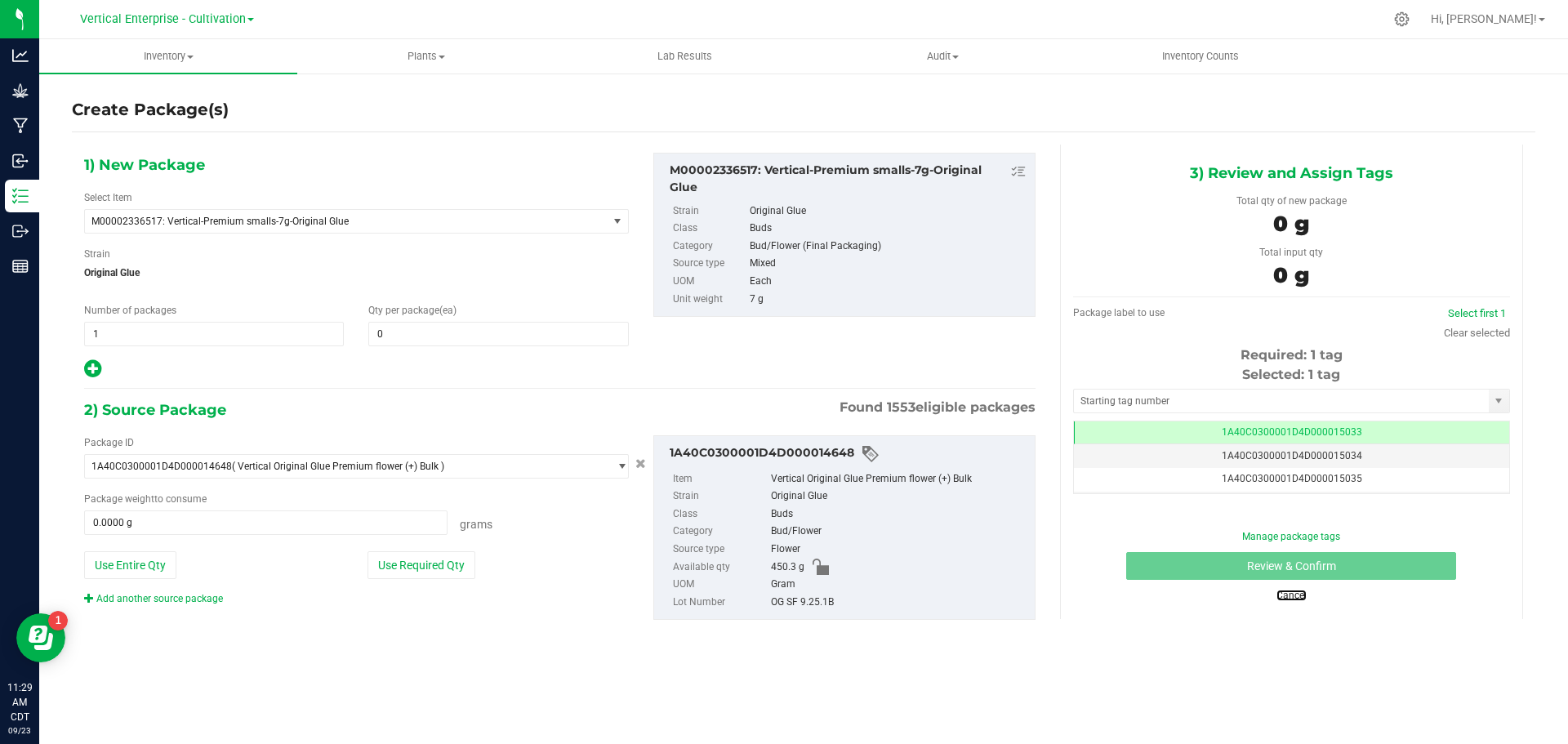
click at [1295, 590] on link "Cancel" at bounding box center [1291, 596] width 30 height 11
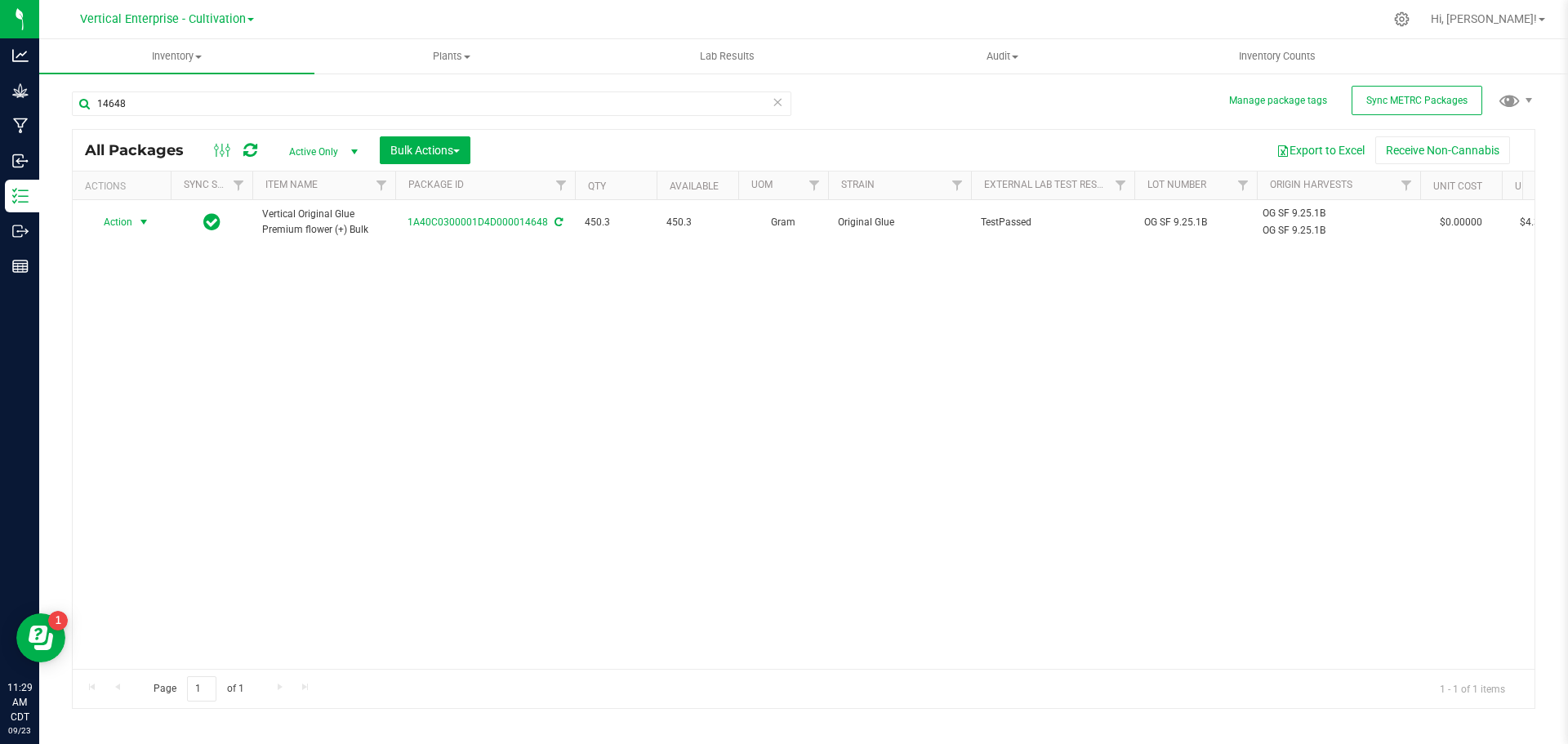
click at [113, 225] on span "Action" at bounding box center [111, 222] width 44 height 23
click at [113, 273] on li "Create package" at bounding box center [142, 273] width 103 height 24
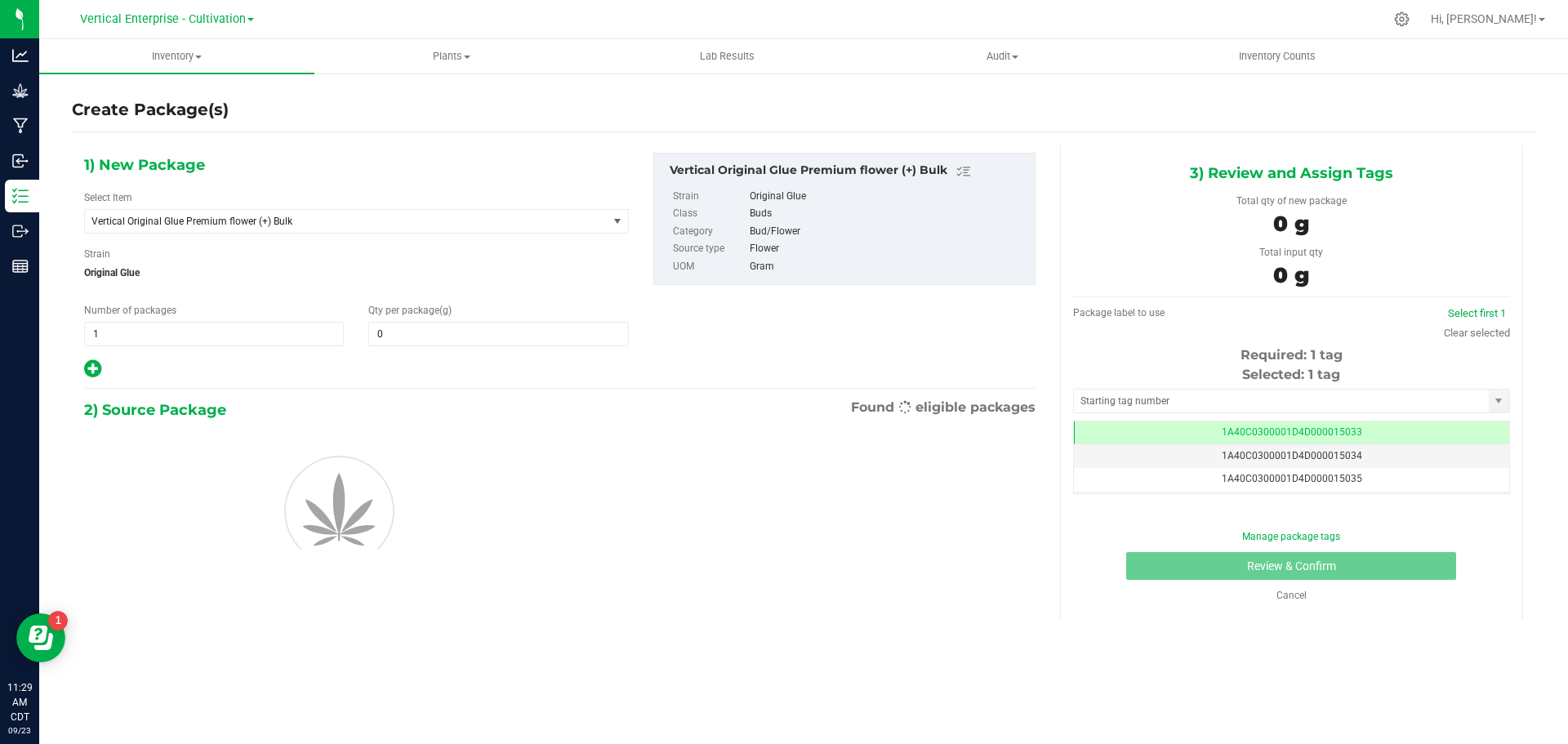
type input "0.0000"
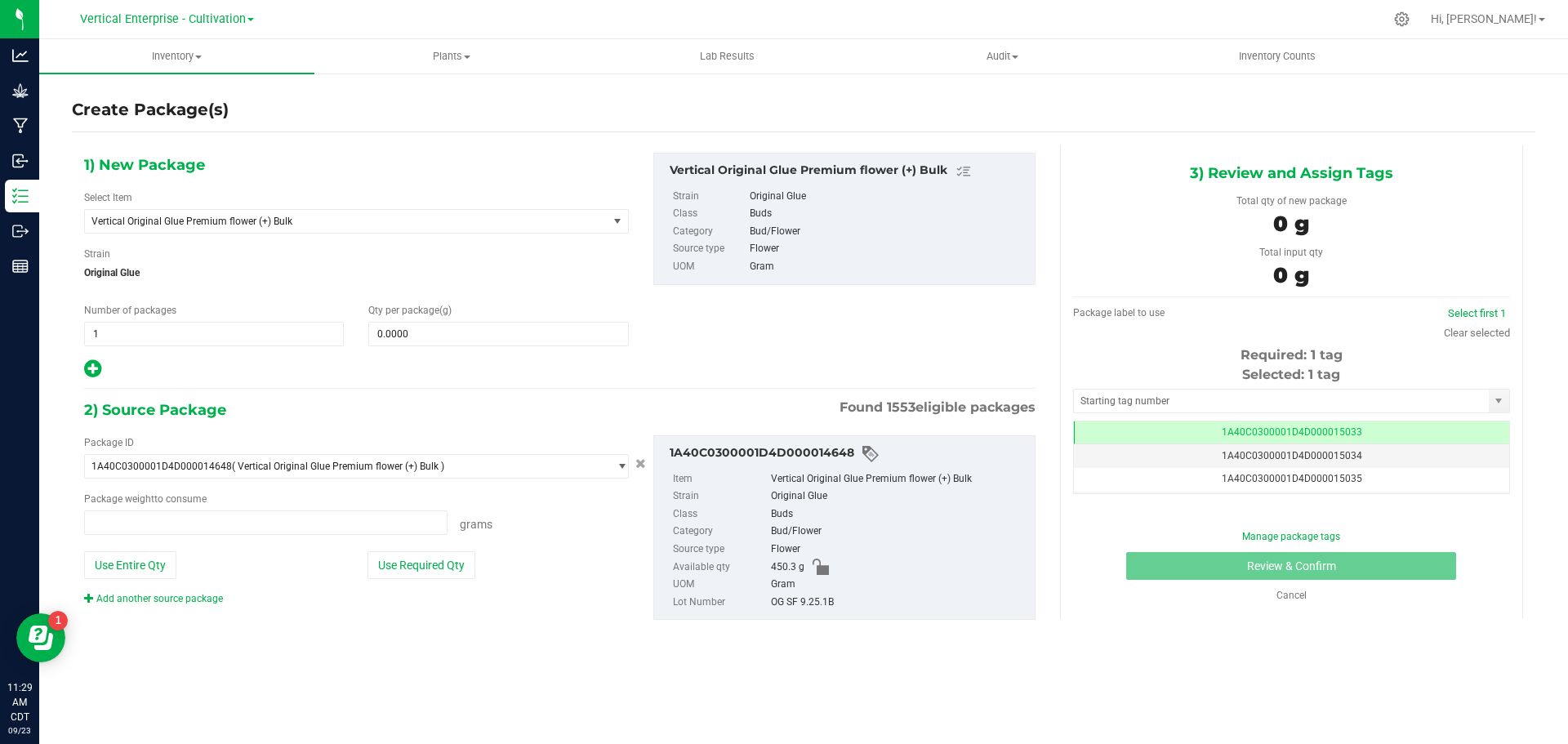
type input "0.0000 g"
click at [266, 230] on span "Vertical Original Glue Premium flower (+) Bulk" at bounding box center [346, 222] width 523 height 23
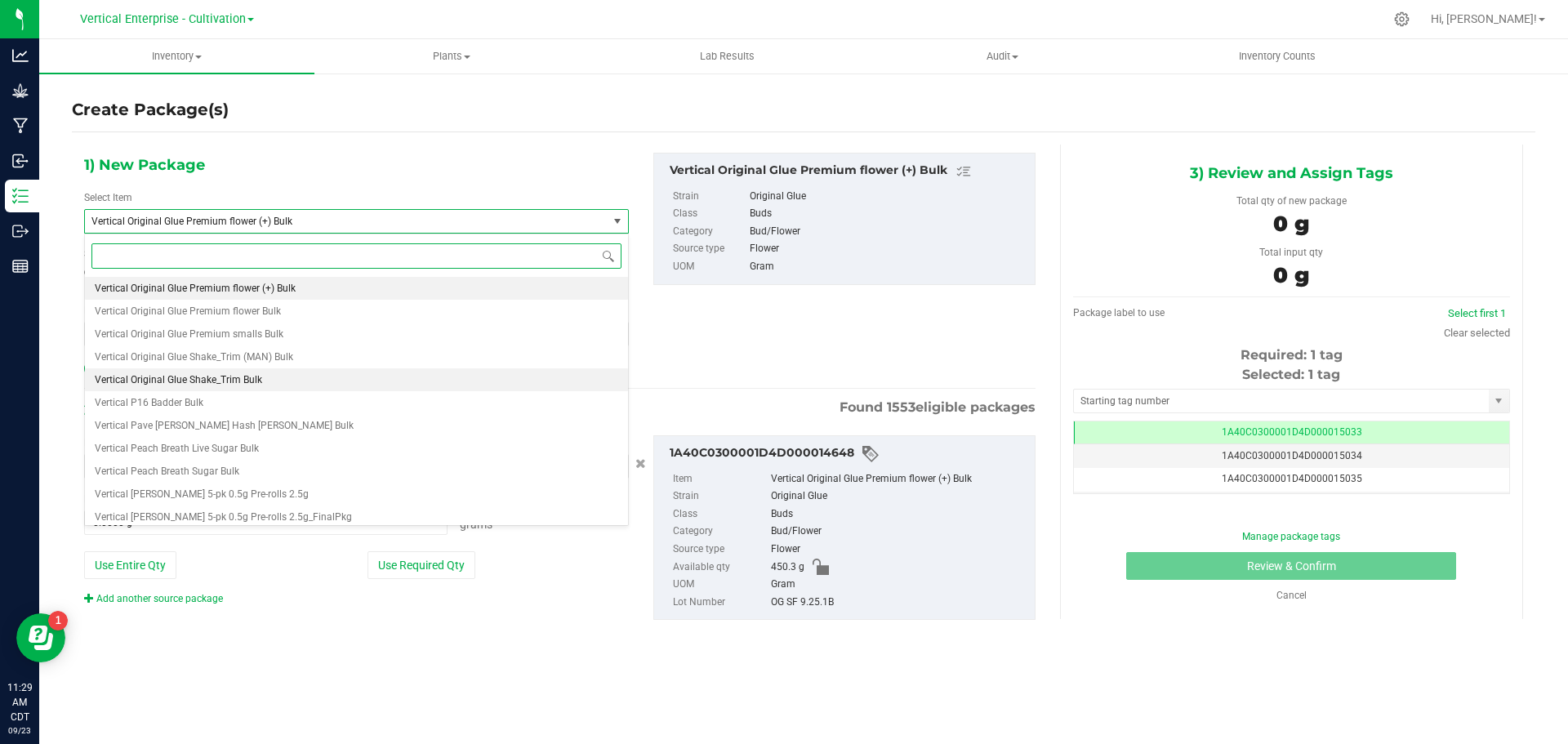
click at [273, 372] on li "Vertical Original Glue Shake_Trim Bulk" at bounding box center [356, 380] width 543 height 23
type input "0.0000"
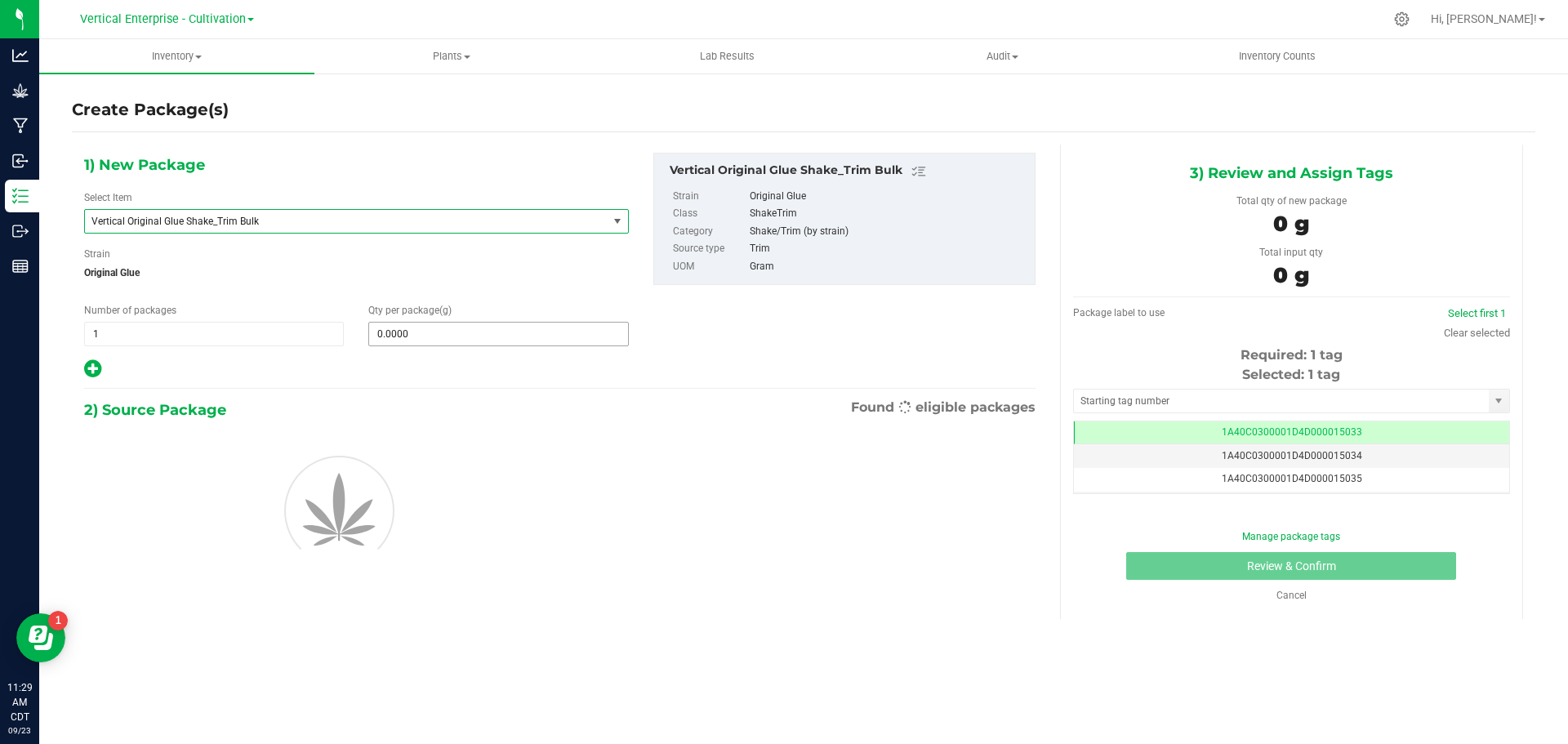
click at [522, 333] on input "0.0000" at bounding box center [498, 334] width 258 height 23
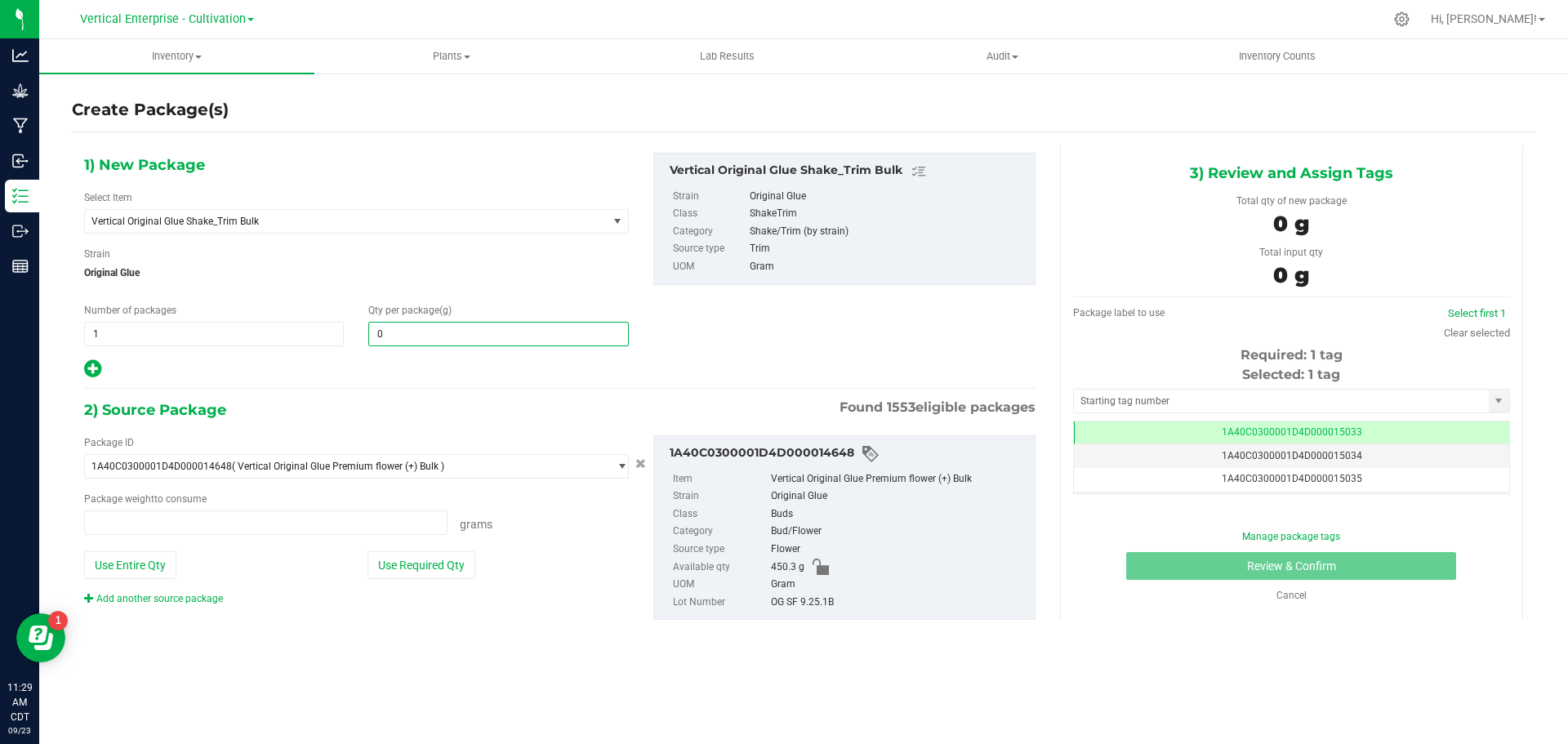
type input "0.0000 g"
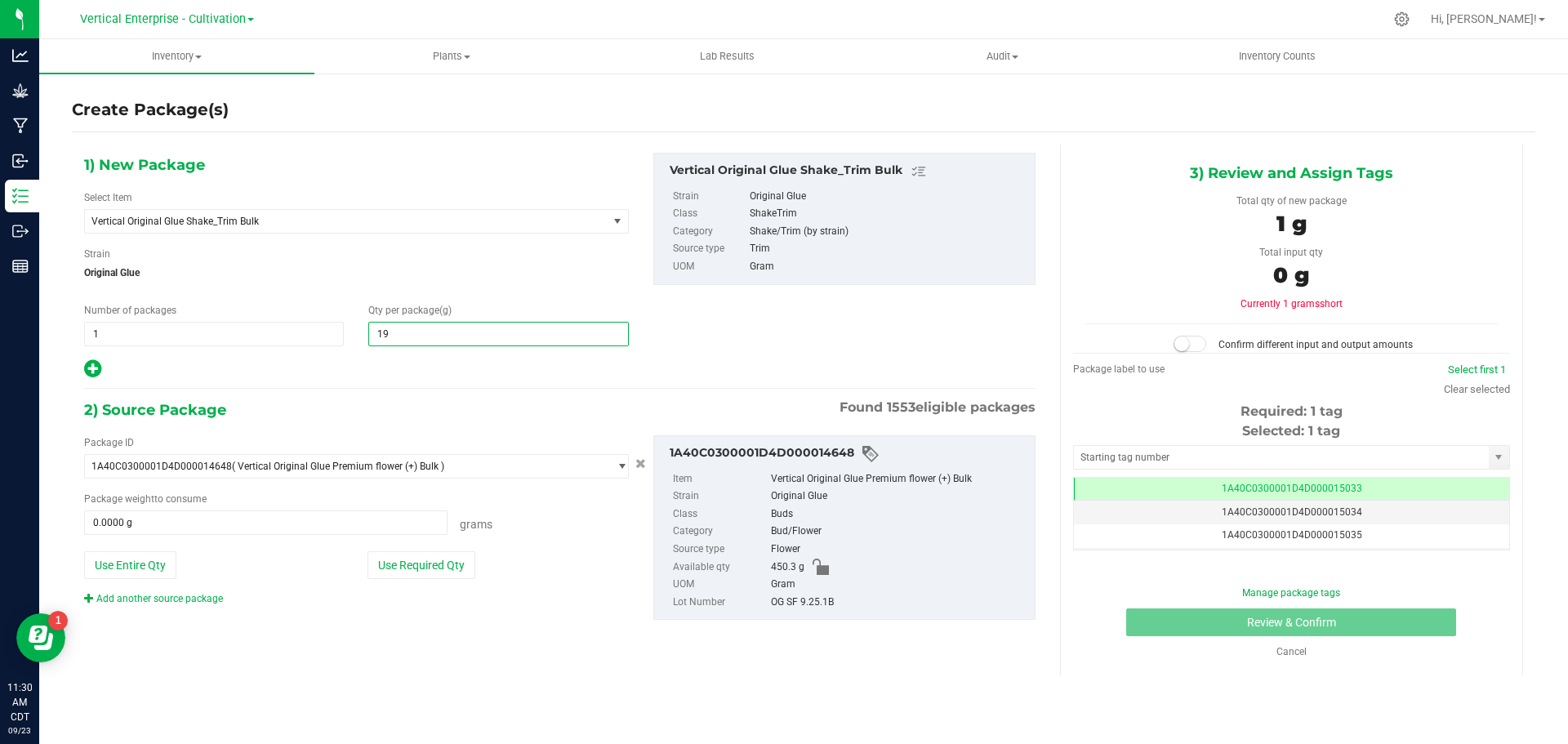
type input "195"
type input "195.0000"
click at [107, 579] on div "Package ID 1A40C0300001D4D000014648 ( Vertical Original Glue Premium flower (+)…" at bounding box center [357, 521] width 569 height 171
click at [113, 563] on button "Use Entire Qty" at bounding box center [131, 566] width 92 height 28
type input "450.3000 g"
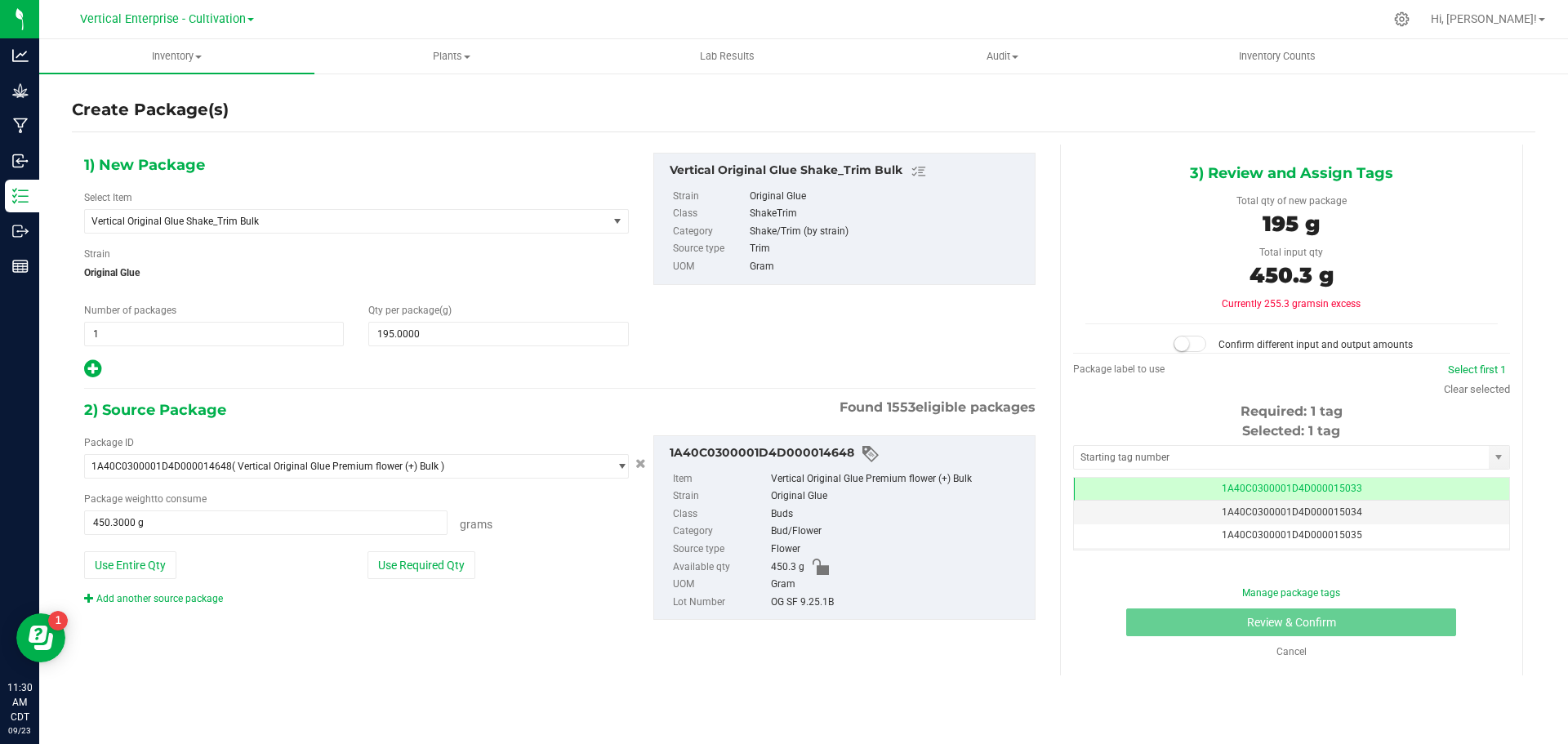
click at [1207, 341] on span at bounding box center [1190, 343] width 33 height 16
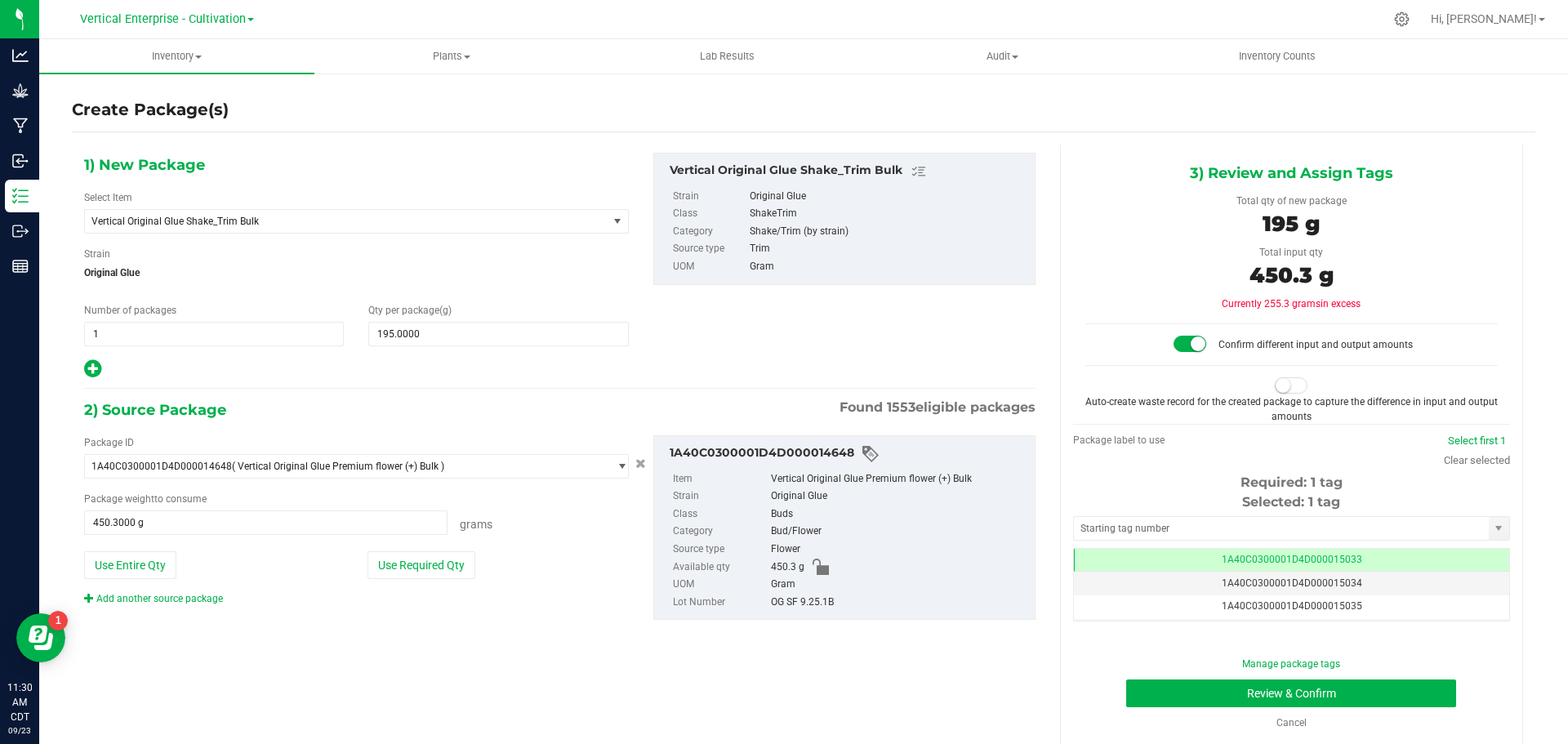
click at [1287, 382] on span at bounding box center [1291, 385] width 33 height 16
click at [1370, 687] on button "Review & Confirm" at bounding box center [1290, 694] width 330 height 28
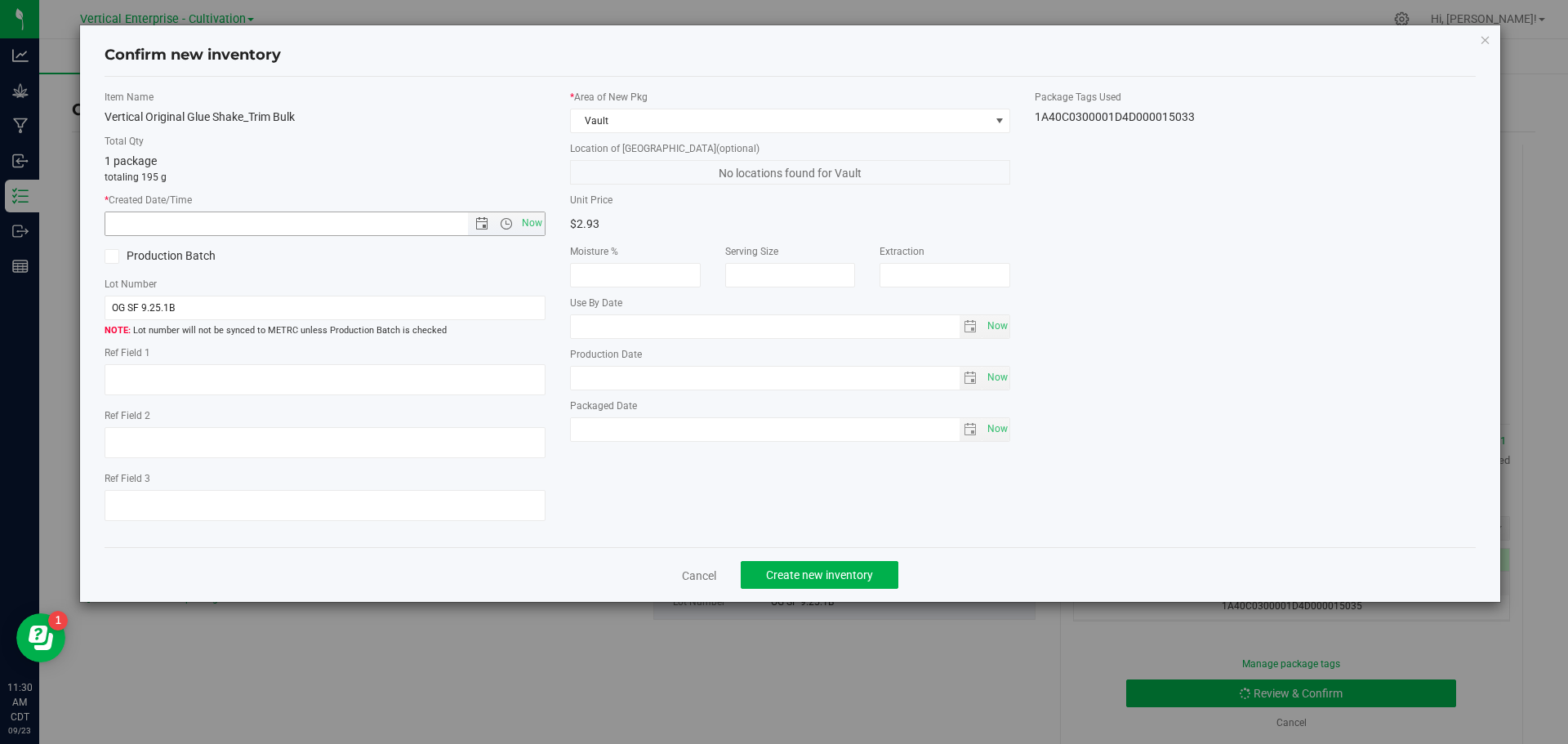
click at [530, 222] on span "Now" at bounding box center [531, 223] width 28 height 23
type input "[DATE] 11:30 AM"
click at [163, 252] on label "Production Batch" at bounding box center [208, 256] width 208 height 17
click at [0, 0] on input "Production Batch" at bounding box center [0, 0] width 0 height 0
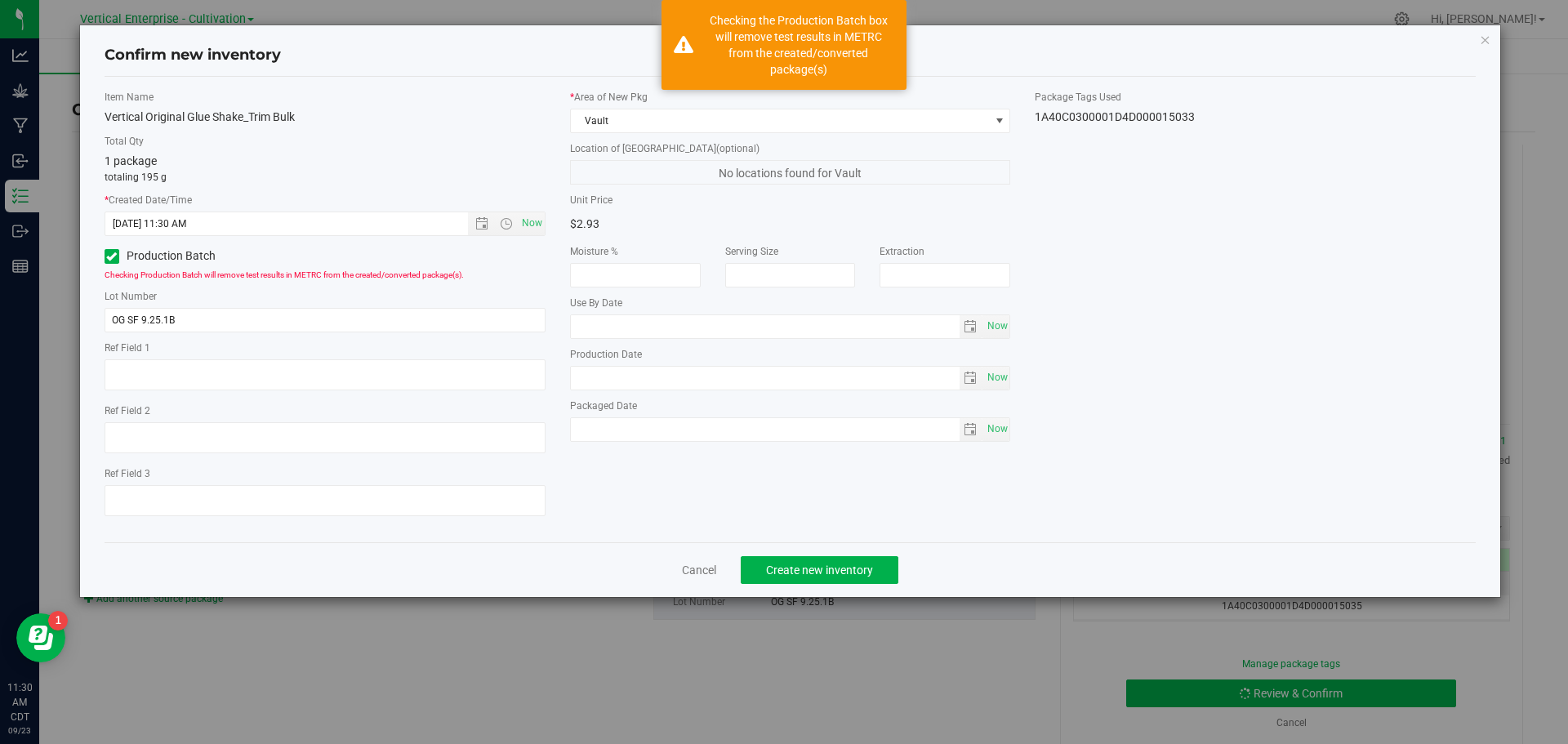
drag, startPoint x: 212, startPoint y: 294, endPoint x: 217, endPoint y: 323, distance: 29.4
click at [216, 295] on label "Lot Number" at bounding box center [325, 297] width 441 height 15
click at [216, 326] on input "OG SF 9.25.1B" at bounding box center [325, 320] width 441 height 24
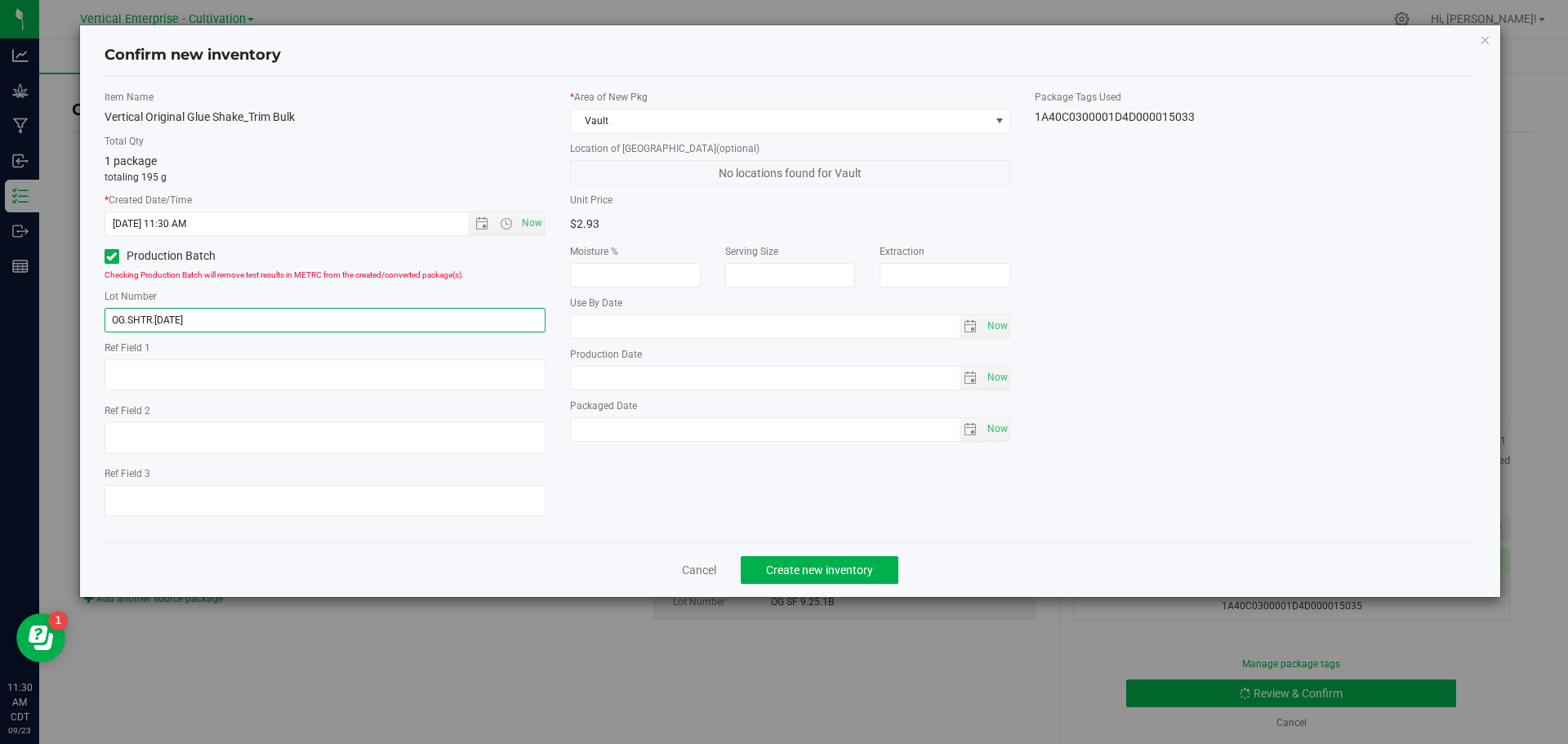
type input "OG.SHTR.[DATE]"
click at [784, 574] on span "Create new inventory" at bounding box center [820, 570] width 107 height 13
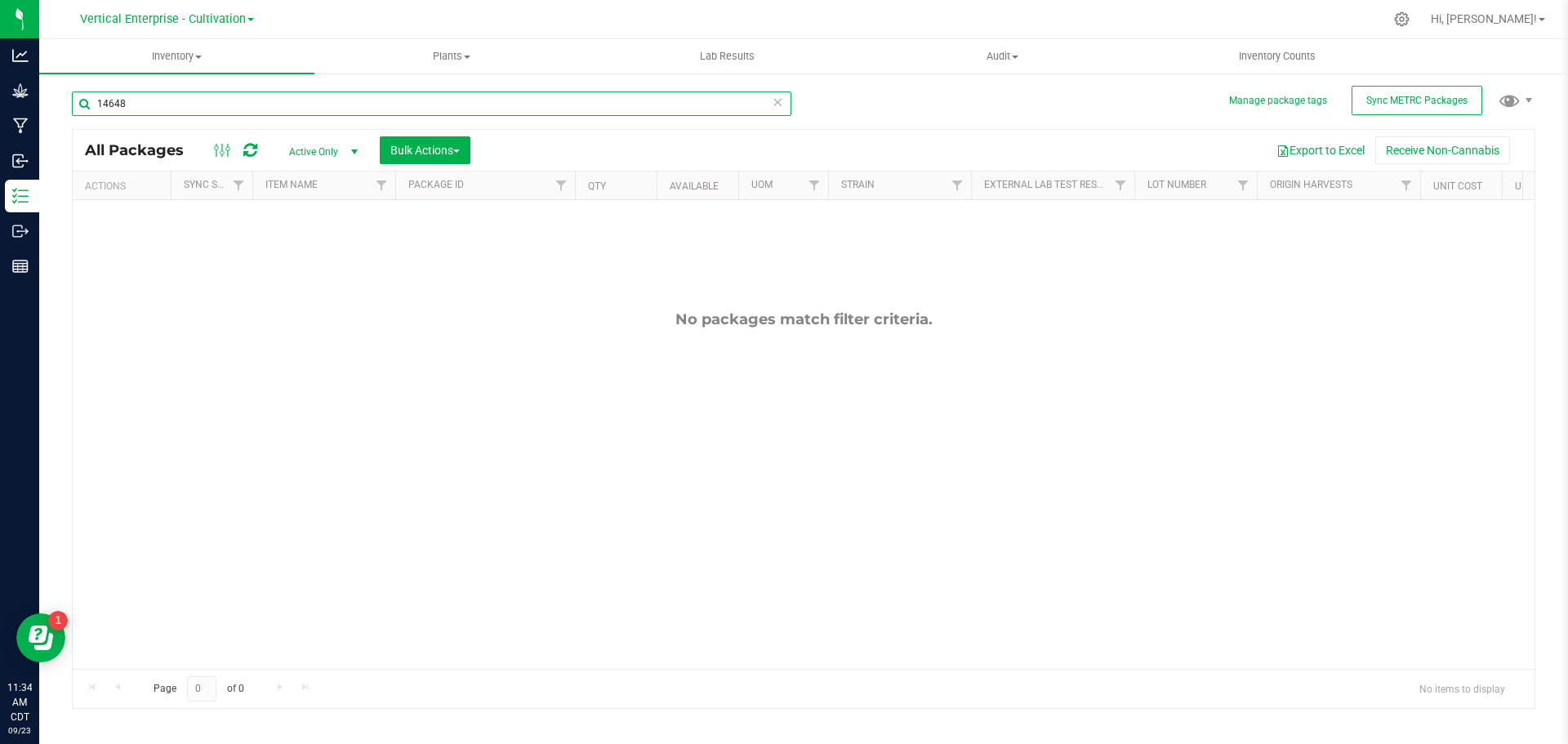
click at [168, 104] on input "14648" at bounding box center [432, 103] width 719 height 24
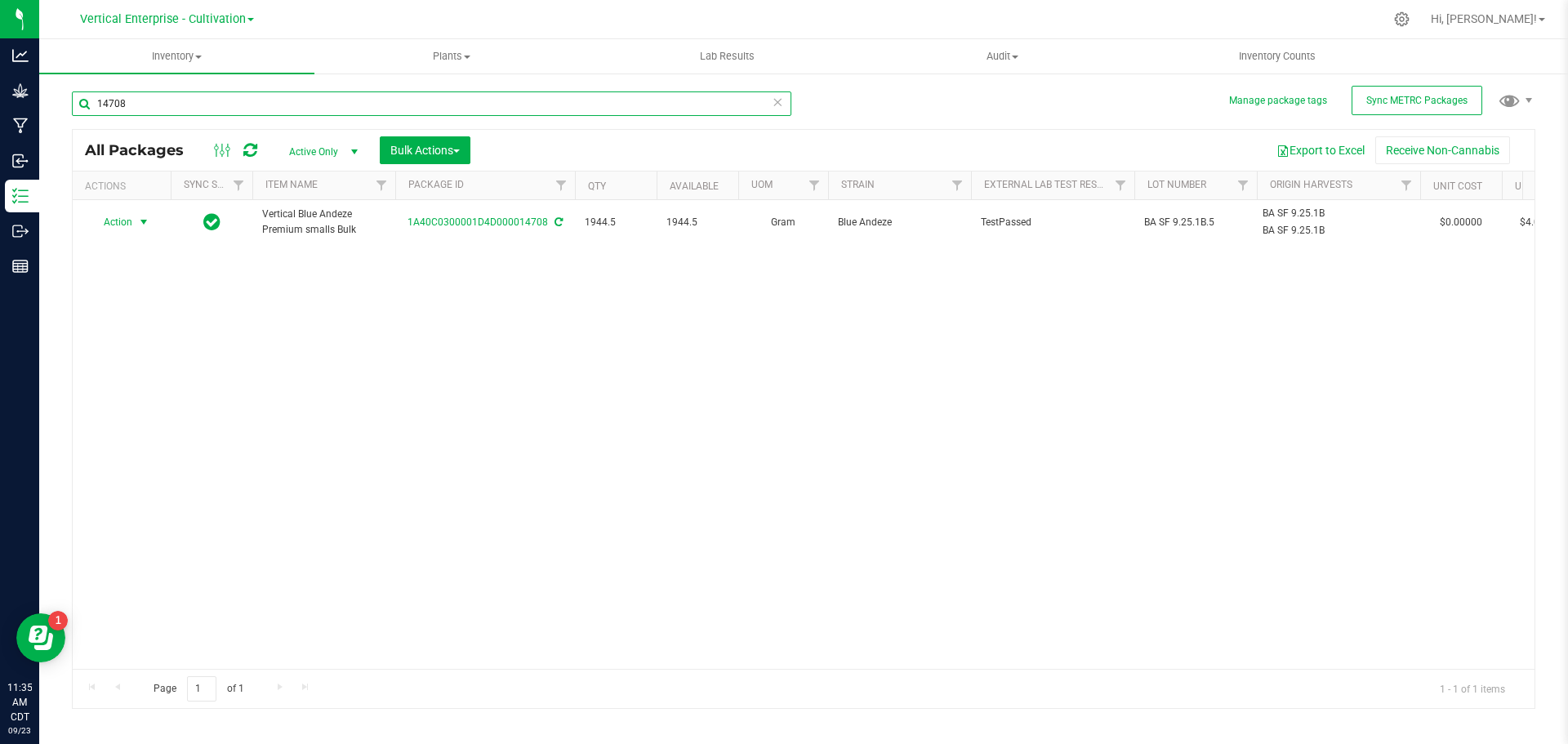
type input "14708"
click at [135, 220] on span "select" at bounding box center [145, 222] width 21 height 23
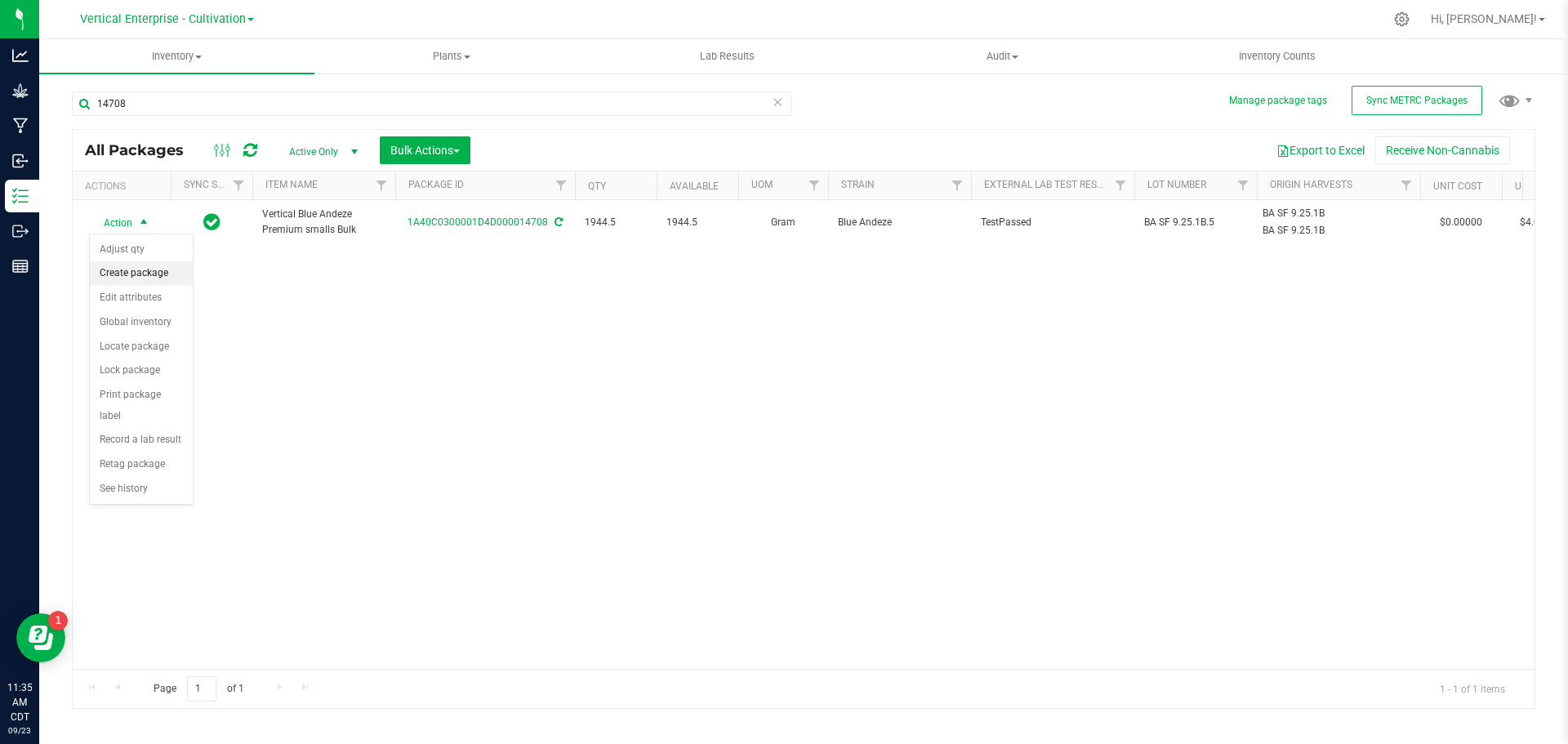
click at [129, 274] on li "Create package" at bounding box center [142, 273] width 103 height 24
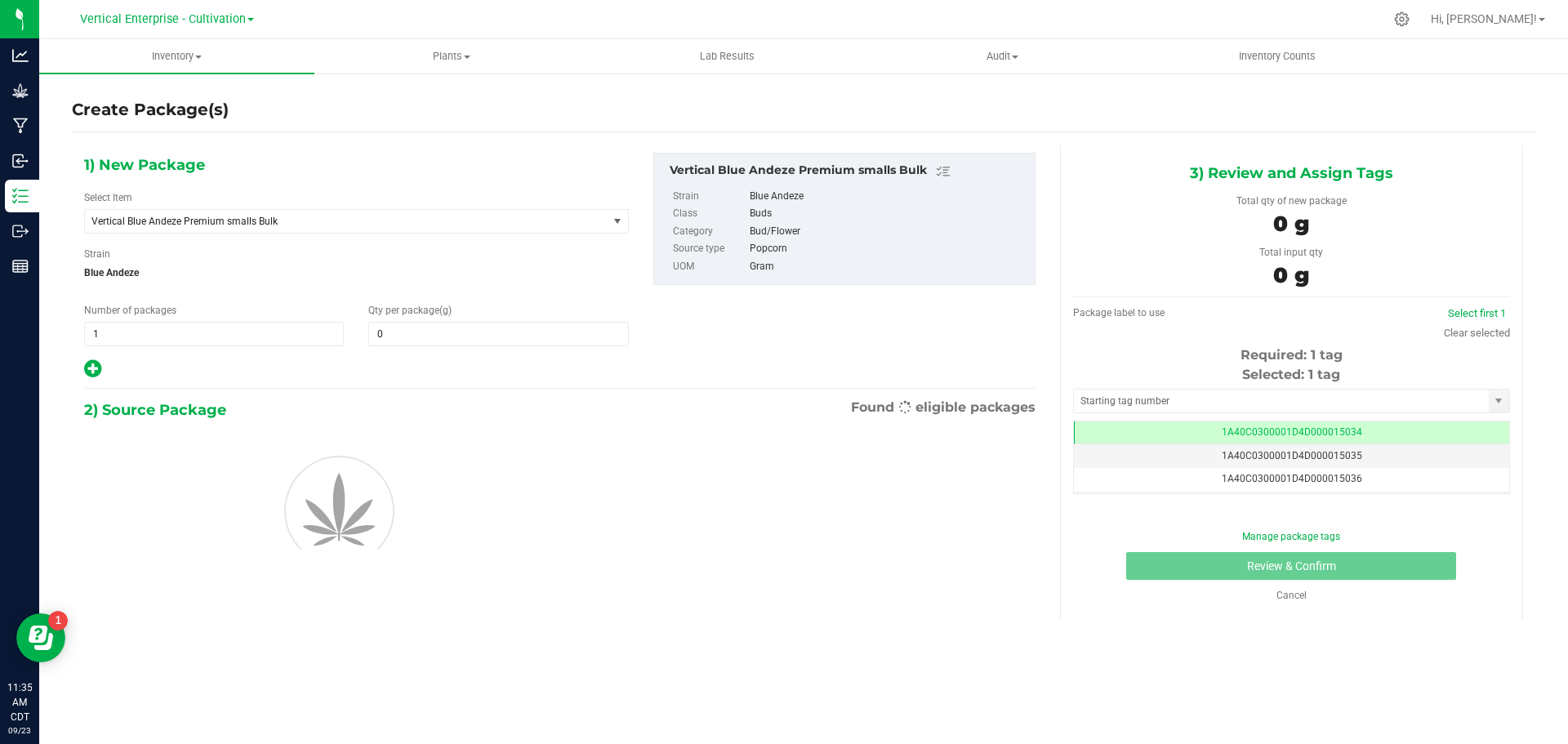
type input "0.0000"
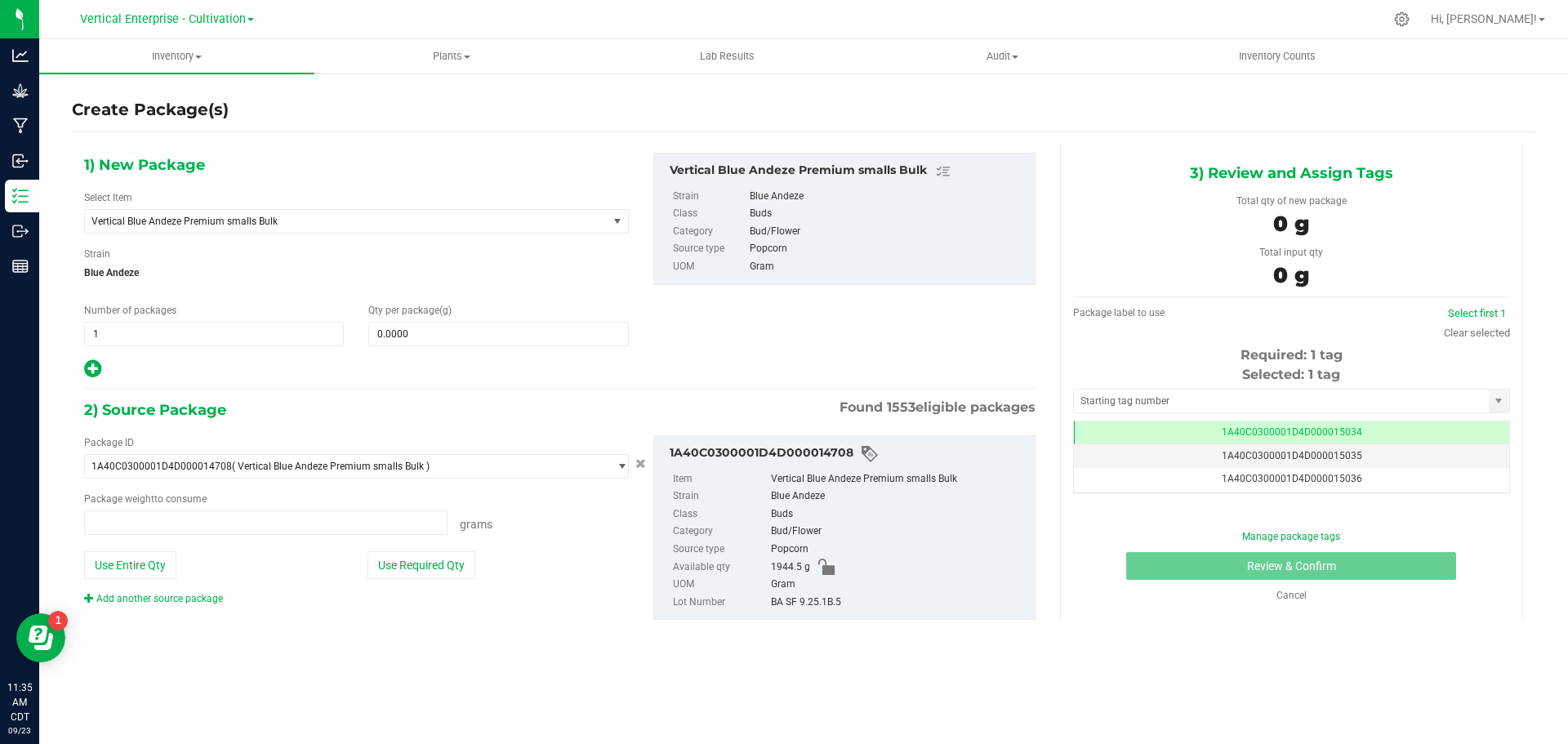
type input "0.0000 g"
click at [200, 226] on span "Vertical Blue Andeze Premium smalls Bulk" at bounding box center [335, 222] width 489 height 11
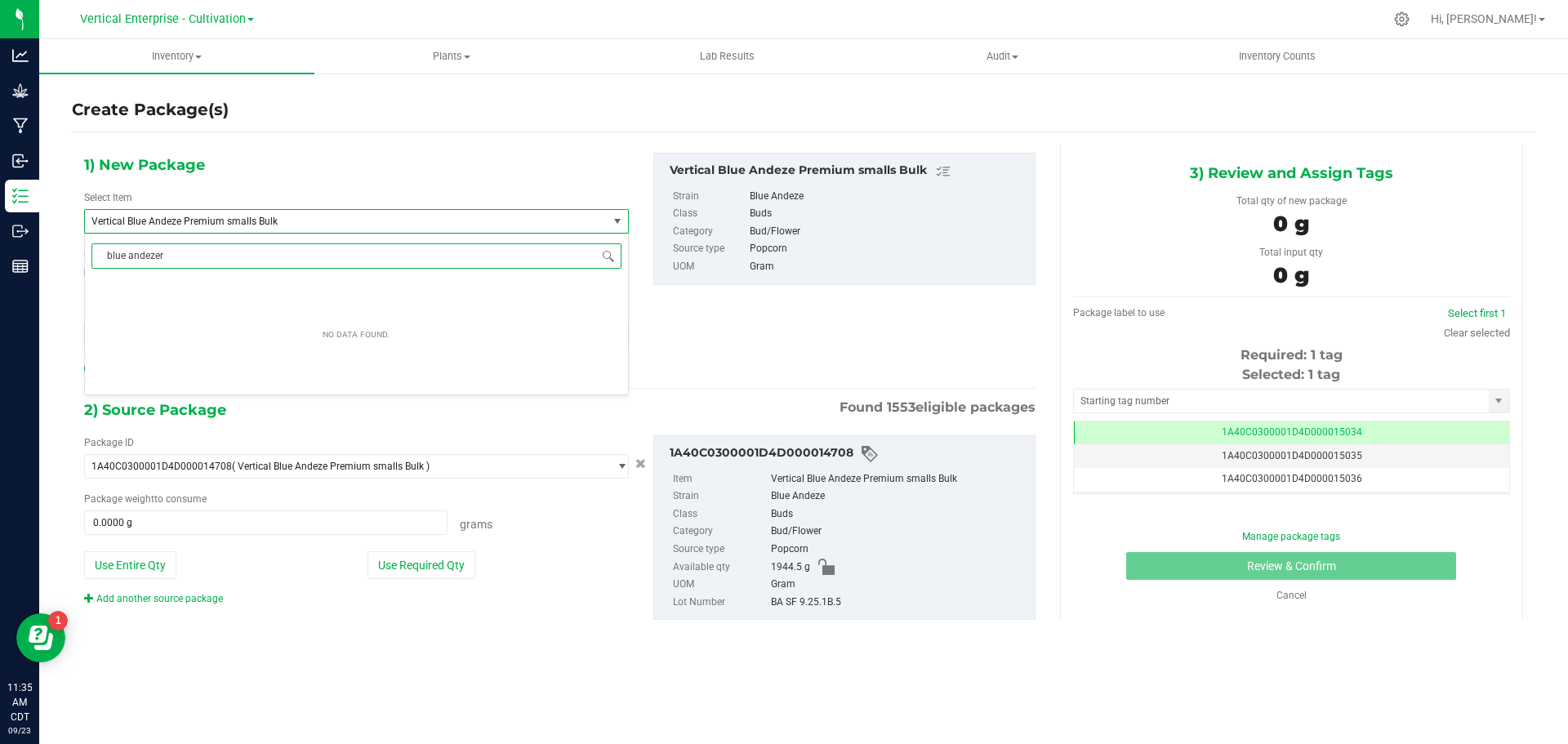
scroll to position [0, 0]
type input "blue andeze"
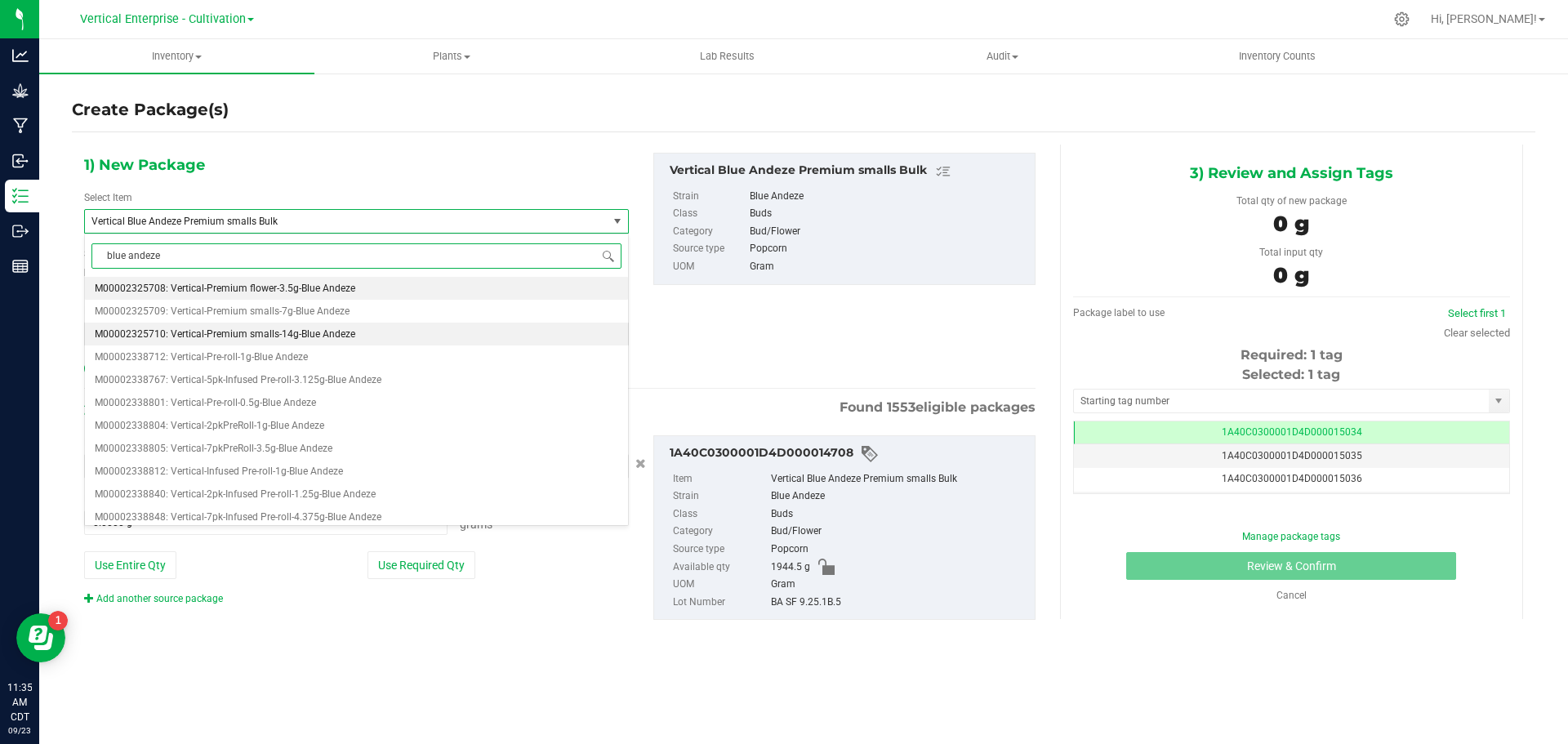
click at [208, 336] on span "M00002325710: Vertical-Premium smalls-14g-Blue Andeze" at bounding box center [224, 334] width 260 height 11
type input "0"
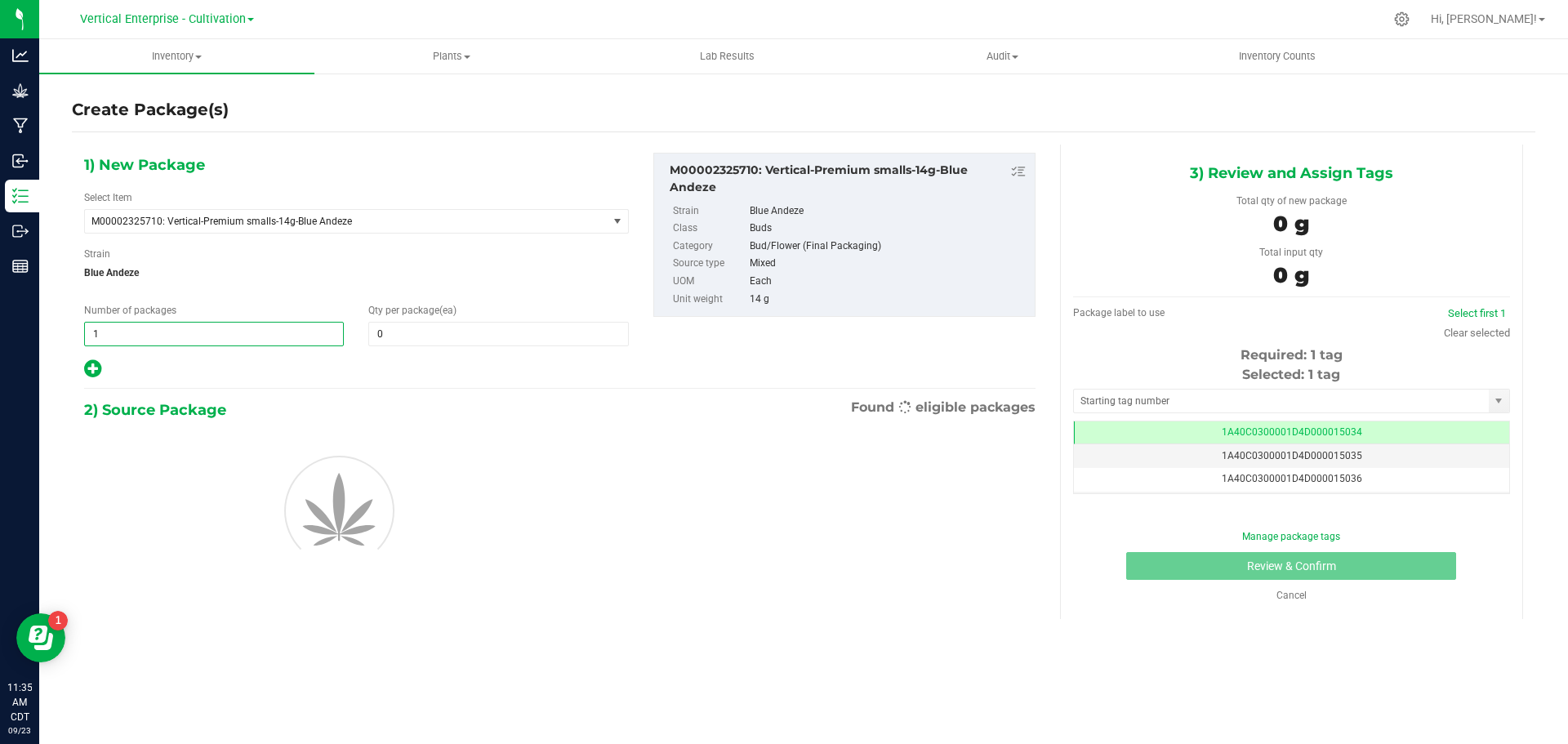
click at [177, 339] on span "1 1" at bounding box center [214, 334] width 260 height 24
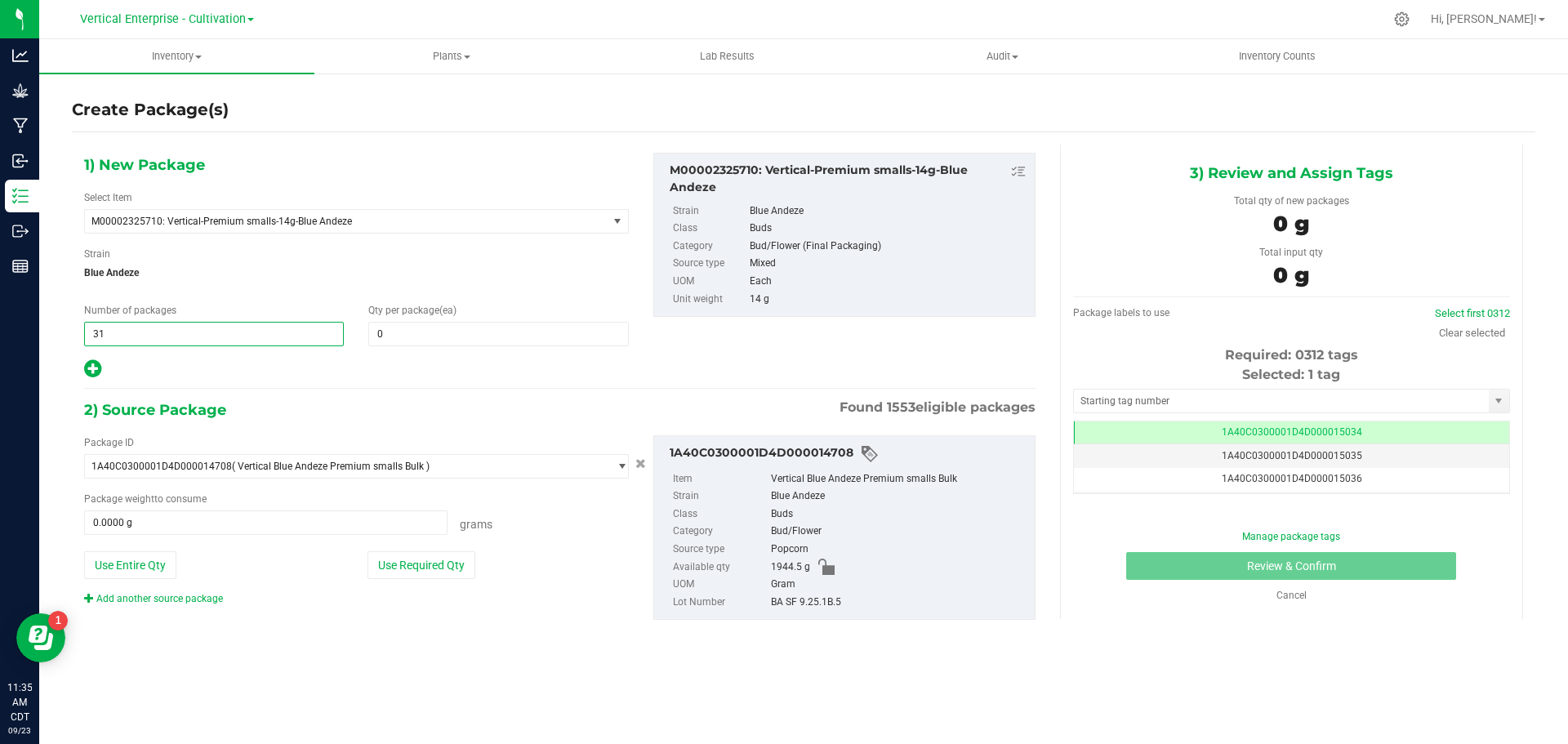
type input "3"
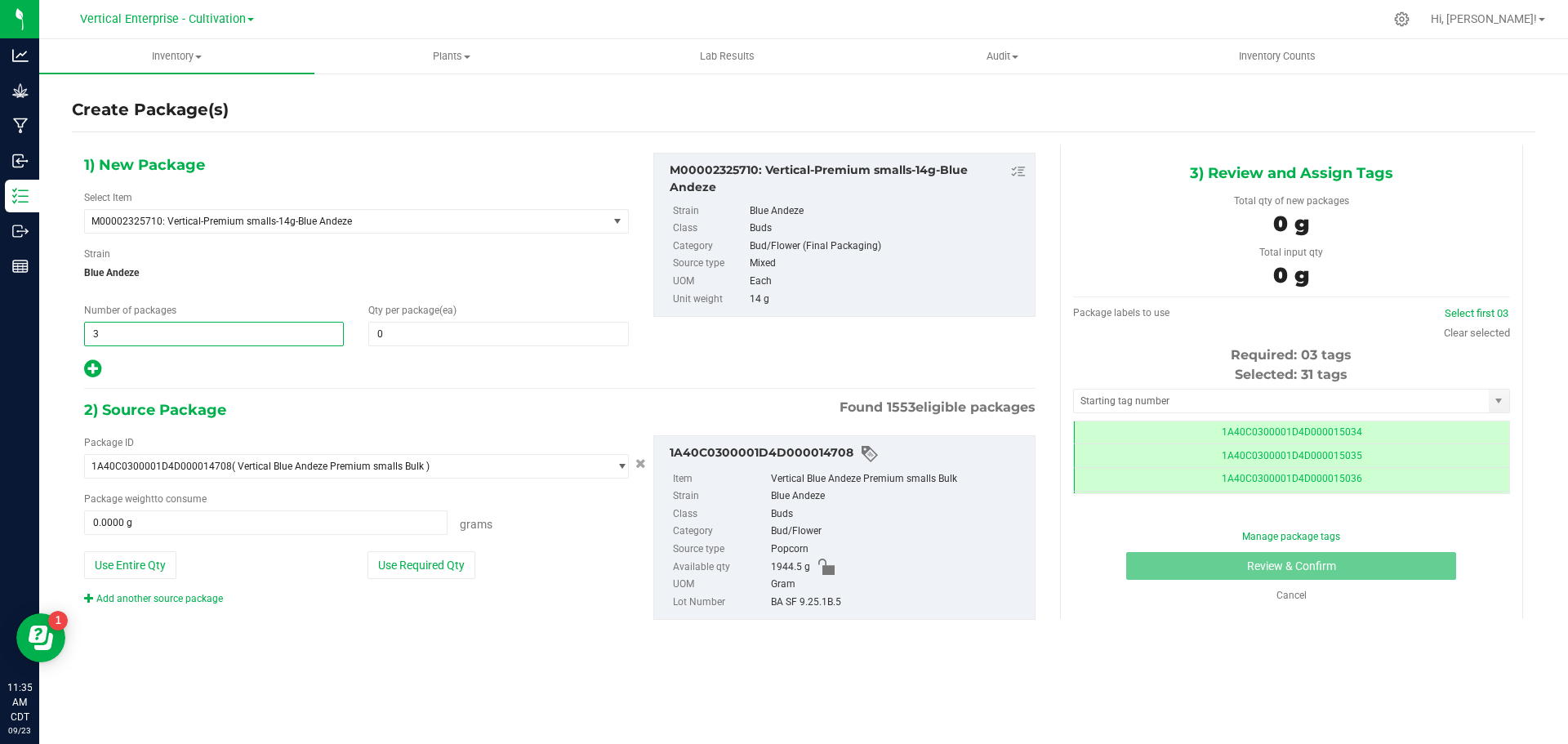
scroll to position [0, -1]
type input "3"
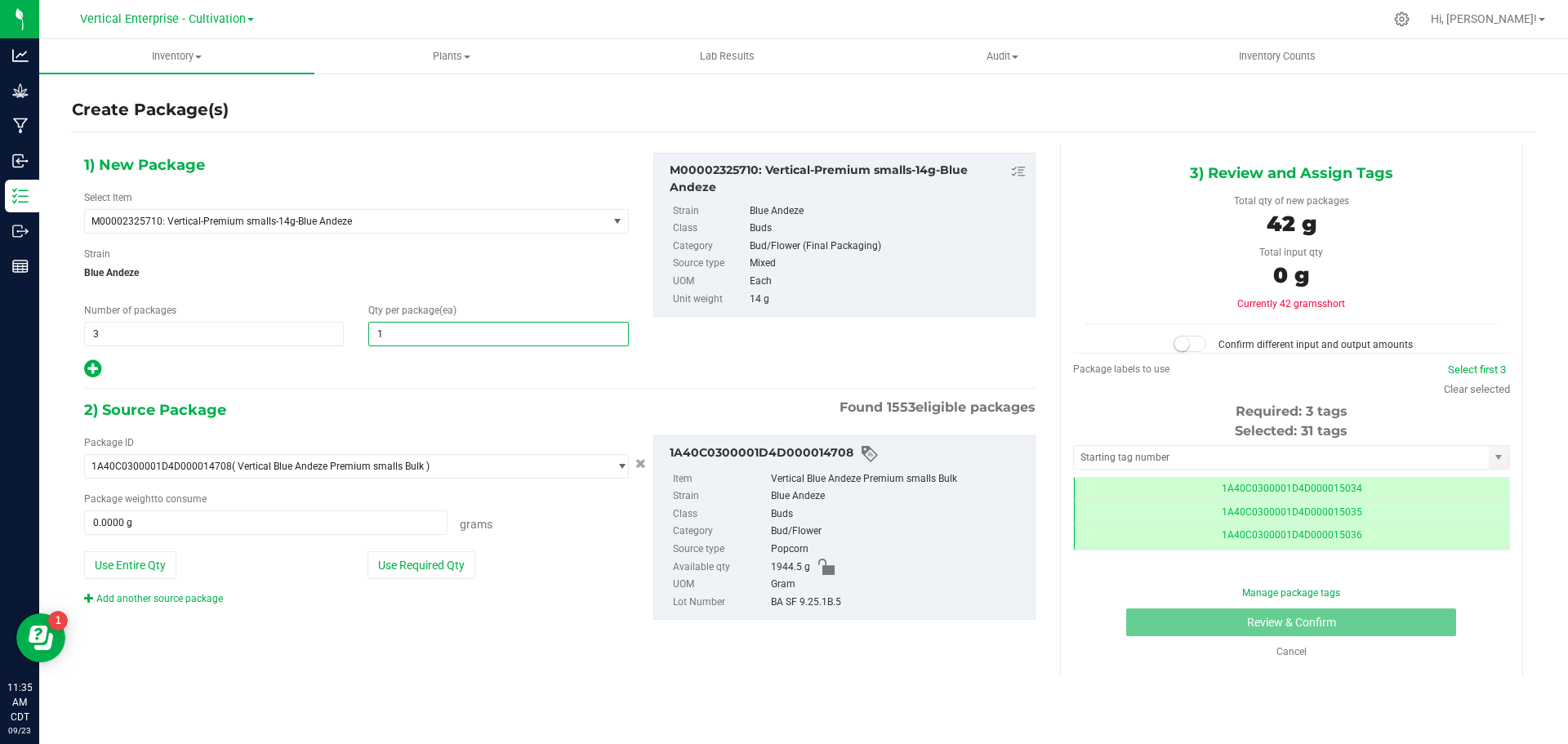
type input "12"
click at [1479, 387] on link "Clear selected" at bounding box center [1477, 389] width 66 height 12
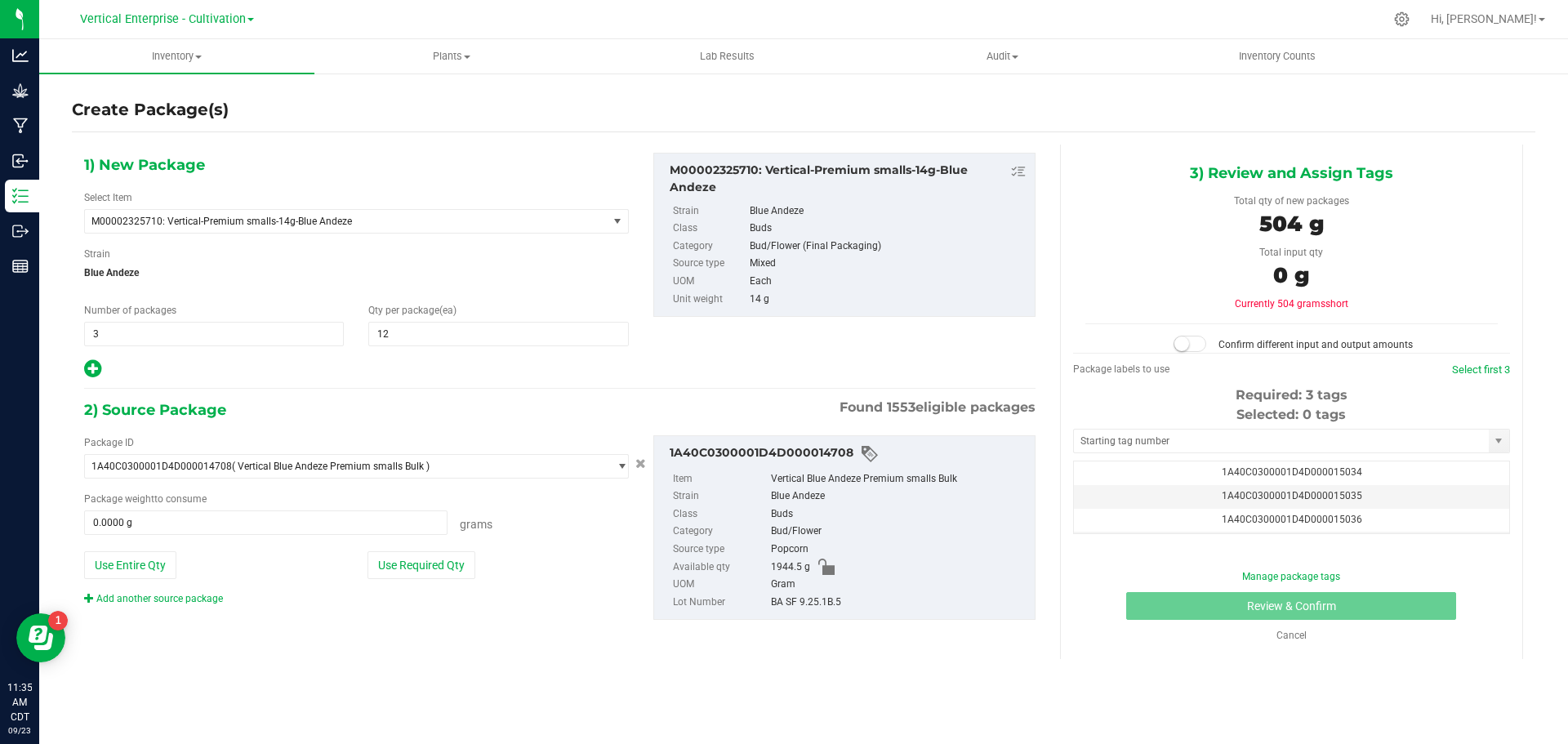
click at [1474, 362] on div "Select first 3" at bounding box center [1481, 369] width 58 height 16
click at [1474, 371] on link "Select first 3" at bounding box center [1481, 369] width 58 height 12
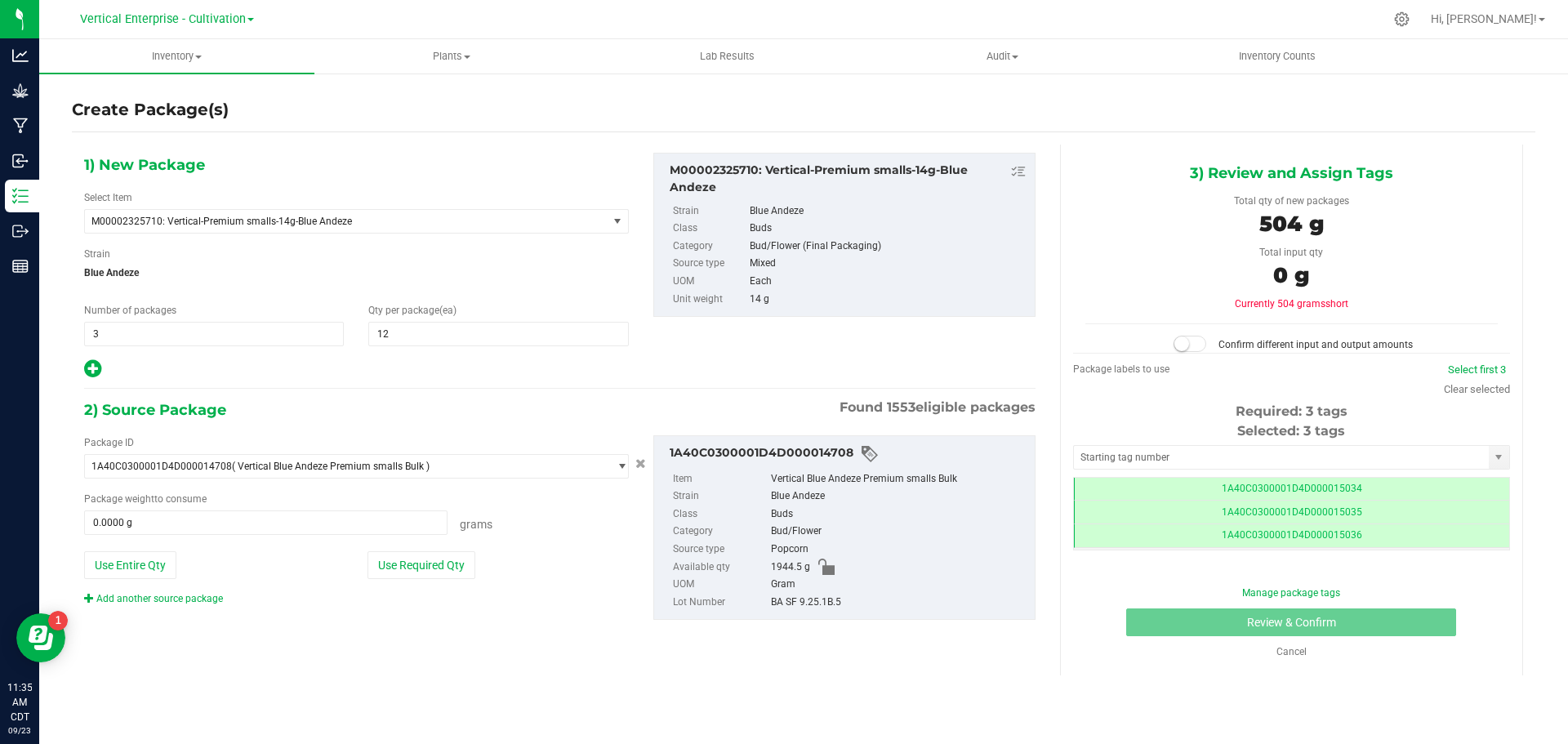
click at [381, 574] on button "Use Required Qty" at bounding box center [421, 566] width 108 height 28
type input "504.0000 g"
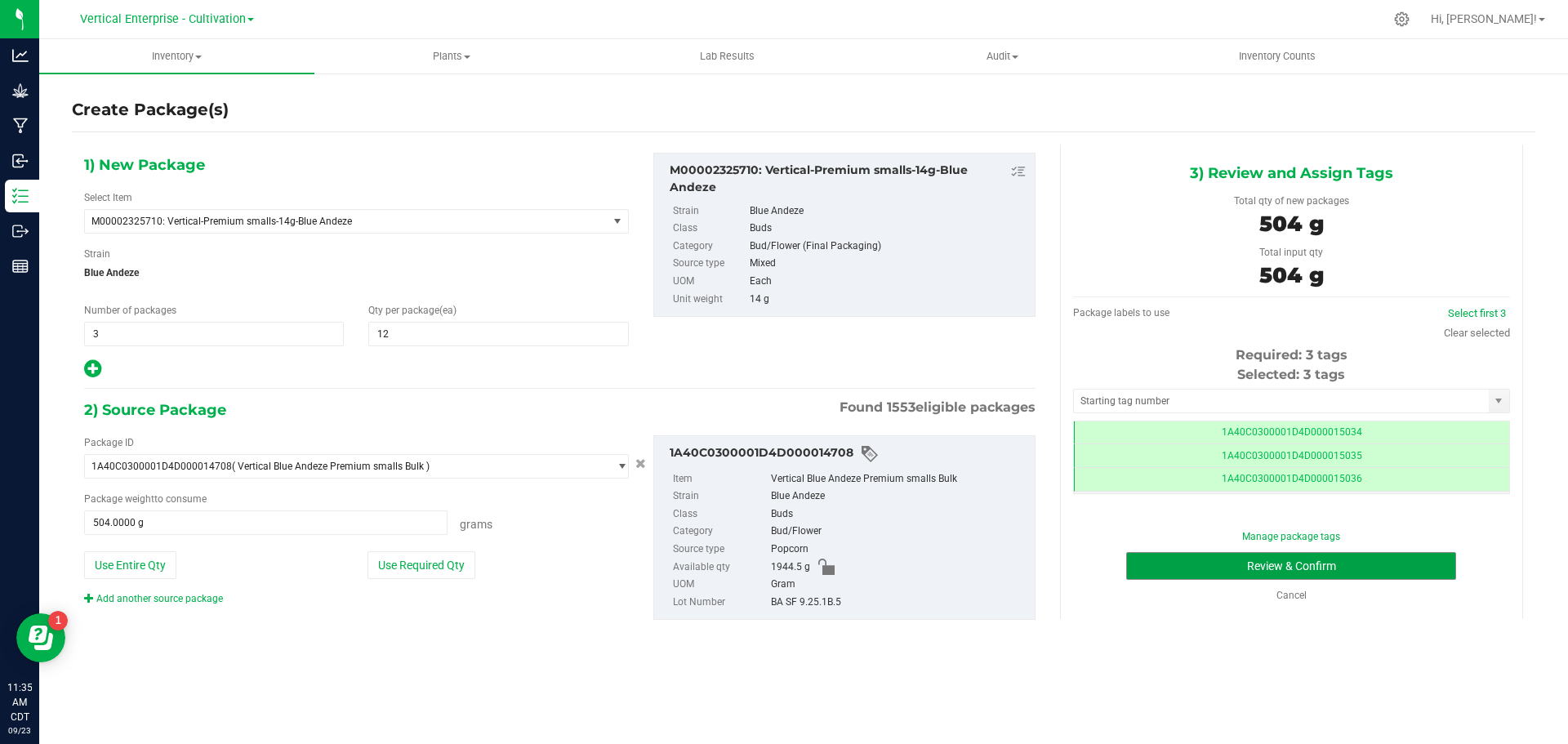
click at [1363, 558] on button "Review & Confirm" at bounding box center [1290, 566] width 330 height 28
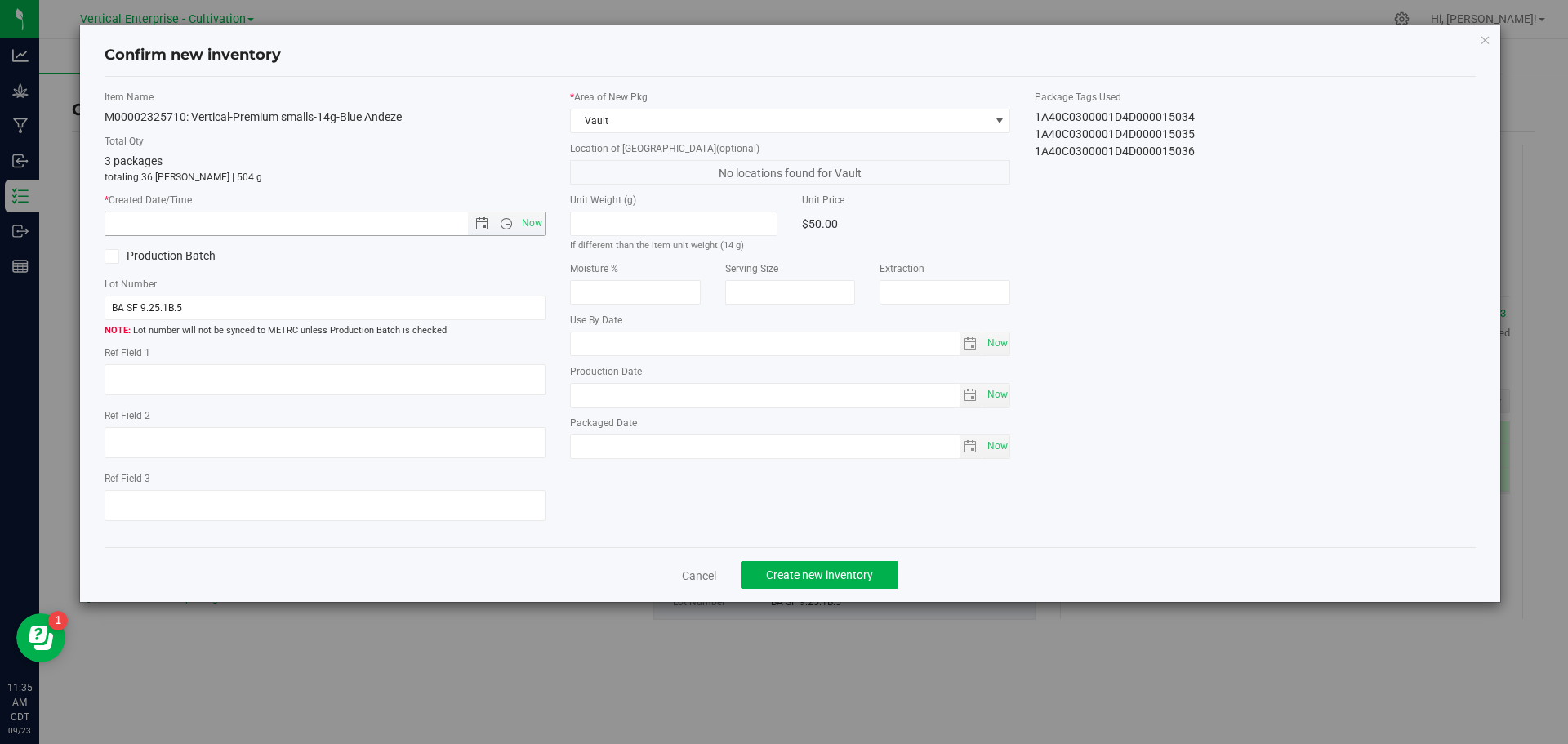
click at [540, 221] on span "Now" at bounding box center [531, 223] width 28 height 23
type input "[DATE] 11:35 AM"
click at [862, 590] on div "Cancel Create new inventory" at bounding box center [790, 575] width 1372 height 54
click at [857, 565] on button "Create new inventory" at bounding box center [820, 576] width 158 height 28
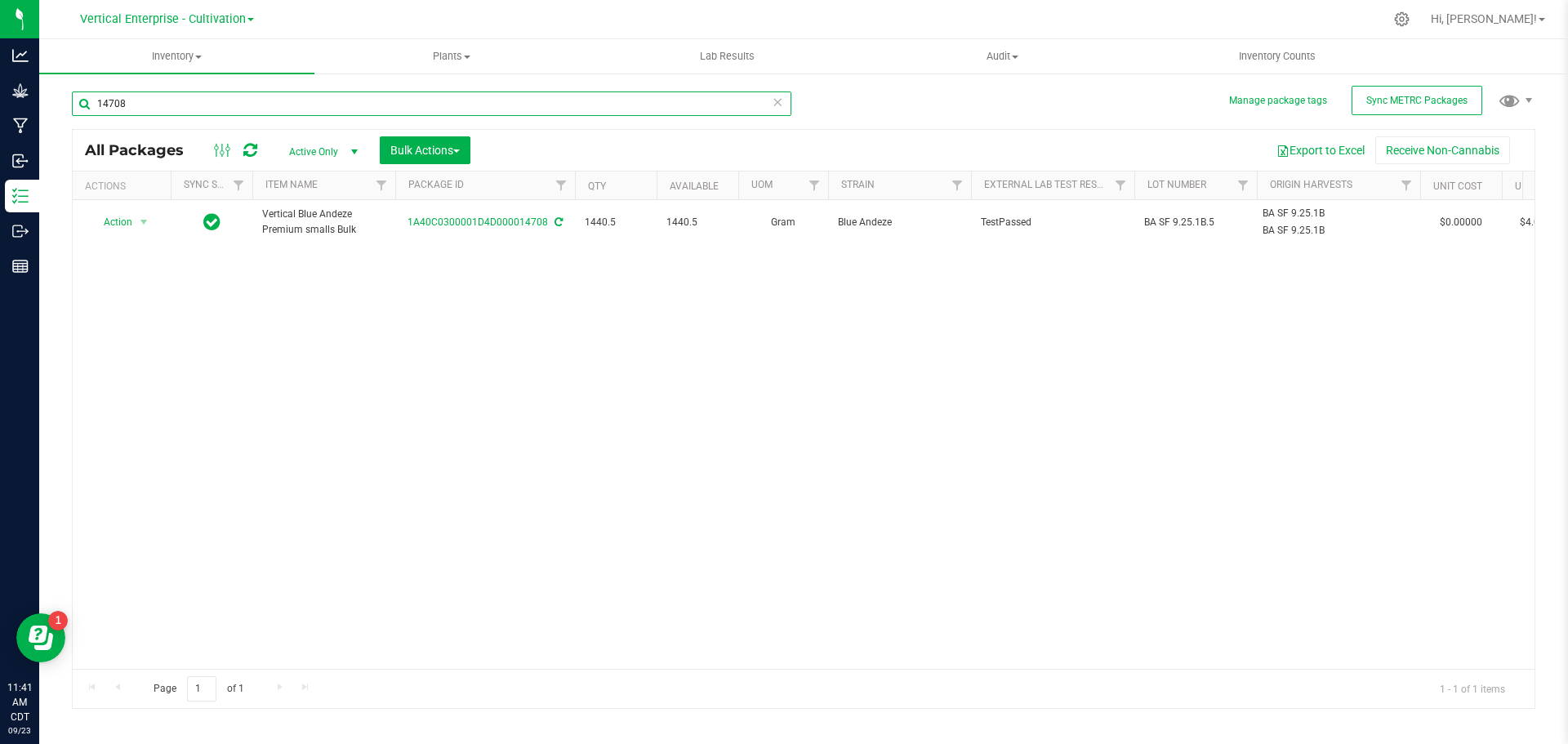
click at [304, 93] on input "14708" at bounding box center [432, 103] width 719 height 24
type input "14660"
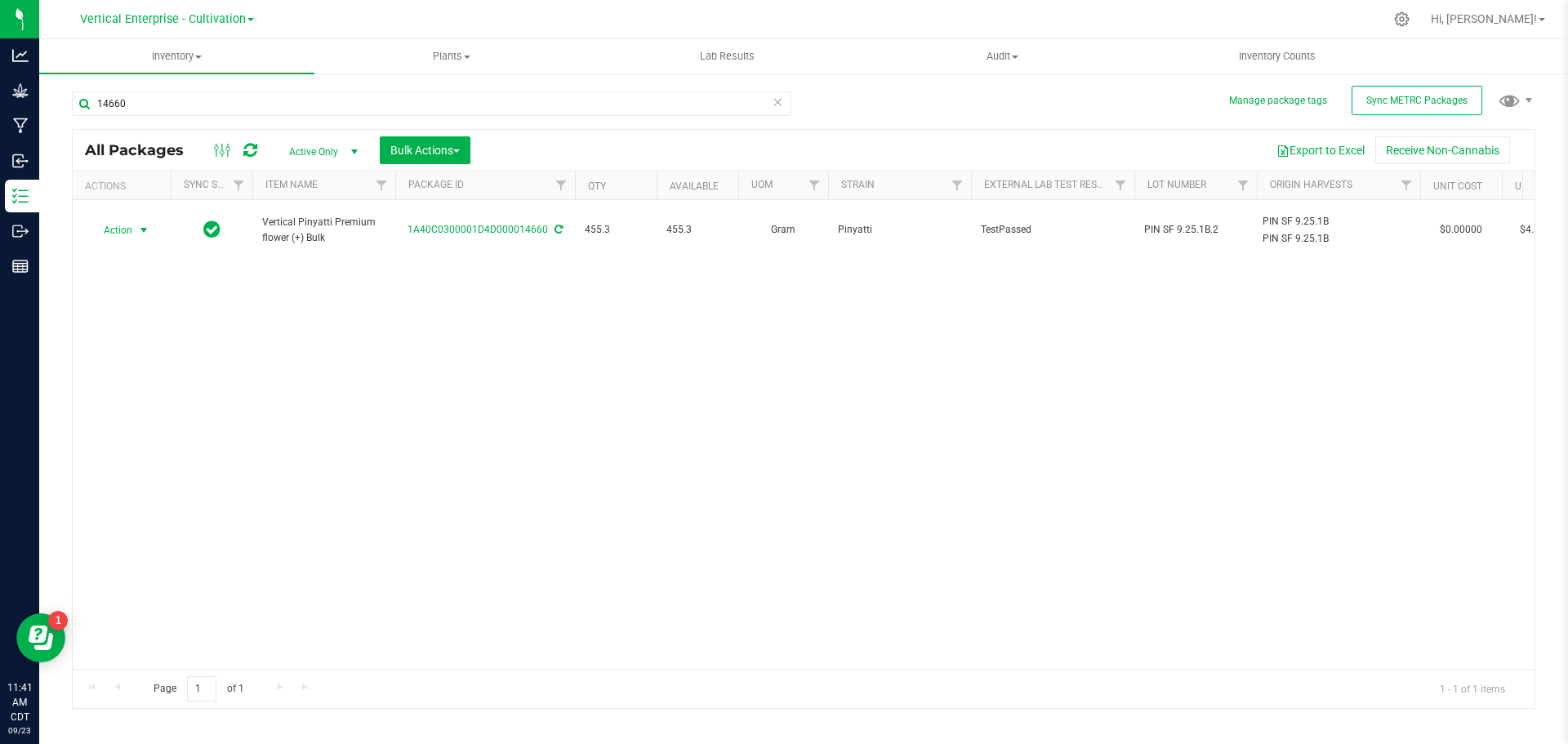
click at [118, 225] on span "Action" at bounding box center [111, 230] width 44 height 23
click at [120, 273] on li "Create package" at bounding box center [142, 273] width 103 height 24
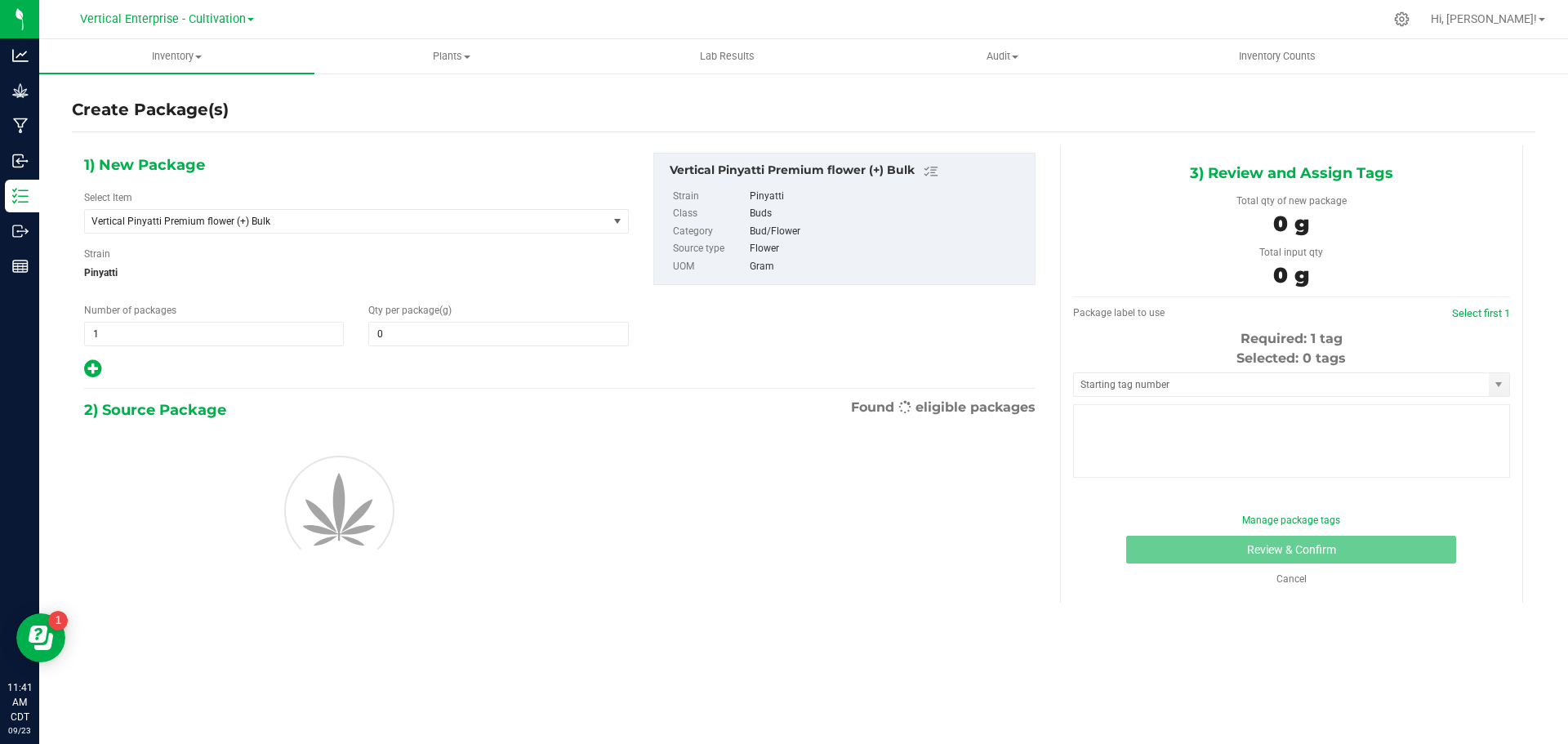
type input "0.0000"
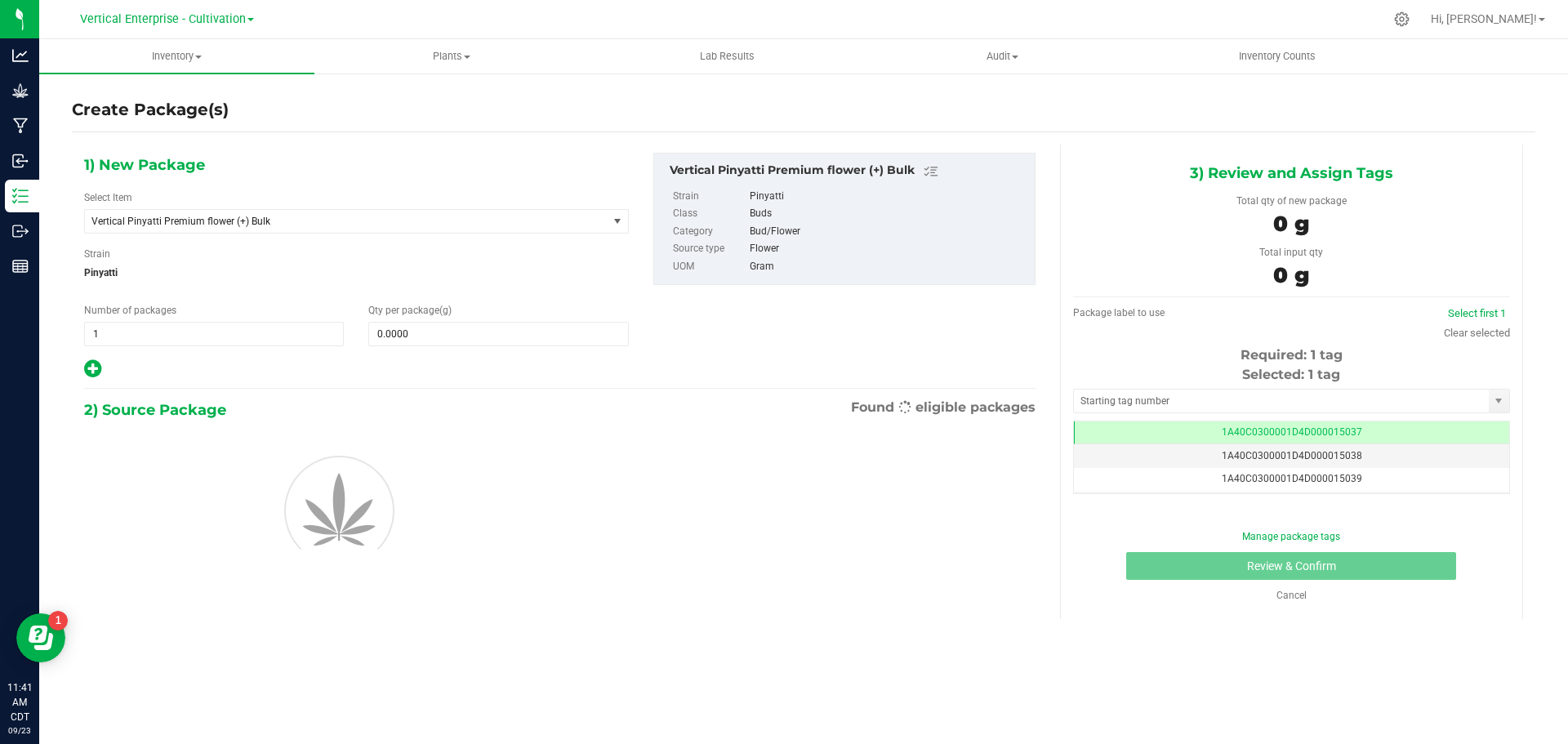
scroll to position [0, -1]
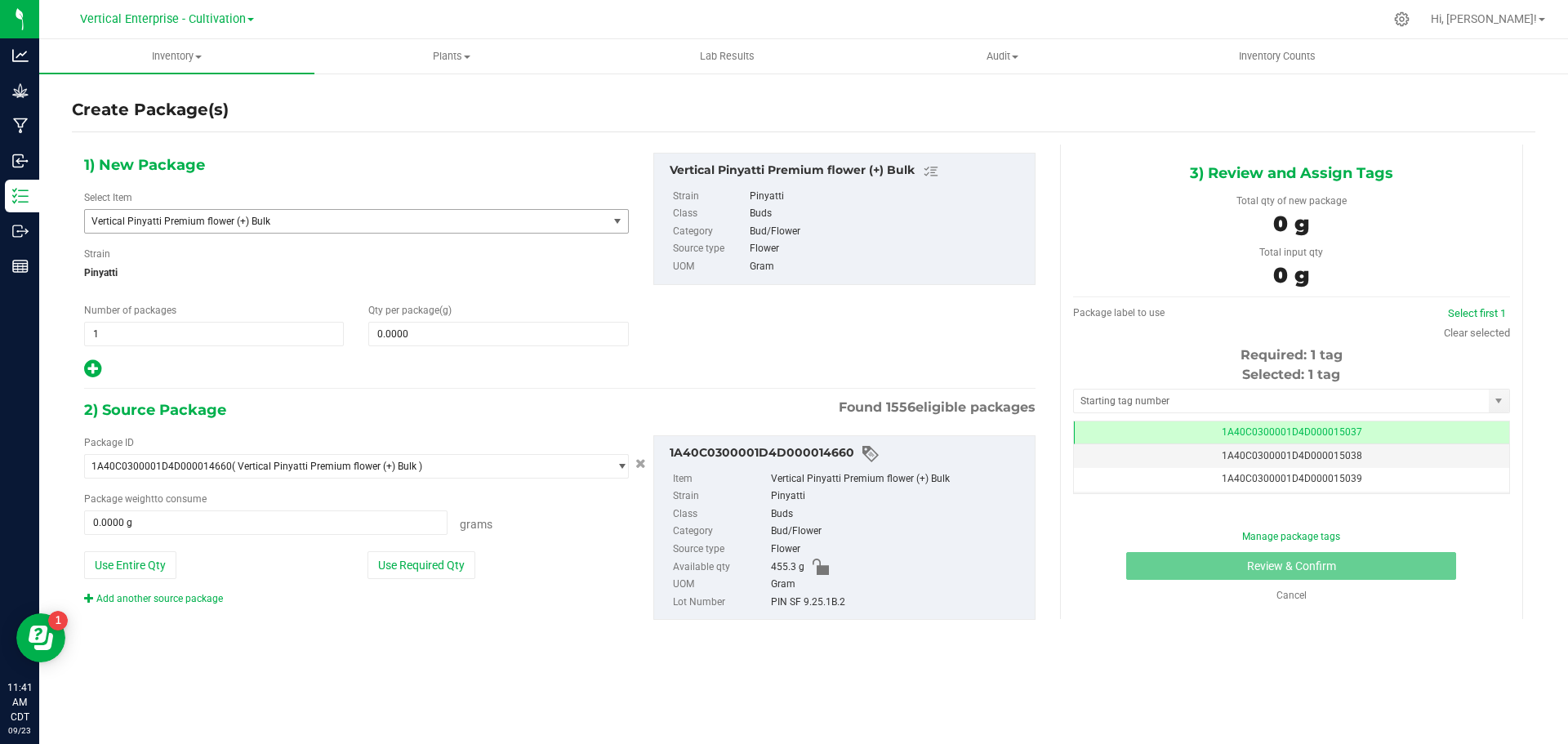
click at [173, 222] on span "Vertical Pinyatti Premium flower (+) Bulk" at bounding box center [335, 222] width 489 height 11
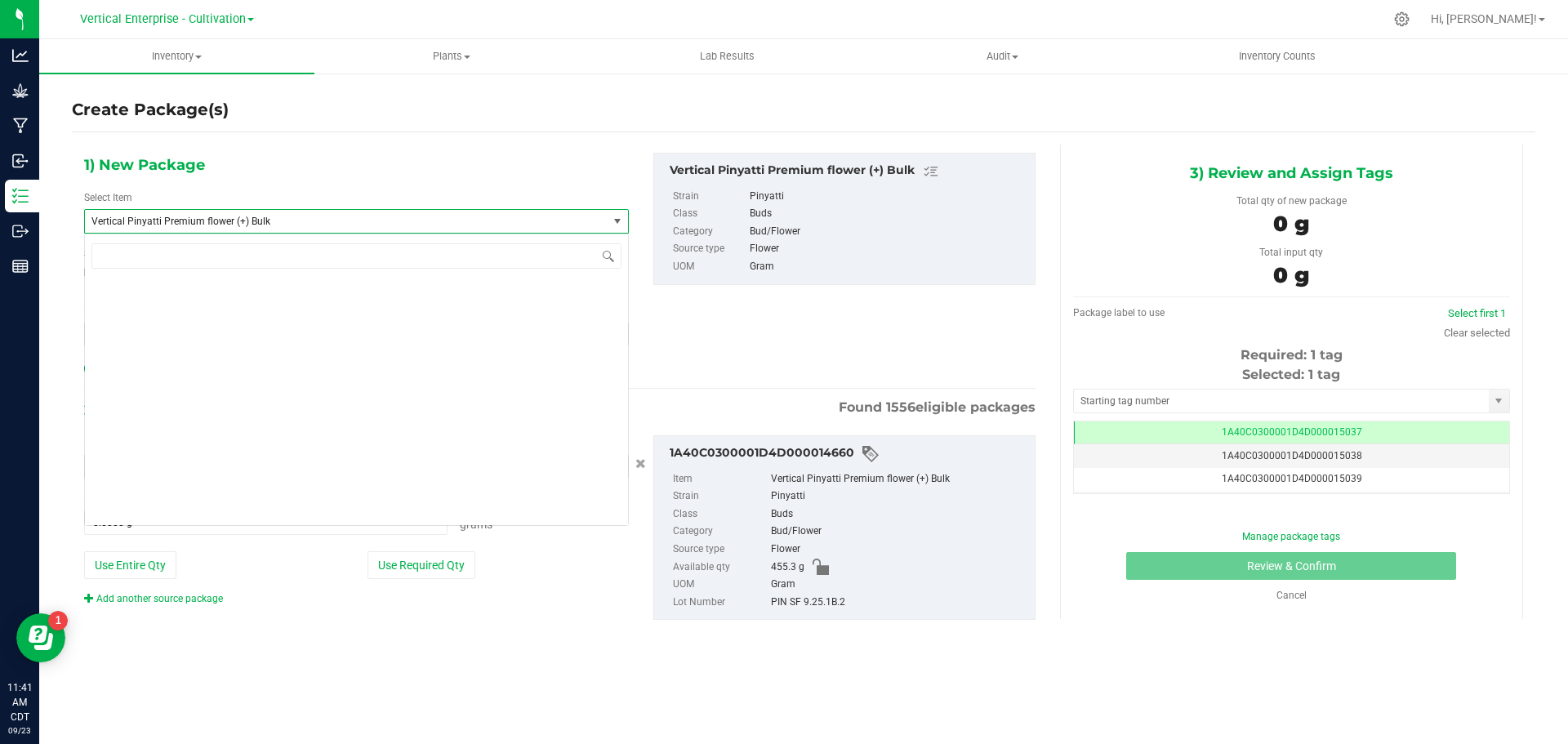
scroll to position [131364, 0]
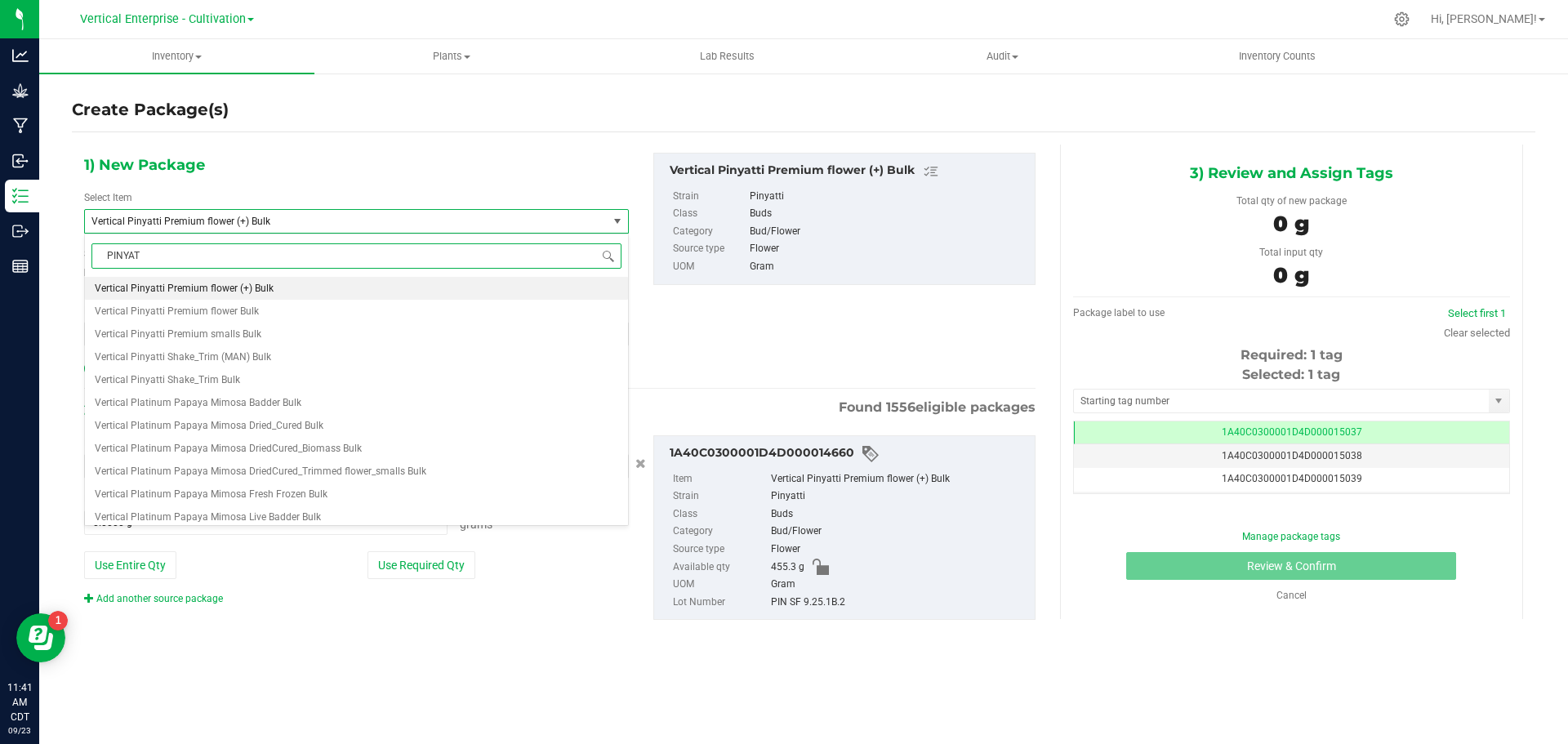
type input "PINYATT"
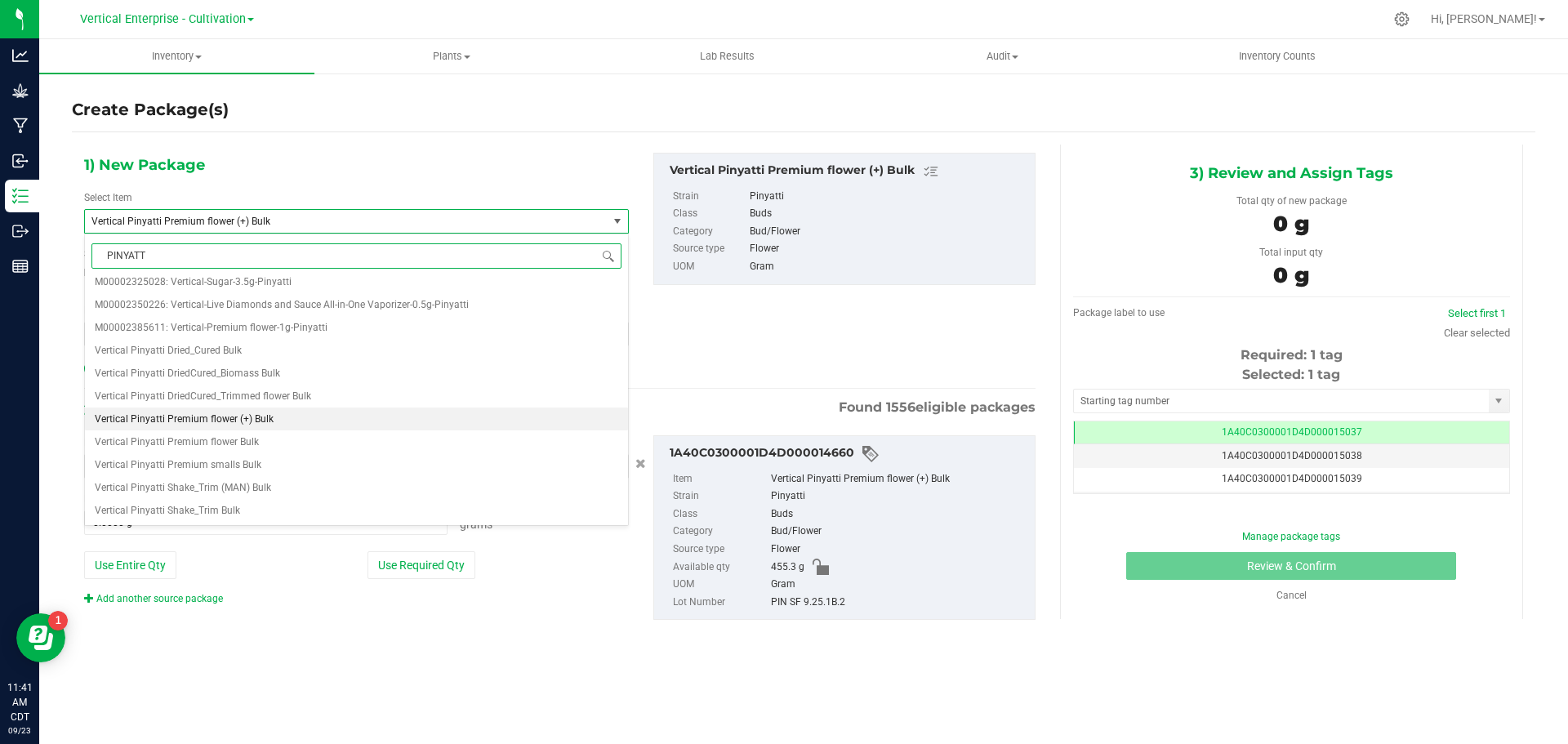
scroll to position [0, 0]
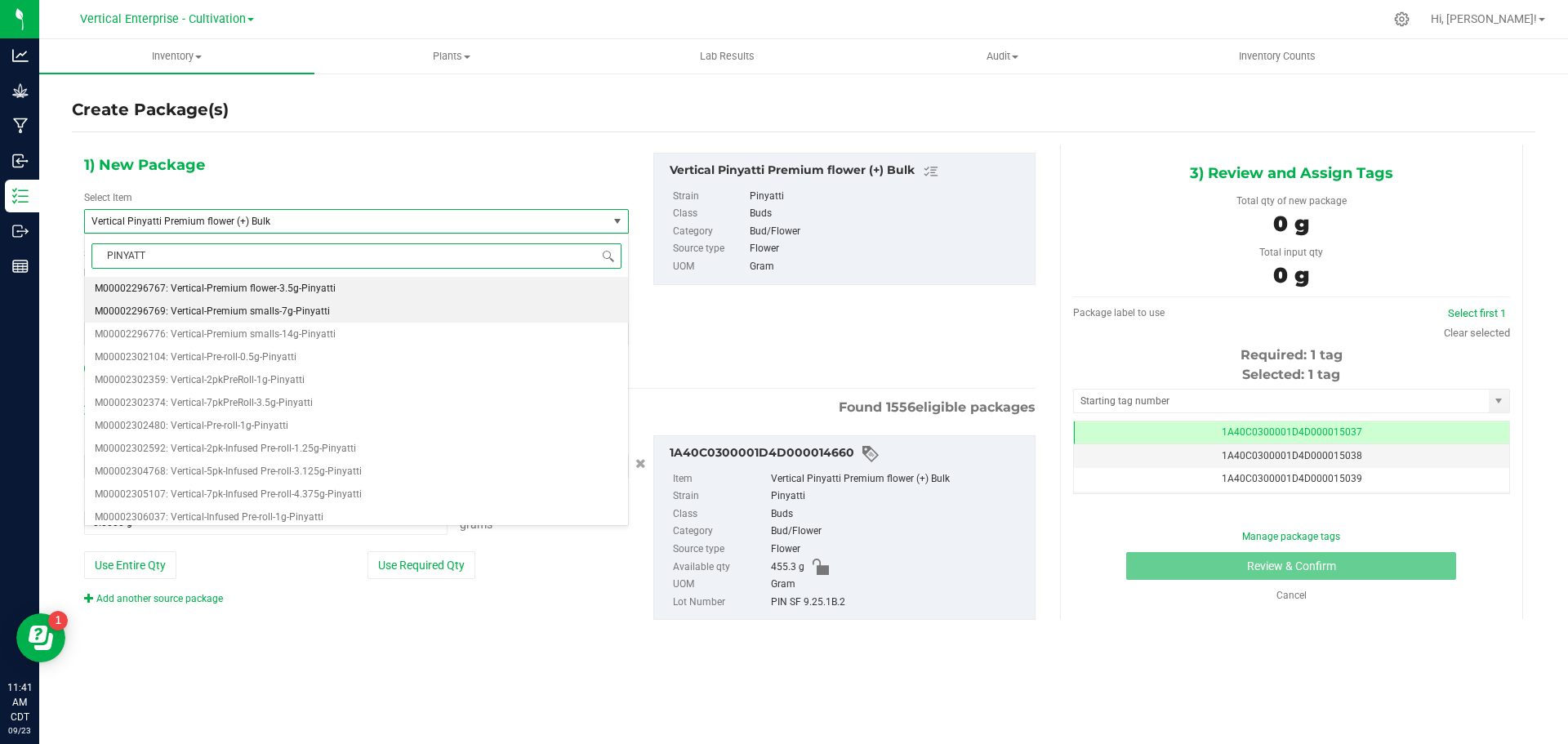
click at [230, 309] on span "M00002296769: Vertical-Premium smalls-7g-Pinyatti" at bounding box center [212, 311] width 235 height 11
type input "0"
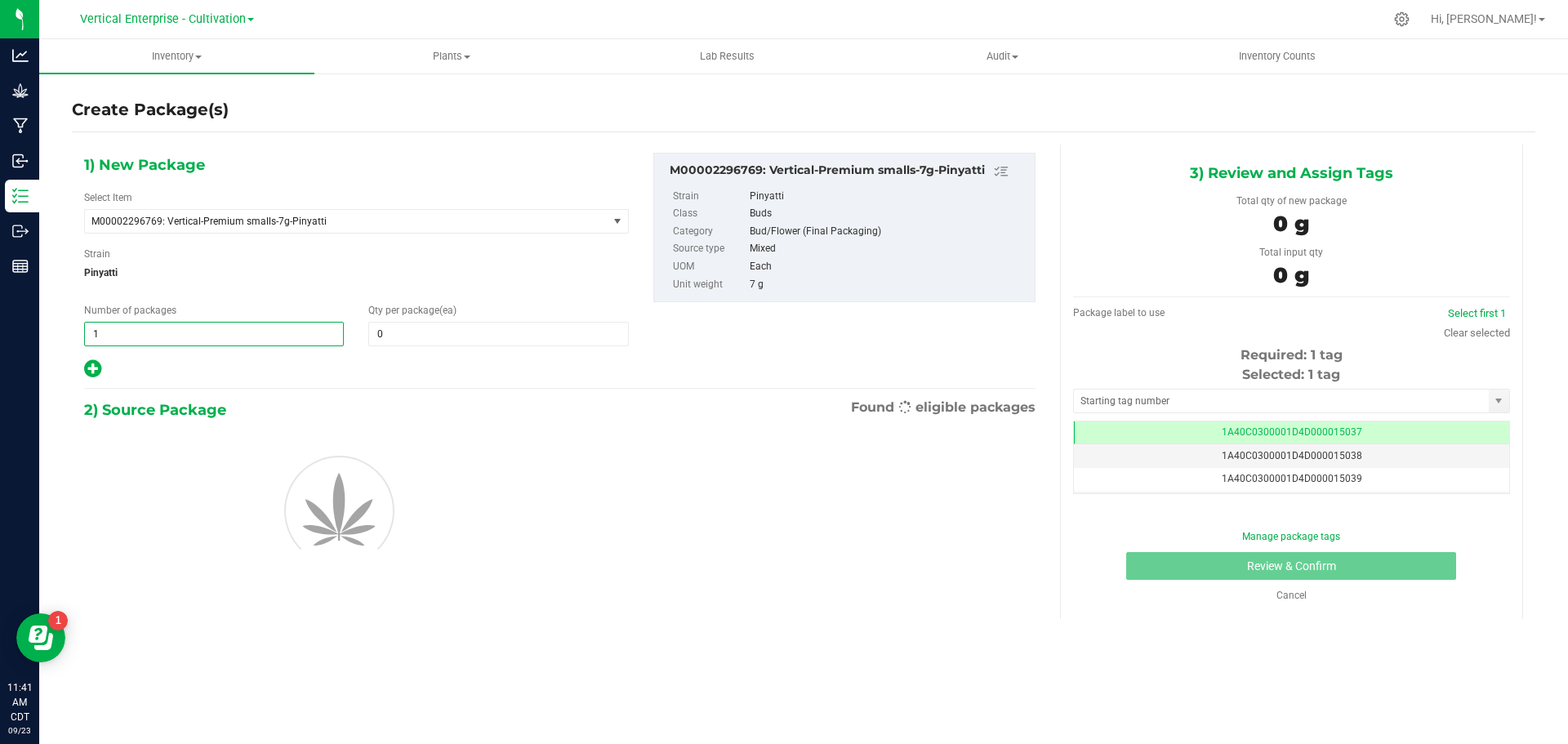
click at [120, 340] on span "1 1" at bounding box center [214, 334] width 260 height 24
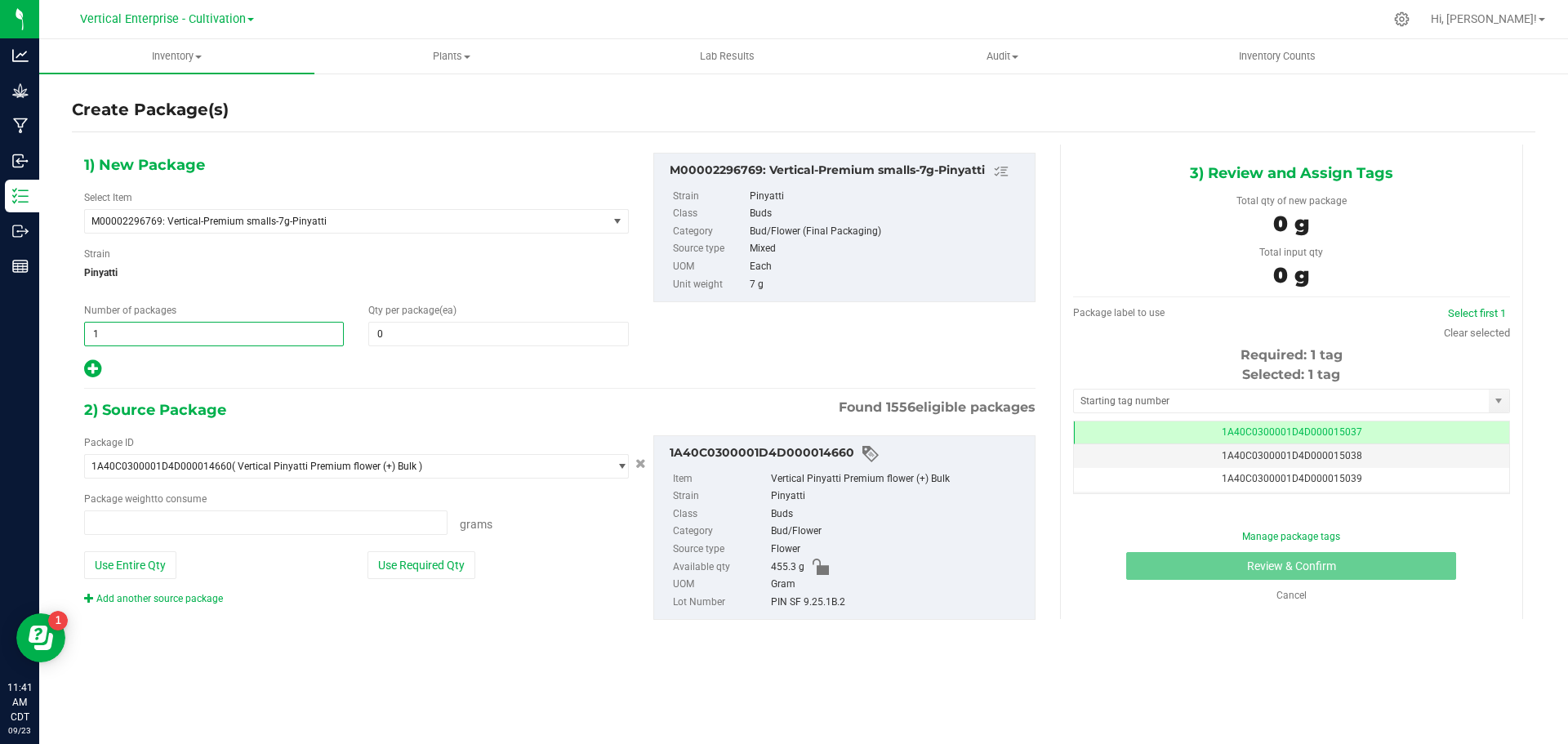
type input "0.0000 g"
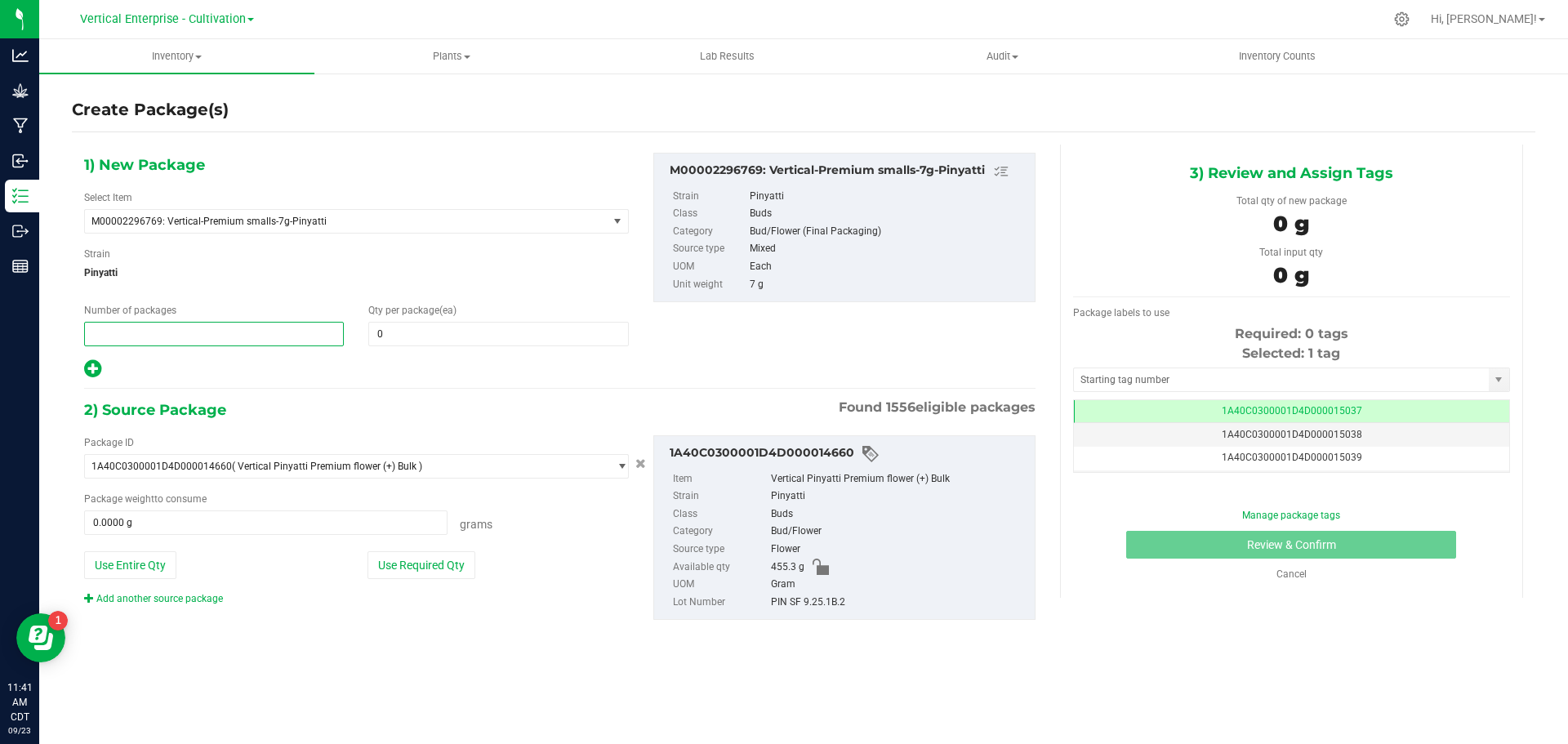
type input "2"
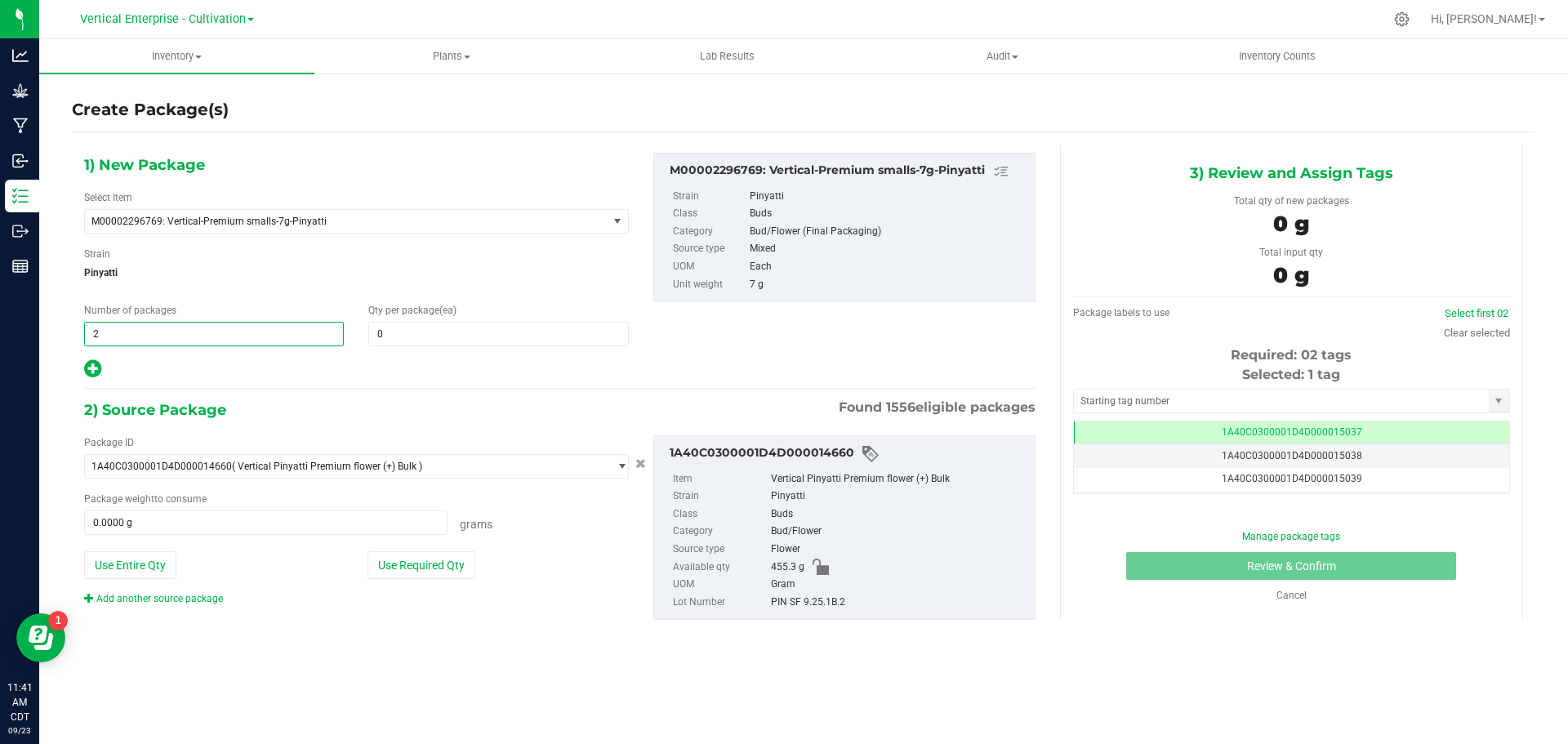
type input "2"
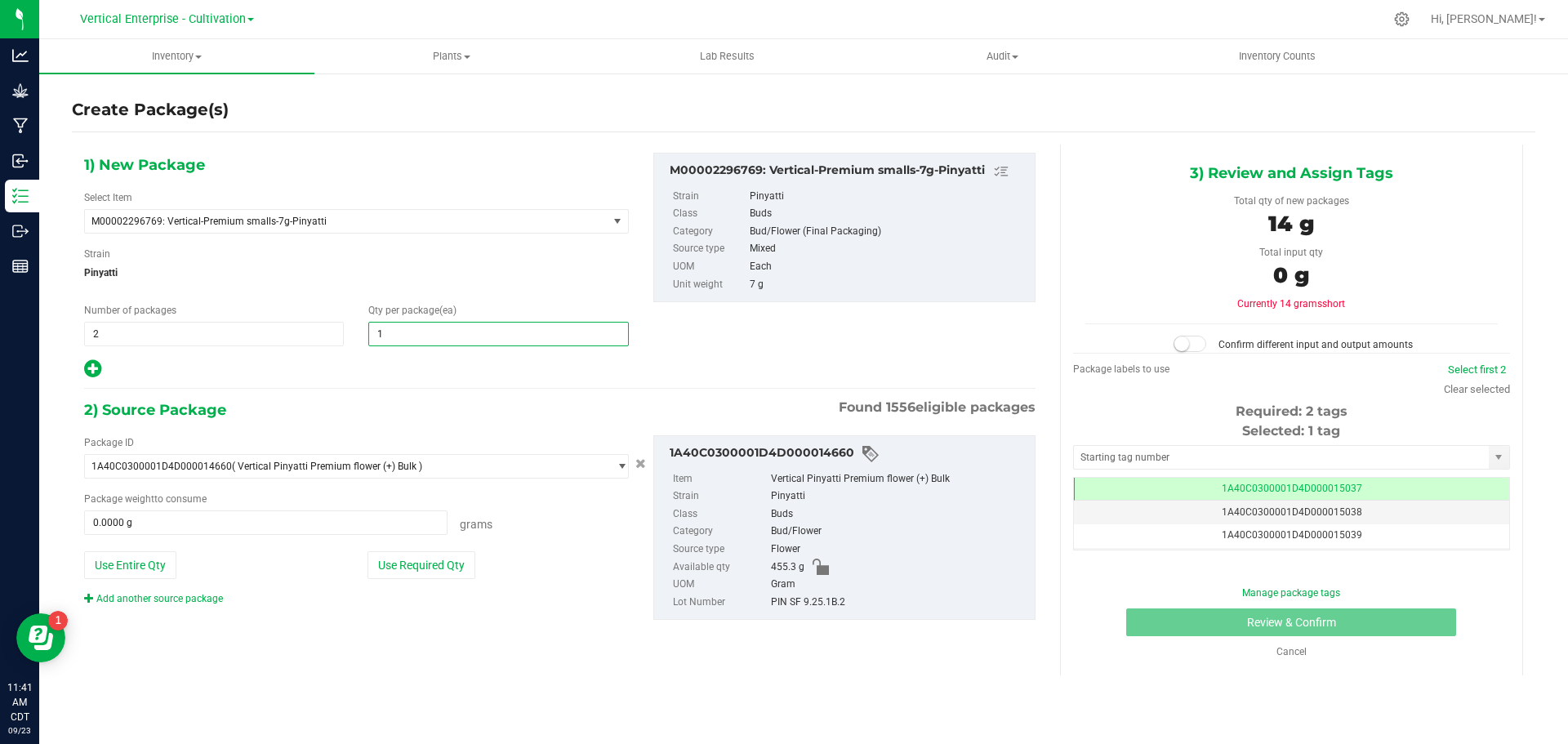
type input "18"
click at [423, 556] on button "Use Required Qty" at bounding box center [421, 566] width 108 height 28
type input "252.0000 g"
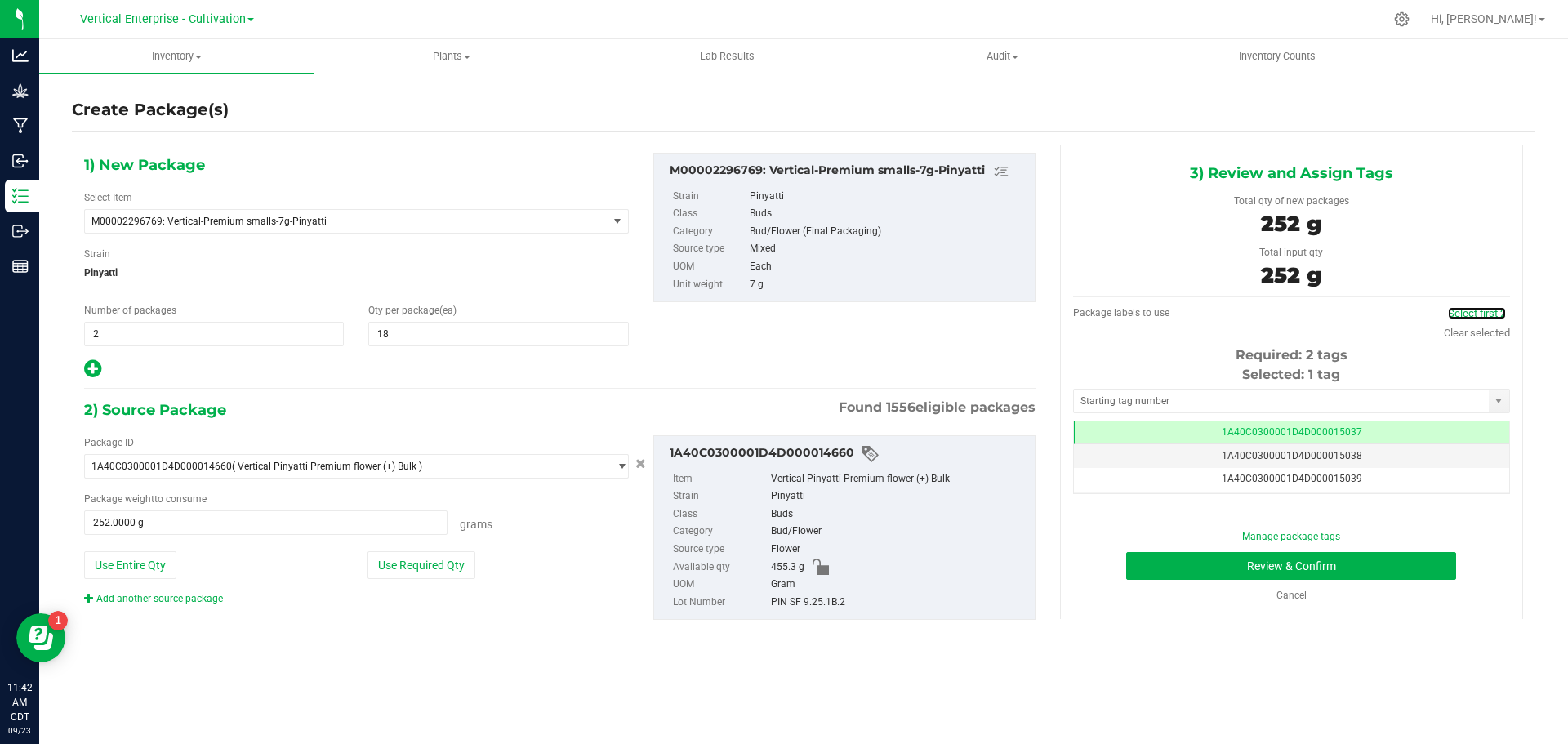
click at [1471, 312] on link "Select first 2" at bounding box center [1477, 313] width 58 height 12
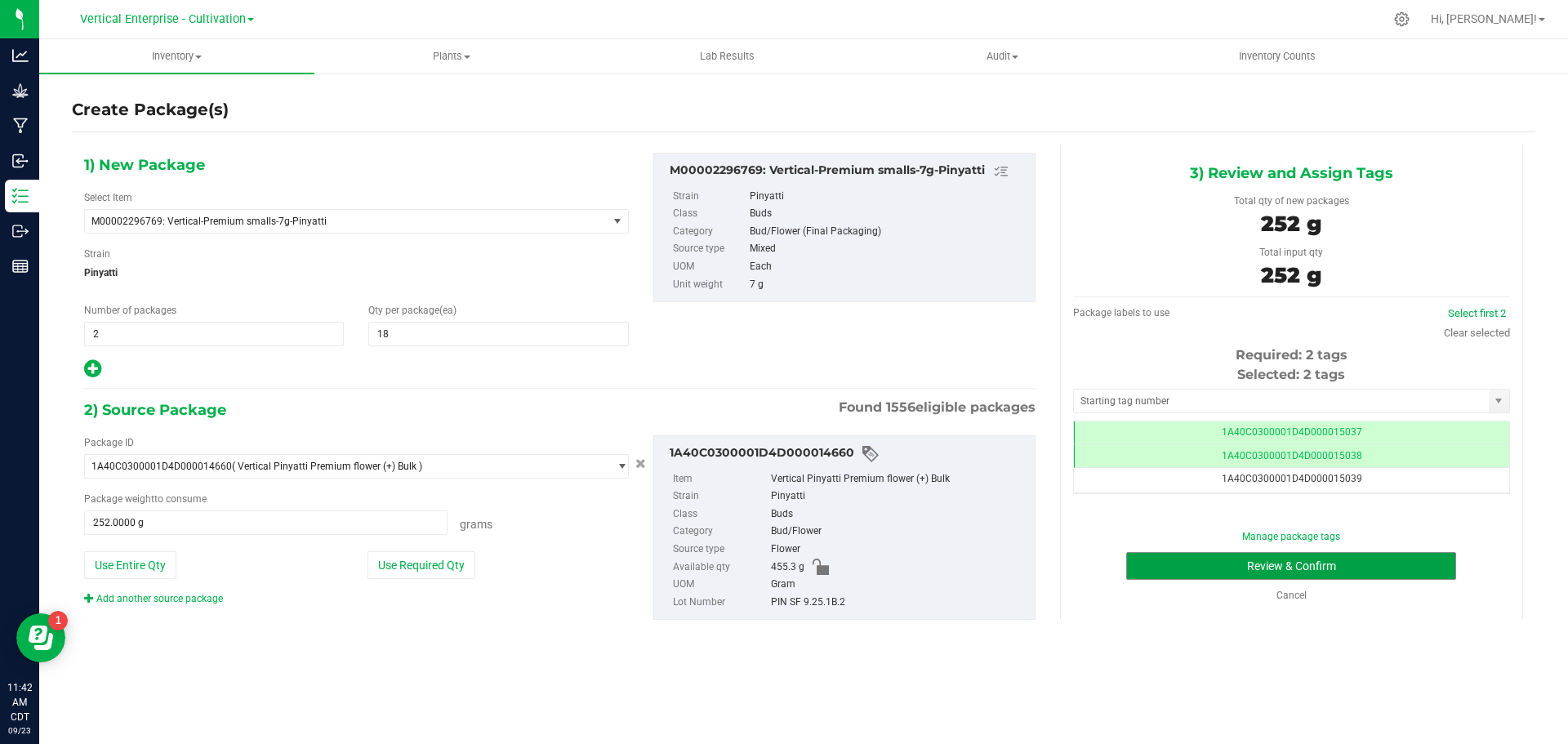
click at [1387, 562] on button "Review & Confirm" at bounding box center [1290, 566] width 330 height 28
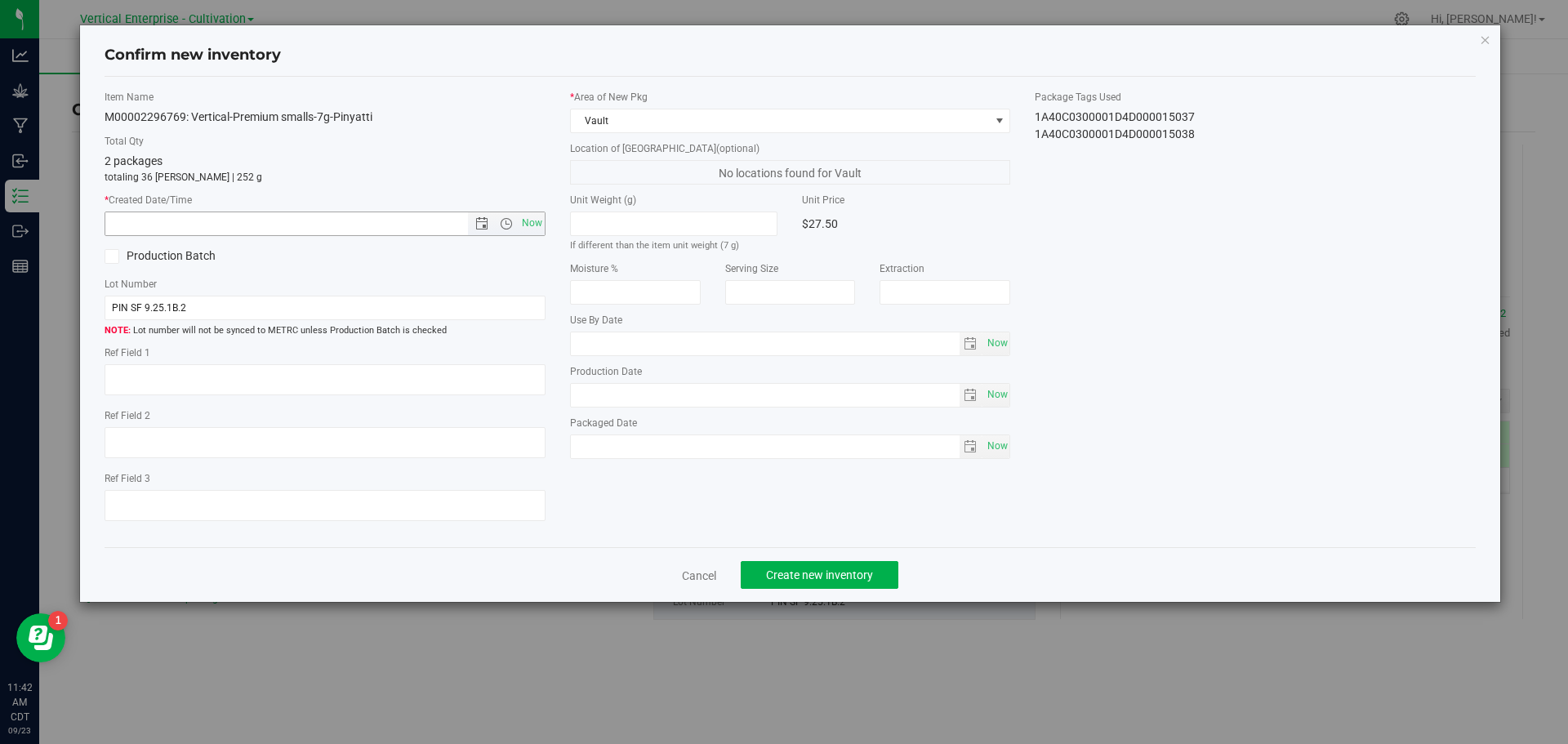
click at [535, 223] on span "Now" at bounding box center [531, 223] width 28 height 23
type input "[DATE] 11:42 AM"
click at [838, 565] on button "Create new inventory" at bounding box center [820, 576] width 158 height 28
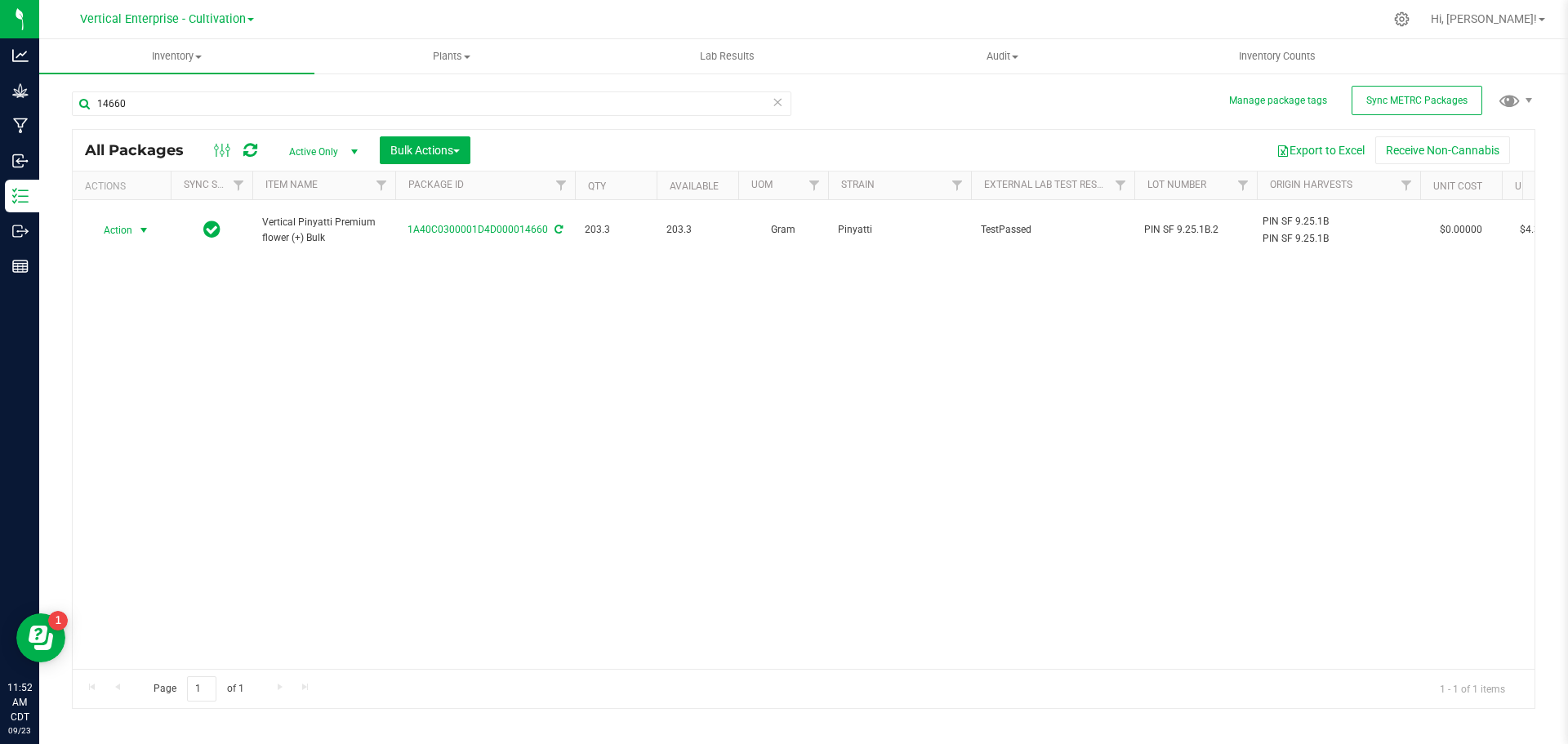
click at [121, 219] on span "Action" at bounding box center [111, 230] width 44 height 23
click at [143, 272] on li "Create package" at bounding box center [142, 273] width 103 height 24
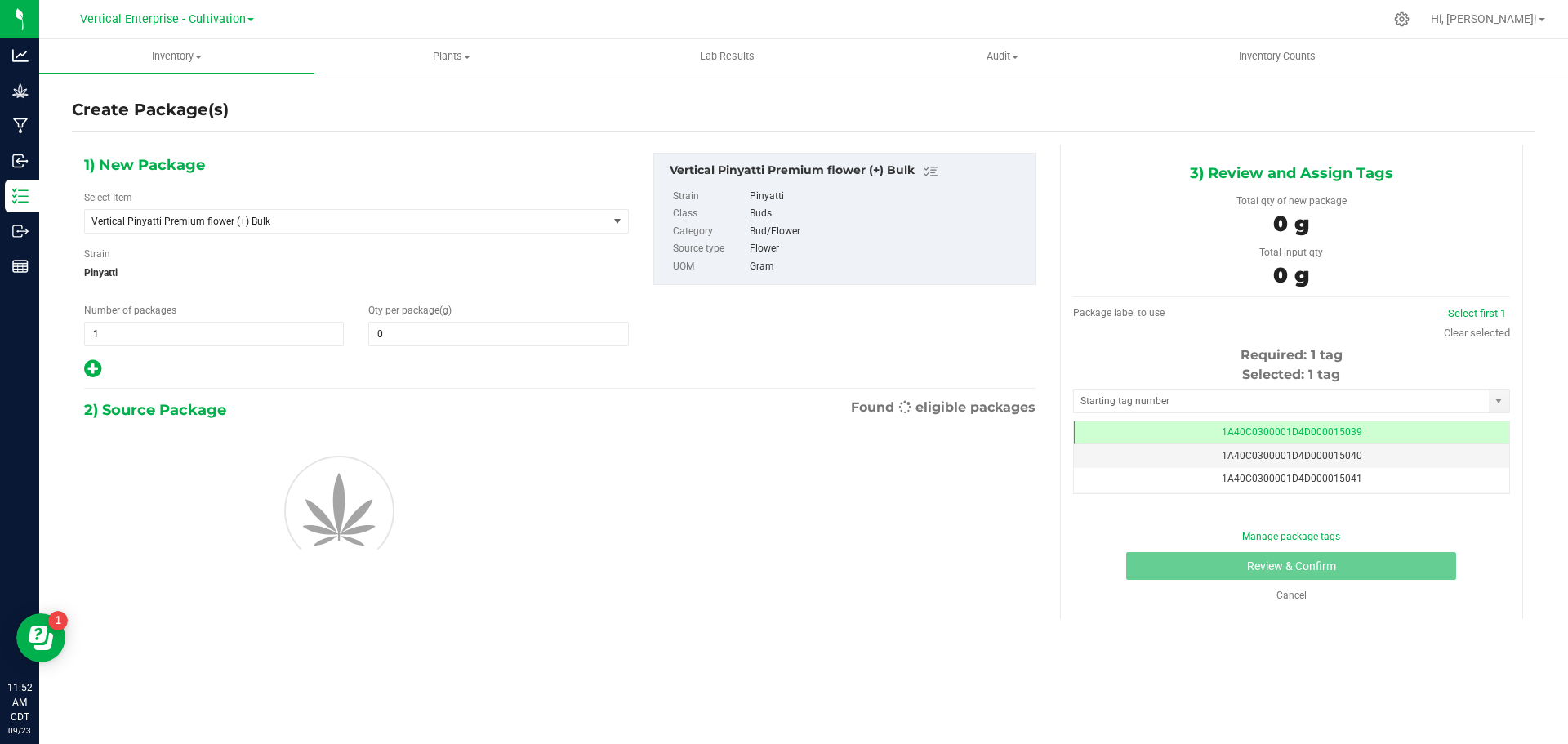
type input "0.0000"
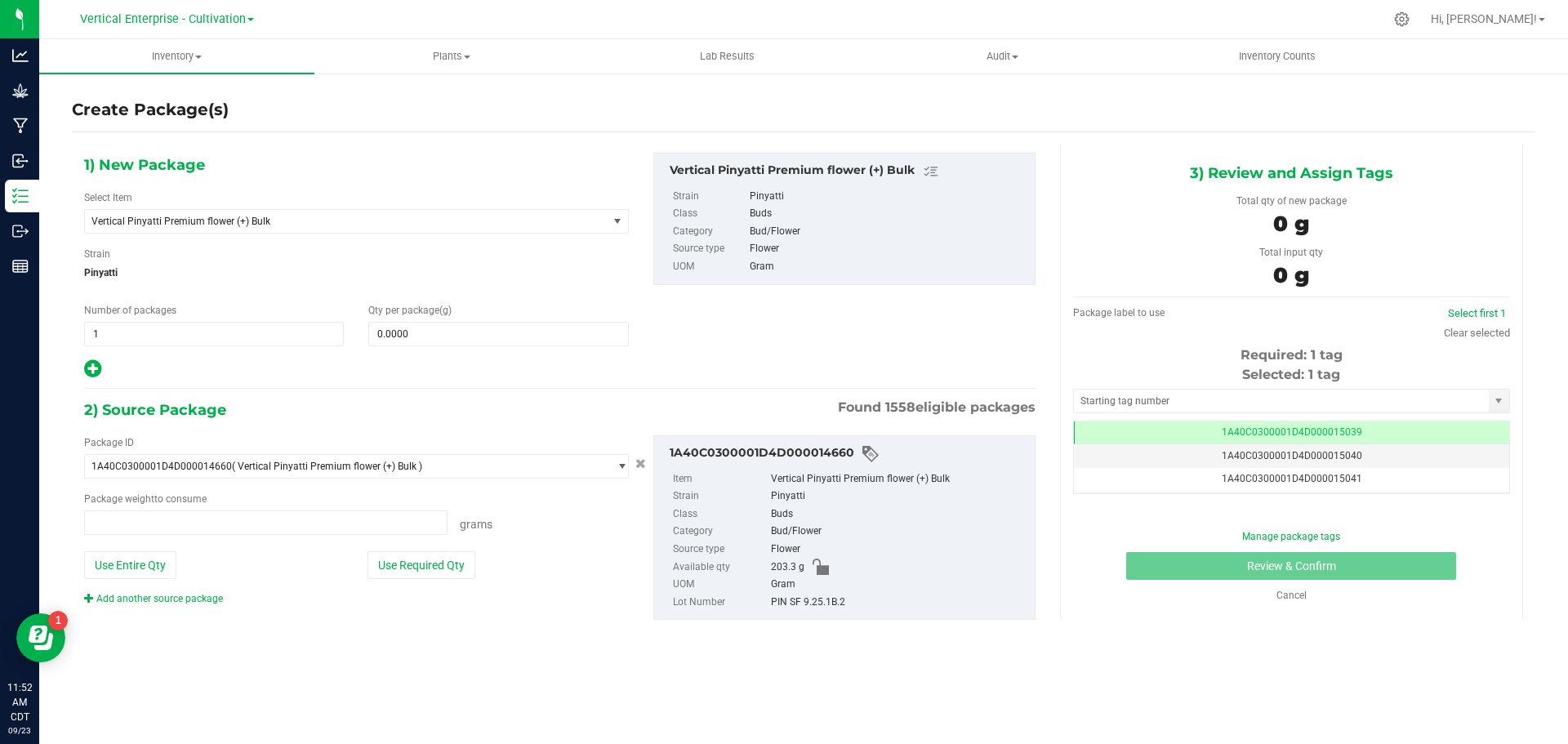
type input "0.0000 g"
click at [214, 225] on span "Vertical Pinyatti Premium flower (+) Bulk" at bounding box center [335, 222] width 489 height 11
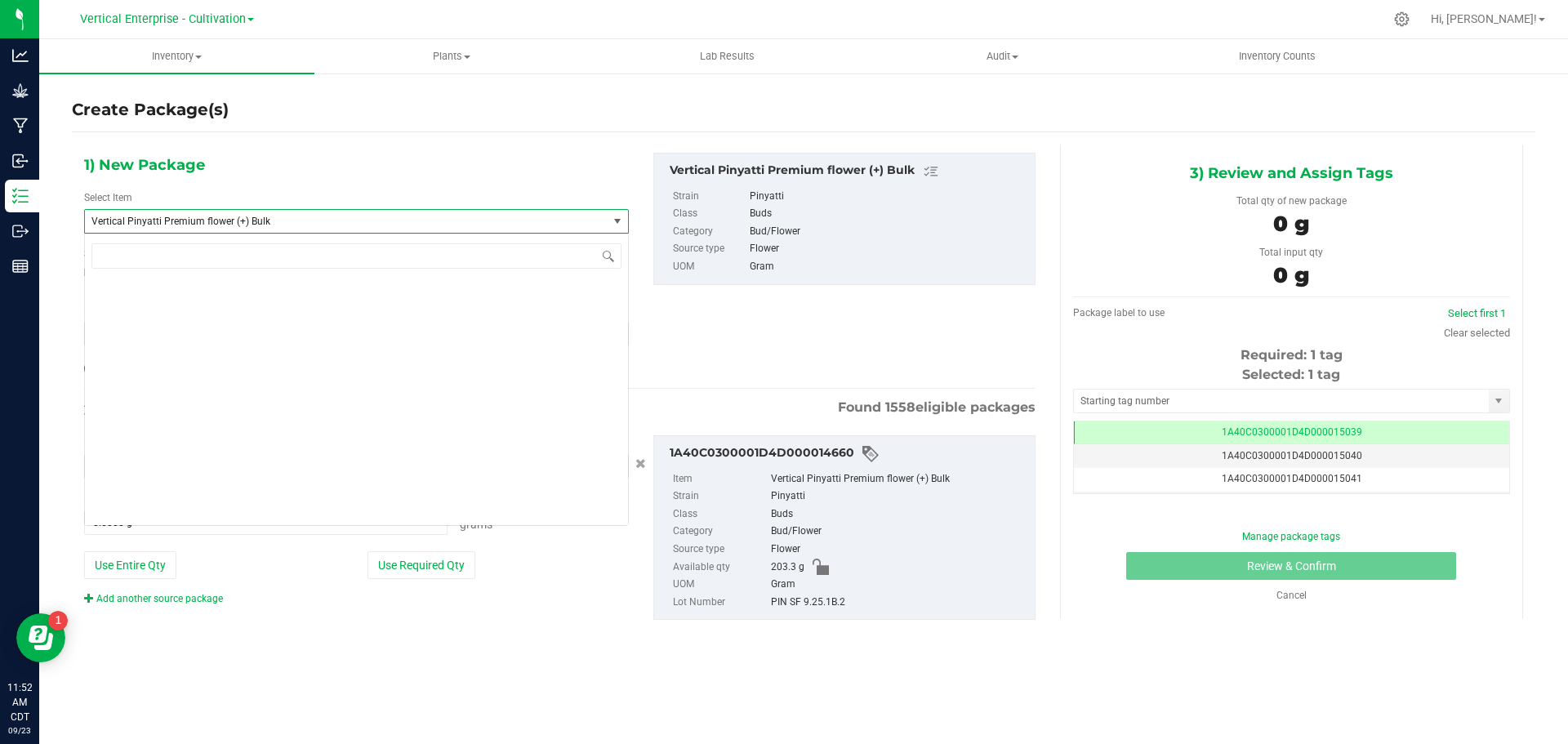
scroll to position [131364, 0]
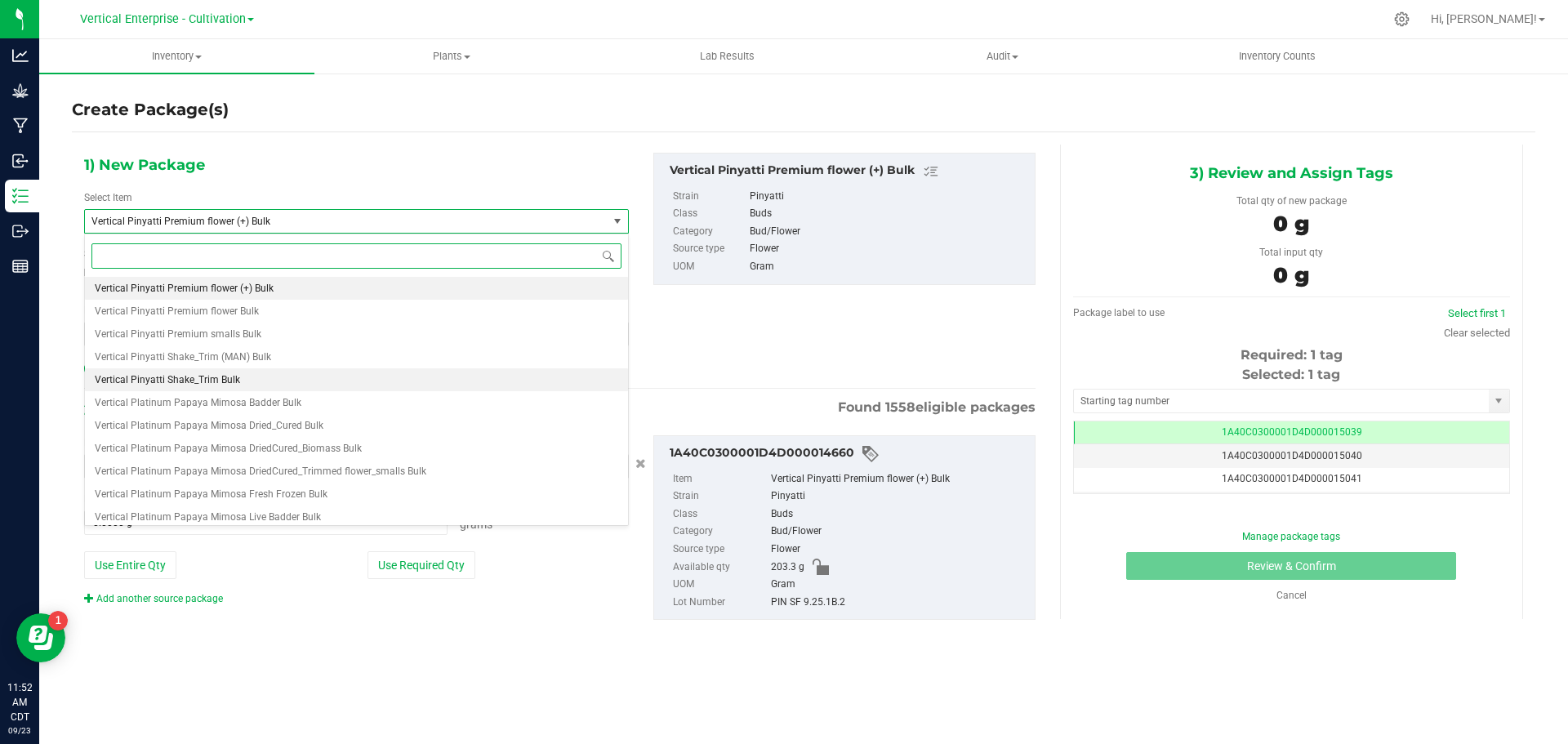
click at [199, 376] on span "Vertical Pinyatti Shake_Trim Bulk" at bounding box center [167, 380] width 146 height 11
type input "0.0000"
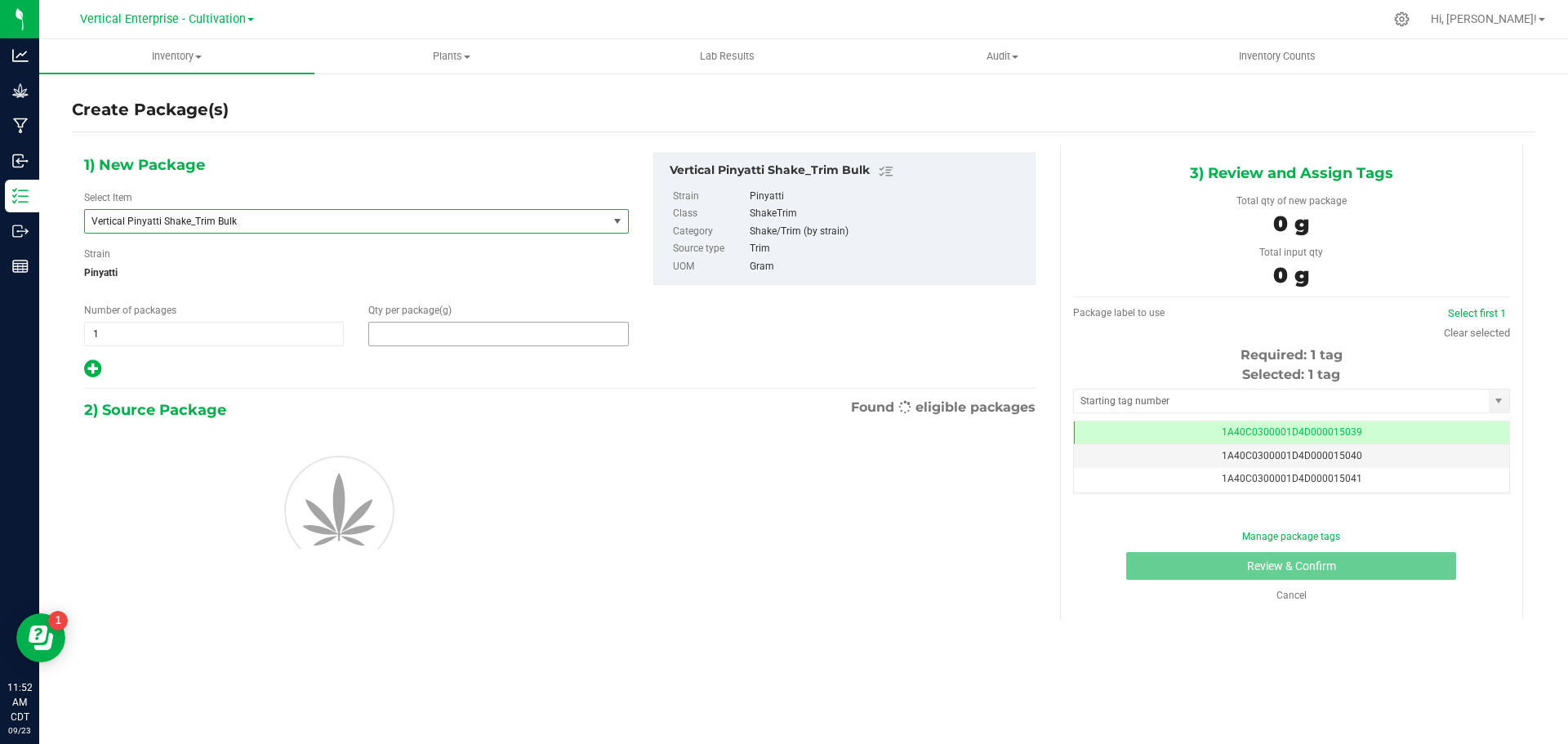
click at [419, 337] on span at bounding box center [498, 334] width 260 height 24
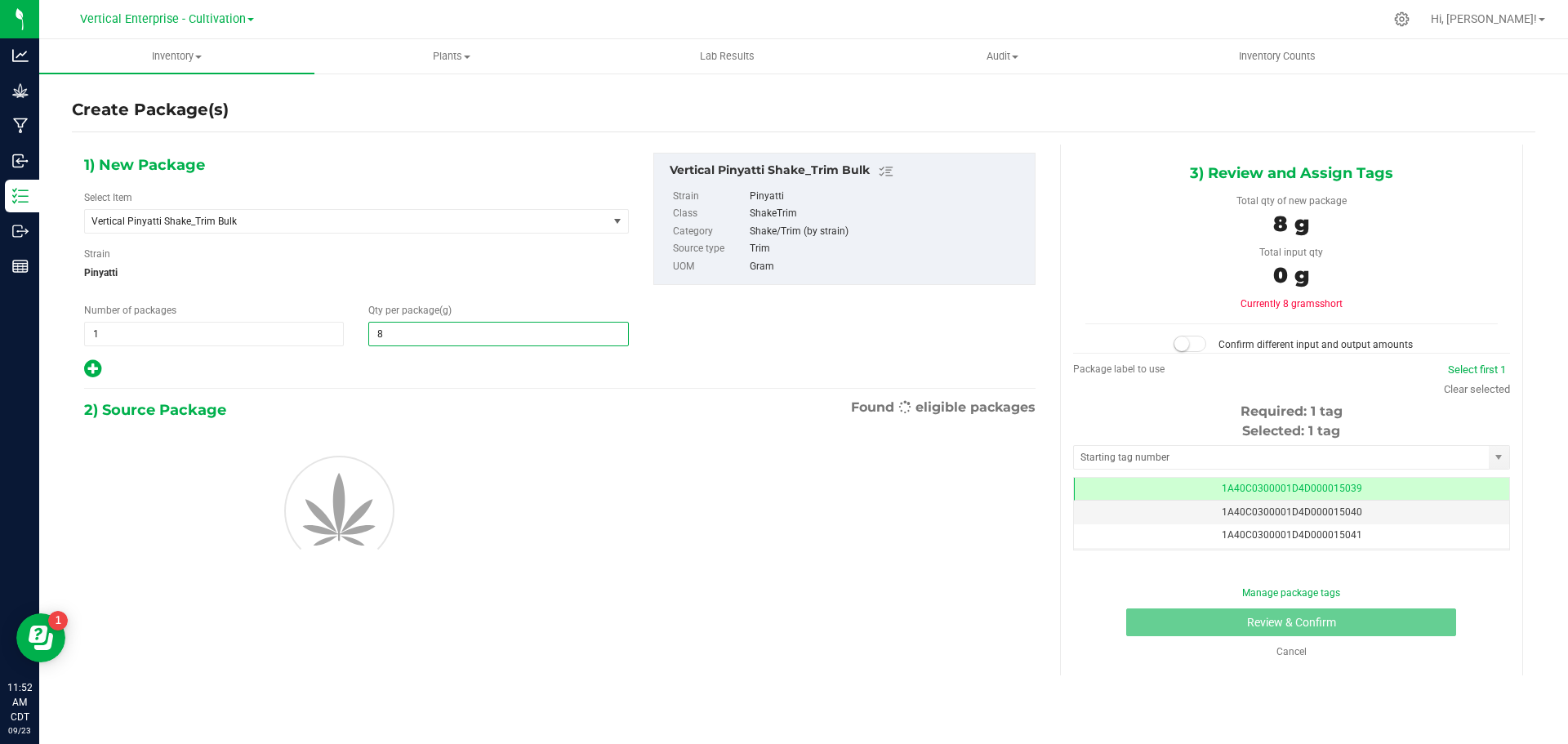
type input "85"
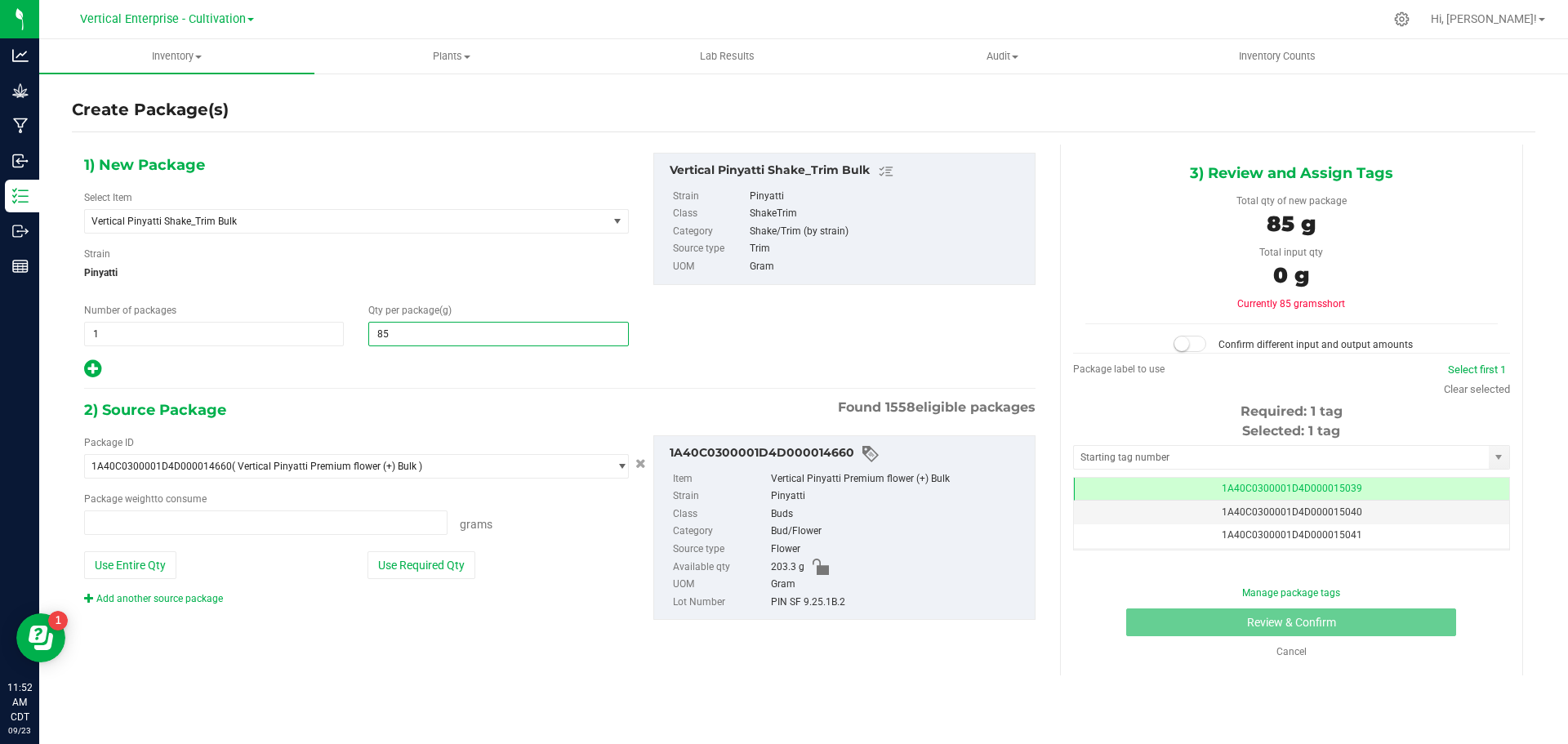
type input "0.0000 g"
type input "85.0000"
click at [463, 560] on button "Use Required Qty" at bounding box center [421, 566] width 108 height 28
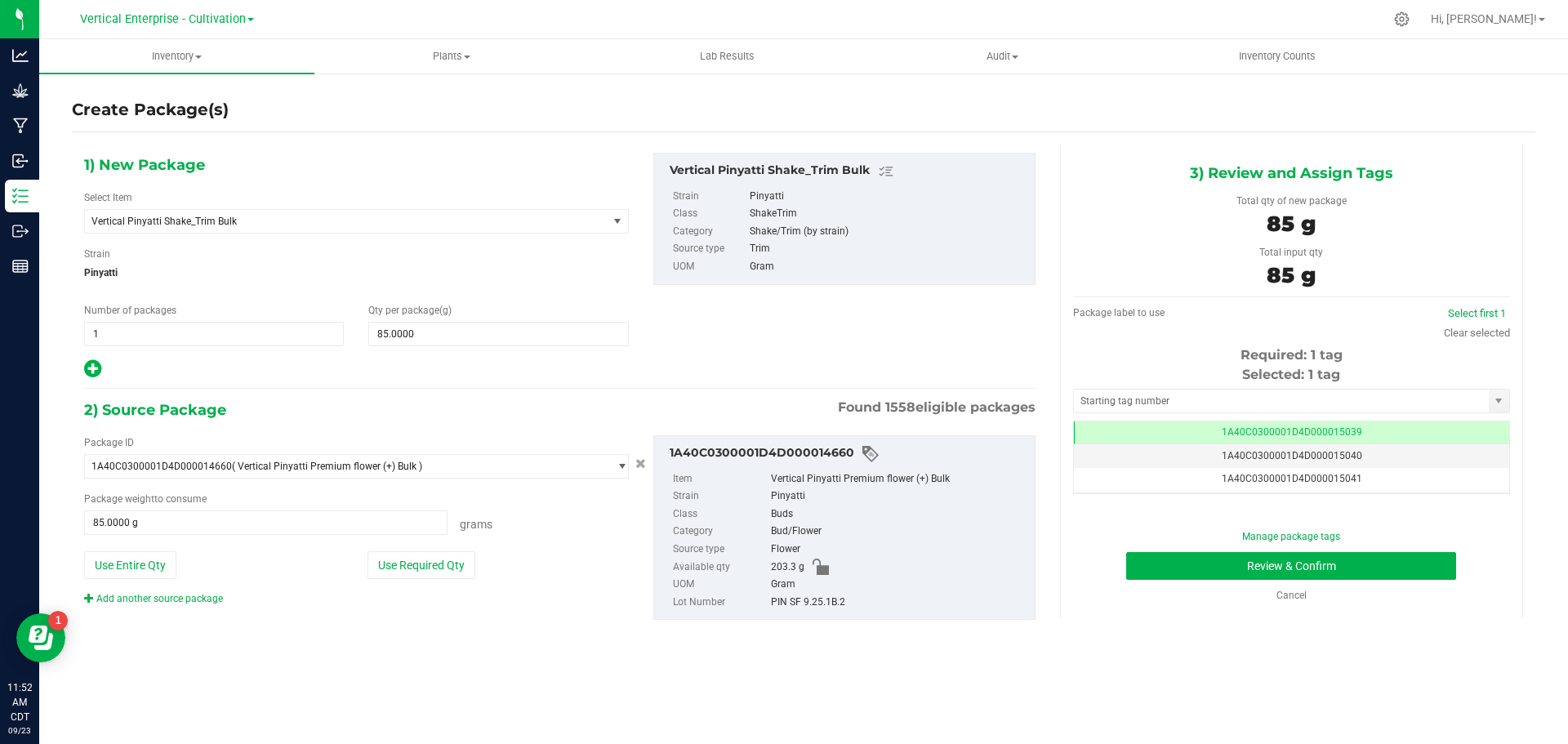
click at [113, 574] on button "Use Entire Qty" at bounding box center [131, 566] width 92 height 28
type input "203.3000 g"
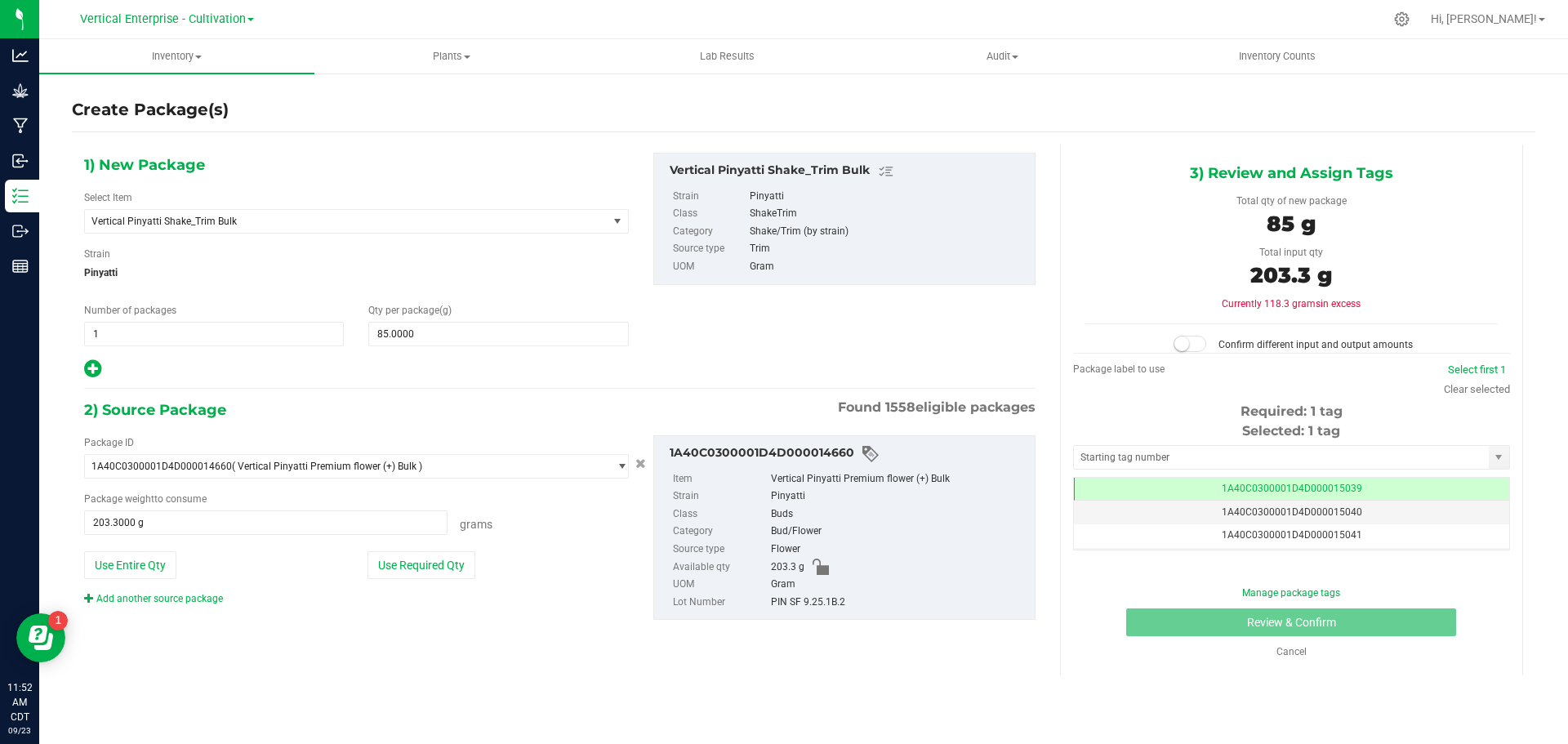
click at [1184, 347] on small at bounding box center [1182, 344] width 15 height 15
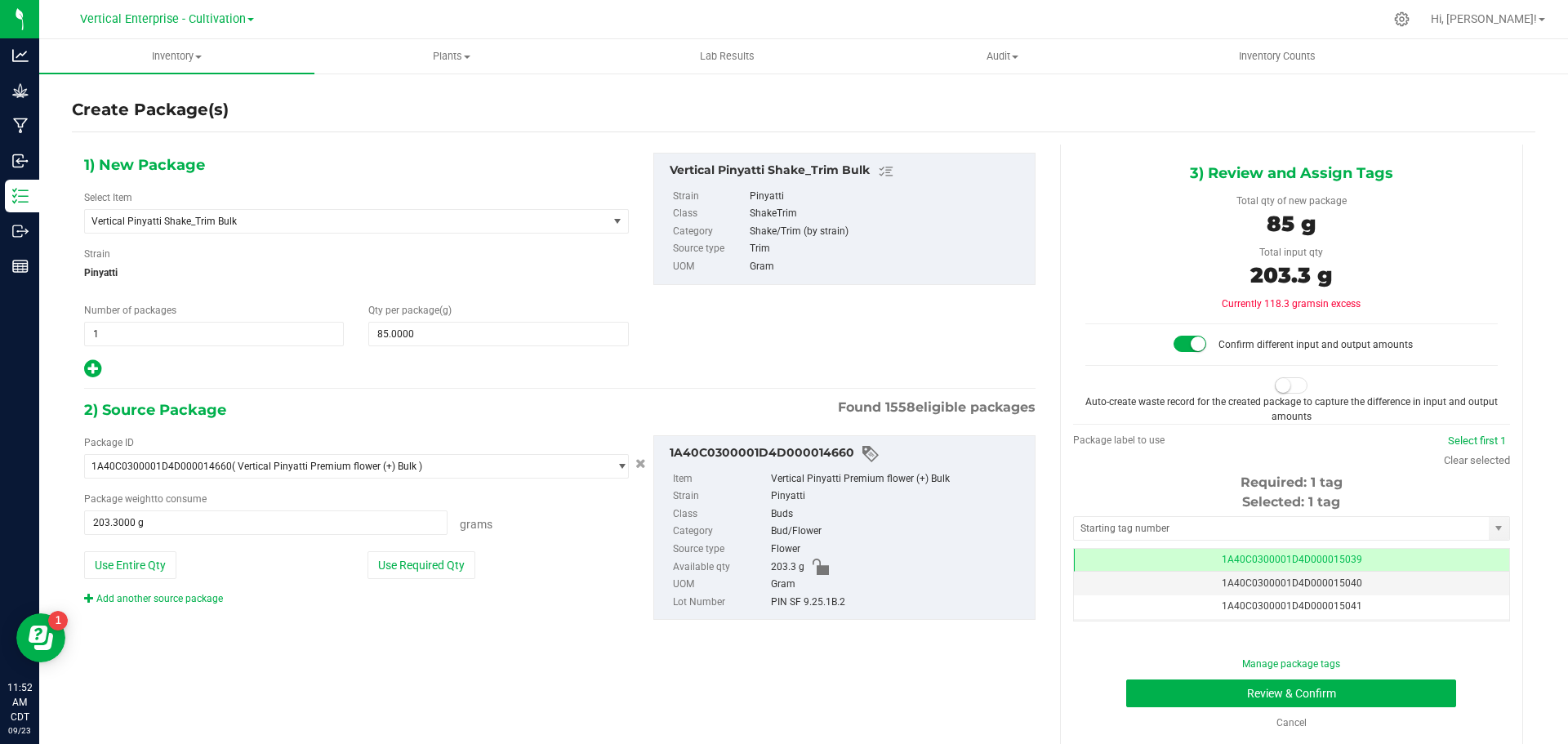
click at [1276, 388] on small at bounding box center [1284, 386] width 15 height 15
click at [1391, 700] on button "Review & Confirm" at bounding box center [1290, 694] width 330 height 28
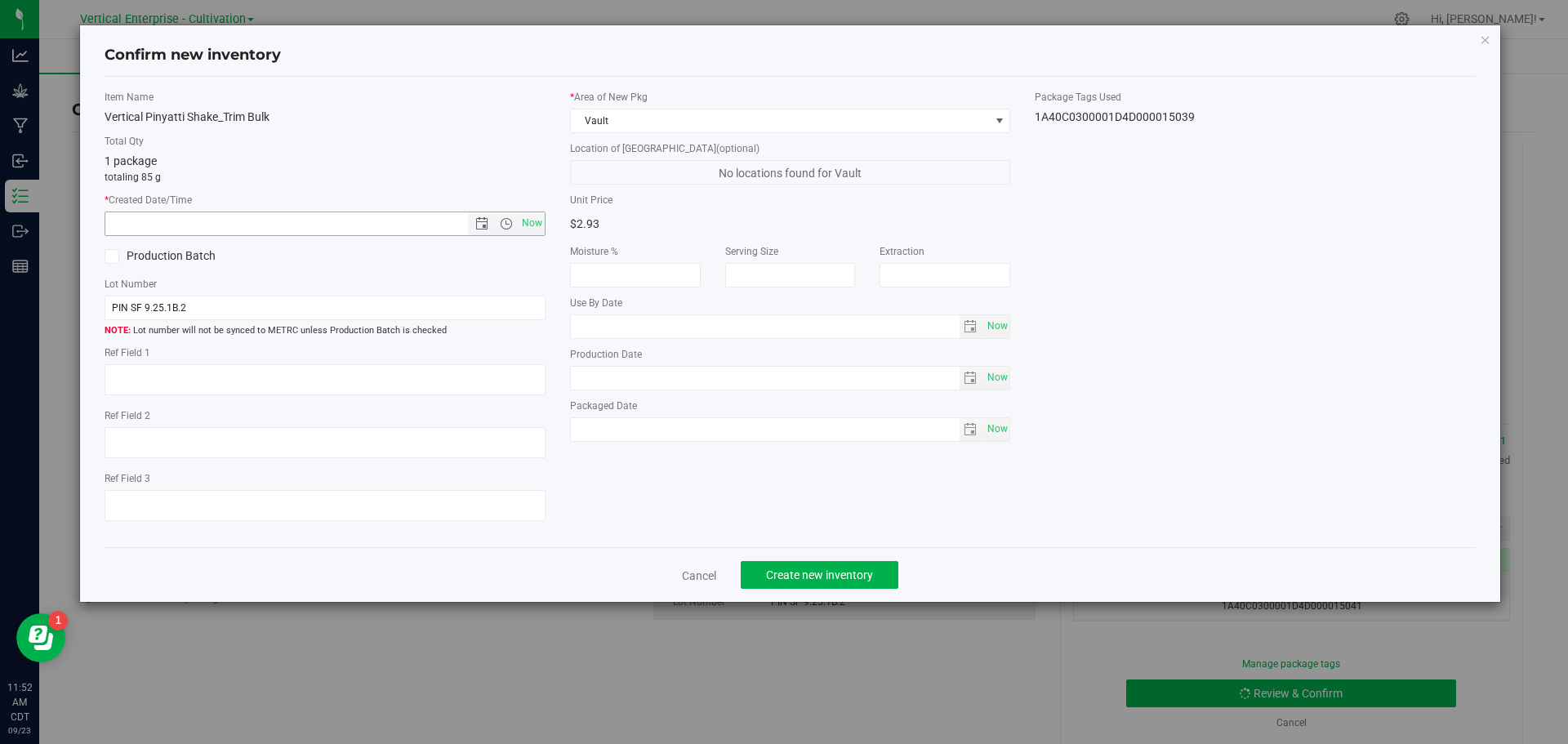
click at [536, 215] on span "Now" at bounding box center [531, 223] width 28 height 23
type input "[DATE] 11:52 AM"
click at [178, 251] on label "Production Batch" at bounding box center [208, 256] width 208 height 17
click at [0, 0] on input "Production Batch" at bounding box center [0, 0] width 0 height 0
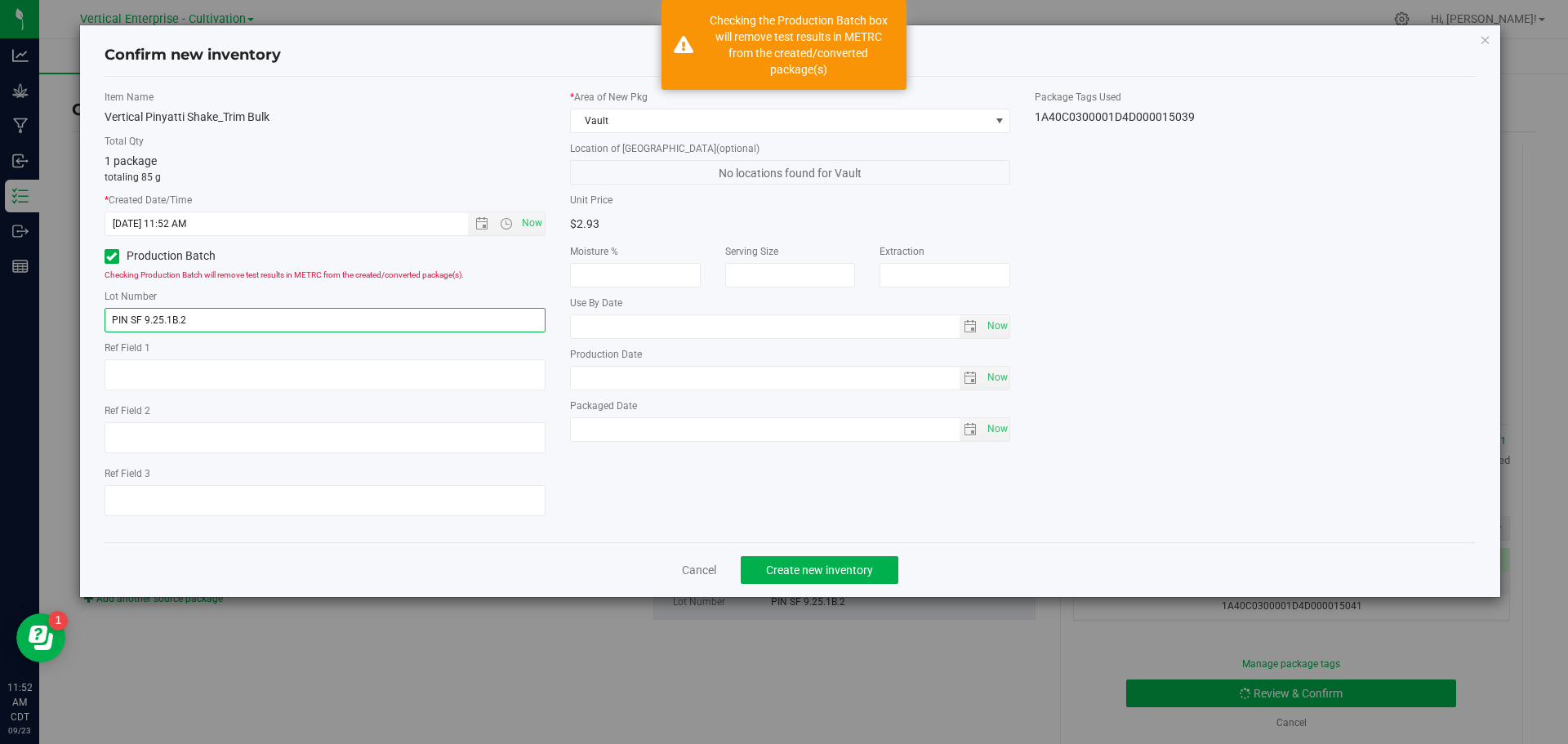
click at [254, 316] on input "PIN SF 9.25.1B.2" at bounding box center [325, 320] width 441 height 24
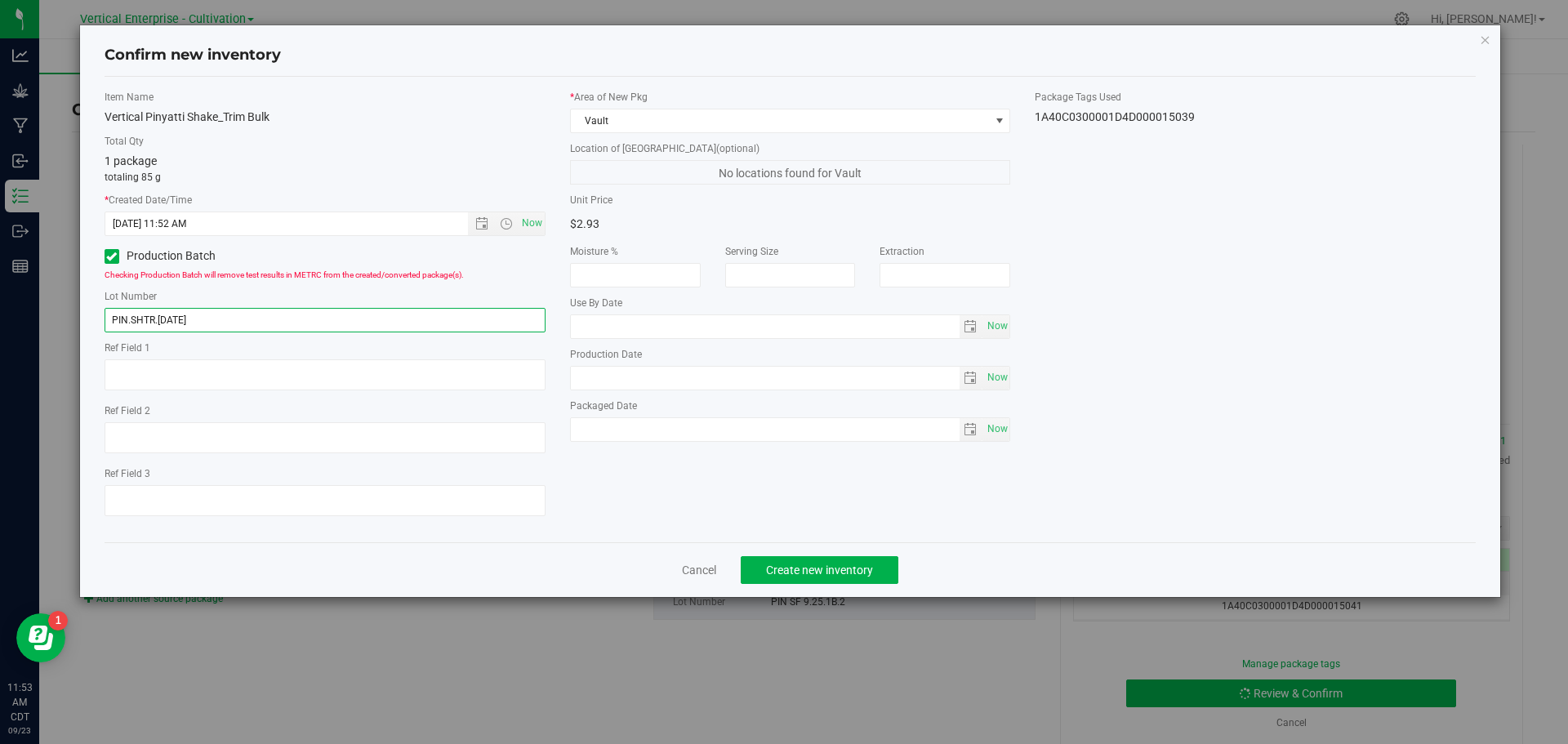
type input "PIN.SHTR.[DATE]"
click at [783, 566] on span "Create new inventory" at bounding box center [820, 570] width 107 height 13
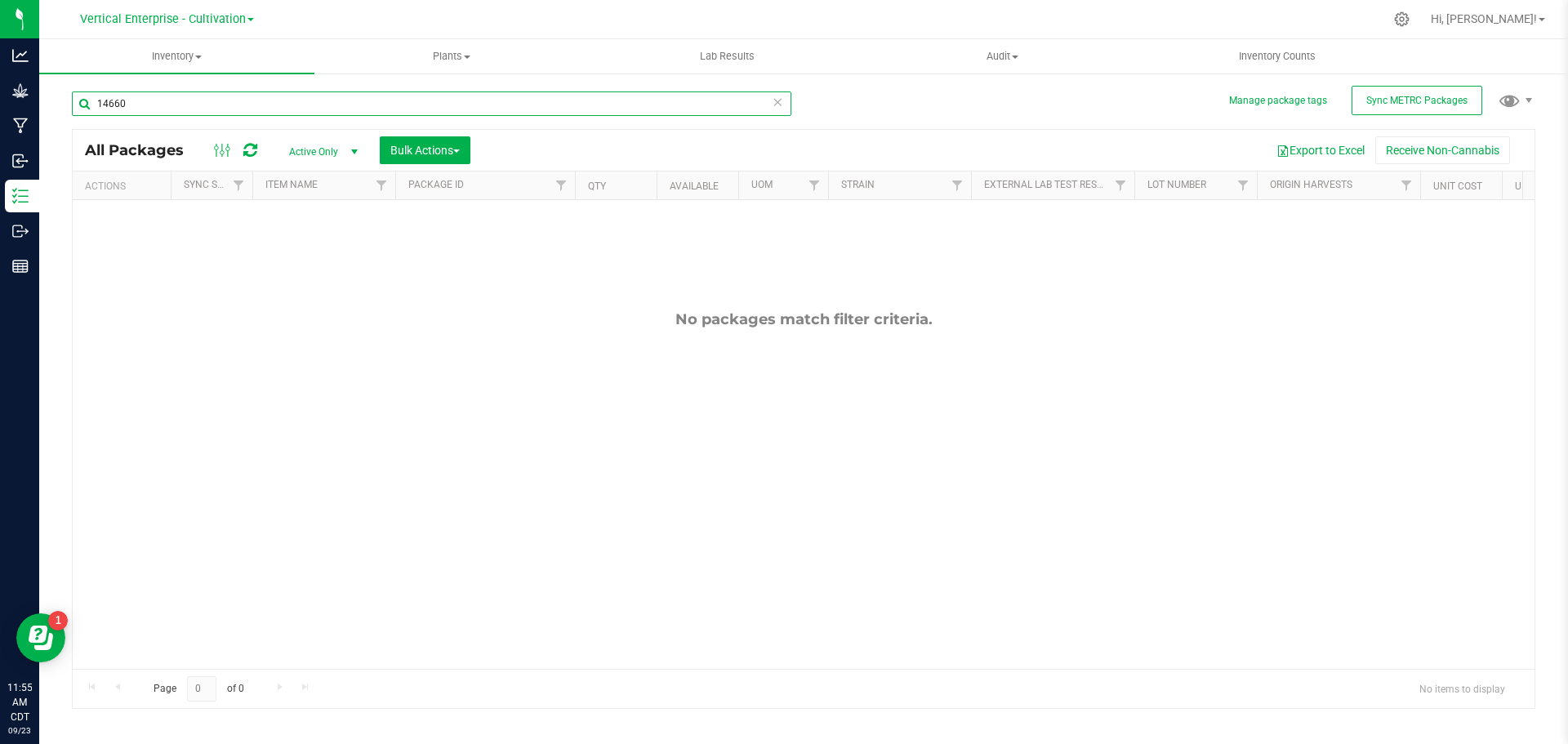
drag, startPoint x: 149, startPoint y: 113, endPoint x: 47, endPoint y: 116, distance: 102.0
click at [47, 116] on div "Manage package tags Sync METRC Packages 14660 All Packages Active Only Active O…" at bounding box center [804, 321] width 1529 height 499
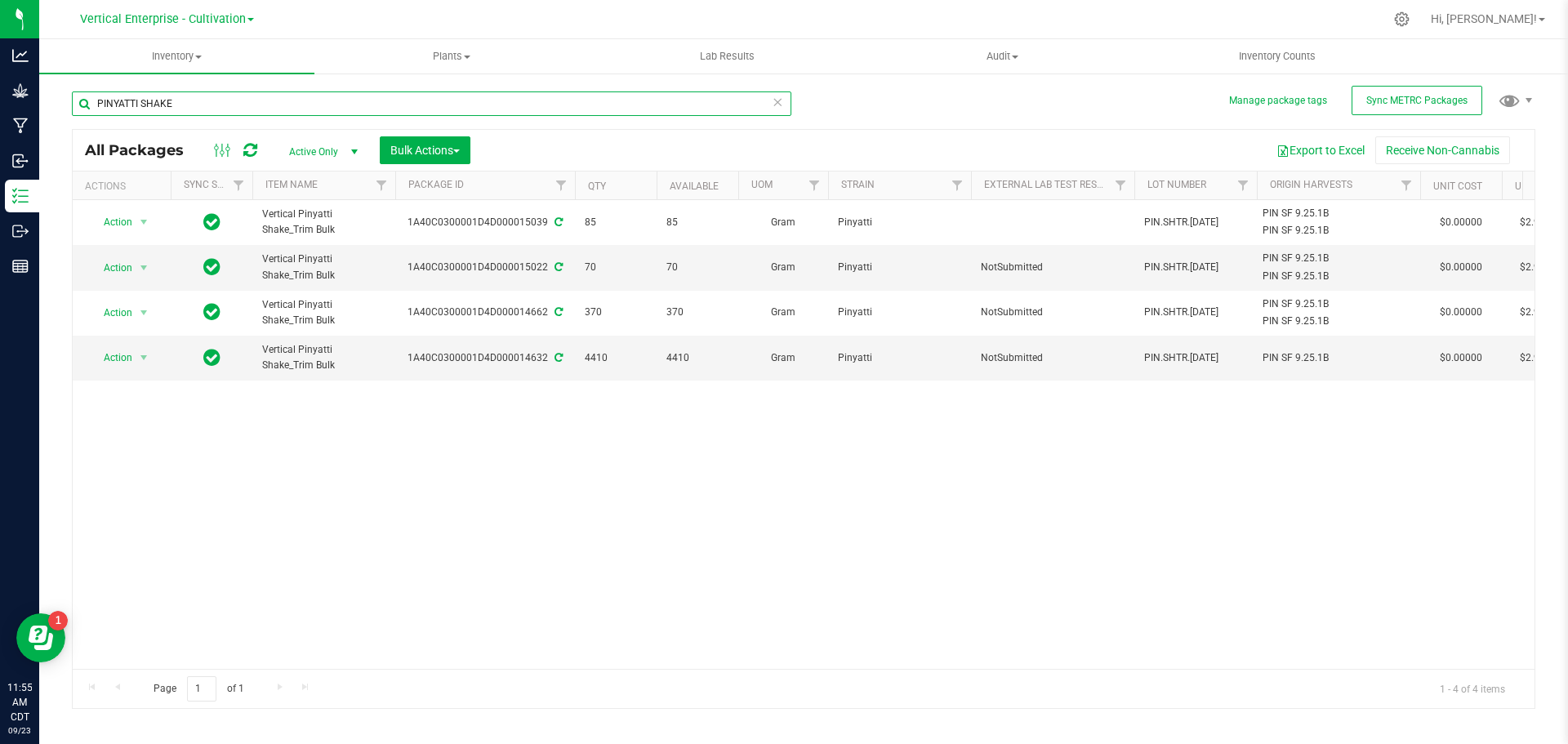
type input "PINYATTI SHAKE"
click at [775, 515] on div "Action Action Adjust qty Create package Edit attributes Global inventory Locate…" at bounding box center [803, 434] width 1462 height 469
drag, startPoint x: 205, startPoint y: 100, endPoint x: 40, endPoint y: 106, distance: 165.1
click at [39, 105] on div "Manage package tags Sync METRC Packages PINYATTI SHAKE All Packages Active Only…" at bounding box center [804, 321] width 1529 height 499
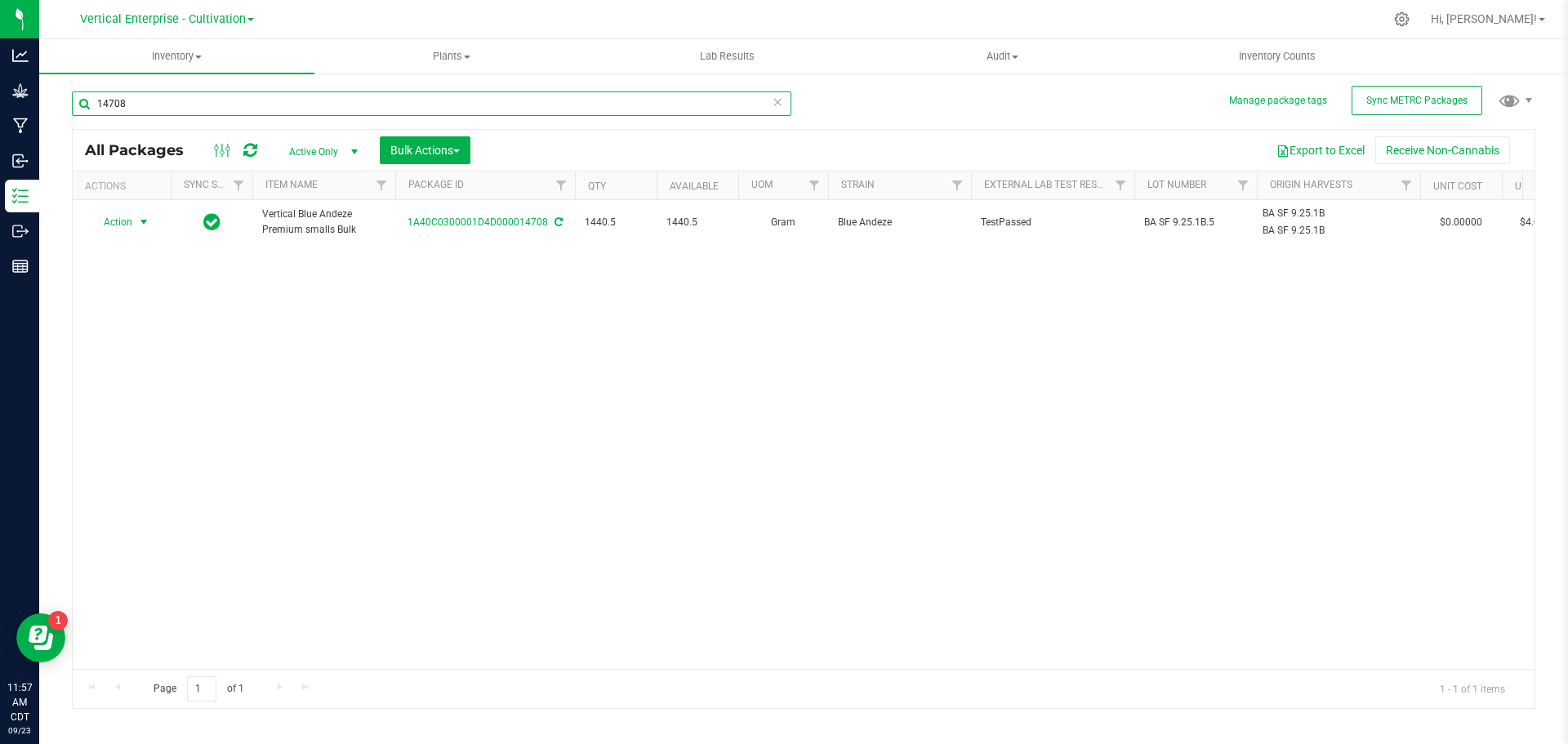
type input "14708"
click at [116, 223] on span "Action" at bounding box center [111, 222] width 44 height 23
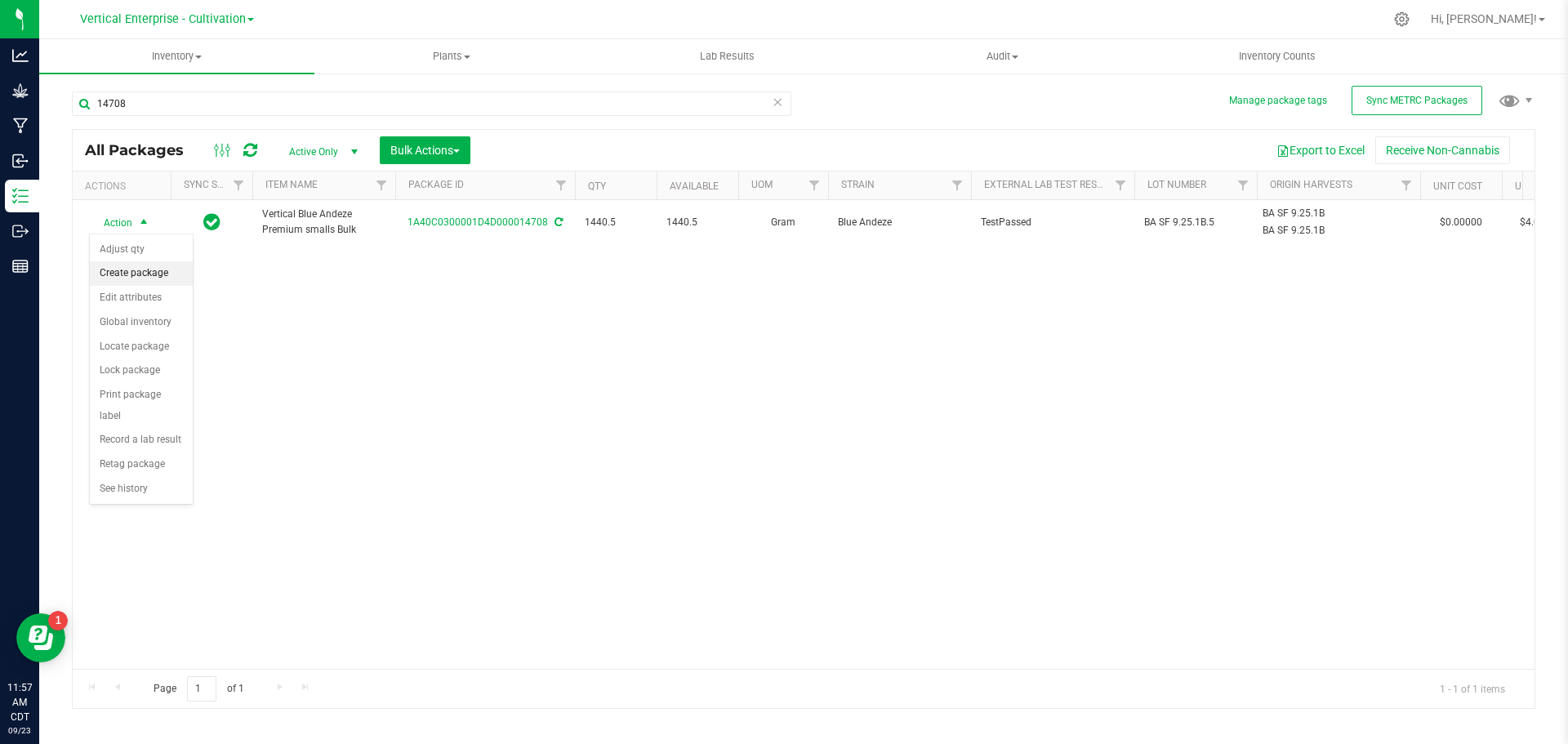
click at [113, 273] on li "Create package" at bounding box center [142, 273] width 103 height 24
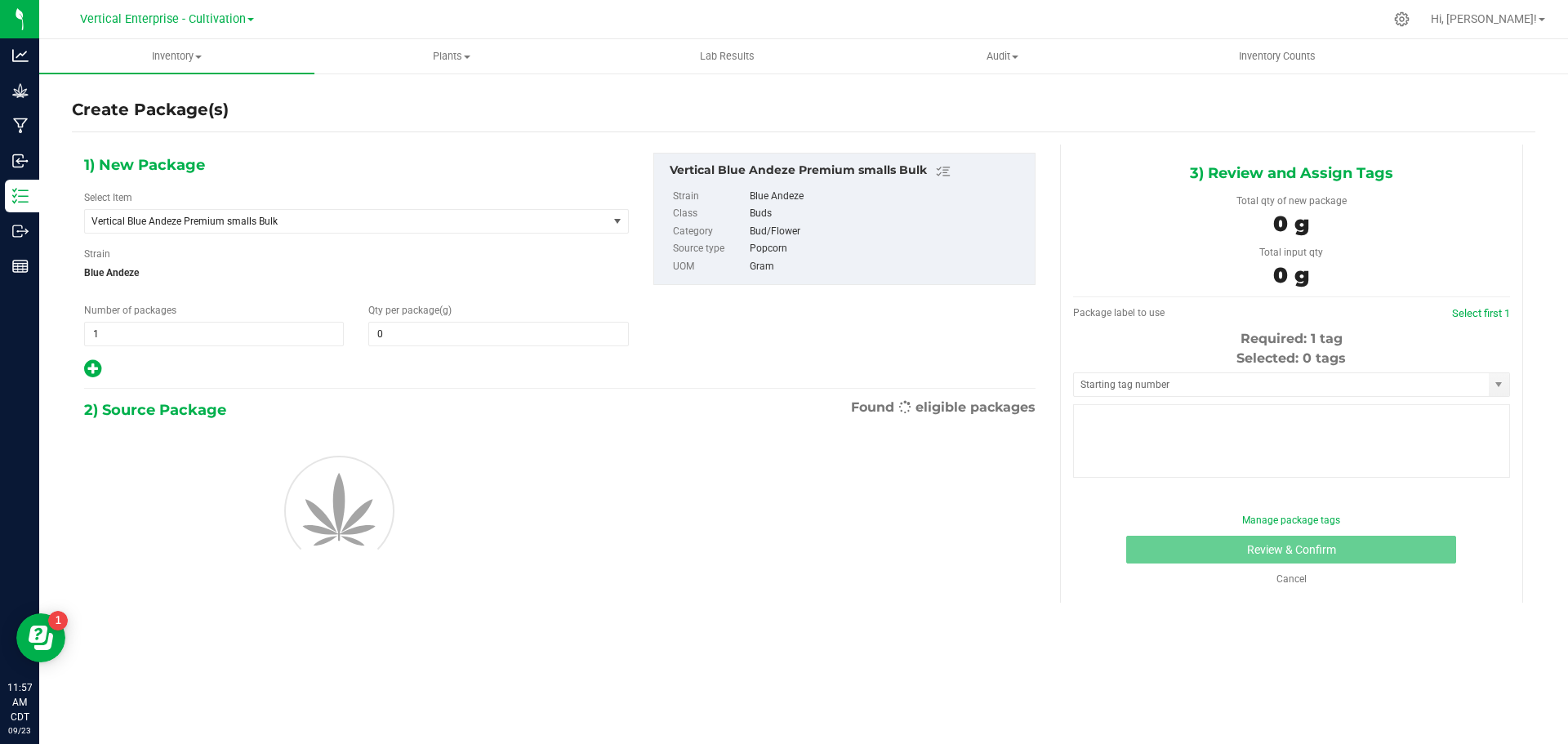
type input "0.0000"
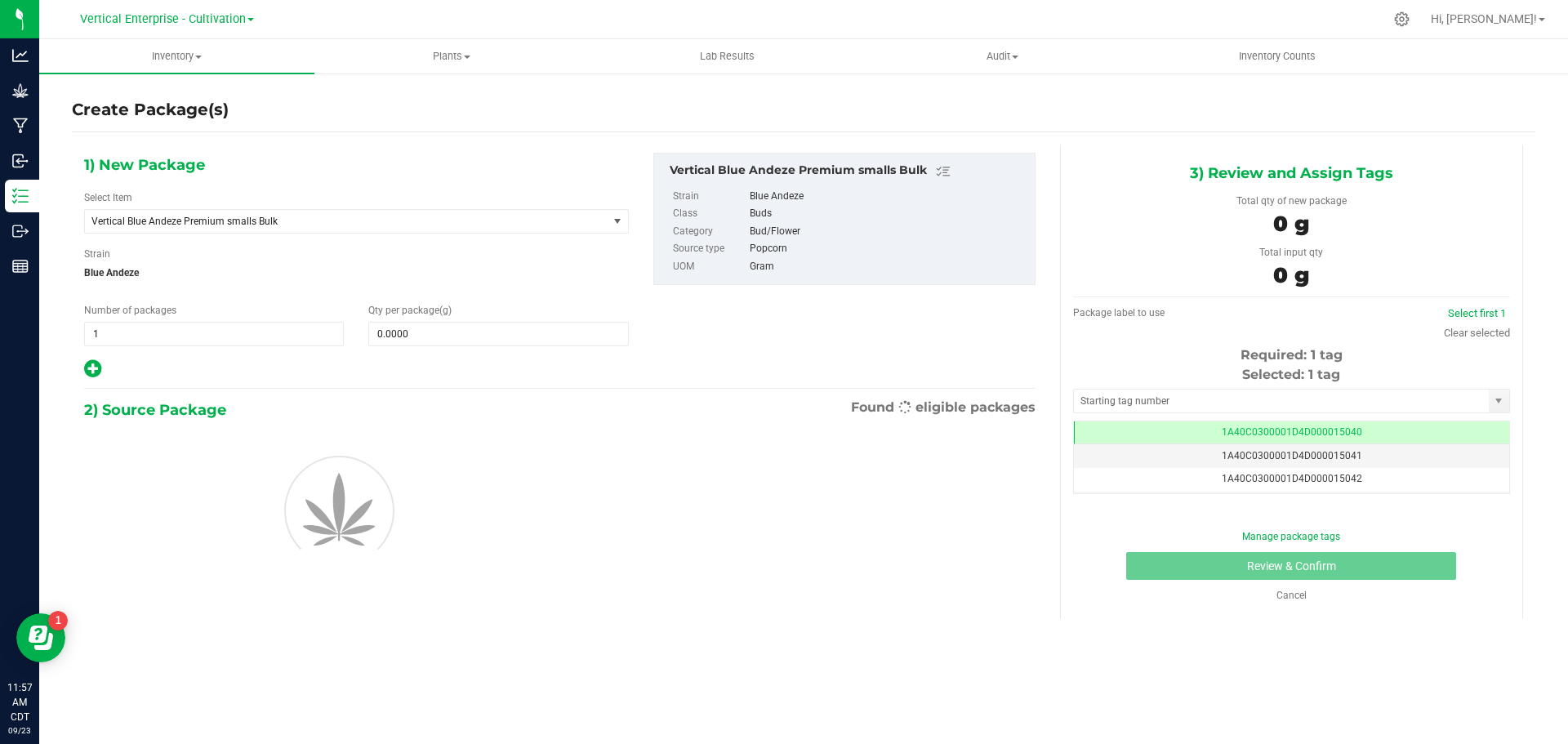
scroll to position [0, -1]
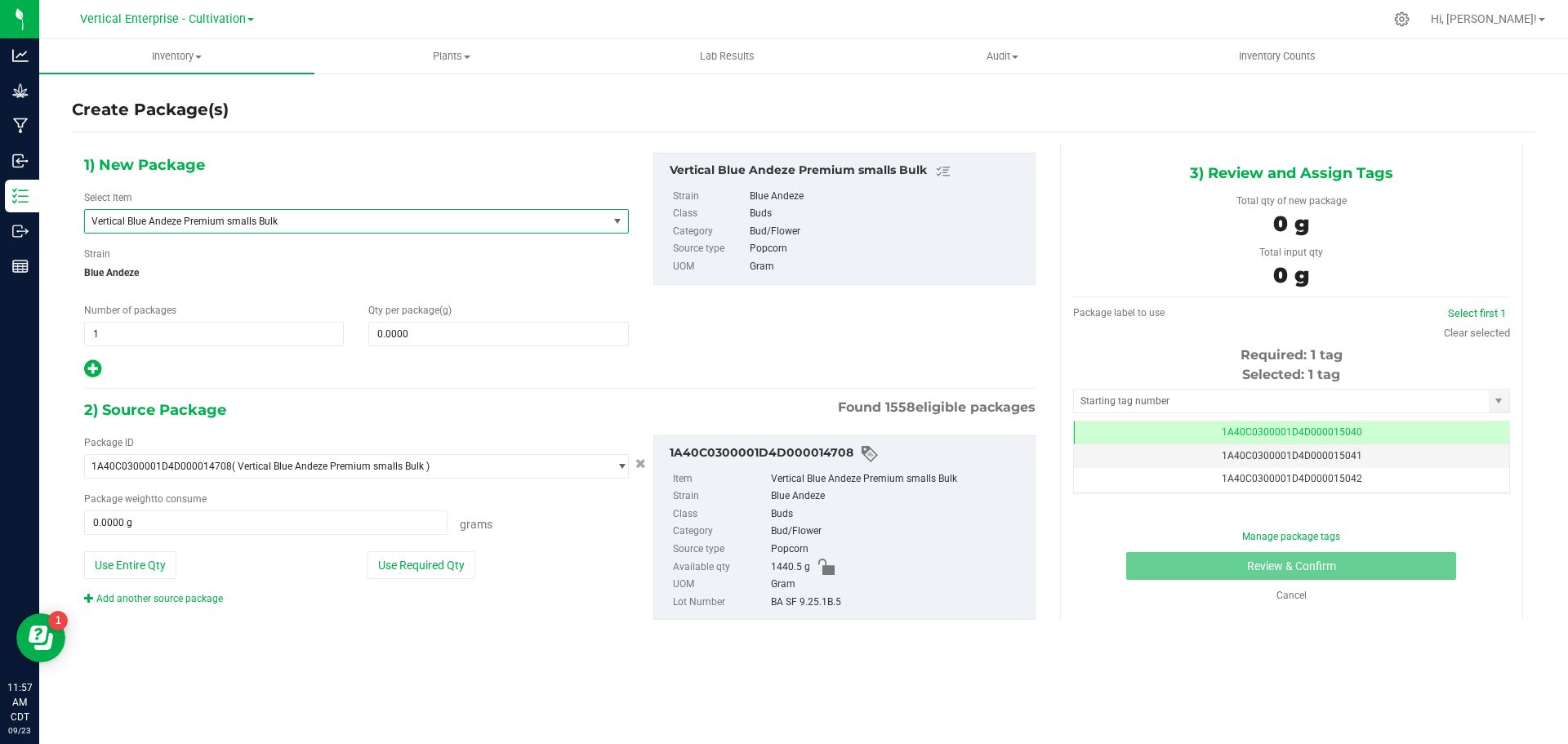
click at [265, 217] on span "Vertical Blue Andeze Premium smalls Bulk" at bounding box center [335, 222] width 489 height 11
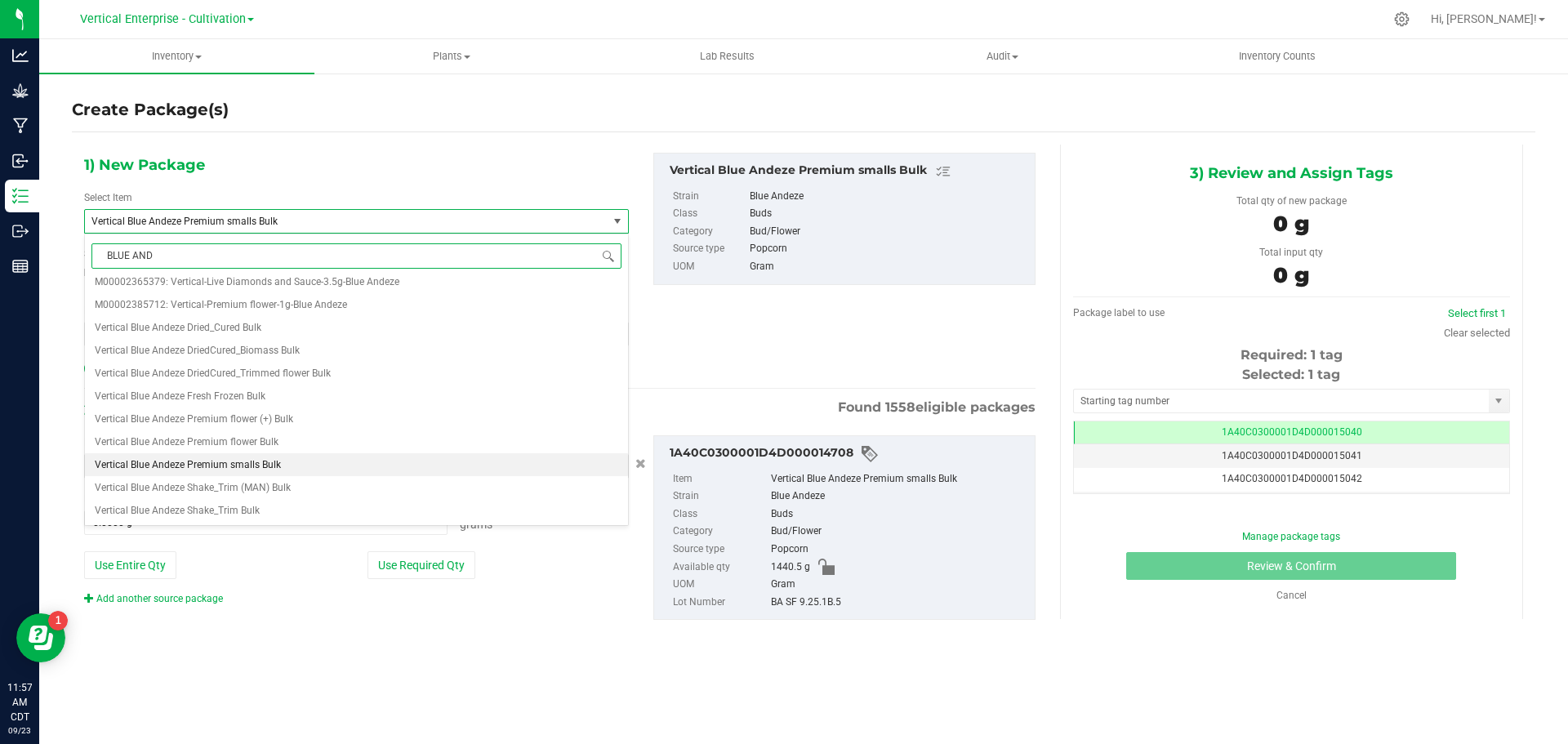
scroll to position [0, 0]
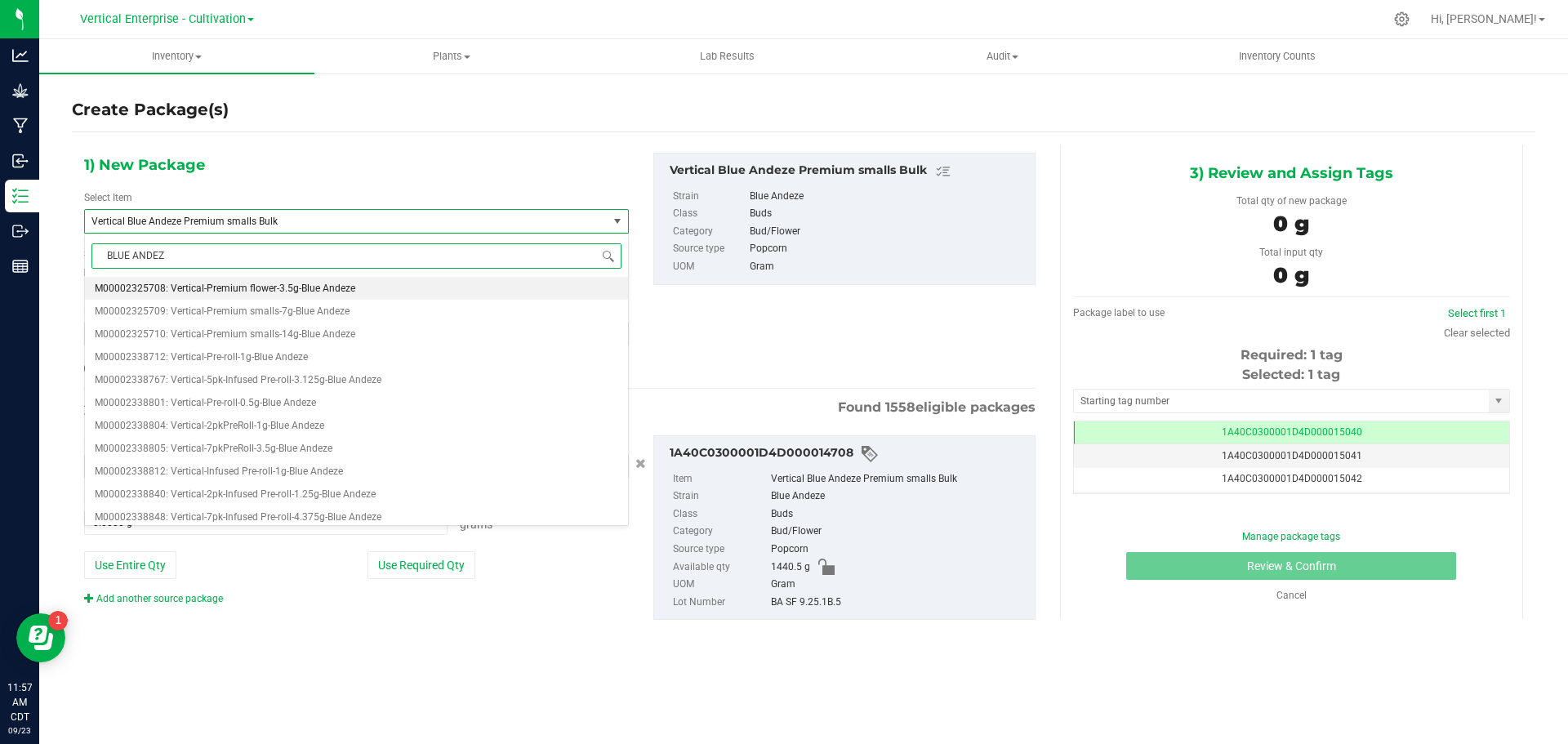
type input "BLUE ANDEZE"
click at [260, 334] on span "M00002325710: Vertical-Premium smalls-14g-Blue Andeze" at bounding box center [224, 334] width 260 height 11
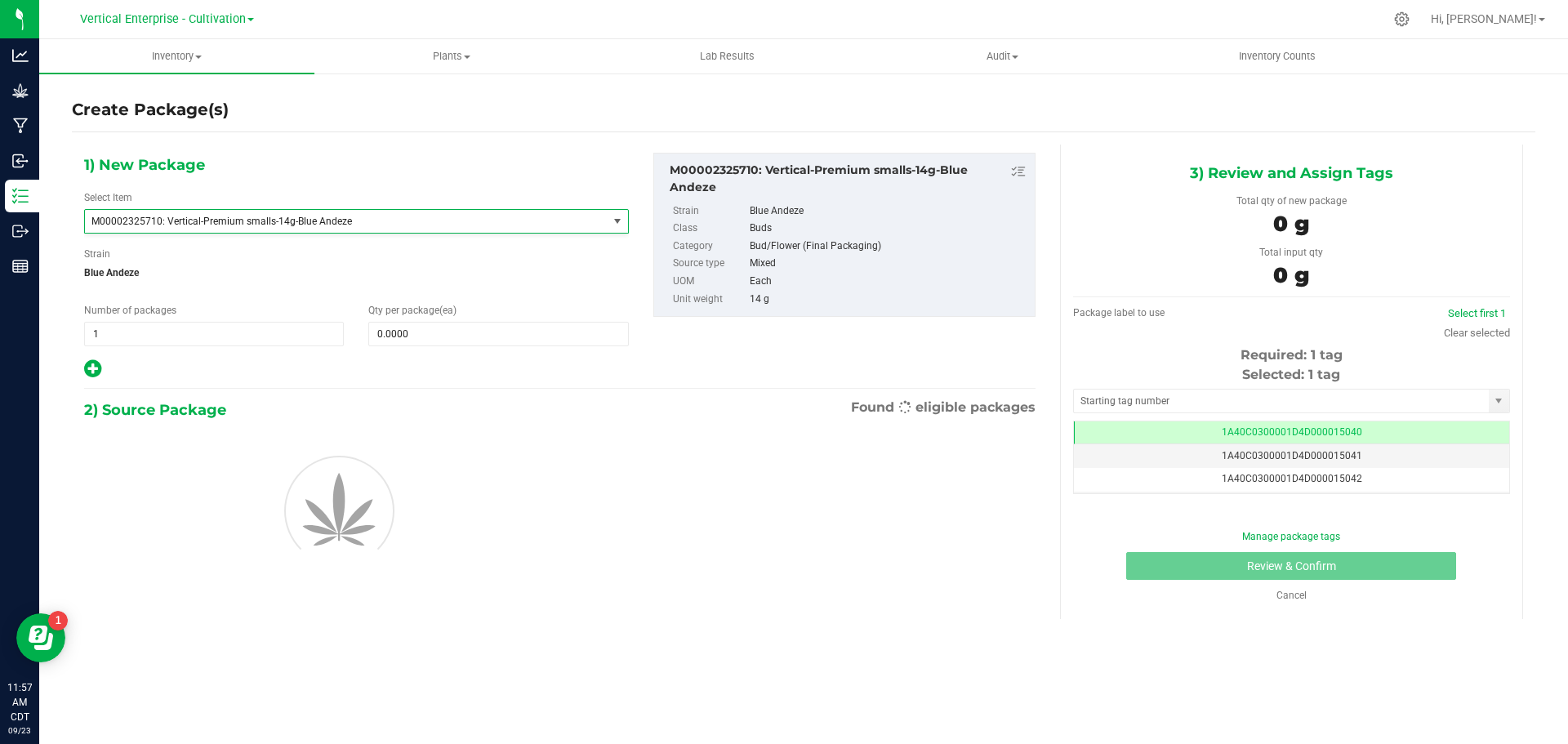
type input "0"
click at [160, 329] on span "1 1" at bounding box center [214, 334] width 260 height 24
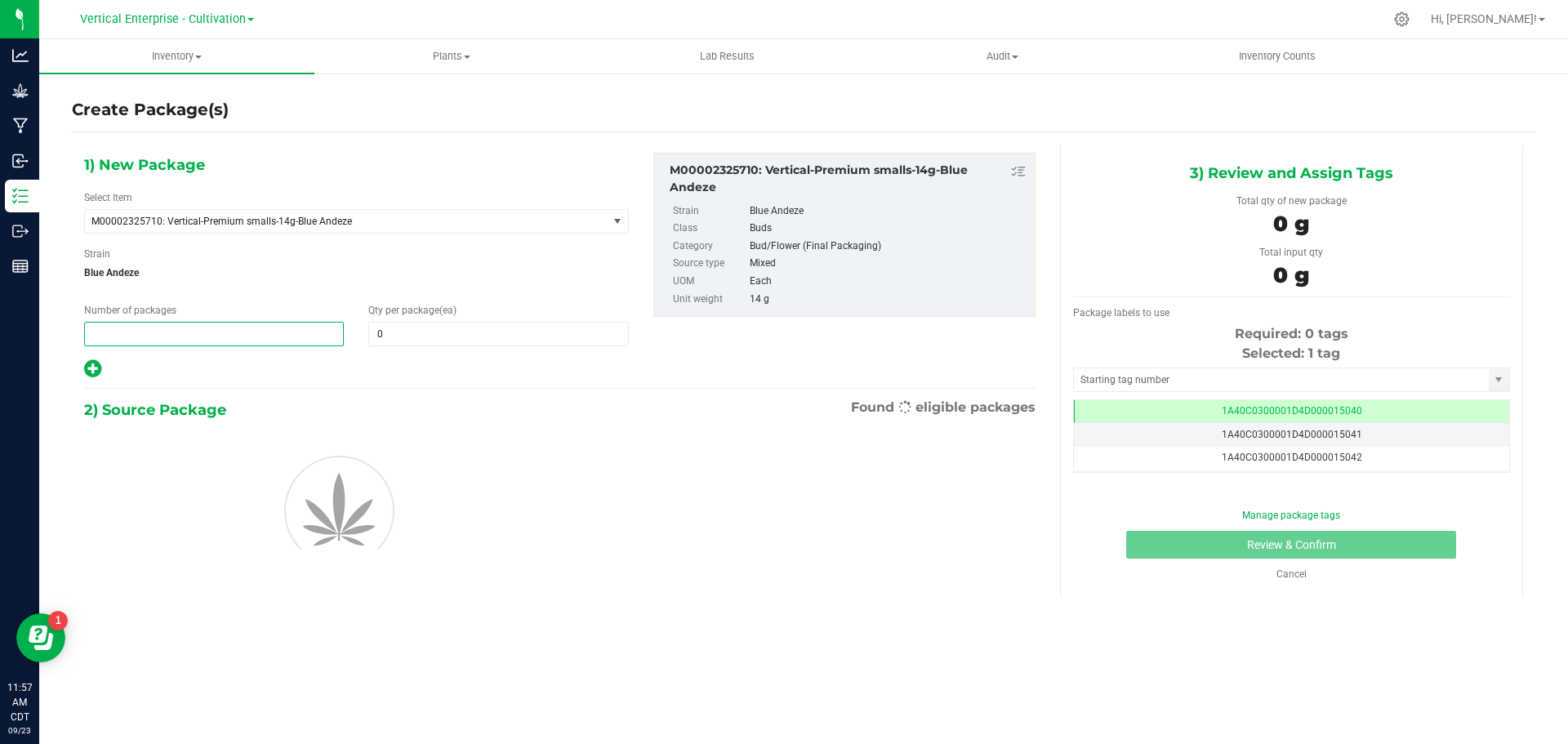
type input "4"
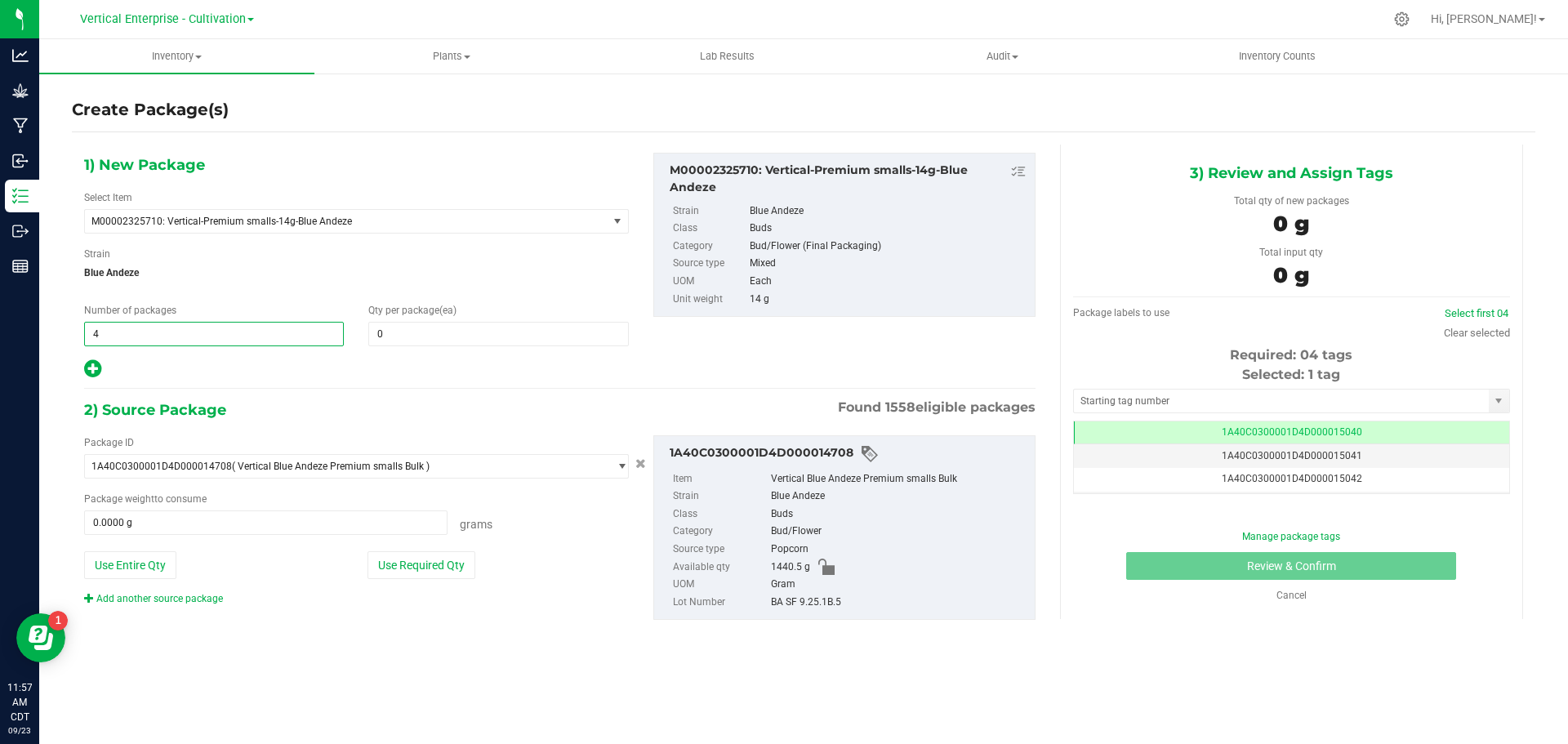
type input "4"
type input "12"
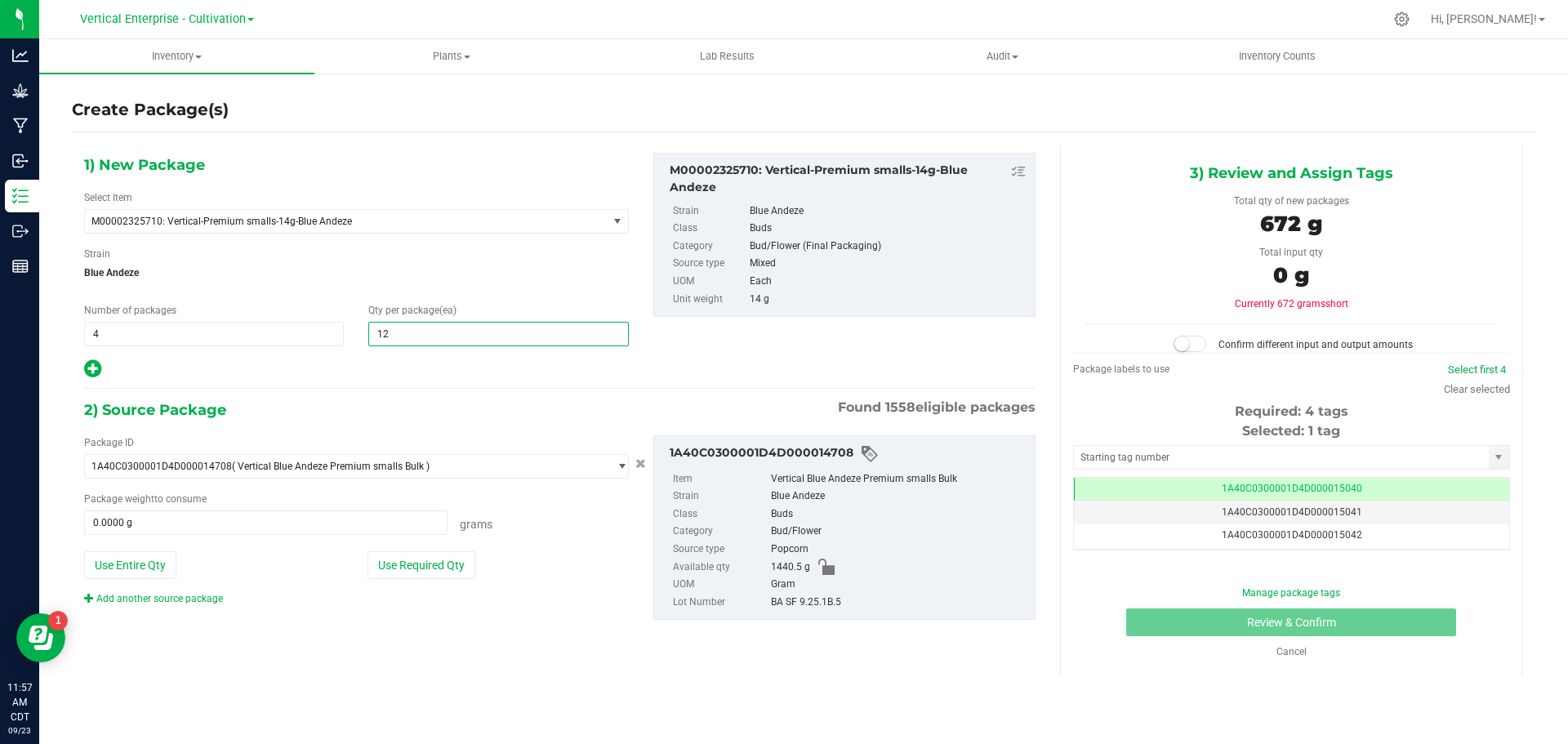
type input "12"
click at [413, 558] on button "Use Required Qty" at bounding box center [421, 566] width 108 height 28
type input "672.0000 g"
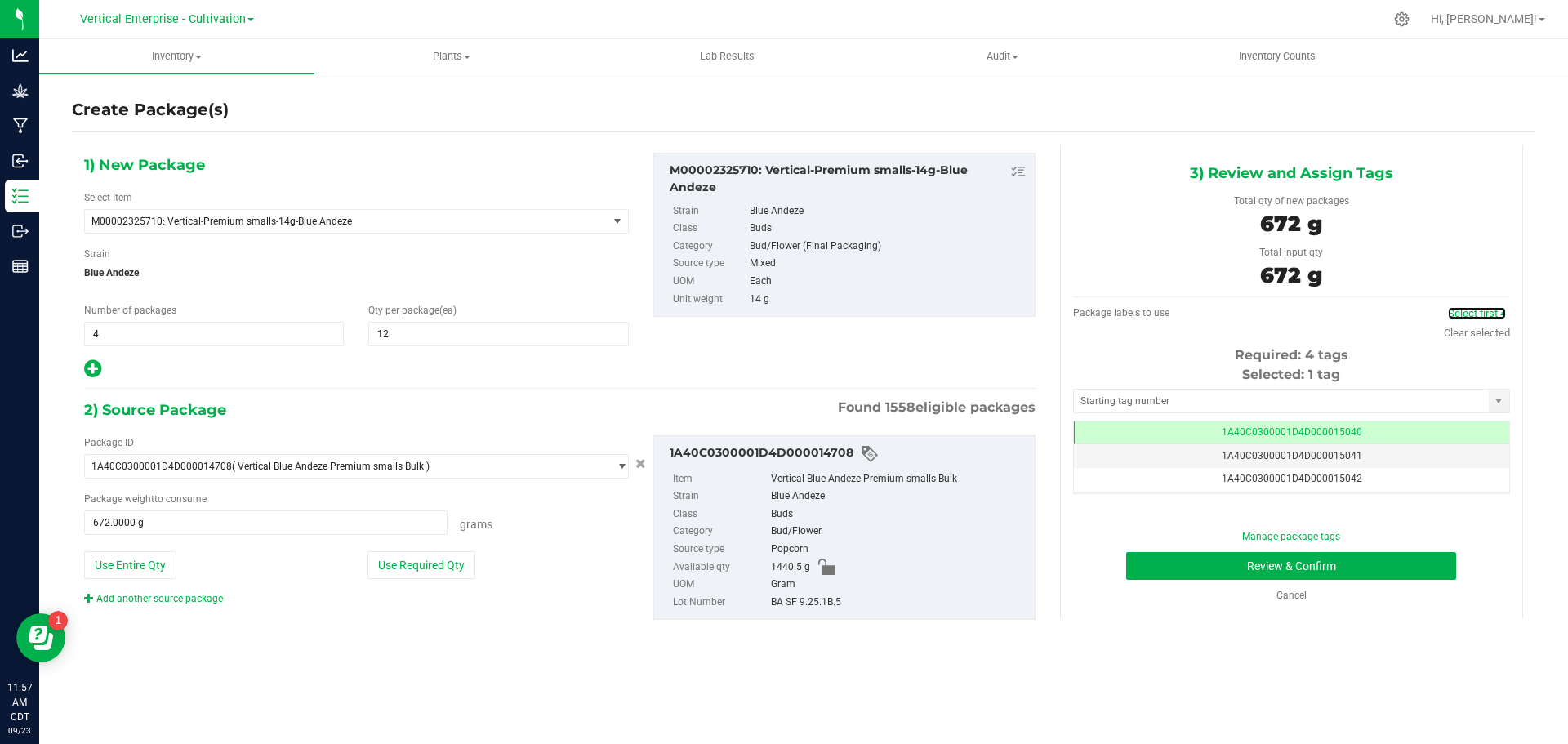
click at [1481, 315] on link "Select first 4" at bounding box center [1477, 313] width 58 height 12
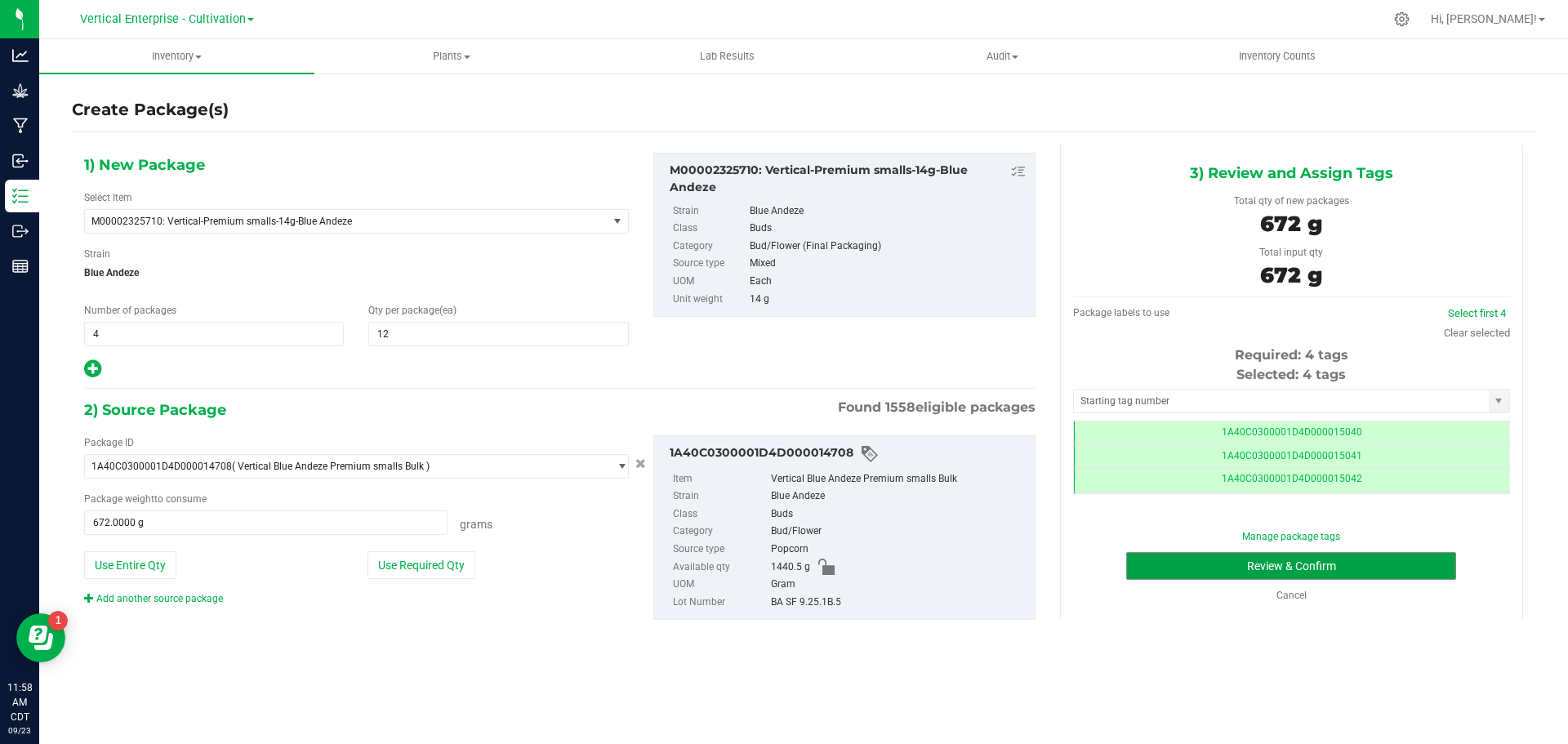
click at [1389, 565] on button "Review & Confirm" at bounding box center [1290, 566] width 330 height 28
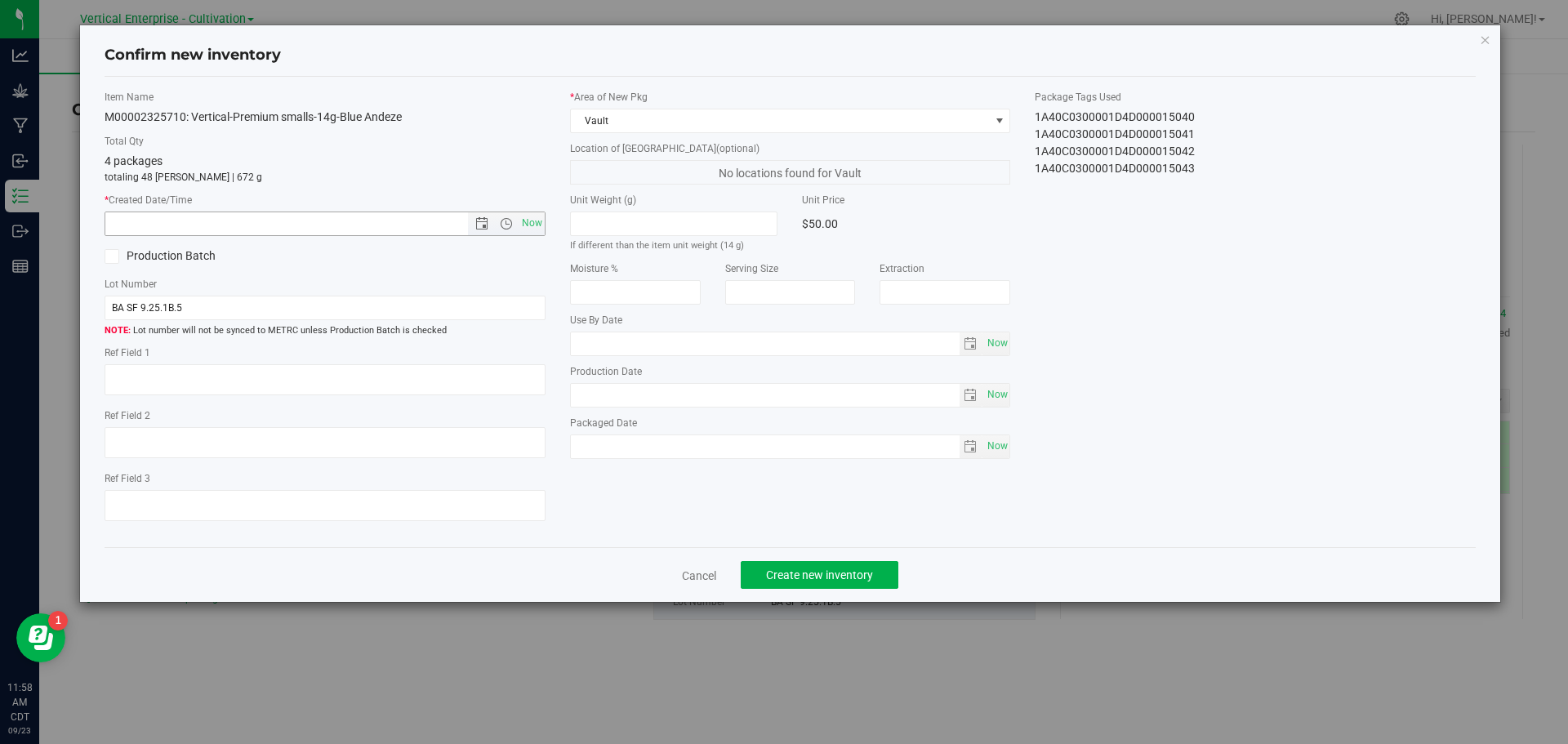
click at [536, 227] on span "Now" at bounding box center [531, 223] width 28 height 23
type input "[DATE] 11:58 AM"
click at [836, 584] on button "Create new inventory" at bounding box center [820, 576] width 158 height 28
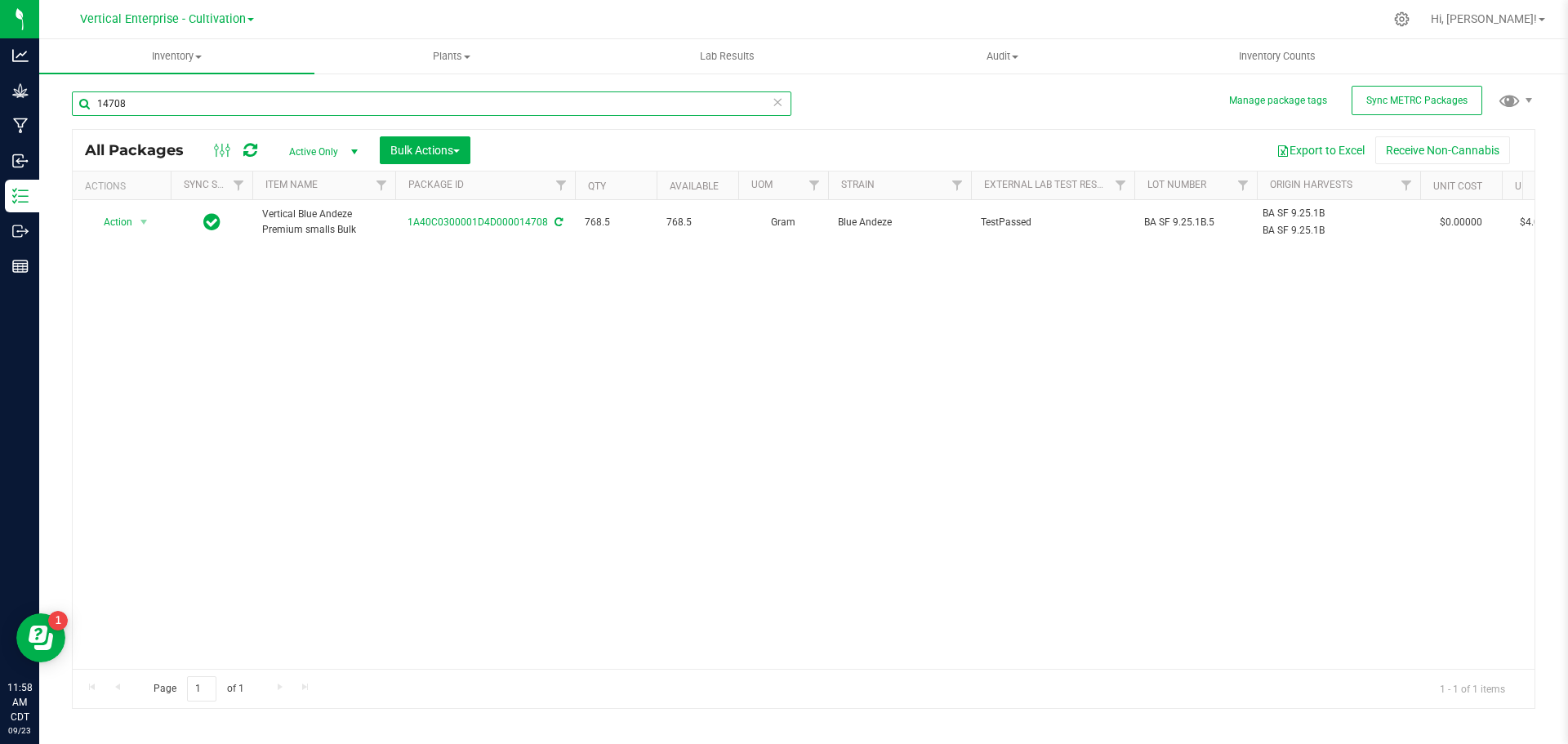
click at [148, 98] on input "14708" at bounding box center [432, 103] width 719 height 24
type input "1"
